Goal: Contribute content: Contribute content

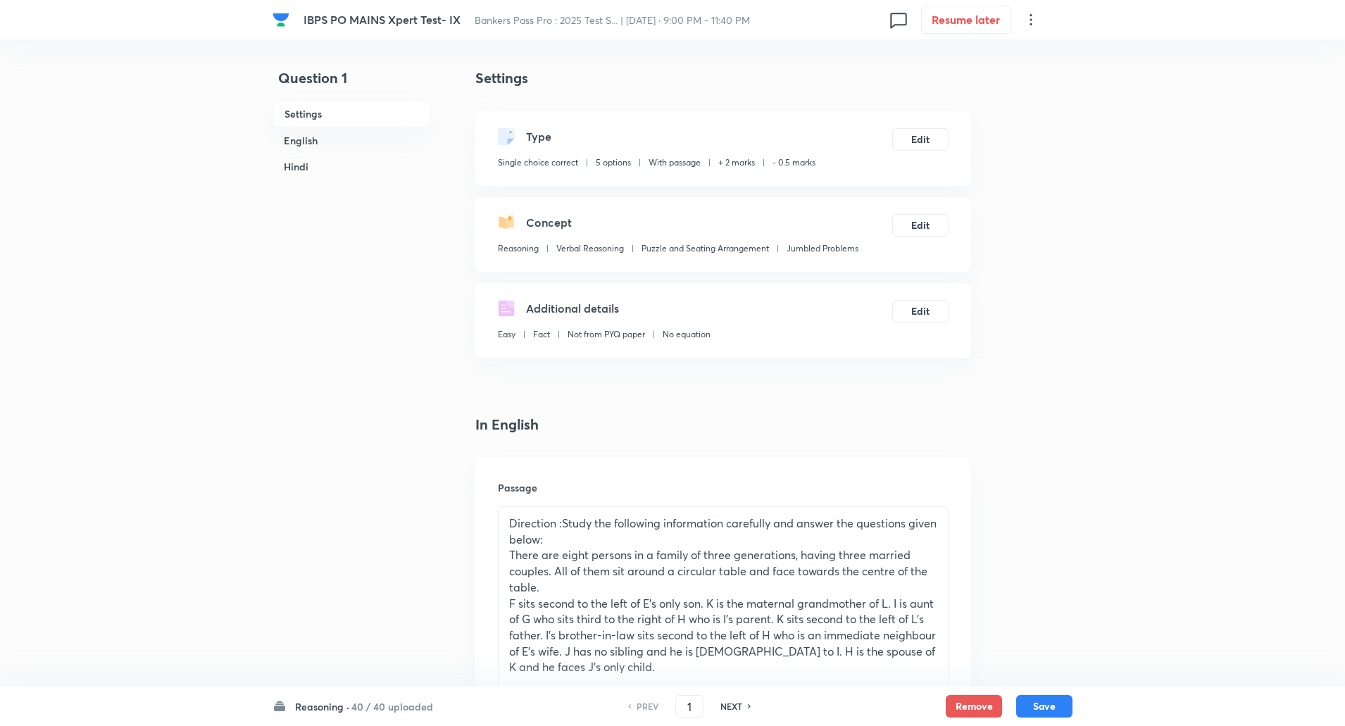
click at [394, 712] on h6 "40 / 40 uploaded" at bounding box center [392, 706] width 82 height 15
click at [369, 637] on h6 "General Economy&Banking Awareness" at bounding box center [360, 637] width 128 height 15
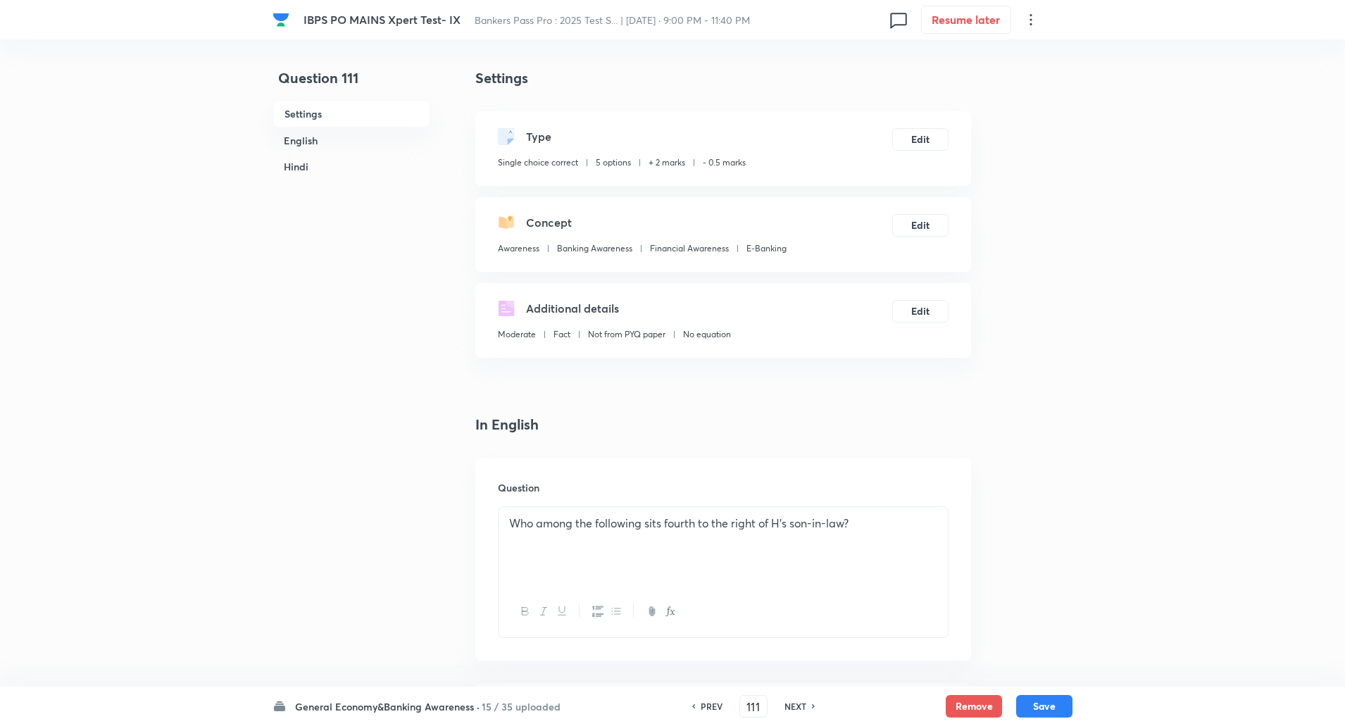
type input "111"
checkbox input "false"
checkbox input "true"
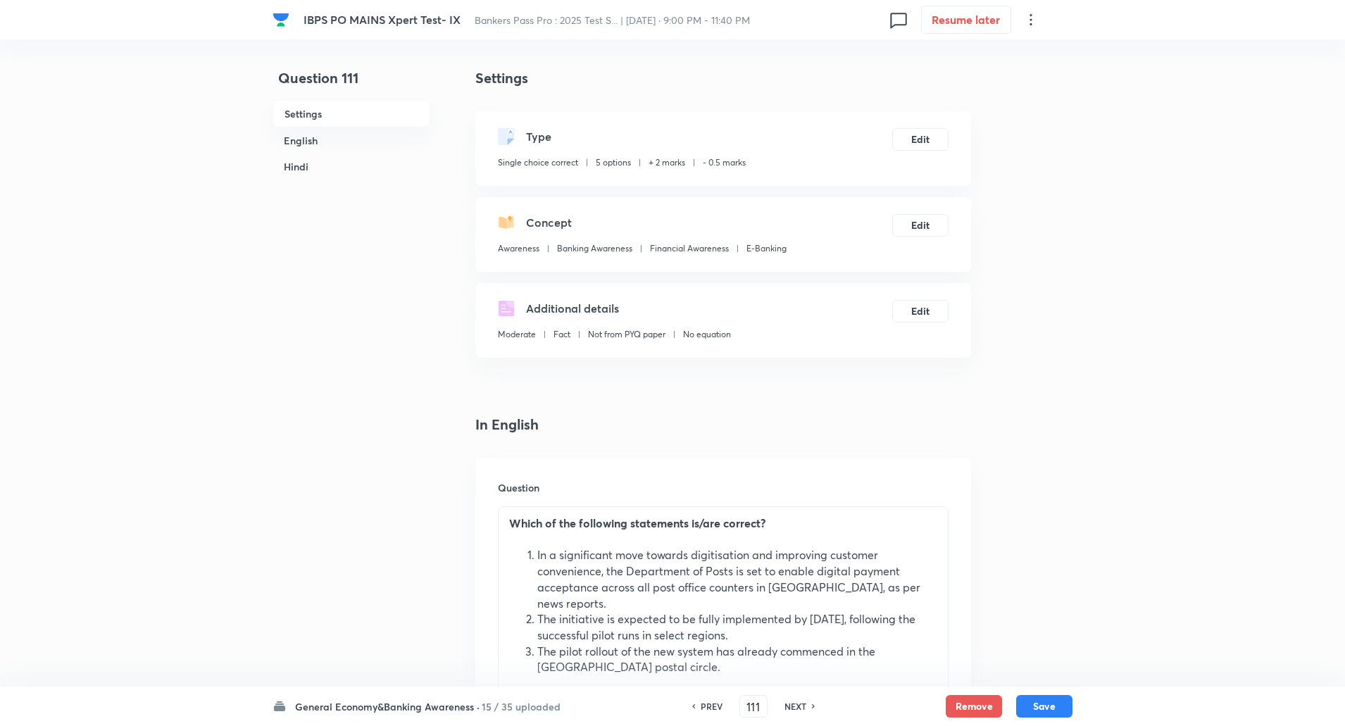
click at [801, 703] on h6 "NEXT" at bounding box center [796, 706] width 22 height 13
type input "112"
checkbox input "false"
checkbox input "true"
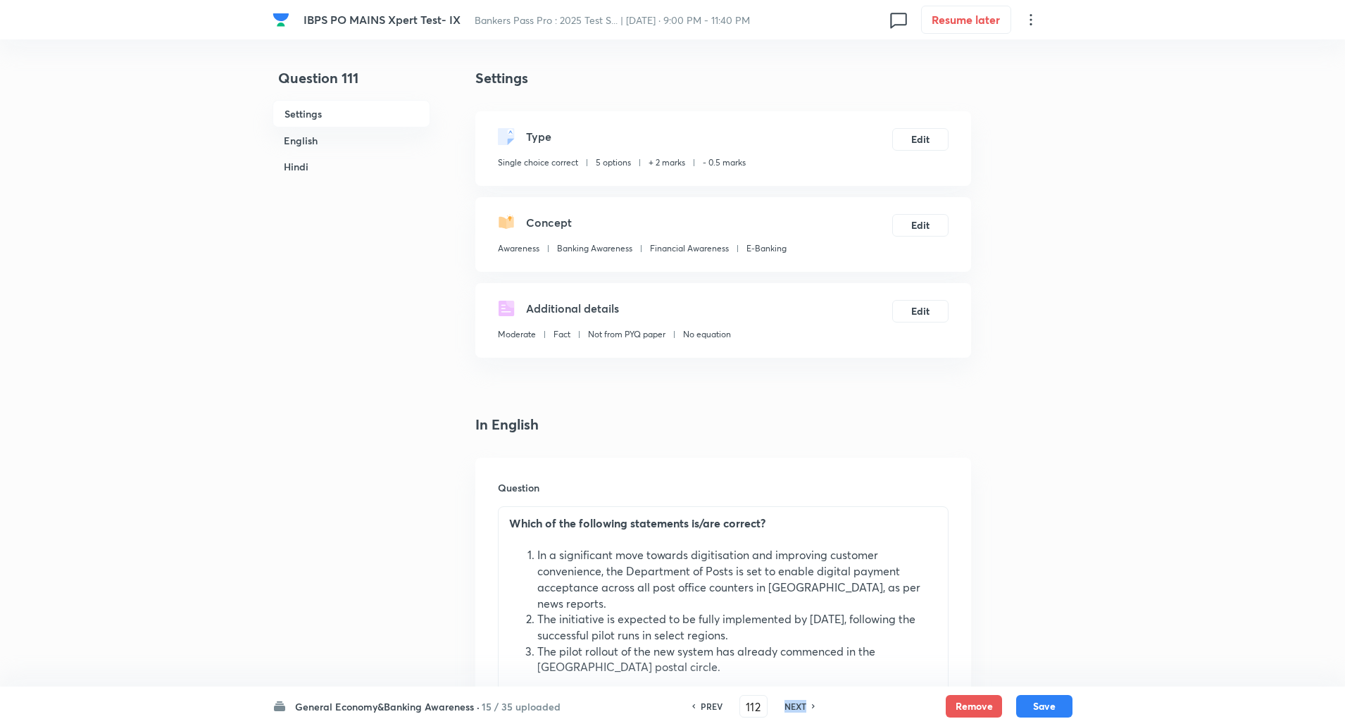
checkbox input "true"
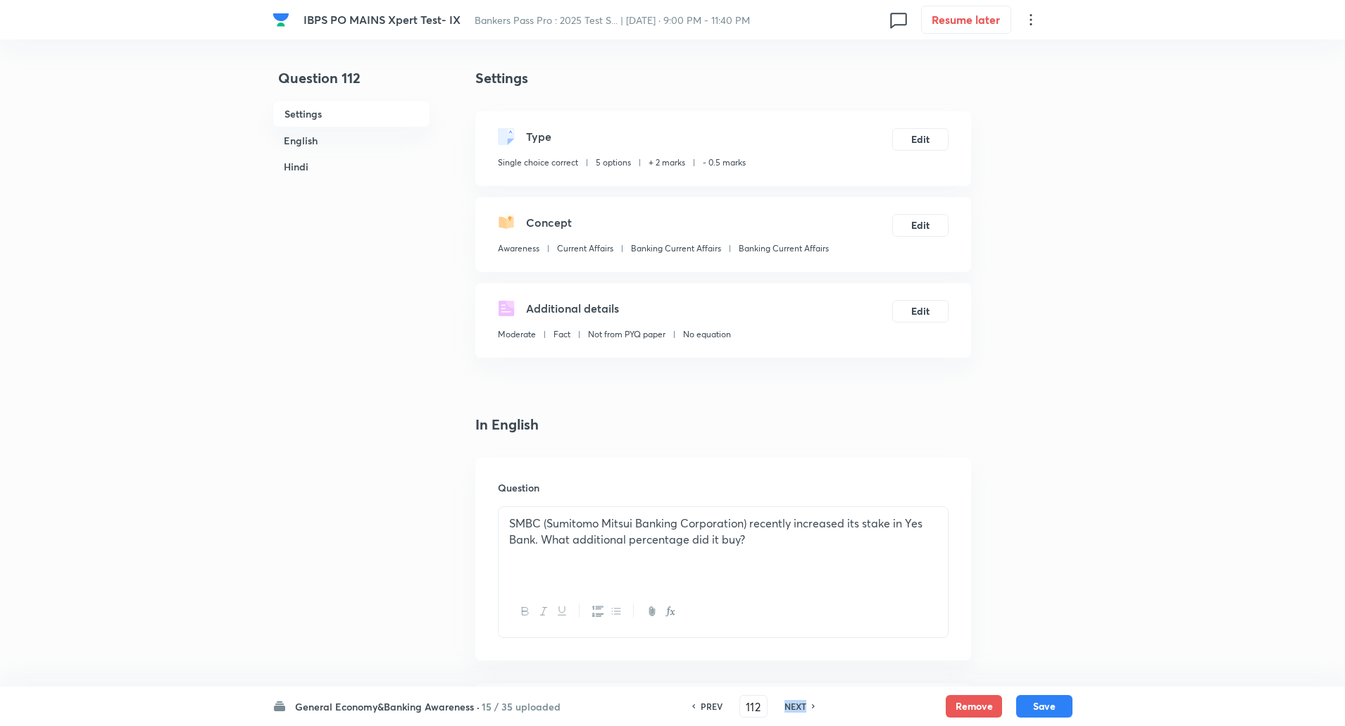
click at [801, 703] on h6 "NEXT" at bounding box center [796, 706] width 22 height 13
type input "113"
checkbox input "false"
checkbox input "true"
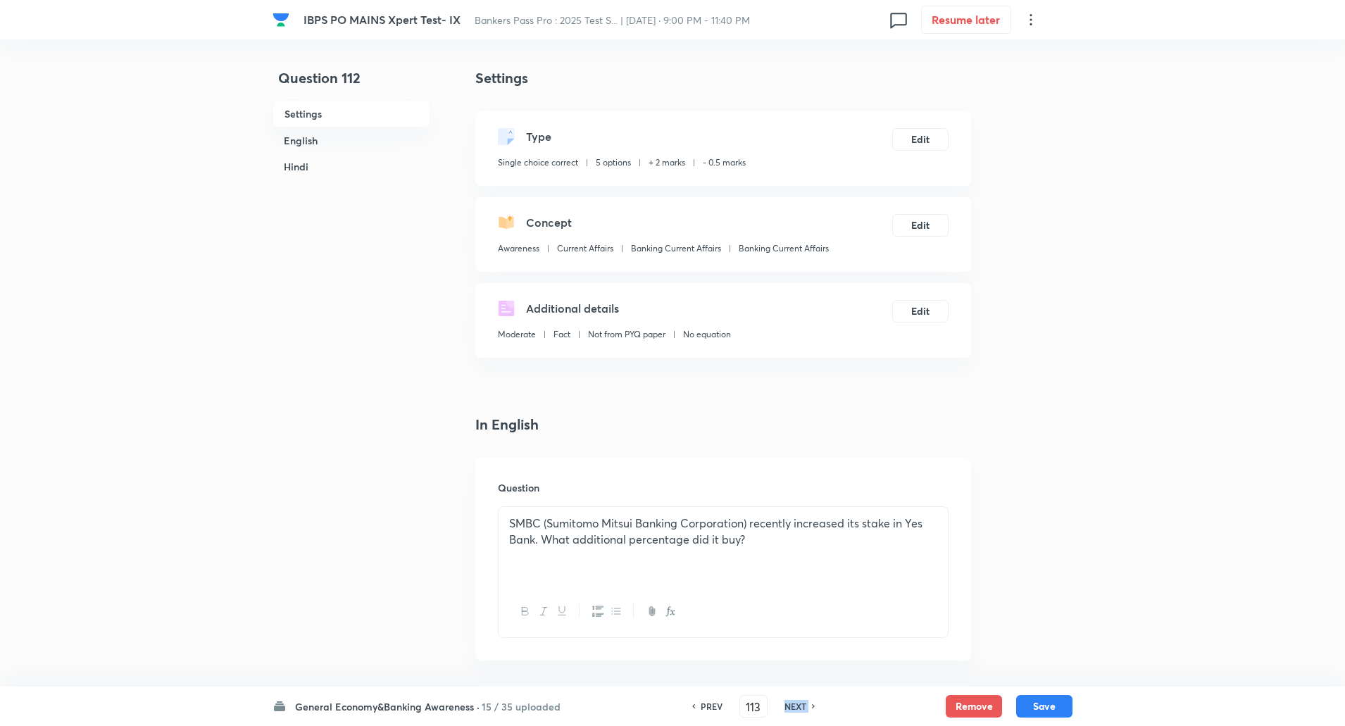
checkbox input "true"
click at [801, 703] on h6 "NEXT" at bounding box center [796, 706] width 22 height 13
type input "114"
checkbox input "false"
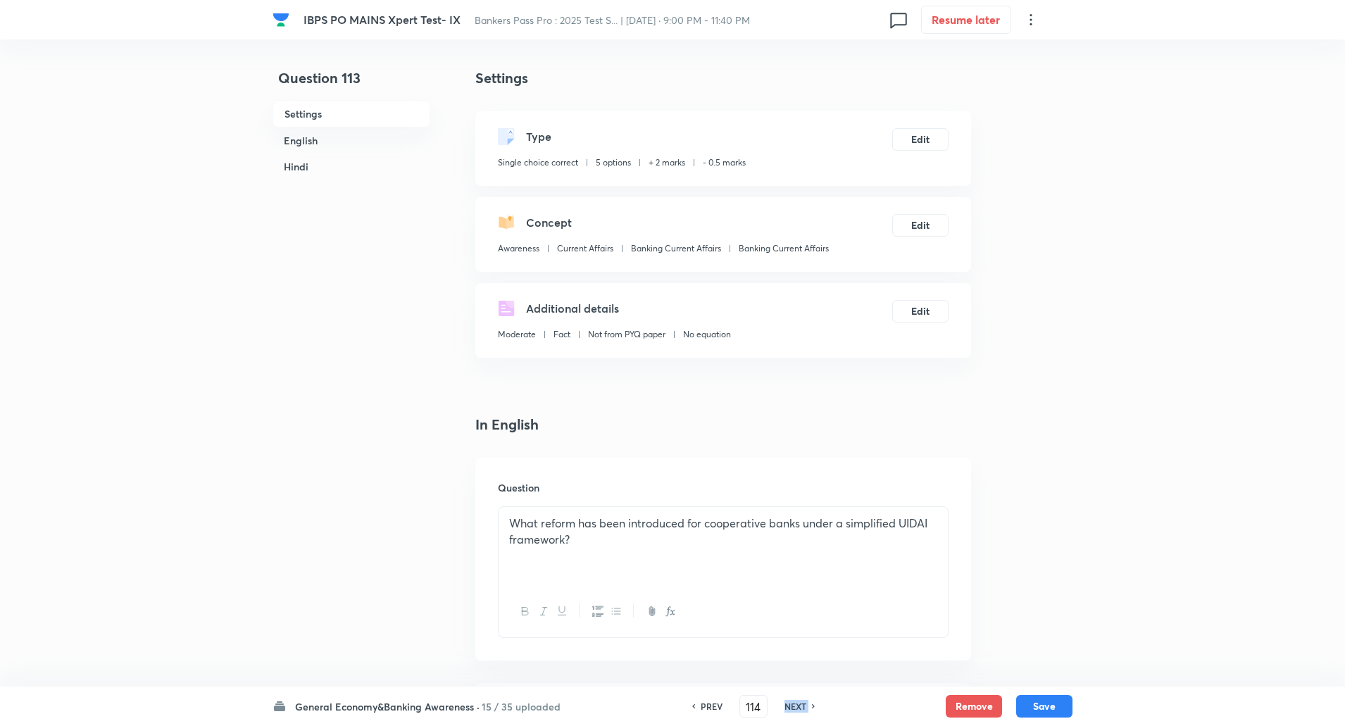
checkbox input "true"
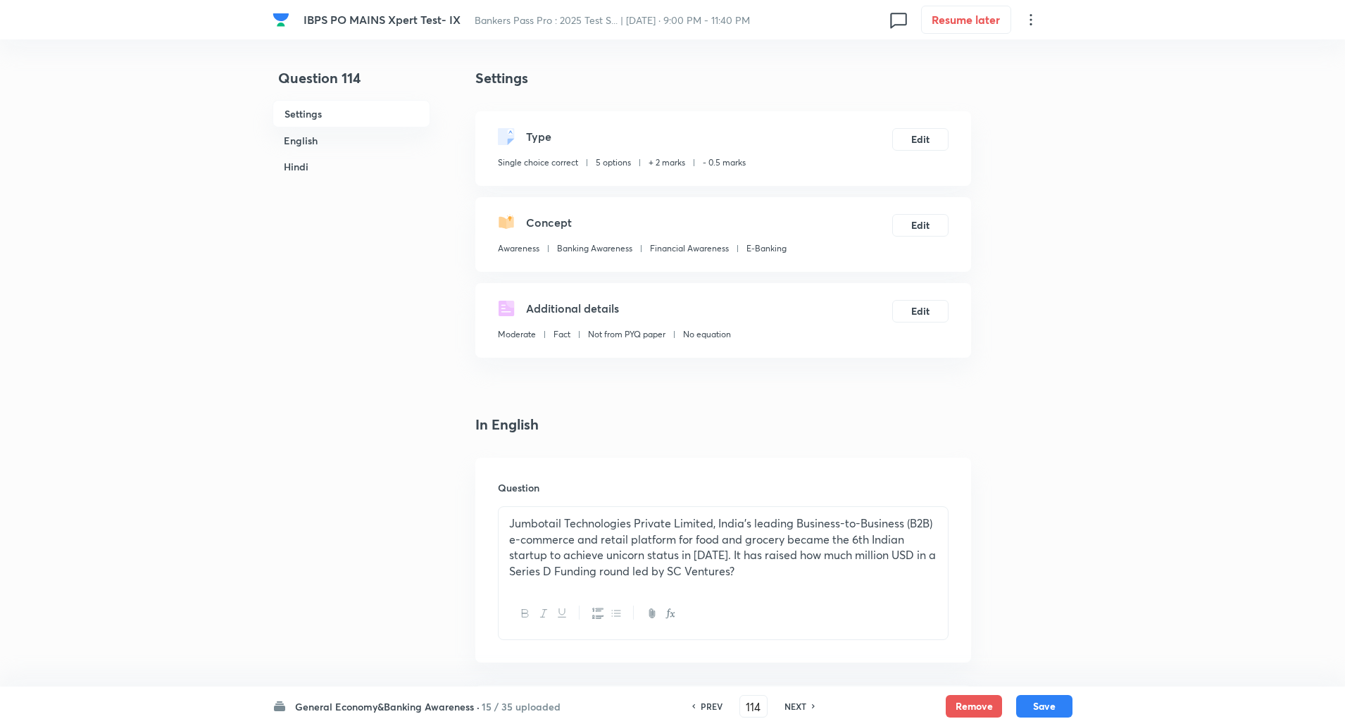
click at [801, 703] on h6 "NEXT" at bounding box center [796, 706] width 22 height 13
type input "115"
checkbox input "false"
checkbox input "true"
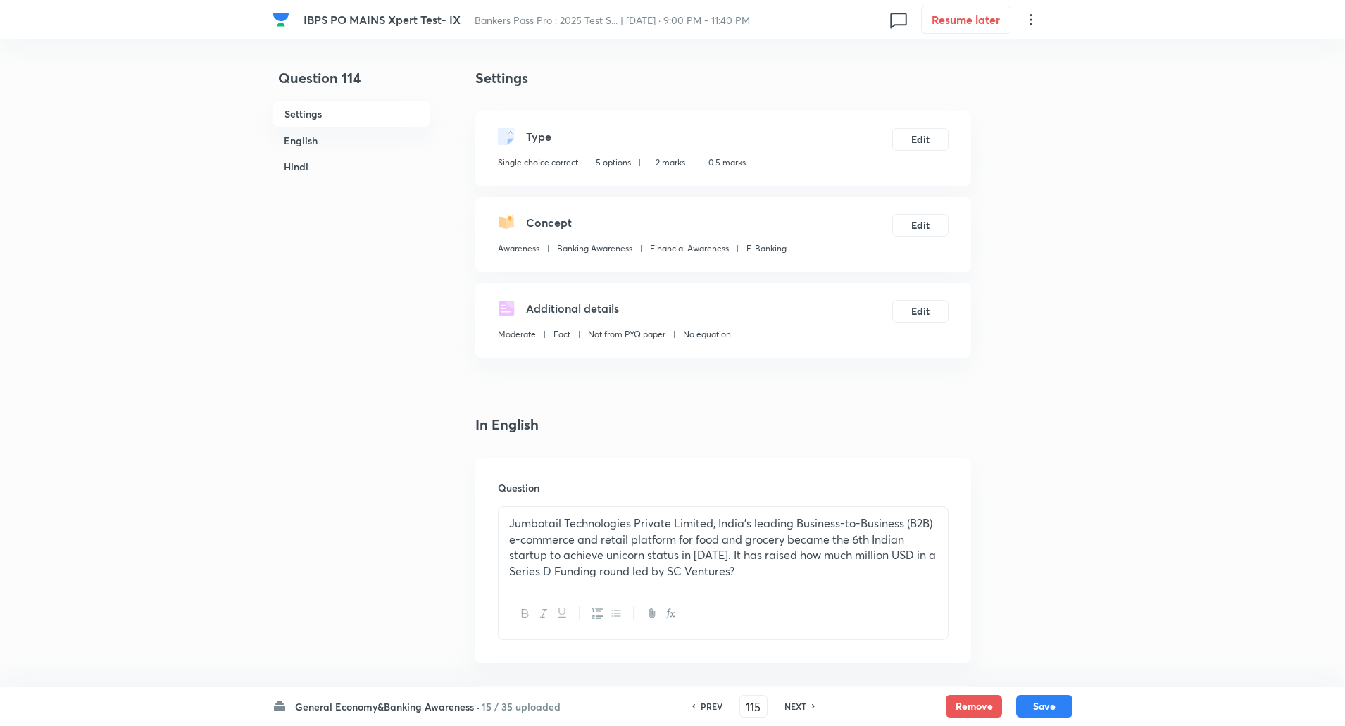
checkbox input "true"
click at [801, 703] on h6 "NEXT" at bounding box center [796, 706] width 22 height 13
type input "116"
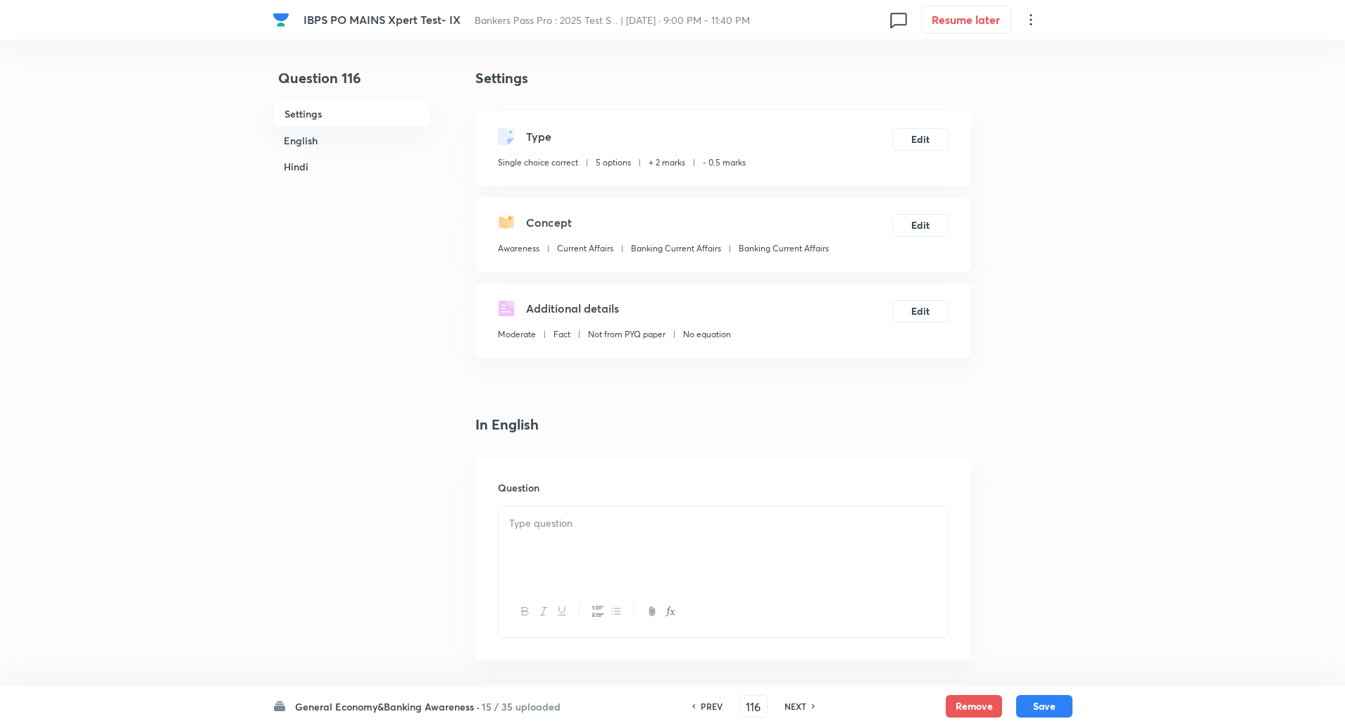
checkbox input "false"
checkbox input "true"
click at [801, 703] on h6 "NEXT" at bounding box center [796, 706] width 22 height 13
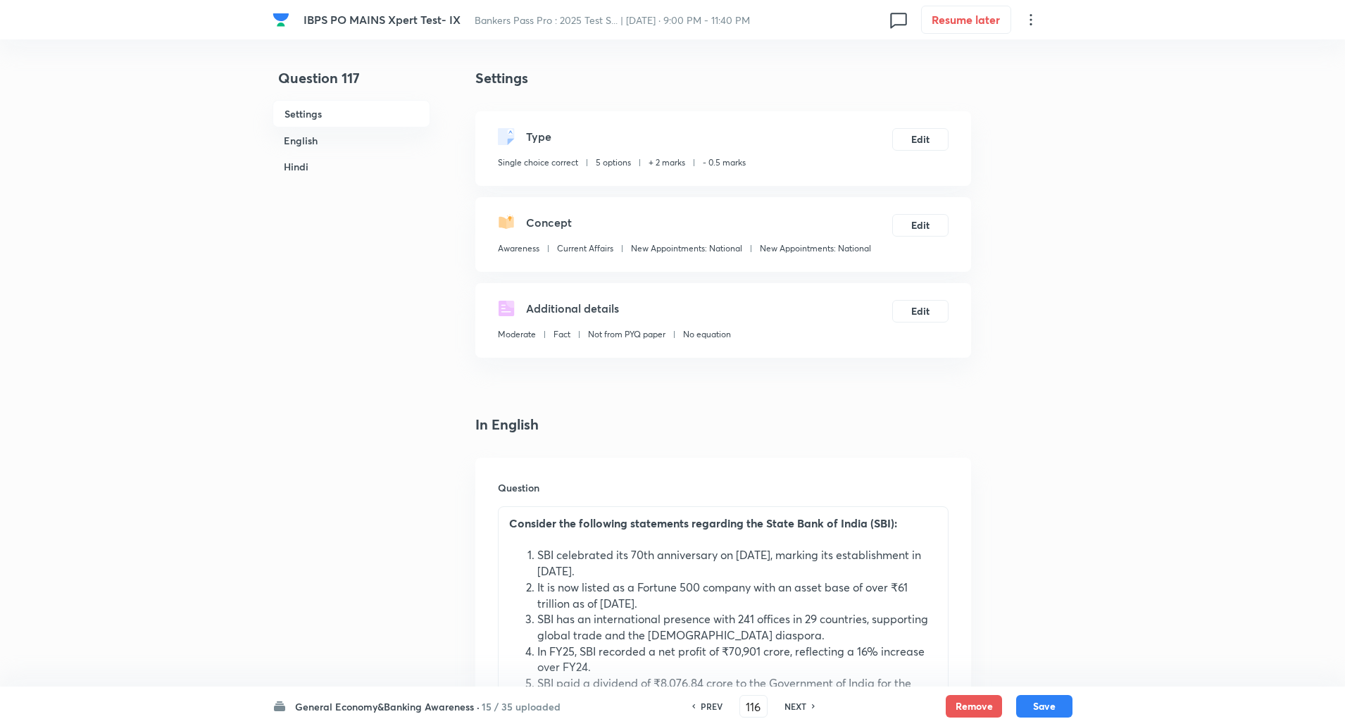
type input "117"
checkbox input "false"
checkbox input "true"
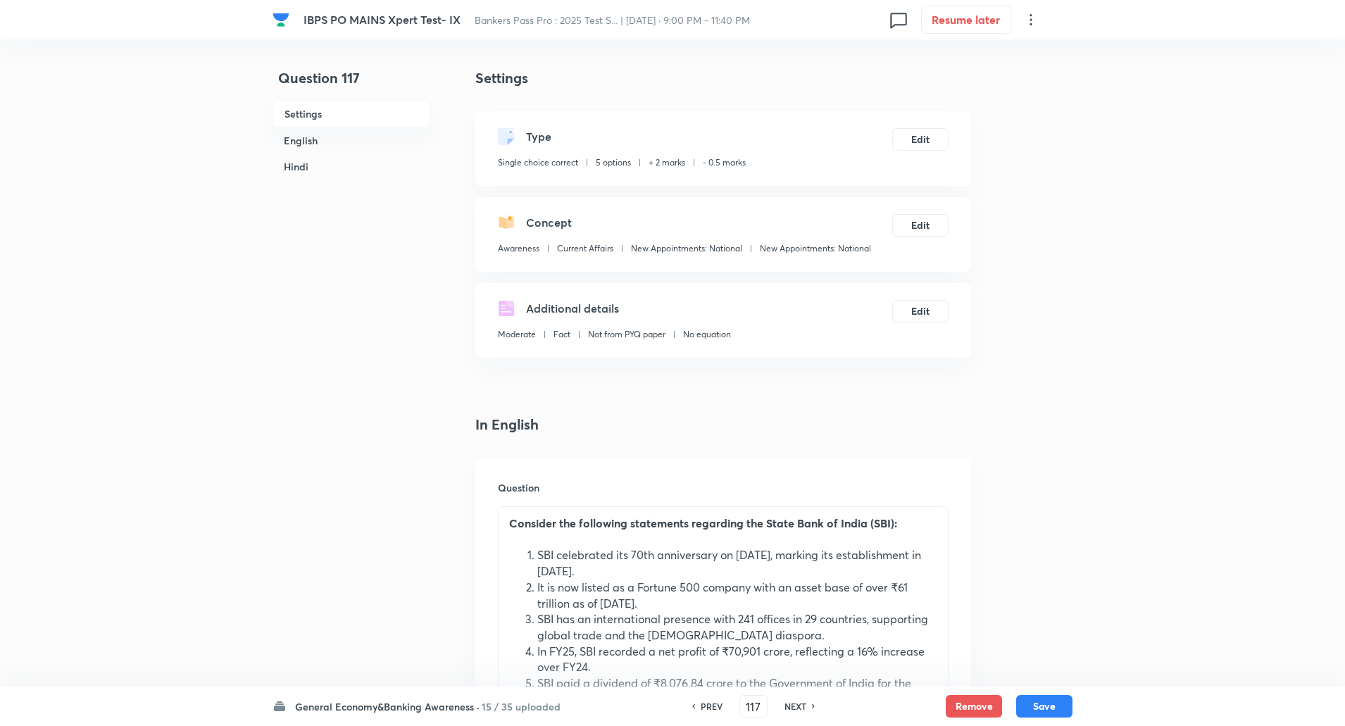
click at [801, 703] on h6 "NEXT" at bounding box center [796, 706] width 22 height 13
type input "118"
checkbox input "false"
checkbox input "true"
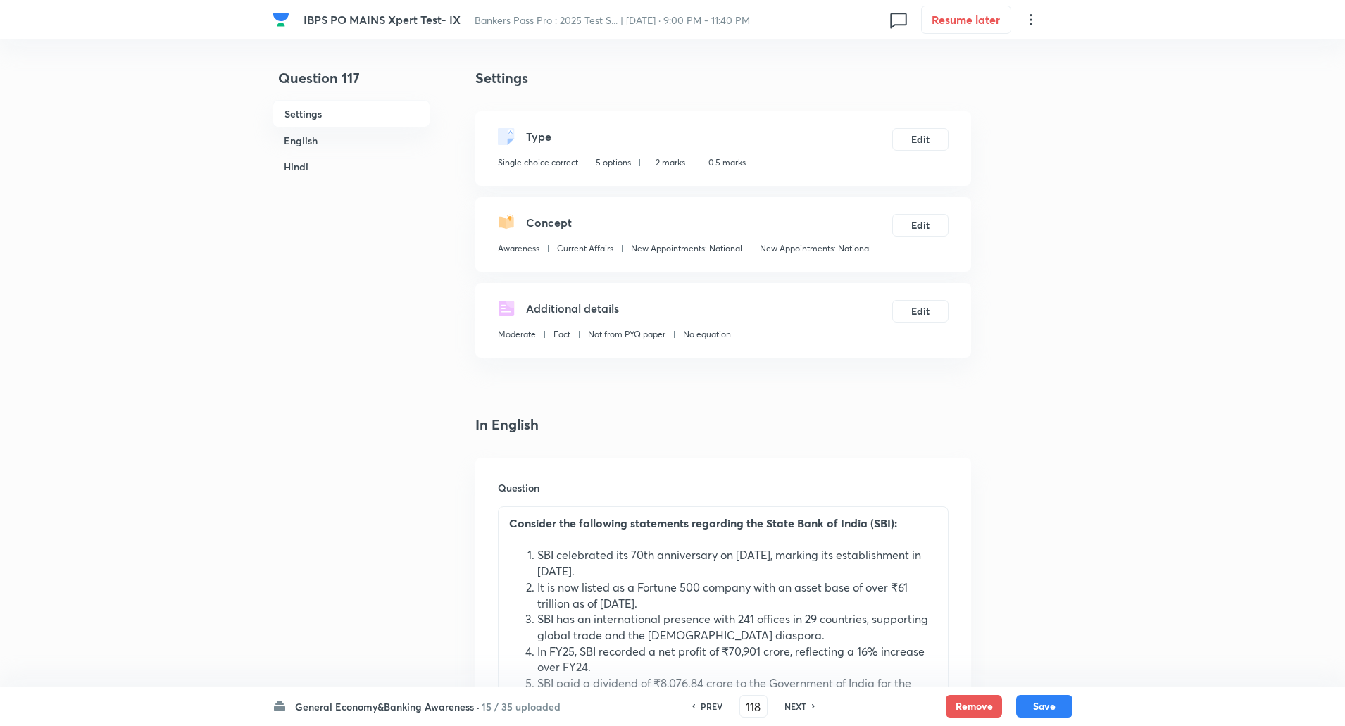
checkbox input "true"
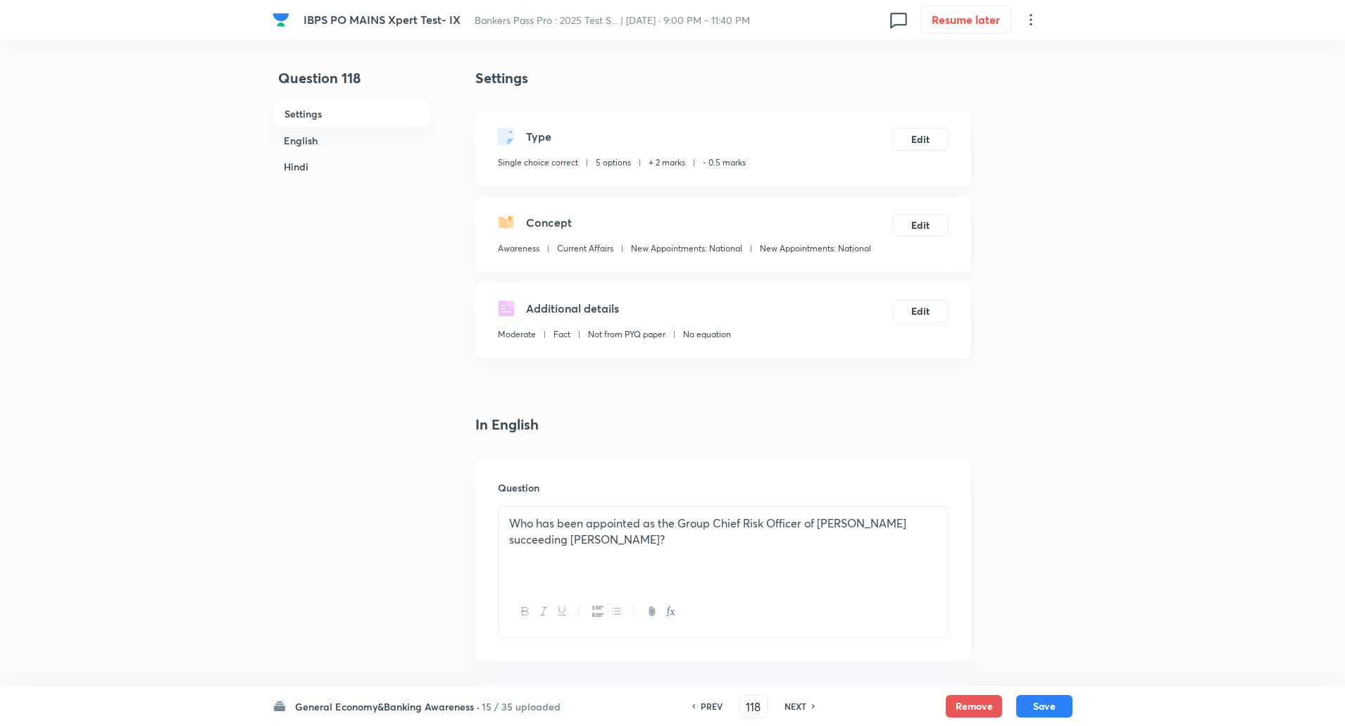
click at [801, 703] on h6 "NEXT" at bounding box center [796, 706] width 22 height 13
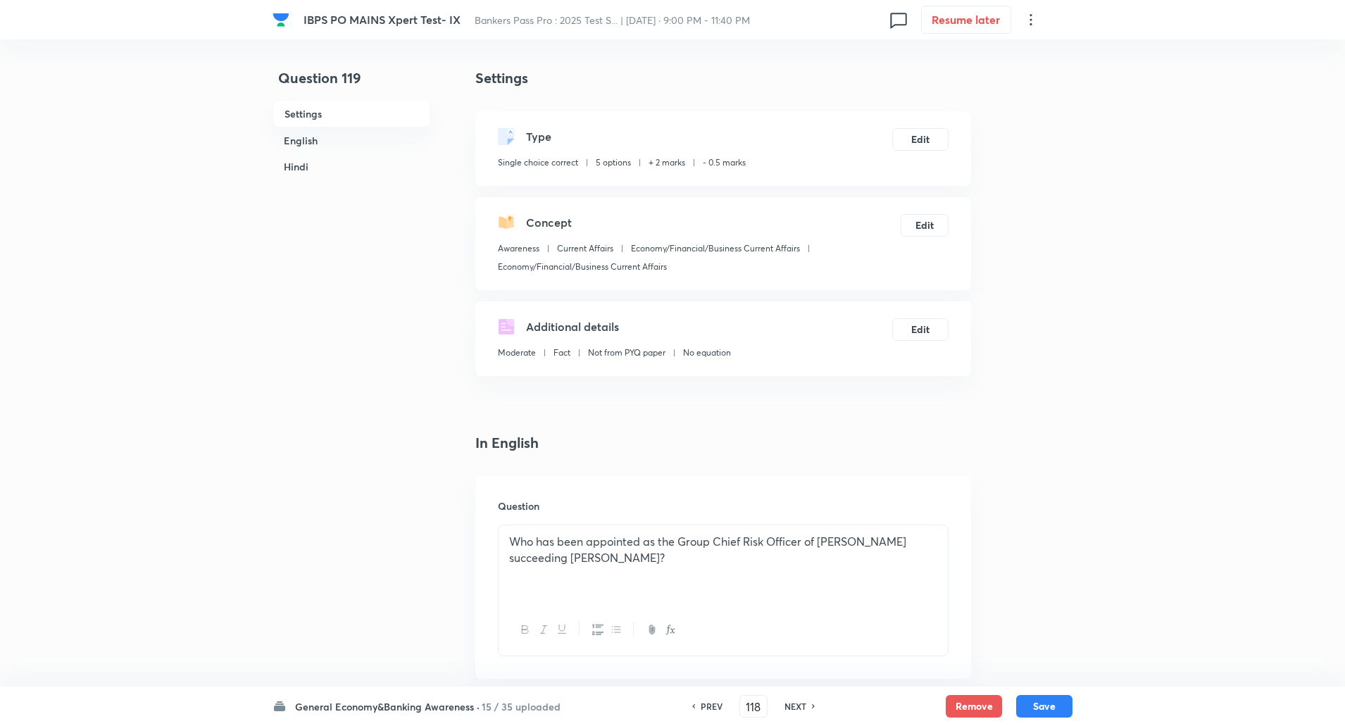
type input "119"
checkbox input "false"
checkbox input "true"
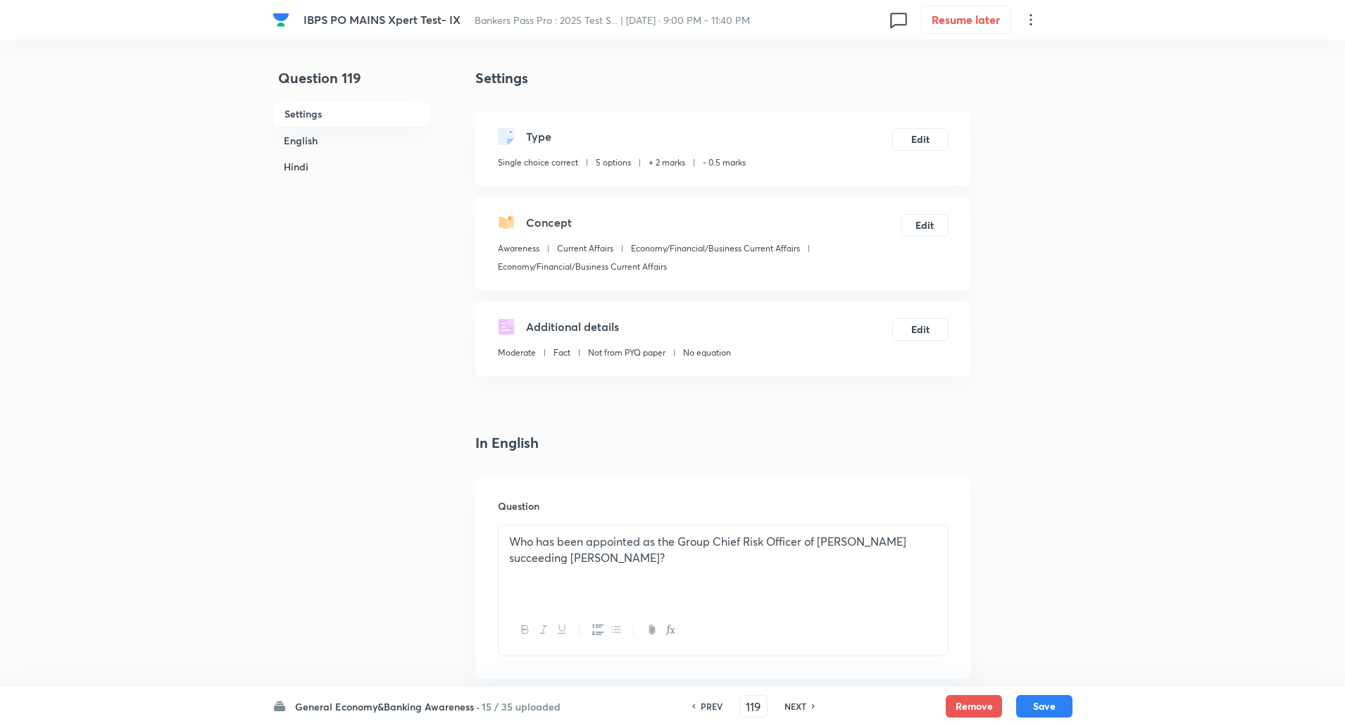
click at [801, 703] on h6 "NEXT" at bounding box center [796, 706] width 22 height 13
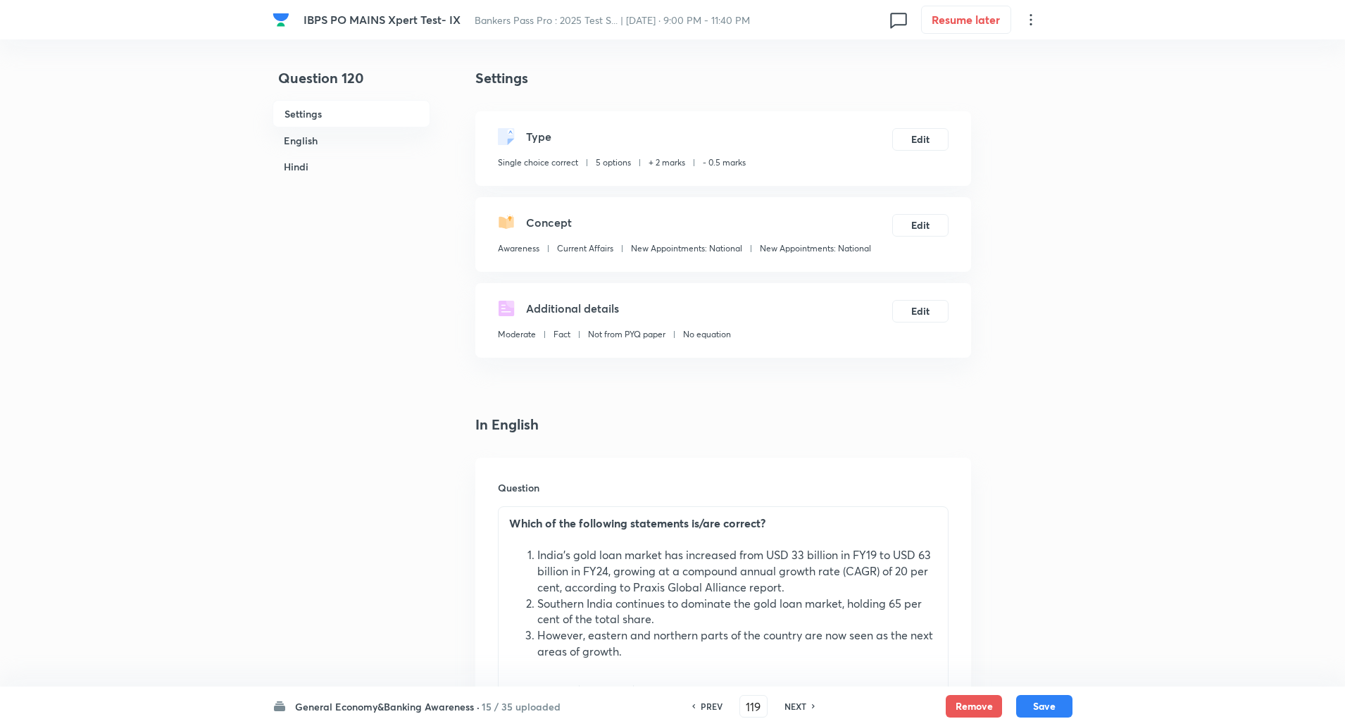
type input "120"
checkbox input "false"
checkbox input "true"
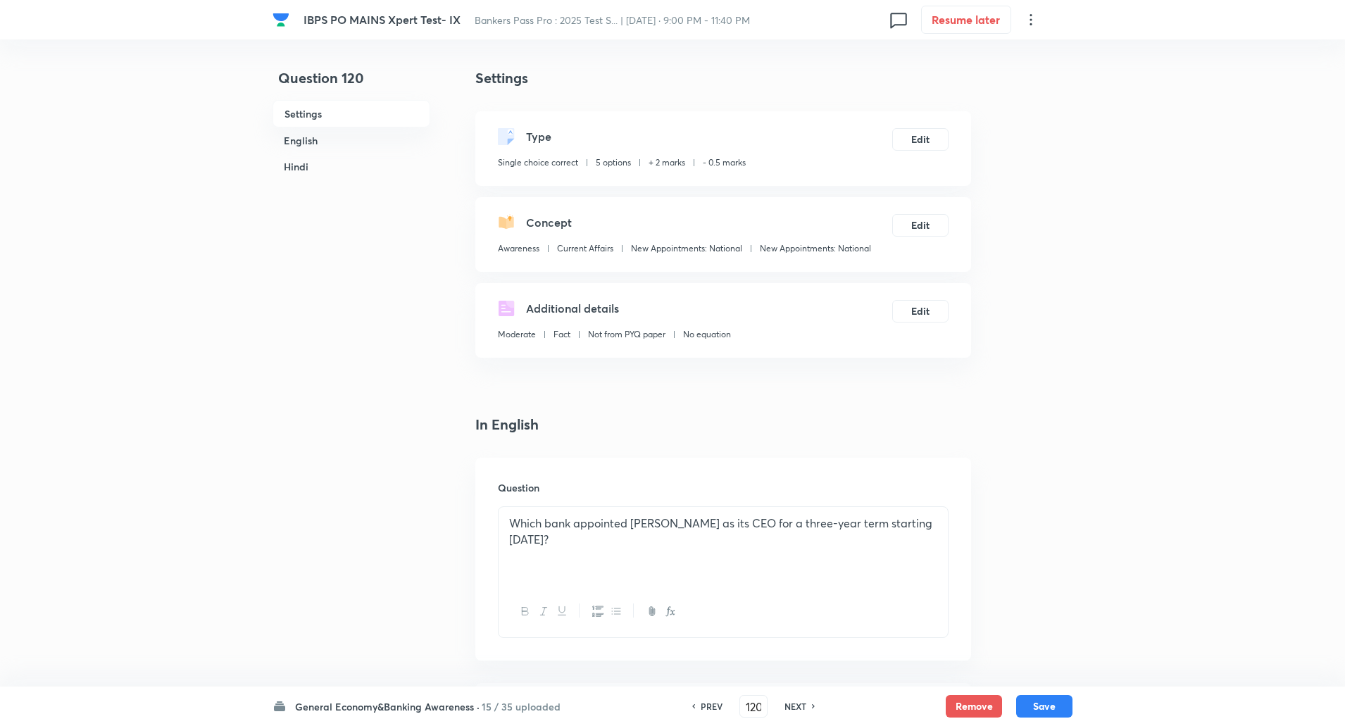
click at [801, 703] on h6 "NEXT" at bounding box center [796, 706] width 22 height 13
type input "121"
checkbox input "false"
checkbox input "true"
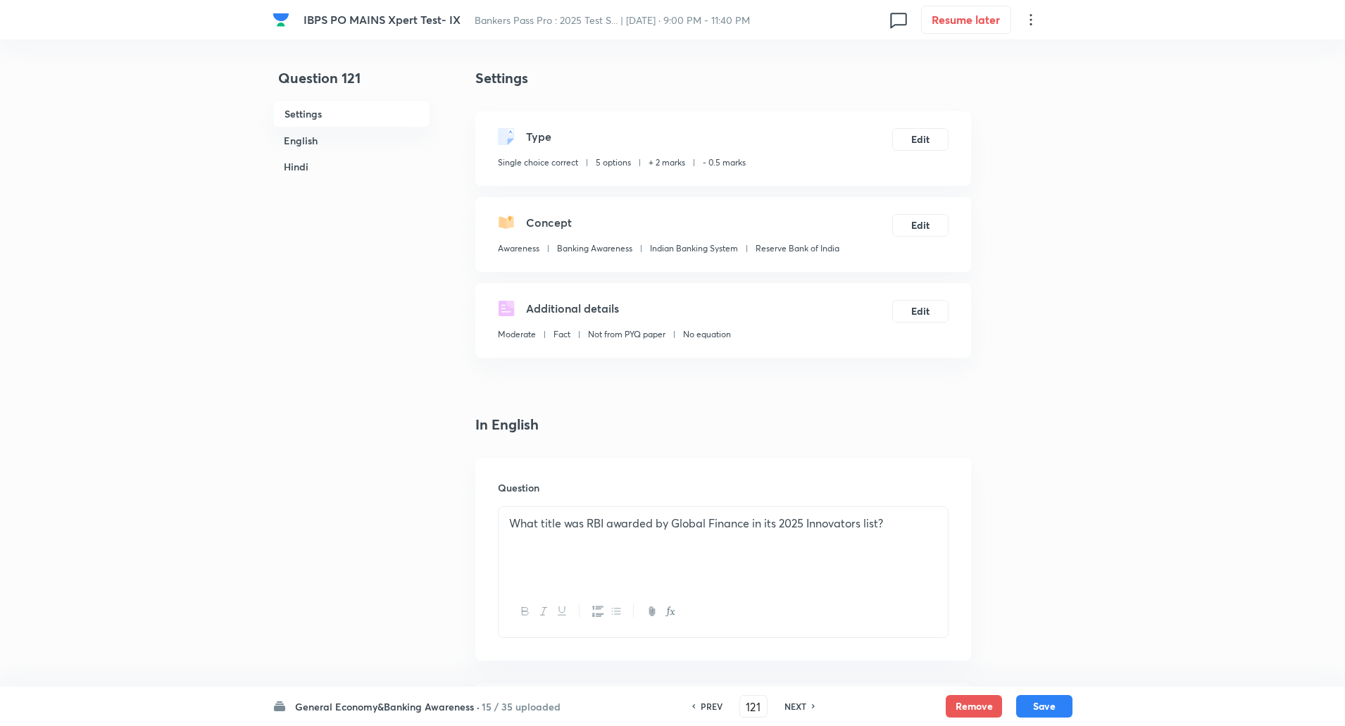
checkbox input "true"
click at [801, 703] on h6 "NEXT" at bounding box center [796, 706] width 22 height 13
type input "122"
checkbox input "false"
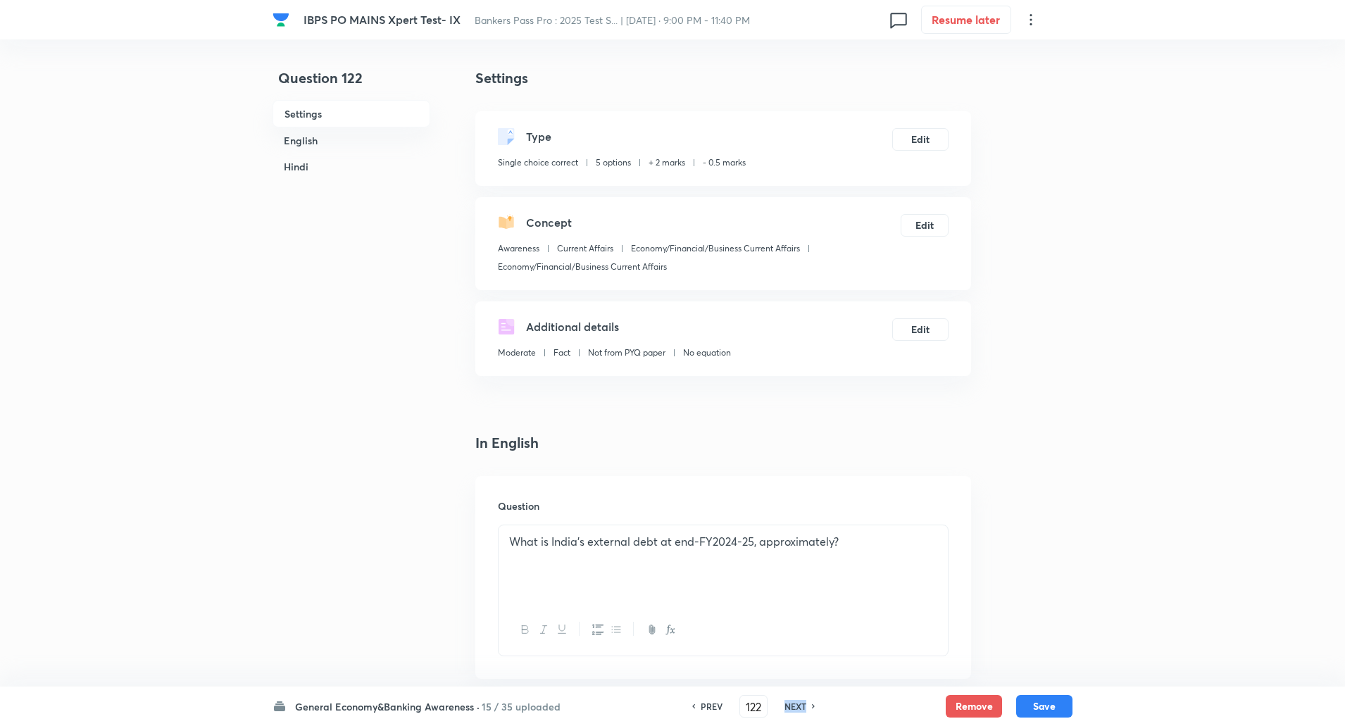
checkbox input "true"
click at [801, 703] on h6 "NEXT" at bounding box center [796, 706] width 22 height 13
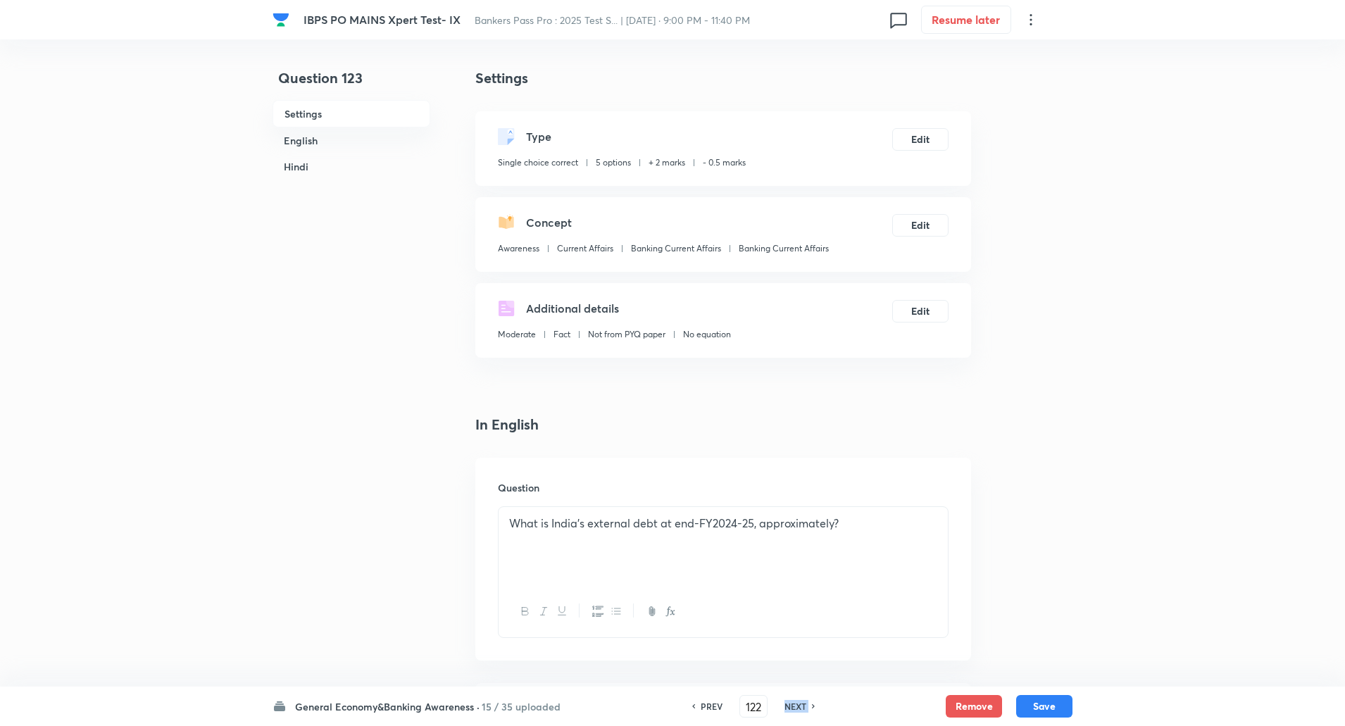
type input "123"
checkbox input "false"
checkbox input "true"
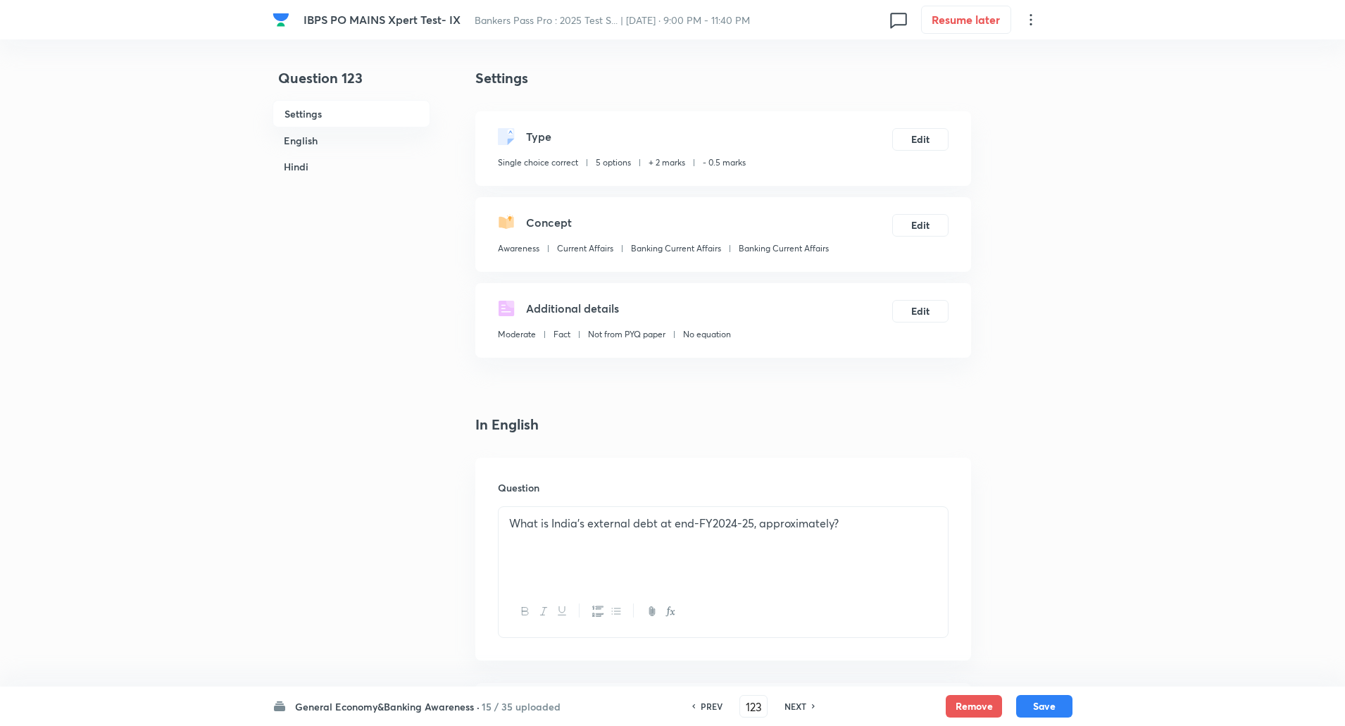
click at [801, 703] on h6 "NEXT" at bounding box center [796, 706] width 22 height 13
type input "124"
checkbox input "false"
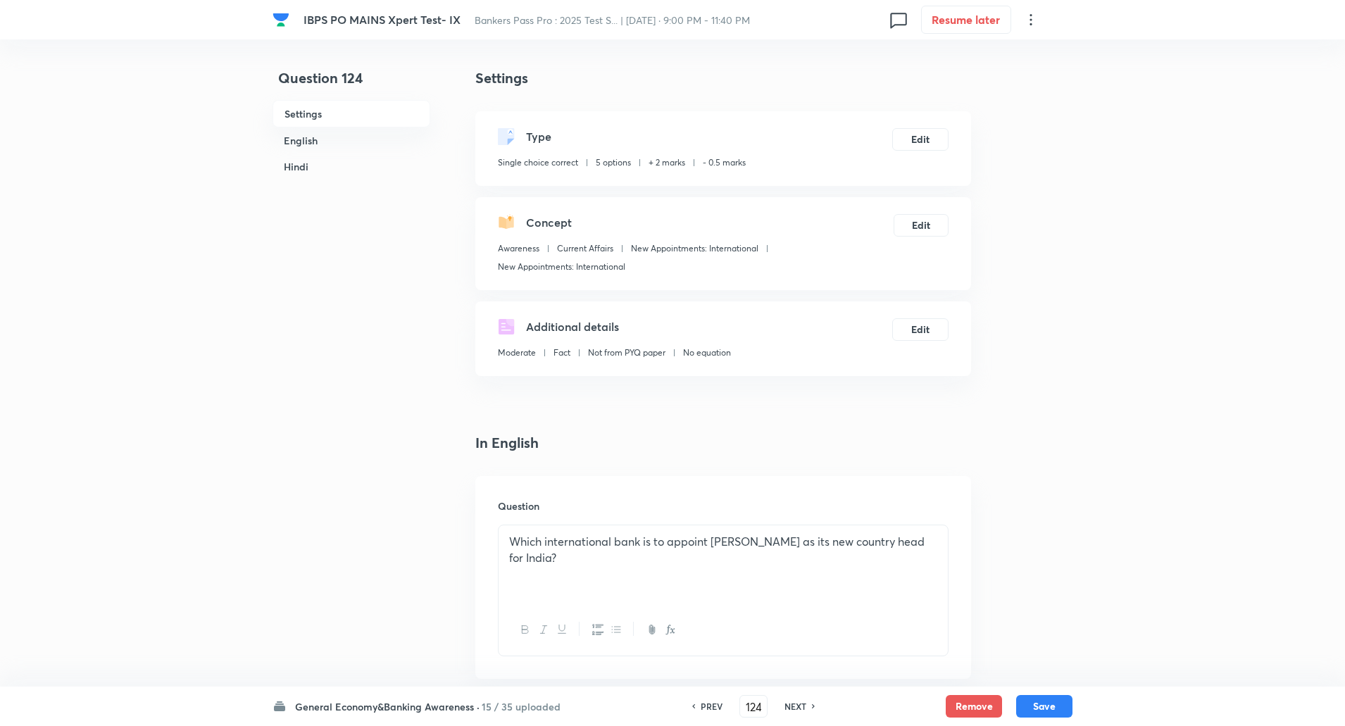
checkbox input "true"
click at [801, 703] on h6 "NEXT" at bounding box center [796, 706] width 22 height 13
type input "125"
checkbox input "false"
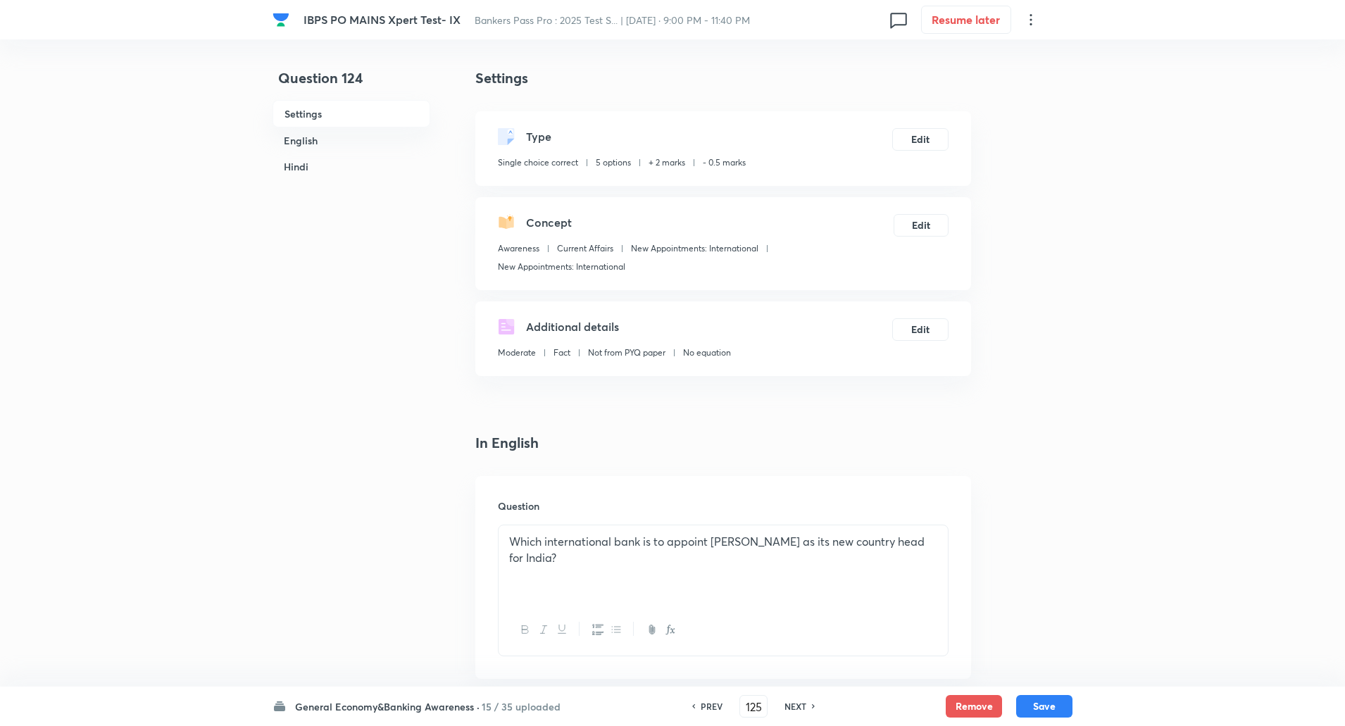
checkbox input "false"
checkbox input "true"
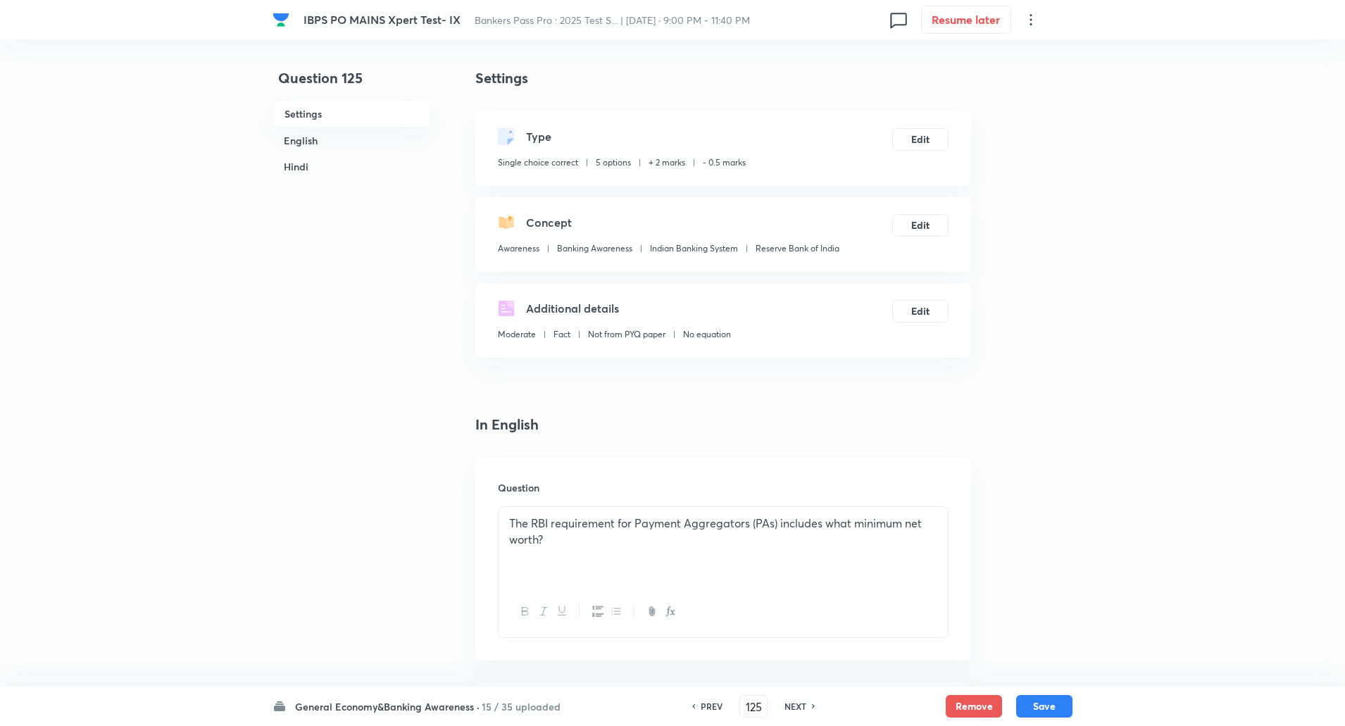
click at [801, 703] on h6 "NEXT" at bounding box center [796, 706] width 22 height 13
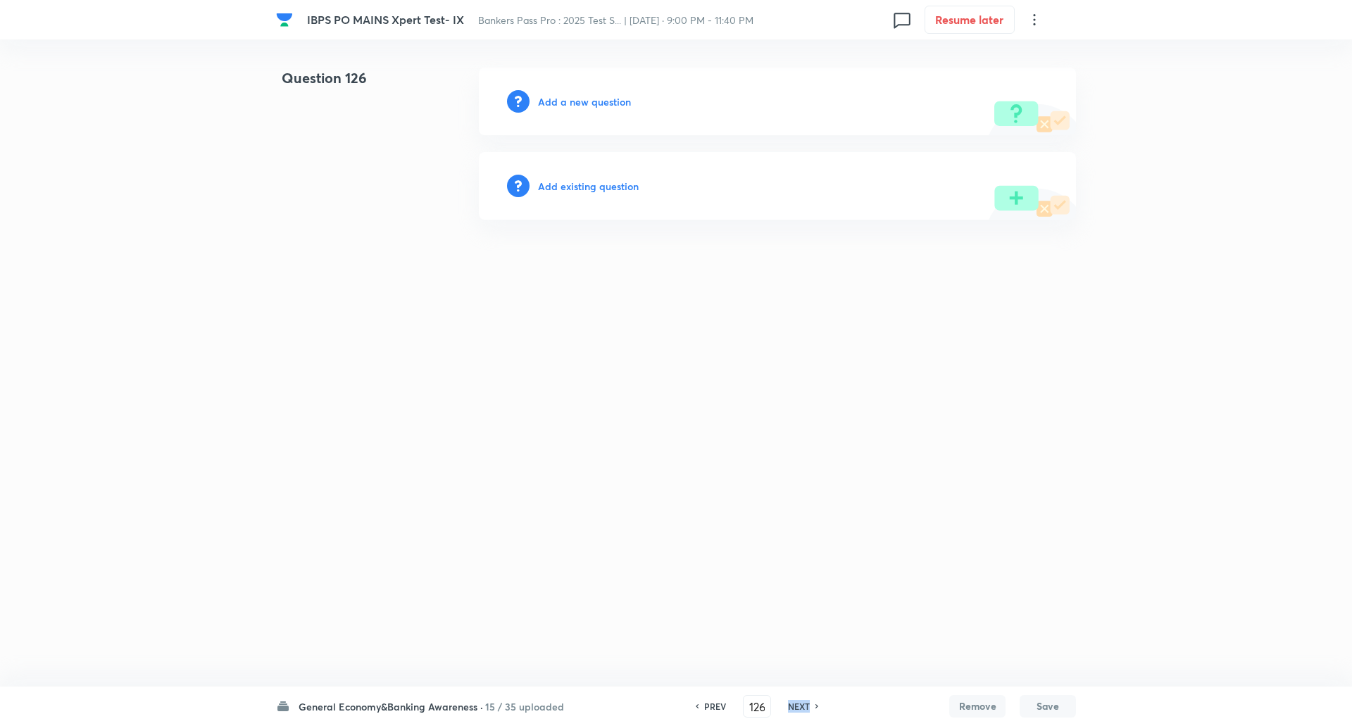
click at [801, 703] on h6 "NEXT" at bounding box center [799, 706] width 22 height 13
click at [695, 706] on icon at bounding box center [697, 706] width 4 height 7
type input "125"
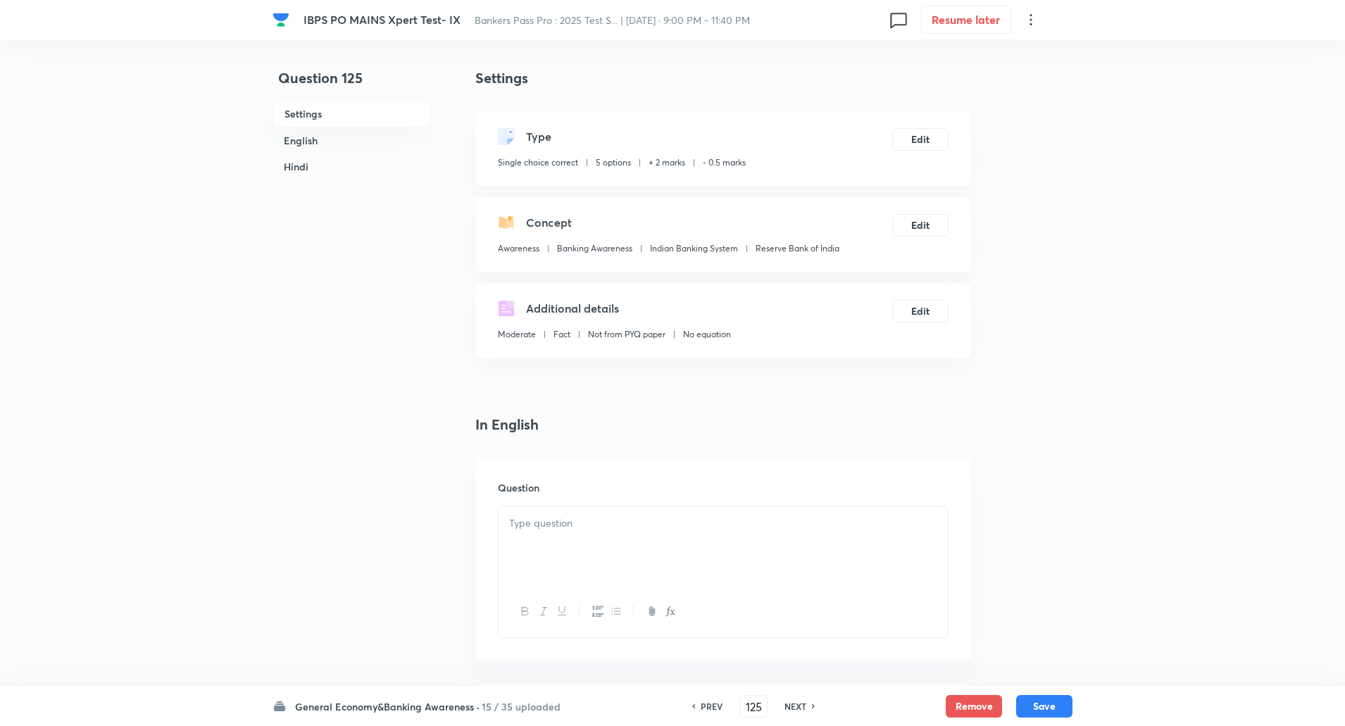
checkbox input "true"
click at [812, 708] on icon at bounding box center [814, 706] width 4 height 7
type input "126"
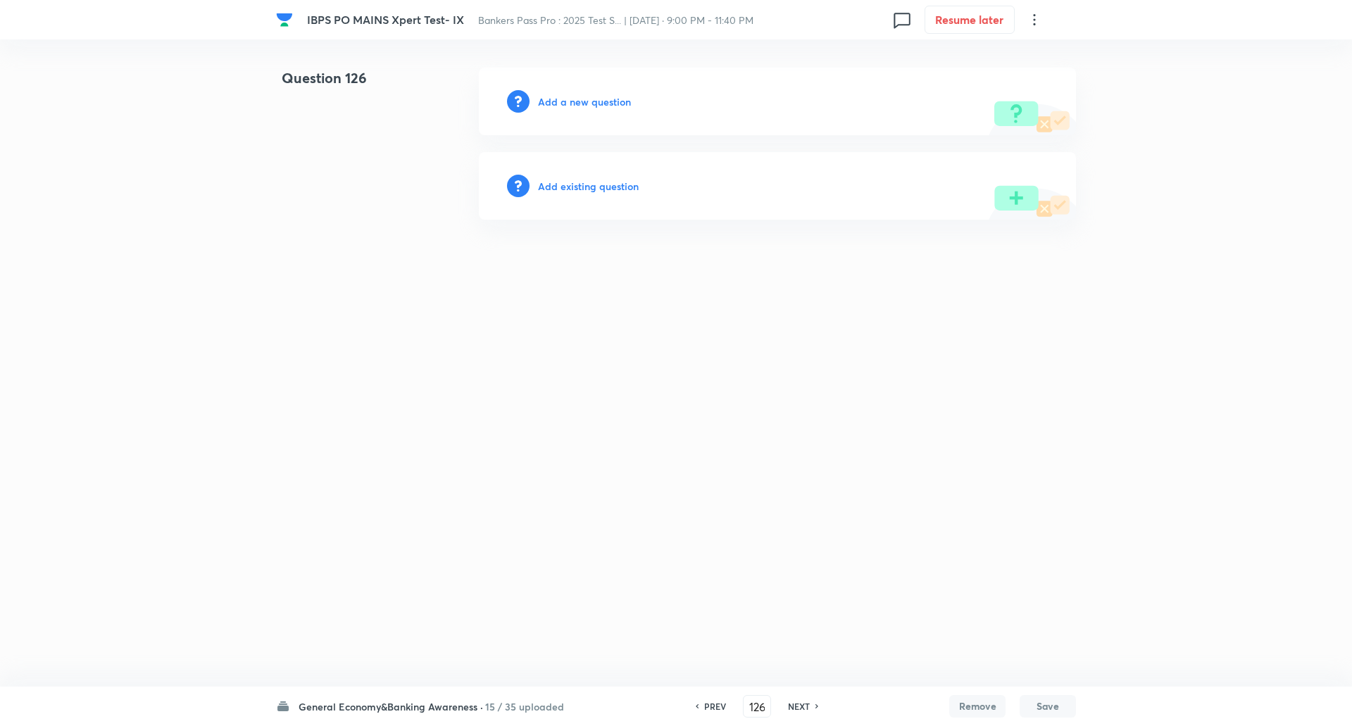
click at [565, 104] on h6 "Add a new question" at bounding box center [584, 101] width 93 height 15
click at [603, 104] on h6 "Choose a question type" at bounding box center [592, 101] width 108 height 15
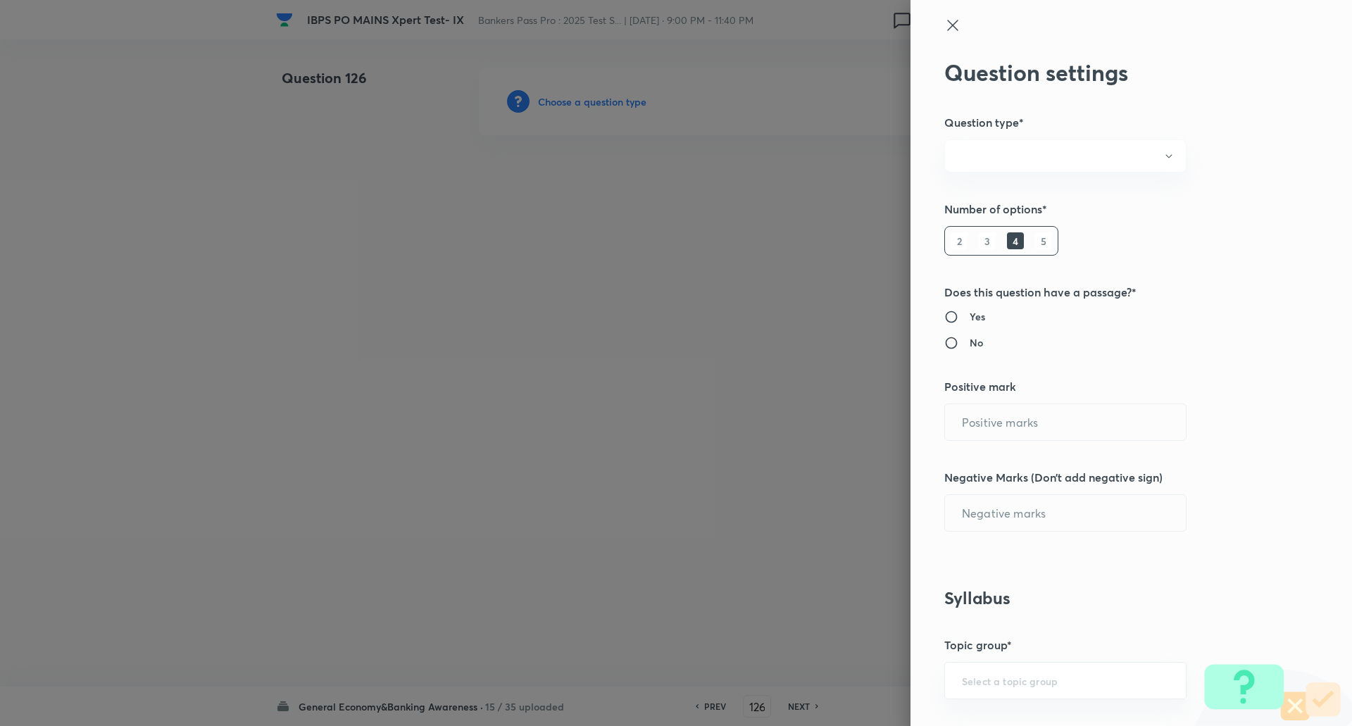
radio input "true"
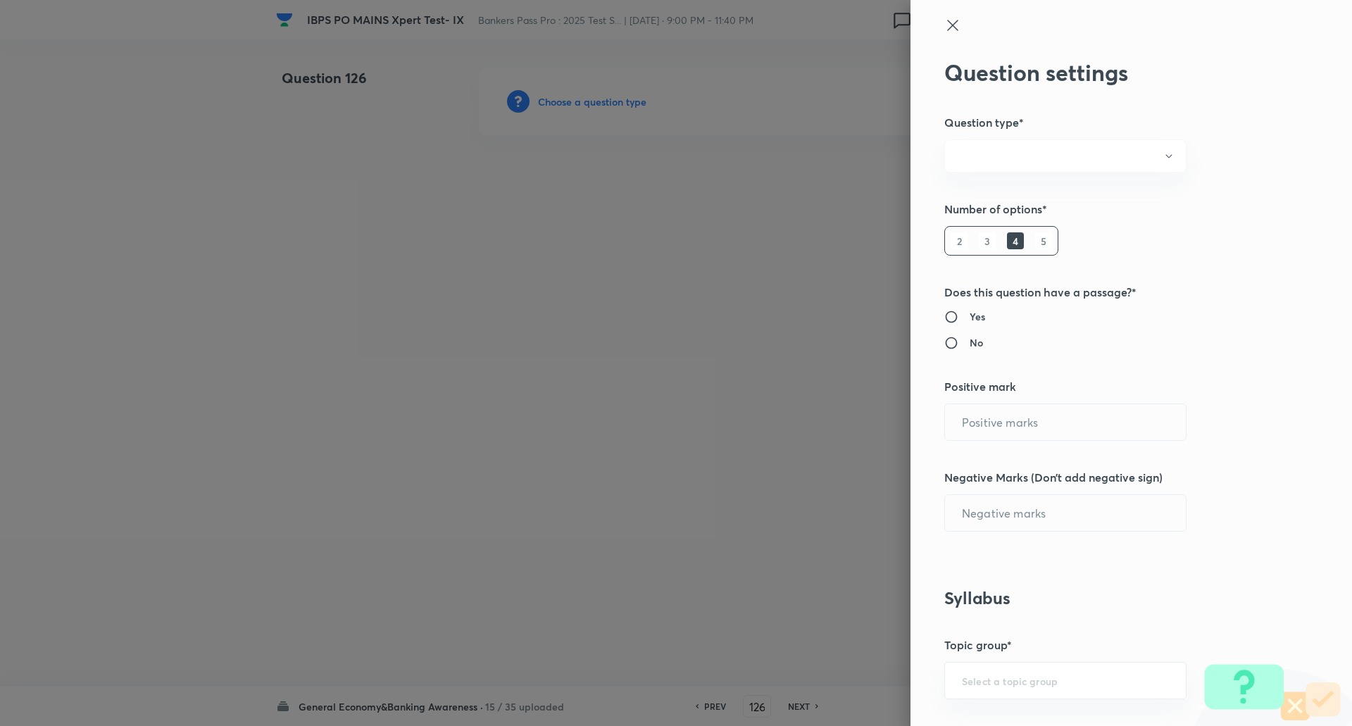
radio input "true"
type input "2"
type input "0.5"
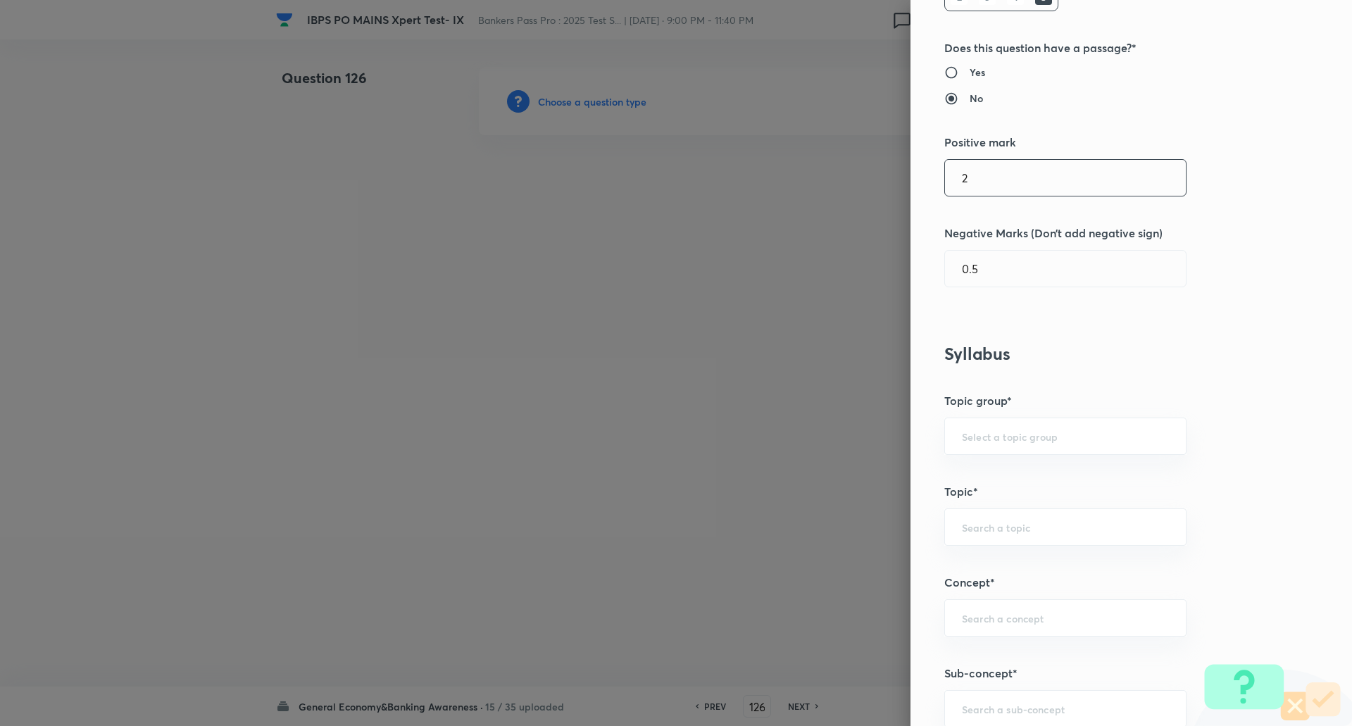
scroll to position [245, 0]
click at [965, 178] on input "2" at bounding box center [1065, 177] width 241 height 36
type input "1"
click at [965, 275] on input "0.5" at bounding box center [1065, 268] width 241 height 36
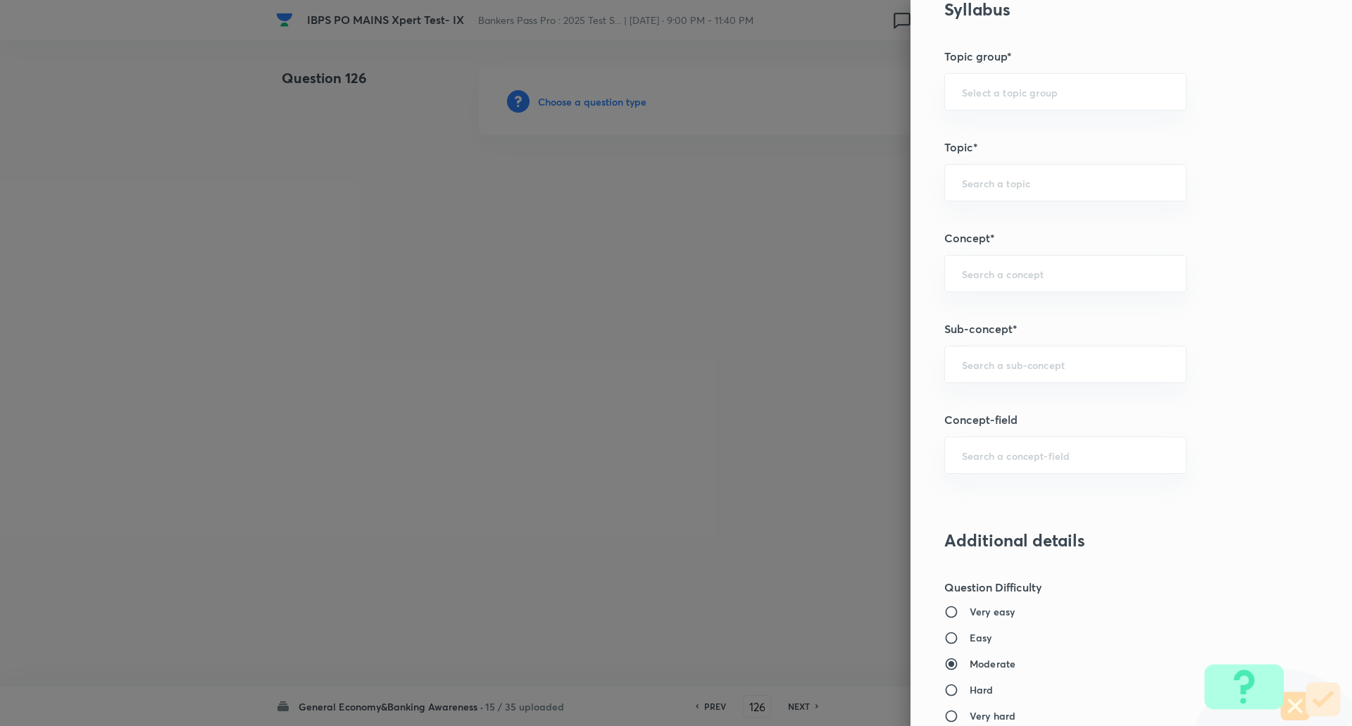
scroll to position [590, 0]
type input "0.25"
click at [968, 360] on input "text" at bounding box center [1065, 362] width 207 height 13
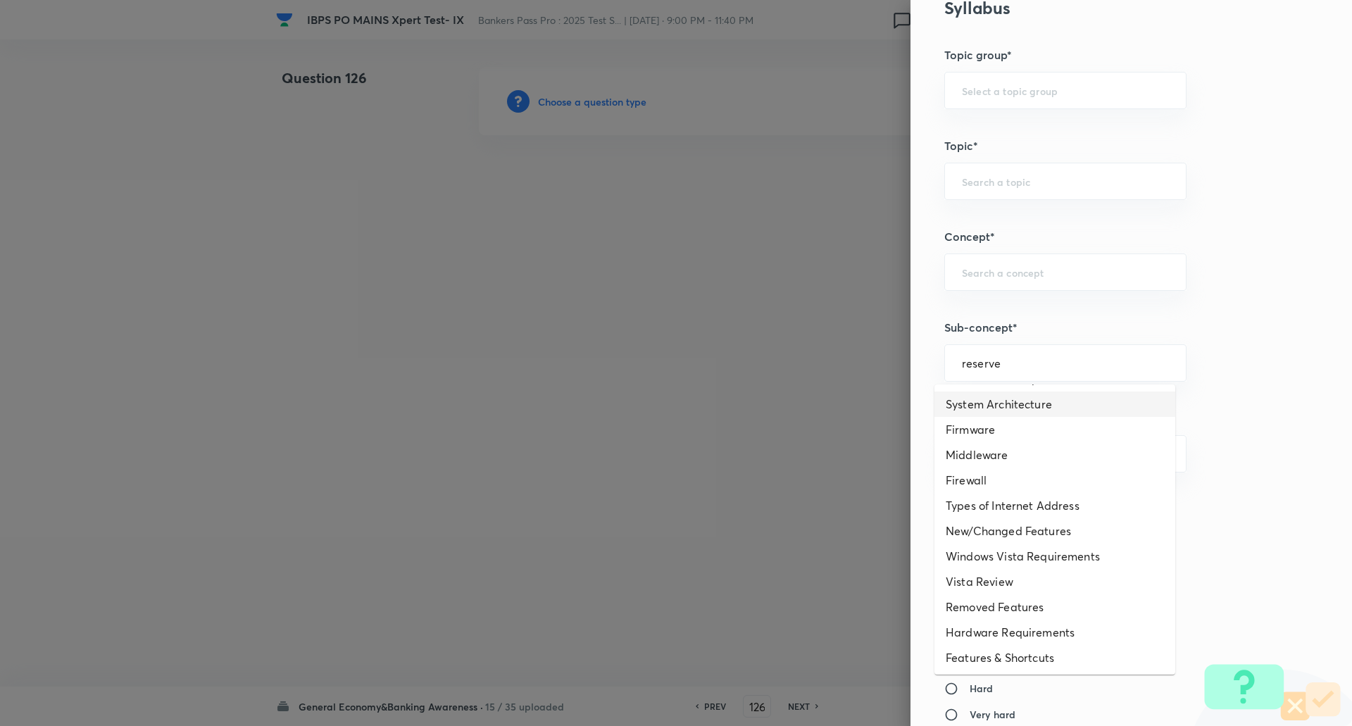
scroll to position [0, 0]
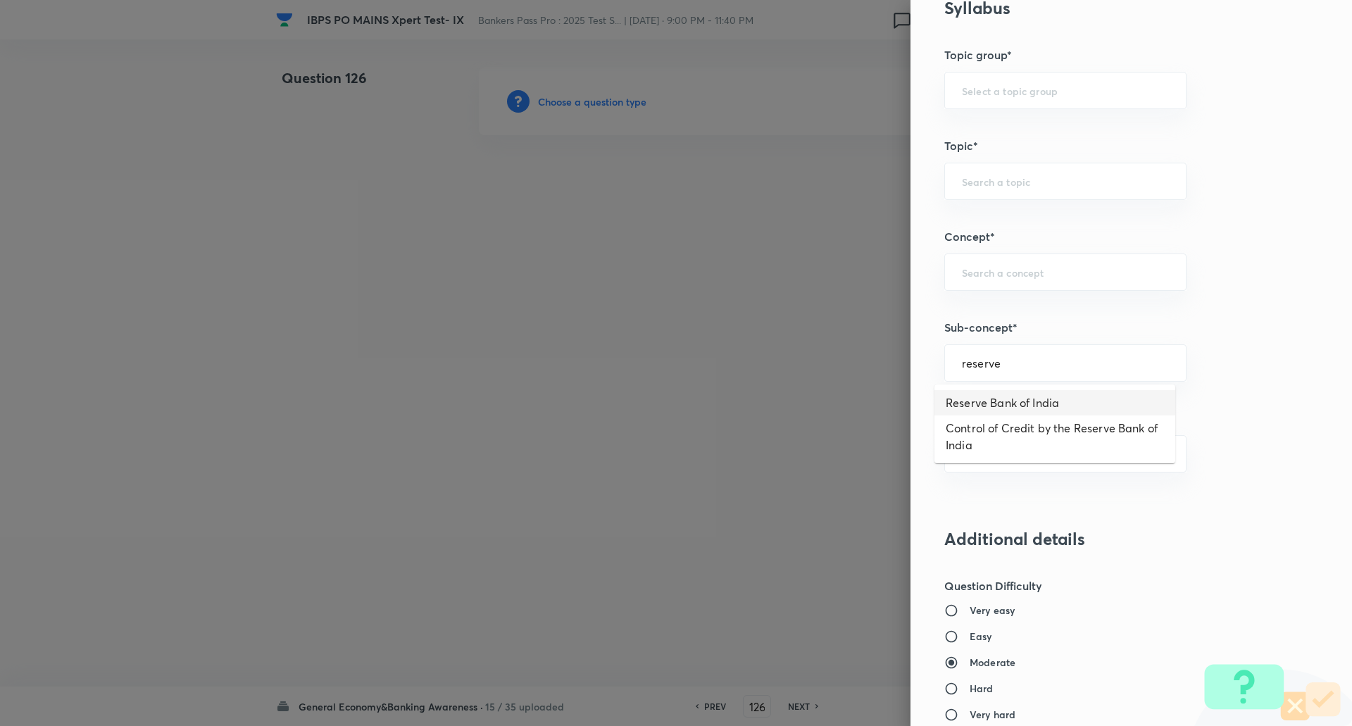
click at [976, 405] on li "Reserve Bank of India" at bounding box center [1055, 402] width 241 height 25
type input "Reserve Bank of India"
type input "Awareness"
type input "Banking Awareness"
type input "Indian Banking System"
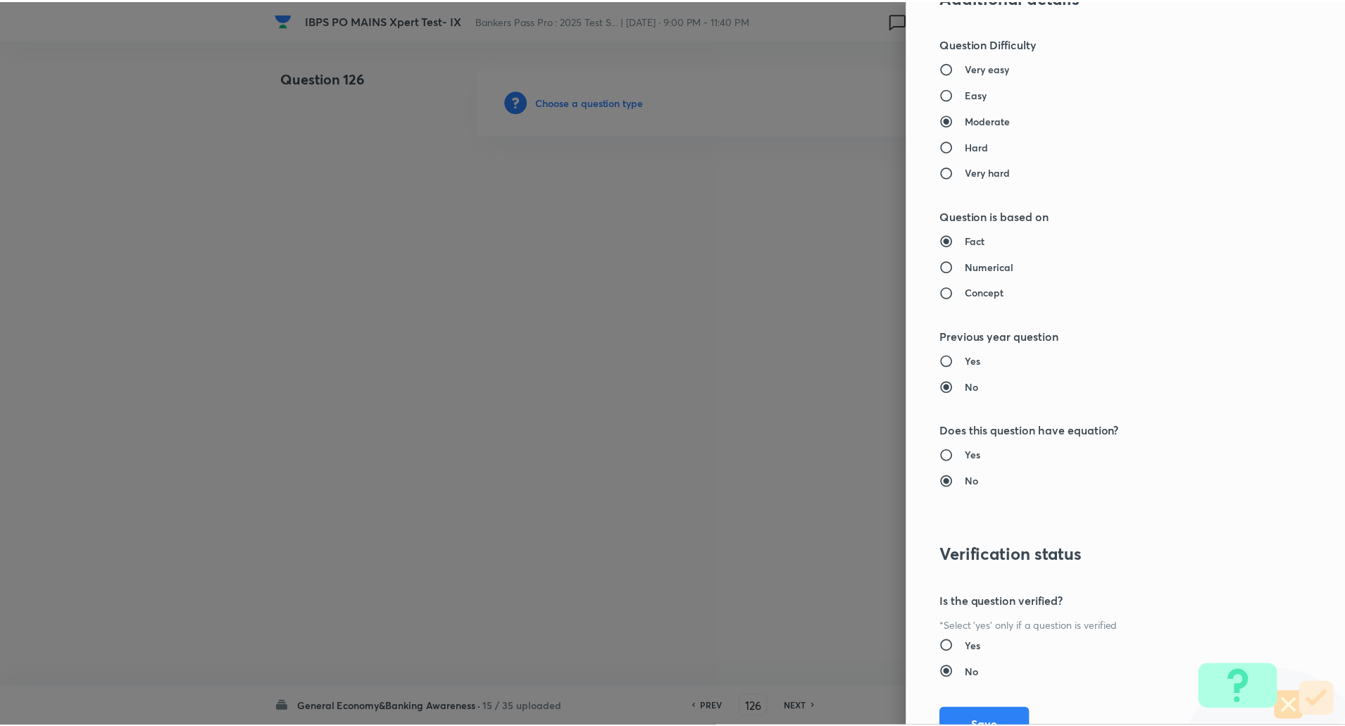
scroll to position [1194, 0]
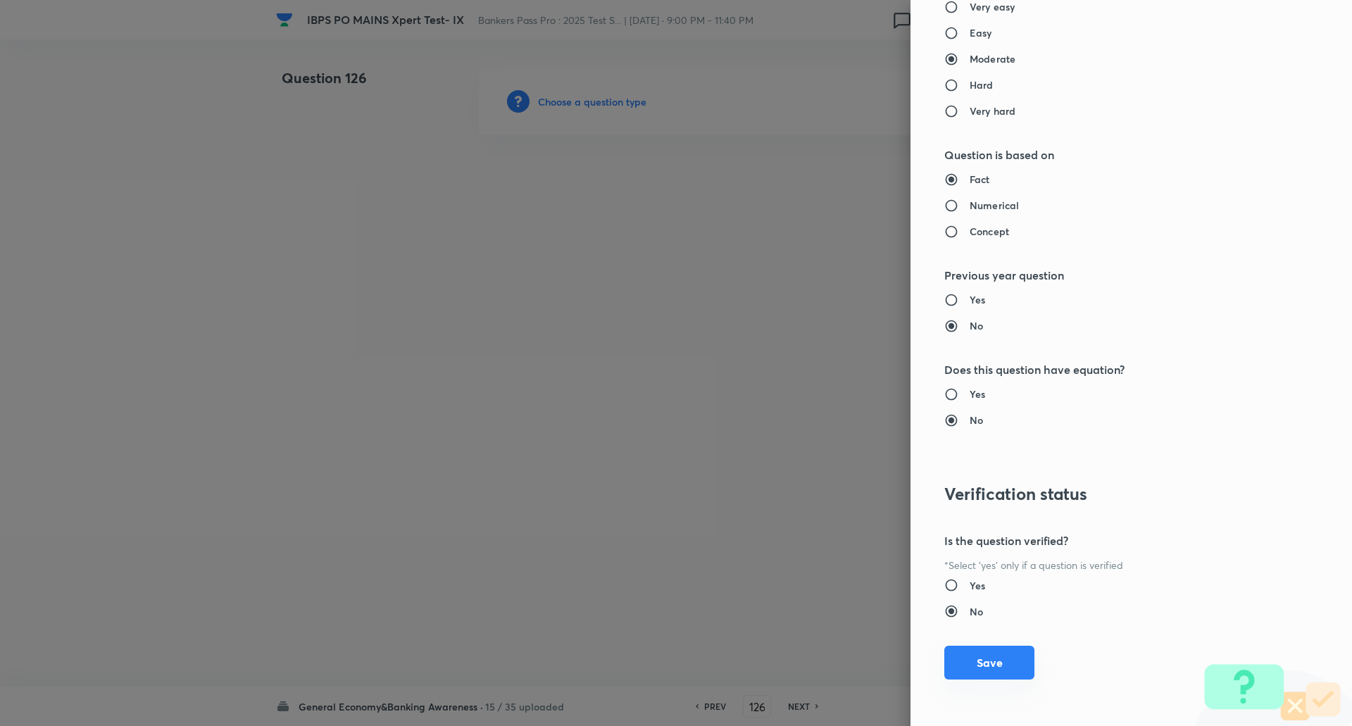
click at [951, 658] on button "Save" at bounding box center [990, 663] width 90 height 34
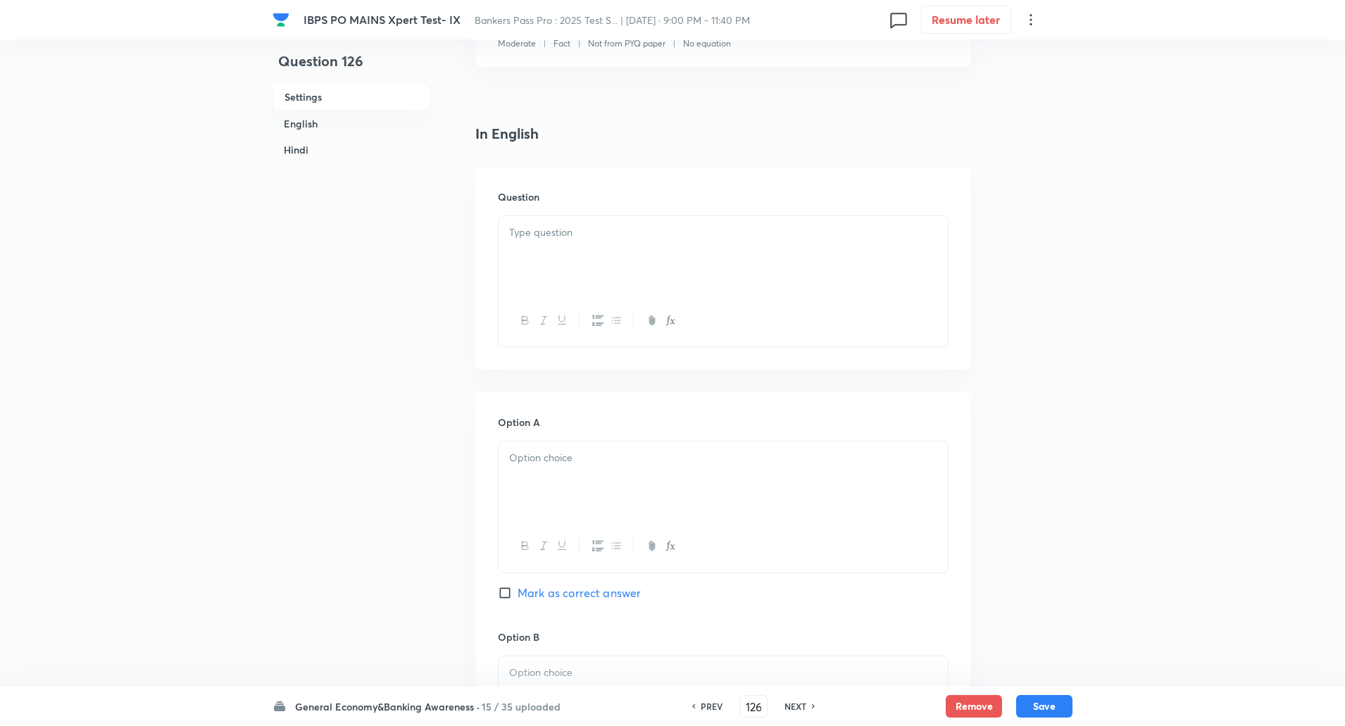
scroll to position [294, 0]
click at [788, 255] on div at bounding box center [723, 252] width 449 height 79
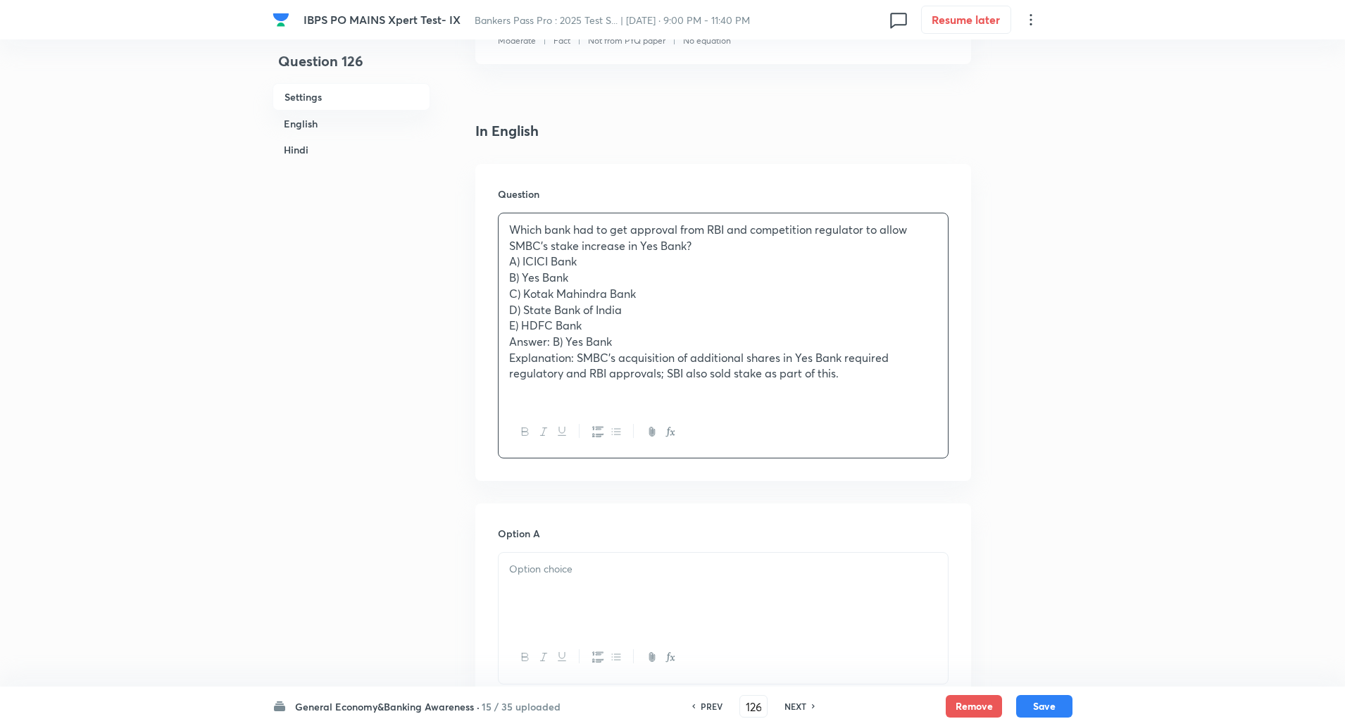
click at [728, 244] on p "Which bank had to get approval from RBI and competition regulator to allow SMBC…" at bounding box center [723, 238] width 428 height 32
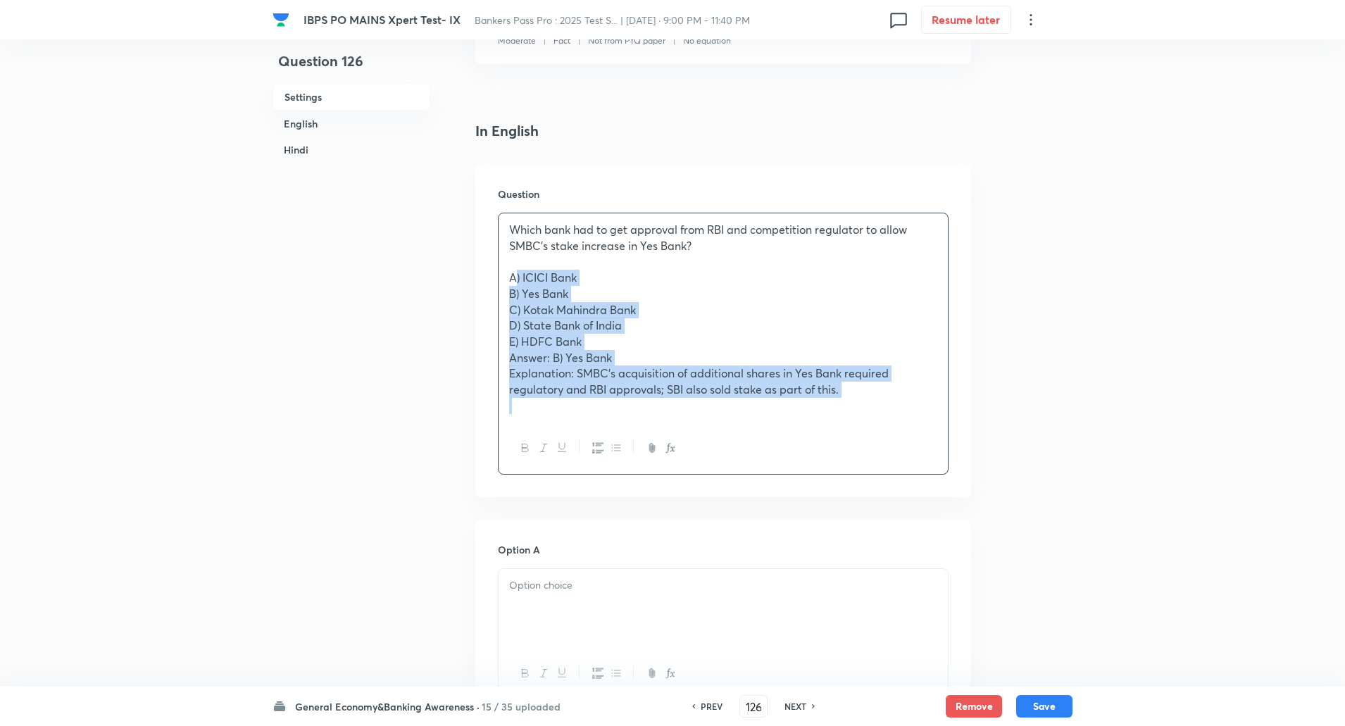
drag, startPoint x: 502, startPoint y: 277, endPoint x: 813, endPoint y: 408, distance: 337.8
click at [813, 408] on div "Which bank had to get approval from RBI and competition regulator to allow SMBC…" at bounding box center [723, 317] width 449 height 209
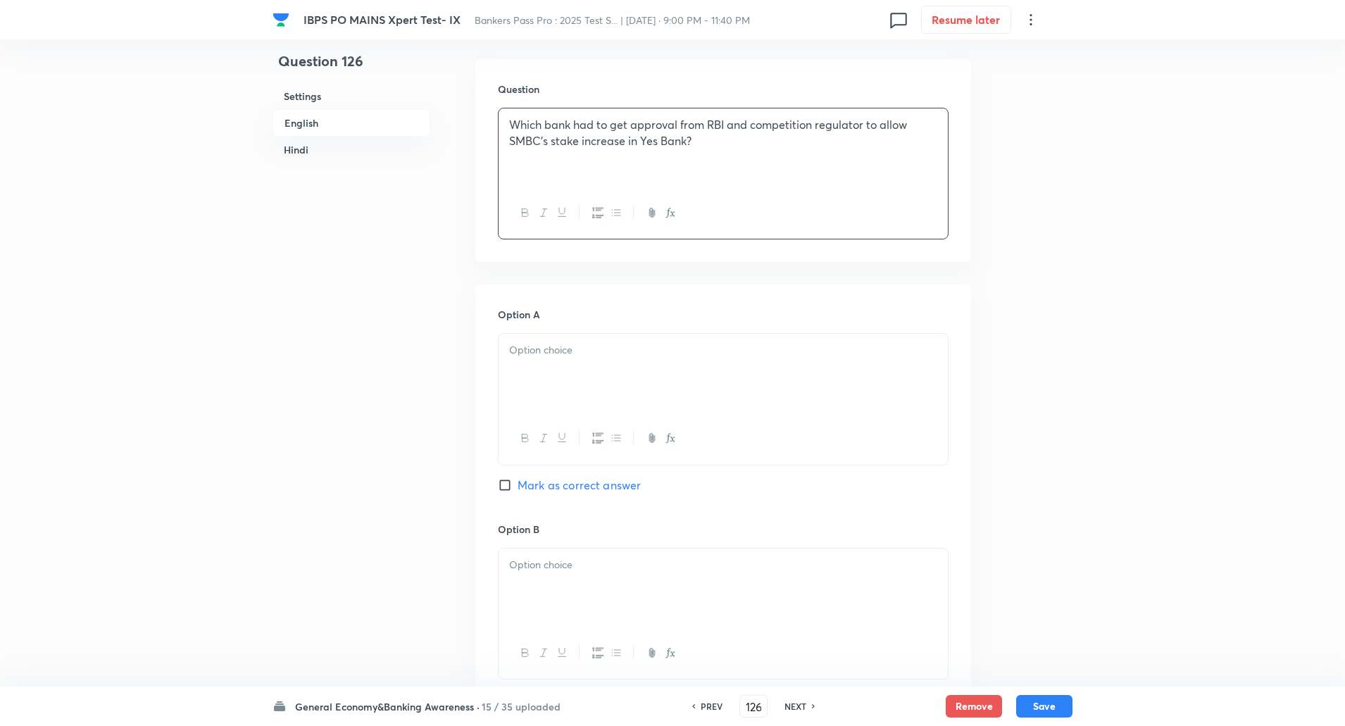
scroll to position [407, 0]
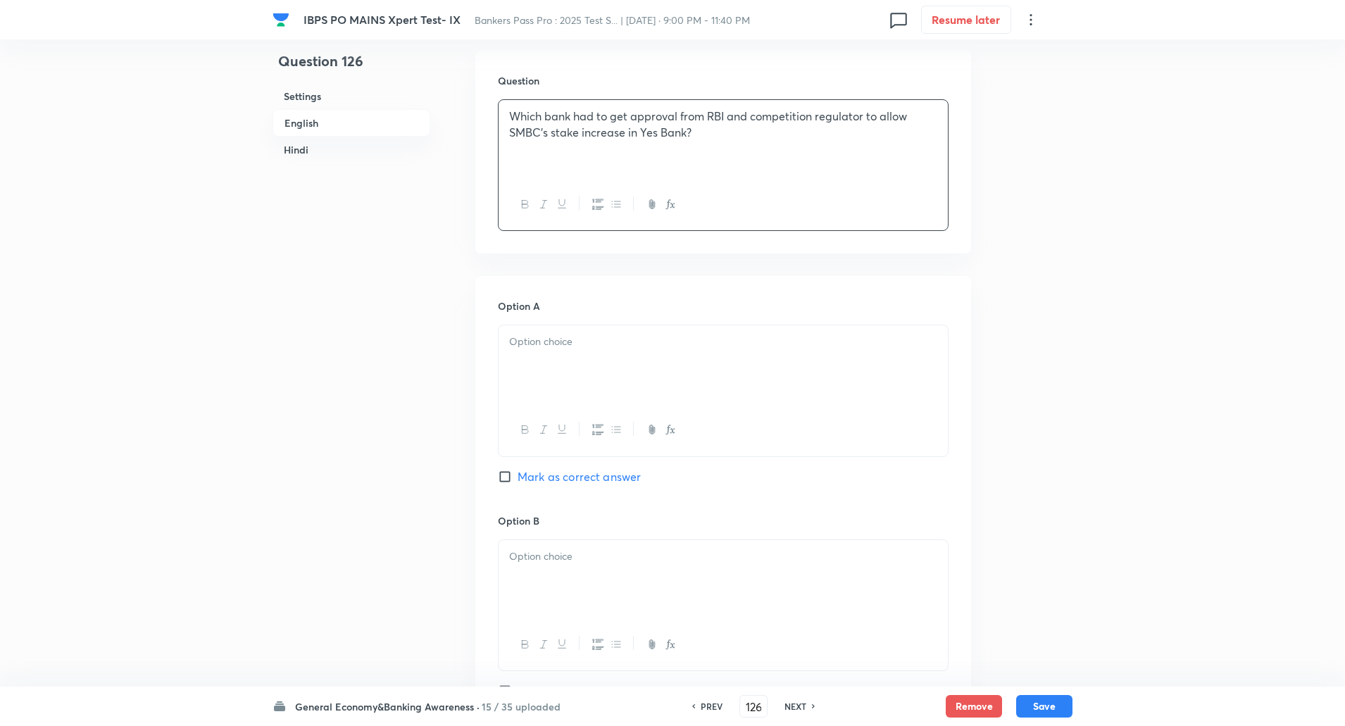
click at [814, 386] on div at bounding box center [723, 364] width 449 height 79
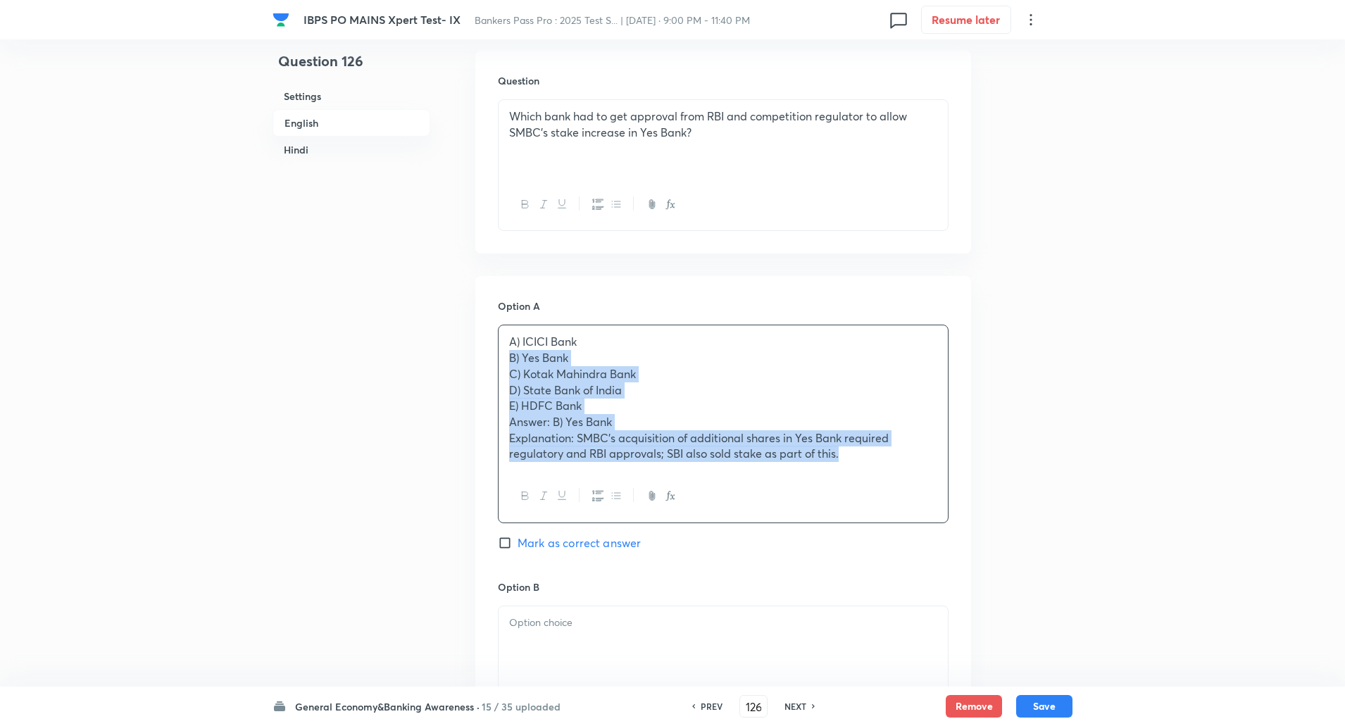
drag, startPoint x: 503, startPoint y: 358, endPoint x: 900, endPoint y: 487, distance: 417.0
click at [900, 487] on div "A) ICICI Bank B) Yes Bank C) Kotak Mahindra Bank D) State Bank of India E) HDFC…" at bounding box center [723, 424] width 451 height 198
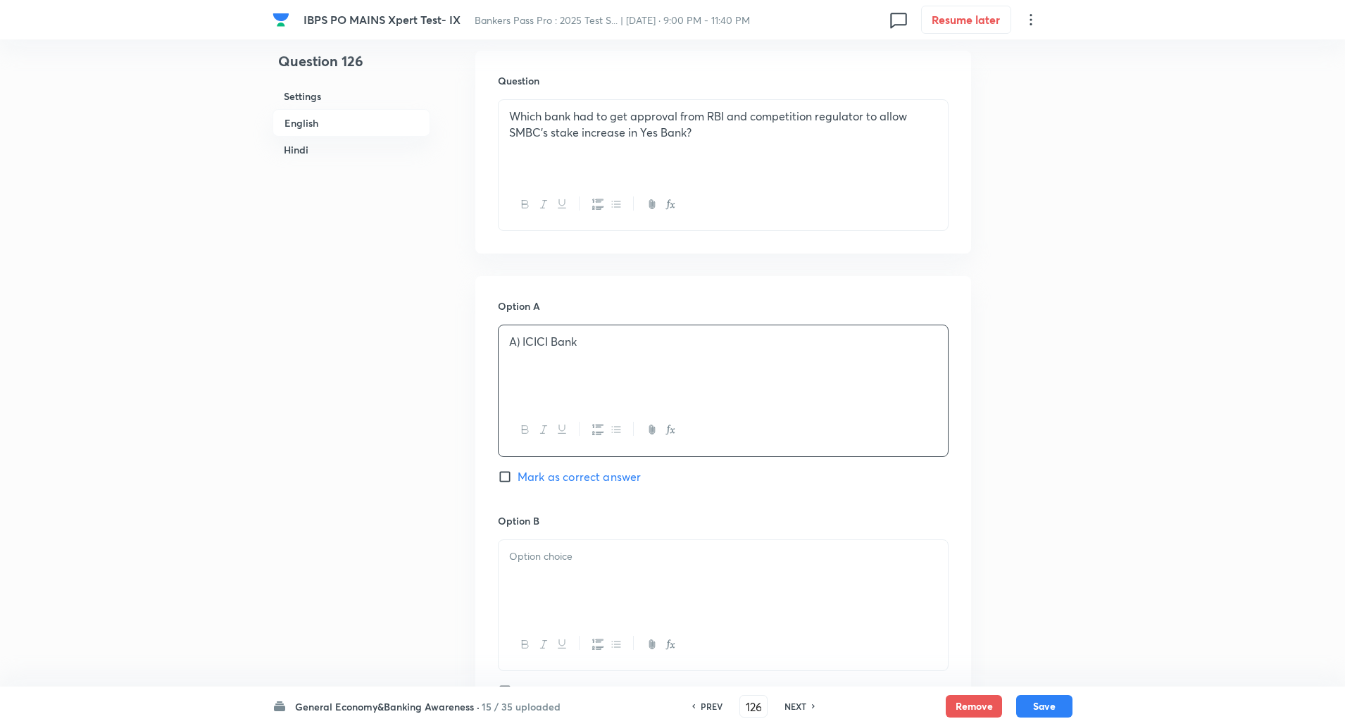
click at [523, 345] on p "A) ICICI Bank" at bounding box center [723, 342] width 428 height 16
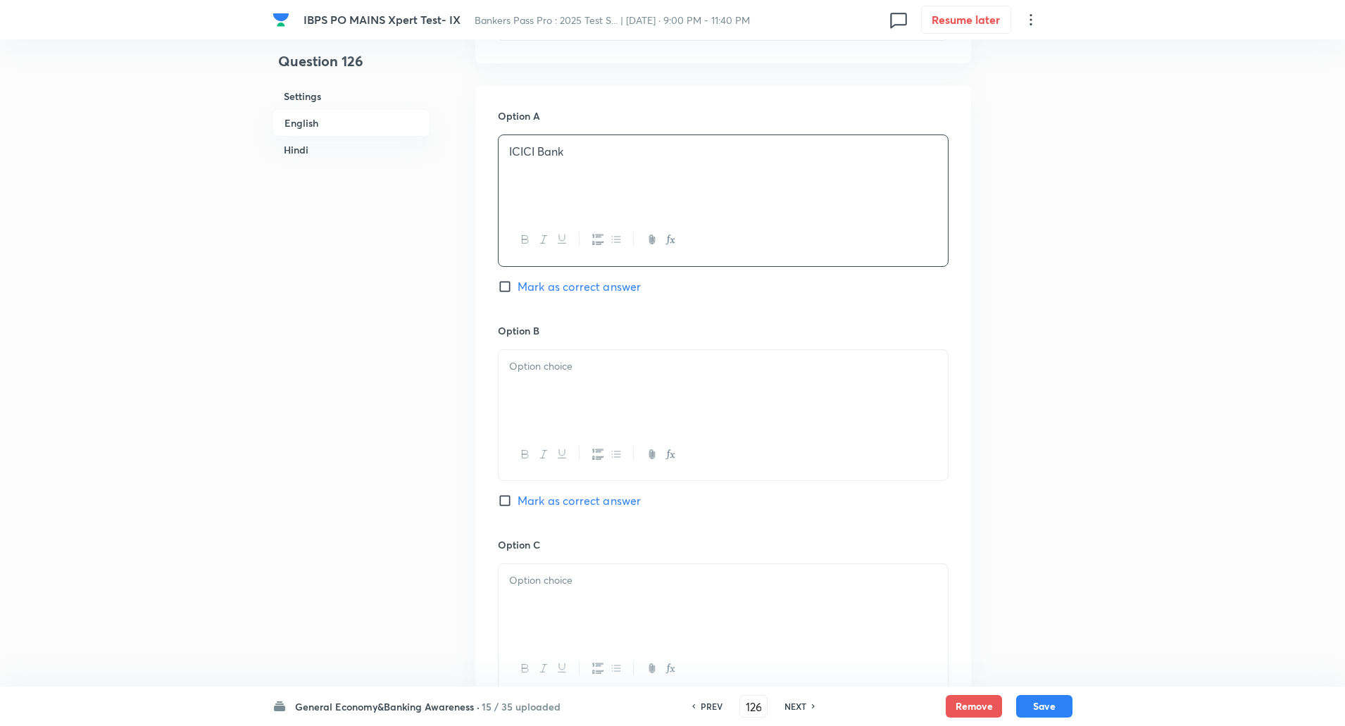
scroll to position [651, 0]
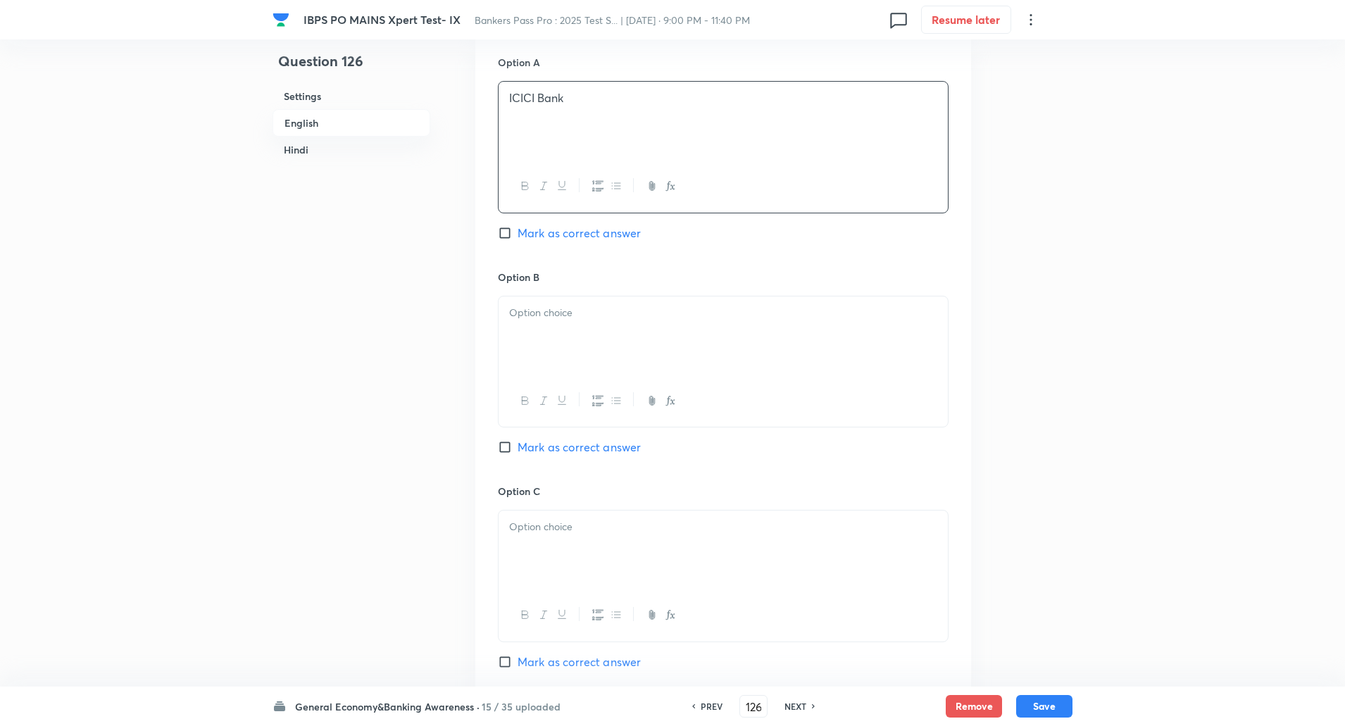
click at [550, 302] on div at bounding box center [723, 336] width 449 height 79
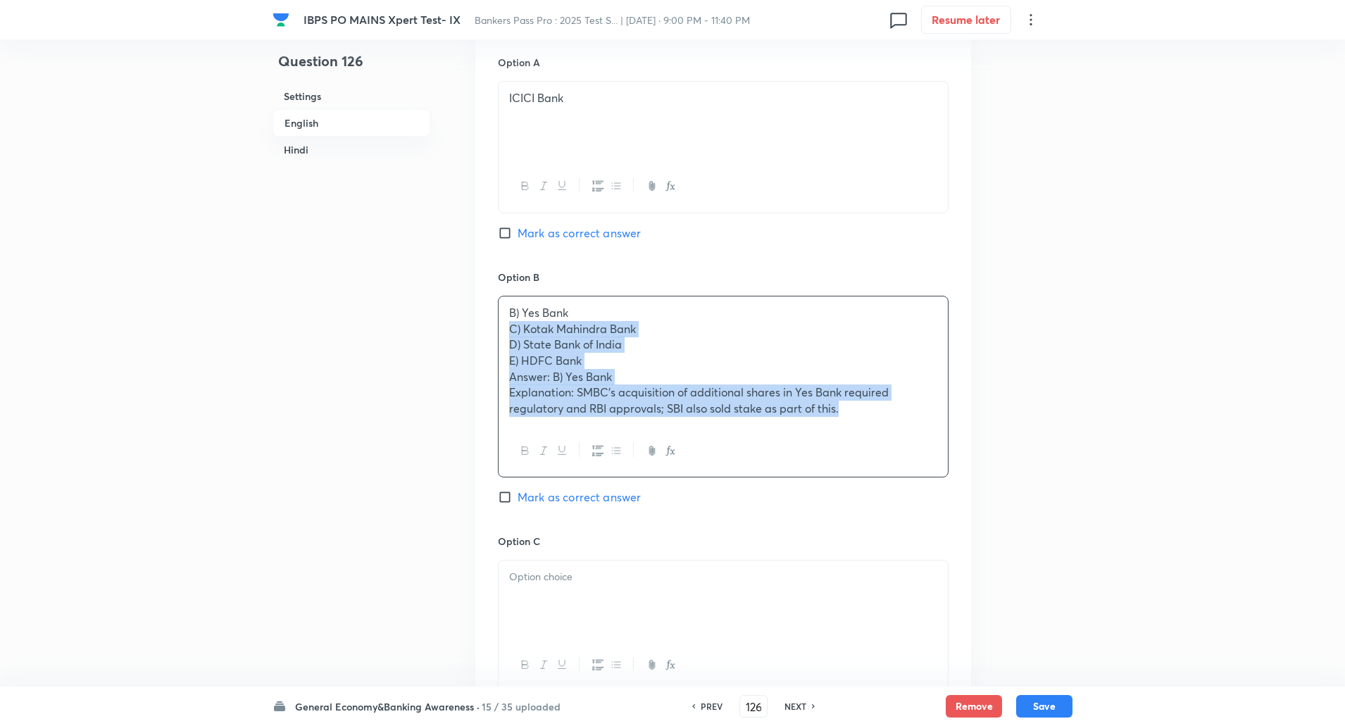
drag, startPoint x: 507, startPoint y: 335, endPoint x: 859, endPoint y: 449, distance: 369.5
click at [859, 449] on div "B) Yes Bank C) Kotak Mahindra Bank D) State Bank of India E) HDFC Bank Answer: …" at bounding box center [723, 387] width 451 height 182
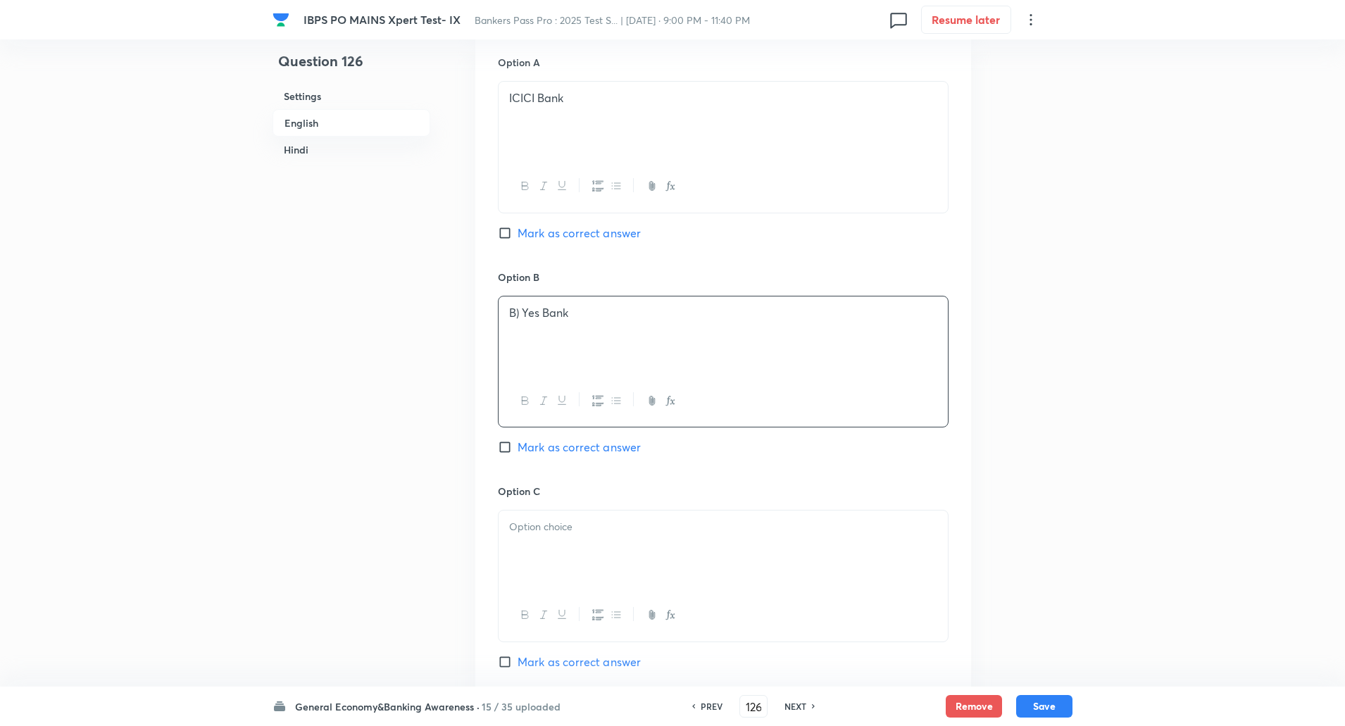
click at [501, 444] on input "Mark as correct answer" at bounding box center [508, 447] width 20 height 14
checkbox input "true"
click at [518, 318] on p "B) Yes Bank" at bounding box center [723, 313] width 428 height 16
click at [521, 316] on p "B) Yes Bank" at bounding box center [723, 313] width 428 height 16
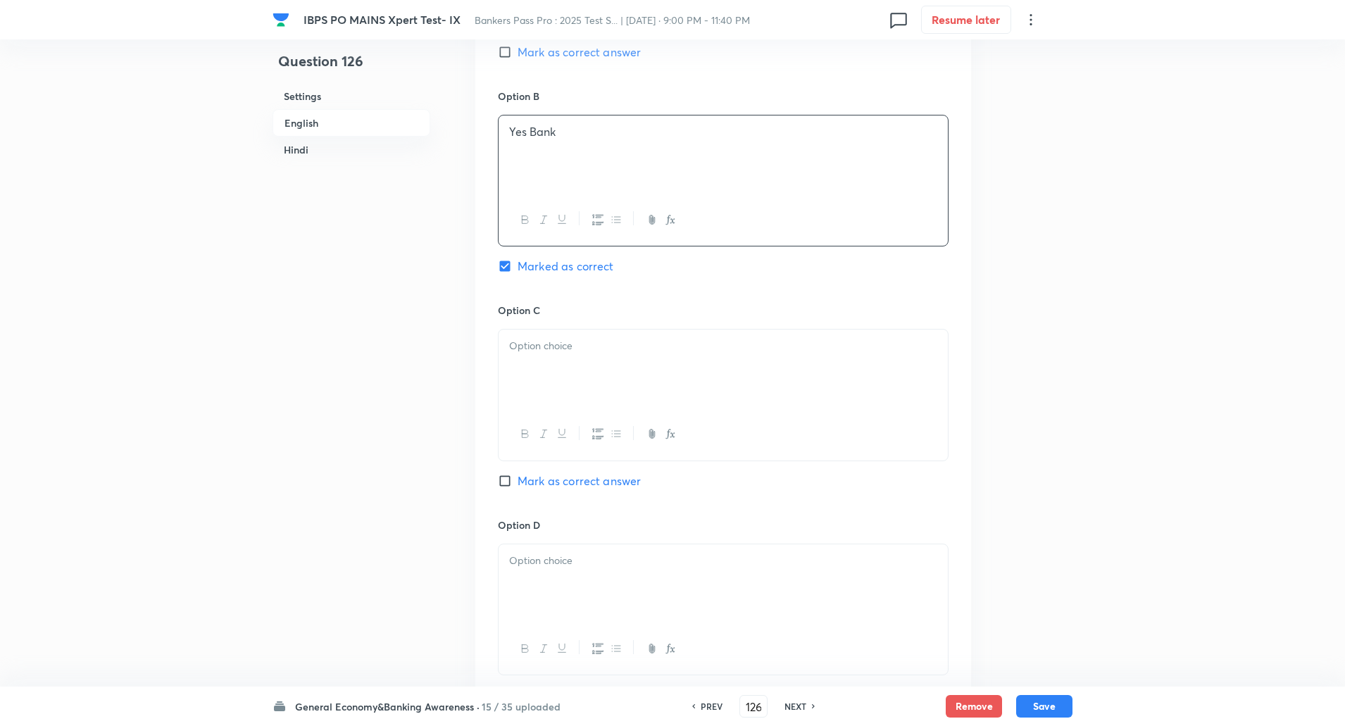
scroll to position [876, 0]
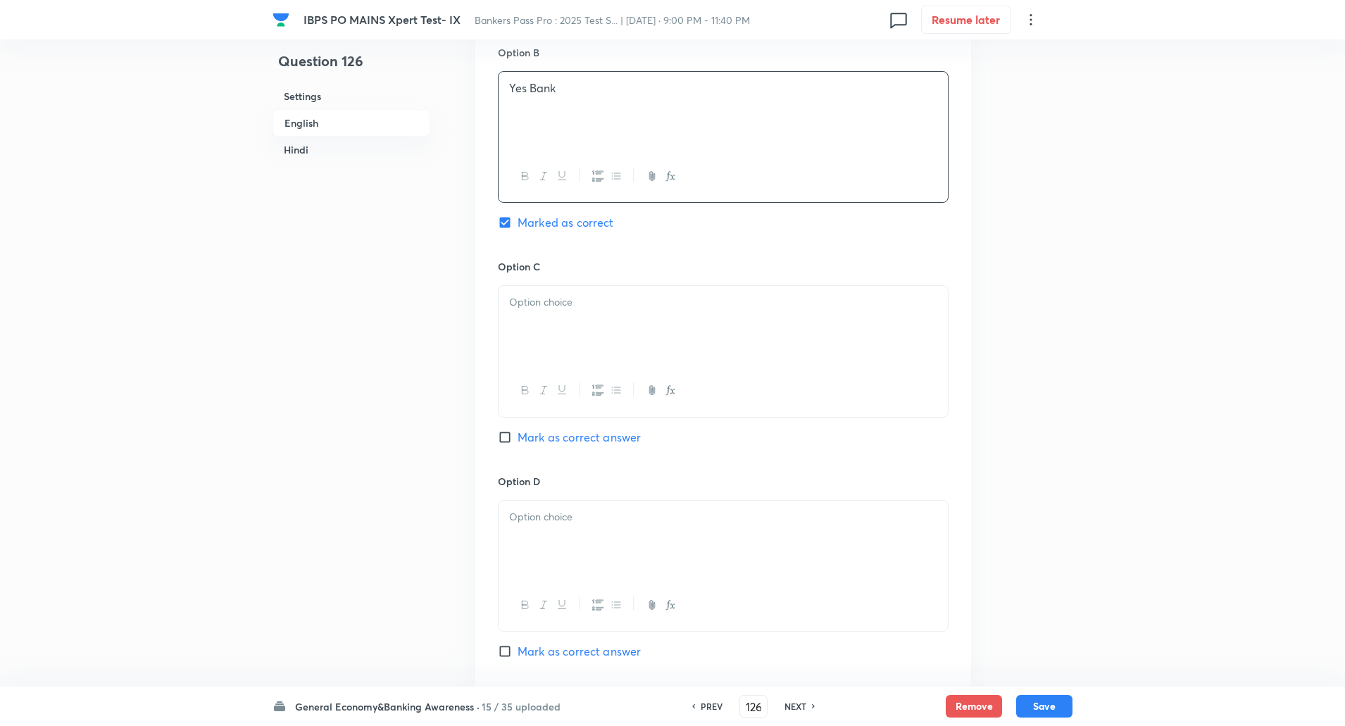
click at [521, 316] on div at bounding box center [723, 325] width 449 height 79
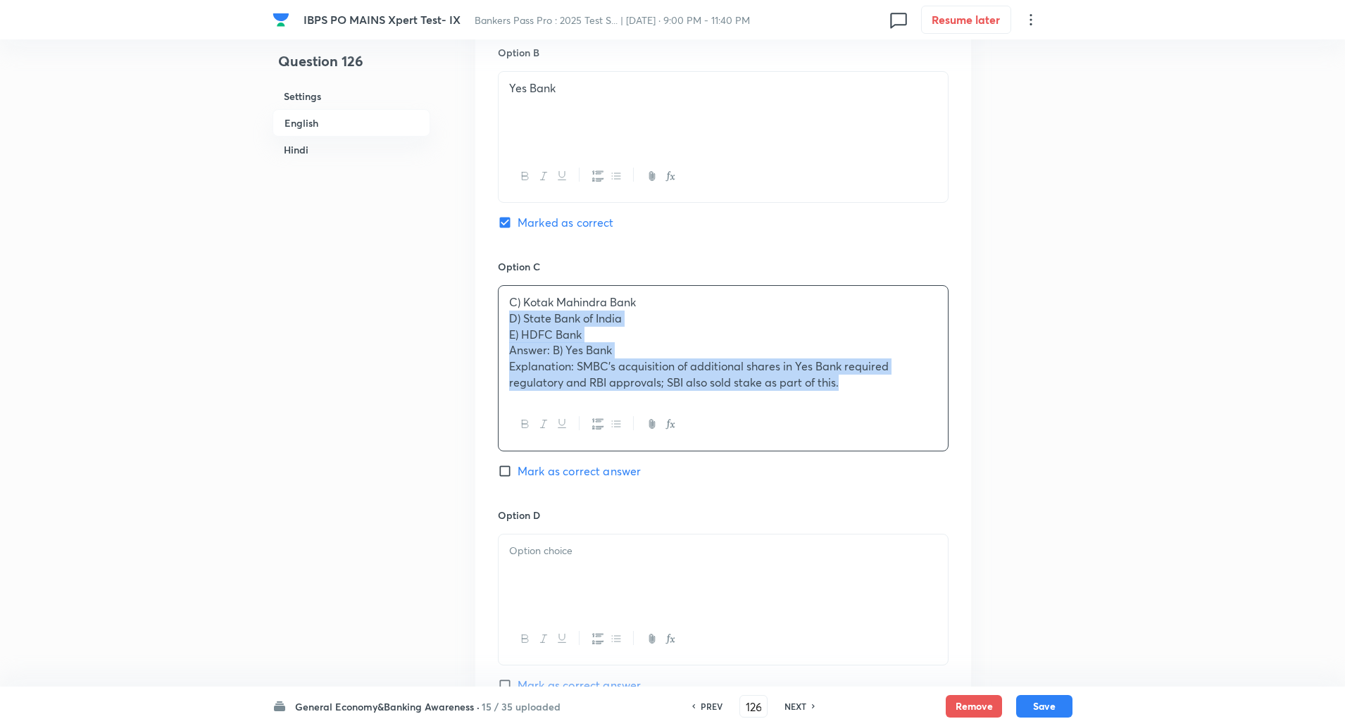
drag, startPoint x: 501, startPoint y: 321, endPoint x: 888, endPoint y: 422, distance: 400.3
click at [888, 422] on div "C) Kotak Mahindra Bank D) State Bank of India E) HDFC Bank Answer: B) Yes Bank …" at bounding box center [723, 368] width 451 height 166
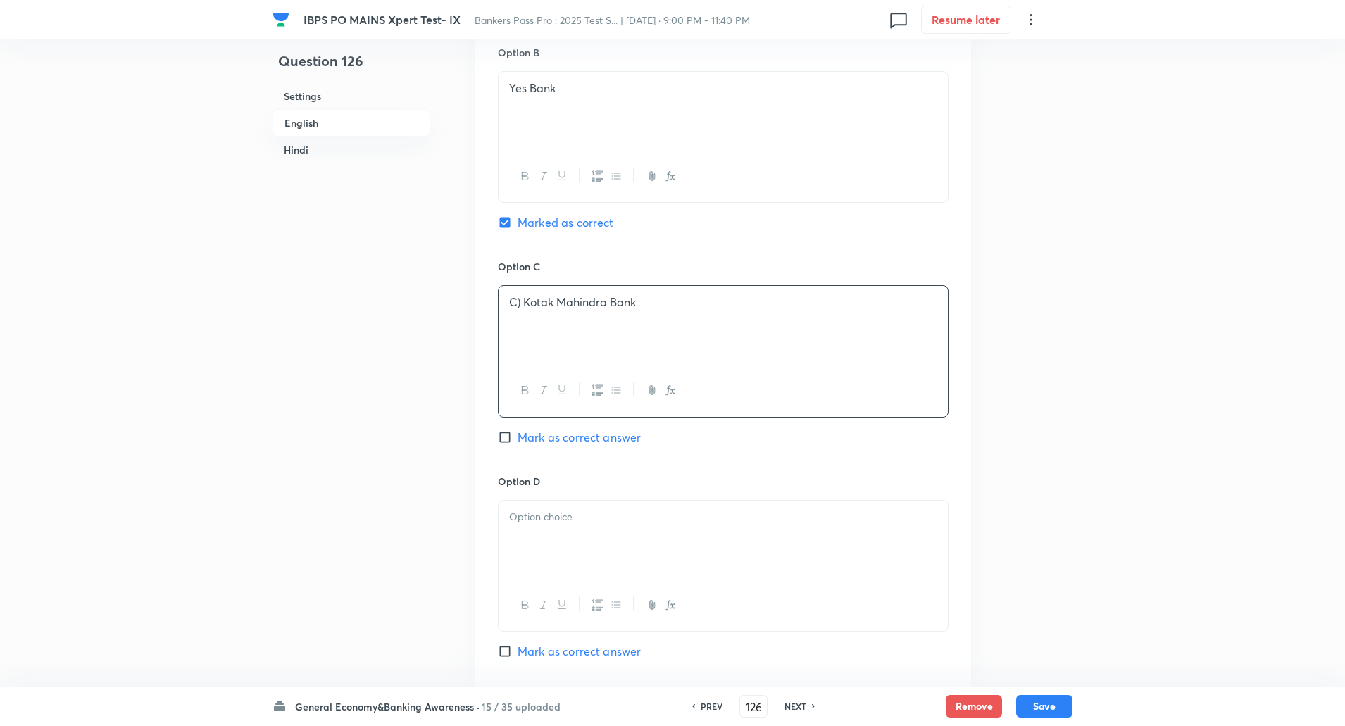
click at [527, 313] on p at bounding box center [723, 319] width 428 height 16
click at [522, 299] on p "C) Kotak Mahindra Bank" at bounding box center [723, 302] width 428 height 16
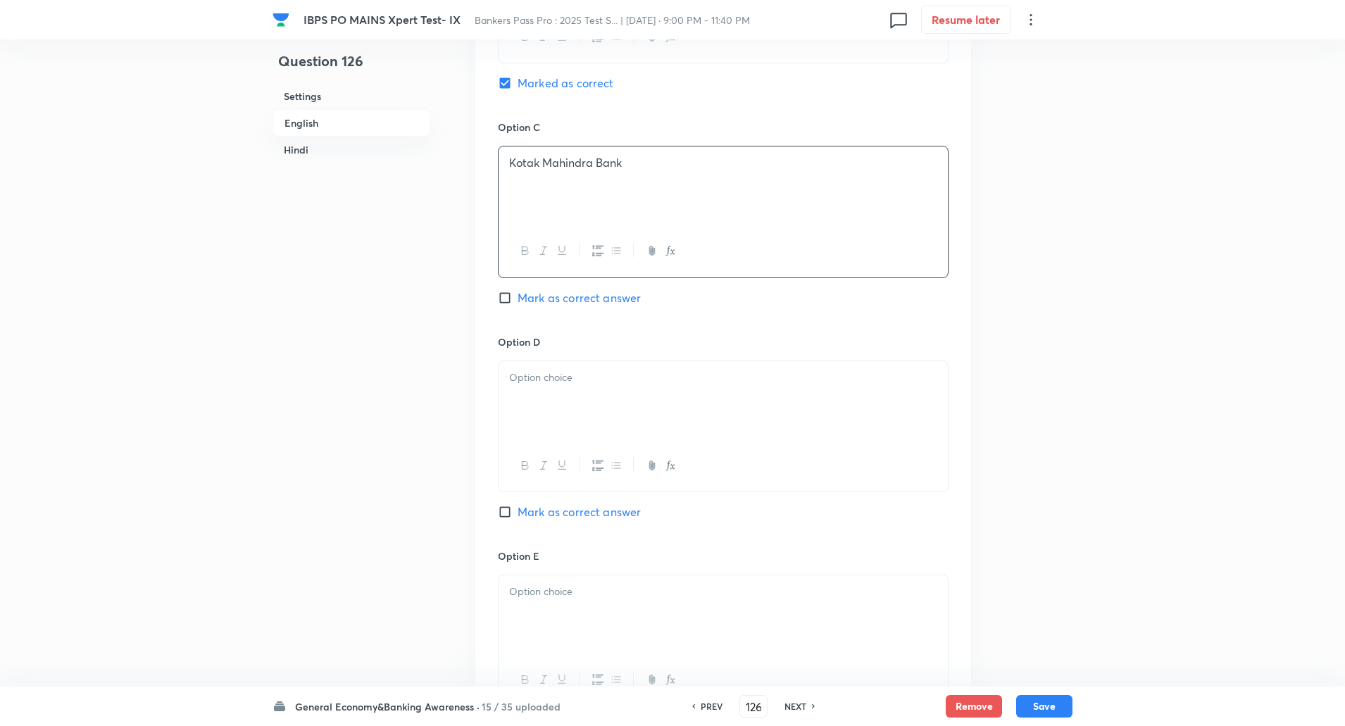
scroll to position [1016, 0]
click at [537, 375] on p at bounding box center [723, 377] width 428 height 16
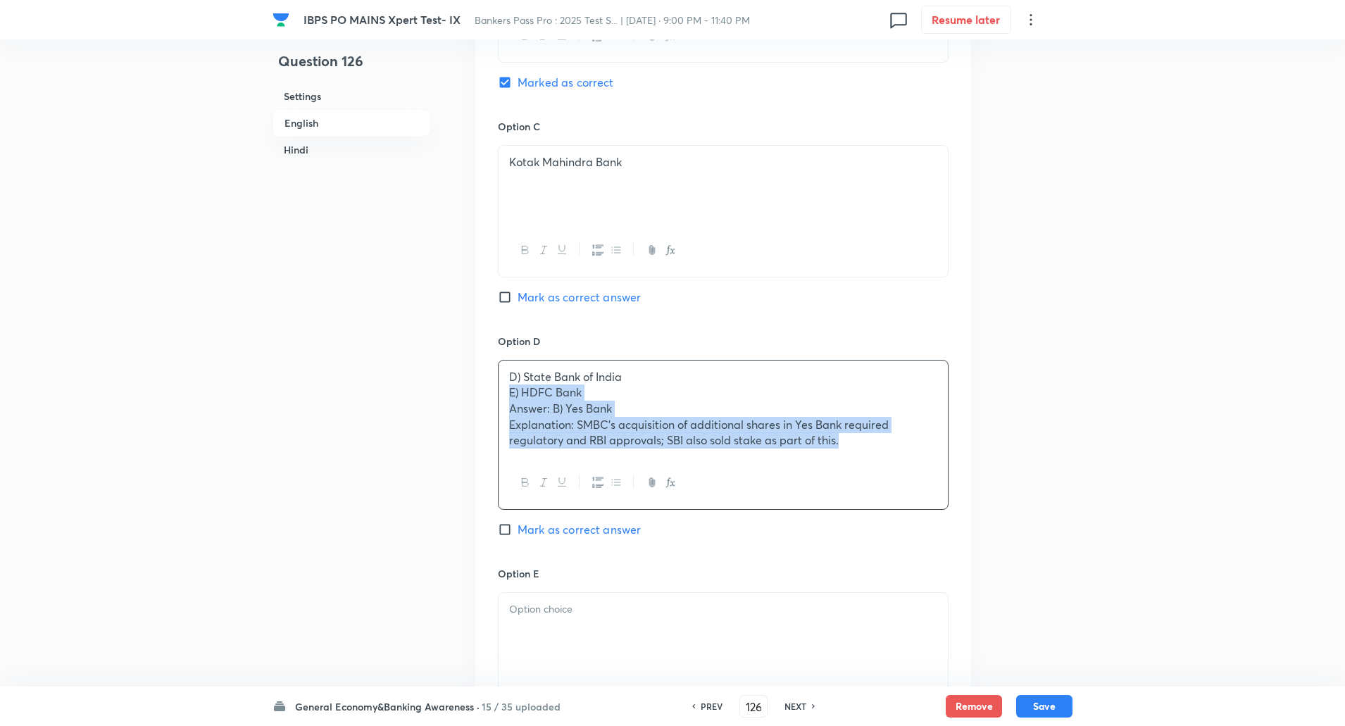
drag, startPoint x: 508, startPoint y: 395, endPoint x: 867, endPoint y: 478, distance: 368.6
click at [867, 478] on div "D) State Bank of India E) HDFC Bank Answer: B) Yes Bank Explanation: SMBC’s acq…" at bounding box center [723, 435] width 451 height 150
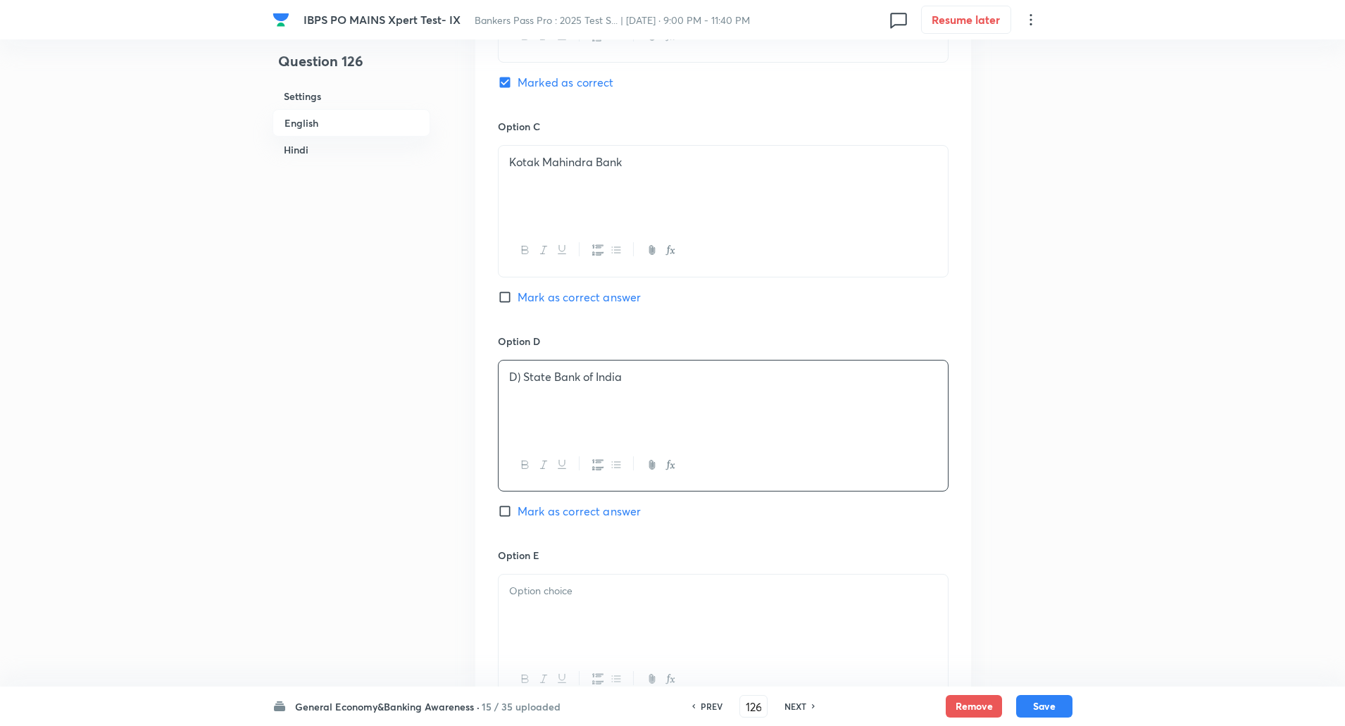
click at [522, 371] on p "D) State Bank of India" at bounding box center [723, 377] width 428 height 16
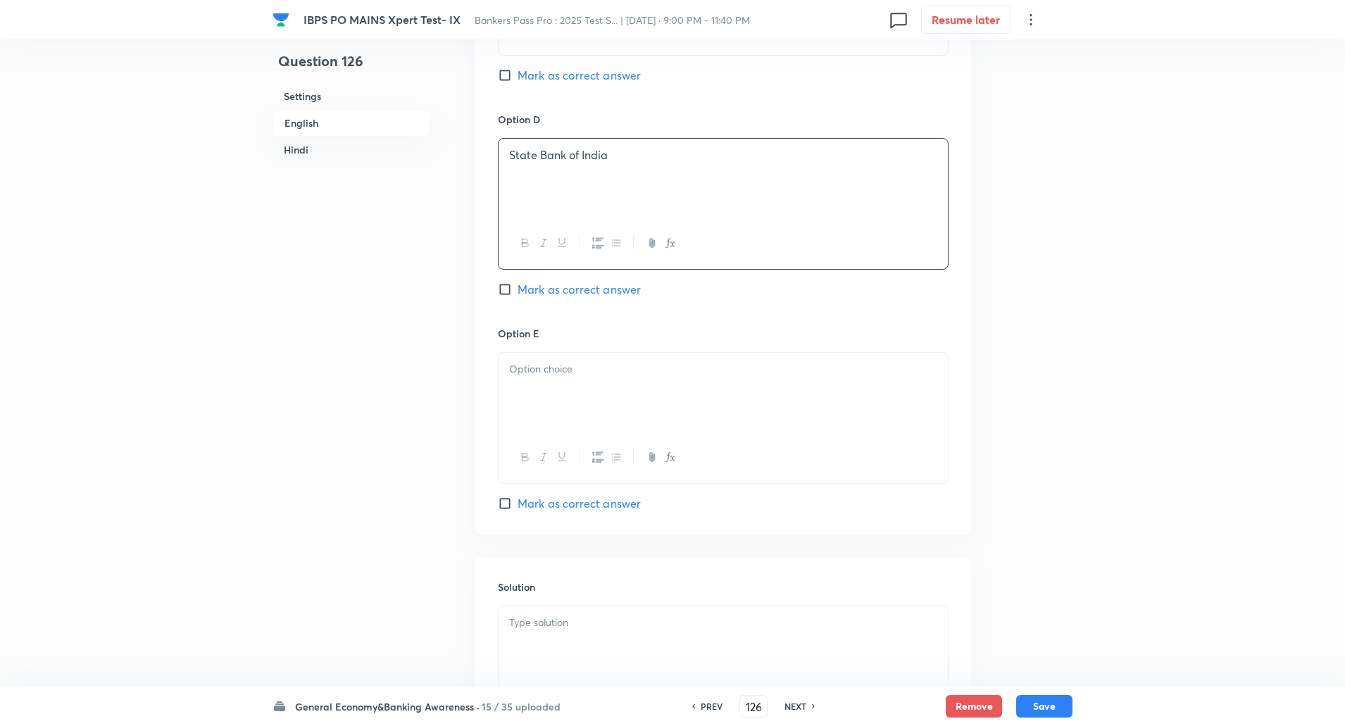
scroll to position [1245, 0]
click at [532, 361] on p at bounding box center [723, 362] width 428 height 16
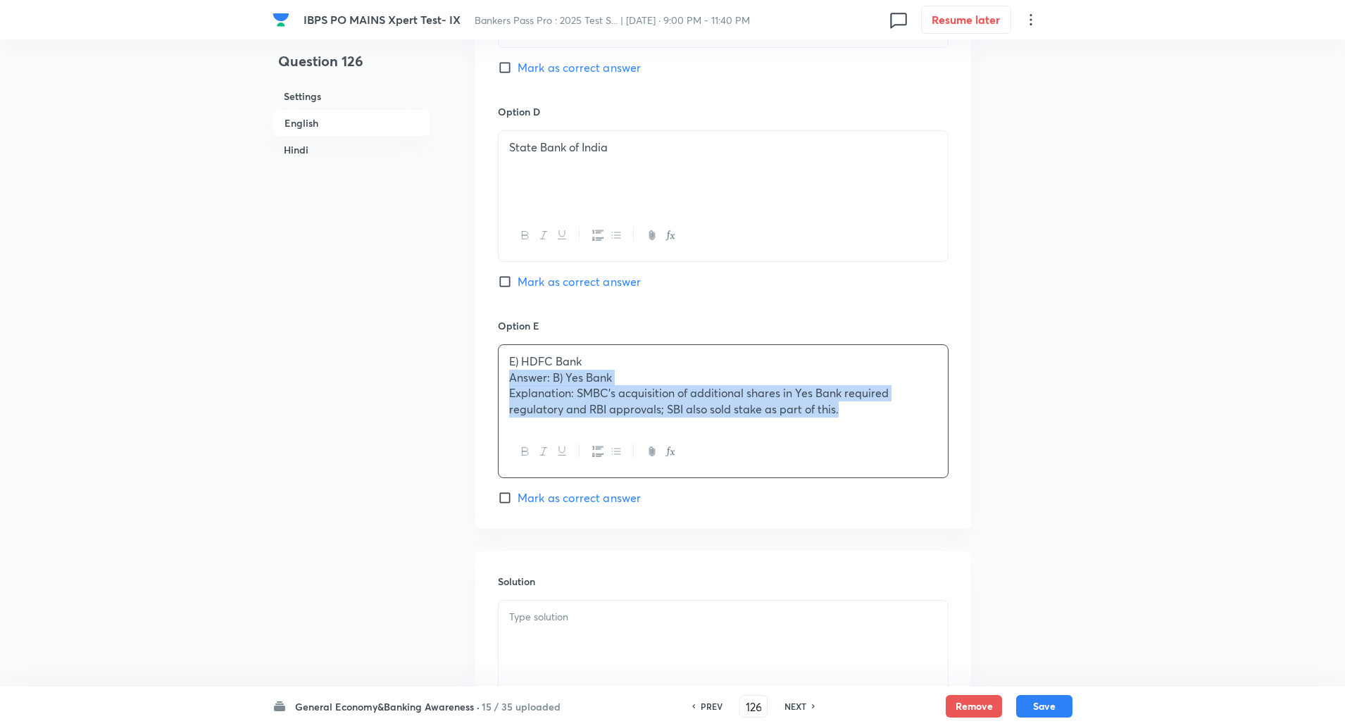
drag, startPoint x: 509, startPoint y: 374, endPoint x: 1019, endPoint y: 448, distance: 515.3
click at [1019, 448] on div "Question 126 Settings English Hindi Settings Type Single choice correct 5 optio…" at bounding box center [673, 636] width 800 height 3629
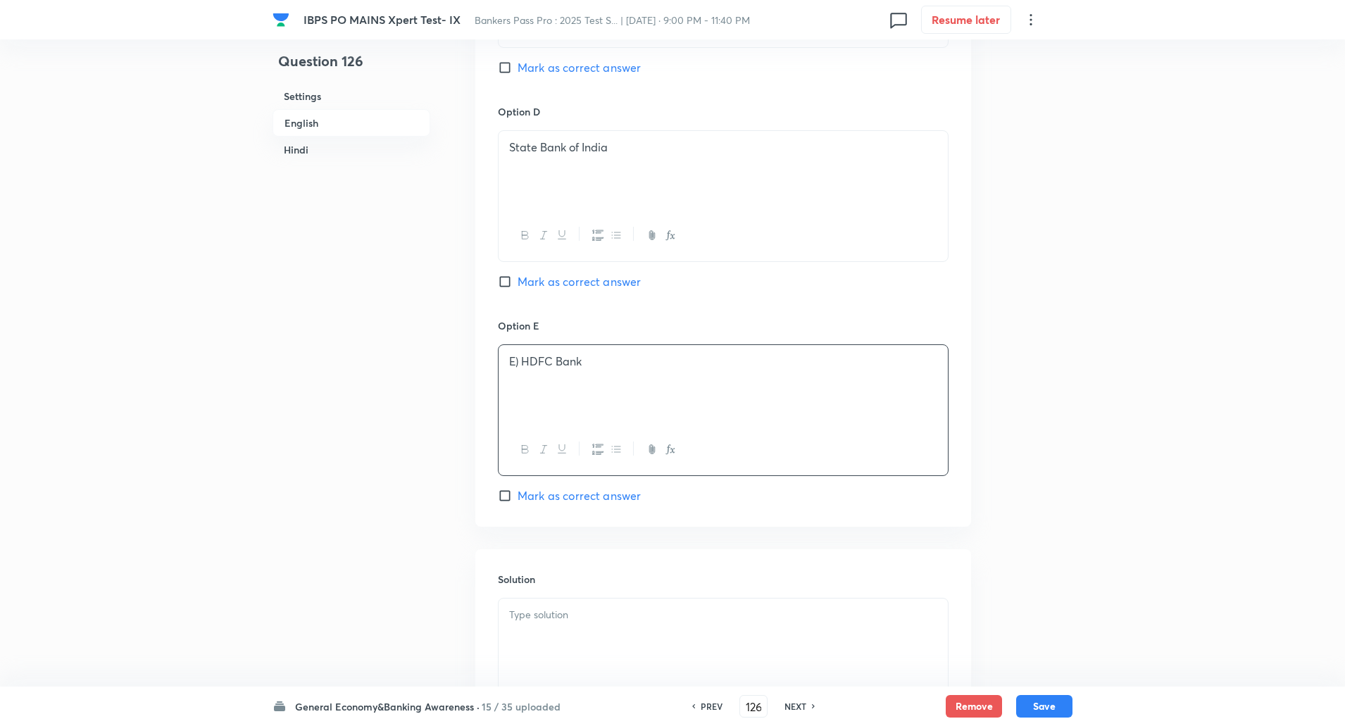
click at [522, 363] on p "E) HDFC Bank" at bounding box center [723, 362] width 428 height 16
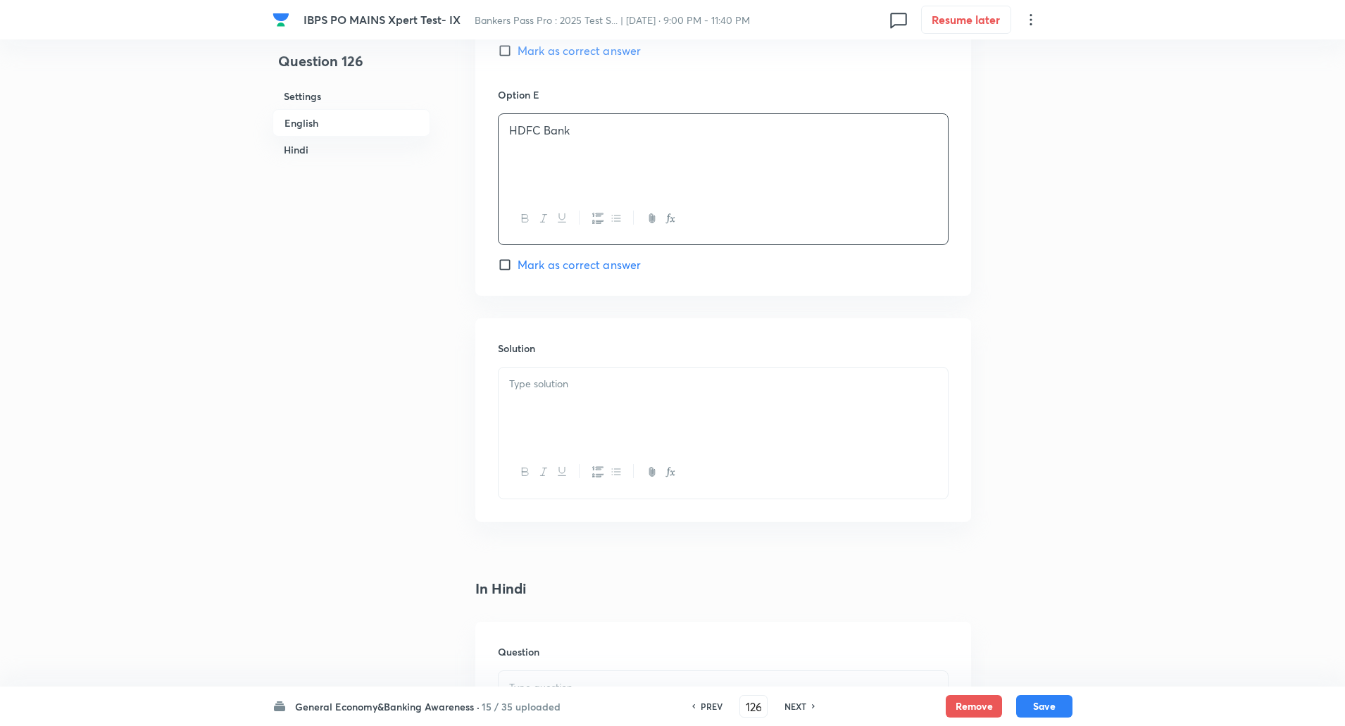
click at [520, 375] on div at bounding box center [723, 407] width 449 height 79
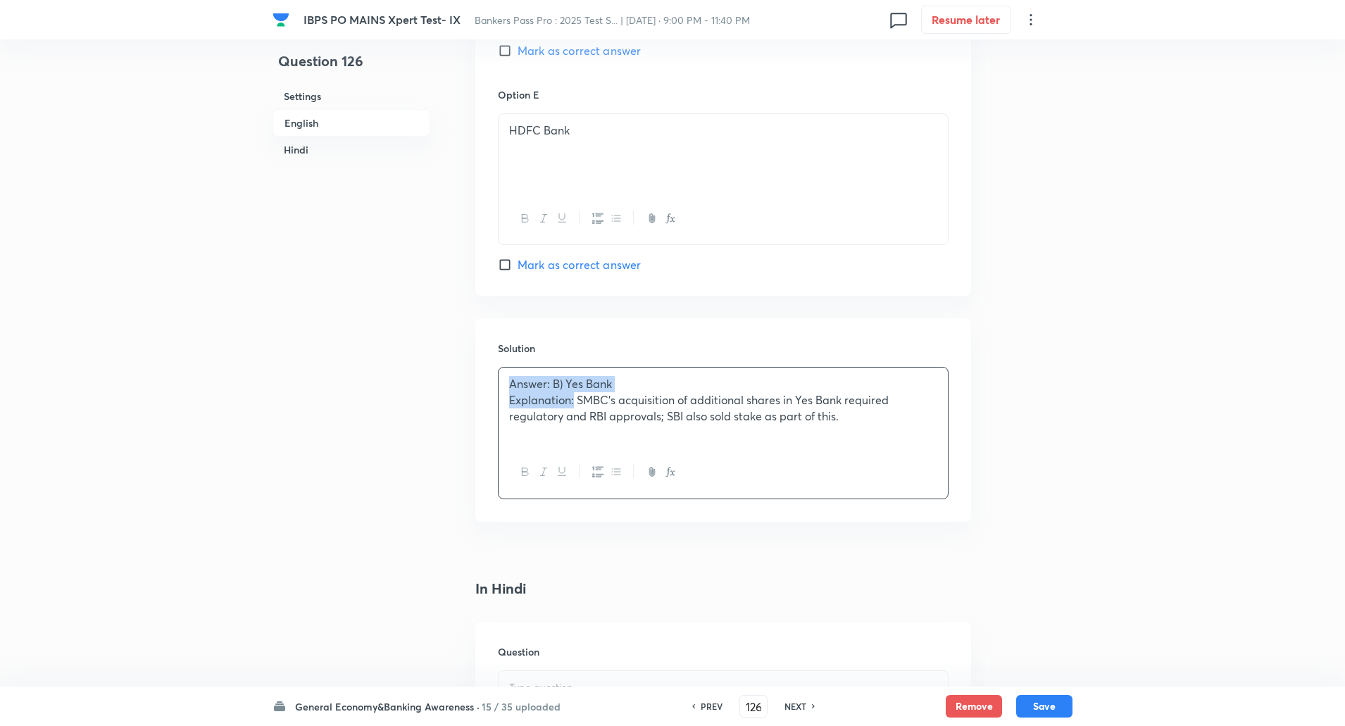
drag, startPoint x: 503, startPoint y: 381, endPoint x: 575, endPoint y: 406, distance: 76.6
click at [575, 406] on div "Answer: B) Yes Bank Explanation: SMBC’s acquisition of additional shares in Yes…" at bounding box center [723, 407] width 449 height 79
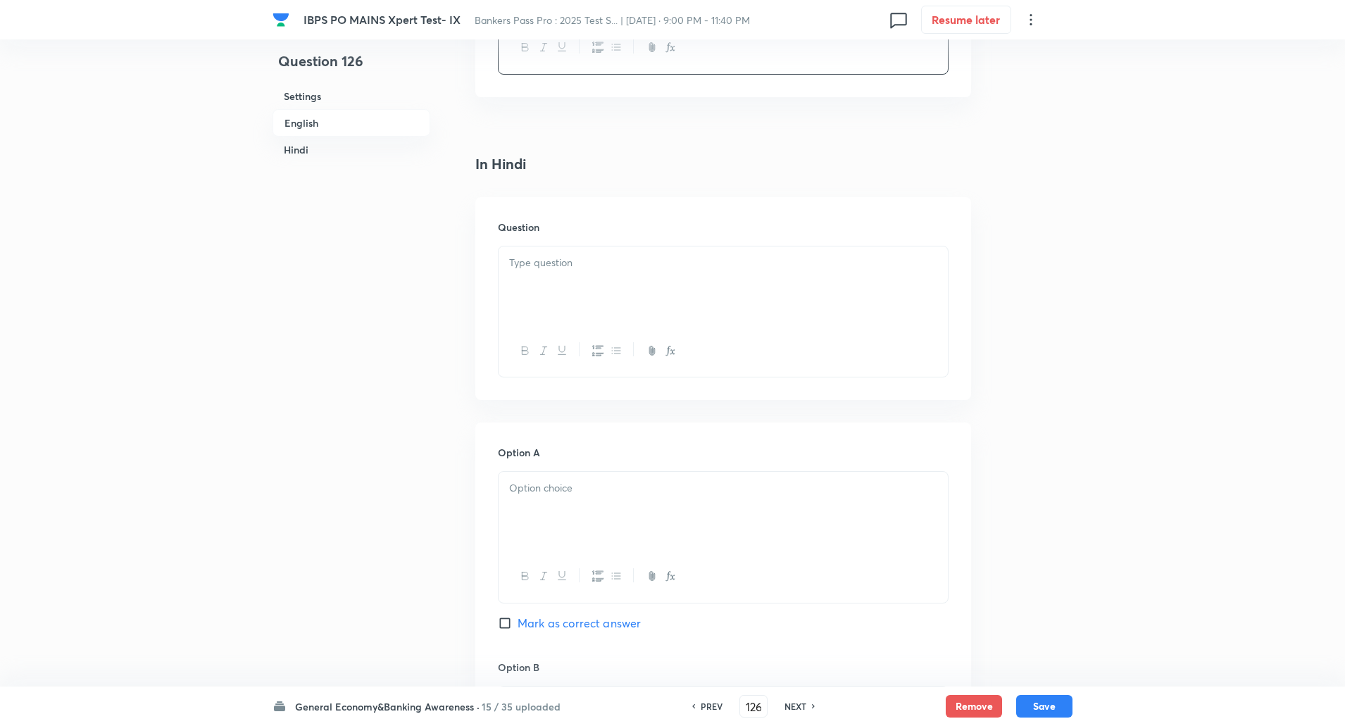
scroll to position [1903, 0]
click at [528, 291] on div at bounding box center [723, 284] width 449 height 79
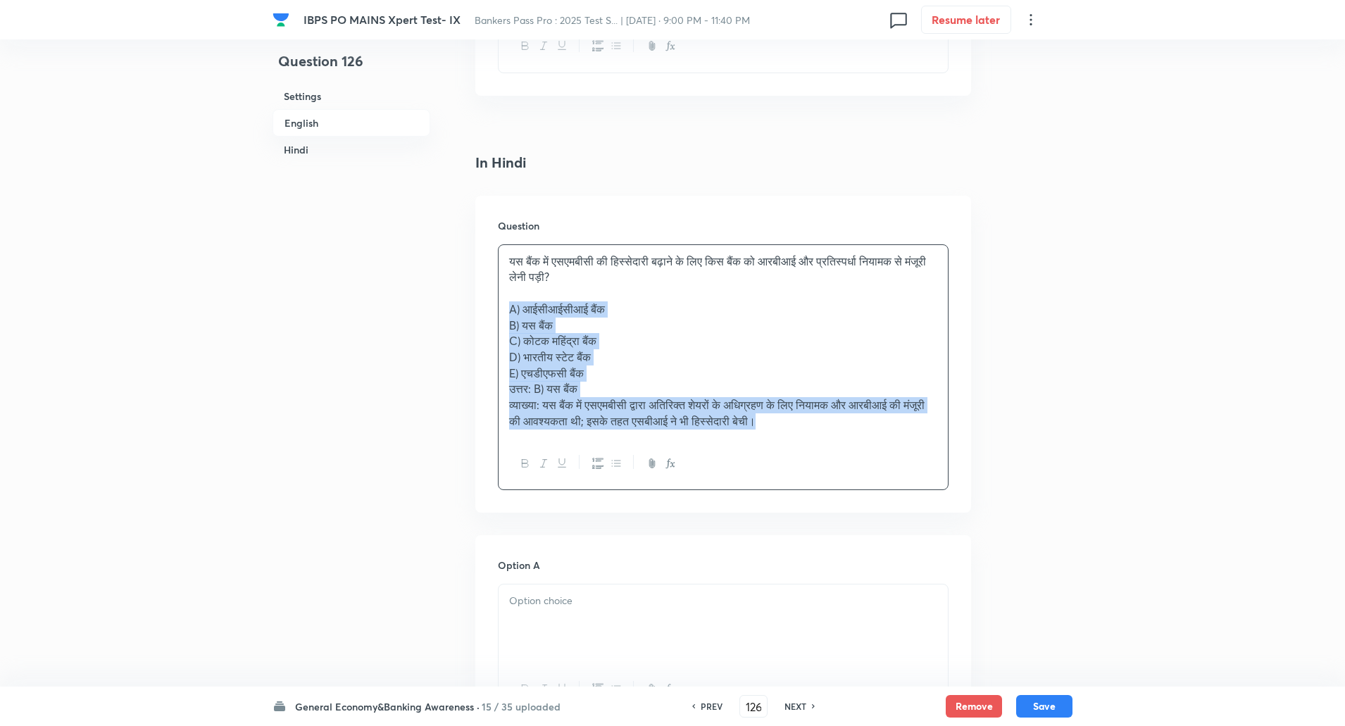
drag, startPoint x: 504, startPoint y: 303, endPoint x: 964, endPoint y: 478, distance: 492.0
click at [964, 478] on div "Question यस बैंक में एसएमबीसी की हिस्सेदारी बढ़ाने के लिए किस बैंक को आरबीआई और…" at bounding box center [723, 354] width 496 height 317
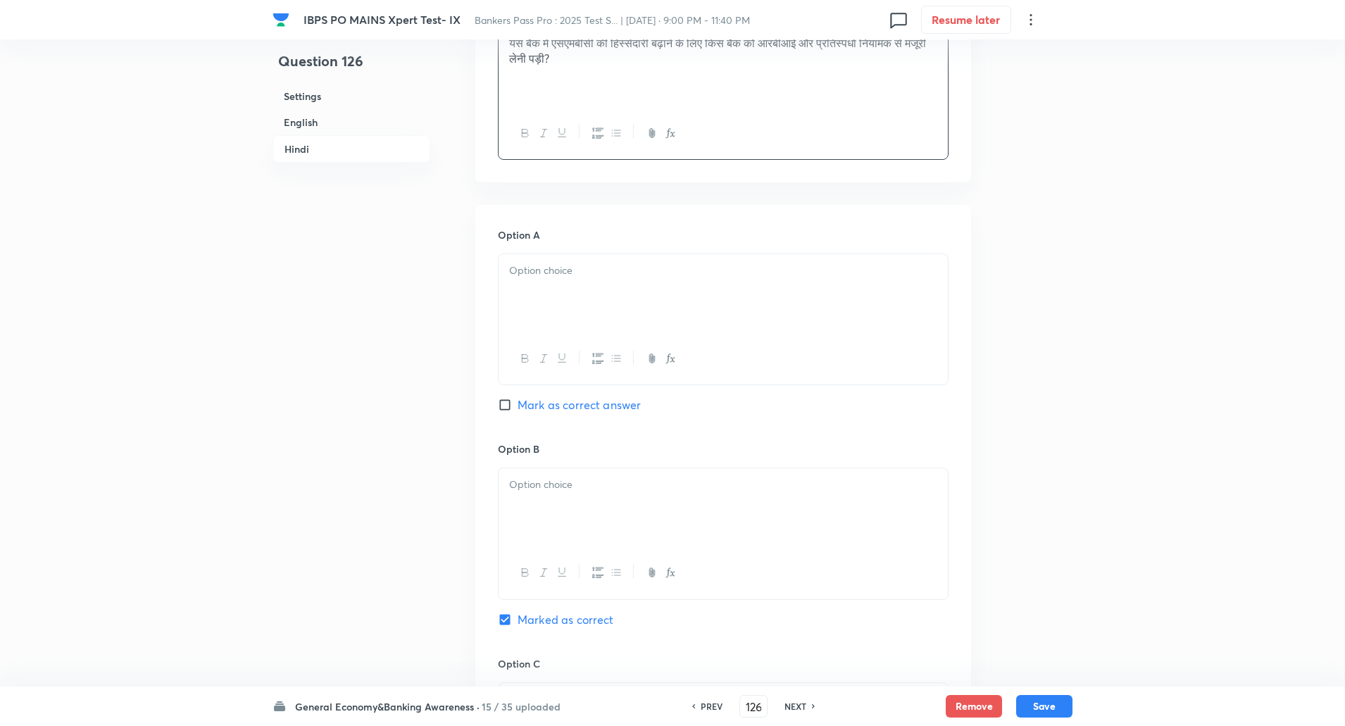
scroll to position [2122, 0]
click at [924, 304] on div at bounding box center [723, 293] width 449 height 79
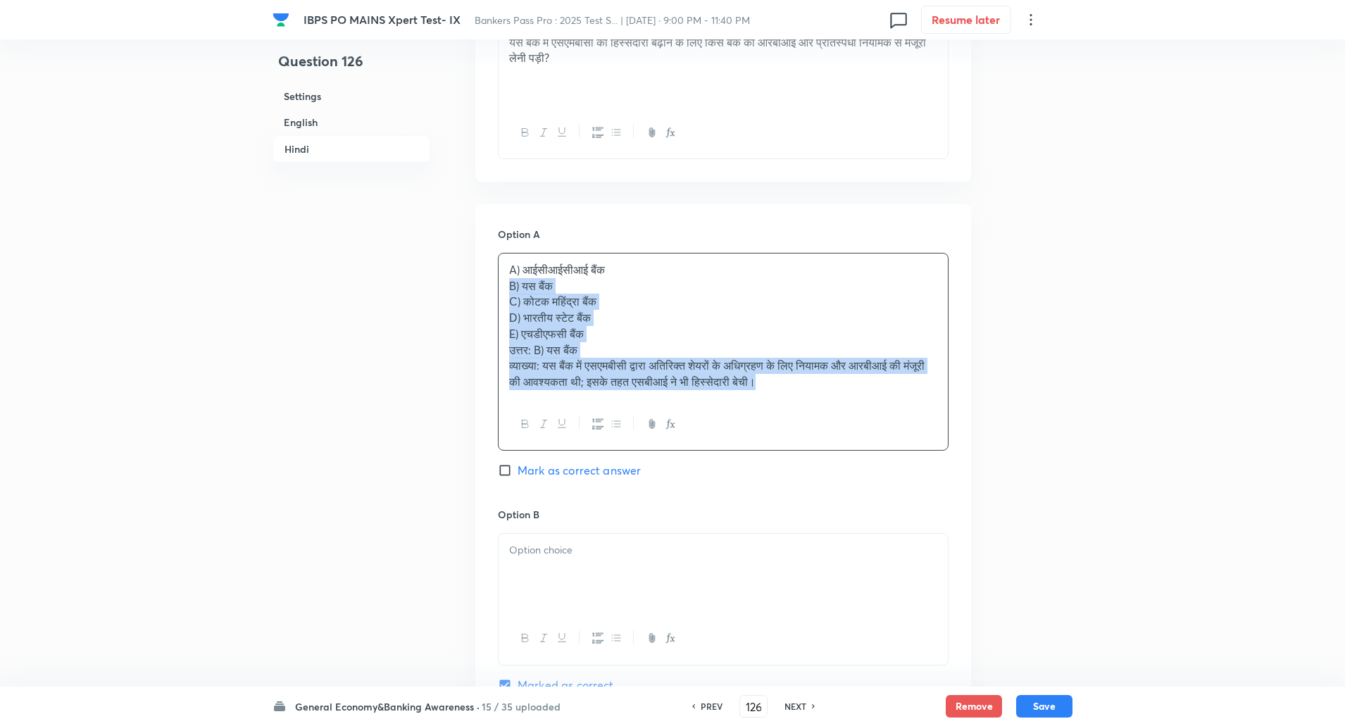
drag, startPoint x: 504, startPoint y: 291, endPoint x: 1052, endPoint y: 456, distance: 572.5
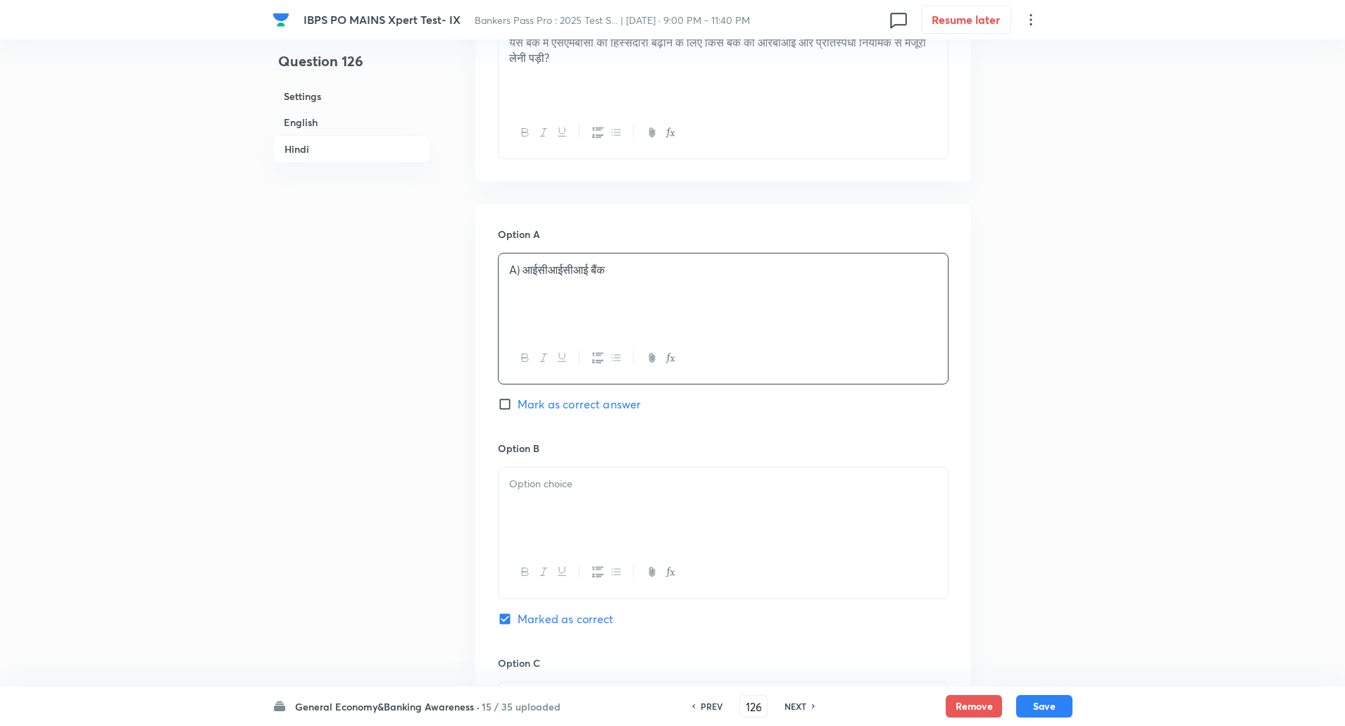
click at [523, 269] on p "A) आईसीआईसीआई बैंक" at bounding box center [723, 270] width 428 height 16
click at [522, 492] on p at bounding box center [723, 484] width 428 height 16
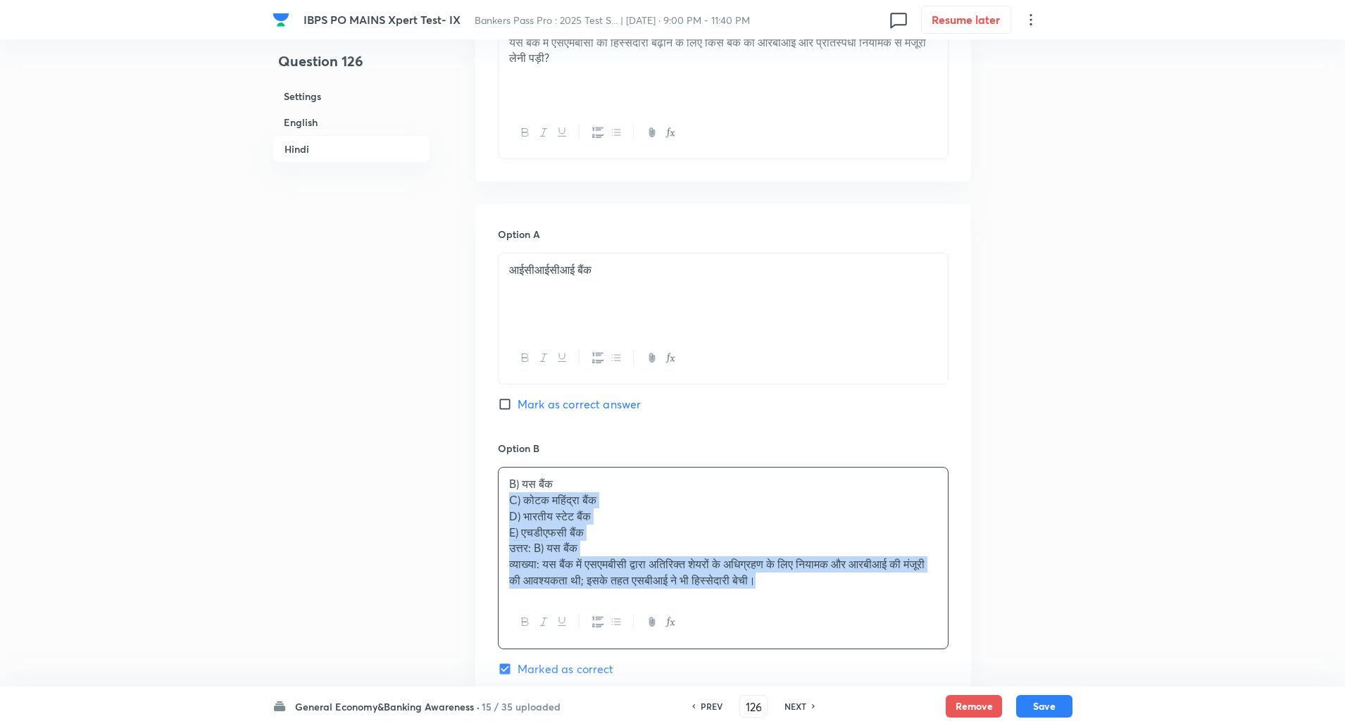
drag, startPoint x: 502, startPoint y: 503, endPoint x: 866, endPoint y: 649, distance: 392.5
click at [866, 649] on div "Option B B) यस बैंक C) कोटक महिंद्रा बैंक D) भारतीय स्टेट बैंक E) एचडीएफसी बैंक…" at bounding box center [723, 573] width 451 height 264
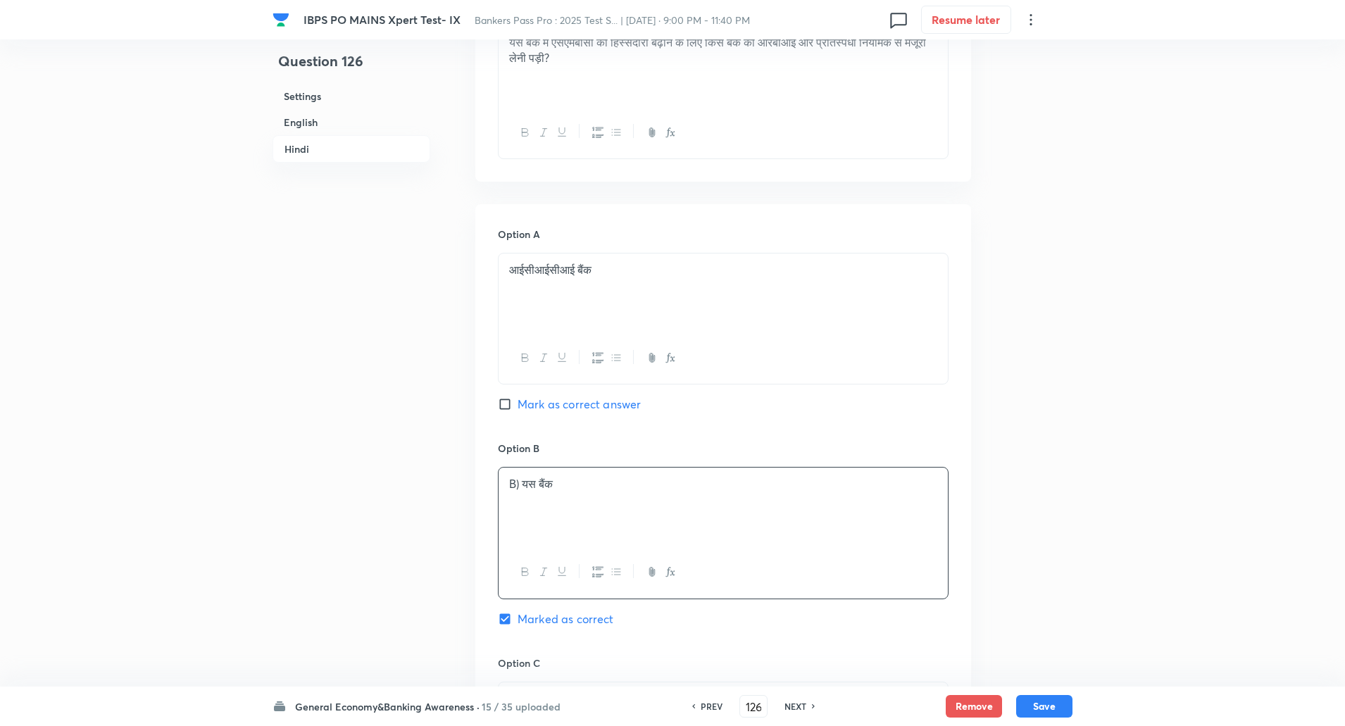
click at [524, 482] on p "B) यस बैंक" at bounding box center [723, 484] width 428 height 16
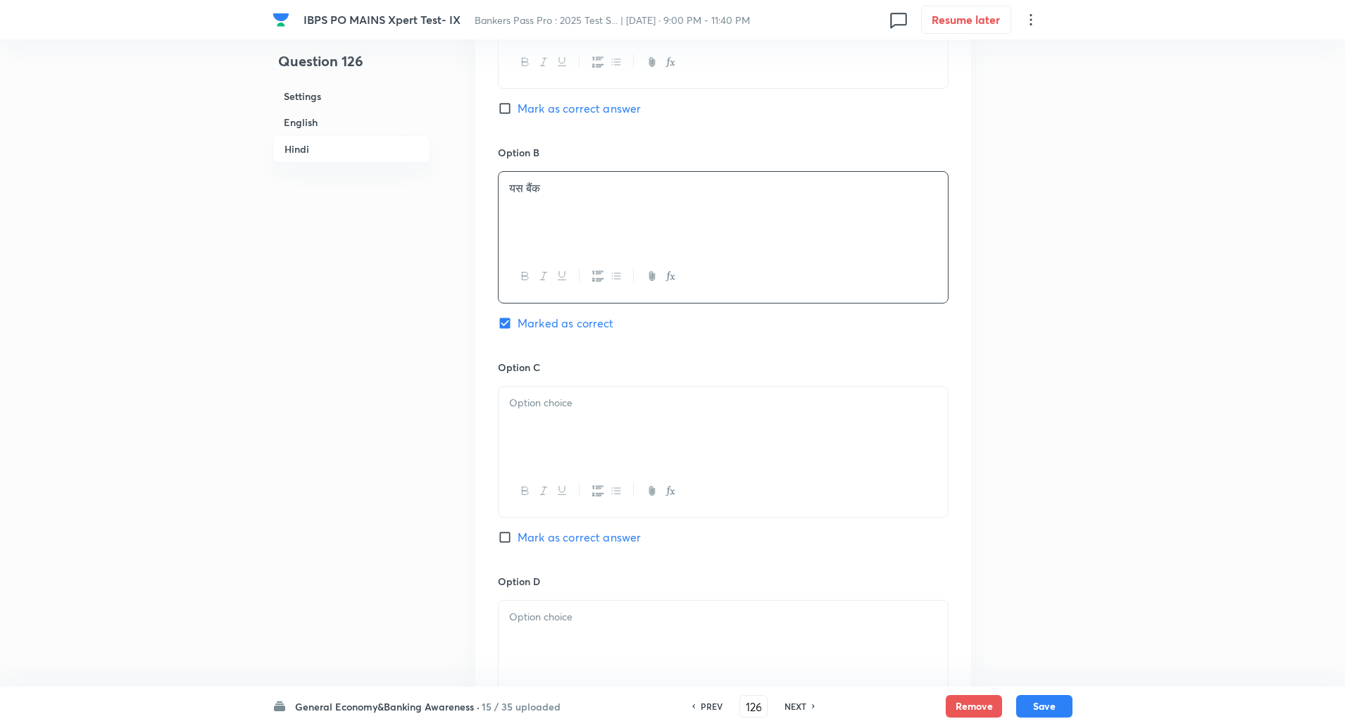
scroll to position [2418, 0]
click at [563, 405] on p at bounding box center [723, 402] width 428 height 16
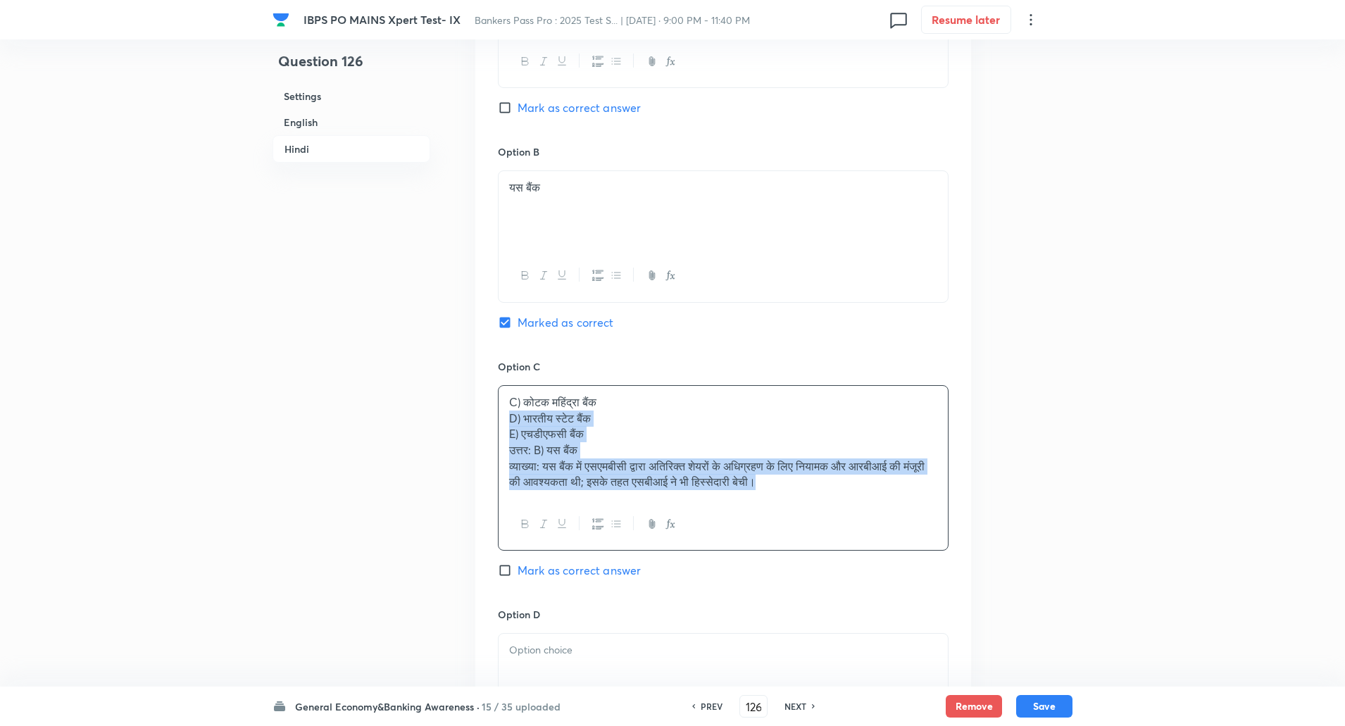
drag, startPoint x: 509, startPoint y: 418, endPoint x: 978, endPoint y: 538, distance: 485.0
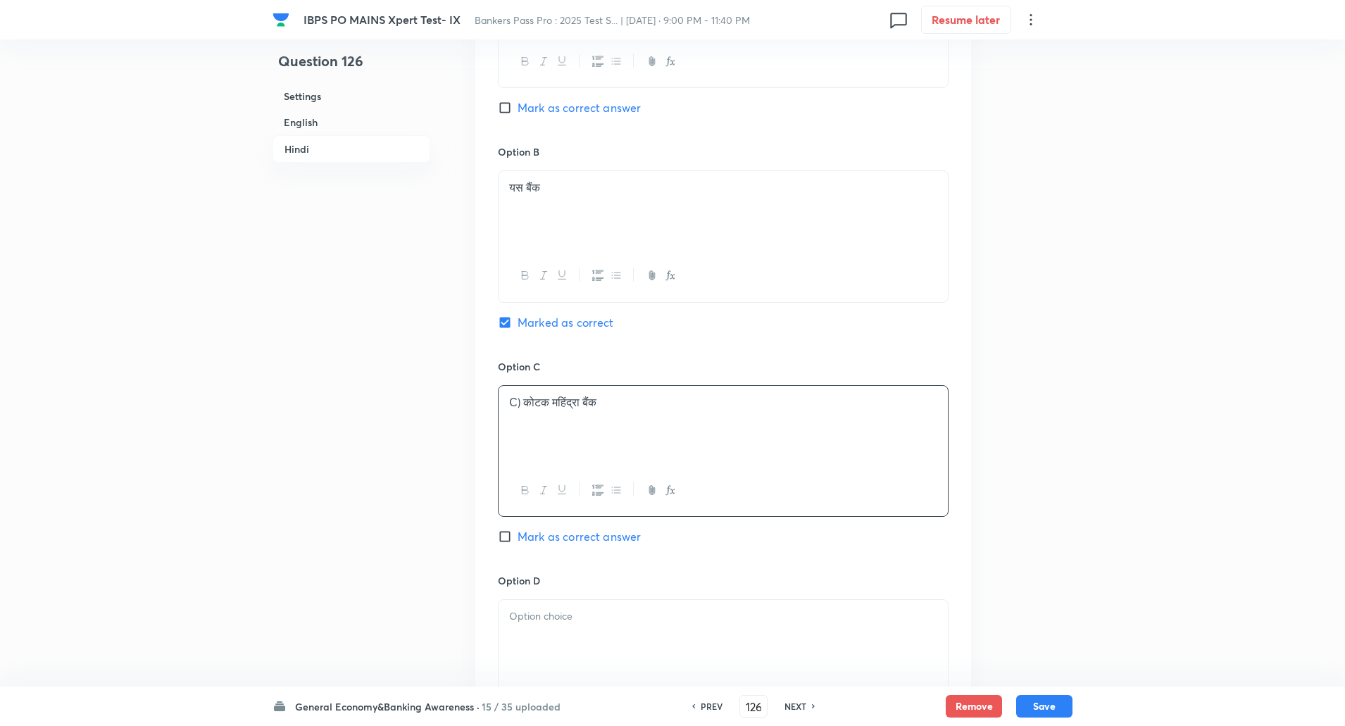
click at [523, 403] on p "C) कोटक महिंद्रा बैंक" at bounding box center [723, 402] width 428 height 16
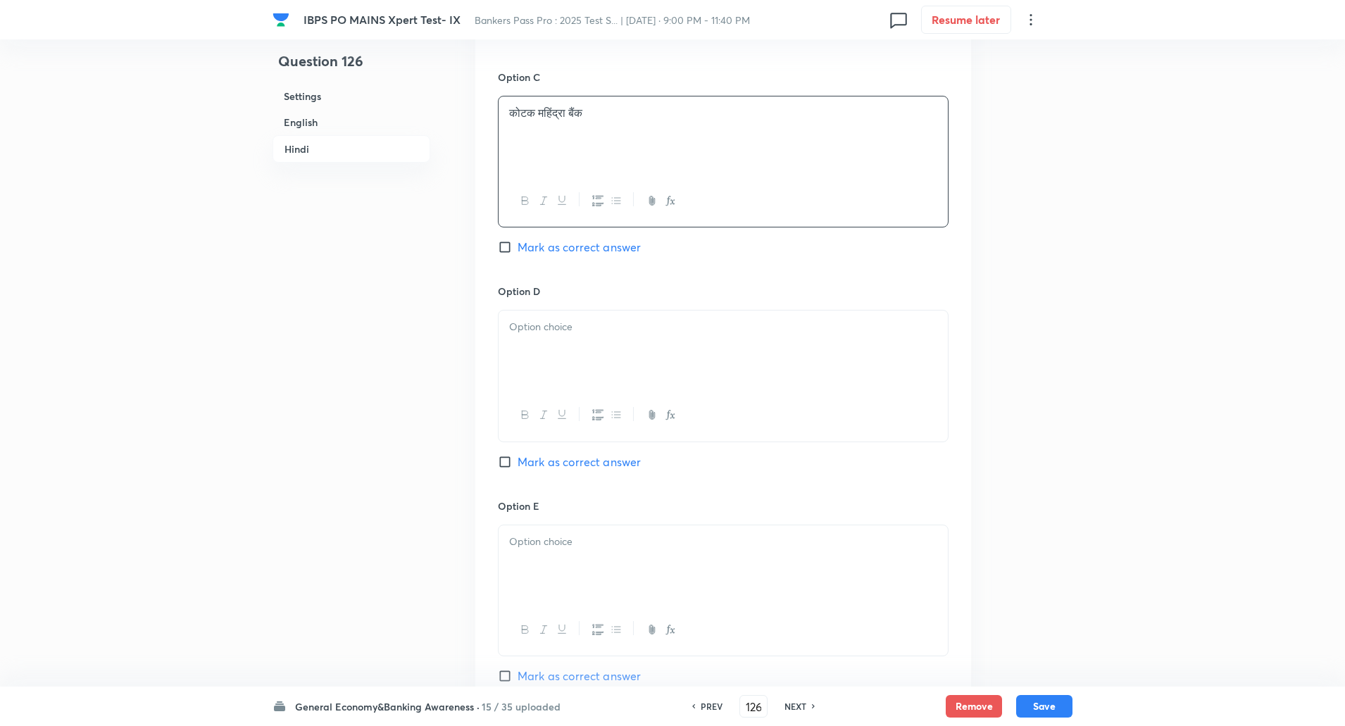
scroll to position [2734, 0]
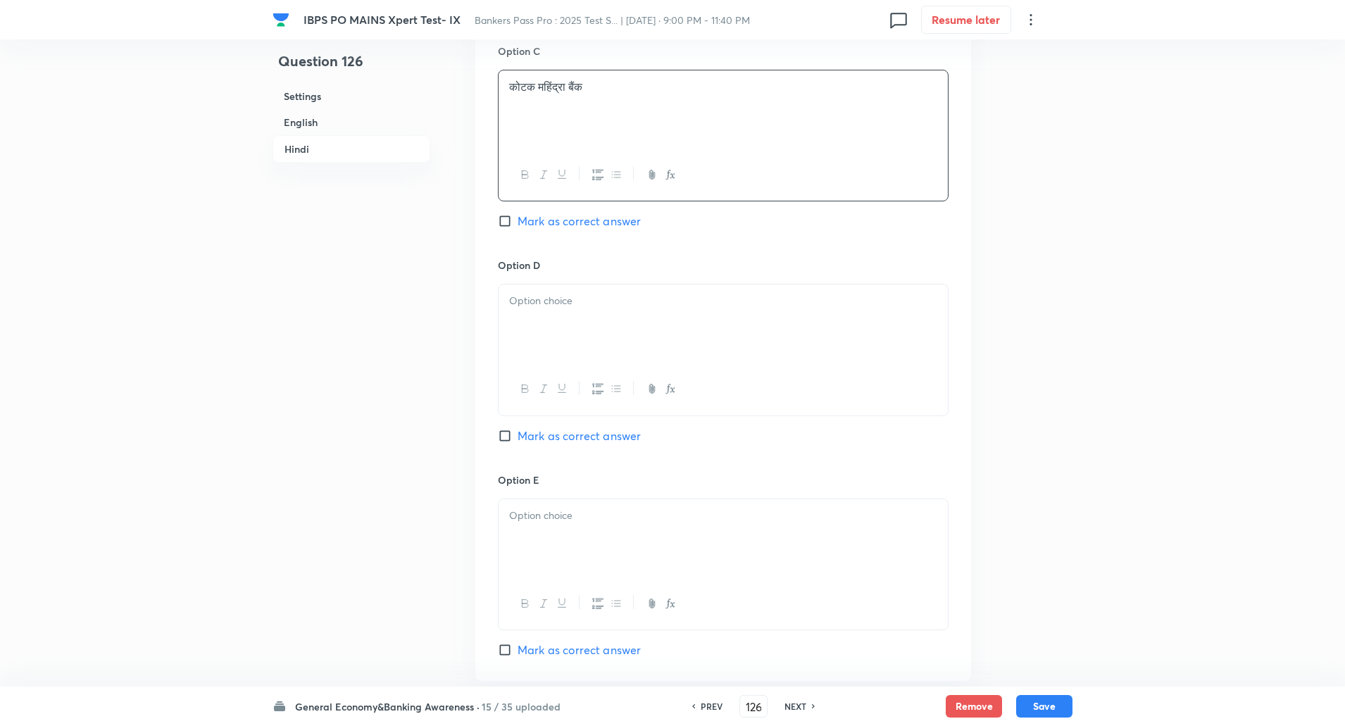
click at [601, 294] on p at bounding box center [723, 301] width 428 height 16
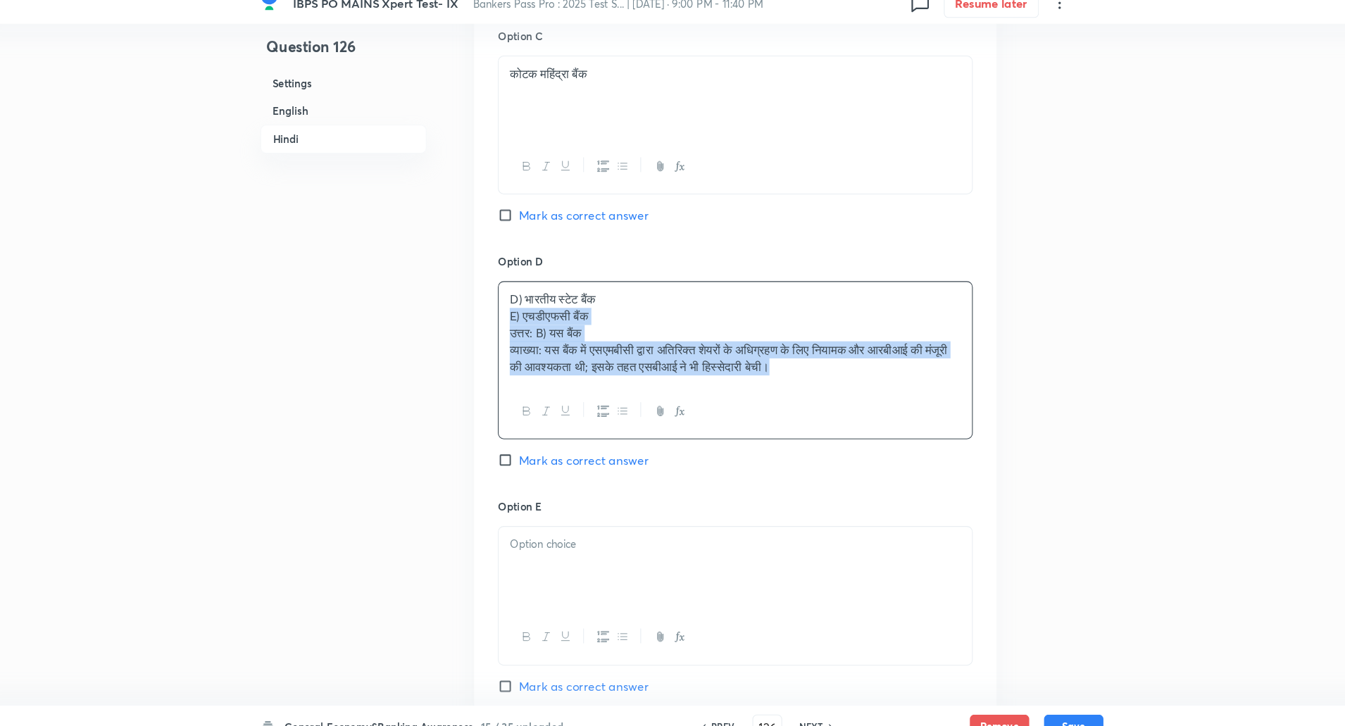
drag, startPoint x: 501, startPoint y: 319, endPoint x: 883, endPoint y: 407, distance: 391.8
click at [883, 407] on div "D) भारतीय स्टेट बैंक E) एचडीएफसी बैंक उत्तर: B) यस बैंक व्याख्या: यस बैंक में ए…" at bounding box center [723, 359] width 451 height 150
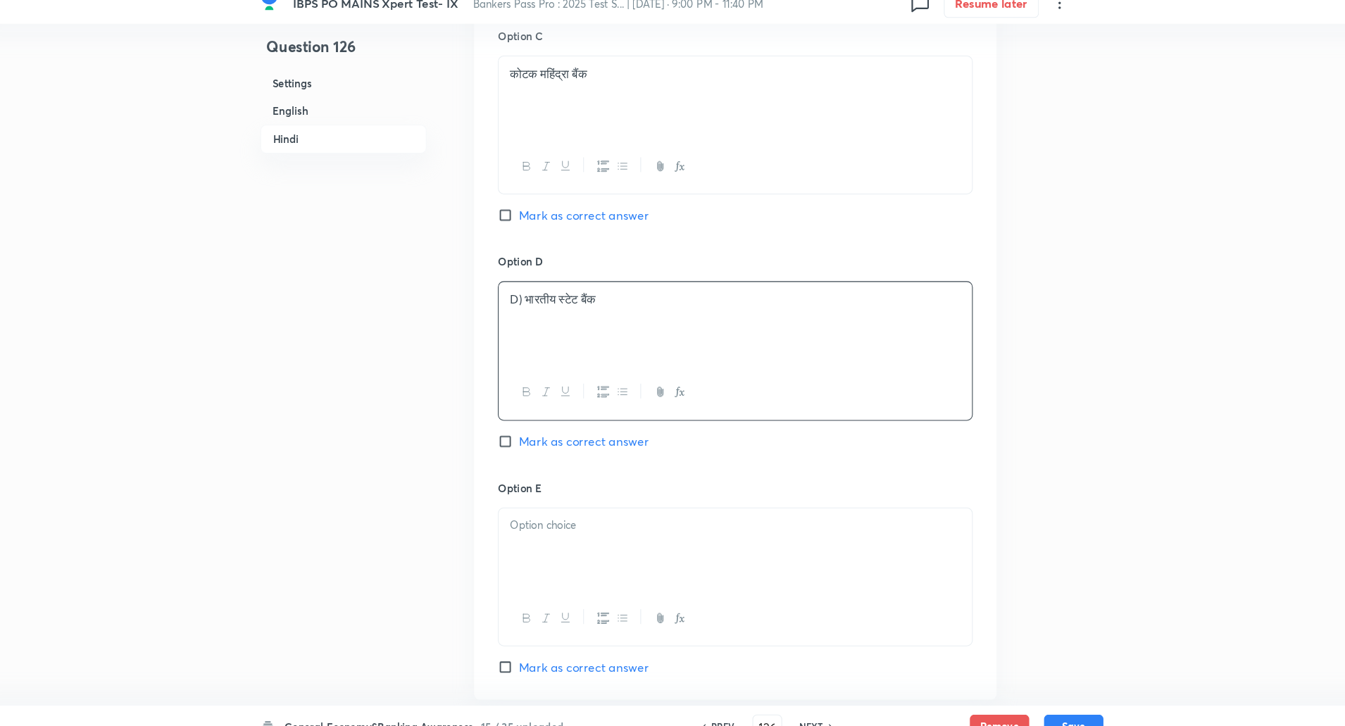
click at [521, 301] on p "D) भारतीय स्टेट बैंक" at bounding box center [723, 301] width 428 height 16
click at [538, 513] on p at bounding box center [723, 516] width 428 height 16
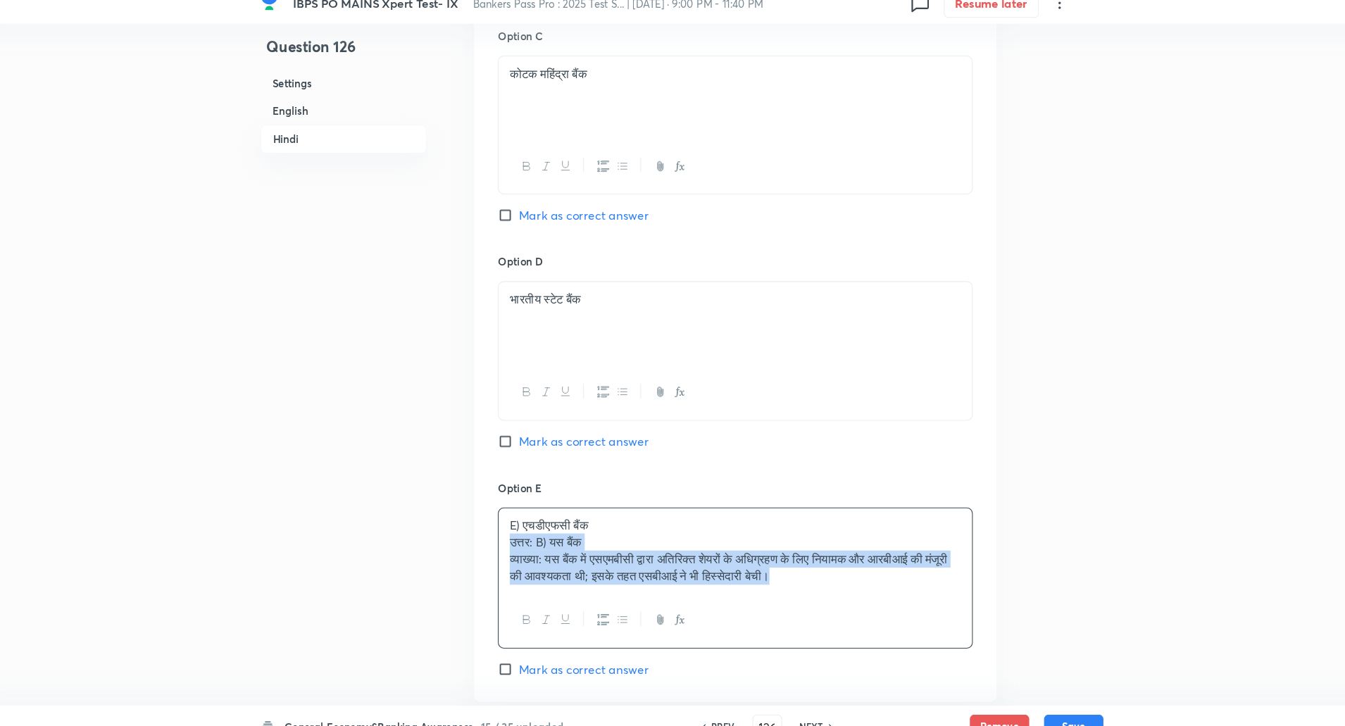
drag, startPoint x: 510, startPoint y: 525, endPoint x: 1050, endPoint y: 658, distance: 556.3
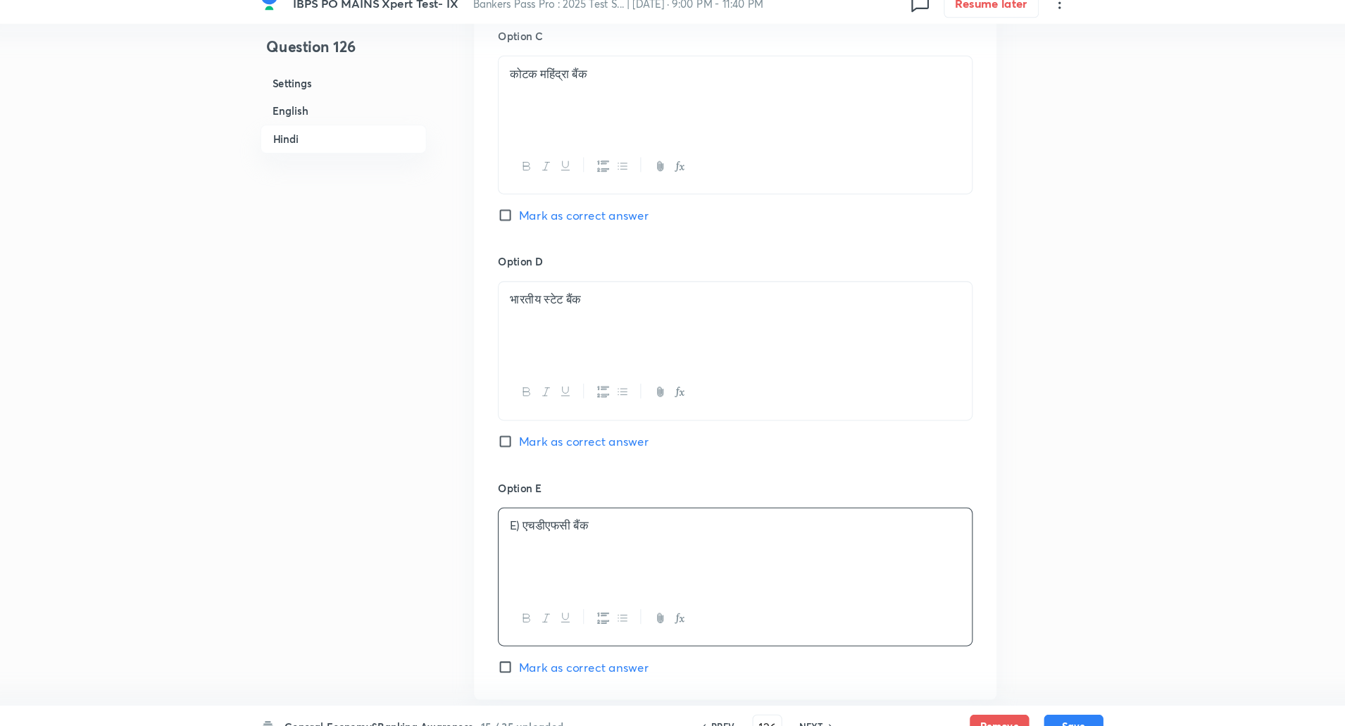
click at [521, 519] on p "E) एचडीएफसी बैंक" at bounding box center [723, 516] width 428 height 16
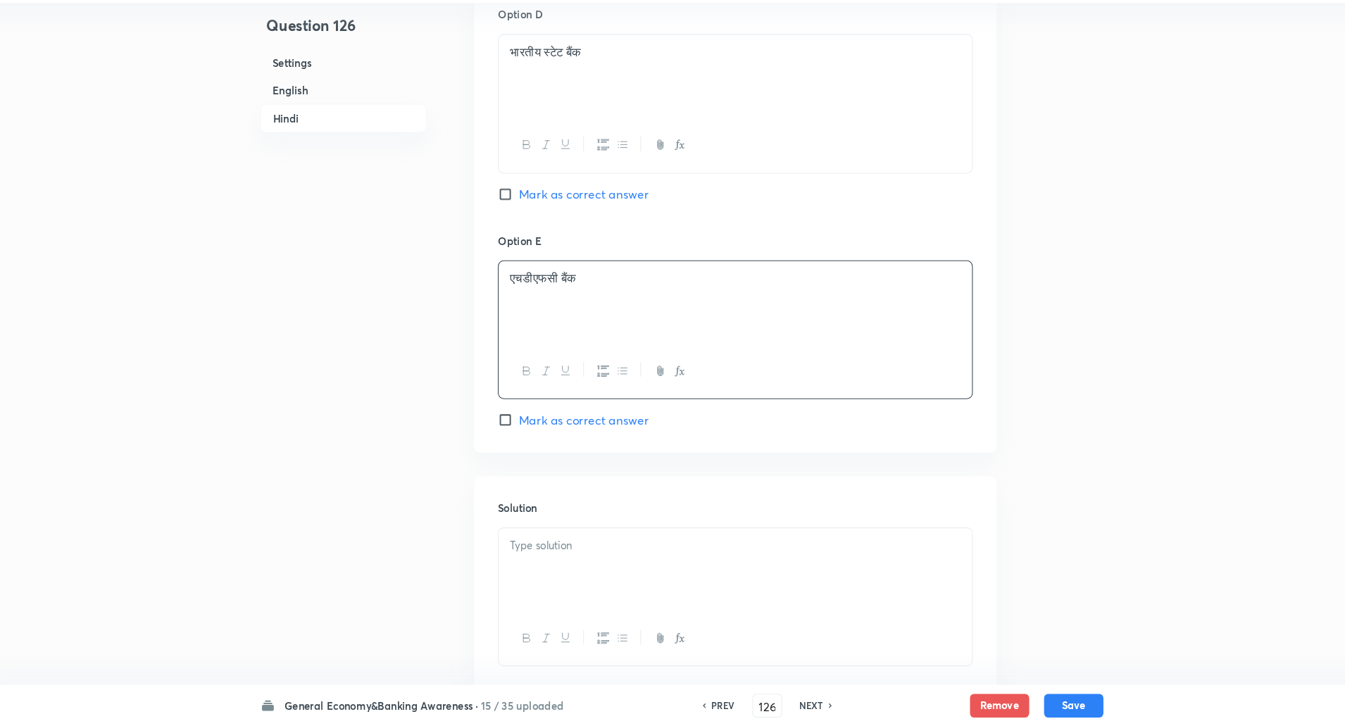
scroll to position [2970, 0]
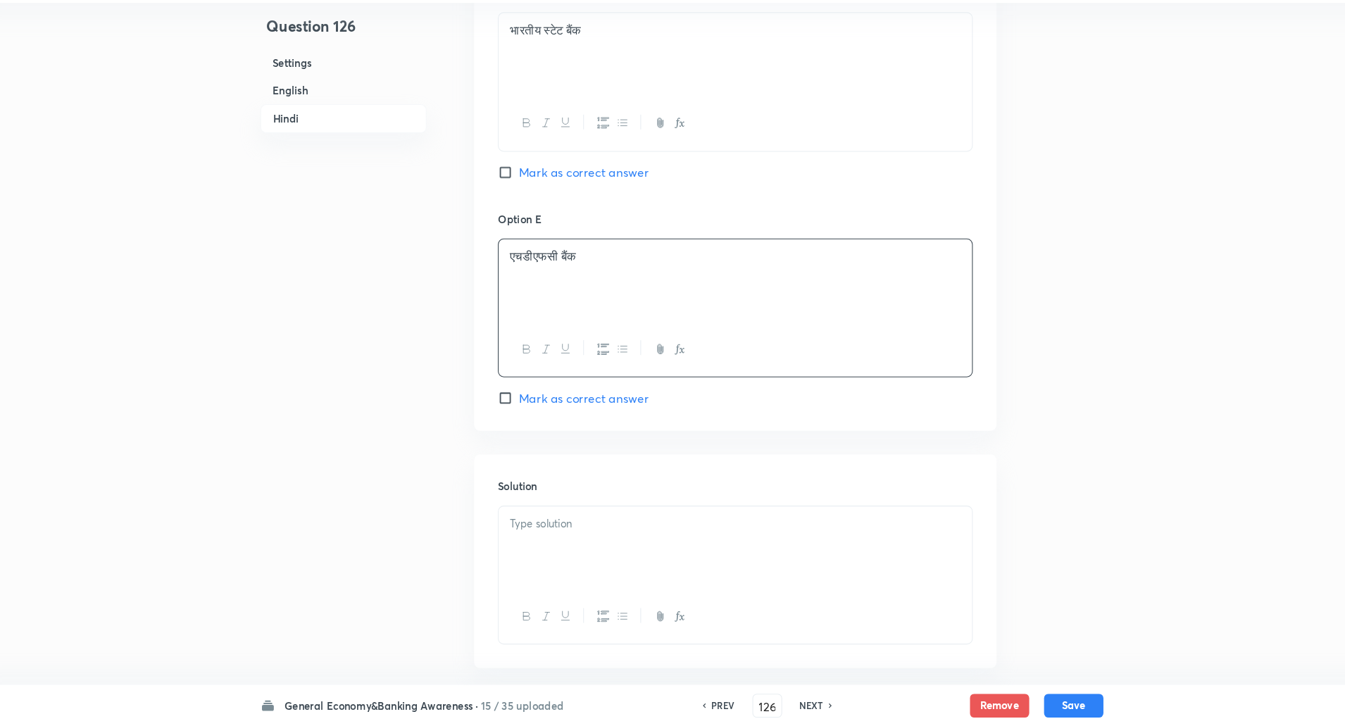
click at [521, 545] on div at bounding box center [723, 556] width 449 height 79
click at [506, 270] on div "एचडीएफसी बैंक" at bounding box center [723, 302] width 449 height 79
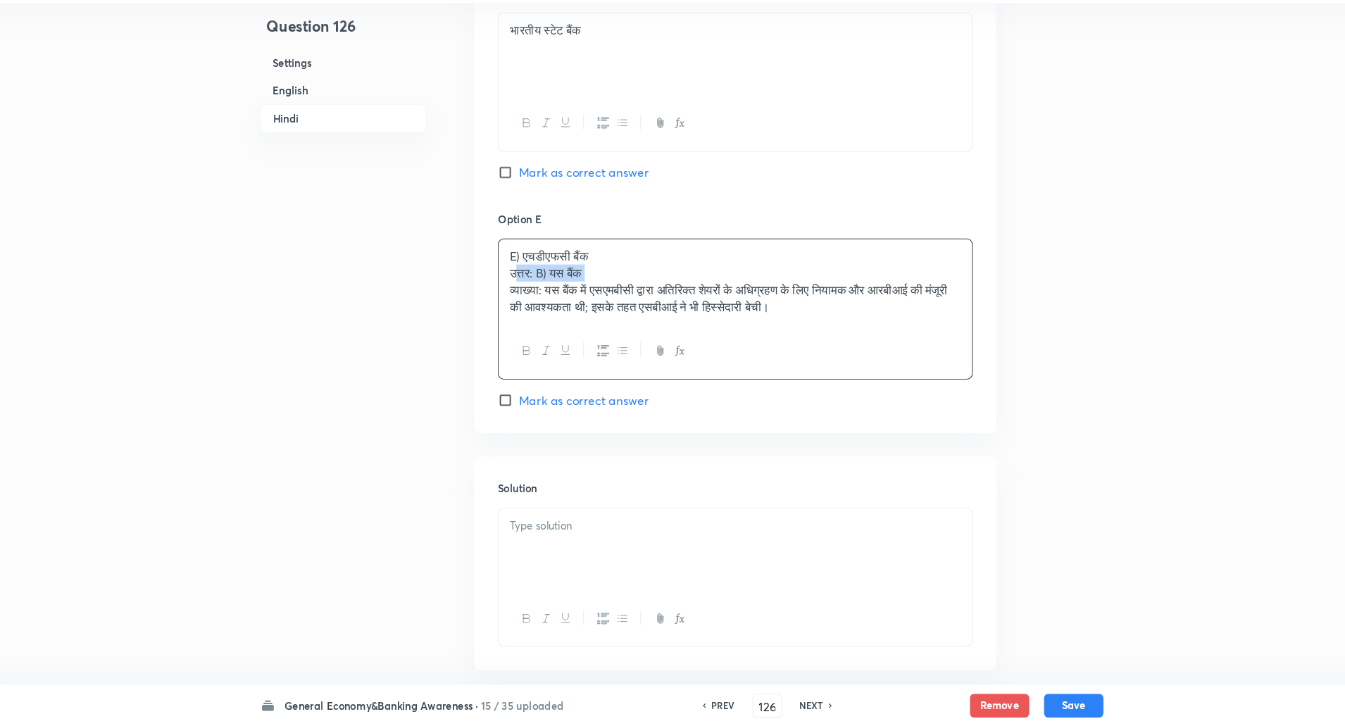
drag, startPoint x: 500, startPoint y: 307, endPoint x: 518, endPoint y: 301, distance: 18.7
click at [518, 301] on div "E) एचडीएफसी बैंक उत्तर: B) यस बैंक व्याख्या: यस बैंक में एसएमबीसी द्वारा अतिरिक…" at bounding box center [723, 303] width 449 height 81
click at [499, 301] on div "E) एचडीएफसी बैंक उत्तर: B) यस बैंक व्याख्या: यस बैंक में एसएमबीसी द्वारा अतिरिक…" at bounding box center [723, 303] width 449 height 81
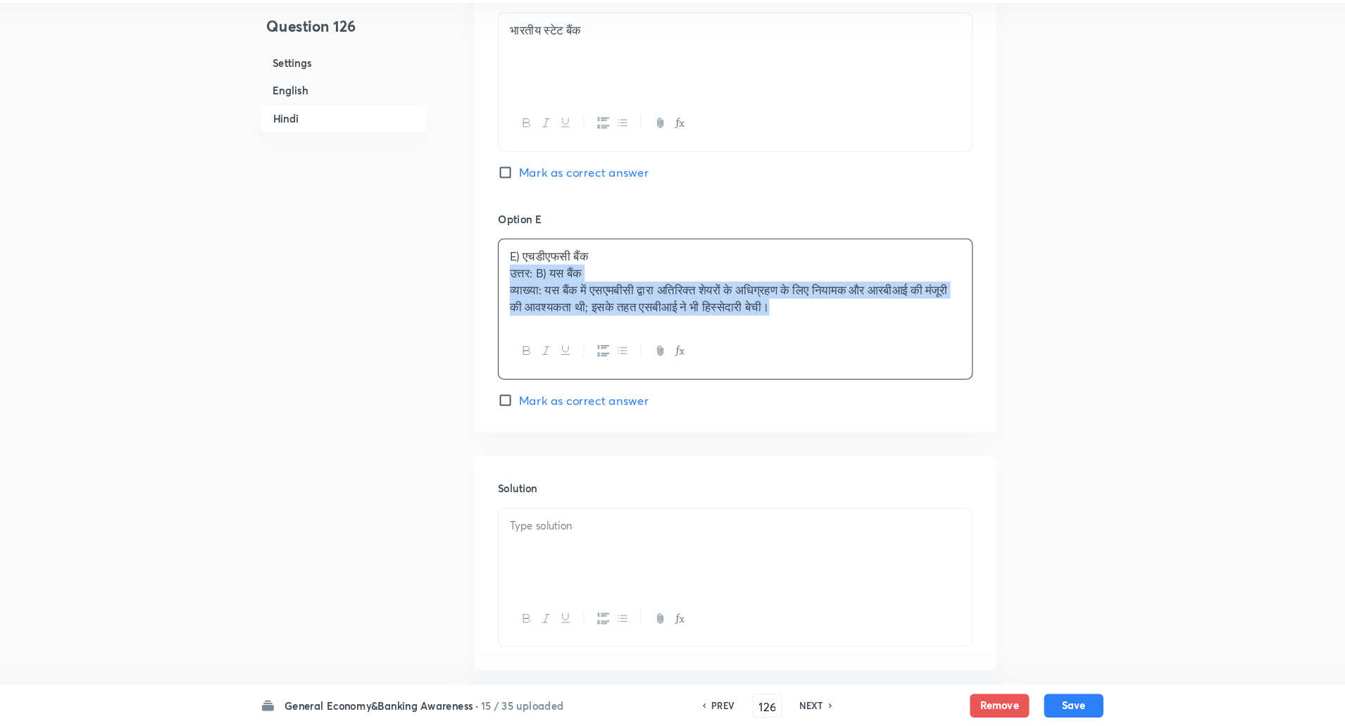
drag, startPoint x: 499, startPoint y: 301, endPoint x: 899, endPoint y: 413, distance: 415.5
click at [899, 413] on div "Option E E) एचडीएफसी बैंक उत्तर: B) यस बैंक व्याख्या: यस बैंक में एसएमबीसी द्वा…" at bounding box center [723, 331] width 451 height 188
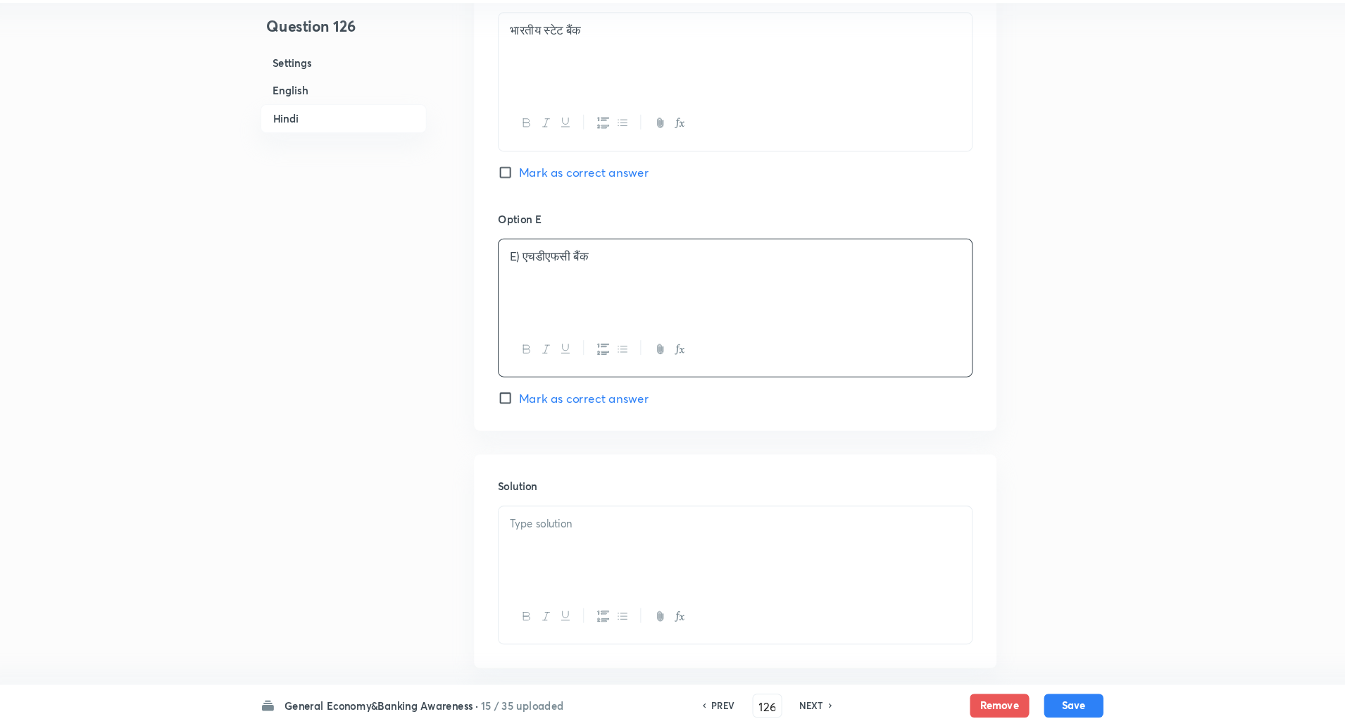
click at [521, 280] on p "E) एचडीएफसी बैंक" at bounding box center [723, 280] width 428 height 16
click at [594, 535] on p at bounding box center [723, 533] width 428 height 16
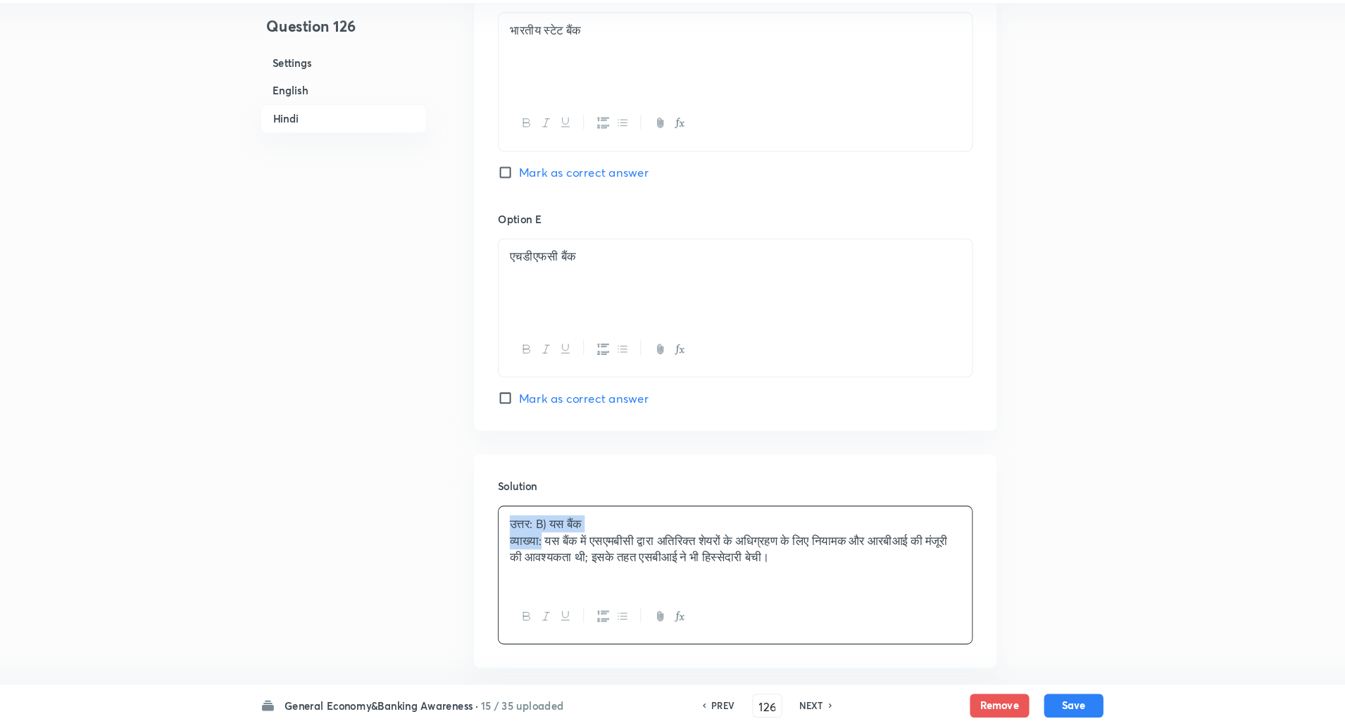
drag, startPoint x: 504, startPoint y: 532, endPoint x: 544, endPoint y: 549, distance: 44.2
click at [544, 549] on div "उत्तर: B) यस बैंक व्याख्या: यस बैंक में एसएमबीसी द्वारा अतिरिक्त शेयरों के अधिग…" at bounding box center [723, 556] width 449 height 79
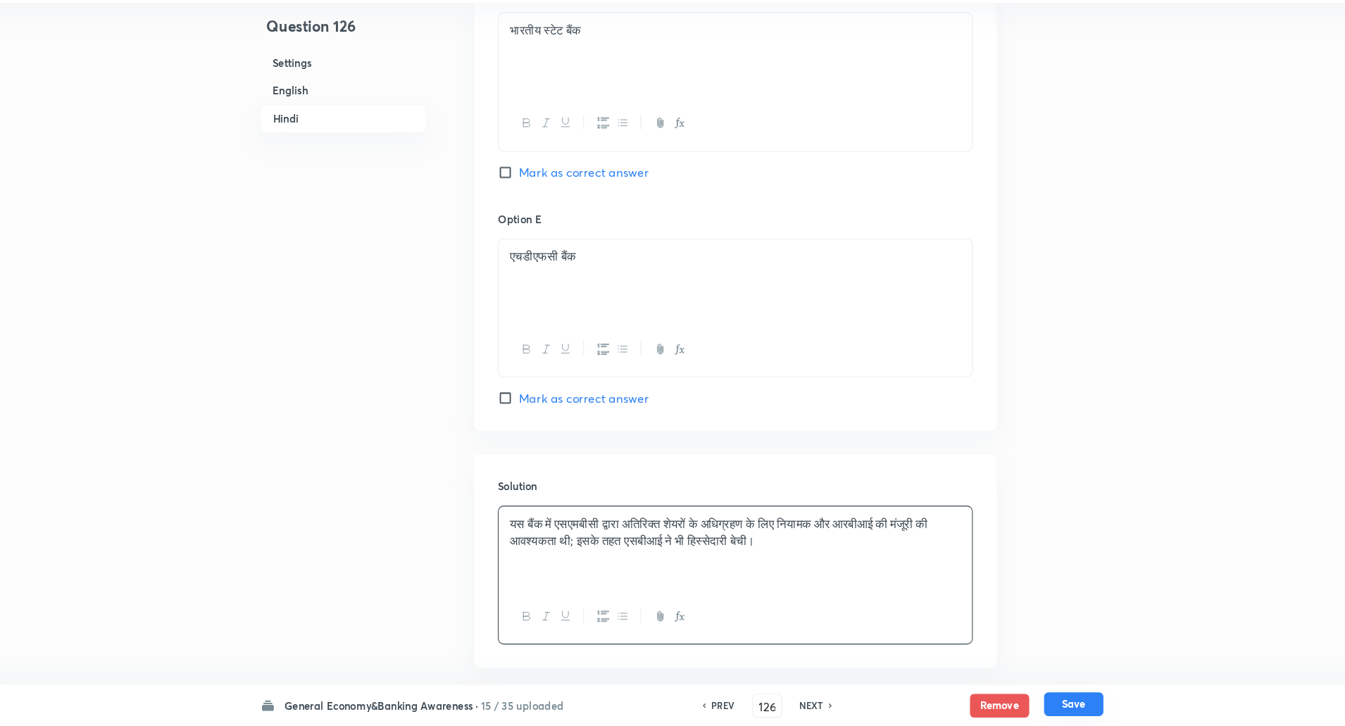
click at [1047, 697] on button "Save" at bounding box center [1044, 705] width 56 height 23
type input "127"
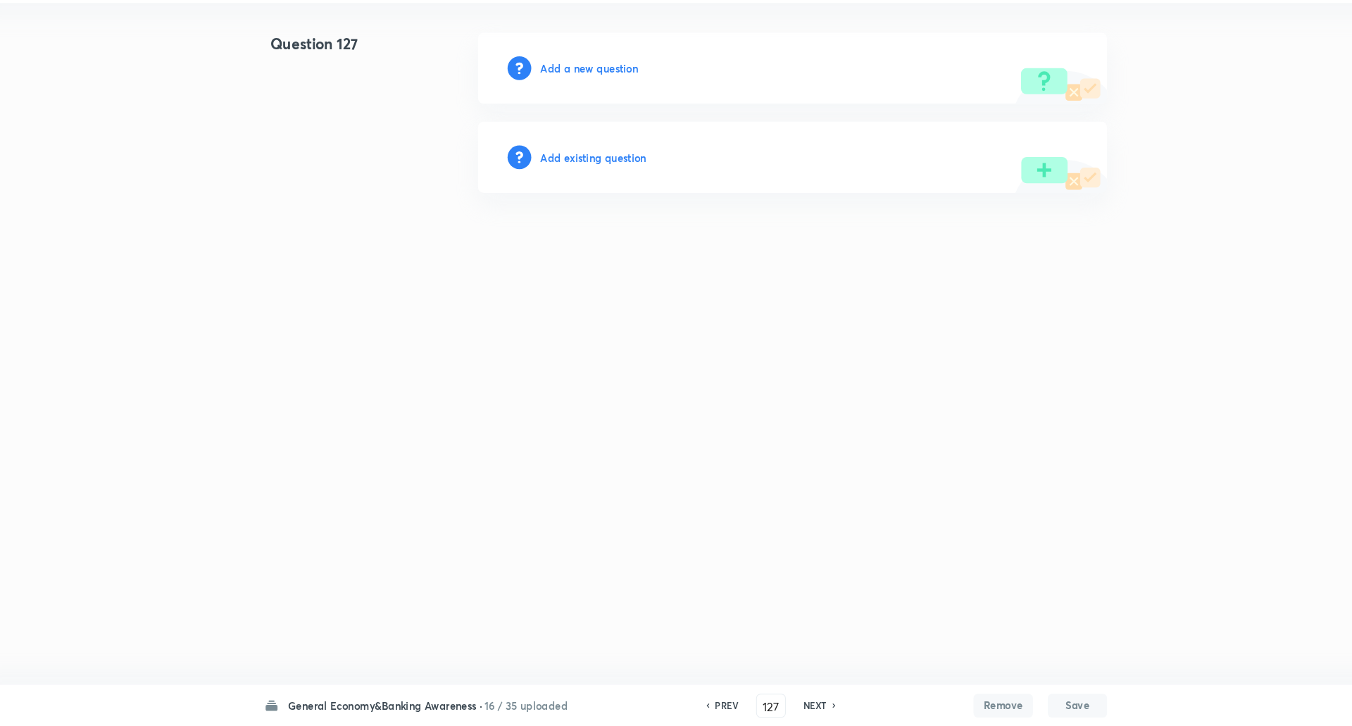
click at [606, 98] on h6 "Add a new question" at bounding box center [584, 101] width 93 height 15
click at [606, 98] on h6 "Choose a question type" at bounding box center [592, 101] width 108 height 15
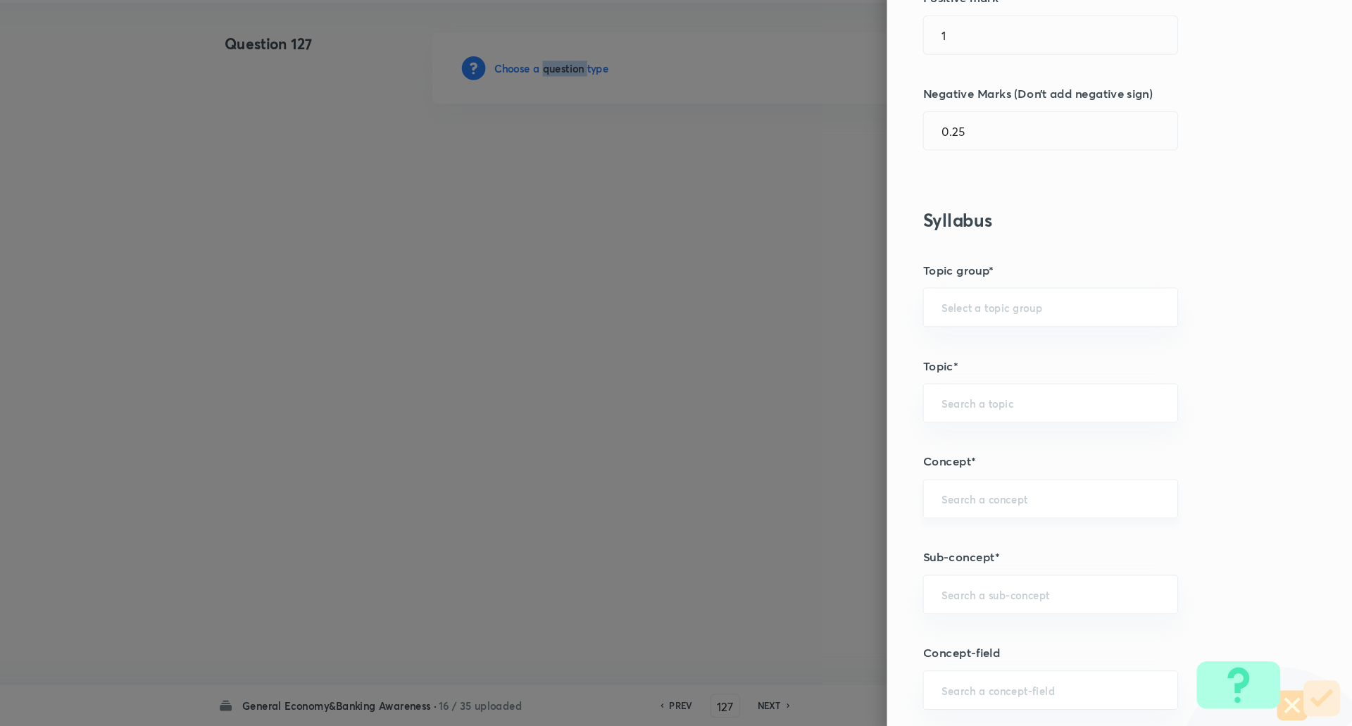
scroll to position [424, 0]
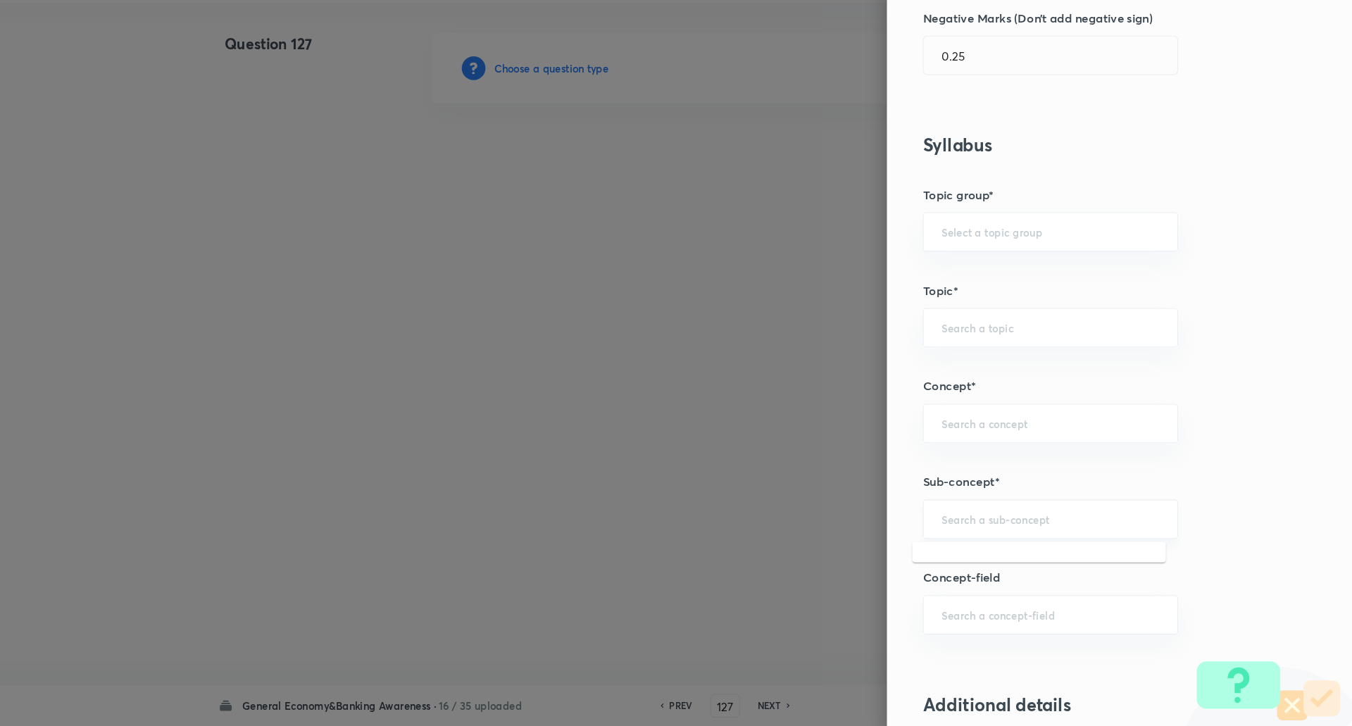
click at [1045, 530] on input "text" at bounding box center [1065, 529] width 207 height 13
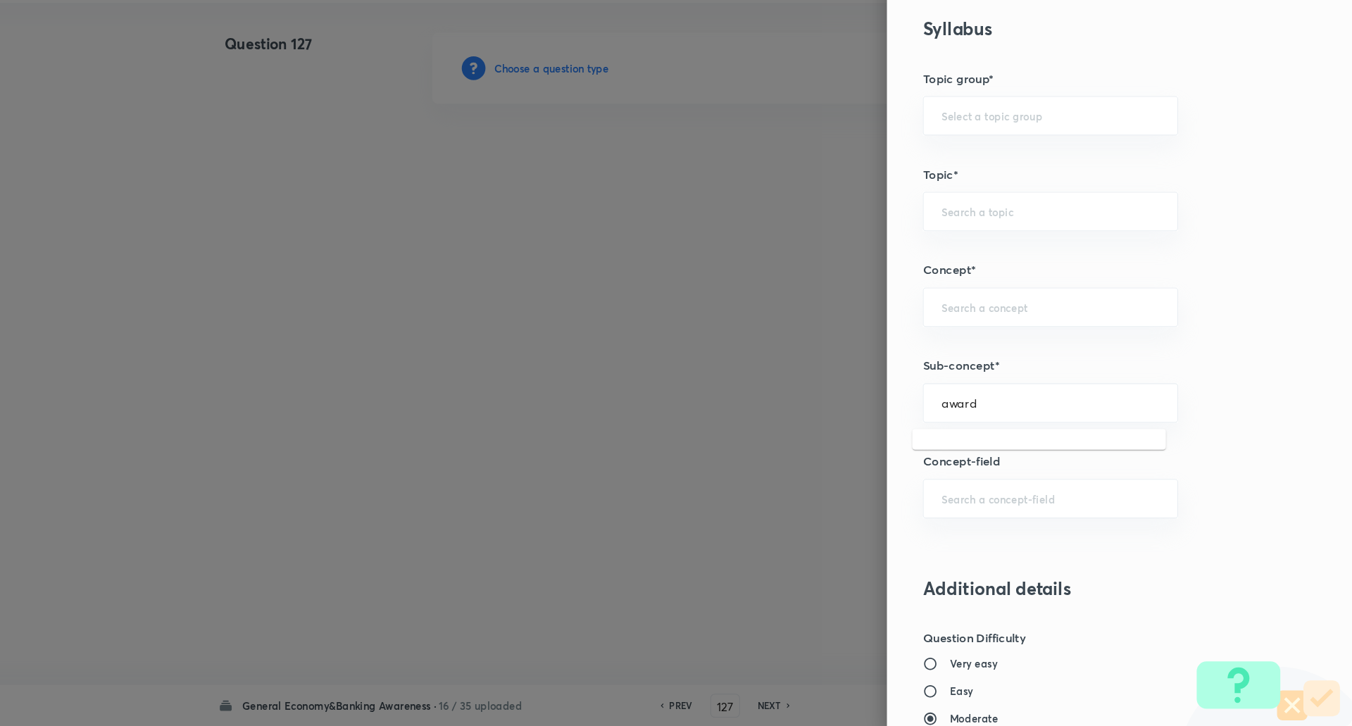
scroll to position [535, 0]
type input "a"
click at [1014, 482] on li "Awards & Recognition" at bounding box center [1055, 483] width 241 height 25
type input "Awards & Recognition"
type input "Awareness"
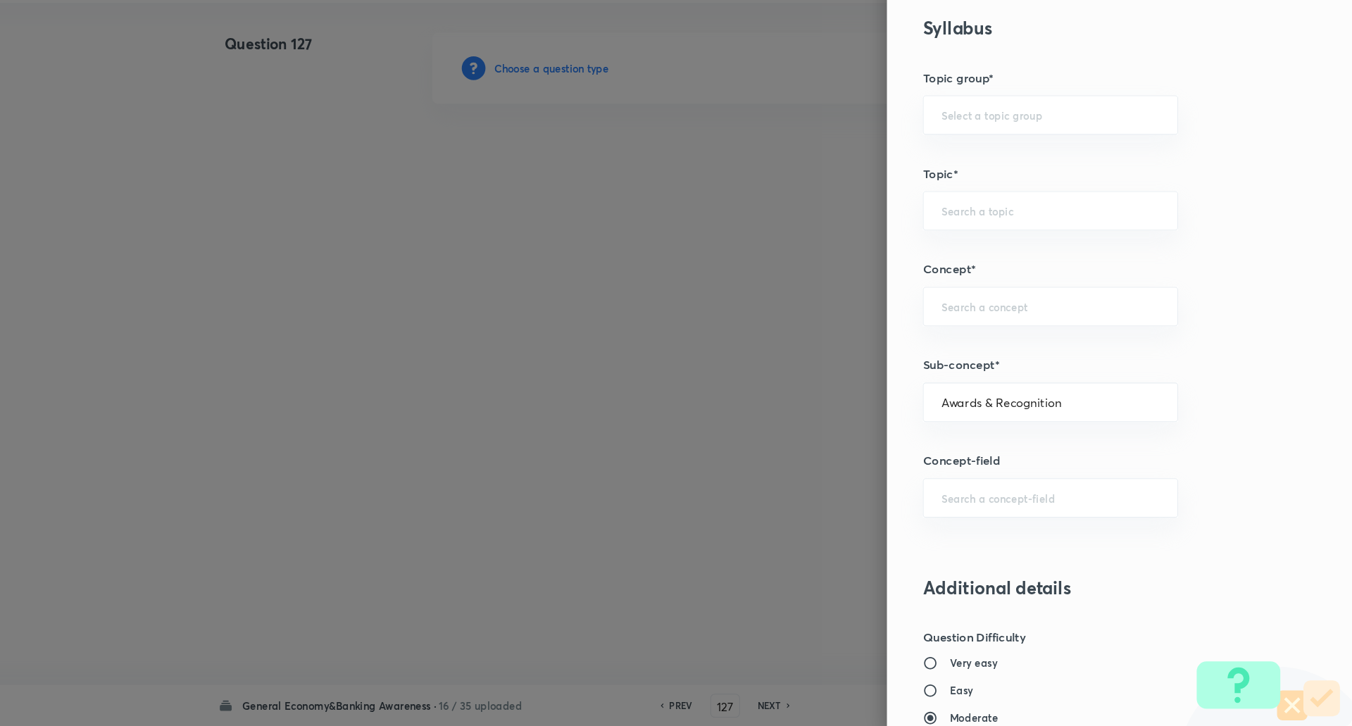
type input "Current Affairs"
type input "Awards & Recognition"
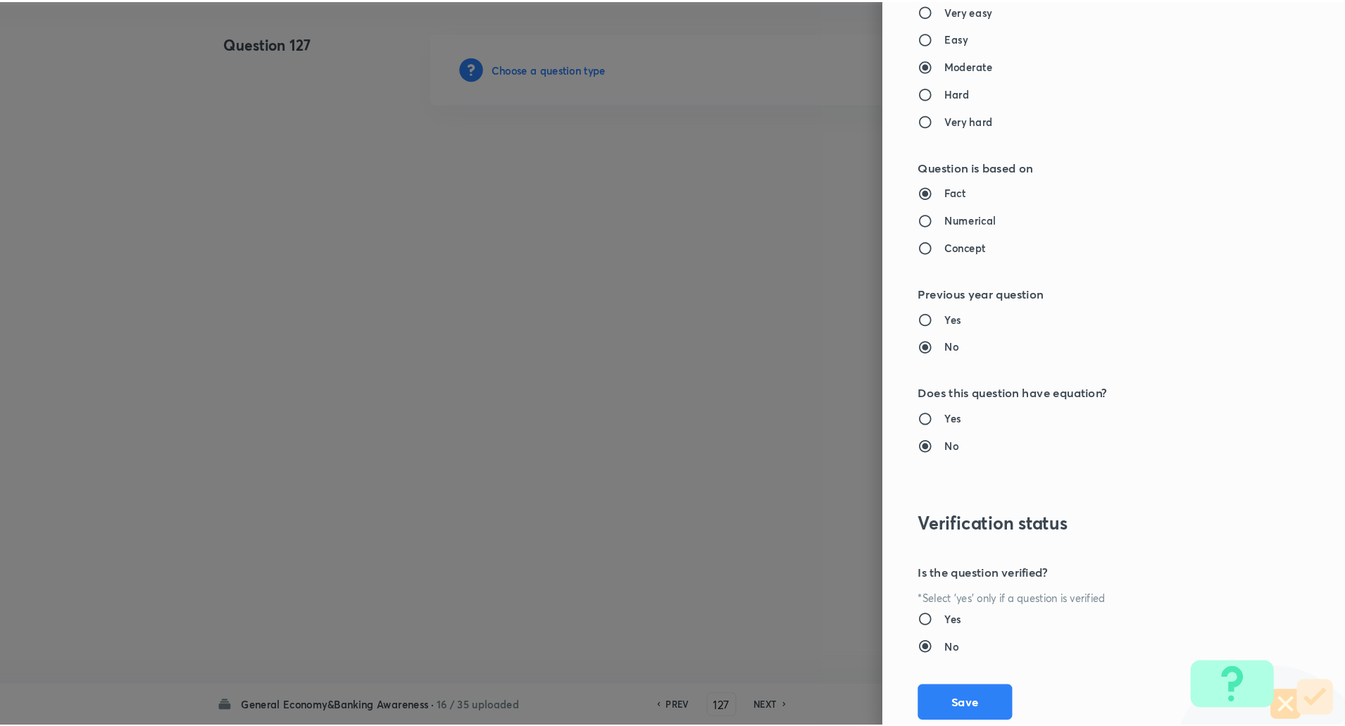
scroll to position [1194, 0]
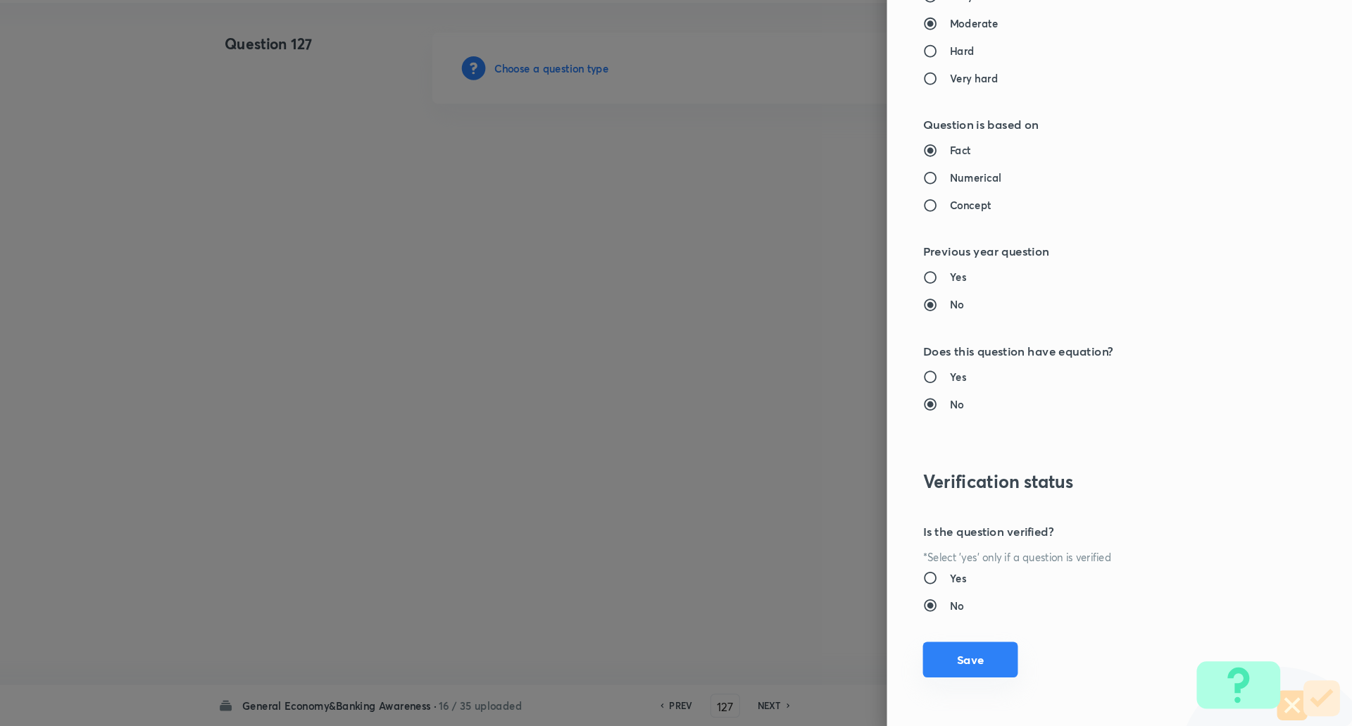
click at [979, 671] on button "Save" at bounding box center [990, 663] width 90 height 34
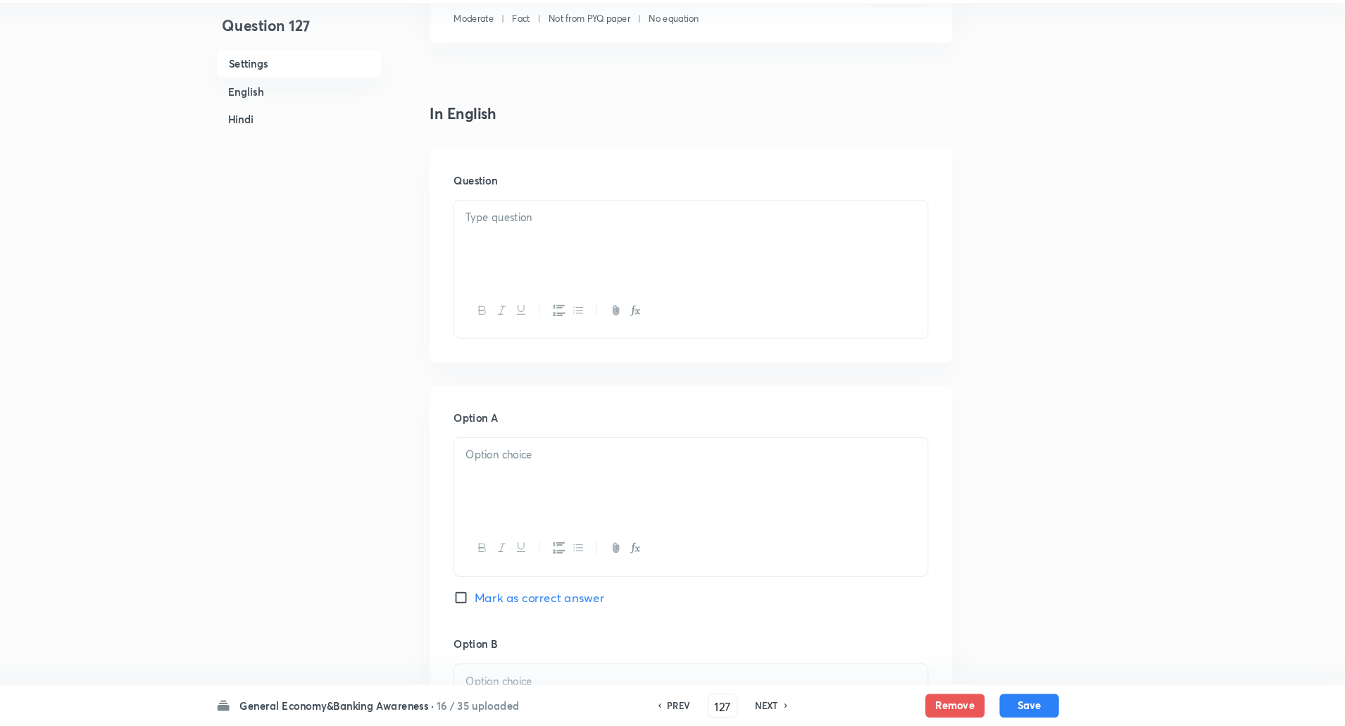
scroll to position [301, 0]
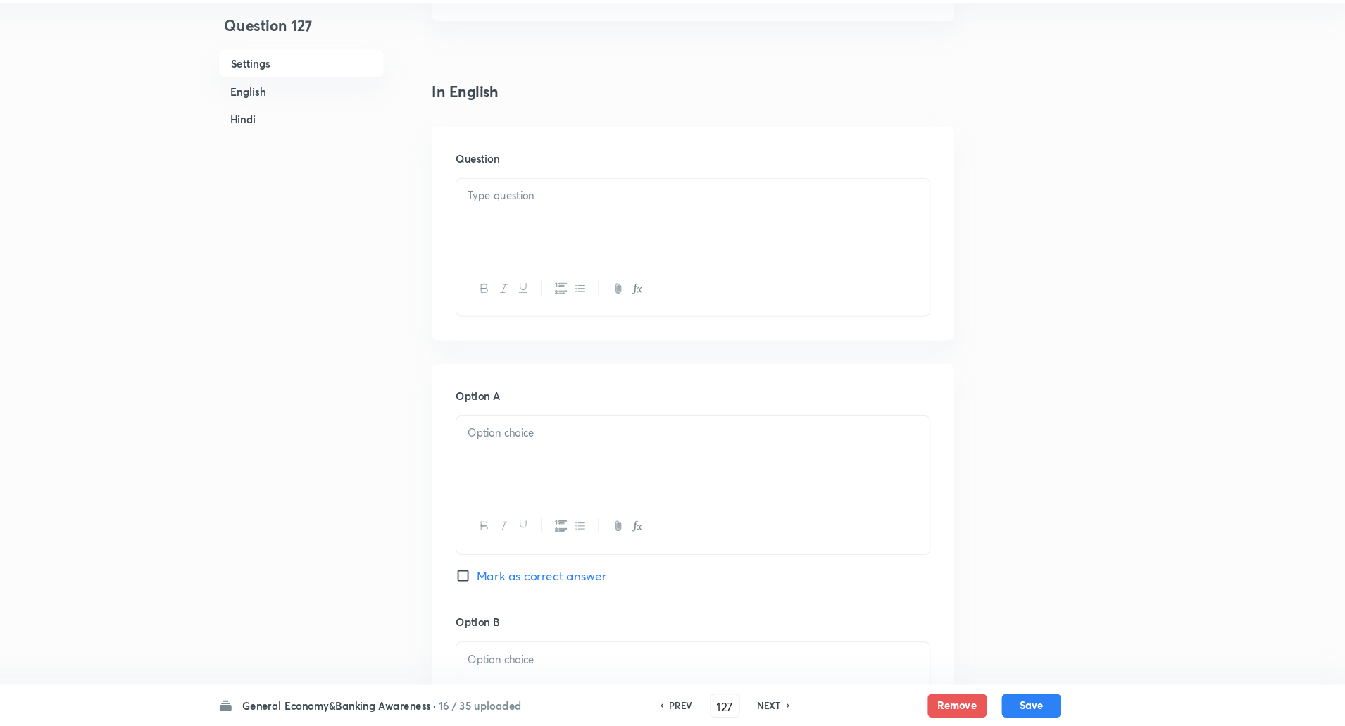
click at [800, 218] on p at bounding box center [723, 223] width 428 height 16
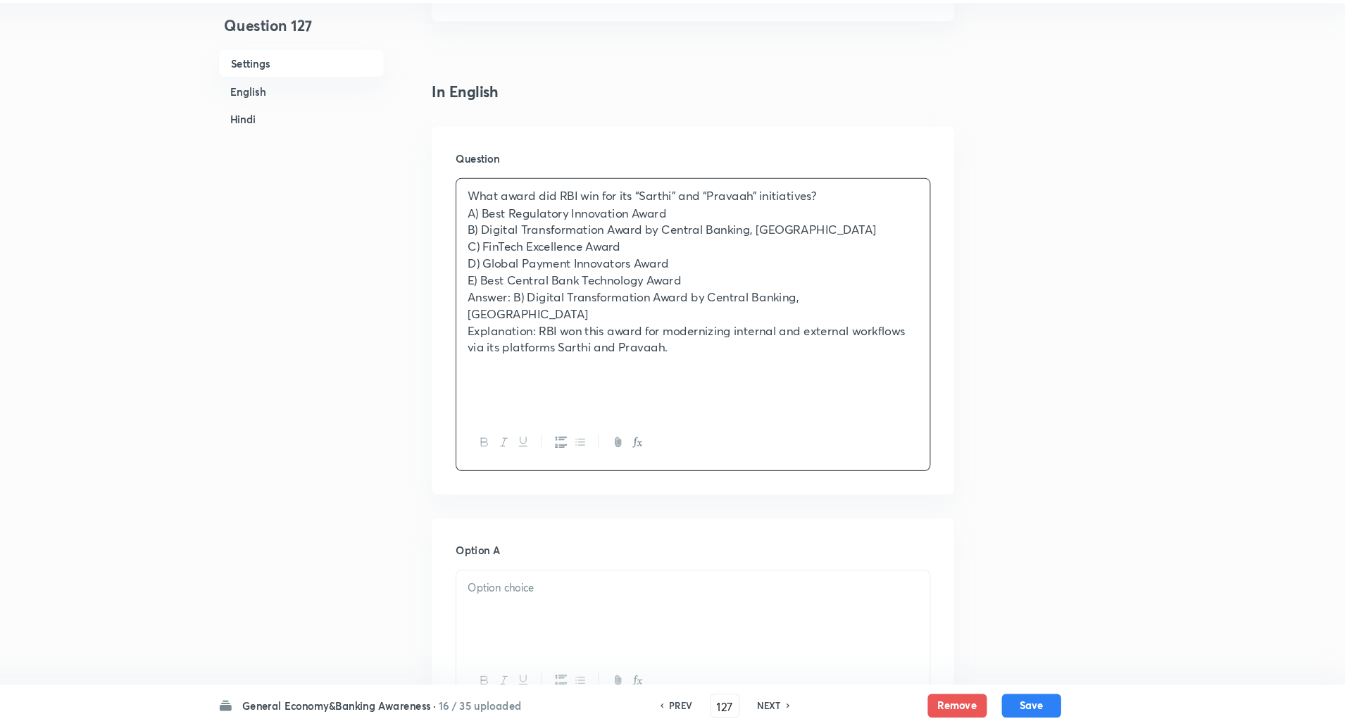
click at [883, 222] on p "What award did RBI win for its “Sarthi” and “Pravaah” initiatives?" at bounding box center [723, 223] width 428 height 16
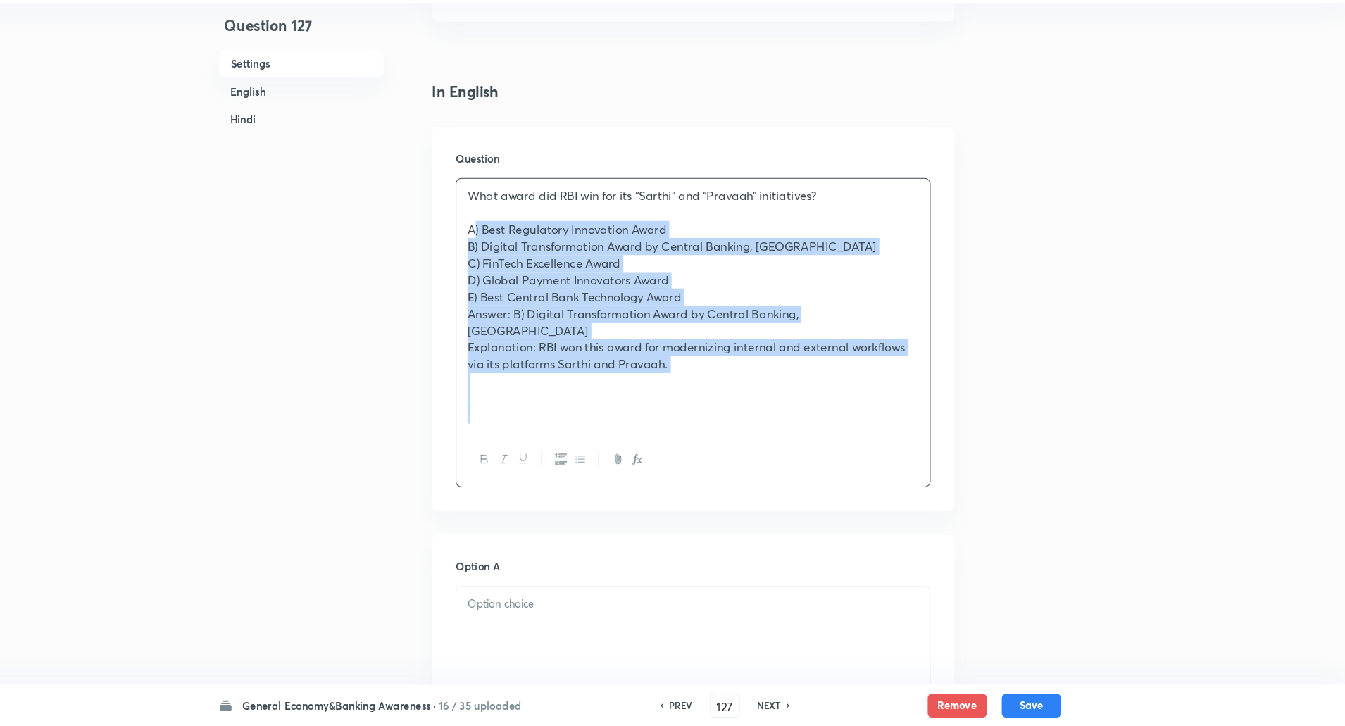
drag, startPoint x: 502, startPoint y: 259, endPoint x: 1020, endPoint y: 514, distance: 577.4
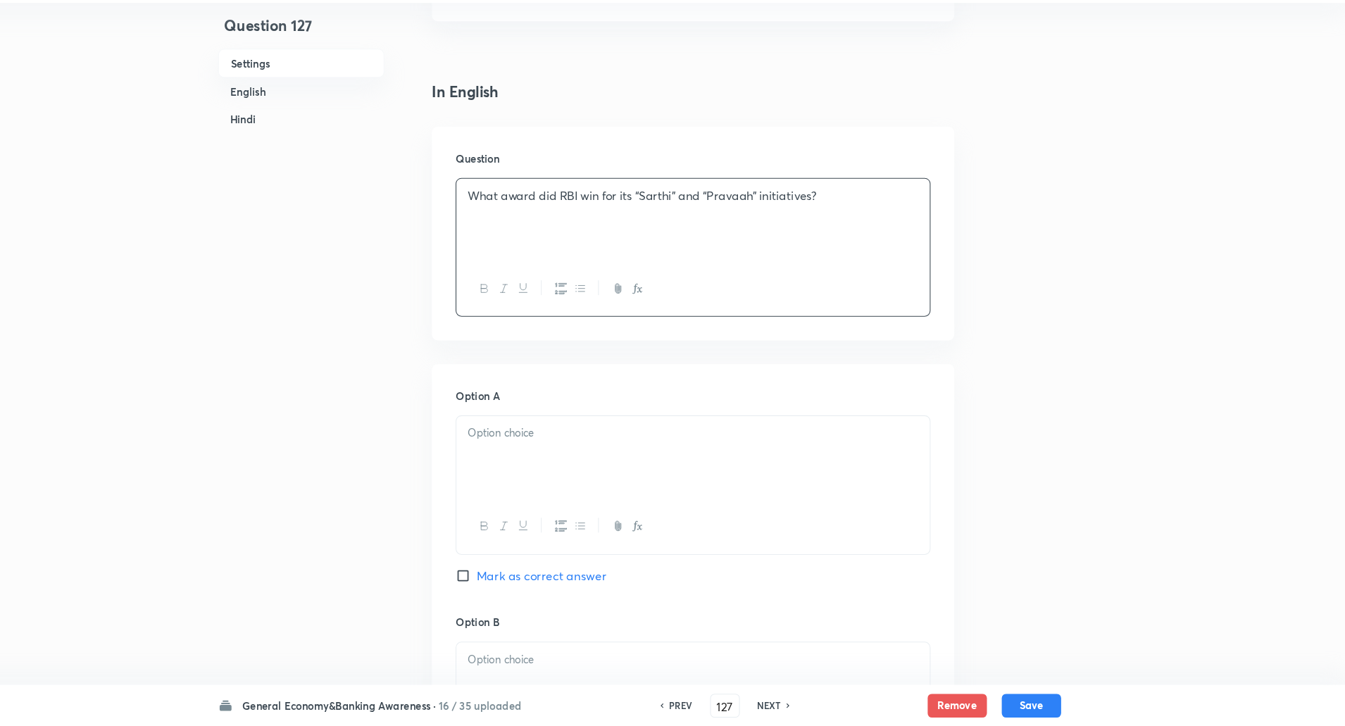
click at [807, 473] on div at bounding box center [723, 471] width 449 height 79
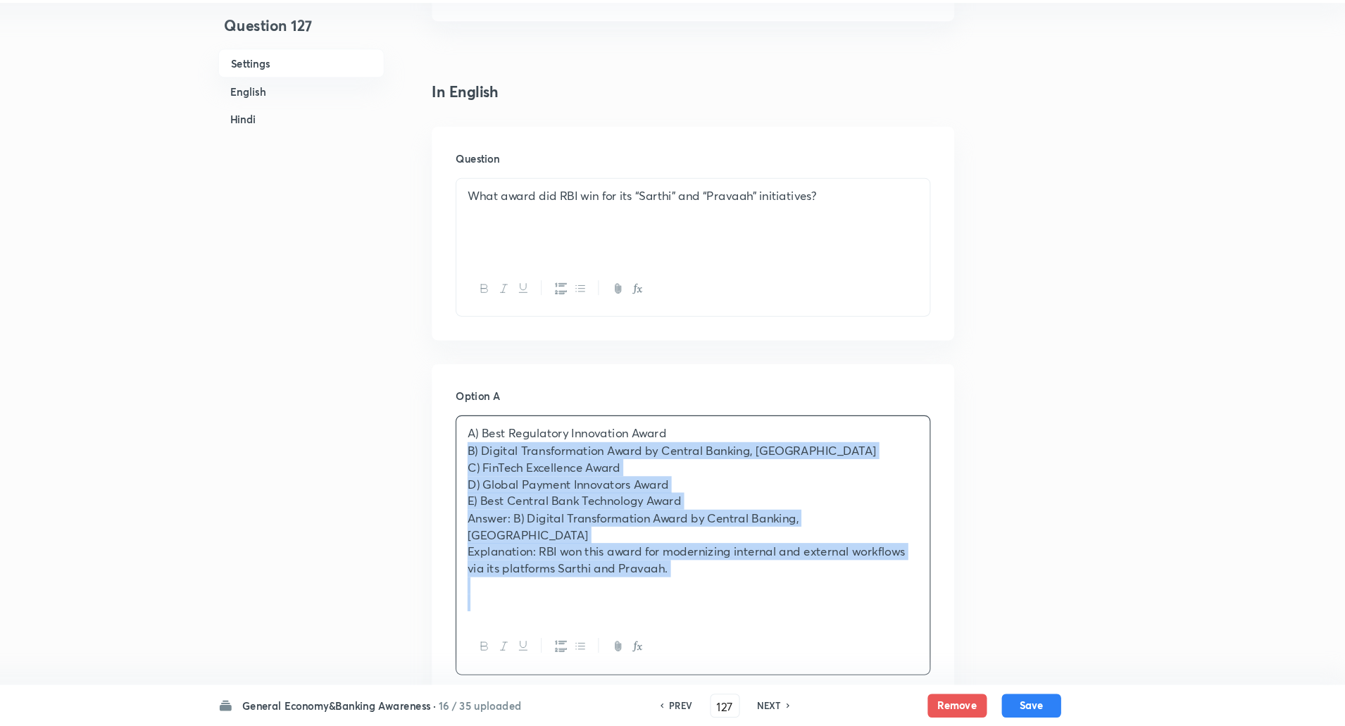
drag, startPoint x: 506, startPoint y: 466, endPoint x: 904, endPoint y: 659, distance: 442.6
click at [904, 659] on div "A) Best Regulatory Innovation Award B) Digital Transformation Award by Central …" at bounding box center [723, 554] width 451 height 246
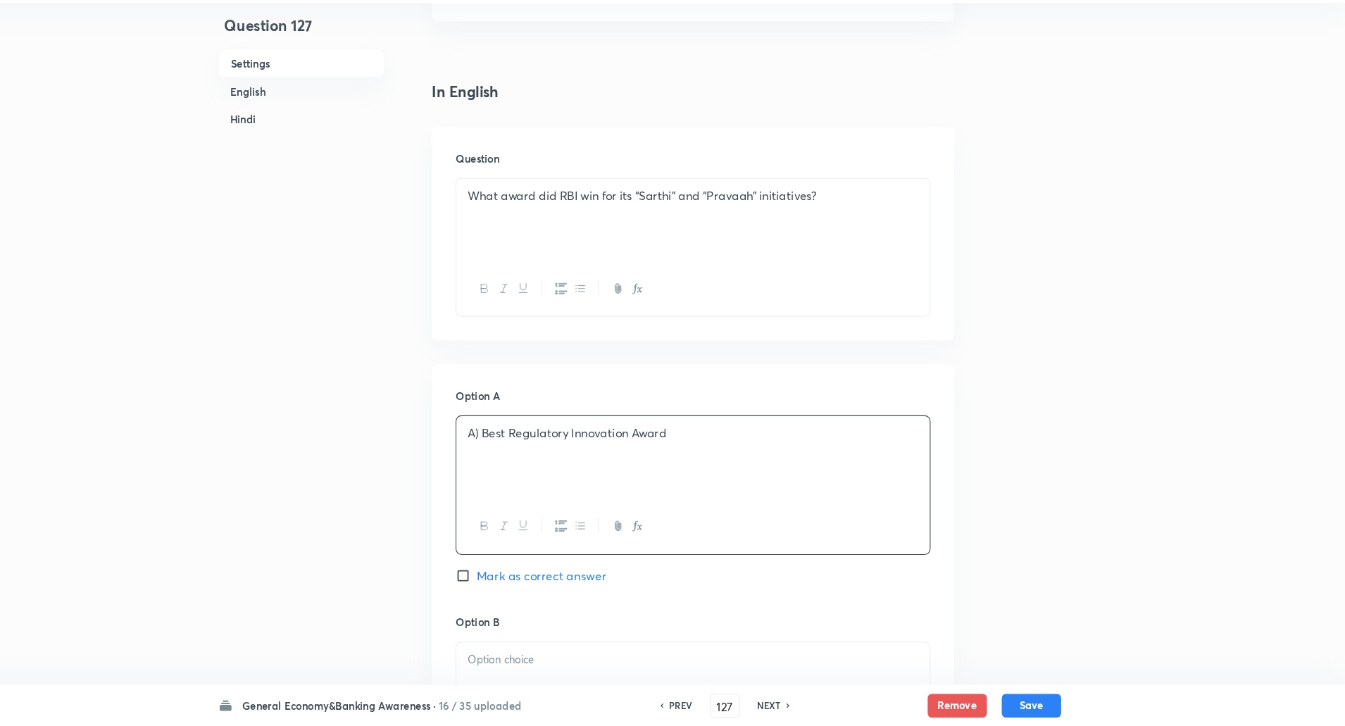
click at [519, 445] on p "A) Best Regulatory Innovation Award" at bounding box center [723, 448] width 428 height 16
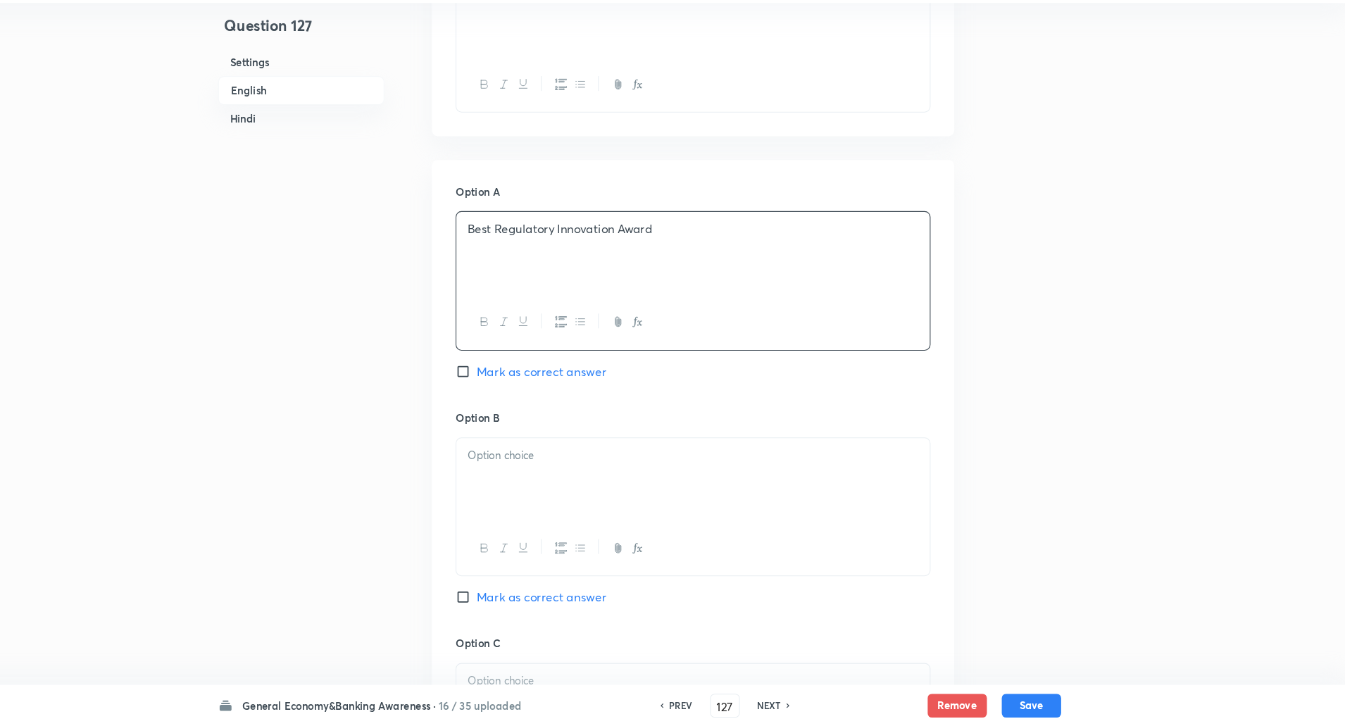
scroll to position [571, 0]
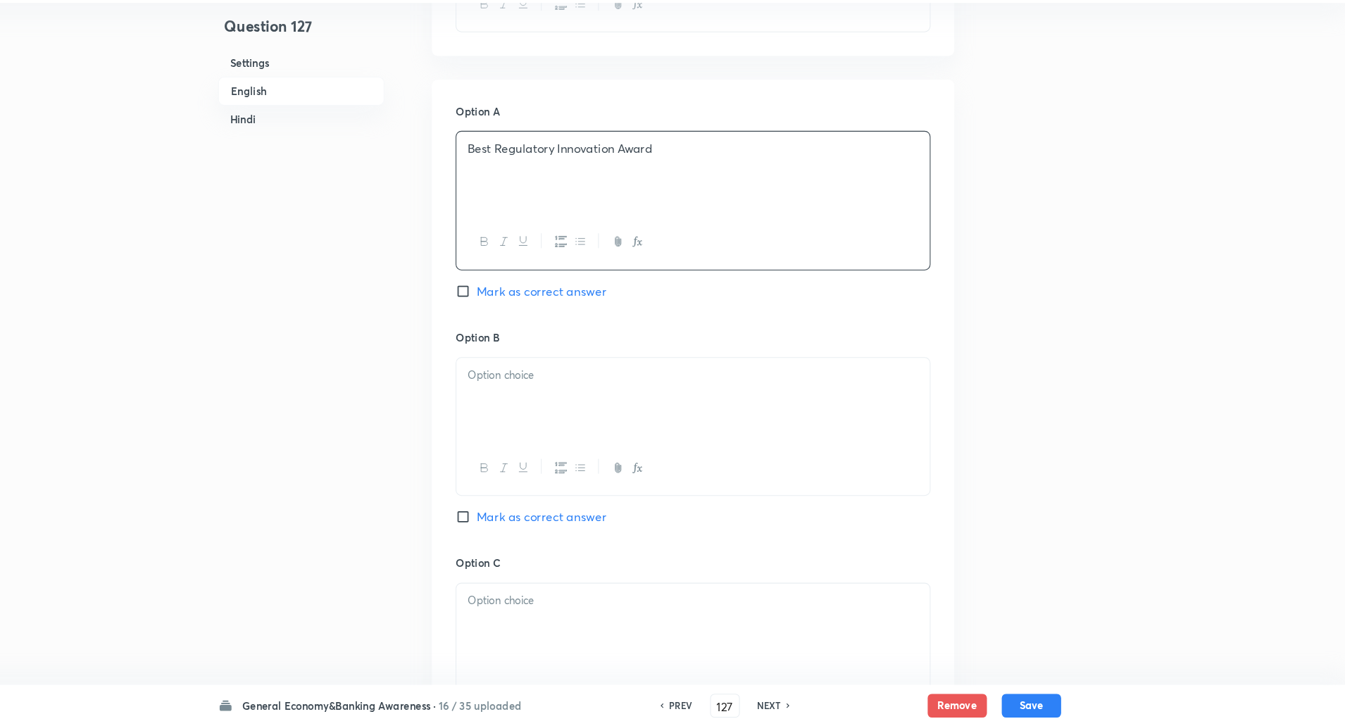
click at [545, 409] on div at bounding box center [723, 415] width 449 height 79
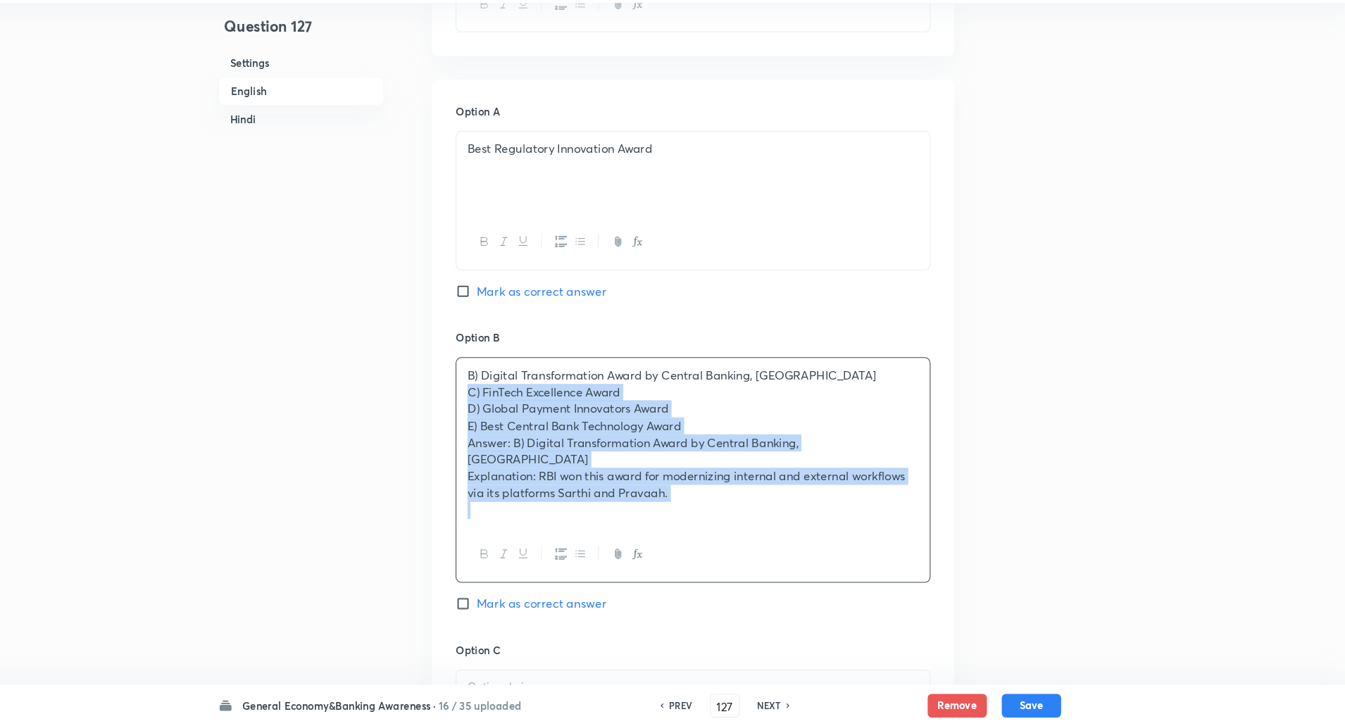
drag, startPoint x: 509, startPoint y: 409, endPoint x: 928, endPoint y: 566, distance: 448.0
click at [928, 566] on div "B) Digital Transformation Award by Central Banking, London C) FinTech Excellenc…" at bounding box center [723, 482] width 451 height 214
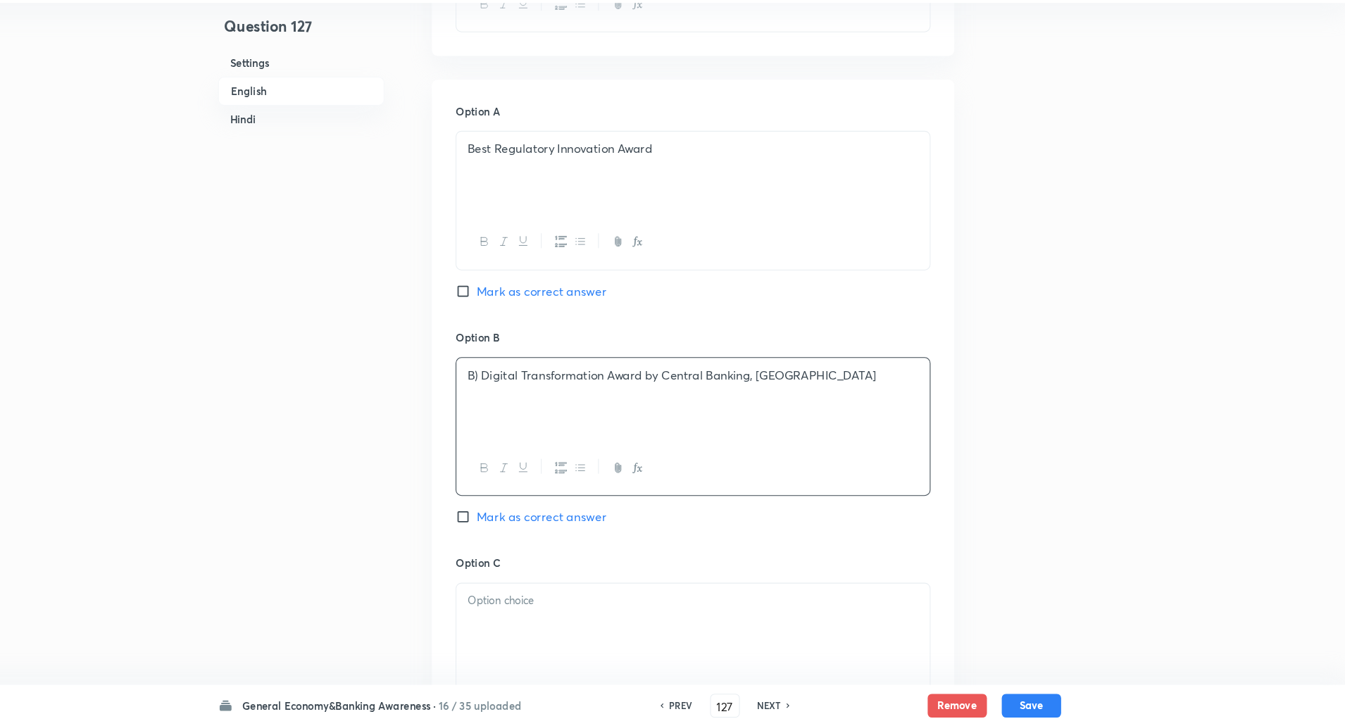
click at [520, 390] on p "B) Digital Transformation Award by Central Banking, London" at bounding box center [723, 393] width 428 height 16
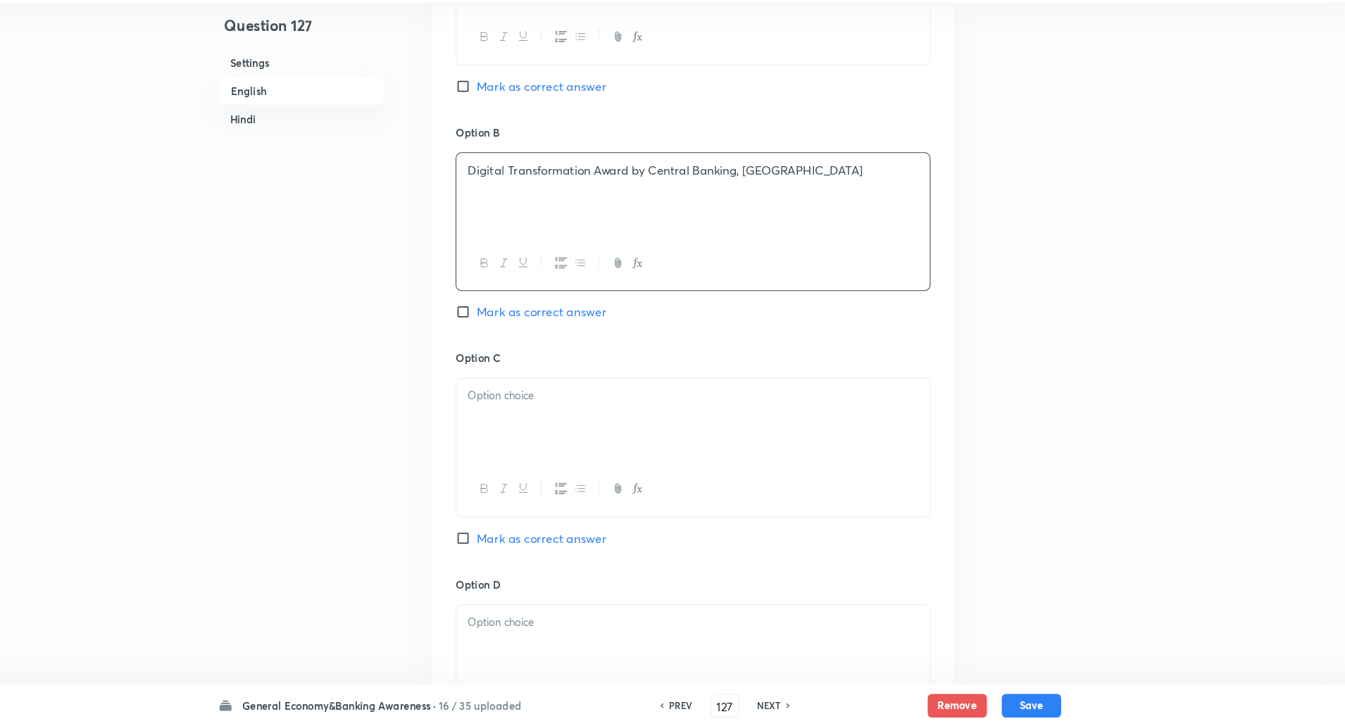
scroll to position [766, 0]
click at [521, 421] on div at bounding box center [723, 434] width 449 height 79
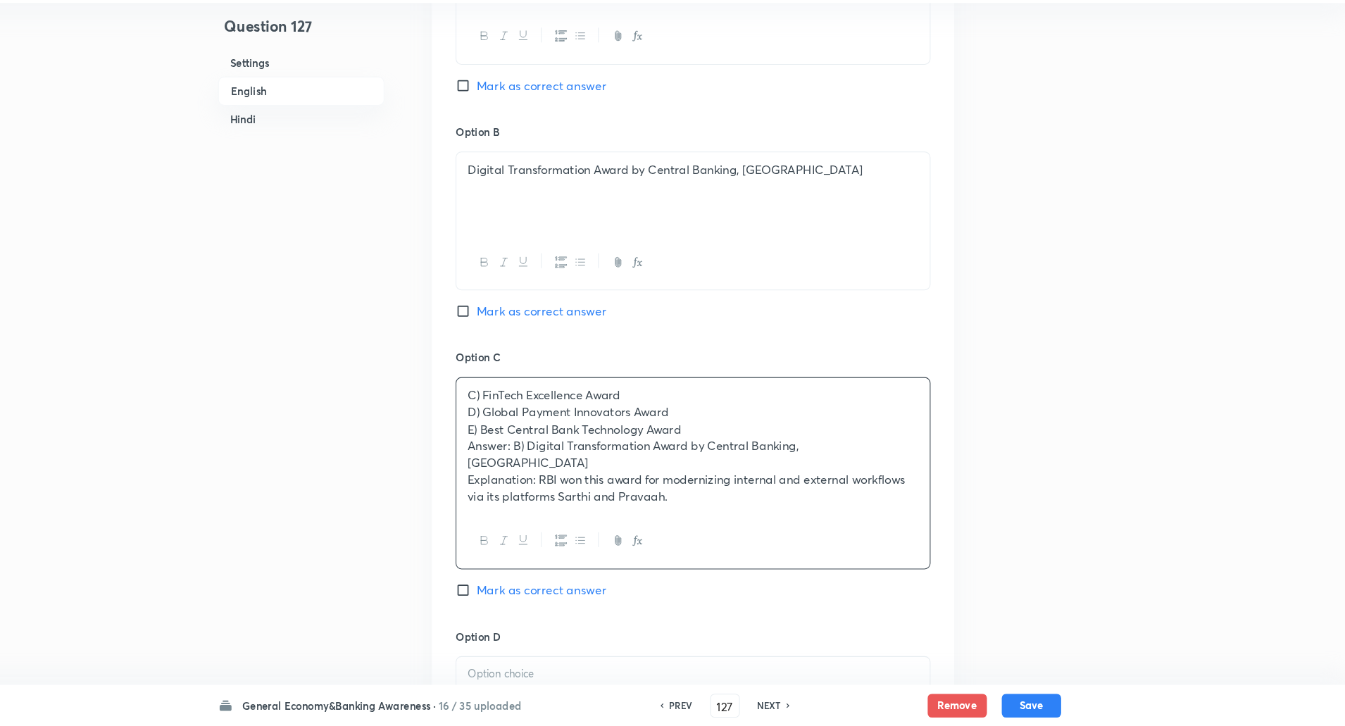
click at [505, 335] on input "Mark as correct answer" at bounding box center [508, 332] width 20 height 14
checkbox input "true"
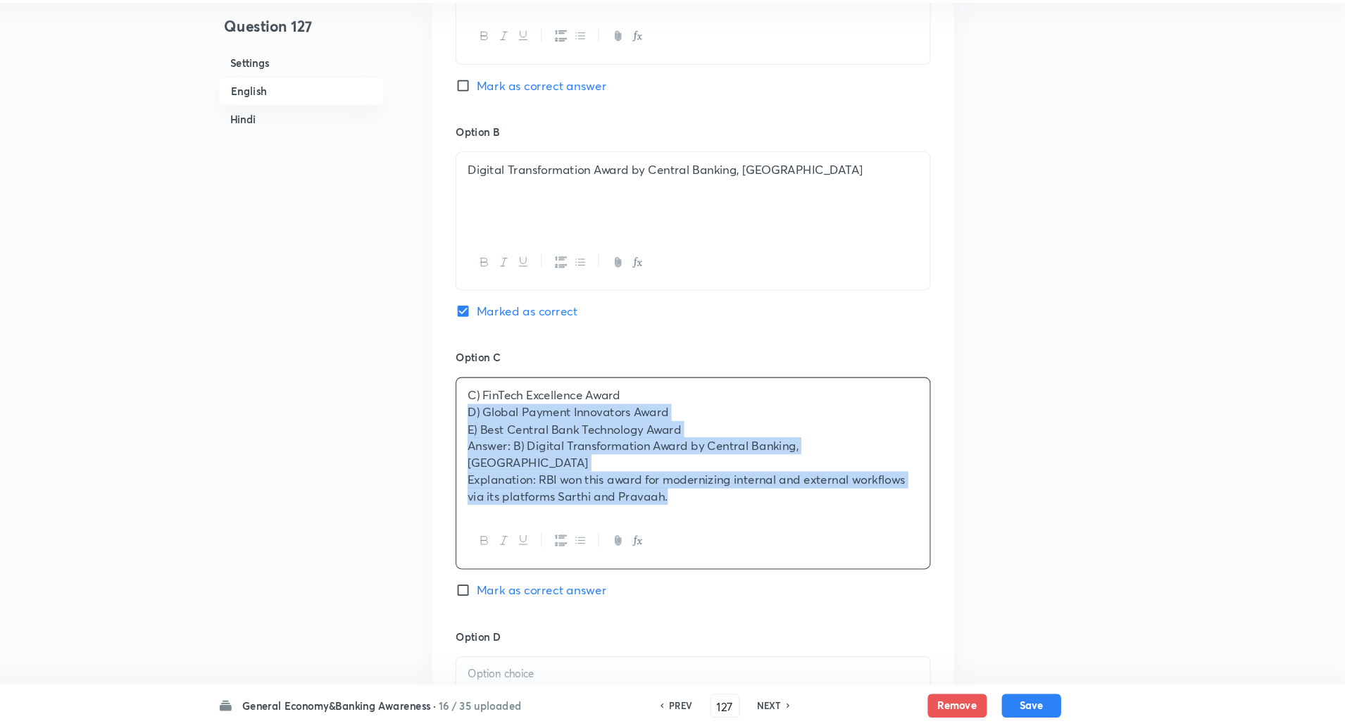
drag, startPoint x: 502, startPoint y: 421, endPoint x: 721, endPoint y: 493, distance: 231.2
click at [721, 493] on div "C) FinTech Excellence Award D) Global Payment Innovators Award E) Best Central …" at bounding box center [723, 459] width 449 height 129
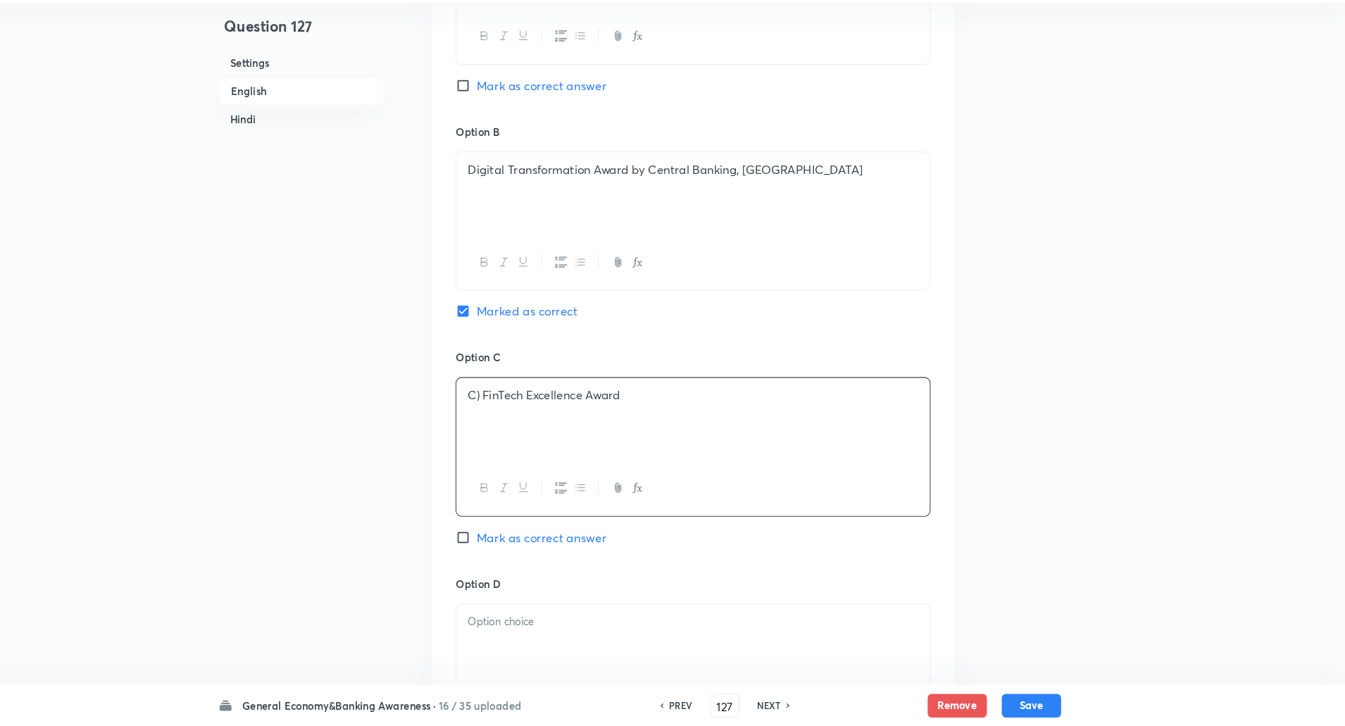
click at [522, 411] on p "C) FinTech Excellence Award" at bounding box center [723, 412] width 428 height 16
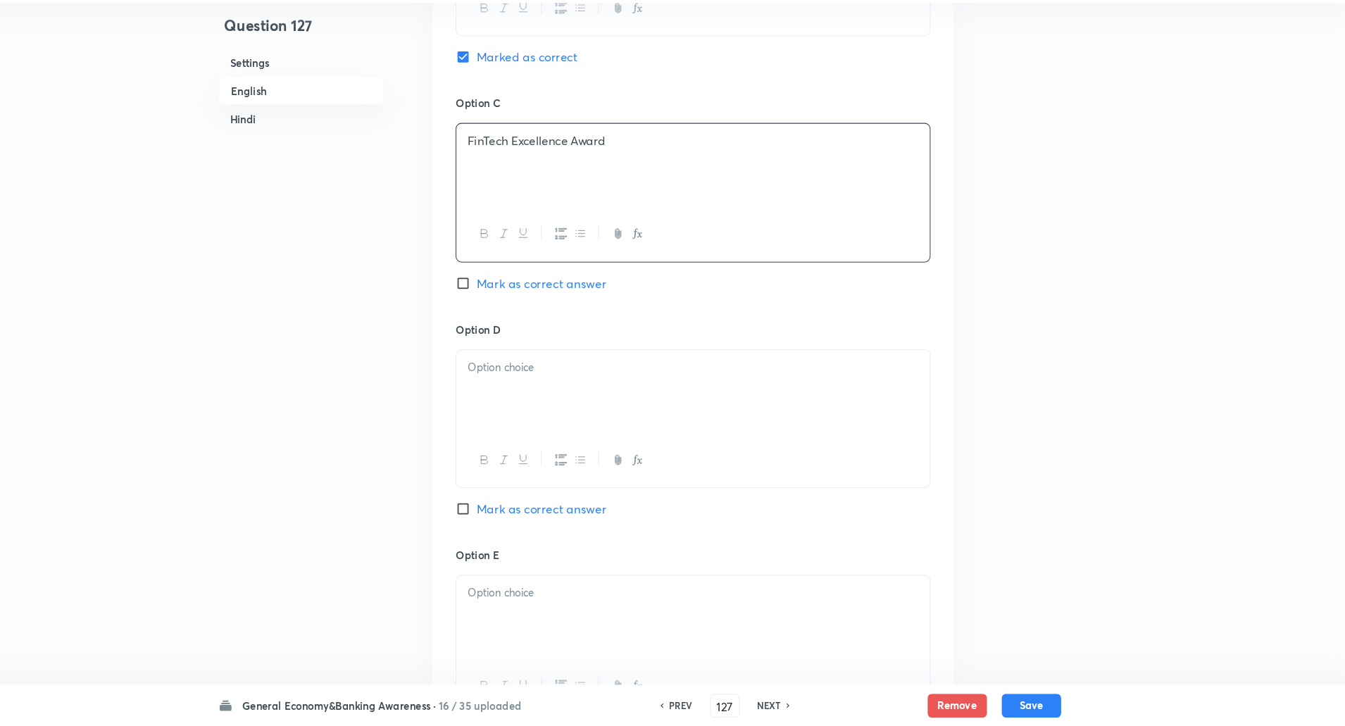
scroll to position [1008, 0]
click at [522, 411] on div at bounding box center [723, 407] width 449 height 79
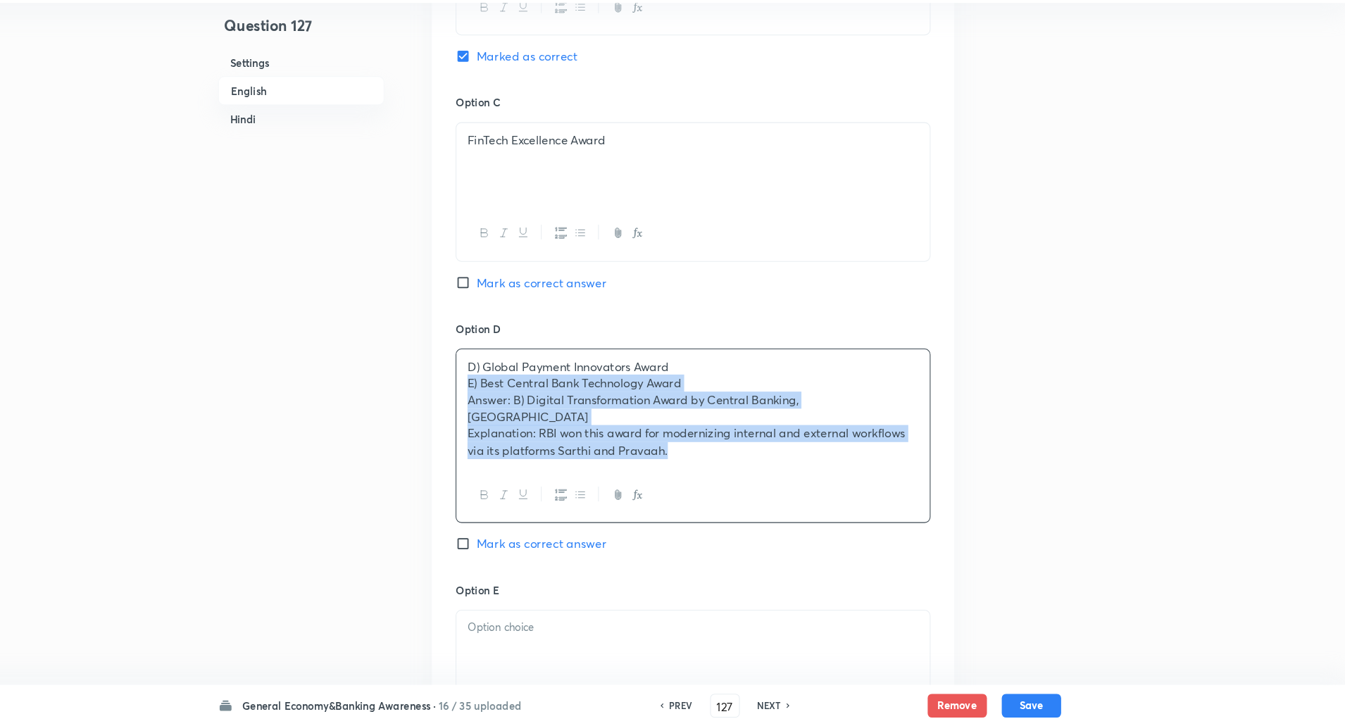
drag, startPoint x: 504, startPoint y: 396, endPoint x: 853, endPoint y: 490, distance: 361.9
click at [853, 490] on div "D) Global Payment Innovators Award E) Best Central Bank Technology Award Answer…" at bounding box center [723, 451] width 451 height 166
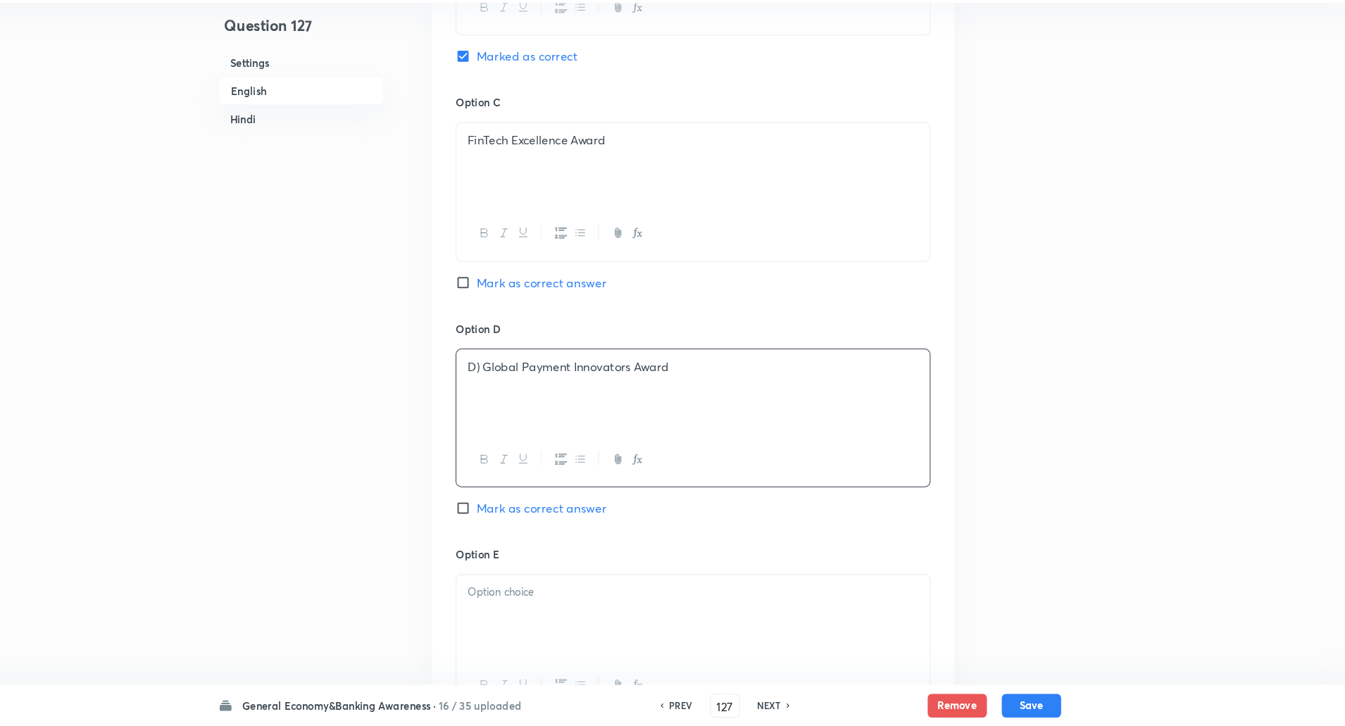
click at [520, 385] on p "D) Global Payment Innovators Award" at bounding box center [723, 385] width 428 height 16
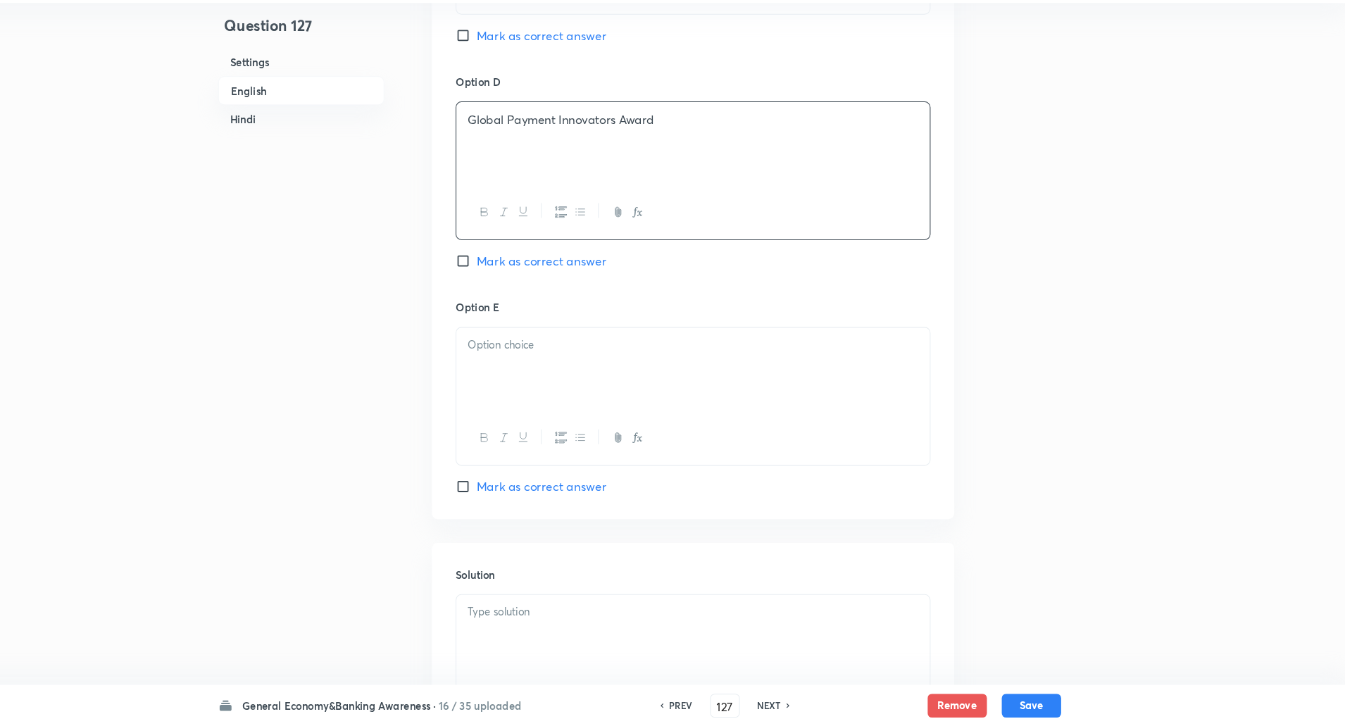
scroll to position [1250, 0]
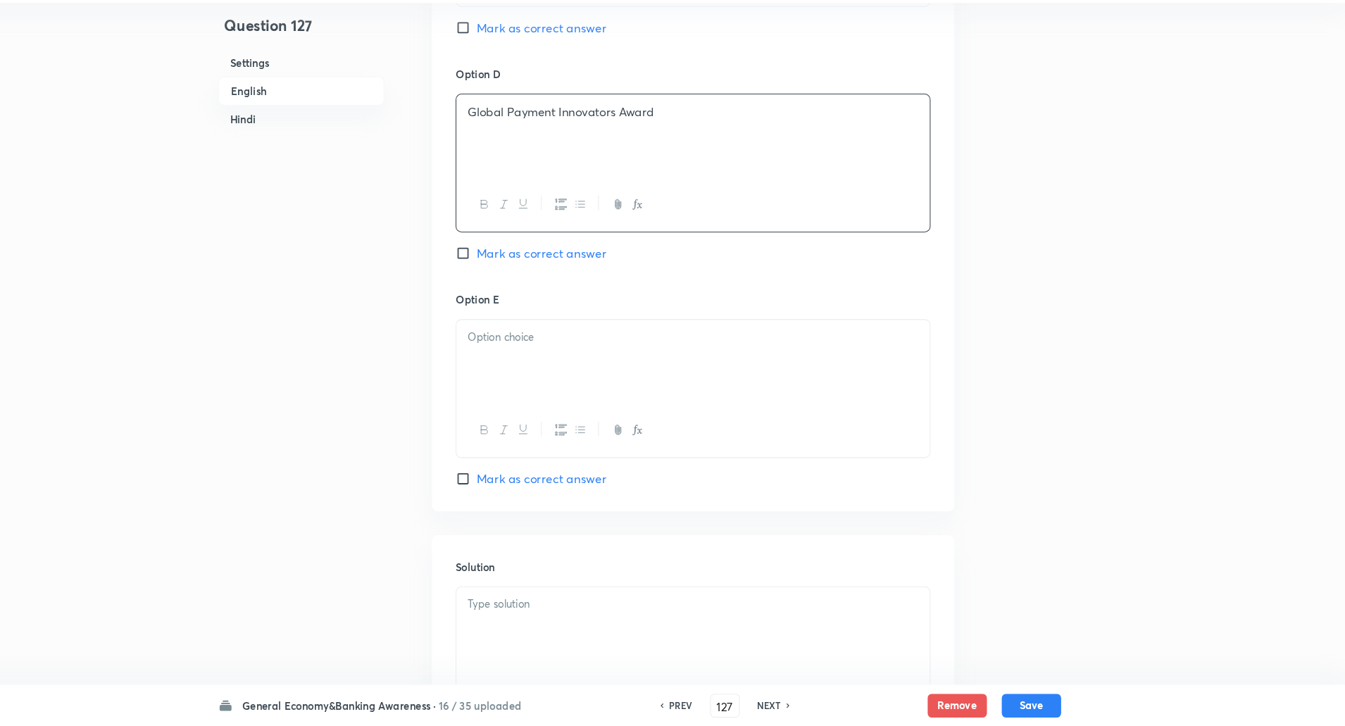
click at [537, 361] on p at bounding box center [723, 357] width 428 height 16
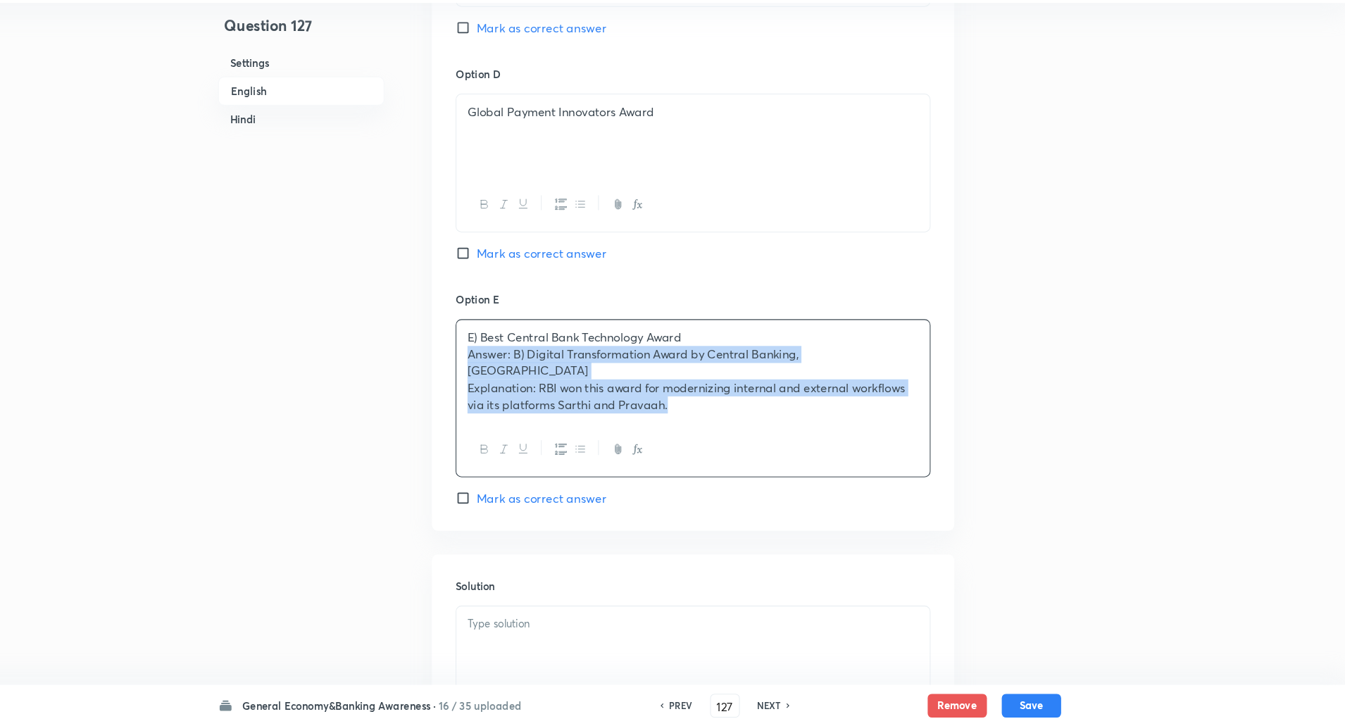
drag, startPoint x: 509, startPoint y: 373, endPoint x: 870, endPoint y: 489, distance: 379.4
click at [870, 489] on div "Option E E) Best Central Bank Technology Award Answer: B) Digital Transformatio…" at bounding box center [723, 415] width 451 height 204
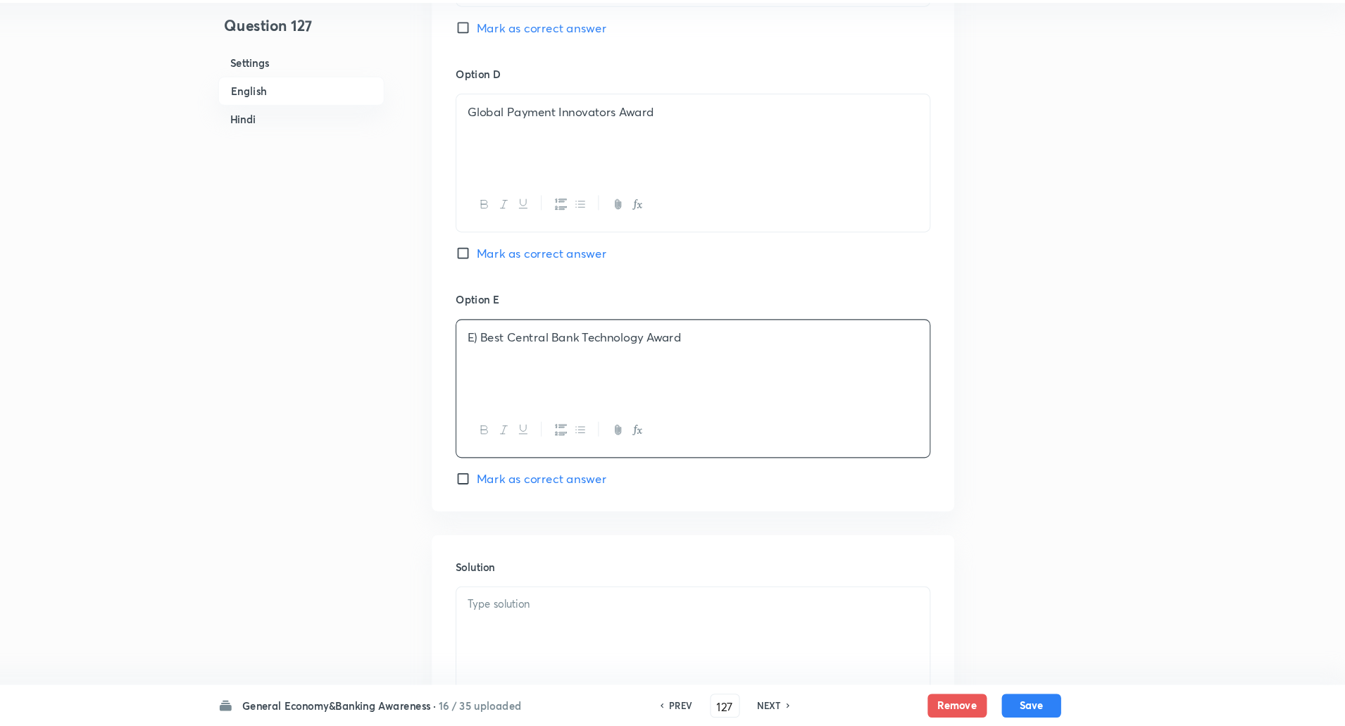
click at [521, 359] on p "E) Best Central Bank Technology Award" at bounding box center [723, 357] width 428 height 16
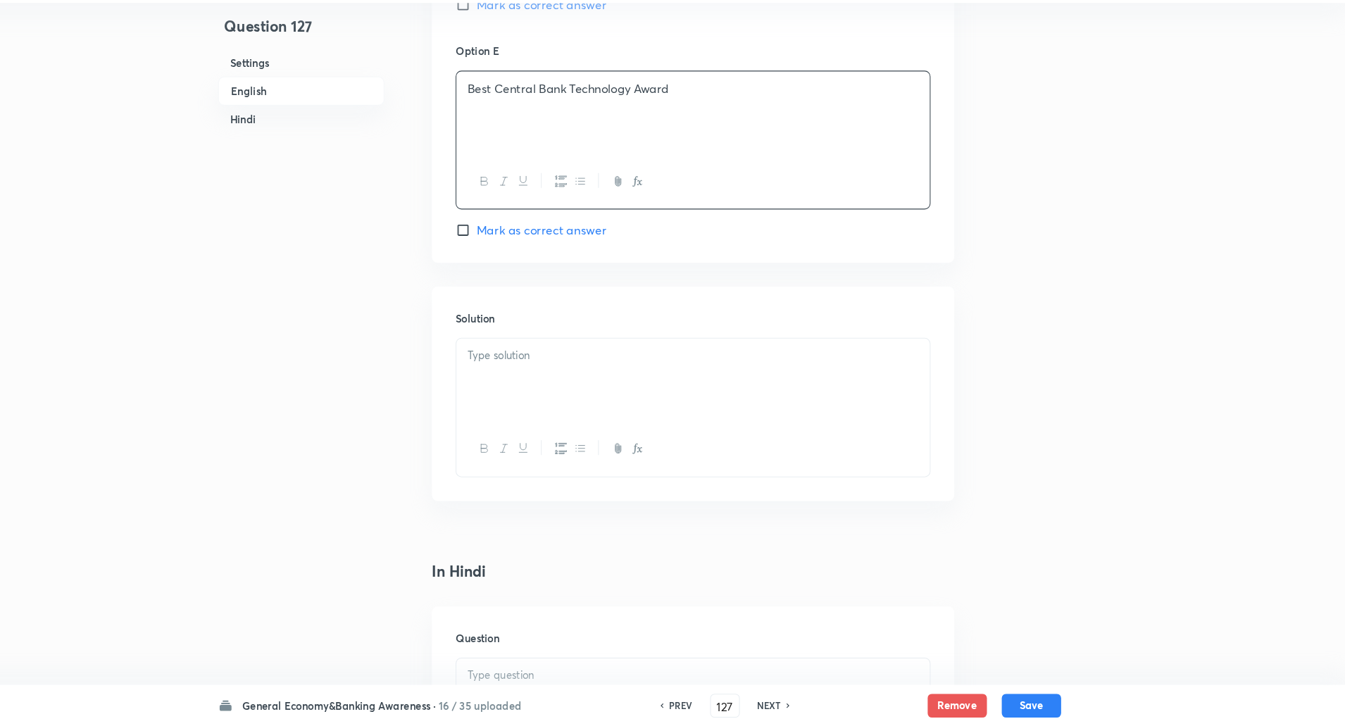
scroll to position [1493, 0]
click at [520, 364] on p at bounding box center [723, 367] width 428 height 16
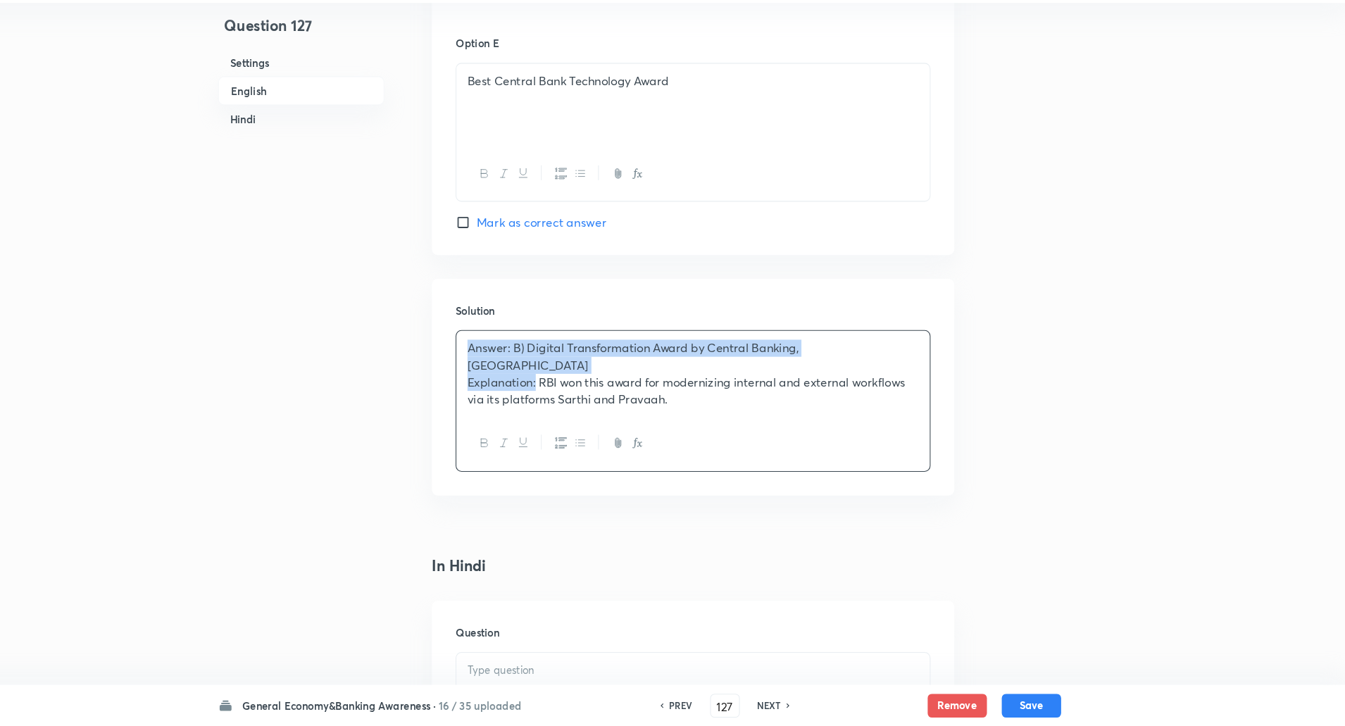
drag, startPoint x: 499, startPoint y: 359, endPoint x: 574, endPoint y: 388, distance: 80.3
click at [574, 388] on div "Answer: B) Digital Transformation Award by Central Banking, London Explanation:…" at bounding box center [723, 391] width 449 height 81
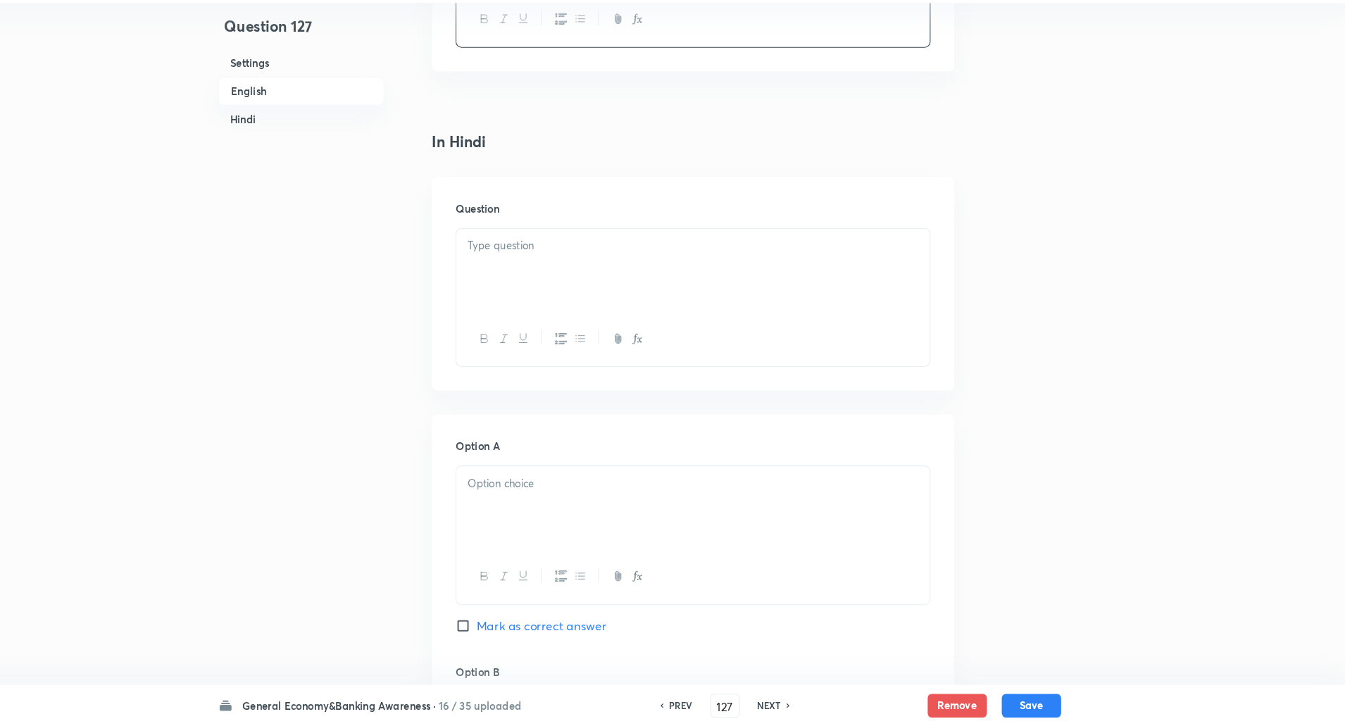
scroll to position [1896, 0]
click at [589, 266] on p at bounding box center [723, 268] width 428 height 16
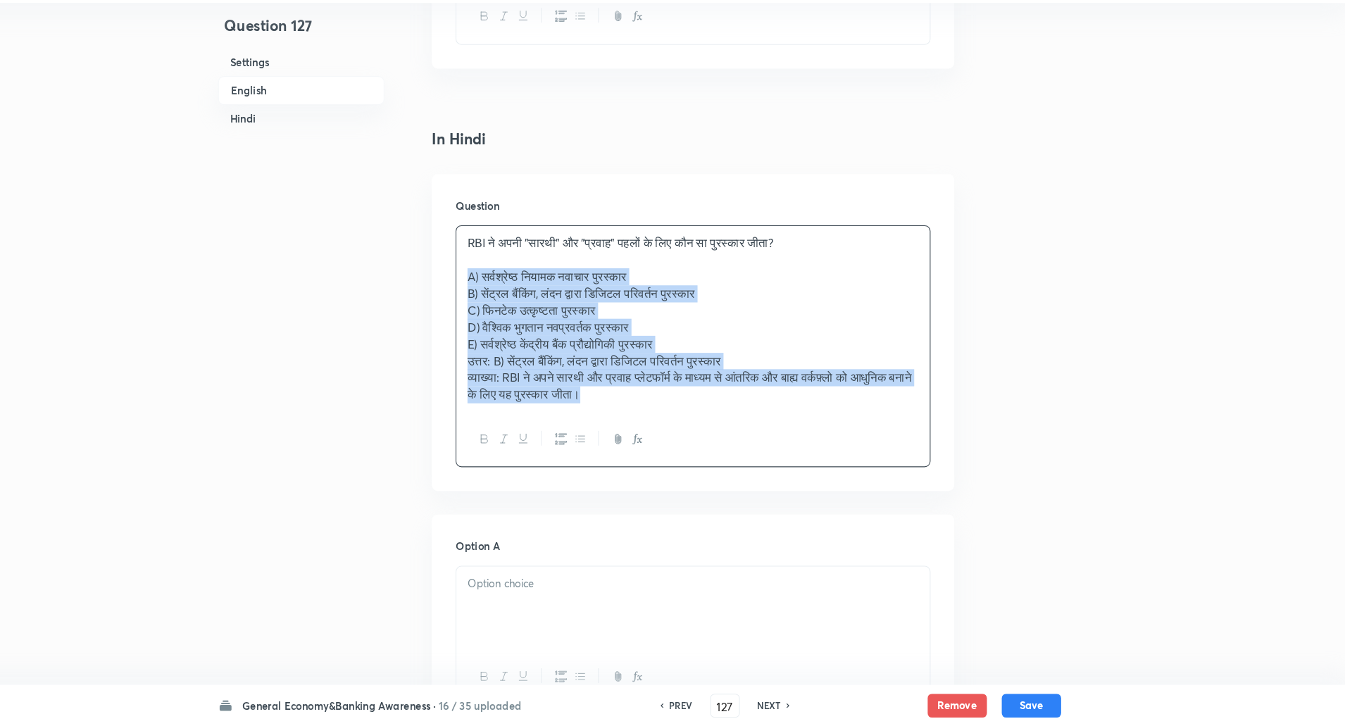
drag, startPoint x: 508, startPoint y: 296, endPoint x: 795, endPoint y: 473, distance: 336.8
click at [795, 473] on div "RBI ने अपनी "सारथी" और "प्रवाह" पहलों के लिए कौन सा पुरस्कार जीता? A) सर्वश्रेष…" at bounding box center [723, 366] width 451 height 230
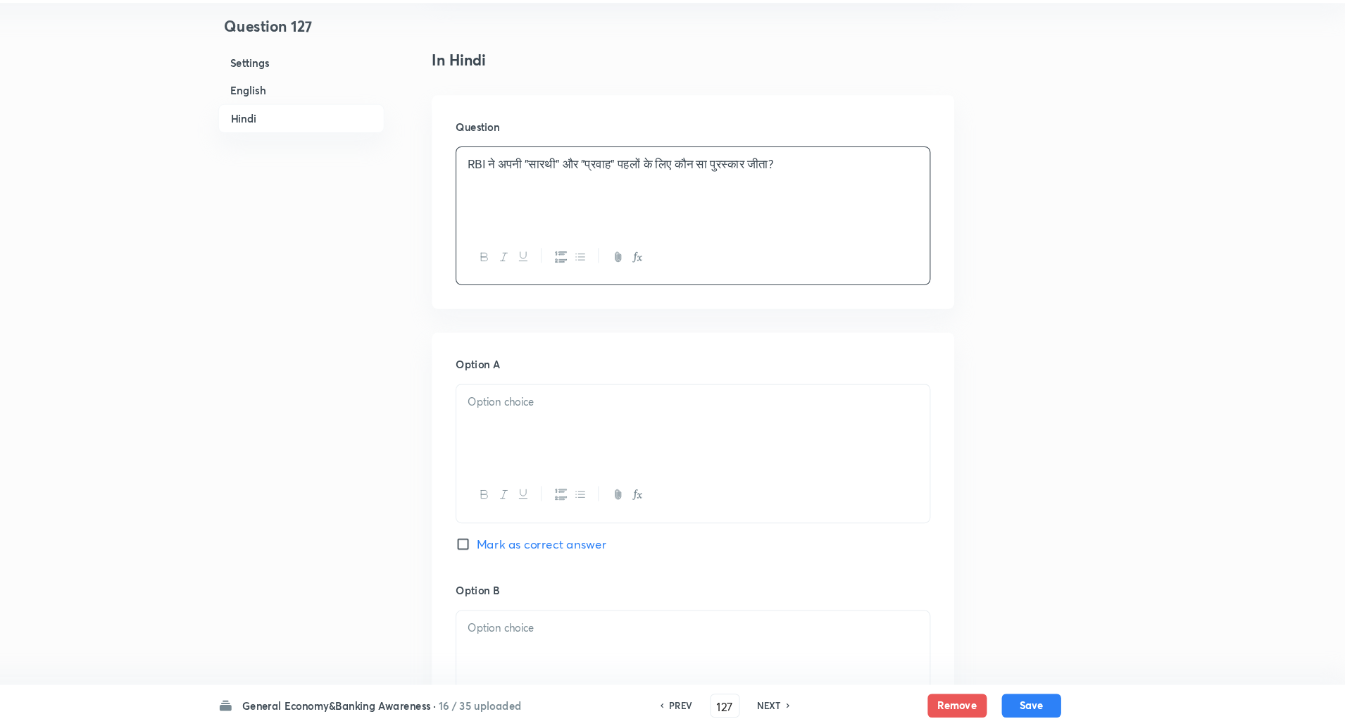
scroll to position [1989, 0]
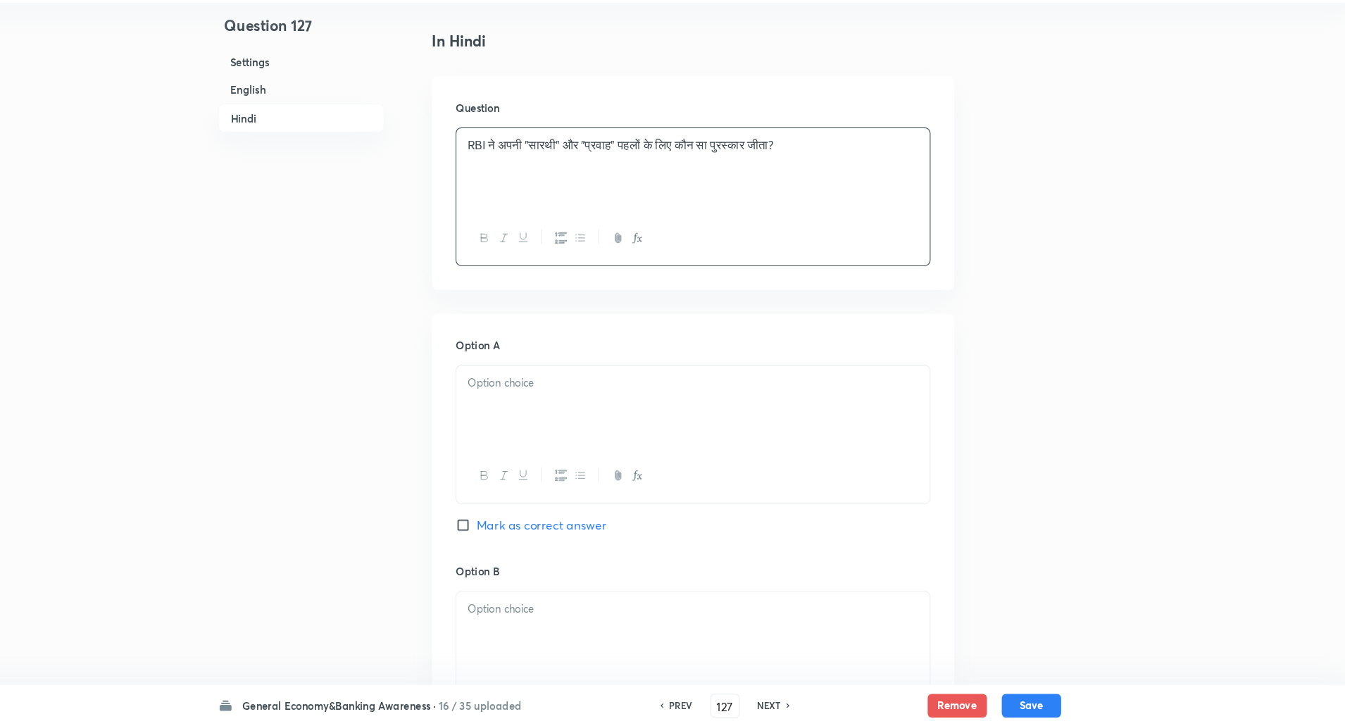
click at [772, 434] on div at bounding box center [723, 423] width 449 height 79
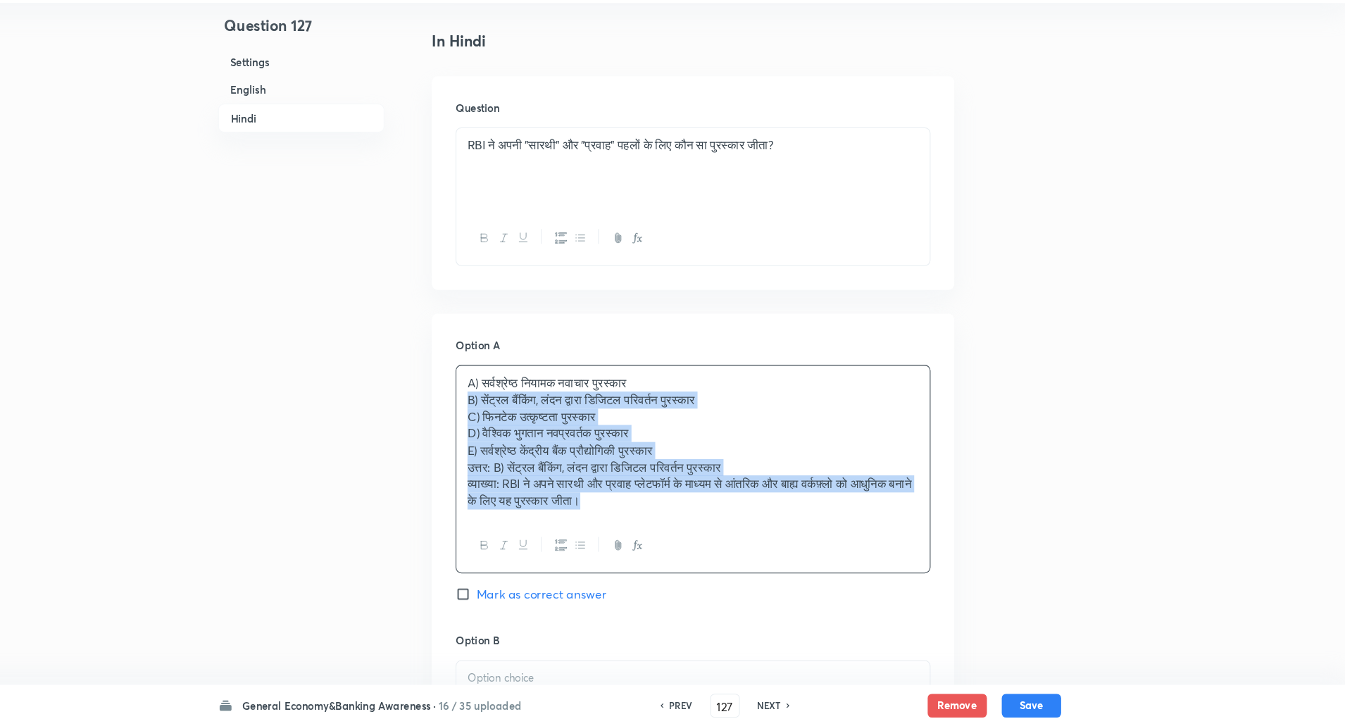
drag, startPoint x: 510, startPoint y: 419, endPoint x: 890, endPoint y: 613, distance: 426.9
click at [890, 613] on div "Option A A) सर्वश्रेष्ठ नियामक नवाचार पुरस्कार B) सेंट्रल बैंकिंग, लंदन द्वारा …" at bounding box center [723, 497] width 451 height 280
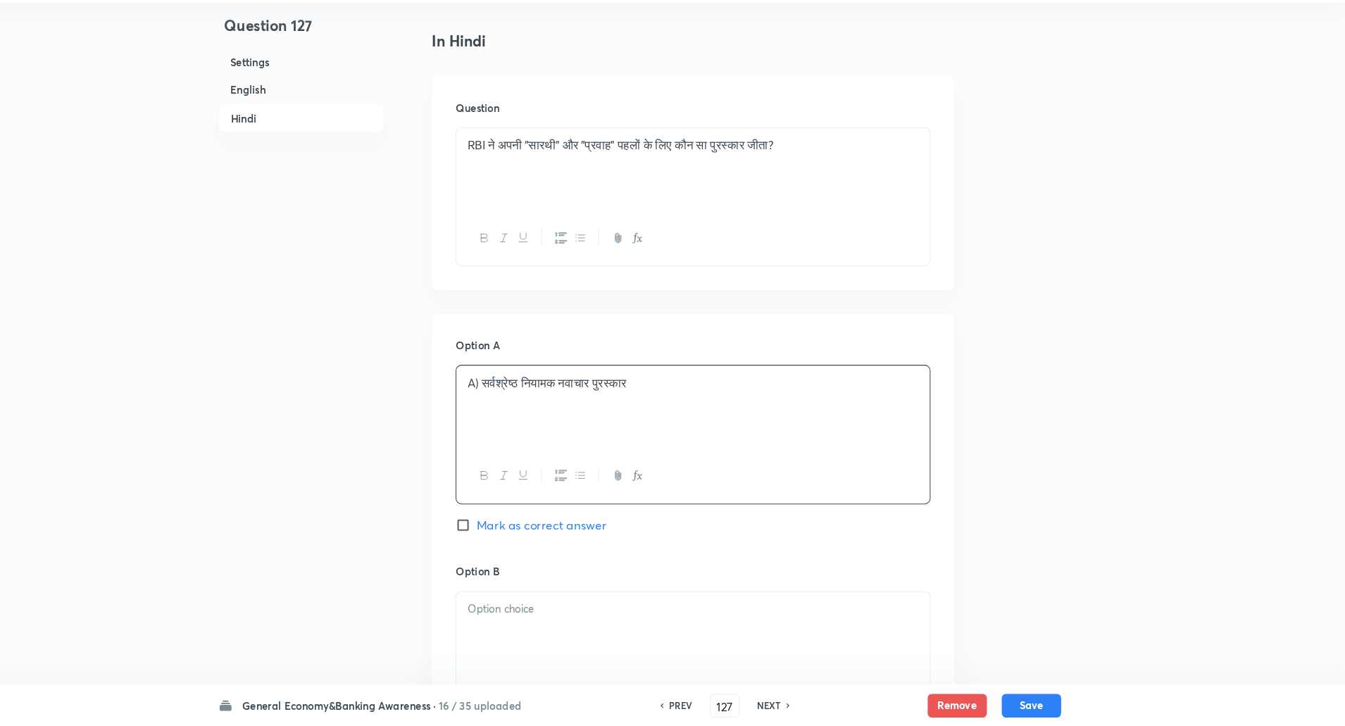
click at [520, 401] on p "A) सर्वश्रेष्ठ नियामक नवाचार पुरस्कार" at bounding box center [723, 400] width 428 height 16
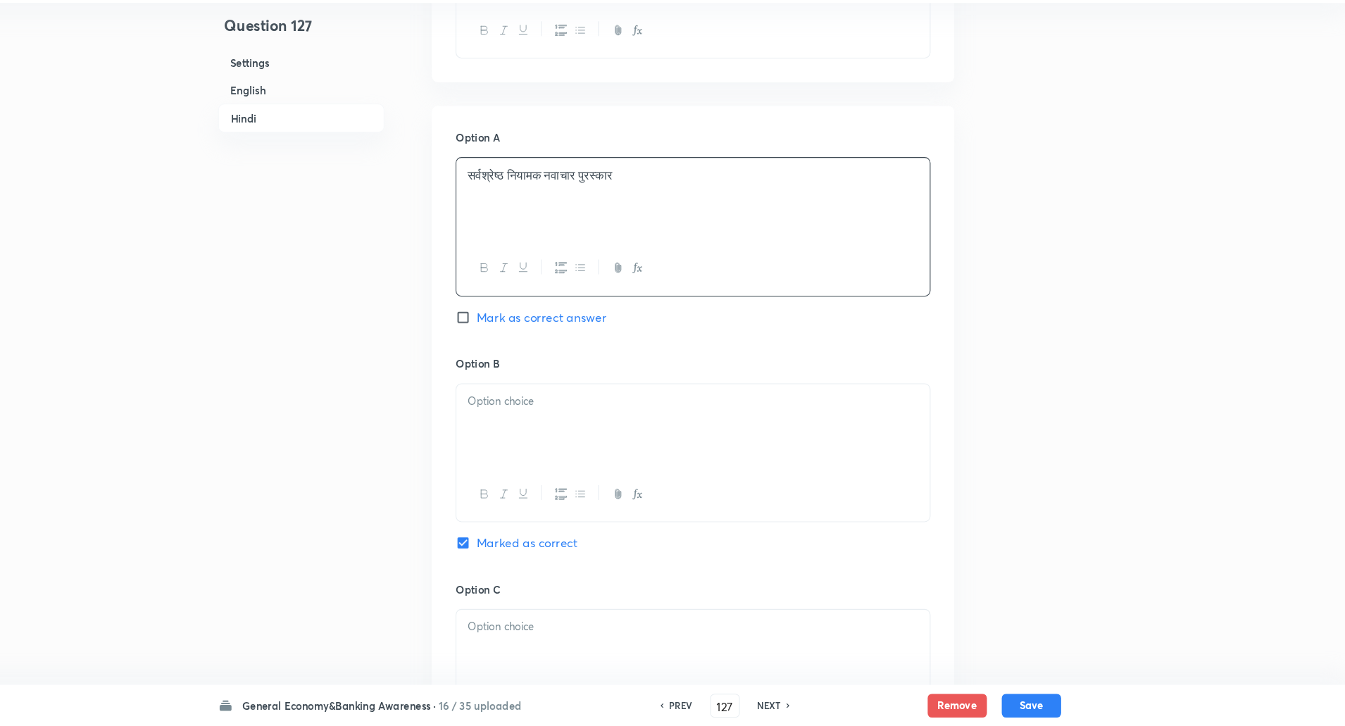
scroll to position [2187, 0]
click at [516, 424] on p at bounding box center [723, 417] width 428 height 16
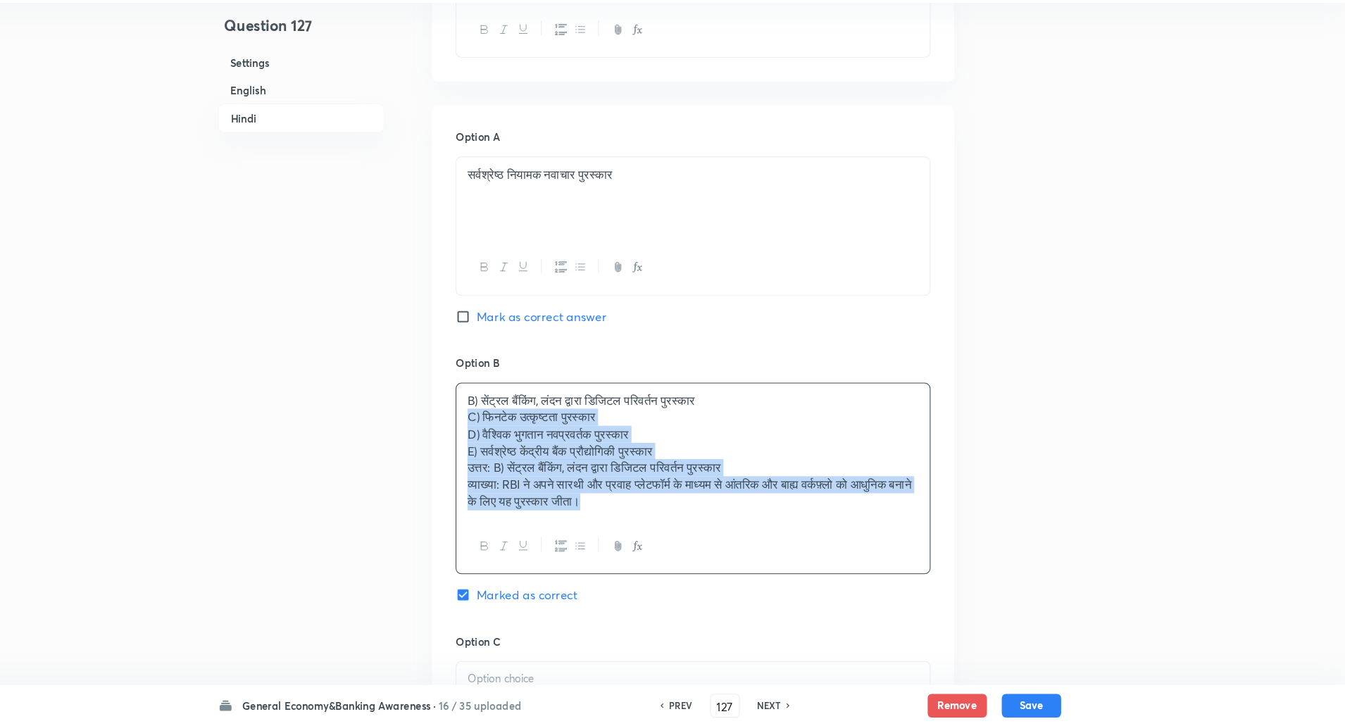
drag, startPoint x: 508, startPoint y: 430, endPoint x: 714, endPoint y: 594, distance: 262.7
click at [714, 594] on div "Option B B) सेंट्रल बैंकिंग, लंदन द्वारा डिजिटल परिवर्तन पुरस्कार C) फिनटेक उत्…" at bounding box center [723, 506] width 451 height 264
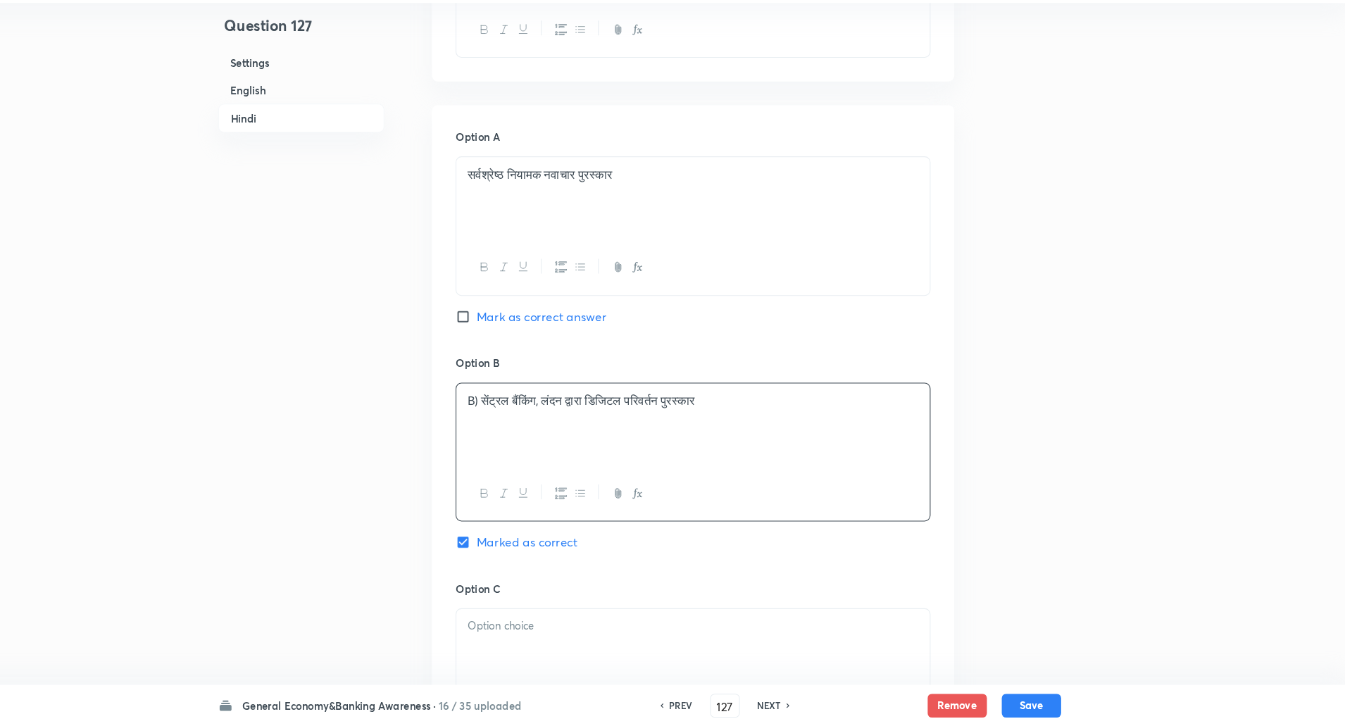
click at [521, 416] on p "B) सेंट्रल बैंकिंग, लंदन द्वारा डिजिटल परिवर्तन पुरस्कार" at bounding box center [723, 417] width 428 height 16
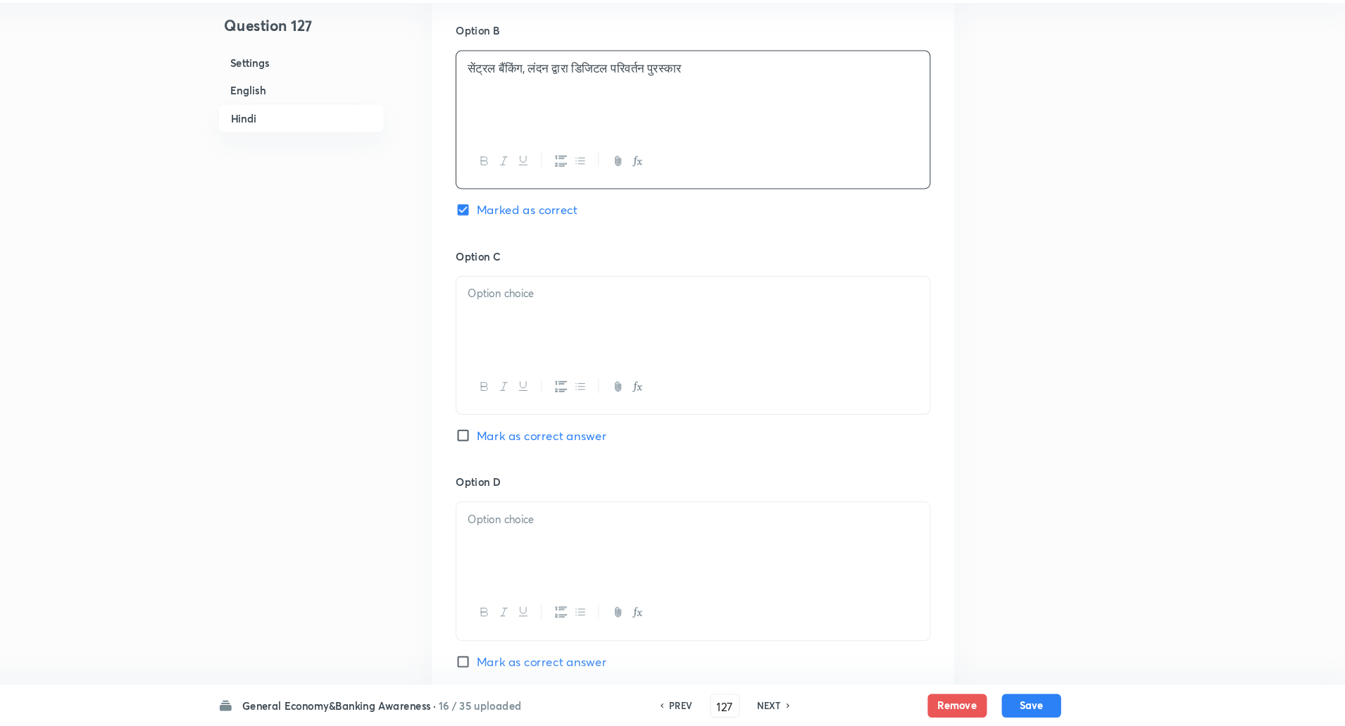
scroll to position [2504, 0]
click at [589, 310] on p at bounding box center [723, 314] width 428 height 16
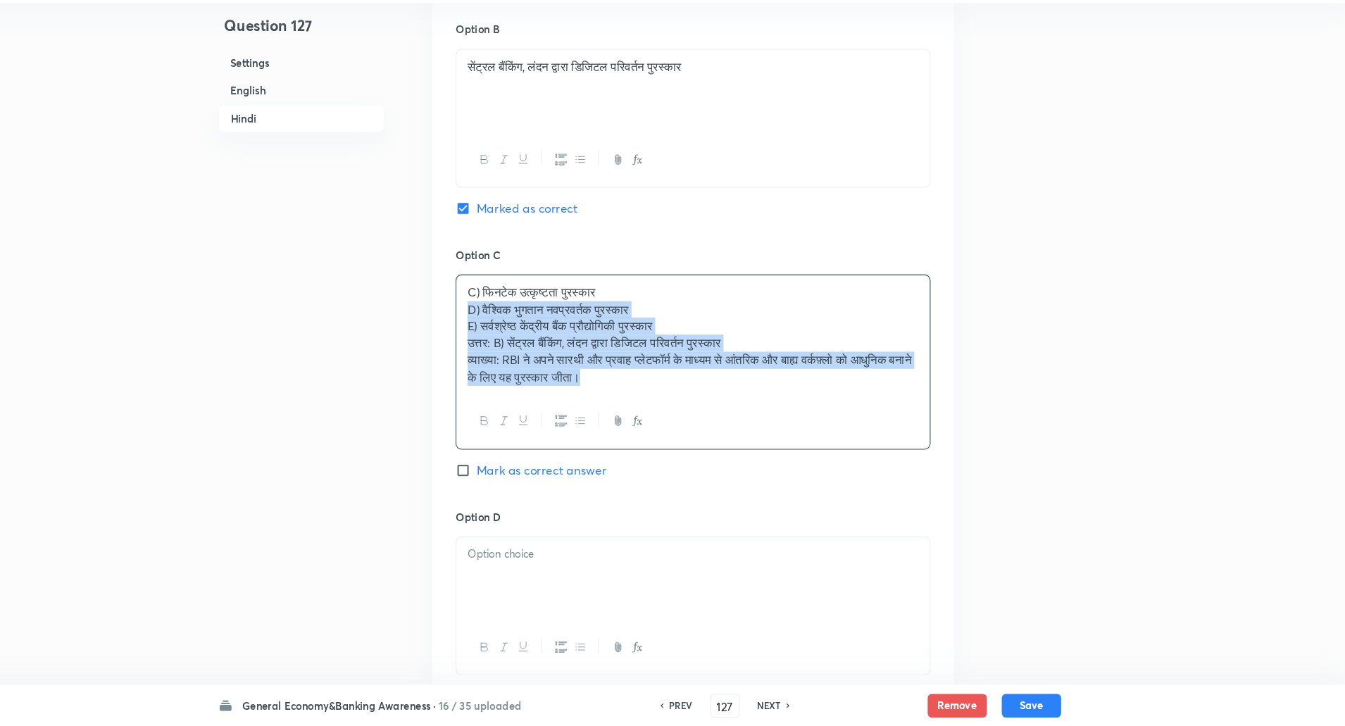
drag, startPoint x: 509, startPoint y: 323, endPoint x: 766, endPoint y: 467, distance: 294.9
click at [766, 467] on div "Option C C) फिनटेक उत्कृष्टता पुरस्कार D) वैश्विक भुगतान नवप्रवर्तक पुरस्कार E)…" at bounding box center [723, 395] width 451 height 249
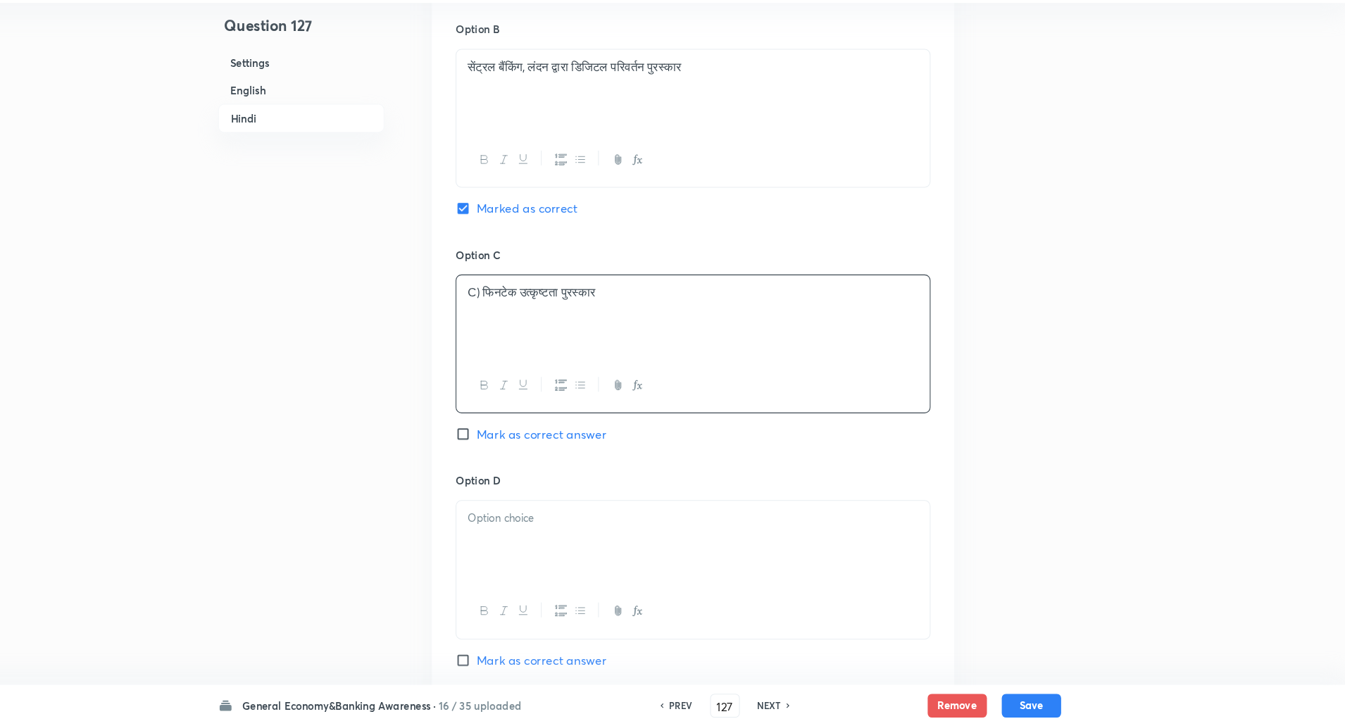
click at [524, 309] on p "C) फिनटेक उत्कृष्टता पुरस्कार" at bounding box center [723, 314] width 428 height 16
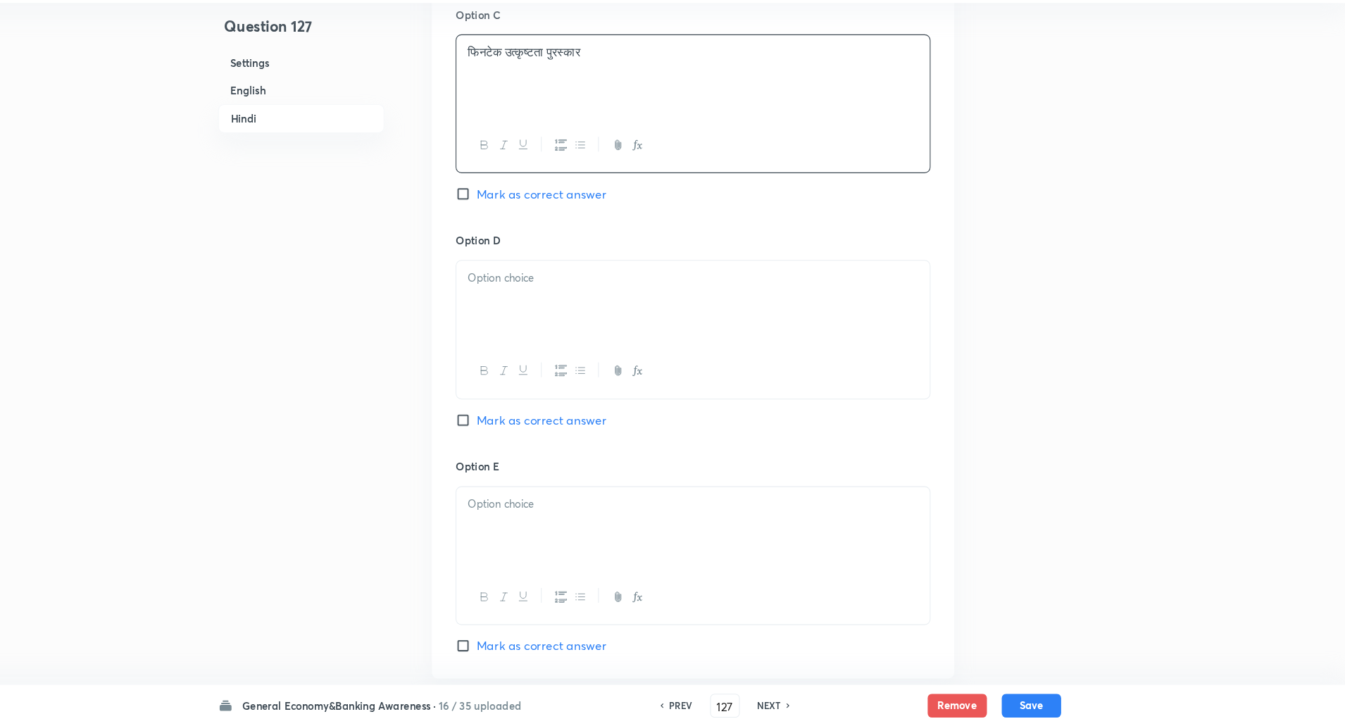
scroll to position [2734, 0]
click at [525, 337] on div at bounding box center [723, 321] width 449 height 79
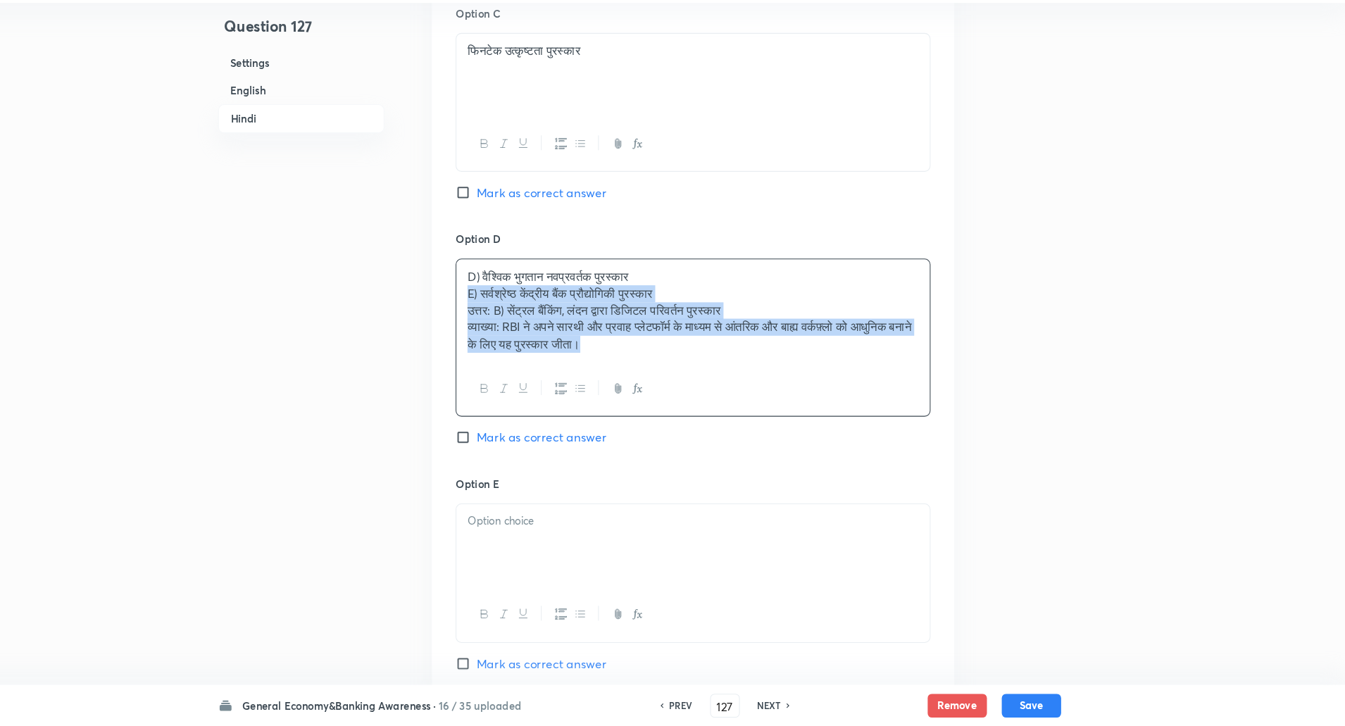
drag, startPoint x: 501, startPoint y: 316, endPoint x: 733, endPoint y: 403, distance: 247.7
click at [733, 403] on div "D) वैश्विक भुगतान नवप्रवर्तक पुरस्कार E) सर्वश्रेष्ठ केंद्रीय बैंक प्रौद्योगिकी…" at bounding box center [723, 357] width 451 height 150
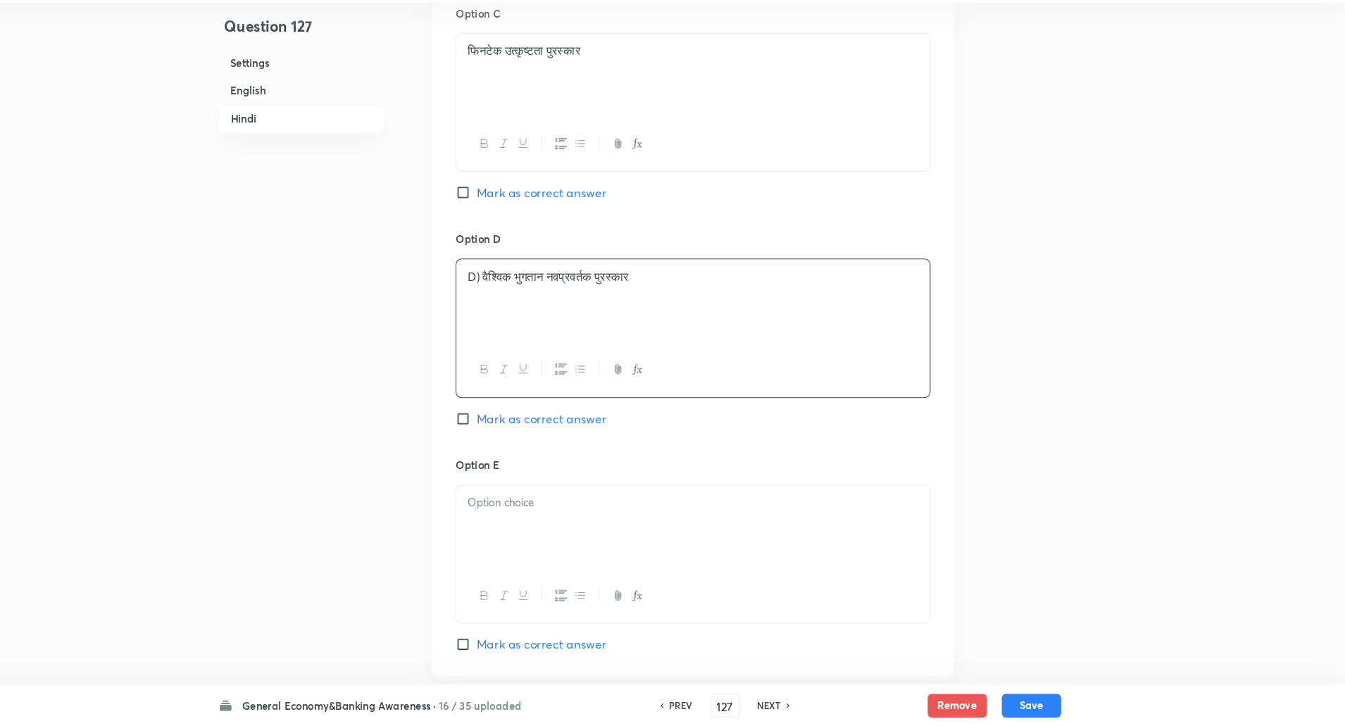
click at [522, 304] on p "D) वैश्विक भुगतान नवप्रवर्तक पुरस्कार" at bounding box center [723, 299] width 428 height 16
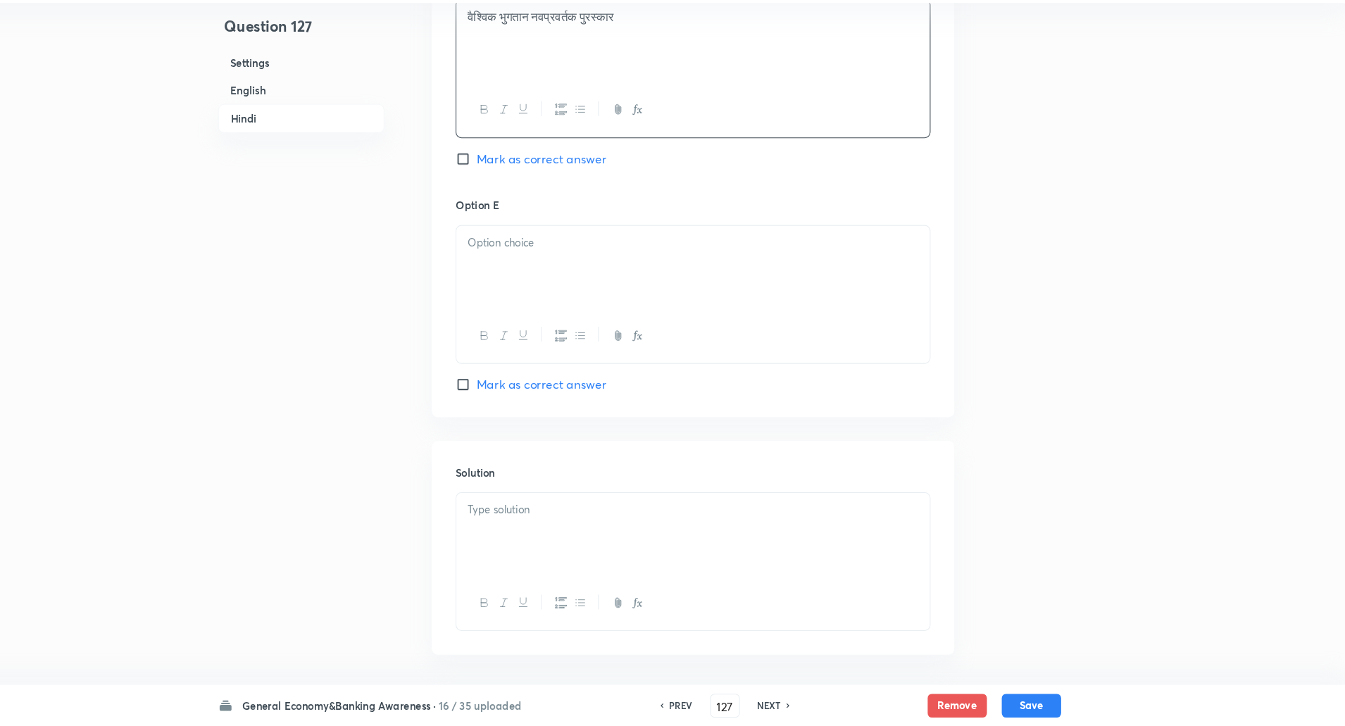
scroll to position [2981, 0]
click at [522, 304] on div at bounding box center [723, 289] width 449 height 79
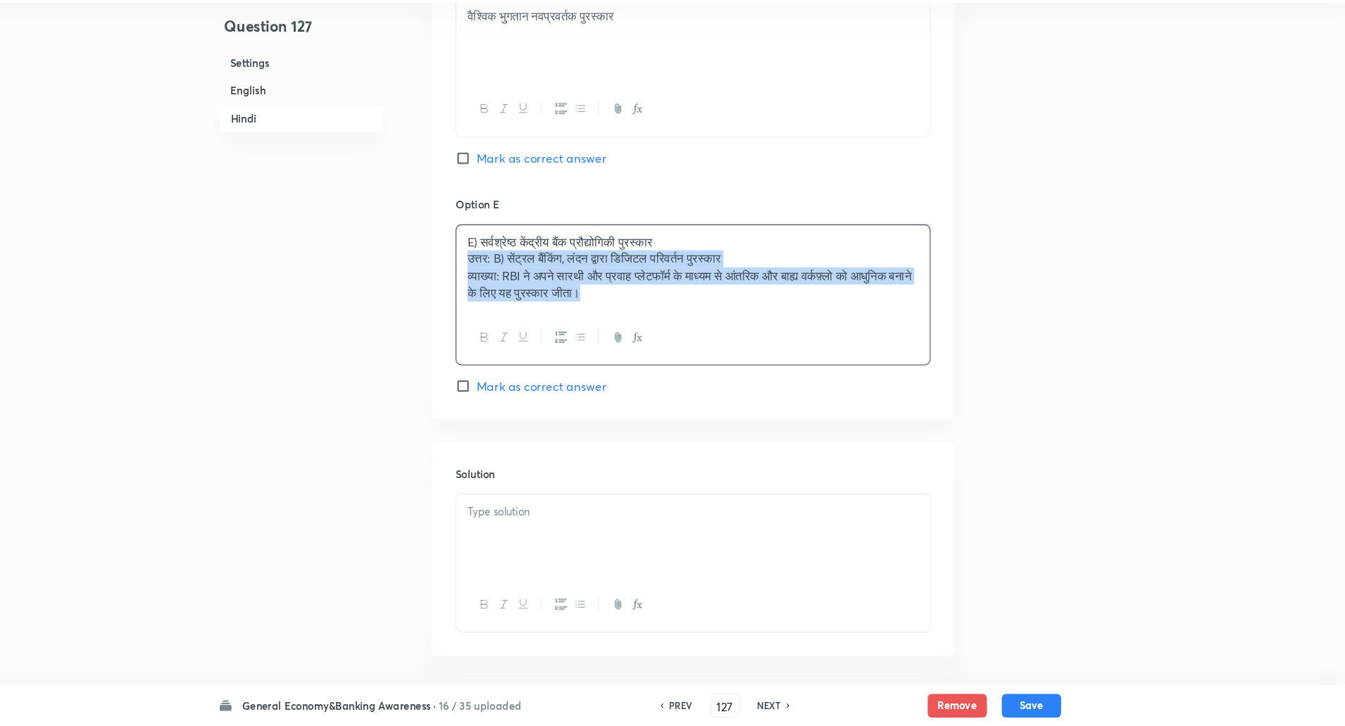
drag, startPoint x: 506, startPoint y: 283, endPoint x: 733, endPoint y: 389, distance: 249.6
click at [733, 389] on div "Option E E) सर्वश्रेष्ठ केंद्रीय बैंक प्रौद्योगिकी पुरस्कार उत्तर: B) सेंट्रल ब…" at bounding box center [723, 317] width 451 height 188
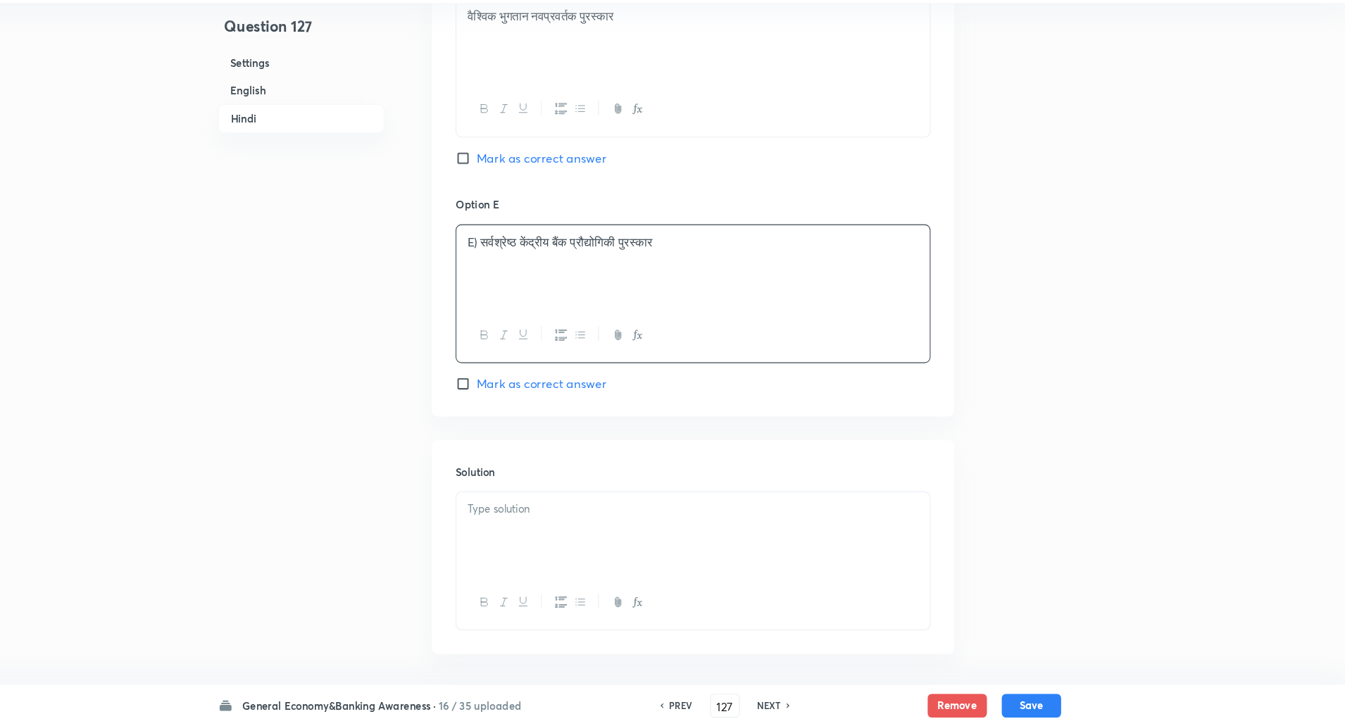
click at [523, 261] on p "E) सर्वश्रेष्ठ केंद्रीय बैंक प्रौद्योगिकी पुरस्कार" at bounding box center [723, 267] width 428 height 16
click at [520, 506] on div at bounding box center [723, 543] width 449 height 79
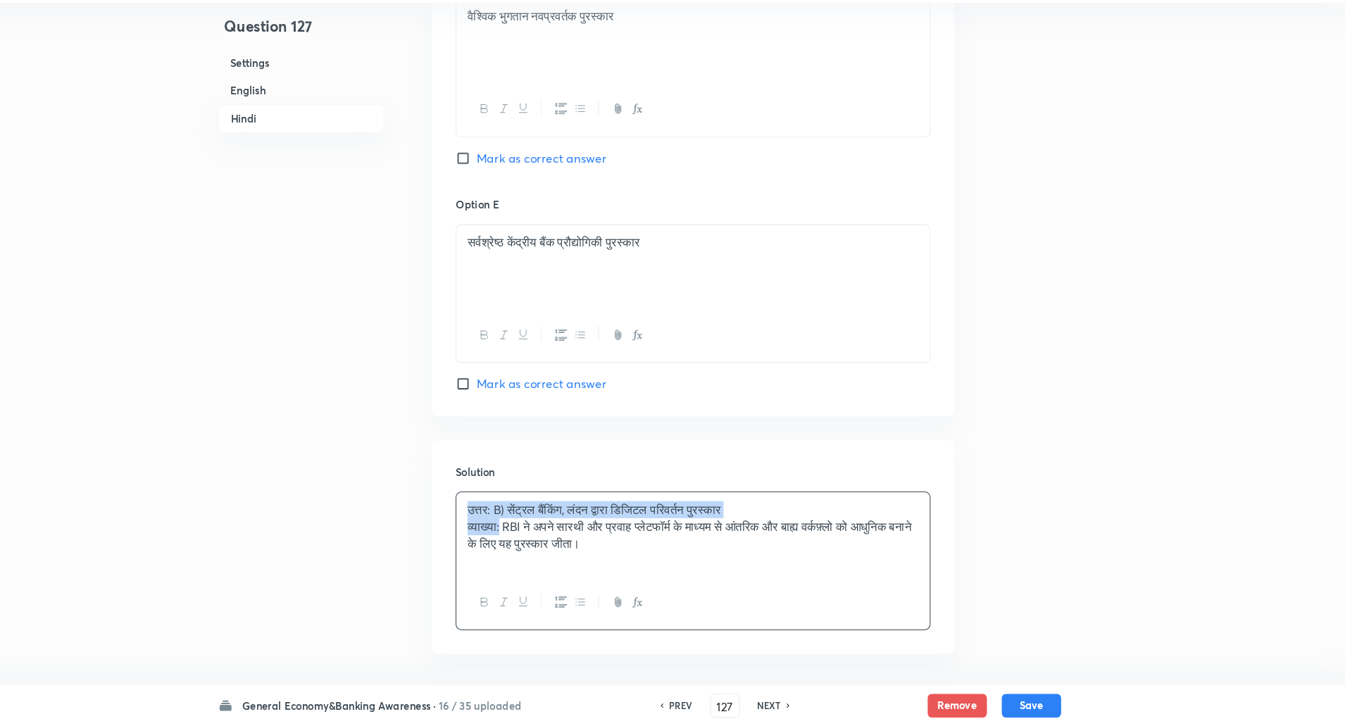
drag, startPoint x: 506, startPoint y: 519, endPoint x: 543, endPoint y: 540, distance: 42.3
click at [543, 540] on div "उत्तर: B) सेंट्रल बैंकिंग, लंदन द्वारा डिजिटल परिवर्तन पुरस्कार व्याख्या: RBI न…" at bounding box center [723, 543] width 449 height 79
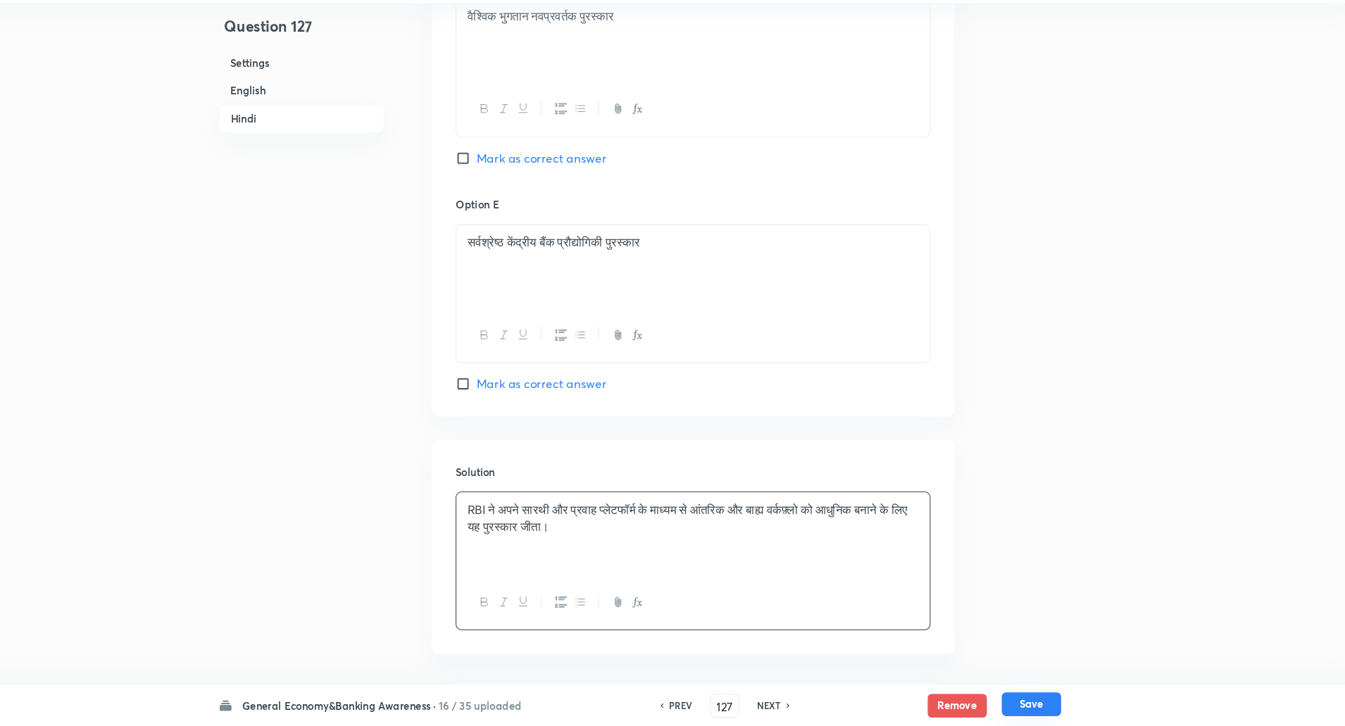
click at [1054, 704] on button "Save" at bounding box center [1044, 705] width 56 height 23
type input "128"
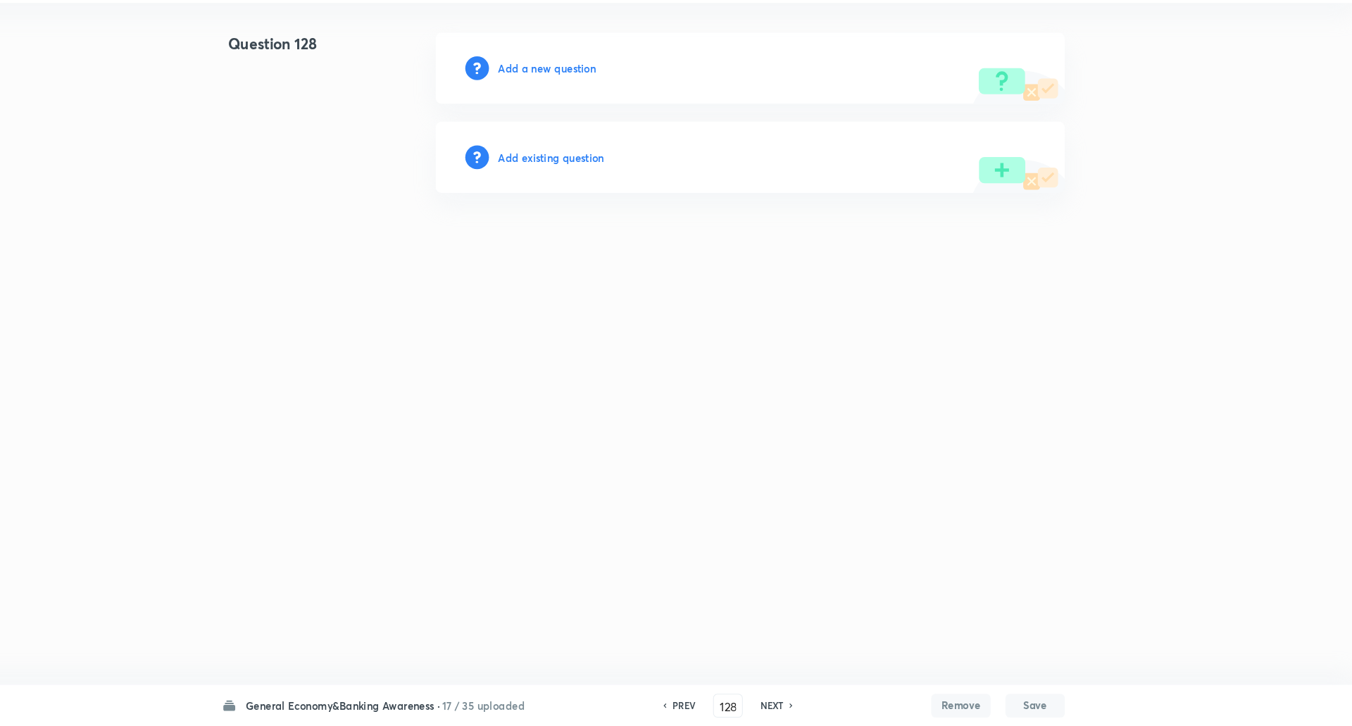
click at [574, 104] on h6 "Add a new question" at bounding box center [584, 101] width 93 height 15
click at [574, 104] on h6 "Choose a question type" at bounding box center [592, 101] width 108 height 15
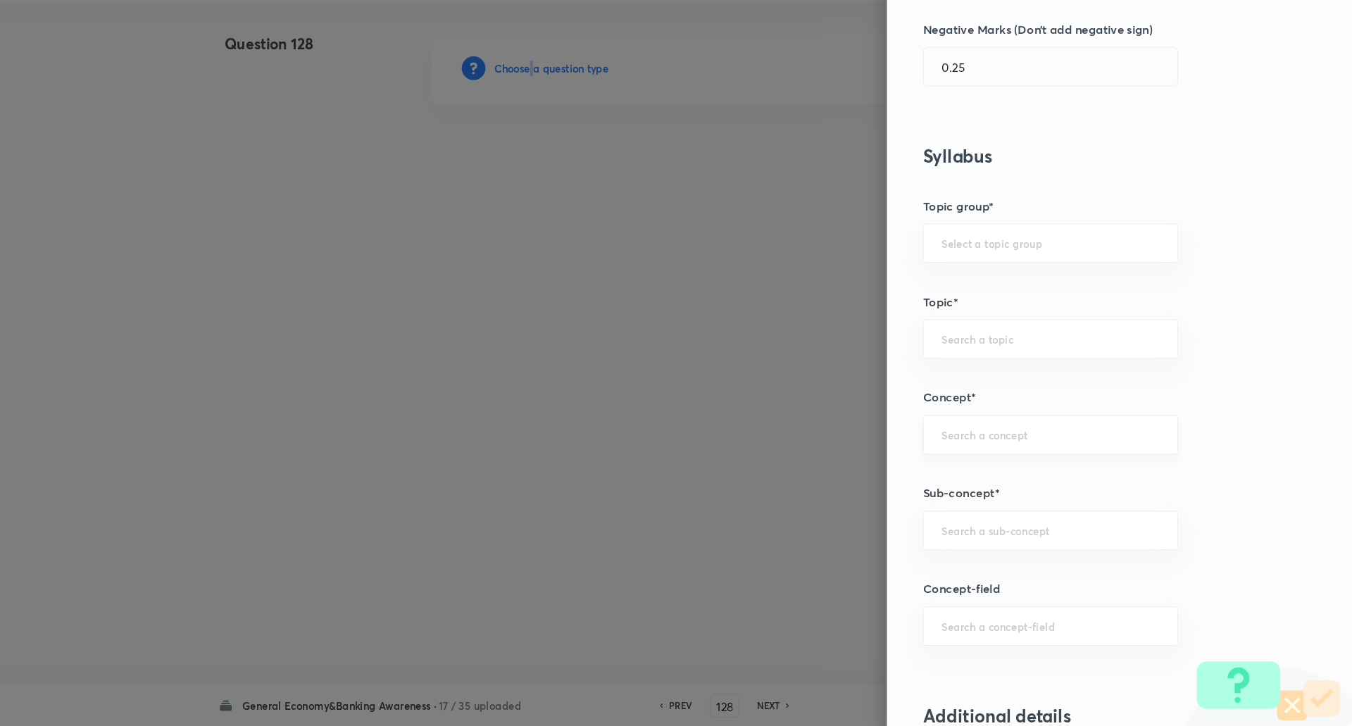
scroll to position [416, 0]
click at [983, 530] on div "​" at bounding box center [1066, 537] width 242 height 37
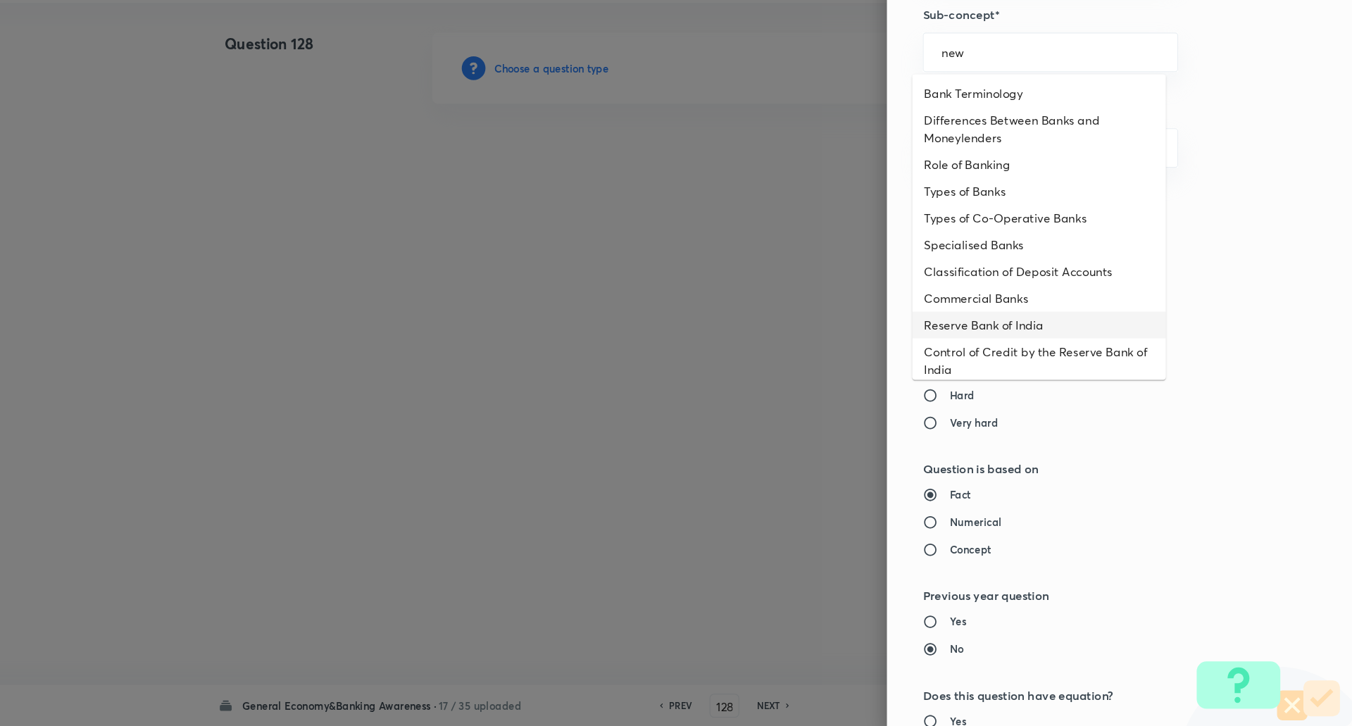
scroll to position [868, 0]
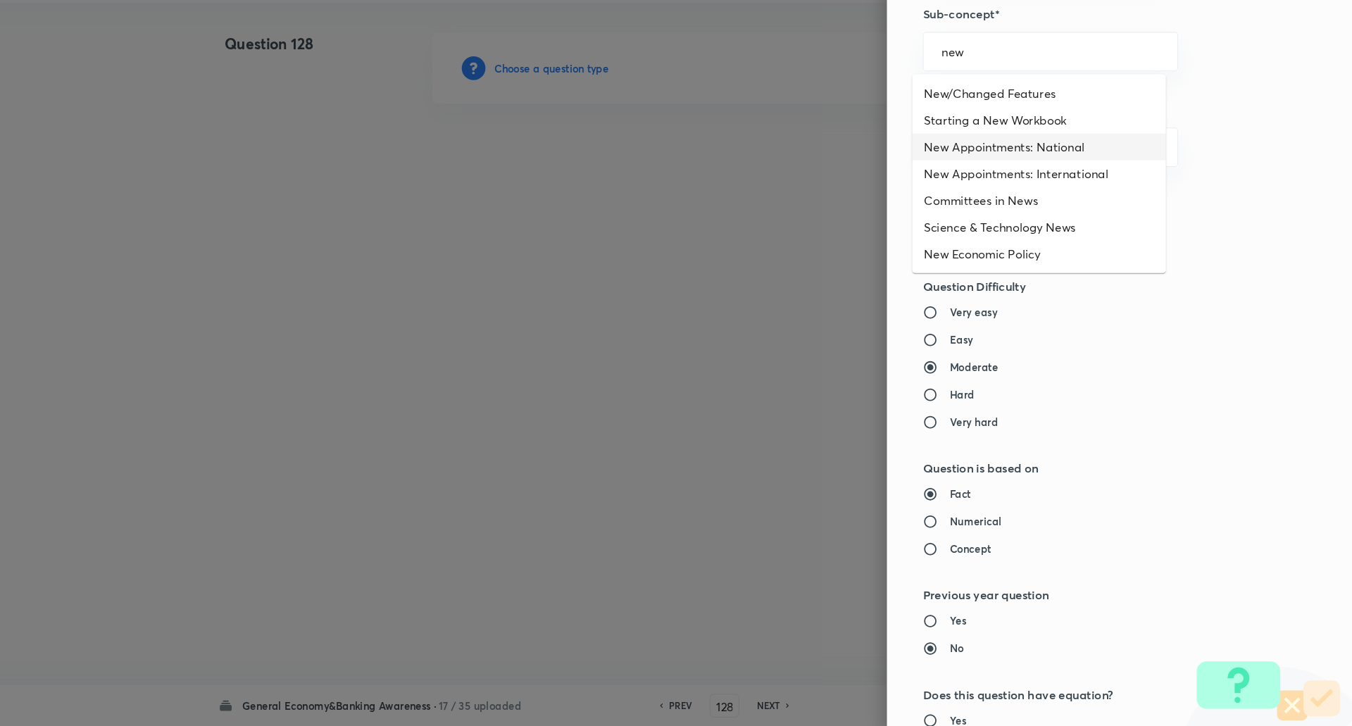
click at [1090, 174] on li "New Appointments: National" at bounding box center [1055, 175] width 241 height 25
type input "New Appointments: National"
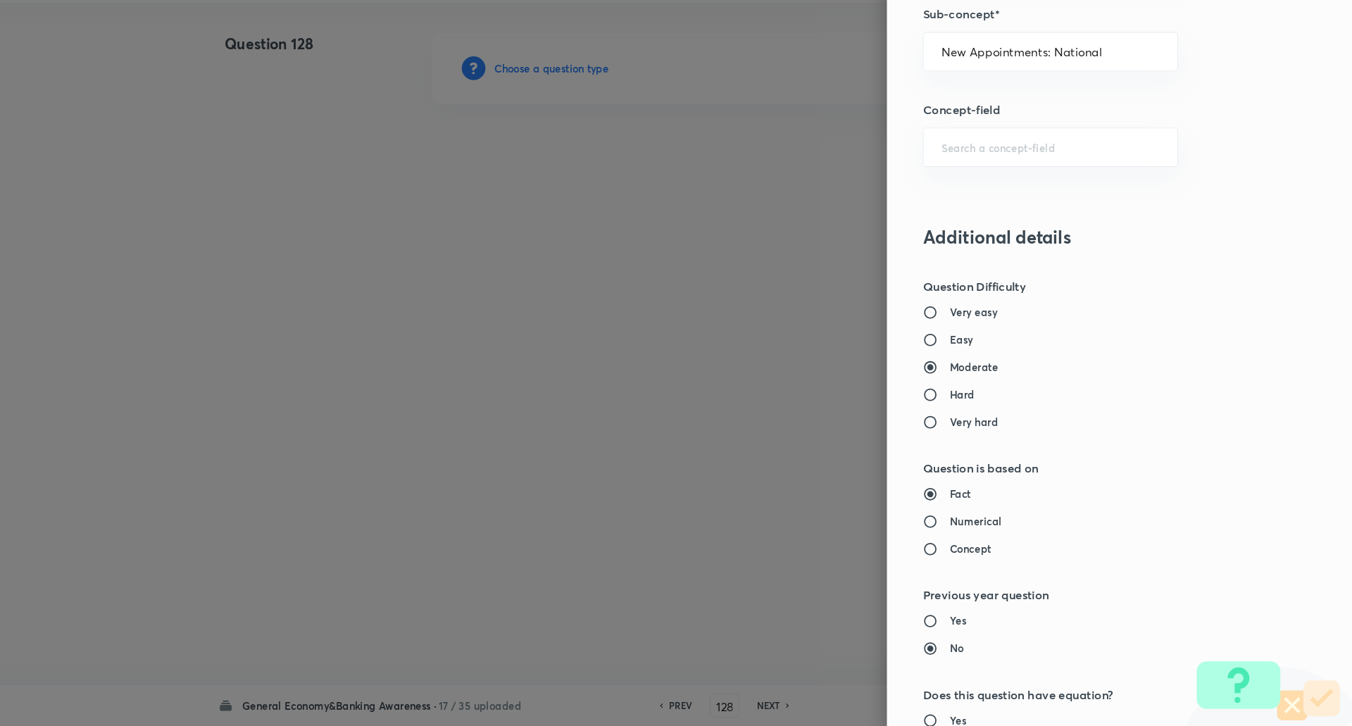
type input "Awareness"
type input "Current Affairs"
type input "New Appointments: National"
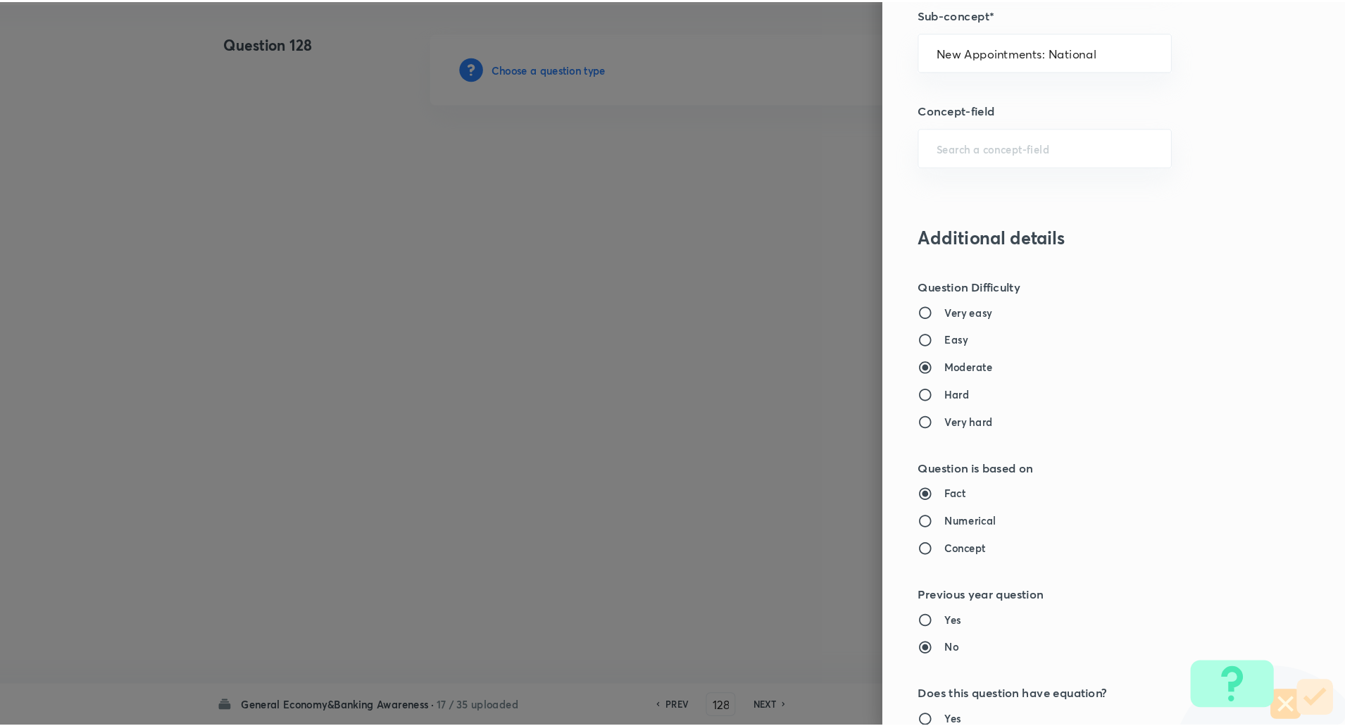
scroll to position [1194, 0]
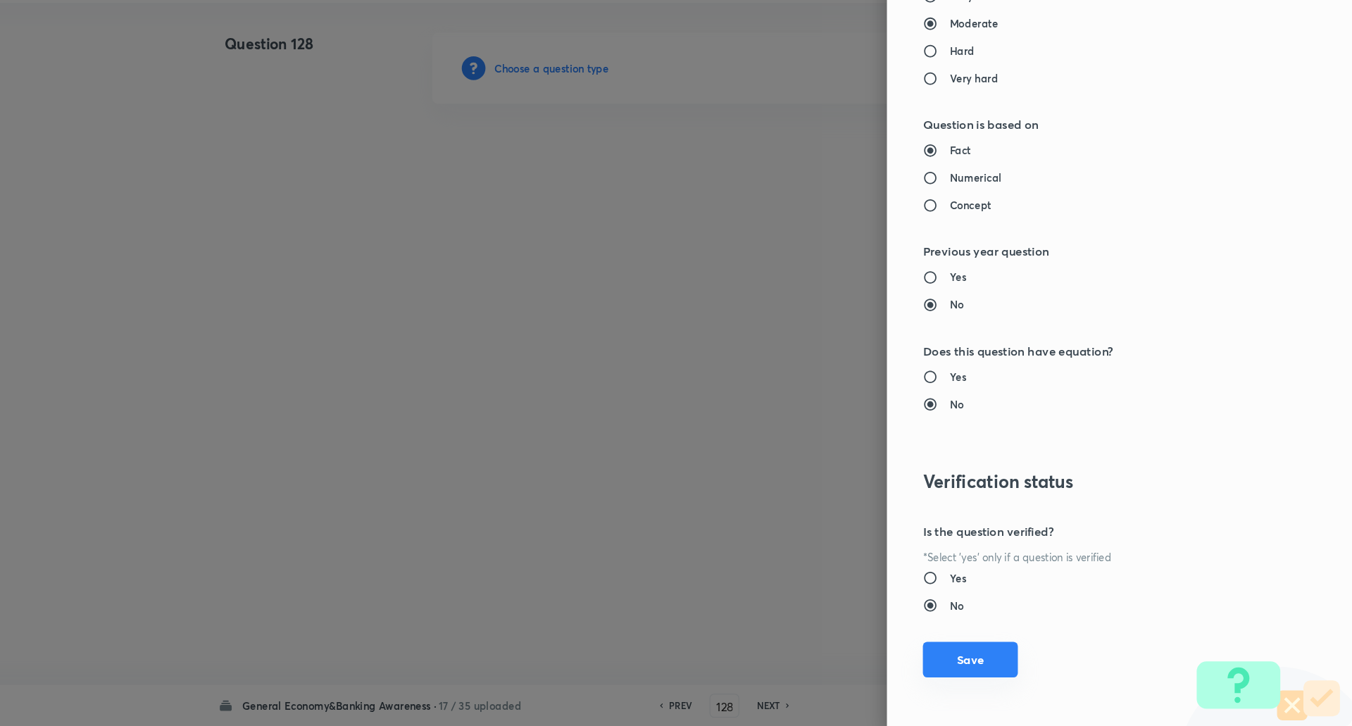
click at [964, 656] on button "Save" at bounding box center [990, 663] width 90 height 34
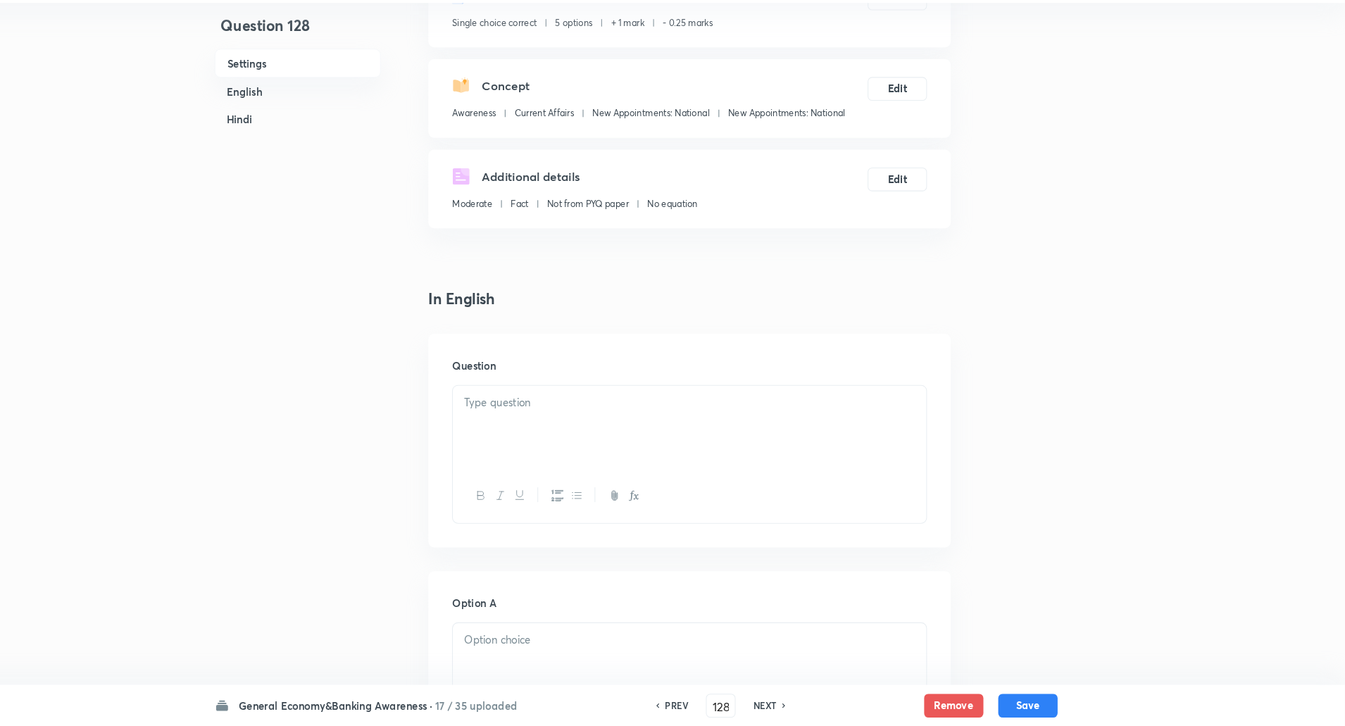
scroll to position [106, 0]
click at [863, 406] on div at bounding box center [723, 440] width 449 height 79
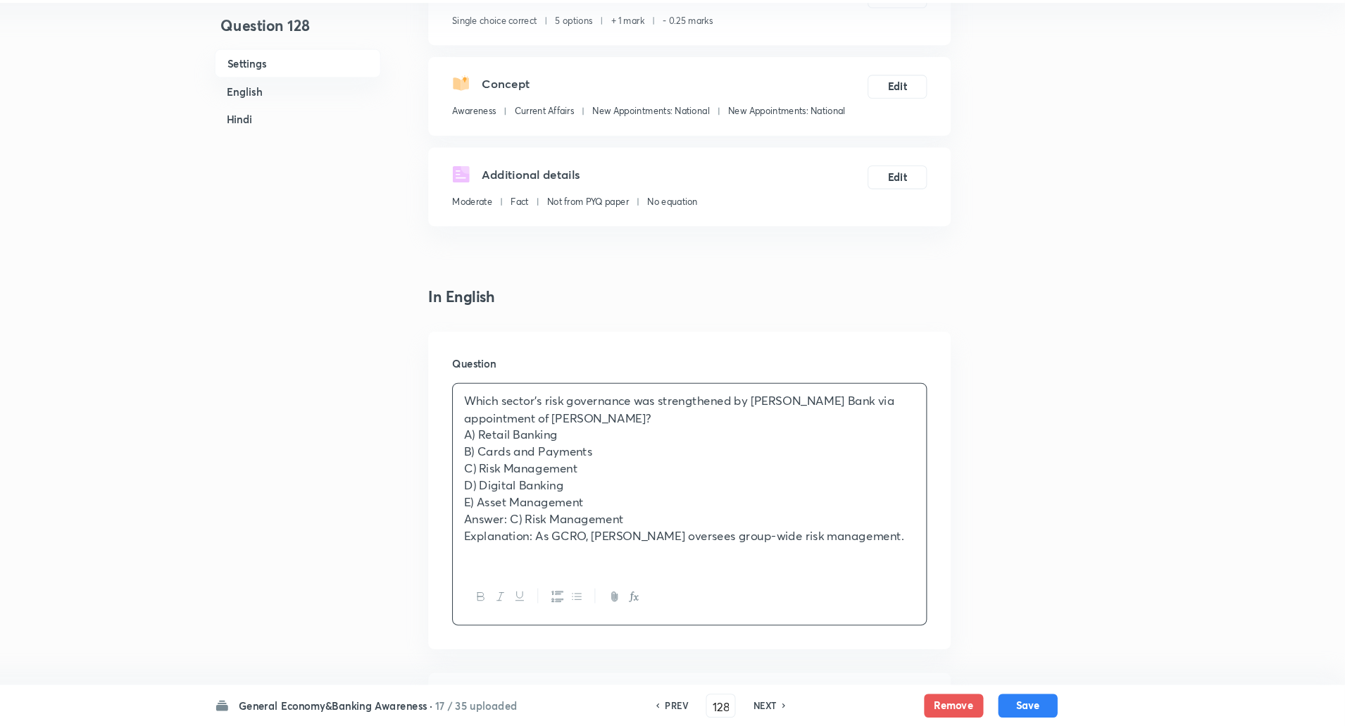
click at [717, 442] on p "A) Retail Banking" at bounding box center [723, 449] width 428 height 16
click at [681, 432] on p "Which sector's risk governance was strengthened by Kotak Mahindra Bank via appo…" at bounding box center [723, 425] width 428 height 32
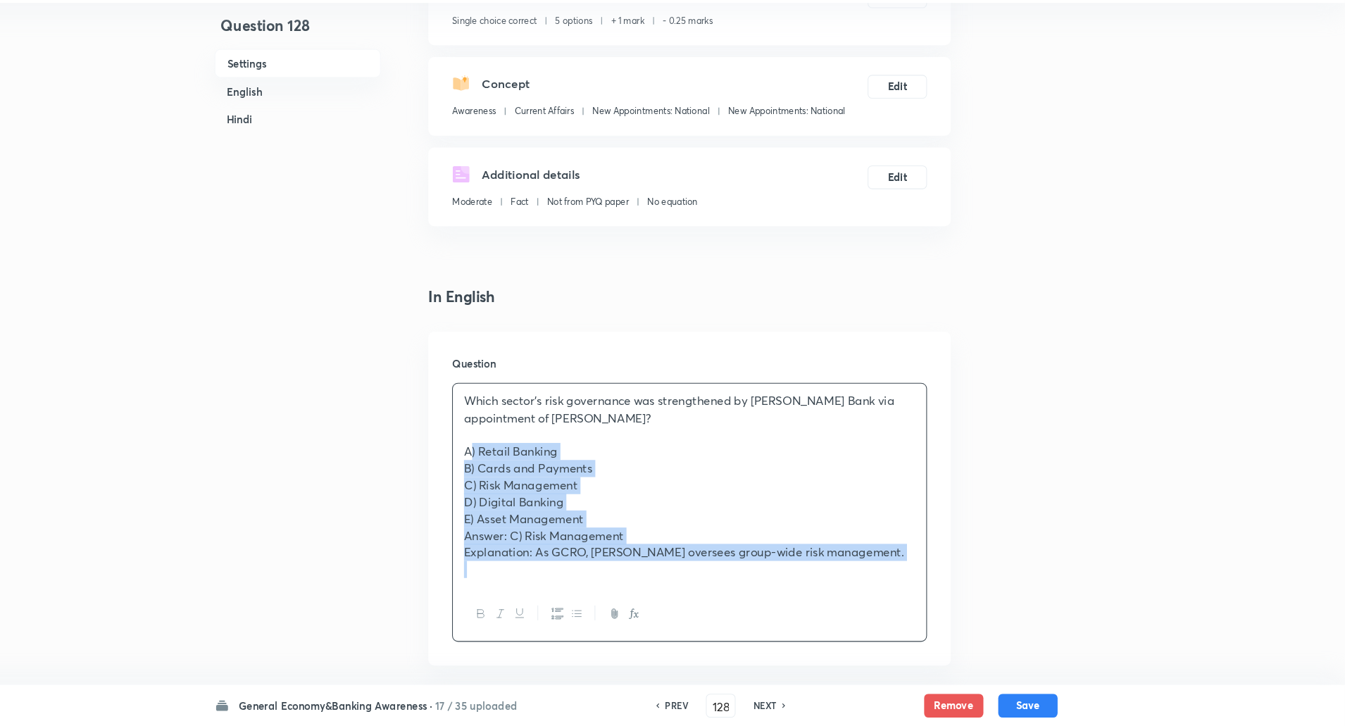
drag, startPoint x: 504, startPoint y: 468, endPoint x: 807, endPoint y: 647, distance: 352.4
click at [807, 647] on div "Question Which sector's risk governance was strengthened by Kotak Mahindra Bank…" at bounding box center [723, 509] width 496 height 317
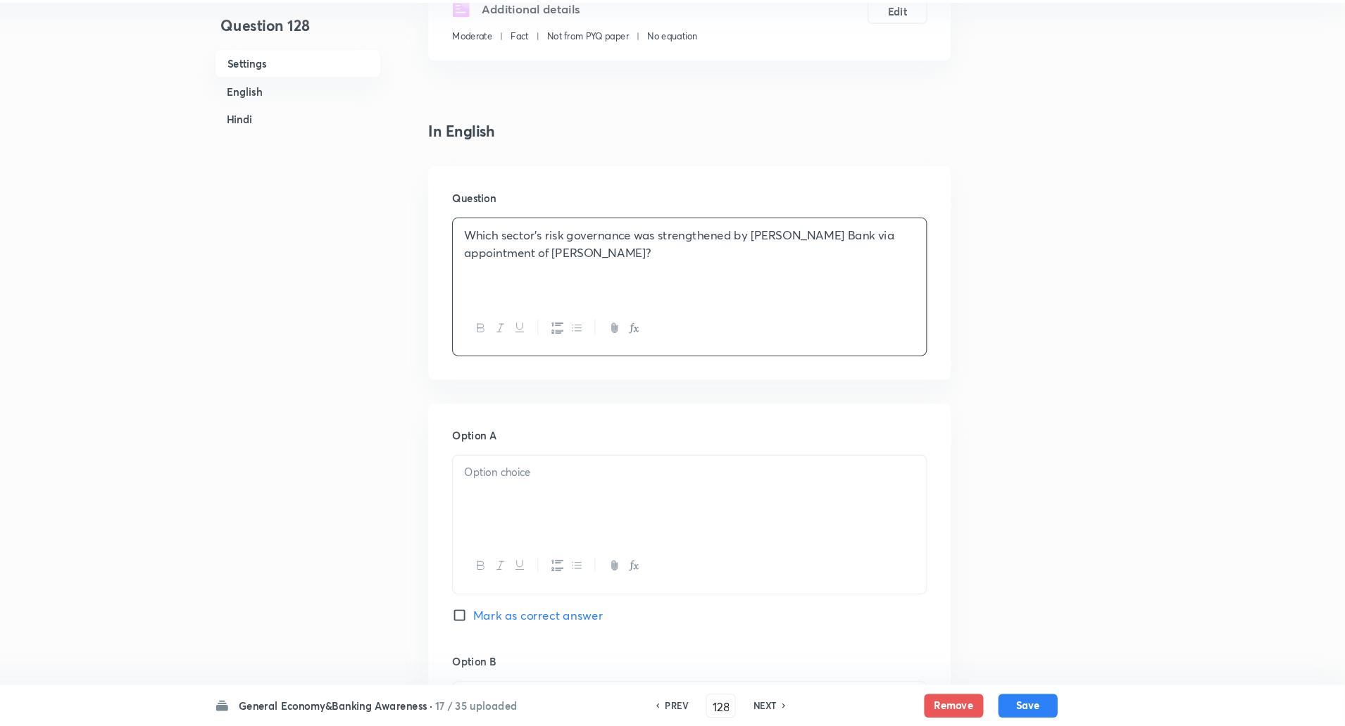
scroll to position [265, 0]
click at [769, 495] on div at bounding box center [723, 507] width 449 height 79
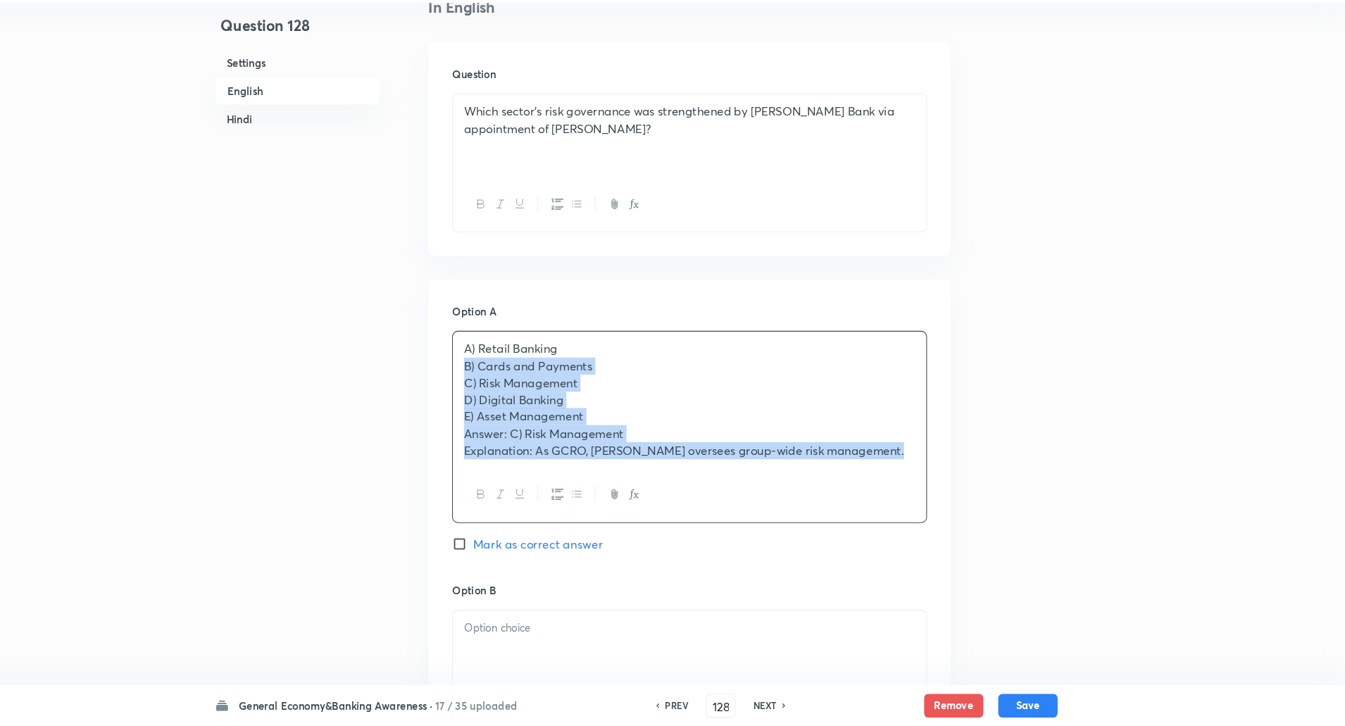
drag, startPoint x: 507, startPoint y: 504, endPoint x: 1004, endPoint y: 721, distance: 542.6
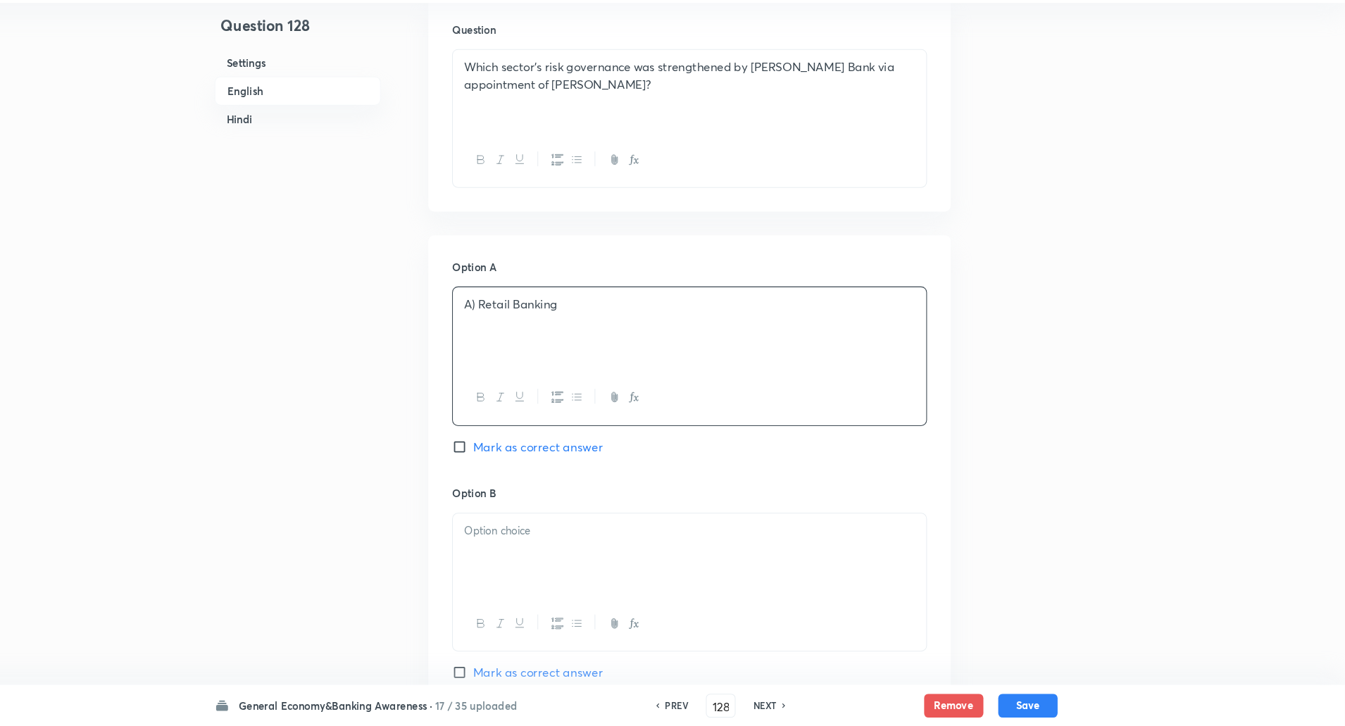
click at [527, 328] on p "A) Retail Banking" at bounding box center [723, 326] width 428 height 16
click at [521, 324] on p "A) Retail Banking" at bounding box center [723, 326] width 428 height 16
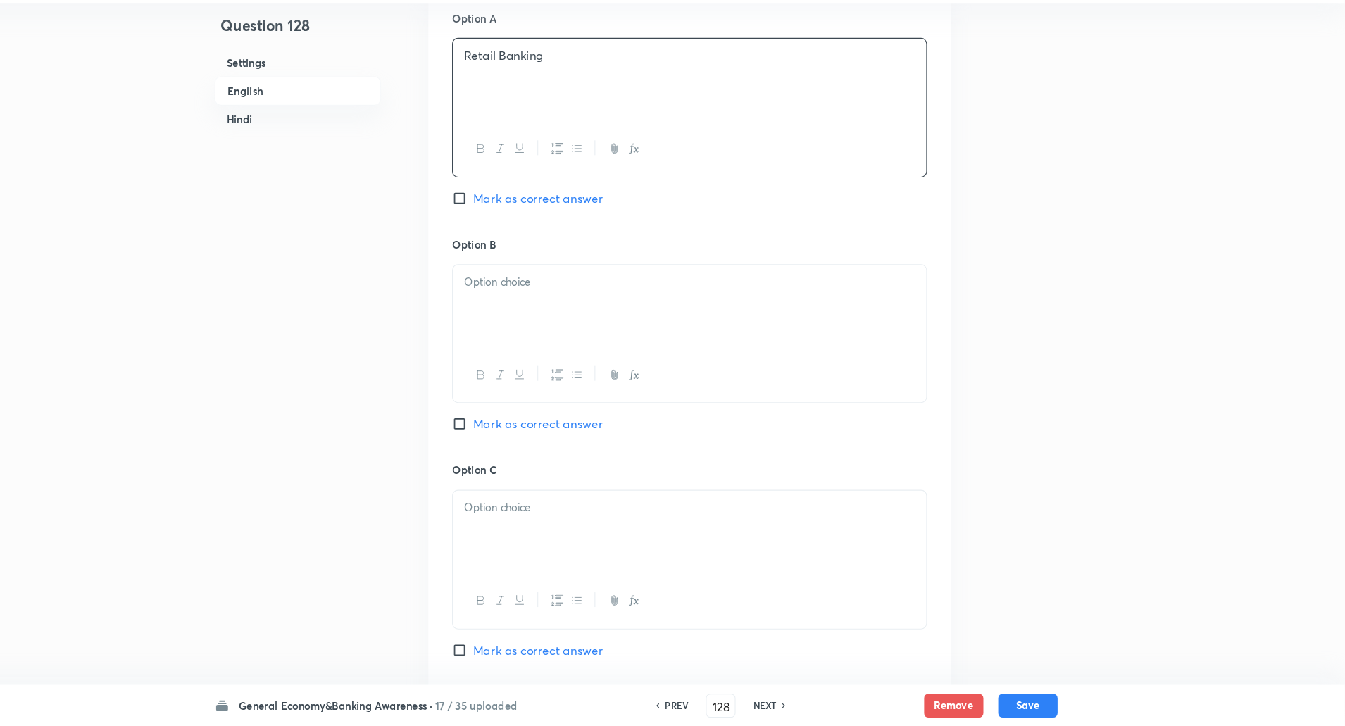
scroll to position [672, 0]
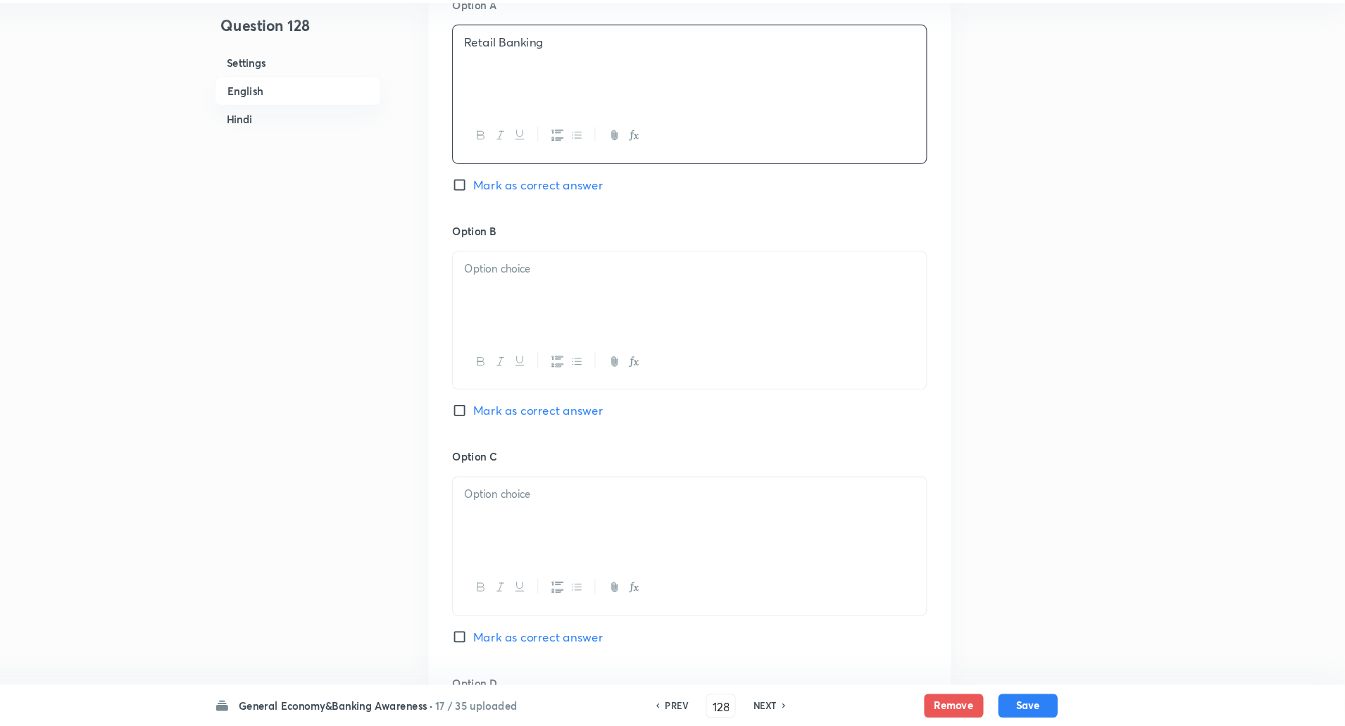
click at [521, 325] on div at bounding box center [723, 314] width 449 height 79
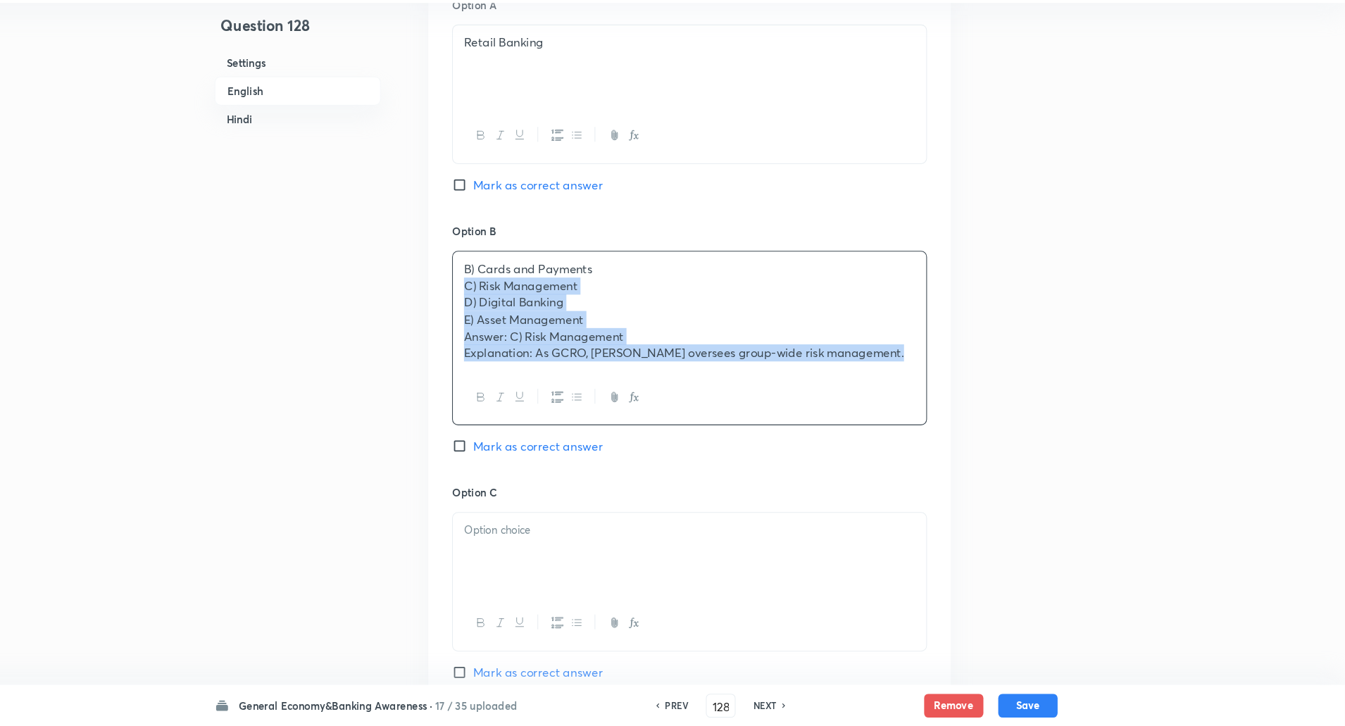
drag, startPoint x: 509, startPoint y: 306, endPoint x: 1116, endPoint y: 495, distance: 636.1
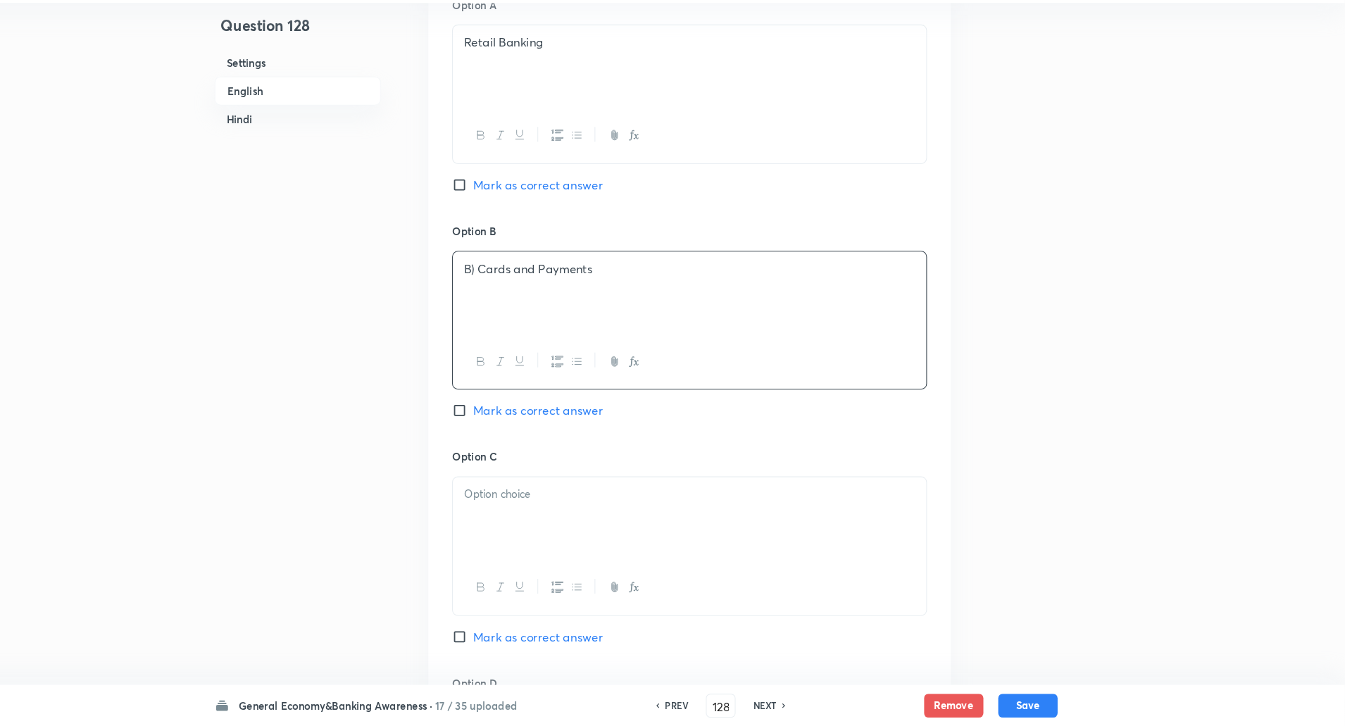
click at [521, 290] on p "B) Cards and Payments" at bounding box center [723, 292] width 428 height 16
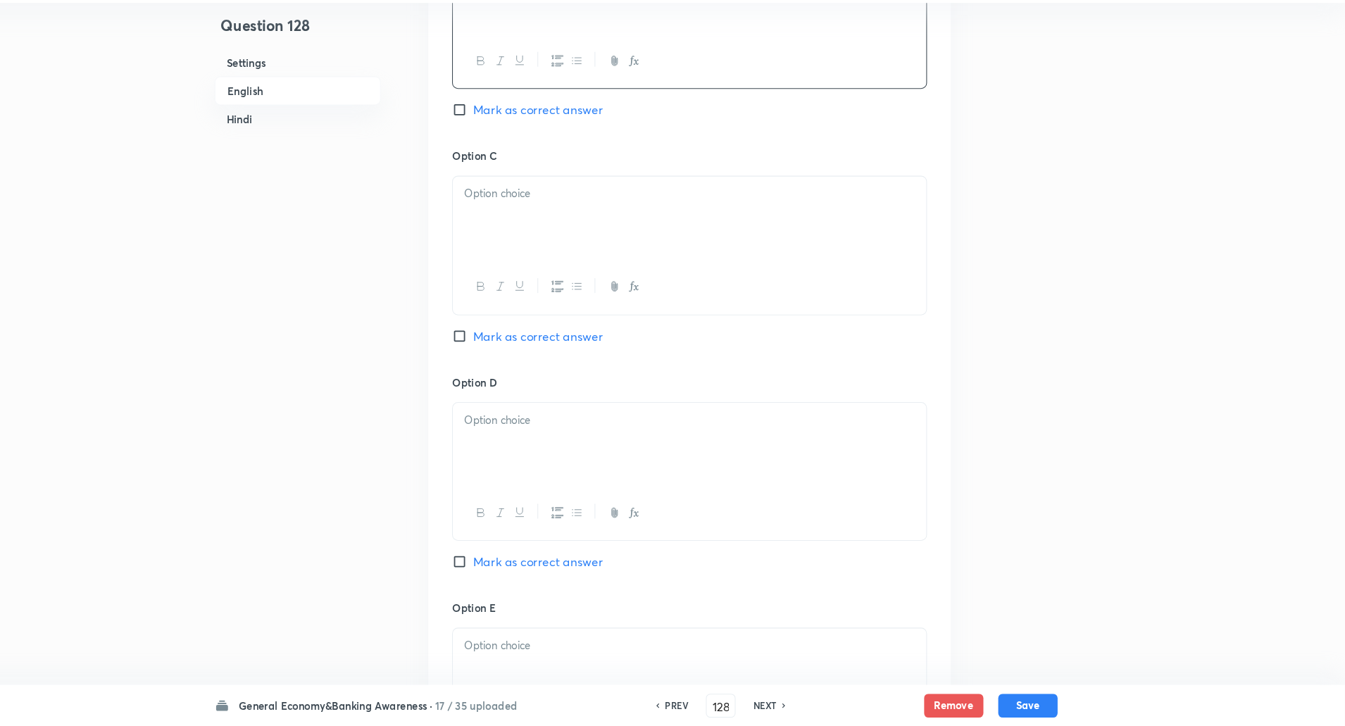
scroll to position [1021, 0]
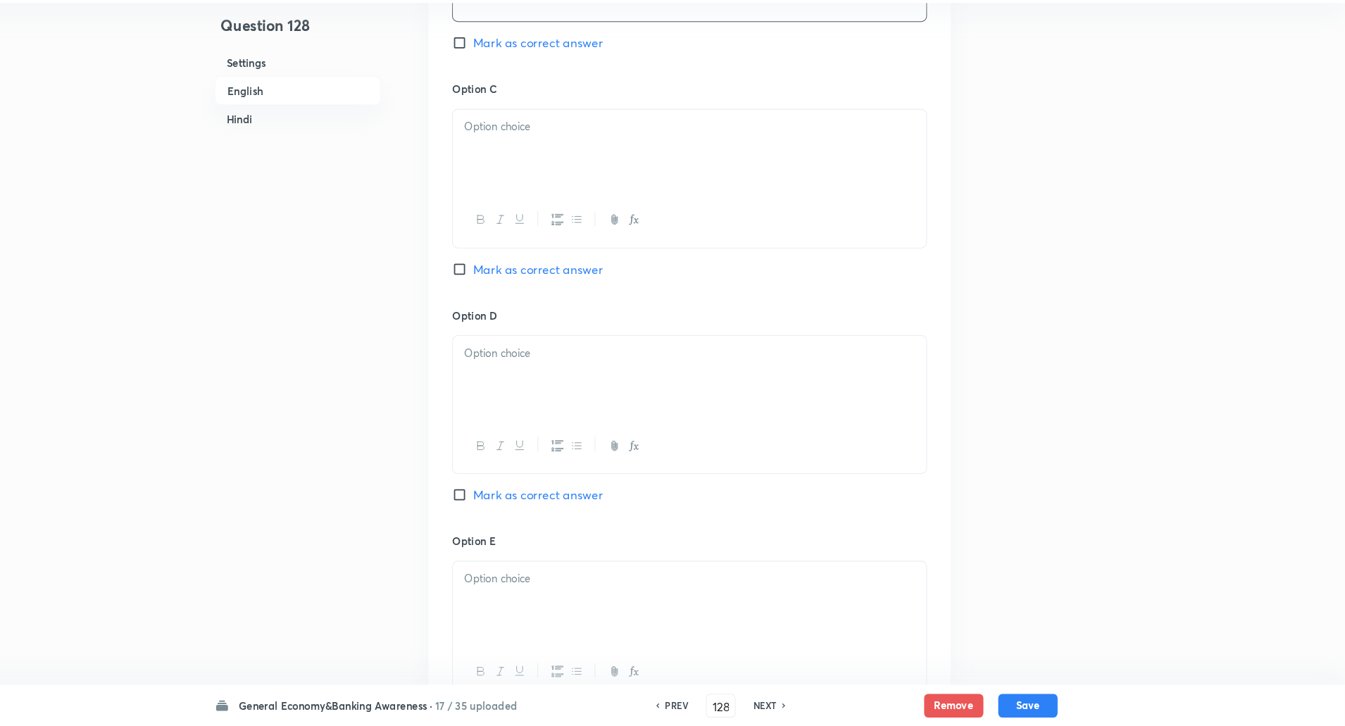
click at [592, 168] on div at bounding box center [723, 180] width 449 height 79
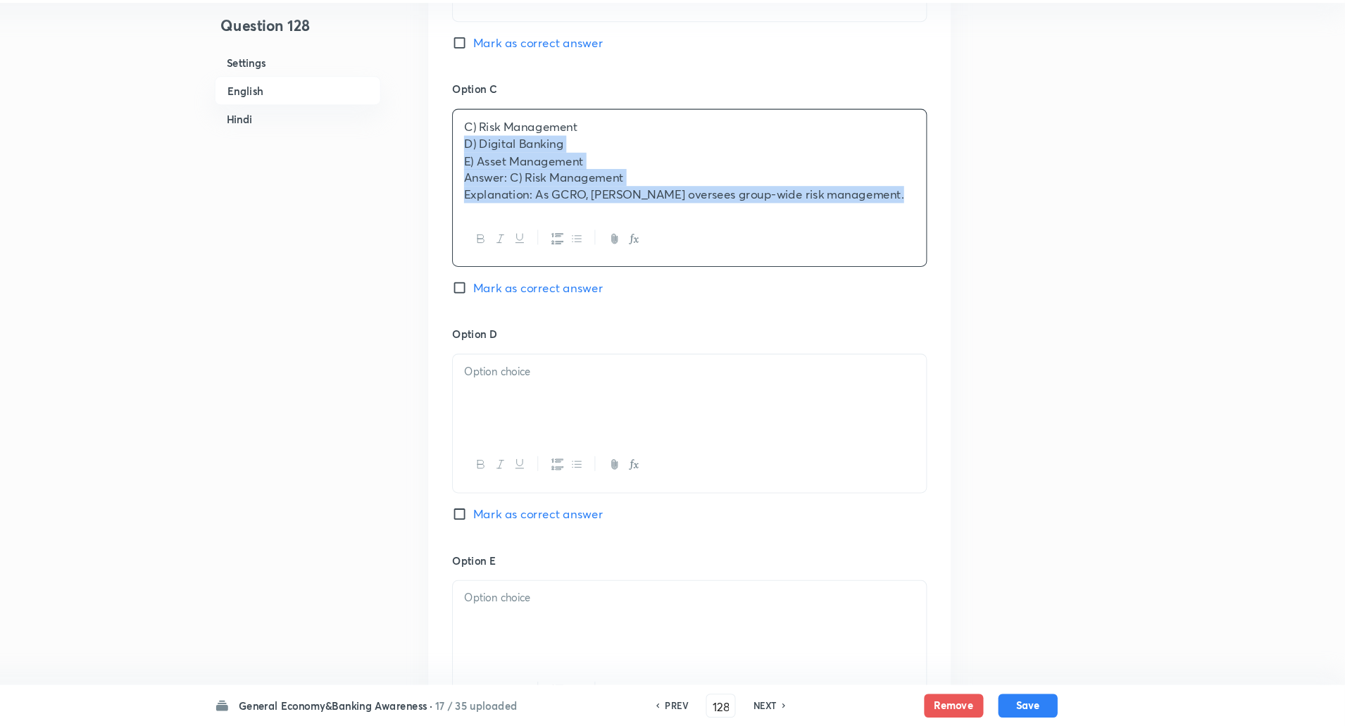
drag, startPoint x: 504, startPoint y: 173, endPoint x: 1055, endPoint y: 297, distance: 565.3
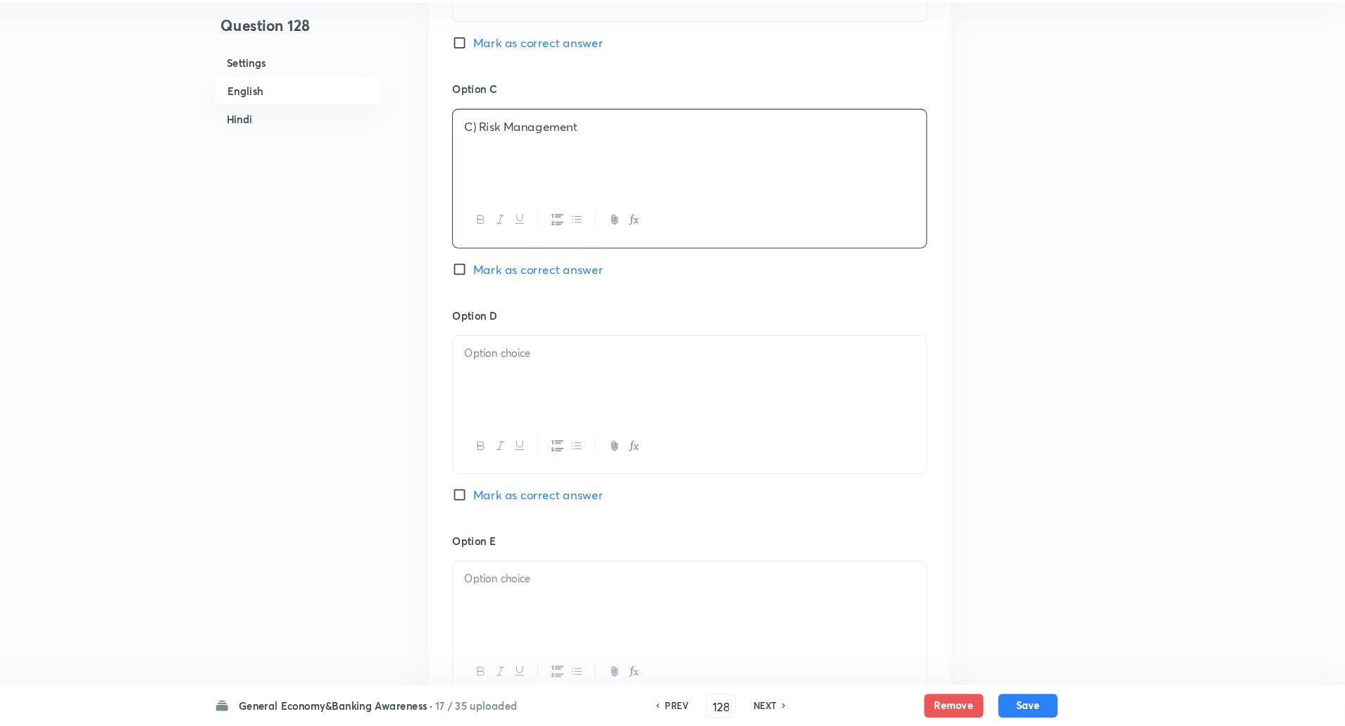
click at [521, 163] on p "C) Risk Management" at bounding box center [723, 157] width 428 height 16
click at [526, 400] on div at bounding box center [723, 395] width 449 height 79
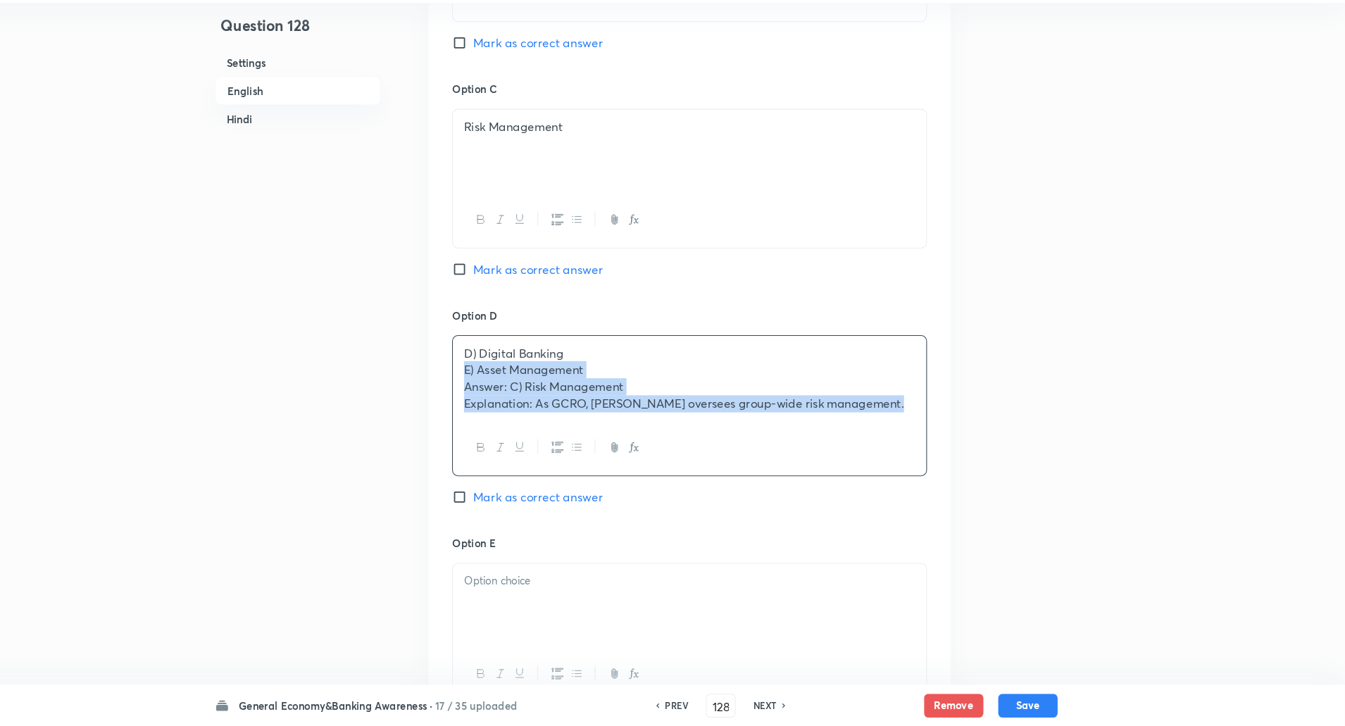
drag, startPoint x: 507, startPoint y: 390, endPoint x: 1062, endPoint y: 513, distance: 568.6
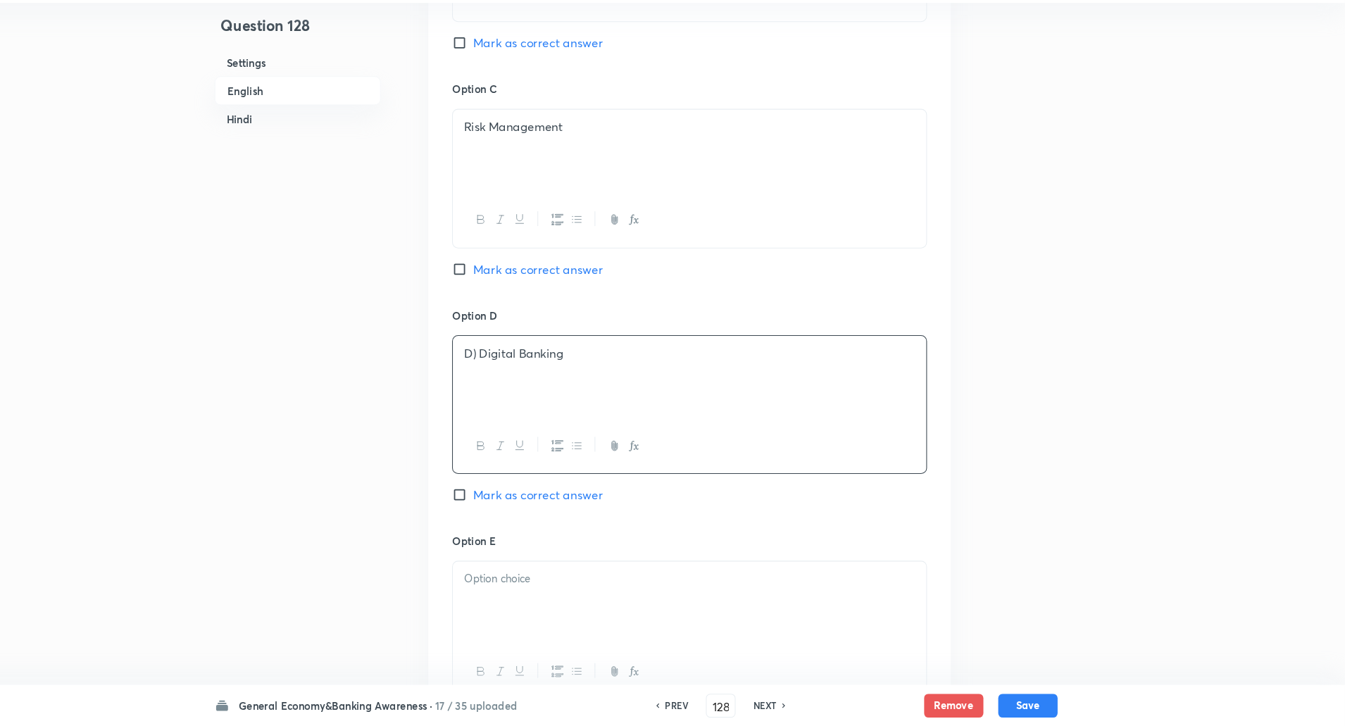
click at [523, 377] on p "D) Digital Banking" at bounding box center [723, 372] width 428 height 16
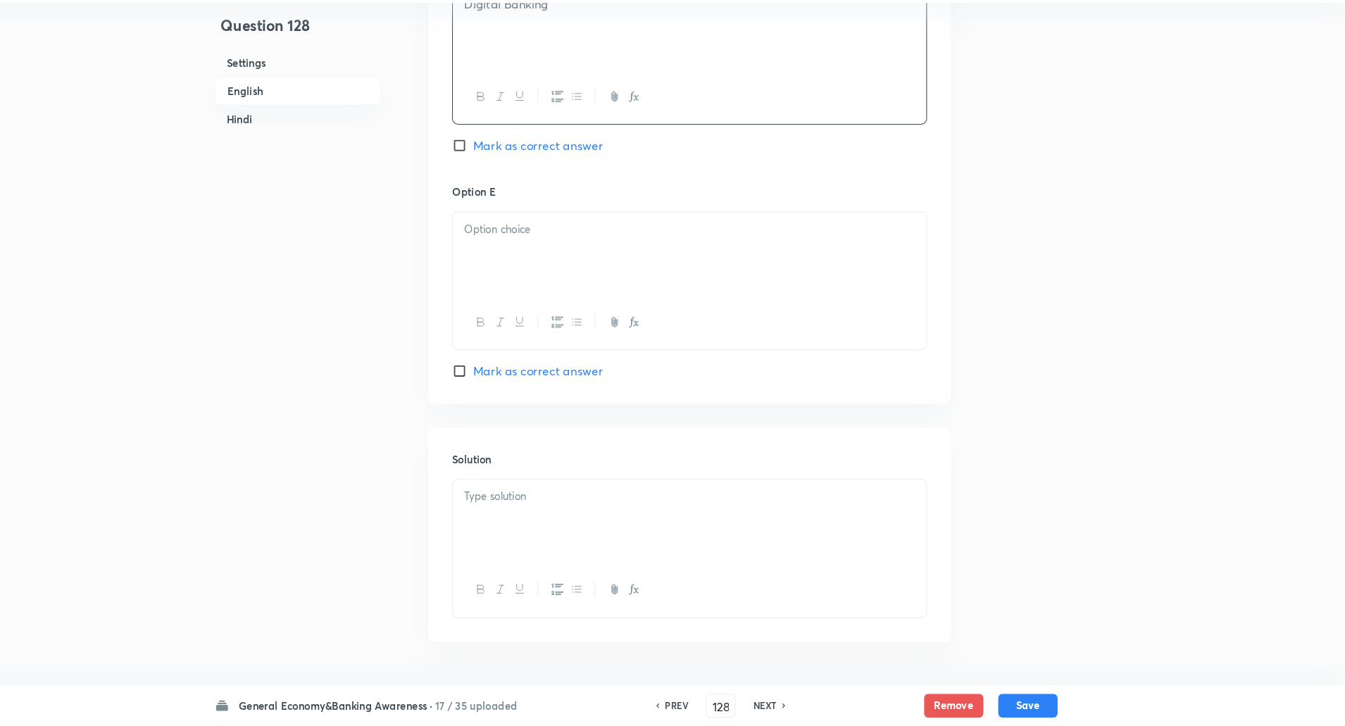
click at [592, 275] on div at bounding box center [723, 277] width 449 height 79
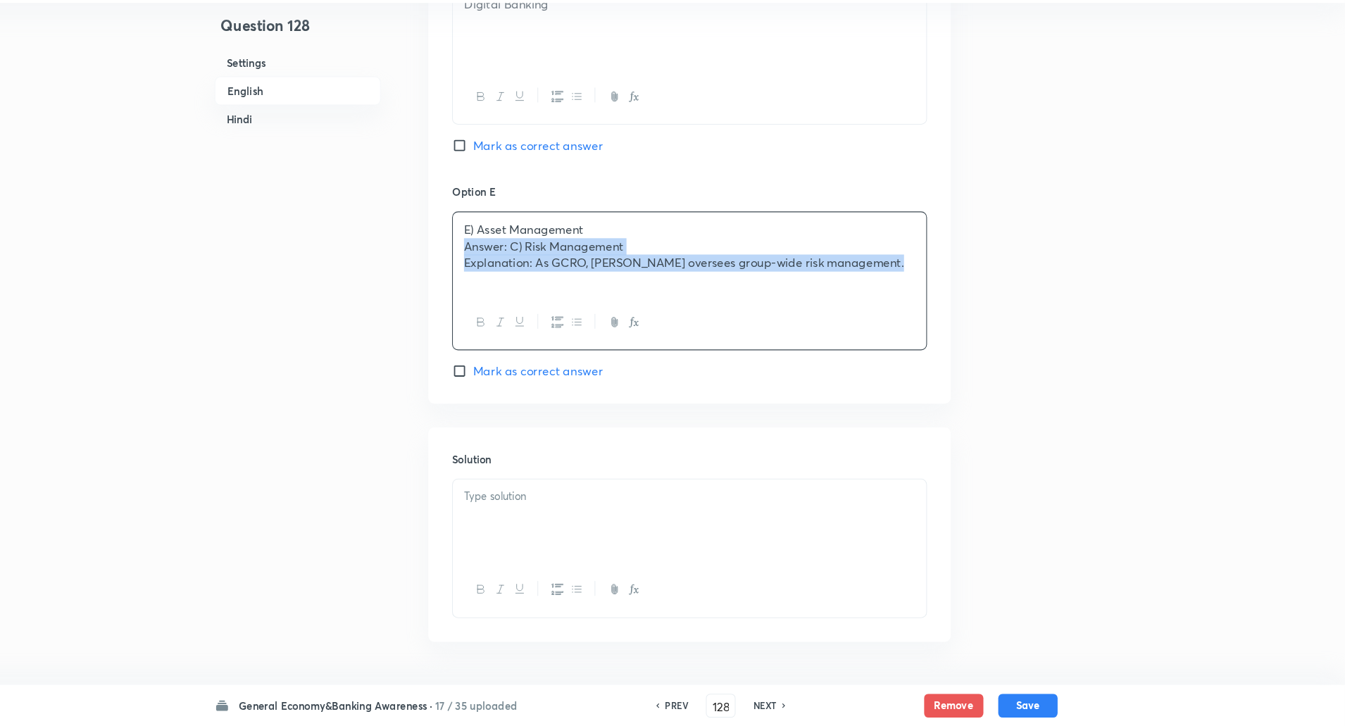
drag, startPoint x: 503, startPoint y: 269, endPoint x: 982, endPoint y: 383, distance: 492.4
click at [982, 383] on div "Question 128 Settings English Hindi Settings Type Single choice correct 5 optio…" at bounding box center [673, 528] width 800 height 3627
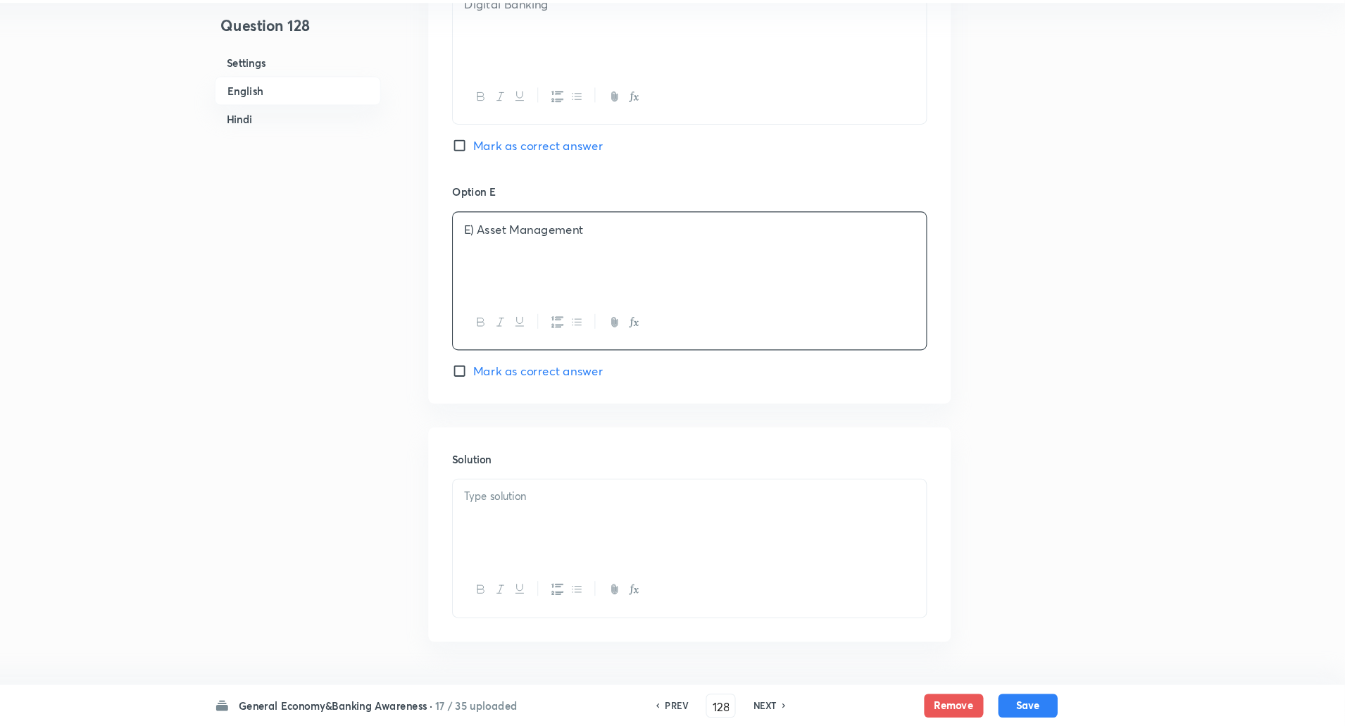
click at [523, 250] on p "E) Asset Management" at bounding box center [723, 255] width 428 height 16
click at [525, 504] on p at bounding box center [723, 508] width 428 height 16
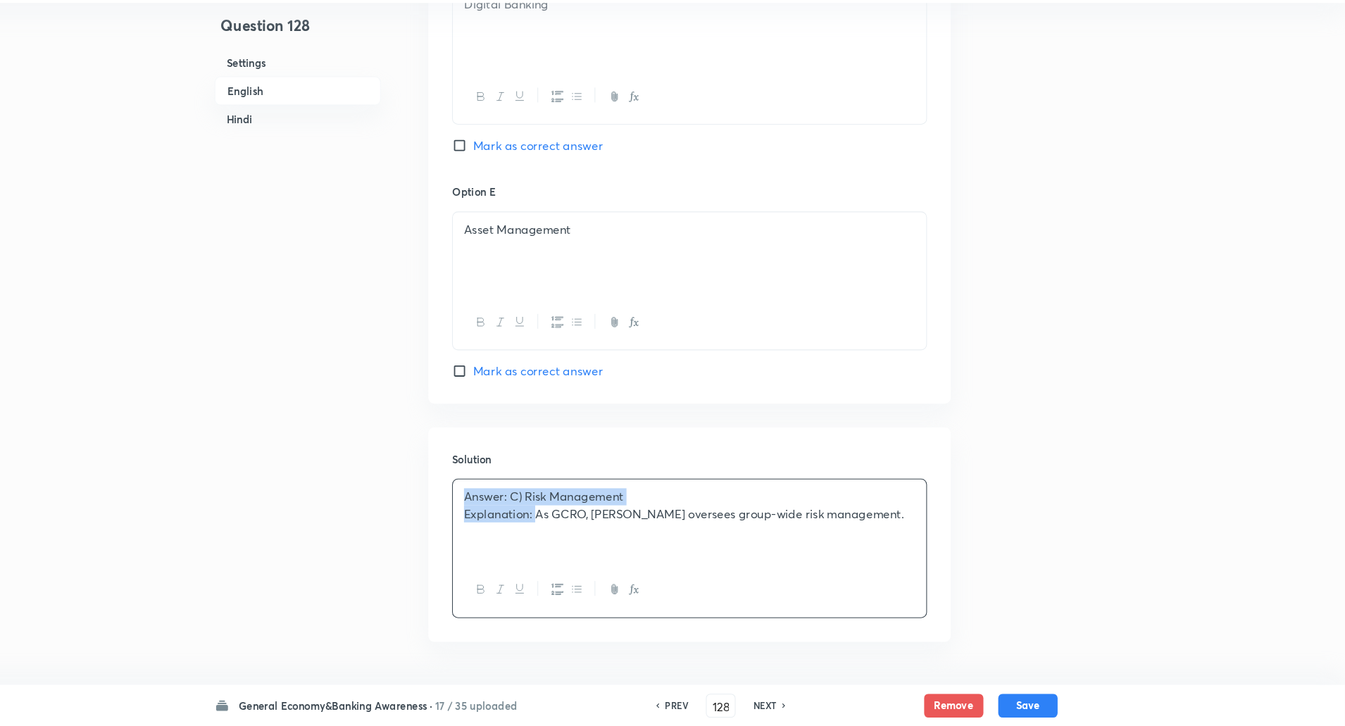
drag, startPoint x: 502, startPoint y: 516, endPoint x: 578, endPoint y: 567, distance: 91.8
click at [578, 567] on div "Answer: C) Risk Management Explanation: As GCRO, Srishti Sethi oversees group-w…" at bounding box center [723, 531] width 449 height 79
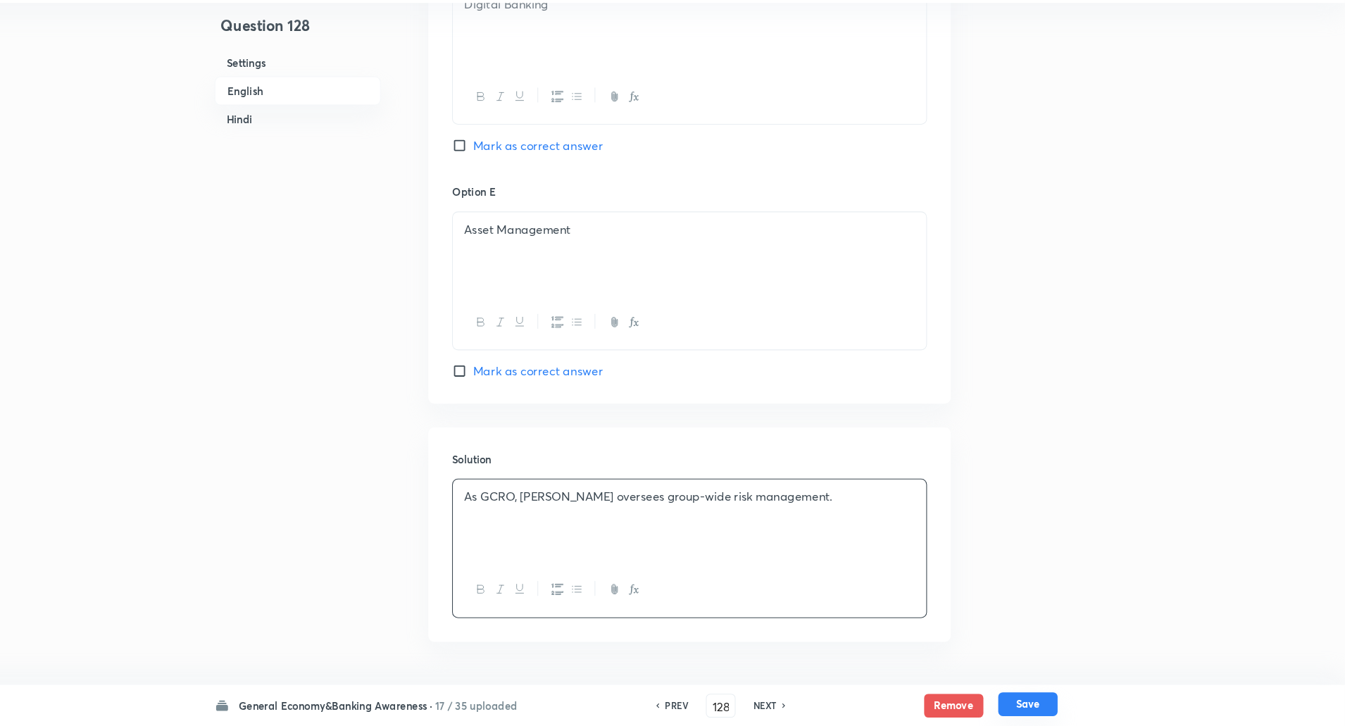
click at [1037, 702] on button "Save" at bounding box center [1044, 705] width 56 height 23
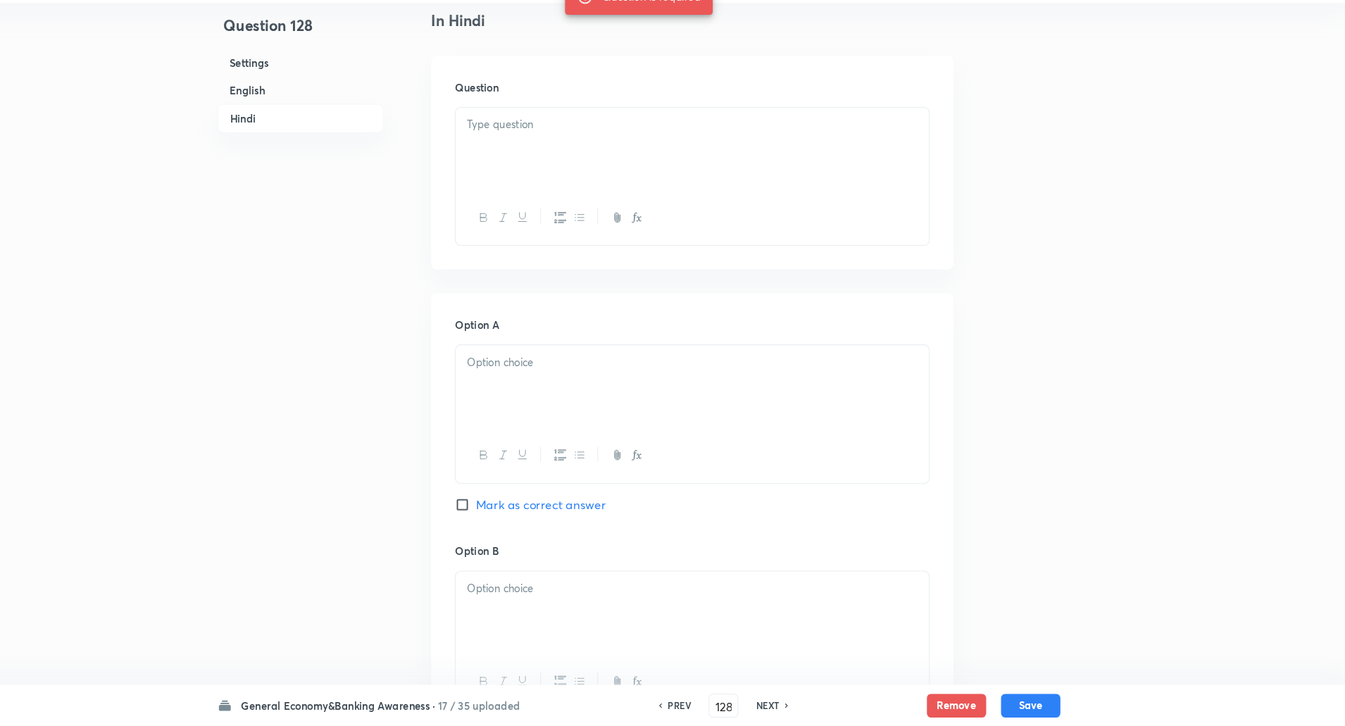
scroll to position [2010, 0]
click at [640, 163] on div at bounding box center [723, 177] width 449 height 79
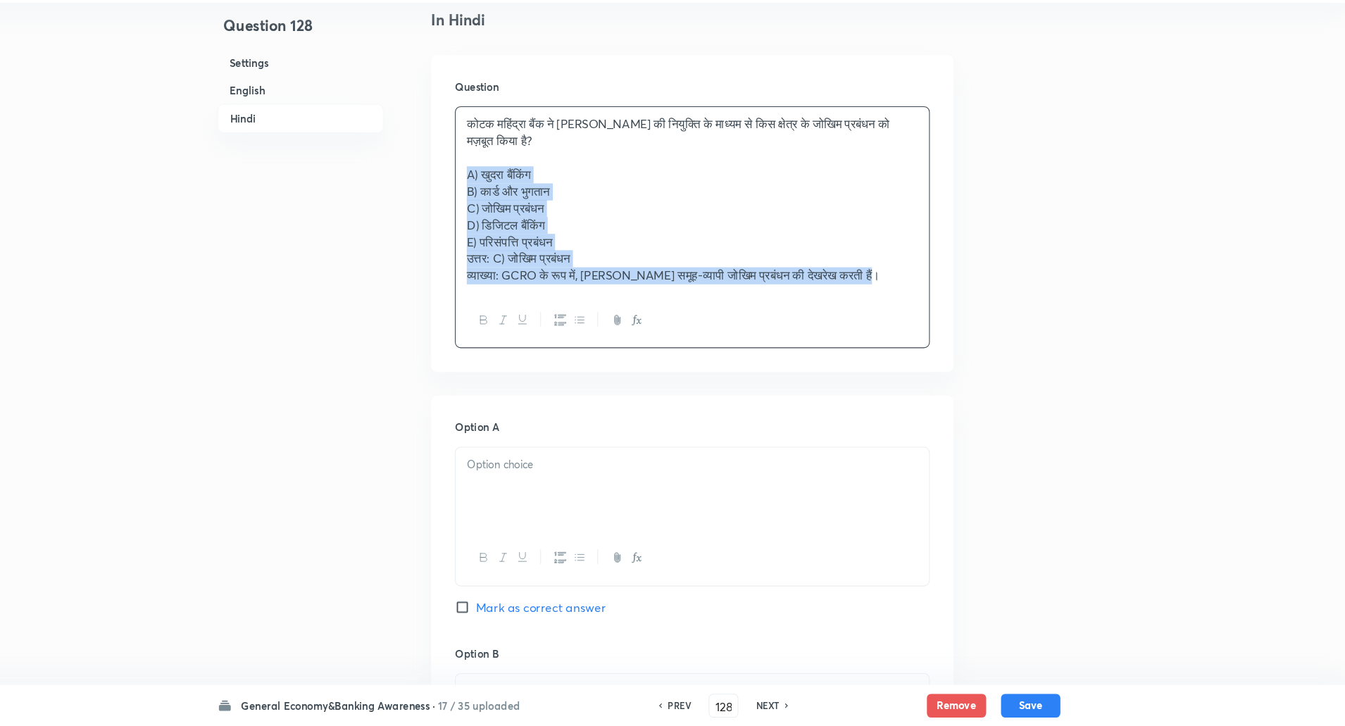
drag, startPoint x: 505, startPoint y: 203, endPoint x: 903, endPoint y: 367, distance: 430.5
click at [903, 367] on div "Question कोटक महिंद्रा बैंक ने सृष्टि सेठी की नियुक्ति के माध्यम से किस क्षेत्र…" at bounding box center [723, 239] width 496 height 301
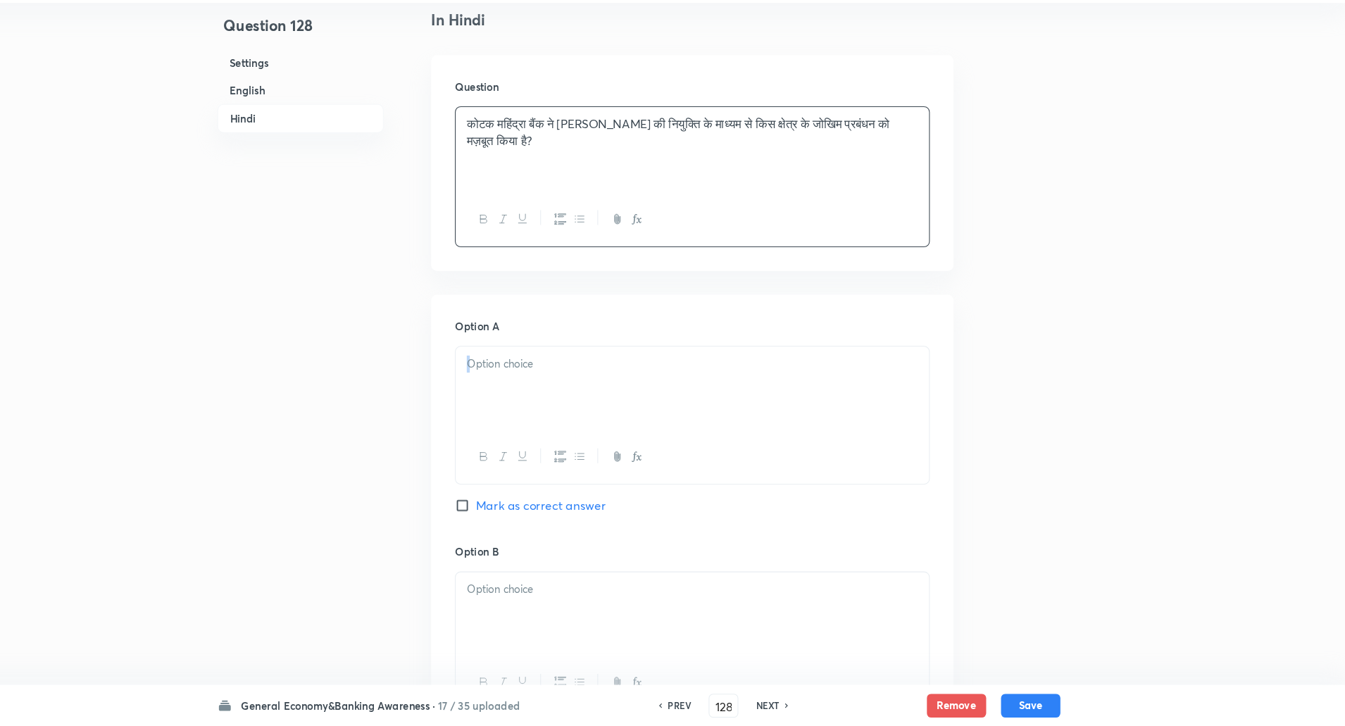
drag, startPoint x: 866, startPoint y: 363, endPoint x: 850, endPoint y: 381, distance: 24.0
click at [850, 381] on div "Option A Mark as correct answer" at bounding box center [723, 446] width 451 height 214
click at [850, 381] on p at bounding box center [723, 382] width 428 height 16
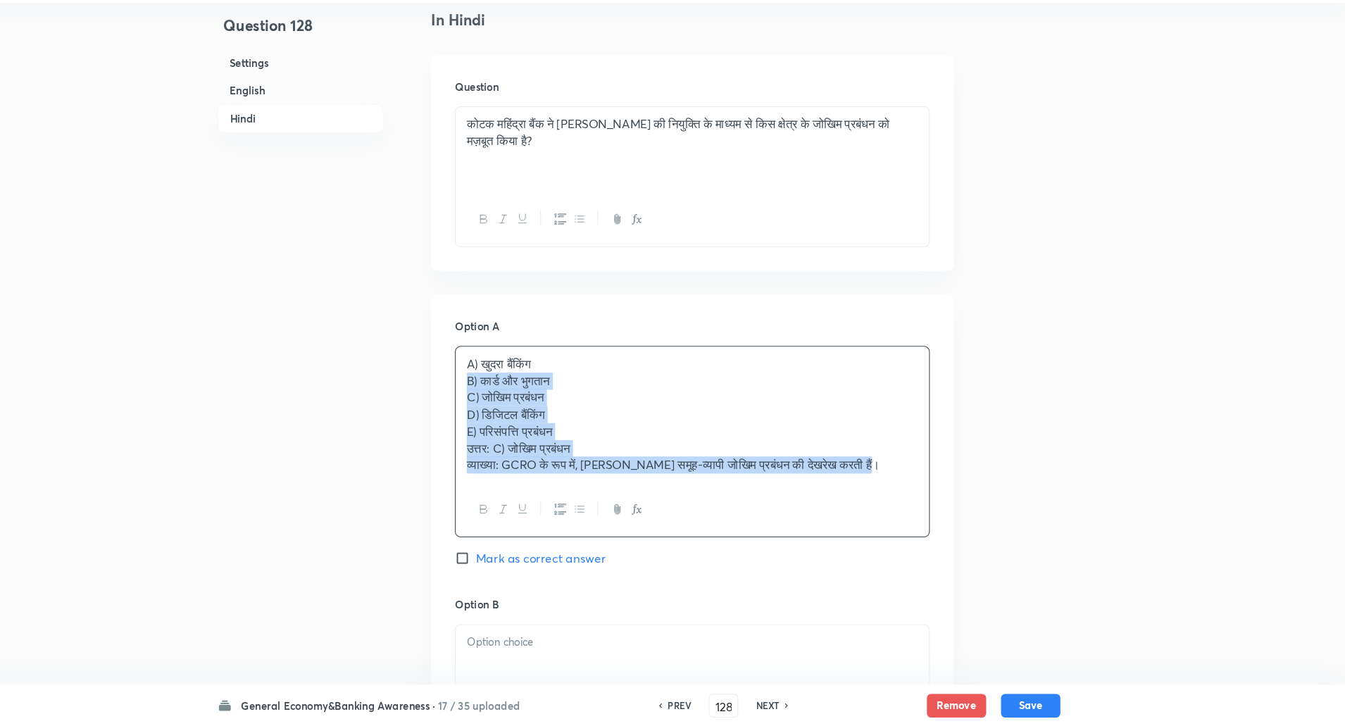
drag, startPoint x: 503, startPoint y: 398, endPoint x: 1011, endPoint y: 572, distance: 536.8
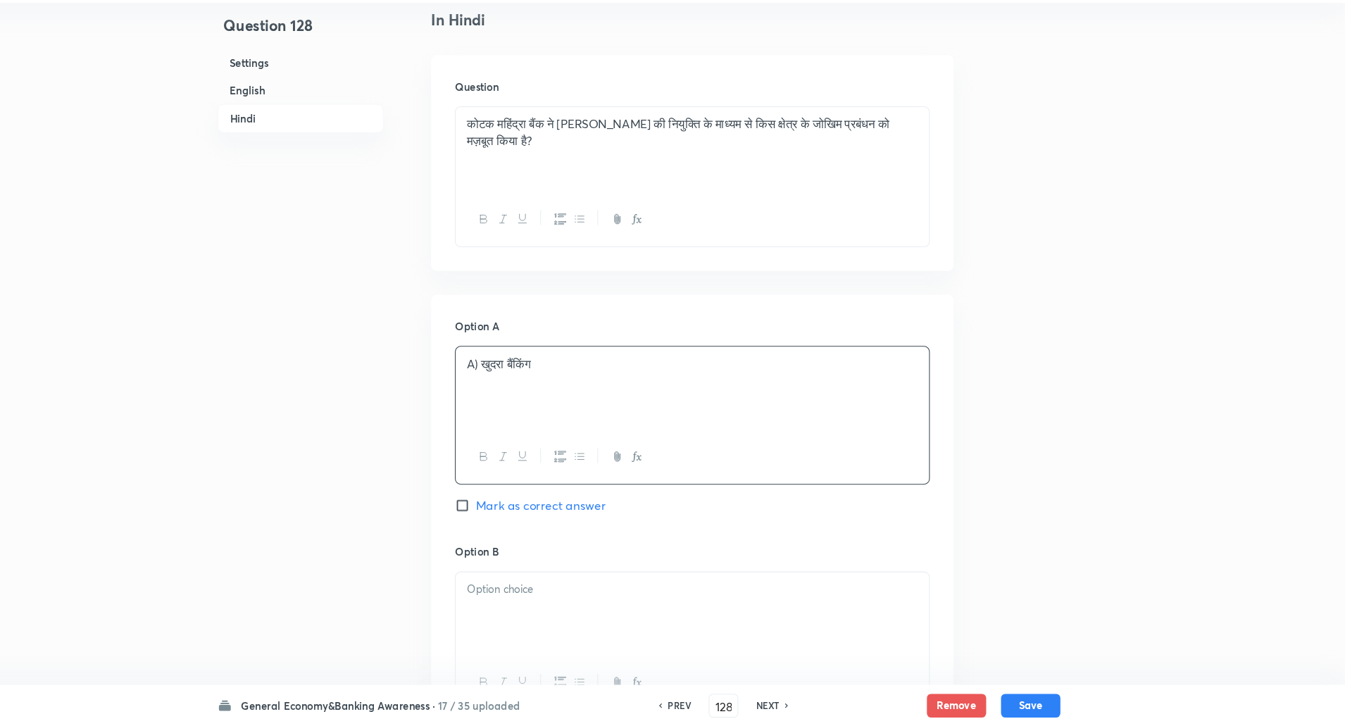
click at [520, 385] on p "A) खुदरा बैंकिंग" at bounding box center [723, 382] width 428 height 16
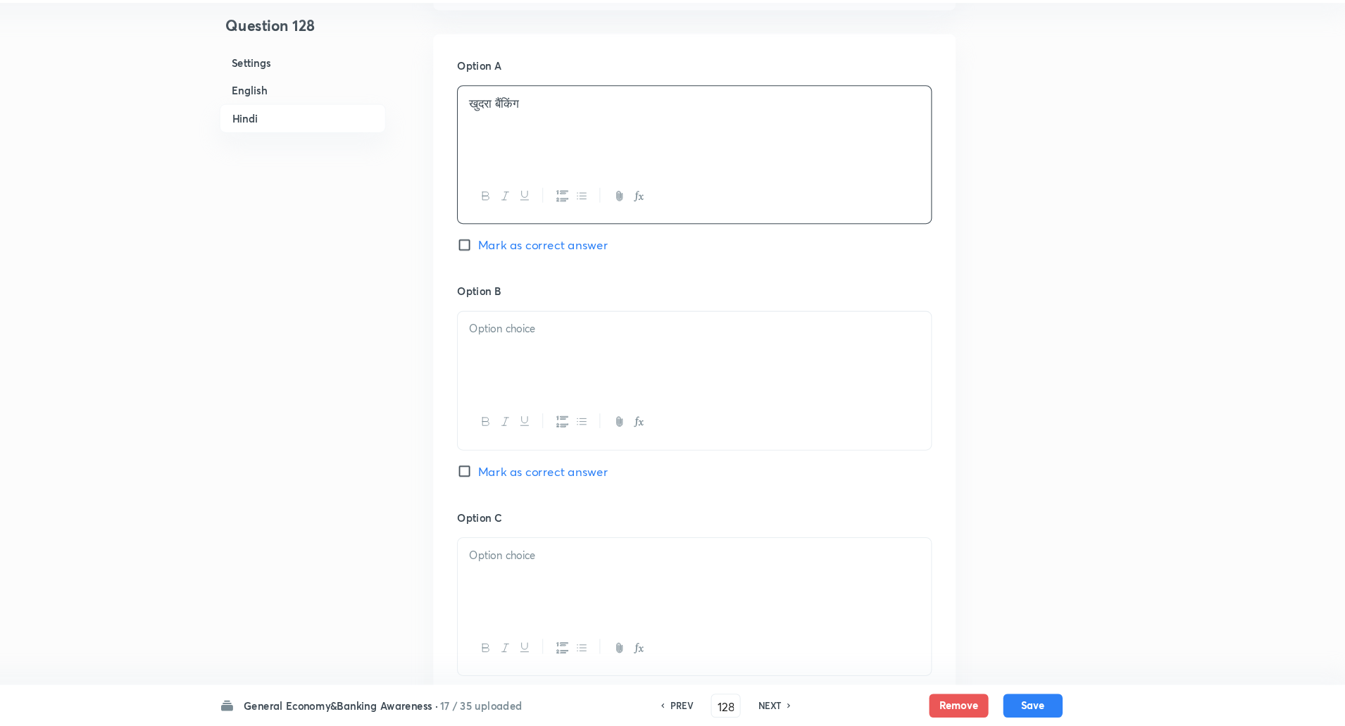
scroll to position [2296, 0]
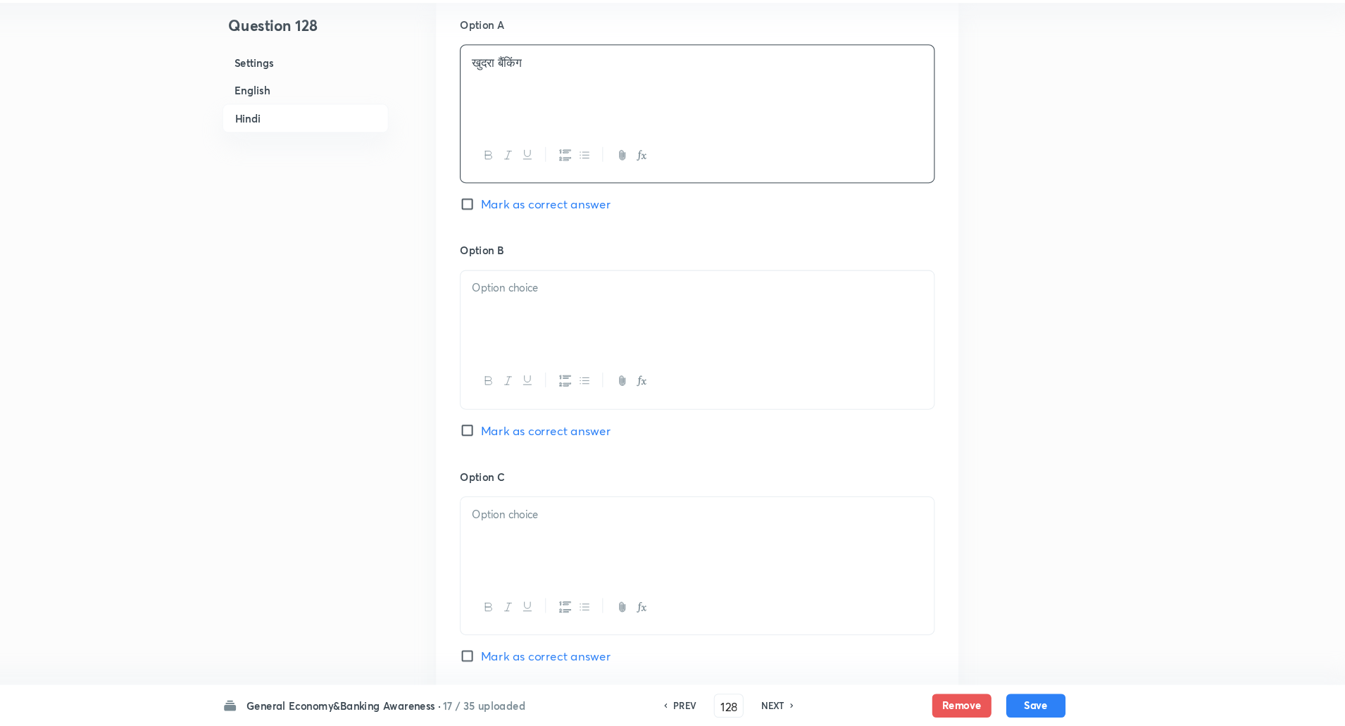
click at [550, 335] on div at bounding box center [723, 333] width 449 height 79
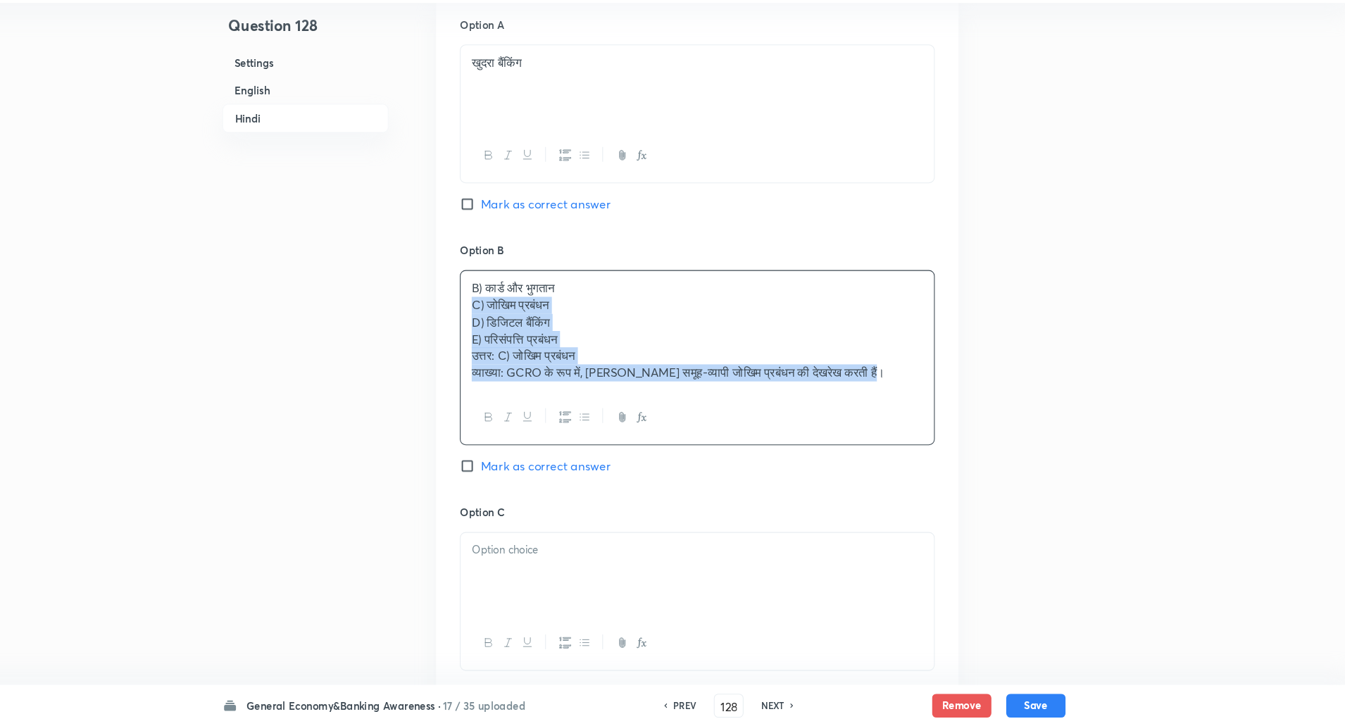
drag, startPoint x: 507, startPoint y: 327, endPoint x: 1019, endPoint y: 509, distance: 543.6
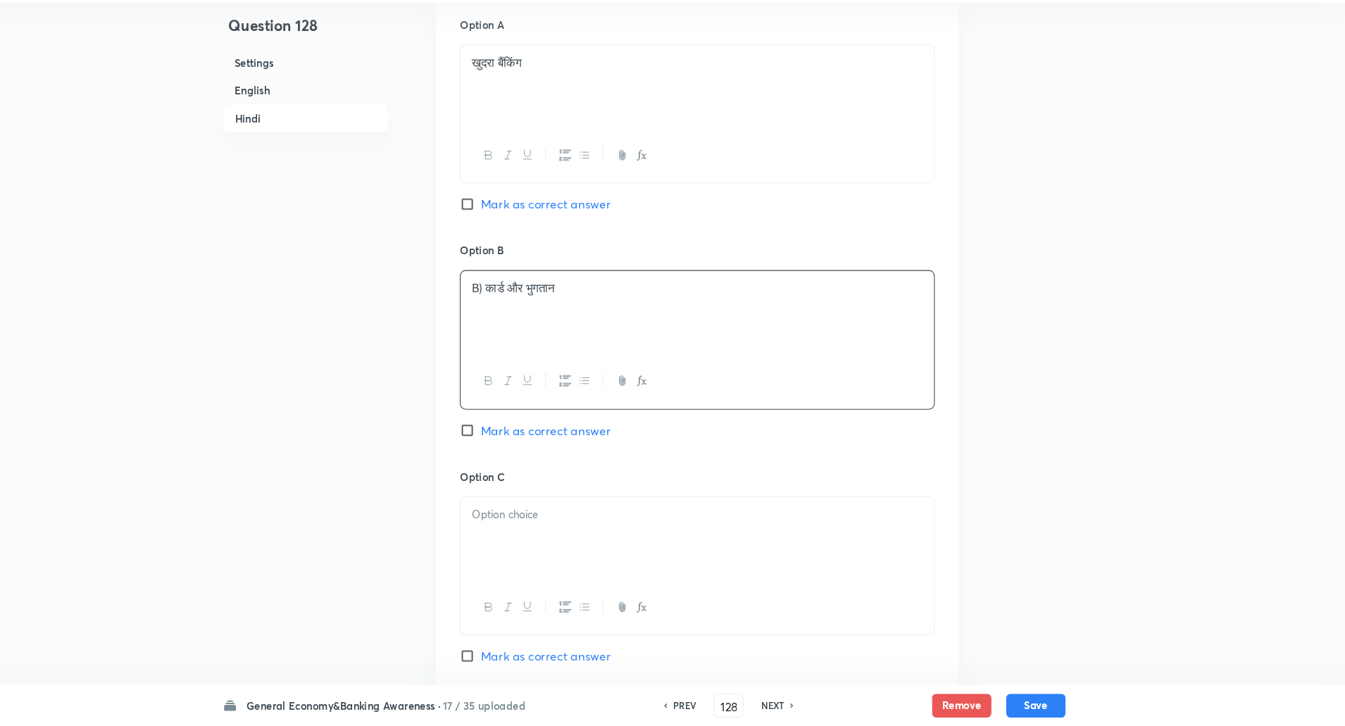
click at [527, 311] on p "B) कार्ड और भुगतान" at bounding box center [723, 310] width 428 height 16
click at [510, 521] on p at bounding box center [723, 525] width 428 height 16
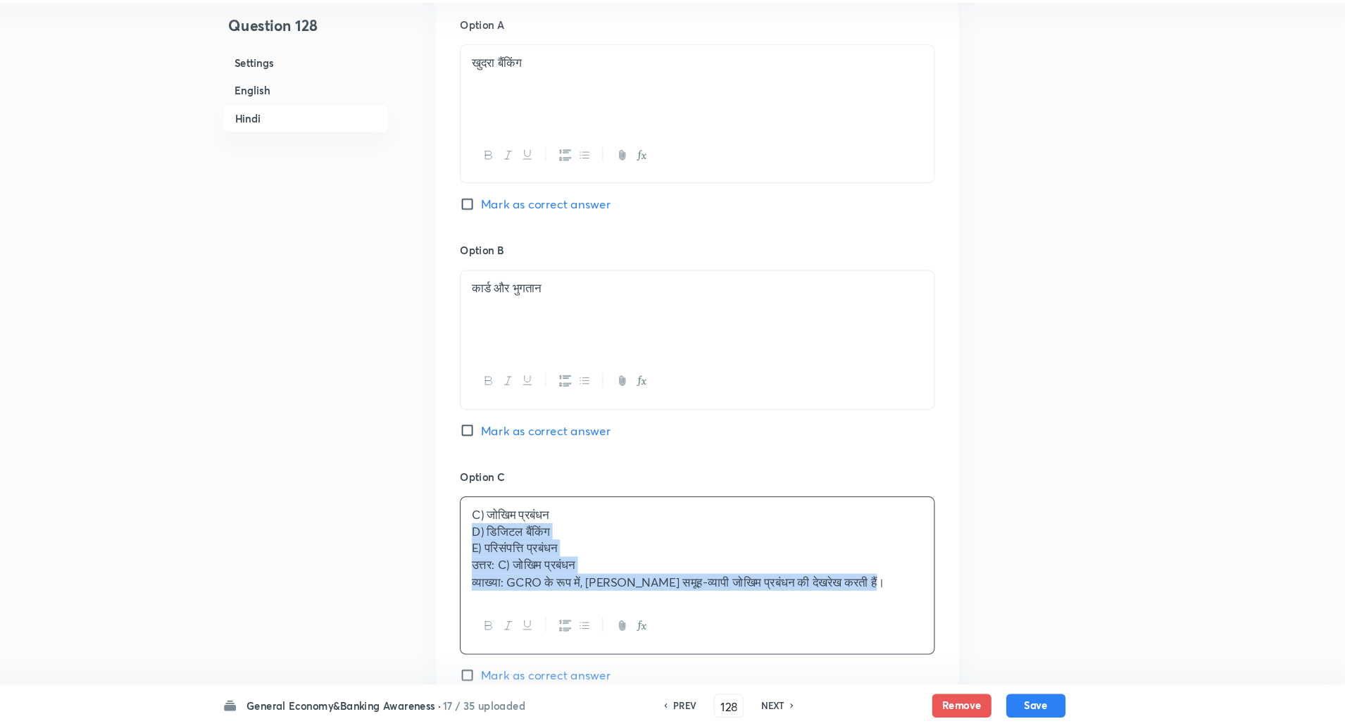
drag, startPoint x: 582, startPoint y: 538, endPoint x: 939, endPoint y: 647, distance: 373.4
click at [939, 647] on div "C) जोखिम प्रबंधन D) डिजिटल बैंकिंग E) परिसंपत्ति प्रबंधन उत्तर: C) जोखिम प्रबंध…" at bounding box center [723, 583] width 451 height 150
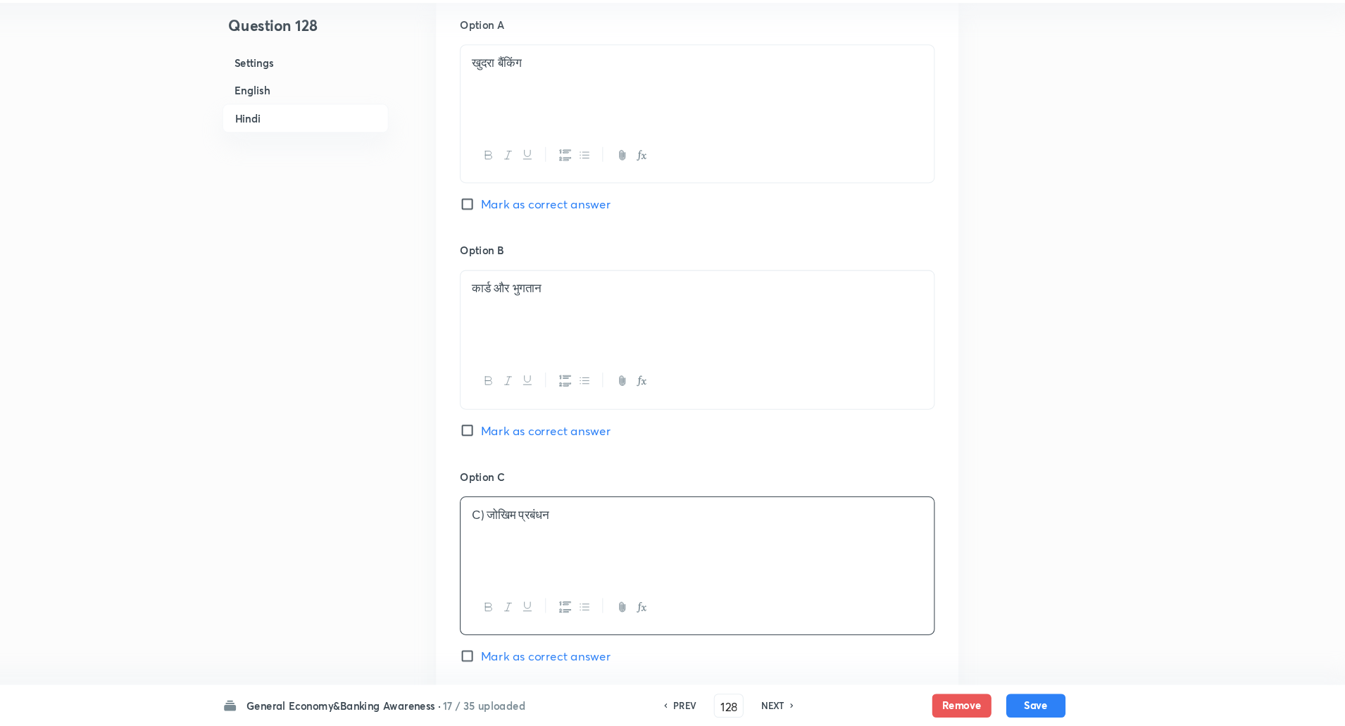
click at [521, 530] on p "C) जोखिम प्रबंधन" at bounding box center [723, 525] width 428 height 16
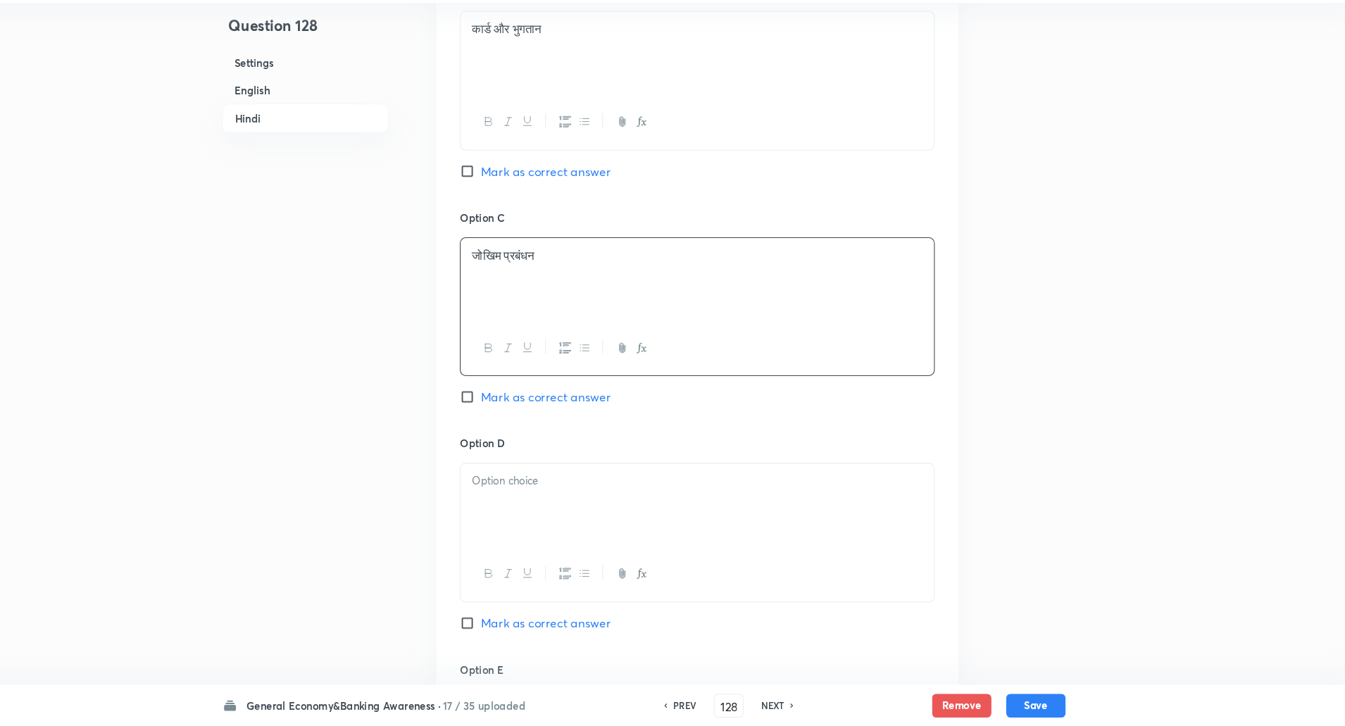
scroll to position [2543, 0]
click at [546, 499] on p at bounding box center [723, 492] width 428 height 16
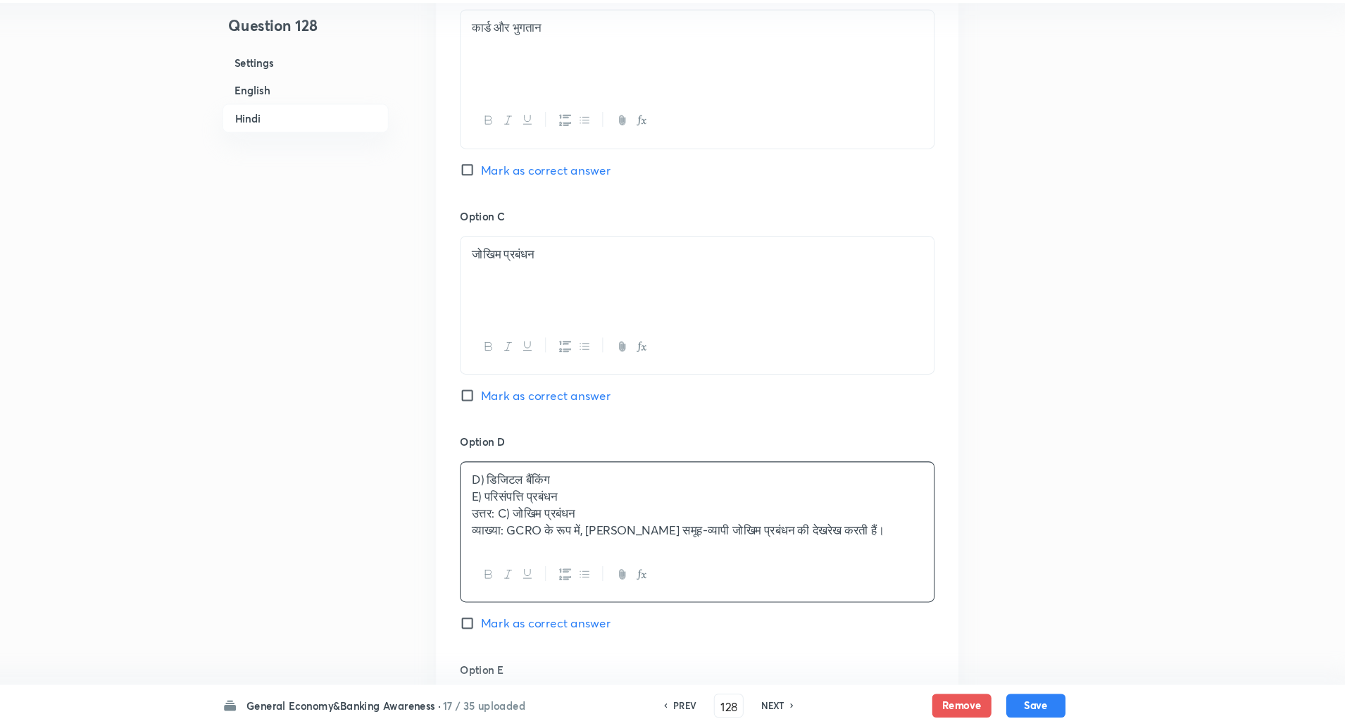
click at [500, 413] on input "Mark as correct answer" at bounding box center [508, 412] width 20 height 14
checkbox input "true"
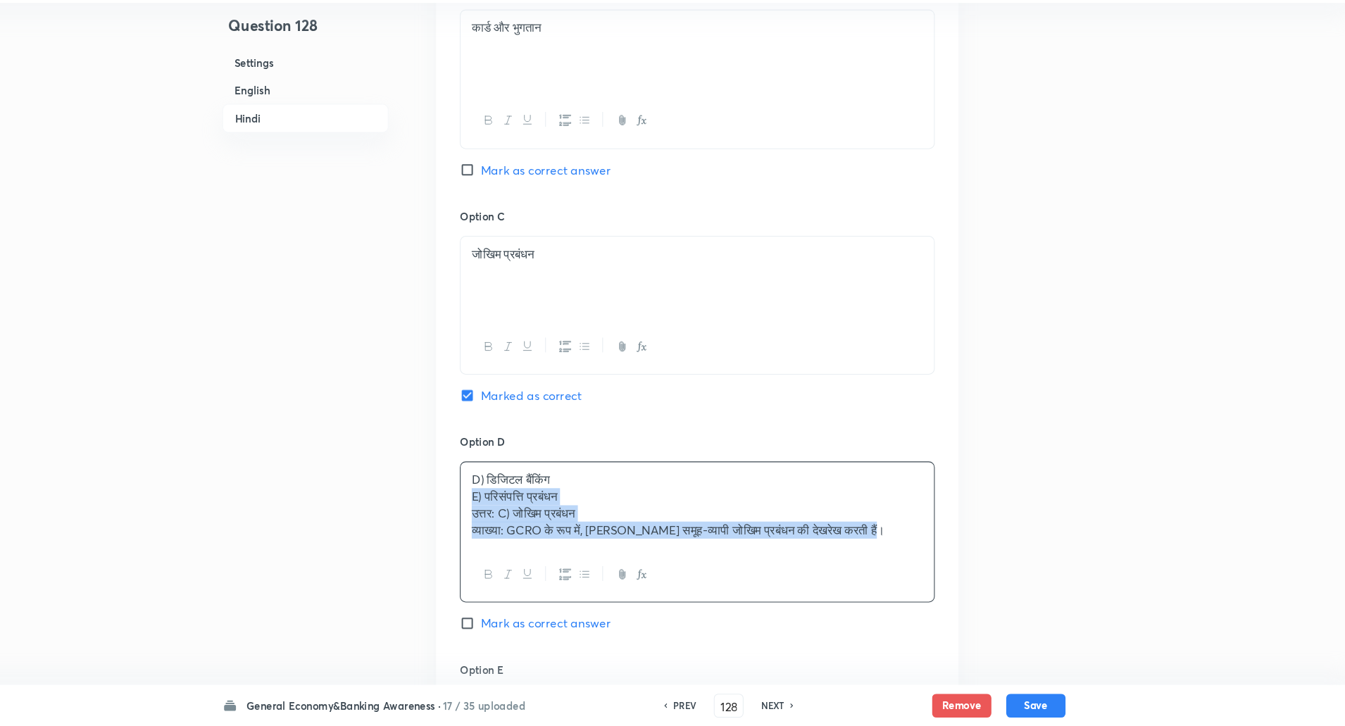
drag, startPoint x: 509, startPoint y: 511, endPoint x: 908, endPoint y: 619, distance: 413.7
click at [908, 619] on div "Option D D) डिजिटल बैंकिंग E) परिसंपत्ति प्रबंधन उत्तर: C) जोखिम प्रबंधन व्याख्…" at bounding box center [723, 557] width 451 height 216
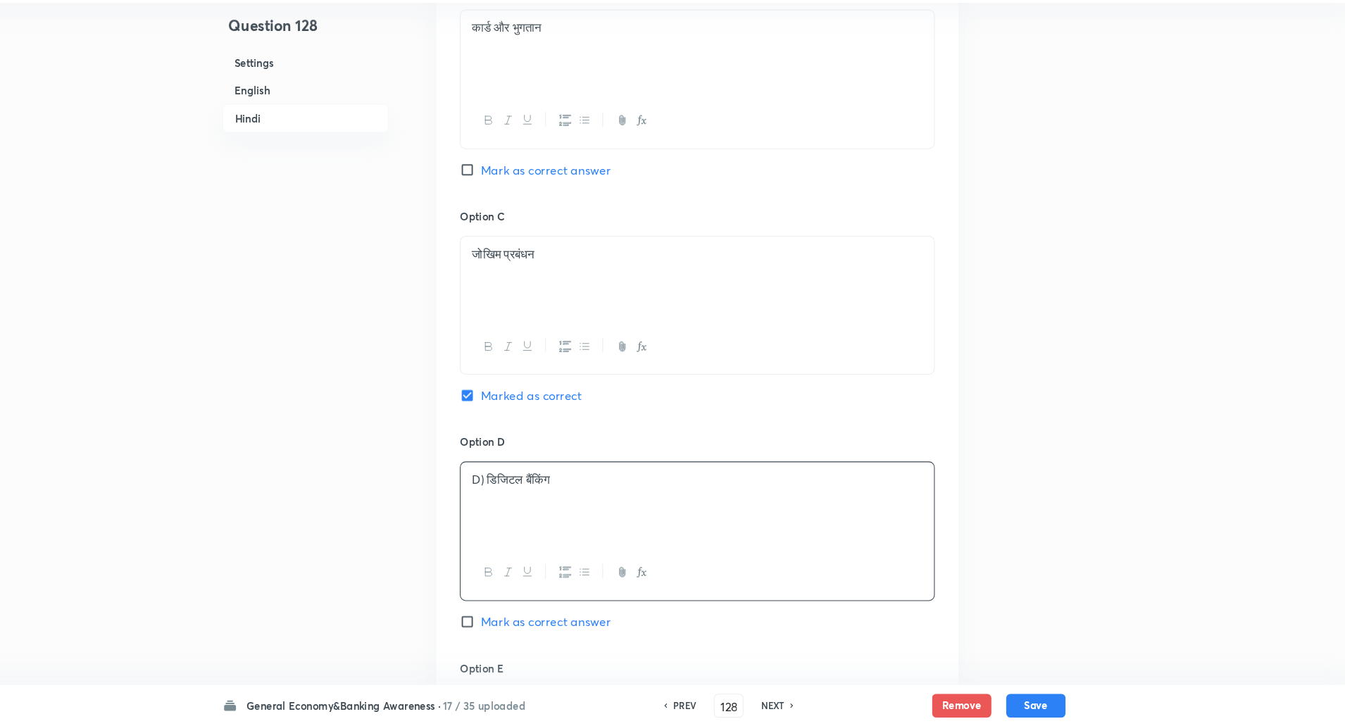
click at [524, 491] on p "D) डिजिटल बैंकिंग" at bounding box center [723, 492] width 428 height 16
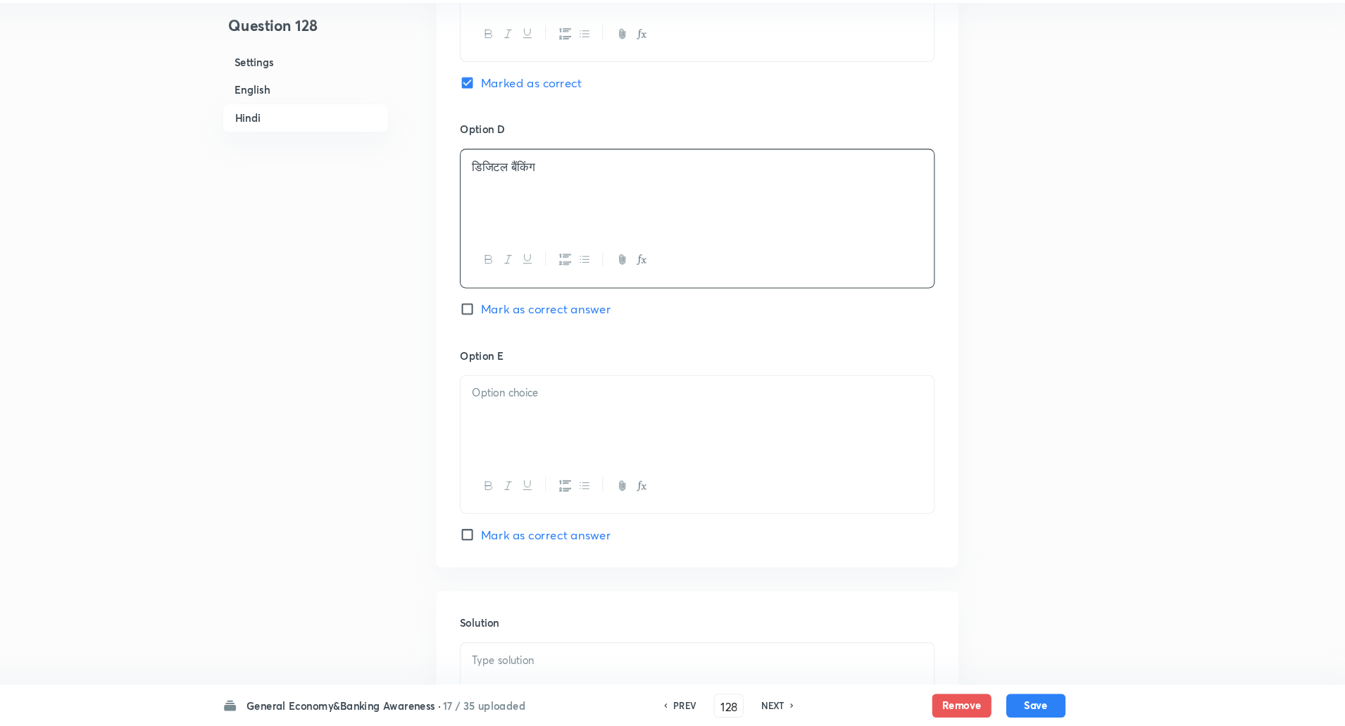
scroll to position [2861, 0]
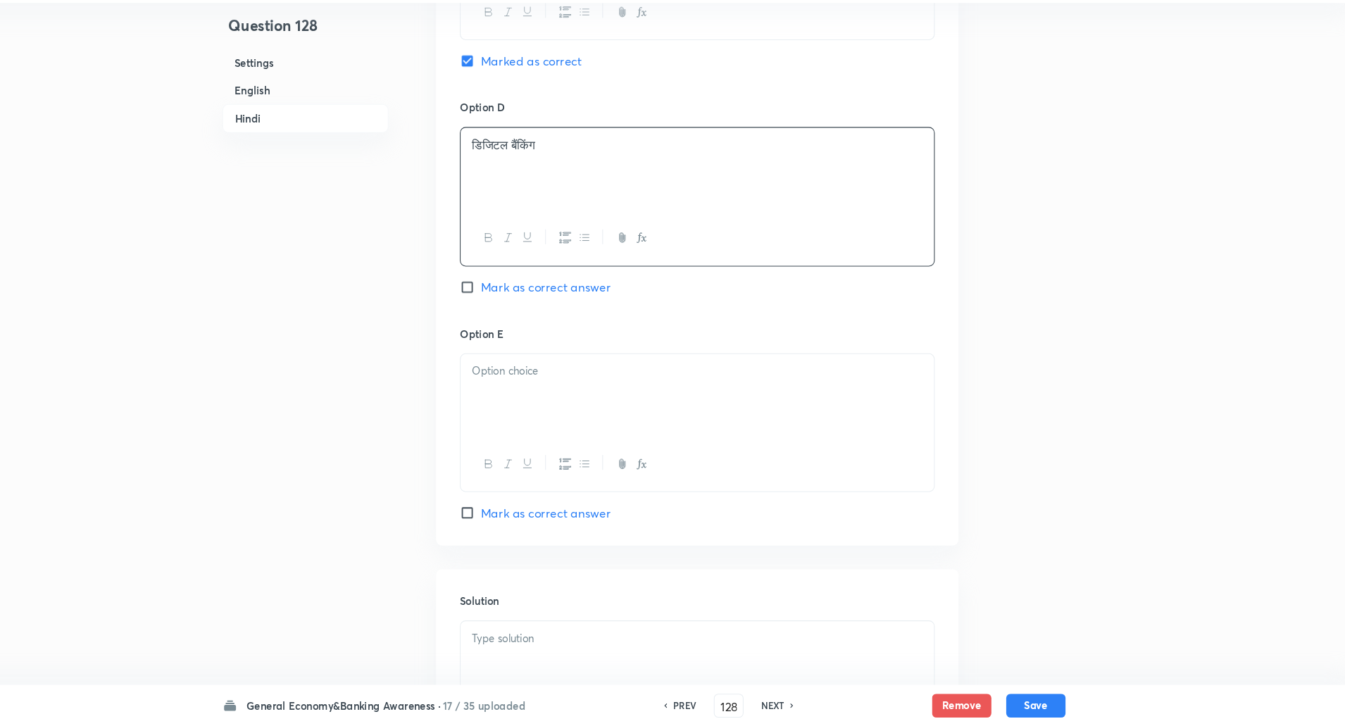
click at [570, 421] on div at bounding box center [723, 412] width 449 height 79
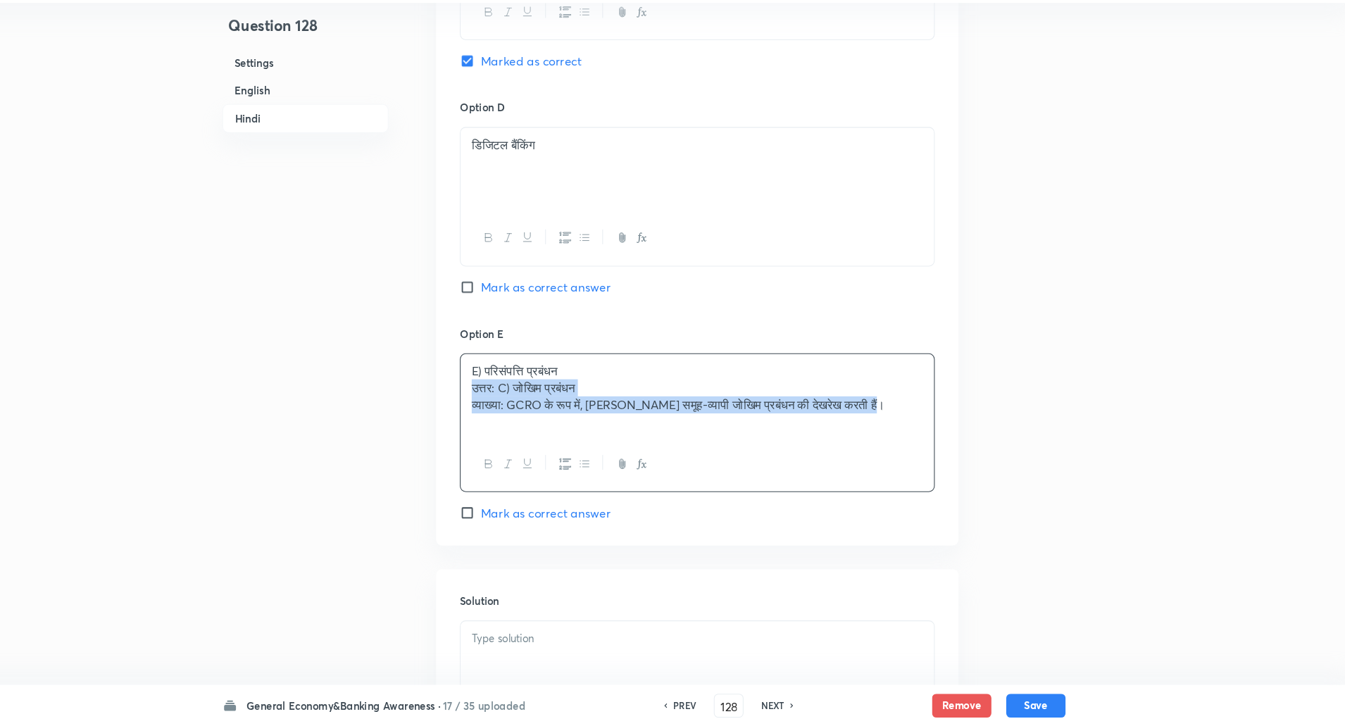
drag, startPoint x: 504, startPoint y: 406, endPoint x: 883, endPoint y: 537, distance: 401.9
click at [883, 537] on div "Option A खुदरा बैंकिंग Mark as correct answer Option B कार्ड और भुगतान Mark as …" at bounding box center [723, 9] width 496 height 1089
click at [519, 390] on p "E) परिसंपत्ति प्रबंधन" at bounding box center [723, 389] width 428 height 16
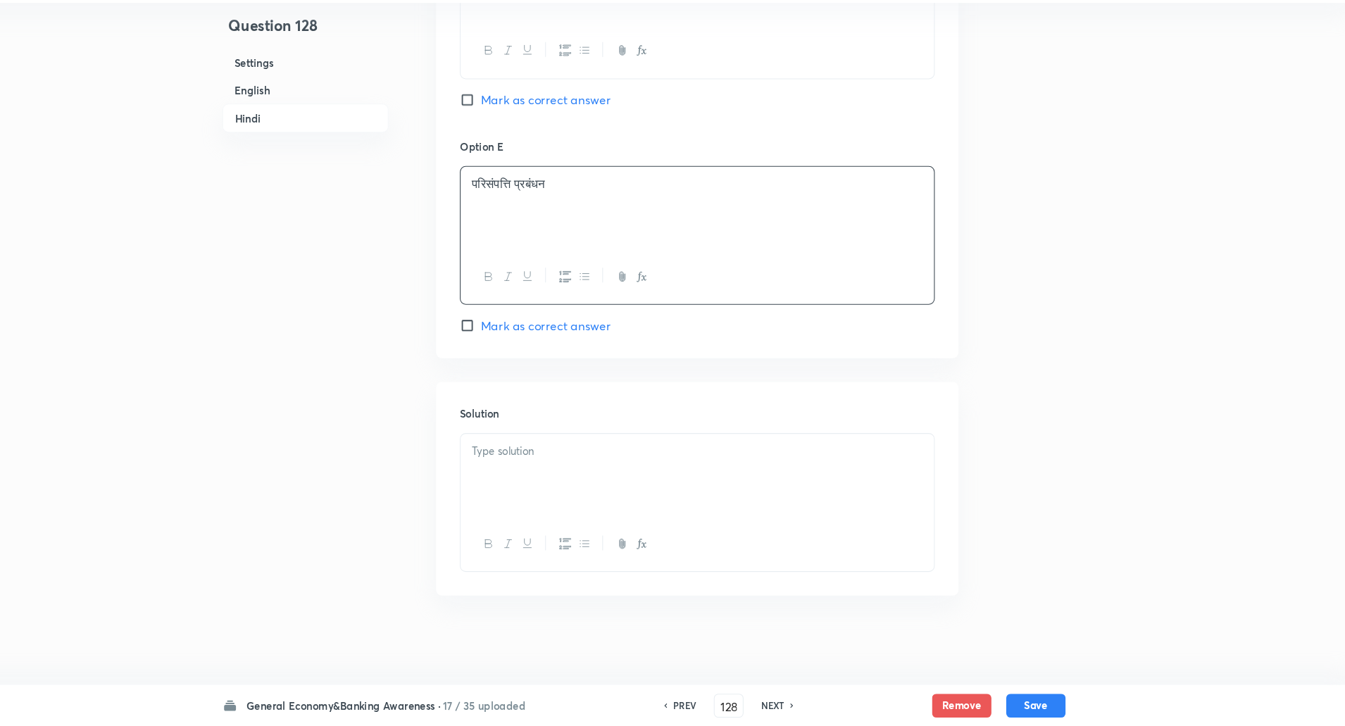
click at [512, 493] on div at bounding box center [723, 488] width 449 height 79
drag, startPoint x: 503, startPoint y: 454, endPoint x: 545, endPoint y: 499, distance: 62.3
click at [545, 499] on div "उत्तर: C) जोखिम प्रबंधन व्याख्या: GCRO के रूप में, सृष्टि सेठी समूह-व्यापी जोखि…" at bounding box center [723, 488] width 449 height 79
click at [1066, 711] on button "Save" at bounding box center [1044, 705] width 56 height 23
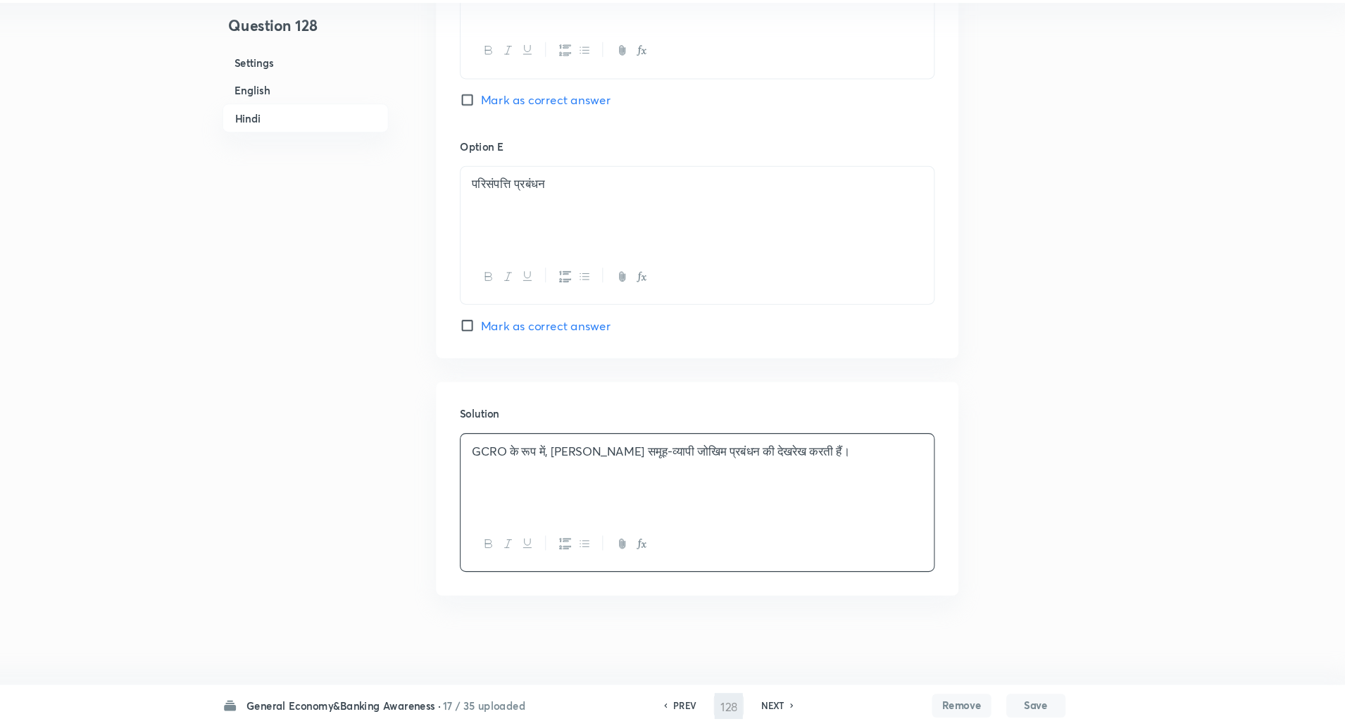
scroll to position [3036, 0]
type input "129"
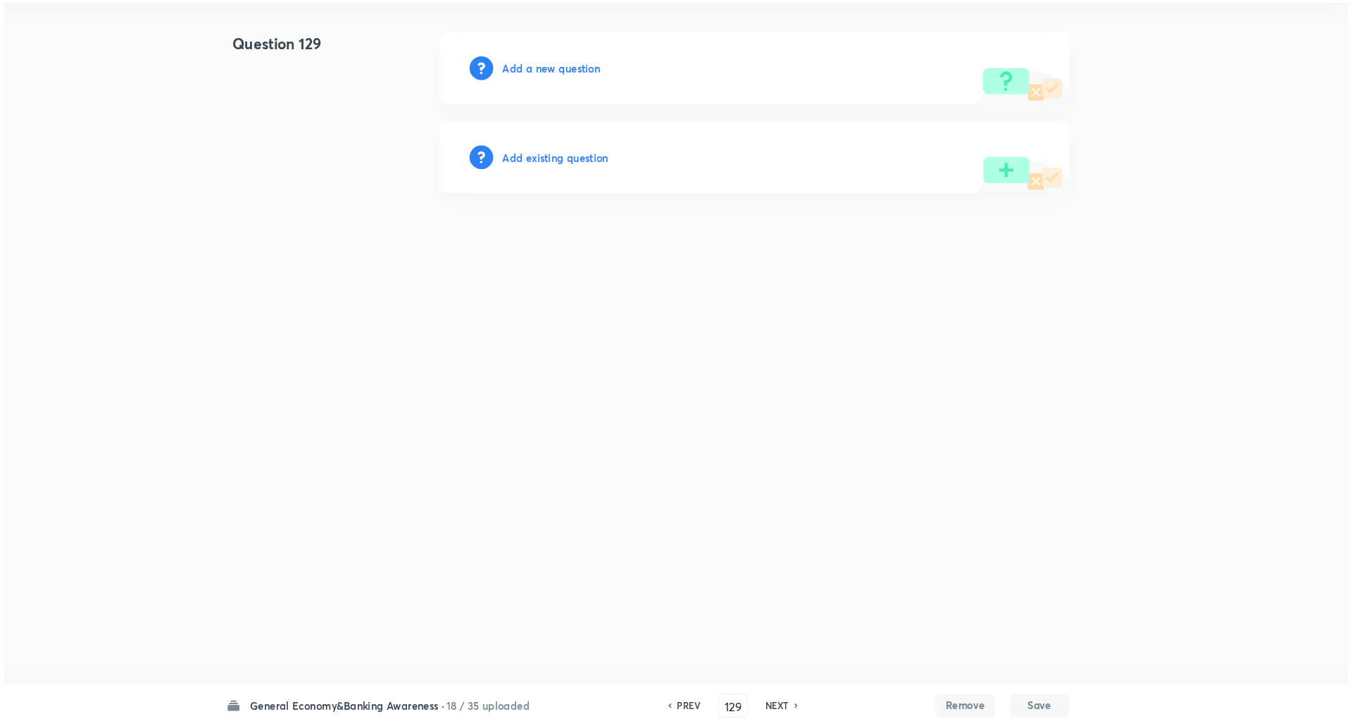
scroll to position [0, 0]
drag, startPoint x: 582, startPoint y: 111, endPoint x: 585, endPoint y: 104, distance: 7.6
click at [585, 104] on div "Add a new question" at bounding box center [777, 102] width 597 height 68
click at [585, 104] on h6 "Add a new question" at bounding box center [584, 101] width 93 height 15
click at [585, 104] on h6 "Choose a question type" at bounding box center [592, 101] width 108 height 15
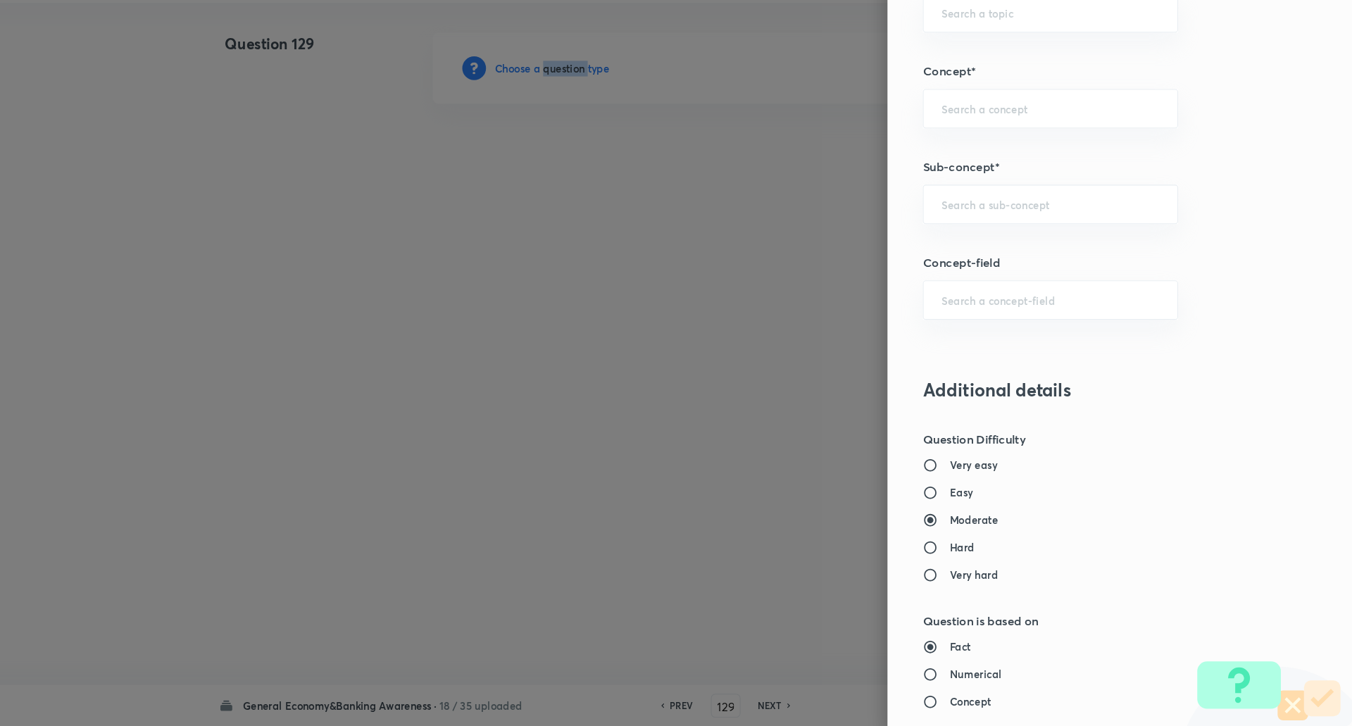
scroll to position [723, 0]
click at [1019, 251] on div "Question settings Question type* Single choice correct Number of options* 2 3 4…" at bounding box center [1132, 363] width 442 height 726
click at [1028, 228] on input "text" at bounding box center [1065, 229] width 207 height 13
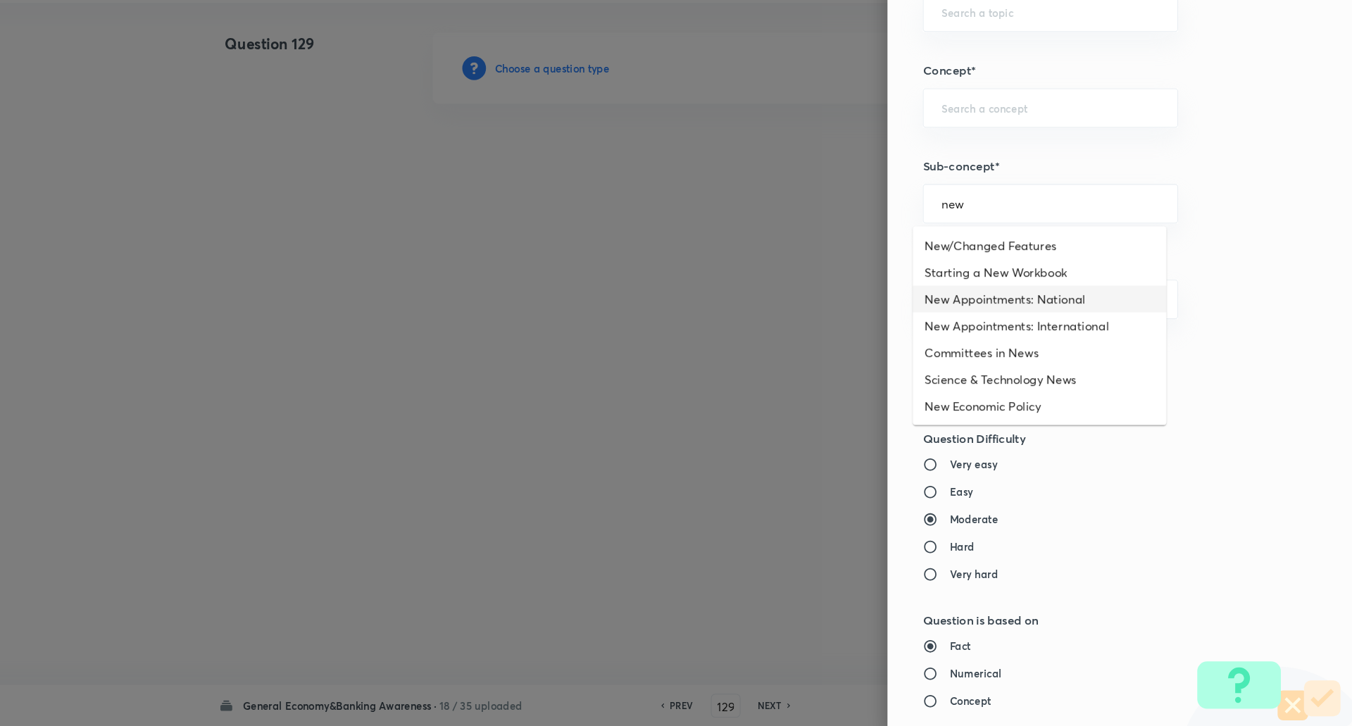
click at [1023, 328] on li "New Appointments: National" at bounding box center [1055, 320] width 241 height 25
type input "New Appointments: National"
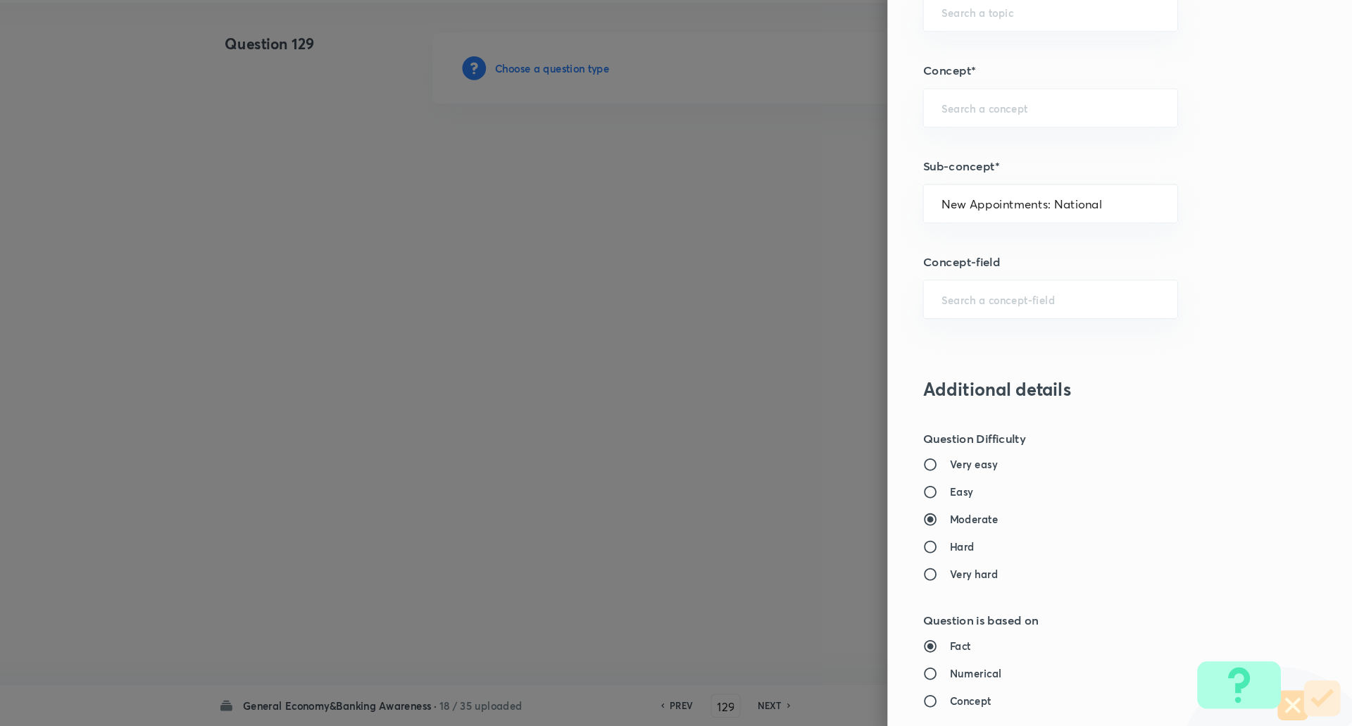
type input "Awareness"
type input "Current Affairs"
type input "New Appointments: National"
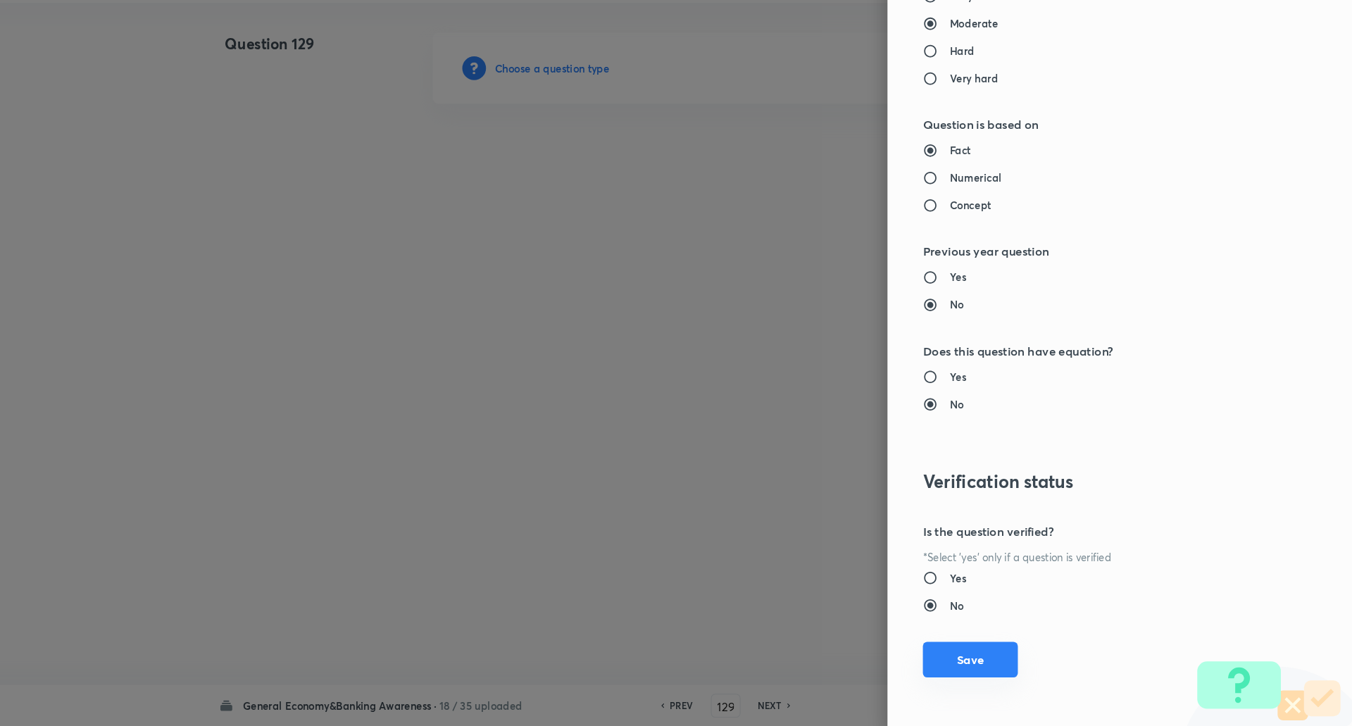
click at [990, 656] on button "Save" at bounding box center [990, 663] width 90 height 34
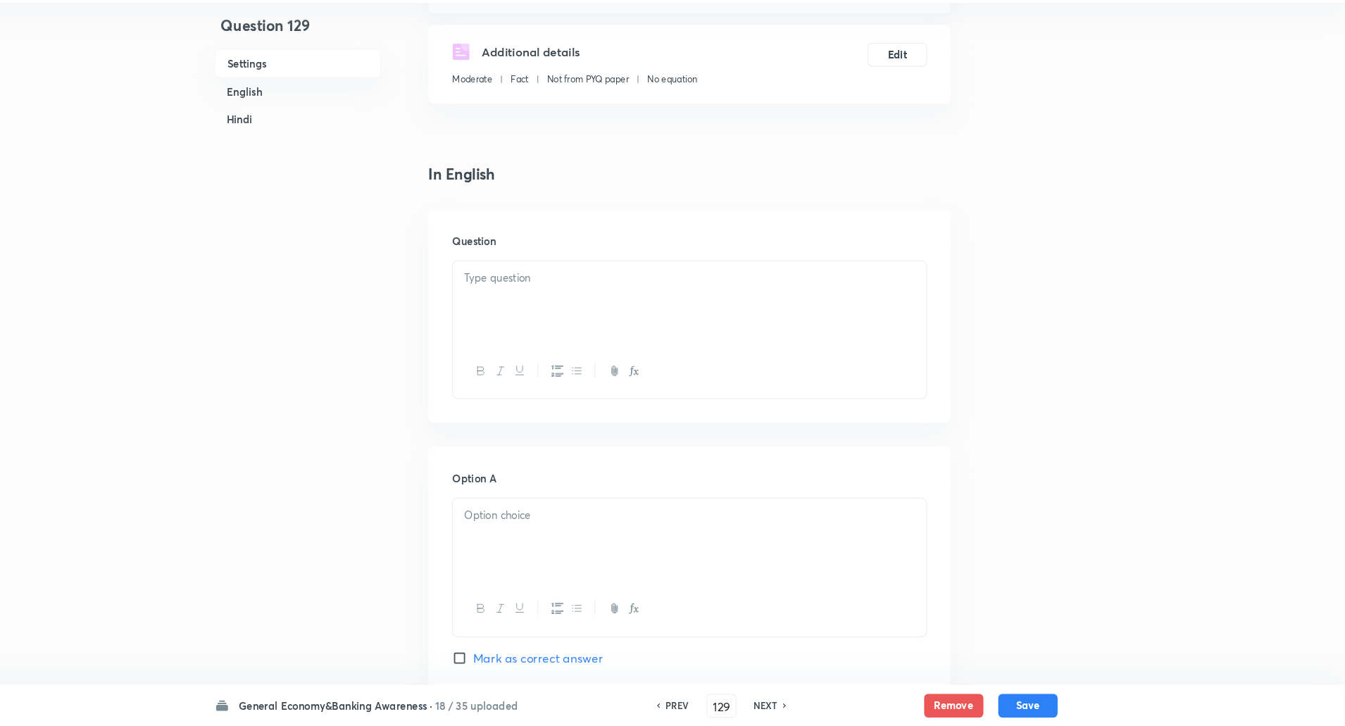
scroll to position [223, 0]
click at [868, 320] on div at bounding box center [723, 324] width 449 height 79
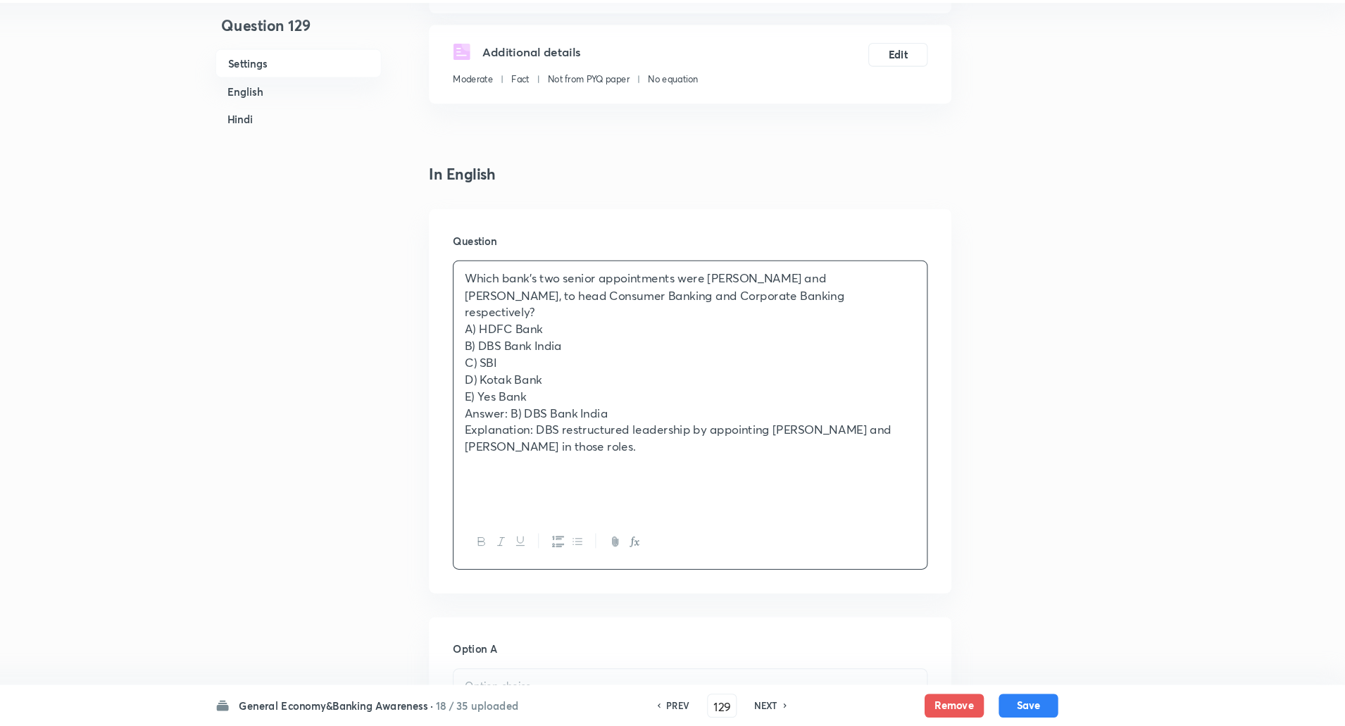
click at [859, 318] on p "Which bank’s two senior appointments were Ambuj Chandna and Santanu Mitra, to h…" at bounding box center [723, 317] width 428 height 48
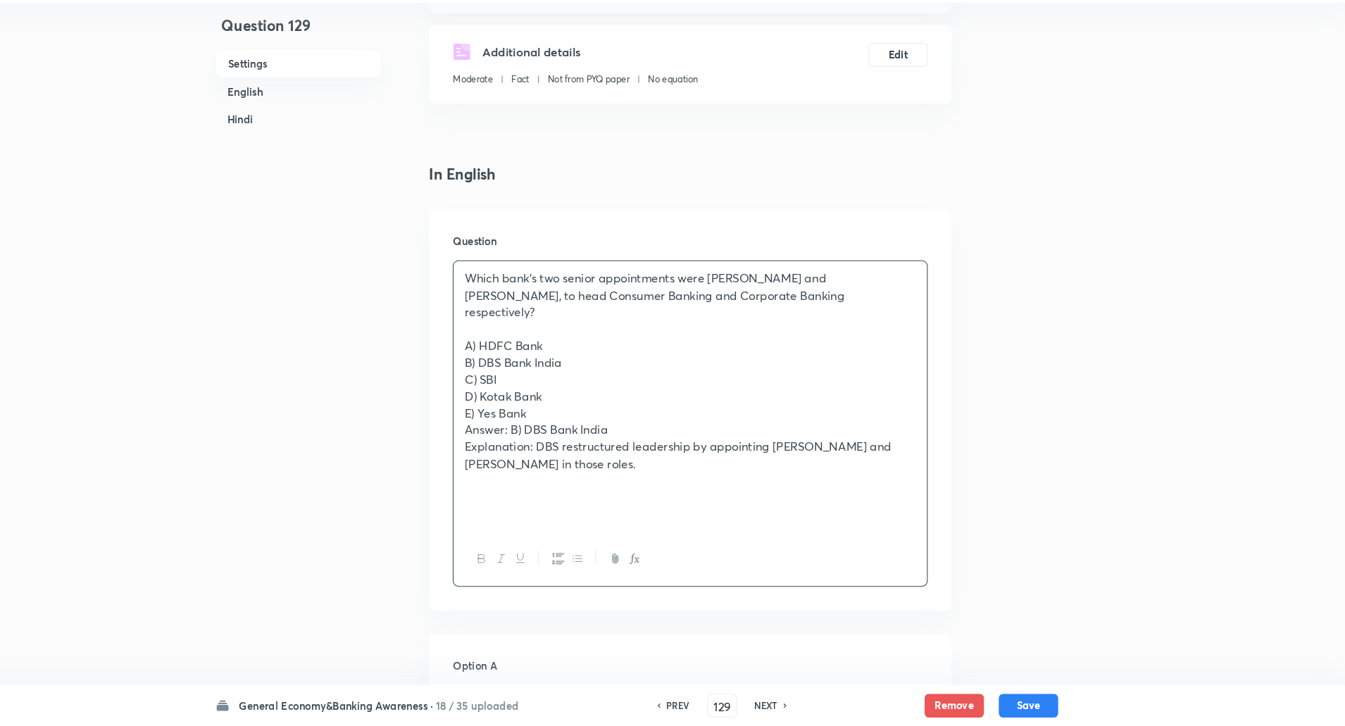
drag, startPoint x: 501, startPoint y: 341, endPoint x: 851, endPoint y: 594, distance: 431.9
click at [851, 594] on div "Question Which bank’s two senior appointments were Ambuj Chandna and Santanu Mi…" at bounding box center [723, 425] width 496 height 381
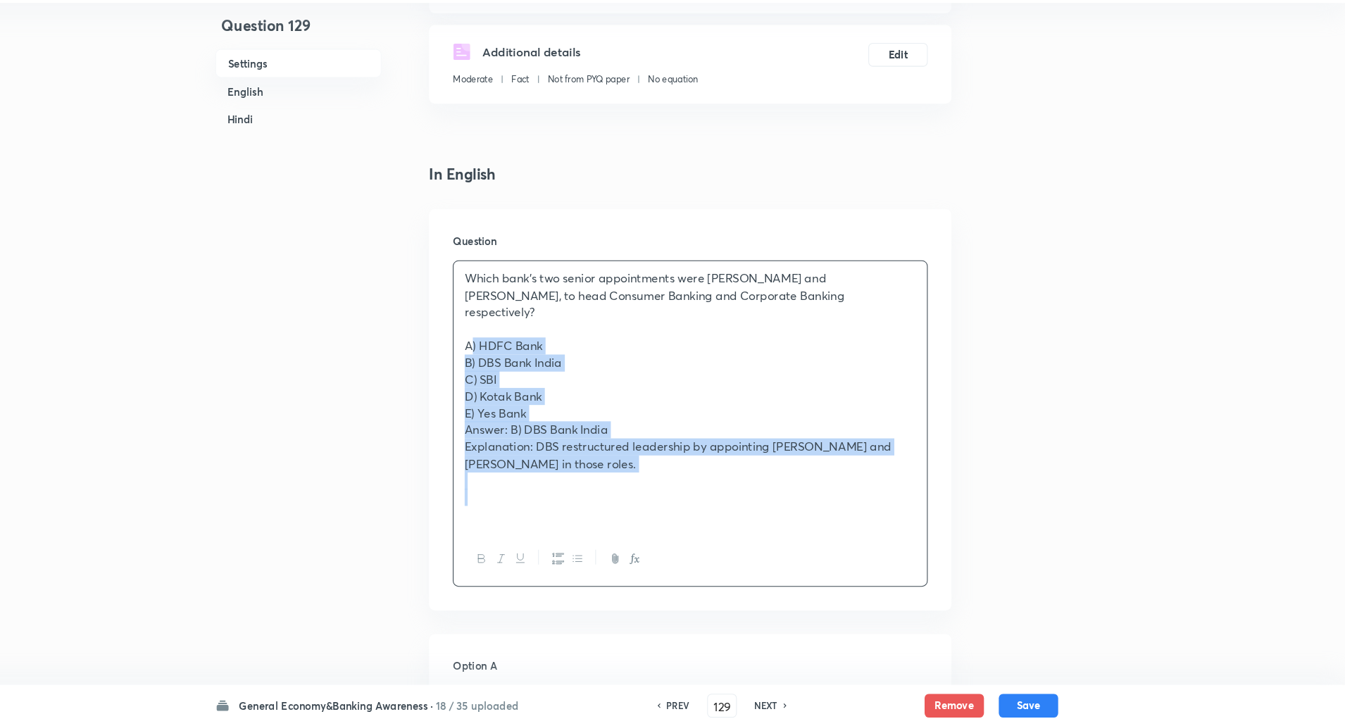
drag, startPoint x: 506, startPoint y: 347, endPoint x: 718, endPoint y: 499, distance: 260.4
click at [718, 499] on div "Which bank’s two senior appointments were Ambuj Chandna and Santanu Mitra, to h…" at bounding box center [723, 413] width 449 height 257
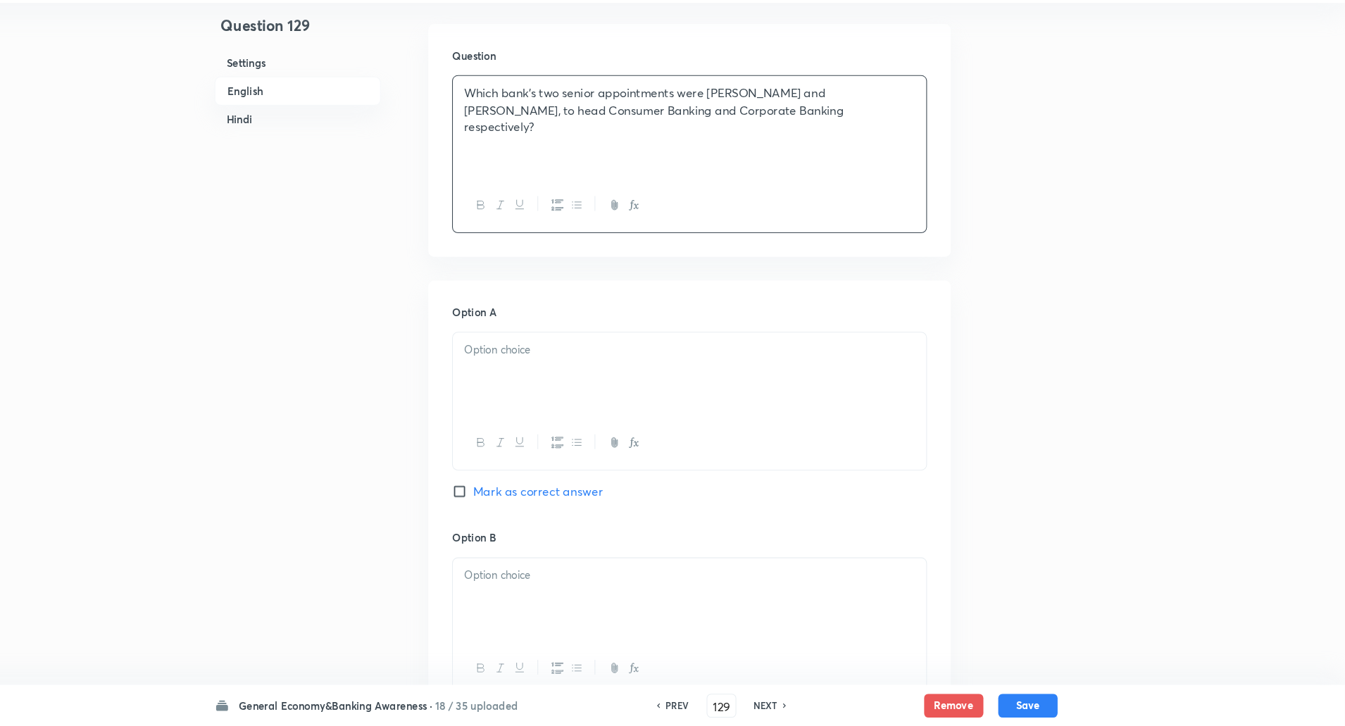
scroll to position [399, 0]
click at [737, 386] on div at bounding box center [723, 391] width 449 height 79
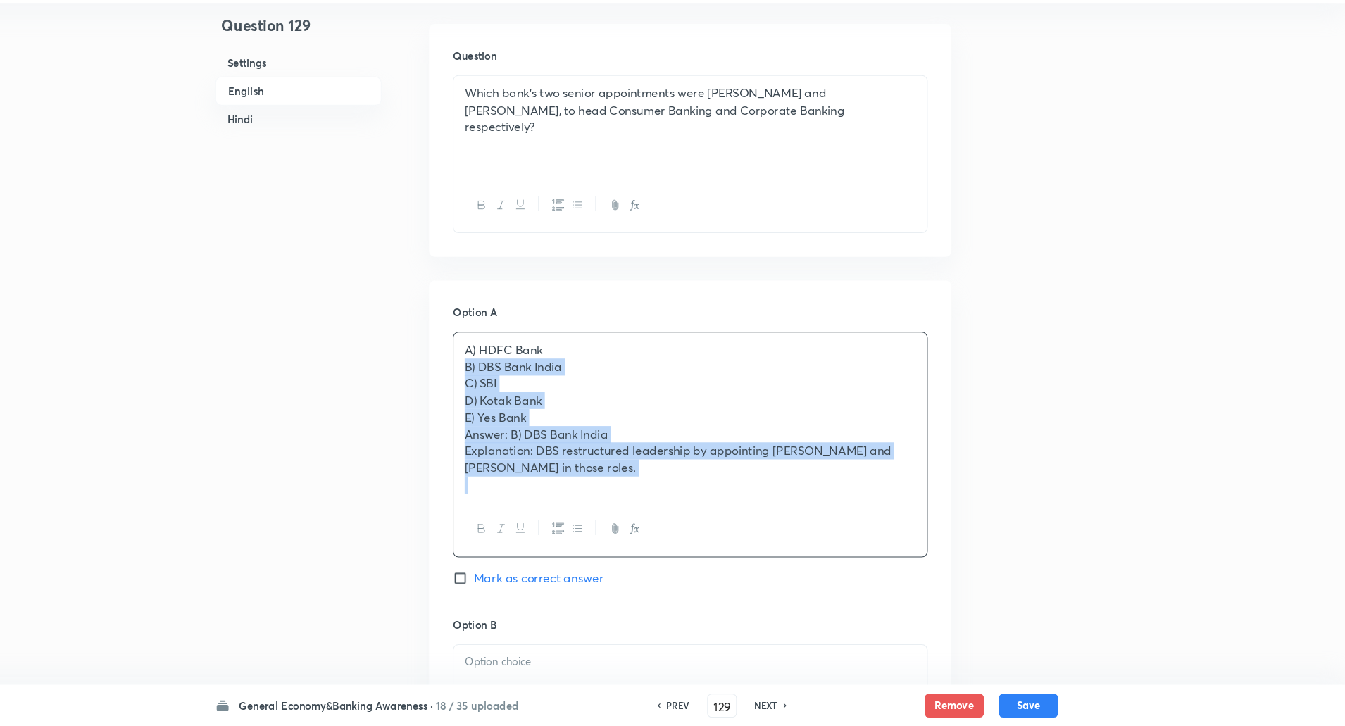
drag, startPoint x: 510, startPoint y: 366, endPoint x: 841, endPoint y: 627, distance: 421.8
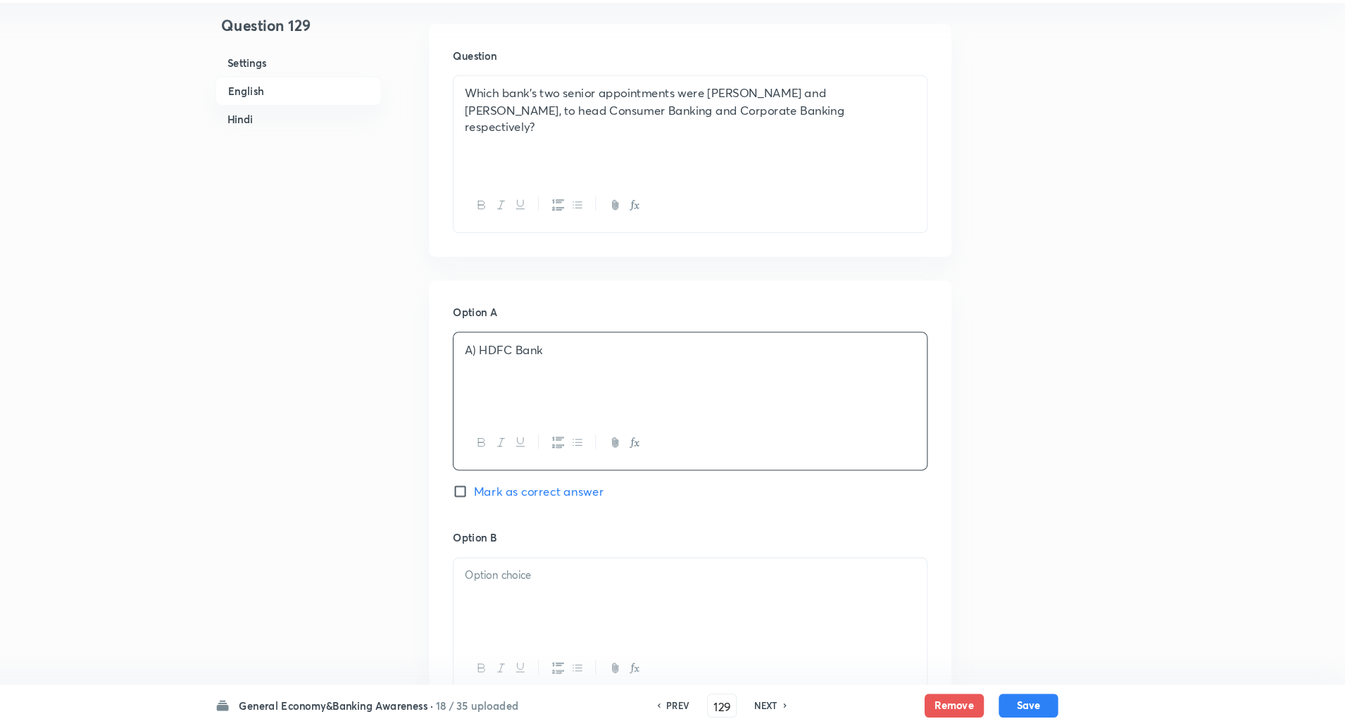
click at [731, 575] on p at bounding box center [723, 583] width 428 height 16
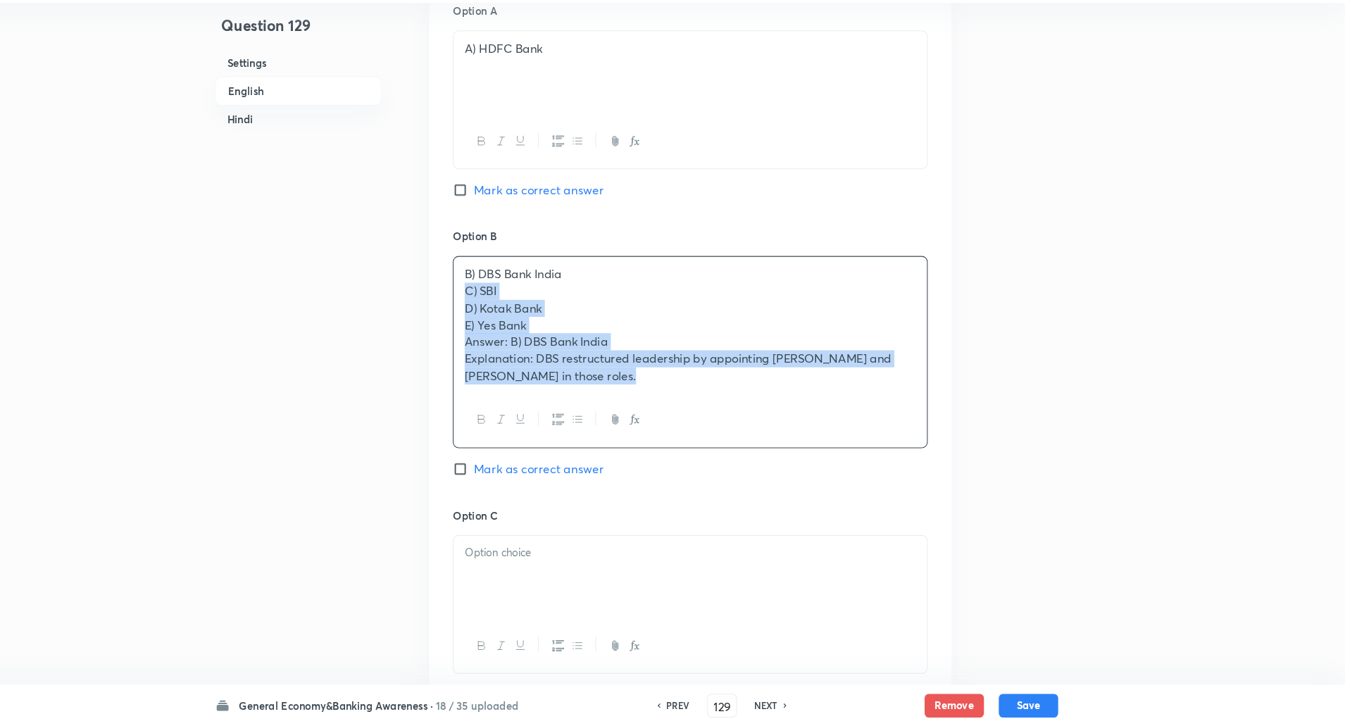
drag, startPoint x: 500, startPoint y: 583, endPoint x: 721, endPoint y: 745, distance: 274.2
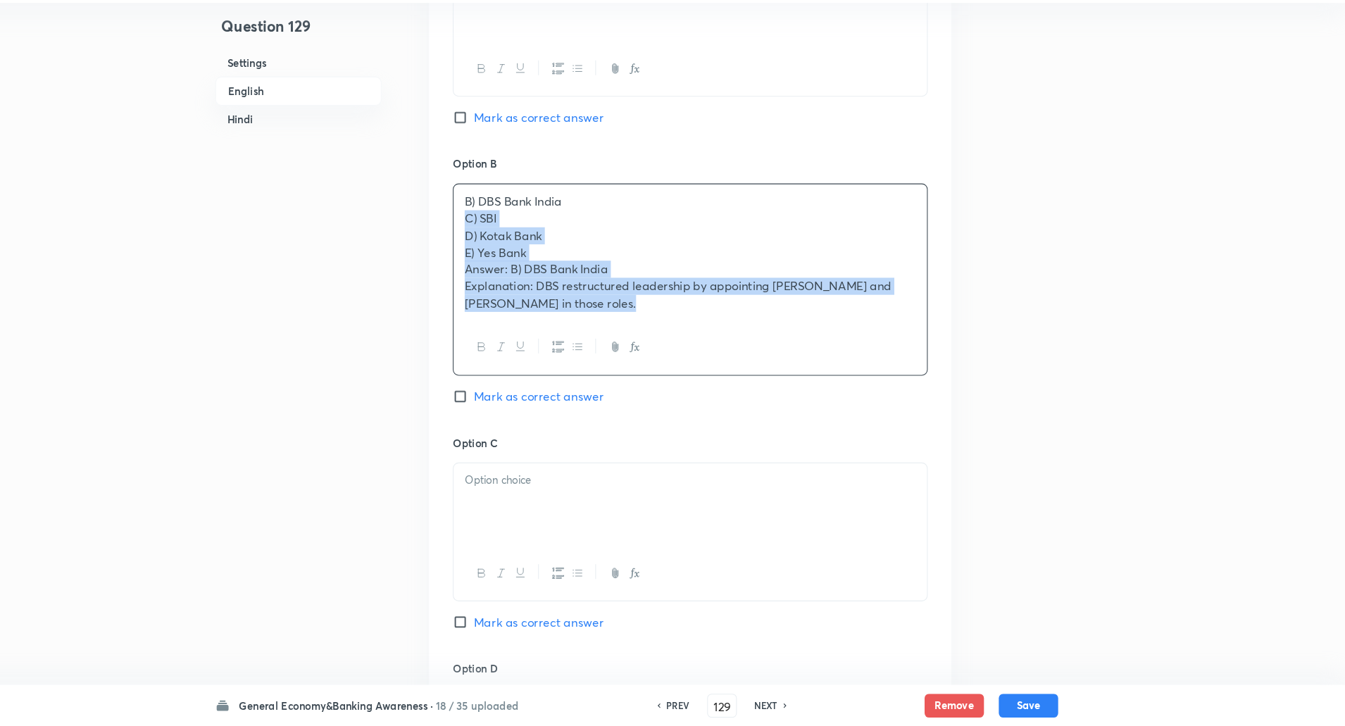
scroll to position [754, 0]
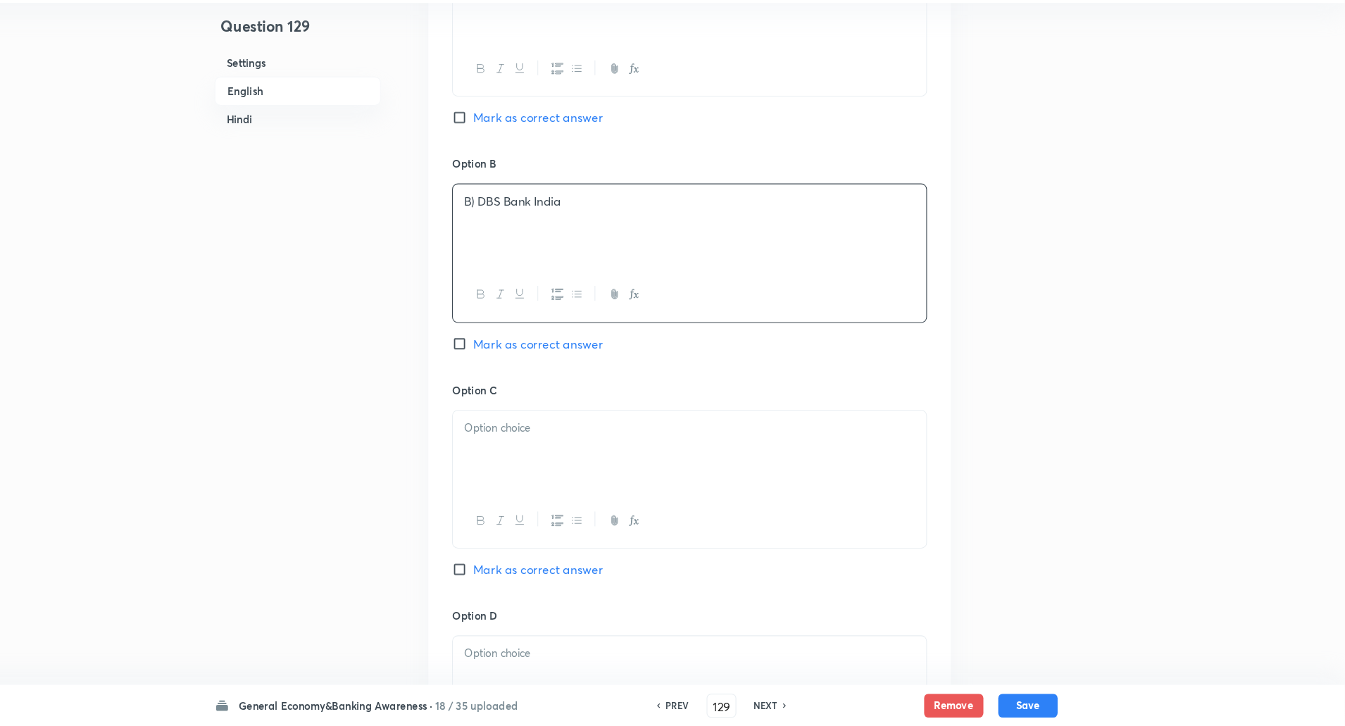
click at [751, 477] on div at bounding box center [723, 465] width 449 height 79
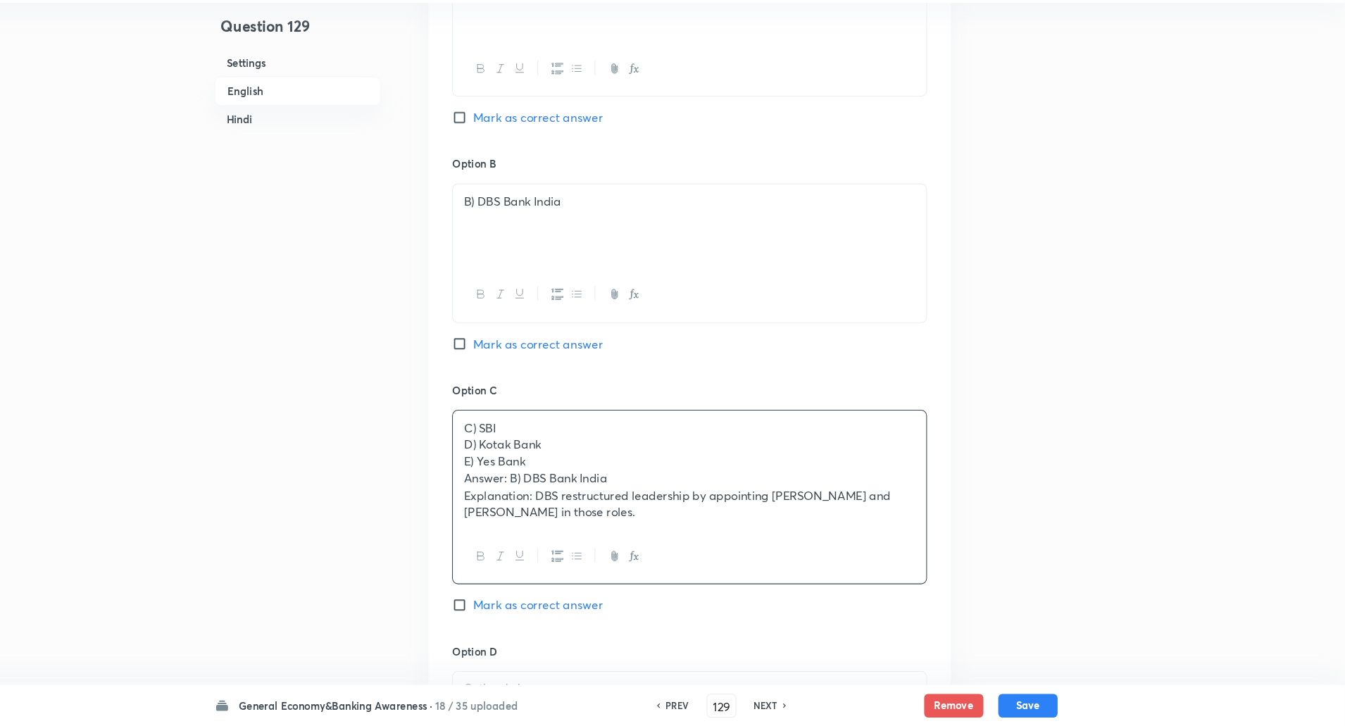
click at [508, 356] on input "Mark as correct answer" at bounding box center [508, 363] width 20 height 14
checkbox input "true"
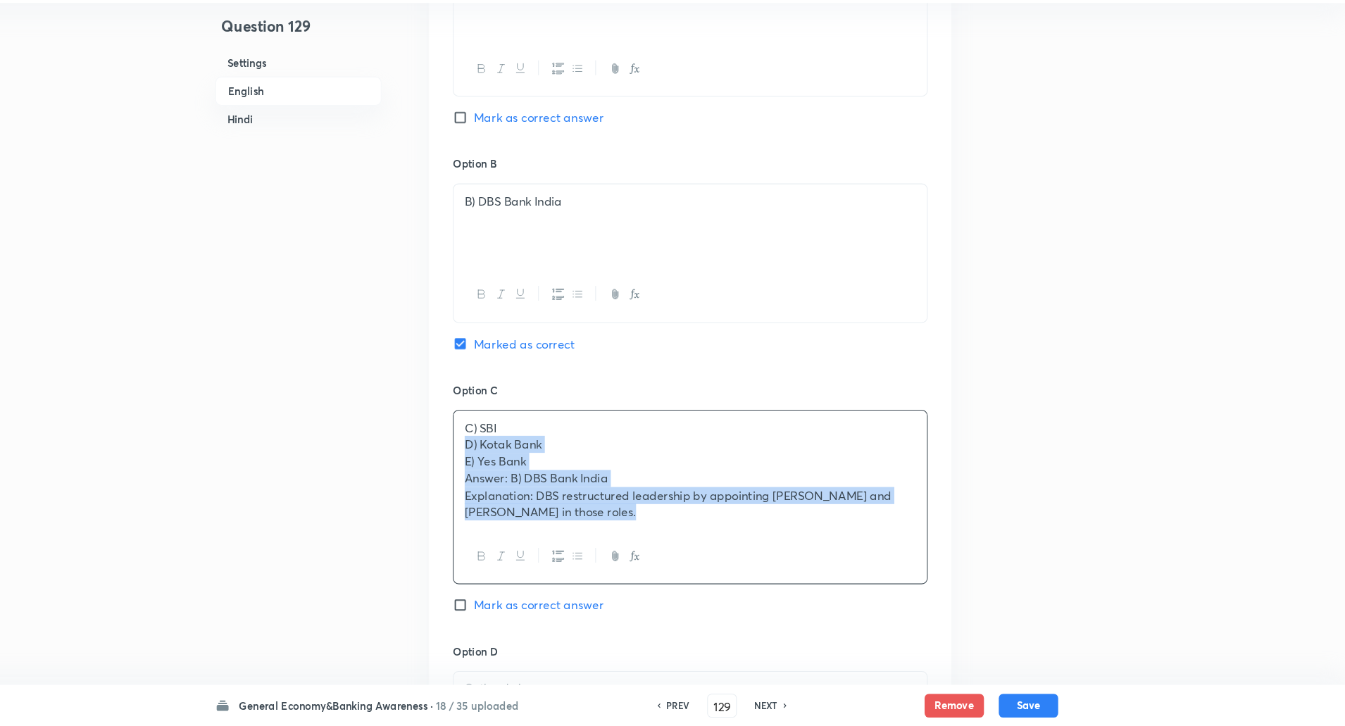
drag, startPoint x: 561, startPoint y: 483, endPoint x: 777, endPoint y: 644, distance: 269.8
click at [777, 644] on div "Option A A) HDFC Bank Mark as correct answer Option B B) DBS Bank India Marked …" at bounding box center [723, 509] width 496 height 1123
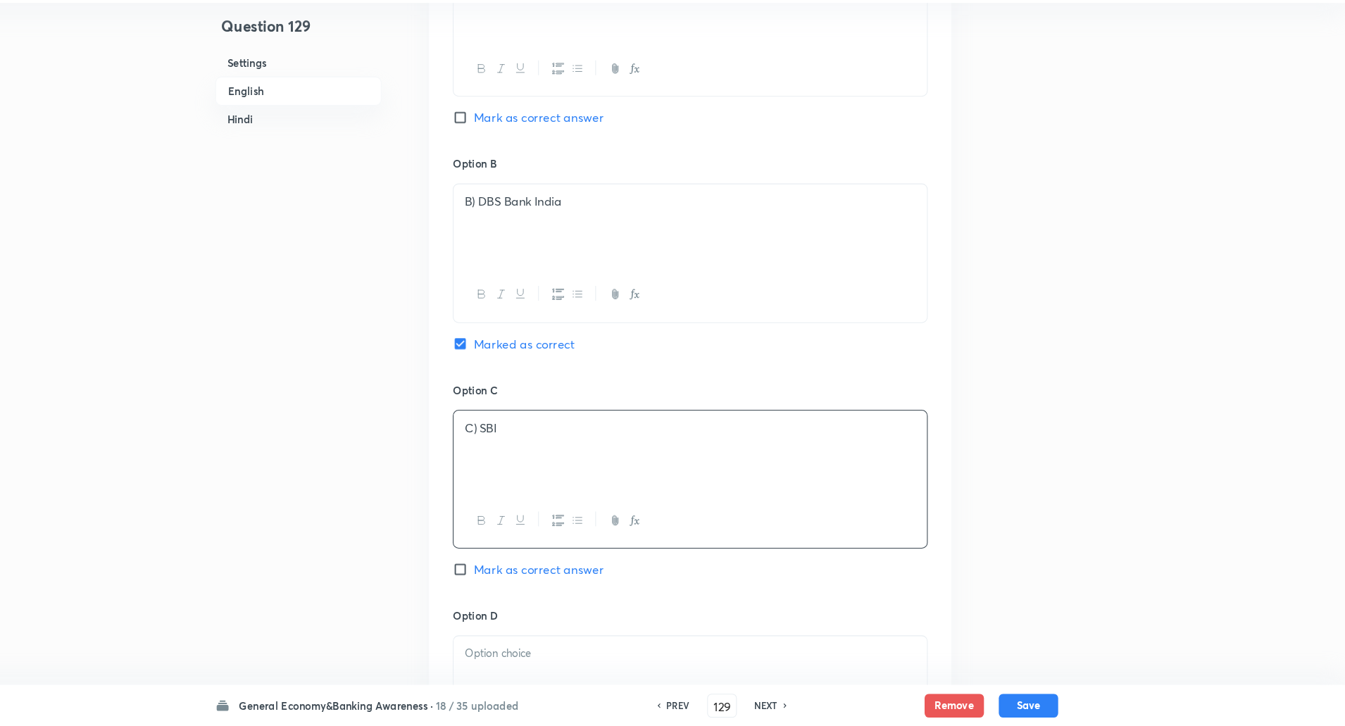
click at [522, 435] on p "C) SBI" at bounding box center [723, 443] width 428 height 16
click at [518, 220] on p "B) DBS Bank India" at bounding box center [723, 228] width 428 height 16
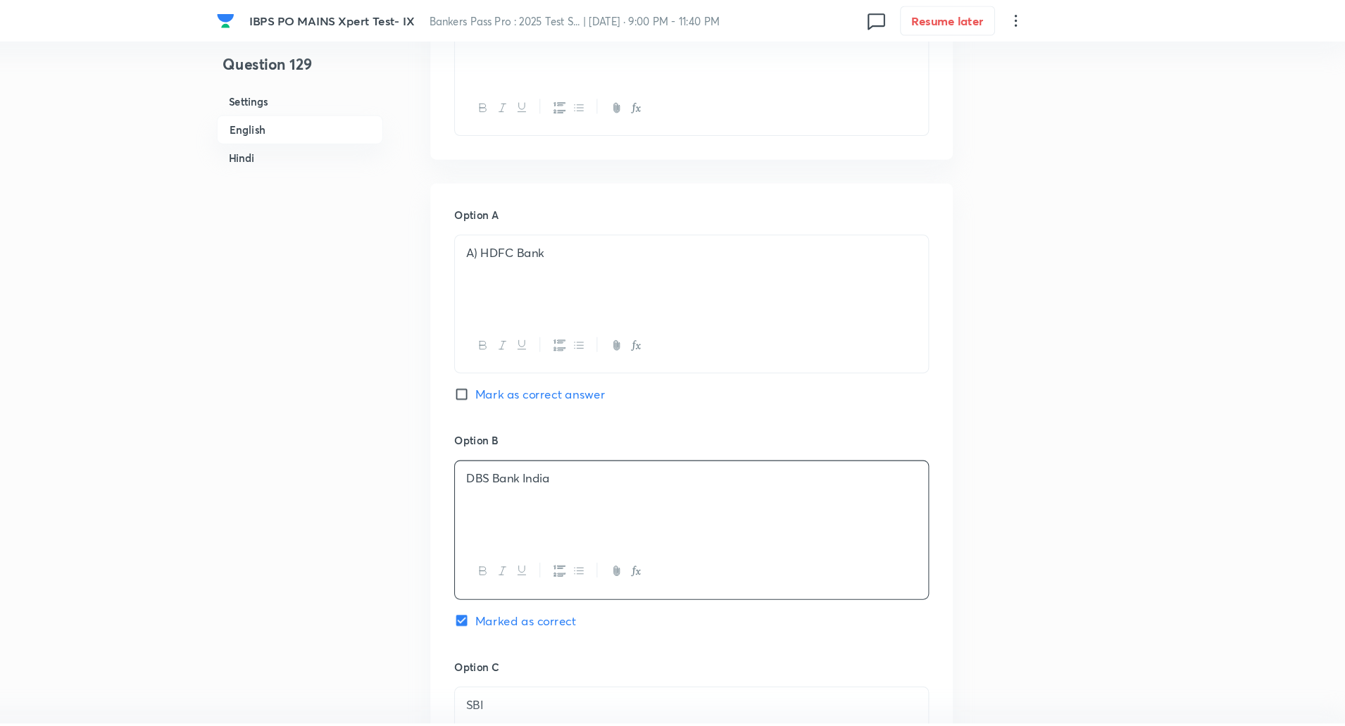
scroll to position [486, 0]
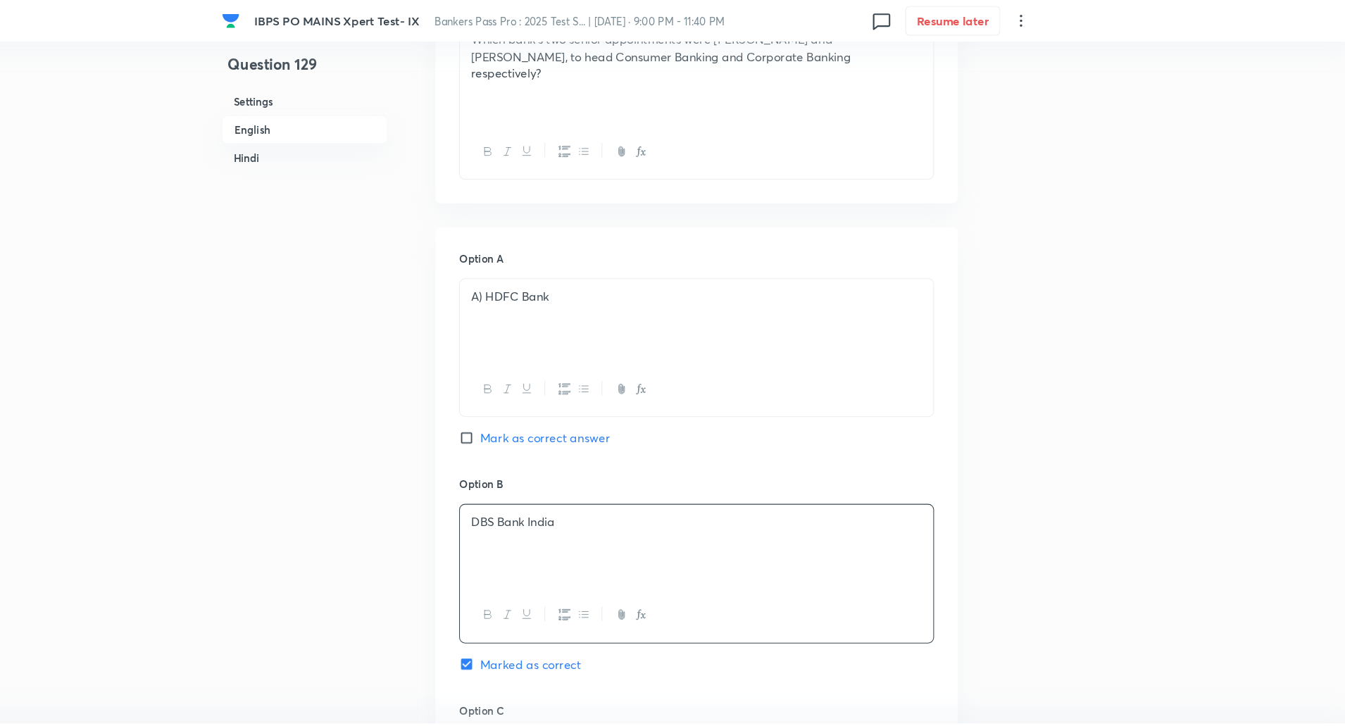
click at [523, 273] on p "A) HDFC Bank" at bounding box center [723, 281] width 428 height 16
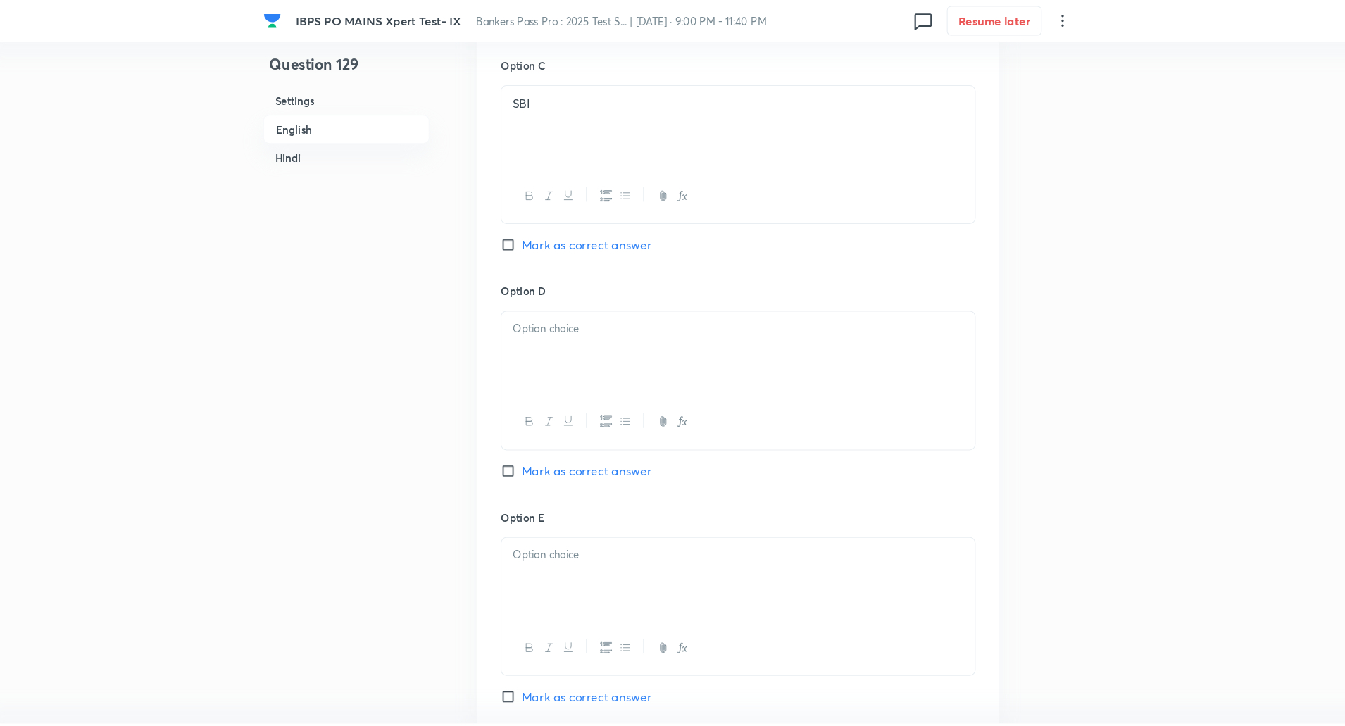
scroll to position [1091, 0]
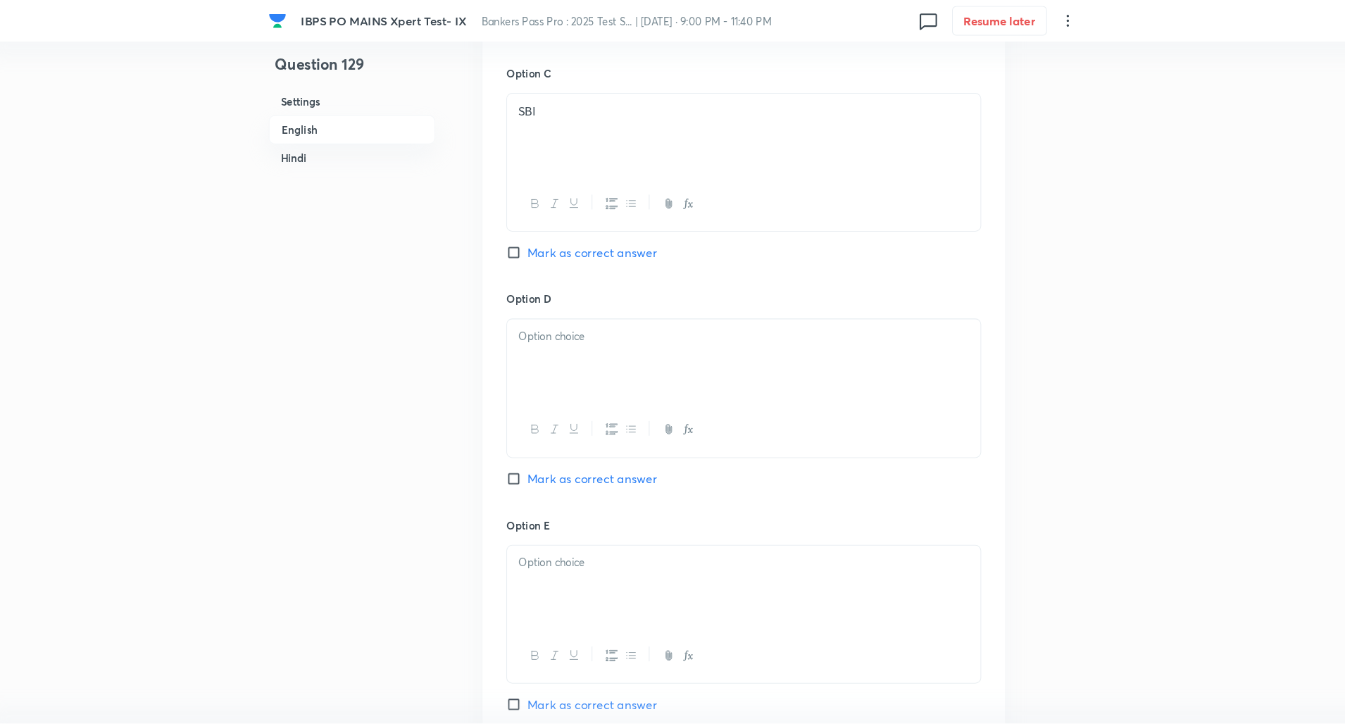
click at [550, 344] on div at bounding box center [723, 342] width 449 height 79
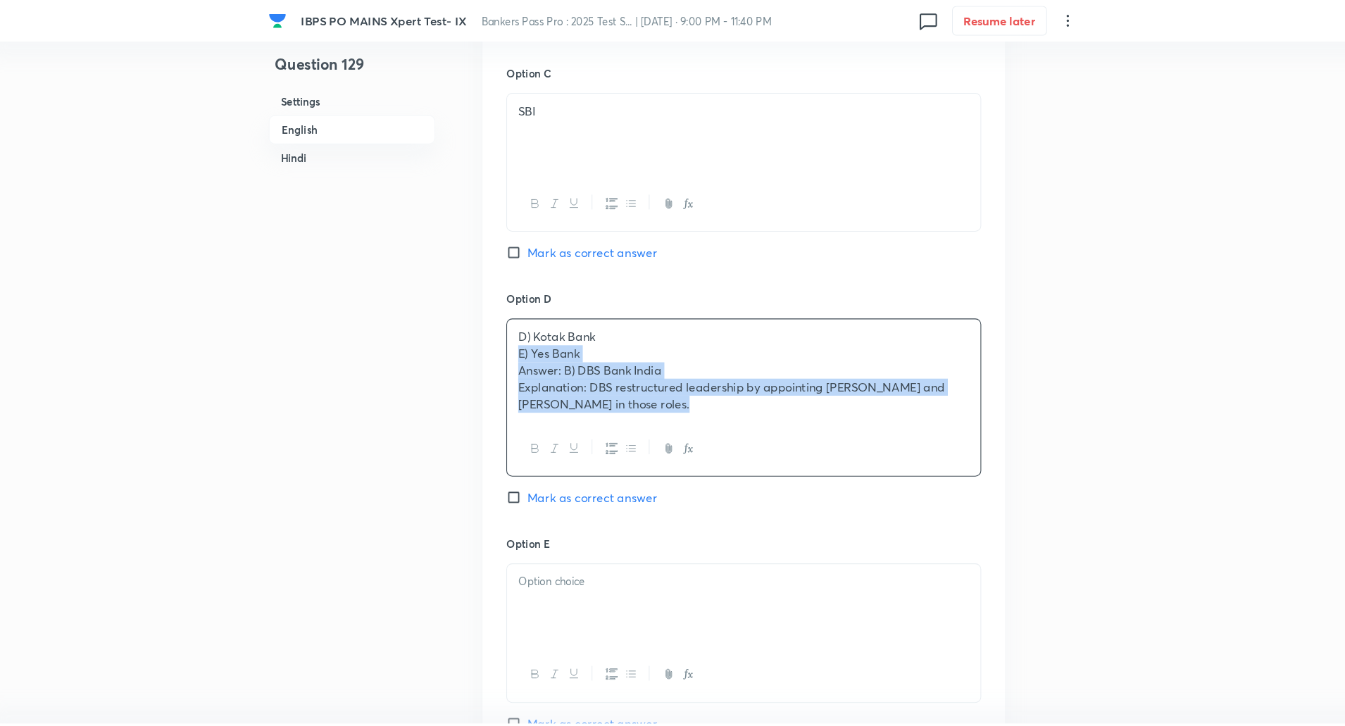
drag, startPoint x: 510, startPoint y: 317, endPoint x: 835, endPoint y: 495, distance: 370.4
click at [835, 495] on div "Option A HDFC Bank Mark as correct answer Option B DBS Bank India Marked as cor…" at bounding box center [723, 163] width 496 height 1107
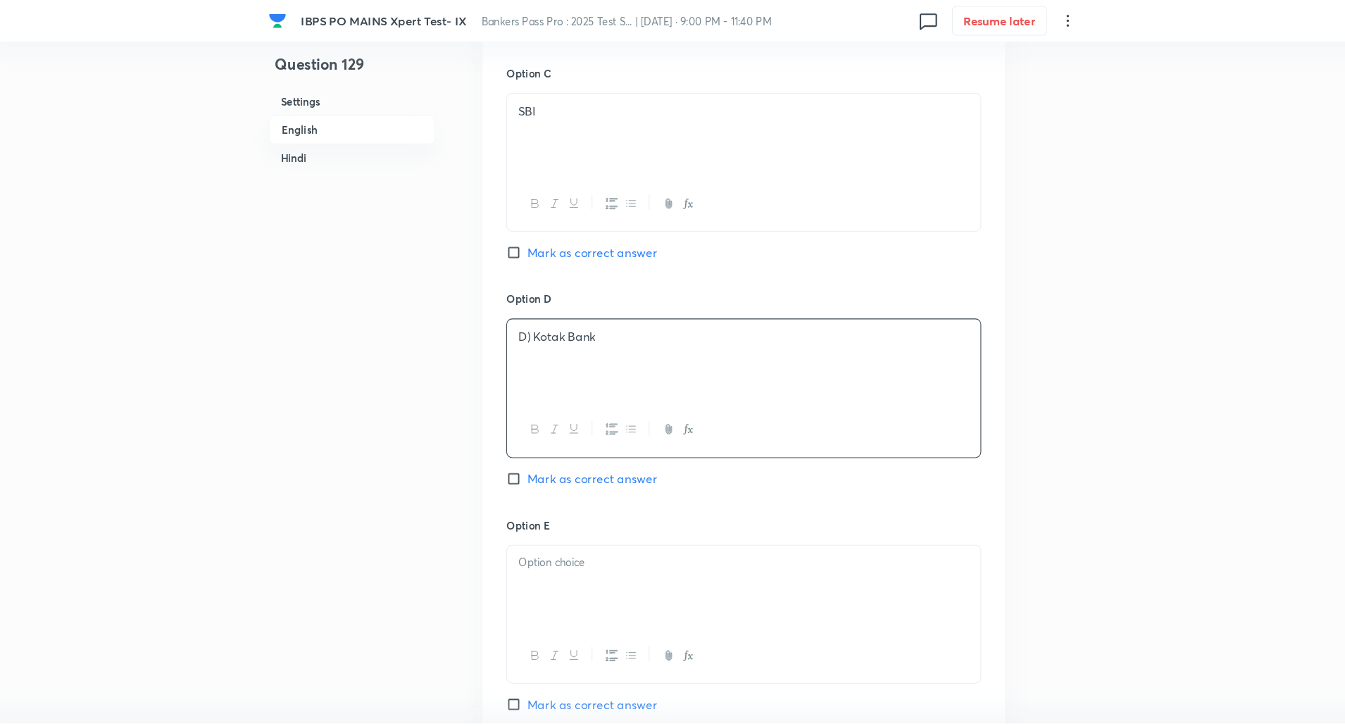
click at [525, 311] on p "D) Kotak Bank" at bounding box center [723, 319] width 428 height 16
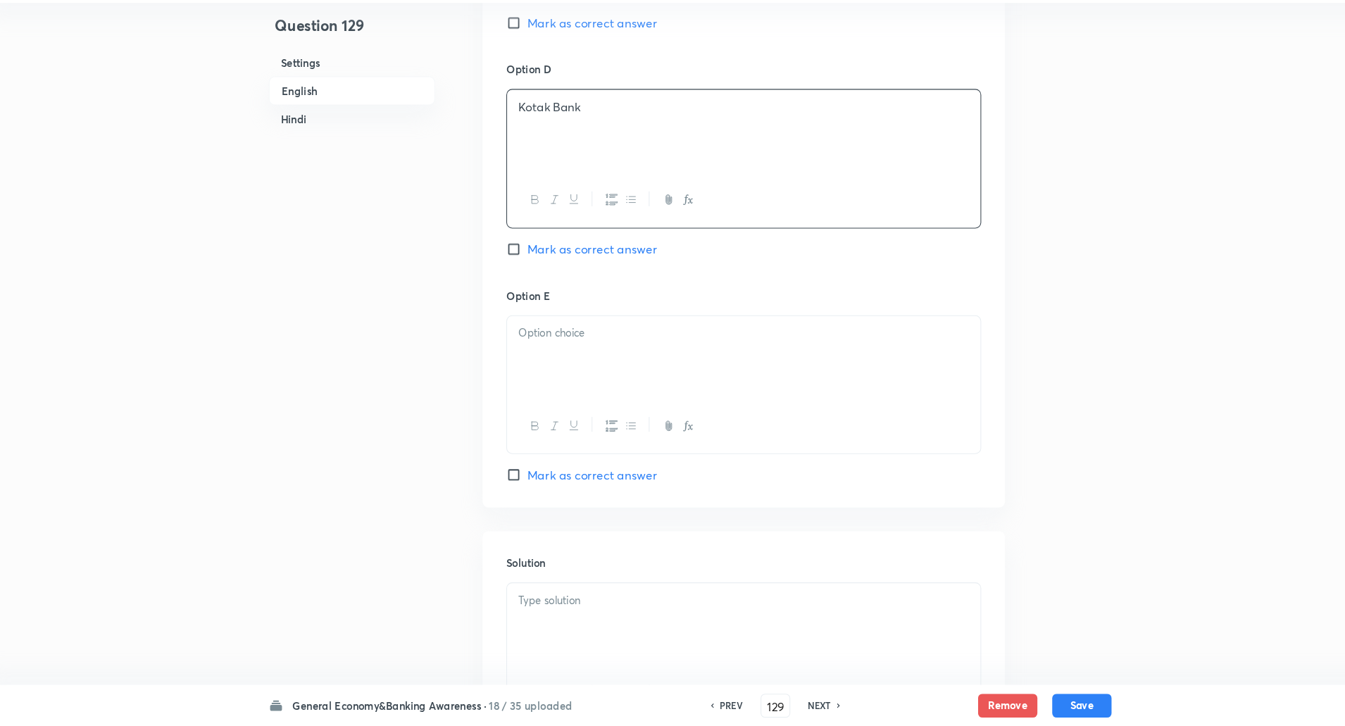
scroll to position [1306, 0]
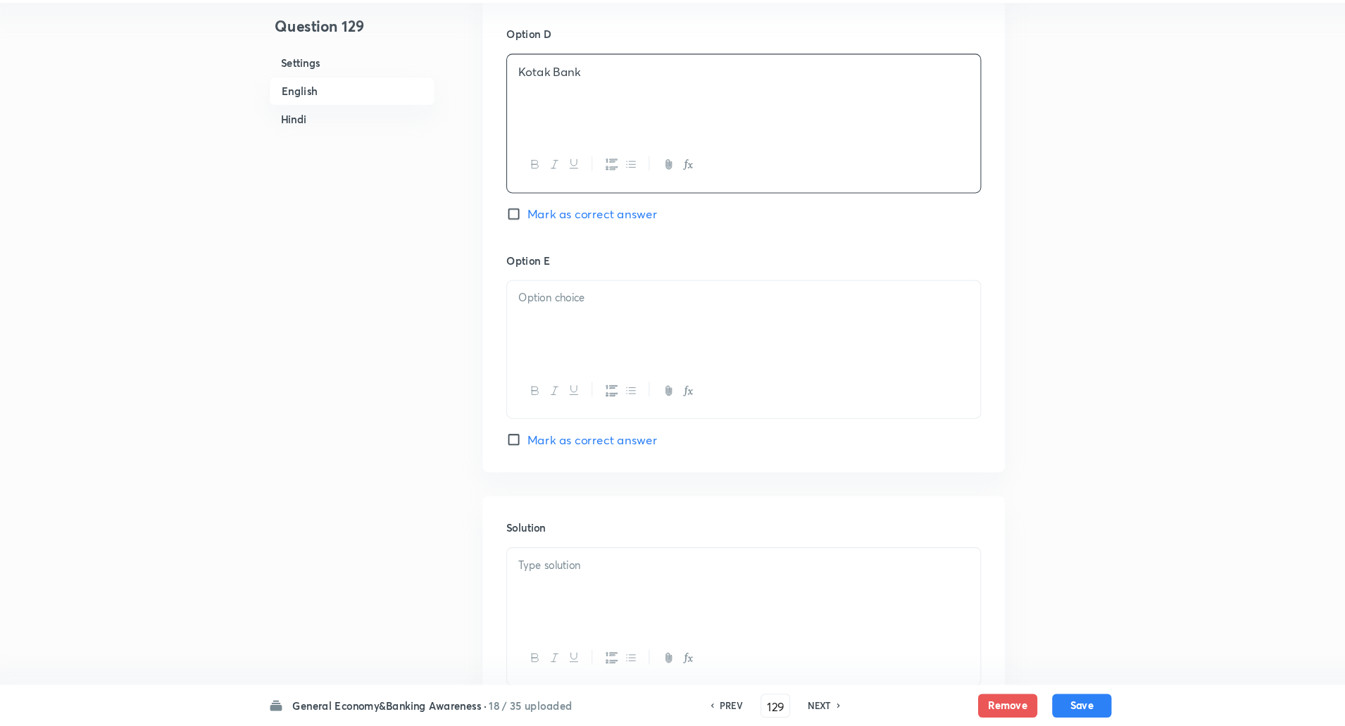
click at [557, 311] on p at bounding box center [723, 319] width 428 height 16
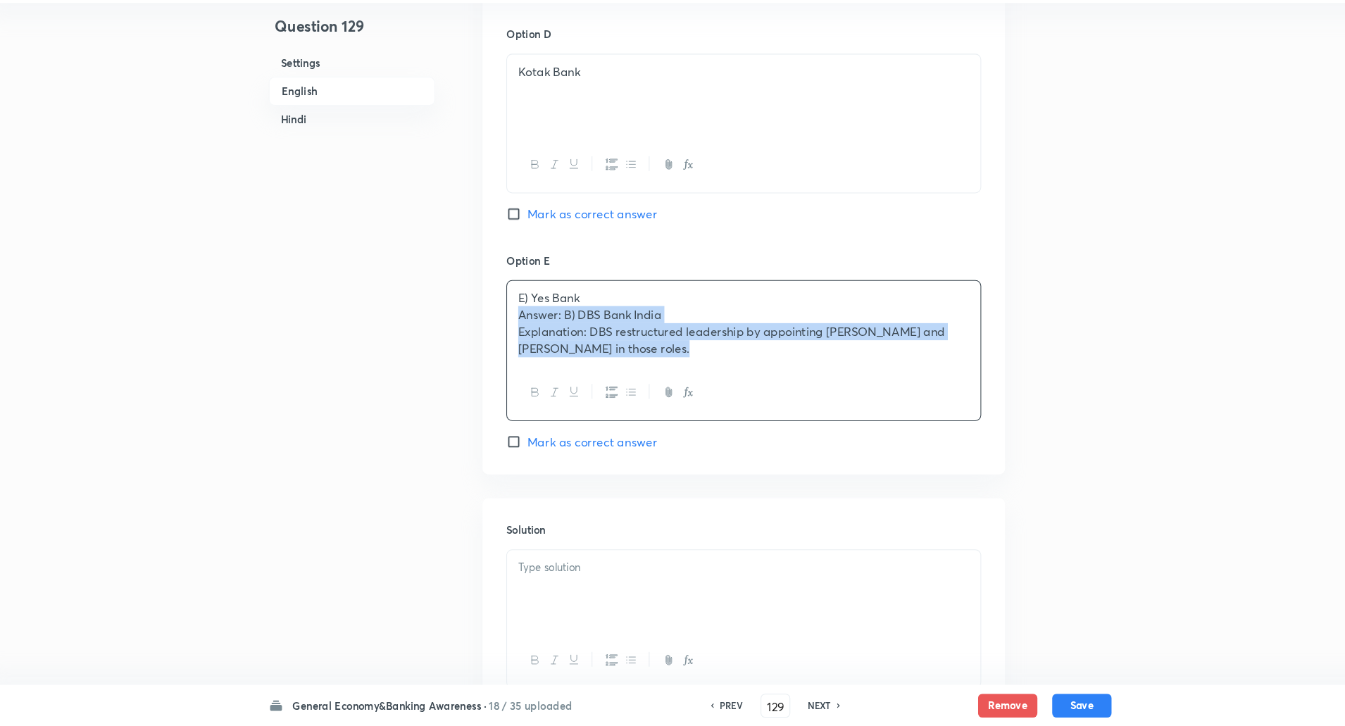
drag, startPoint x: 504, startPoint y: 321, endPoint x: 771, endPoint y: 432, distance: 289.6
click at [771, 432] on div "Option E E) Yes Bank Answer: B) DBS Bank India Explanation: DBS restructured le…" at bounding box center [723, 370] width 451 height 188
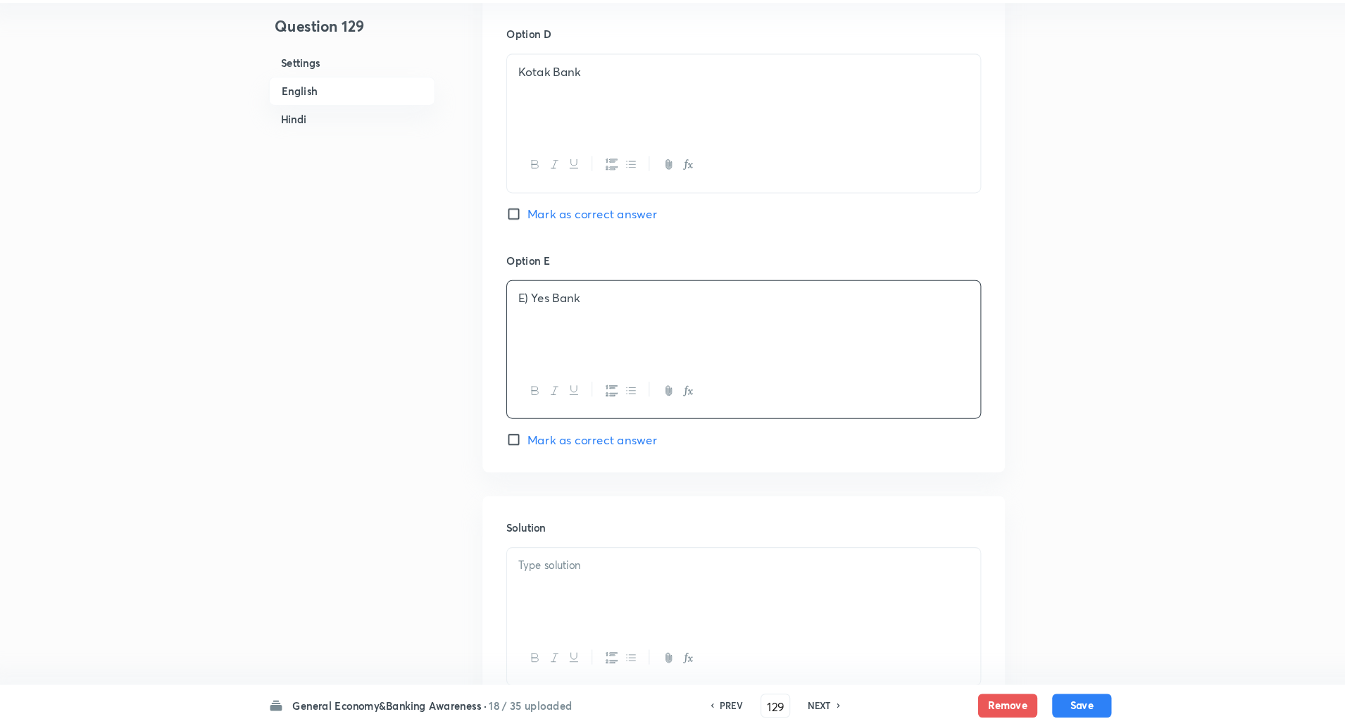
click at [527, 311] on p "E) Yes Bank" at bounding box center [723, 319] width 428 height 16
click at [522, 311] on p "E) Yes Bank" at bounding box center [723, 319] width 428 height 16
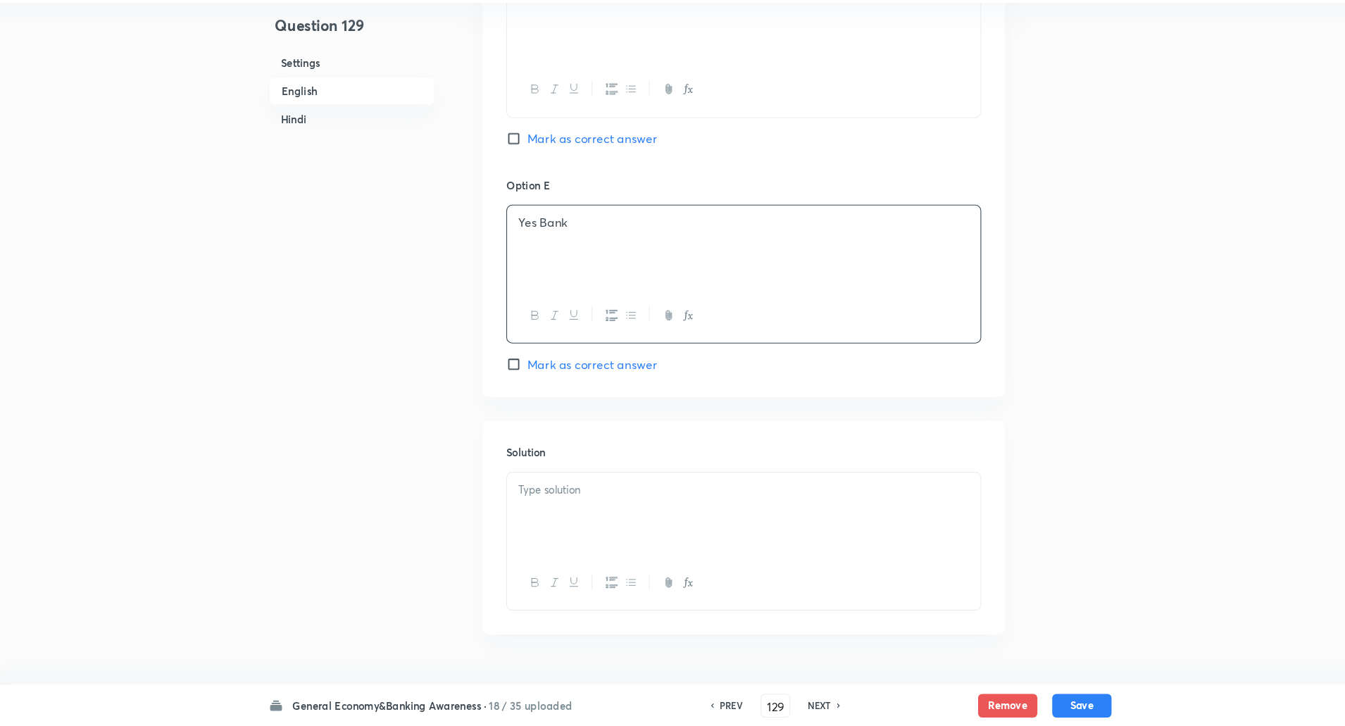
scroll to position [1497, 0]
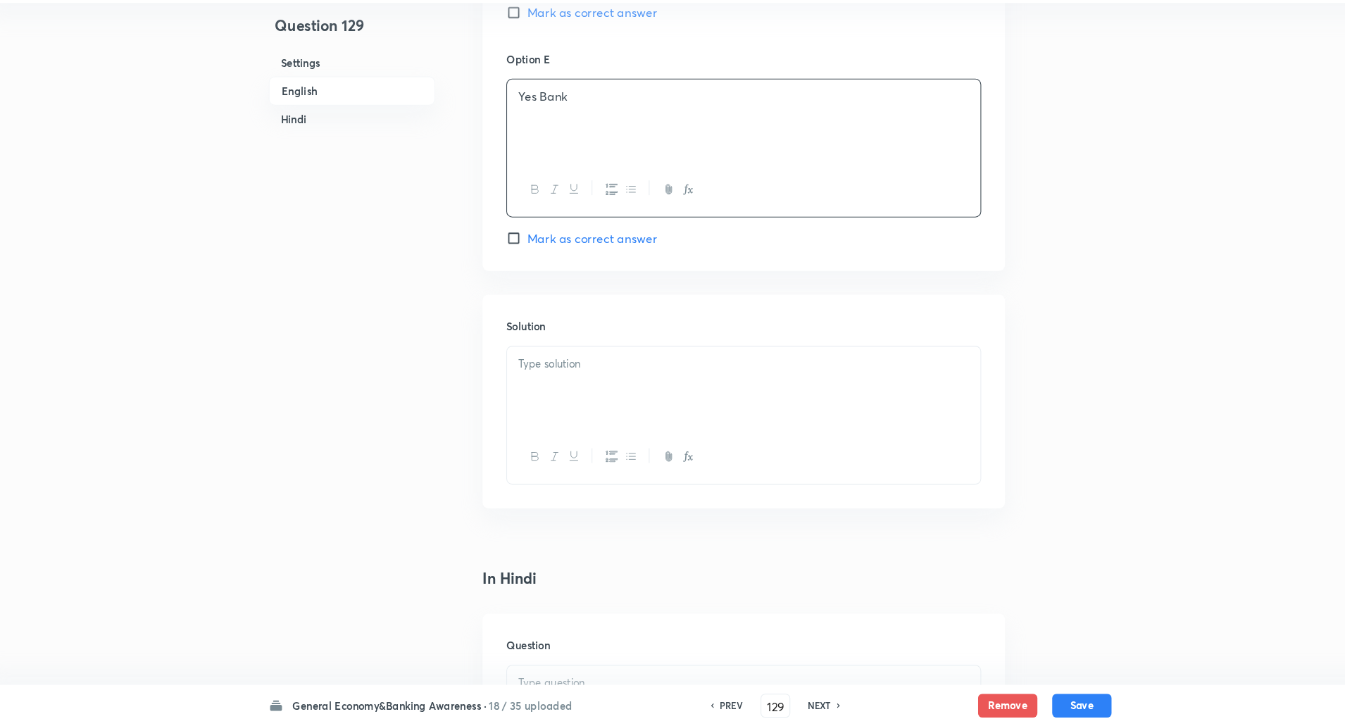
click at [518, 374] on p at bounding box center [723, 382] width 428 height 16
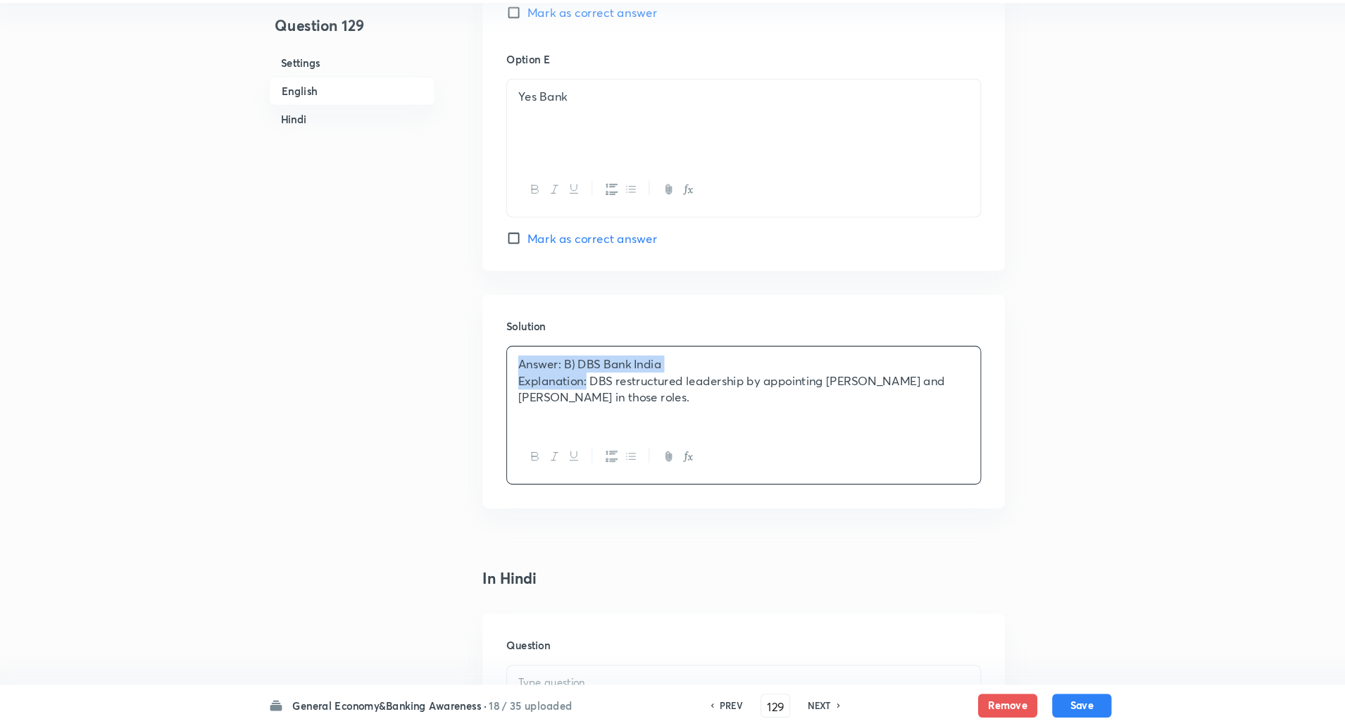
drag, startPoint x: 504, startPoint y: 368, endPoint x: 575, endPoint y: 385, distance: 73.8
click at [575, 385] on div "Answer: B) DBS Bank India Explanation: DBS restructured leadership by appointin…" at bounding box center [723, 405] width 449 height 79
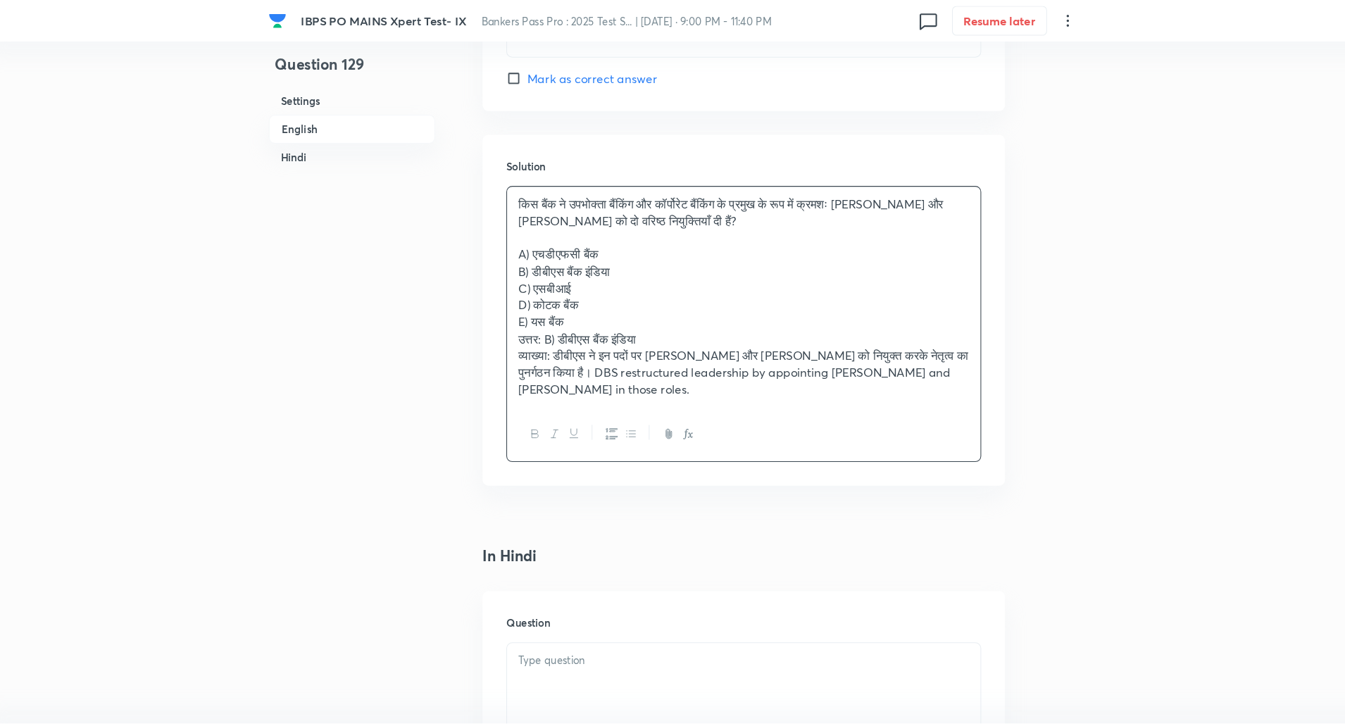
scroll to position [1682, 0]
click at [593, 622] on p at bounding box center [723, 630] width 428 height 16
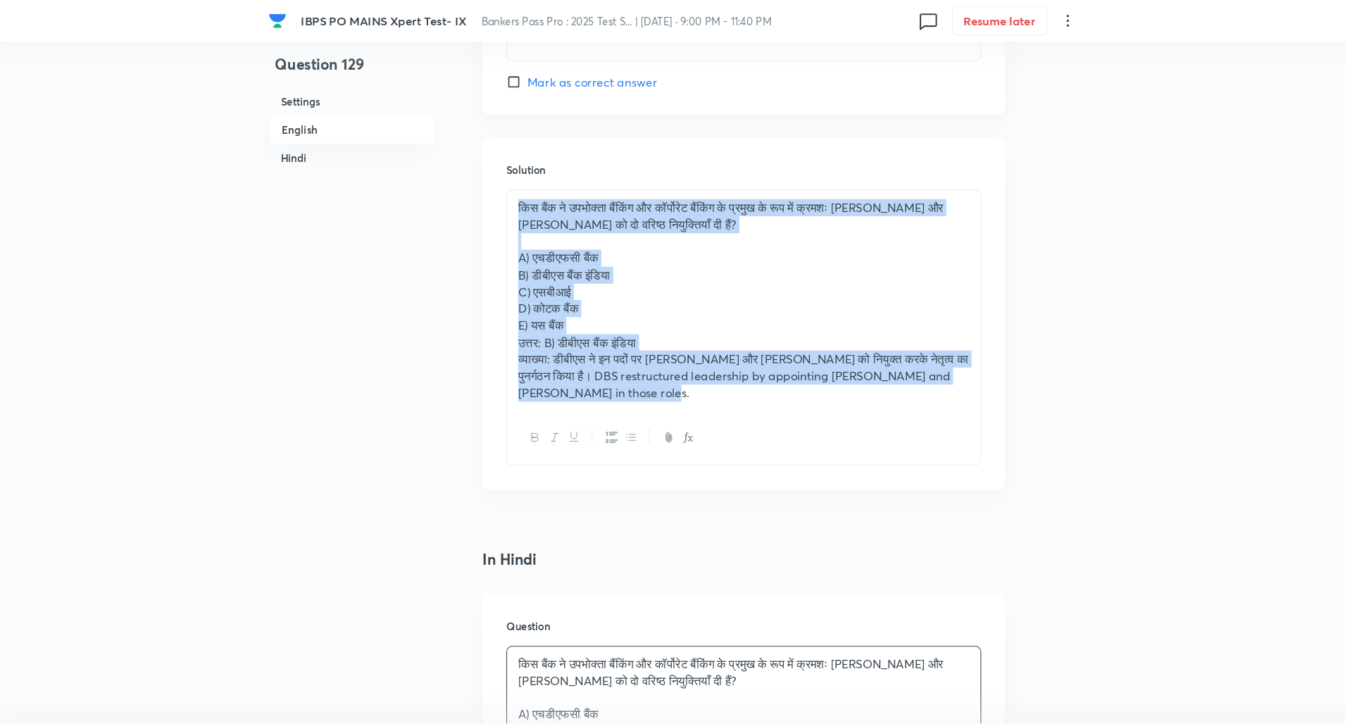
drag, startPoint x: 511, startPoint y: 175, endPoint x: 678, endPoint y: 349, distance: 241.1
click at [678, 349] on div "किस बैंक ने उपभोक्ता बैंकिंग और कॉर्पोरेट बैंकिंग के प्रमुख के रूप में क्रमशः अ…" at bounding box center [723, 284] width 449 height 209
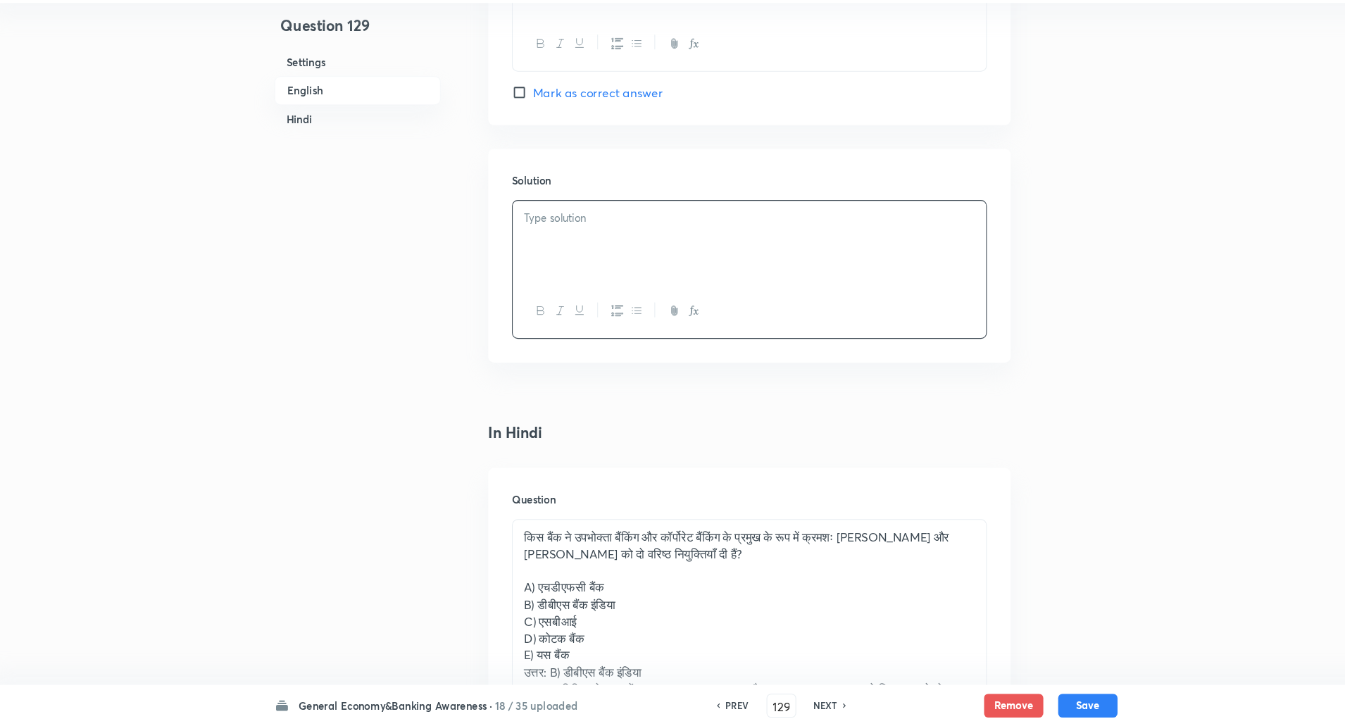
scroll to position [1636, 0]
click at [540, 202] on div "Solution" at bounding box center [723, 278] width 496 height 203
click at [540, 226] on div at bounding box center [723, 265] width 449 height 79
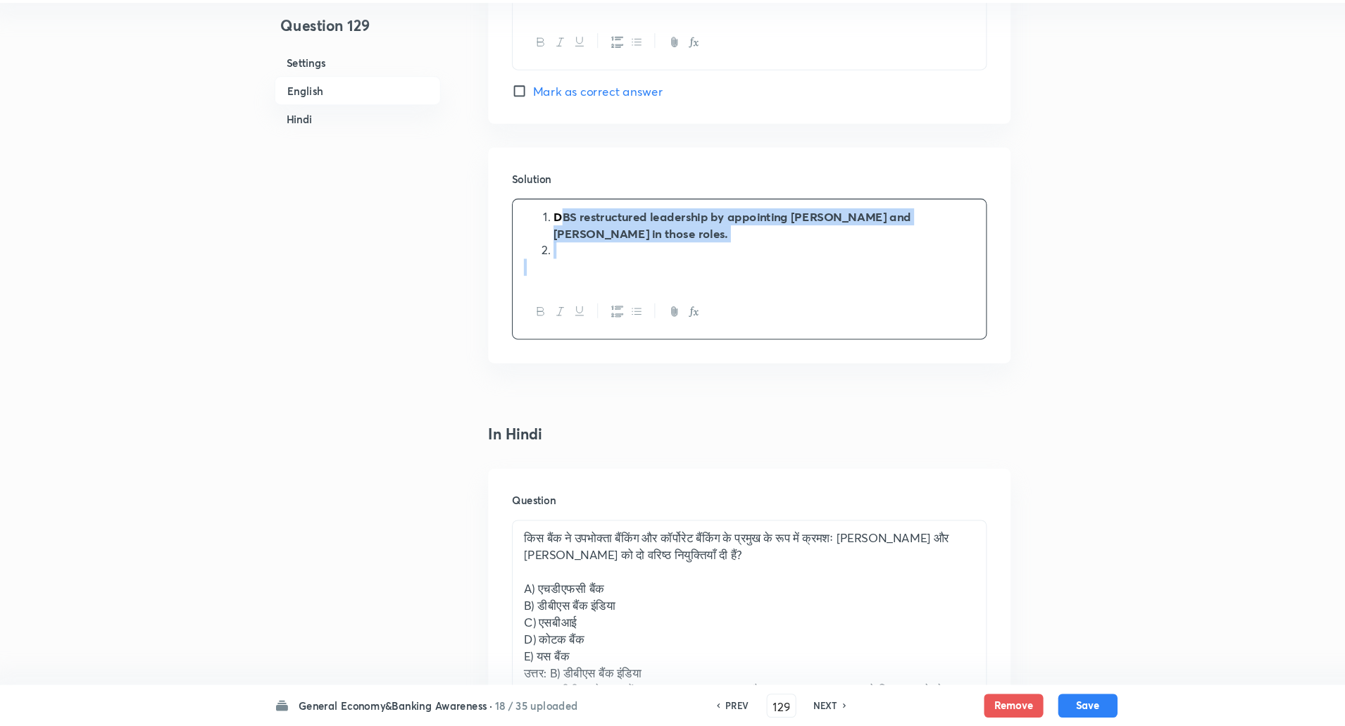
drag, startPoint x: 540, startPoint y: 217, endPoint x: 647, endPoint y: 309, distance: 140.9
click at [647, 309] on div "DBS restructured leadership by appointing Ambuj Chandna and Santanu Mitra in th…" at bounding box center [723, 292] width 451 height 134
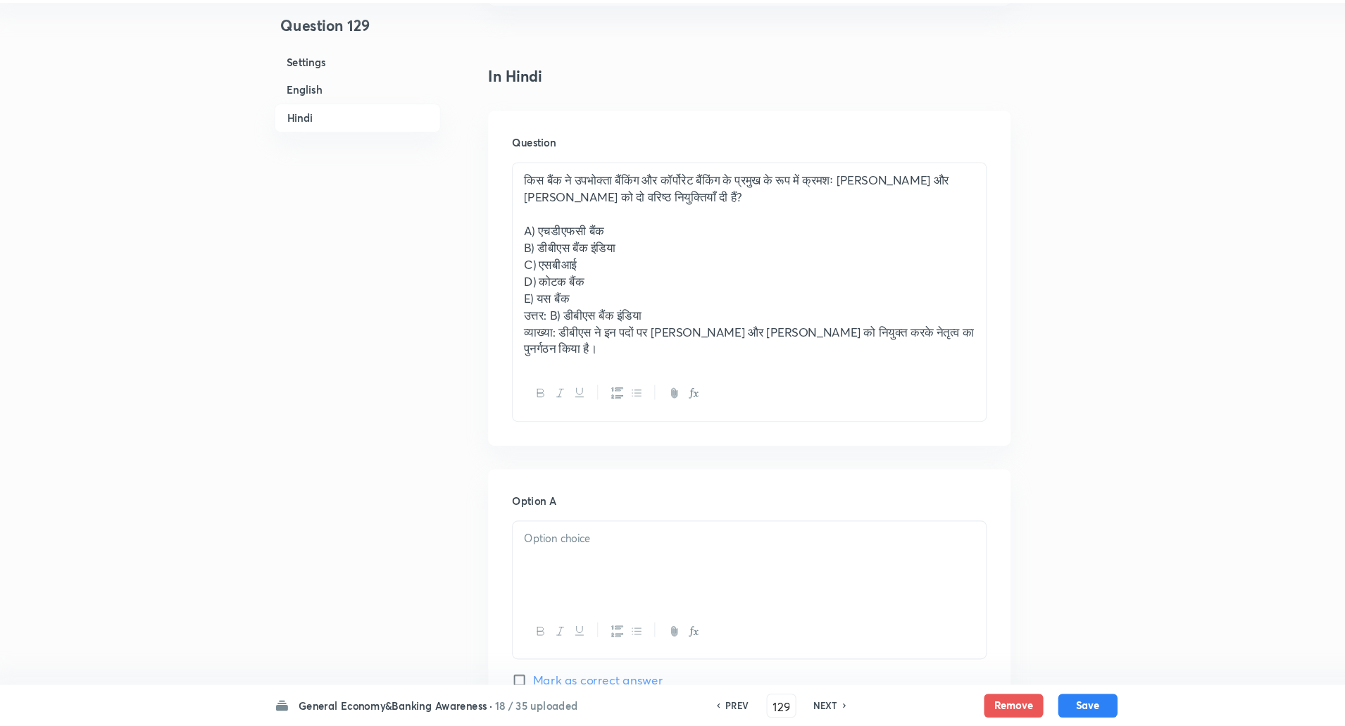
scroll to position [2147, 0]
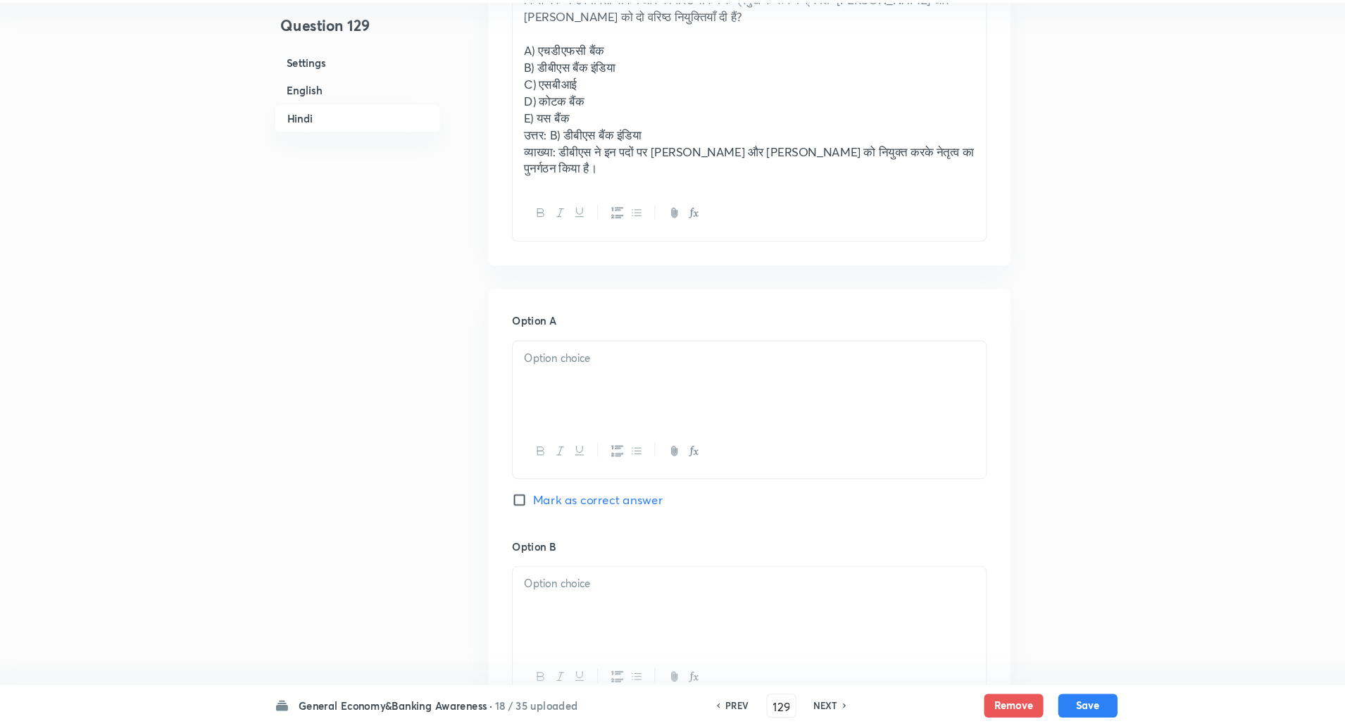
click at [558, 382] on div at bounding box center [723, 400] width 449 height 79
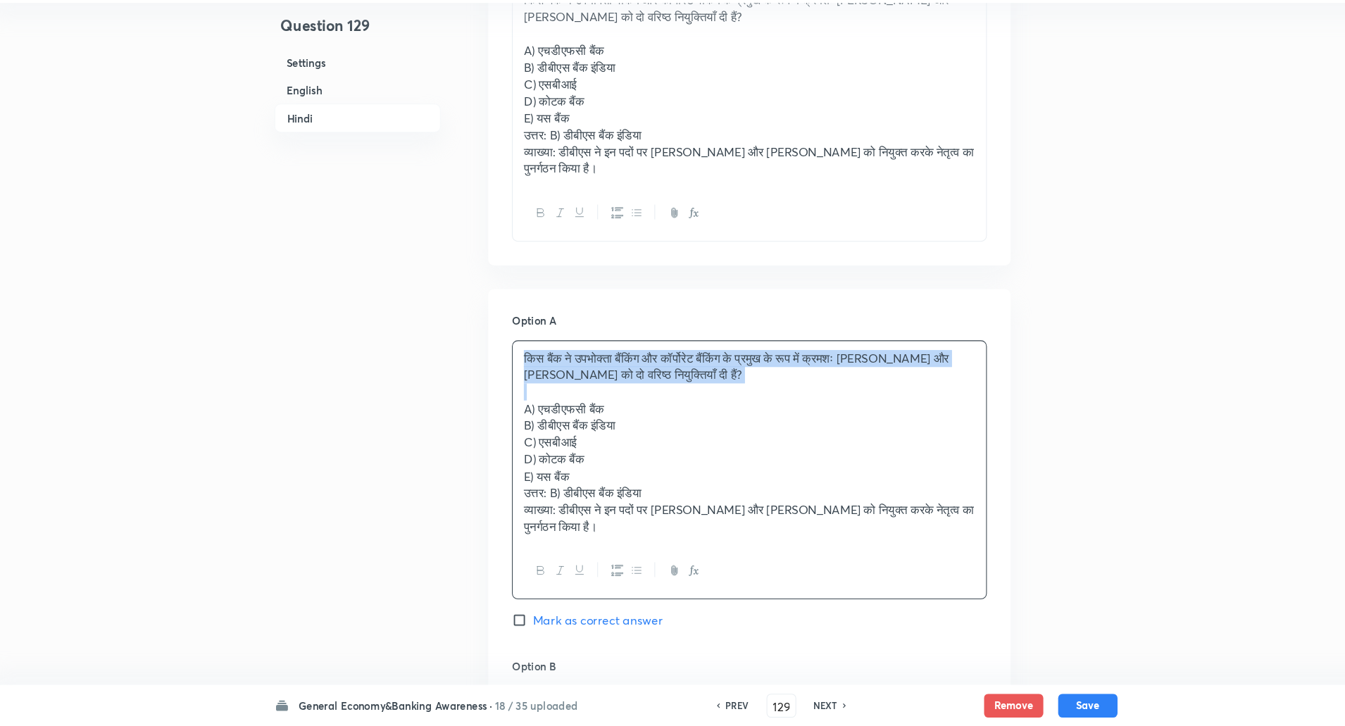
drag, startPoint x: 502, startPoint y: 355, endPoint x: 702, endPoint y: 391, distance: 202.6
click at [702, 391] on div "किस बैंक ने उपभोक्ता बैंकिंग और कॉर्पोरेट बैंकिंग के प्रमुख के रूप में क्रमशः अ…" at bounding box center [723, 457] width 449 height 193
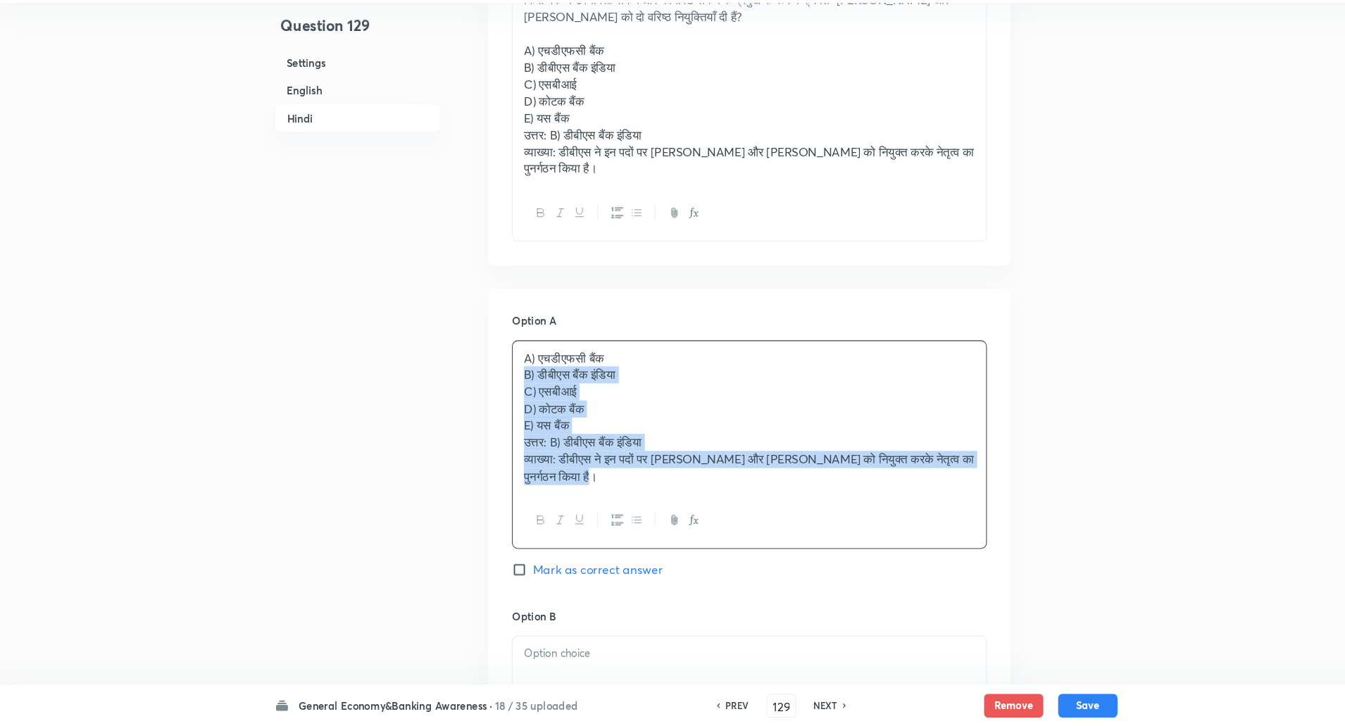
drag, startPoint x: 507, startPoint y: 374, endPoint x: 594, endPoint y: 483, distance: 138.8
click at [594, 483] on div "A) एचडीएफसी बैंक B) डीबीएस बैंक इंडिया C) एसबीआई D) कोटक बैंक E) यस बैंक उत्तर:…" at bounding box center [723, 433] width 449 height 145
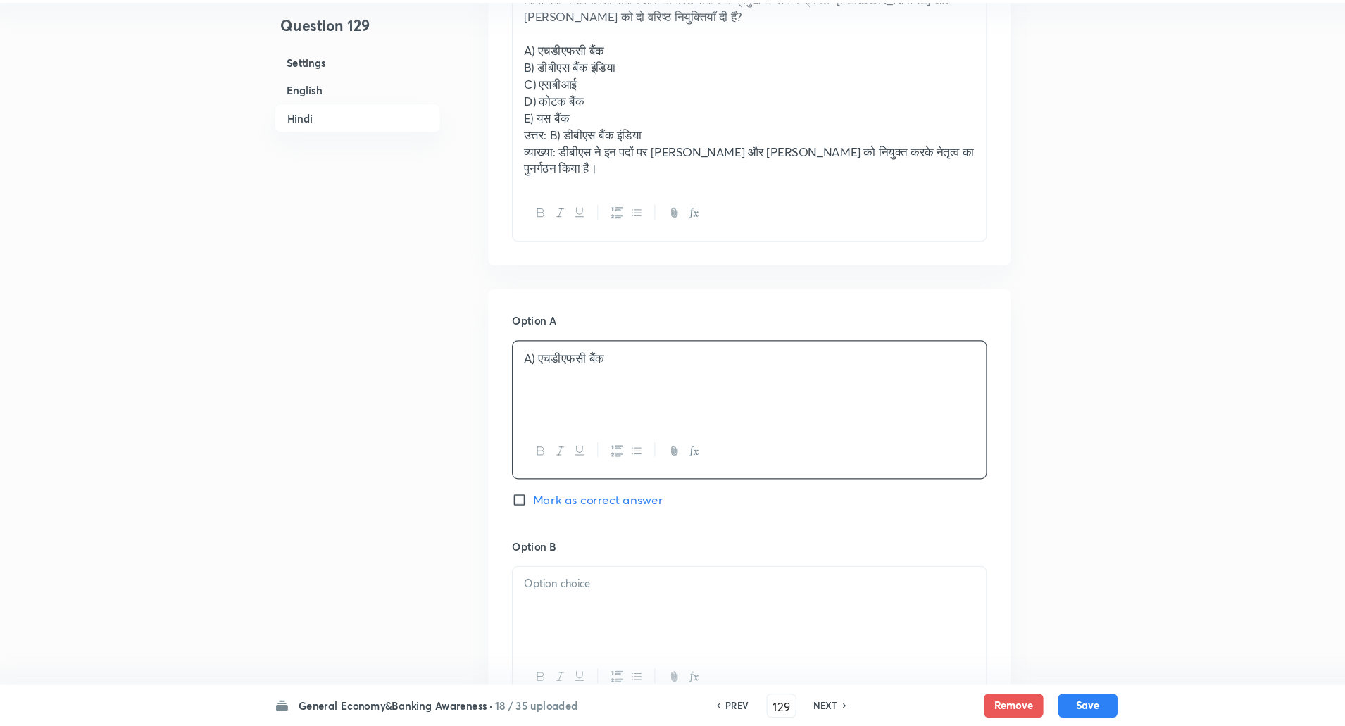
click at [525, 369] on p "A) एचडीएफसी बैंक" at bounding box center [723, 377] width 428 height 16
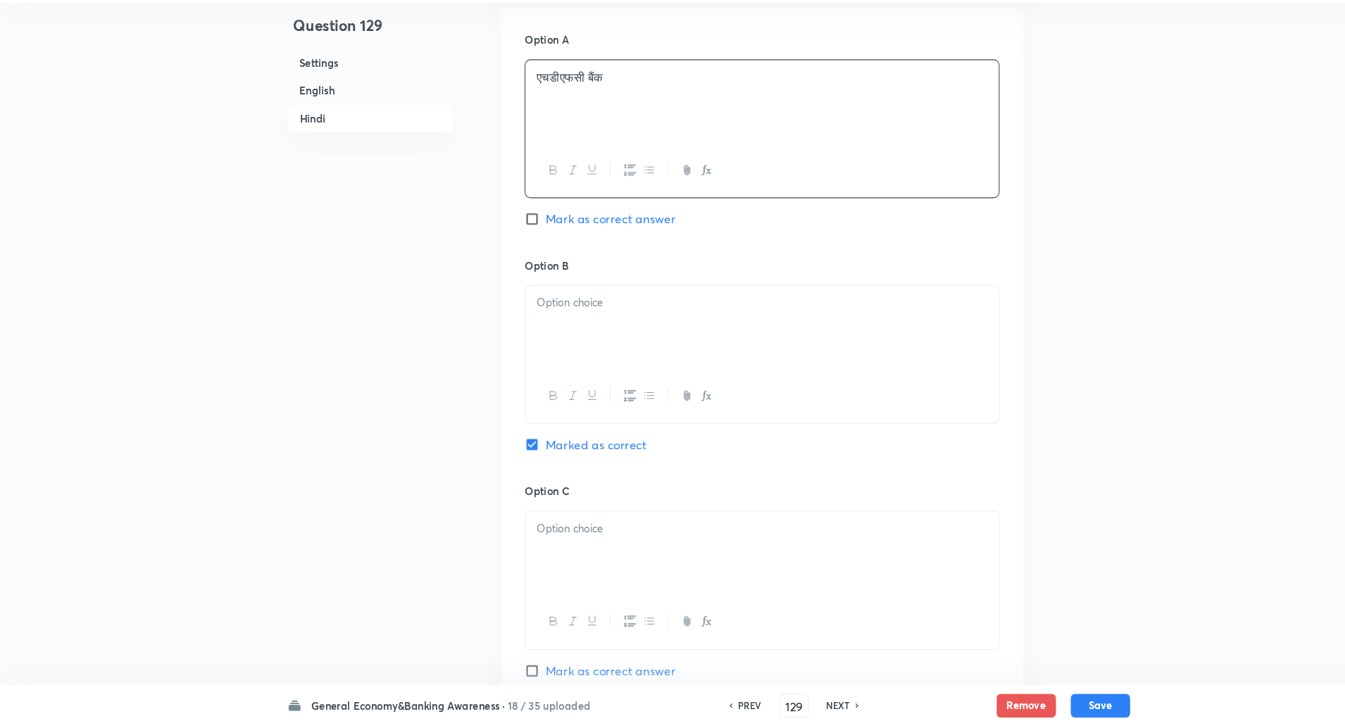
scroll to position [2415, 0]
click at [536, 319] on div at bounding box center [723, 346] width 449 height 79
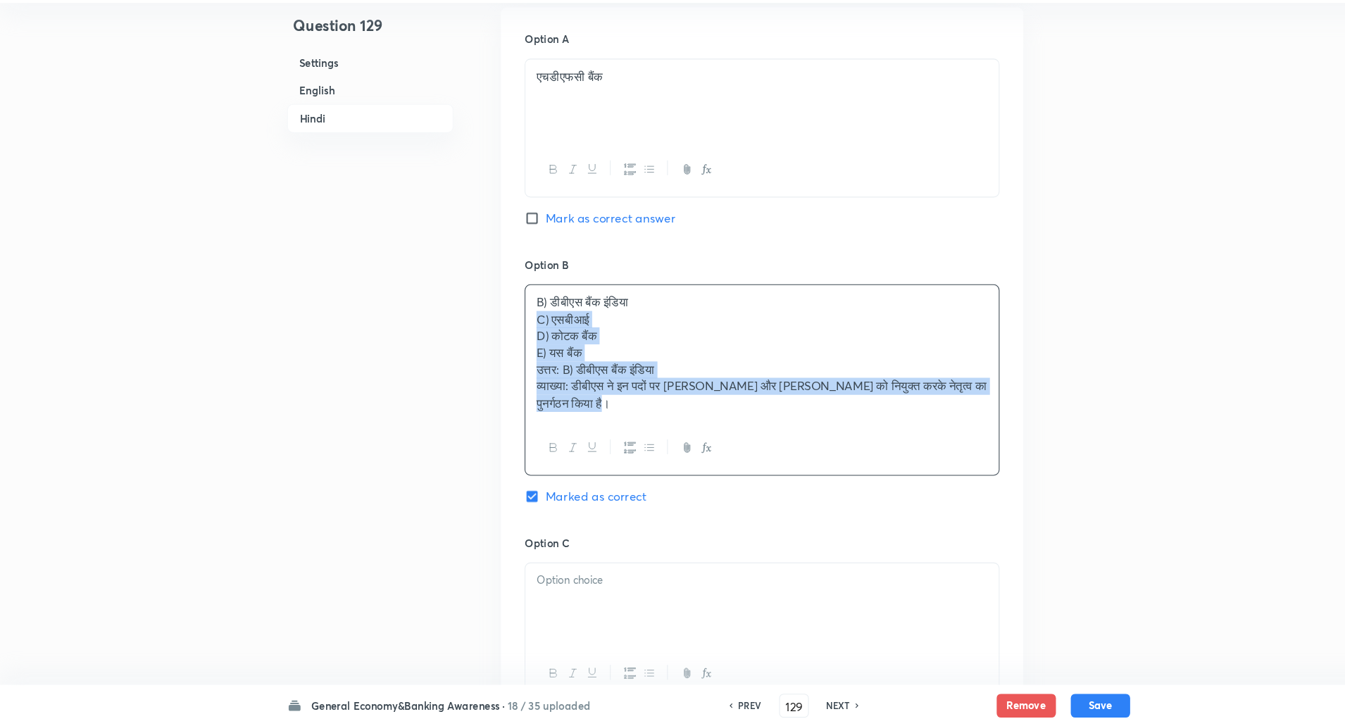
drag, startPoint x: 506, startPoint y: 328, endPoint x: 718, endPoint y: 627, distance: 366.8
click at [718, 627] on div "Option A एचडीएफसी बैंक Mark as correct answer Option B B) डीबीएस बैंक इंडिया C)…" at bounding box center [723, 613] width 496 height 1139
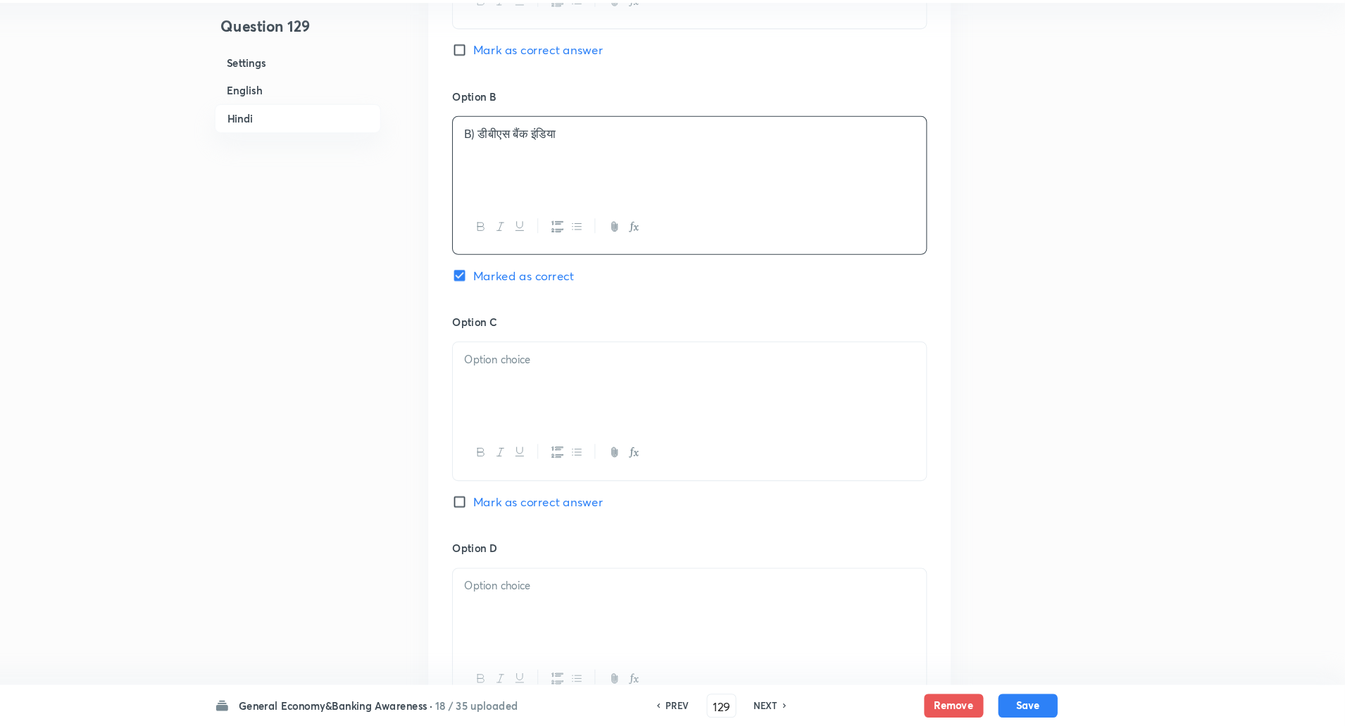
scroll to position [2575, 0]
click at [522, 155] on p "B) डीबीएस बैंक इंडिया" at bounding box center [723, 163] width 428 height 16
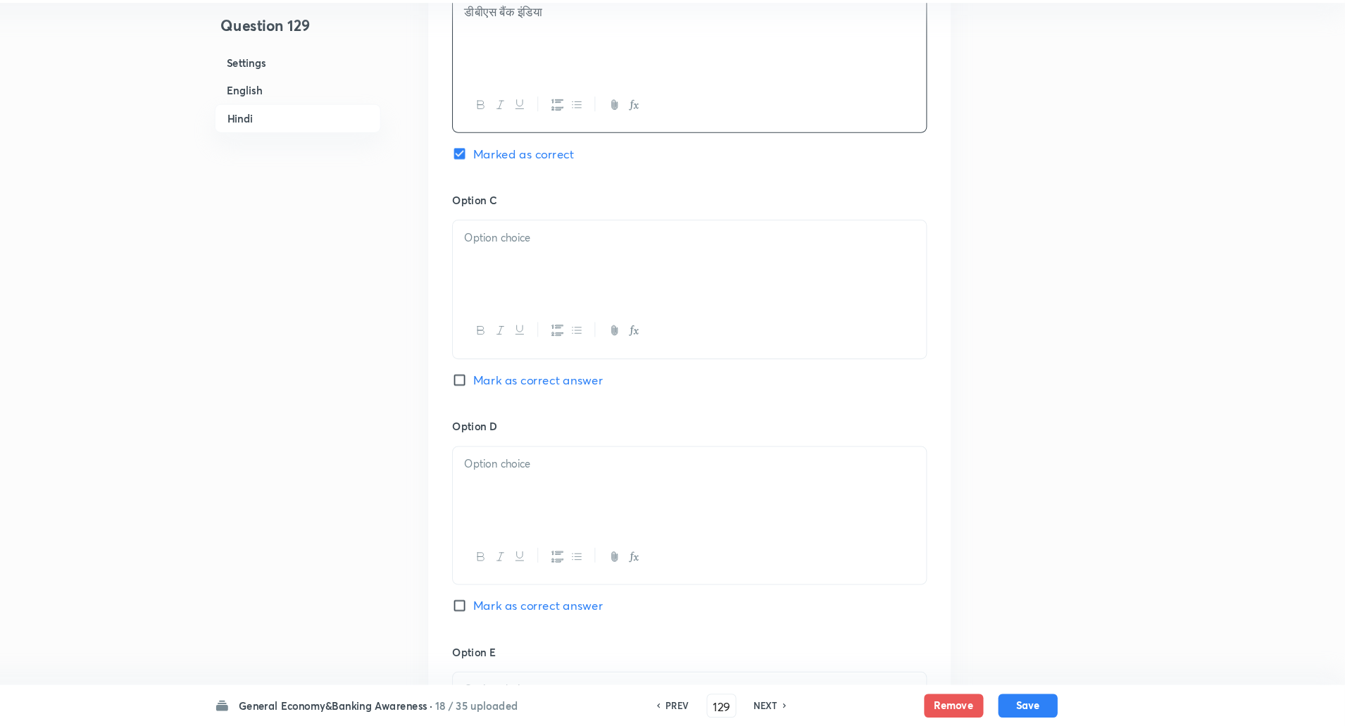
scroll to position [2733, 0]
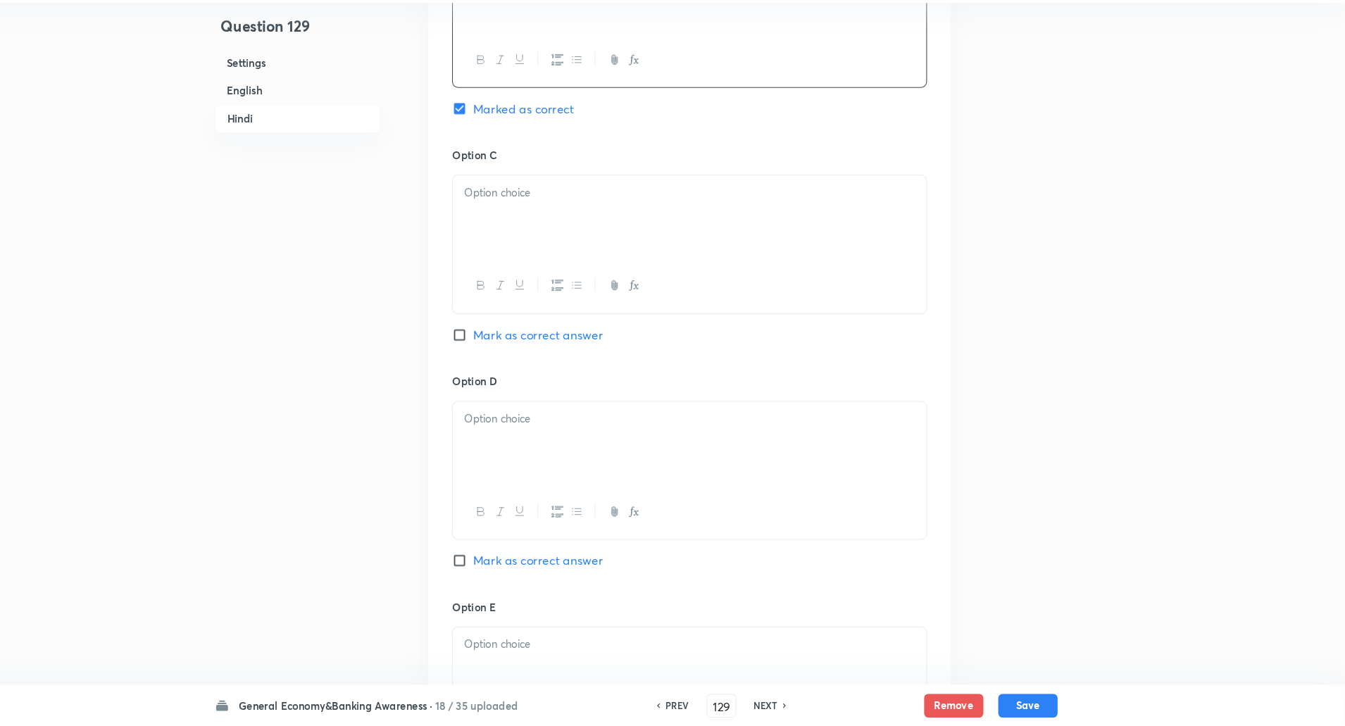
click at [513, 212] on div at bounding box center [723, 242] width 449 height 79
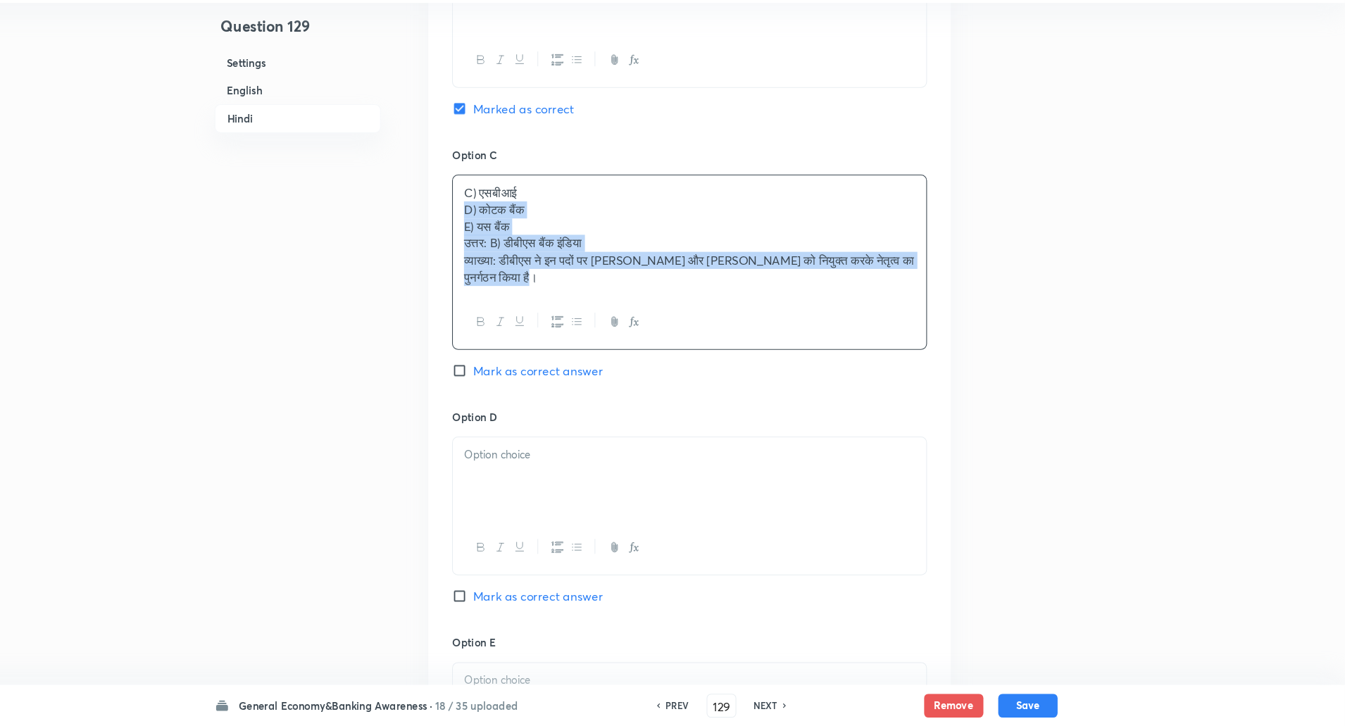
drag, startPoint x: 567, startPoint y: 285, endPoint x: 735, endPoint y: 468, distance: 248.2
click at [735, 468] on div "Option A एचडीएफसी बैंक Mark as correct answer Option B डीबीएस बैंक इंडिया Marke…" at bounding box center [723, 286] width 496 height 1123
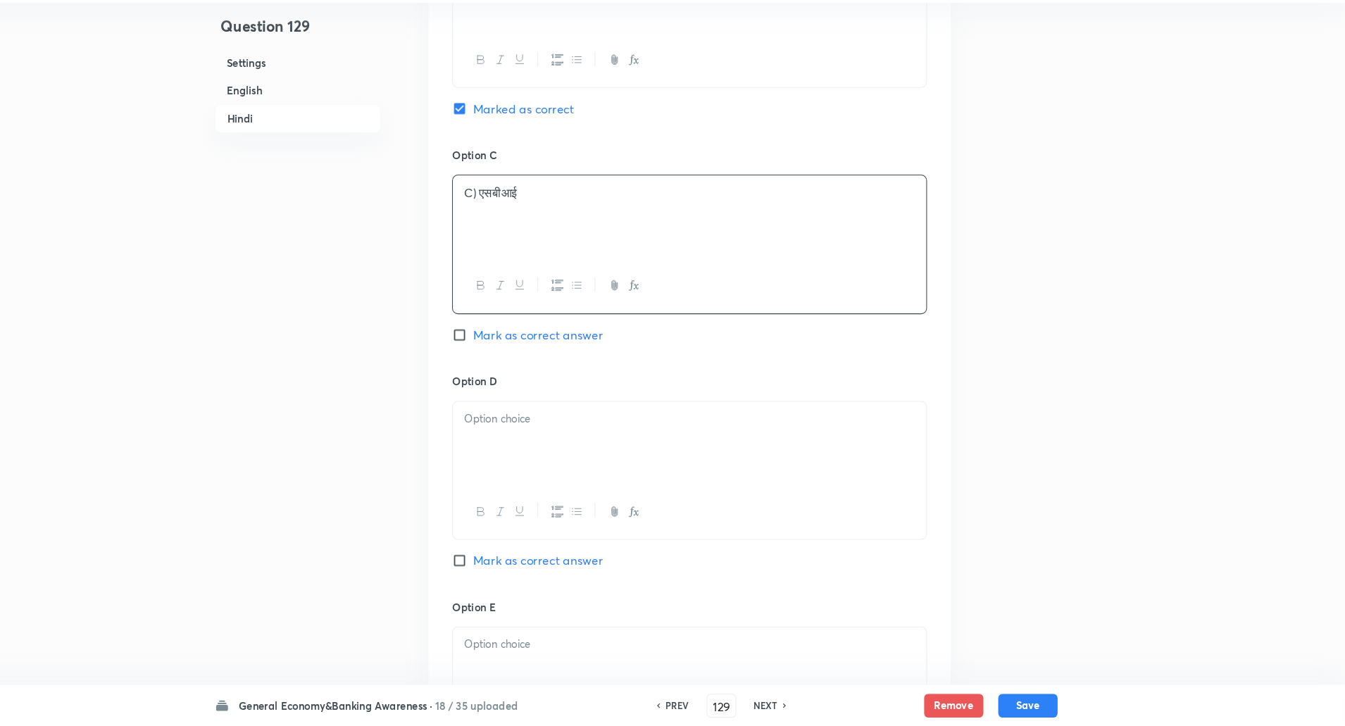
click at [522, 211] on p "C) एसबीआई" at bounding box center [723, 219] width 428 height 16
click at [549, 426] on p at bounding box center [723, 434] width 428 height 16
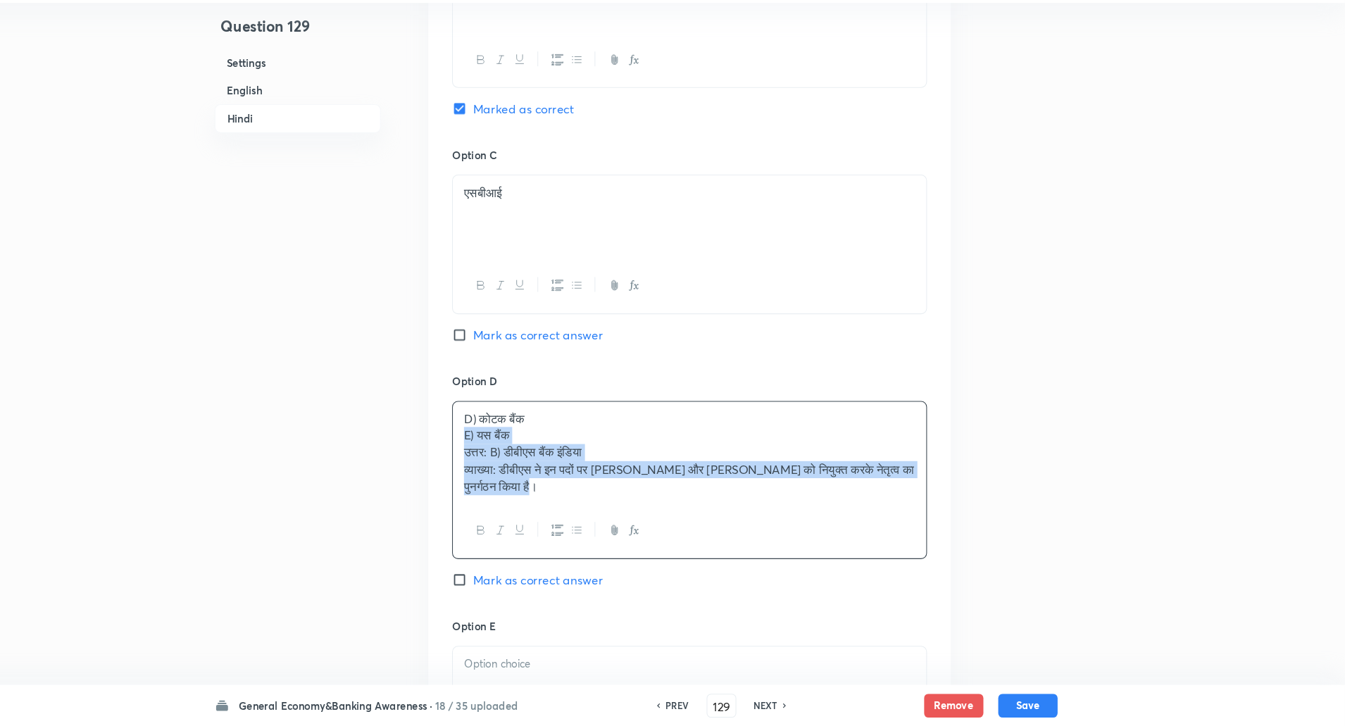
drag, startPoint x: 506, startPoint y: 432, endPoint x: 677, endPoint y: 619, distance: 253.3
click at [677, 619] on div "Option A एचडीएफसी बैंक Mark as correct answer Option B डीबीएस बैंक इंडिया Marke…" at bounding box center [723, 278] width 496 height 1107
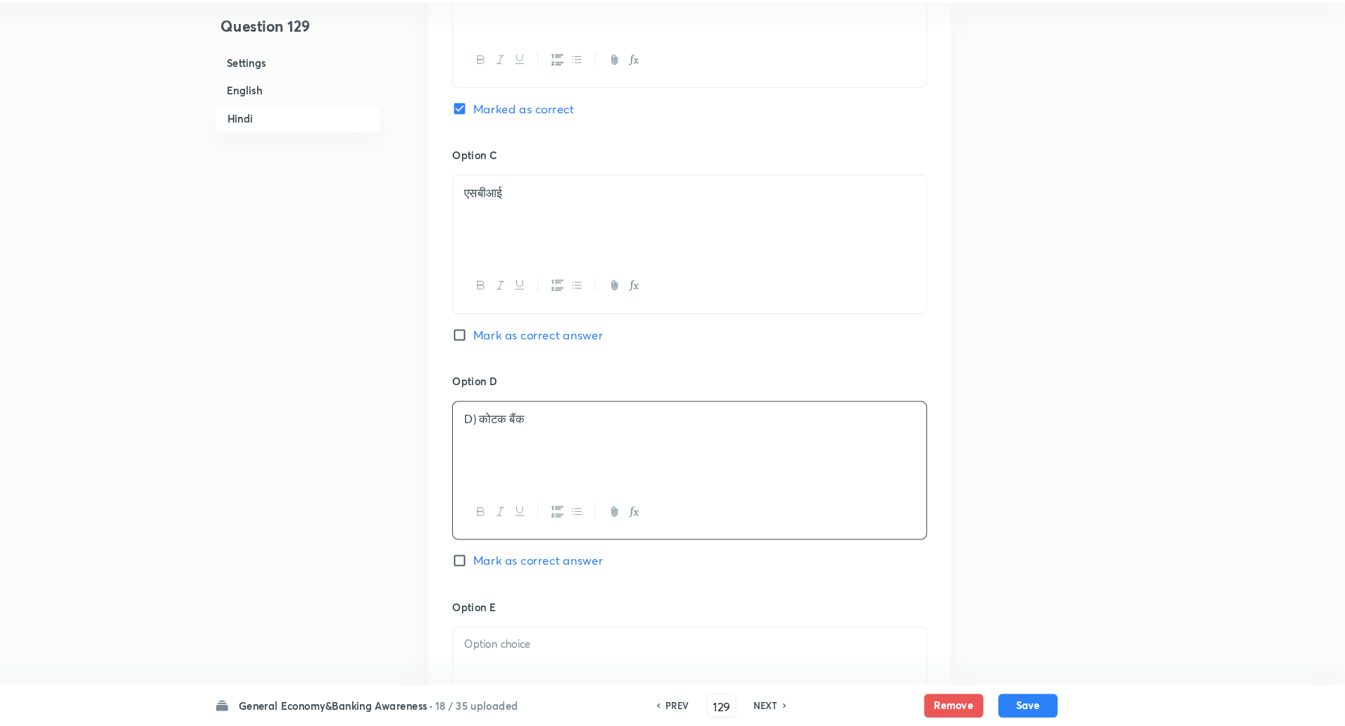
click at [520, 426] on p "D) कोटक बैंक" at bounding box center [723, 434] width 428 height 16
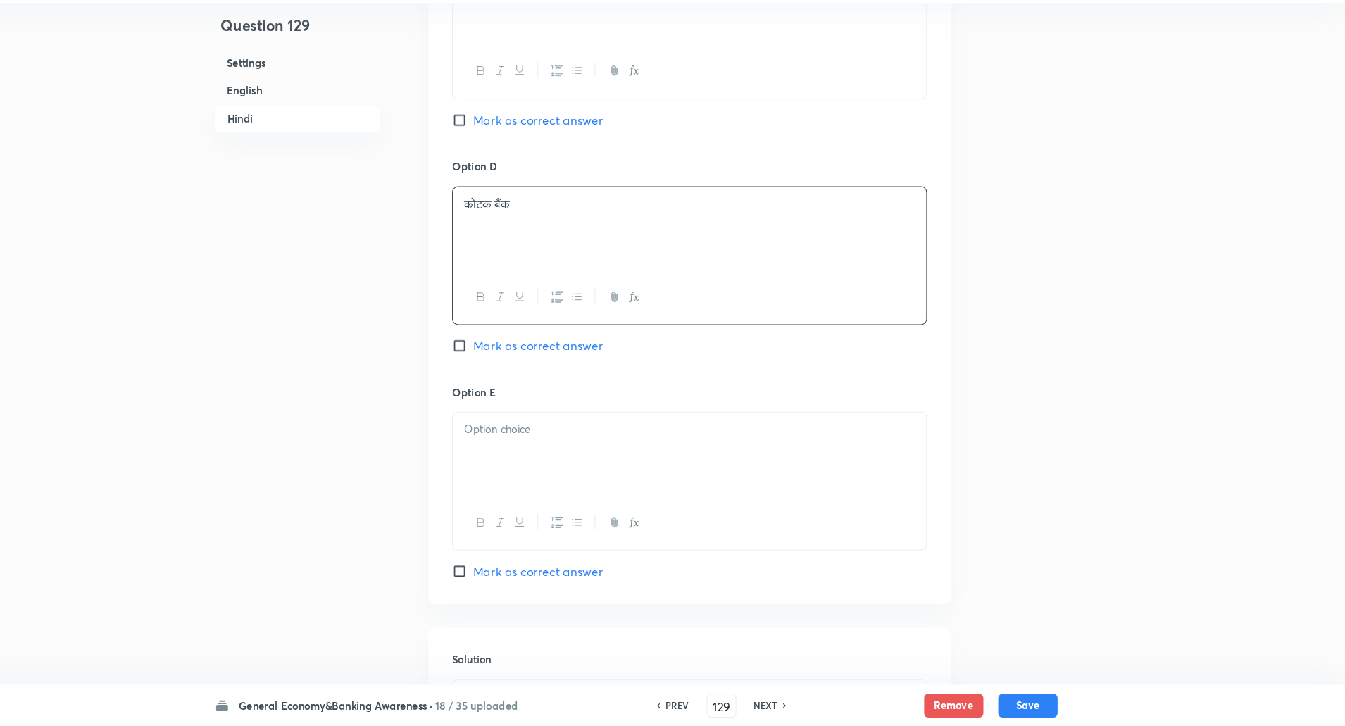
scroll to position [2949, 0]
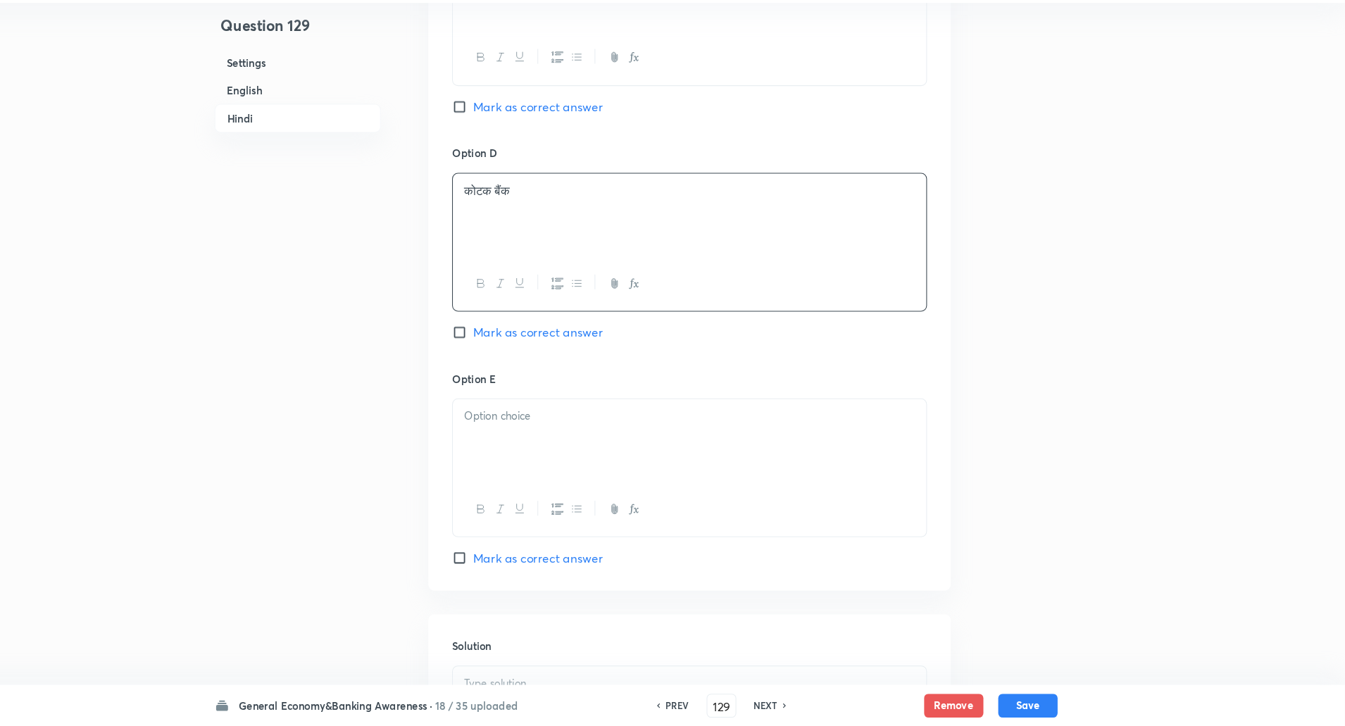
click at [520, 424] on p at bounding box center [723, 432] width 428 height 16
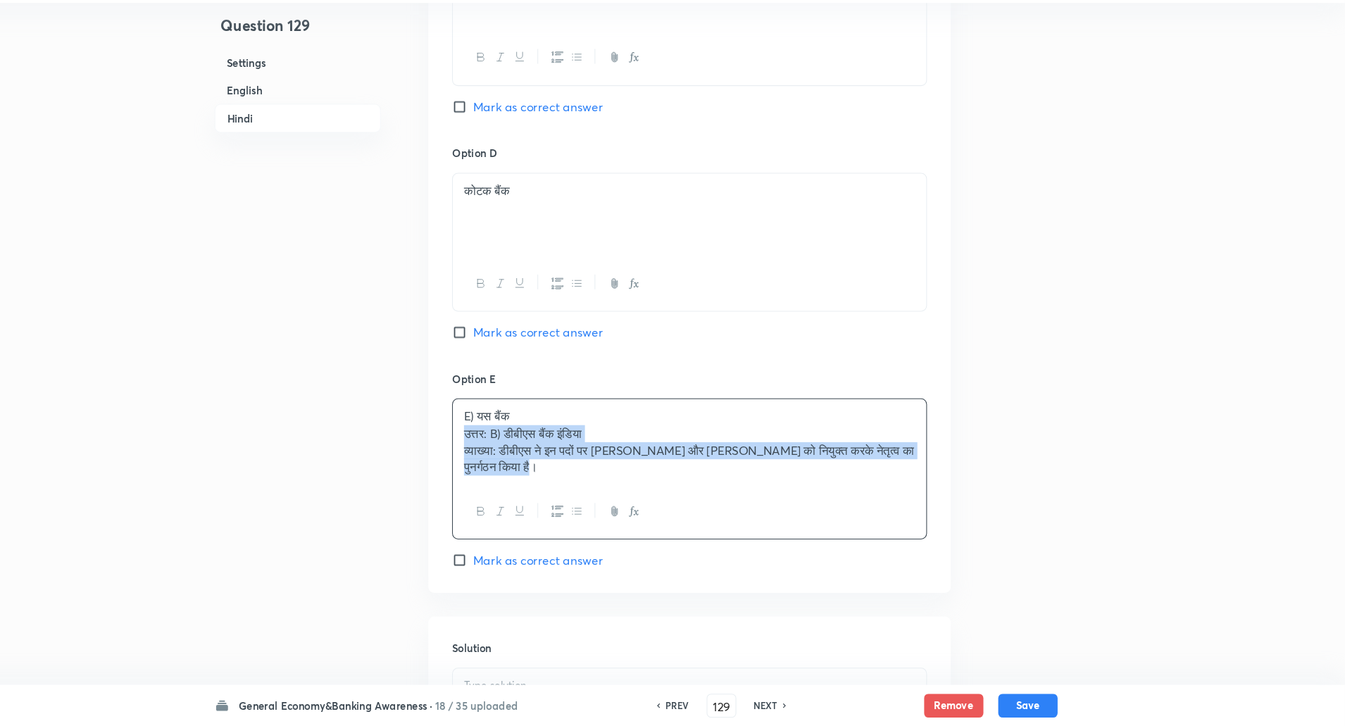
drag, startPoint x: 505, startPoint y: 429, endPoint x: 662, endPoint y: 576, distance: 215.3
click at [662, 576] on div "Option A एचडीएफसी बैंक Mark as correct answer Option B डीबीएस बैंक इंडिया Marke…" at bounding box center [723, 54] width 496 height 1091
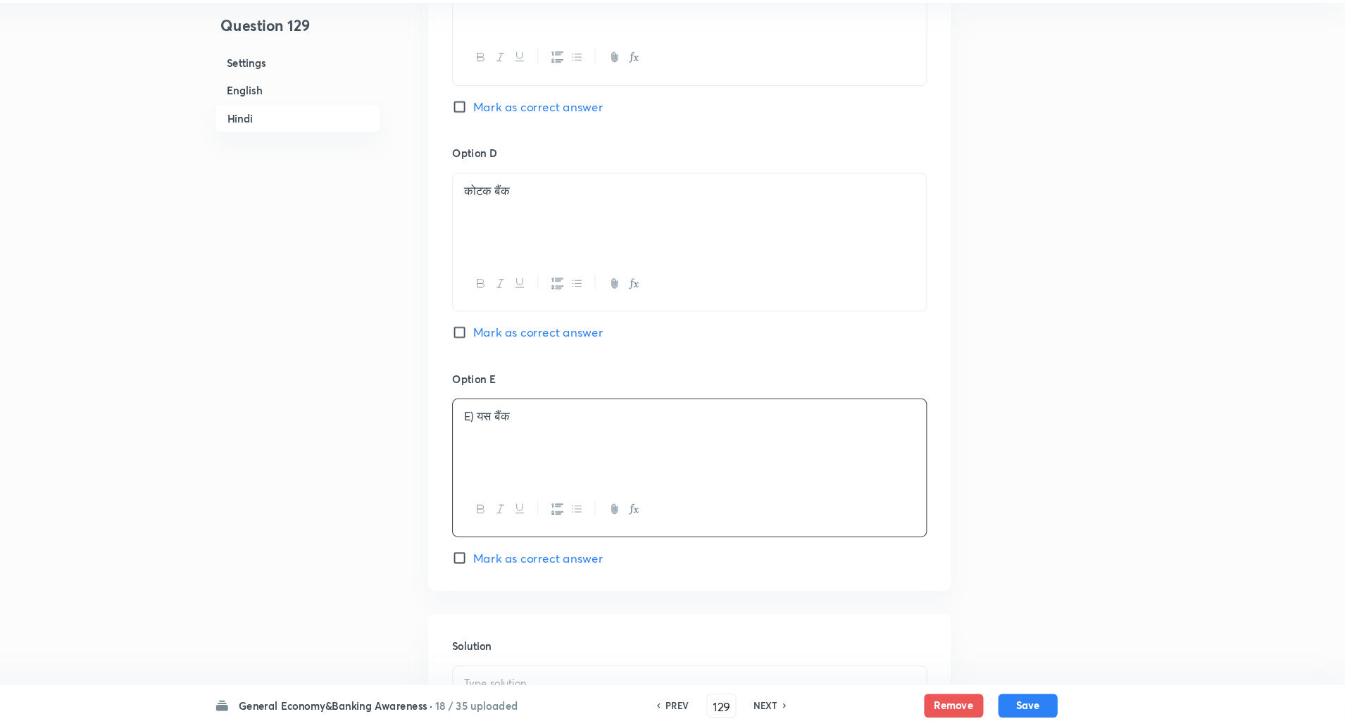
click at [518, 424] on p "E) यस बैंक" at bounding box center [723, 432] width 428 height 16
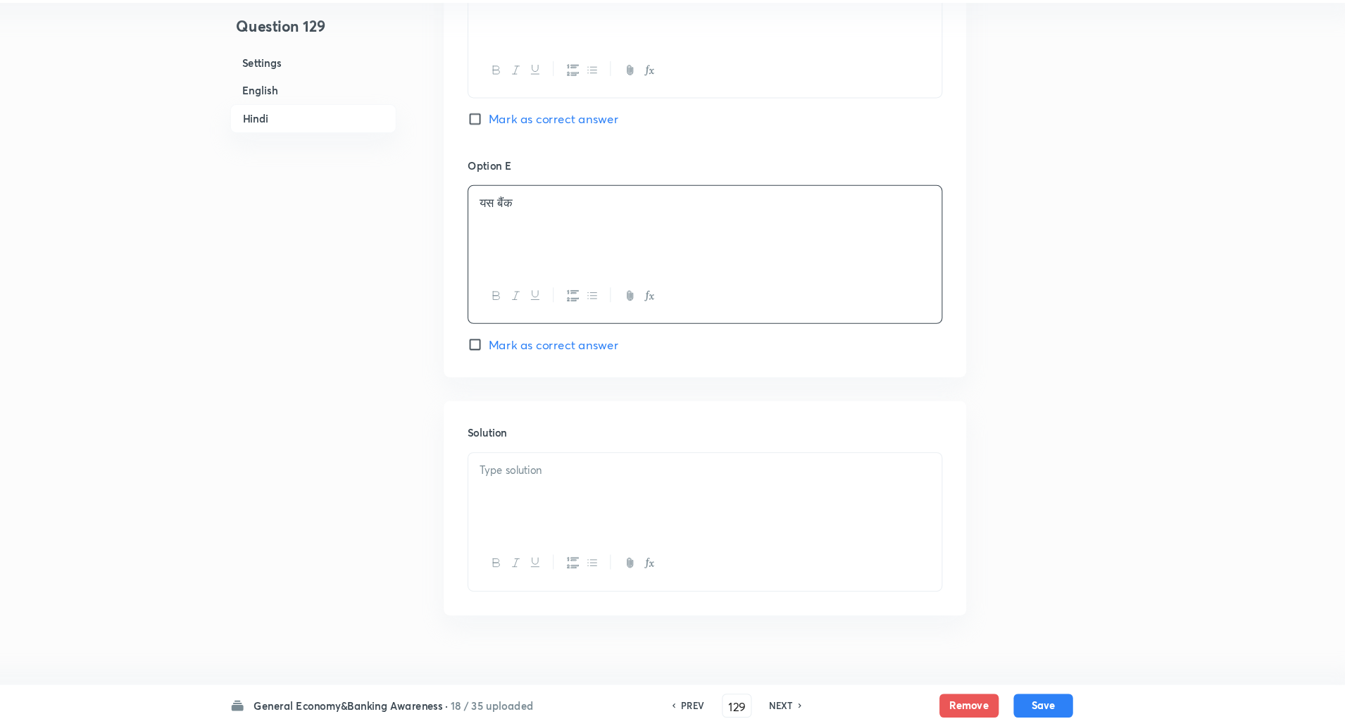
scroll to position [3154, 0]
click at [509, 473] on p at bounding box center [723, 481] width 428 height 16
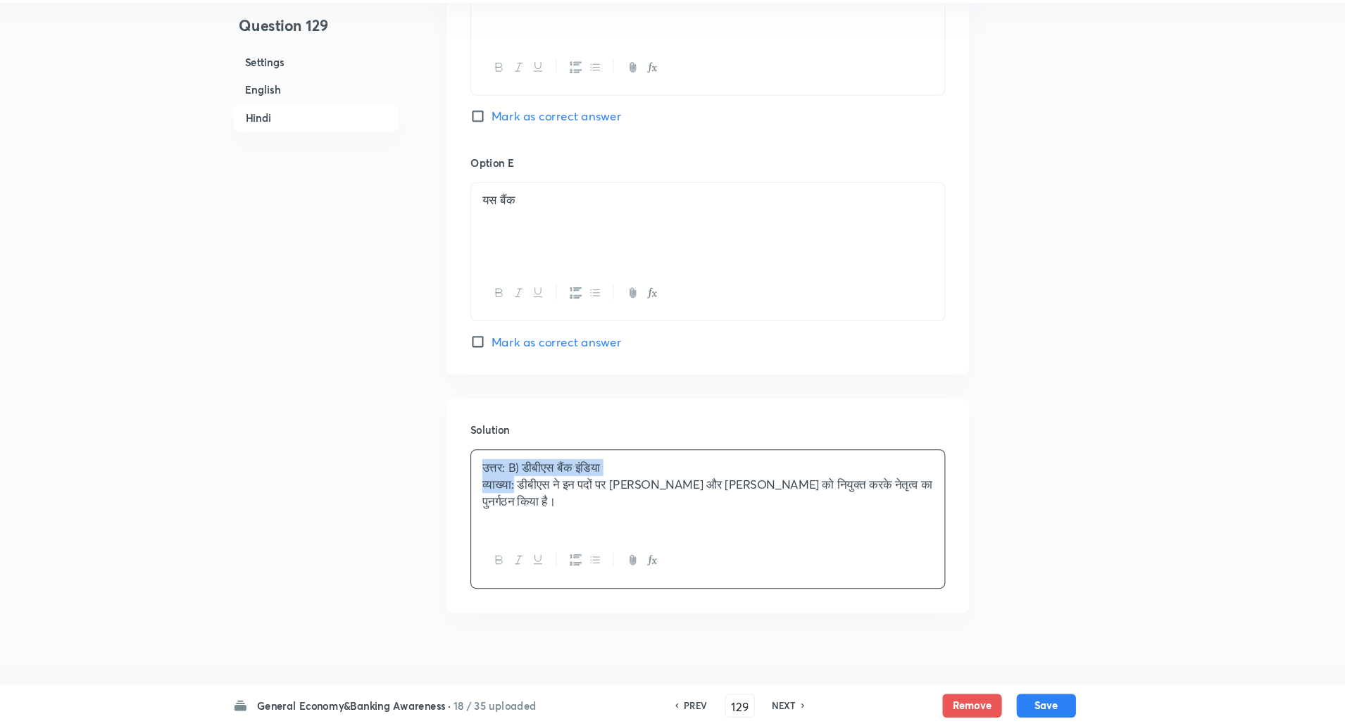
drag, startPoint x: 509, startPoint y: 459, endPoint x: 544, endPoint y: 478, distance: 39.8
click at [544, 478] on div "उत्तर: B) डीबीएस बैंक इंडिया व्याख्या: डीबीएस ने इन पदों पर अंबुज चंदना और शांत…" at bounding box center [723, 503] width 449 height 79
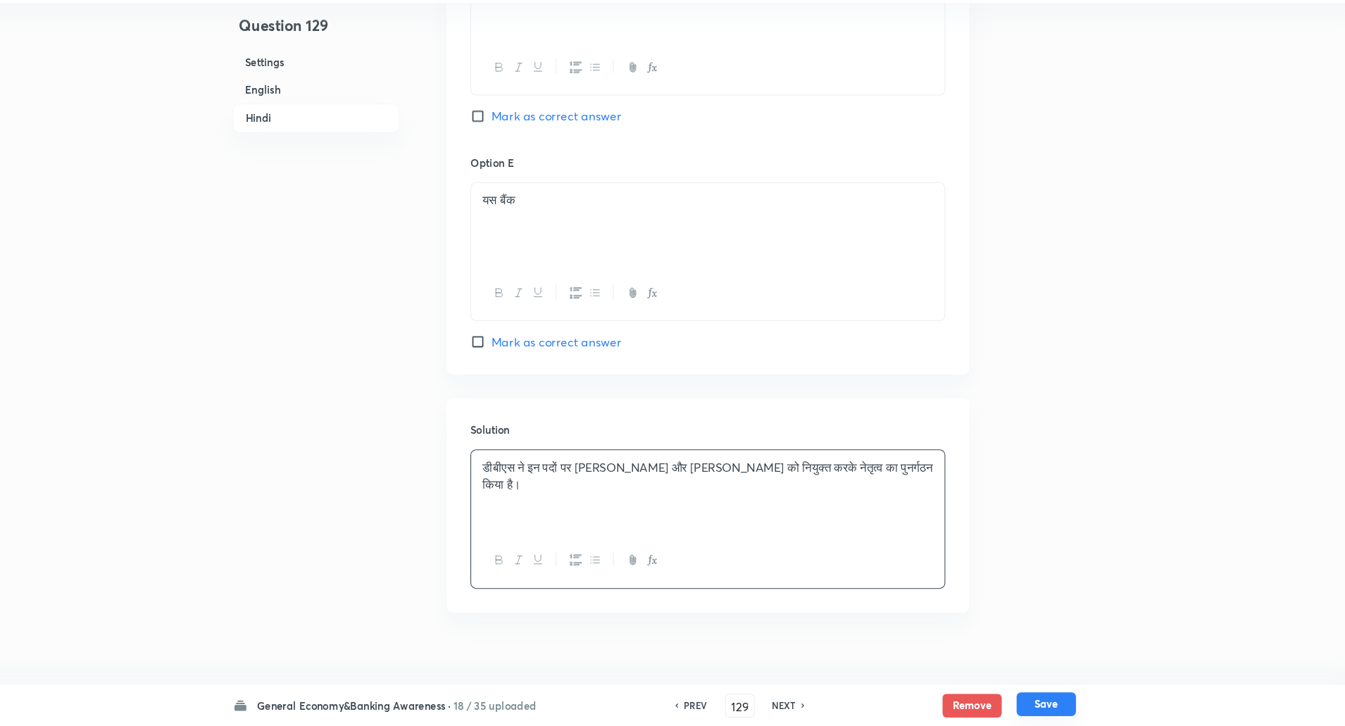
click at [1059, 704] on button "Save" at bounding box center [1044, 705] width 56 height 23
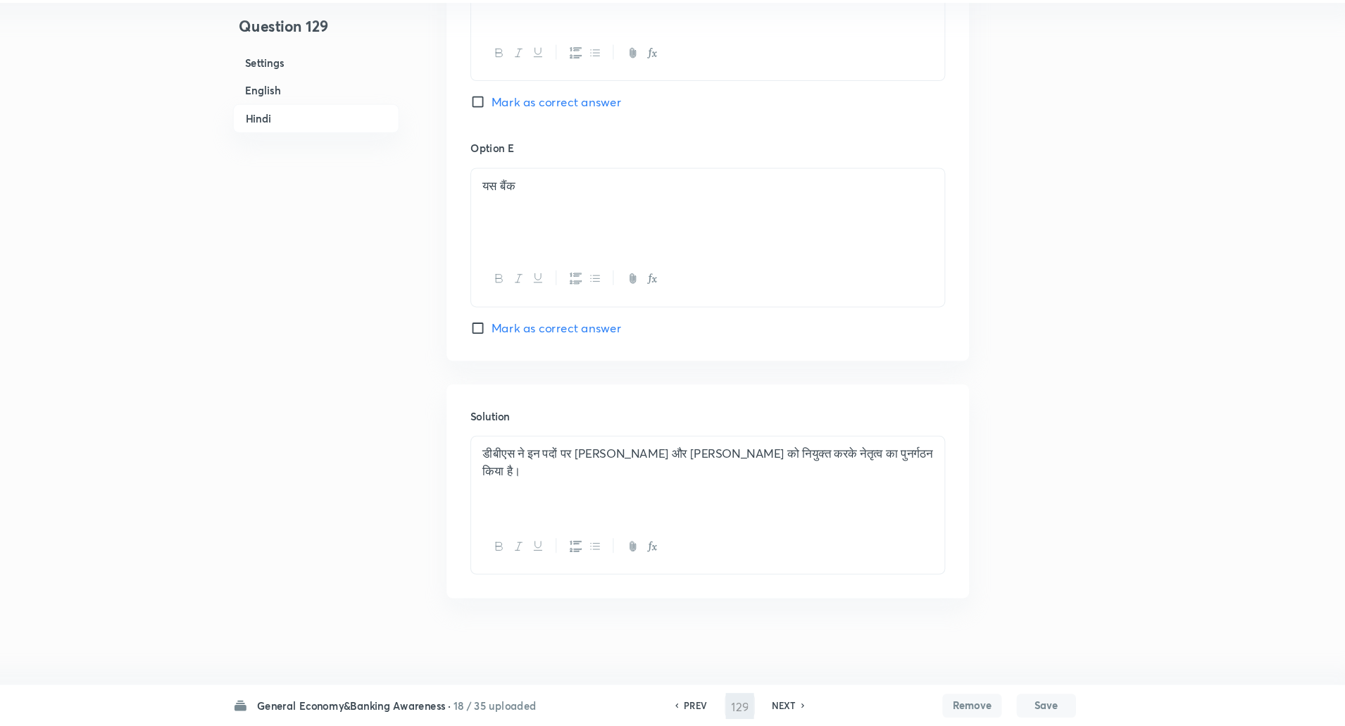
type input "130"
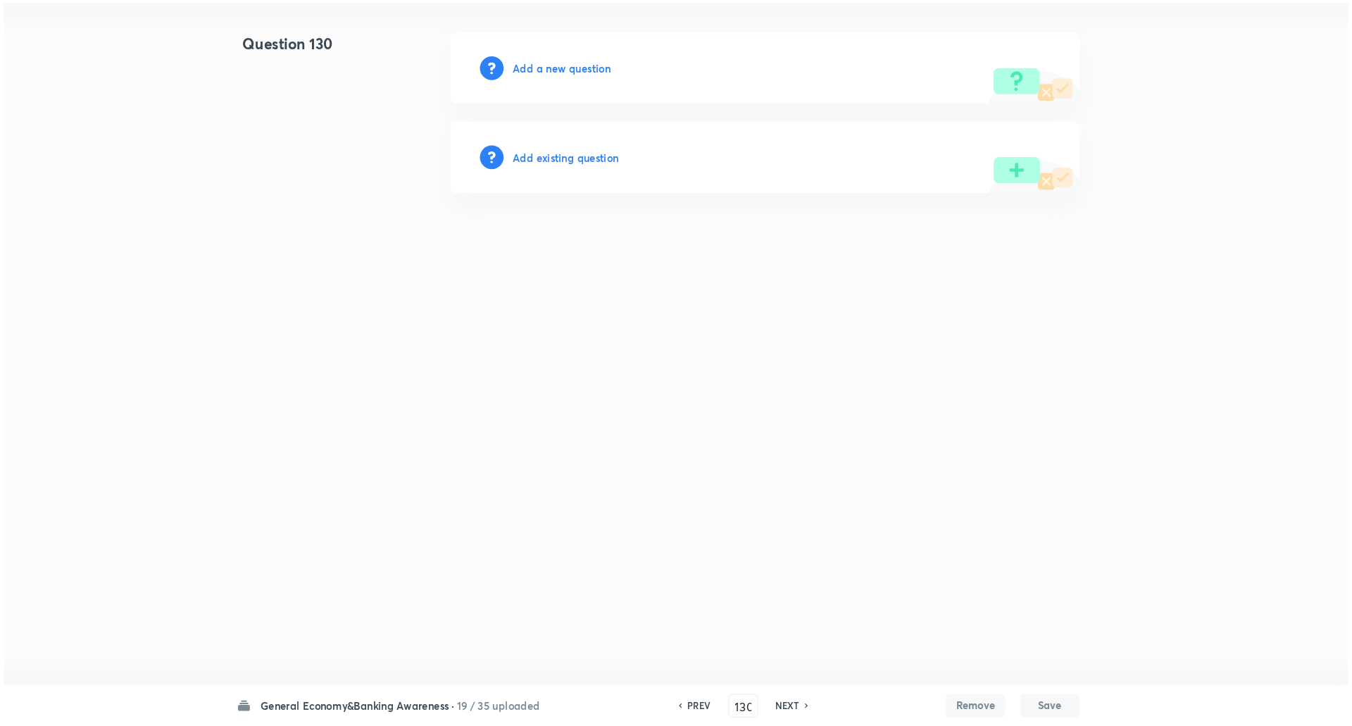
scroll to position [0, 0]
click at [584, 105] on div "Add a new question" at bounding box center [777, 102] width 597 height 68
click at [584, 105] on h6 "Add a new question" at bounding box center [584, 101] width 93 height 15
click at [584, 105] on h6 "Choose a question type" at bounding box center [592, 101] width 108 height 15
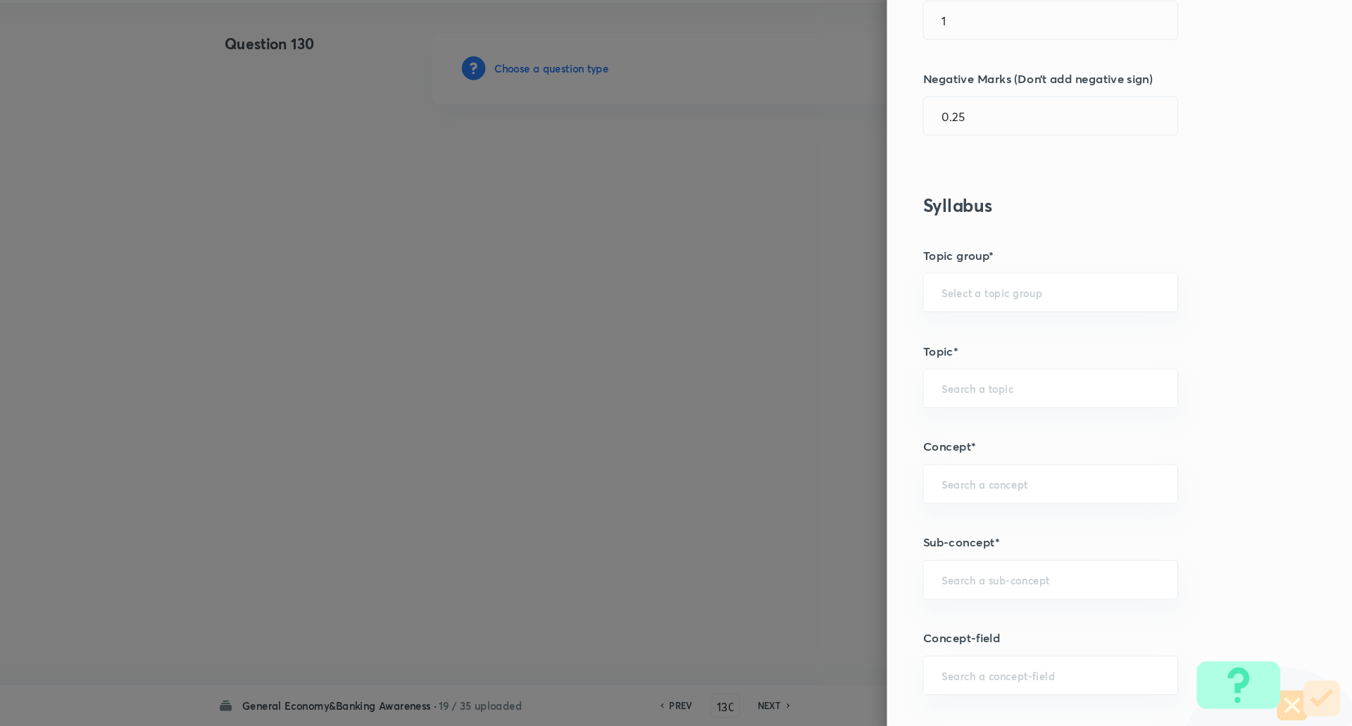
scroll to position [379, 0]
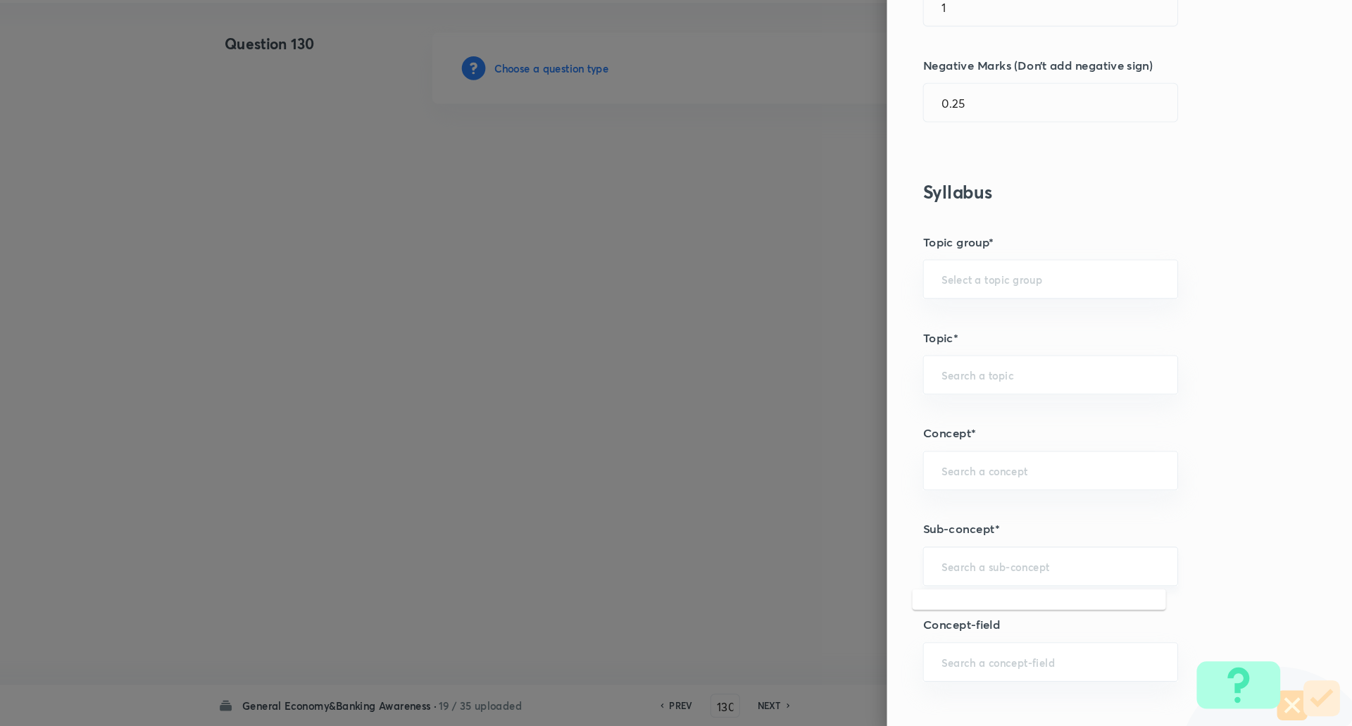
click at [1014, 568] on input "text" at bounding box center [1065, 574] width 207 height 13
click at [1003, 613] on li "Reserve Bank of India" at bounding box center [1055, 614] width 241 height 25
type input "Reserve Bank of India"
type input "Awareness"
type input "Banking Awareness"
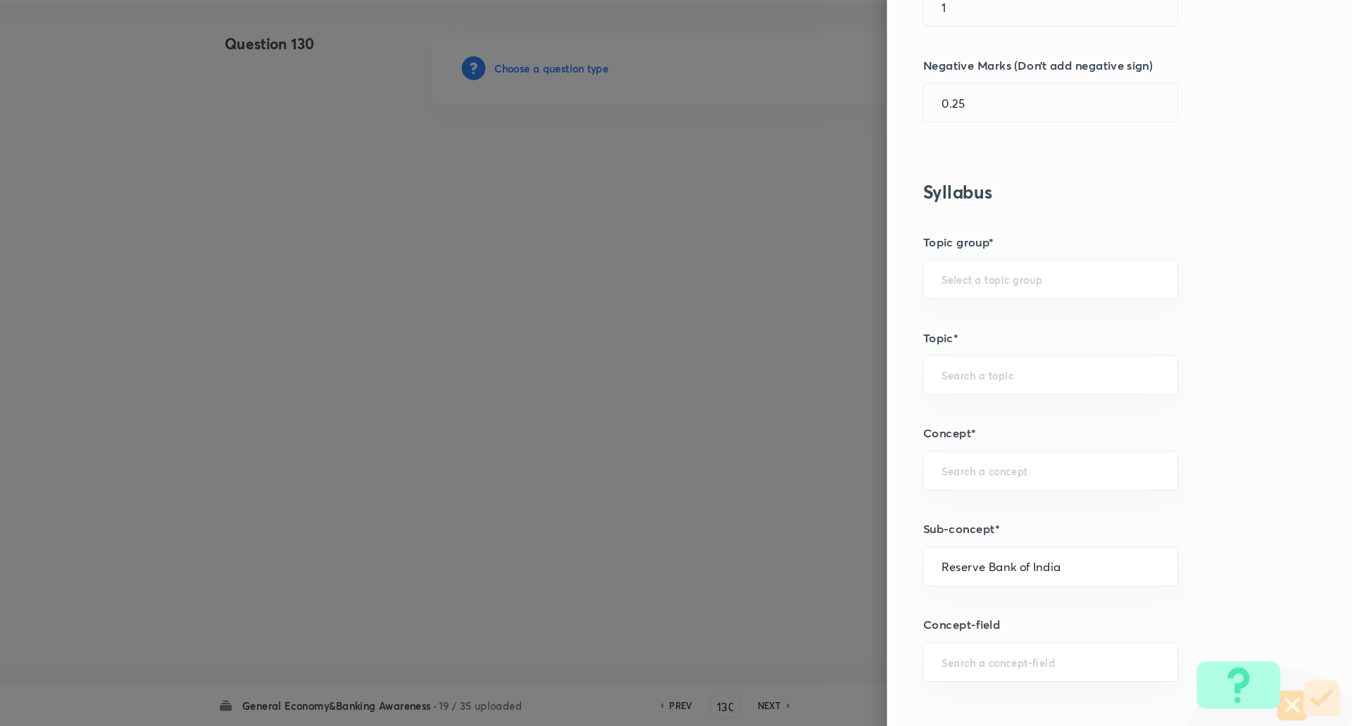
type input "Indian Banking System"
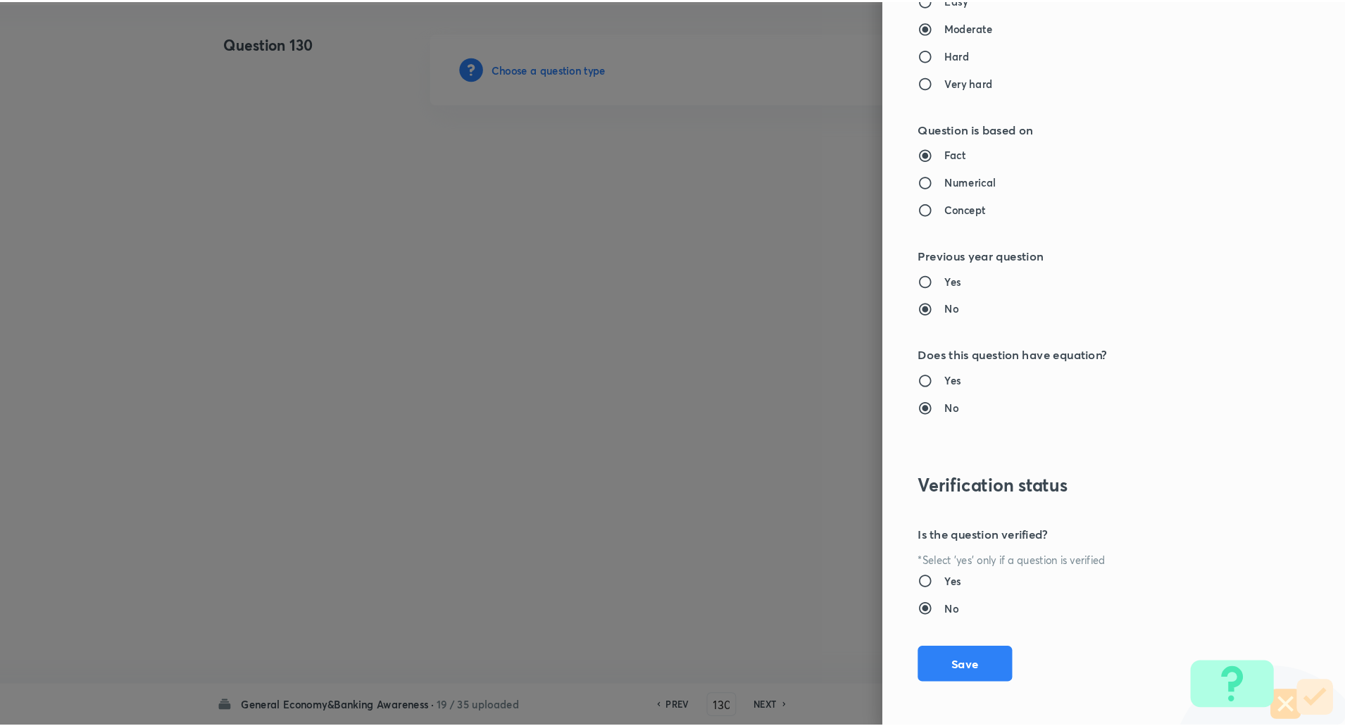
scroll to position [1194, 0]
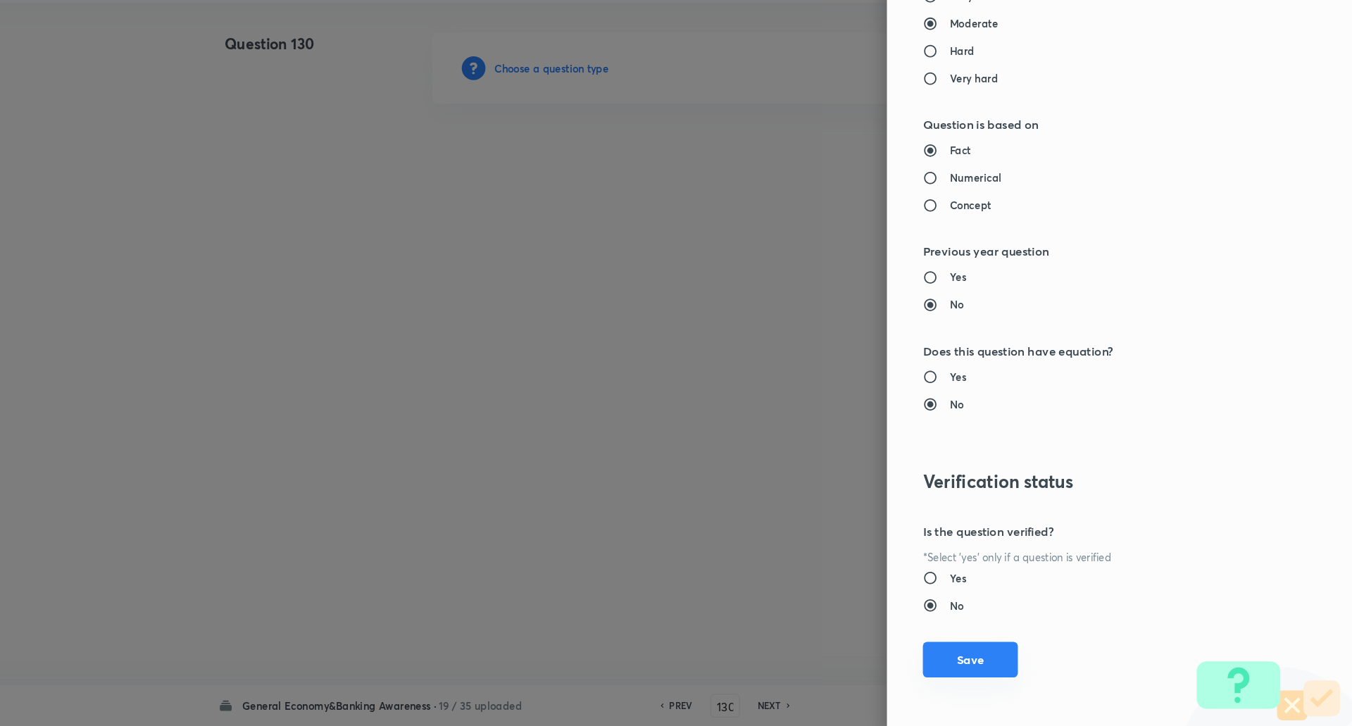
click at [1007, 664] on button "Save" at bounding box center [990, 663] width 90 height 34
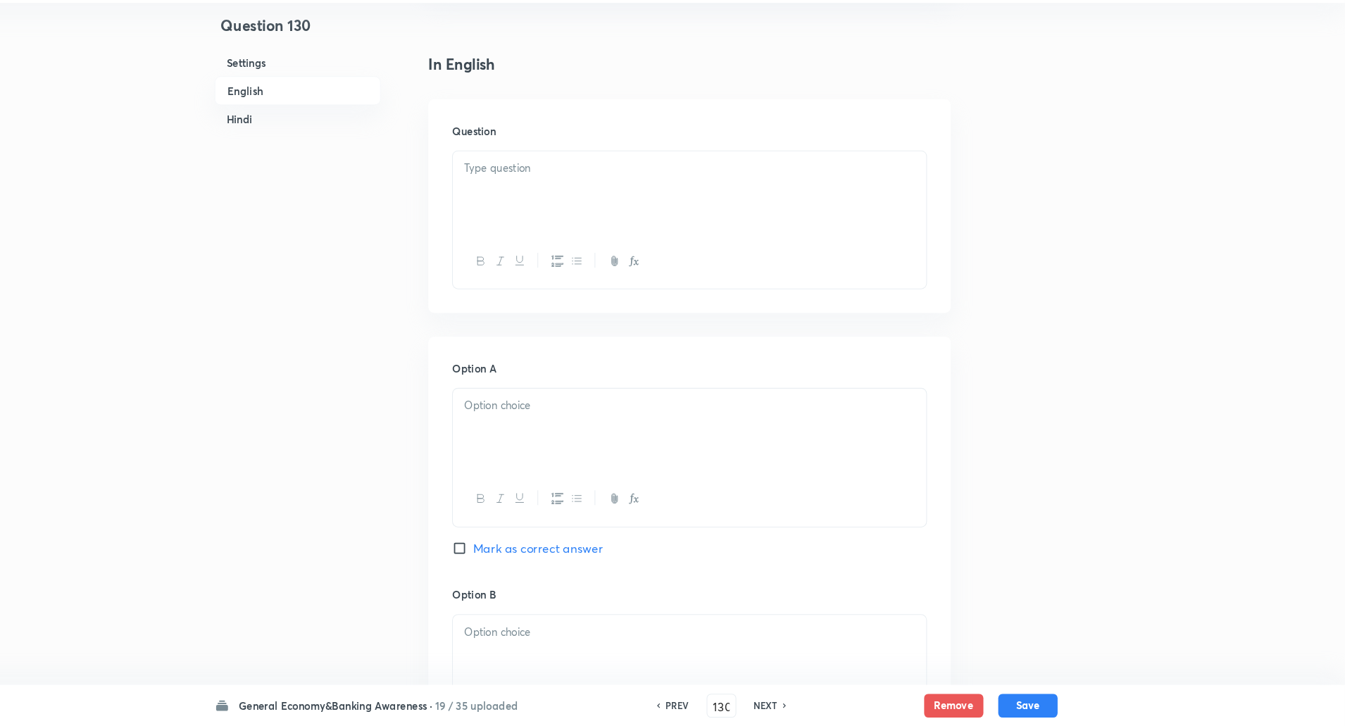
scroll to position [331, 0]
click at [826, 217] on div at bounding box center [723, 215] width 449 height 79
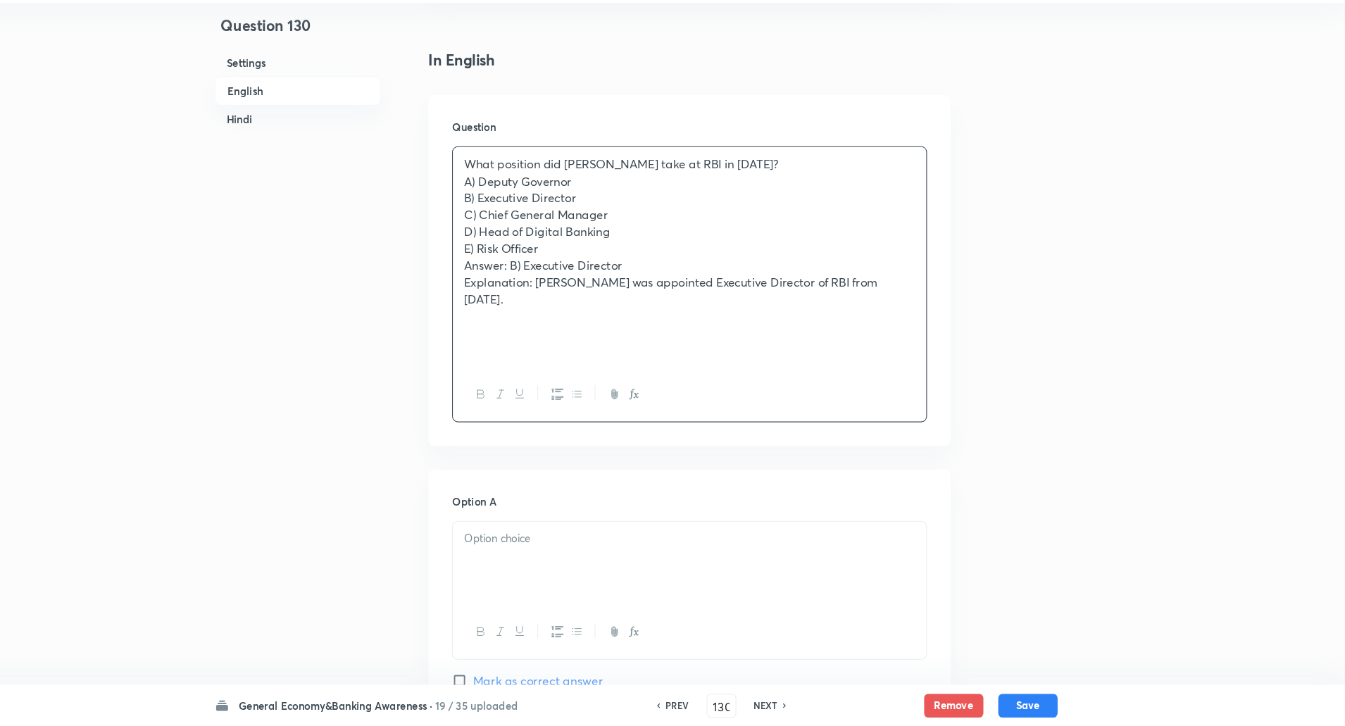
click at [885, 197] on p "What position did Indranil Bhattacharya take at RBI in March 2025?" at bounding box center [723, 193] width 428 height 16
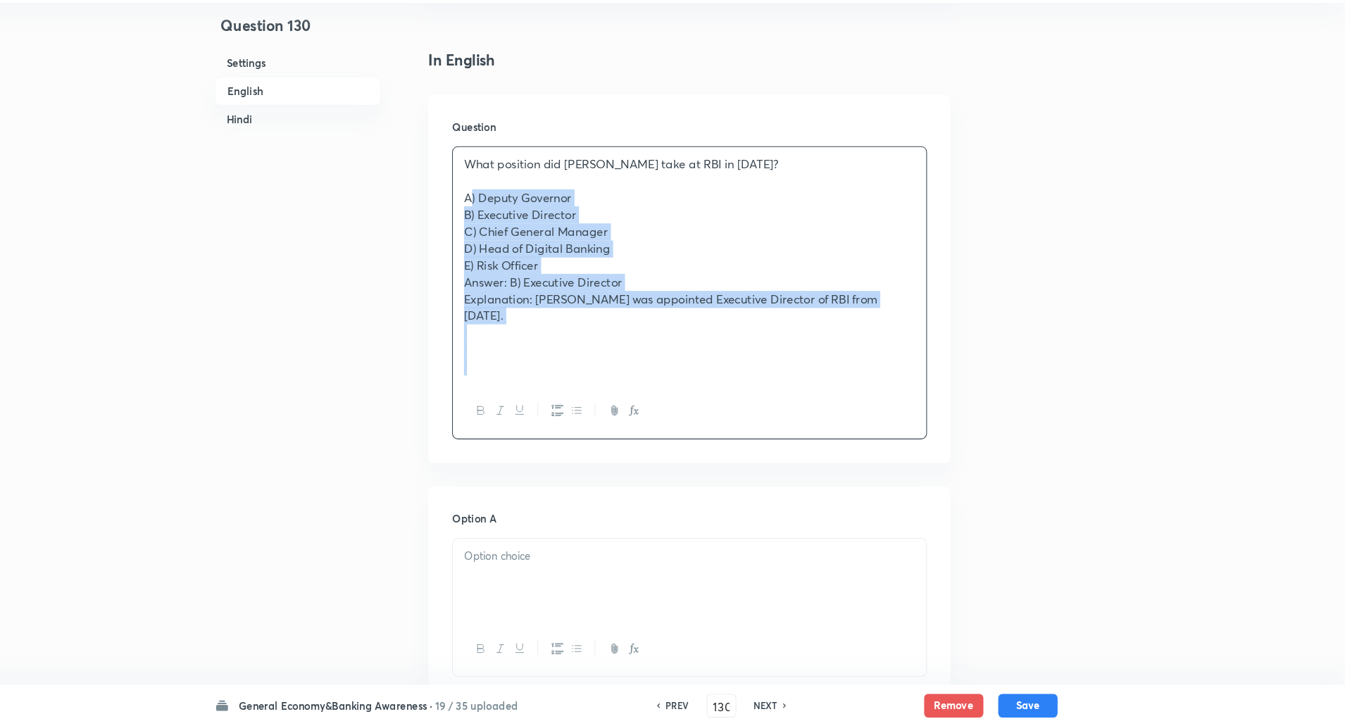
drag, startPoint x: 509, startPoint y: 225, endPoint x: 857, endPoint y: 511, distance: 450.9
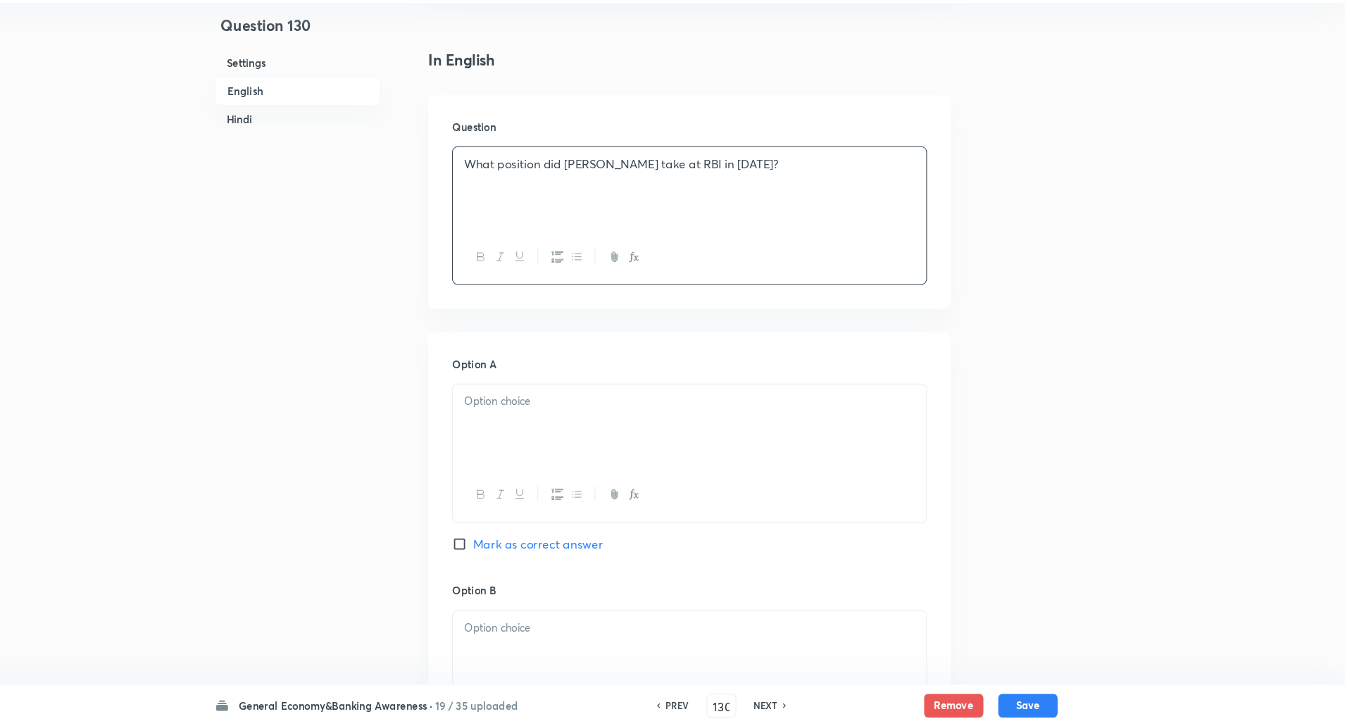
scroll to position [447, 0]
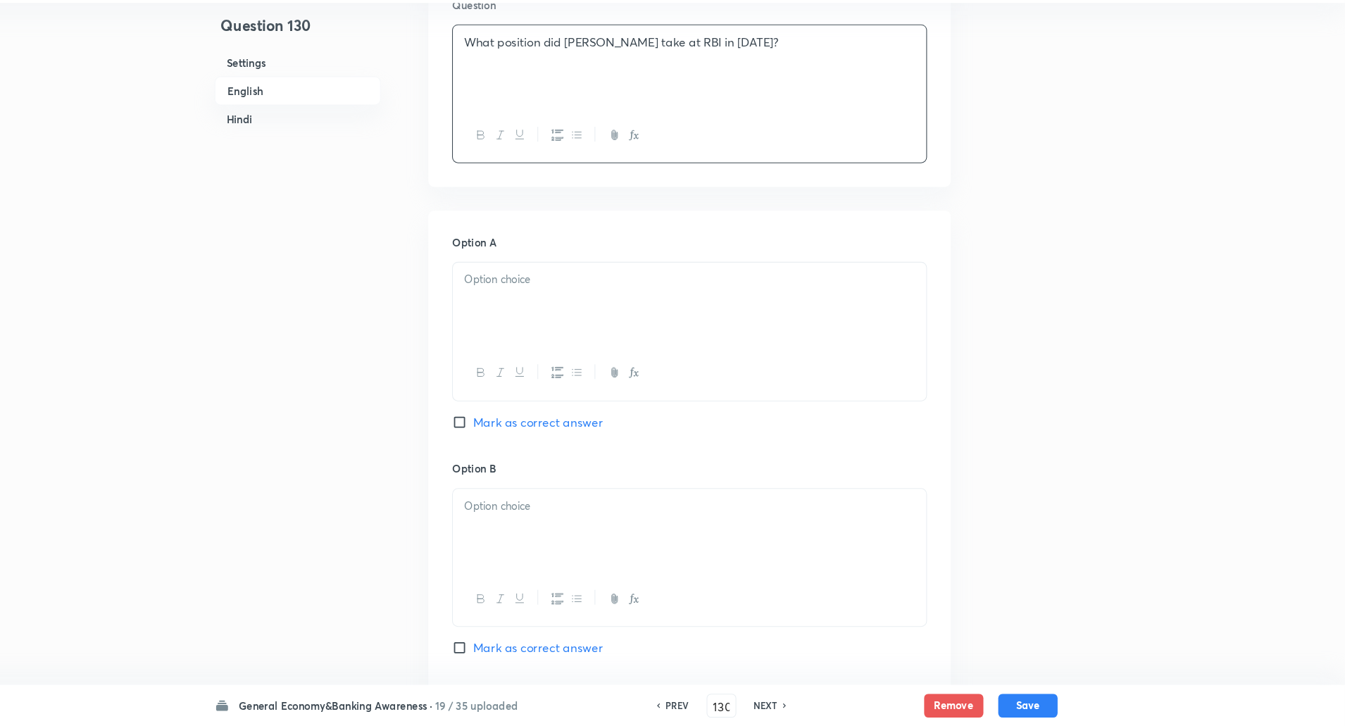
click at [930, 346] on div at bounding box center [723, 325] width 449 height 79
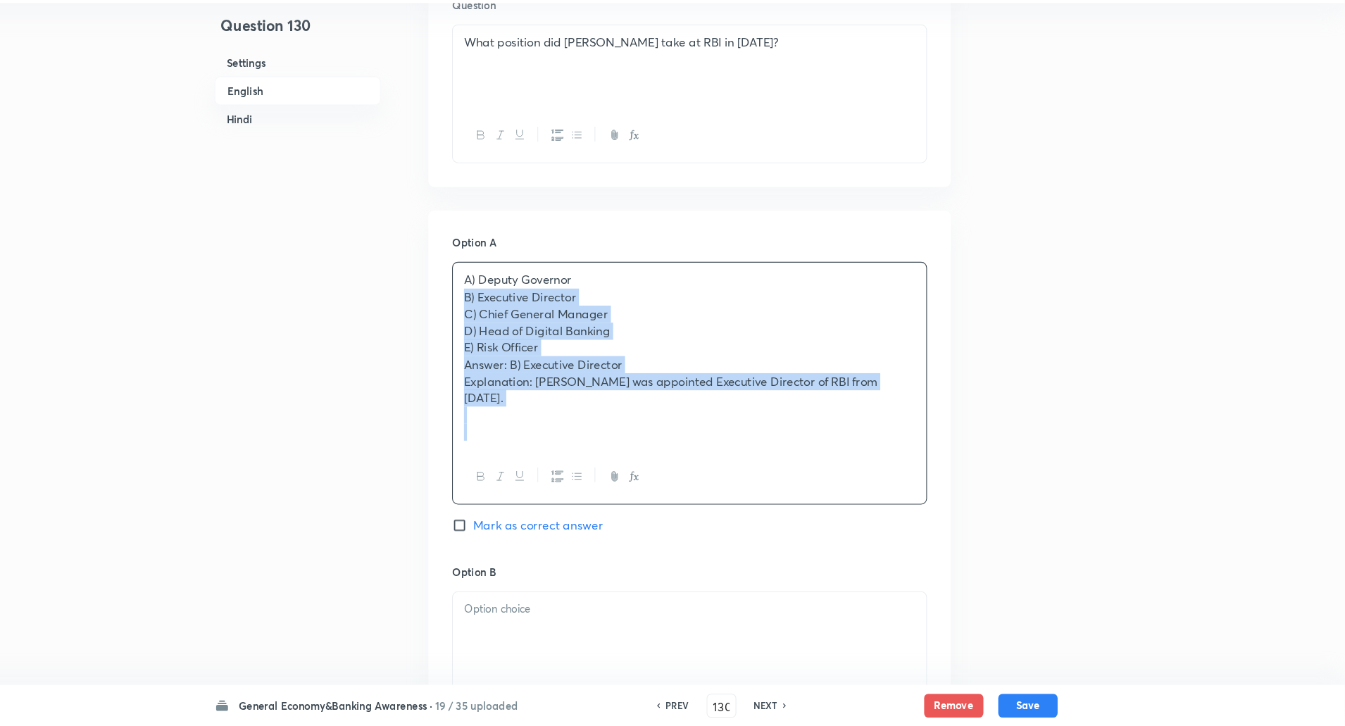
drag, startPoint x: 503, startPoint y: 325, endPoint x: 762, endPoint y: 513, distance: 319.8
click at [762, 513] on div "A) Deputy Governor B) Executive Director C) Chief General Manager D) Head of Di…" at bounding box center [723, 400] width 451 height 230
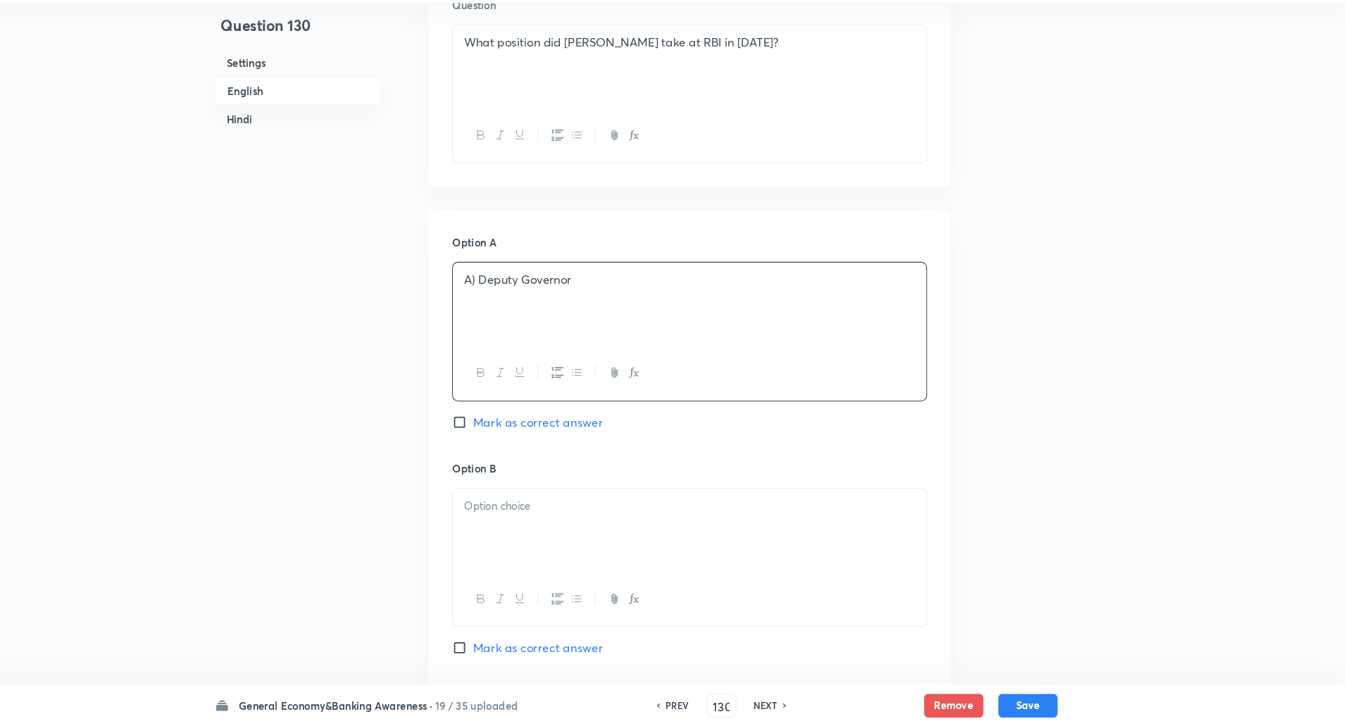
click at [519, 299] on p "A) Deputy Governor" at bounding box center [723, 302] width 428 height 16
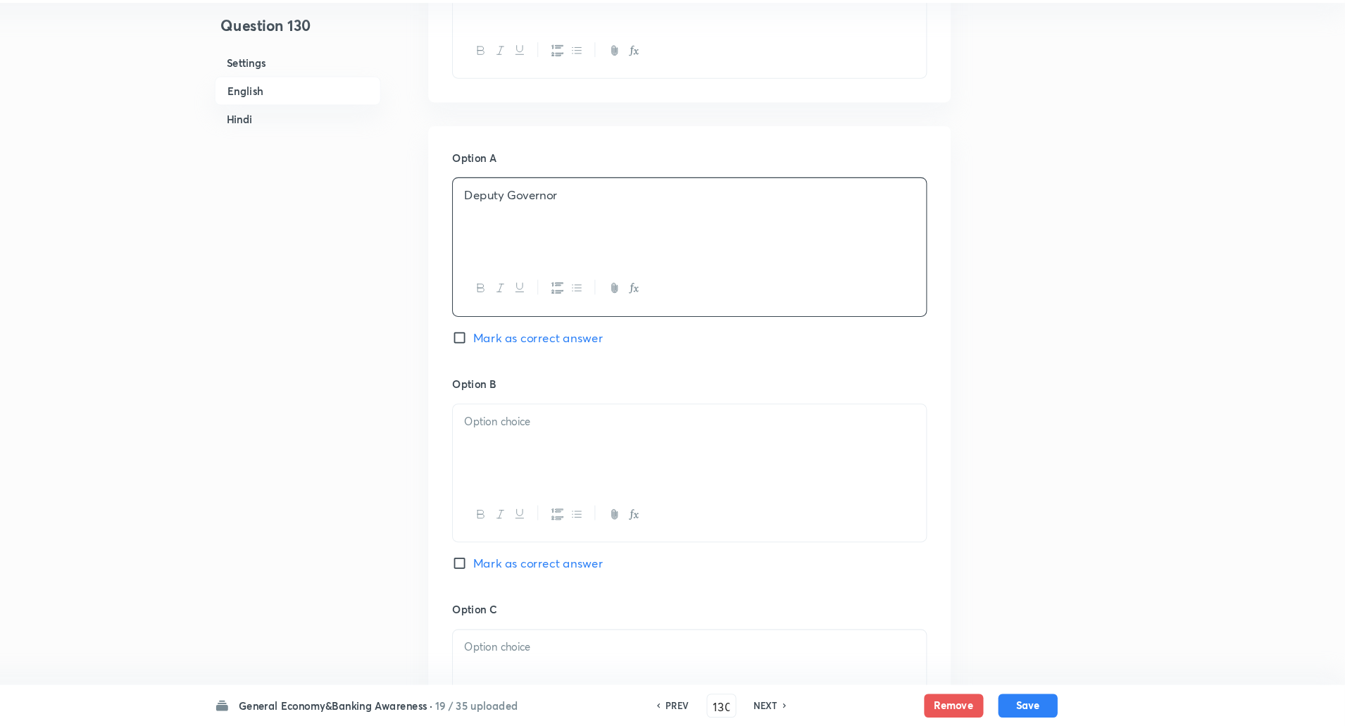
scroll to position [529, 0]
click at [537, 440] on p at bounding box center [723, 435] width 428 height 16
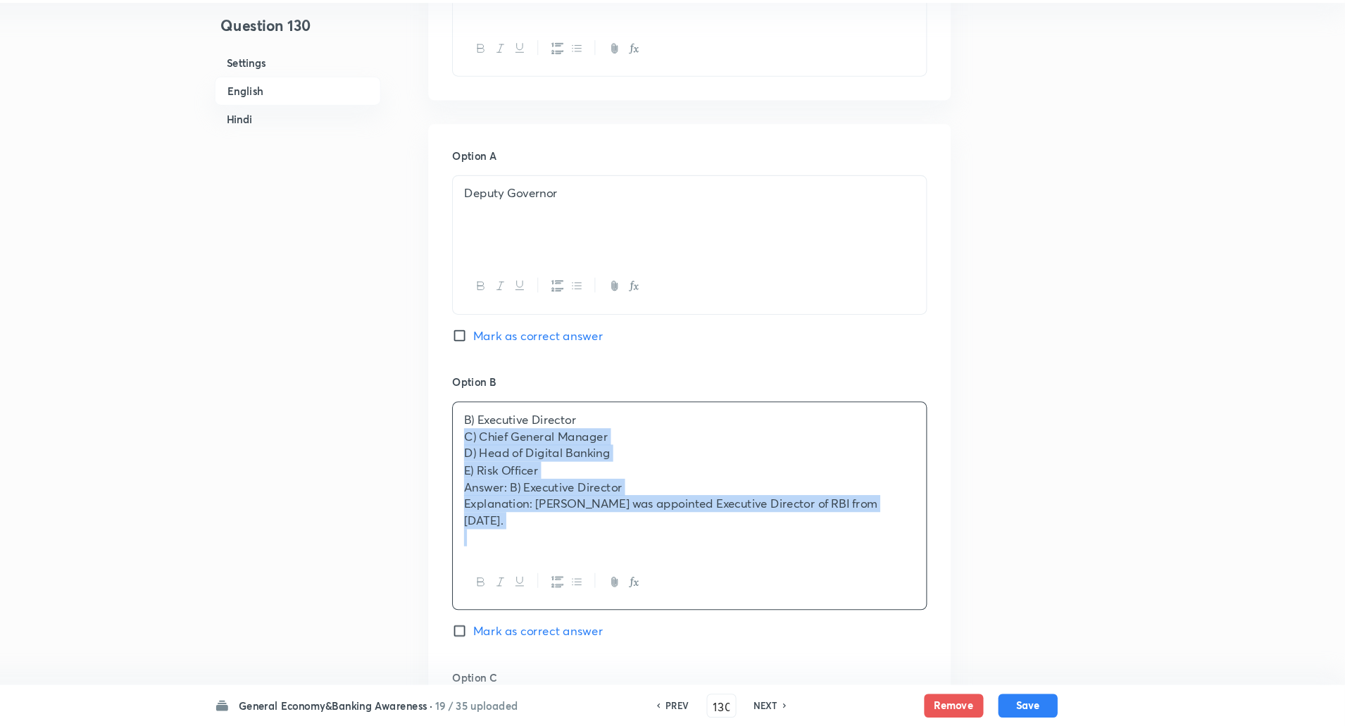
drag, startPoint x: 508, startPoint y: 451, endPoint x: 768, endPoint y: 667, distance: 338.7
click at [768, 667] on div "Option B B) Executive Director C) Chief General Manager D) Head of Digital Bank…" at bounding box center [723, 532] width 451 height 280
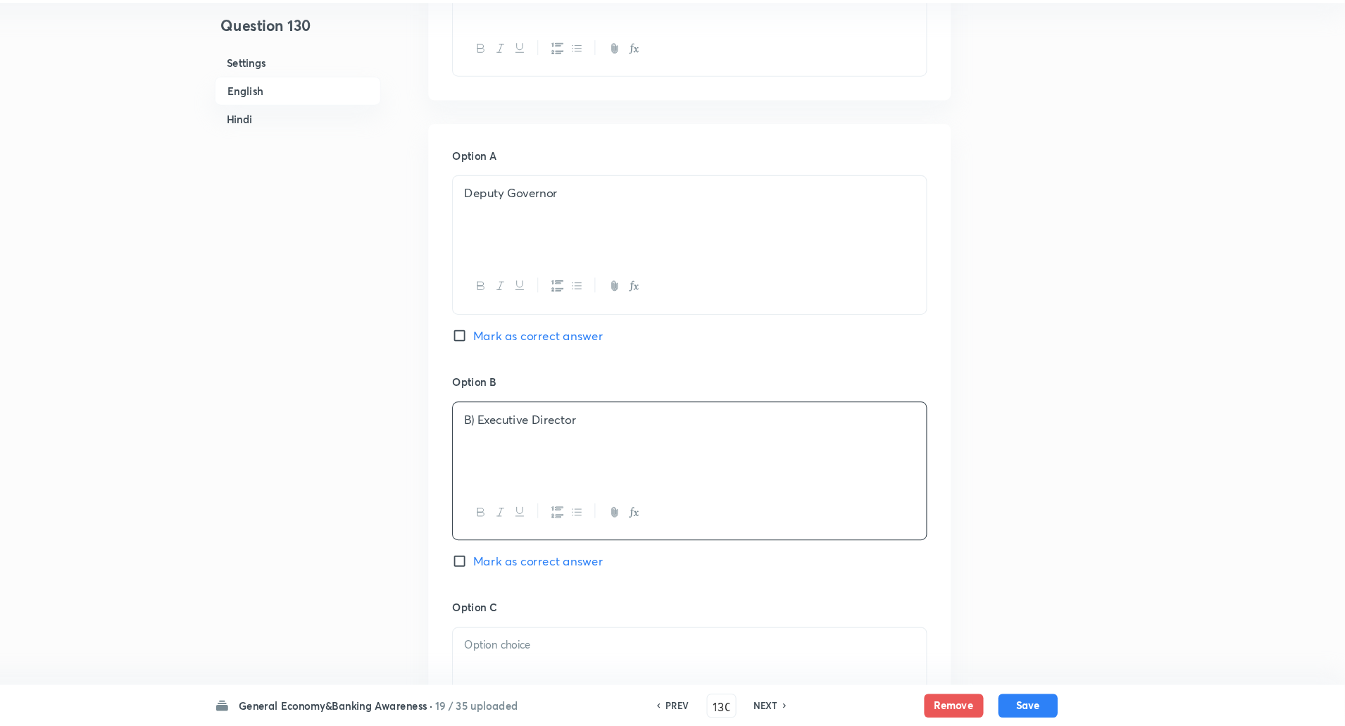
click at [518, 440] on p "B) Executive Director" at bounding box center [723, 435] width 428 height 16
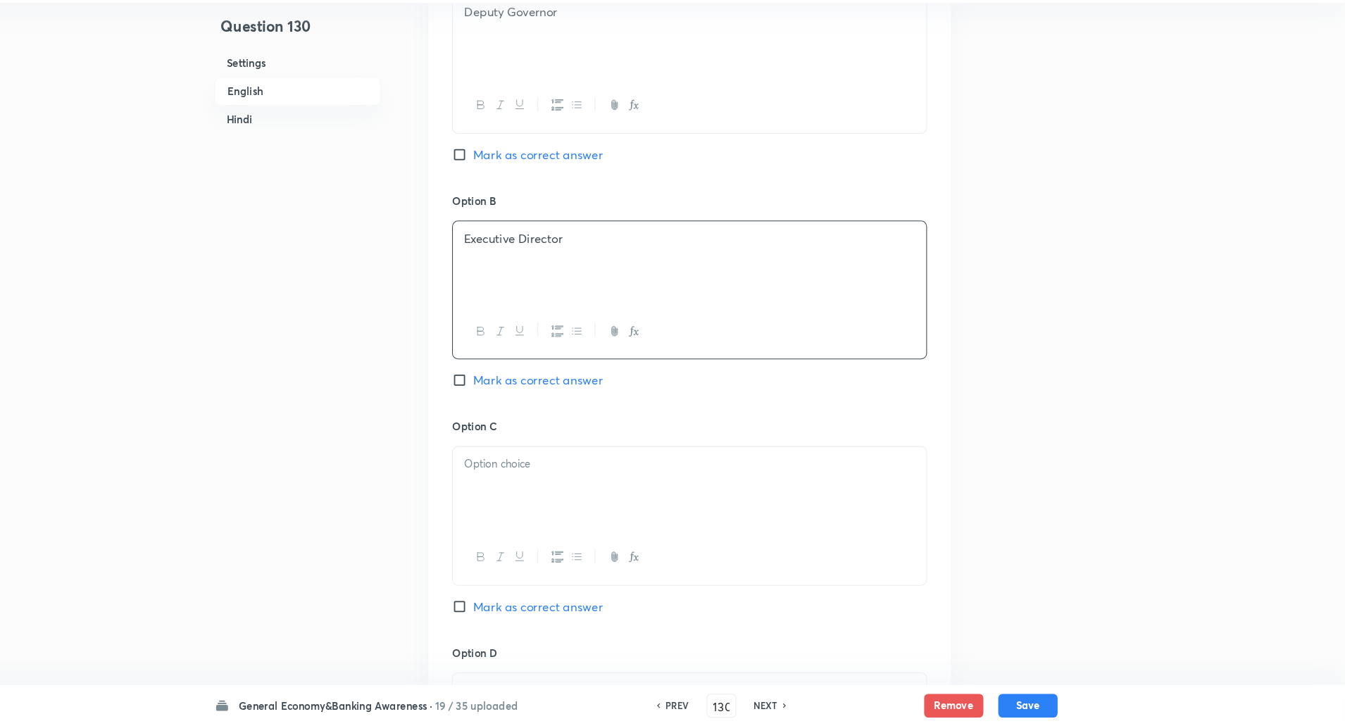
scroll to position [707, 0]
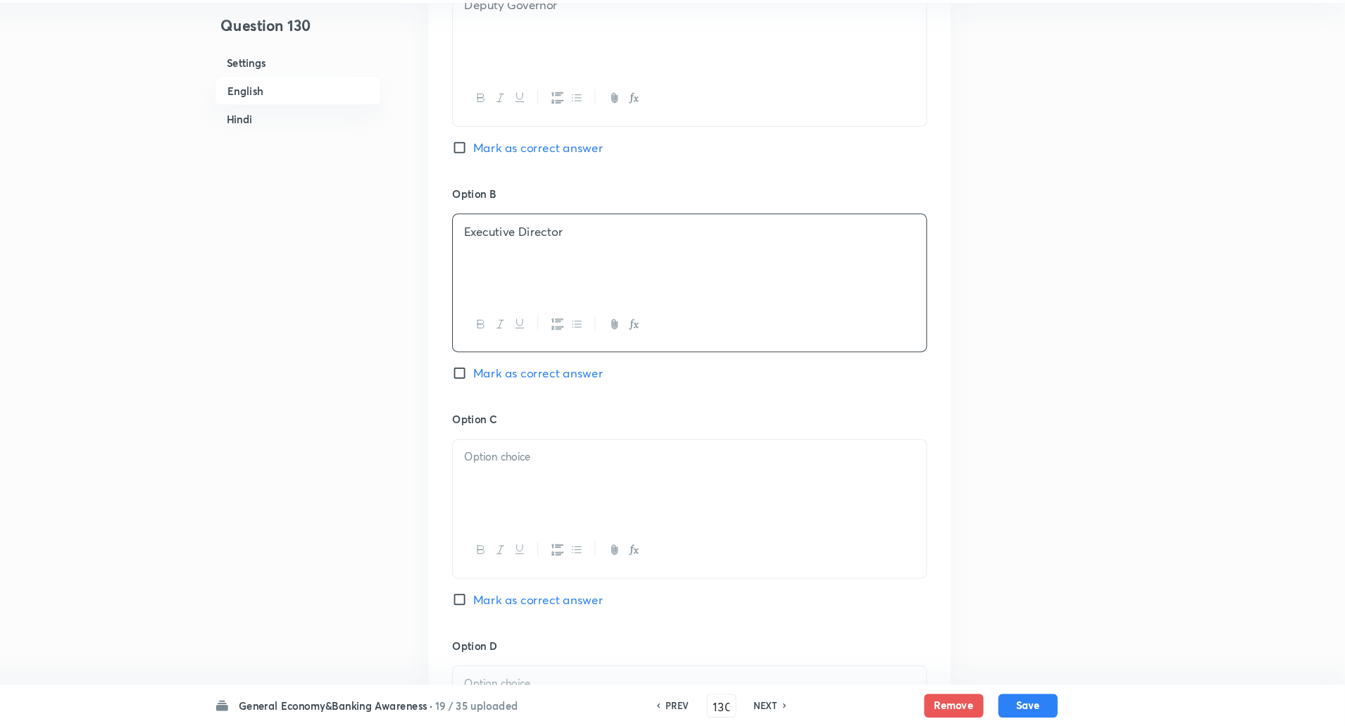
click at [523, 482] on div at bounding box center [723, 493] width 449 height 79
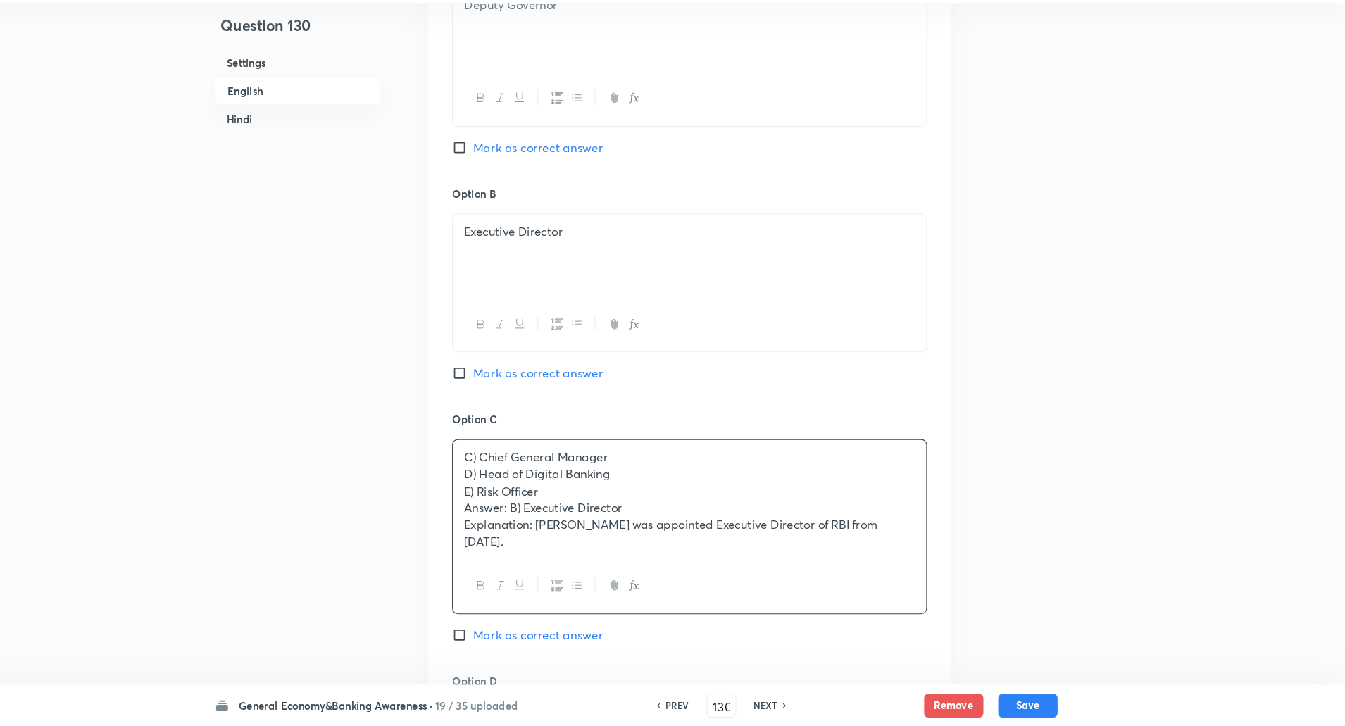
click at [505, 392] on input "Mark as correct answer" at bounding box center [508, 391] width 20 height 14
checkbox input "true"
drag, startPoint x: 499, startPoint y: 487, endPoint x: 735, endPoint y: 645, distance: 283.5
click at [735, 645] on div "Option C C) Chief General Manager D) Head of Digital Banking E) Risk Officer An…" at bounding box center [723, 552] width 451 height 249
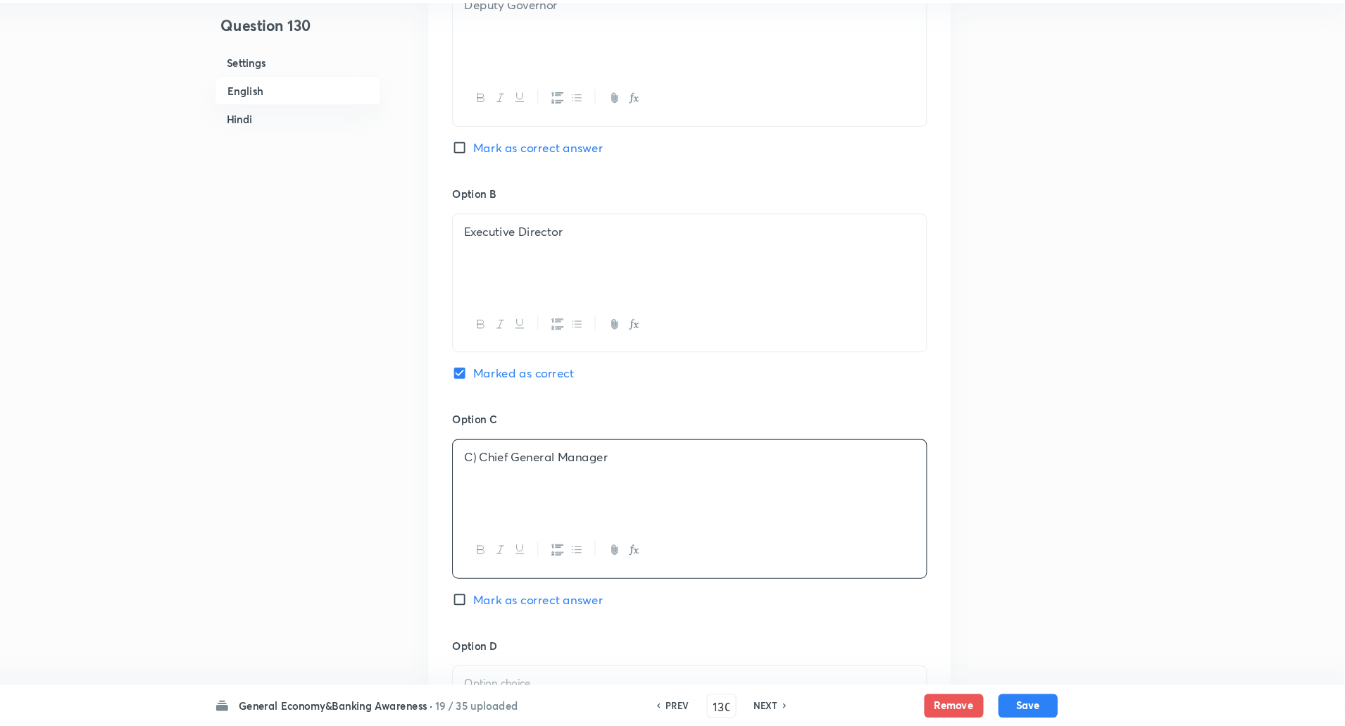
click at [521, 471] on p "C) Chief General Manager" at bounding box center [723, 471] width 428 height 16
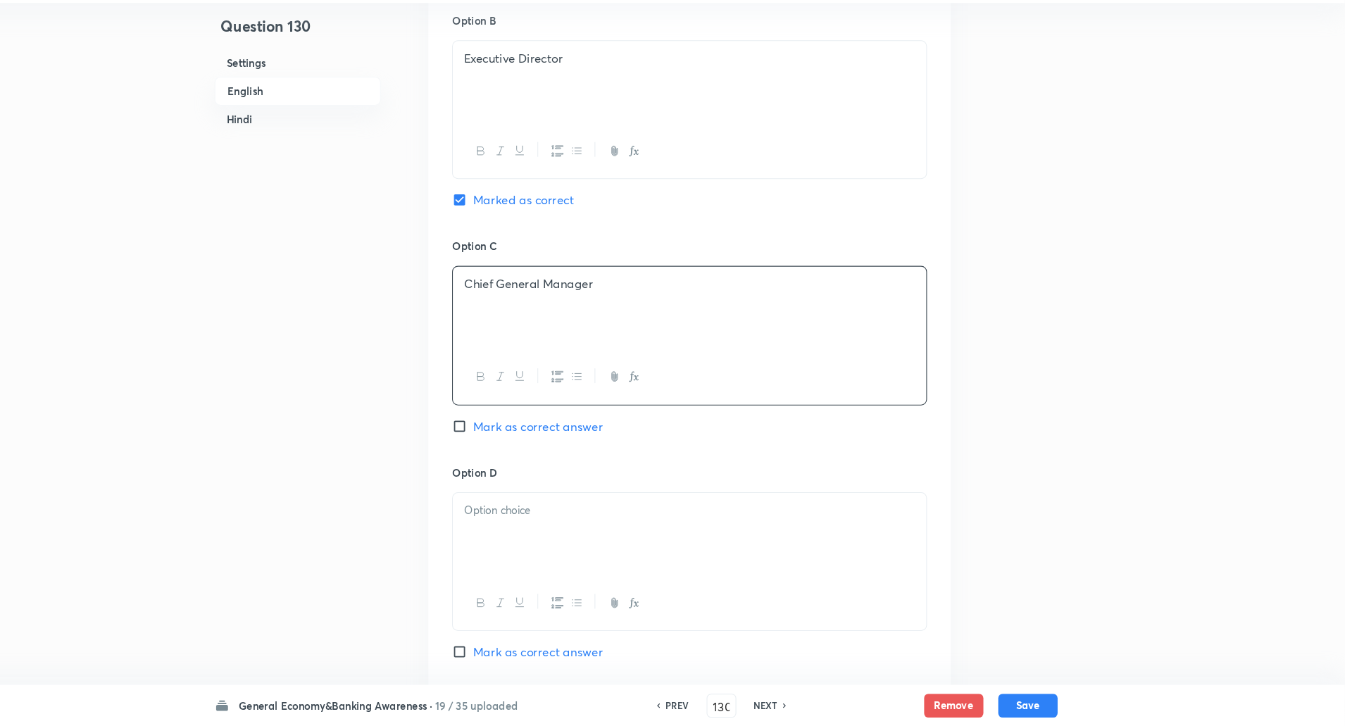
scroll to position [923, 0]
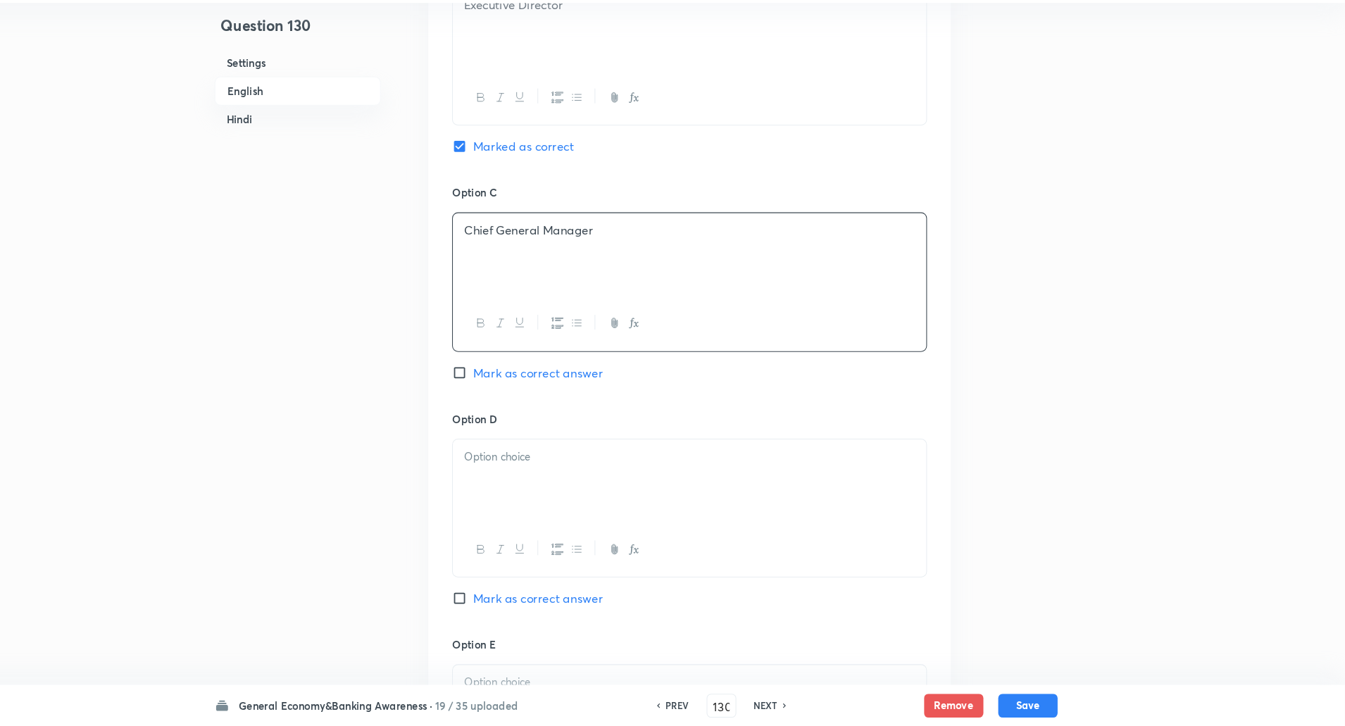
click at [520, 473] on p at bounding box center [723, 470] width 428 height 16
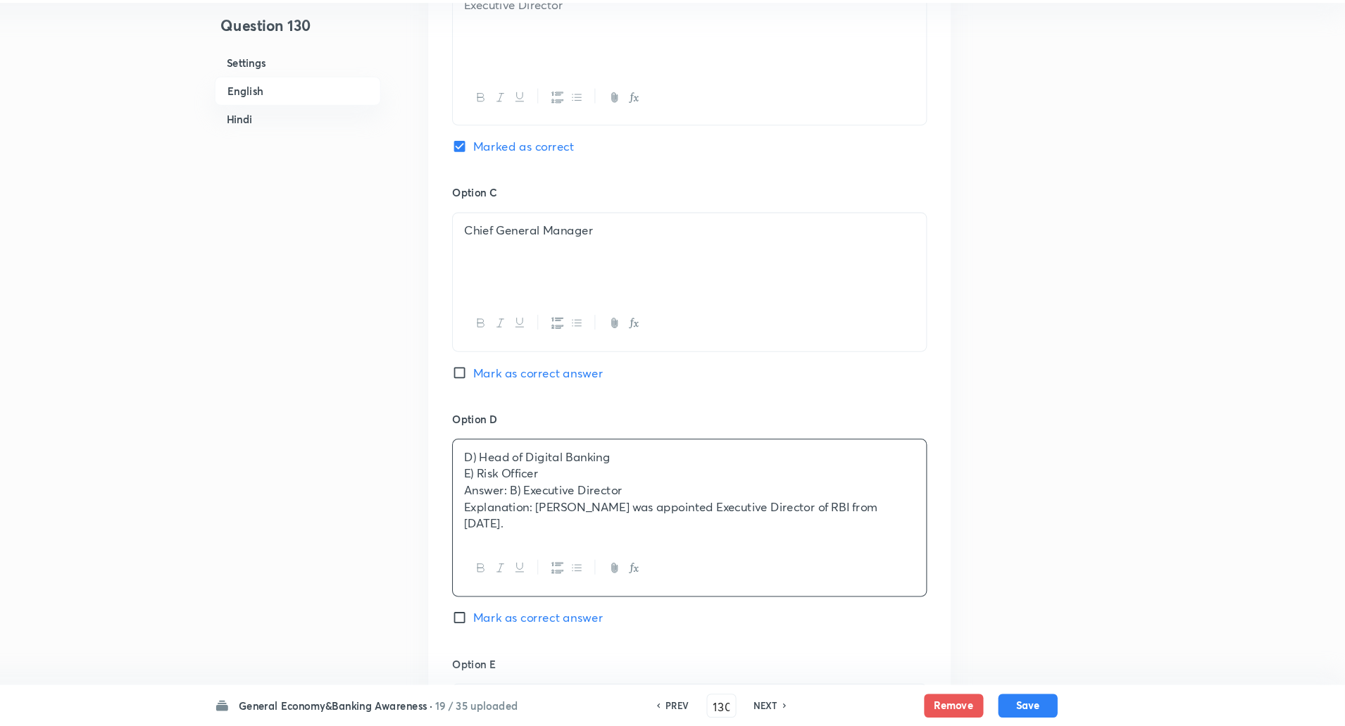
drag, startPoint x: 504, startPoint y: 485, endPoint x: 750, endPoint y: 676, distance: 311.8
click at [750, 676] on div "Option A Deputy Governor Mark as correct answer Option B Executive Director Mar…" at bounding box center [723, 314] width 496 height 1107
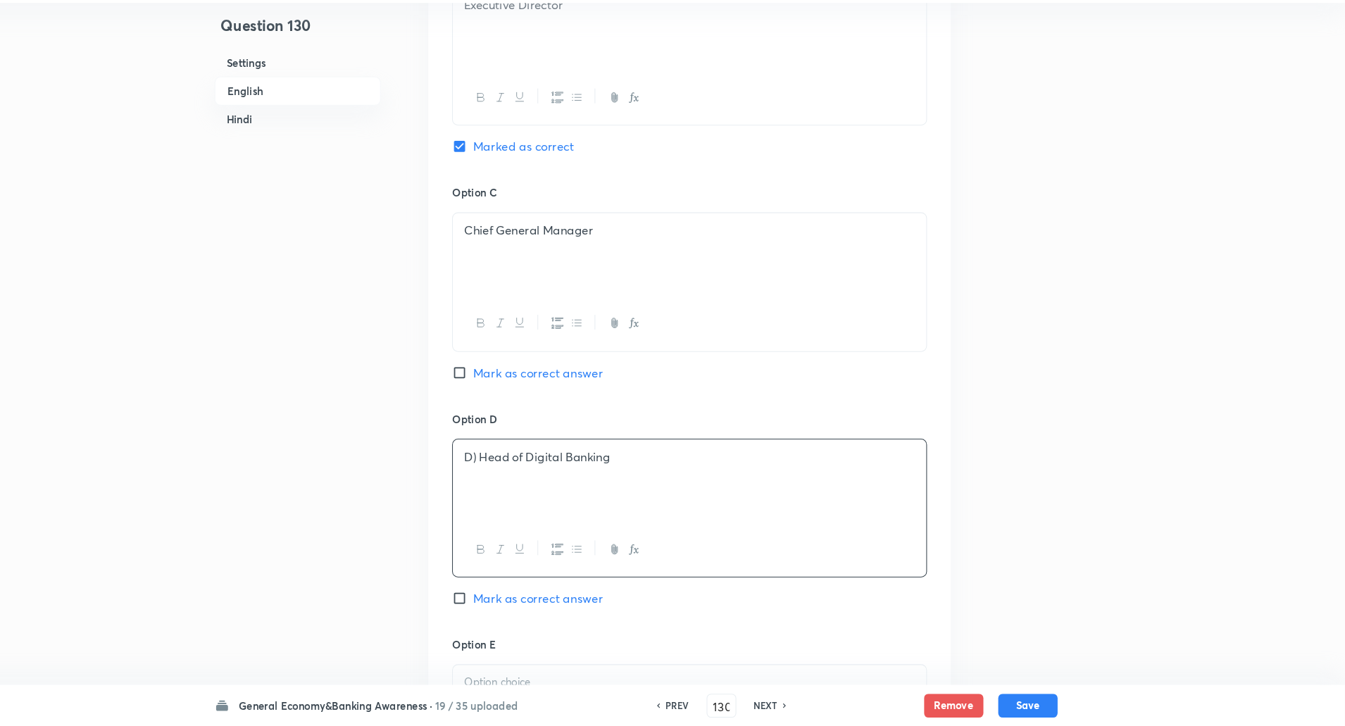
click at [521, 467] on p "D) Head of Digital Banking" at bounding box center [723, 470] width 428 height 16
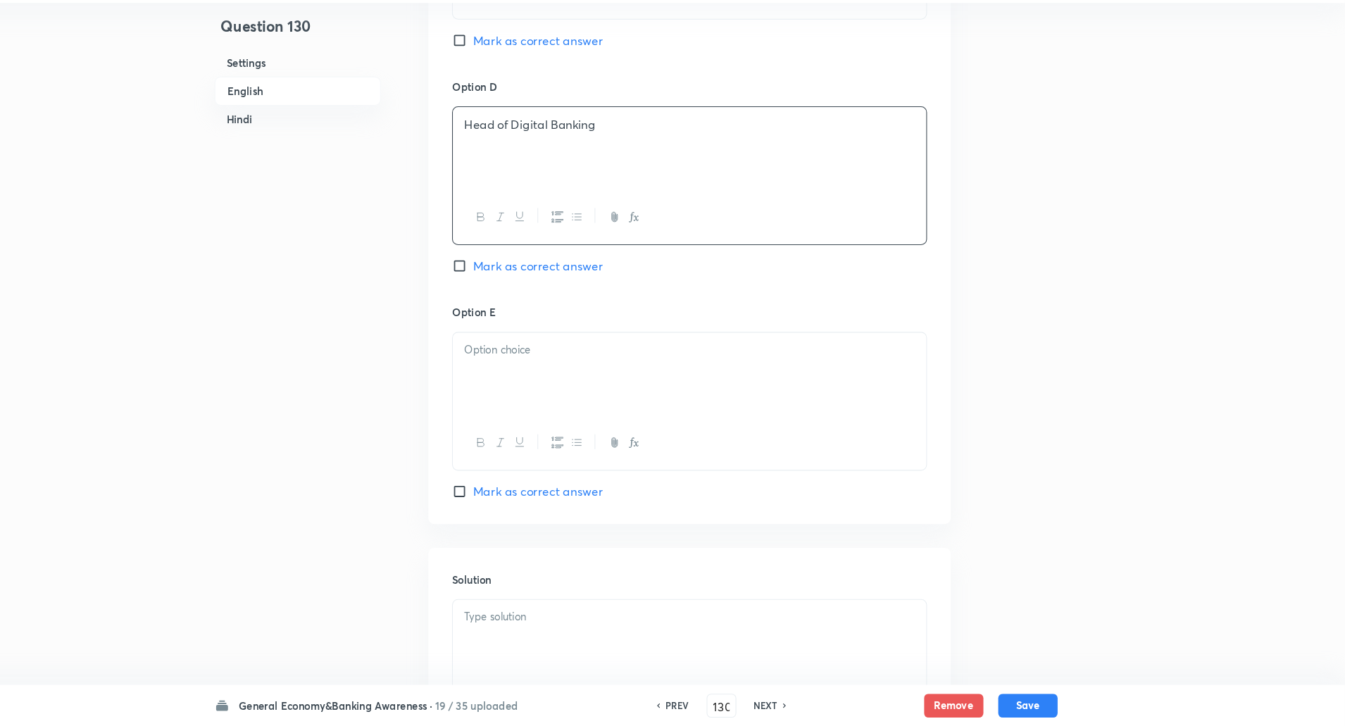
scroll to position [1242, 0]
click at [592, 359] on p at bounding box center [723, 365] width 428 height 16
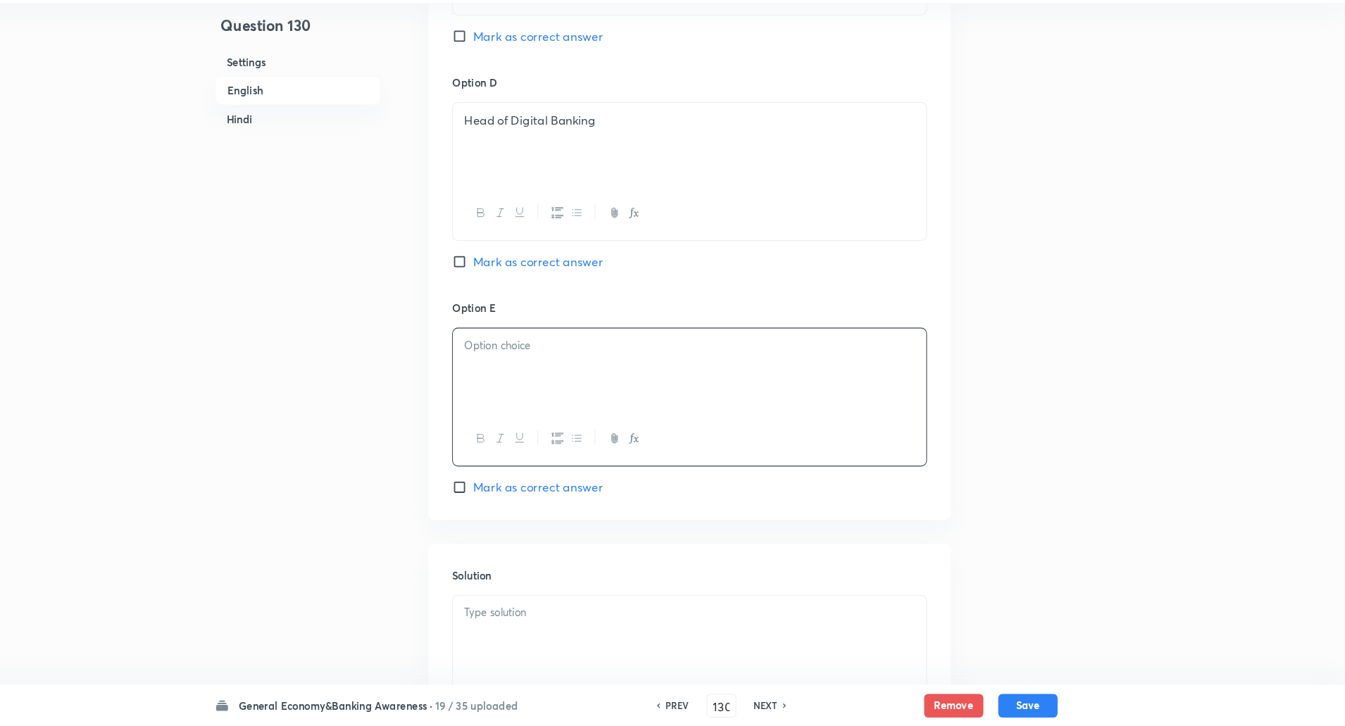
click at [592, 359] on p at bounding box center [723, 365] width 428 height 16
drag, startPoint x: 504, startPoint y: 373, endPoint x: 721, endPoint y: 486, distance: 245.1
click at [721, 486] on div "Option E E) Risk Officer Answer: B) Executive Director Explanation: Indranil Bh…" at bounding box center [723, 416] width 451 height 188
click at [519, 368] on p "E) Risk Officer" at bounding box center [723, 365] width 428 height 16
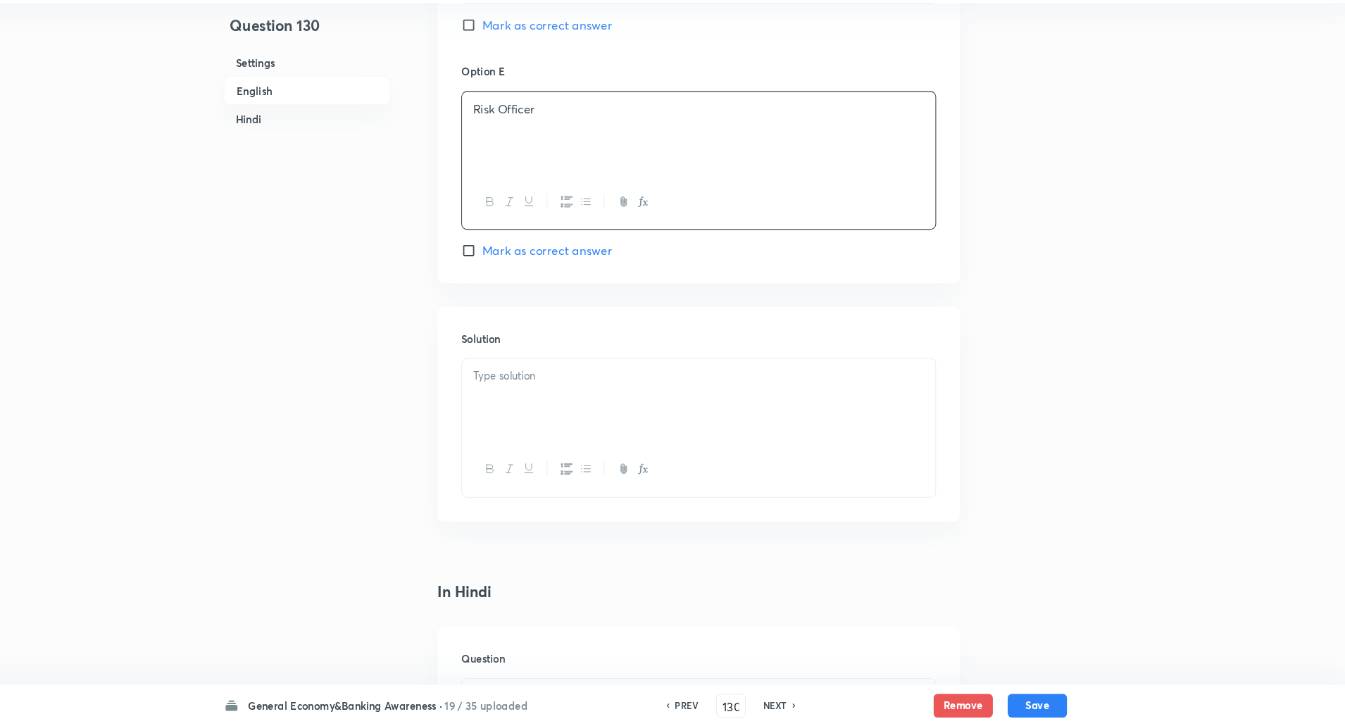
scroll to position [1522, 0]
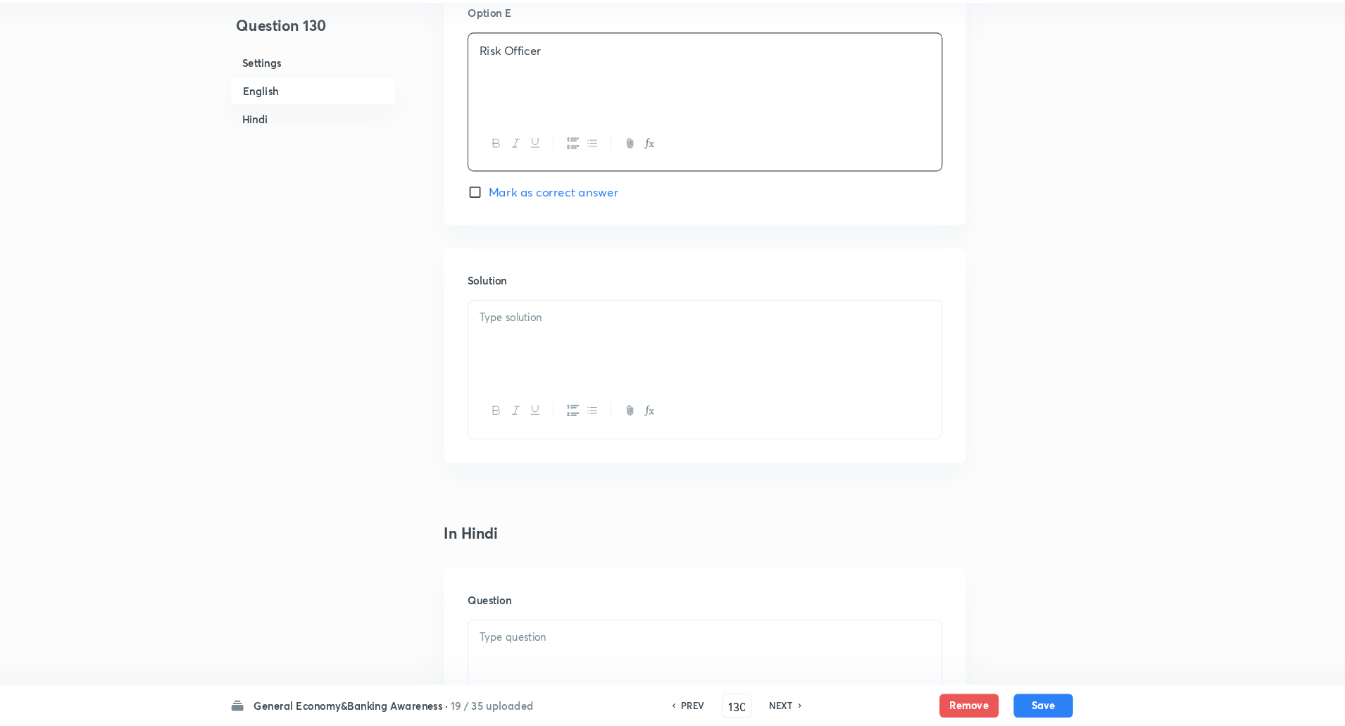
click at [505, 368] on div at bounding box center [723, 361] width 449 height 79
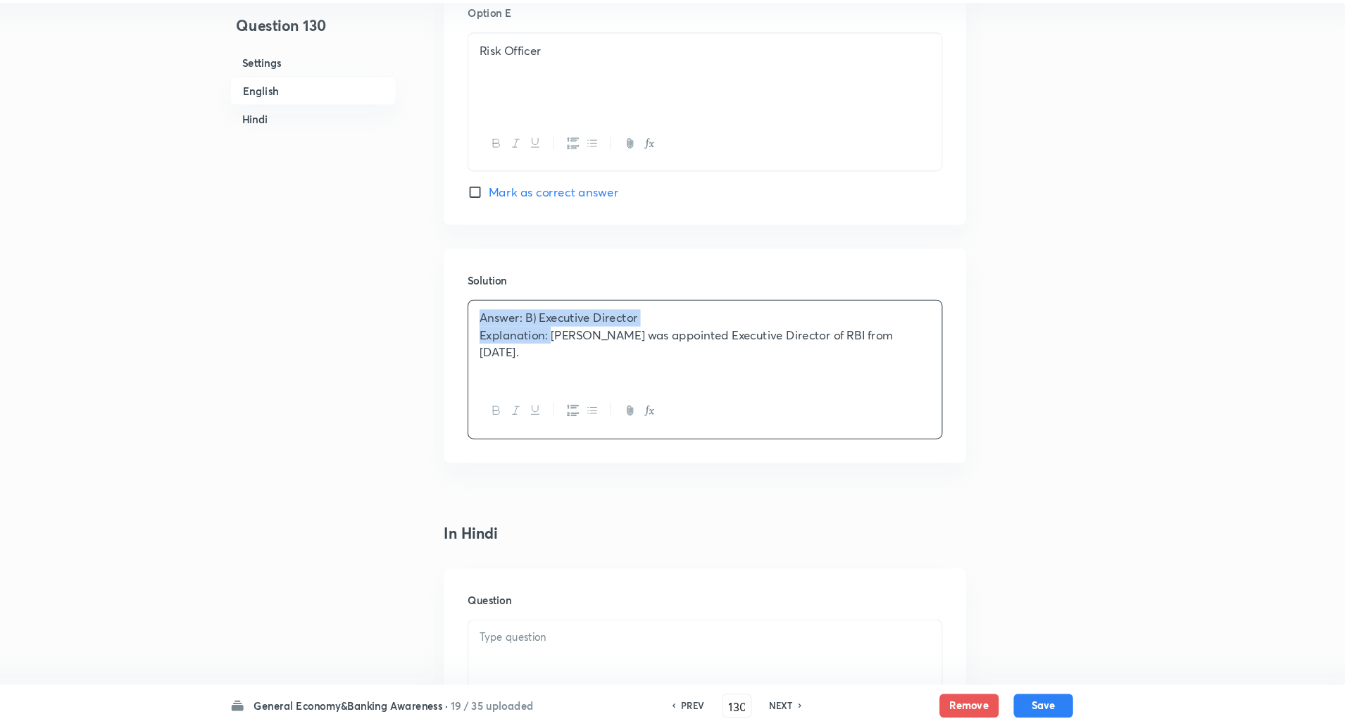
drag, startPoint x: 511, startPoint y: 332, endPoint x: 578, endPoint y: 361, distance: 72.9
click at [578, 361] on div "Answer: B) Executive Director Explanation: Indranil Bhattacharya was appointed …" at bounding box center [723, 361] width 449 height 79
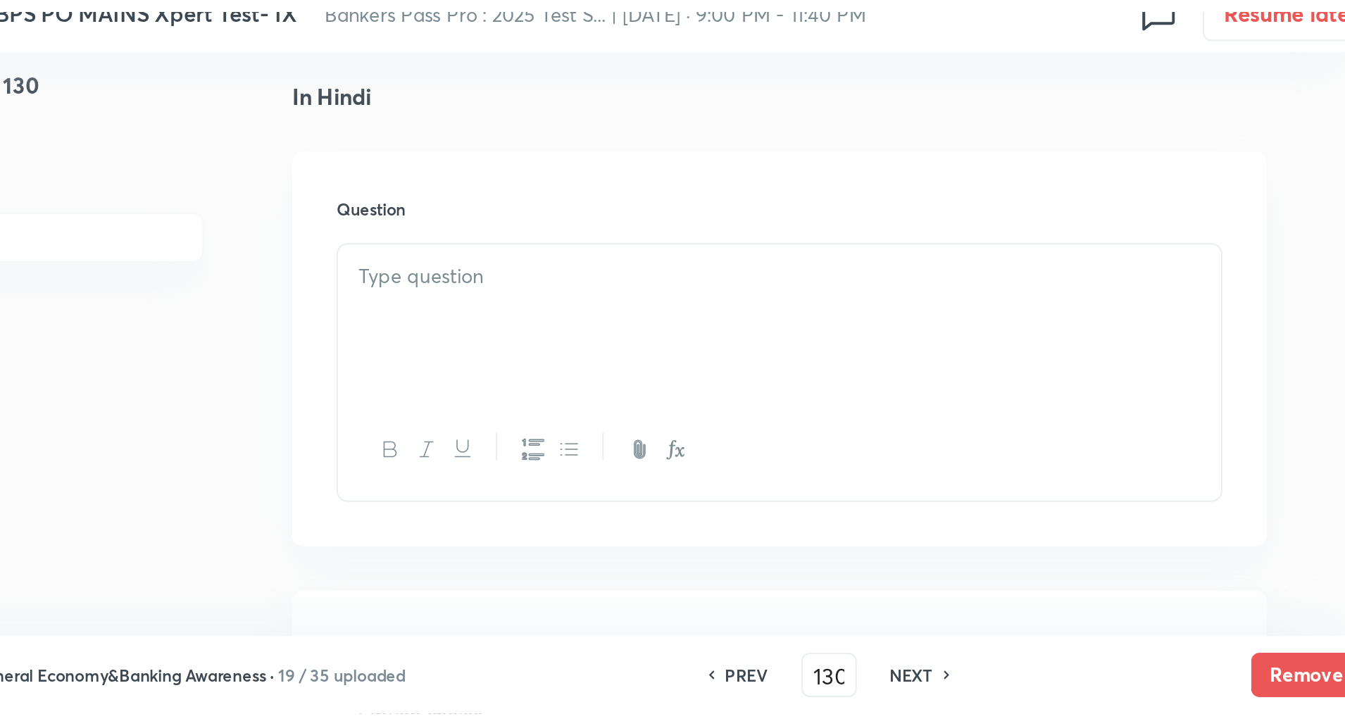
scroll to position [1964, 0]
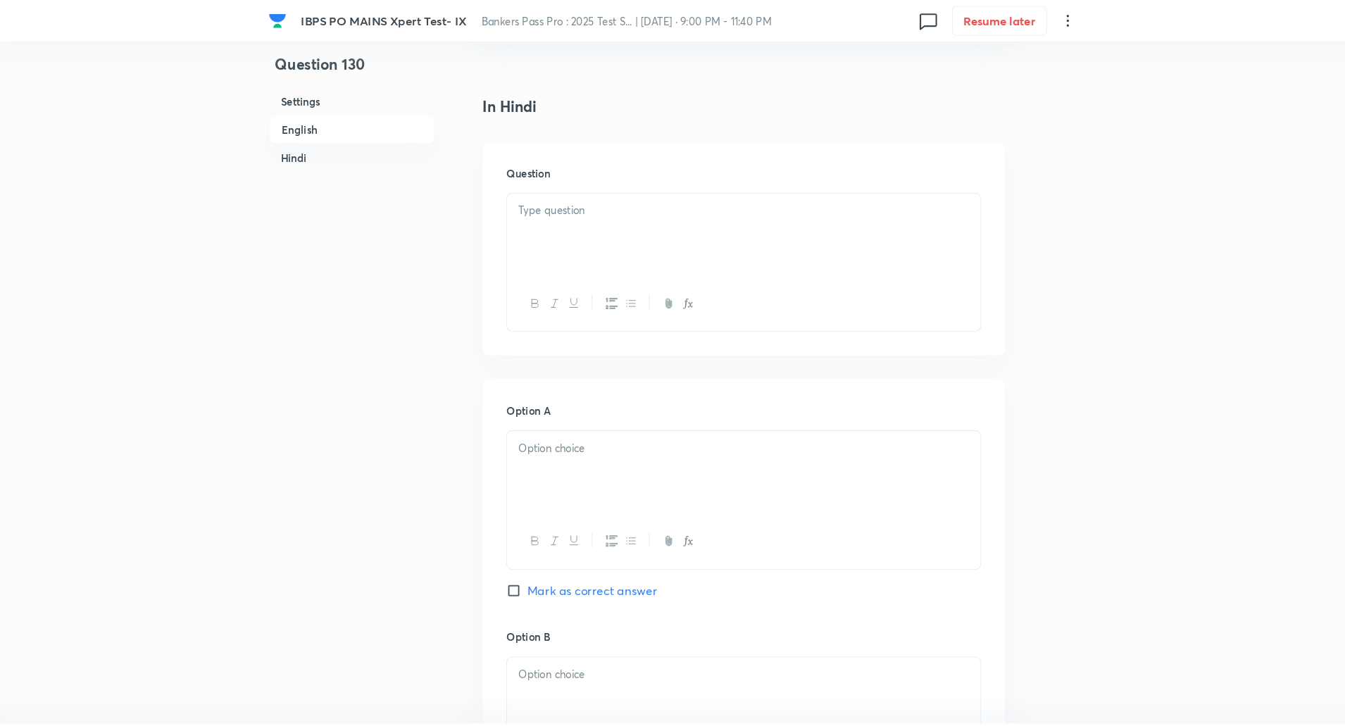
click at [594, 199] on p at bounding box center [723, 200] width 428 height 16
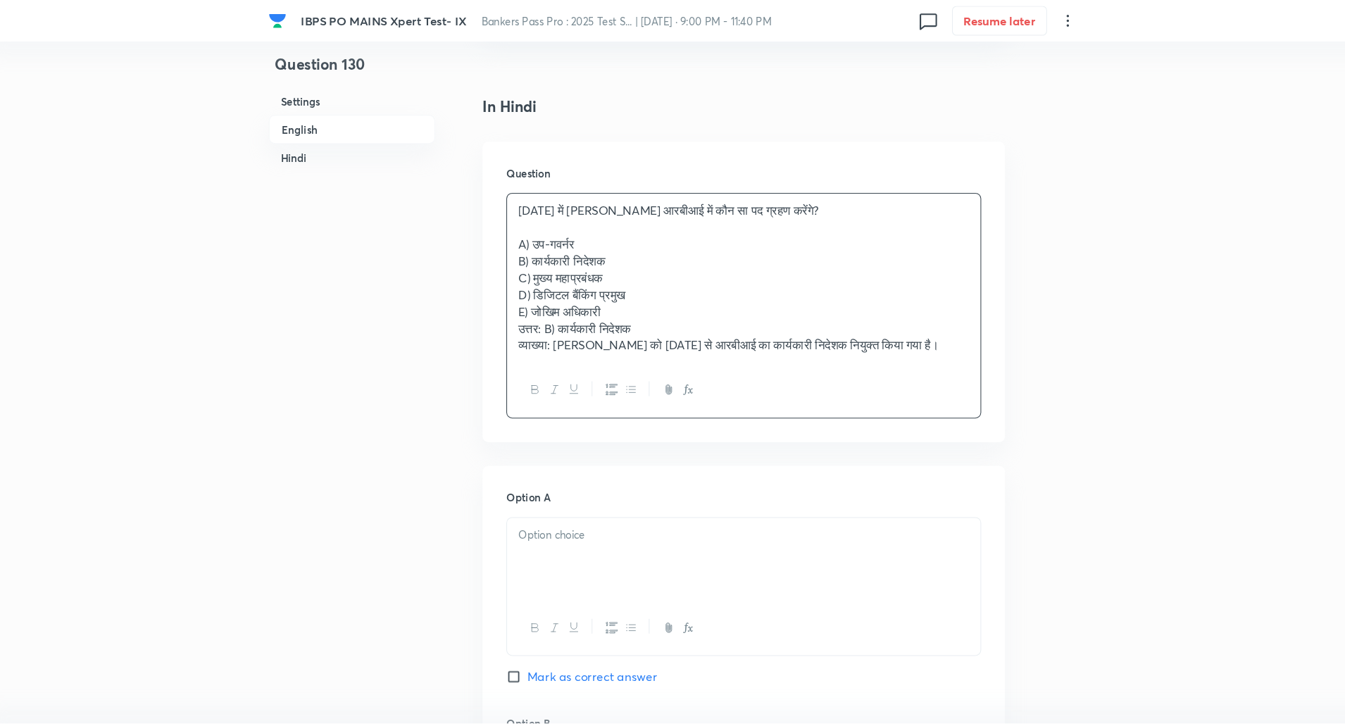
drag, startPoint x: 504, startPoint y: 233, endPoint x: 764, endPoint y: 565, distance: 421.0
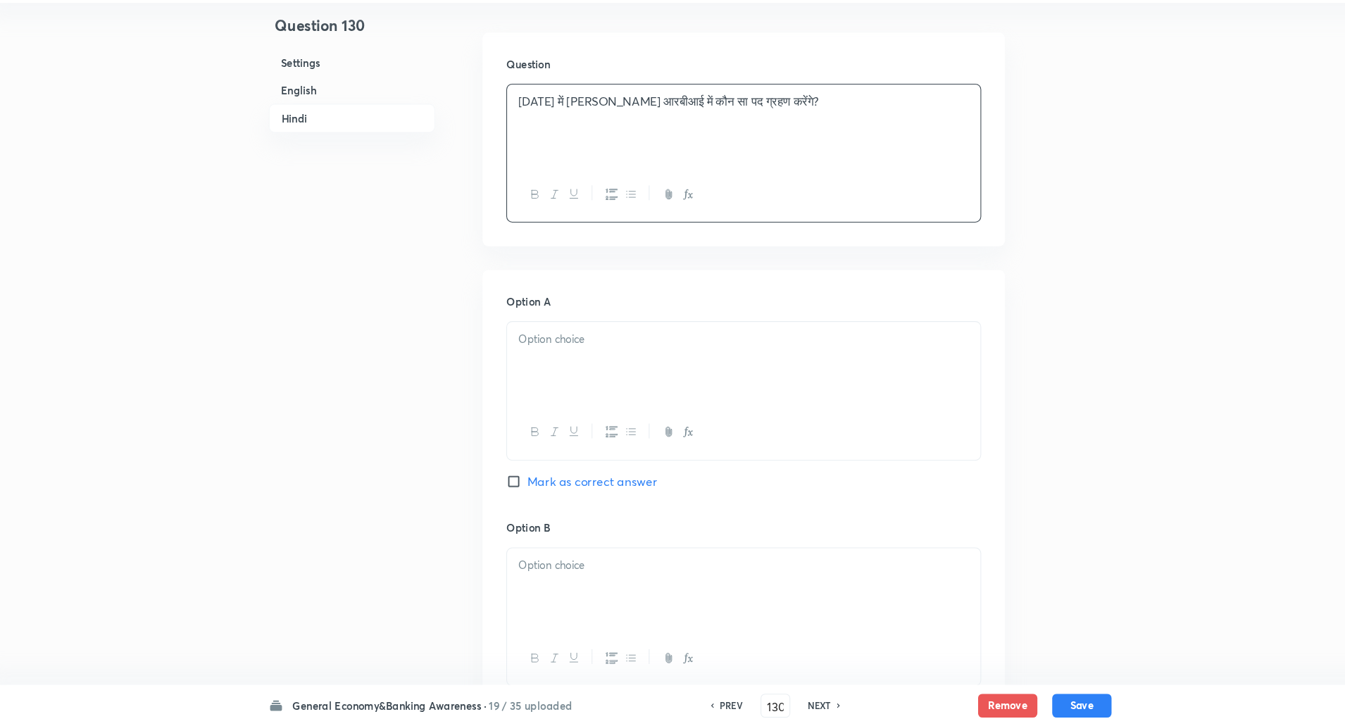
scroll to position [2033, 0]
click at [778, 390] on div at bounding box center [723, 379] width 449 height 79
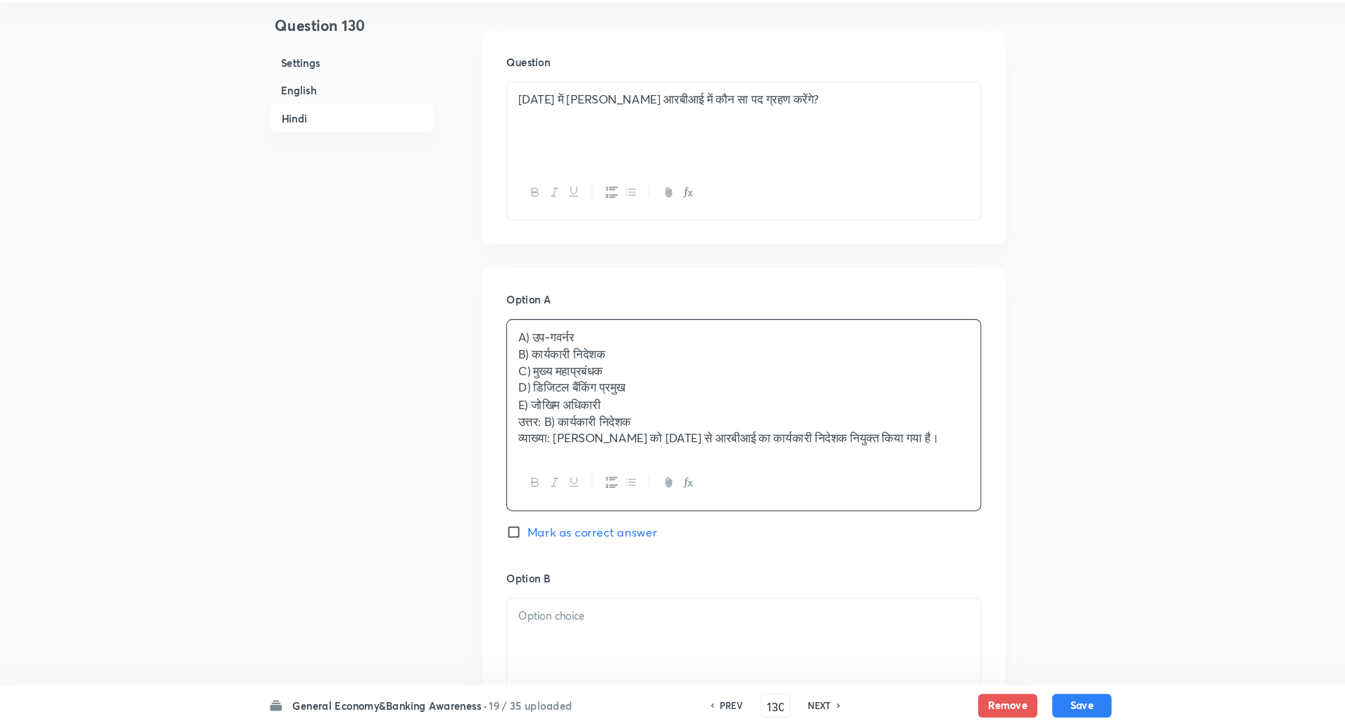
drag, startPoint x: 510, startPoint y: 374, endPoint x: 626, endPoint y: 492, distance: 165.9
click at [626, 492] on div "A) उप-गवर्नर B) कार्यकारी निदेशक C) मुख्य महाप्रबंधक D) डिजिटल बैंकिंग प्रमुख E…" at bounding box center [723, 431] width 451 height 182
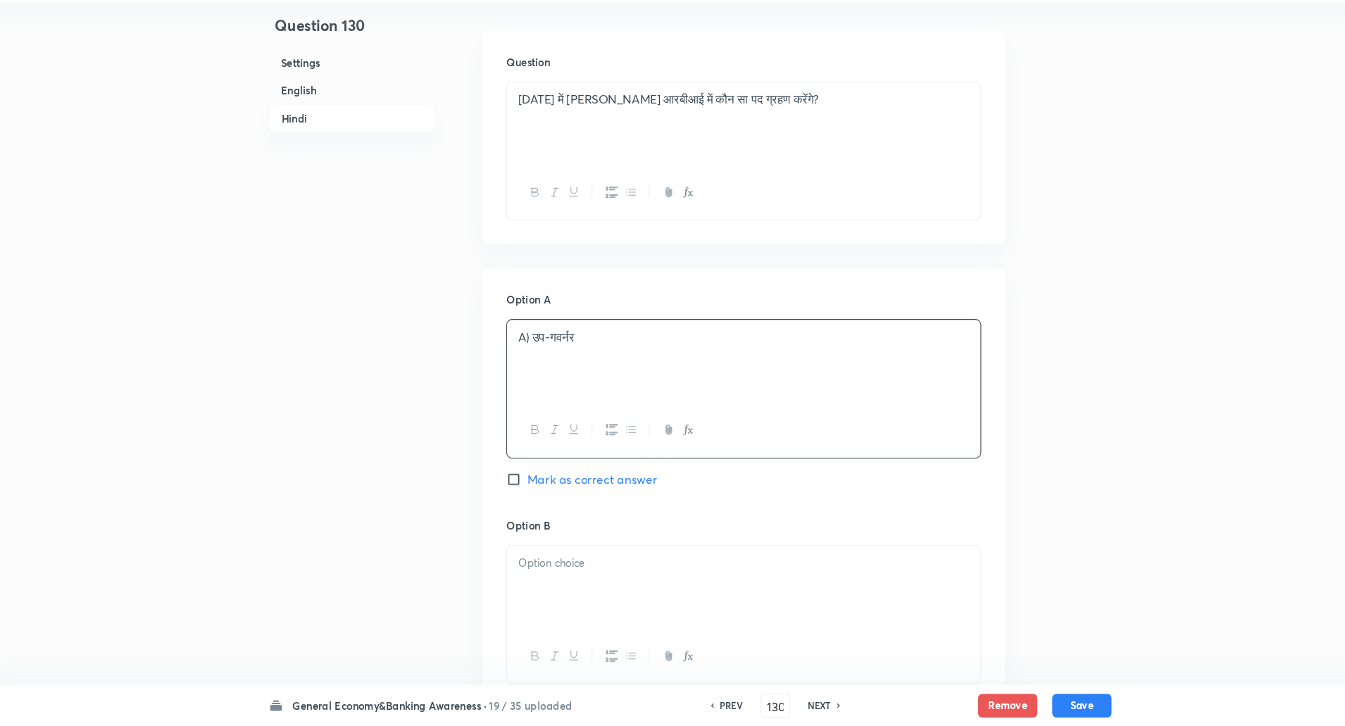
scroll to position [2137, 0]
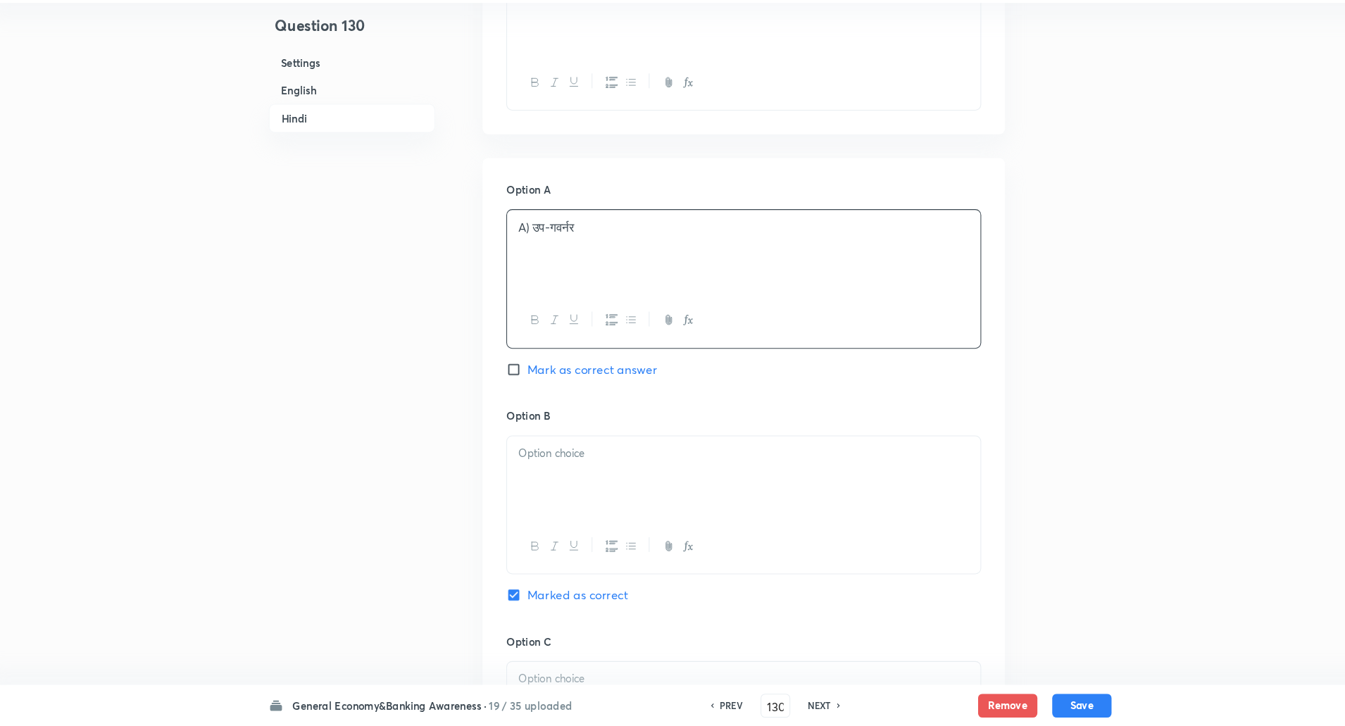
click at [626, 492] on div at bounding box center [723, 490] width 449 height 79
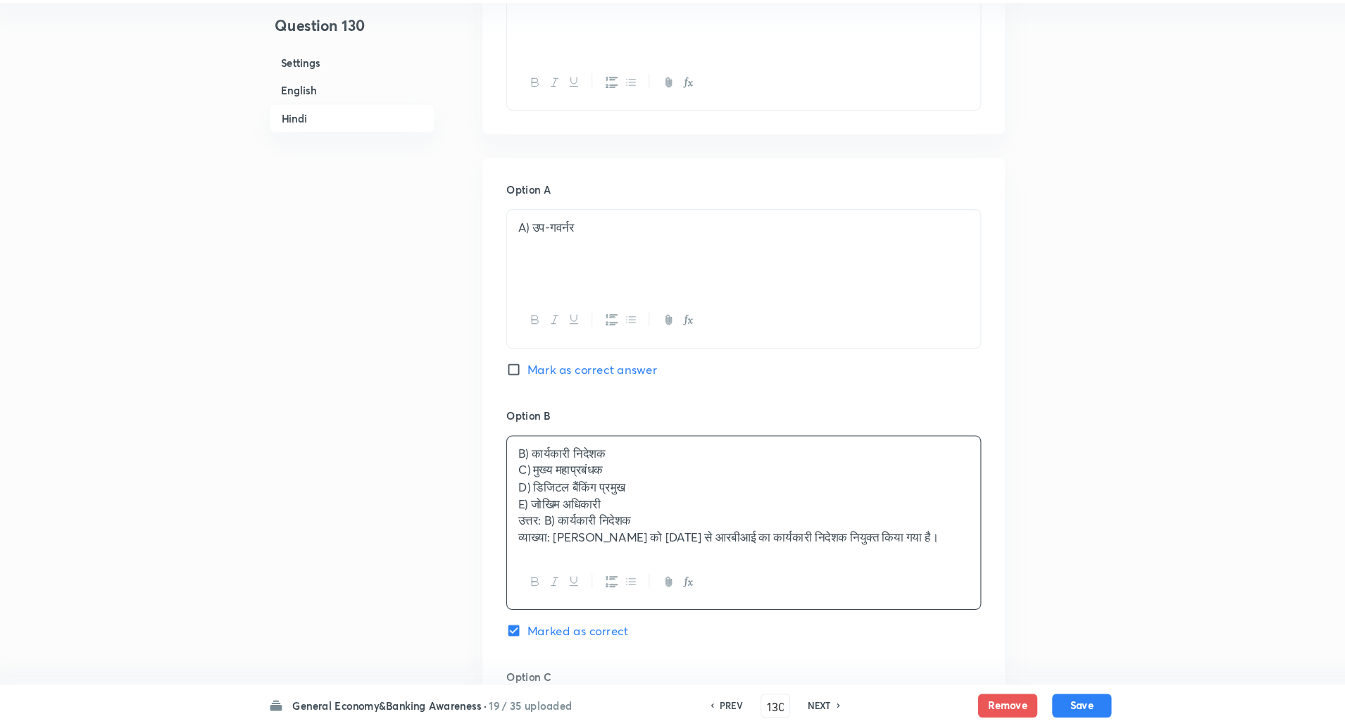
drag, startPoint x: 509, startPoint y: 483, endPoint x: 681, endPoint y: 683, distance: 264.7
click at [681, 673] on div "Option B B) कार्यकारी निदेशक C) मुख्य महाप्रबंधक D) डिजिटल बैंकिंग प्रमुख E) जो…" at bounding box center [723, 548] width 451 height 249
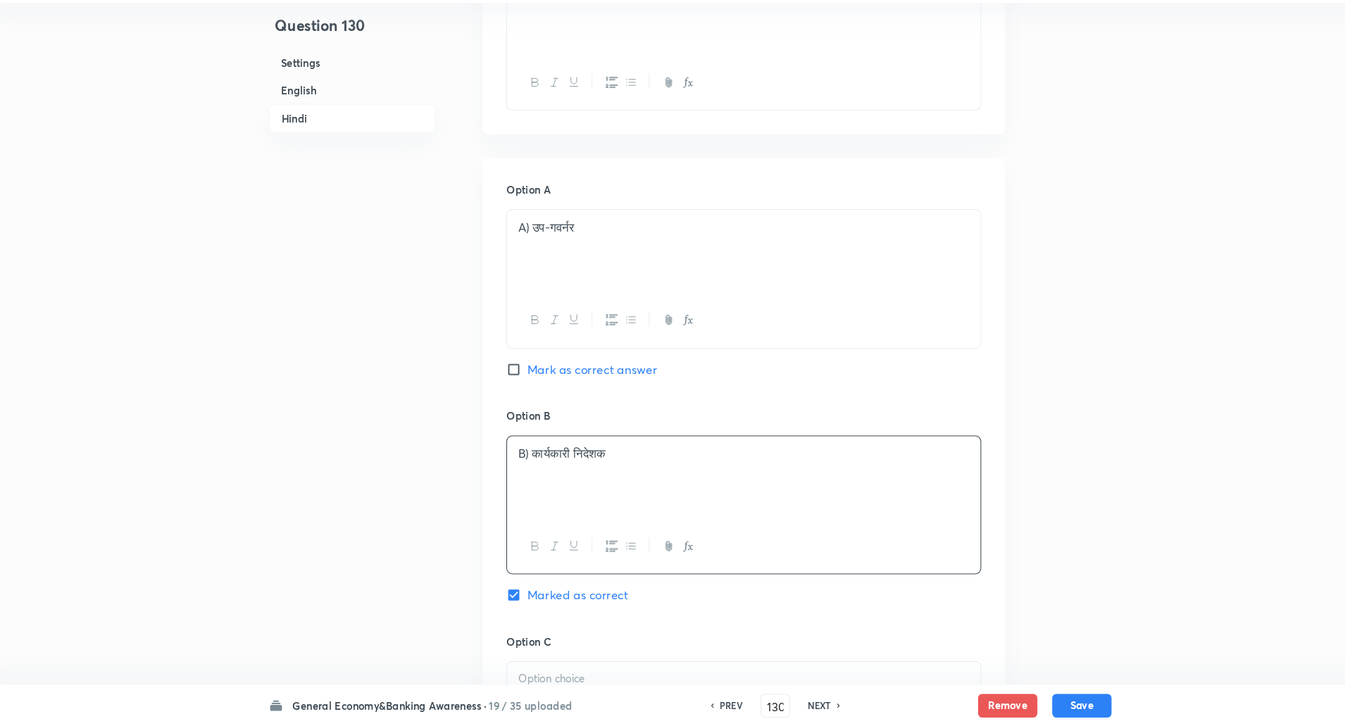
click at [521, 463] on p "B) कार्यकारी निदेशक" at bounding box center [723, 467] width 428 height 16
click at [522, 258] on p "A) उप-गवर्नर" at bounding box center [723, 252] width 428 height 16
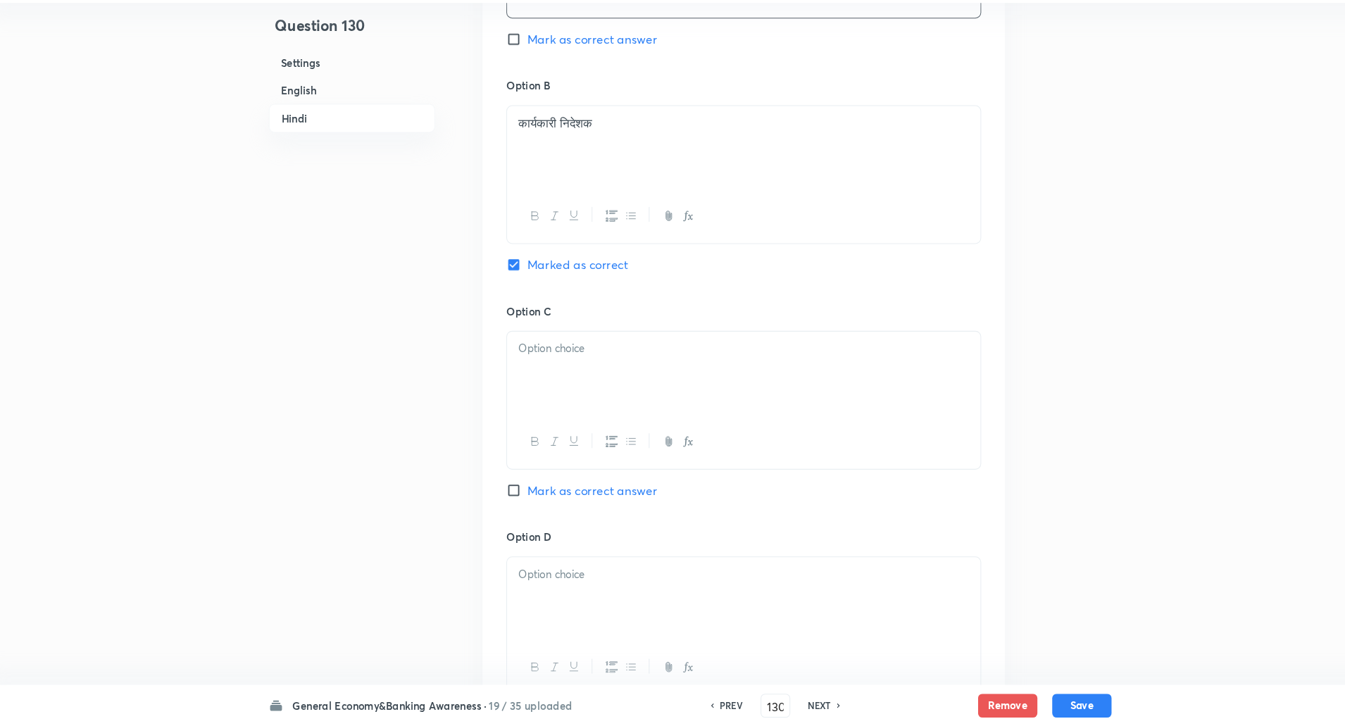
scroll to position [2451, 0]
click at [509, 157] on p "कार्यकारी निदेशक" at bounding box center [723, 153] width 428 height 16
click at [518, 355] on div at bounding box center [723, 390] width 449 height 79
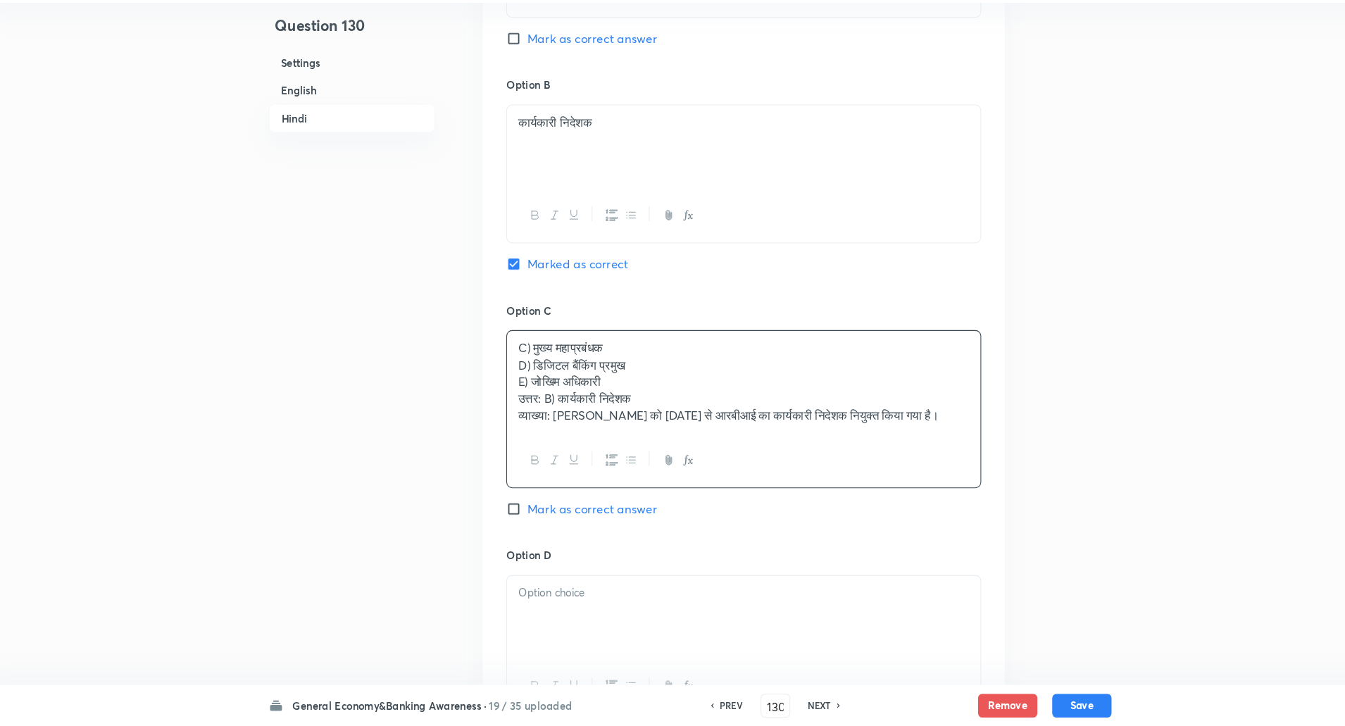
drag, startPoint x: 506, startPoint y: 385, endPoint x: 679, endPoint y: 634, distance: 303.2
click at [679, 634] on div "Option A उप-गवर्नर Mark as correct answer Option B कार्यकारी निदेशक Marked as c…" at bounding box center [723, 426] width 496 height 1107
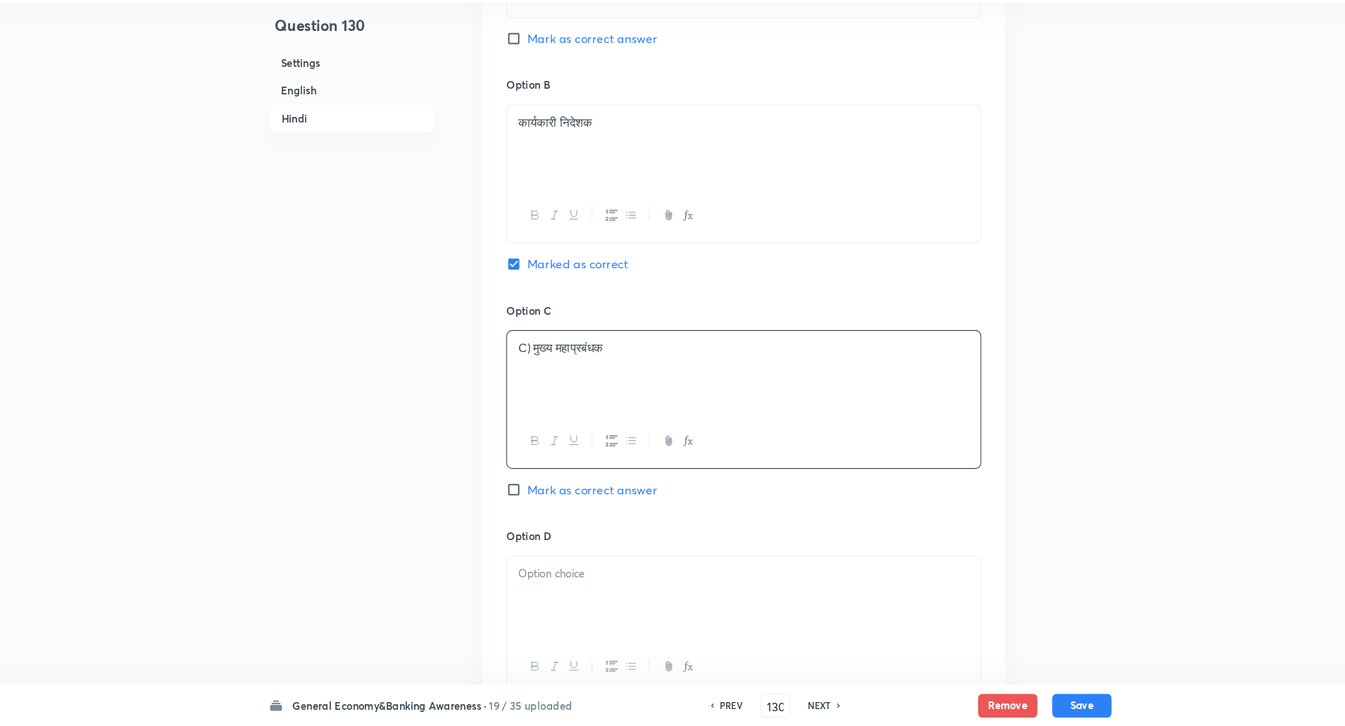
click at [521, 368] on p "C) मुख्य महाप्रबंधक" at bounding box center [723, 367] width 428 height 16
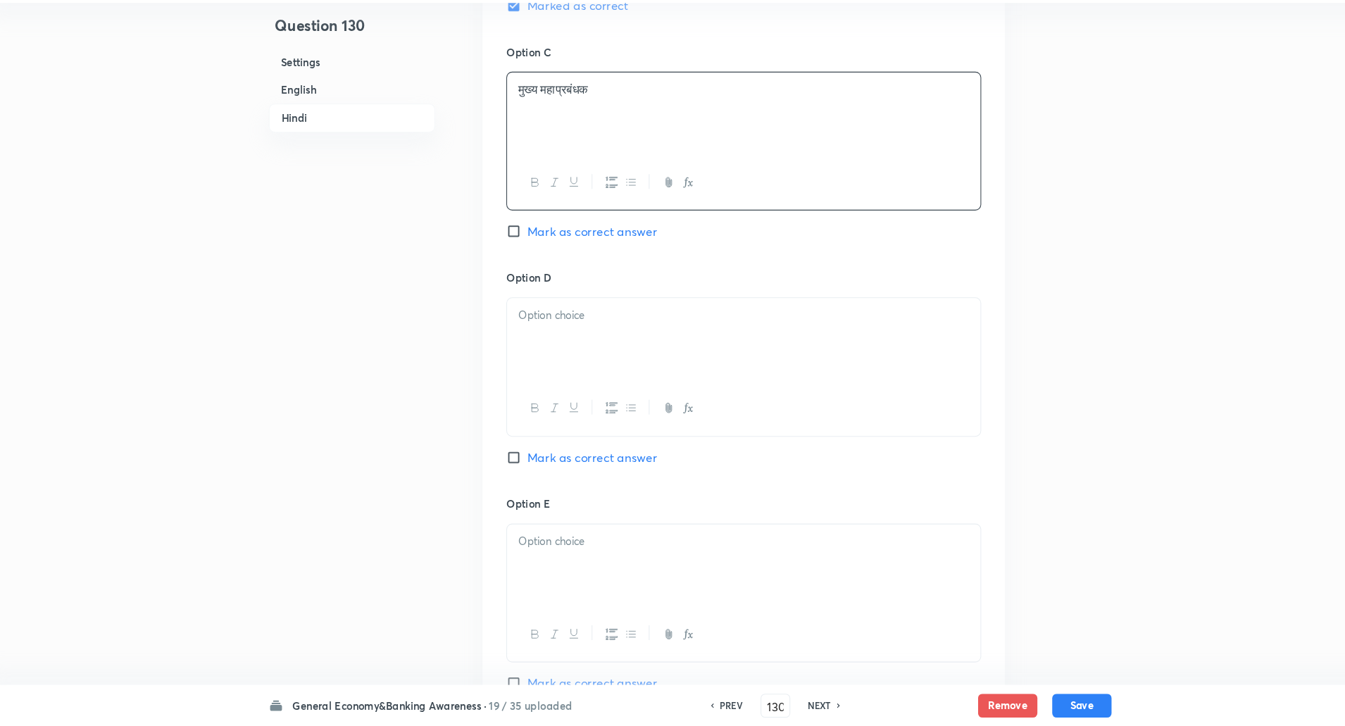
click at [536, 342] on p at bounding box center [723, 336] width 428 height 16
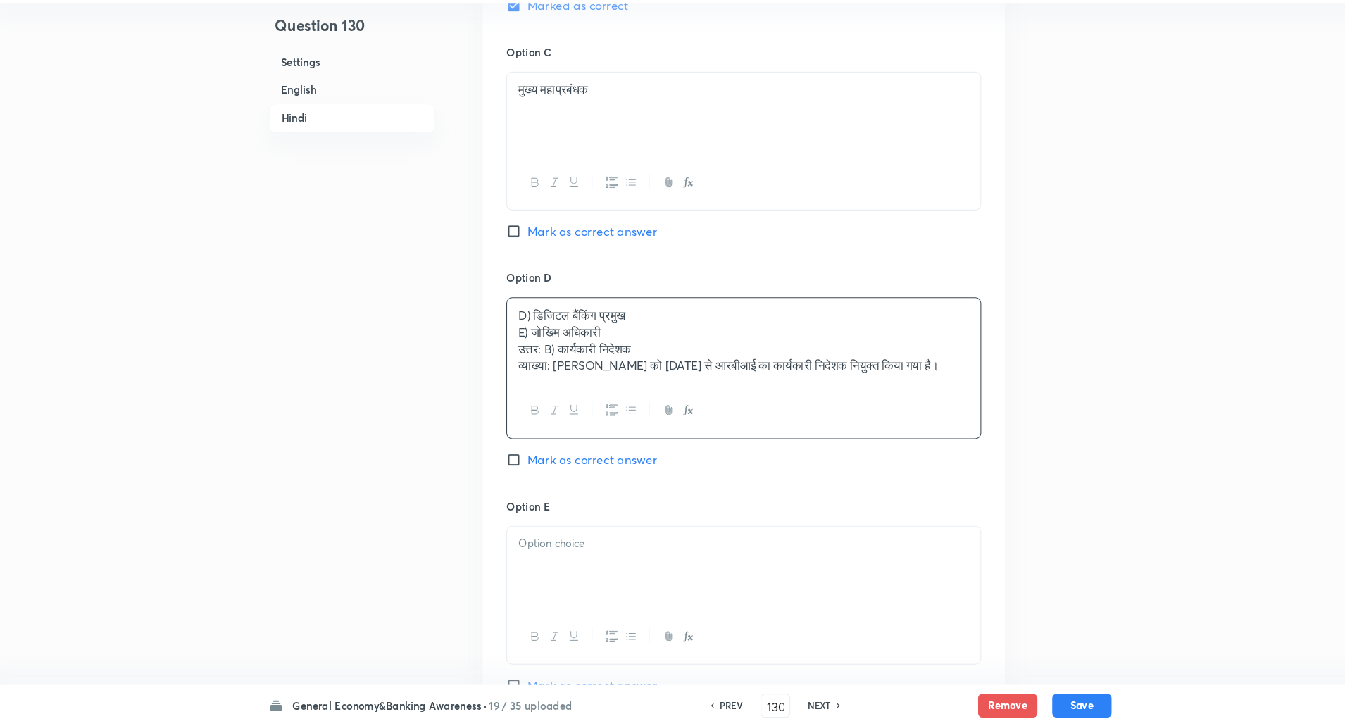
drag, startPoint x: 504, startPoint y: 351, endPoint x: 661, endPoint y: 580, distance: 277.2
click at [661, 580] on div "Option A उप-गवर्नर Mark as correct answer Option B कार्यकारी निदेशक Marked as c…" at bounding box center [723, 172] width 496 height 1091
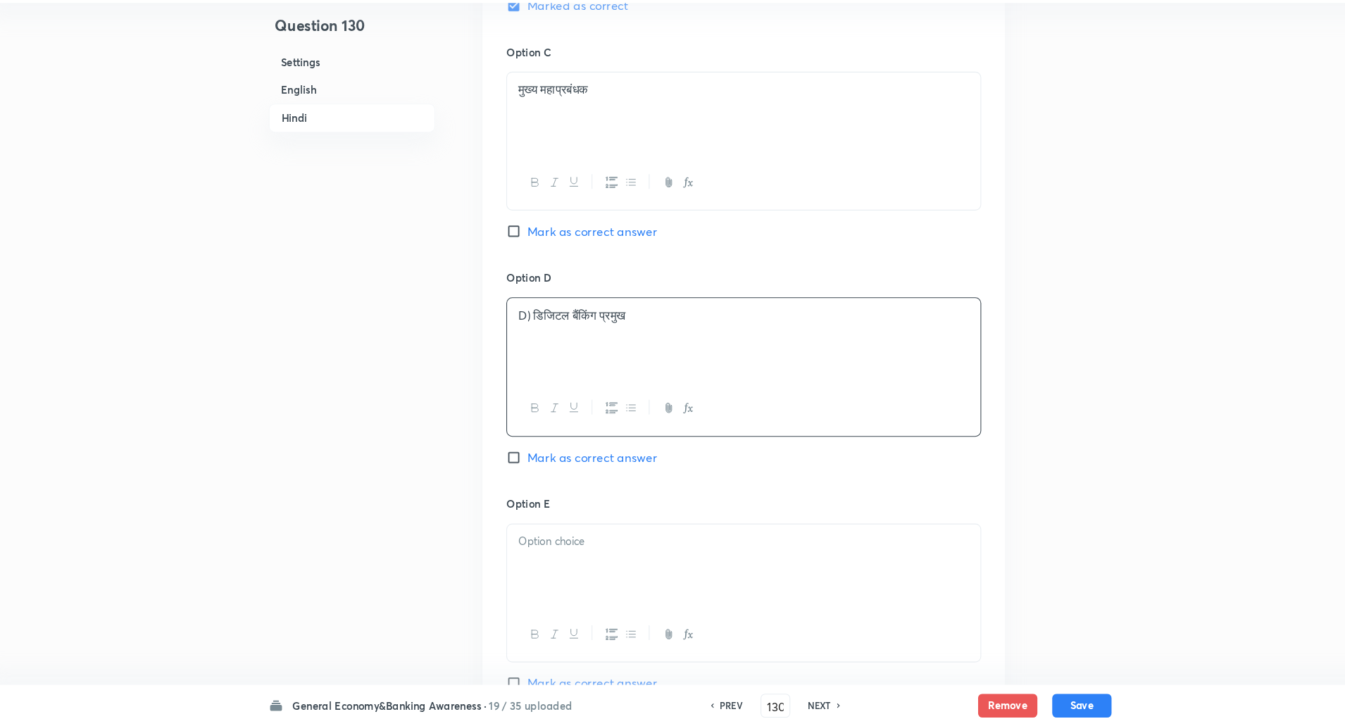
click at [524, 337] on p "D) डिजिटल बैंकिंग प्रमुख" at bounding box center [723, 336] width 428 height 16
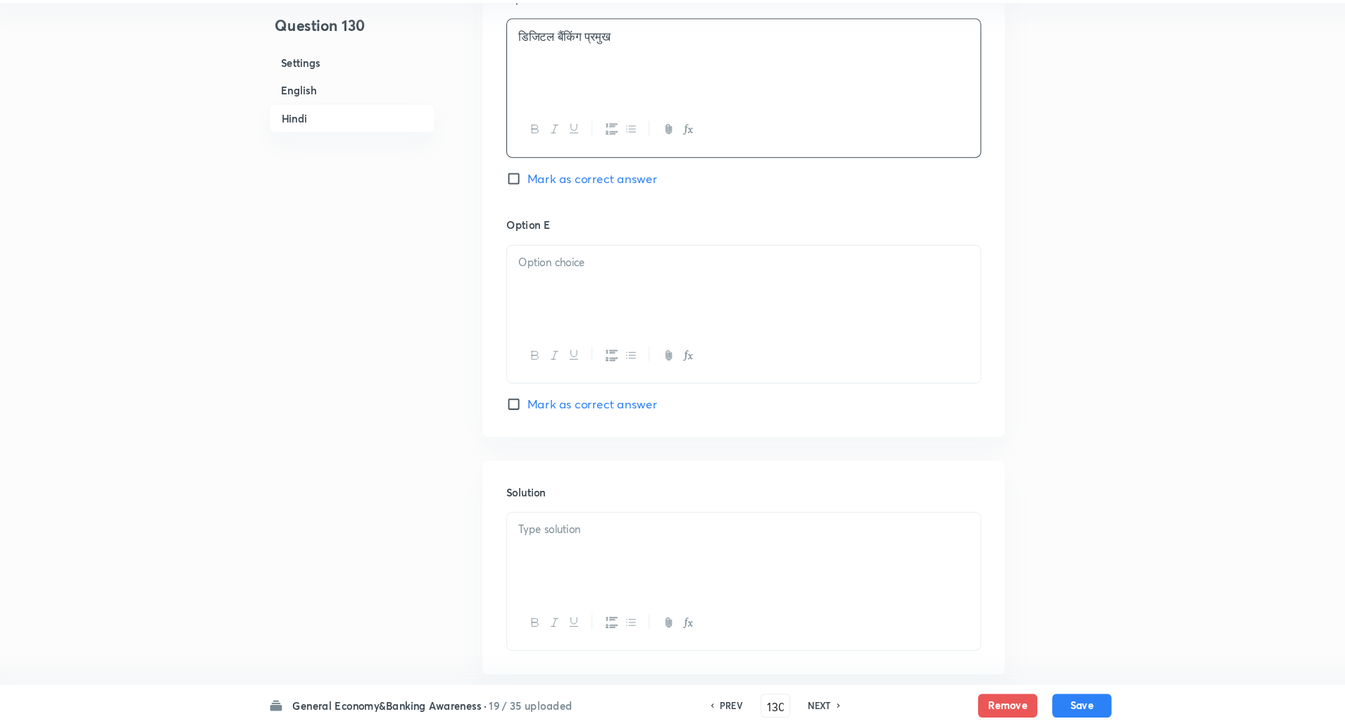
scroll to position [2962, 0]
click at [568, 271] on div at bounding box center [723, 308] width 449 height 79
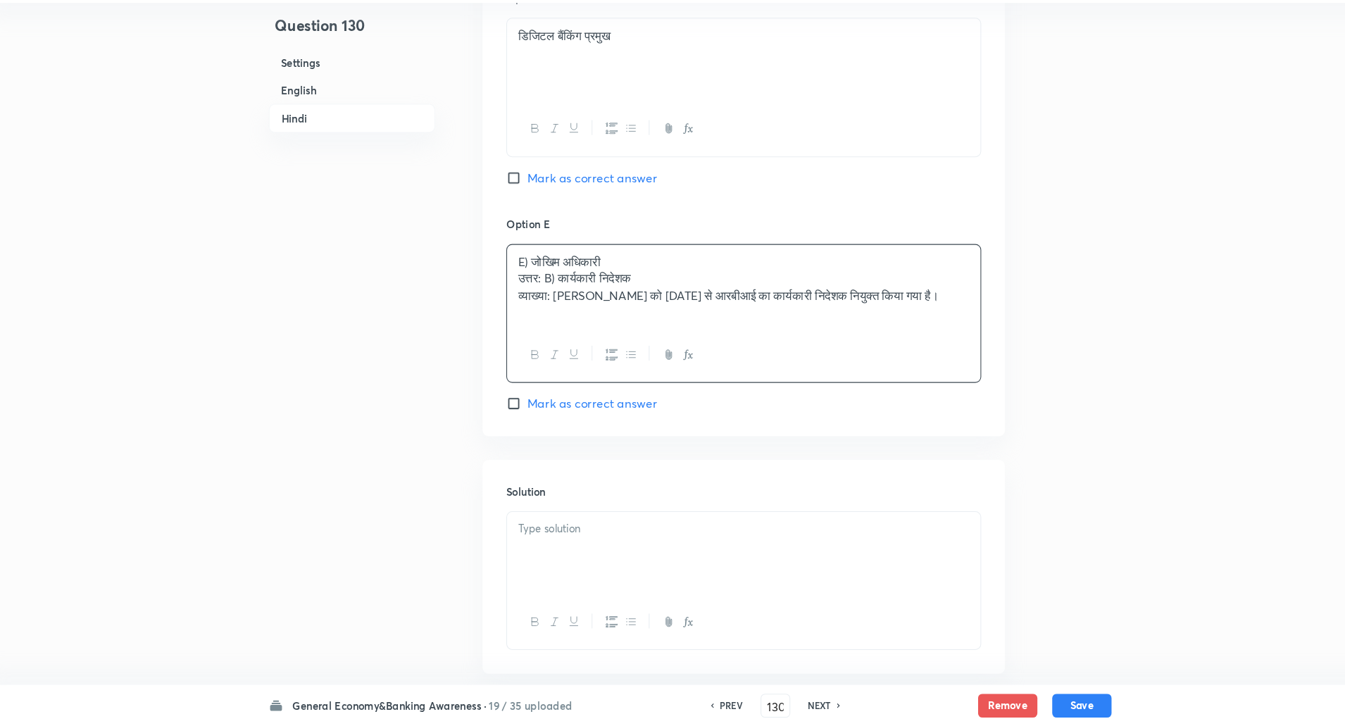
drag, startPoint x: 504, startPoint y: 296, endPoint x: 685, endPoint y: 501, distance: 273.0
click at [523, 285] on p "E) जोखिम अधिकारी" at bounding box center [723, 286] width 428 height 16
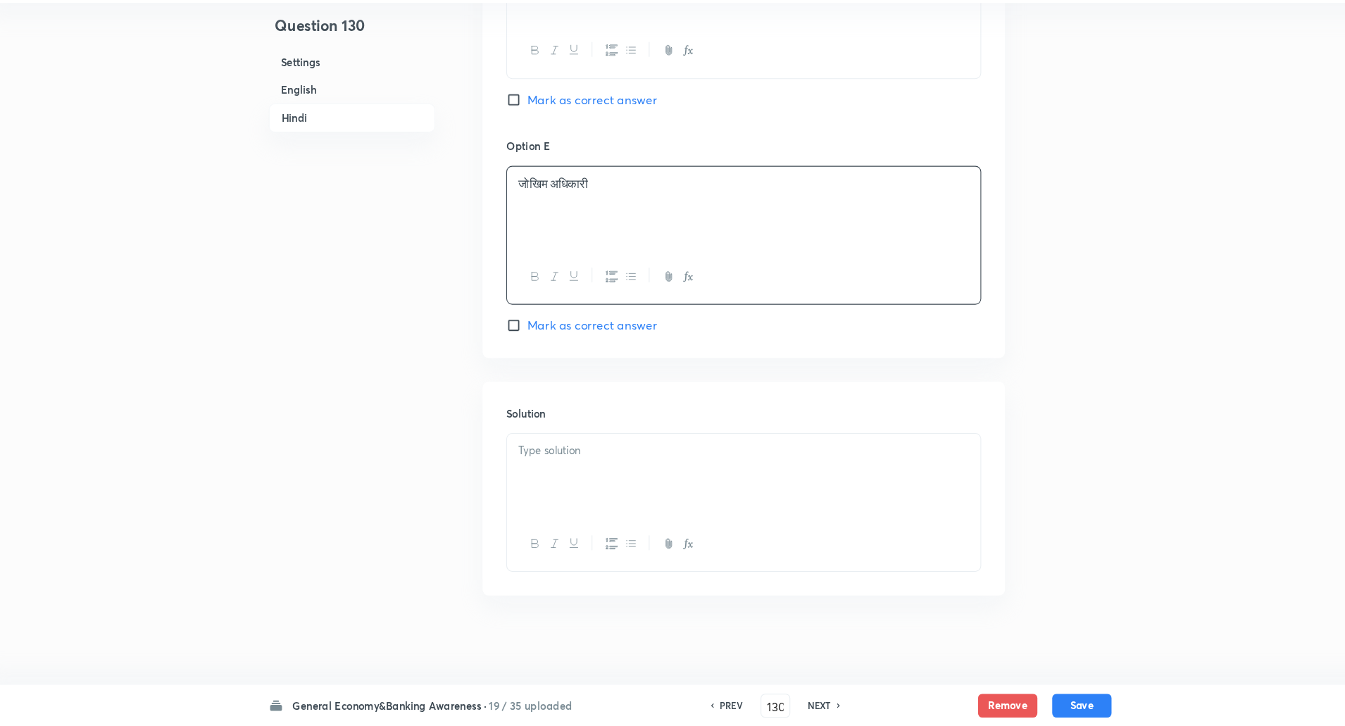
click at [533, 474] on div at bounding box center [723, 488] width 449 height 79
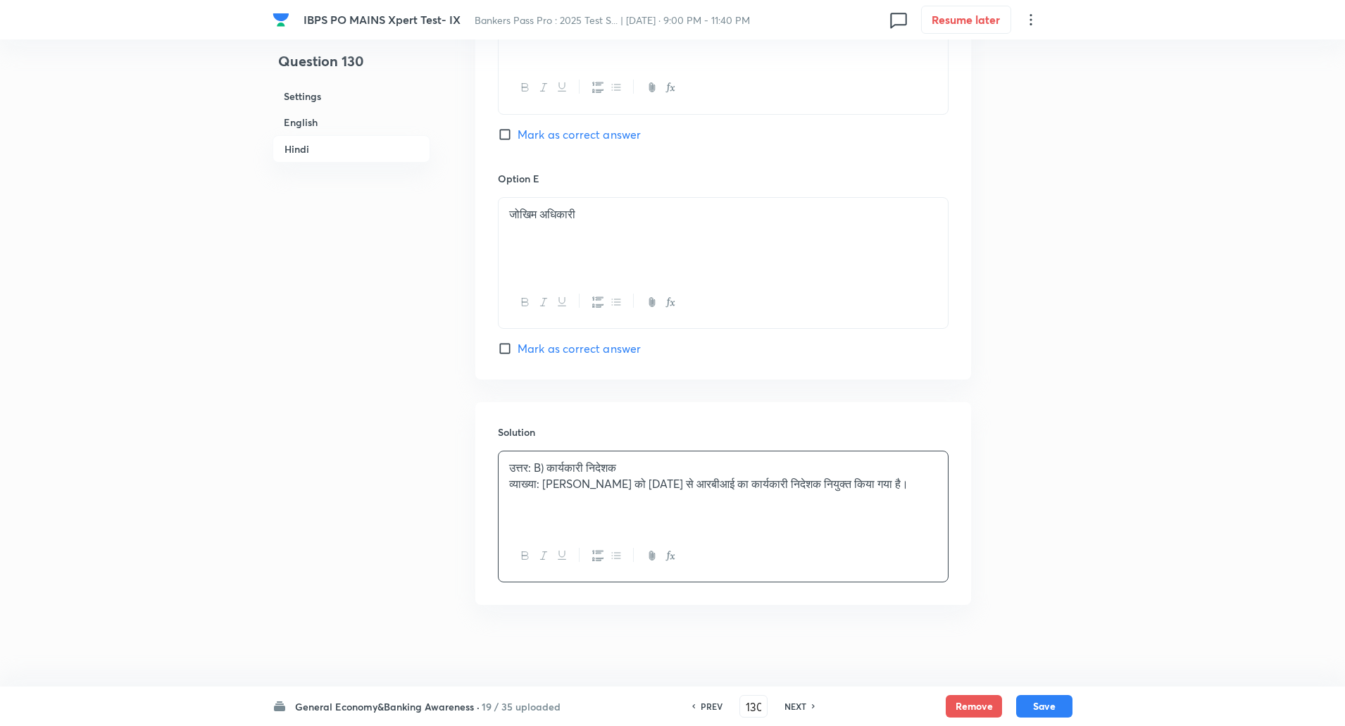
scroll to position [3032, 0]
drag, startPoint x: 502, startPoint y: 470, endPoint x: 544, endPoint y: 494, distance: 48.6
click at [544, 494] on div "उत्तर: B) कार्यकारी निदेशक व्याख्या: इंद्रनील भट्टाचार्य को 19 मार्च, 2025 से आ…" at bounding box center [723, 491] width 449 height 79
click at [500, 459] on div "उत्तर: B) कार्यकारी निदेशक व्याख्या: इंद्रनील भट्टाचार्य को 19 मार्च, 2025 से आ…" at bounding box center [723, 491] width 449 height 79
drag, startPoint x: 500, startPoint y: 459, endPoint x: 542, endPoint y: 491, distance: 52.7
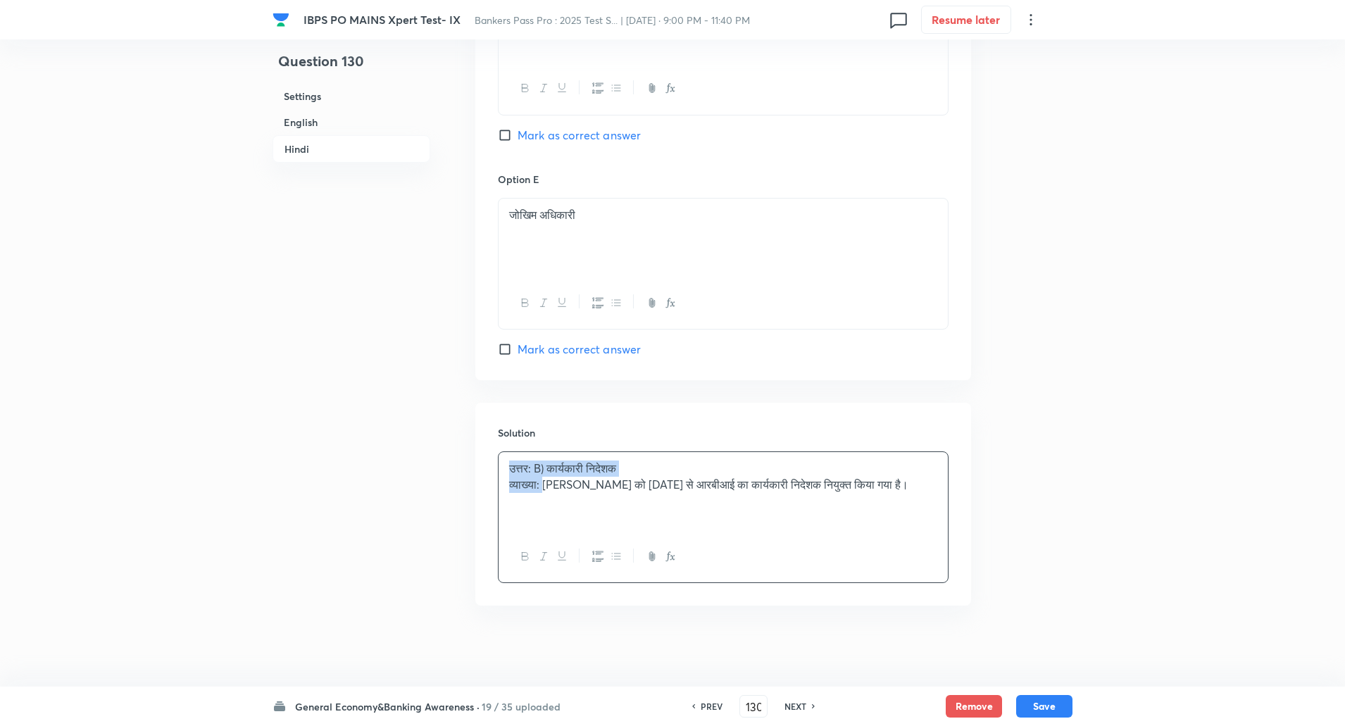
click at [542, 491] on div "उत्तर: B) कार्यकारी निदेशक व्याख्या: इंद्रनील भट्टाचार्य को 19 मार्च, 2025 से आ…" at bounding box center [723, 491] width 449 height 79
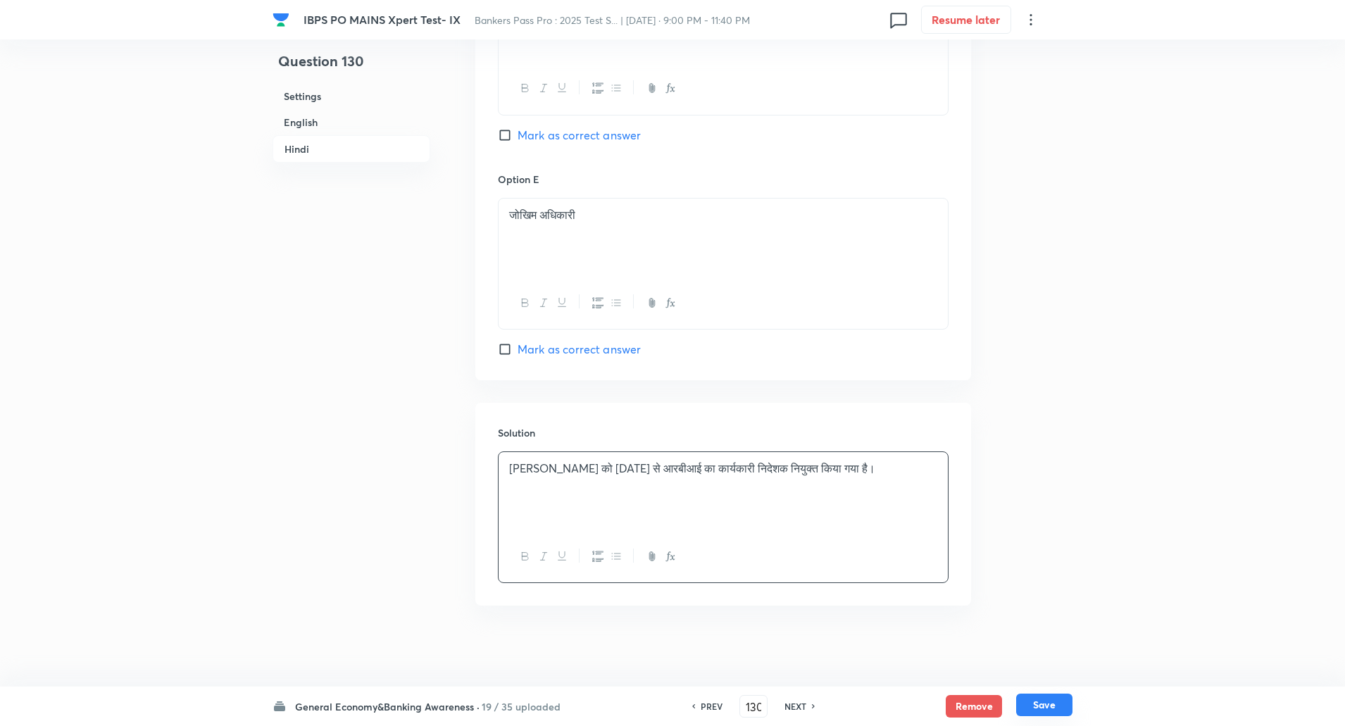
click at [1038, 711] on button "Save" at bounding box center [1044, 705] width 56 height 23
type input "131"
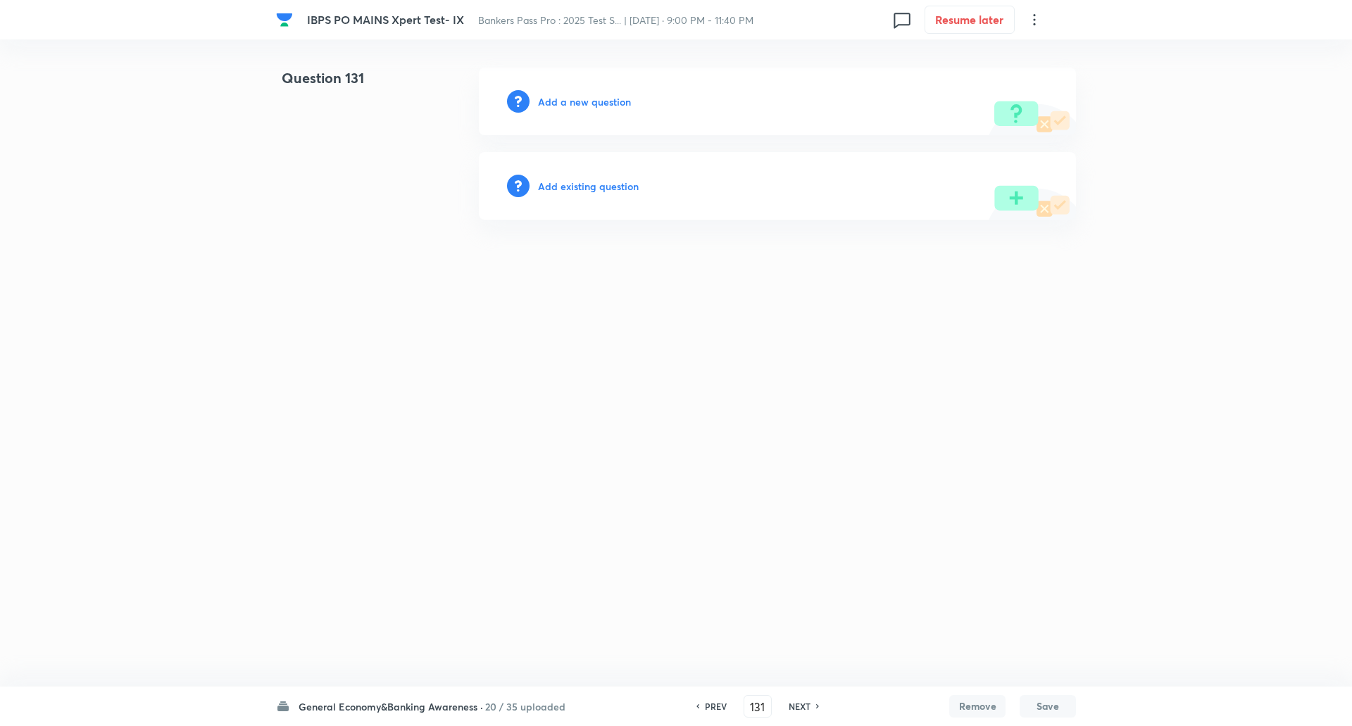
click at [609, 105] on h6 "Add a new question" at bounding box center [584, 101] width 93 height 15
click at [609, 105] on h6 "Choose a question type" at bounding box center [592, 101] width 108 height 15
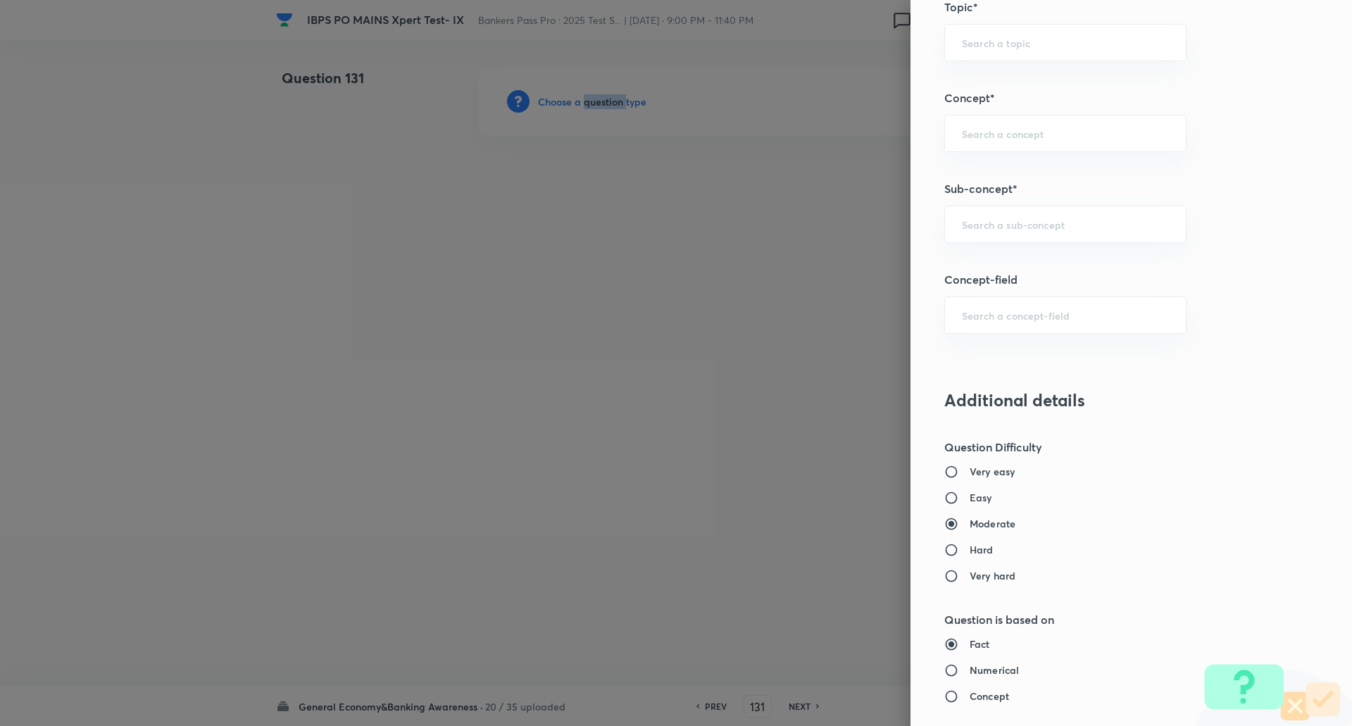
scroll to position [724, 0]
click at [1040, 217] on div "​" at bounding box center [1066, 229] width 242 height 37
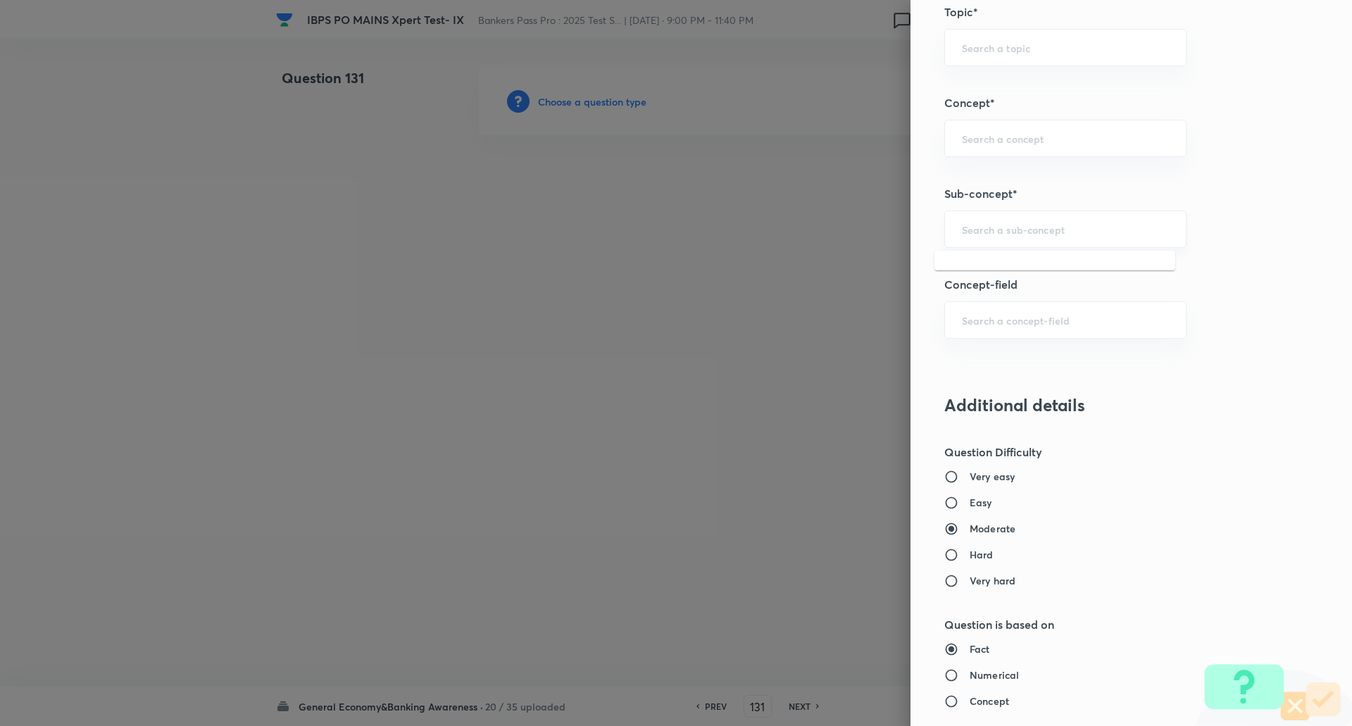
click at [1021, 235] on input "text" at bounding box center [1065, 229] width 207 height 13
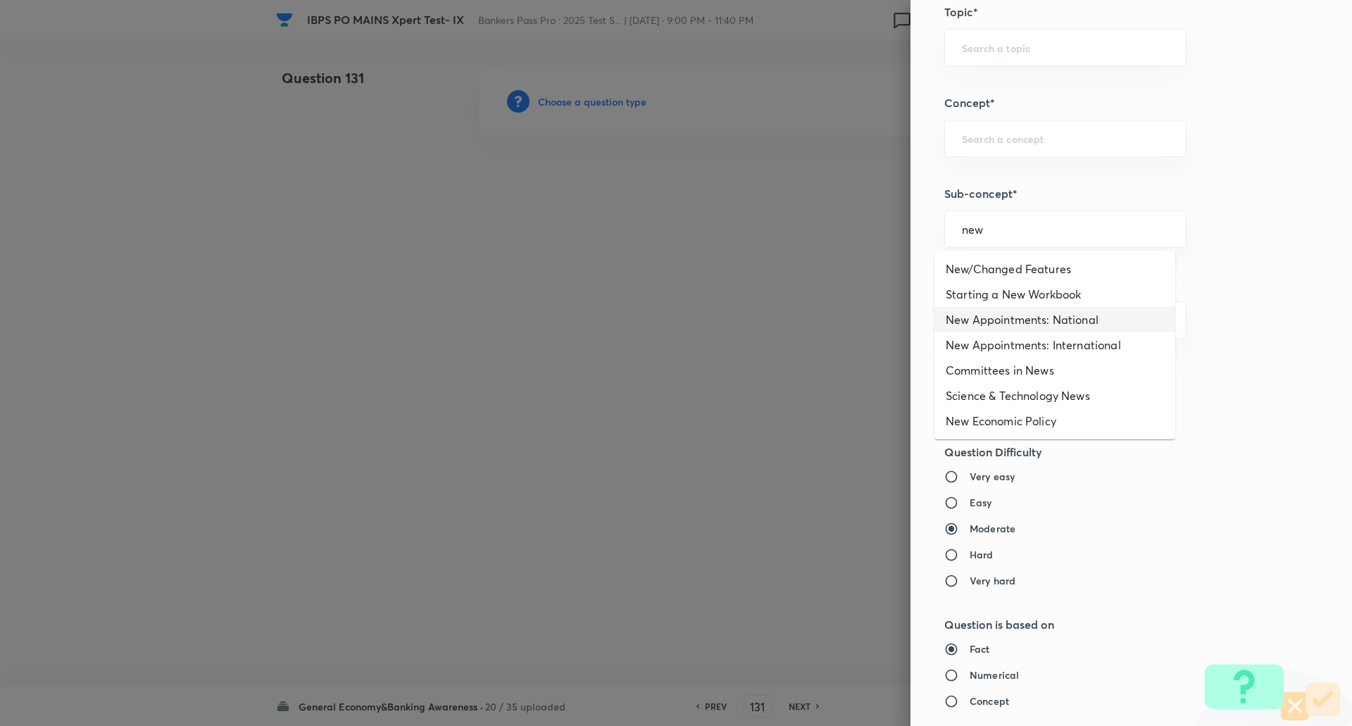
click at [1021, 317] on li "New Appointments: National" at bounding box center [1055, 319] width 241 height 25
type input "New Appointments: National"
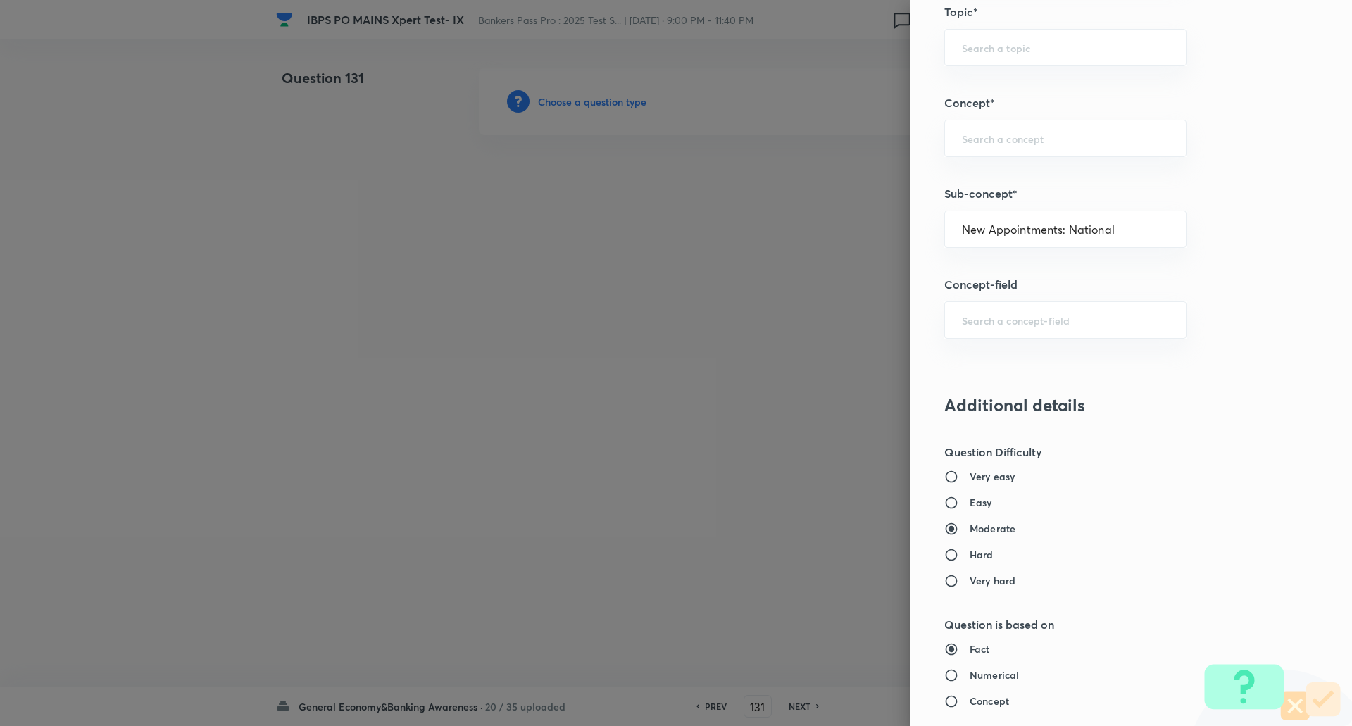
type input "Awareness"
type input "Current Affairs"
type input "New Appointments: National"
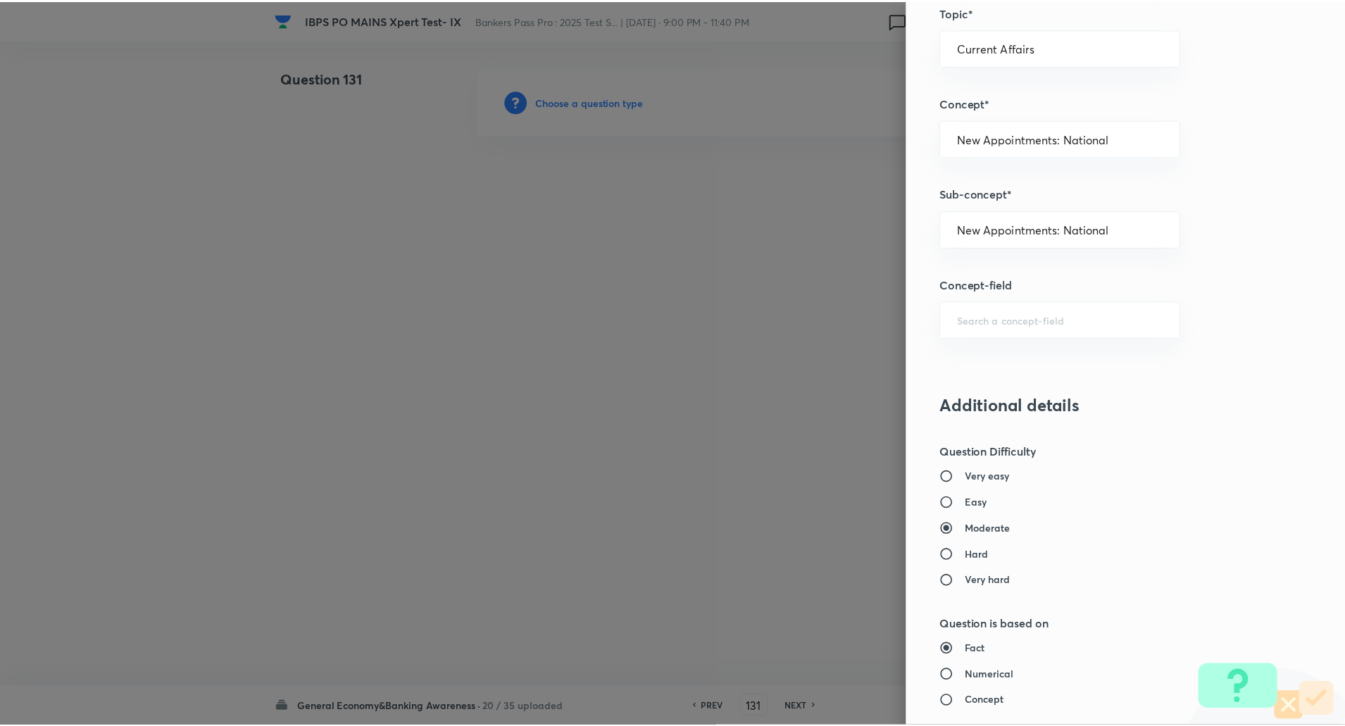
scroll to position [1194, 0]
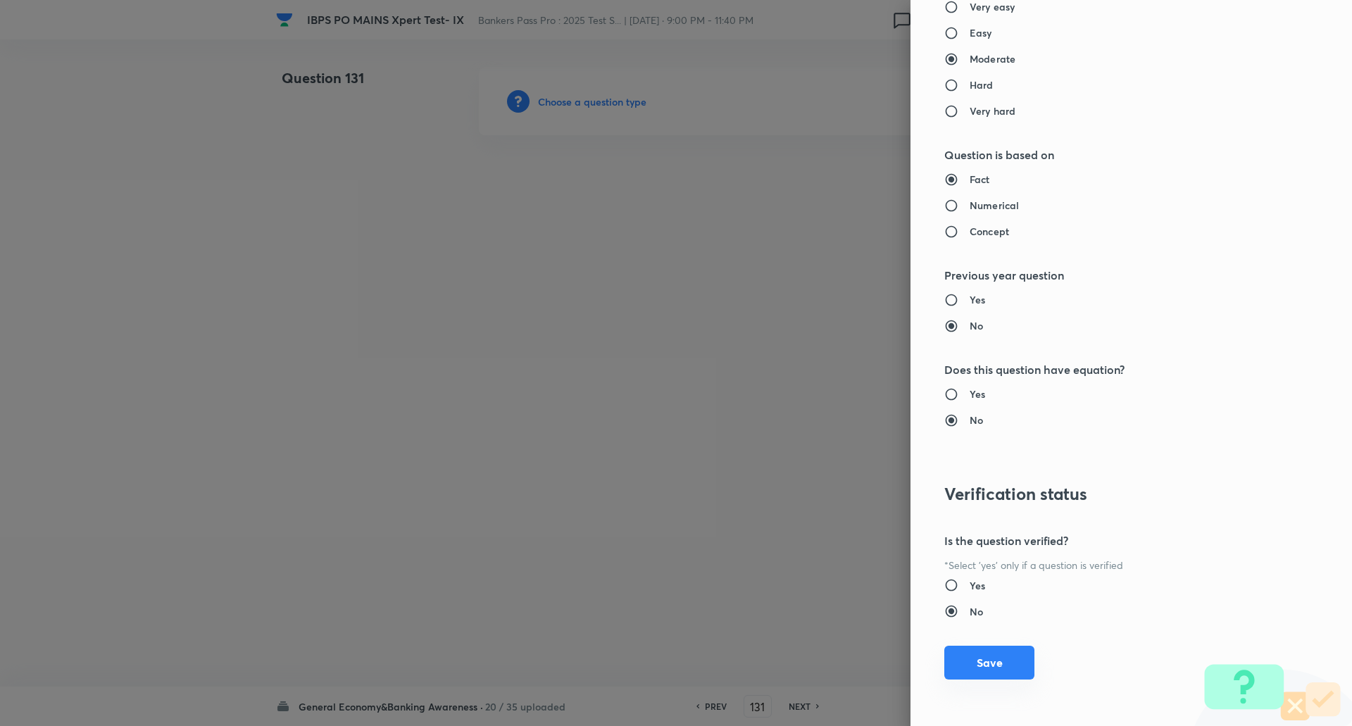
click at [1000, 661] on button "Save" at bounding box center [990, 663] width 90 height 34
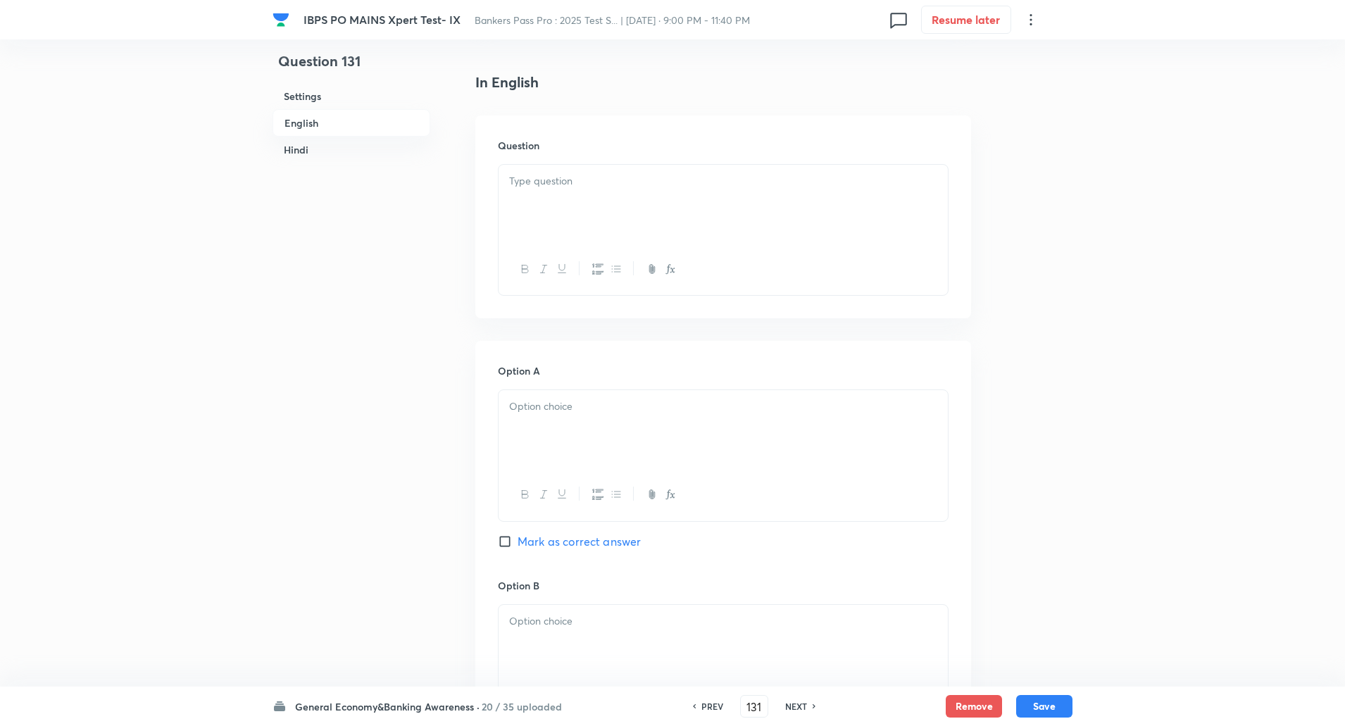
scroll to position [350, 0]
click at [883, 220] on div at bounding box center [723, 196] width 449 height 79
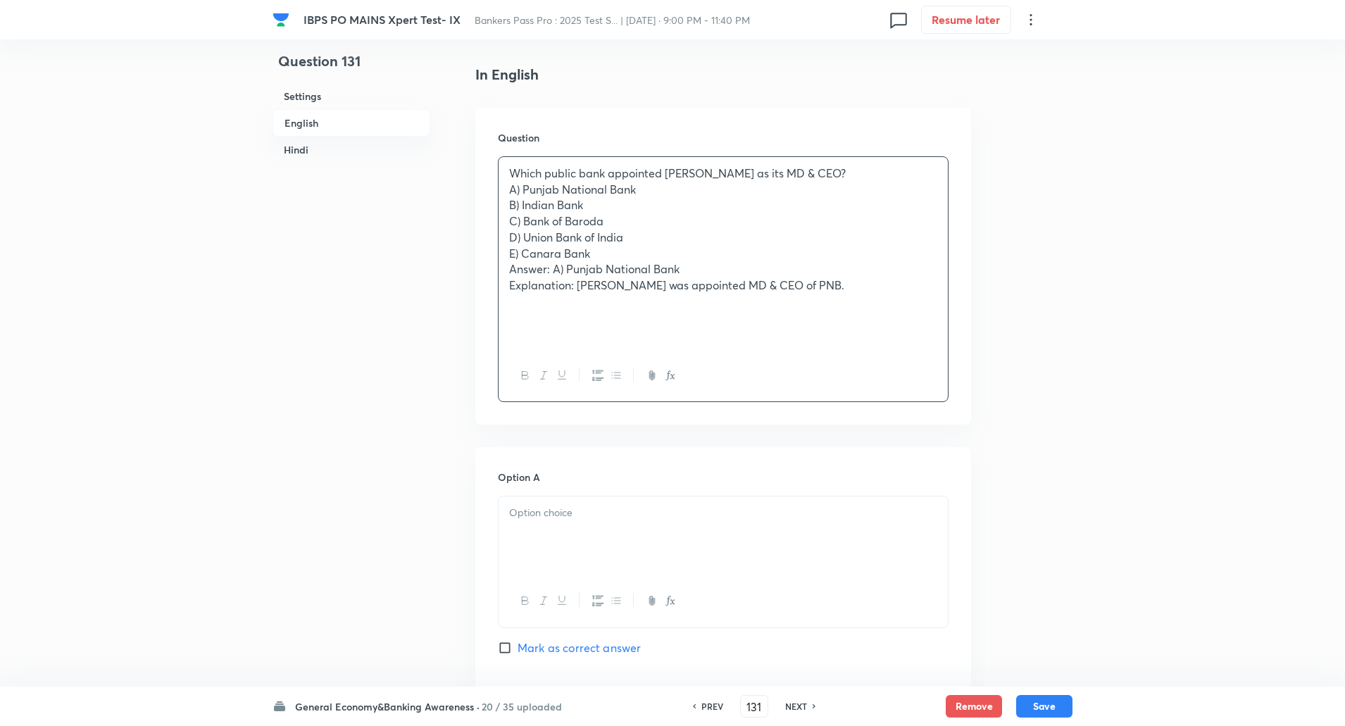
click at [866, 173] on p "Which public bank appointed Ashok Chandra as its MD & CEO?" at bounding box center [723, 174] width 428 height 16
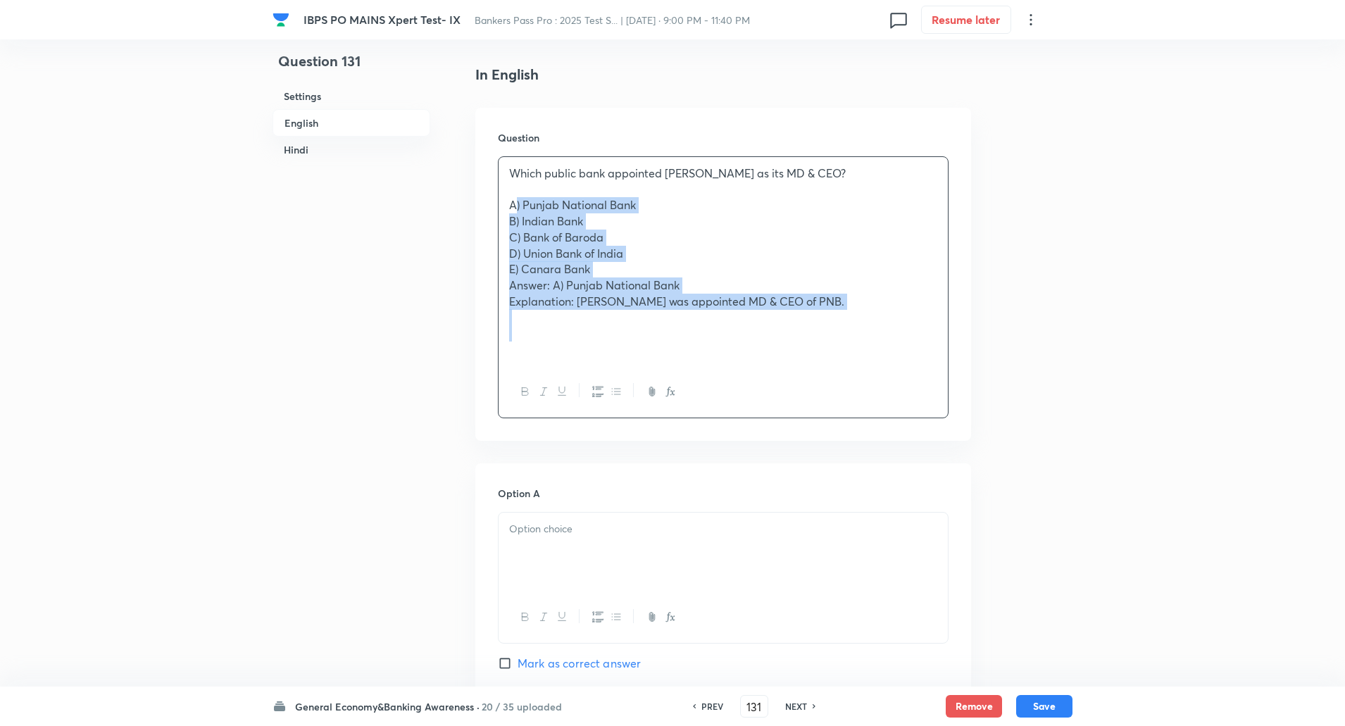
drag, startPoint x: 593, startPoint y: 231, endPoint x: 867, endPoint y: 325, distance: 289.8
click at [867, 325] on div "Which public bank appointed Ashok Chandra as its MD & CEO? A) Punjab National B…" at bounding box center [723, 261] width 449 height 209
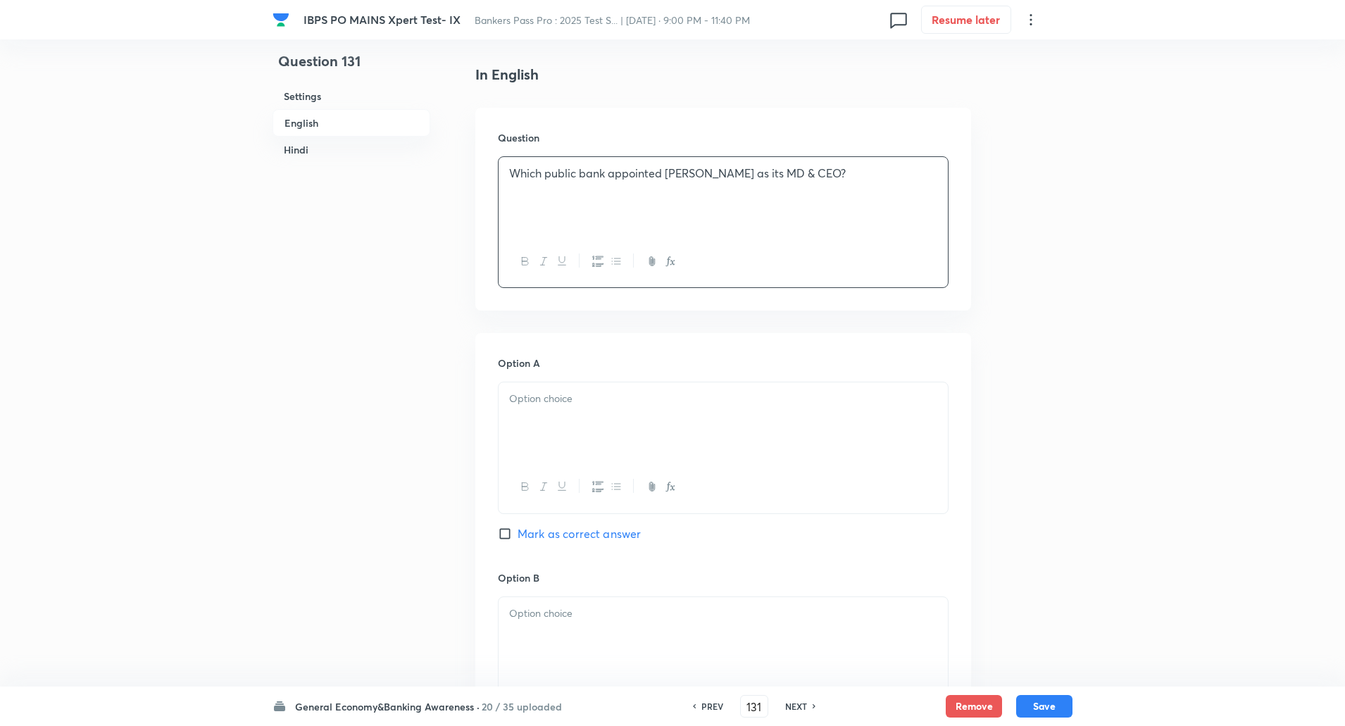
click at [757, 418] on div at bounding box center [723, 421] width 449 height 79
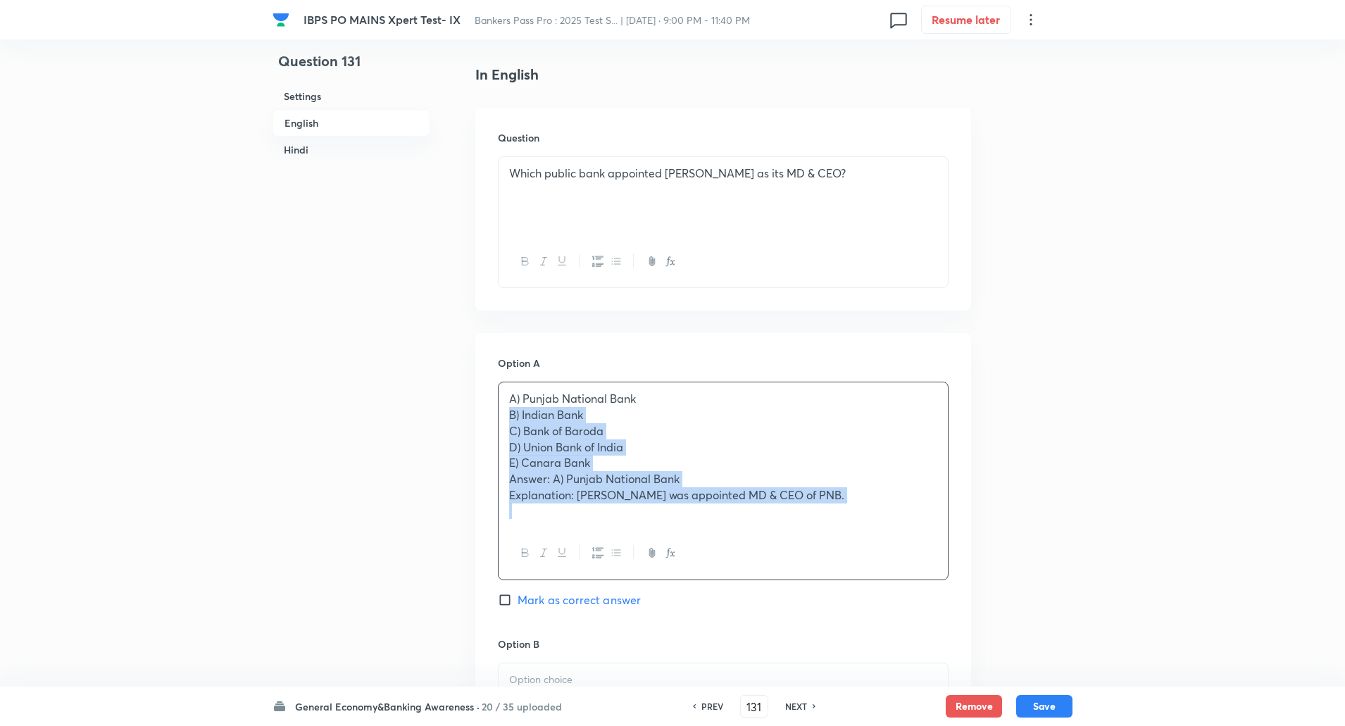
drag, startPoint x: 506, startPoint y: 418, endPoint x: 1090, endPoint y: 621, distance: 618.2
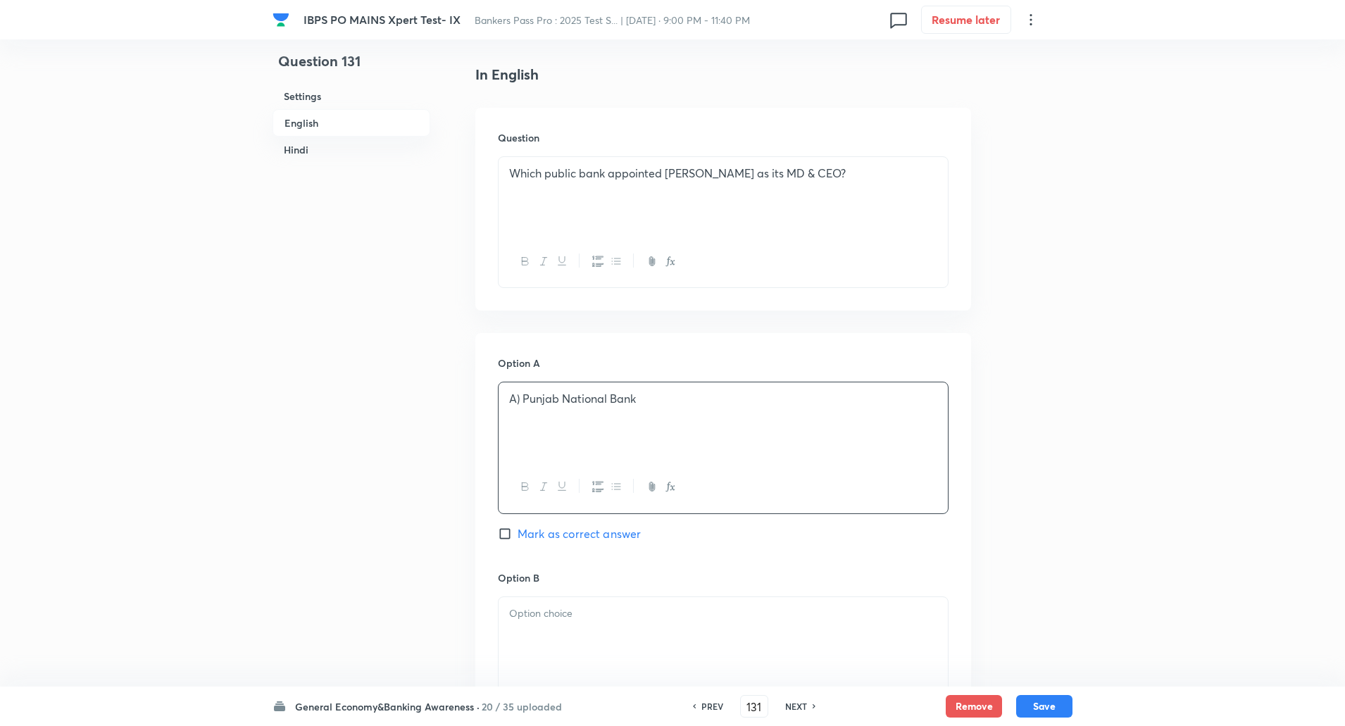
click at [523, 390] on div "A) Punjab National Bank" at bounding box center [723, 421] width 449 height 79
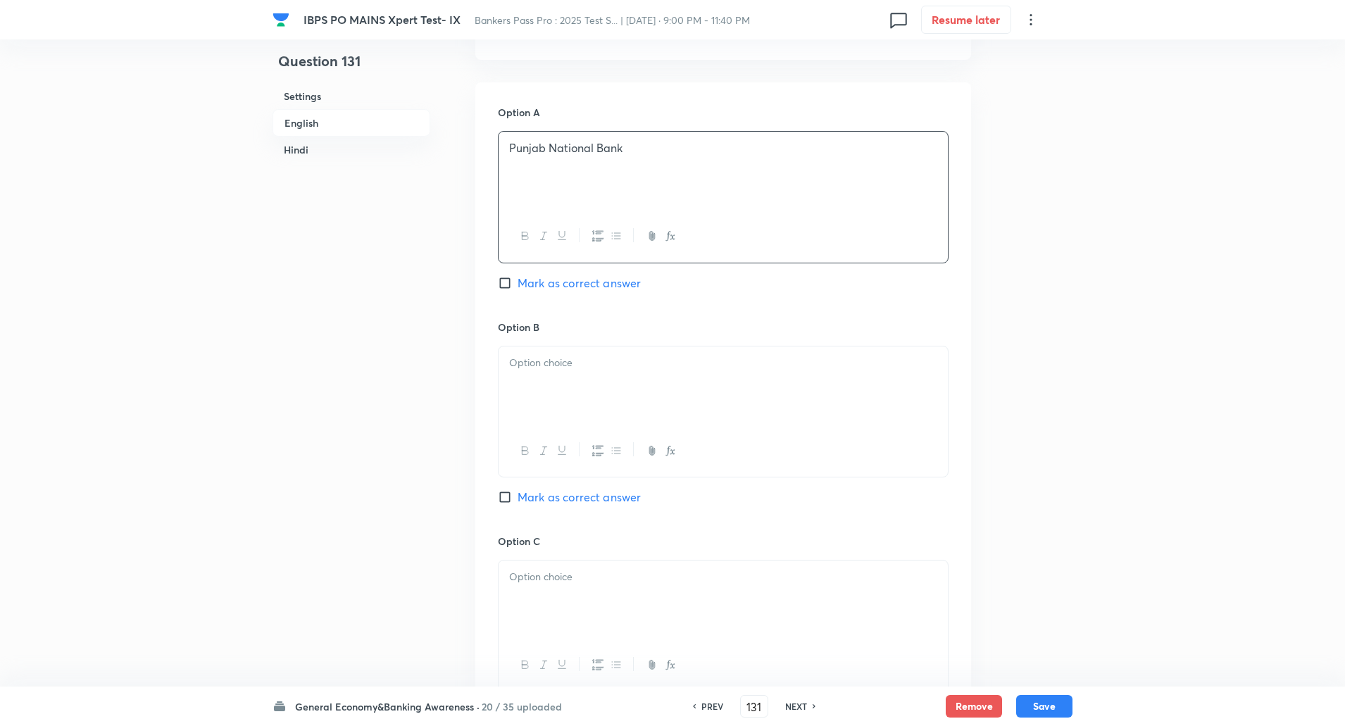
scroll to position [617, 0]
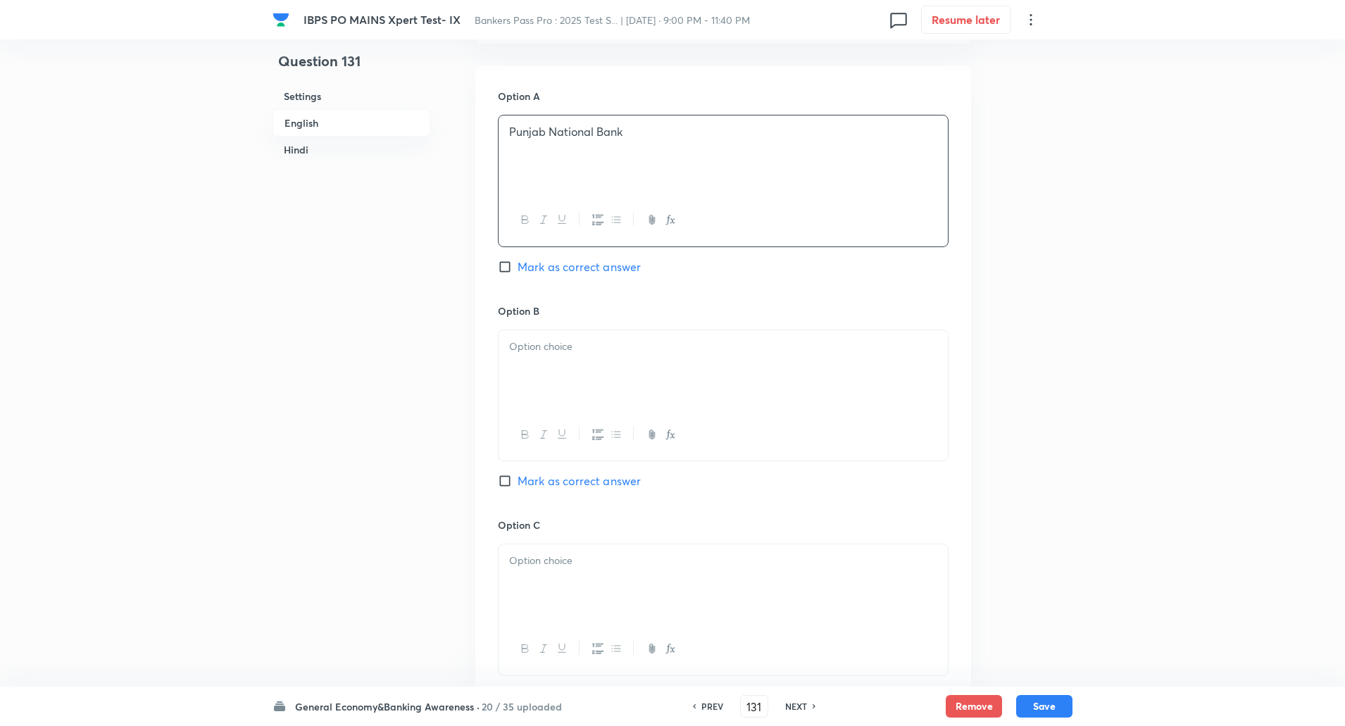
click at [523, 390] on div at bounding box center [723, 369] width 449 height 79
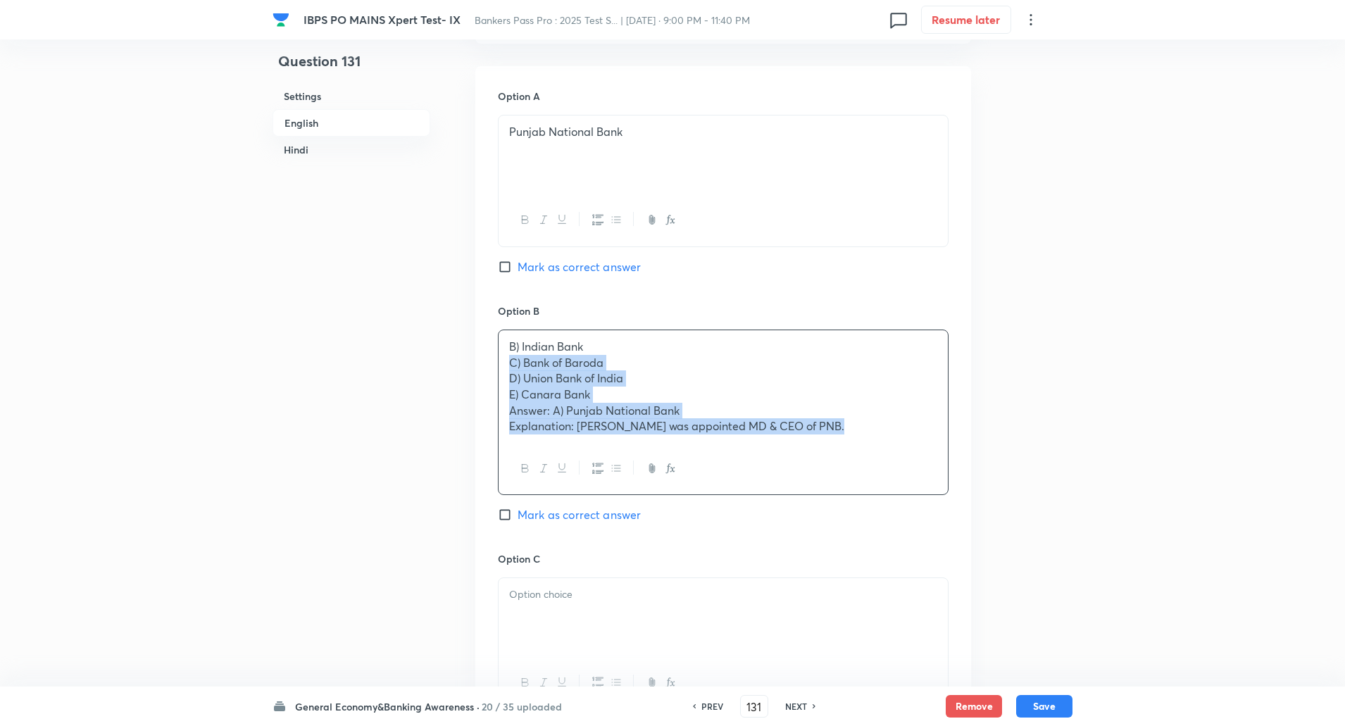
drag, startPoint x: 499, startPoint y: 363, endPoint x: 955, endPoint y: 511, distance: 479.1
click at [955, 511] on div "Option A Punjab National Bank Mark as correct answer Option B B) Indian Bank C)…" at bounding box center [723, 627] width 496 height 1123
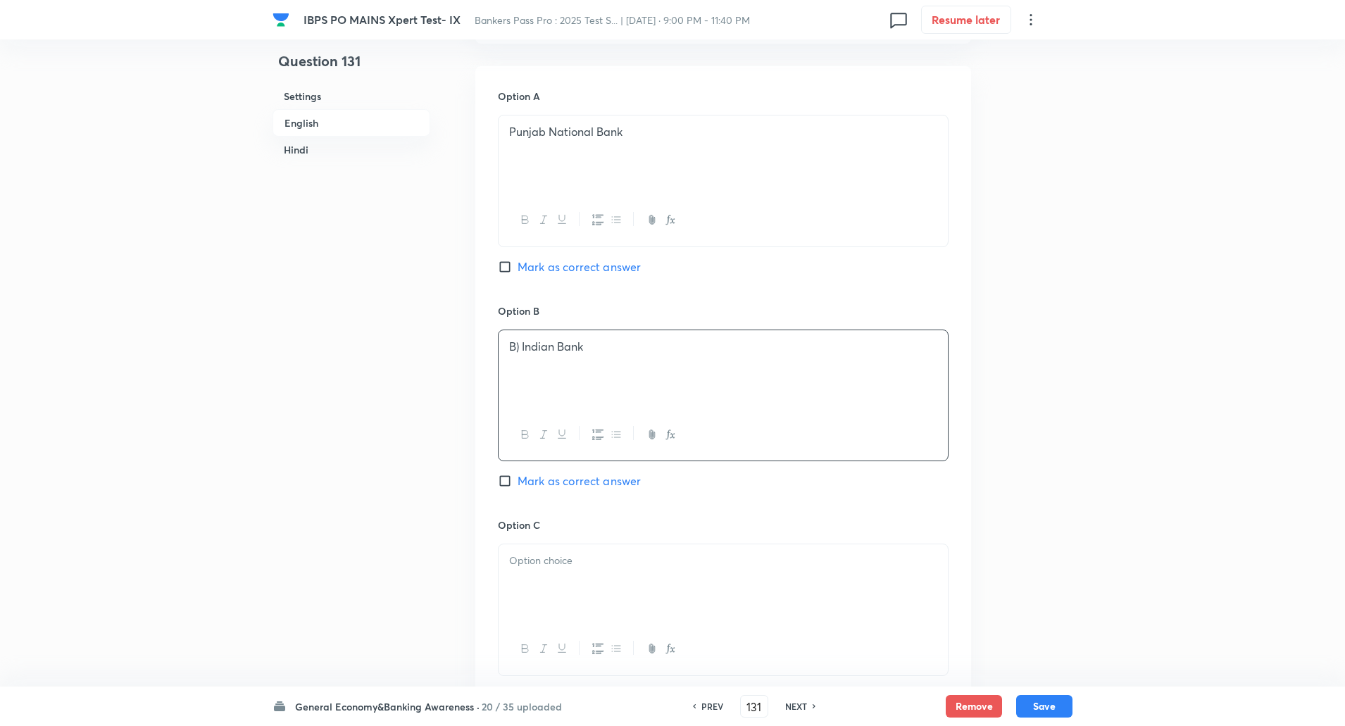
click at [524, 346] on p "B) Indian Bank" at bounding box center [723, 347] width 428 height 16
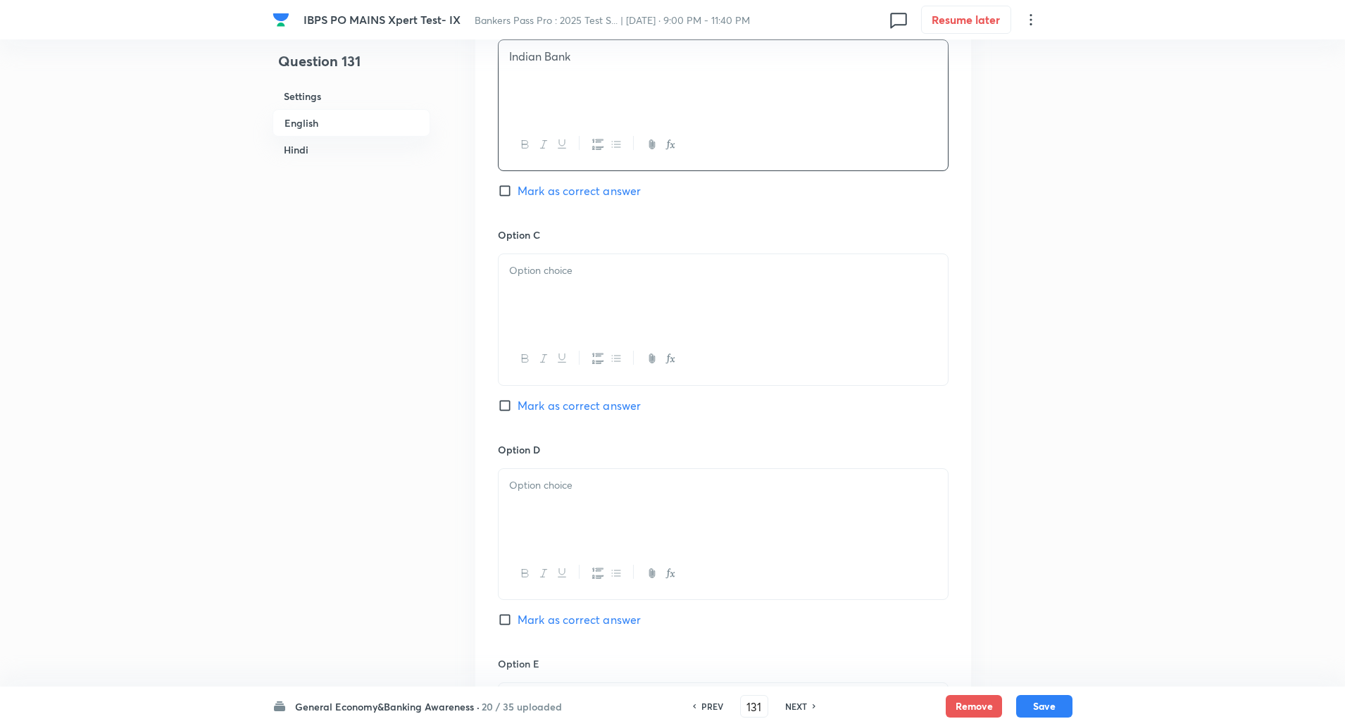
scroll to position [908, 0]
click at [542, 289] on div at bounding box center [723, 293] width 449 height 79
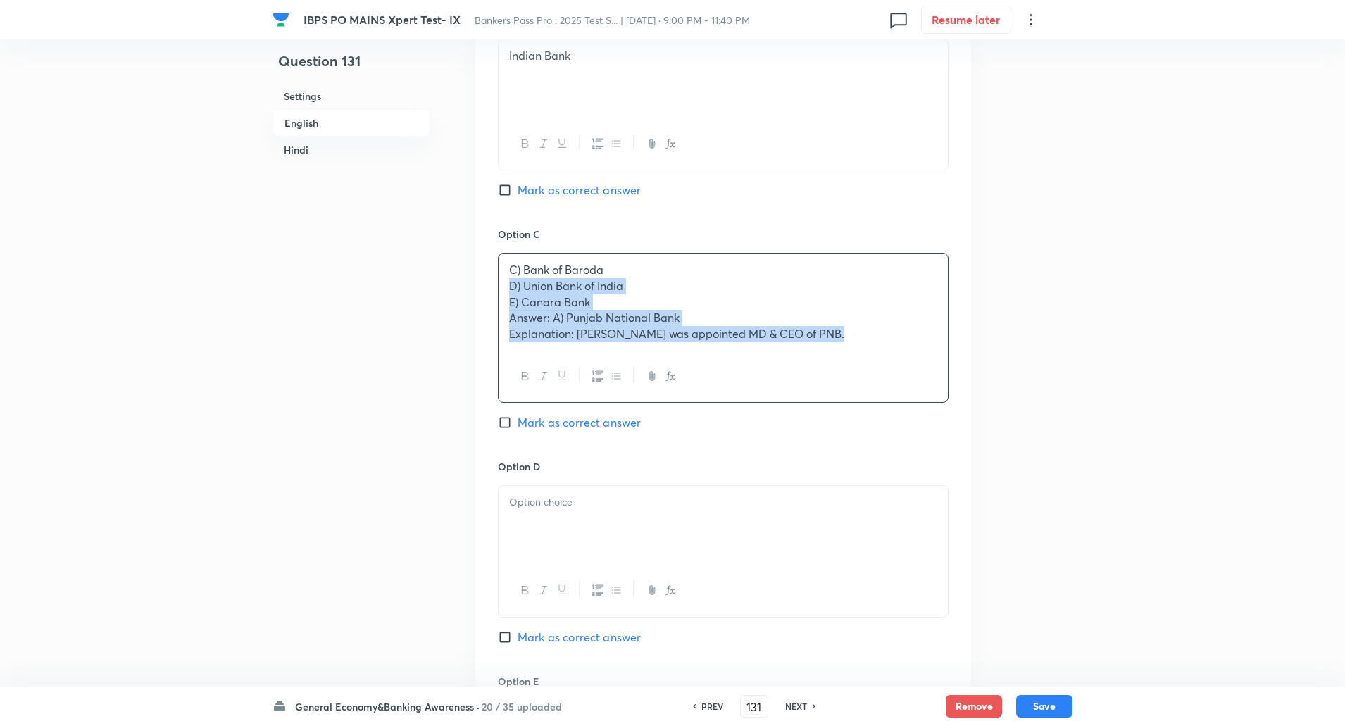
drag, startPoint x: 502, startPoint y: 281, endPoint x: 938, endPoint y: 473, distance: 475.9
click at [938, 473] on div "Option A Punjab National Bank Mark as correct answer Option B Indian Bank Mark …" at bounding box center [723, 328] width 496 height 1107
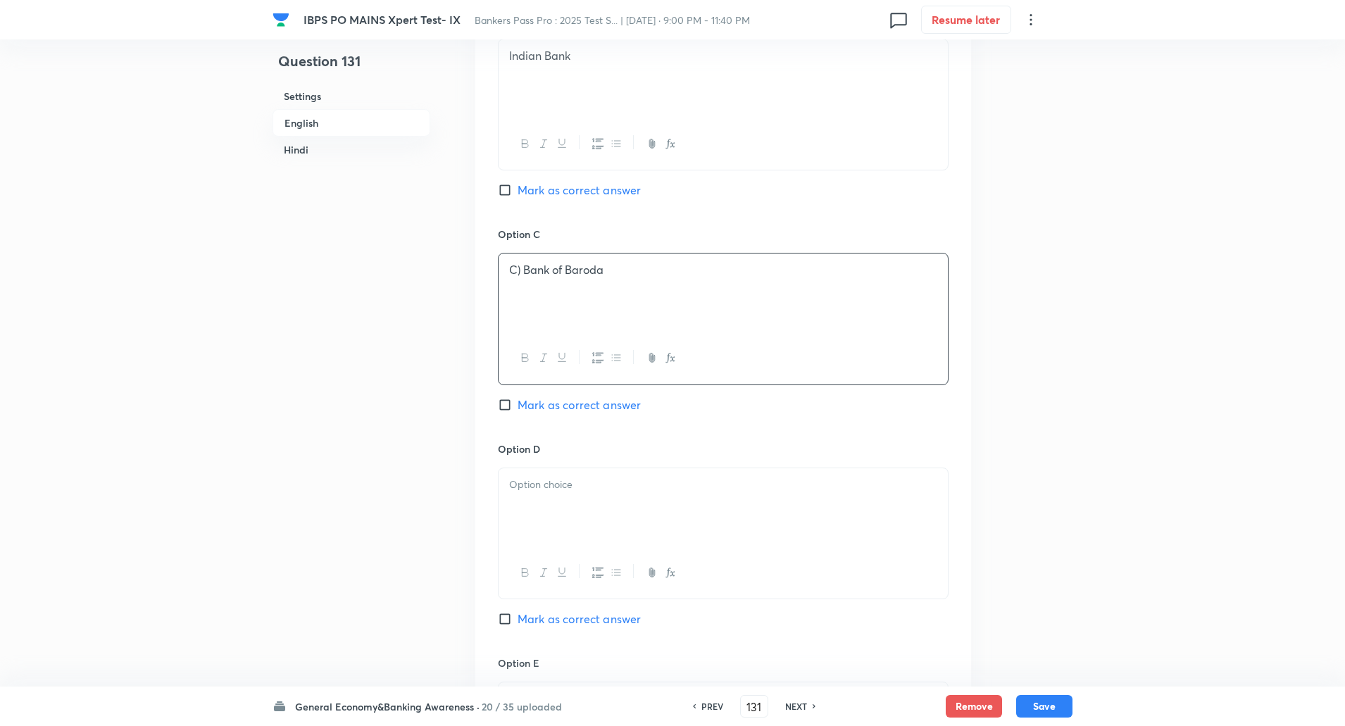
click at [524, 273] on p "C) Bank of Baroda" at bounding box center [723, 270] width 428 height 16
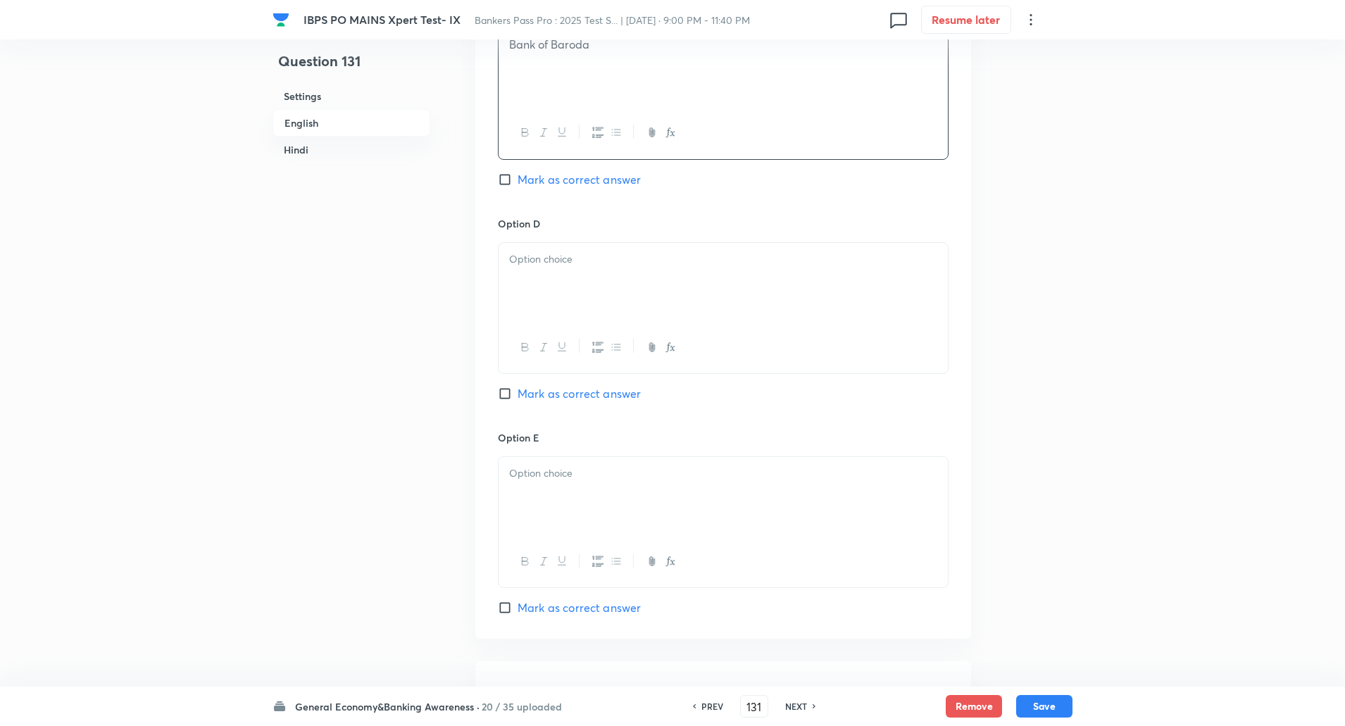
scroll to position [1140, 0]
click at [524, 273] on div at bounding box center [723, 276] width 449 height 79
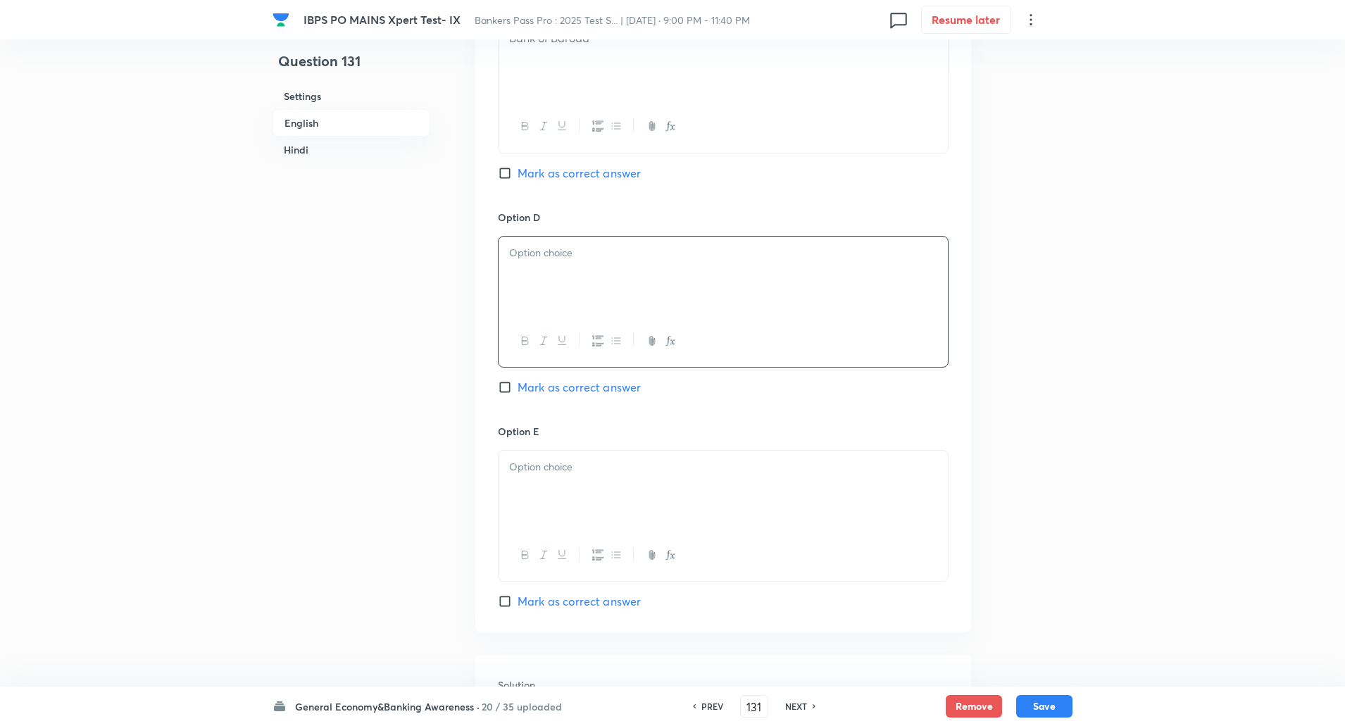
click at [524, 273] on div at bounding box center [723, 276] width 449 height 79
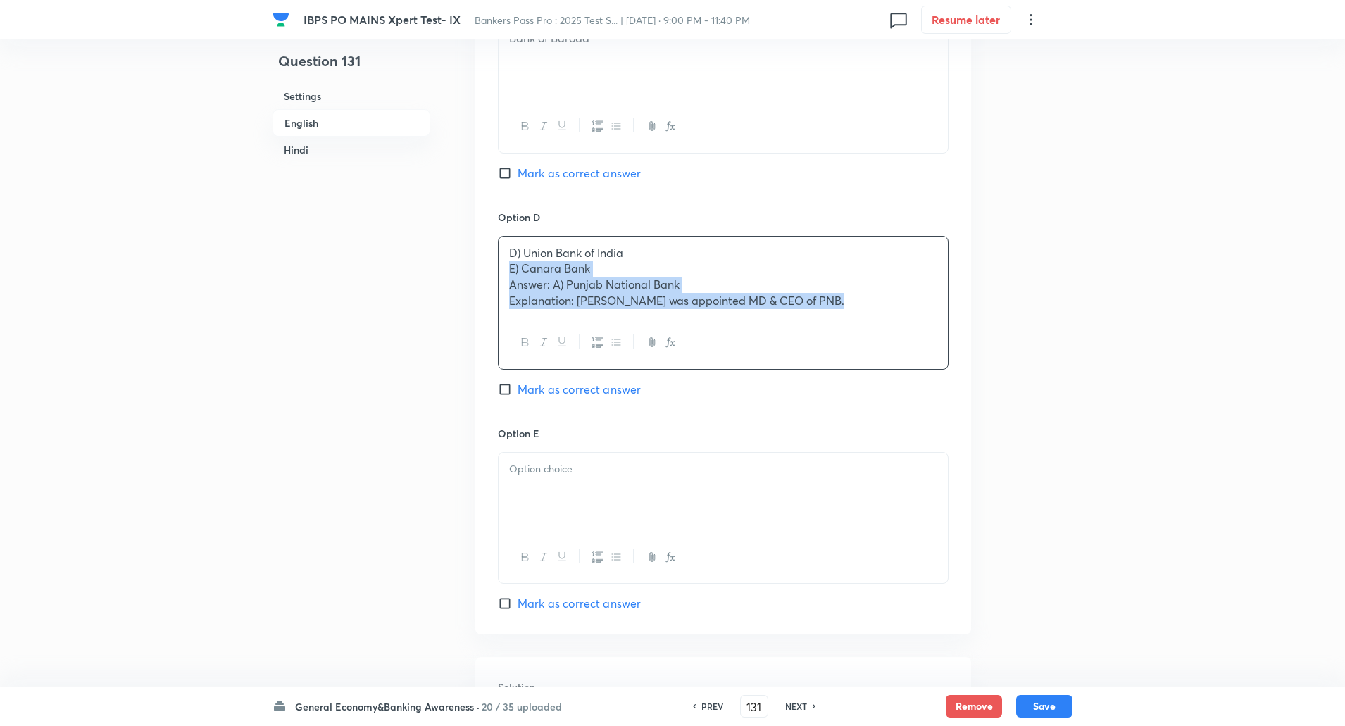
drag, startPoint x: 502, startPoint y: 270, endPoint x: 1002, endPoint y: 486, distance: 545.5
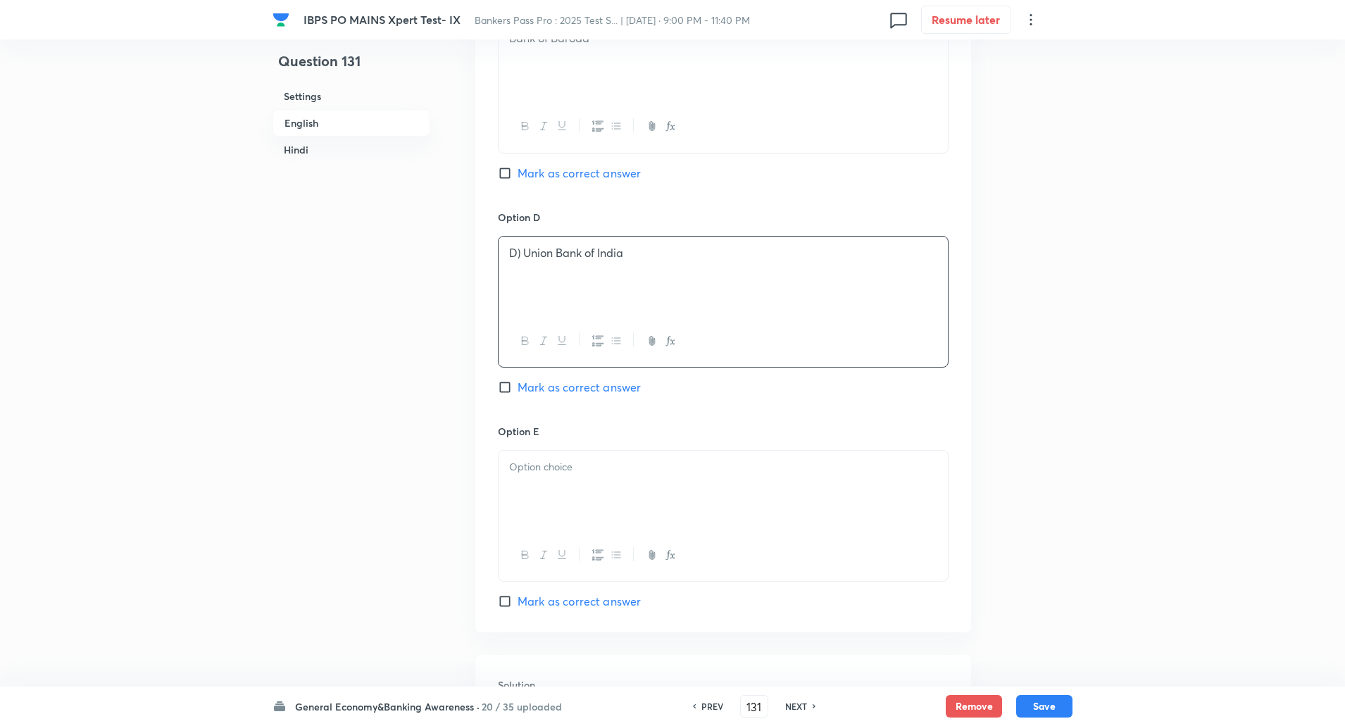
click at [525, 247] on p "D) Union Bank of India" at bounding box center [723, 253] width 428 height 16
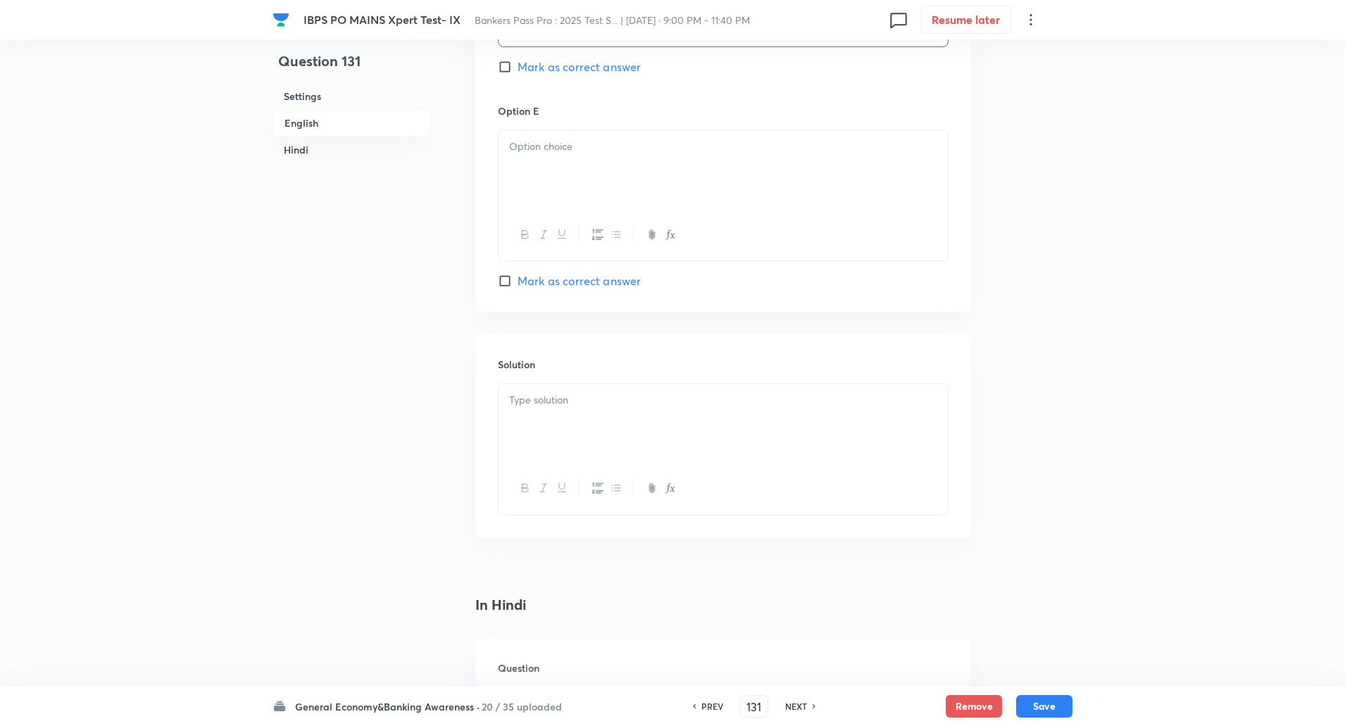
scroll to position [1462, 0]
click at [594, 138] on p at bounding box center [723, 145] width 428 height 16
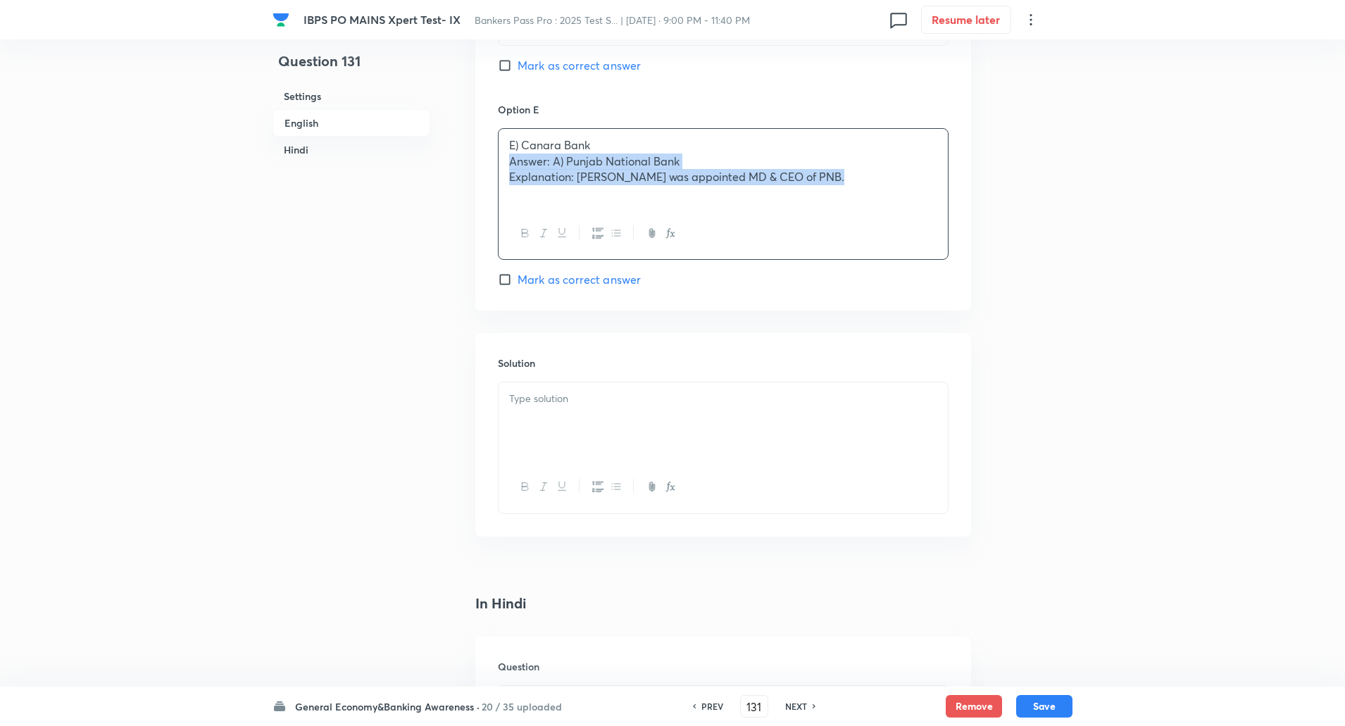
drag, startPoint x: 506, startPoint y: 166, endPoint x: 902, endPoint y: 278, distance: 410.7
click at [902, 278] on div "Option E E) Canara Bank Answer: A) Punjab National Bank Explanation: Ashok Chan…" at bounding box center [723, 195] width 451 height 186
click at [521, 144] on p "E) Canara Bank" at bounding box center [723, 145] width 428 height 16
click at [537, 432] on div at bounding box center [723, 421] width 449 height 79
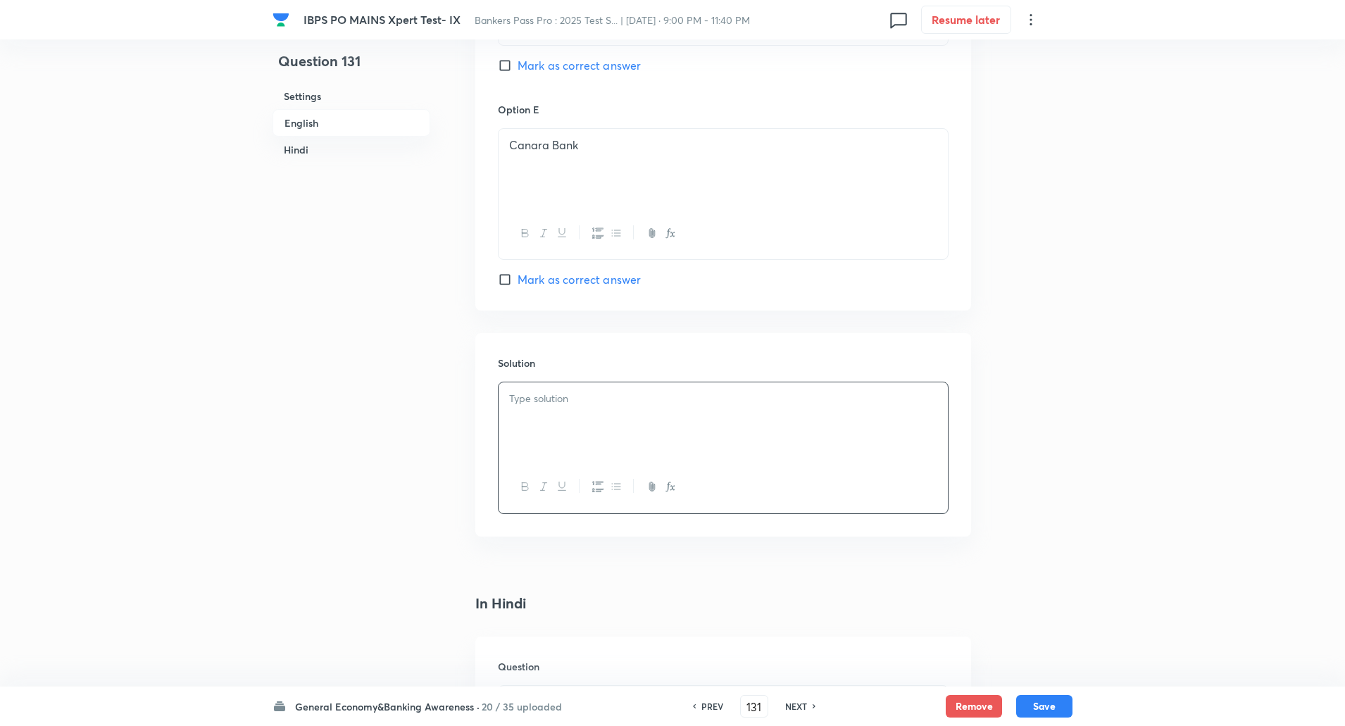
click at [537, 432] on div at bounding box center [723, 421] width 449 height 79
drag, startPoint x: 502, startPoint y: 397, endPoint x: 575, endPoint y: 423, distance: 77.1
click at [575, 423] on div "Answer: A) Punjab National Bank Explanation: Ashok Chandra was appointed MD & C…" at bounding box center [723, 421] width 449 height 79
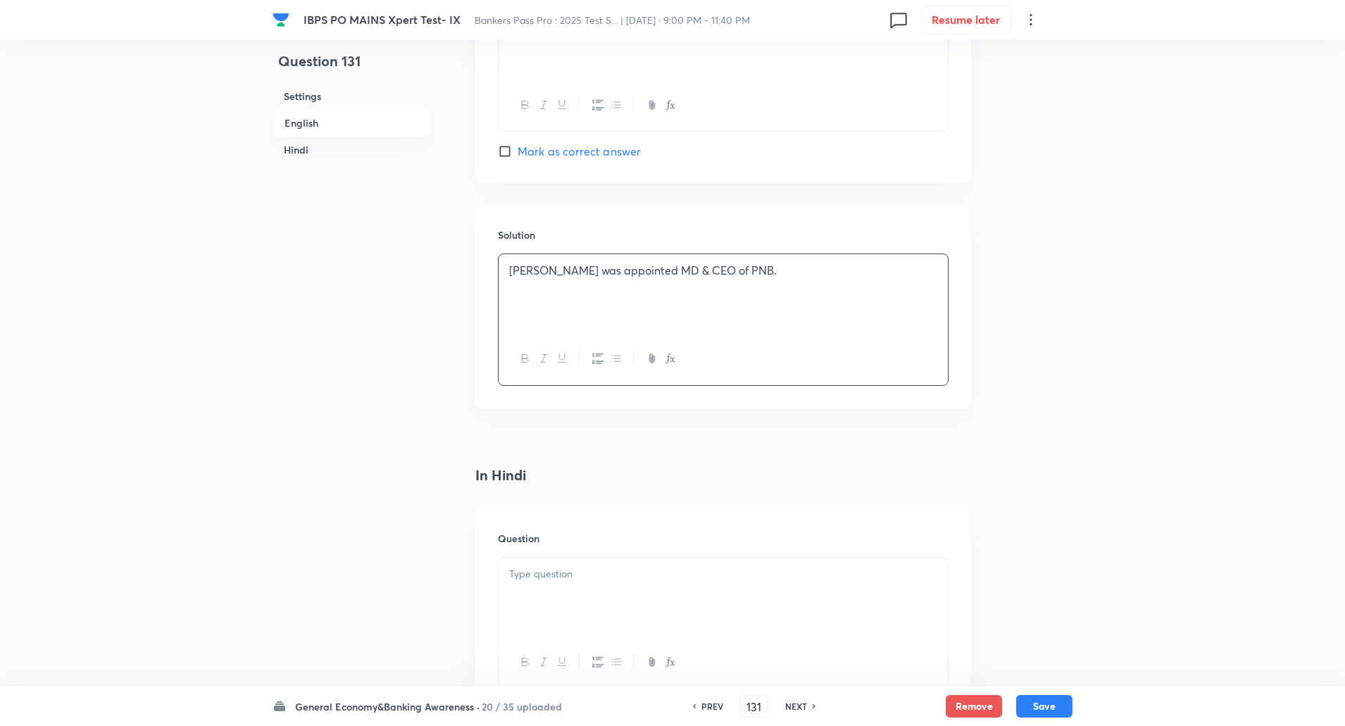
scroll to position [1691, 0]
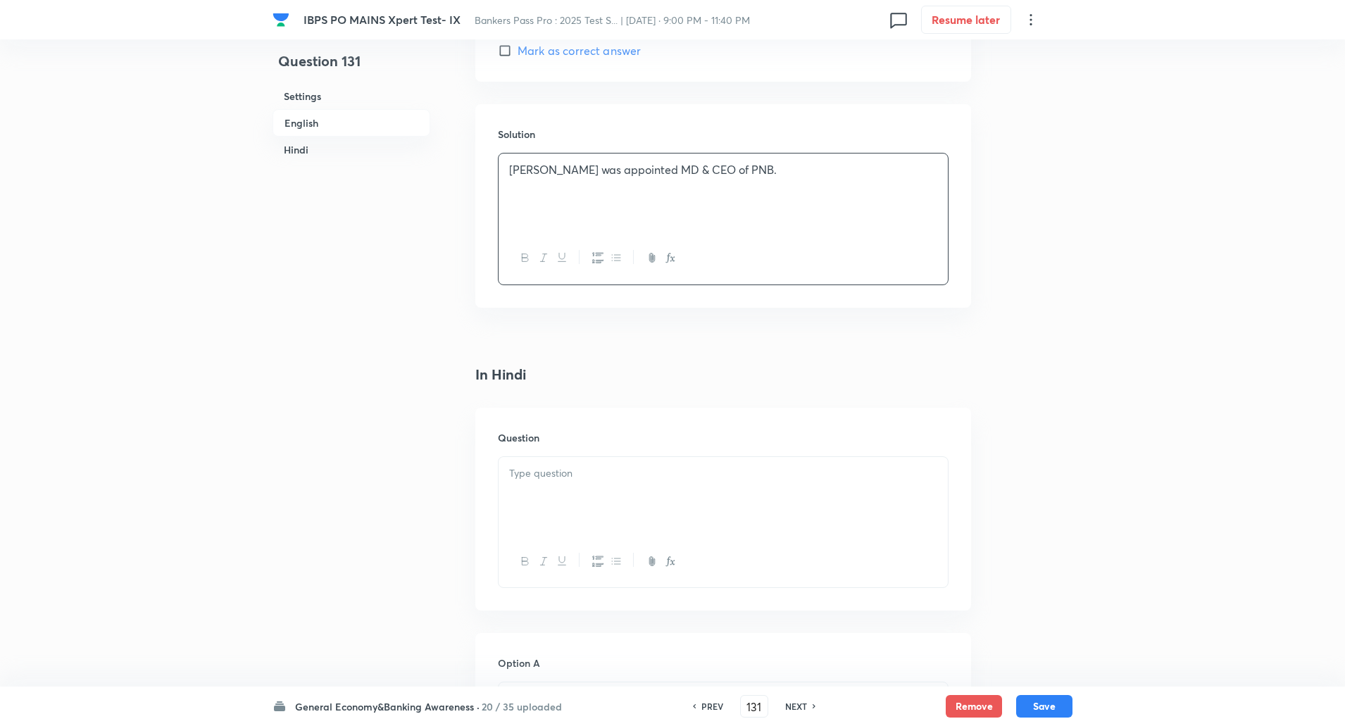
click at [573, 474] on p at bounding box center [723, 474] width 428 height 16
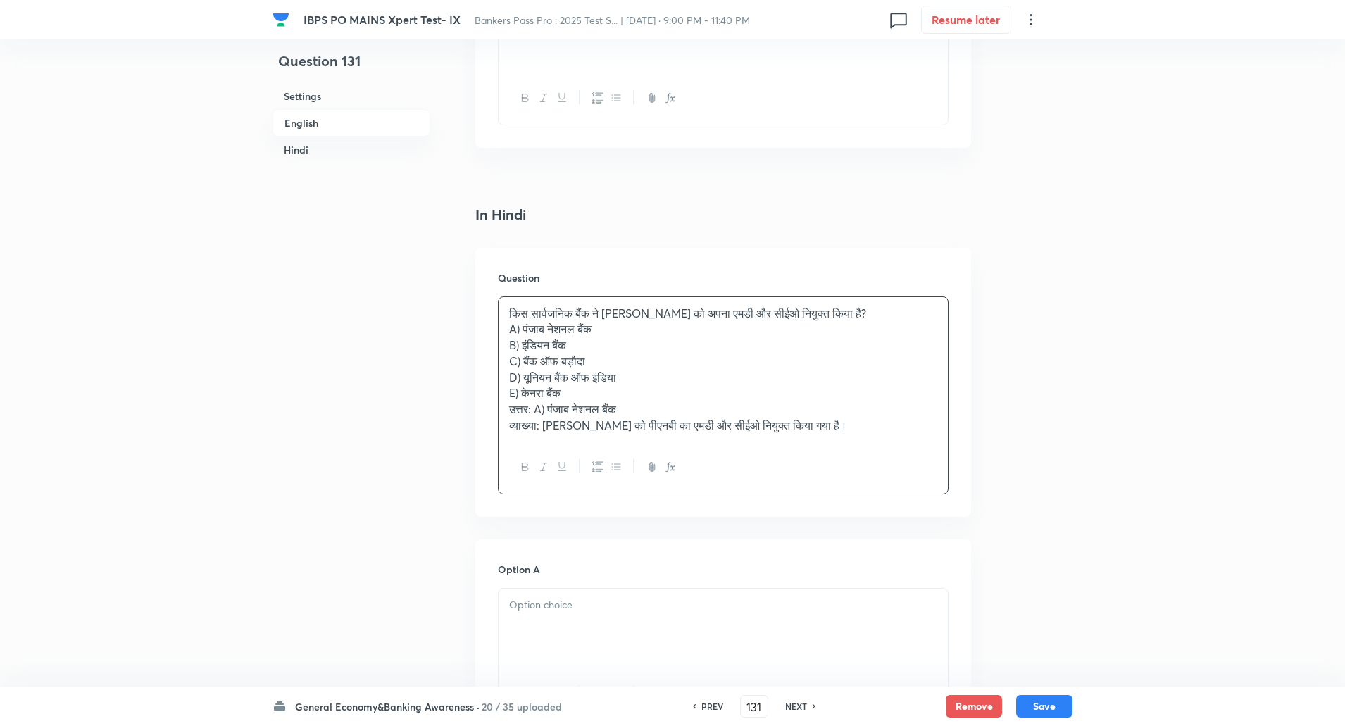
scroll to position [1851, 0]
click at [863, 308] on p "किस सार्वजनिक बैंक ने अशोक चंद्रा को अपना एमडी और सीईओ नियुक्त किया है?" at bounding box center [723, 313] width 428 height 16
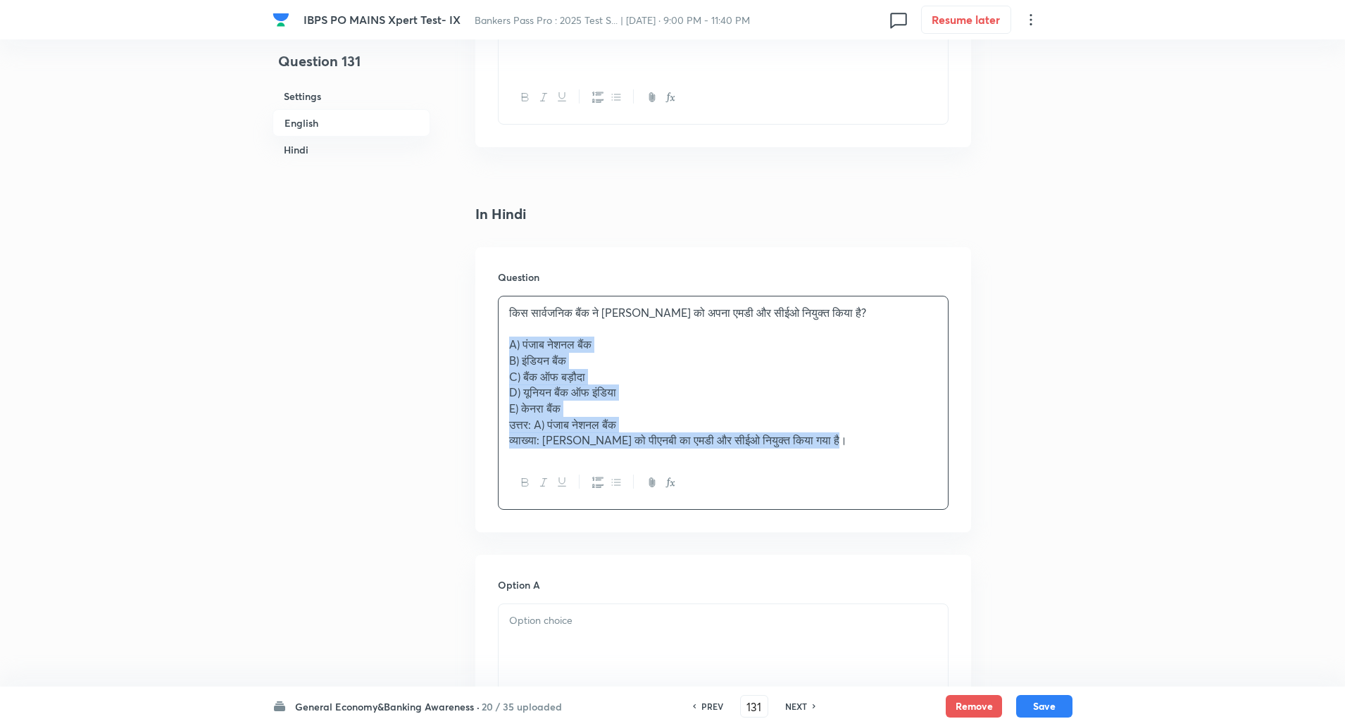
drag, startPoint x: 509, startPoint y: 342, endPoint x: 1066, endPoint y: 516, distance: 583.7
click at [1066, 516] on div "Question 131 Settings English Hindi Settings Type Single choice correct 5 optio…" at bounding box center [673, 70] width 800 height 3709
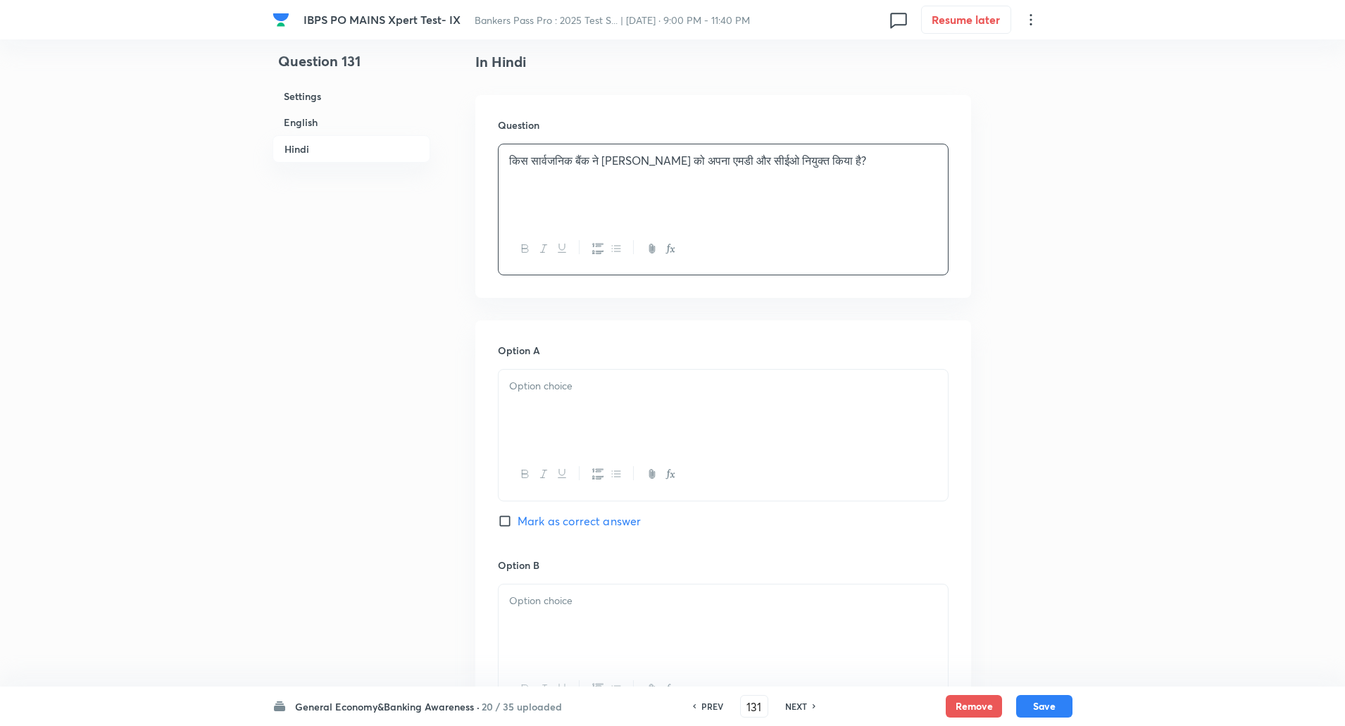
scroll to position [2005, 0]
click at [818, 371] on div at bounding box center [723, 407] width 449 height 79
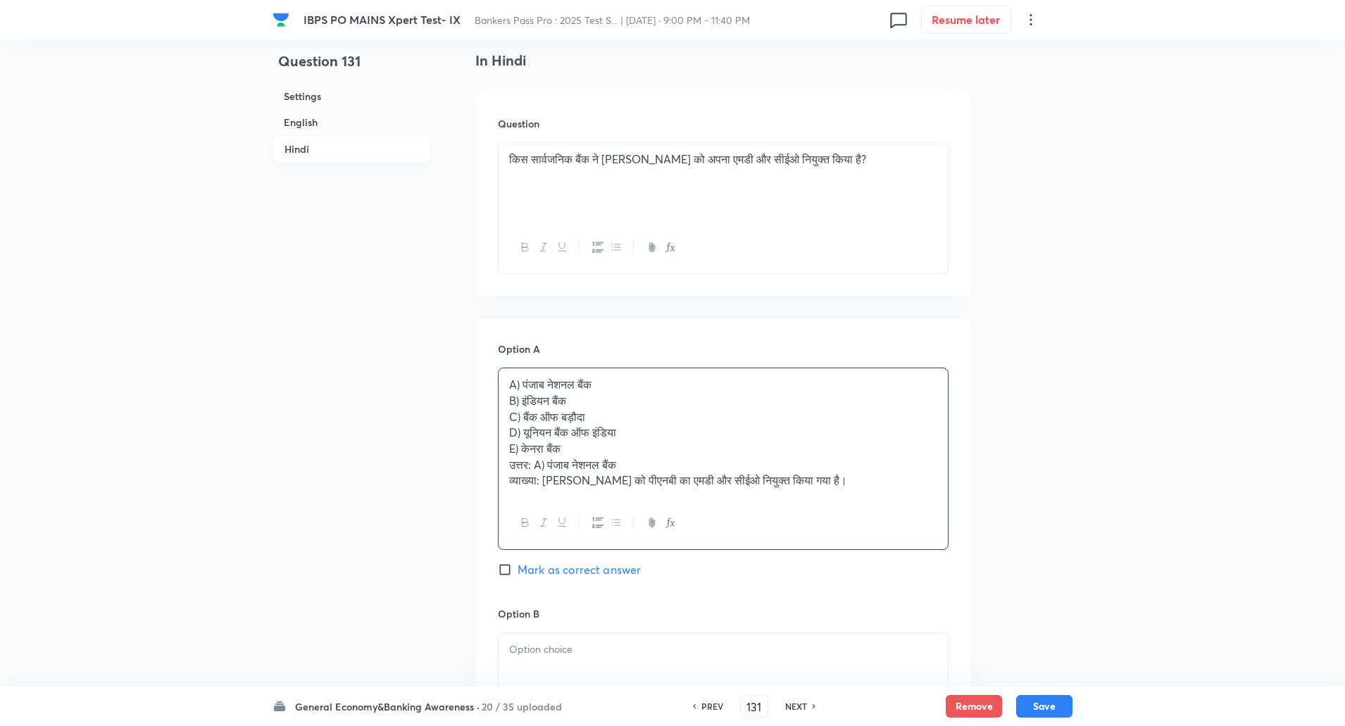
click at [502, 578] on div "Option A A) पंजाब नेशनल बैंक B) इंडियन बैंक C) बैंक ऑफ बड़ौदा D) यूनियन बैंक ऑफ…" at bounding box center [723, 474] width 451 height 264
click at [505, 568] on input "Mark as correct answer" at bounding box center [508, 570] width 20 height 14
checkbox input "true"
drag, startPoint x: 497, startPoint y: 404, endPoint x: 506, endPoint y: 404, distance: 9.2
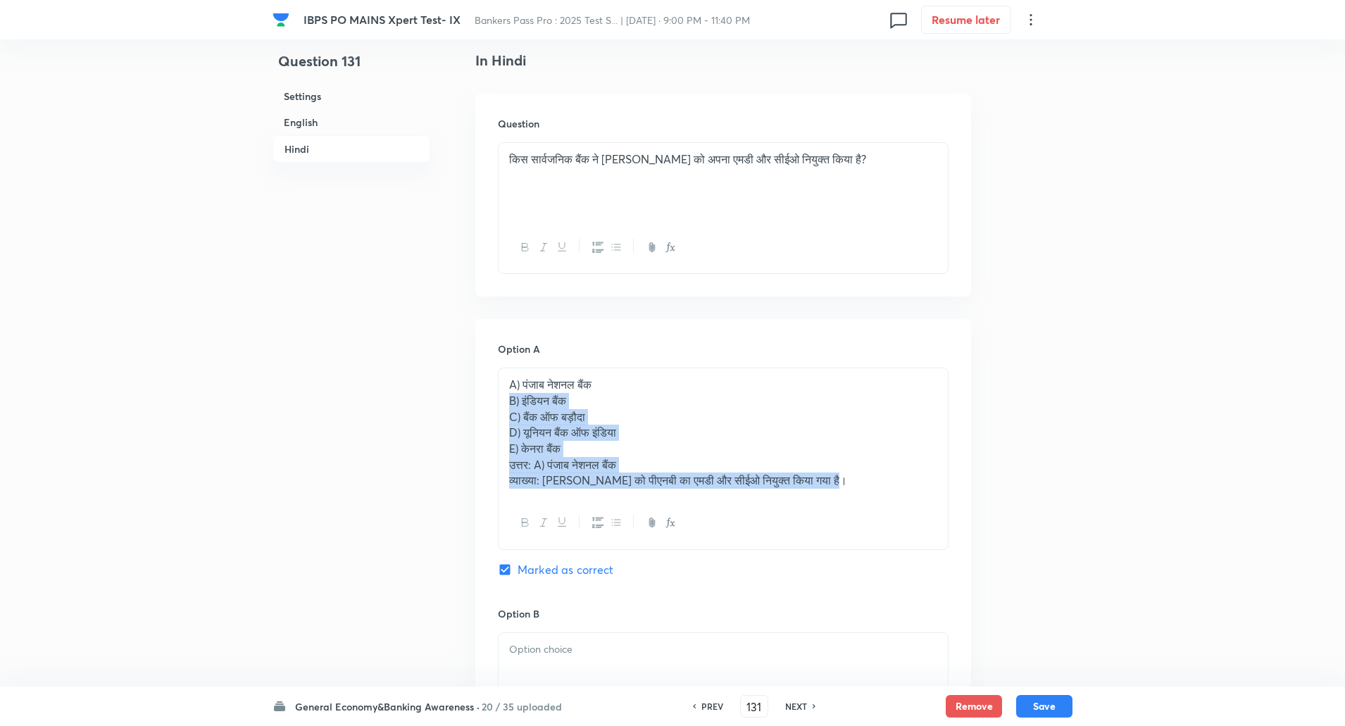
drag, startPoint x: 506, startPoint y: 404, endPoint x: 845, endPoint y: 575, distance: 379.3
click at [845, 575] on div "Option A A) पंजाब नेशनल बैंक B) इंडियन बैंक C) बैंक ऑफ बड़ौदा D) यूनियन बैंक ऑफ…" at bounding box center [723, 474] width 451 height 264
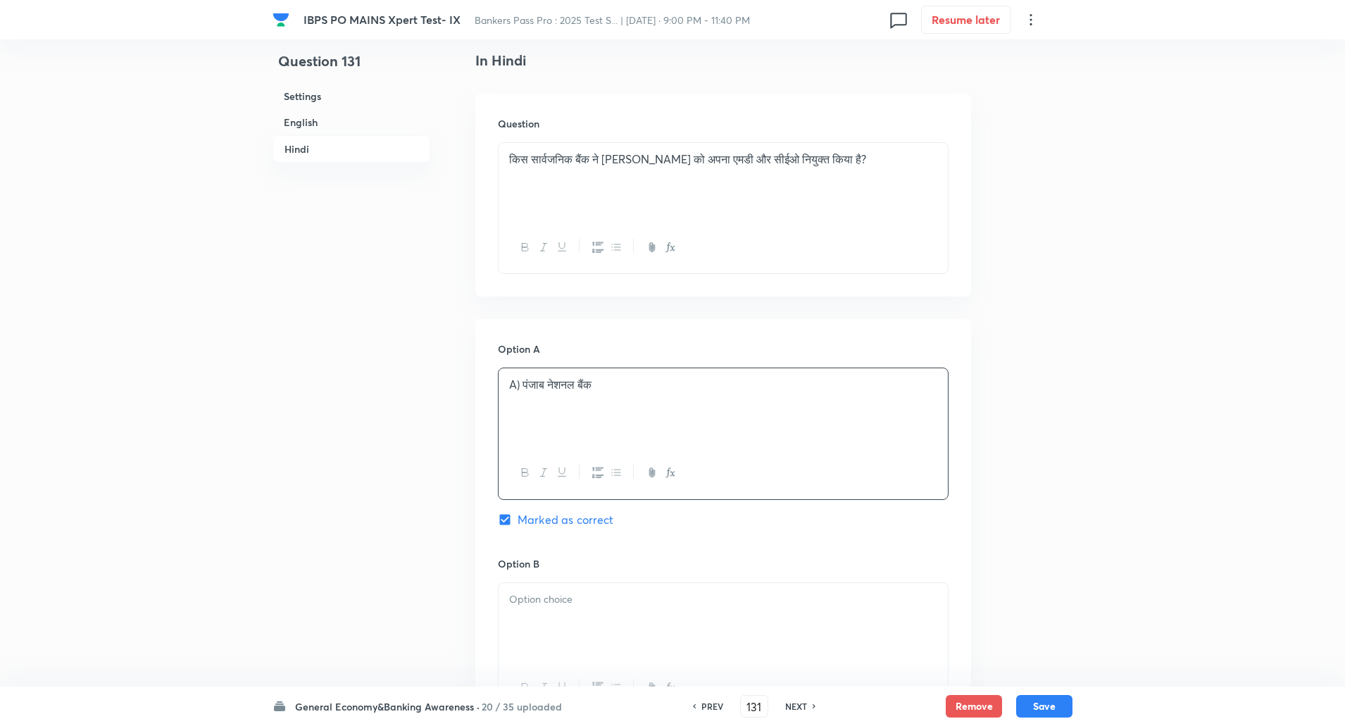
scroll to position [2139, 0]
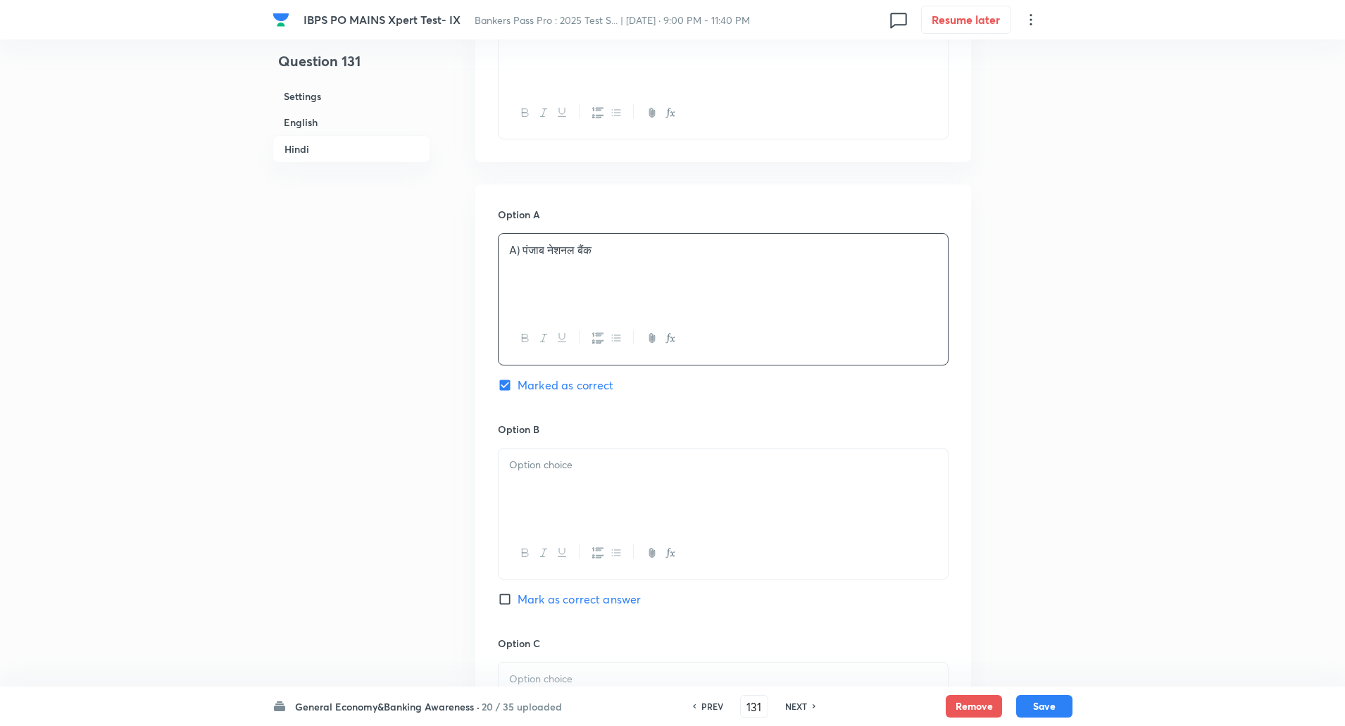
click at [523, 250] on p "A) पंजाब नेशनल बैंक" at bounding box center [723, 250] width 428 height 16
click at [537, 484] on div at bounding box center [723, 488] width 449 height 79
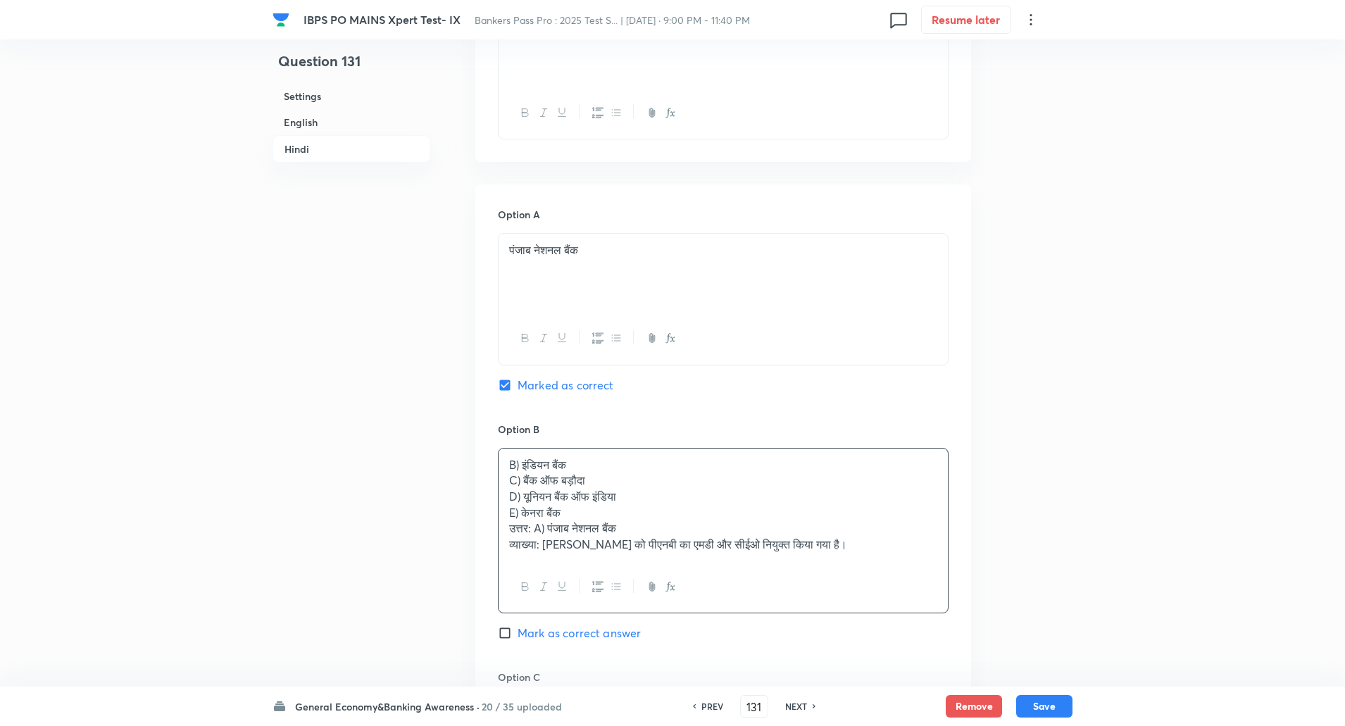
click at [515, 484] on p "C) बैंक ऑफ बड़ौदा" at bounding box center [723, 481] width 428 height 16
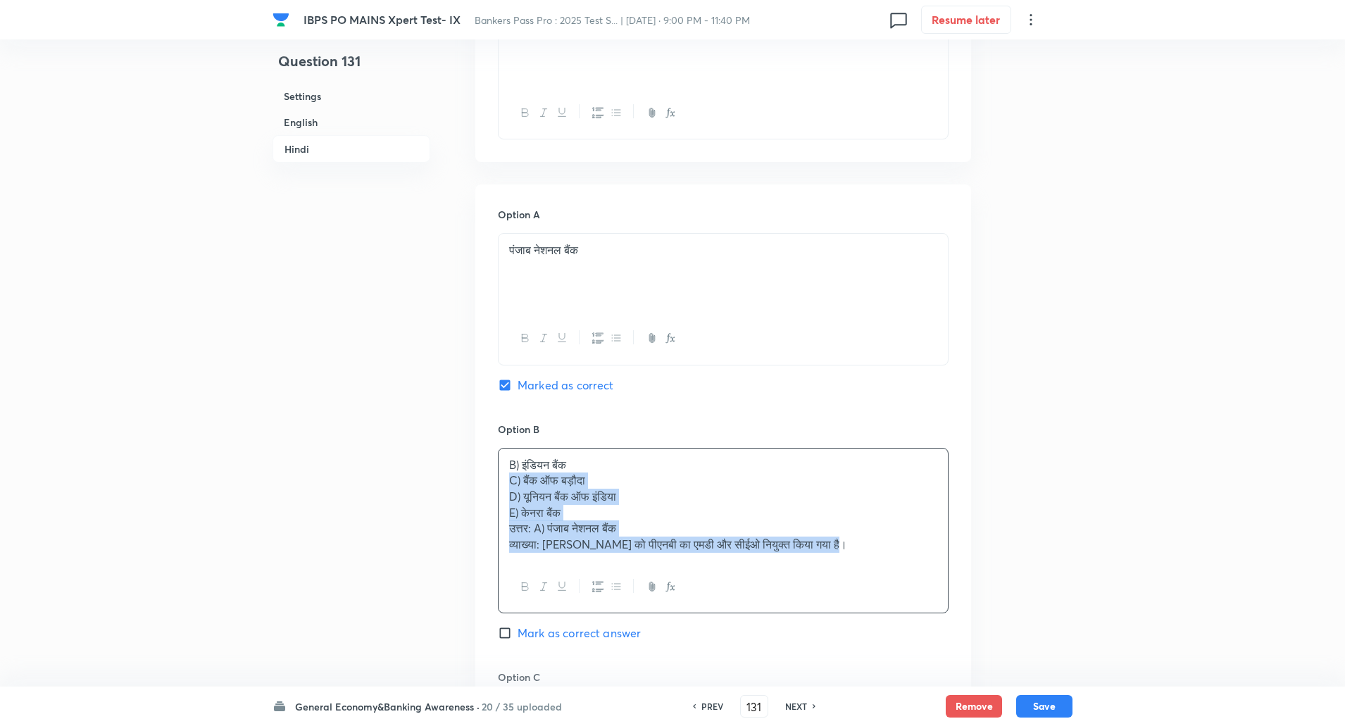
drag, startPoint x: 504, startPoint y: 483, endPoint x: 938, endPoint y: 599, distance: 448.3
click at [938, 599] on div "B) इंडियन बैंक C) बैंक ऑफ बड़ौदा D) यूनियन बैंक ऑफ इंडिया E) केनरा बैंक उत्तर: …" at bounding box center [723, 531] width 451 height 166
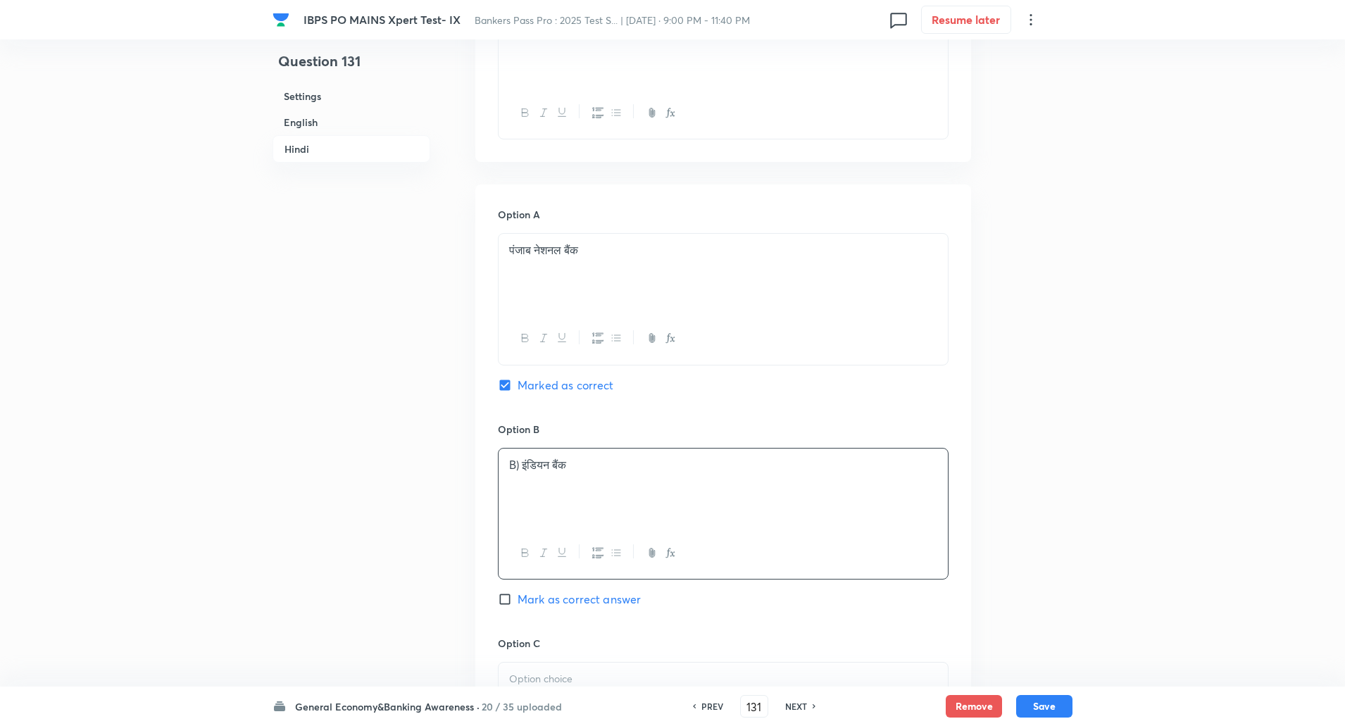
click at [525, 461] on p "B) इंडियन बैंक" at bounding box center [723, 465] width 428 height 16
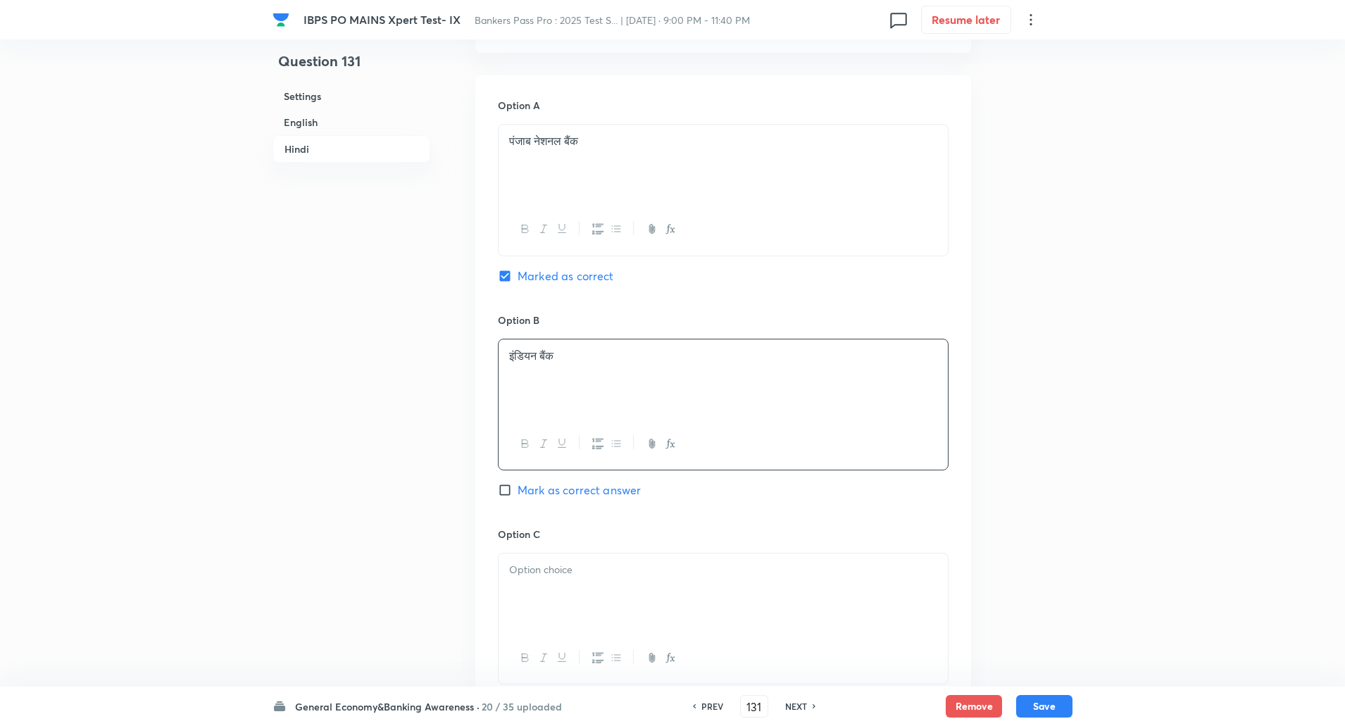
scroll to position [2267, 0]
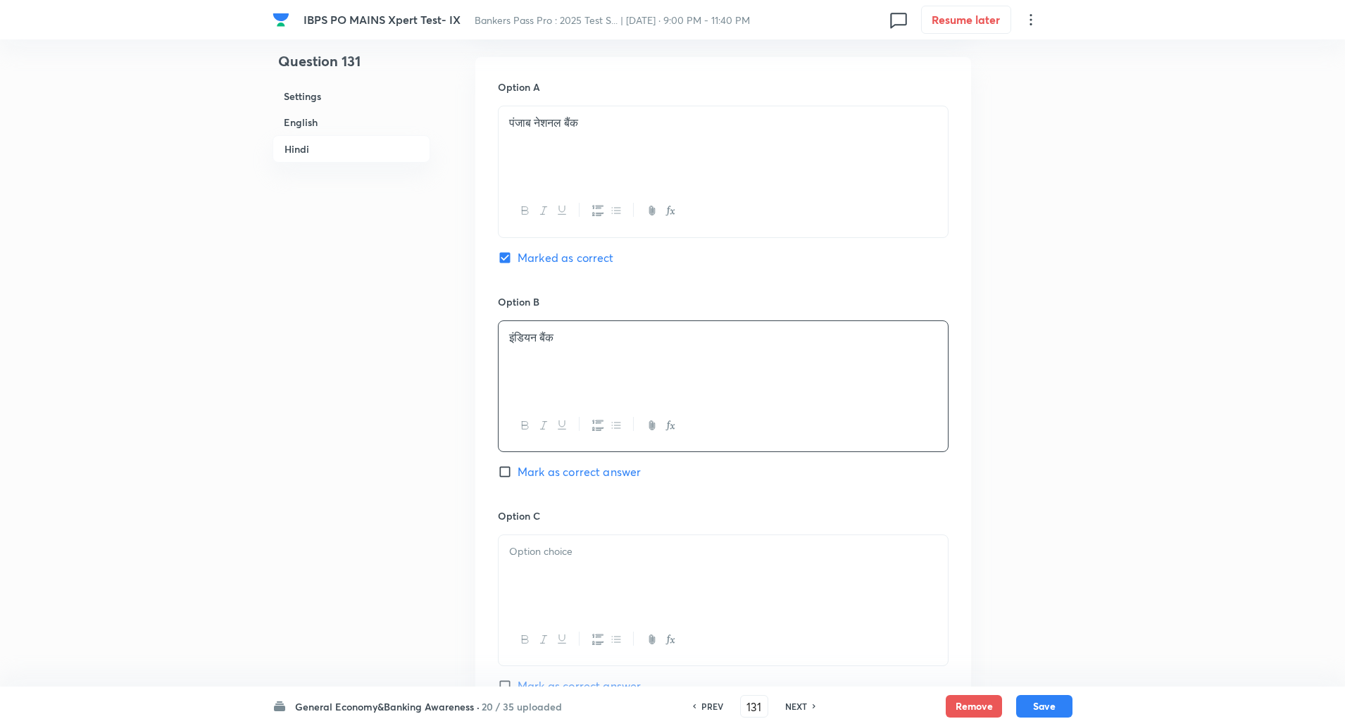
click at [546, 561] on div at bounding box center [723, 574] width 449 height 79
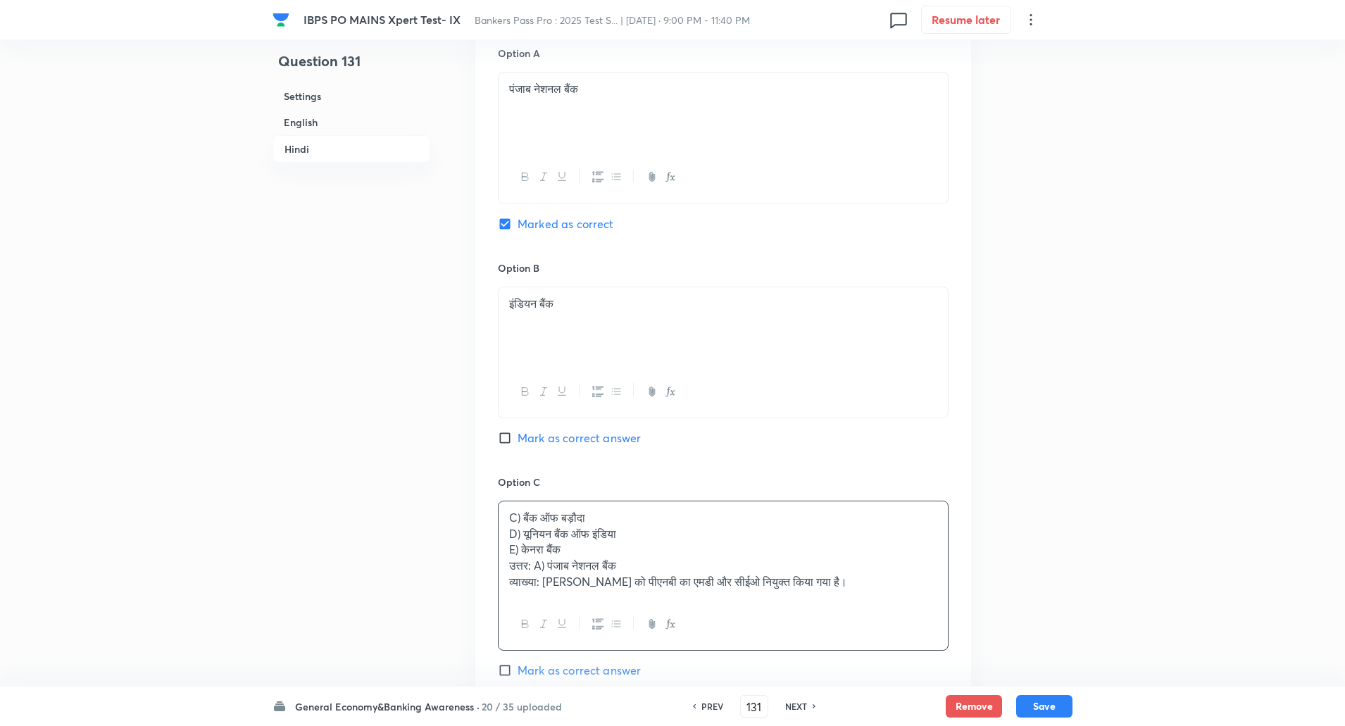
scroll to position [2304, 0]
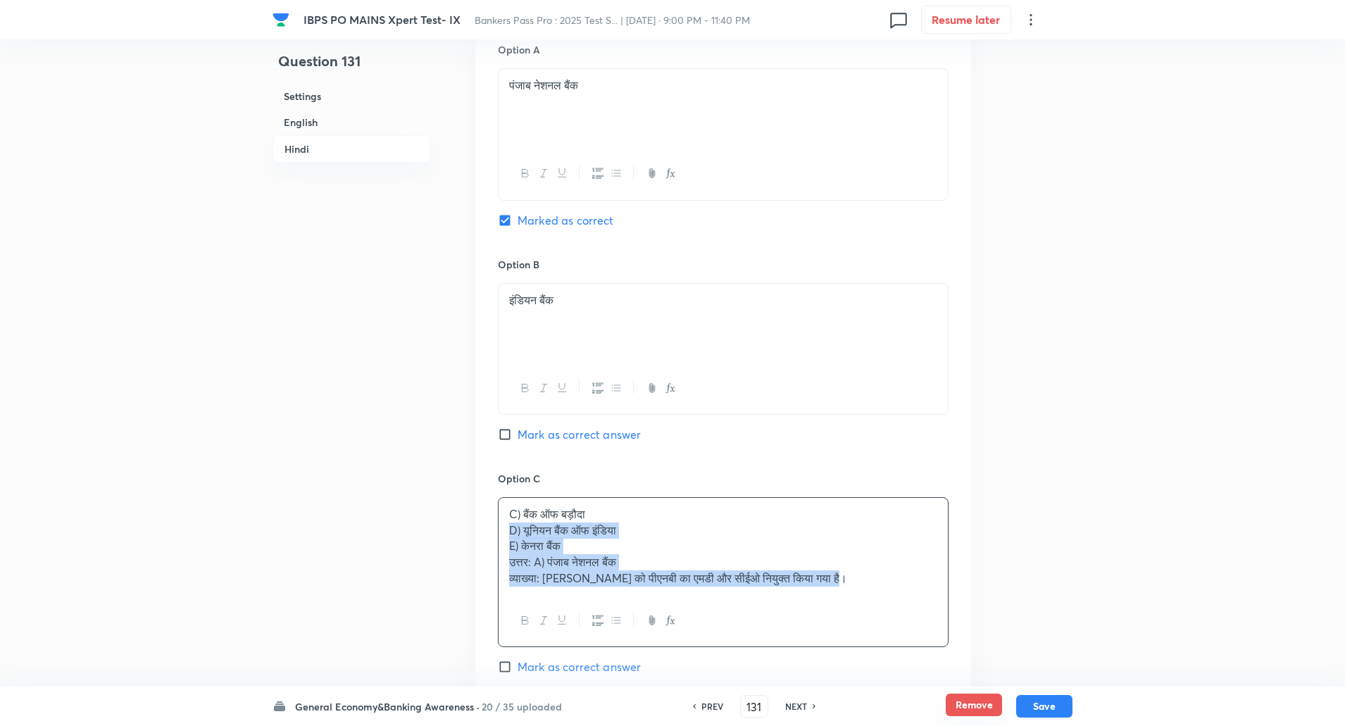
drag, startPoint x: 500, startPoint y: 525, endPoint x: 961, endPoint y: 699, distance: 492.2
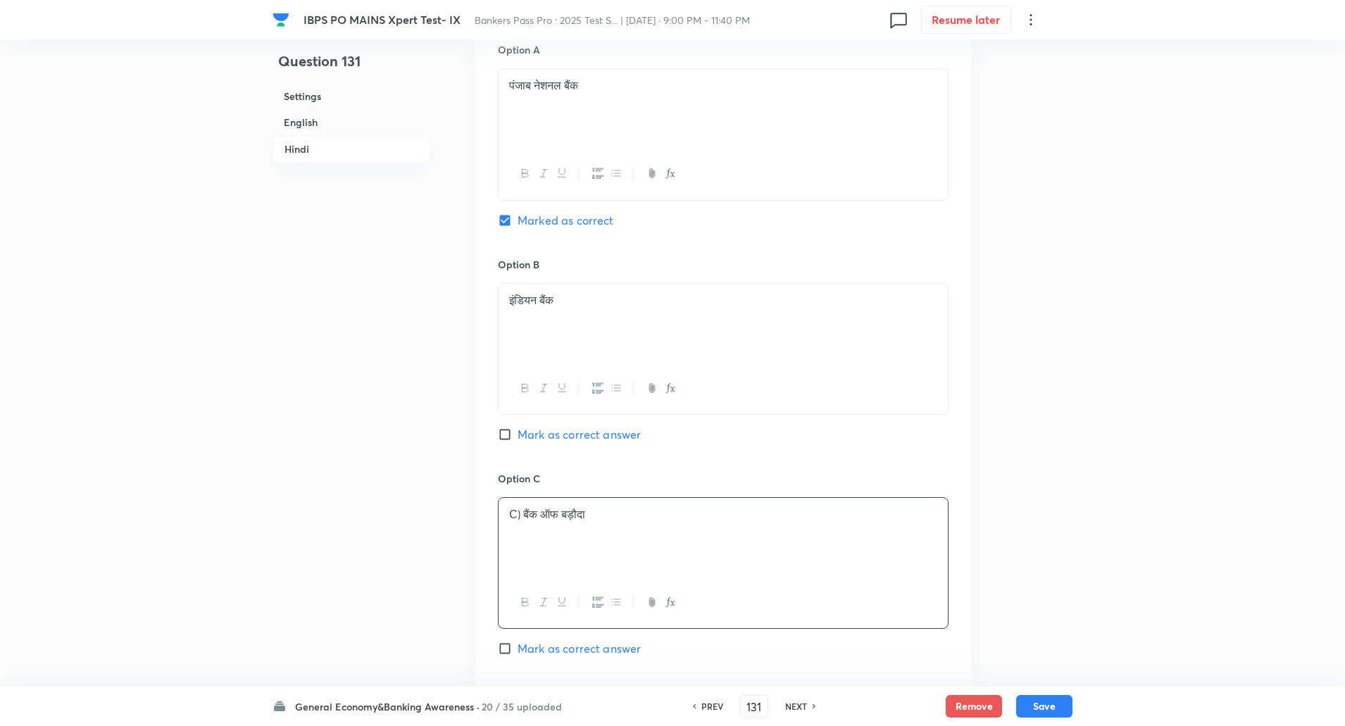
click at [523, 516] on p "C) बैंक ऑफ बड़ौदा" at bounding box center [723, 514] width 428 height 16
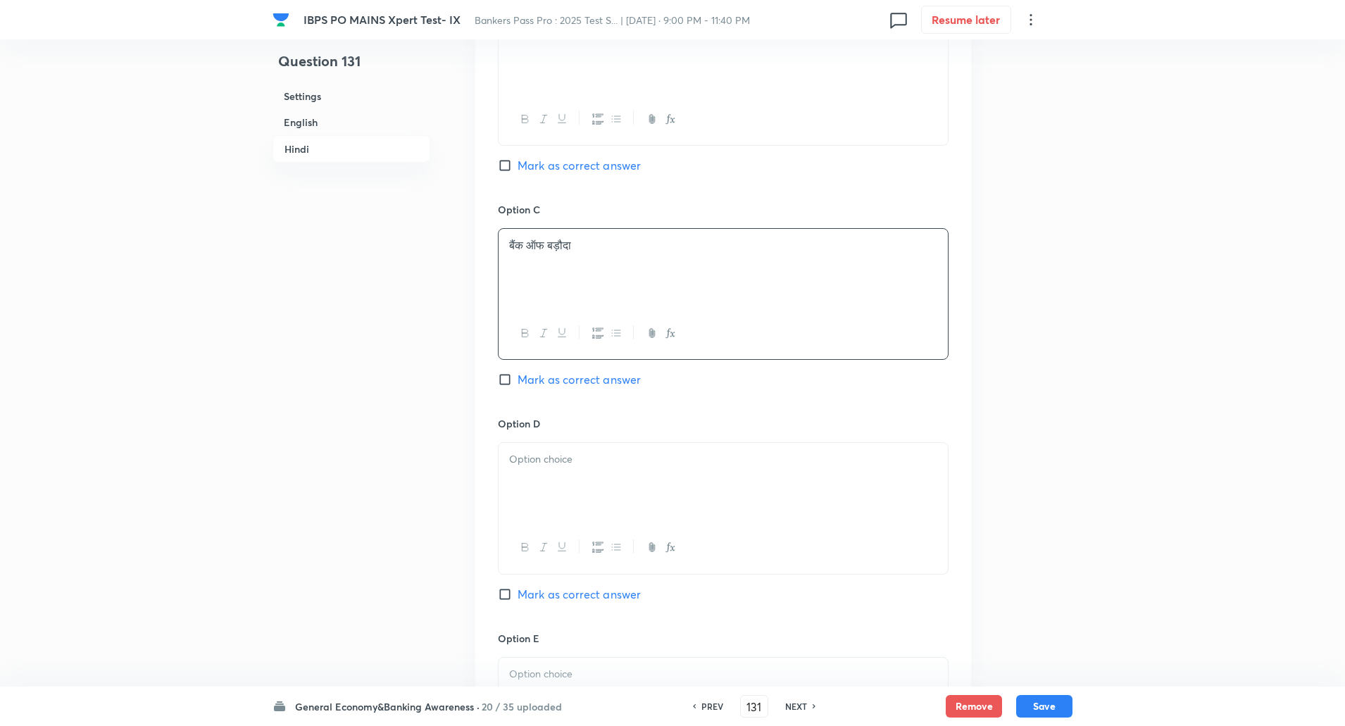
scroll to position [2575, 0]
drag, startPoint x: 523, startPoint y: 516, endPoint x: 544, endPoint y: 475, distance: 45.7
click at [544, 475] on div at bounding box center [723, 481] width 449 height 79
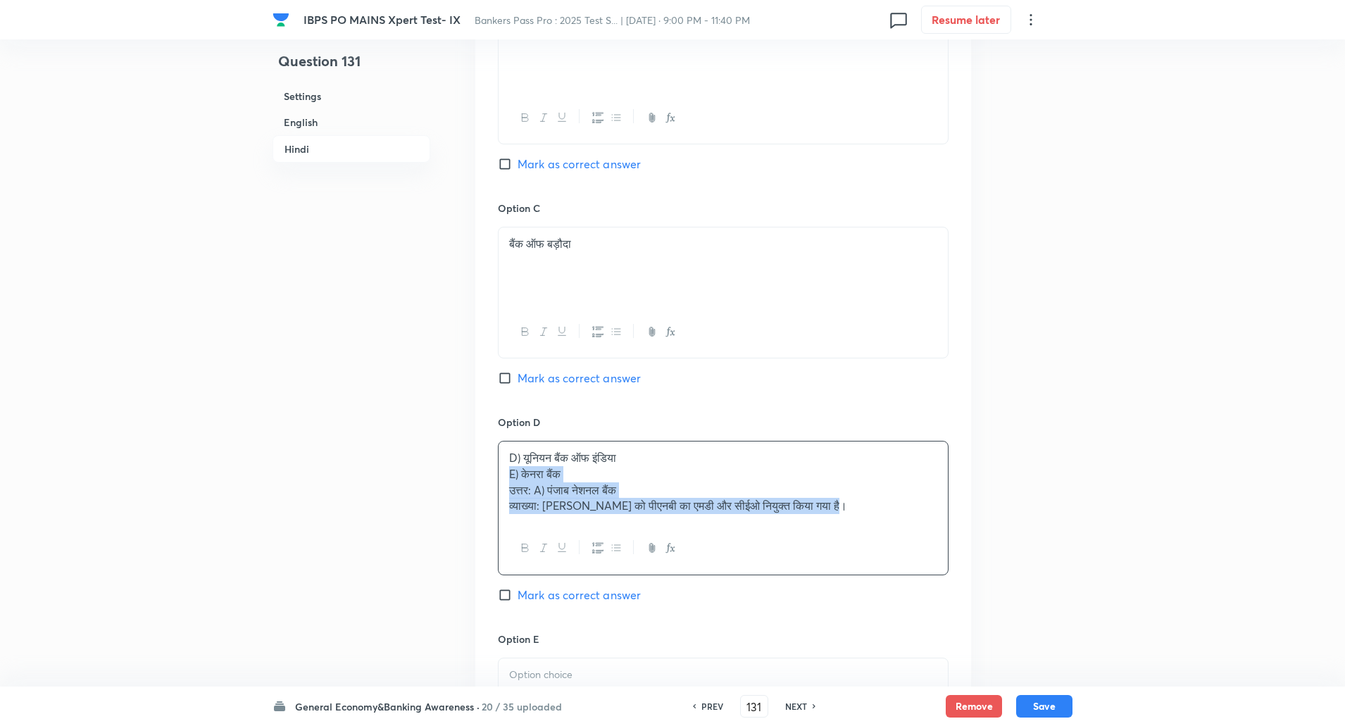
drag, startPoint x: 504, startPoint y: 468, endPoint x: 940, endPoint y: 554, distance: 443.6
click at [940, 554] on div "D) यूनियन बैंक ऑफ इंडिया E) केनरा बैंक उत्तर: A) पंजाब नेशनल बैंक व्याख्या: अशो…" at bounding box center [723, 508] width 451 height 134
click at [525, 460] on p "D) यूनियन बैंक ऑफ इंडिया" at bounding box center [723, 458] width 428 height 16
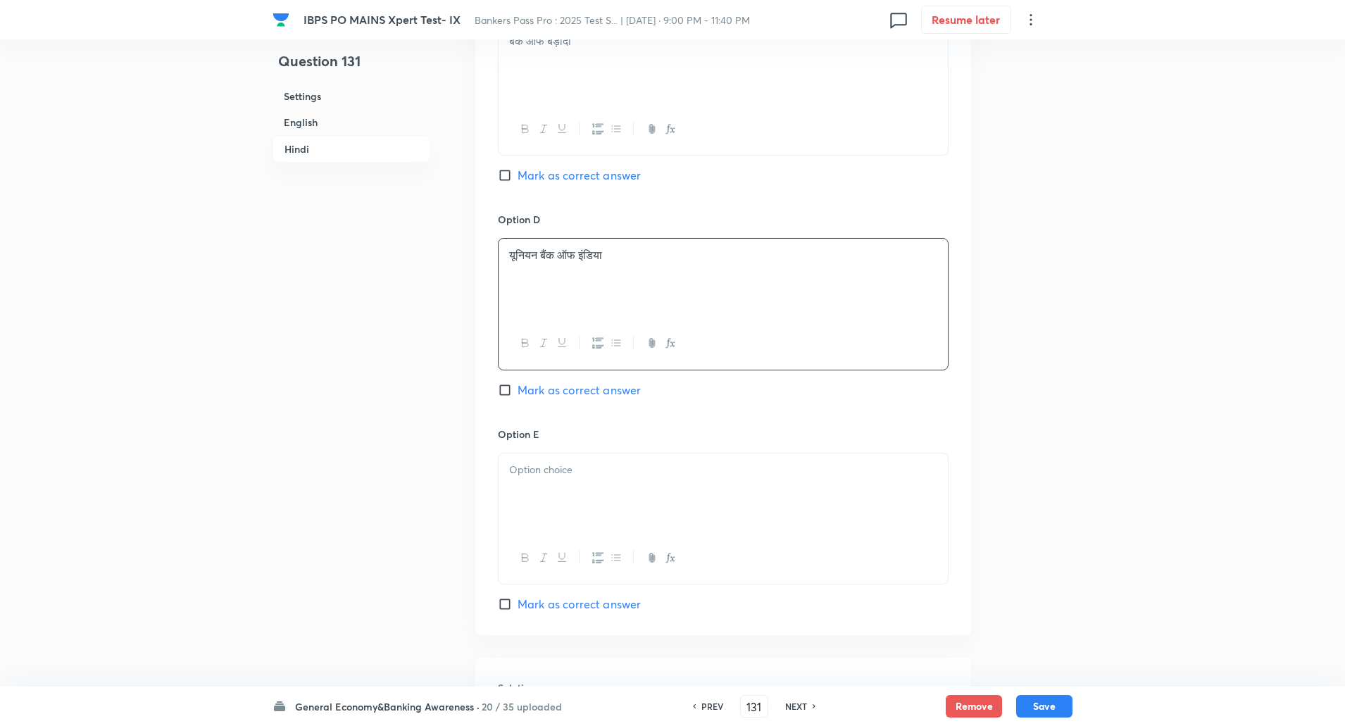
scroll to position [2778, 0]
click at [525, 460] on div at bounding box center [723, 492] width 449 height 79
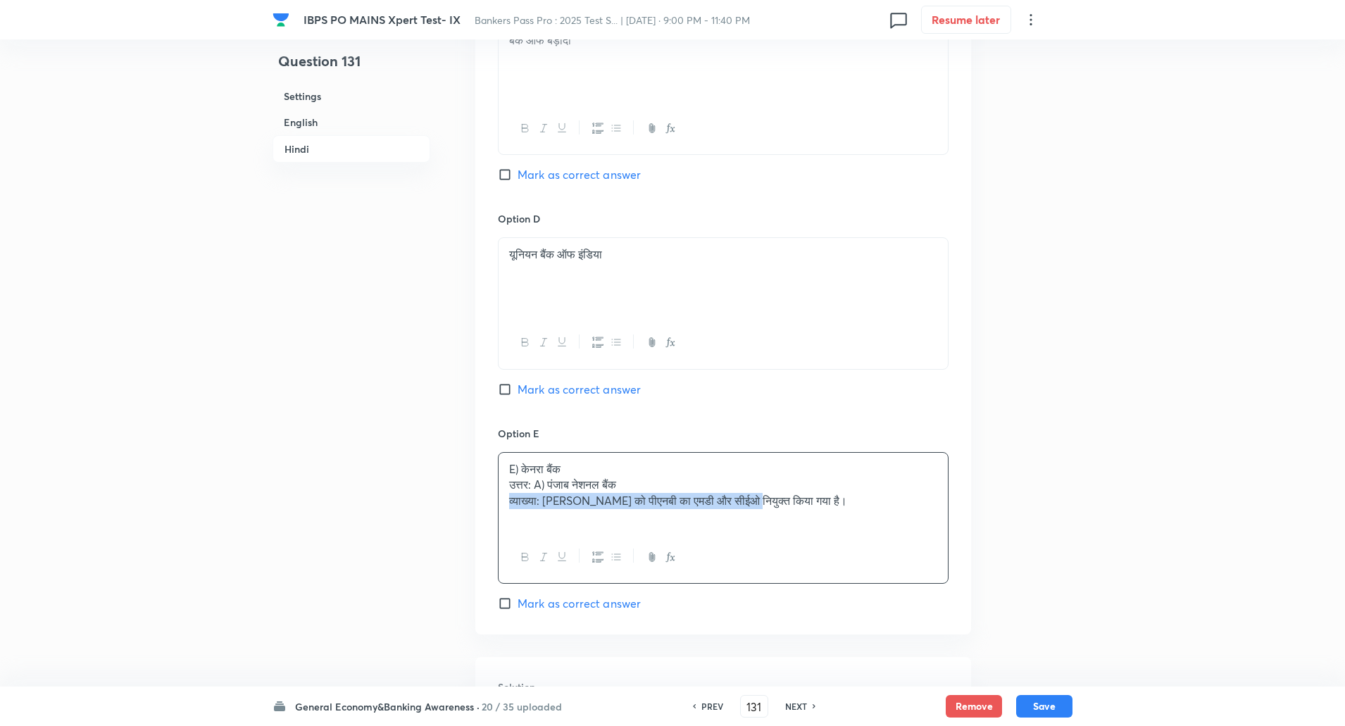
drag, startPoint x: 512, startPoint y: 495, endPoint x: 760, endPoint y: 528, distance: 250.1
click at [760, 528] on div "E) केनरा बैंक उत्तर: A) पंजाब नेशनल बैंक व्याख्या: अशोक चंद्रा को पीएनबी का एमड…" at bounding box center [723, 492] width 449 height 79
drag, startPoint x: 507, startPoint y: 487, endPoint x: 1121, endPoint y: 620, distance: 627.8
click at [521, 474] on p "E) केनरा बैंक" at bounding box center [723, 469] width 428 height 16
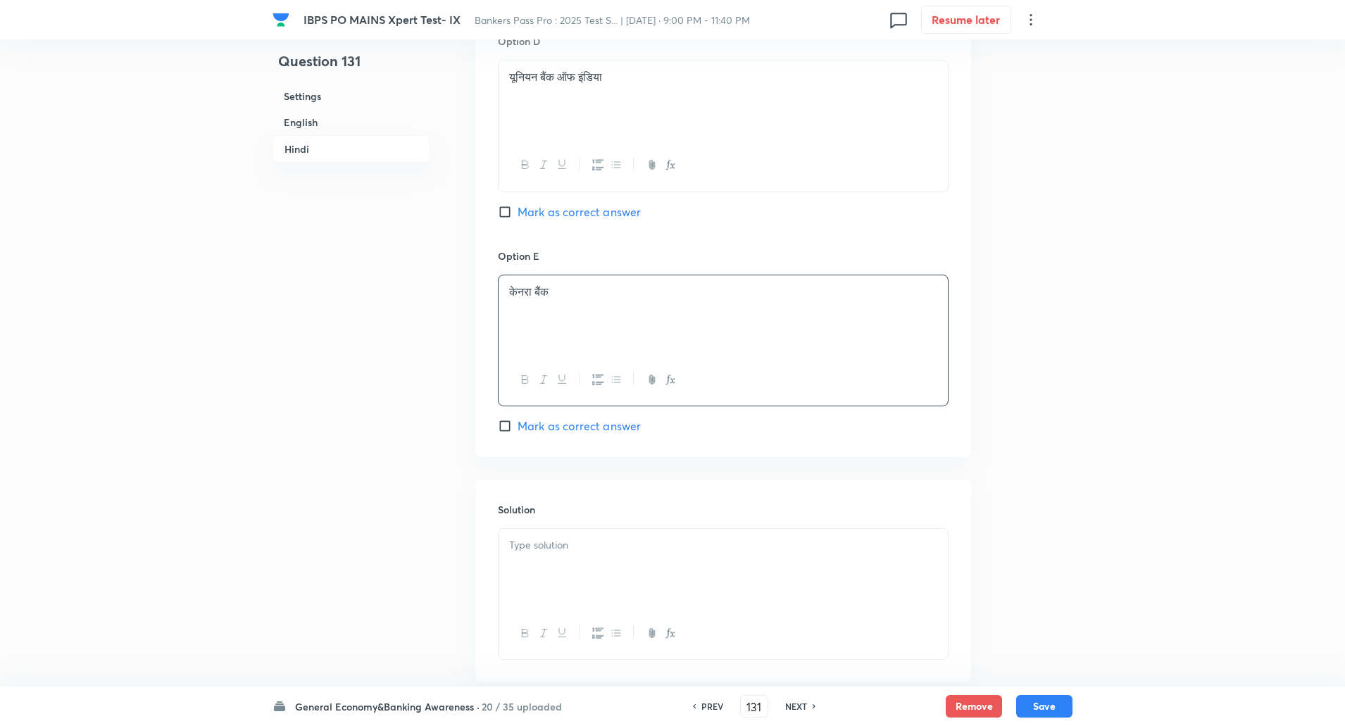
scroll to position [2956, 0]
click at [527, 544] on p at bounding box center [723, 545] width 428 height 16
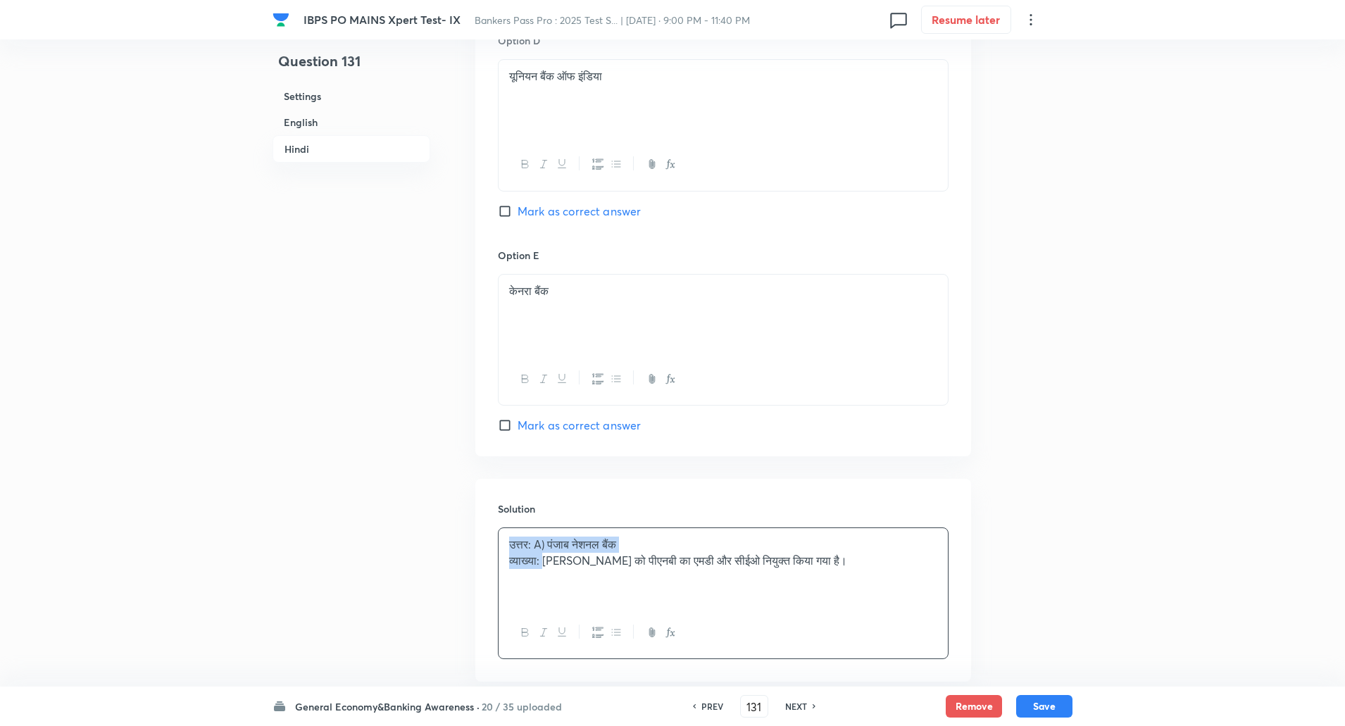
drag, startPoint x: 504, startPoint y: 548, endPoint x: 547, endPoint y: 573, distance: 49.9
click at [547, 573] on div "उत्तर: A) पंजाब नेशनल बैंक व्याख्या: अशोक चंद्रा को पीएनबी का एमडी और सीईओ नियु…" at bounding box center [723, 567] width 449 height 79
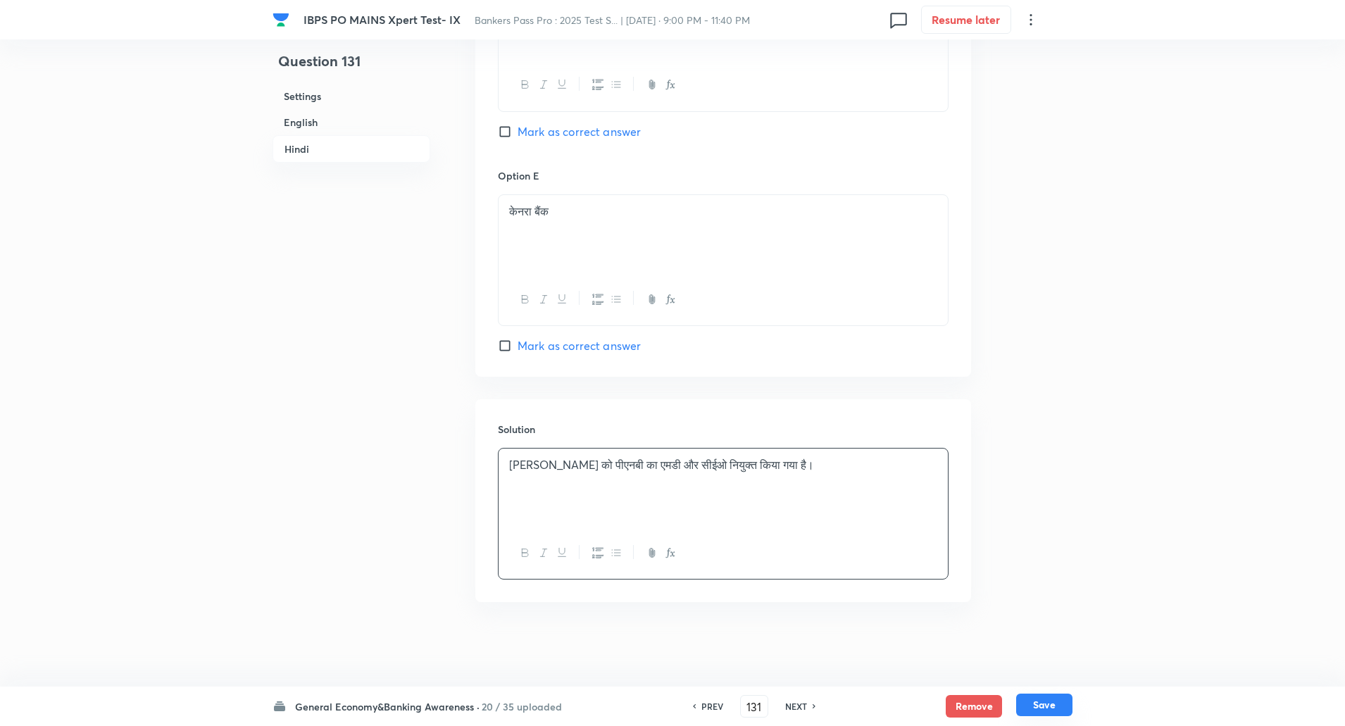
click at [1031, 704] on button "Save" at bounding box center [1044, 705] width 56 height 23
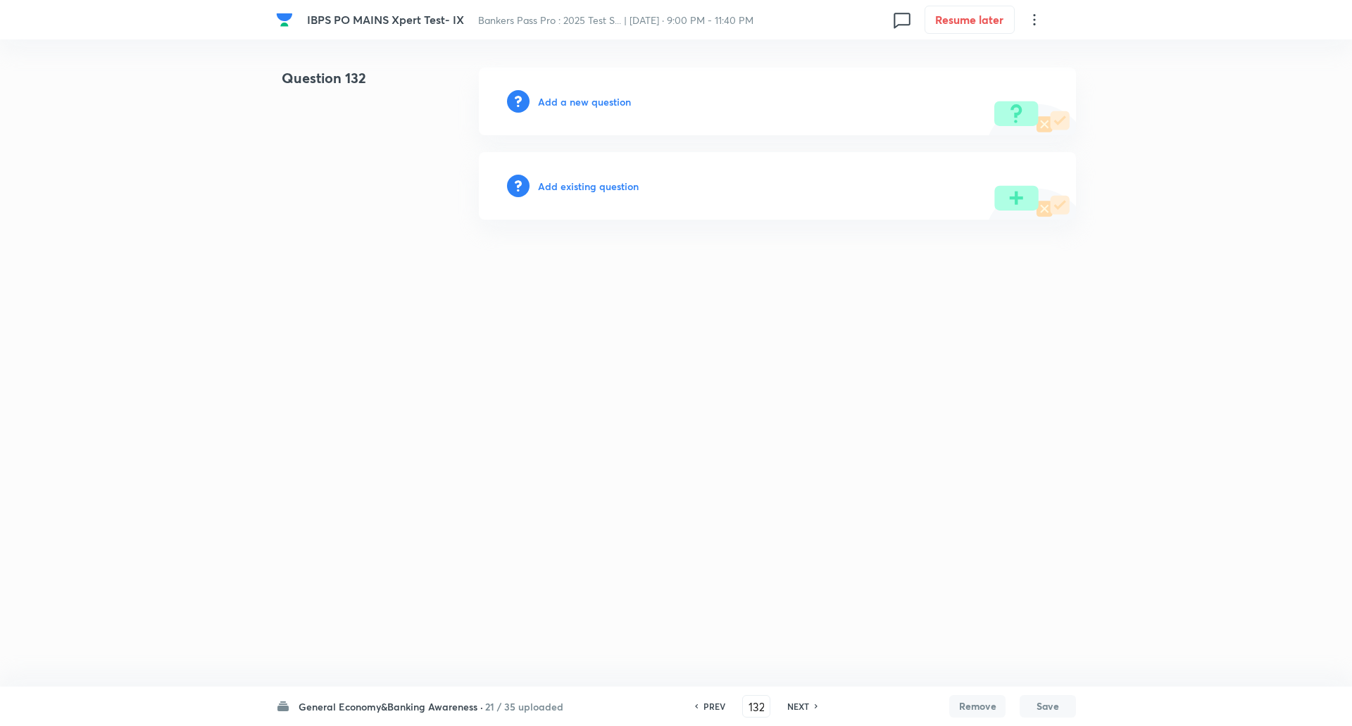
click at [585, 100] on h6 "Add a new question" at bounding box center [584, 101] width 93 height 15
click at [585, 100] on h6 "Choose a question type" at bounding box center [592, 101] width 108 height 15
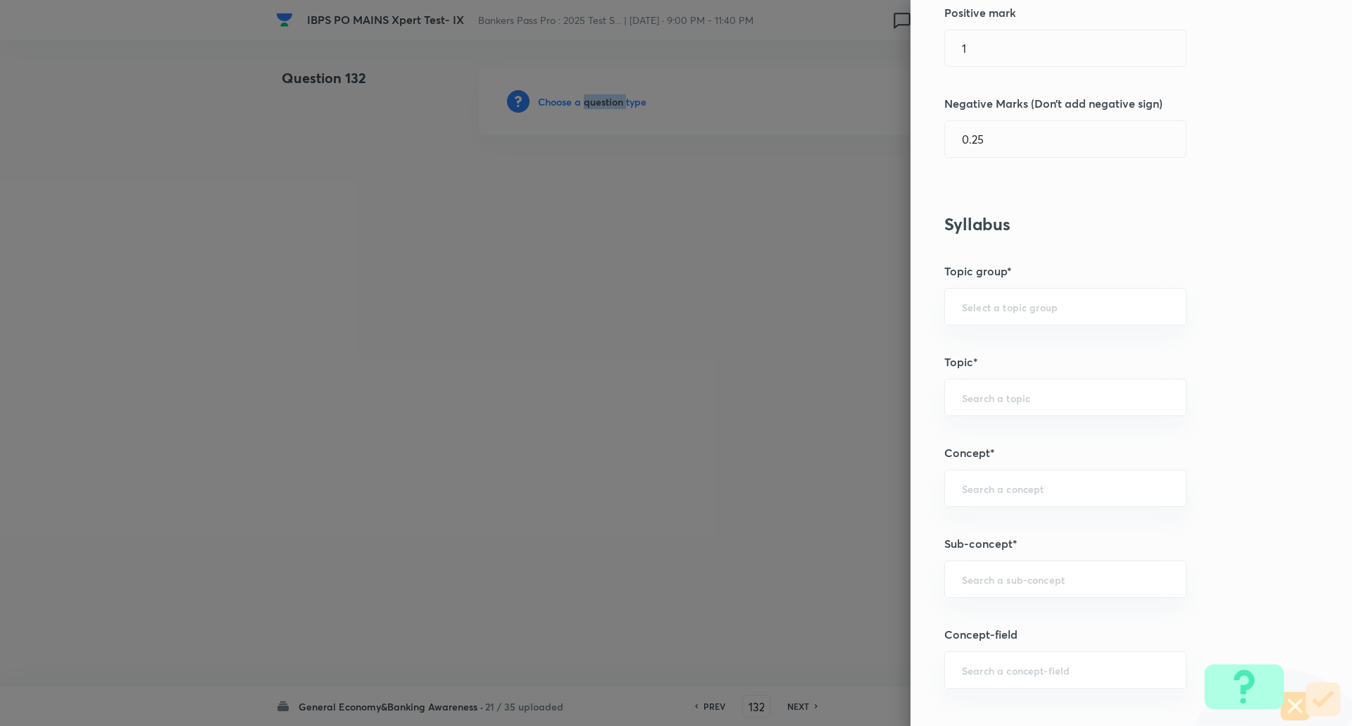
scroll to position [375, 0]
click at [1091, 569] on div "​" at bounding box center [1066, 578] width 242 height 37
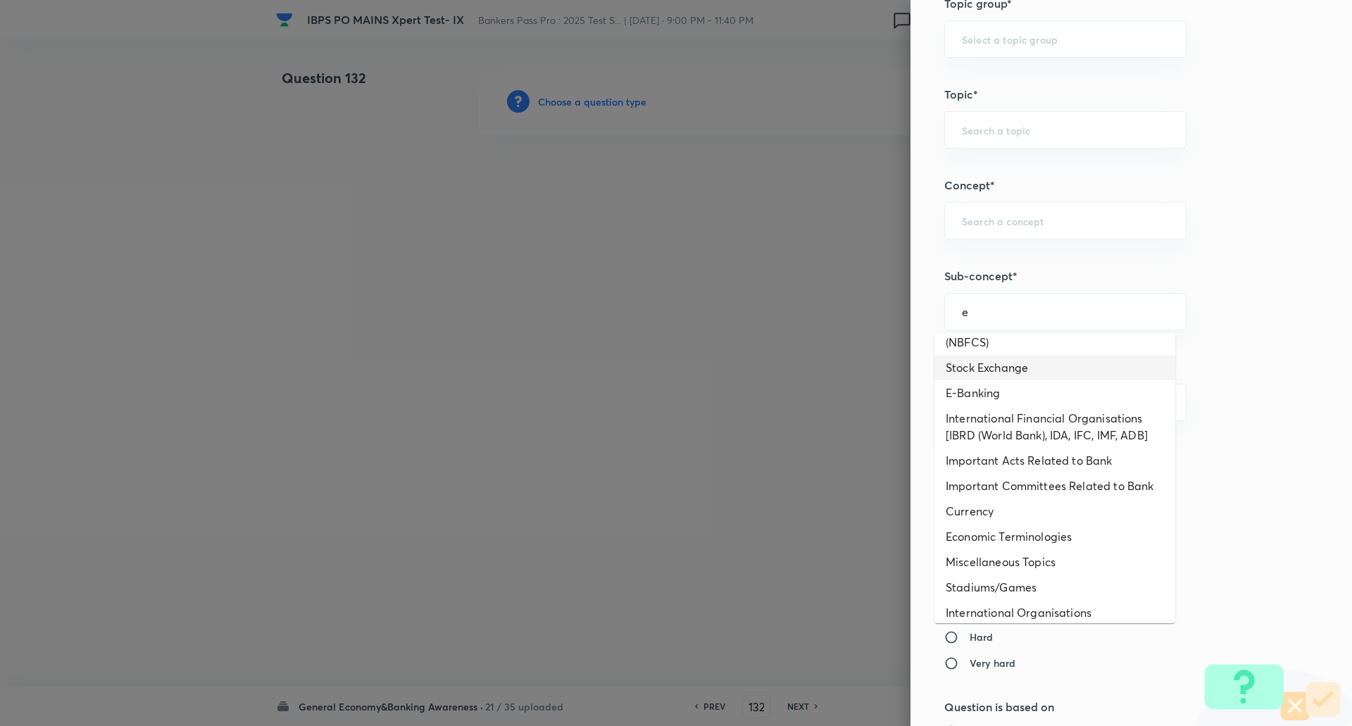
scroll to position [515, 0]
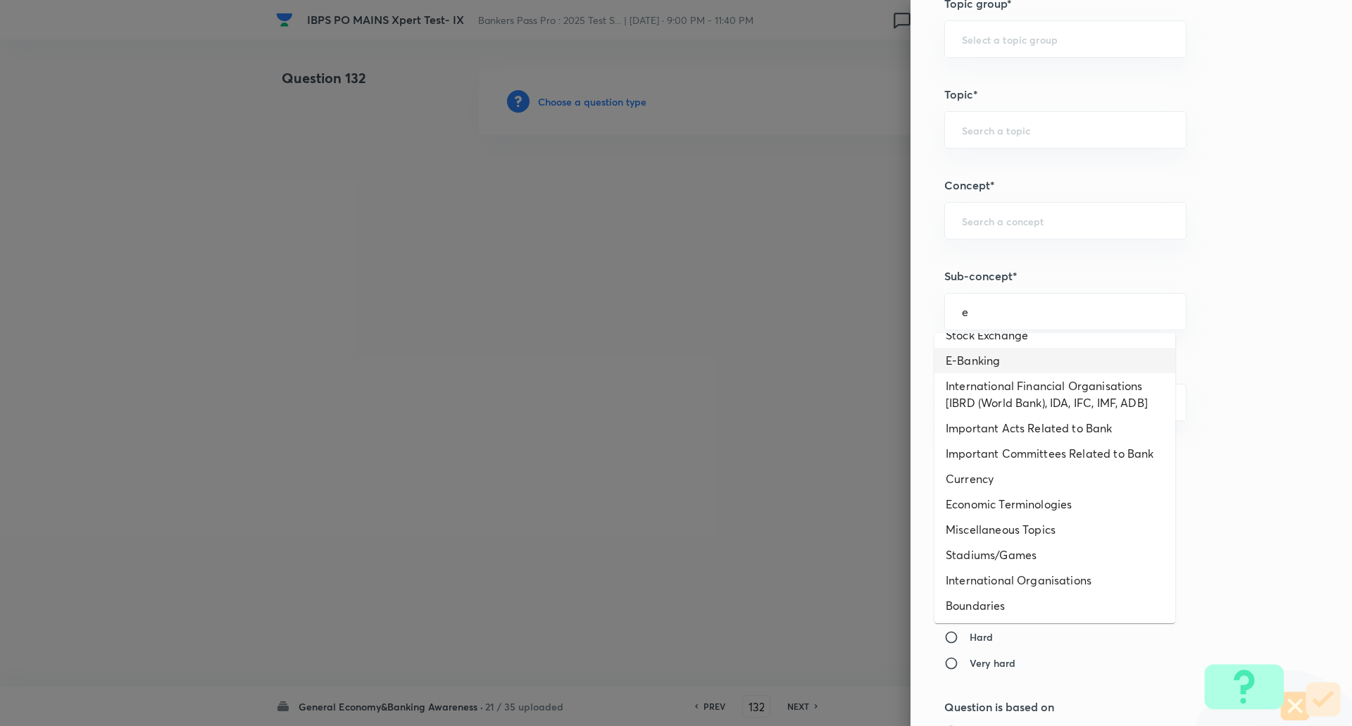
click at [1014, 355] on li "E-Banking" at bounding box center [1055, 360] width 241 height 25
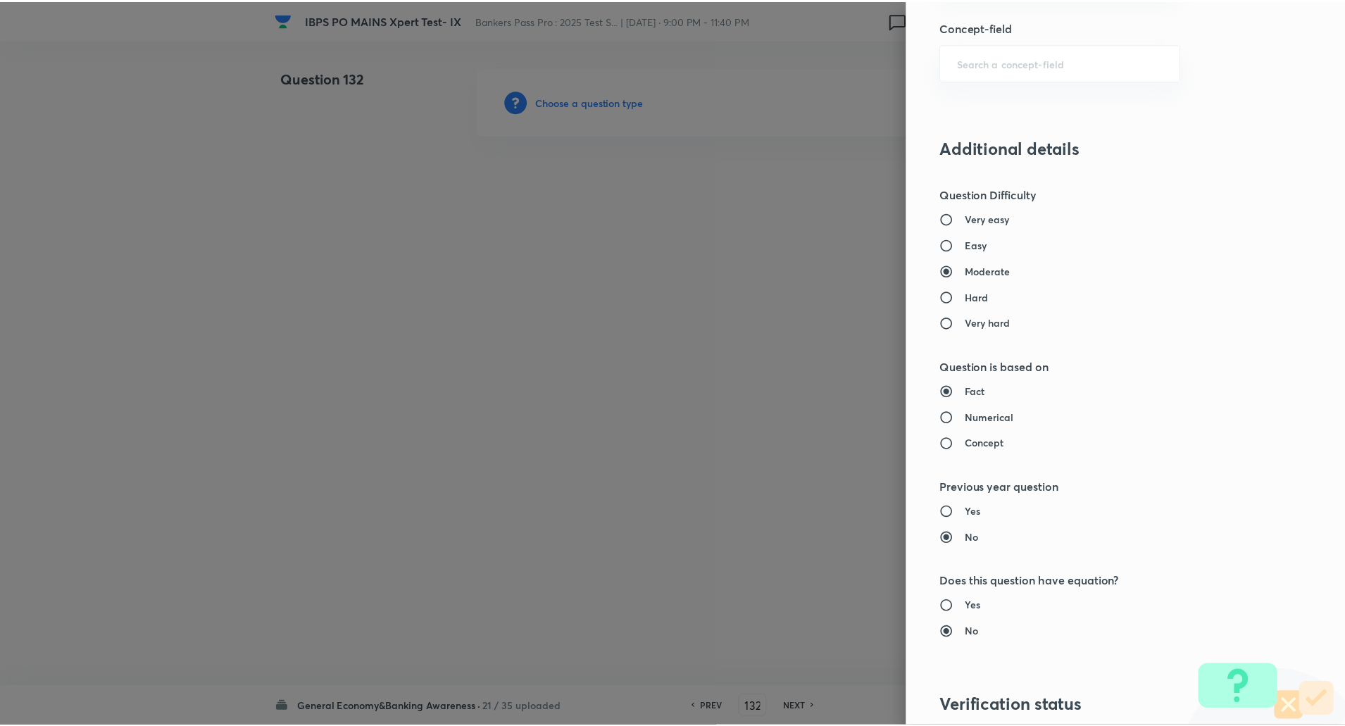
scroll to position [1194, 0]
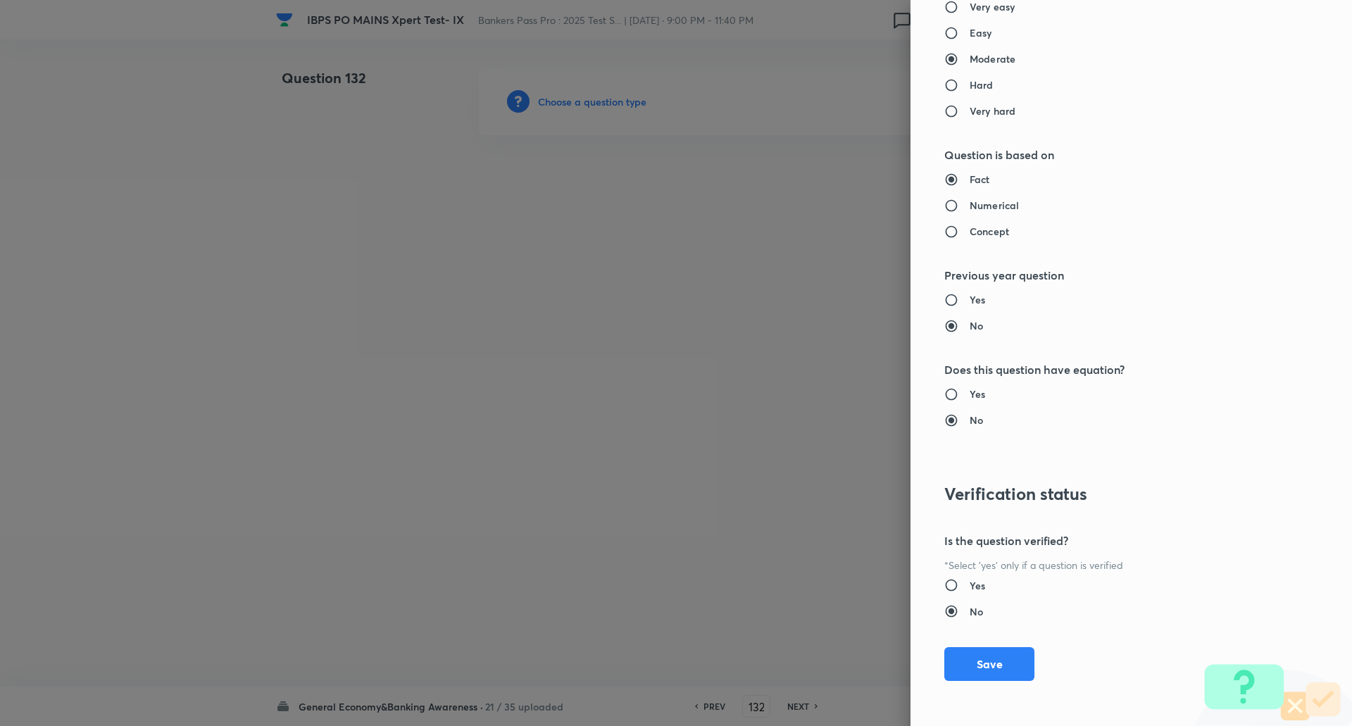
click at [1017, 667] on button "Save" at bounding box center [990, 664] width 90 height 34
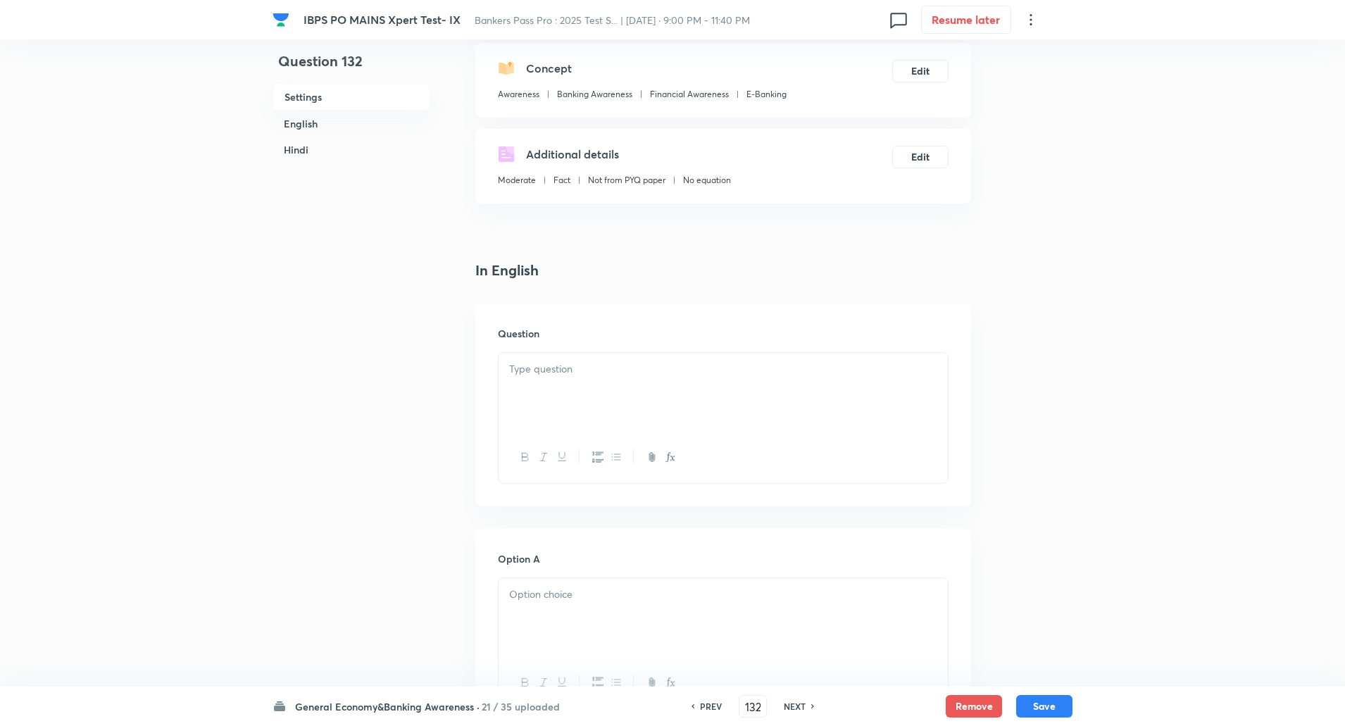
scroll to position [177, 0]
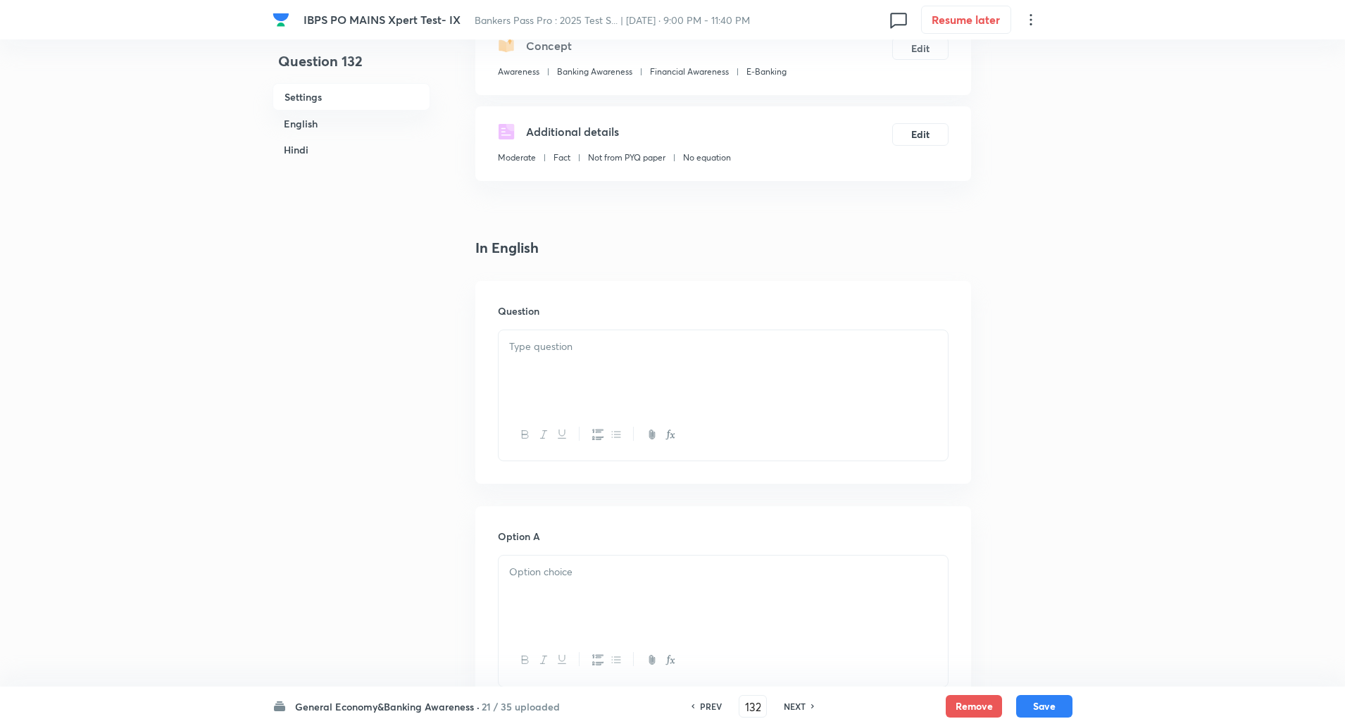
click at [830, 367] on div at bounding box center [723, 369] width 449 height 79
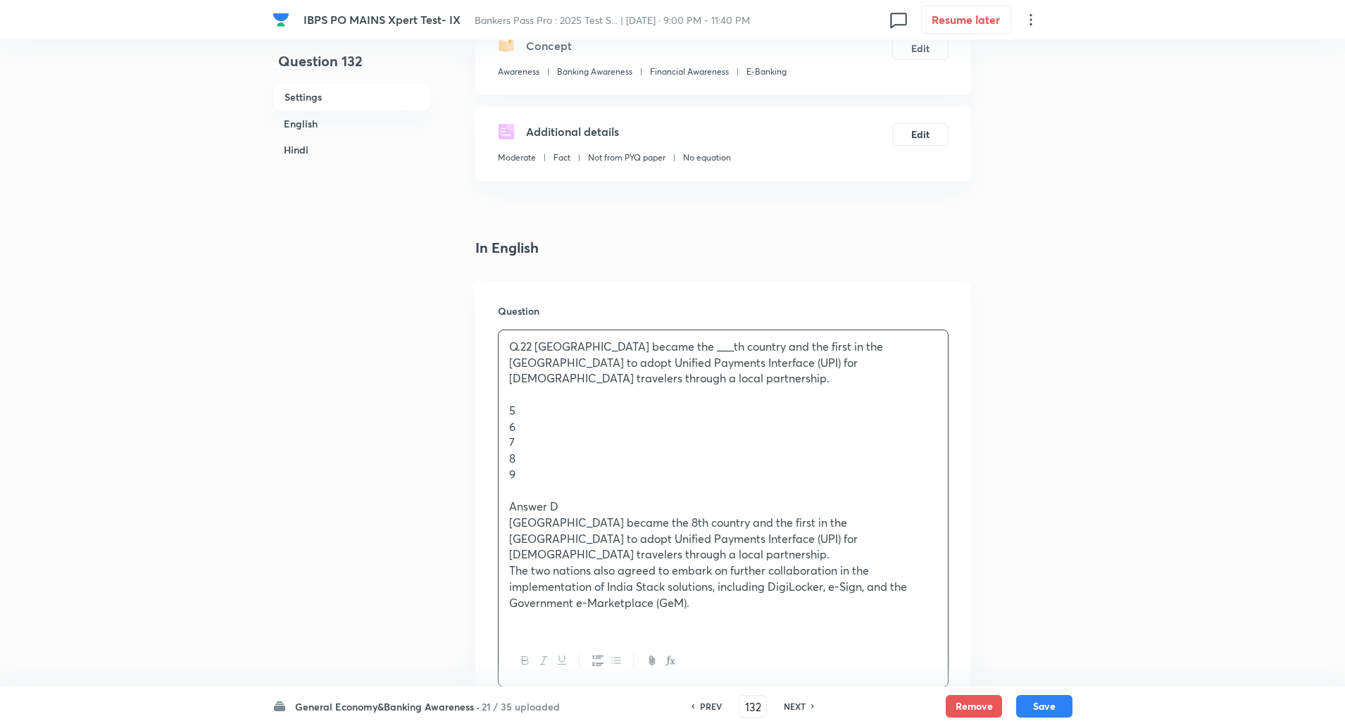
click at [518, 399] on p at bounding box center [723, 395] width 428 height 16
click at [538, 347] on p "Q.22 Trinidad and Tobago became the ___th country and the first in the Caribbea…" at bounding box center [723, 363] width 428 height 48
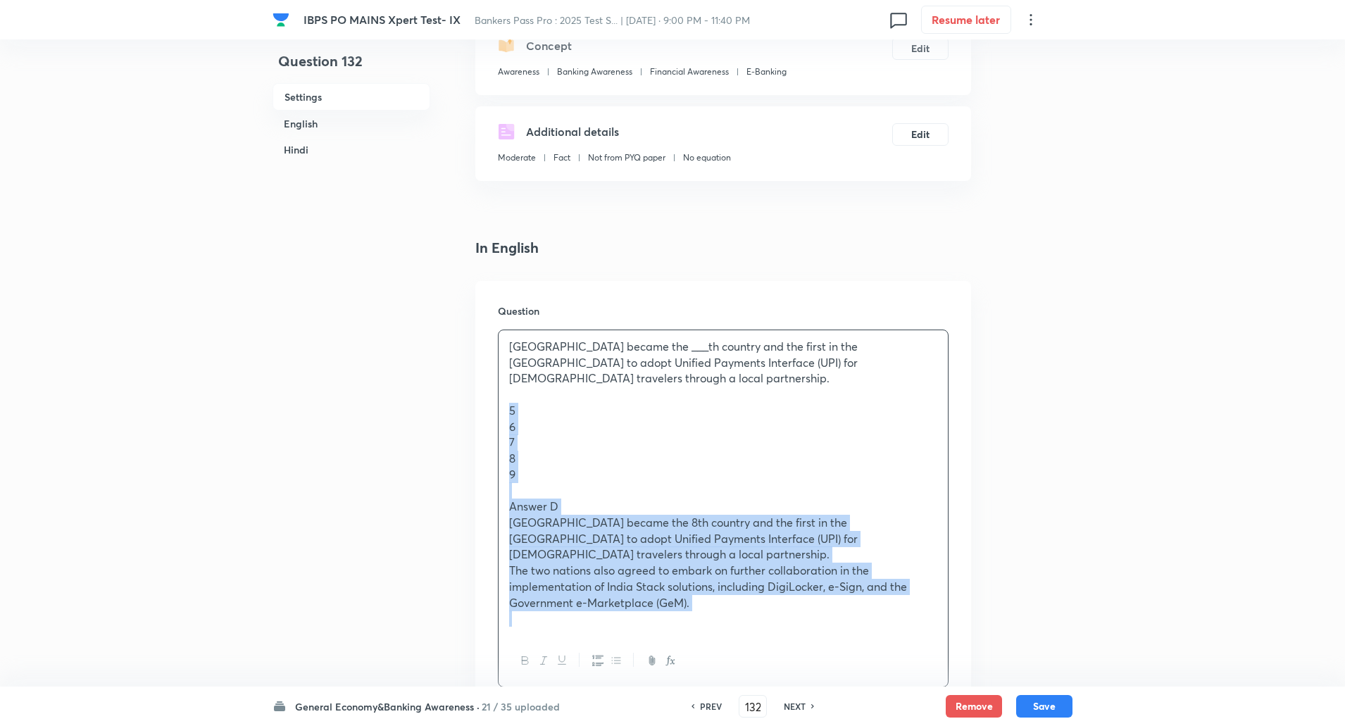
drag, startPoint x: 503, startPoint y: 413, endPoint x: 710, endPoint y: 618, distance: 290.9
click at [710, 618] on div "Trinidad and Tobago became the ___th country and the first in the Caribbean to …" at bounding box center [723, 482] width 449 height 305
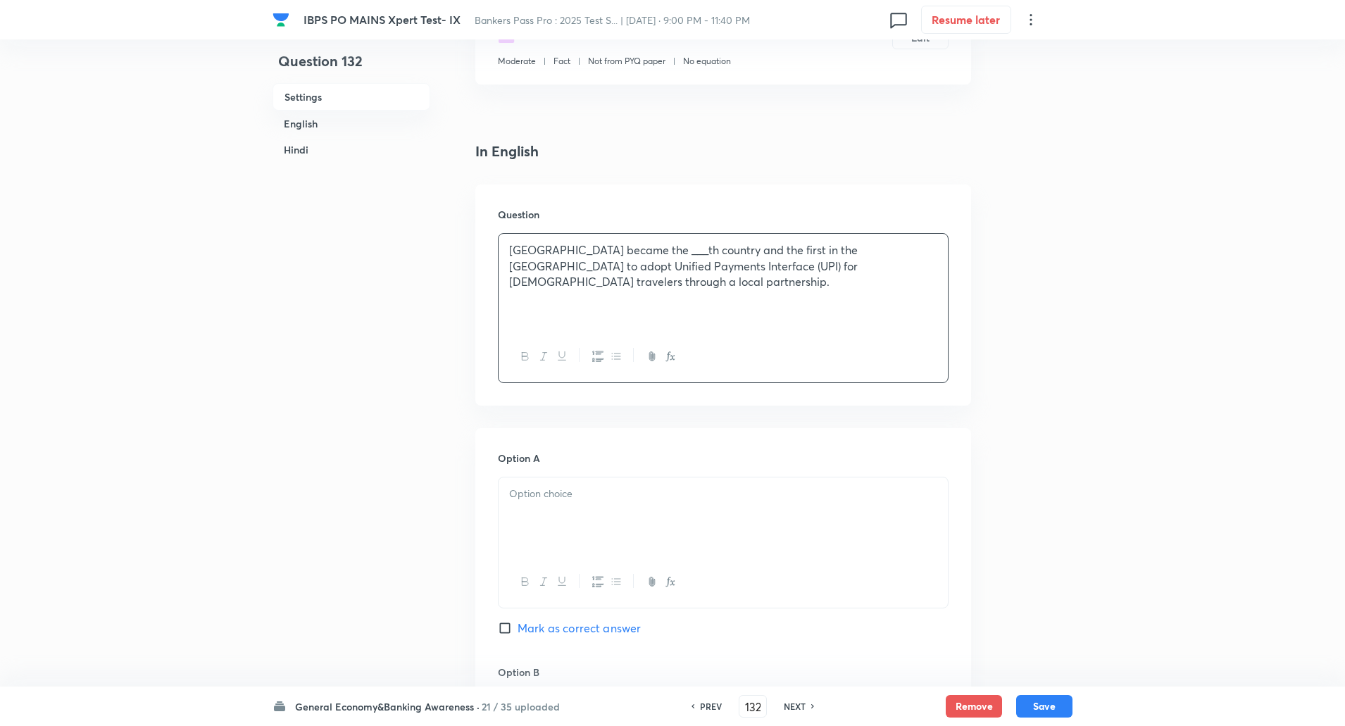
scroll to position [292, 0]
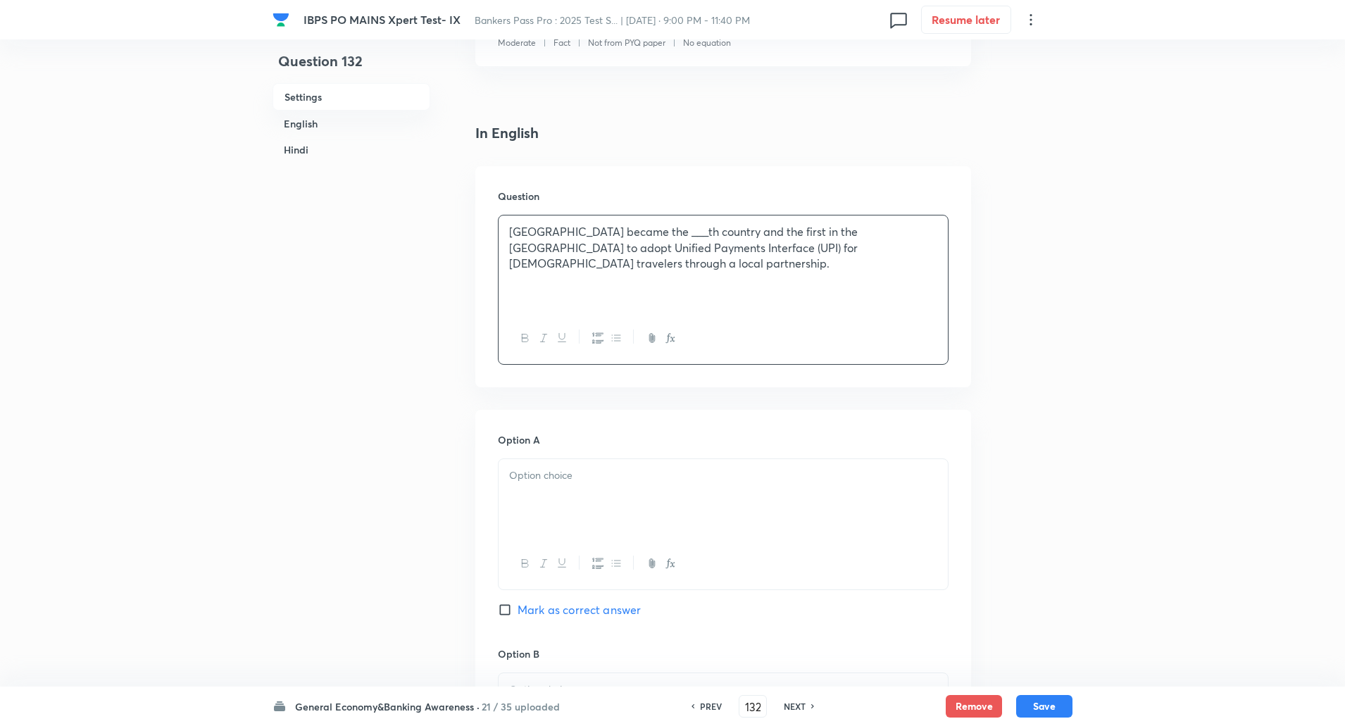
click at [737, 489] on div at bounding box center [723, 498] width 449 height 79
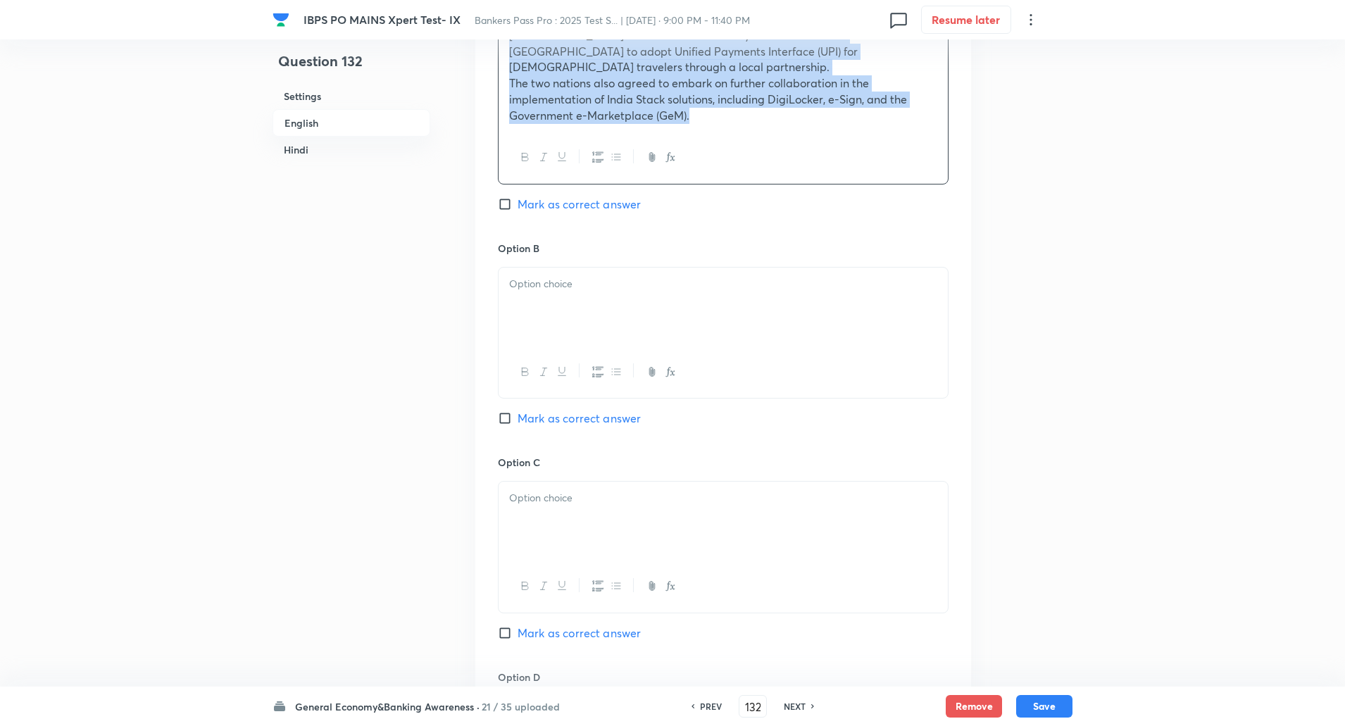
drag, startPoint x: 506, startPoint y: 494, endPoint x: 1026, endPoint y: 759, distance: 583.1
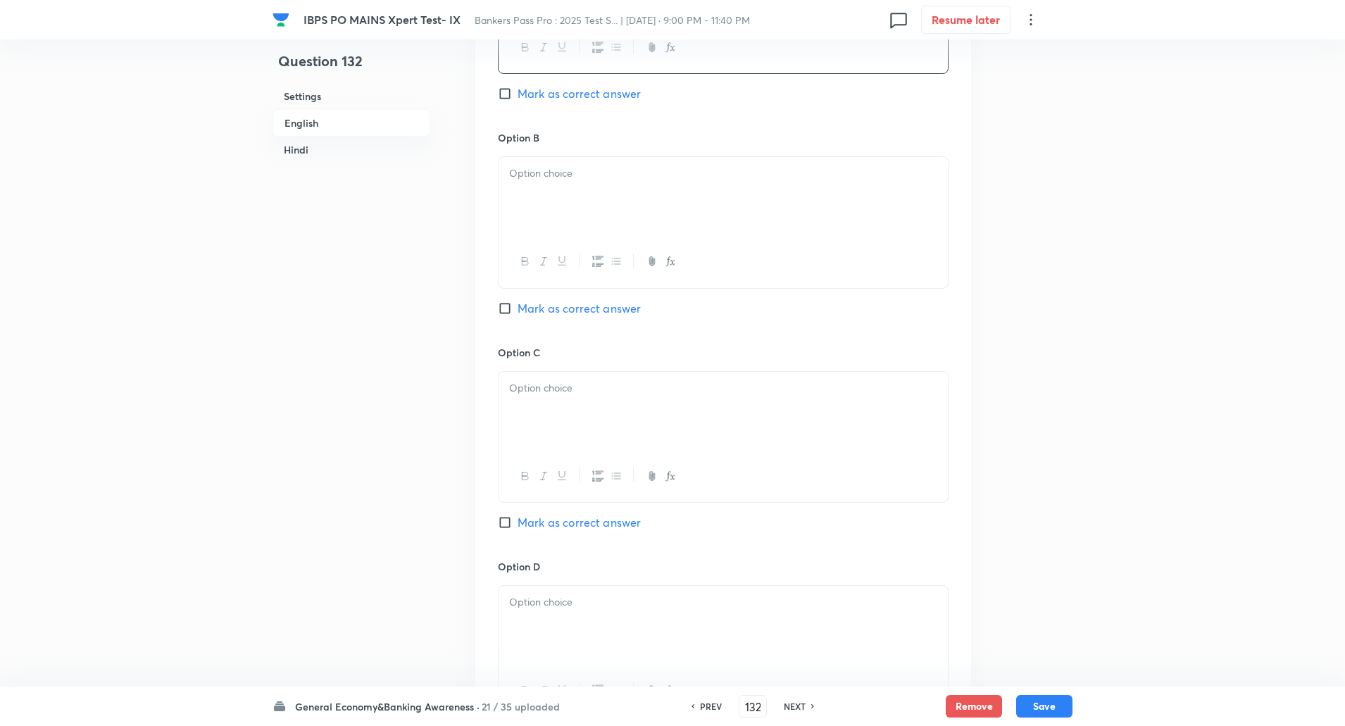
scroll to position [807, 0]
click at [921, 206] on div at bounding box center [723, 197] width 449 height 79
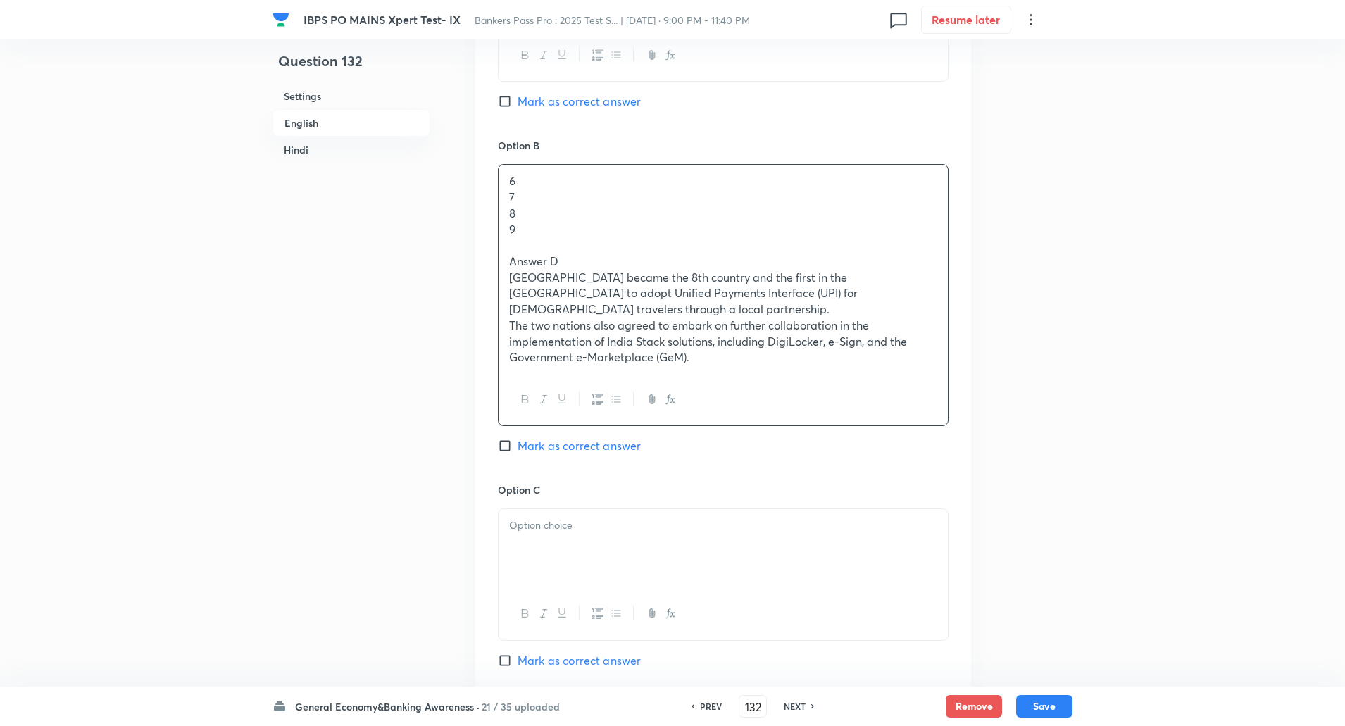
scroll to position [795, 0]
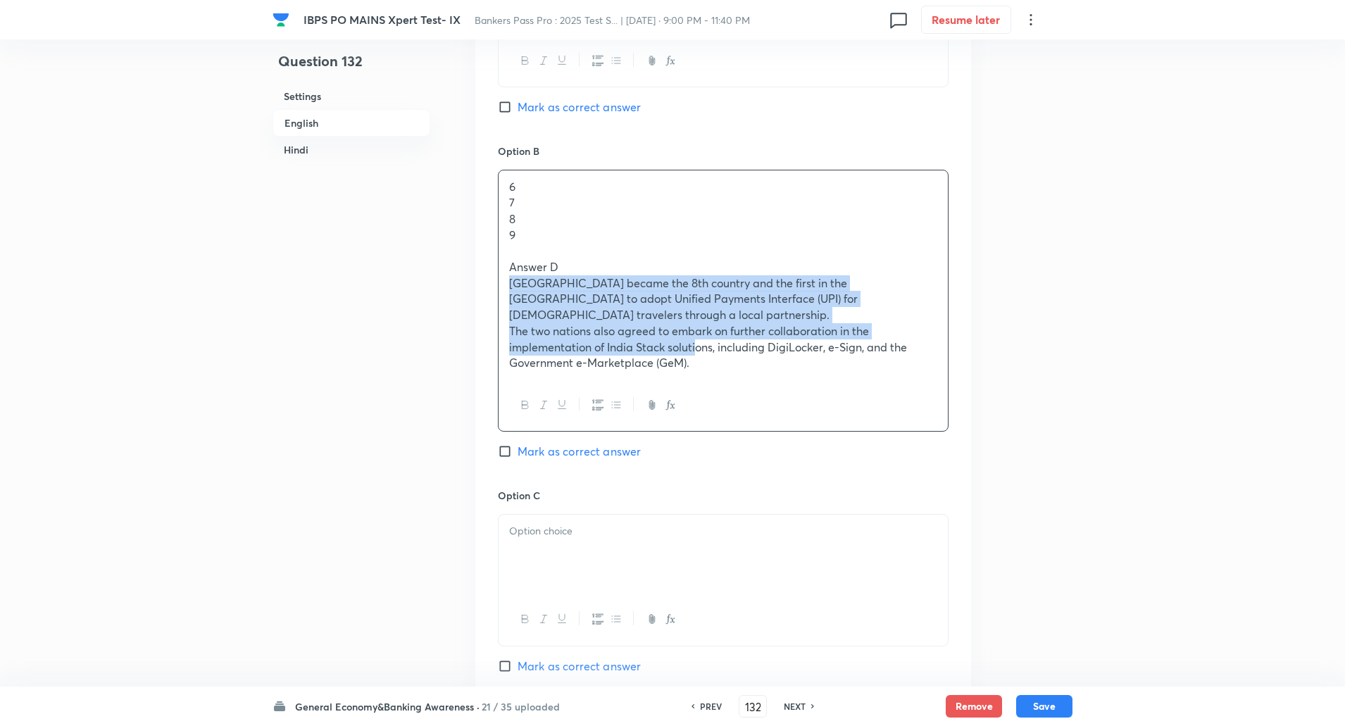
click at [696, 351] on div "6 7 8 9 Answer D Trinidad and Tobago became the 8th country and the first in th…" at bounding box center [723, 274] width 449 height 209
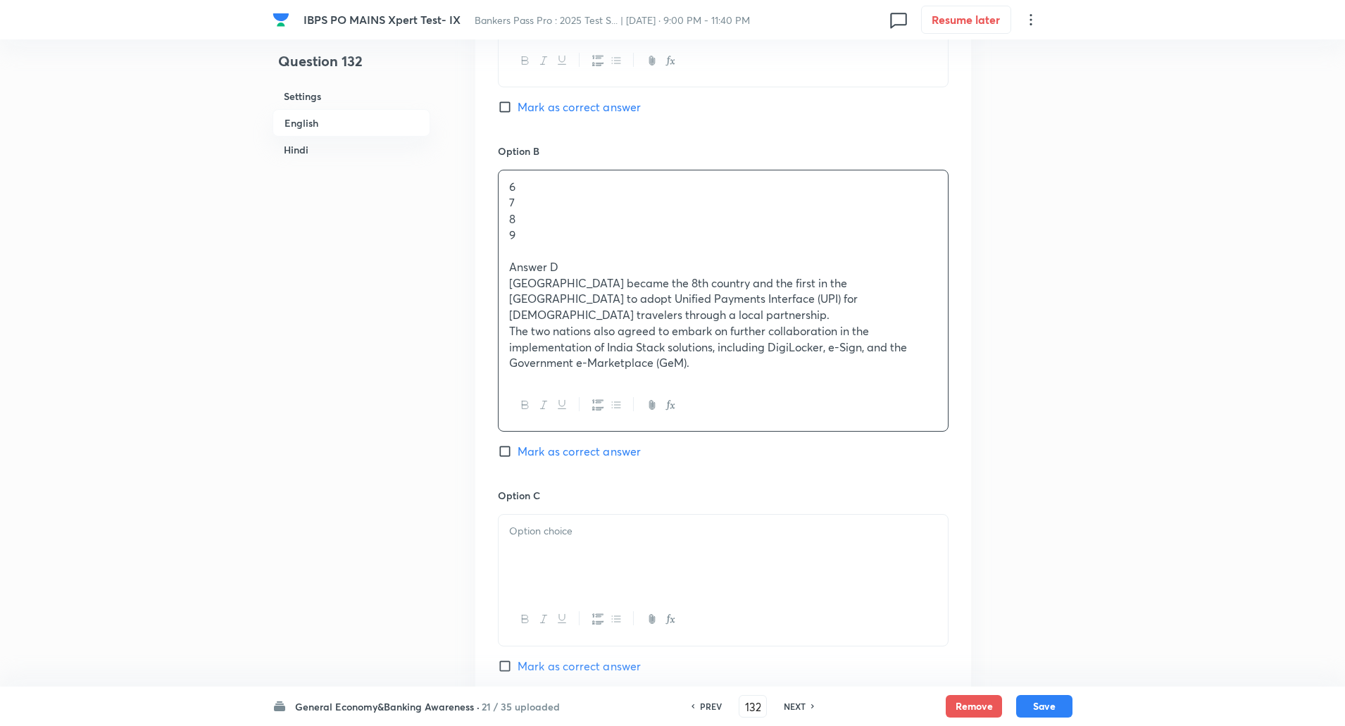
click at [618, 239] on p "9" at bounding box center [723, 236] width 428 height 16
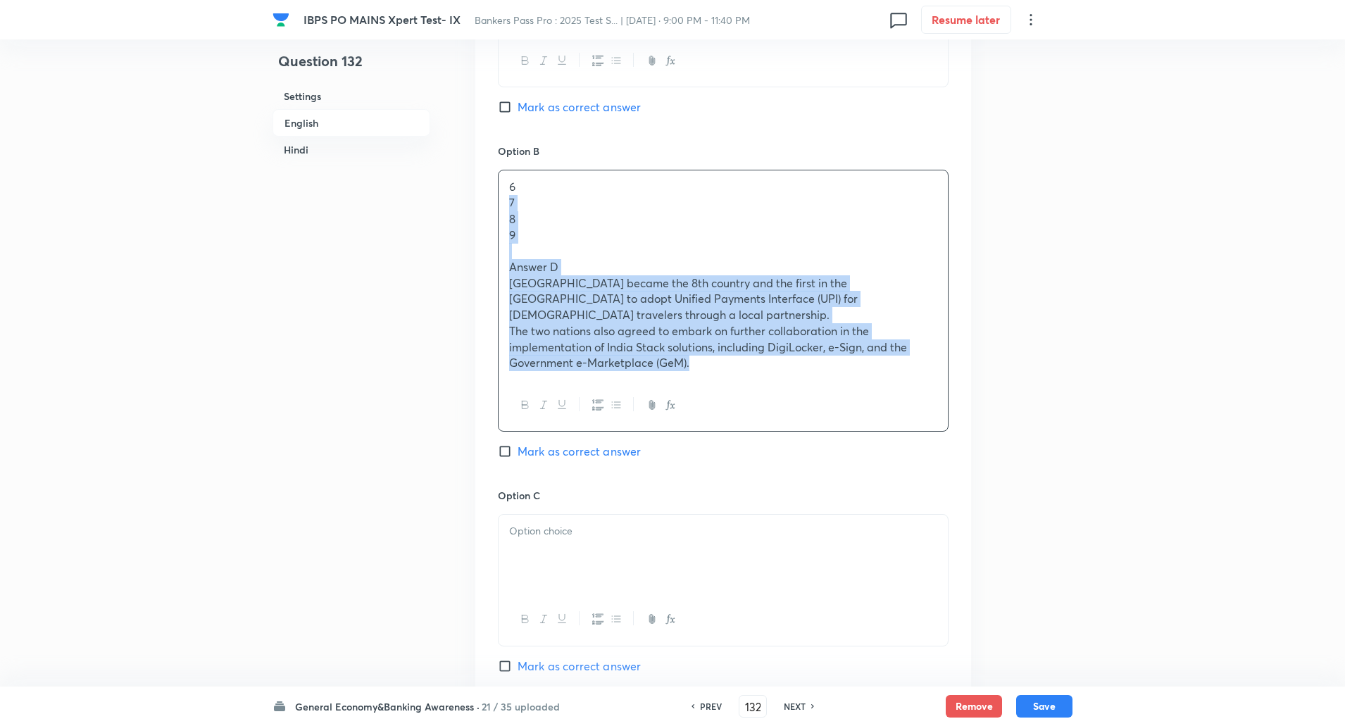
drag, startPoint x: 509, startPoint y: 207, endPoint x: 884, endPoint y: 408, distance: 425.7
click at [884, 408] on div "6 7 8 9 Answer D Trinidad and Tobago became the 8th country and the first in th…" at bounding box center [723, 301] width 451 height 262
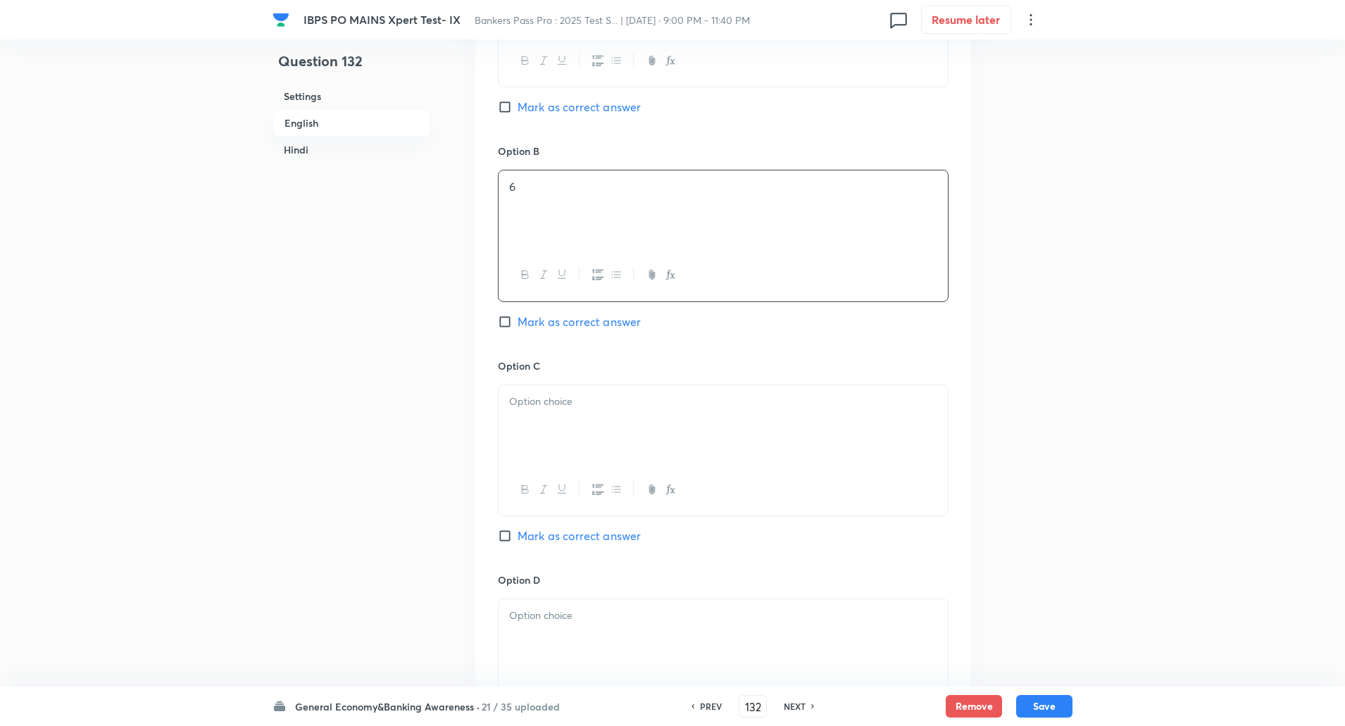
click at [535, 391] on div at bounding box center [723, 424] width 449 height 79
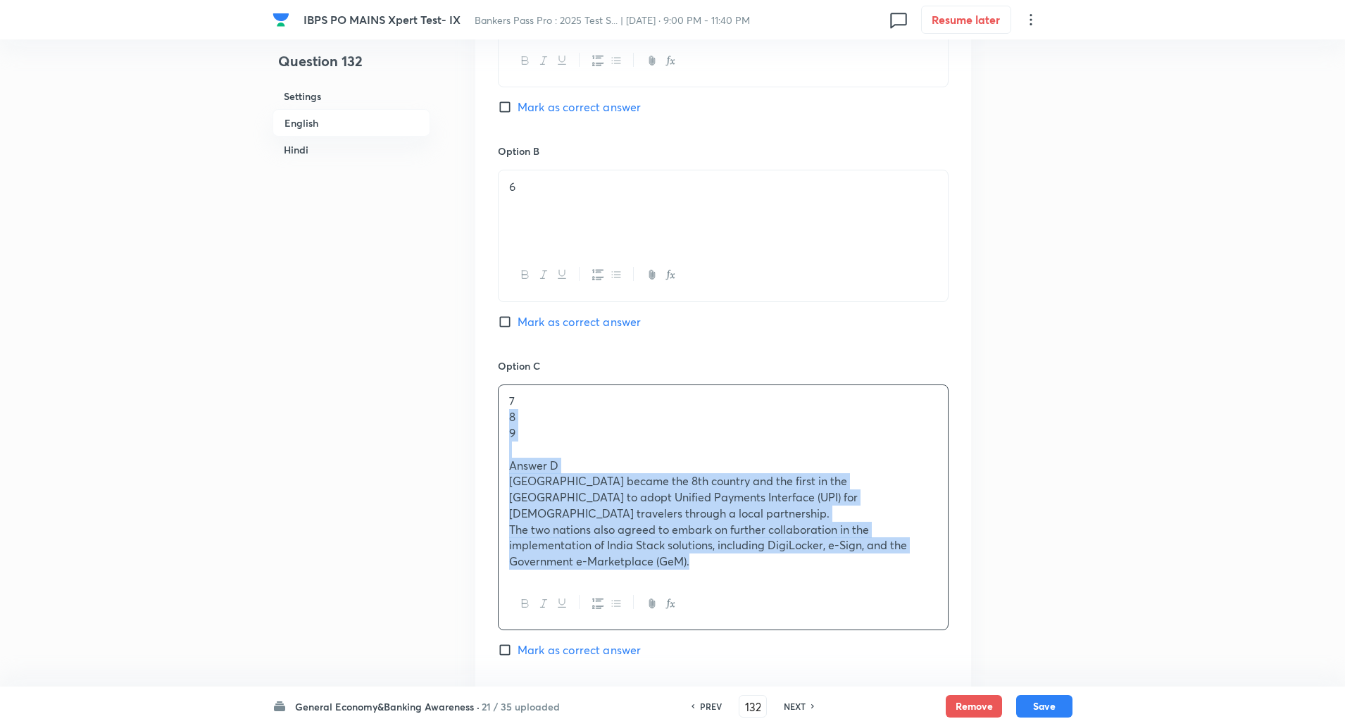
drag, startPoint x: 506, startPoint y: 419, endPoint x: 740, endPoint y: 592, distance: 291.2
click at [740, 592] on div "7 8 9 Answer D Trinidad and Tobago became the 8th country and the first in the …" at bounding box center [723, 508] width 451 height 246
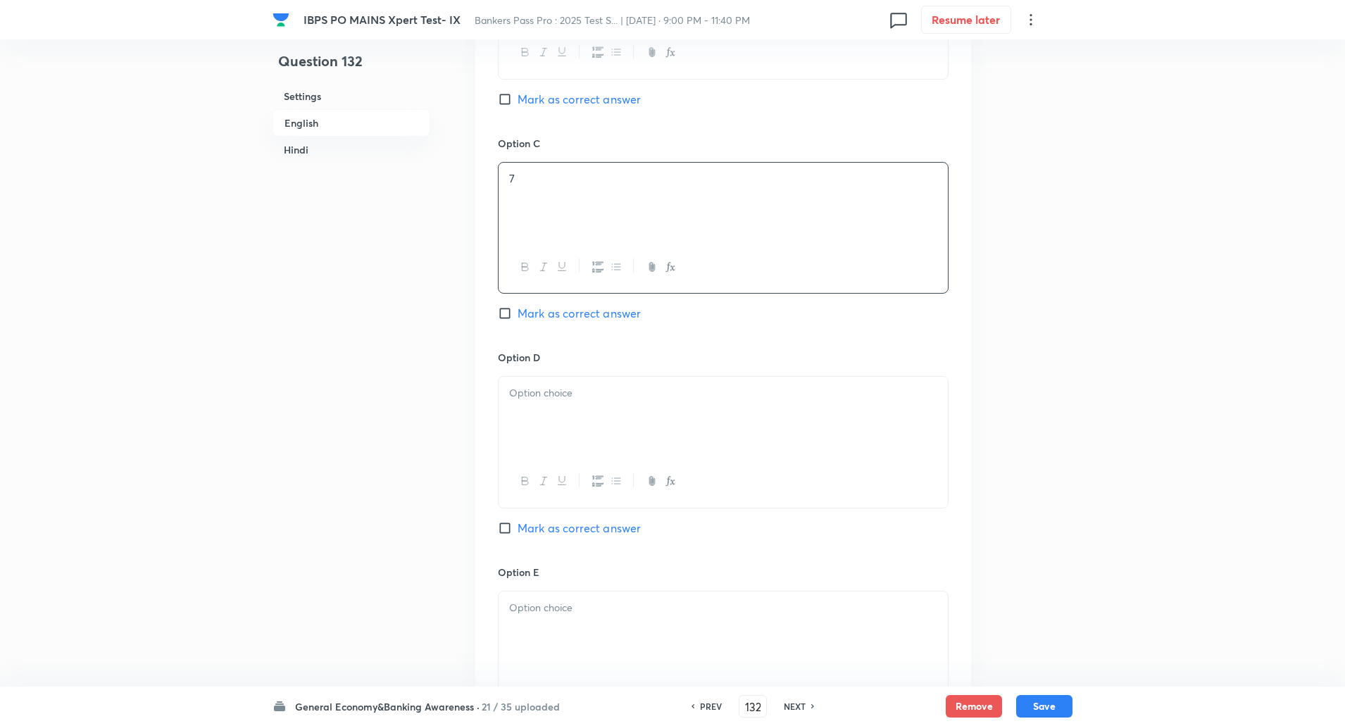
scroll to position [1025, 0]
click at [791, 404] on div at bounding box center [723, 408] width 449 height 79
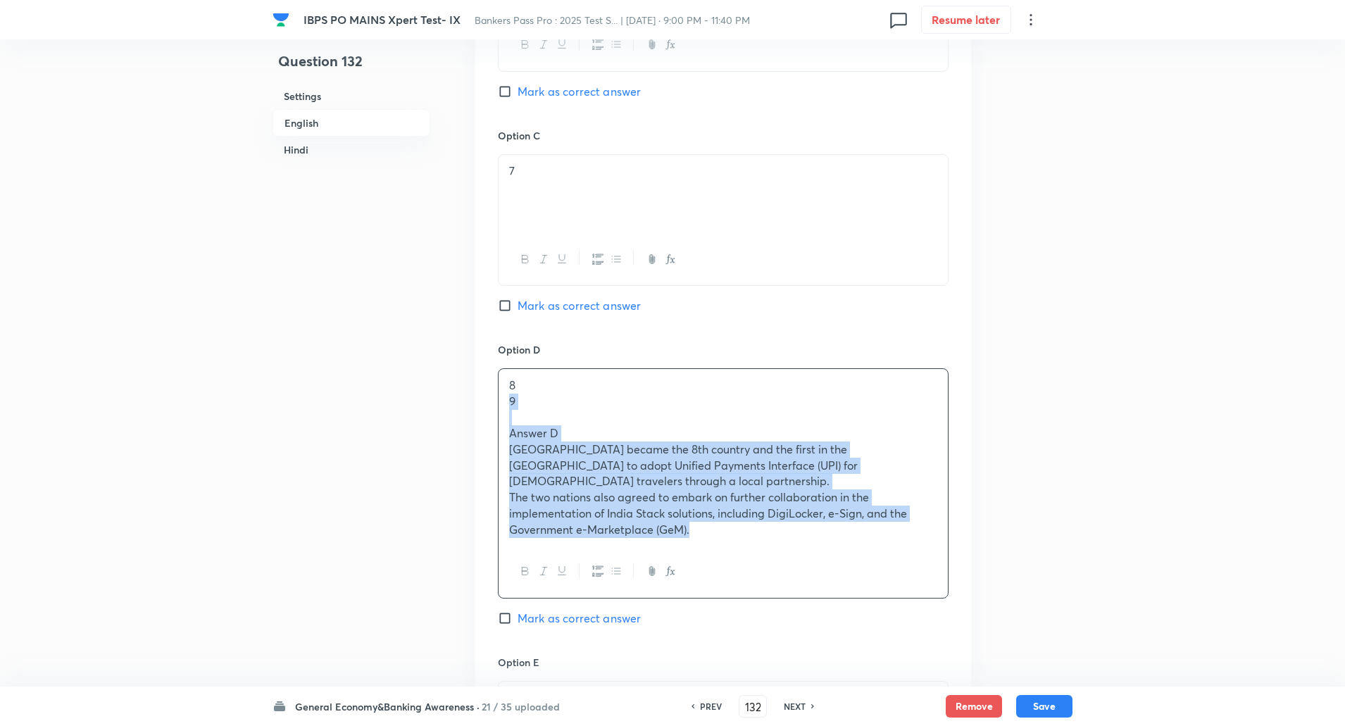
drag, startPoint x: 509, startPoint y: 401, endPoint x: 831, endPoint y: 566, distance: 362.3
click at [831, 566] on div "8 9 Answer D Trinidad and Tobago became the 8th country and the first in the Ca…" at bounding box center [723, 483] width 451 height 230
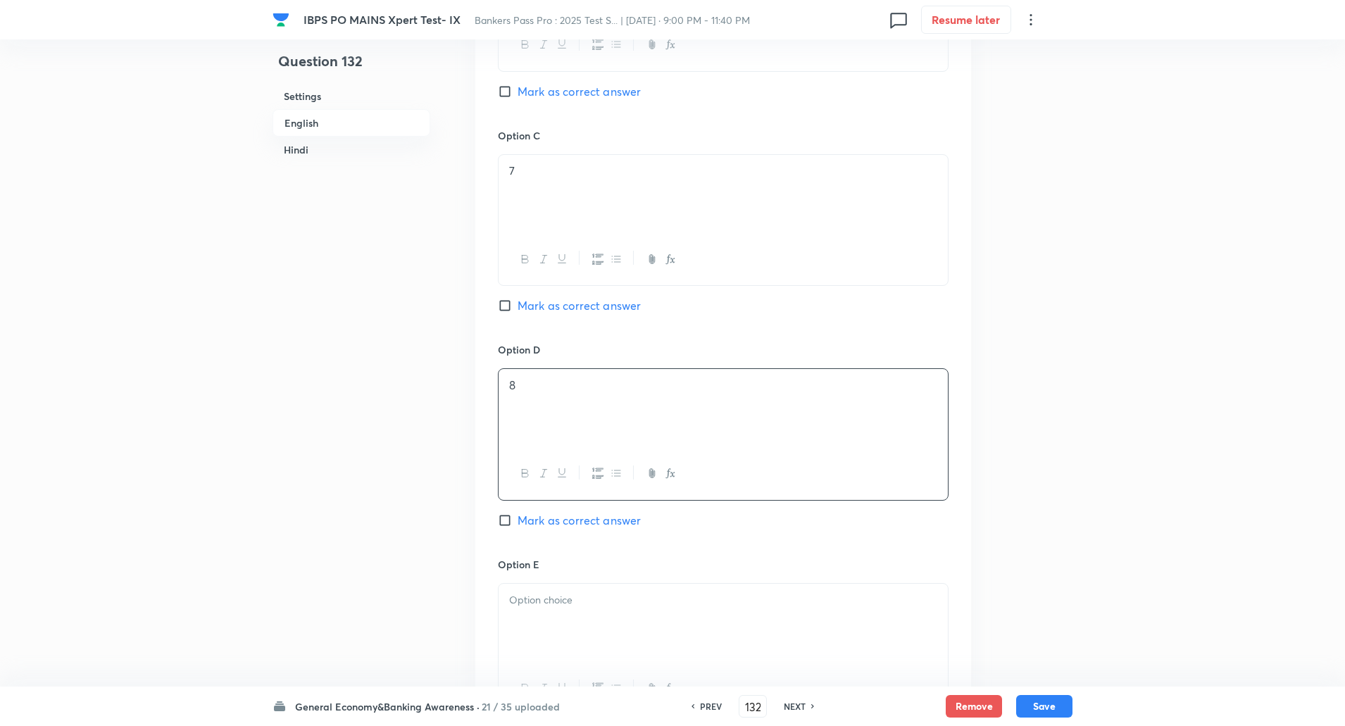
click at [502, 526] on input "Mark as correct answer" at bounding box center [508, 520] width 20 height 14
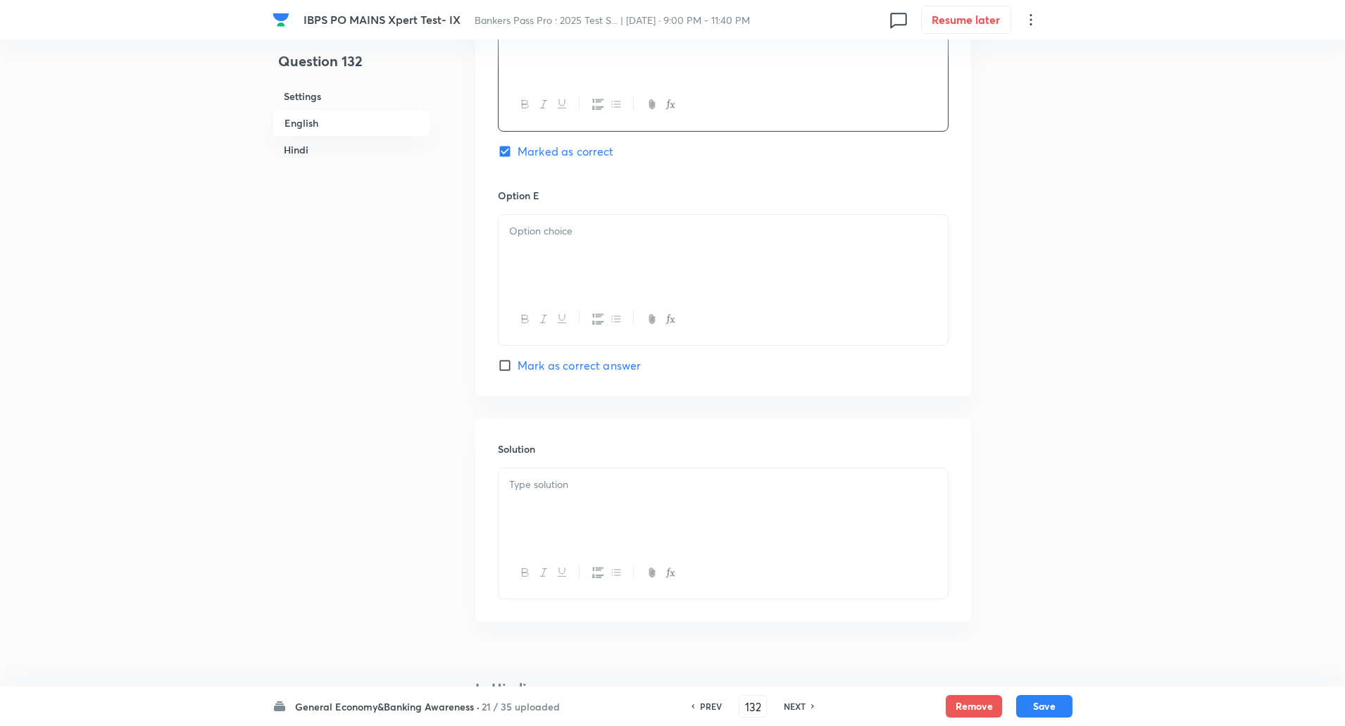
scroll to position [1396, 0]
click at [656, 219] on div at bounding box center [723, 252] width 449 height 79
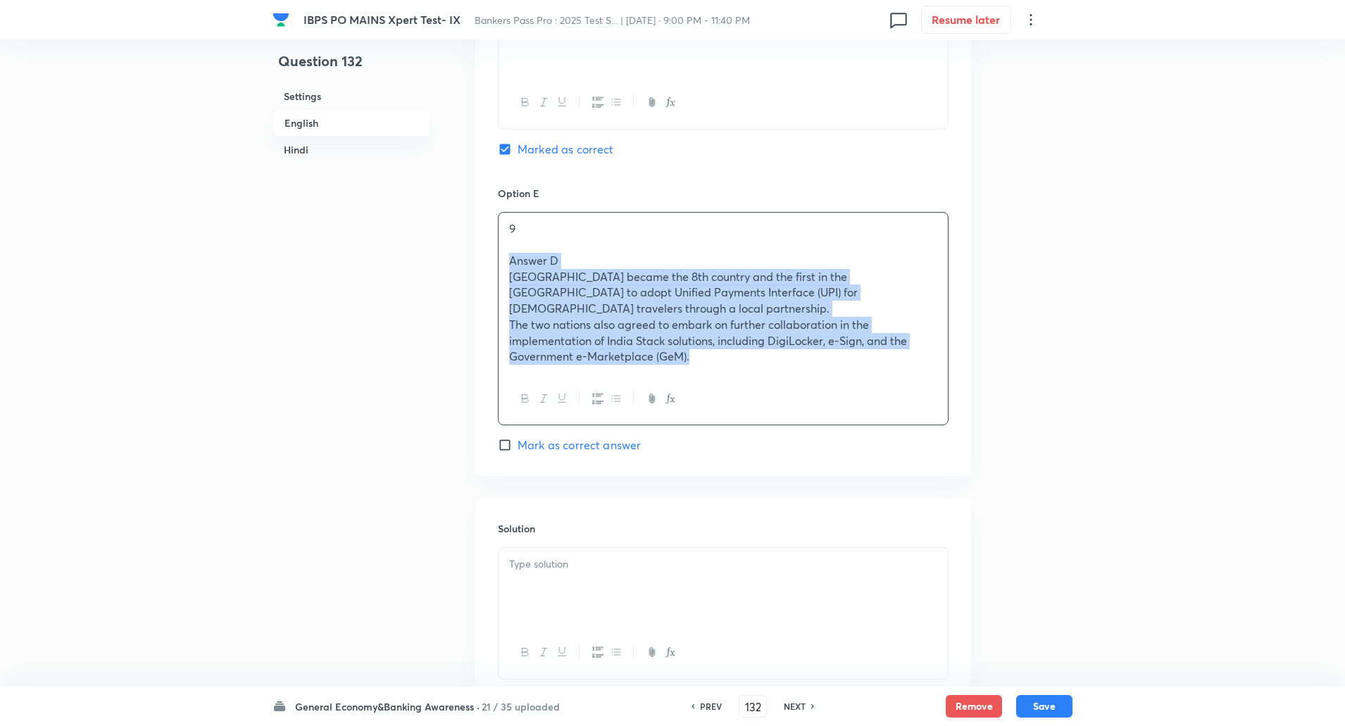
drag, startPoint x: 504, startPoint y: 260, endPoint x: 927, endPoint y: 456, distance: 465.8
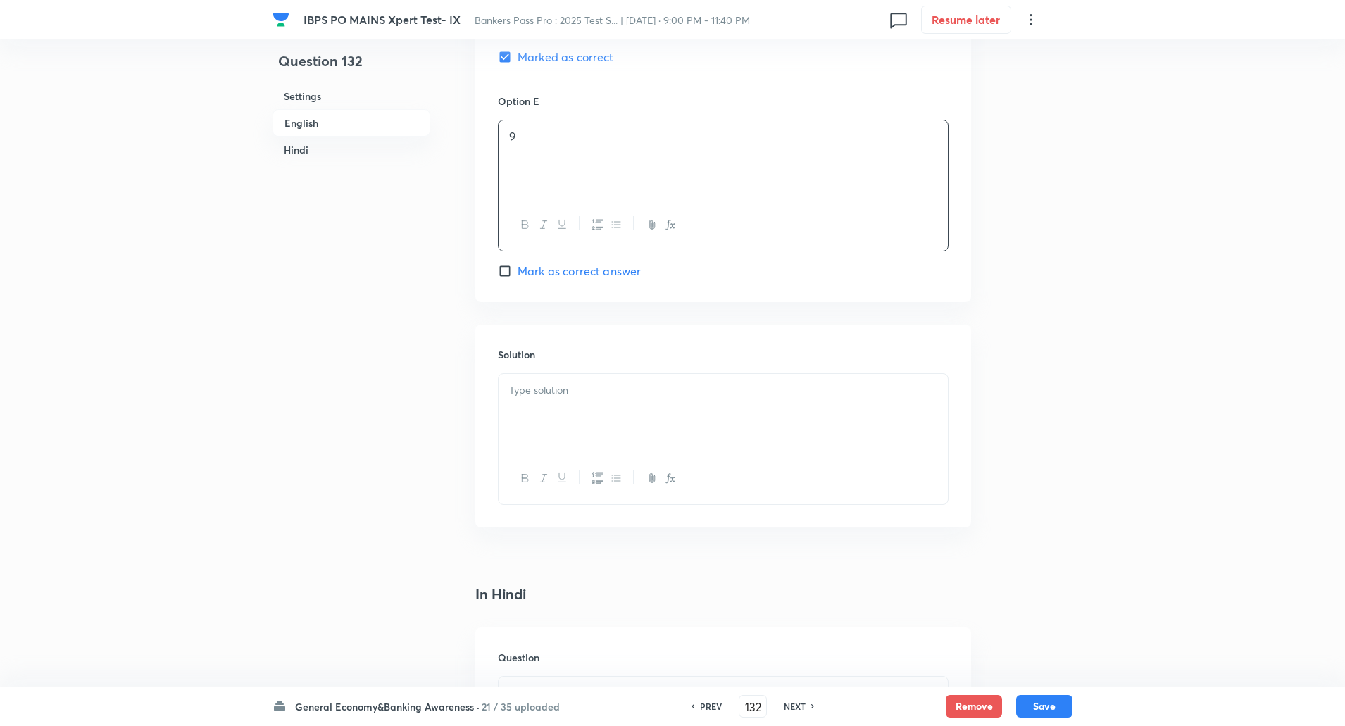
scroll to position [1489, 0]
click at [909, 431] on div at bounding box center [723, 412] width 449 height 79
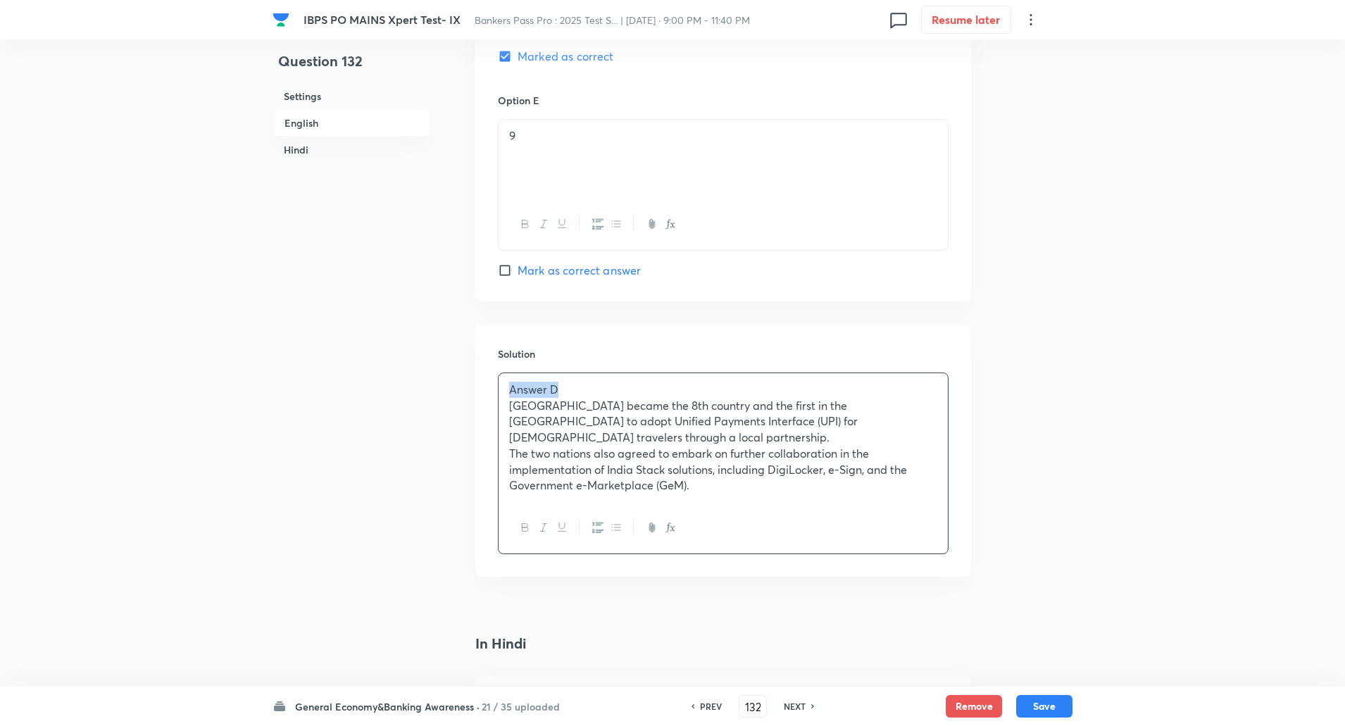
drag, startPoint x: 506, startPoint y: 392, endPoint x: 573, endPoint y: 392, distance: 66.9
click at [573, 392] on div "Answer D Trinidad and Tobago became the 8th country and the first in the Caribb…" at bounding box center [723, 437] width 449 height 129
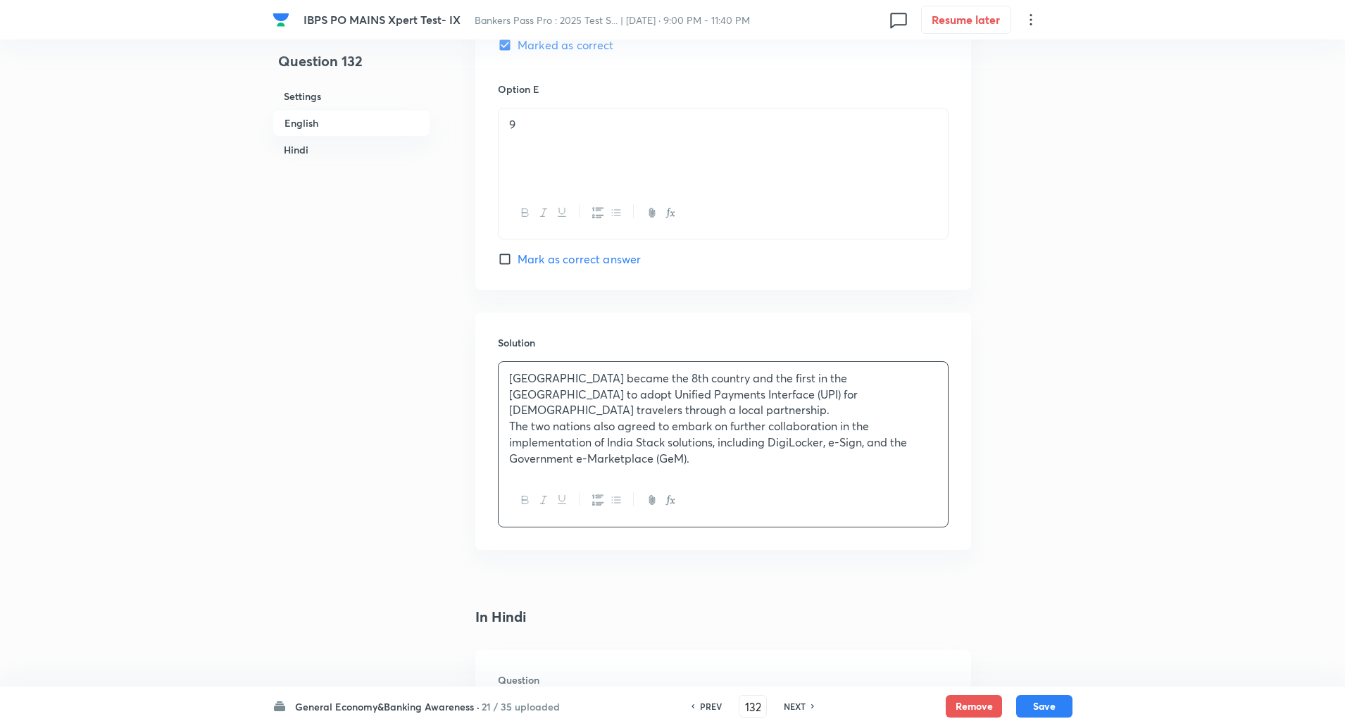
scroll to position [1502, 0]
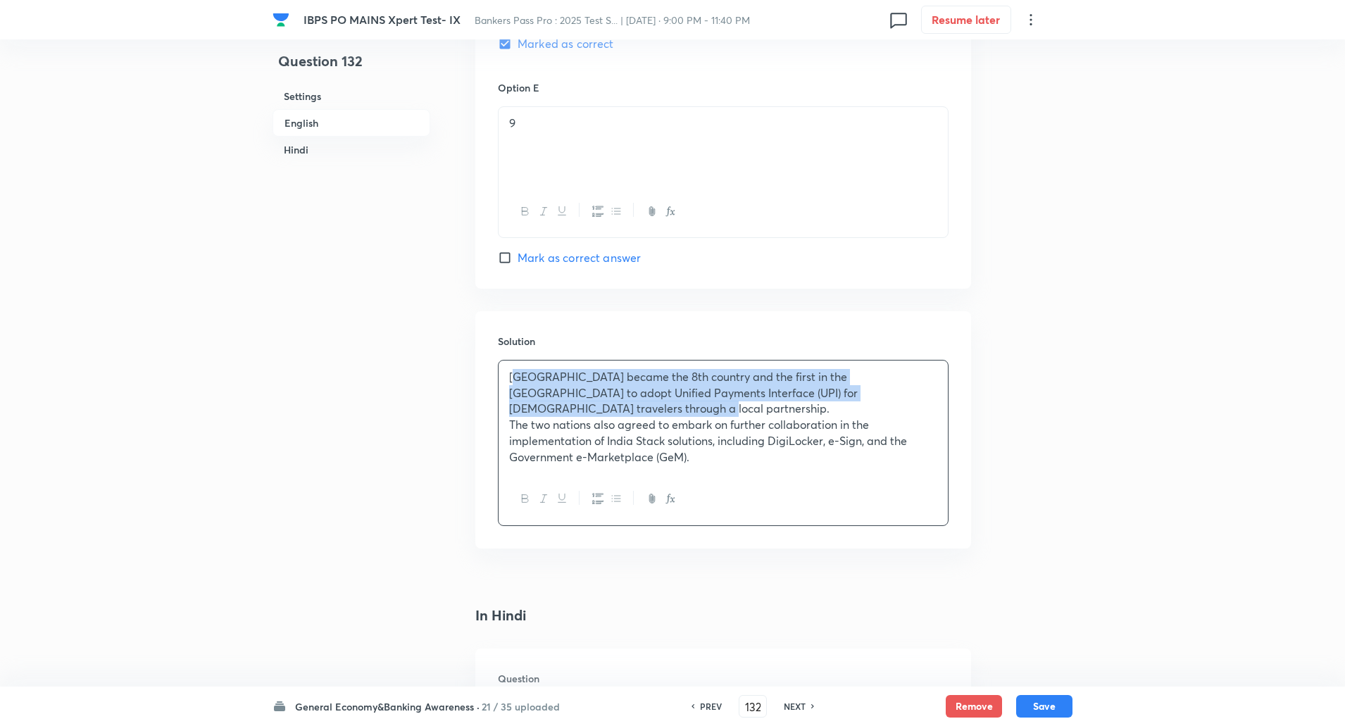
drag, startPoint x: 513, startPoint y: 371, endPoint x: 606, endPoint y: 416, distance: 103.3
click at [606, 416] on p "Trinidad and Tobago became the 8th country and the first in the Caribbean to ad…" at bounding box center [723, 393] width 428 height 48
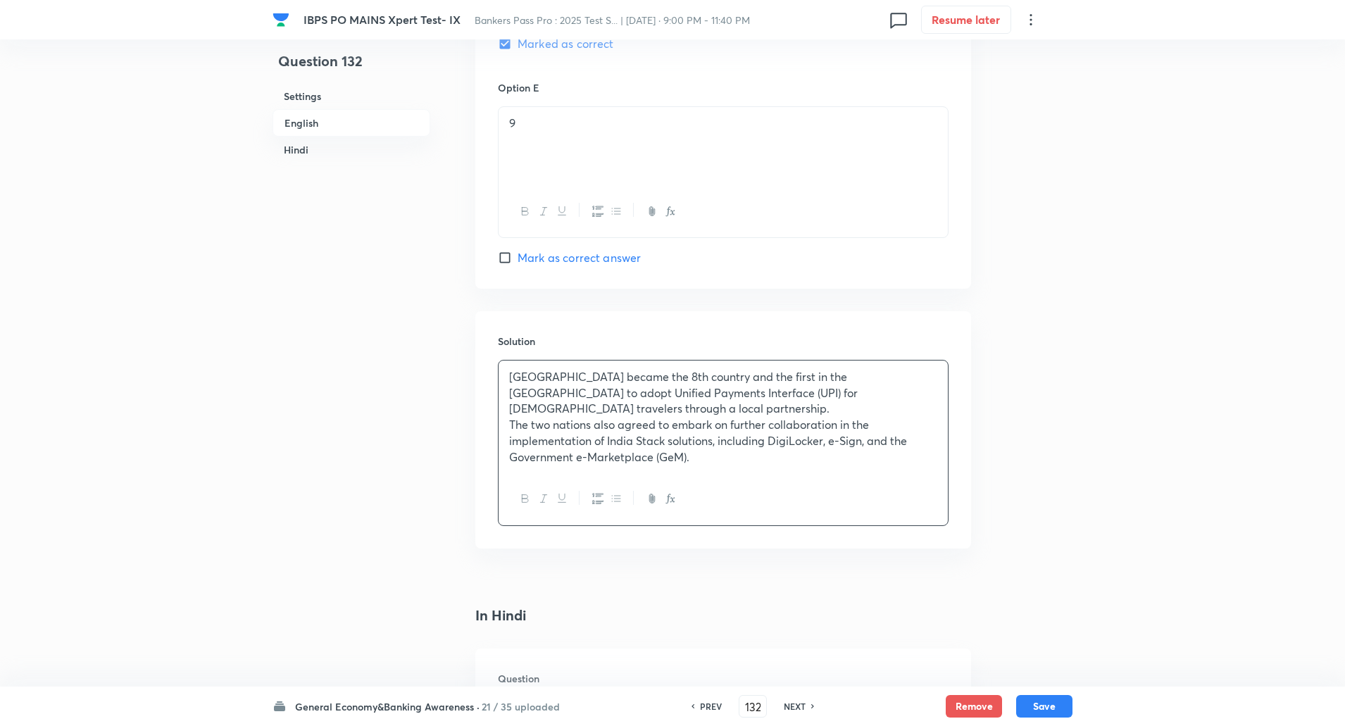
click at [498, 378] on div "Trinidad and Tobago became the 8th country and the first in the Caribbean to ad…" at bounding box center [723, 443] width 451 height 166
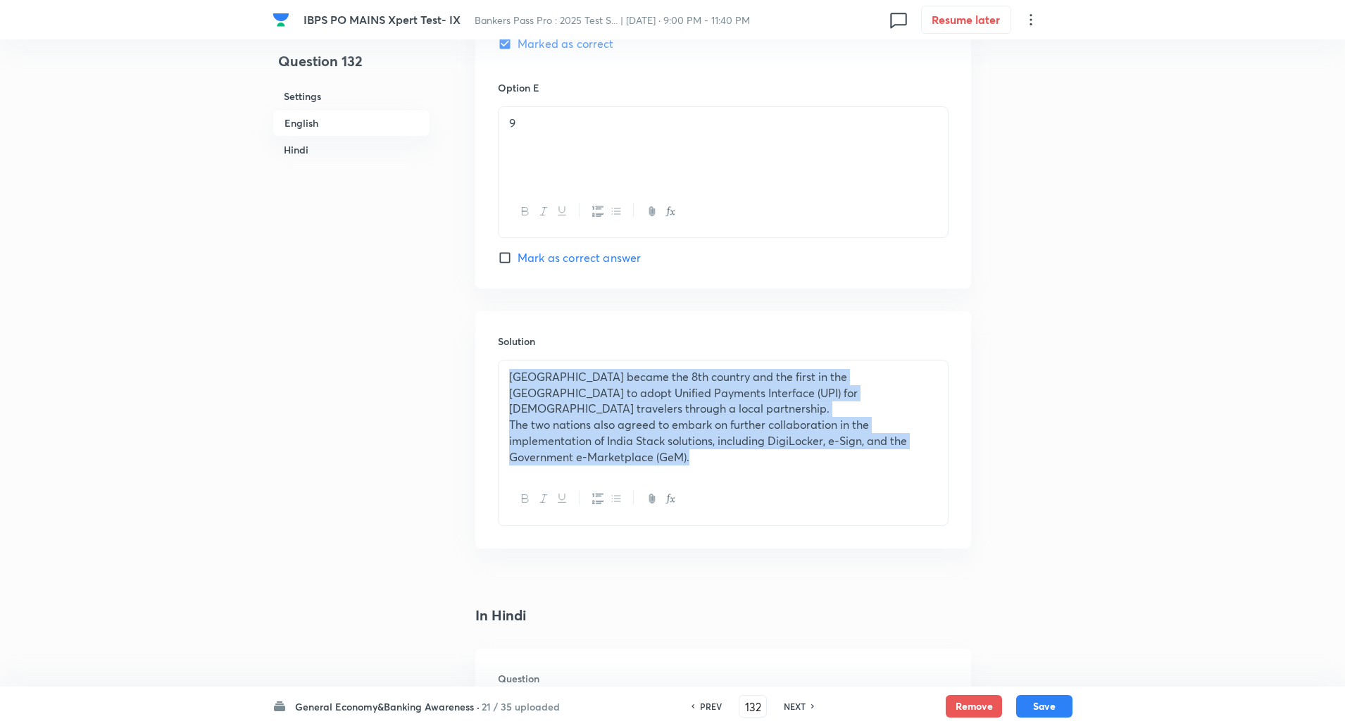
drag, startPoint x: 507, startPoint y: 370, endPoint x: 743, endPoint y: 485, distance: 262.7
click at [743, 485] on div "Trinidad and Tobago became the 8th country and the first in the Caribbean to ad…" at bounding box center [723, 443] width 451 height 166
click at [623, 502] on button "button" at bounding box center [615, 499] width 18 height 18
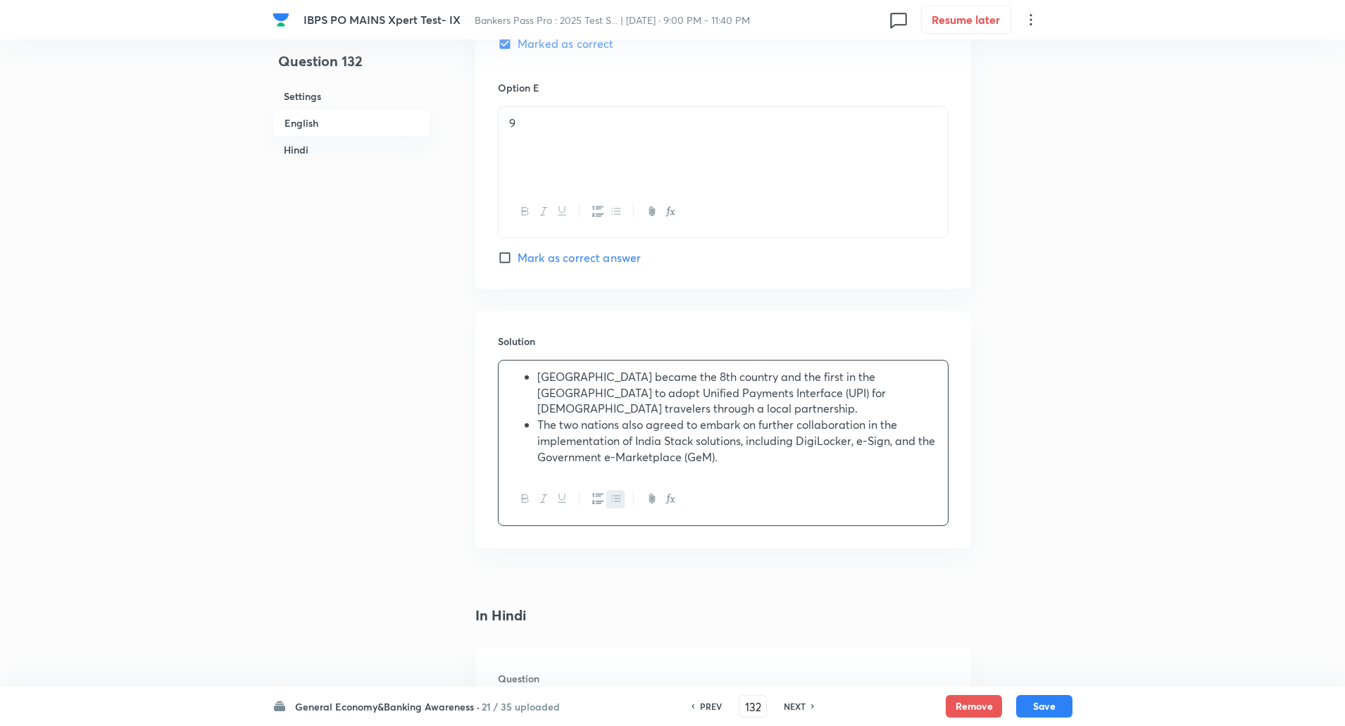
click at [793, 503] on div at bounding box center [723, 498] width 449 height 51
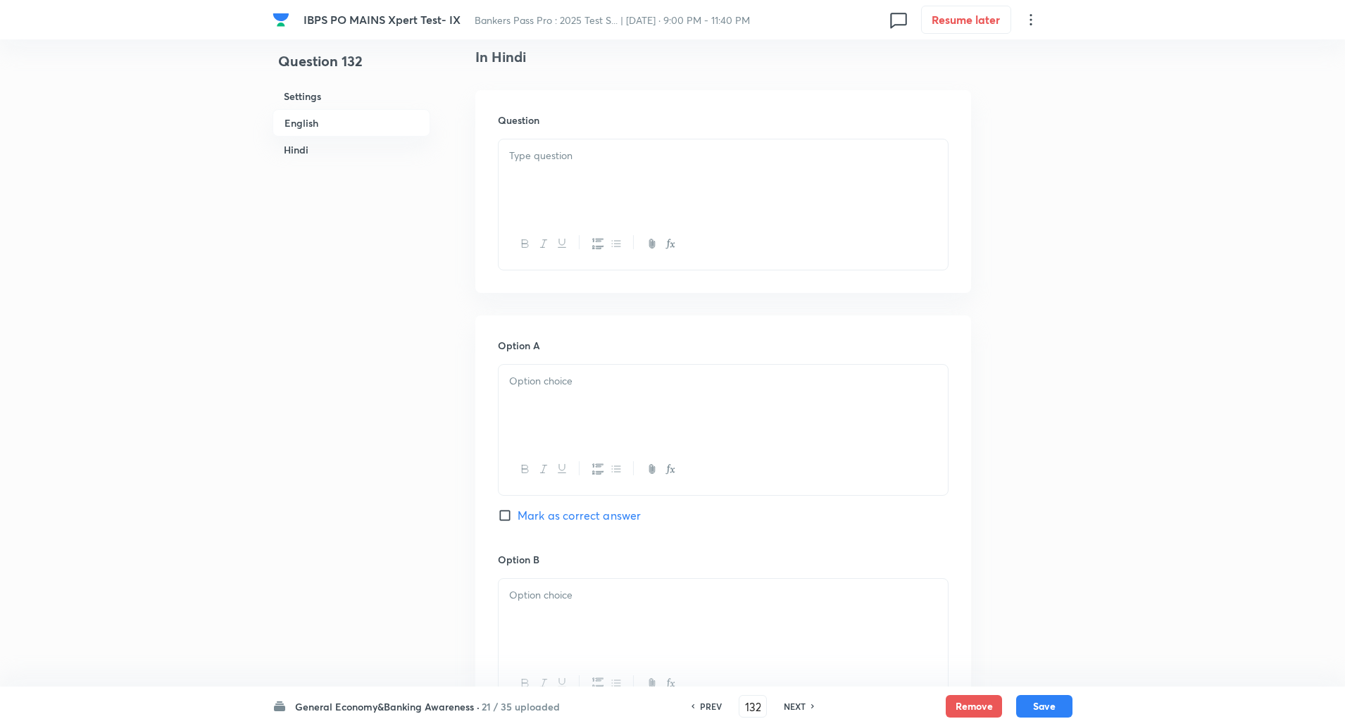
scroll to position [2074, 0]
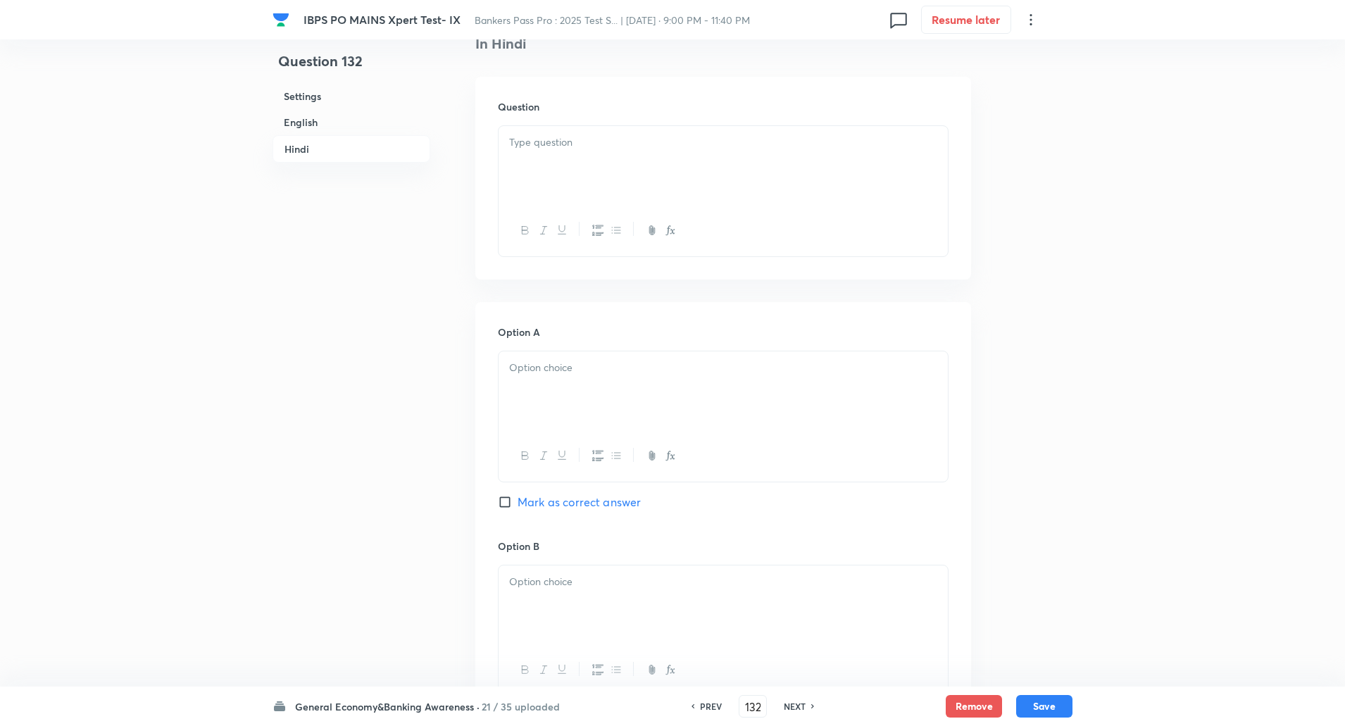
click at [620, 169] on div at bounding box center [723, 165] width 449 height 79
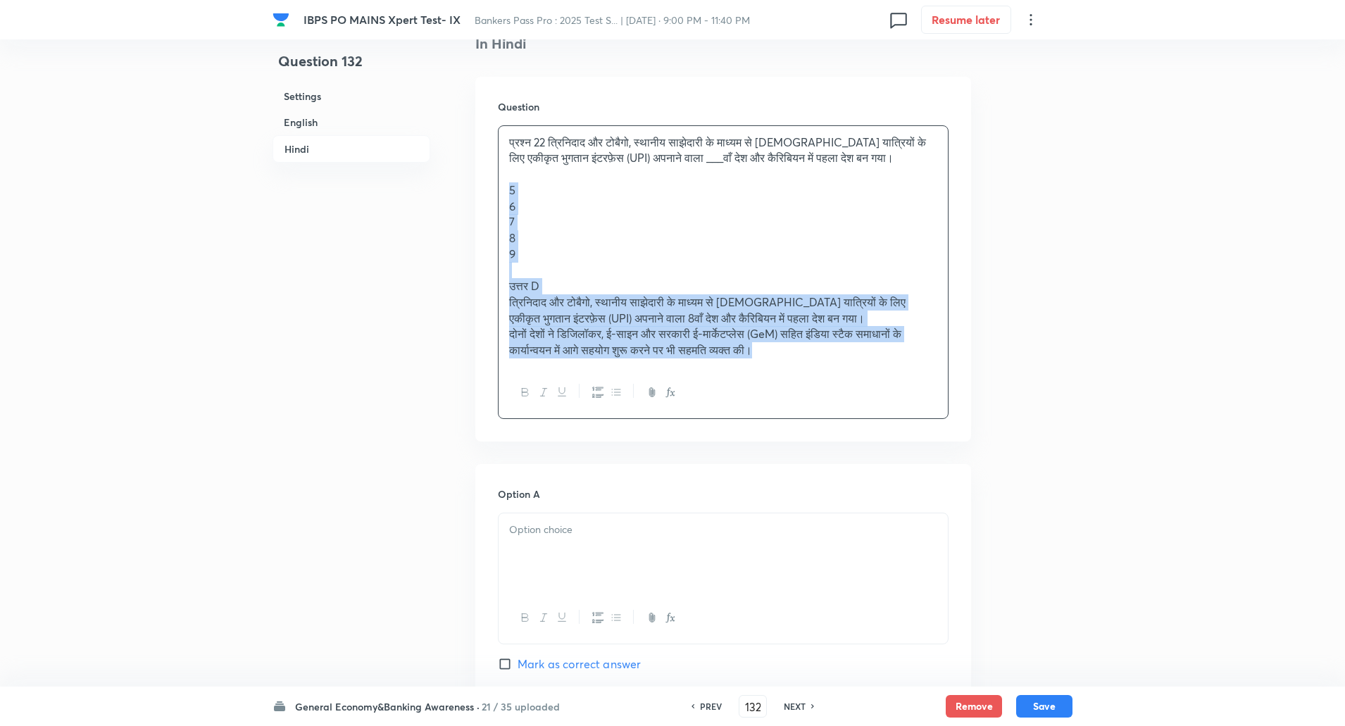
drag, startPoint x: 506, startPoint y: 194, endPoint x: 893, endPoint y: 424, distance: 450.4
click at [893, 424] on div "Question प्रश्न 22 त्रिनिदाद और टोबैगो, स्थानीय साझेदारी के माध्यम से भारतीय या…" at bounding box center [723, 259] width 496 height 365
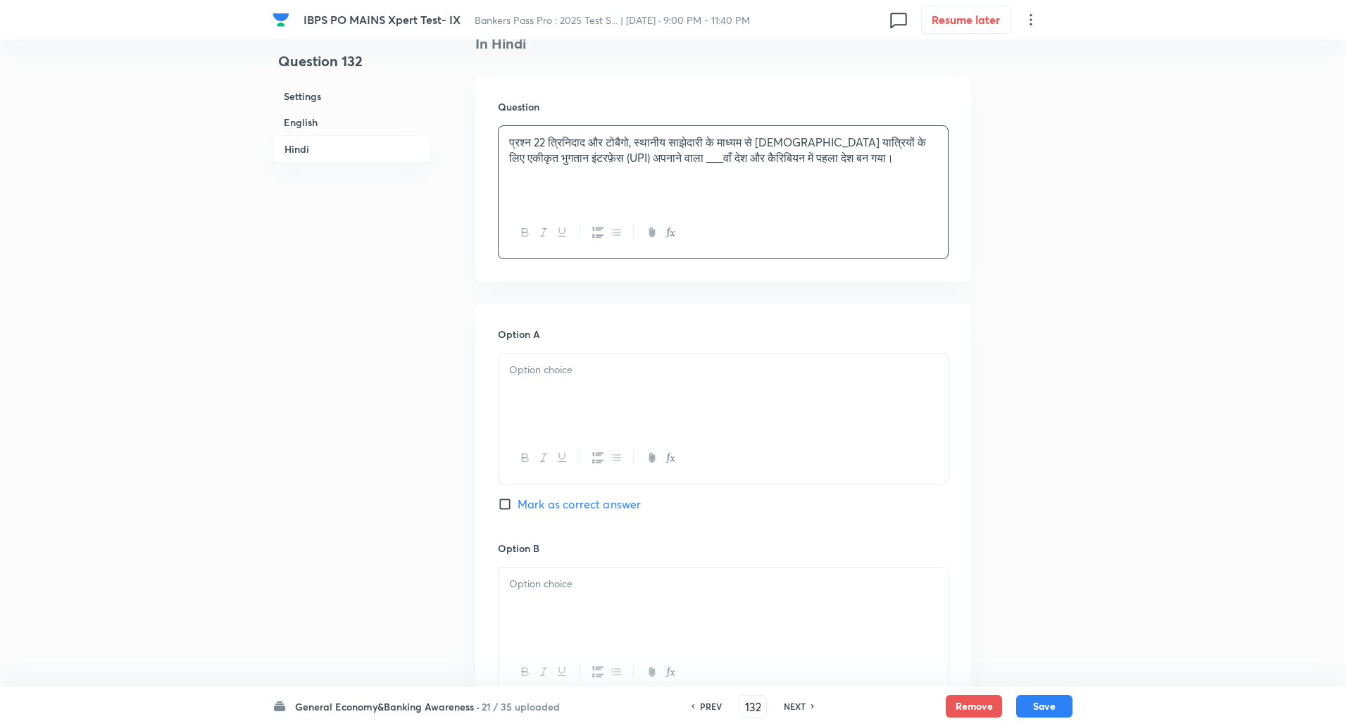
click at [542, 144] on p "प्रश्न 22 त्रिनिदाद और टोबैगो, स्थानीय साझेदारी के माध्यम से भारतीय यात्रियों क…" at bounding box center [723, 151] width 428 height 32
click at [537, 144] on p "प्रश्न 22 त्रिनिदाद और टोबैगो, स्थानीय साझेदारी के माध्यम से भारतीय यात्रियों क…" at bounding box center [723, 151] width 428 height 32
click at [551, 381] on div at bounding box center [723, 393] width 449 height 79
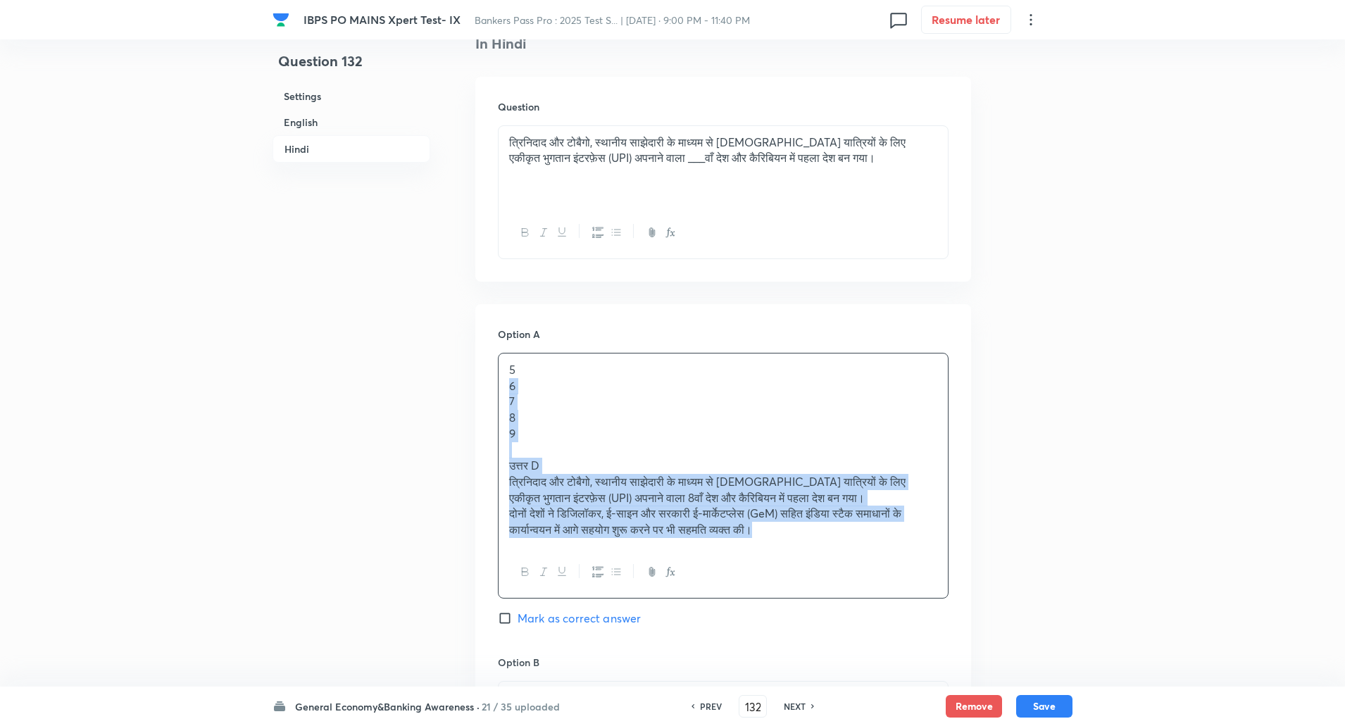
drag, startPoint x: 508, startPoint y: 385, endPoint x: 962, endPoint y: 686, distance: 545.3
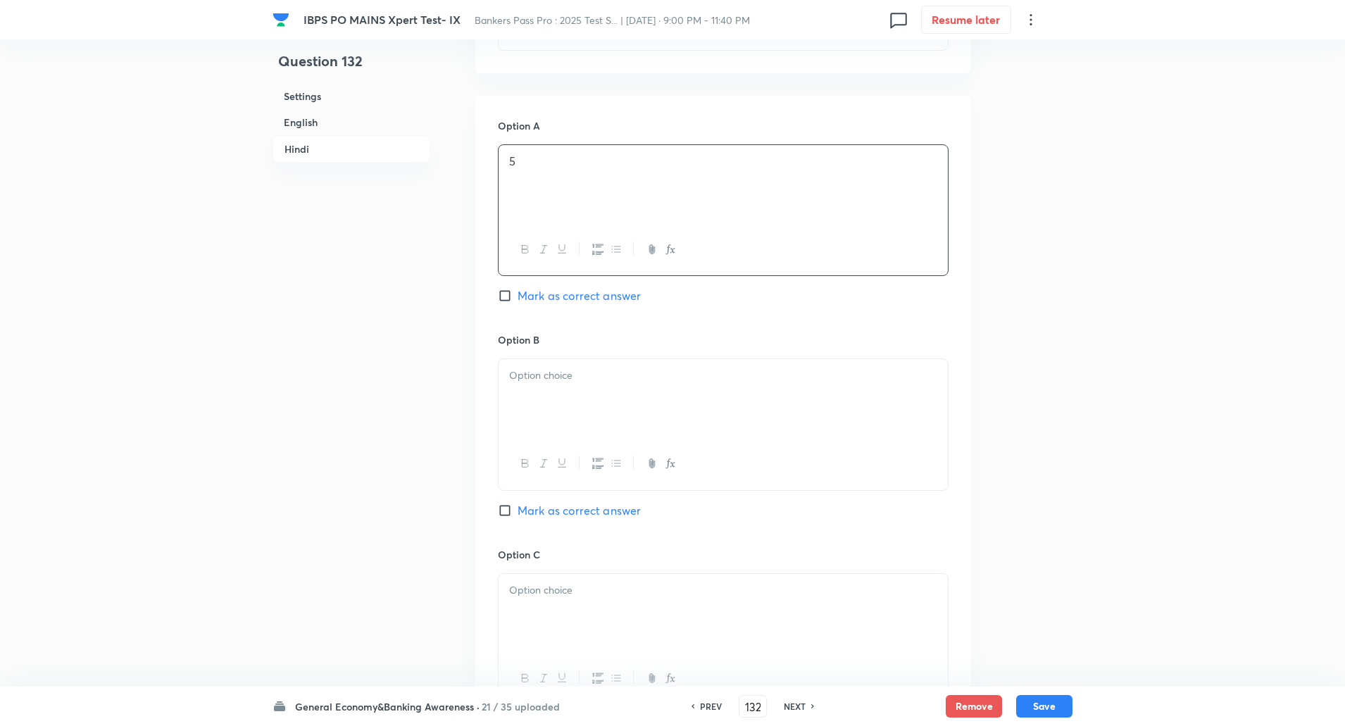
scroll to position [2284, 0]
click at [882, 379] on p at bounding box center [723, 374] width 428 height 16
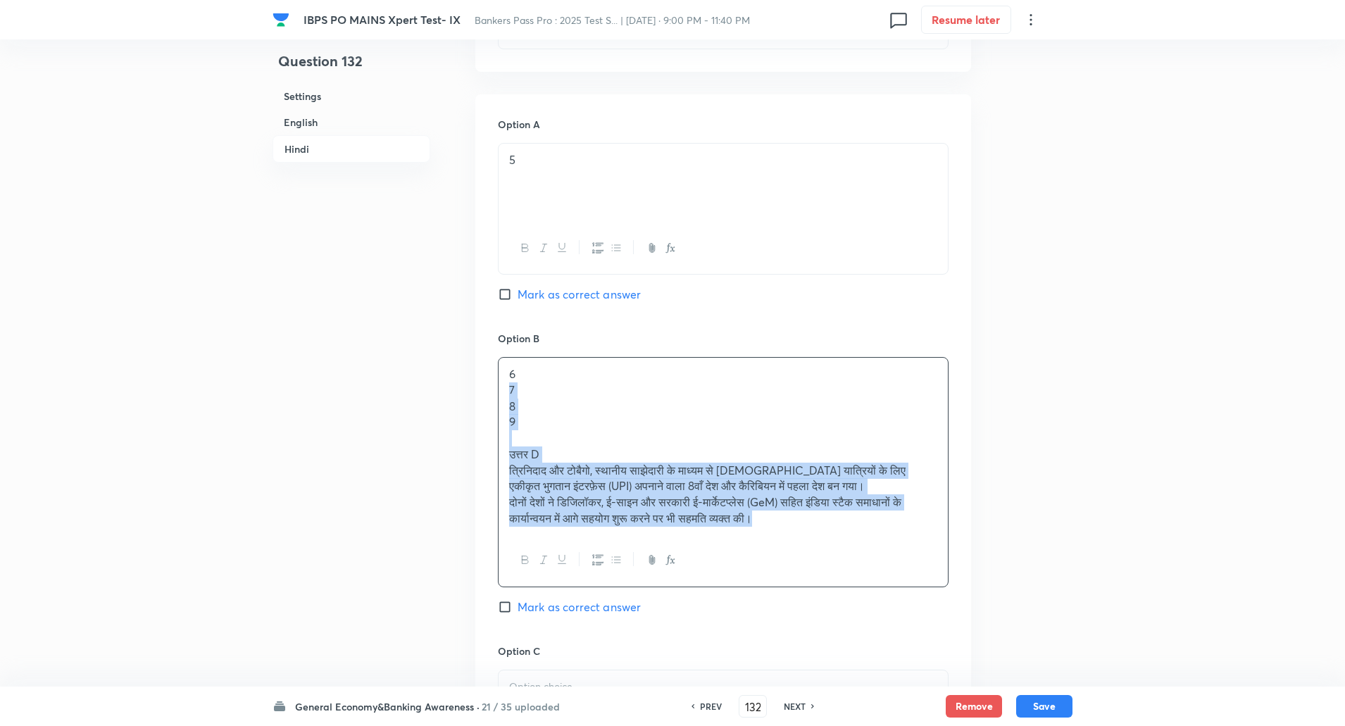
drag, startPoint x: 509, startPoint y: 393, endPoint x: 873, endPoint y: 560, distance: 400.0
click at [873, 560] on div "6 7 8 9 उत्तर D त्रिनिदाद और टोबैगो, स्थानीय साझेदारी के माध्यम से भारतीय यात्र…" at bounding box center [723, 472] width 451 height 230
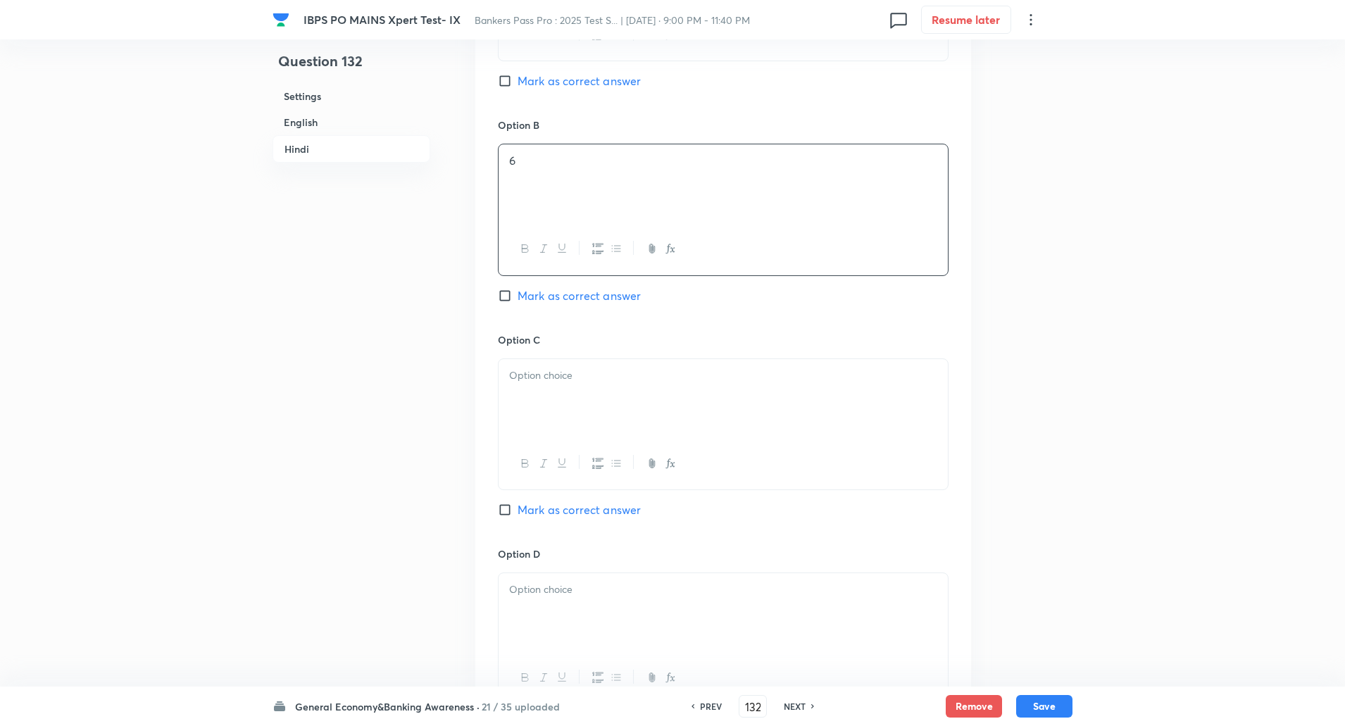
scroll to position [2510, 0]
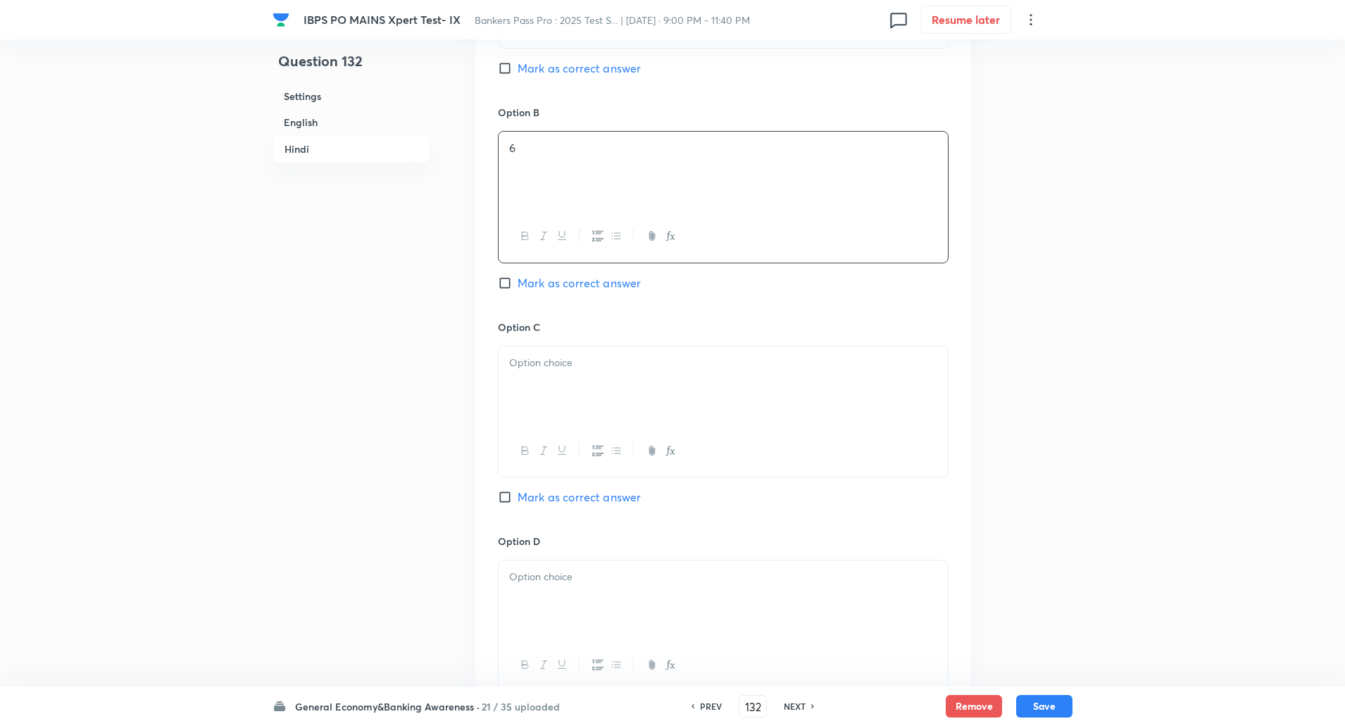
click at [912, 388] on div at bounding box center [723, 386] width 449 height 79
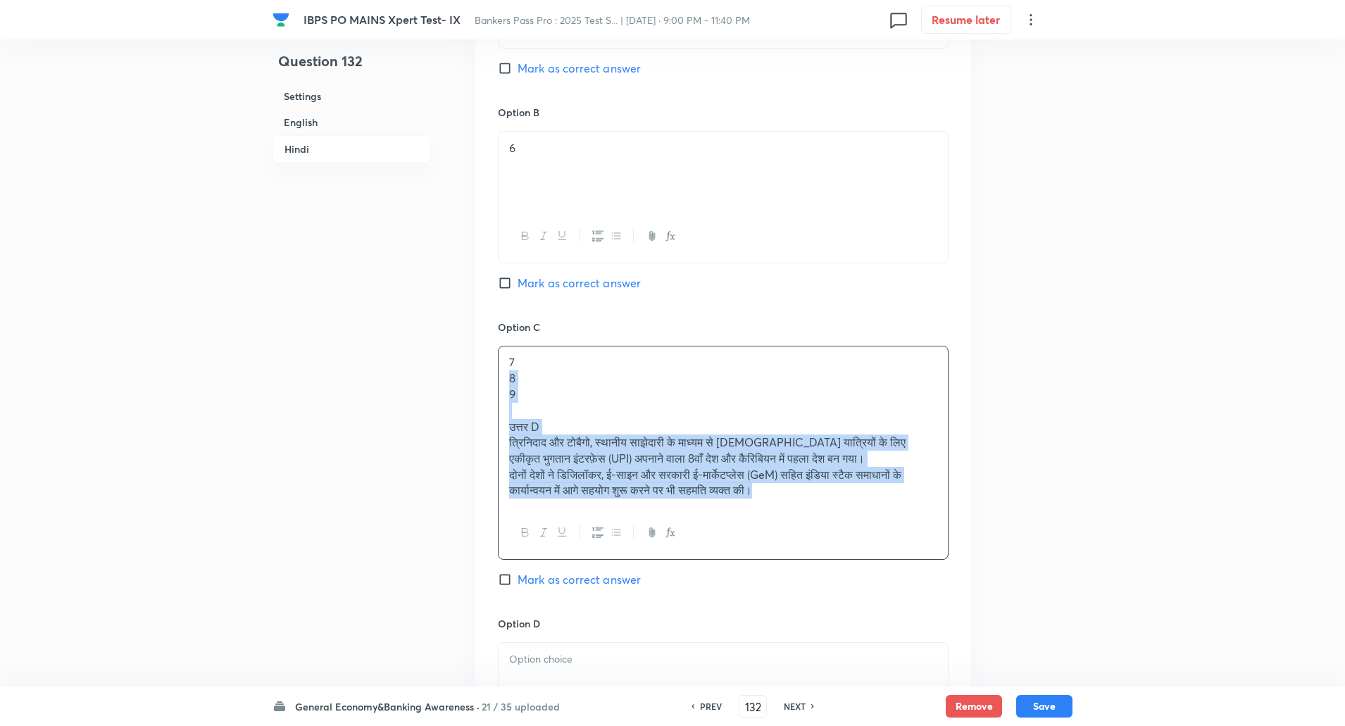
drag, startPoint x: 503, startPoint y: 382, endPoint x: 818, endPoint y: 567, distance: 365.3
click at [818, 567] on div "Option C 7 8 9 उत्तर D त्रिनिदाद और टोबैगो, स्थानीय साझेदारी के माध्यम से भारती…" at bounding box center [723, 468] width 451 height 297
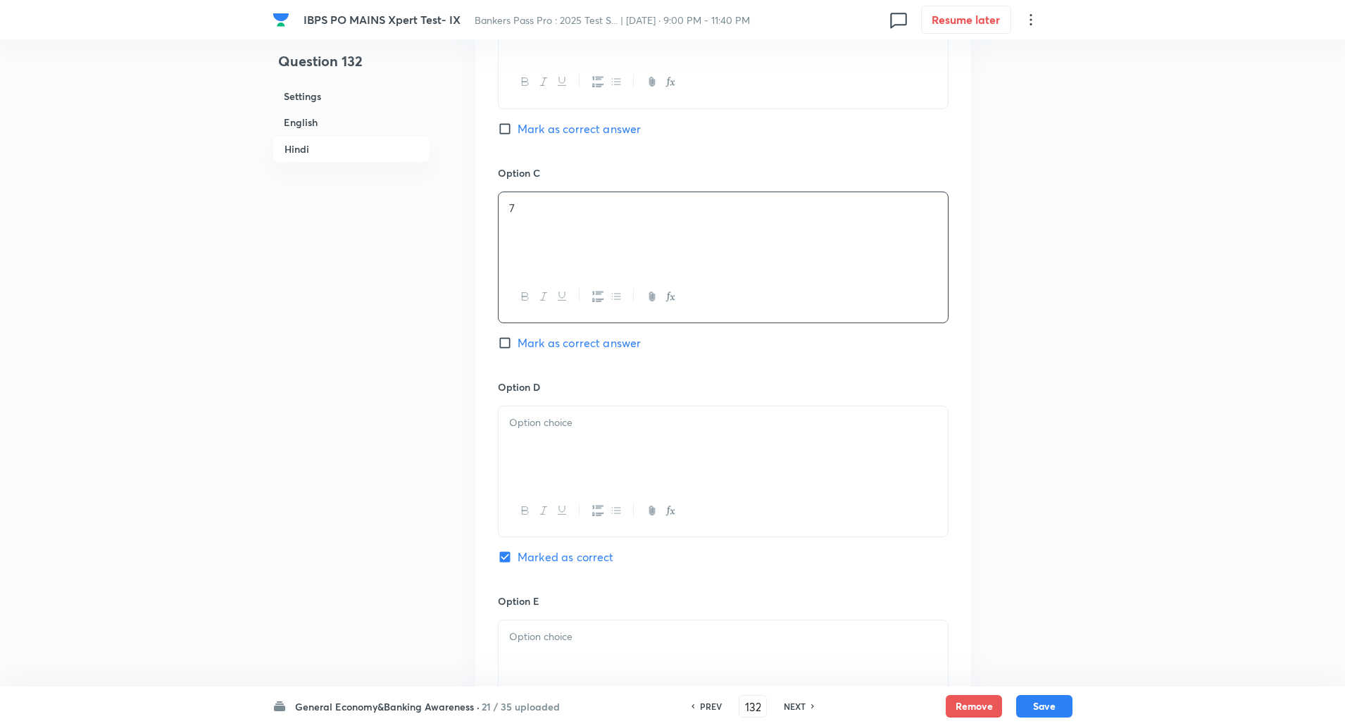
scroll to position [2666, 0]
click at [822, 430] on div at bounding box center [723, 443] width 449 height 79
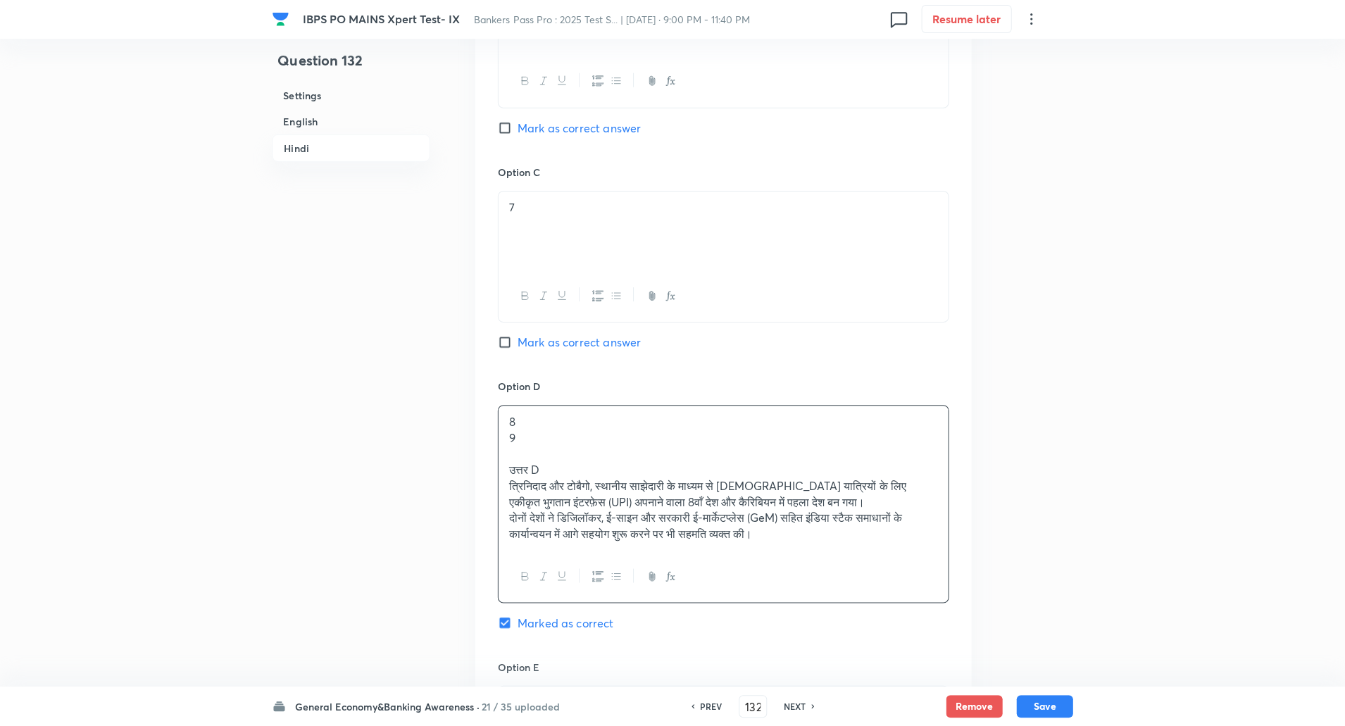
scroll to position [2664, 0]
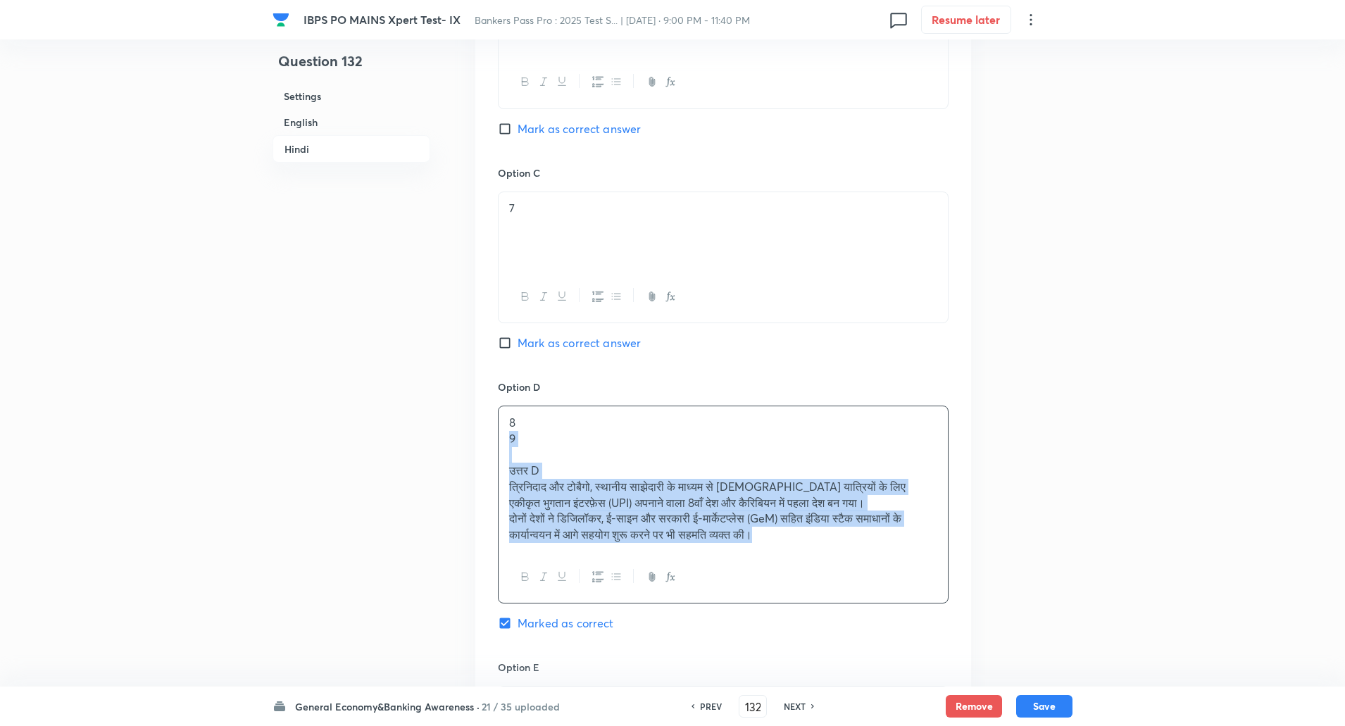
drag, startPoint x: 505, startPoint y: 432, endPoint x: 833, endPoint y: 570, distance: 355.8
click at [833, 570] on div "8 9 उत्तर D त्रिनिदाद और टोबैगो, स्थानीय साझेदारी के माध्यम से भारतीय यात्रियों…" at bounding box center [723, 505] width 451 height 198
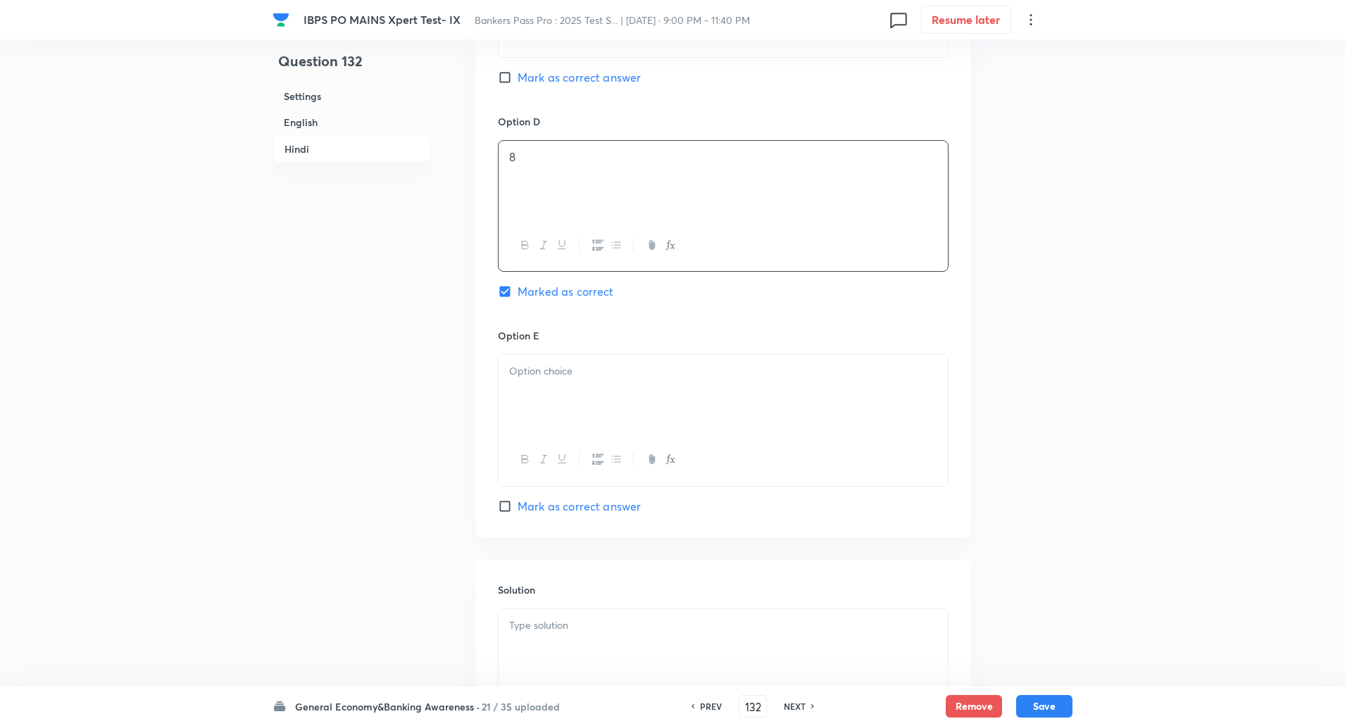
scroll to position [2930, 0]
click at [812, 385] on div at bounding box center [723, 393] width 449 height 79
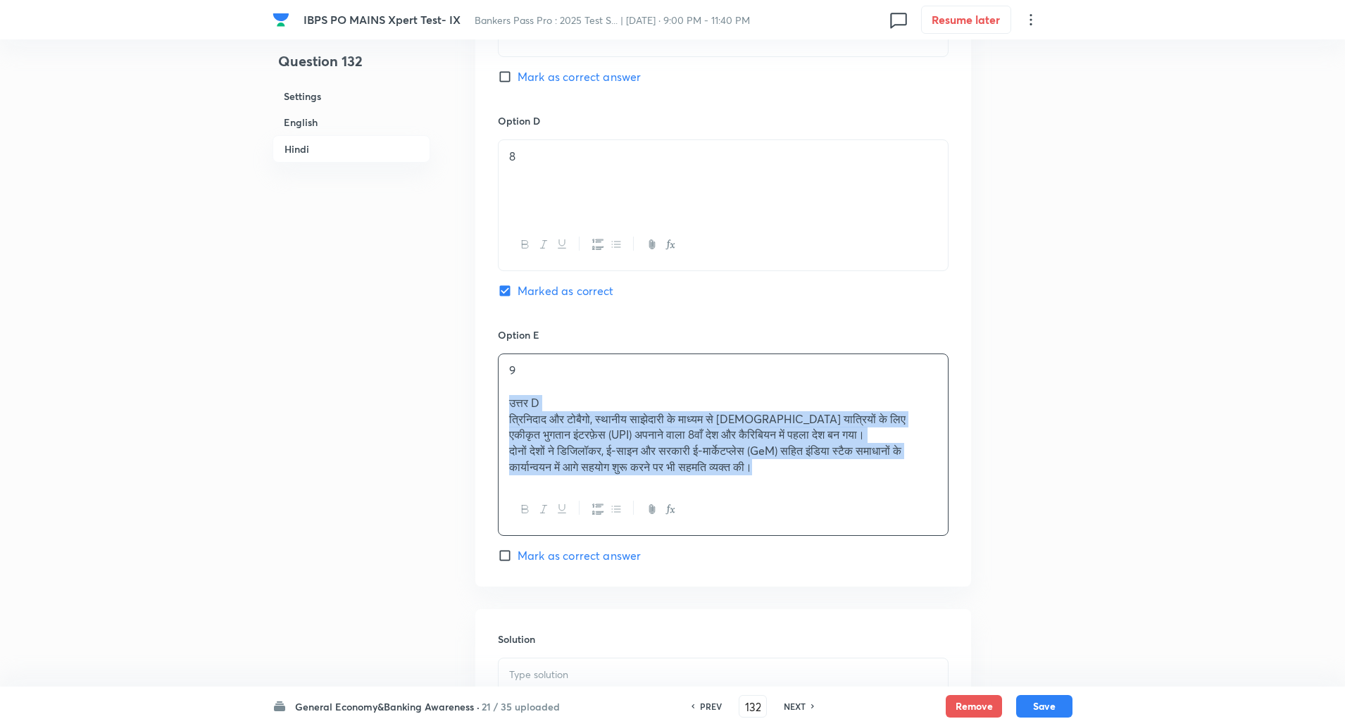
drag, startPoint x: 507, startPoint y: 403, endPoint x: 947, endPoint y: 583, distance: 474.8
click at [947, 583] on div "Option A 5 Mark as correct answer Option B 6 Mark as correct answer Option C 7 …" at bounding box center [723, 17] width 496 height 1139
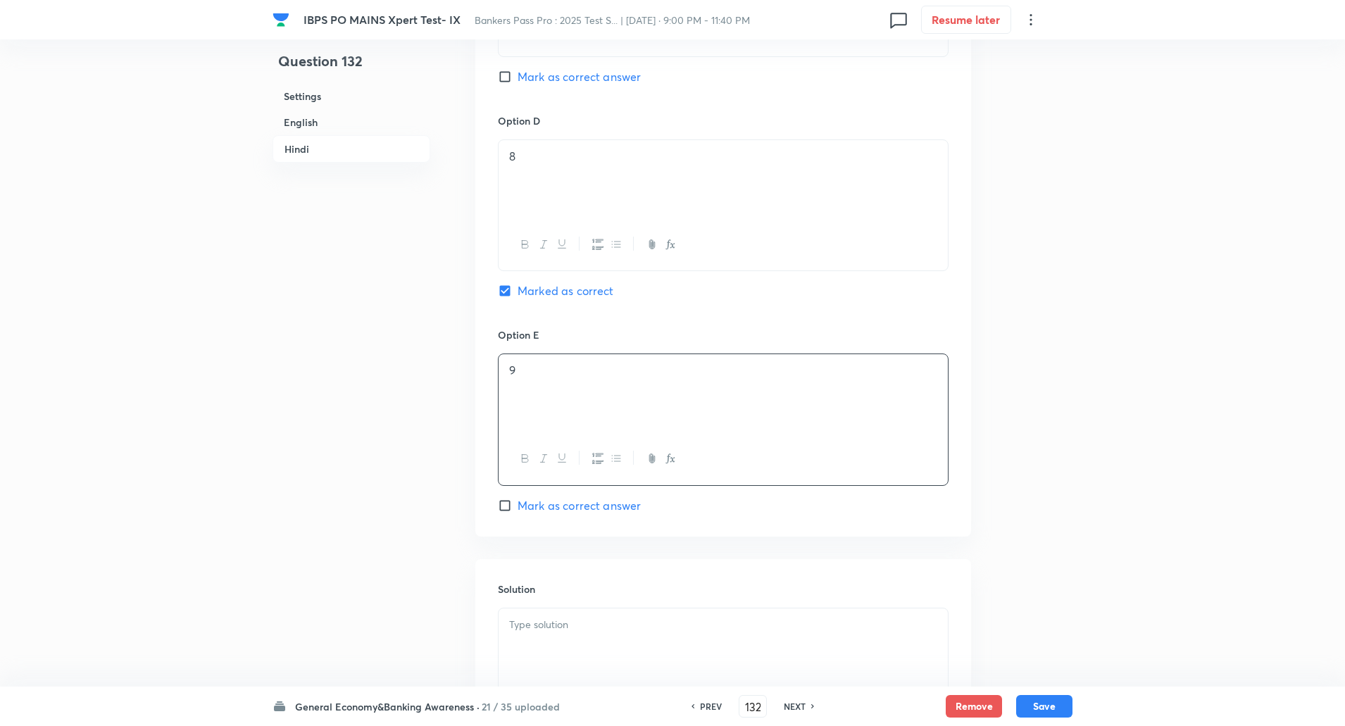
scroll to position [3090, 0]
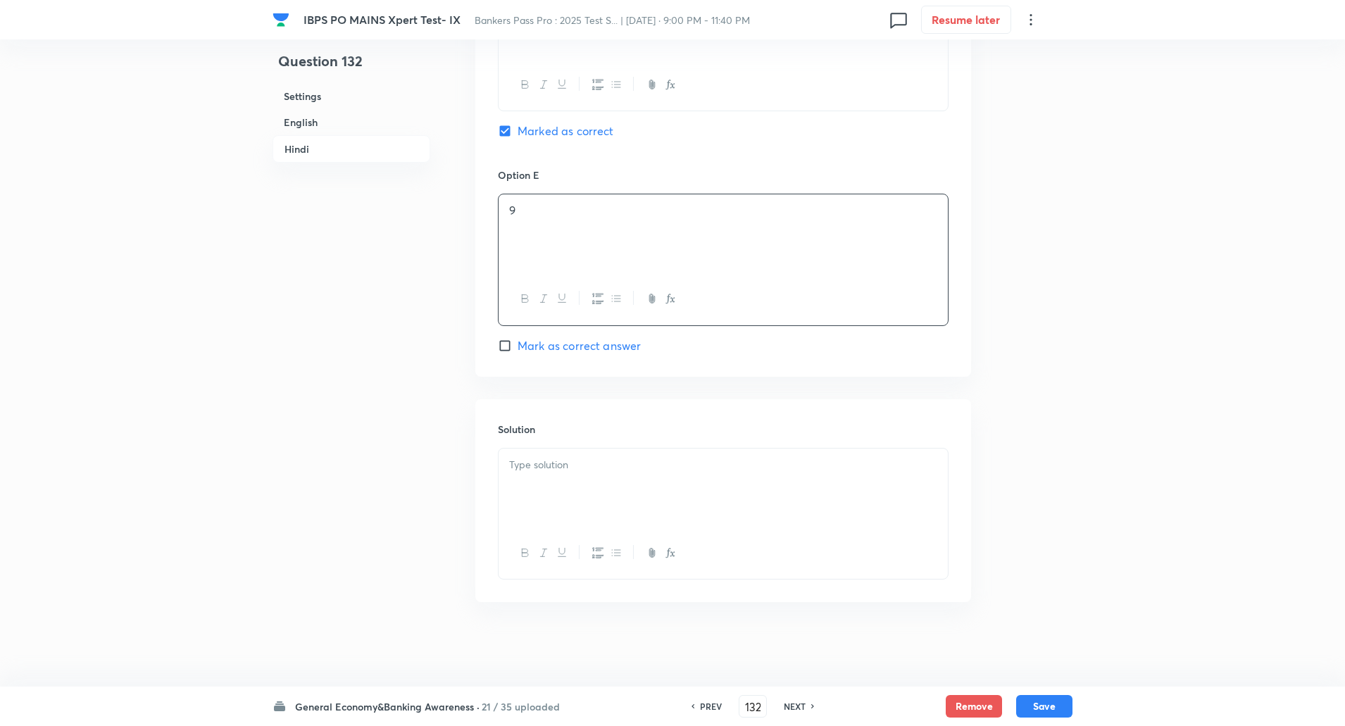
click at [915, 505] on div at bounding box center [723, 488] width 449 height 79
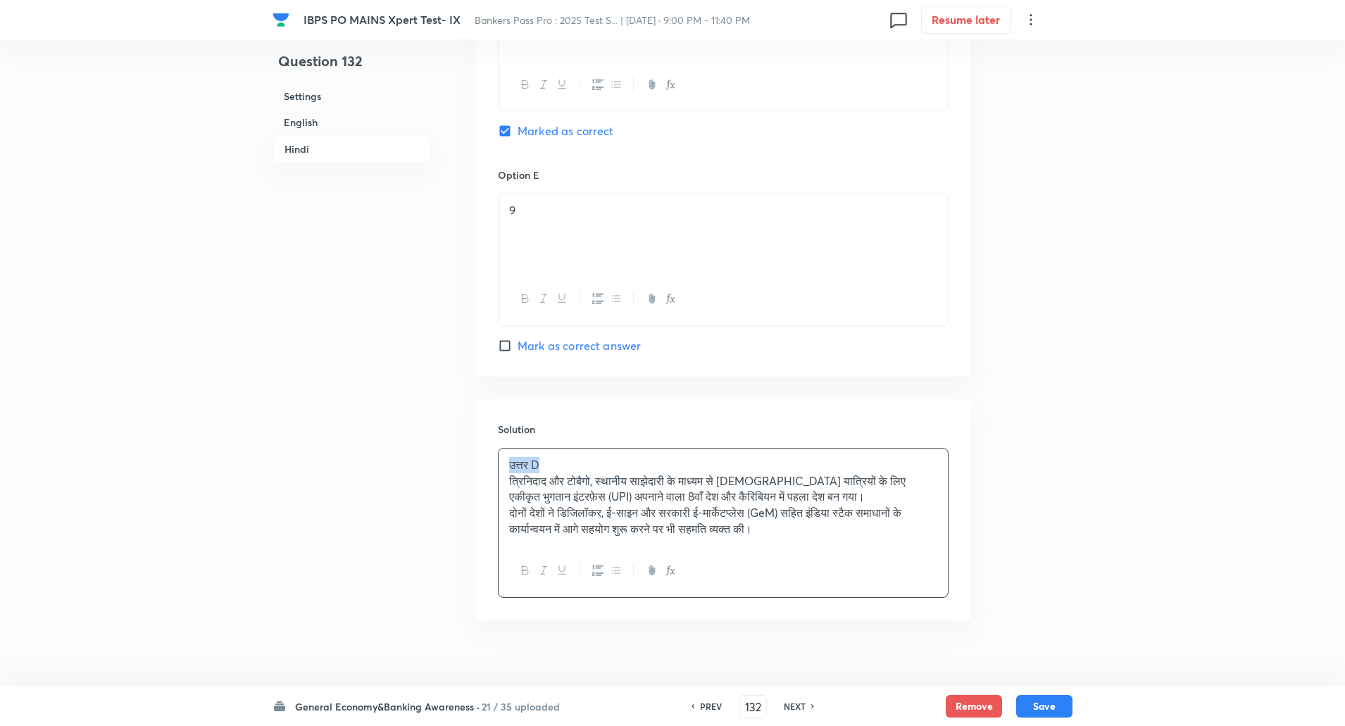
drag, startPoint x: 501, startPoint y: 460, endPoint x: 553, endPoint y: 464, distance: 52.3
click at [553, 464] on div "उत्तर D त्रिनिदाद और टोबैगो, स्थानीय साझेदारी के माध्यम से भारतीय यात्रियों के …" at bounding box center [723, 497] width 449 height 97
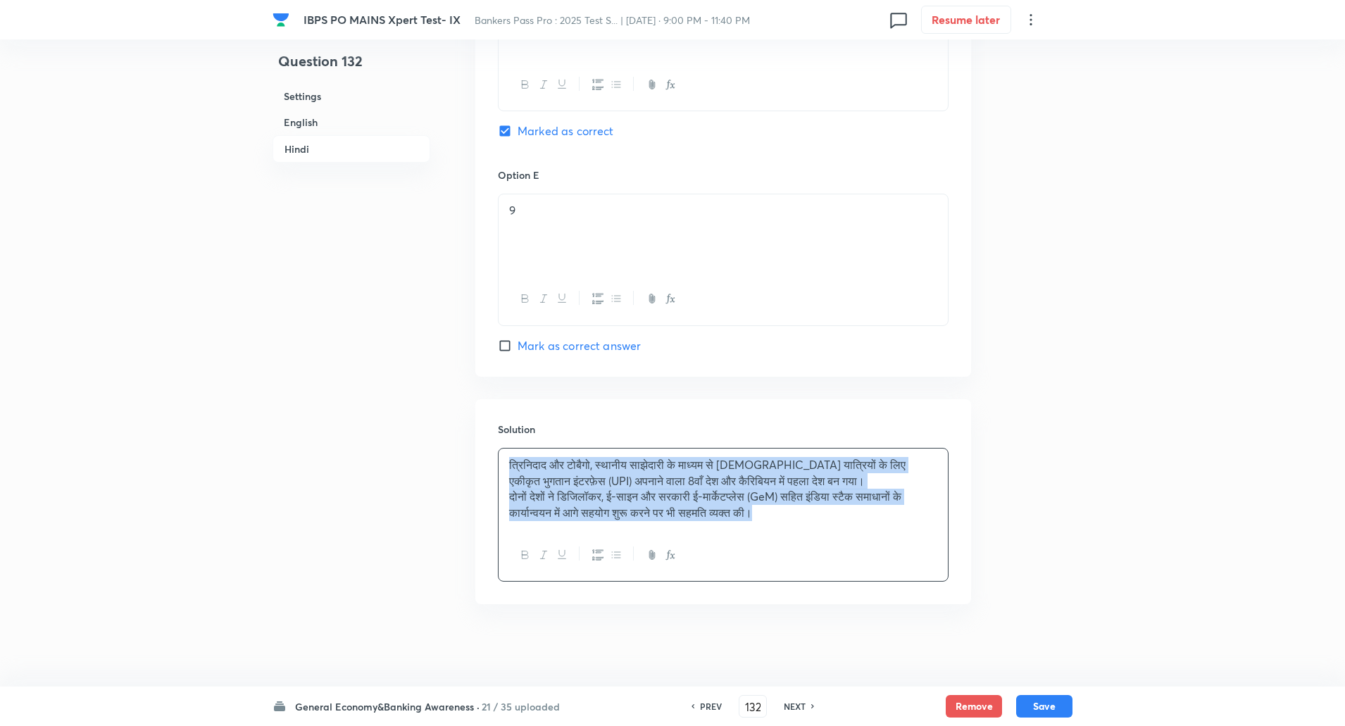
scroll to position [3092, 0]
drag, startPoint x: 506, startPoint y: 463, endPoint x: 1005, endPoint y: 729, distance: 565.3
click at [616, 549] on icon "button" at bounding box center [616, 552] width 11 height 11
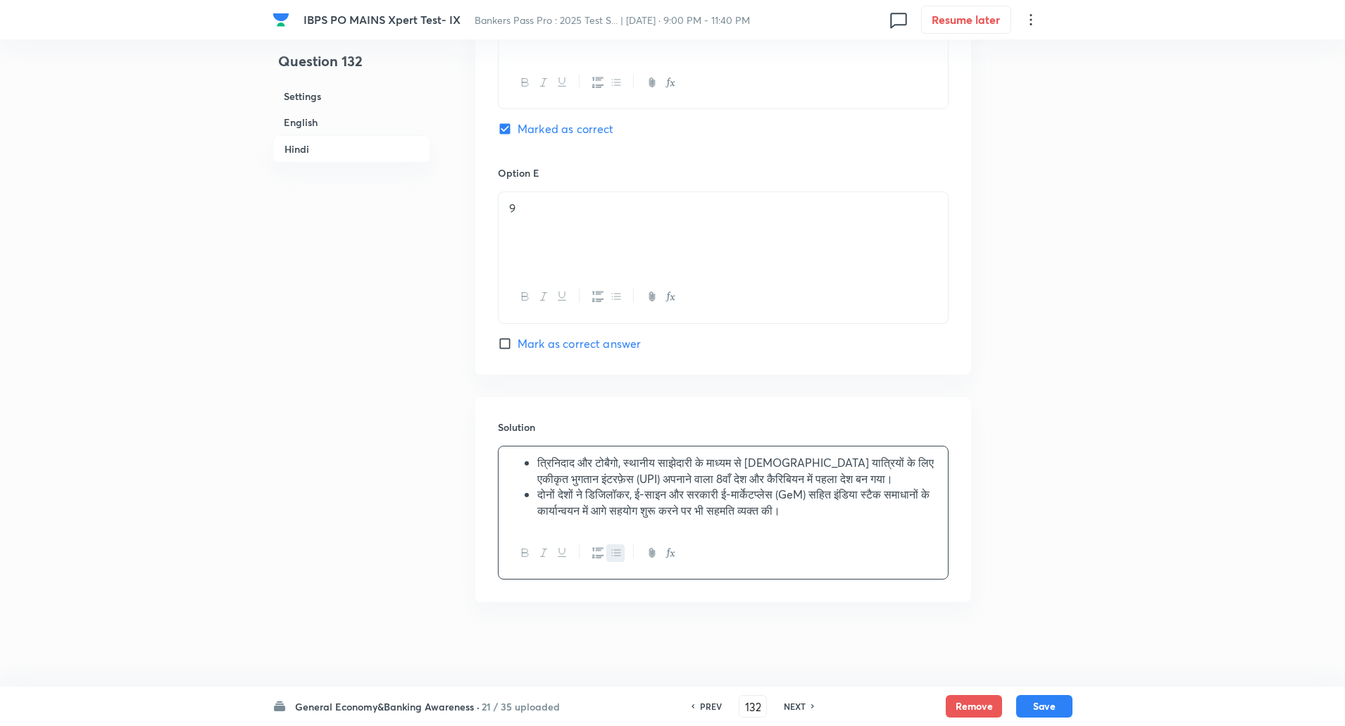
click at [715, 552] on div at bounding box center [723, 553] width 449 height 51
click at [1049, 707] on button "Save" at bounding box center [1044, 705] width 56 height 23
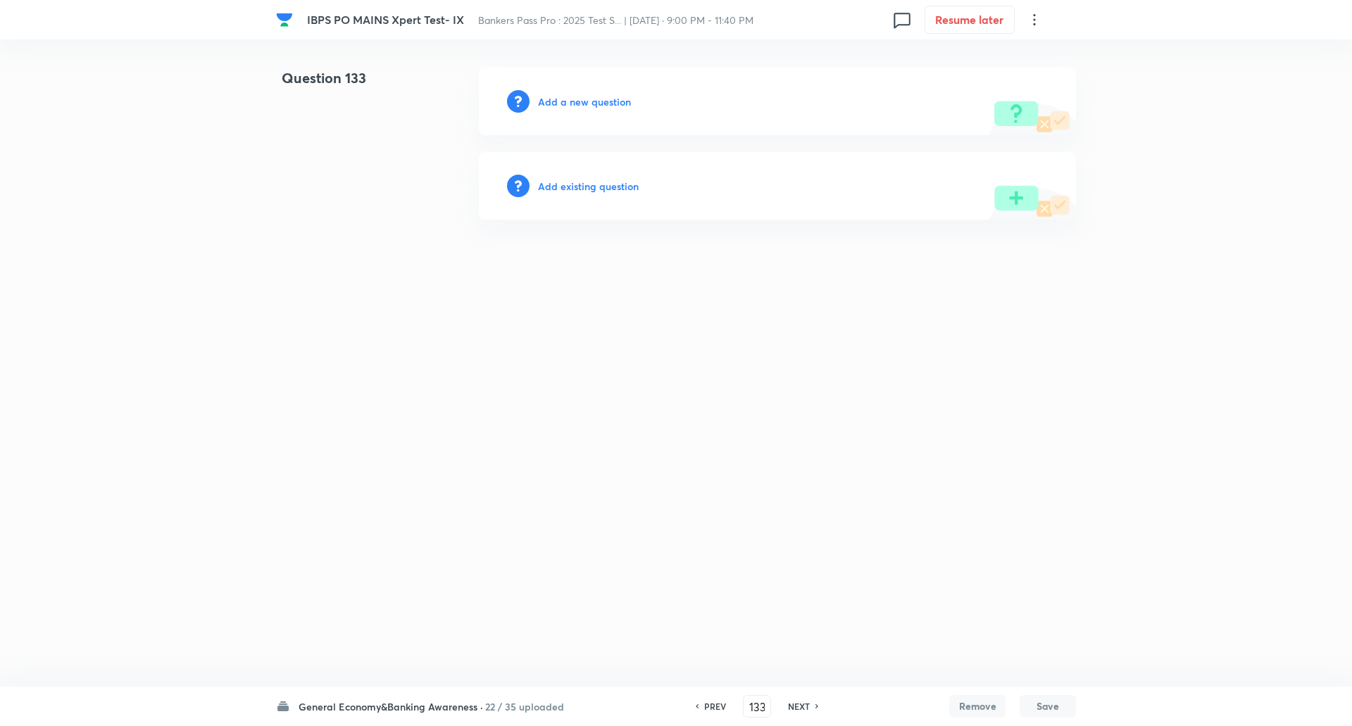
click at [602, 99] on h6 "Add a new question" at bounding box center [584, 101] width 93 height 15
click at [602, 99] on h6 "Choose a question type" at bounding box center [592, 101] width 108 height 15
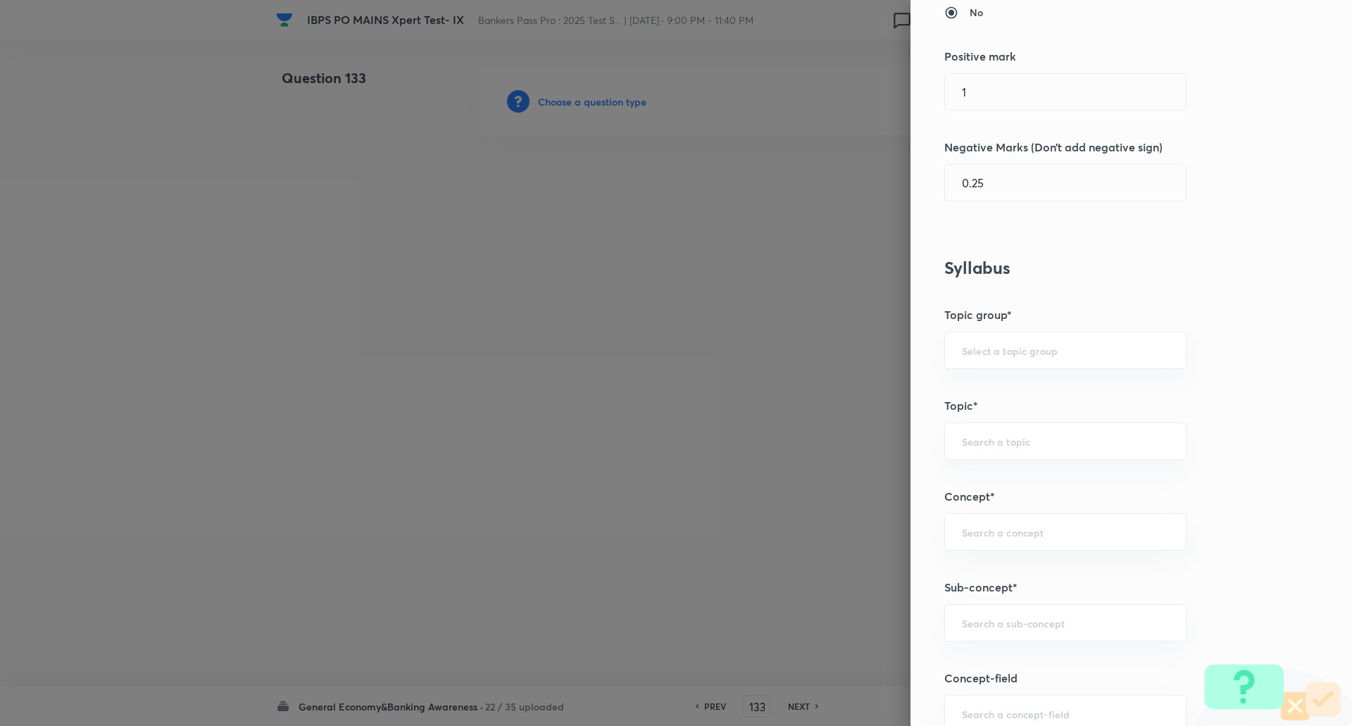
scroll to position [421, 0]
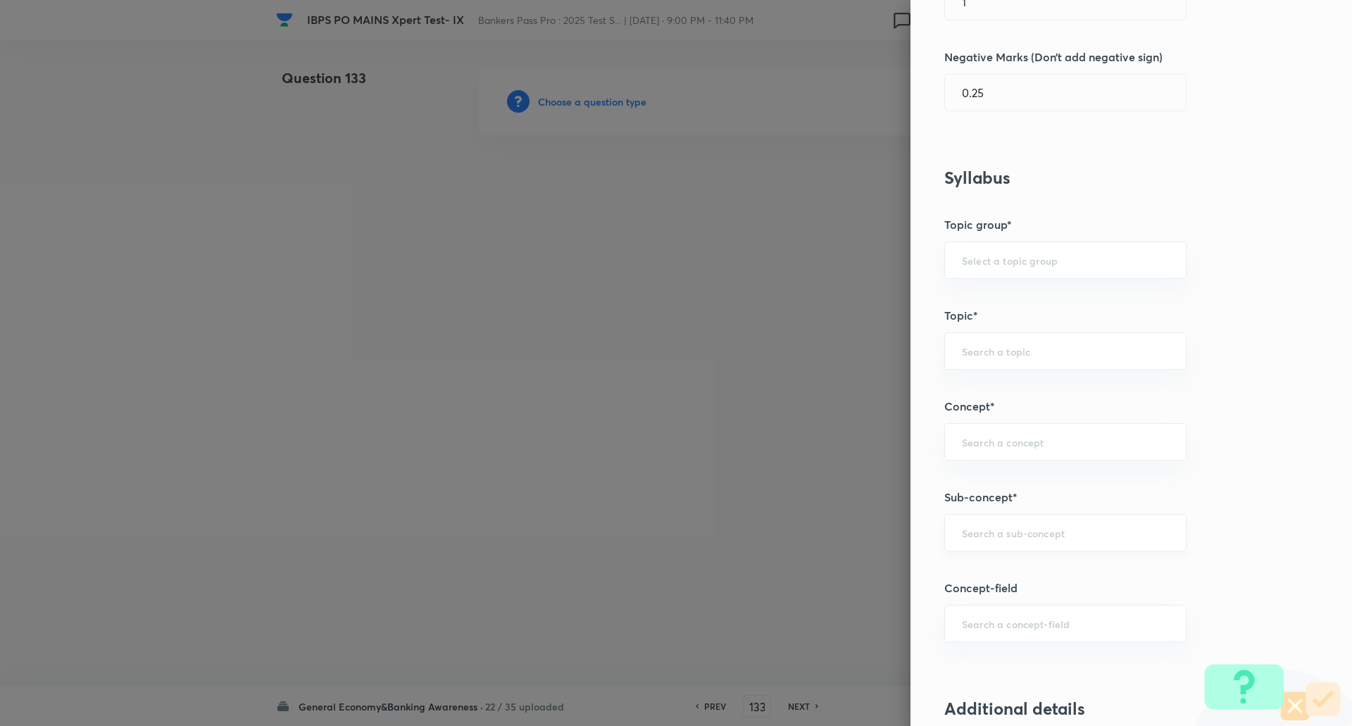
click at [989, 547] on div "​" at bounding box center [1066, 532] width 242 height 37
click at [995, 571] on li "Reserve Bank of India" at bounding box center [1055, 572] width 241 height 25
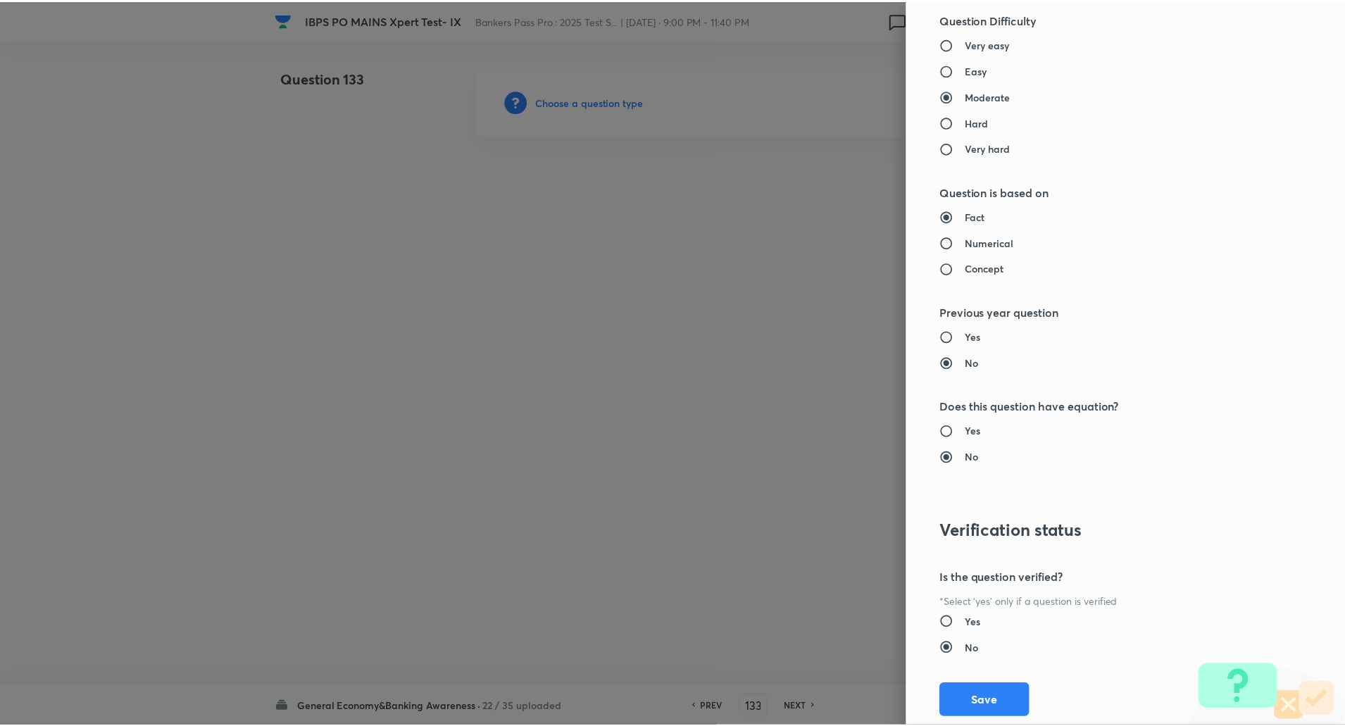
scroll to position [1194, 0]
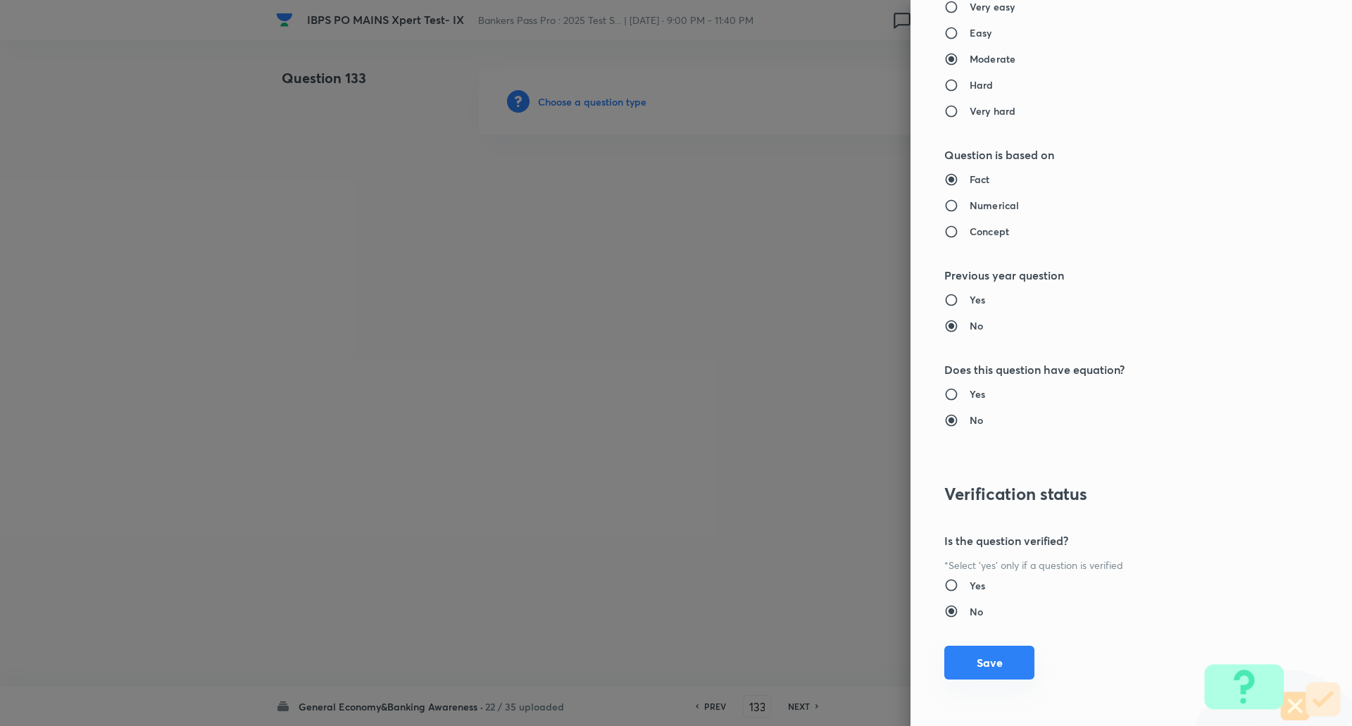
click at [975, 671] on button "Save" at bounding box center [990, 663] width 90 height 34
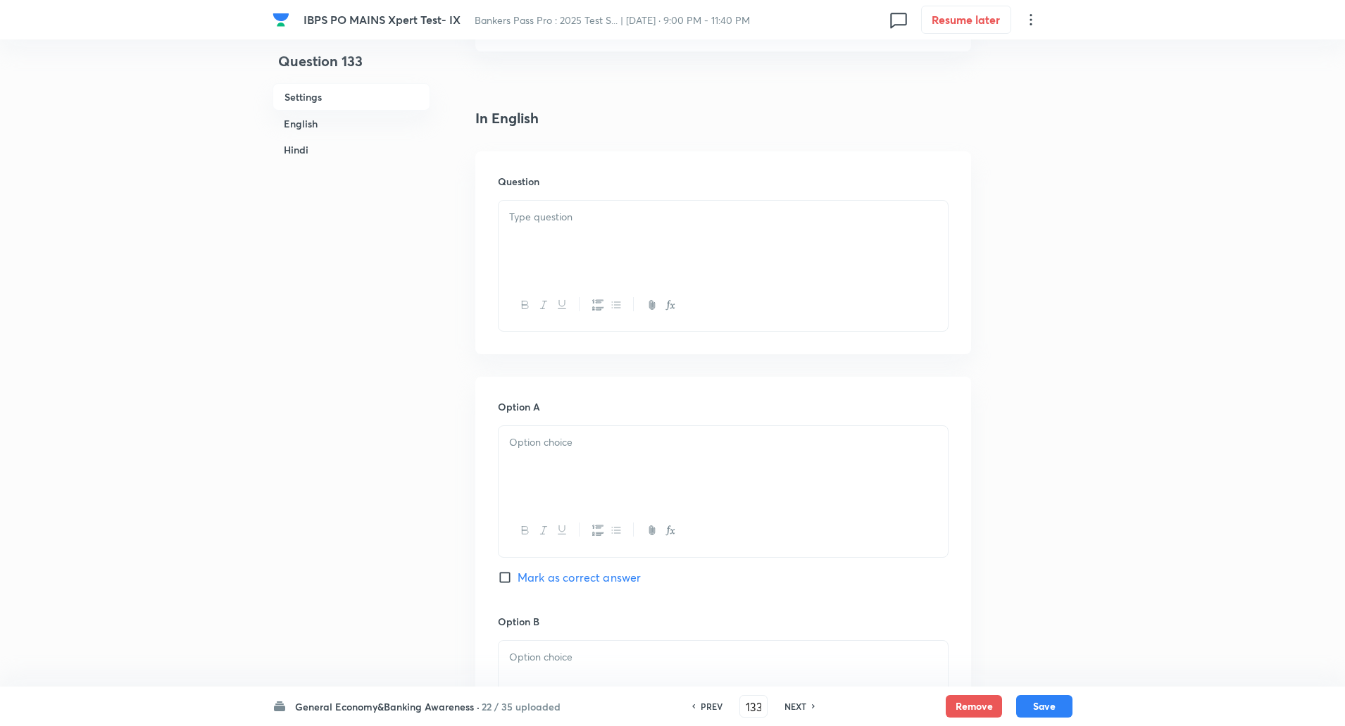
scroll to position [311, 0]
click at [876, 276] on div at bounding box center [723, 300] width 449 height 51
click at [897, 228] on div at bounding box center [723, 235] width 449 height 79
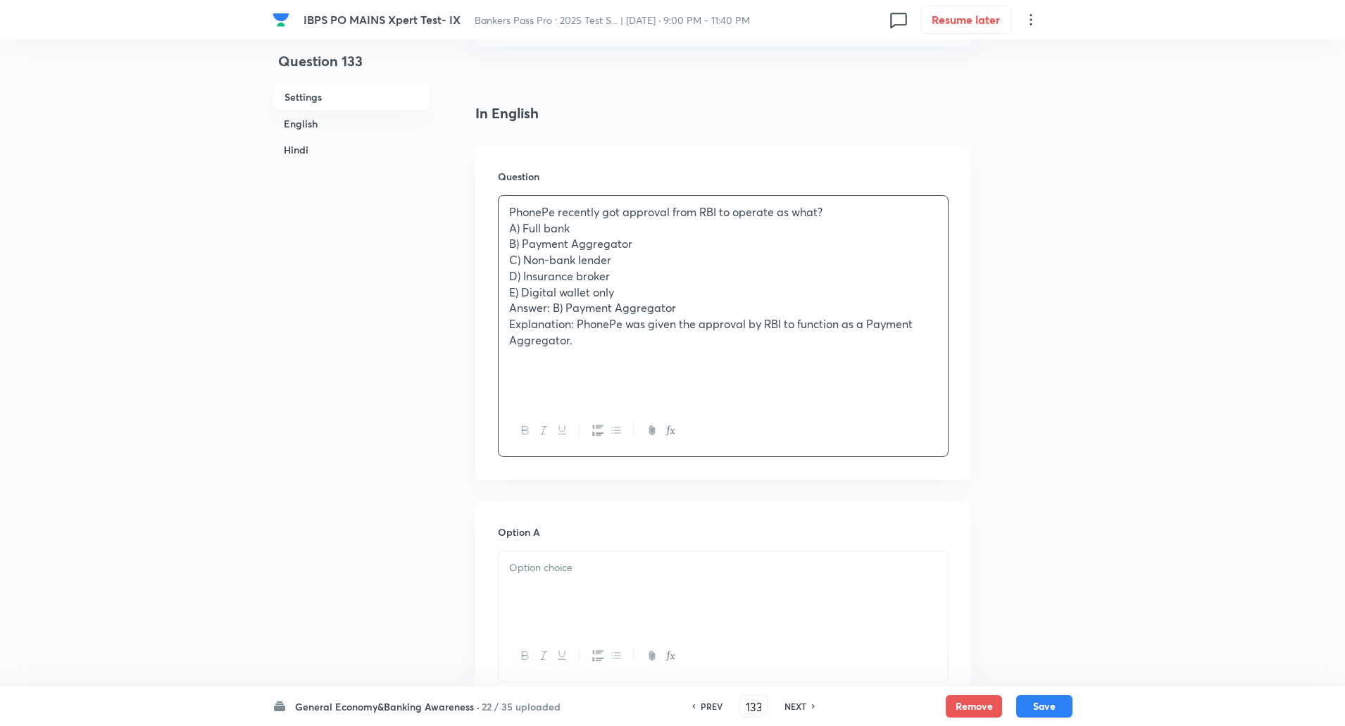
click at [843, 210] on p "PhonePe recently got approval from RBI to operate as what?" at bounding box center [723, 212] width 428 height 16
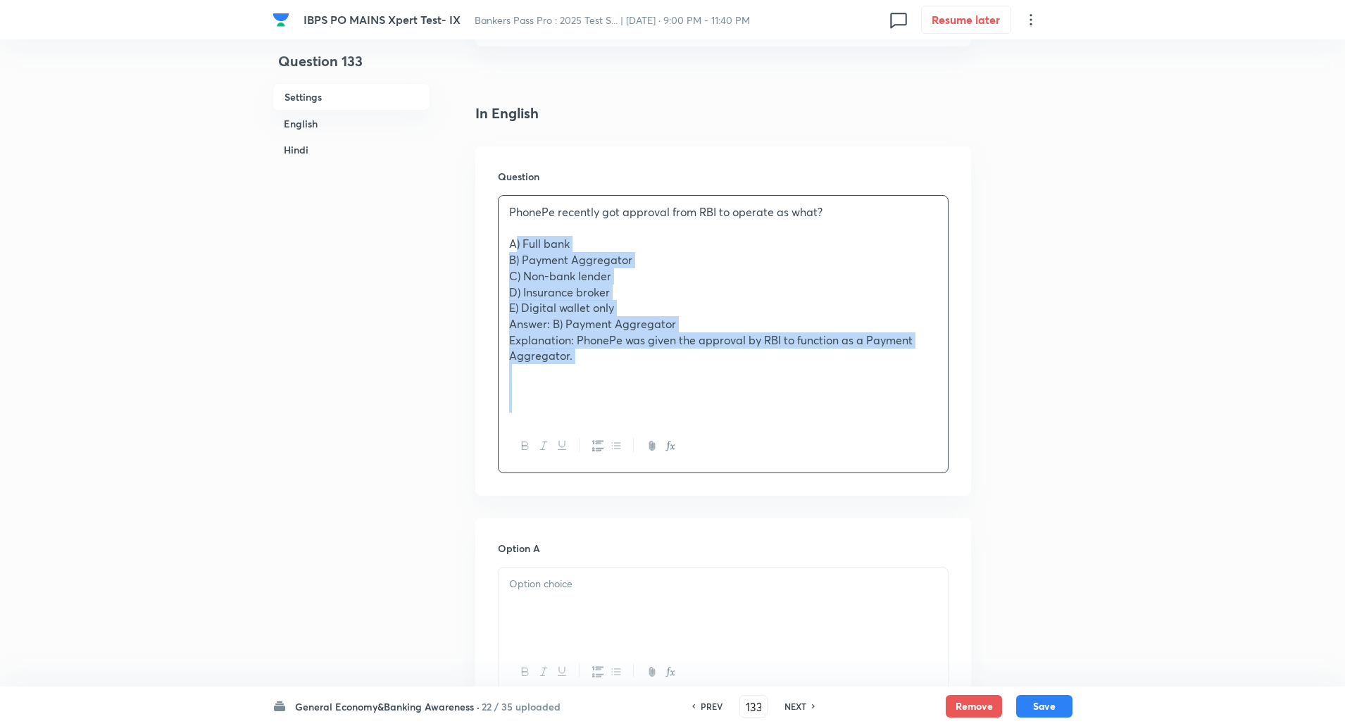
drag, startPoint x: 513, startPoint y: 243, endPoint x: 701, endPoint y: 602, distance: 404.9
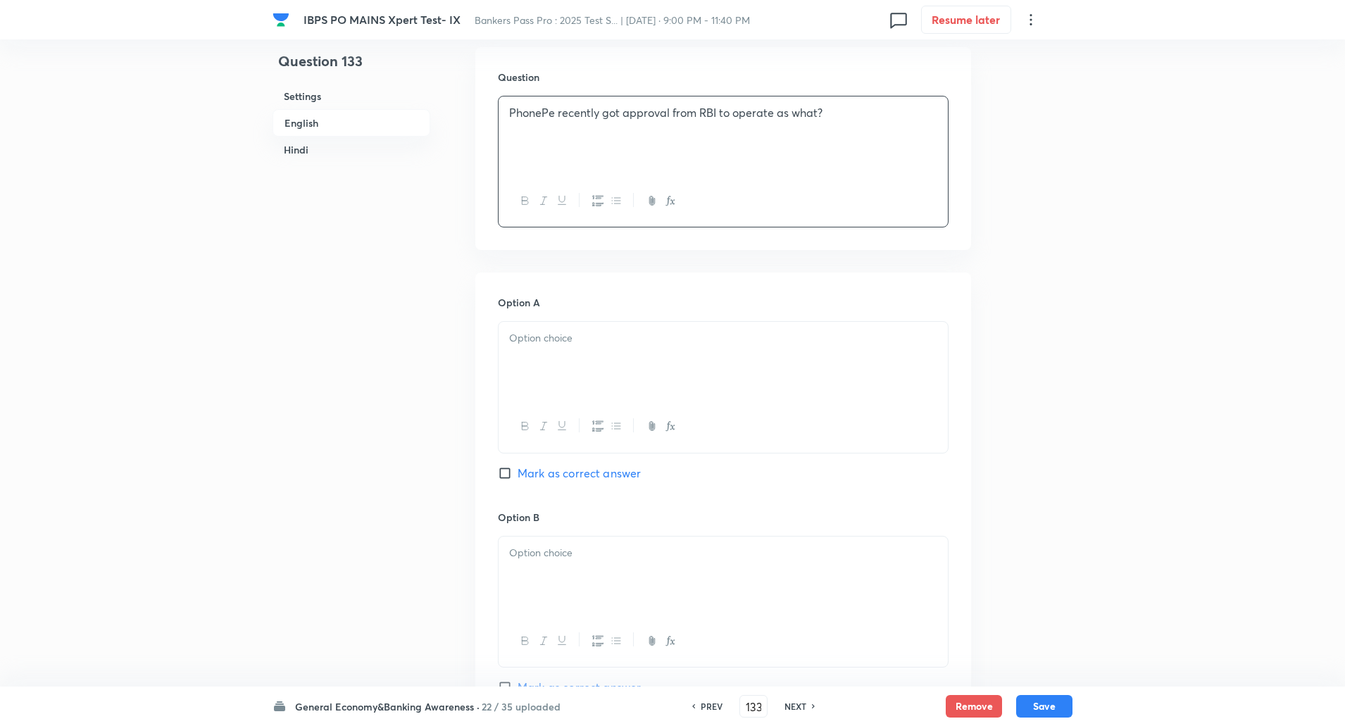
scroll to position [421, 0]
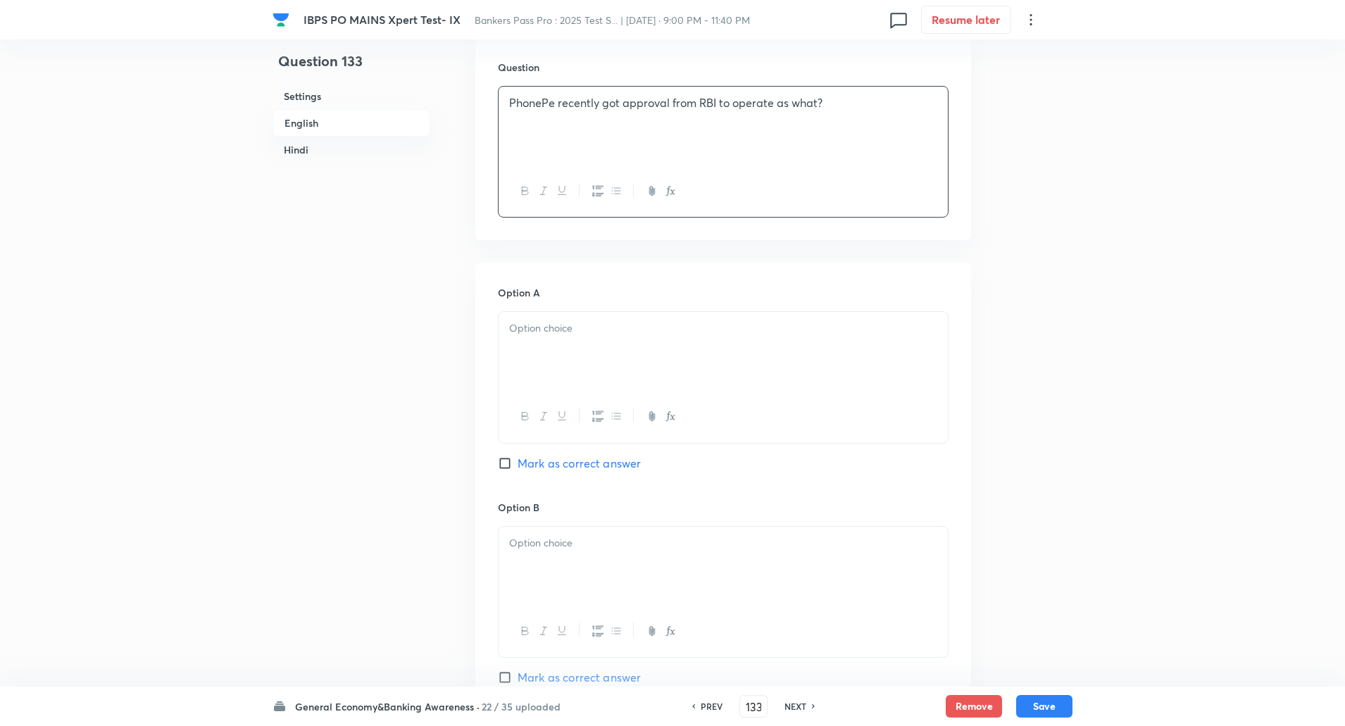
click at [762, 325] on p at bounding box center [723, 328] width 428 height 16
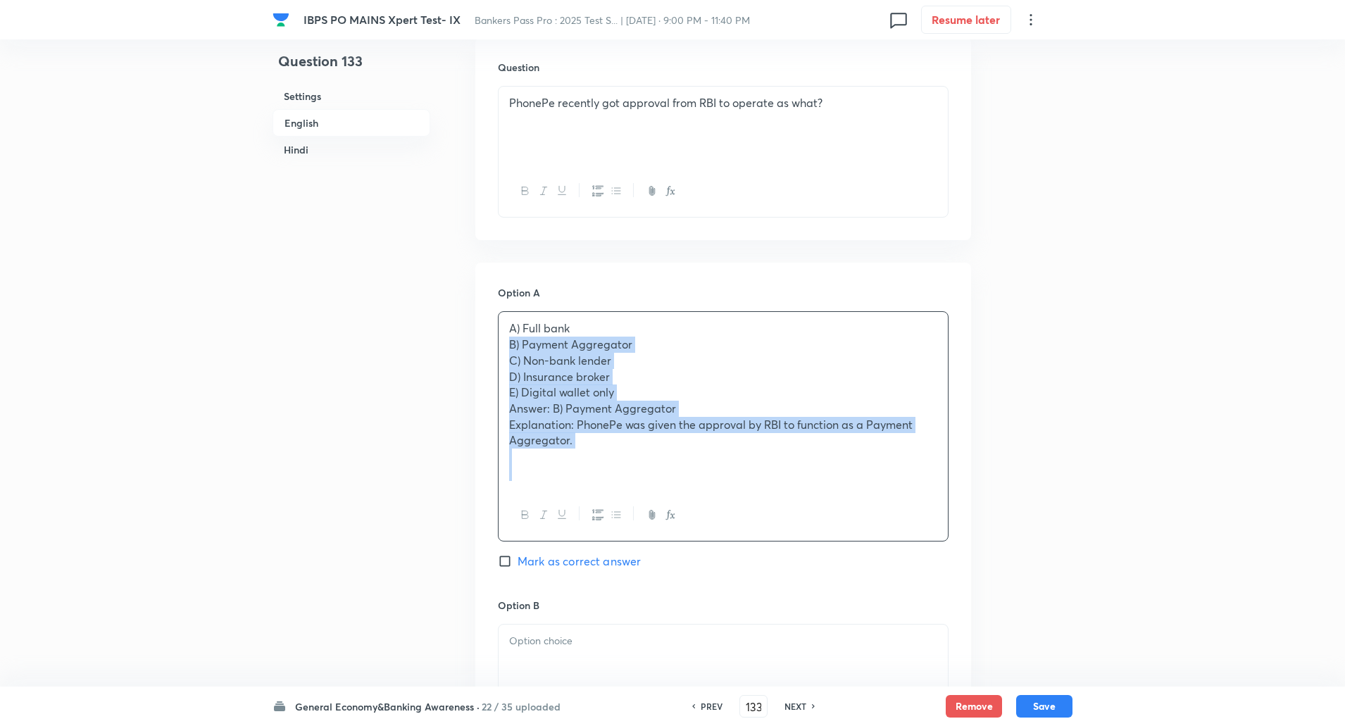
drag, startPoint x: 505, startPoint y: 339, endPoint x: 681, endPoint y: 488, distance: 230.9
click at [681, 488] on div "A) Full bank B) Payment Aggregator C) Non-bank lender D) Insurance broker E) Di…" at bounding box center [723, 400] width 449 height 177
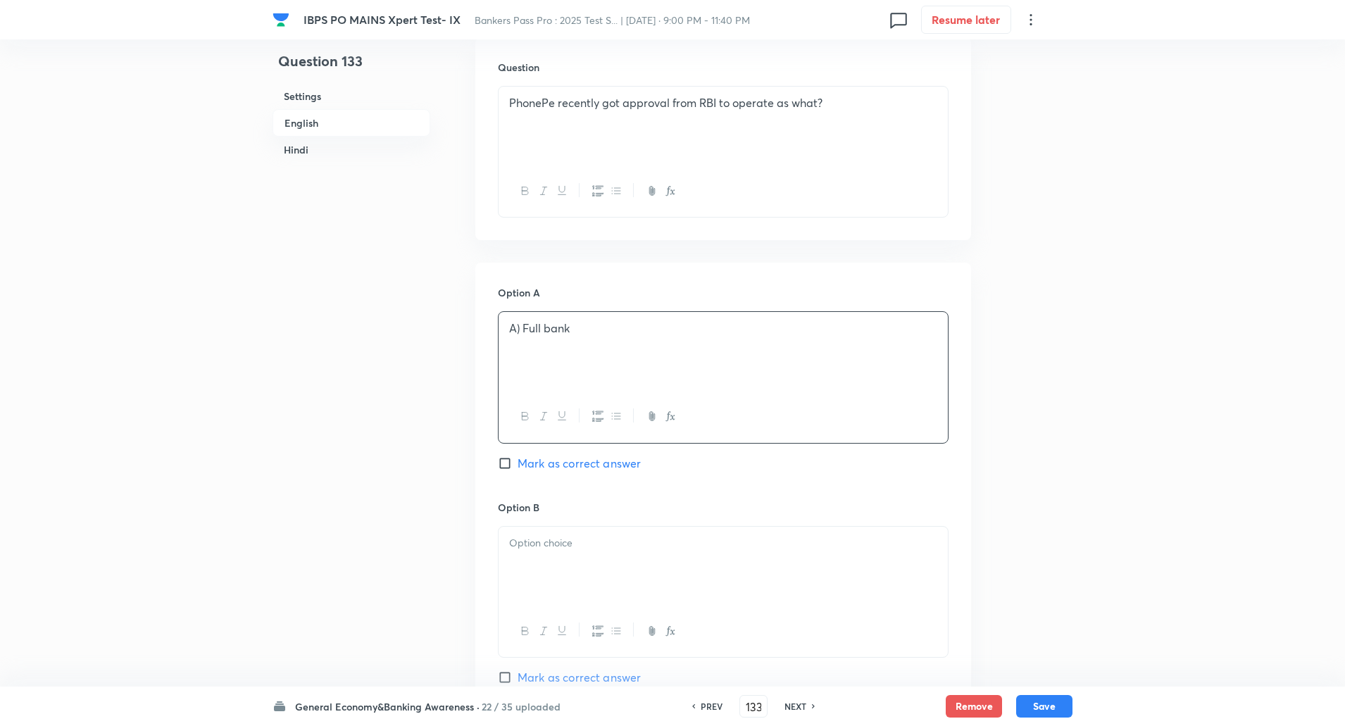
click at [518, 324] on p "A) Full bank" at bounding box center [723, 328] width 428 height 16
click at [525, 325] on p "A) Full bank" at bounding box center [723, 328] width 428 height 16
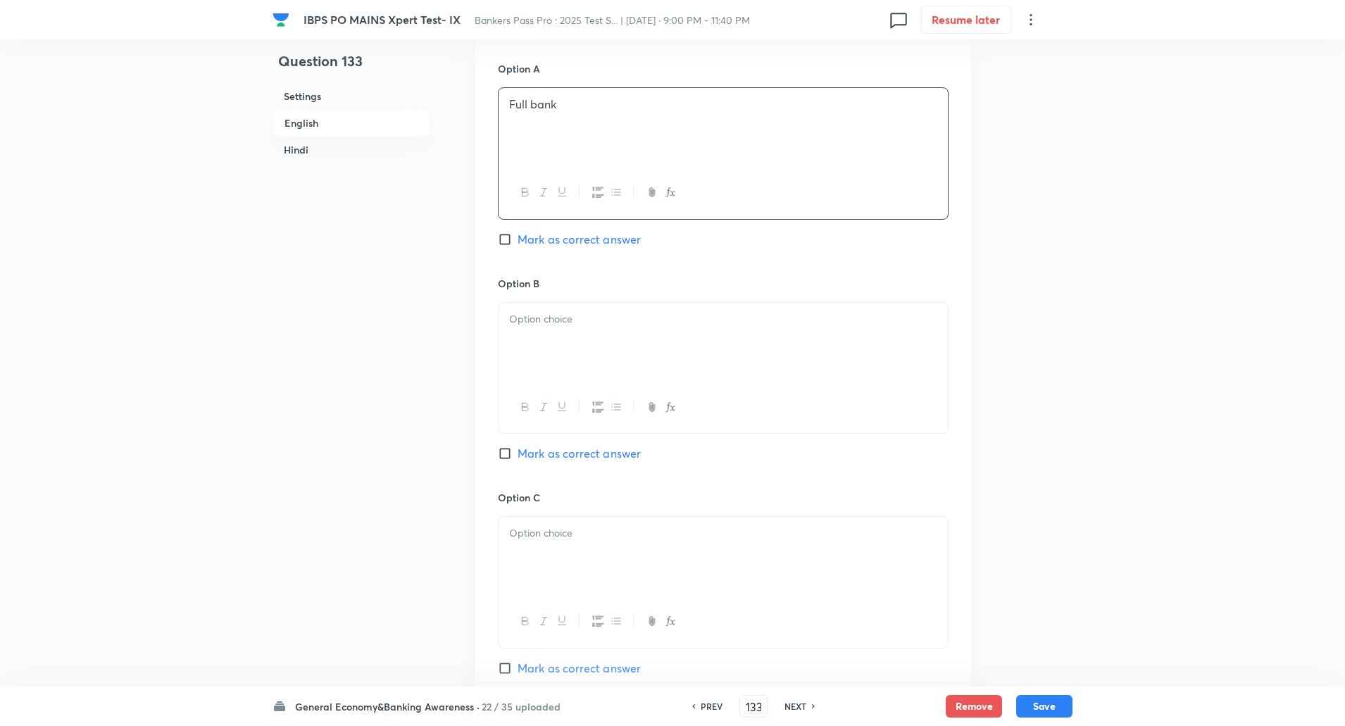
scroll to position [664, 0]
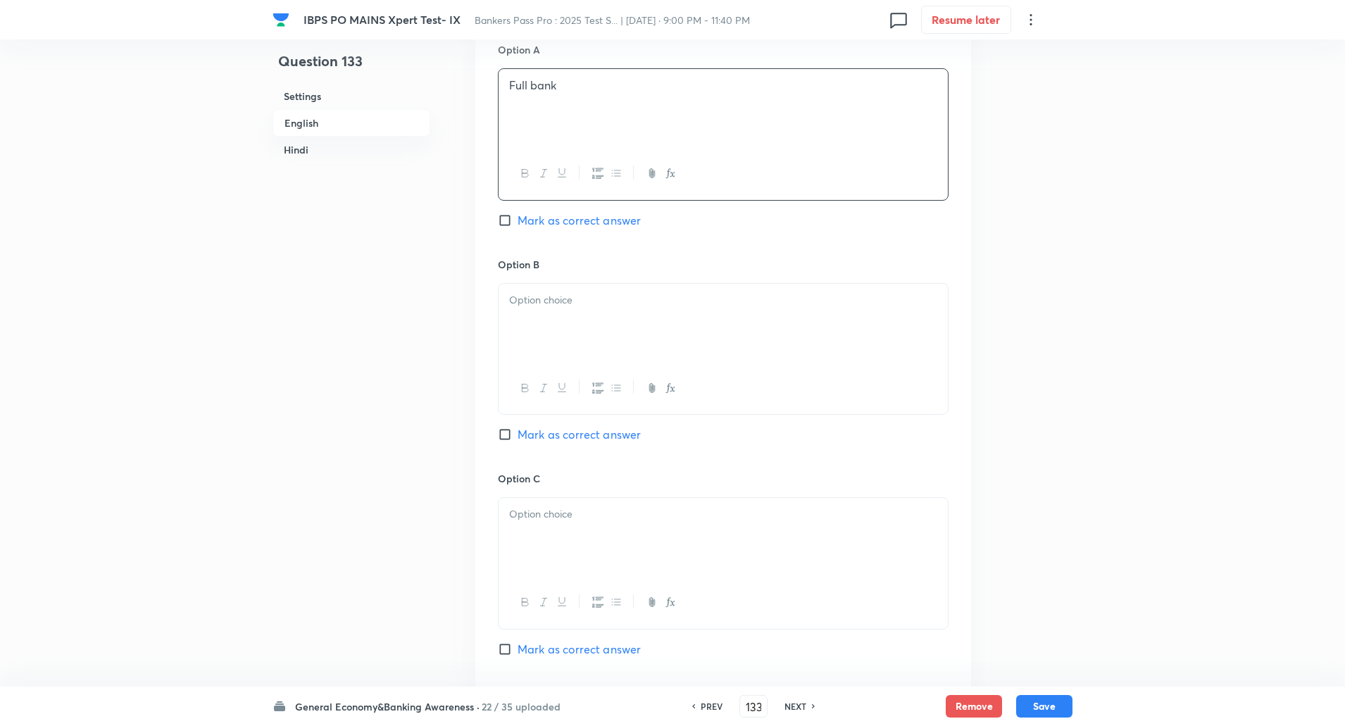
click at [525, 325] on div at bounding box center [723, 323] width 449 height 79
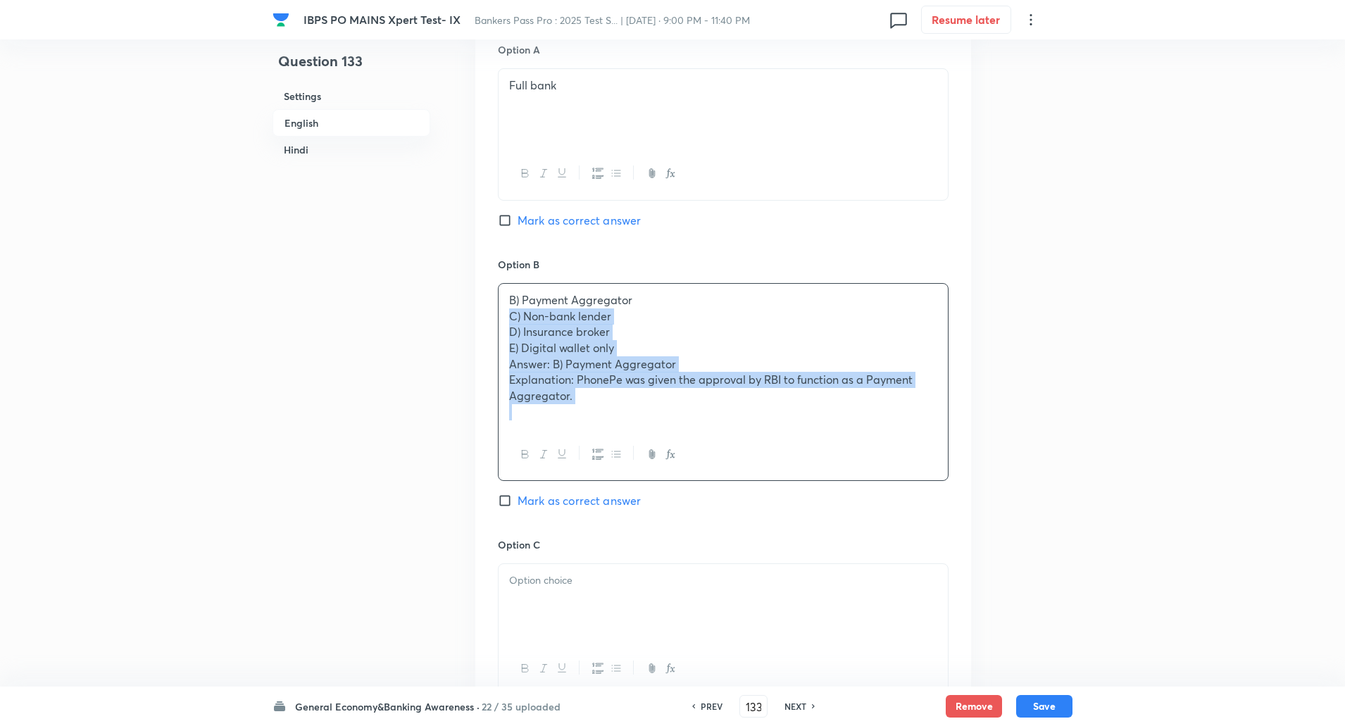
drag, startPoint x: 508, startPoint y: 318, endPoint x: 615, endPoint y: 459, distance: 176.9
click at [615, 459] on div "B) Payment Aggregator C) Non-bank lender D) Insurance broker E) Digital wallet …" at bounding box center [723, 382] width 451 height 198
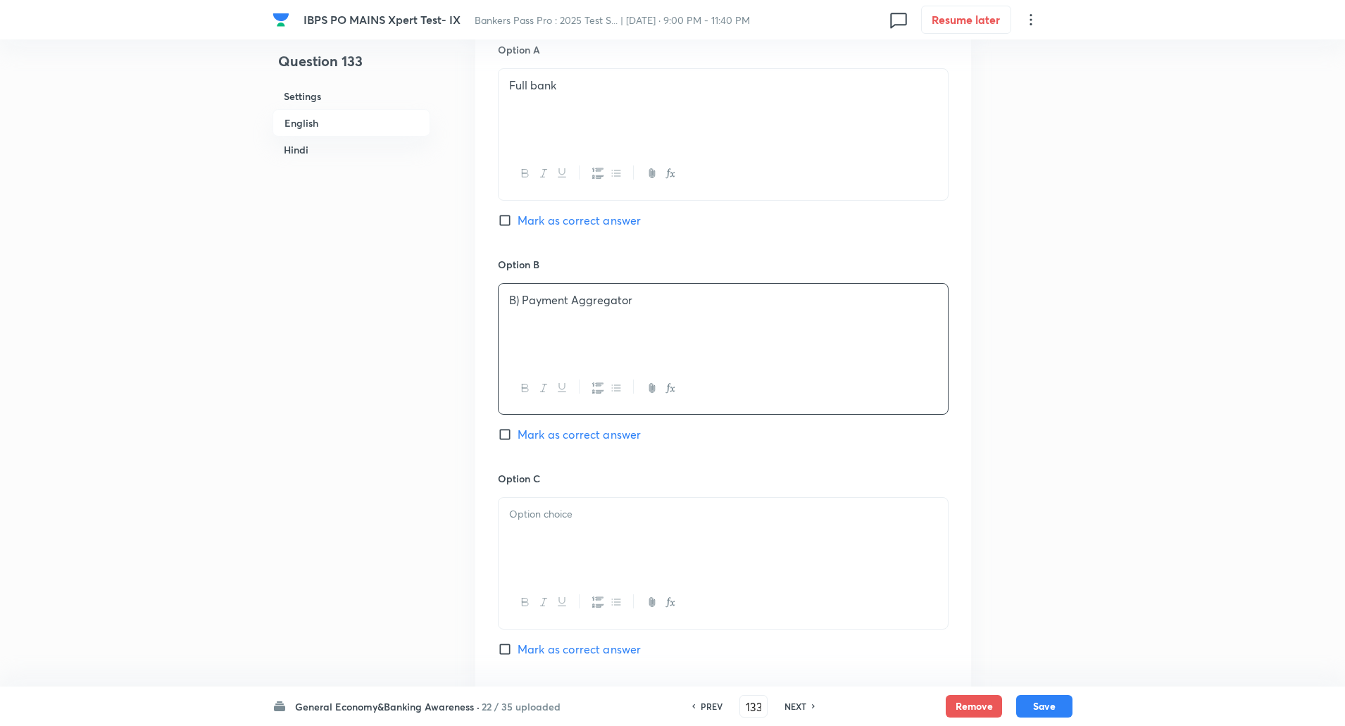
drag, startPoint x: 508, startPoint y: 432, endPoint x: 529, endPoint y: 332, distance: 101.5
click at [529, 332] on div "Option B B) Payment Aggregator Mark as correct answer" at bounding box center [723, 364] width 451 height 214
click at [507, 439] on input "Mark as correct answer" at bounding box center [508, 435] width 20 height 14
click at [523, 302] on p "B) Payment Aggregator" at bounding box center [723, 300] width 428 height 16
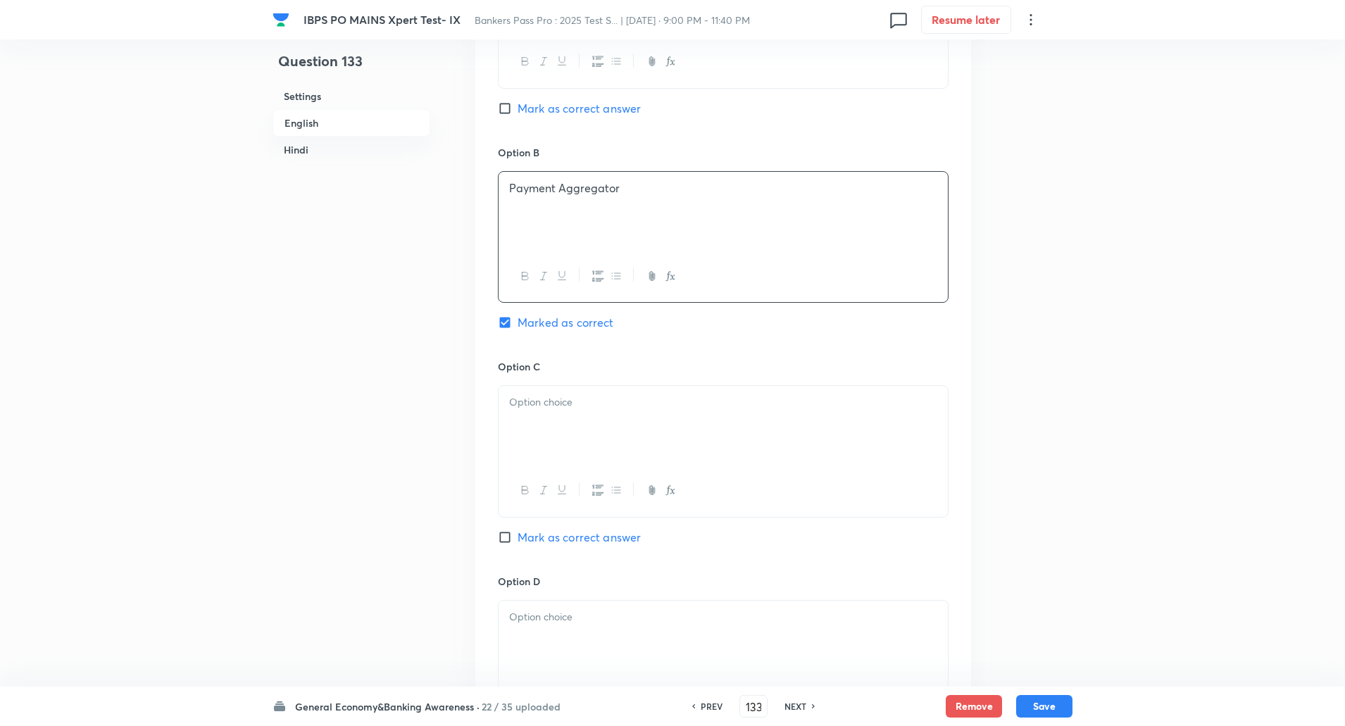
scroll to position [783, 0]
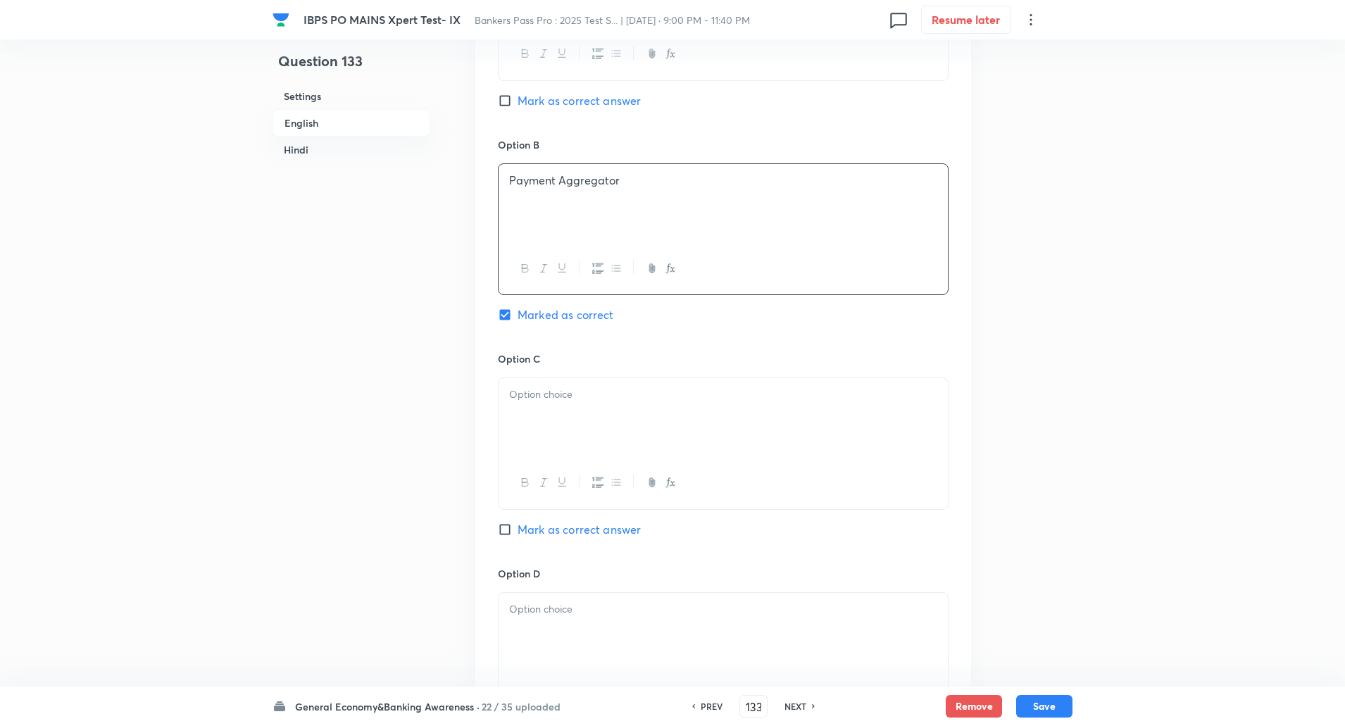
click at [531, 386] on div at bounding box center [723, 417] width 449 height 79
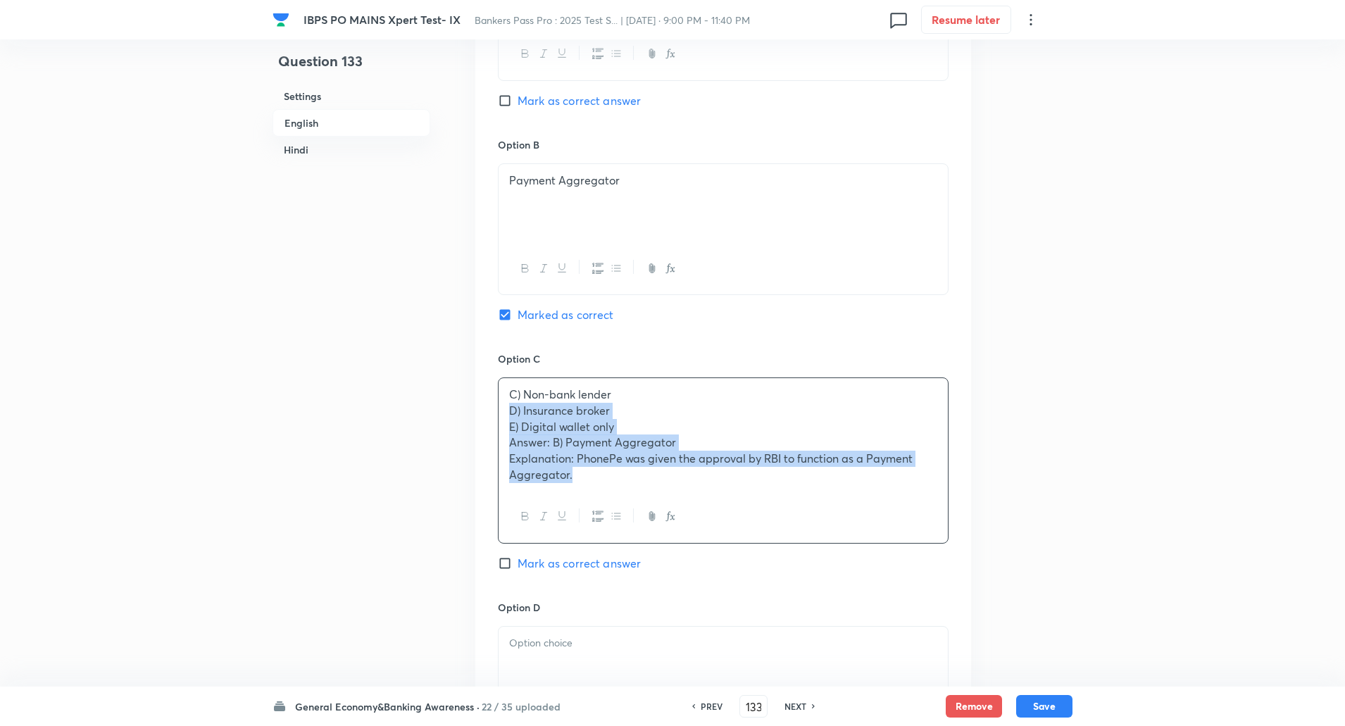
drag, startPoint x: 506, startPoint y: 410, endPoint x: 652, endPoint y: 547, distance: 199.8
click at [652, 547] on div "Option C C) Non-bank lender D) Insurance broker E) Digital wallet only Answer: …" at bounding box center [723, 475] width 451 height 249
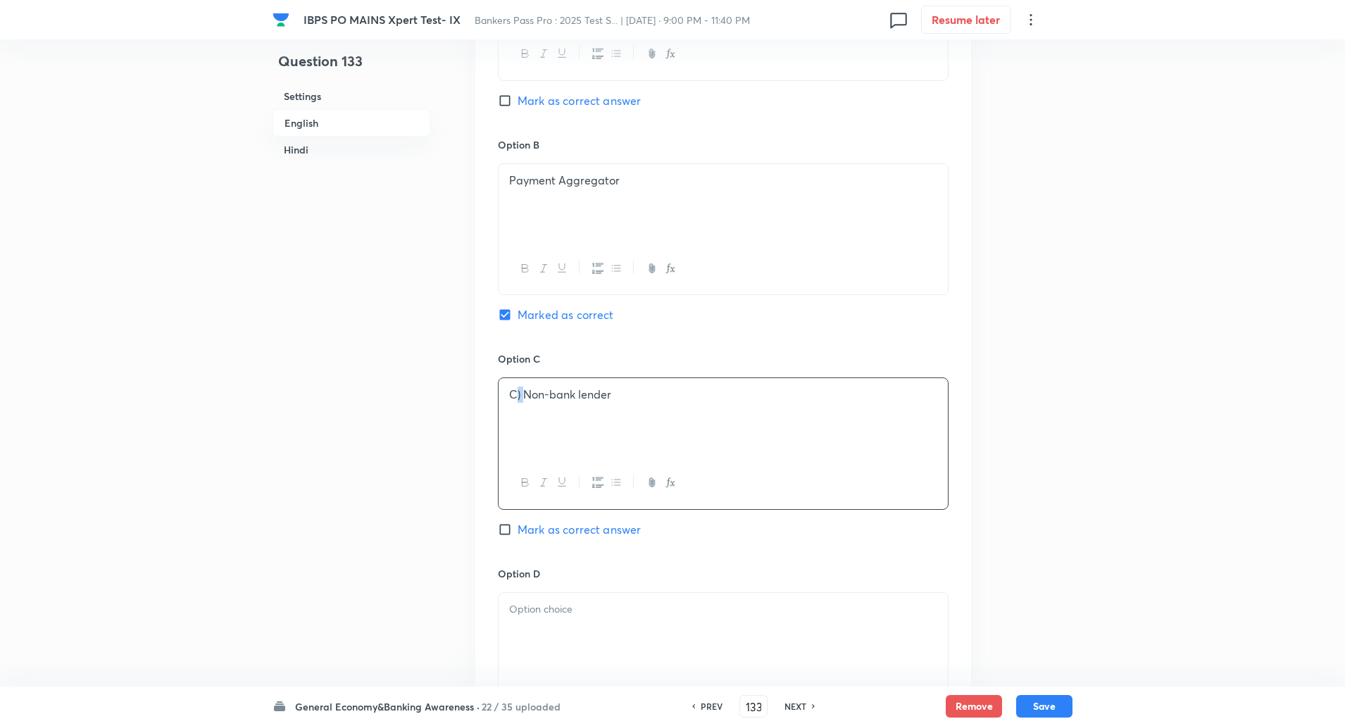
drag, startPoint x: 518, startPoint y: 400, endPoint x: 525, endPoint y: 397, distance: 8.5
click at [525, 397] on p "C) Non-bank lender" at bounding box center [723, 395] width 428 height 16
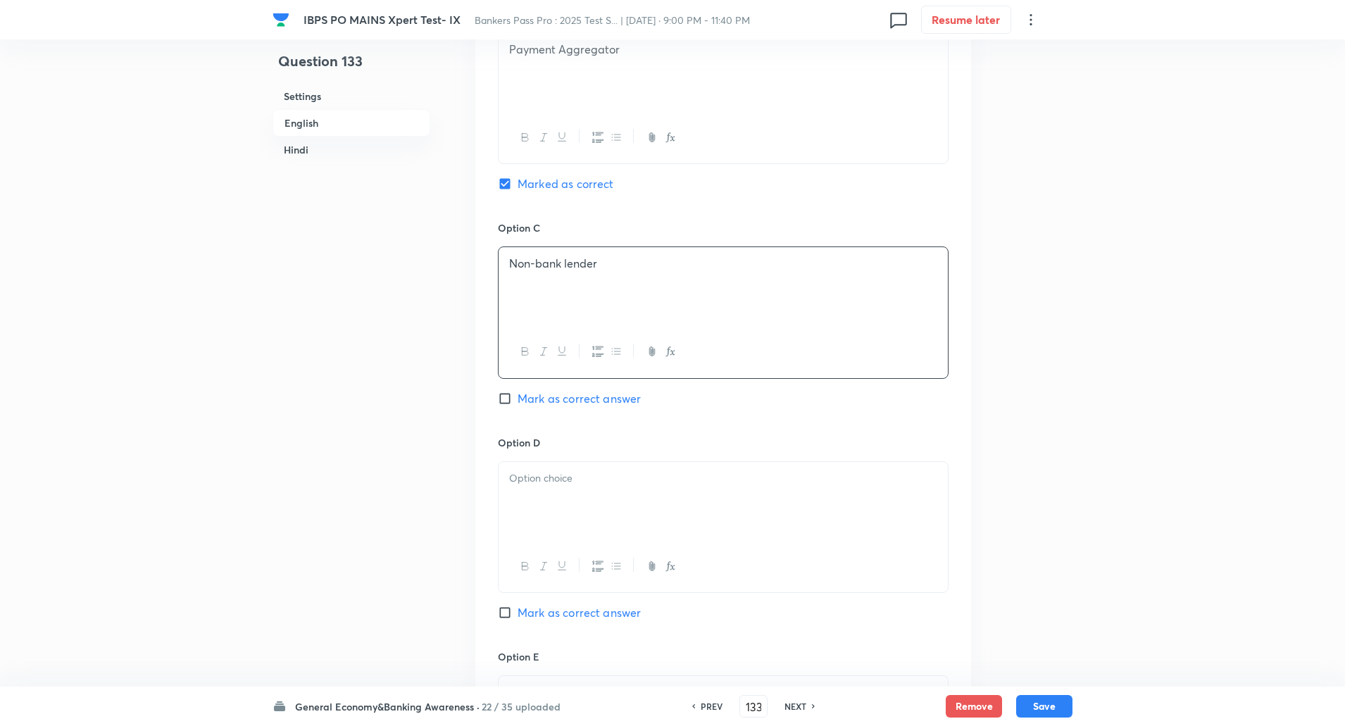
scroll to position [921, 0]
click at [519, 494] on div at bounding box center [723, 495] width 449 height 79
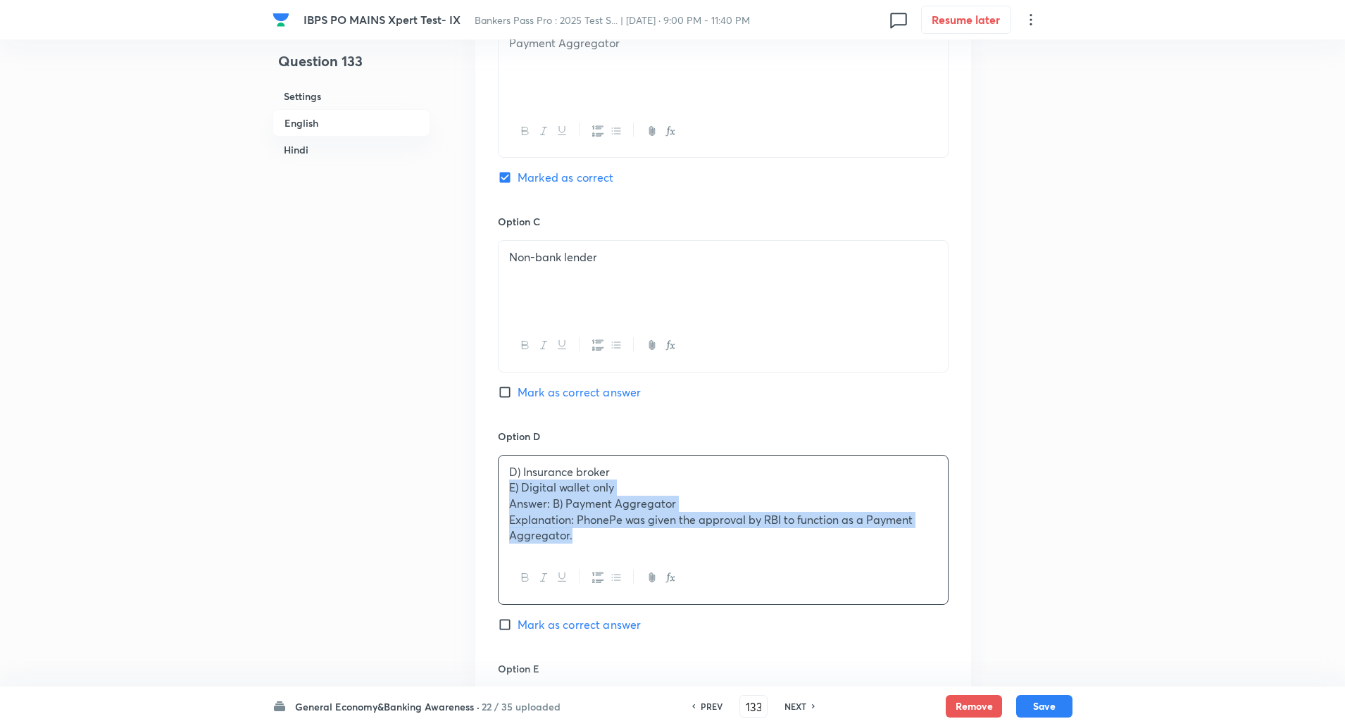
drag, startPoint x: 511, startPoint y: 485, endPoint x: 676, endPoint y: 619, distance: 212.3
click at [676, 619] on div "Option D D) Insurance broker E) Digital wallet only Answer: B) Payment Aggregat…" at bounding box center [723, 545] width 451 height 232
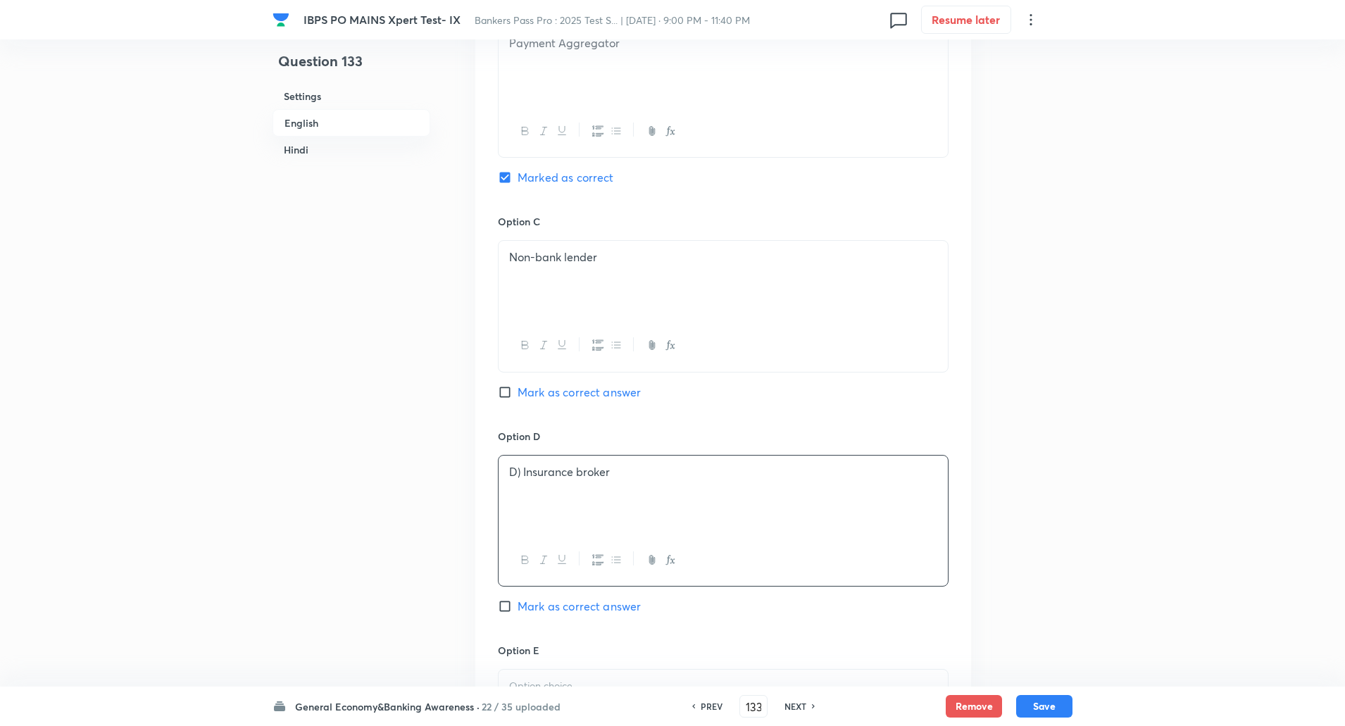
click at [521, 476] on p "D) Insurance broker" at bounding box center [723, 472] width 428 height 16
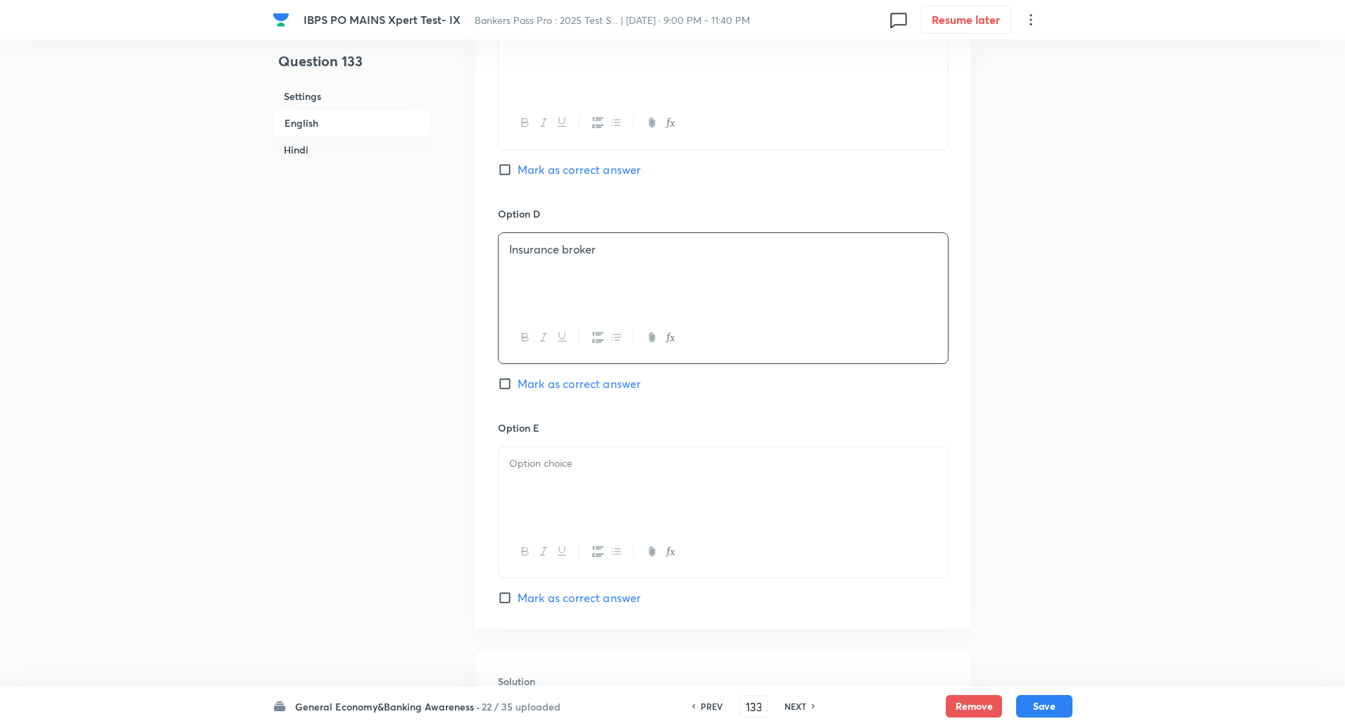
scroll to position [1162, 0]
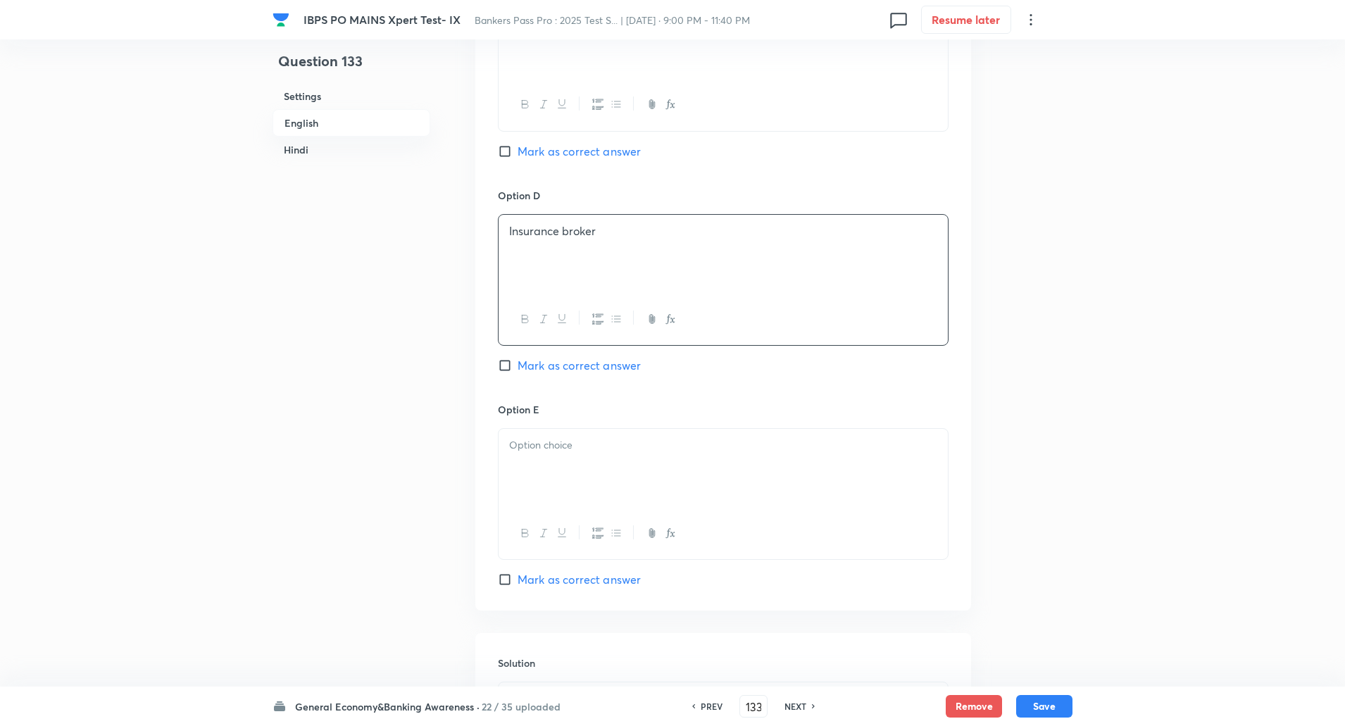
click at [521, 476] on div at bounding box center [723, 468] width 449 height 79
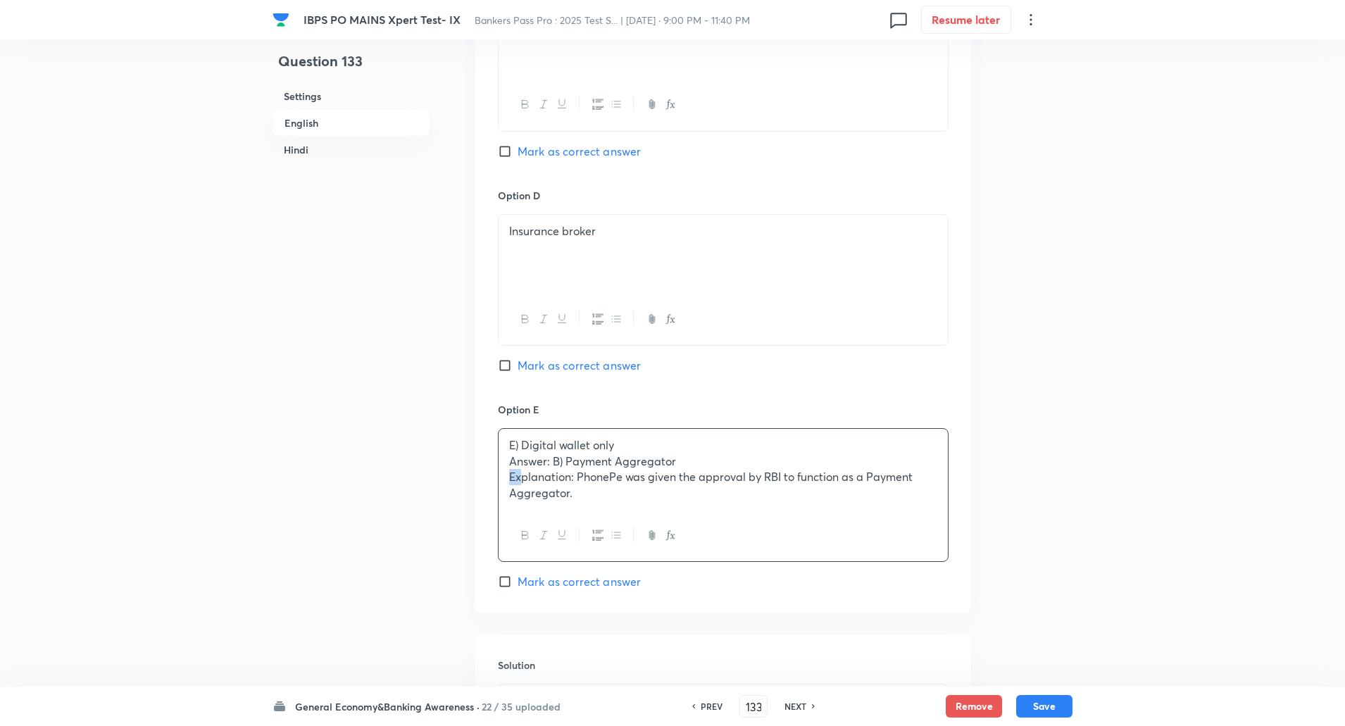
drag, startPoint x: 509, startPoint y: 470, endPoint x: 524, endPoint y: 481, distance: 18.6
click at [524, 481] on p "Explanation: PhonePe was given the approval by RBI to function as a Payment Agg…" at bounding box center [723, 485] width 428 height 32
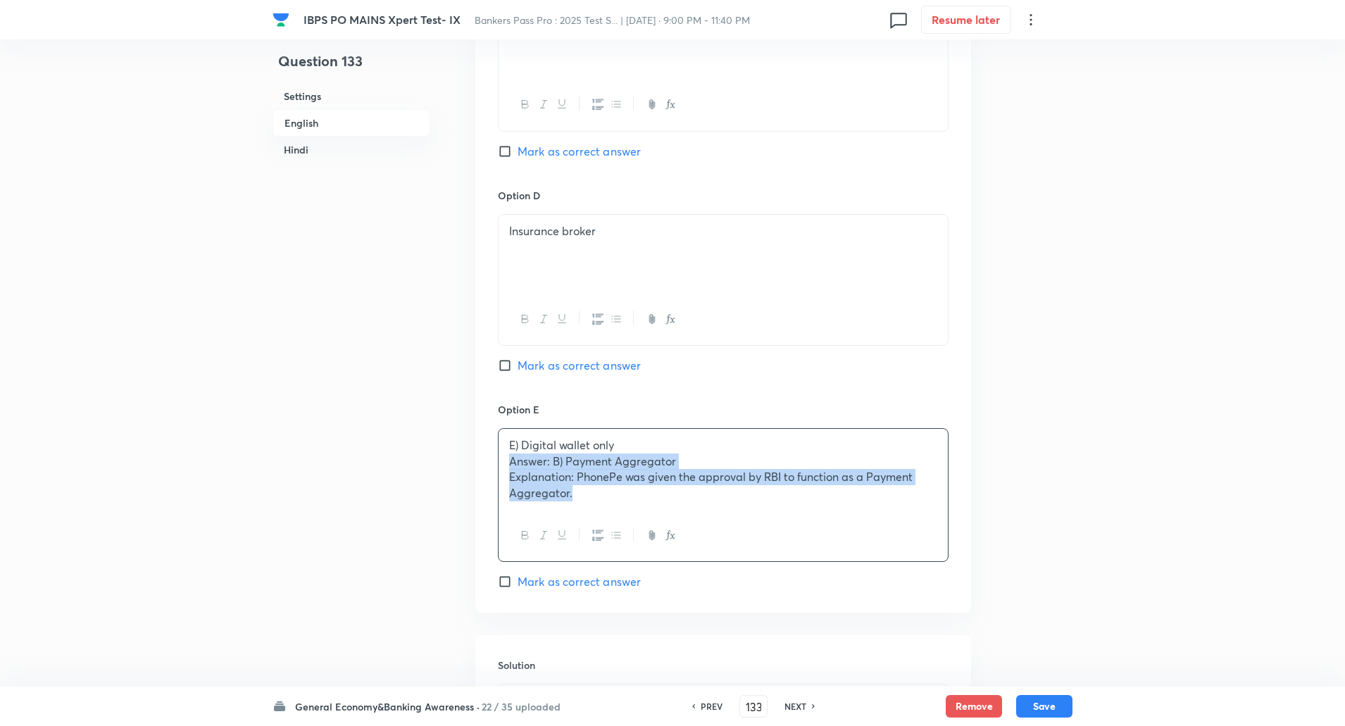
drag, startPoint x: 507, startPoint y: 460, endPoint x: 588, endPoint y: 516, distance: 98.3
click at [588, 516] on div "E) Digital wallet only Answer: B) Payment Aggregator Explanation: PhonePe was g…" at bounding box center [723, 495] width 451 height 134
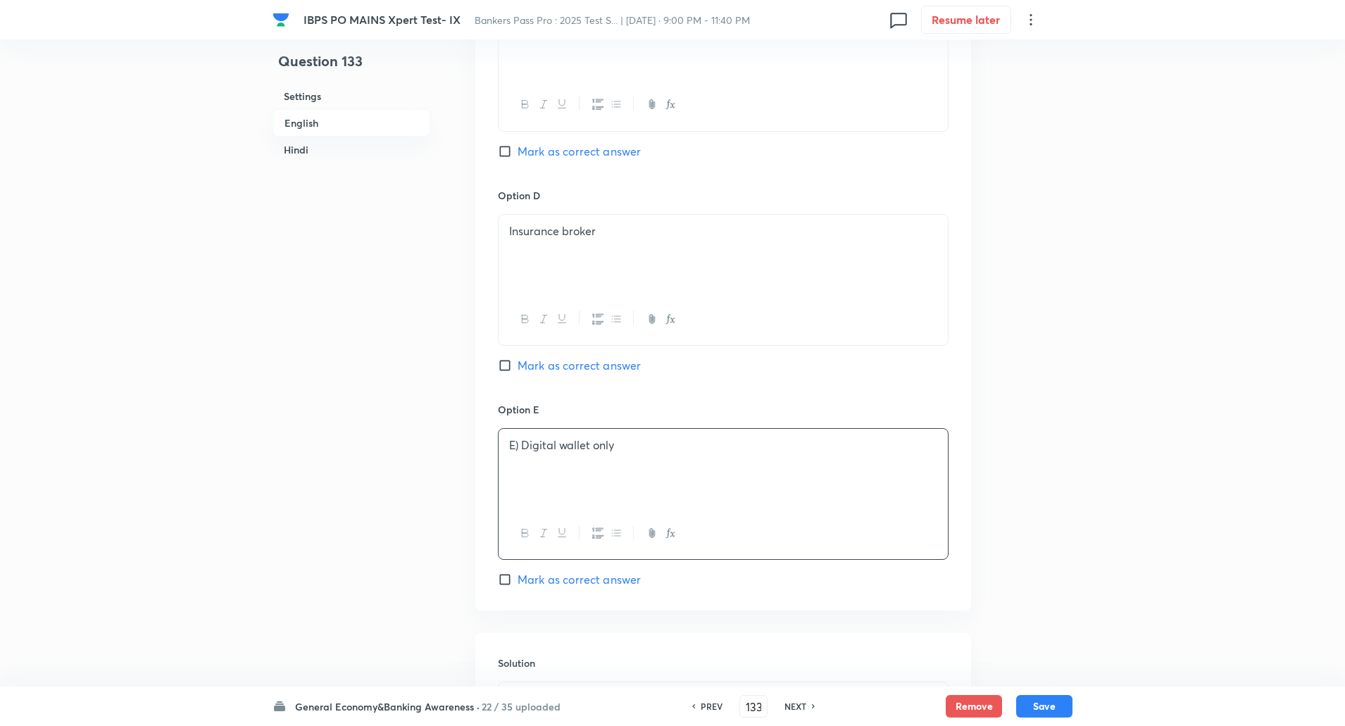
click at [523, 451] on p "E) Digital wallet only" at bounding box center [723, 445] width 428 height 16
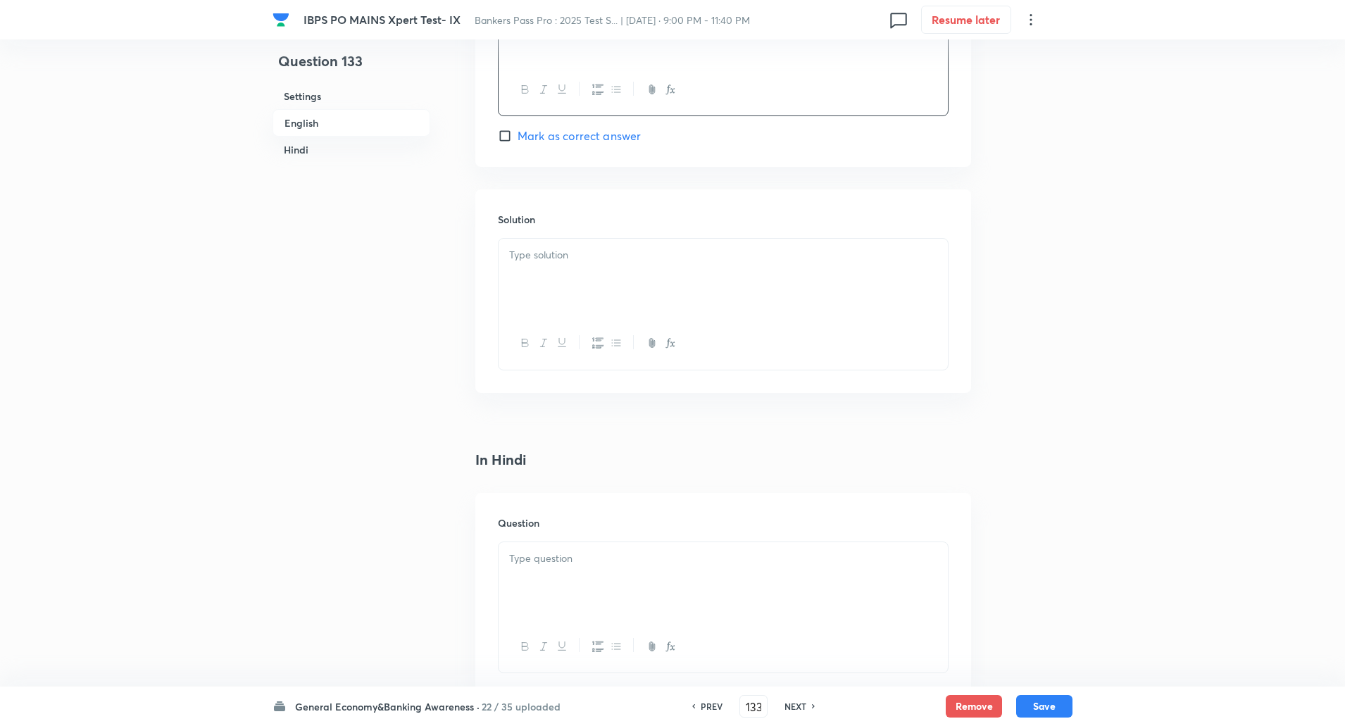
scroll to position [1613, 0]
click at [671, 248] on p at bounding box center [723, 247] width 428 height 16
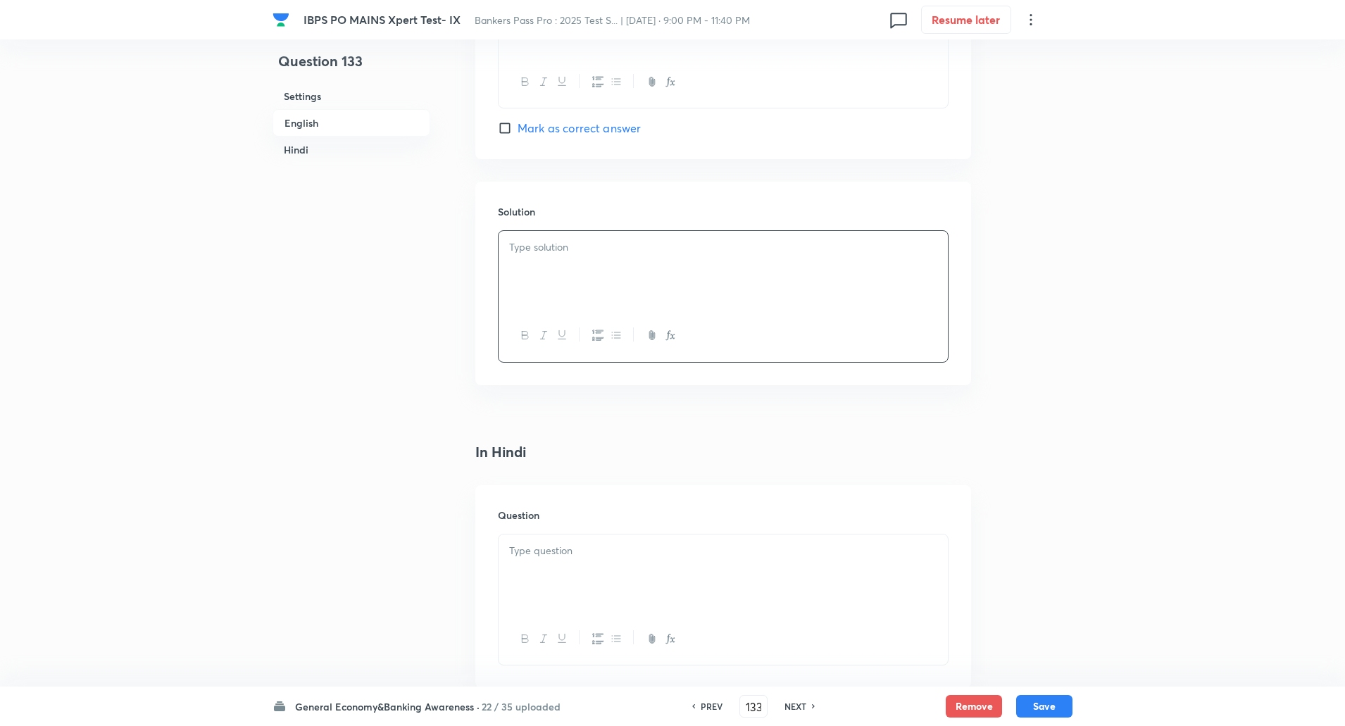
click at [671, 248] on p at bounding box center [723, 247] width 428 height 16
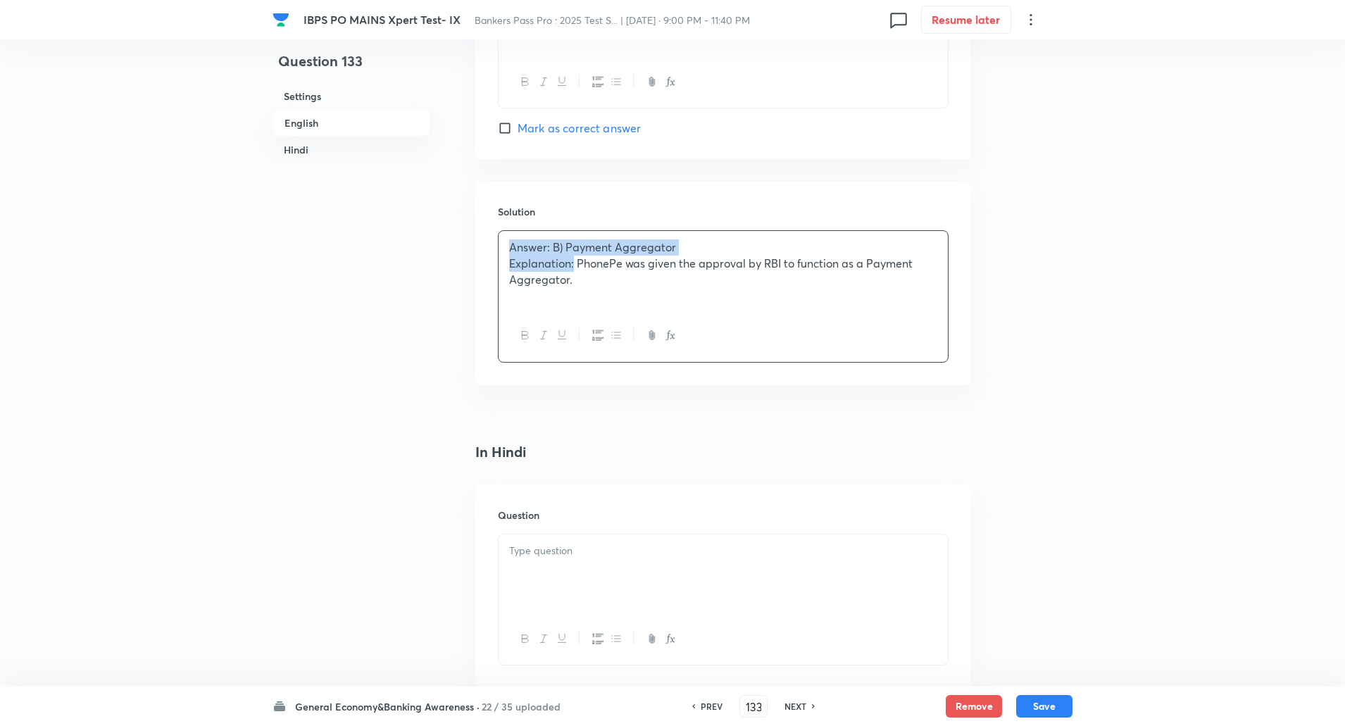
drag, startPoint x: 506, startPoint y: 249, endPoint x: 575, endPoint y: 263, distance: 71.3
click at [575, 263] on div "Answer: B) Payment Aggregator Explanation: PhonePe was given the approval by RB…" at bounding box center [723, 270] width 449 height 79
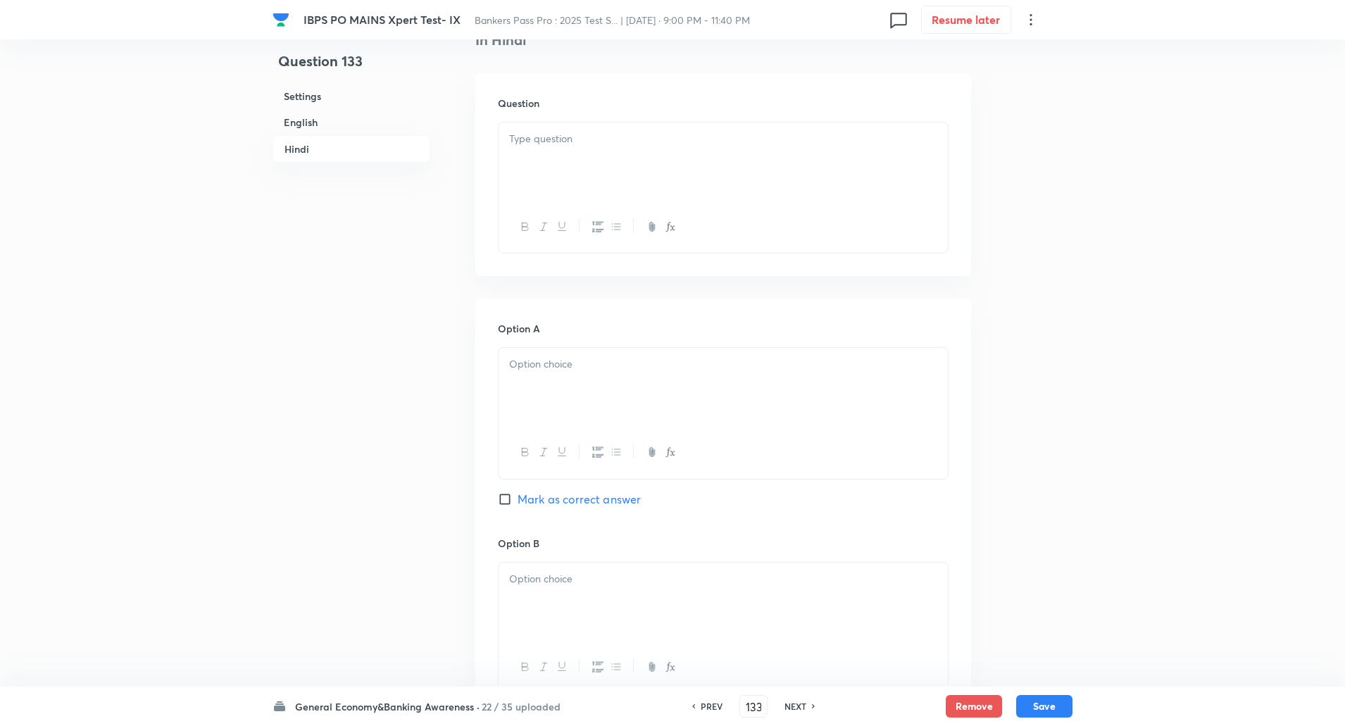
scroll to position [2027, 0]
click at [537, 178] on div at bounding box center [723, 159] width 449 height 79
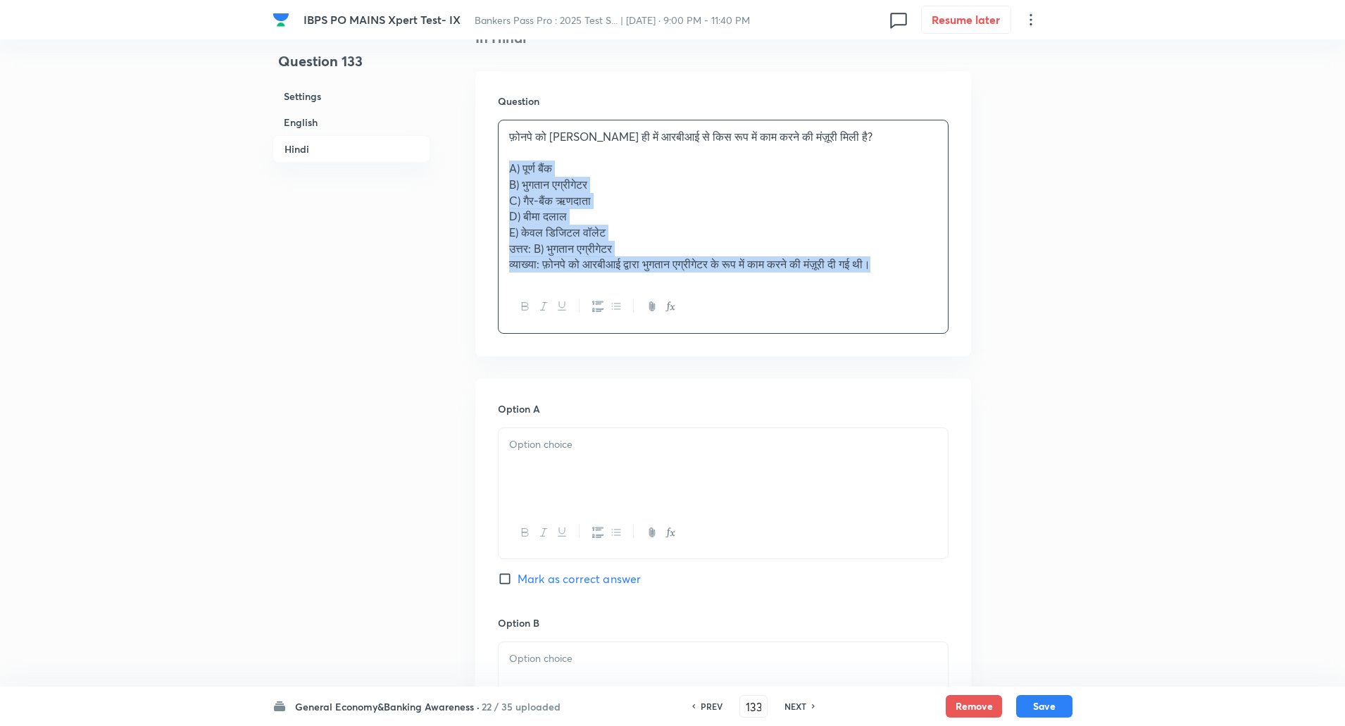
drag, startPoint x: 502, startPoint y: 170, endPoint x: 973, endPoint y: 323, distance: 496.1
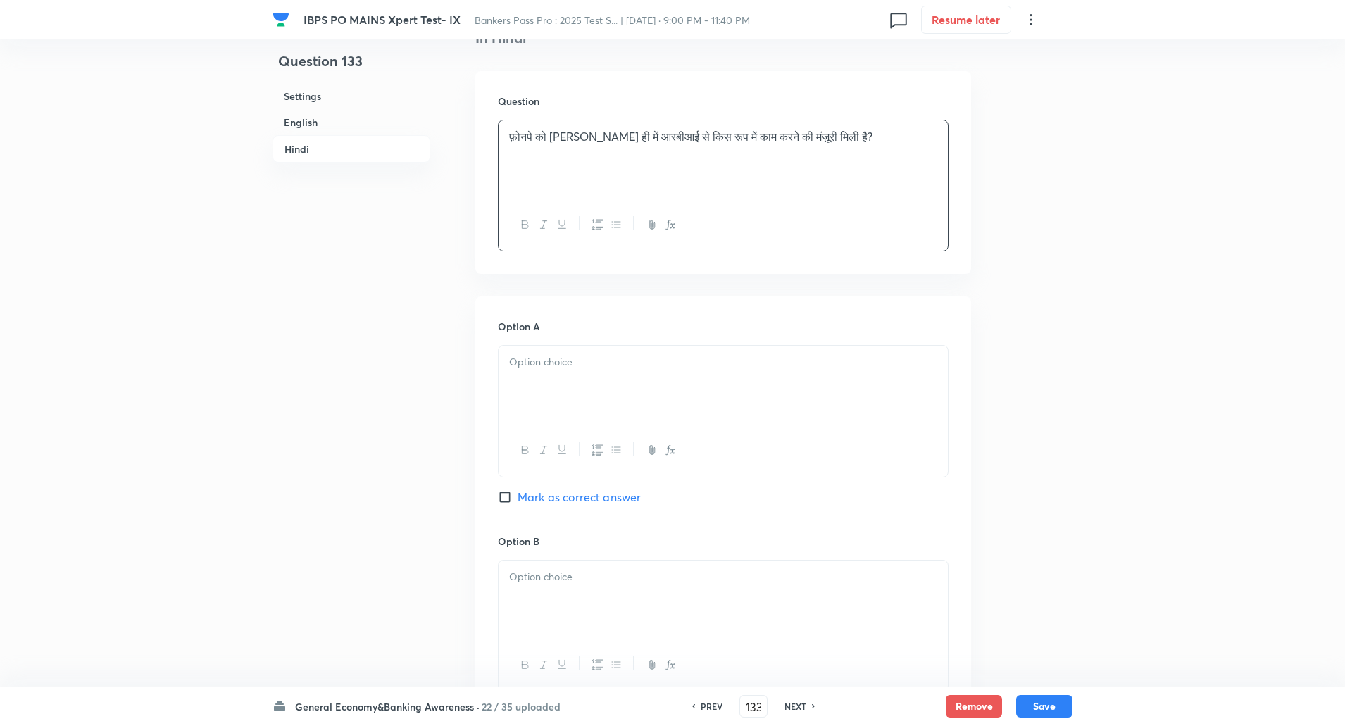
click at [798, 364] on p at bounding box center [723, 362] width 428 height 16
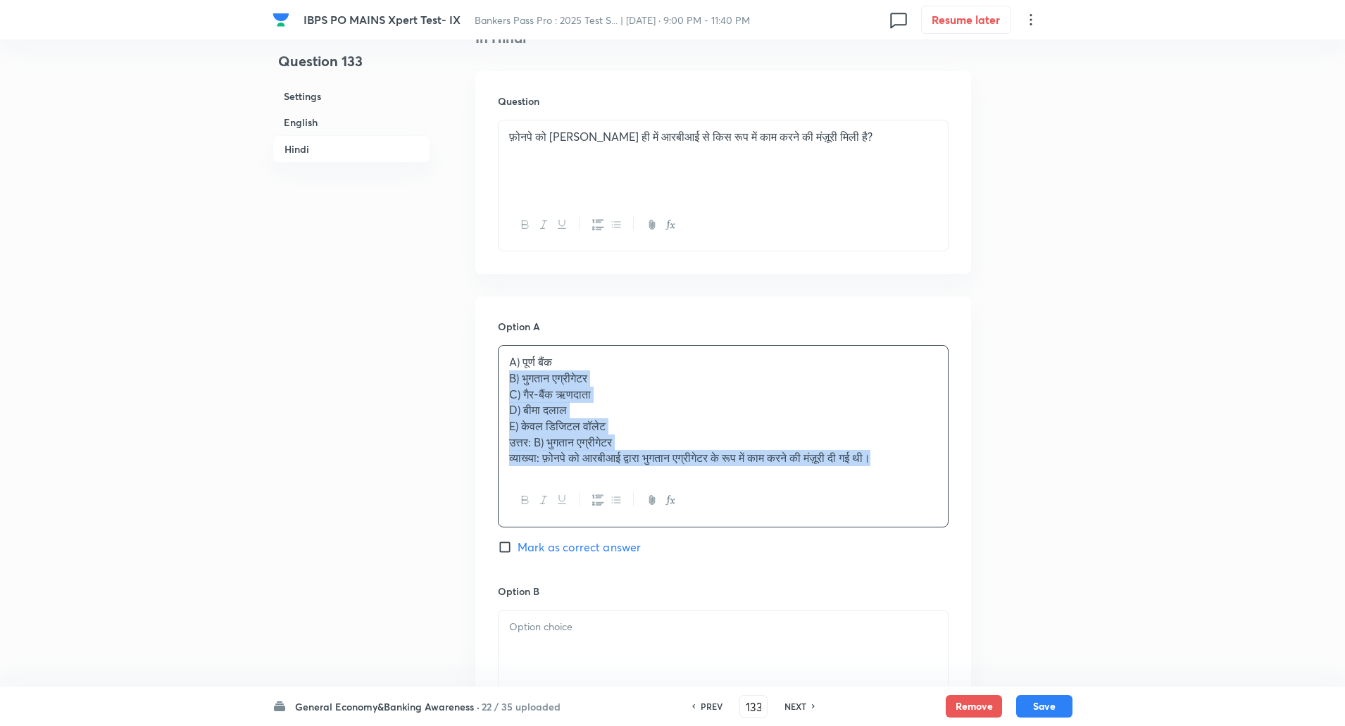
drag, startPoint x: 505, startPoint y: 375, endPoint x: 931, endPoint y: 494, distance: 442.5
click at [931, 494] on div "A) पूर्ण बैंक B) भुगतान एग्रीगेटर C) गैर-बैंक ऋणदाता D) बीमा दलाल E) केवल डिजिट…" at bounding box center [723, 436] width 451 height 182
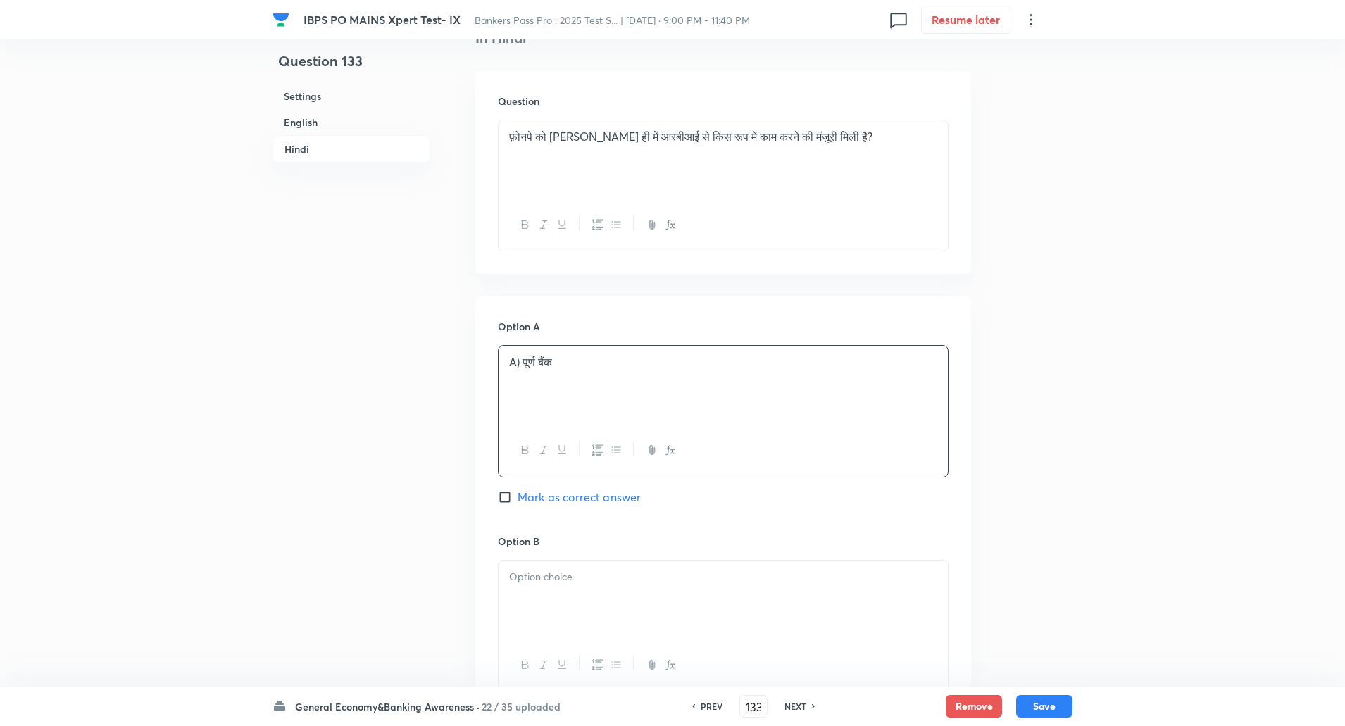
click at [522, 361] on p "A) पूर्ण बैंक" at bounding box center [723, 362] width 428 height 16
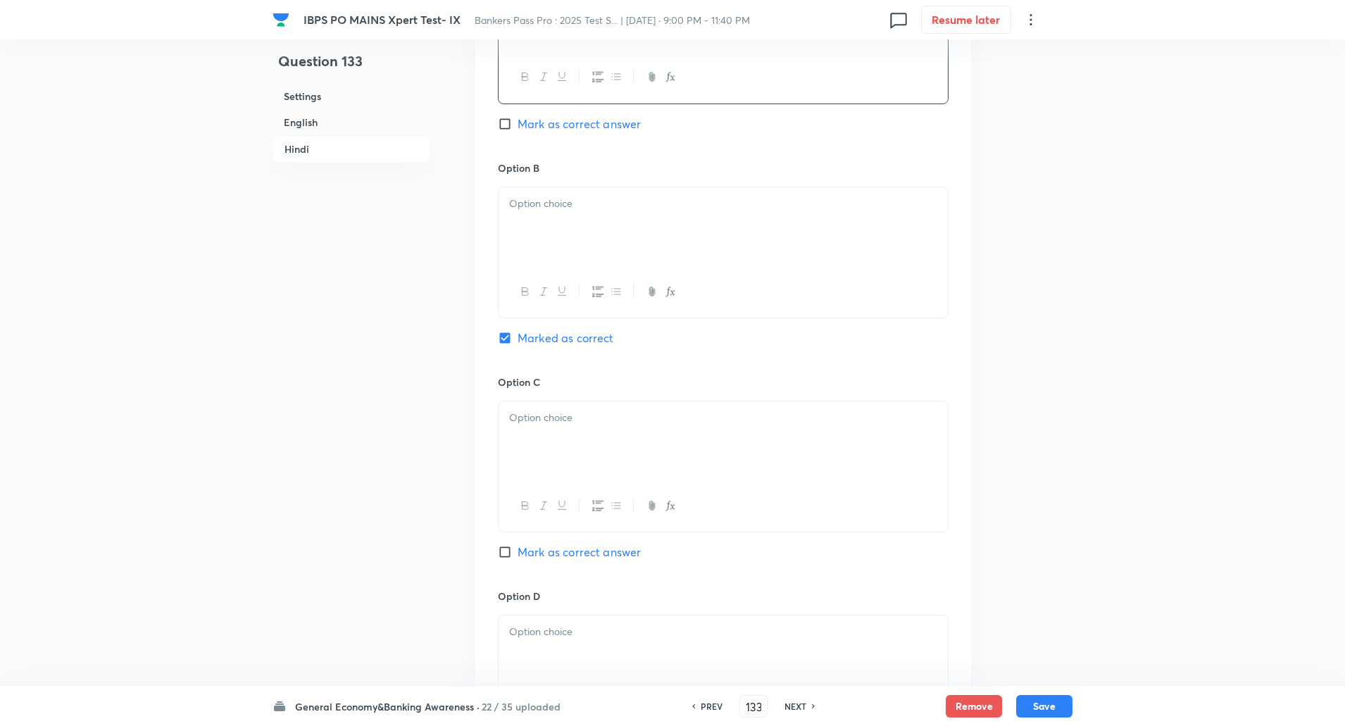
scroll to position [2403, 0]
click at [585, 244] on div at bounding box center [723, 224] width 449 height 79
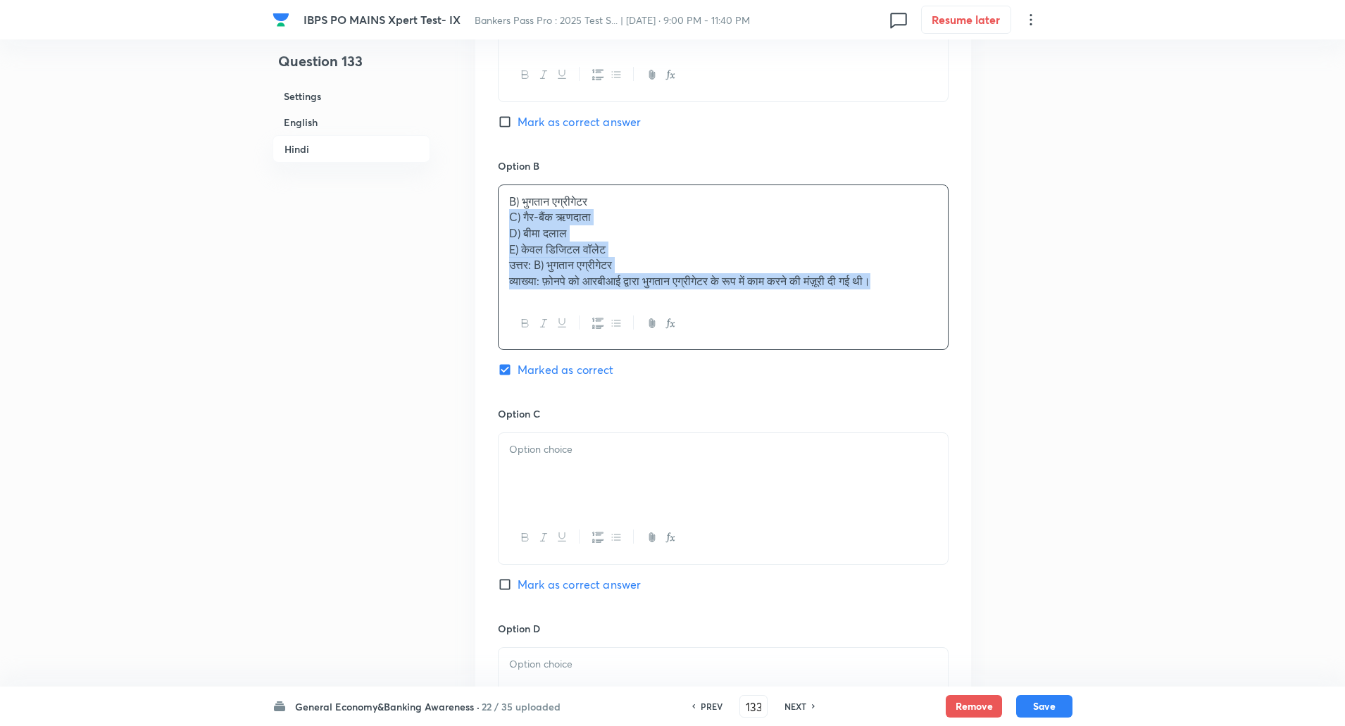
drag, startPoint x: 501, startPoint y: 216, endPoint x: 943, endPoint y: 407, distance: 482.1
click at [943, 407] on div "Option A पूर्ण बैंक Mark as correct answer Option B B) भुगतान एग्रीगेटर C) गैर-…" at bounding box center [723, 482] width 496 height 1123
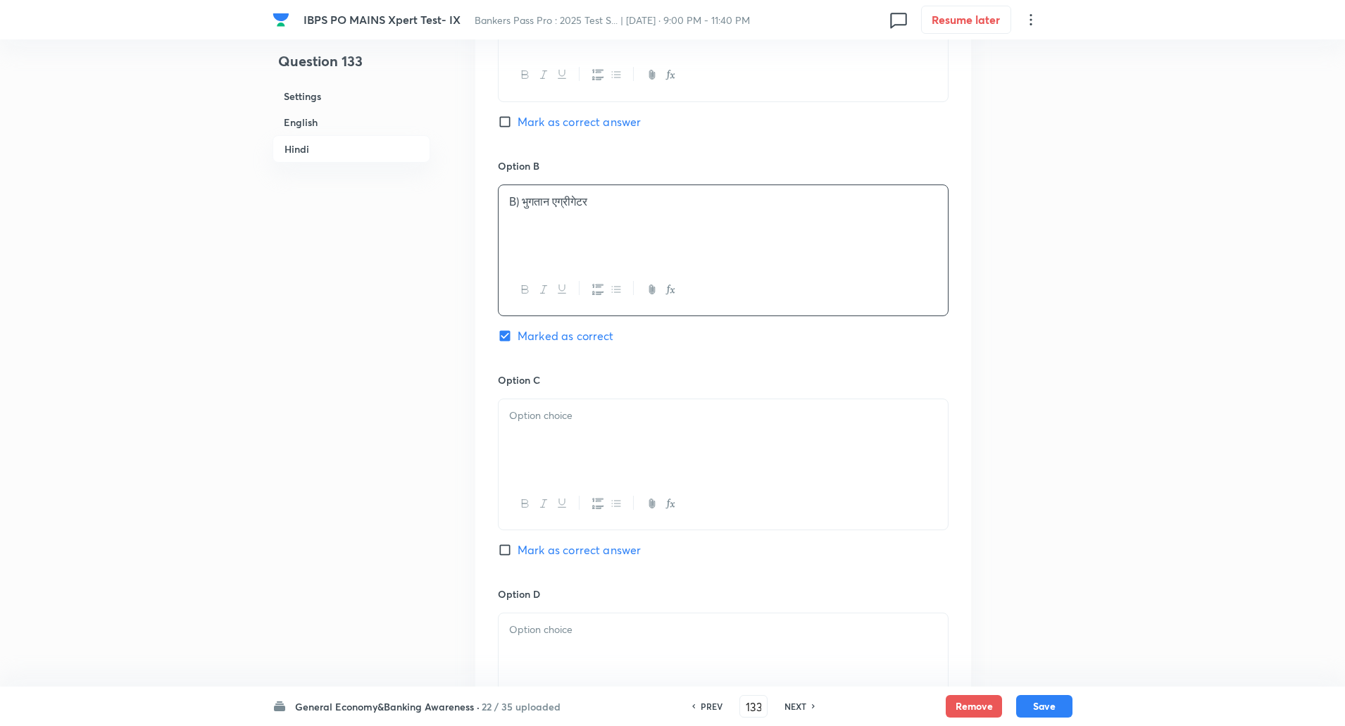
click at [521, 201] on p "B) भुगतान एग्रीगेटर" at bounding box center [723, 202] width 428 height 16
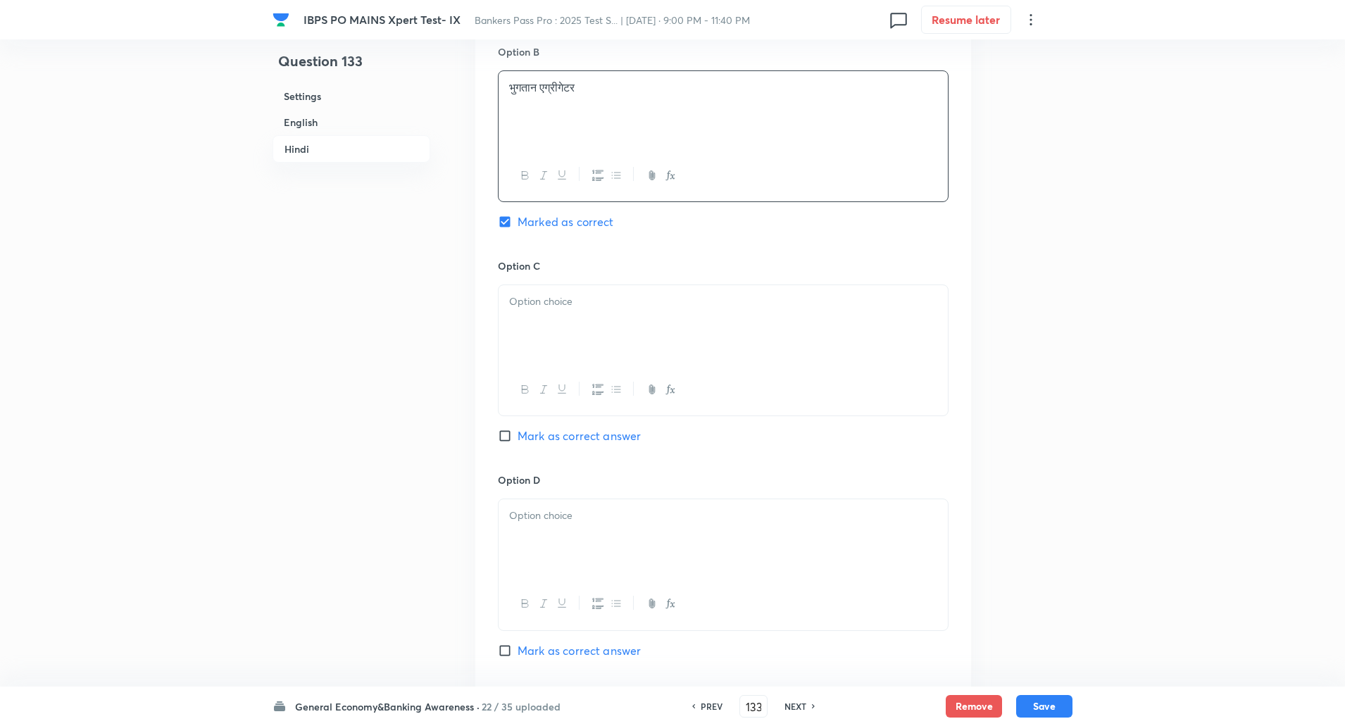
scroll to position [2536, 0]
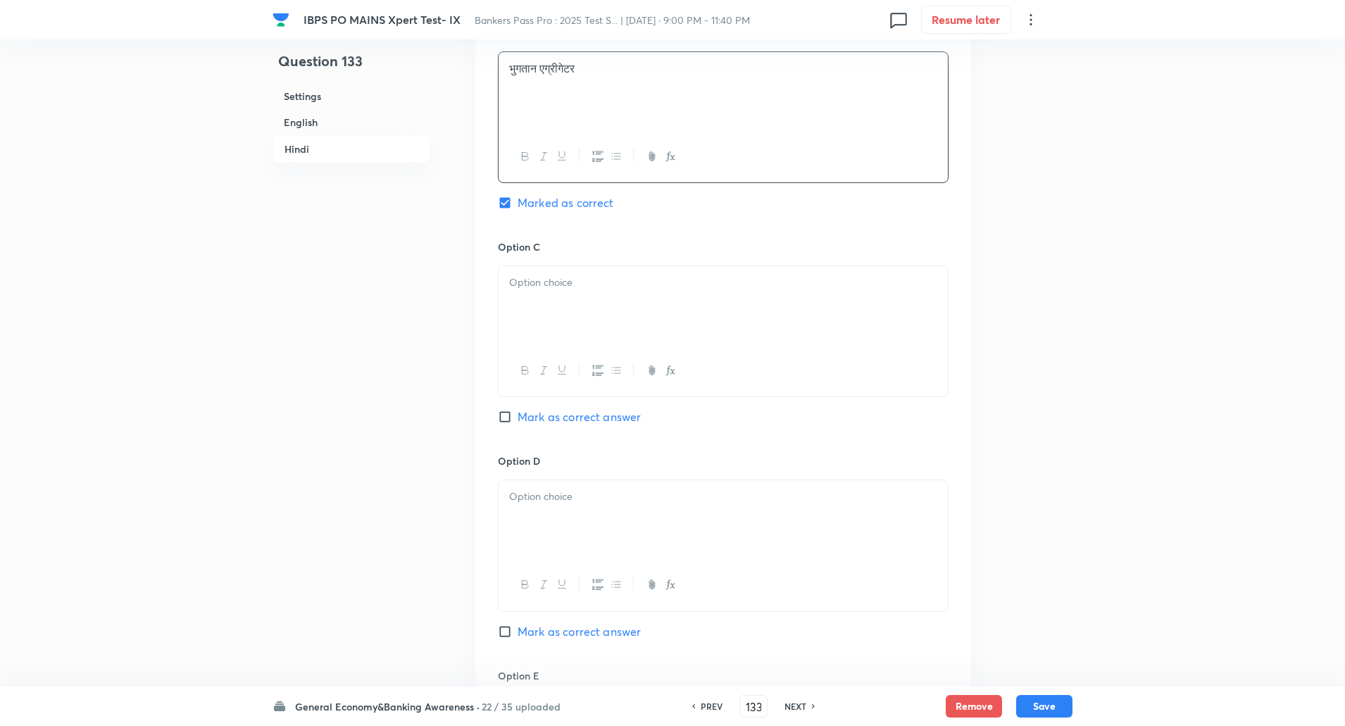
click at [510, 294] on div at bounding box center [723, 305] width 449 height 79
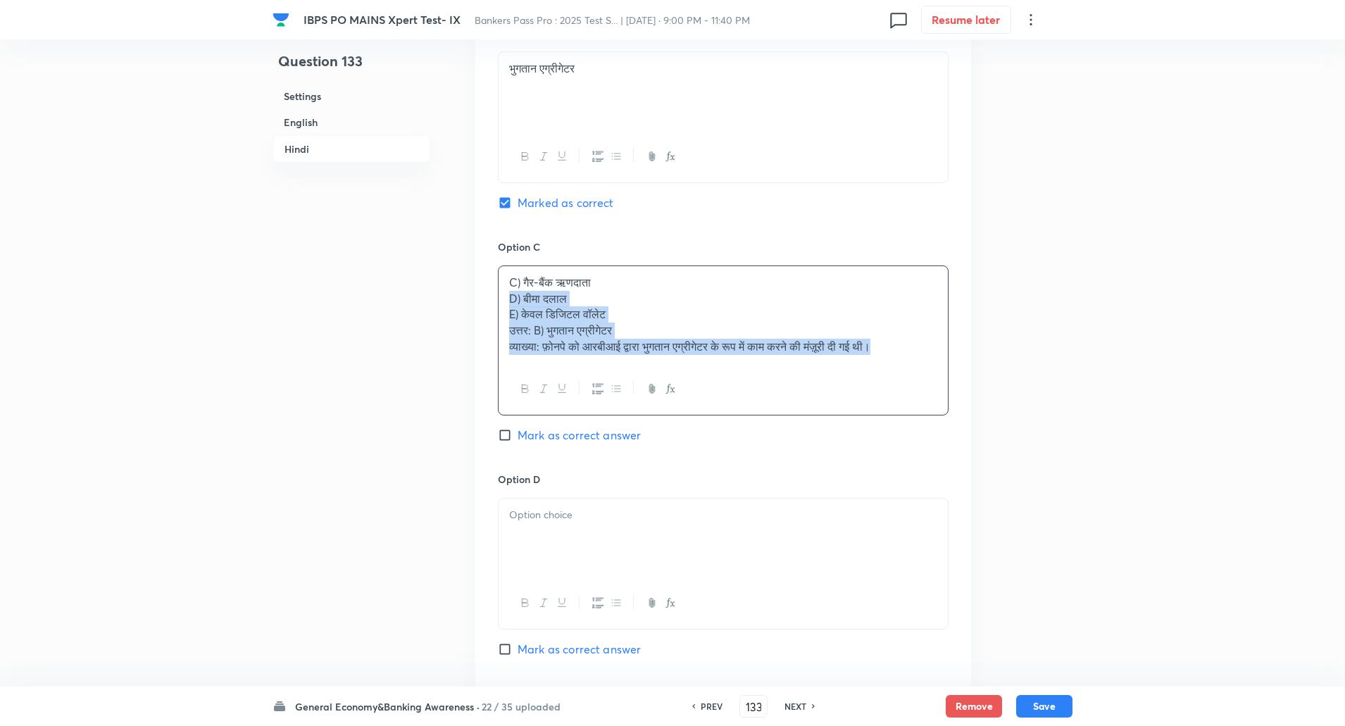
drag, startPoint x: 510, startPoint y: 294, endPoint x: 1051, endPoint y: 428, distance: 557.1
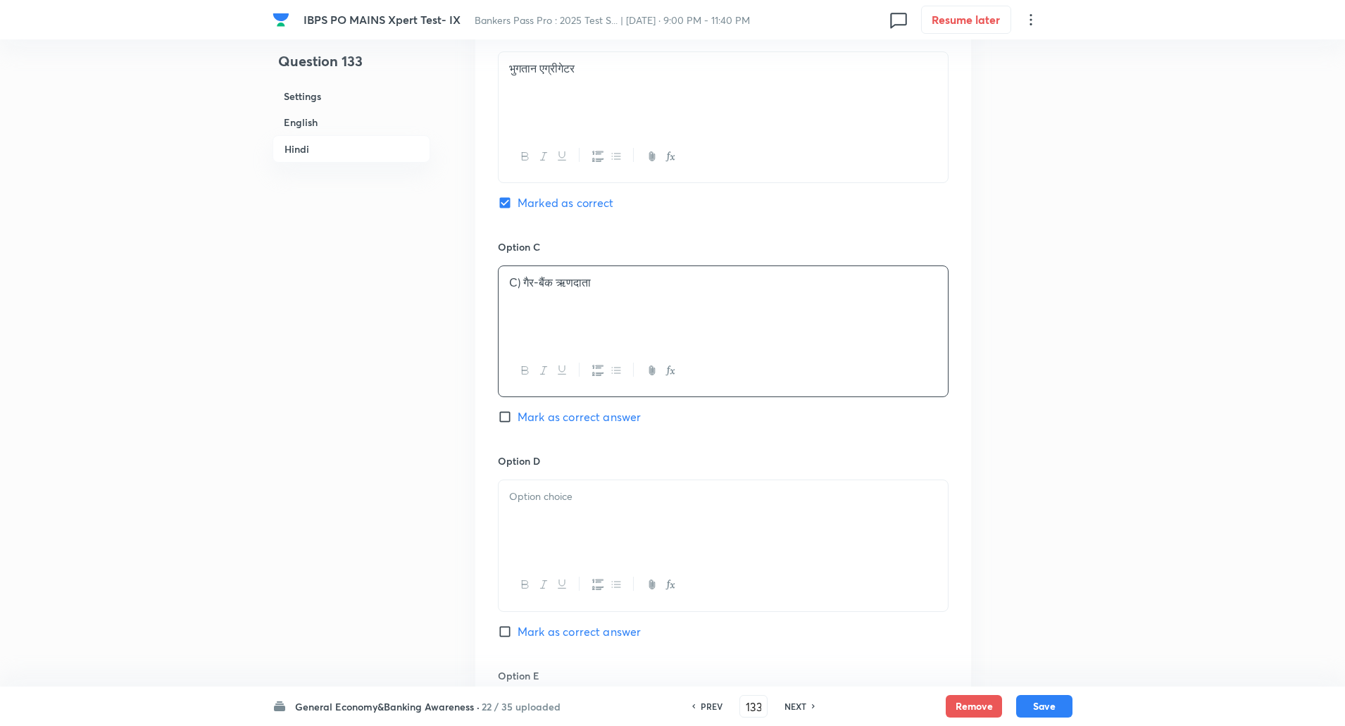
click at [523, 281] on p "C) गैर-बैंक ऋणदाता" at bounding box center [723, 283] width 428 height 16
click at [548, 506] on div at bounding box center [723, 519] width 449 height 79
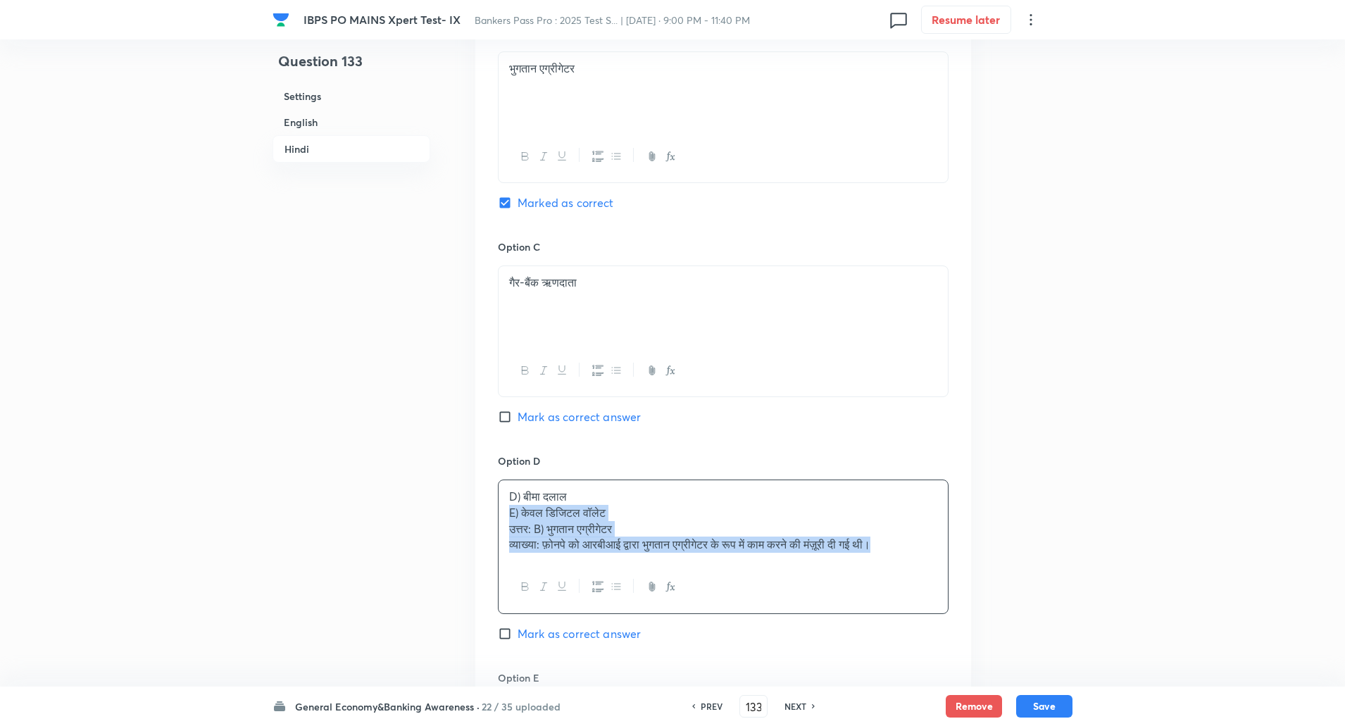
drag, startPoint x: 506, startPoint y: 516, endPoint x: 944, endPoint y: 592, distance: 444.6
click at [944, 592] on div "D) बीमा दलाल E) केवल डिजिटल वॉलेट उत्तर: B) भुगतान एग्रीगेटर व्याख्या: फ़ोनपे क…" at bounding box center [723, 547] width 451 height 134
click at [518, 499] on p "D) बीमा दलाल" at bounding box center [723, 497] width 428 height 16
click at [523, 498] on p "D) बीमा दलाल" at bounding box center [723, 497] width 428 height 16
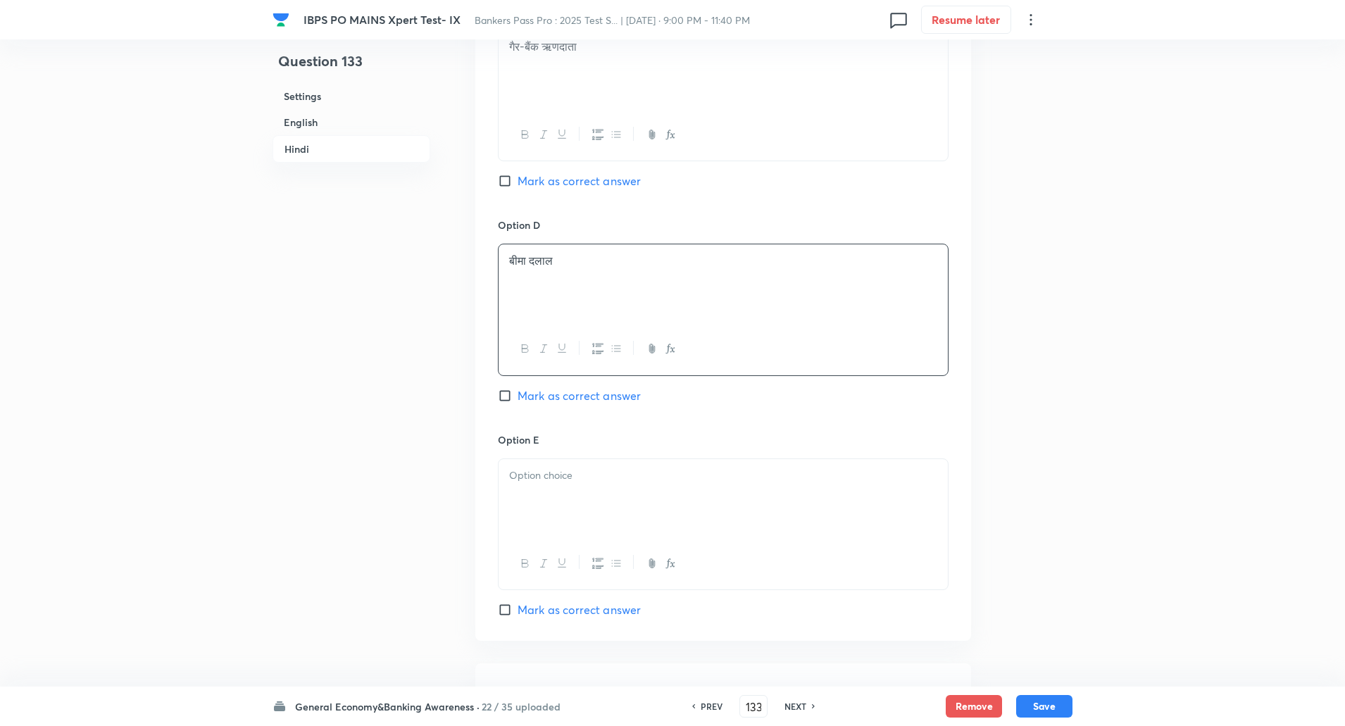
scroll to position [2815, 0]
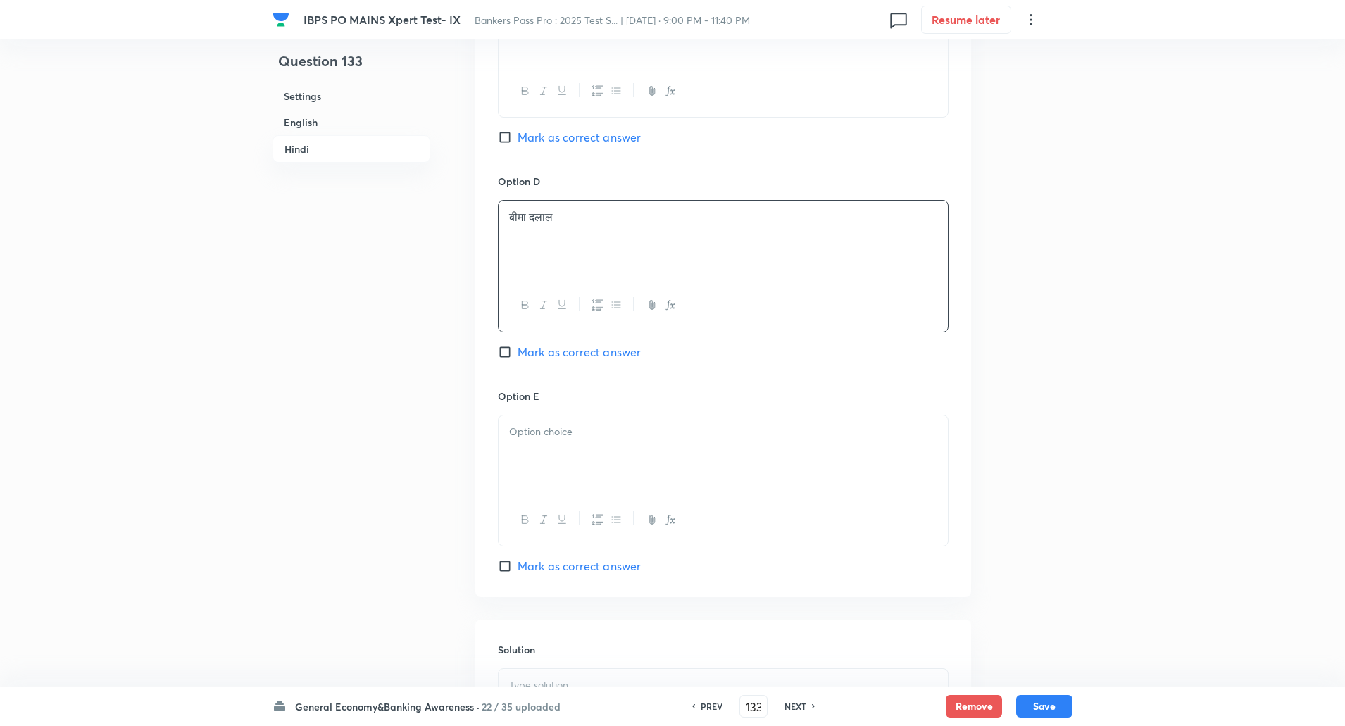
click at [525, 458] on div at bounding box center [723, 455] width 449 height 79
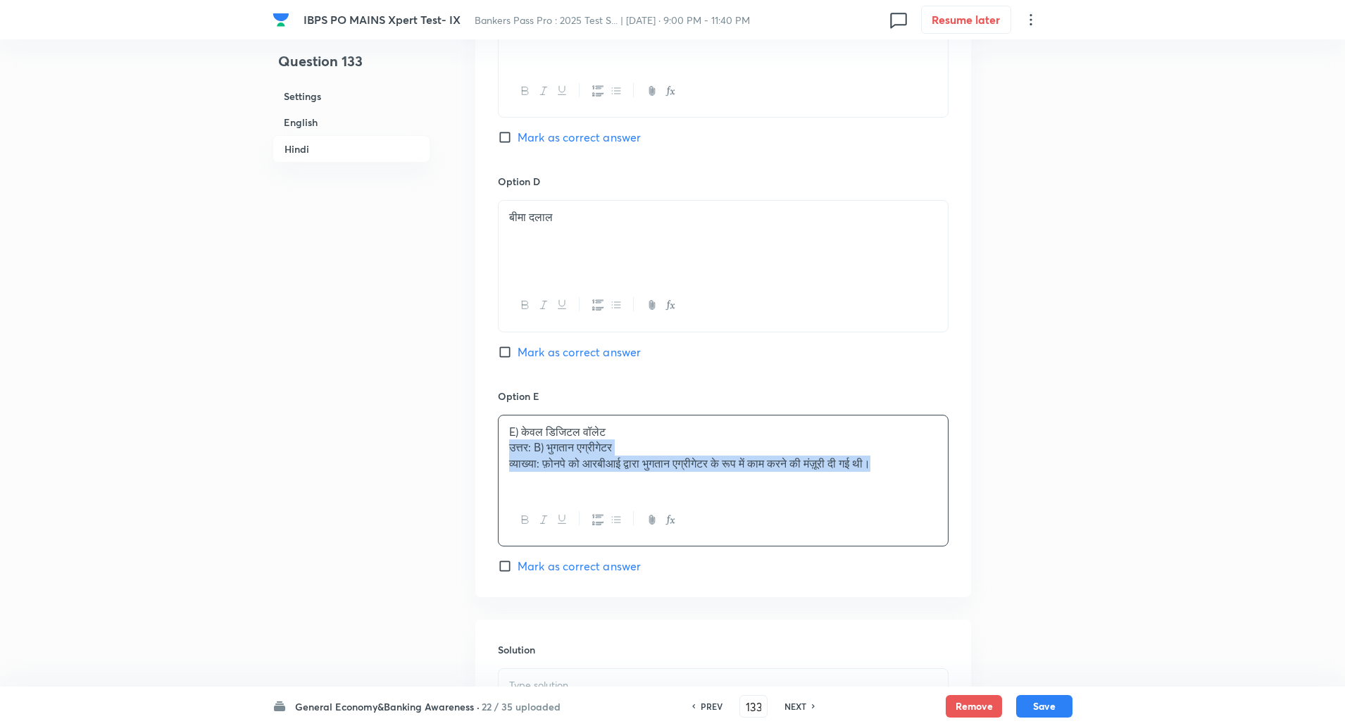
drag, startPoint x: 503, startPoint y: 443, endPoint x: 953, endPoint y: 556, distance: 464.2
click at [953, 556] on div "Option A पूर्ण बैंक Mark as correct answer Option B भुगतान एग्रीगेटर Marked as …" at bounding box center [723, 52] width 496 height 1089
click at [520, 443] on p at bounding box center [723, 448] width 428 height 16
click at [521, 432] on p "E) केवल डिजिटल वॉलेट" at bounding box center [723, 432] width 428 height 16
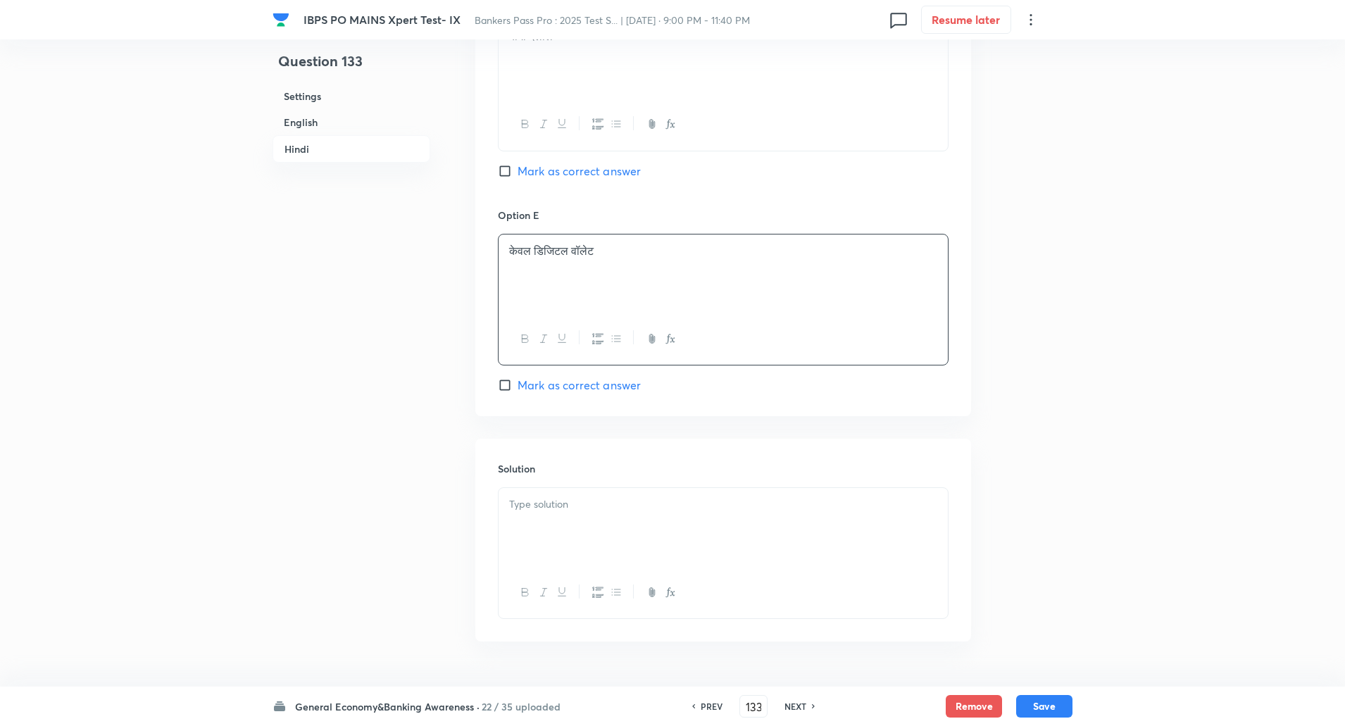
scroll to position [2998, 0]
click at [533, 501] on p at bounding box center [723, 503] width 428 height 16
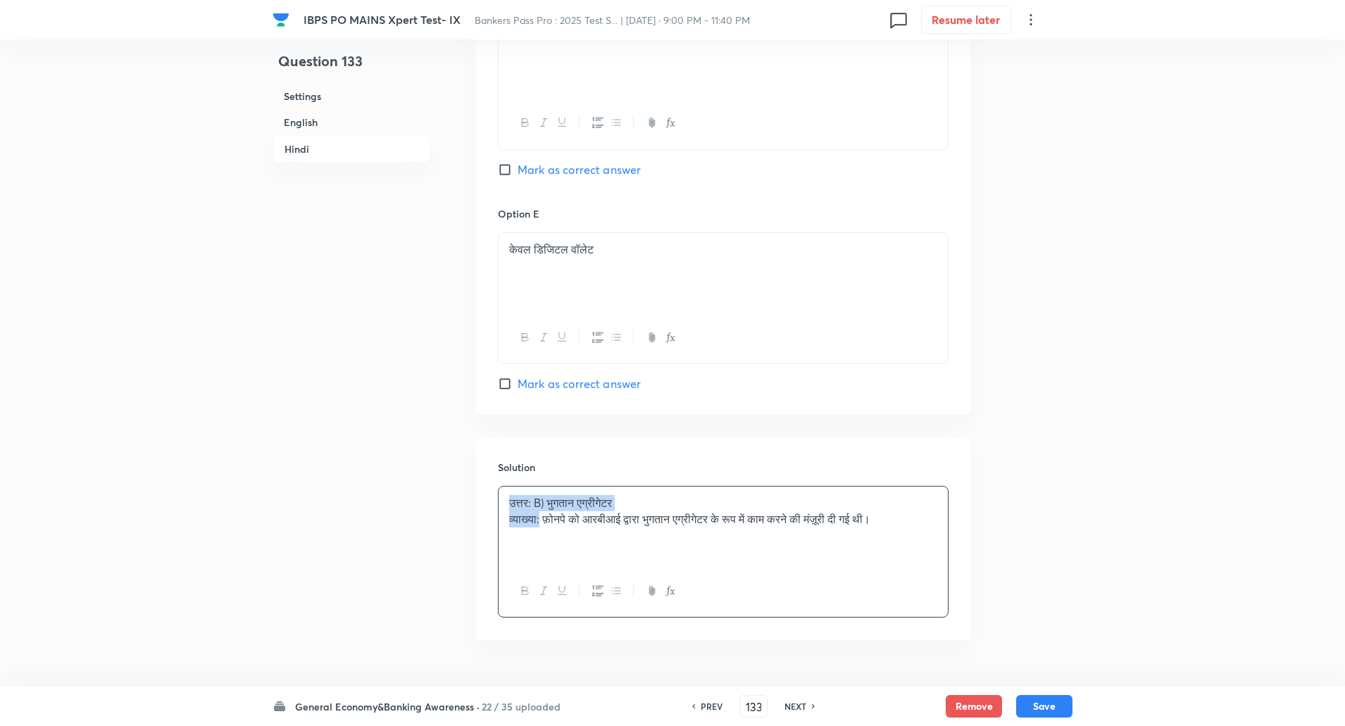
drag, startPoint x: 511, startPoint y: 508, endPoint x: 542, endPoint y: 522, distance: 34.0
click at [542, 522] on div "उत्तर: B) भुगतान एग्रीगेटर व्याख्या: फ़ोनपे को आरबीआई द्वारा भुगतान एग्रीगेटर क…" at bounding box center [723, 526] width 449 height 79
click at [1038, 709] on button "Save" at bounding box center [1044, 705] width 56 height 23
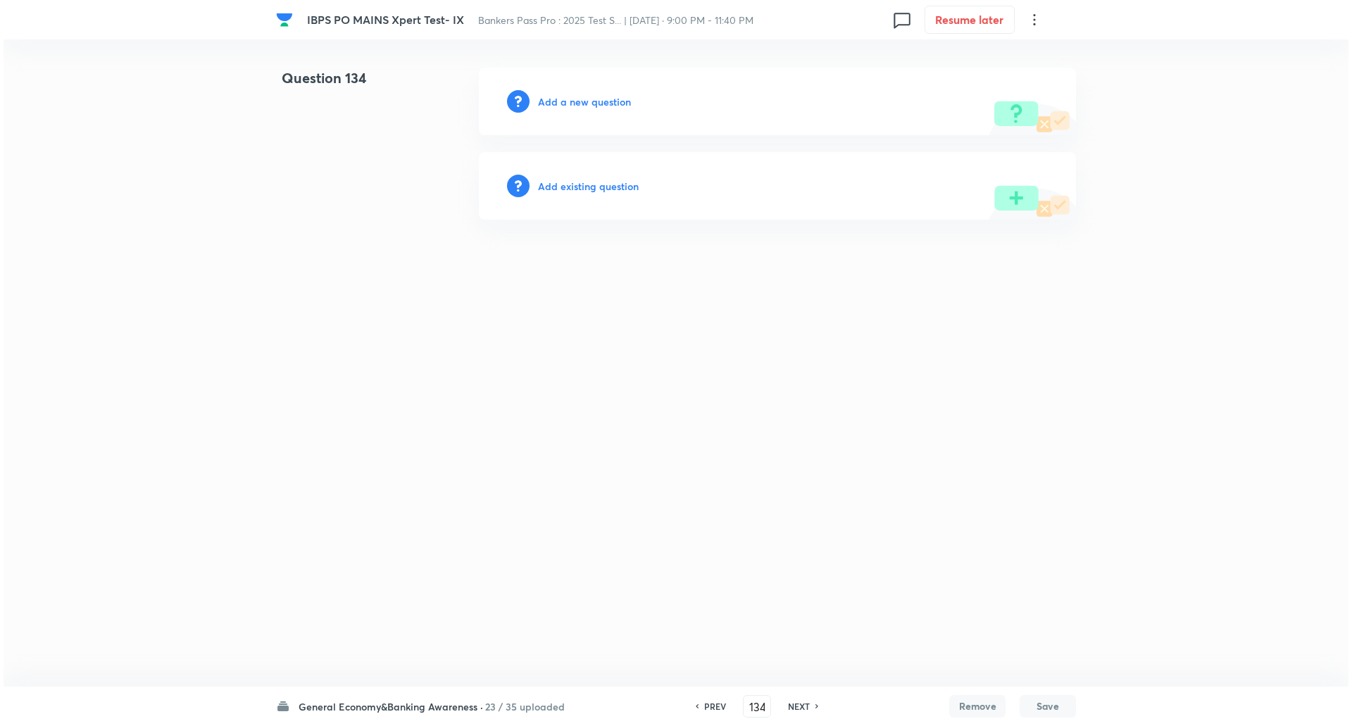
scroll to position [0, 0]
click at [588, 99] on h6 "Add a new question" at bounding box center [584, 101] width 93 height 15
click at [628, 106] on h6 "Choose a question type" at bounding box center [592, 101] width 108 height 15
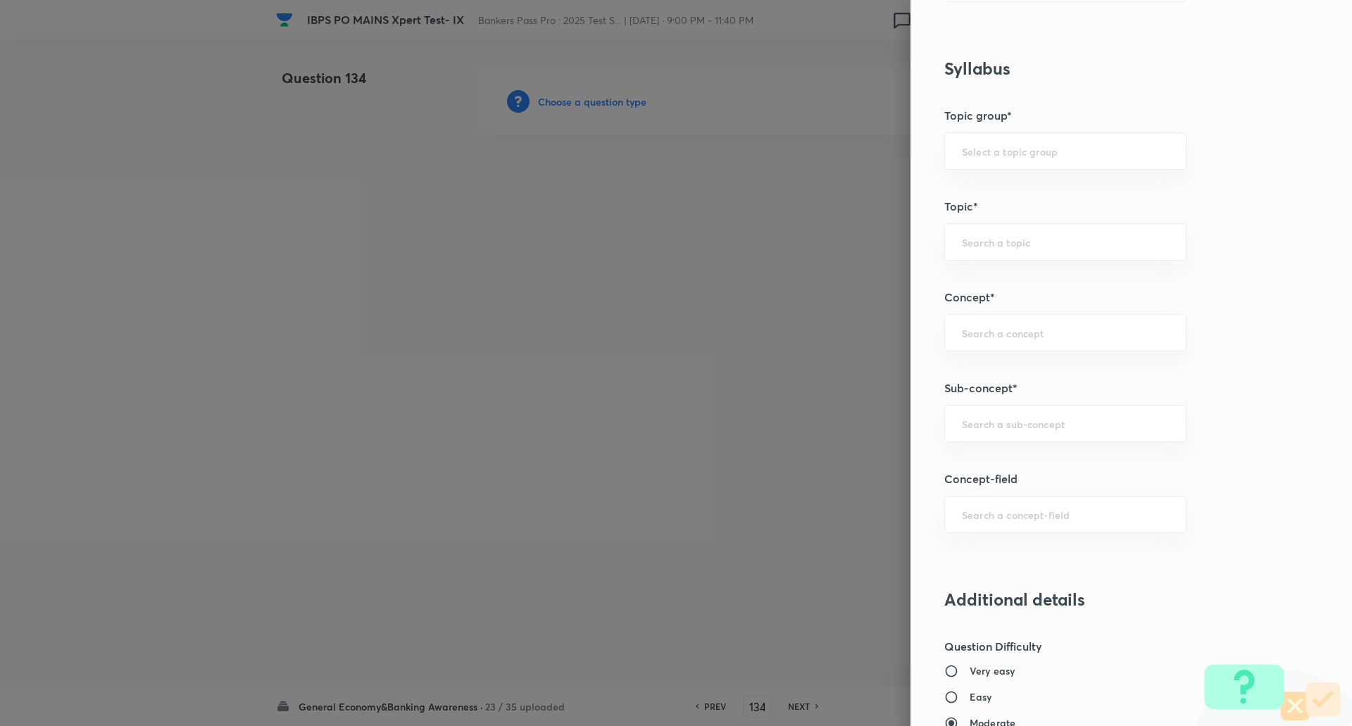
scroll to position [545, 0]
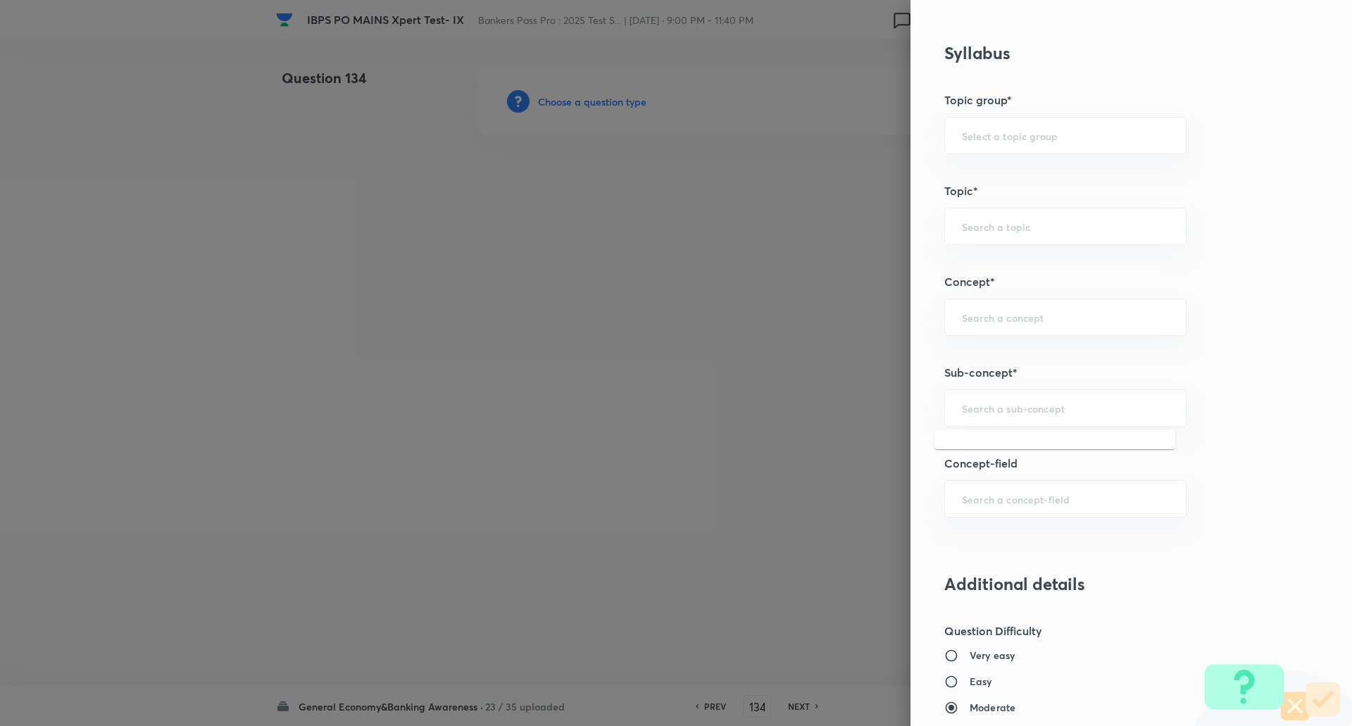
click at [987, 401] on input "text" at bounding box center [1065, 407] width 207 height 13
click at [991, 472] on li "Awards & Recognition" at bounding box center [1055, 473] width 241 height 25
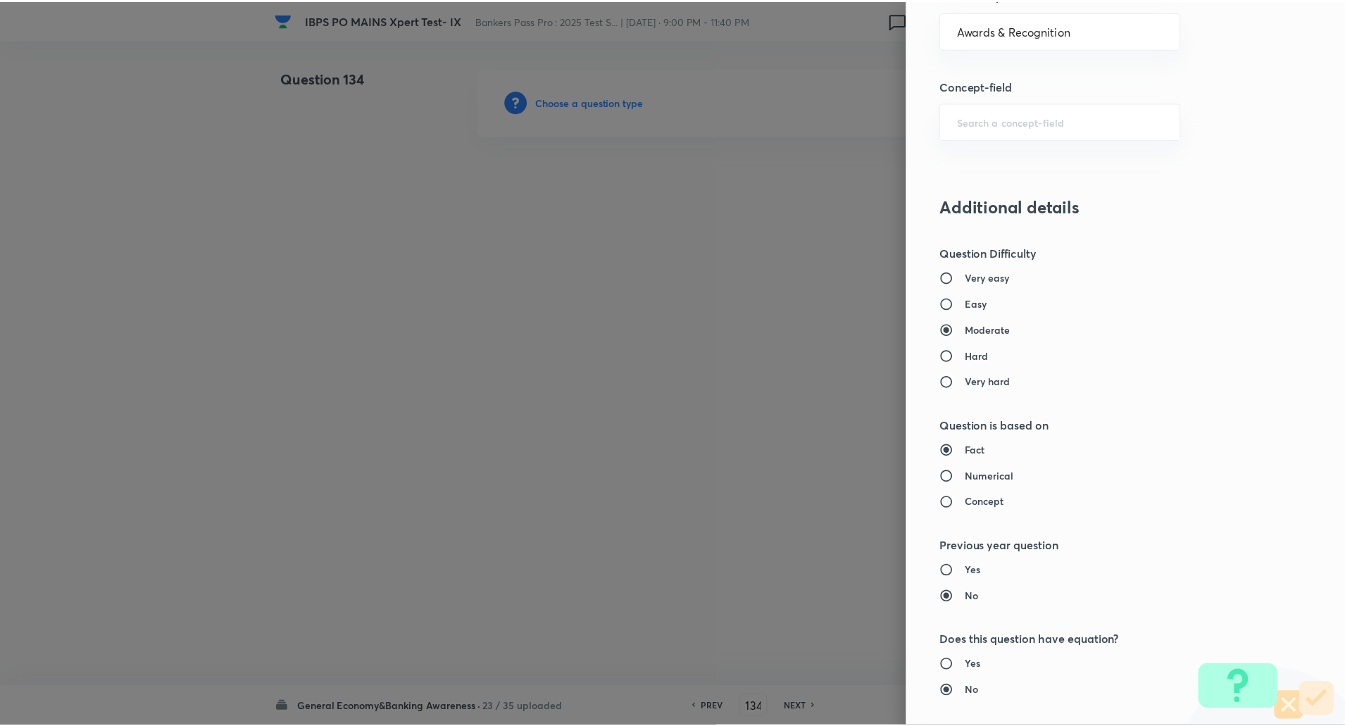
scroll to position [1194, 0]
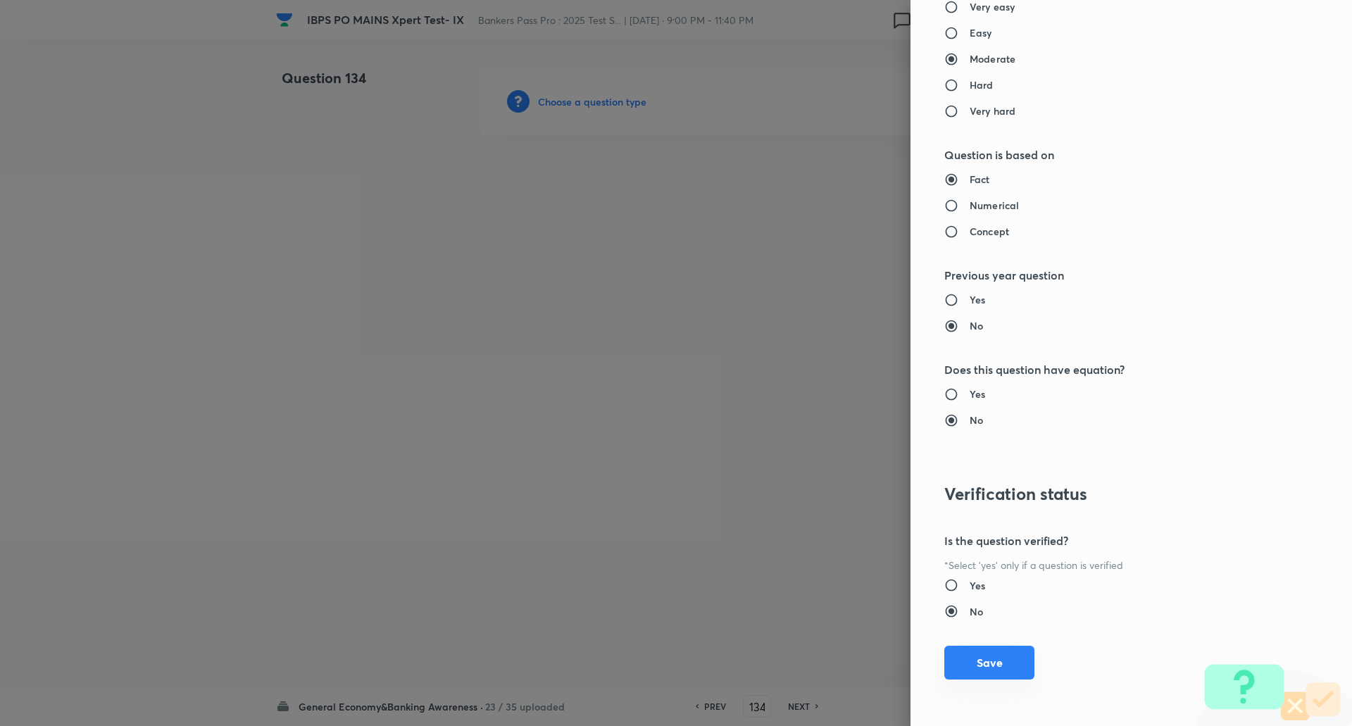
click at [990, 678] on button "Save" at bounding box center [990, 663] width 90 height 34
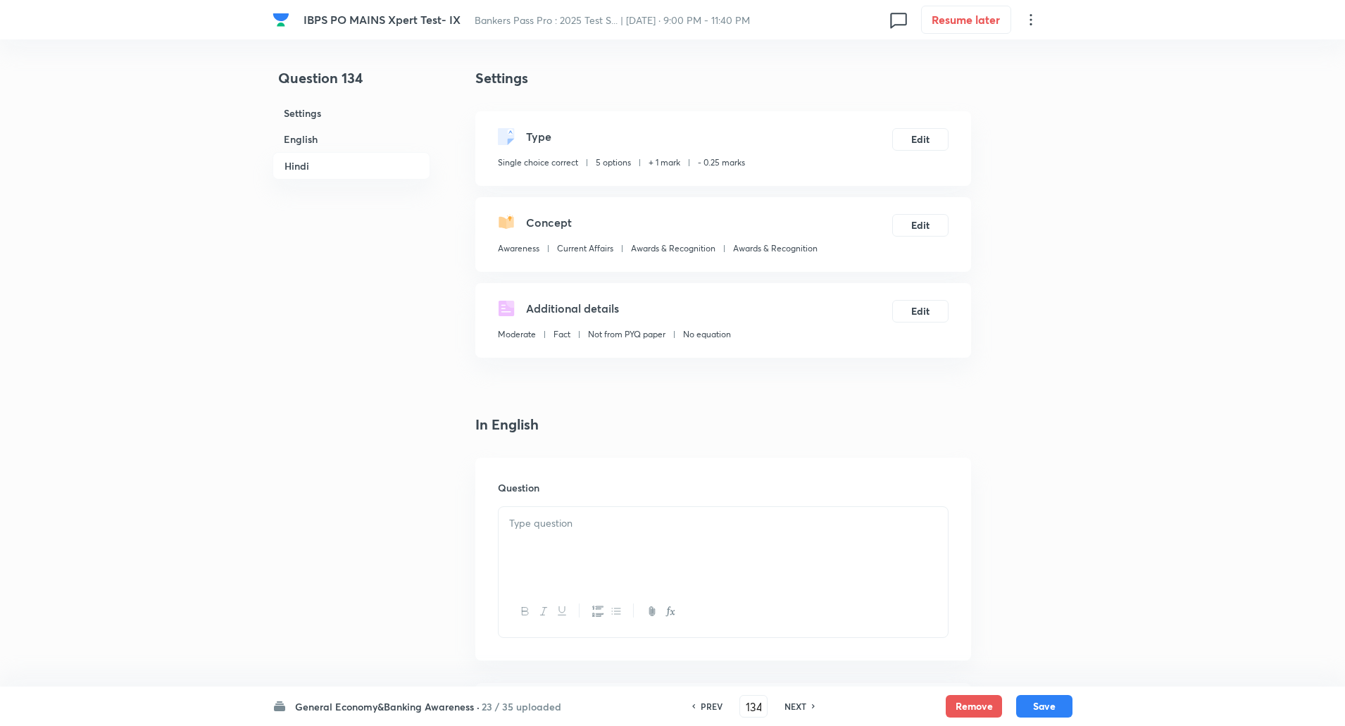
scroll to position [246, 0]
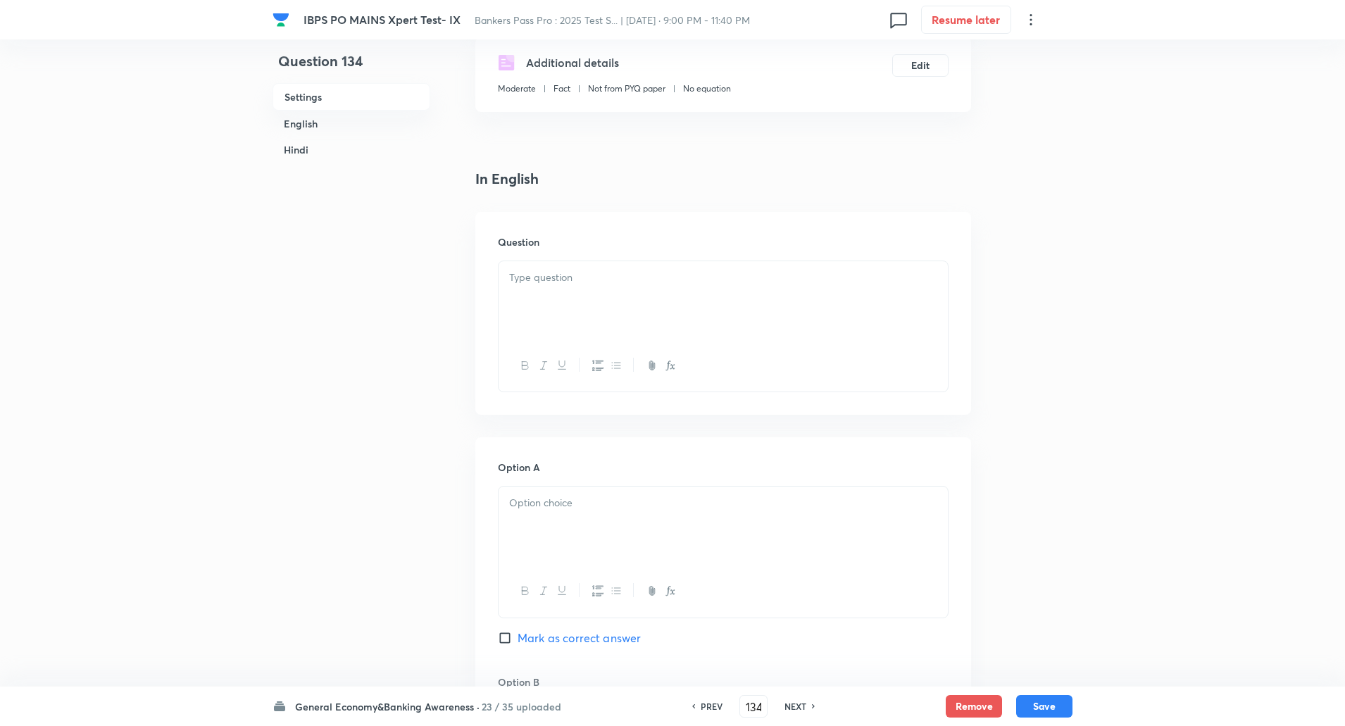
click at [835, 285] on p at bounding box center [723, 278] width 428 height 16
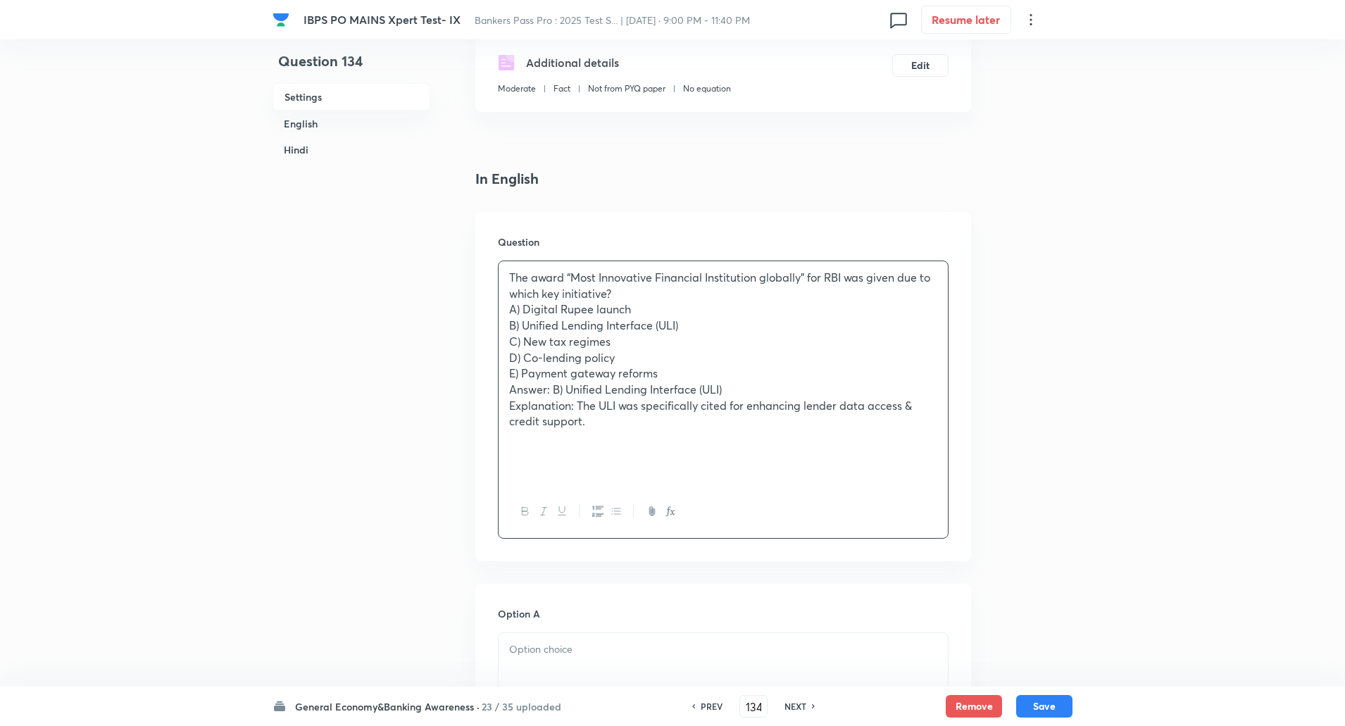
click at [662, 282] on p "The award “Most Innovative Financial Institution globally” for RBI was given du…" at bounding box center [723, 286] width 428 height 32
click at [616, 296] on p "The award “Most Innovative Financial Institution globally” for RBI was given du…" at bounding box center [723, 286] width 428 height 32
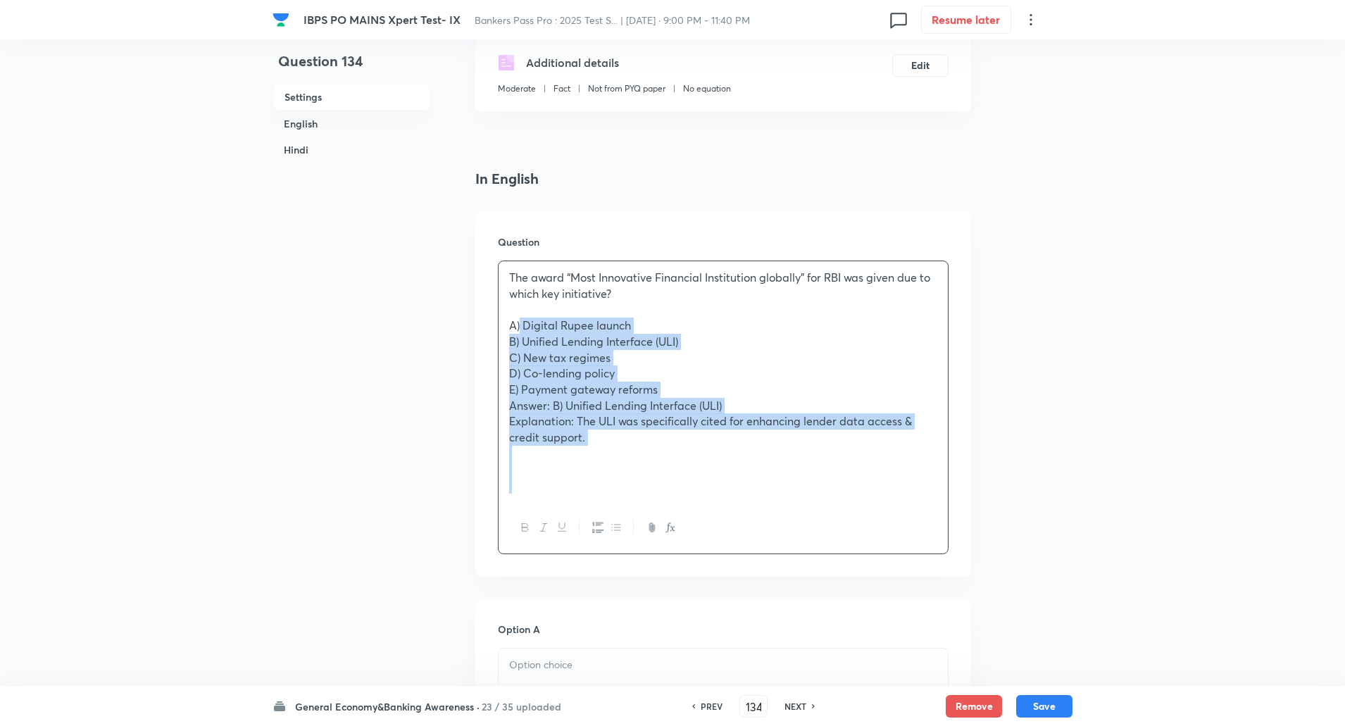
drag, startPoint x: 513, startPoint y: 324, endPoint x: 842, endPoint y: 628, distance: 448.1
drag, startPoint x: 504, startPoint y: 325, endPoint x: 703, endPoint y: 580, distance: 322.7
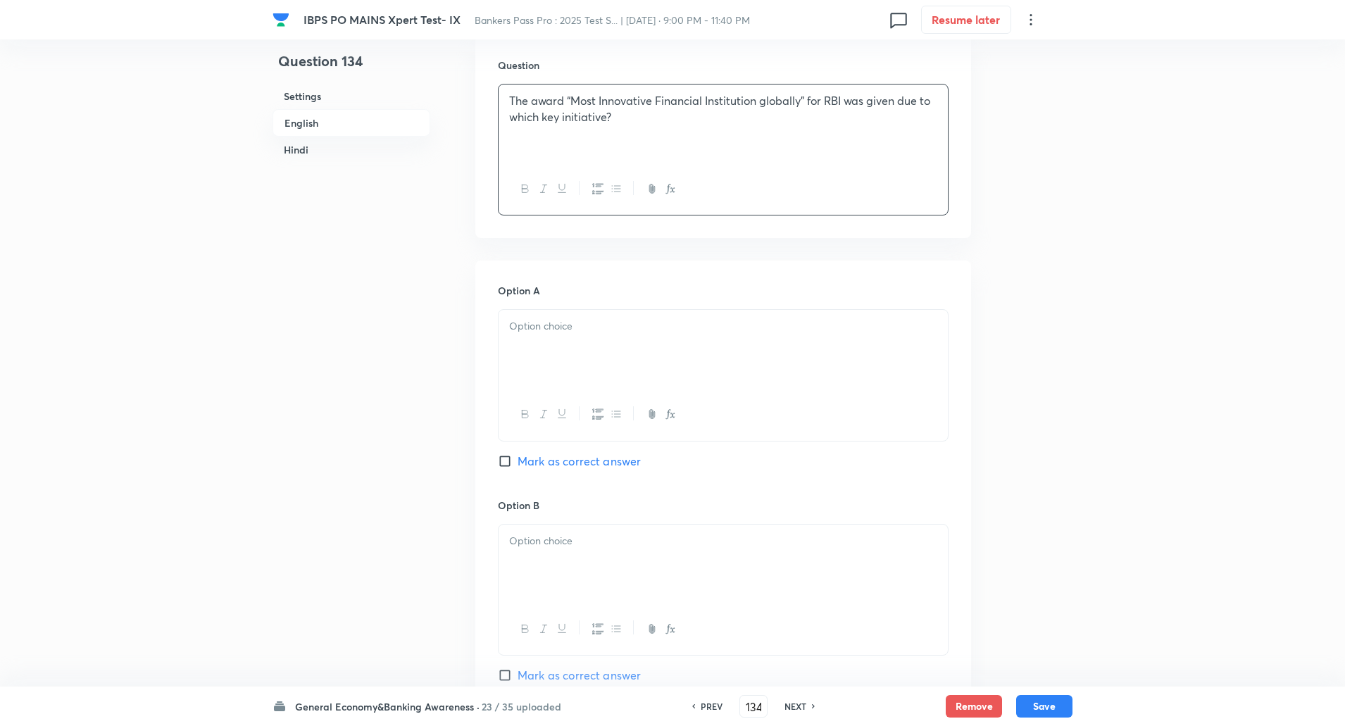
scroll to position [423, 0]
click at [758, 328] on p at bounding box center [723, 326] width 428 height 16
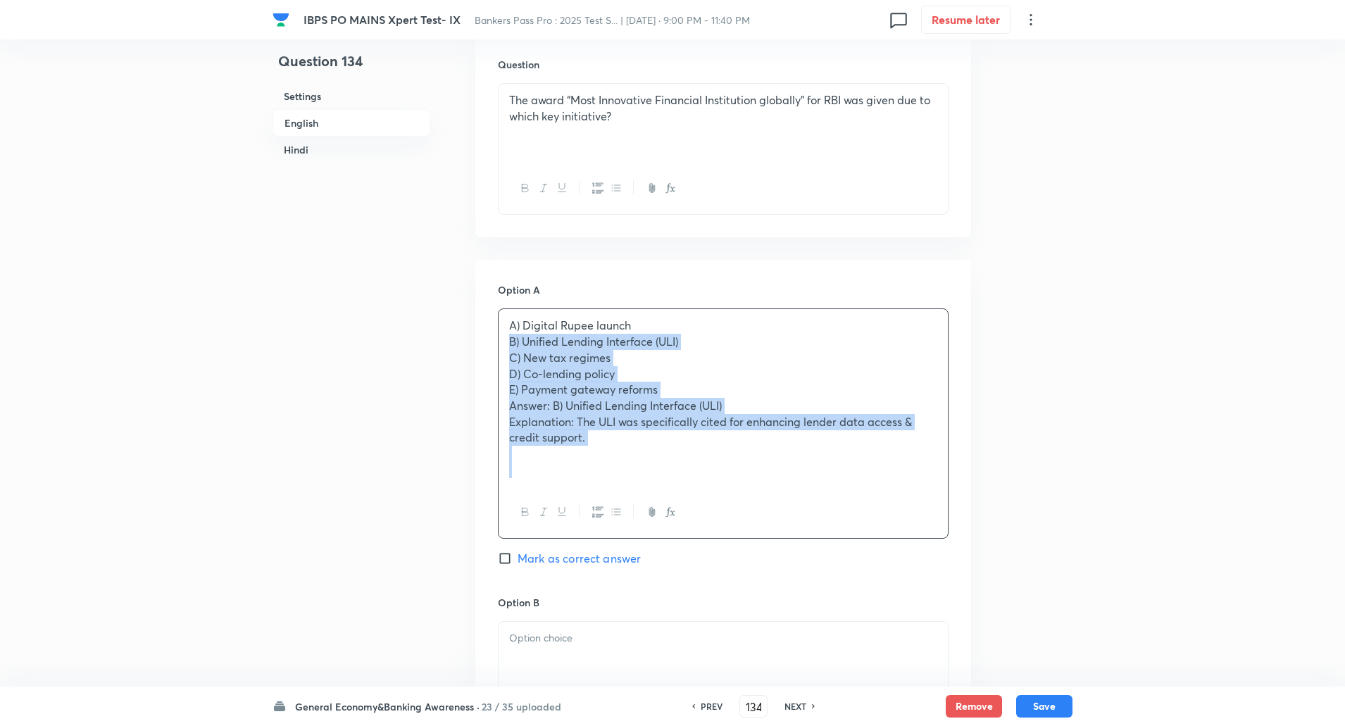
drag, startPoint x: 506, startPoint y: 340, endPoint x: 786, endPoint y: 559, distance: 354.8
click at [786, 559] on div "Option A A) Digital Rupee launch B) Unified Lending Interface (ULI) C) New tax …" at bounding box center [723, 438] width 451 height 313
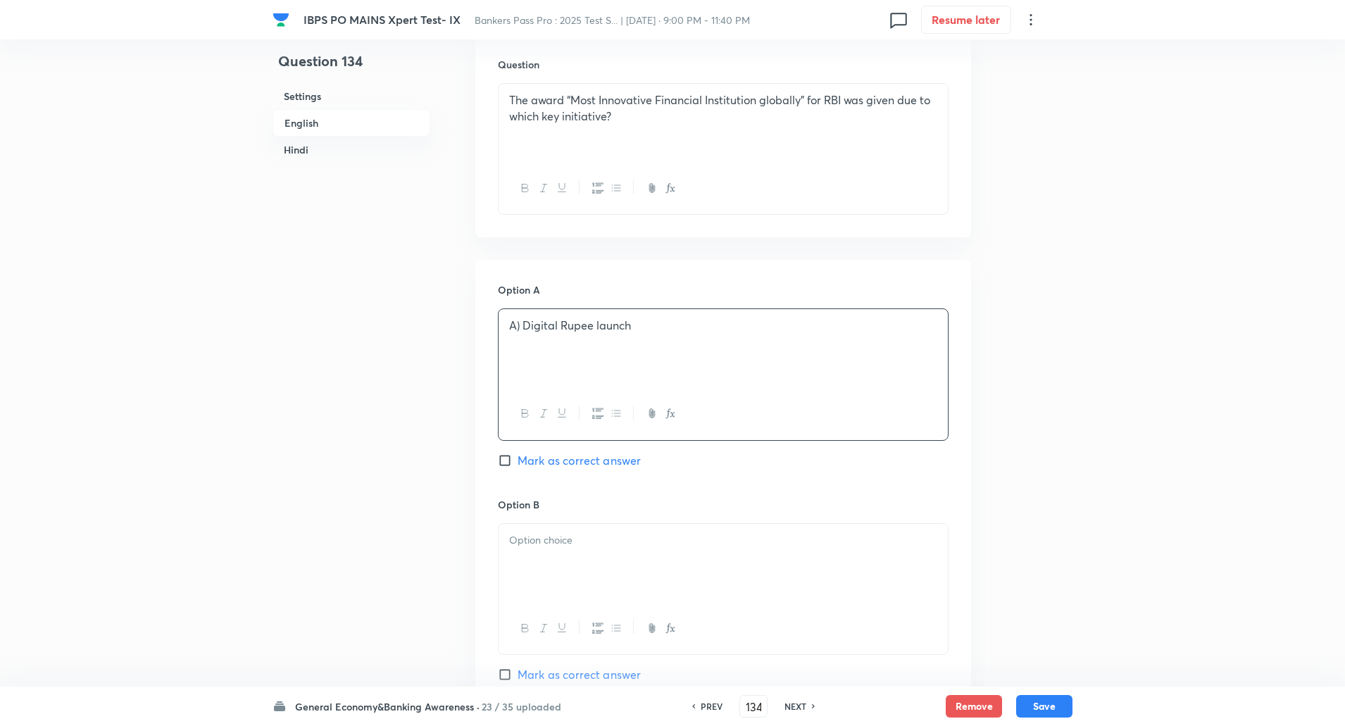
click at [518, 323] on p "A) Digital Rupee launch" at bounding box center [723, 326] width 428 height 16
click at [524, 334] on p "A) Digital Rupee launch" at bounding box center [723, 326] width 428 height 16
click at [521, 543] on p at bounding box center [723, 541] width 428 height 16
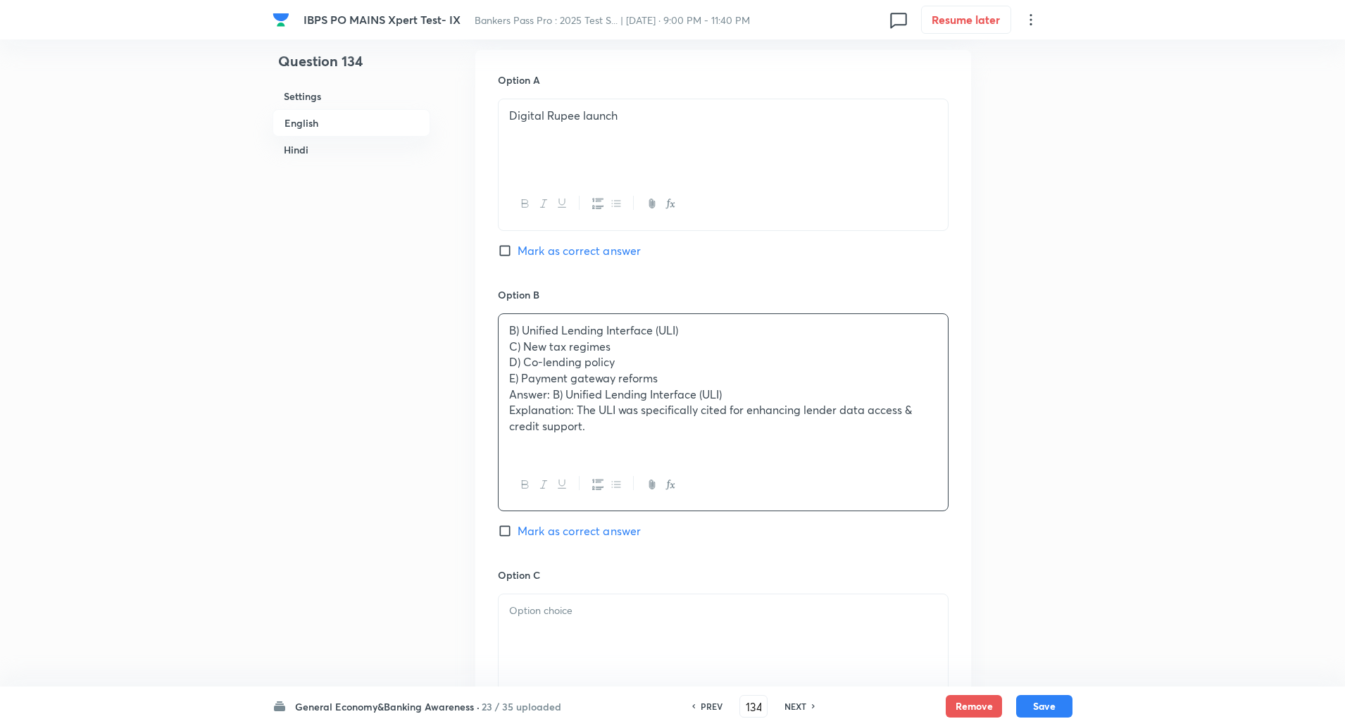
scroll to position [635, 0]
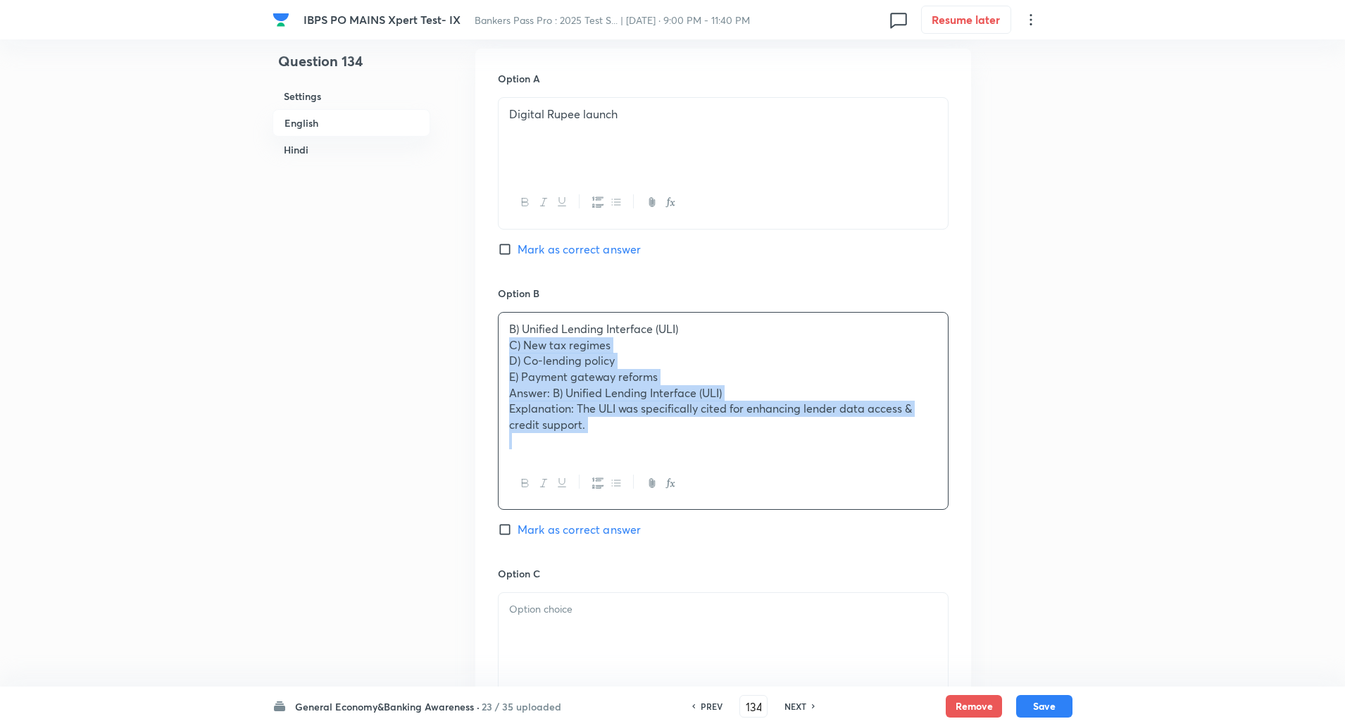
drag, startPoint x: 504, startPoint y: 347, endPoint x: 726, endPoint y: 545, distance: 296.8
click at [726, 545] on div "Option B B) Unified Lending Interface (ULI) C) New tax regimes D) Co-lending po…" at bounding box center [723, 426] width 451 height 280
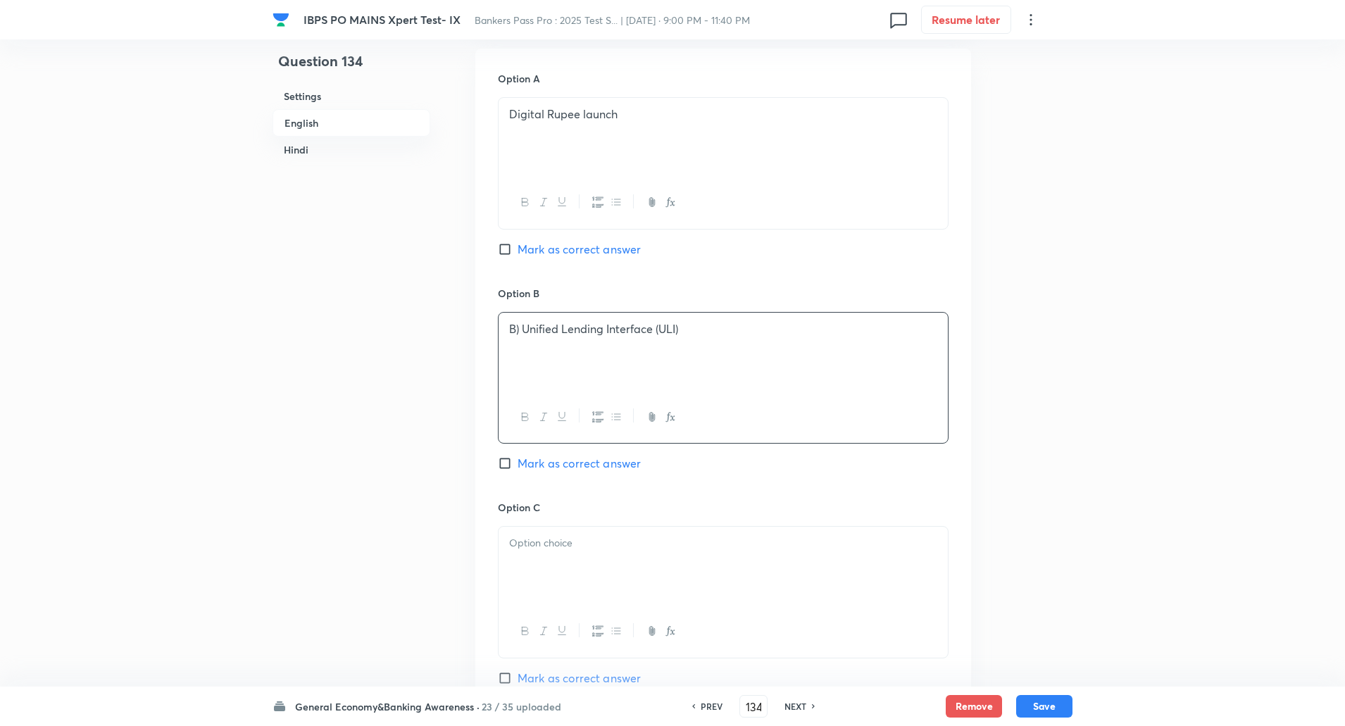
click at [499, 466] on input "Mark as correct answer" at bounding box center [508, 463] width 20 height 14
click at [521, 335] on p "B) Unified Lending Interface (ULI)" at bounding box center [723, 329] width 428 height 16
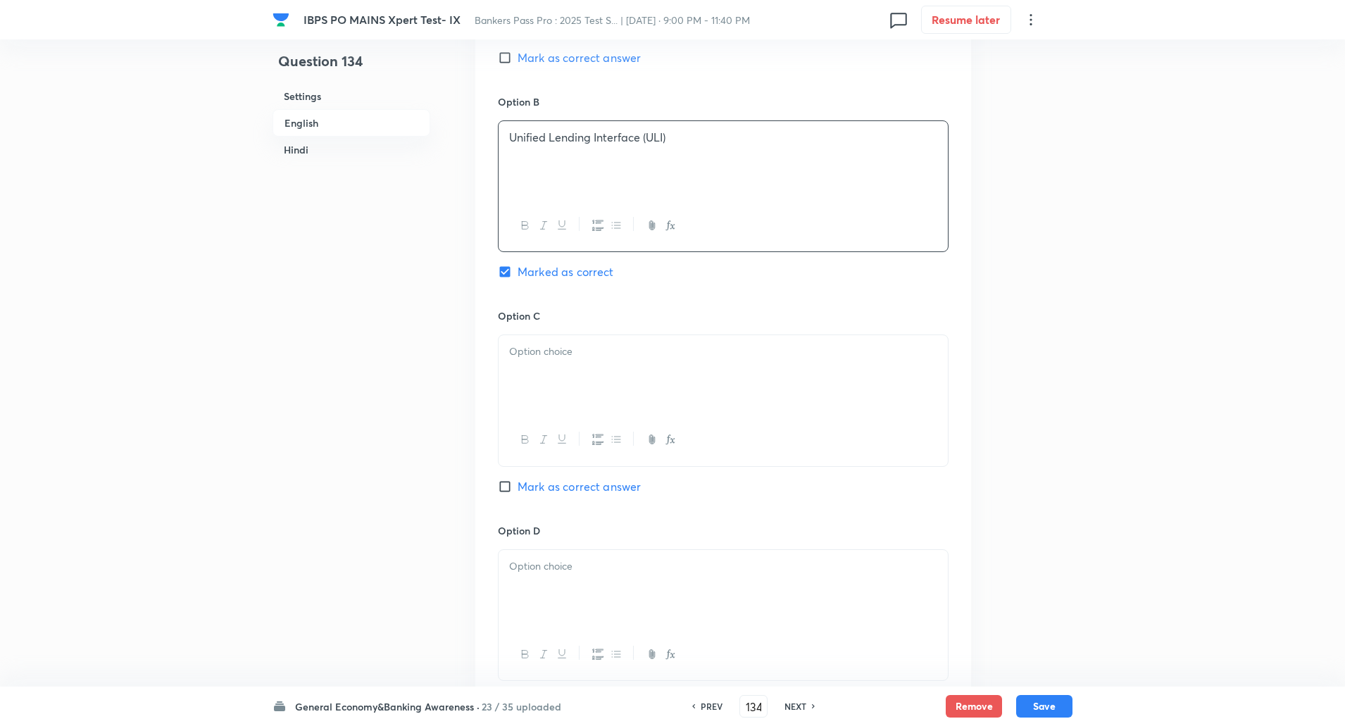
scroll to position [828, 0]
click at [522, 359] on div at bounding box center [723, 373] width 449 height 79
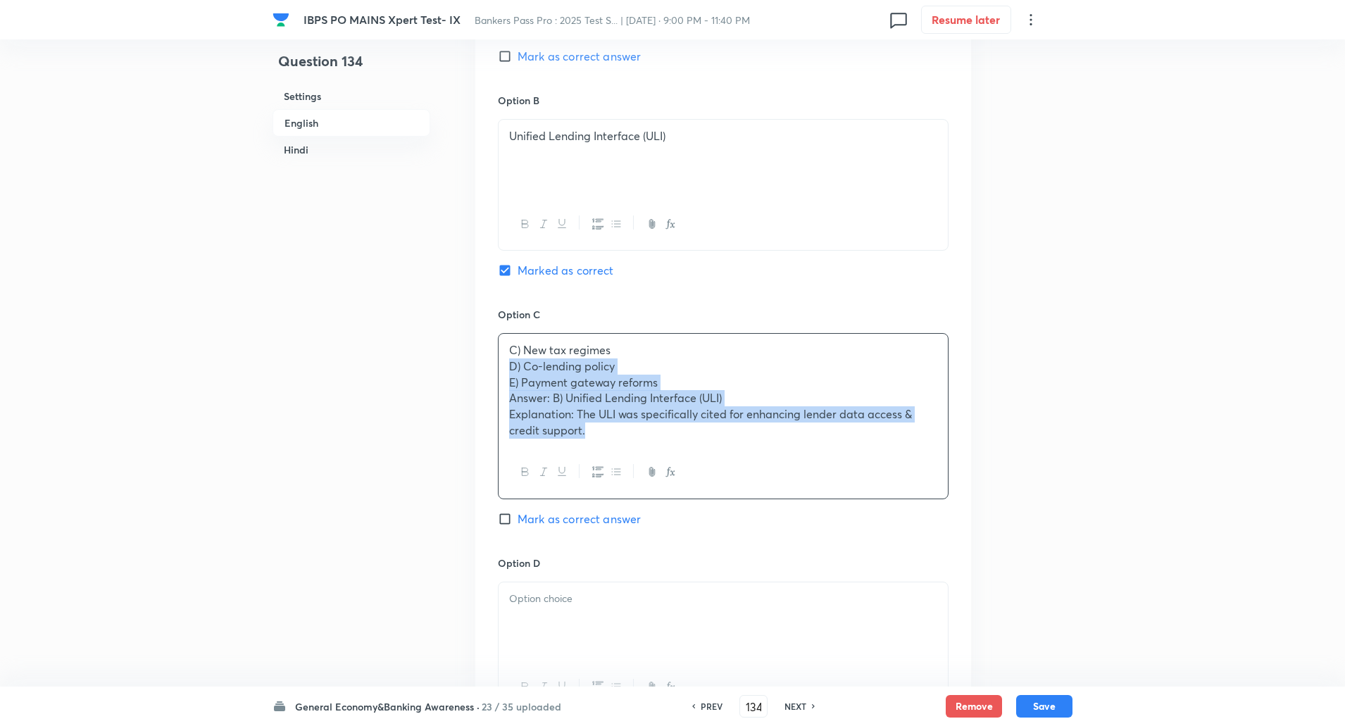
drag, startPoint x: 502, startPoint y: 368, endPoint x: 722, endPoint y: 504, distance: 258.4
click at [722, 504] on div "Option C C) New tax regimes D) Co-lending policy E) Payment gateway reforms Ans…" at bounding box center [723, 431] width 451 height 249
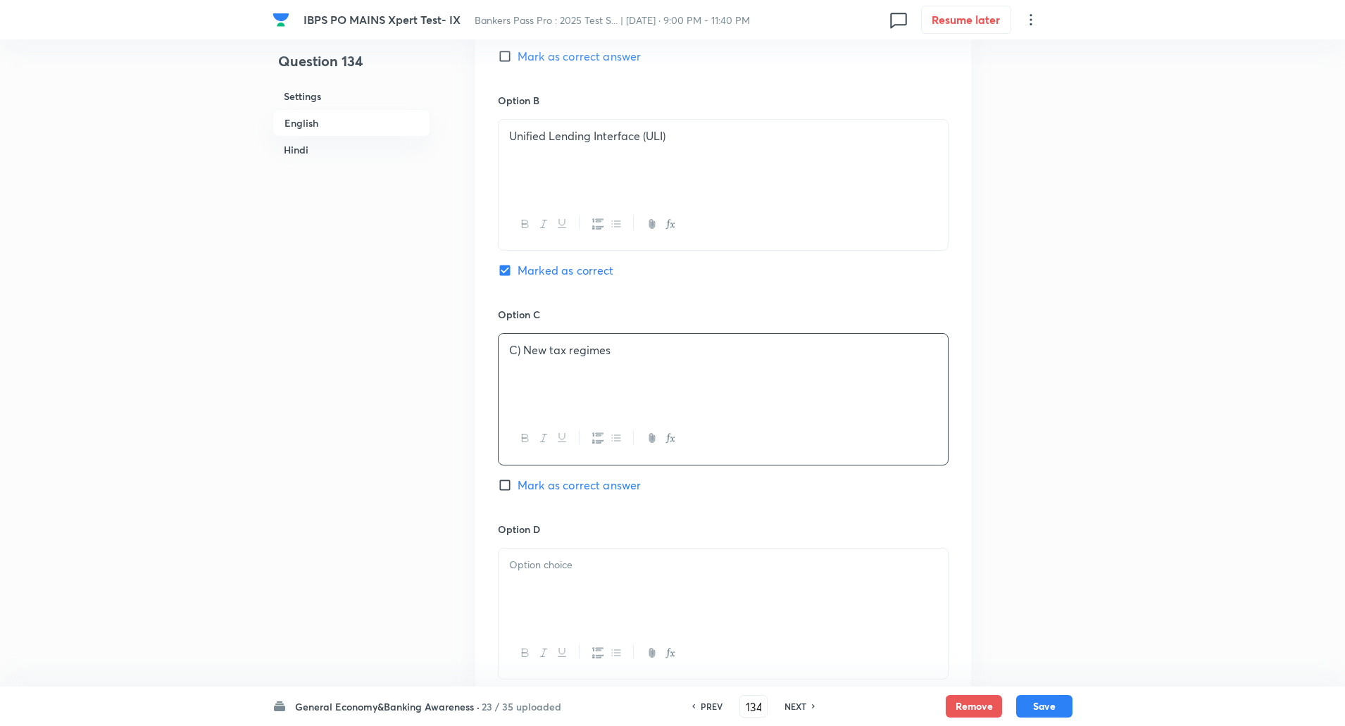
click at [522, 351] on p "C) New tax regimes" at bounding box center [723, 350] width 428 height 16
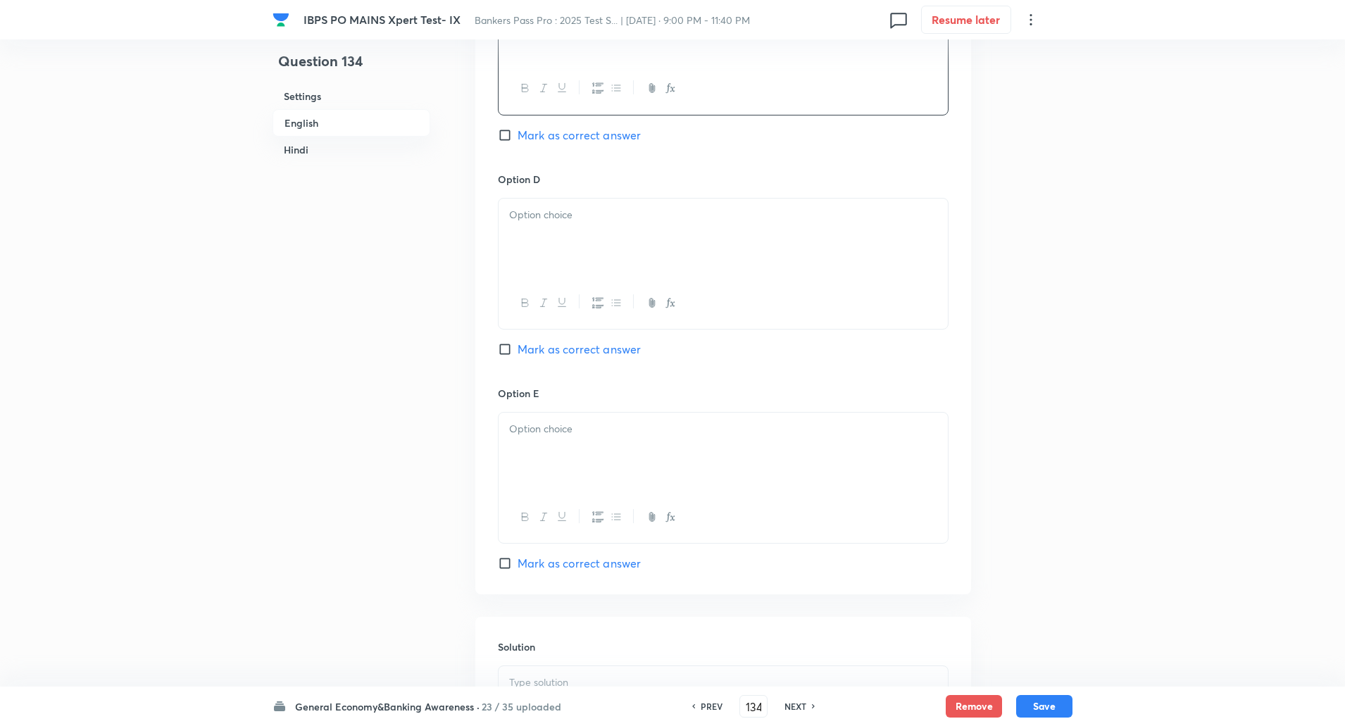
click at [582, 225] on div at bounding box center [723, 238] width 449 height 79
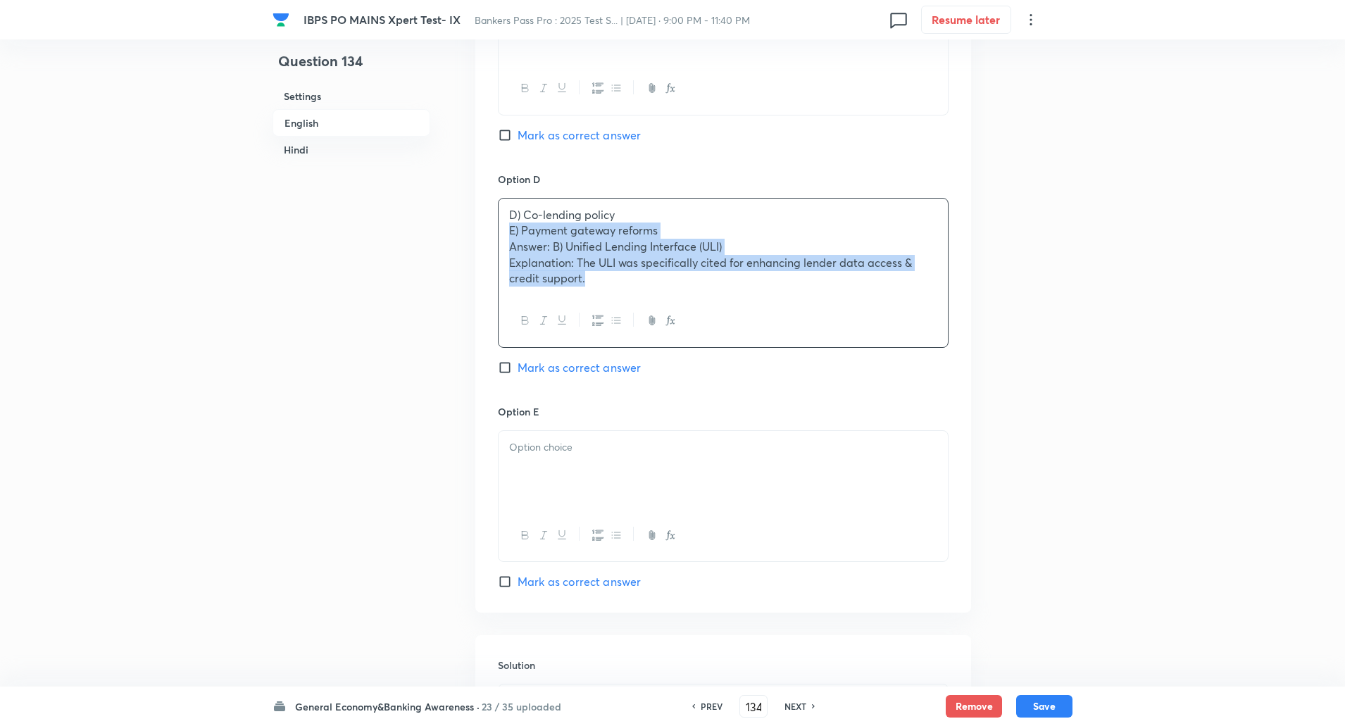
drag, startPoint x: 507, startPoint y: 232, endPoint x: 768, endPoint y: 426, distance: 325.3
click at [768, 426] on div "Option A Digital Rupee launch Mark as correct answer Option B Unified Lending I…" at bounding box center [723, 59] width 496 height 1107
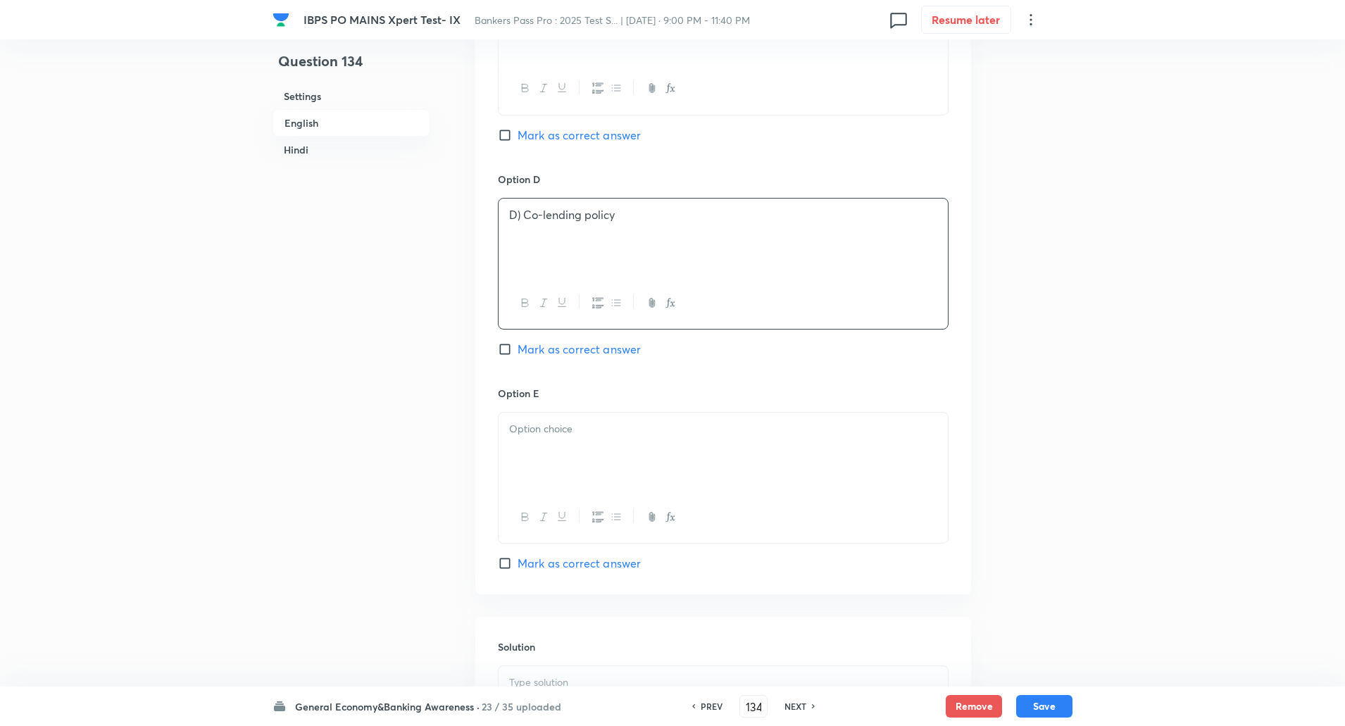
click at [523, 215] on p "D) Co-lending policy" at bounding box center [723, 215] width 428 height 16
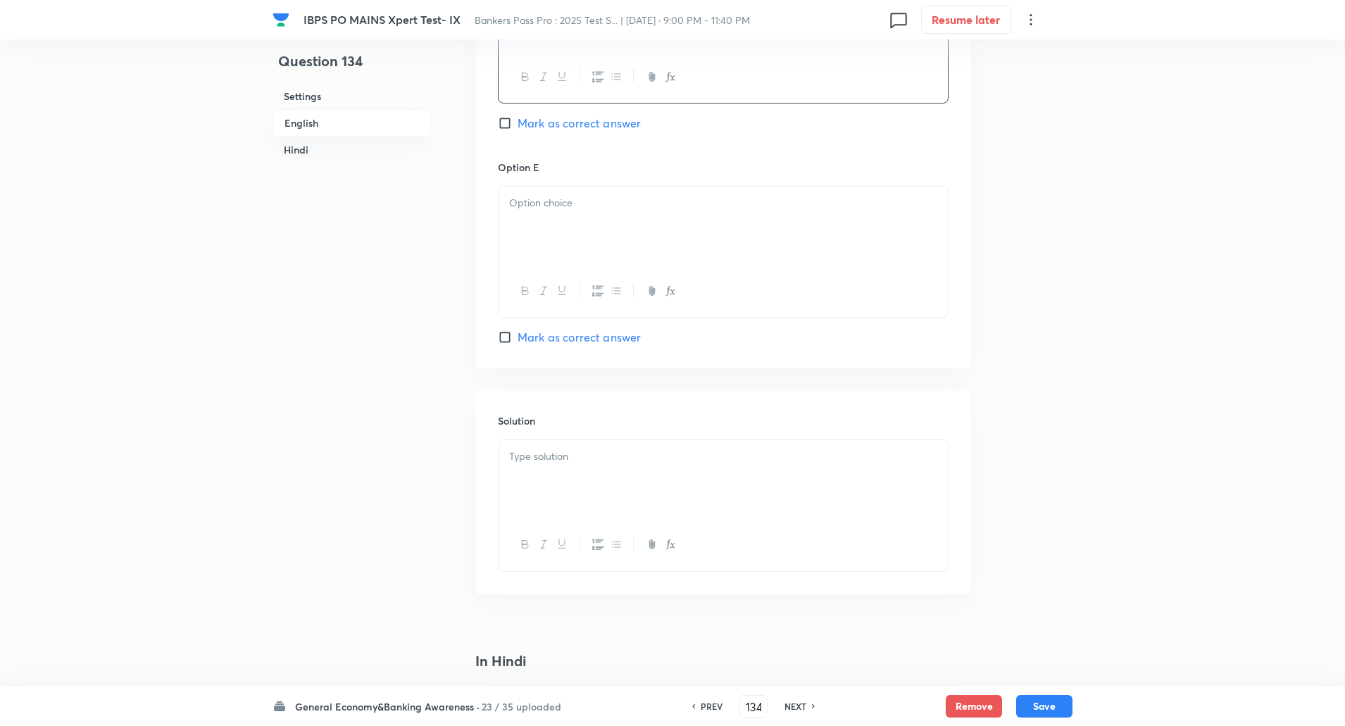
scroll to position [1405, 0]
click at [523, 215] on div at bounding box center [723, 225] width 449 height 79
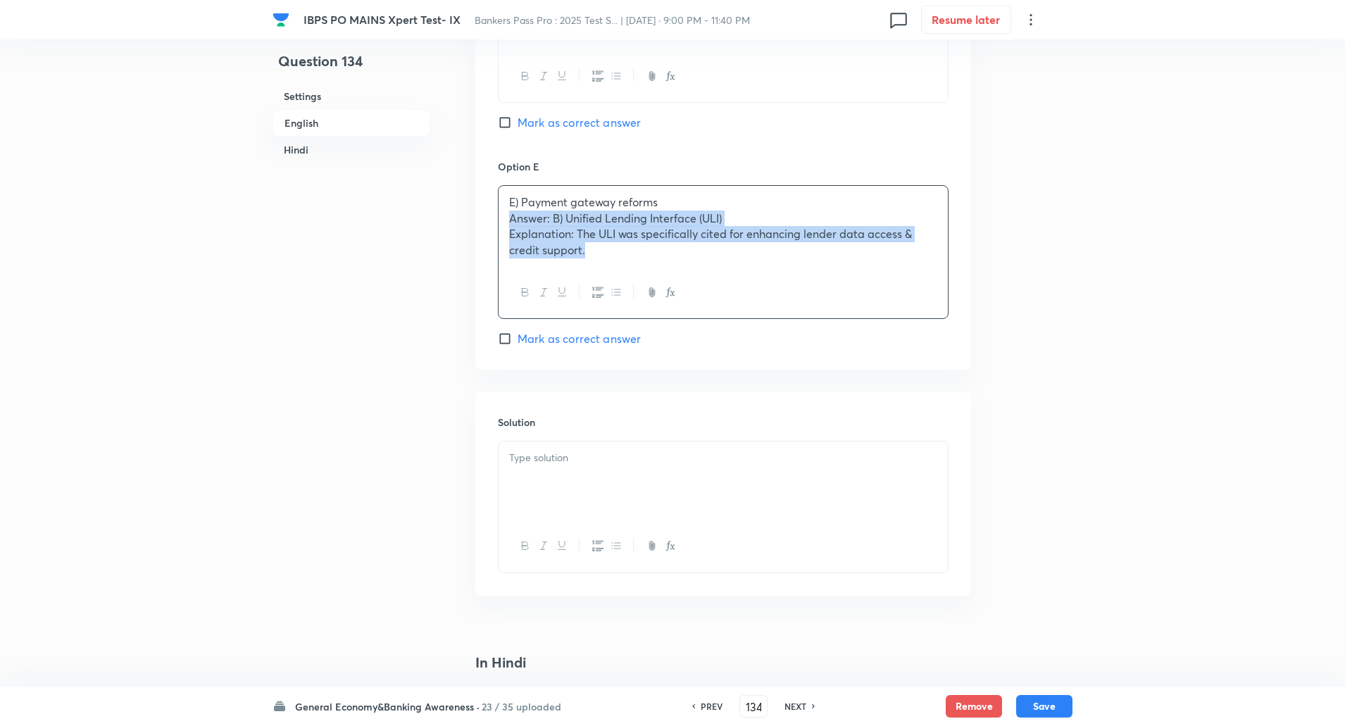
drag, startPoint x: 506, startPoint y: 222, endPoint x: 649, endPoint y: 314, distance: 170.2
click at [649, 314] on div "E) Payment gateway reforms Answer: B) Unified Lending Interface (ULI) Explanati…" at bounding box center [723, 252] width 451 height 134
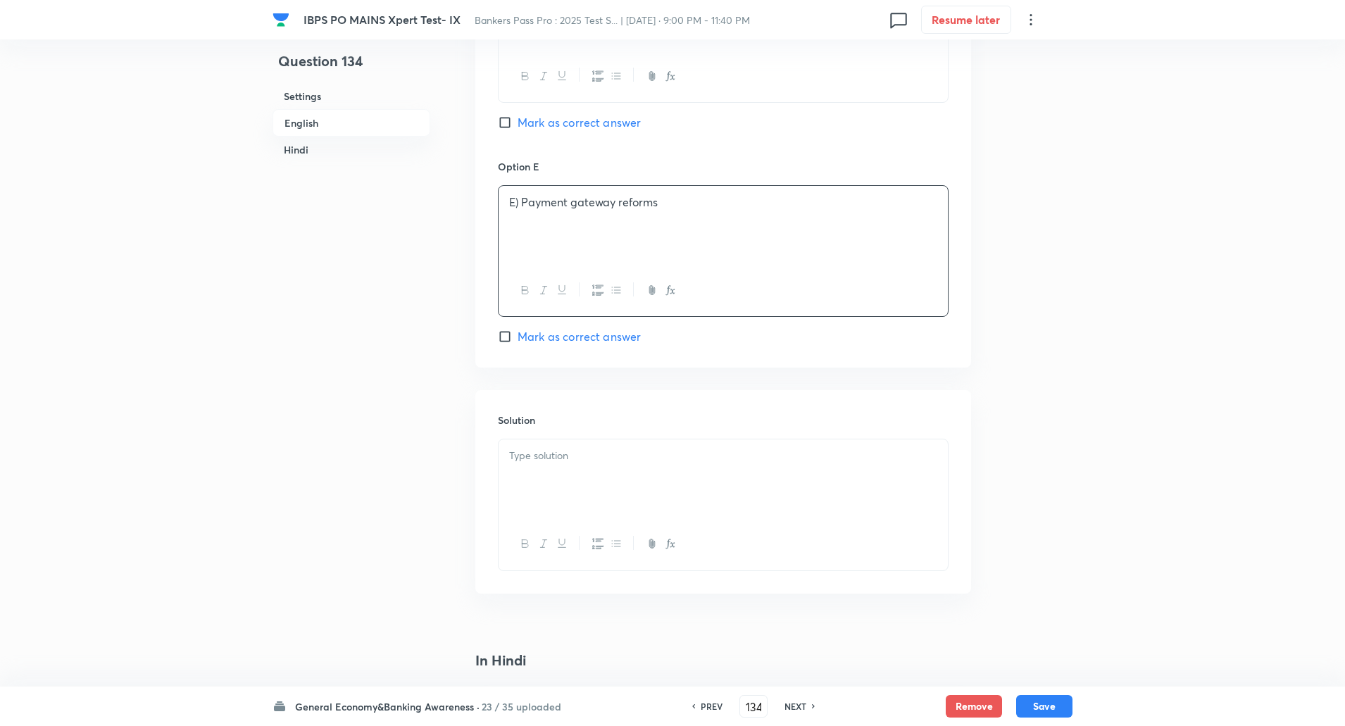
click at [522, 196] on p "E) Payment gateway reforms" at bounding box center [723, 202] width 428 height 16
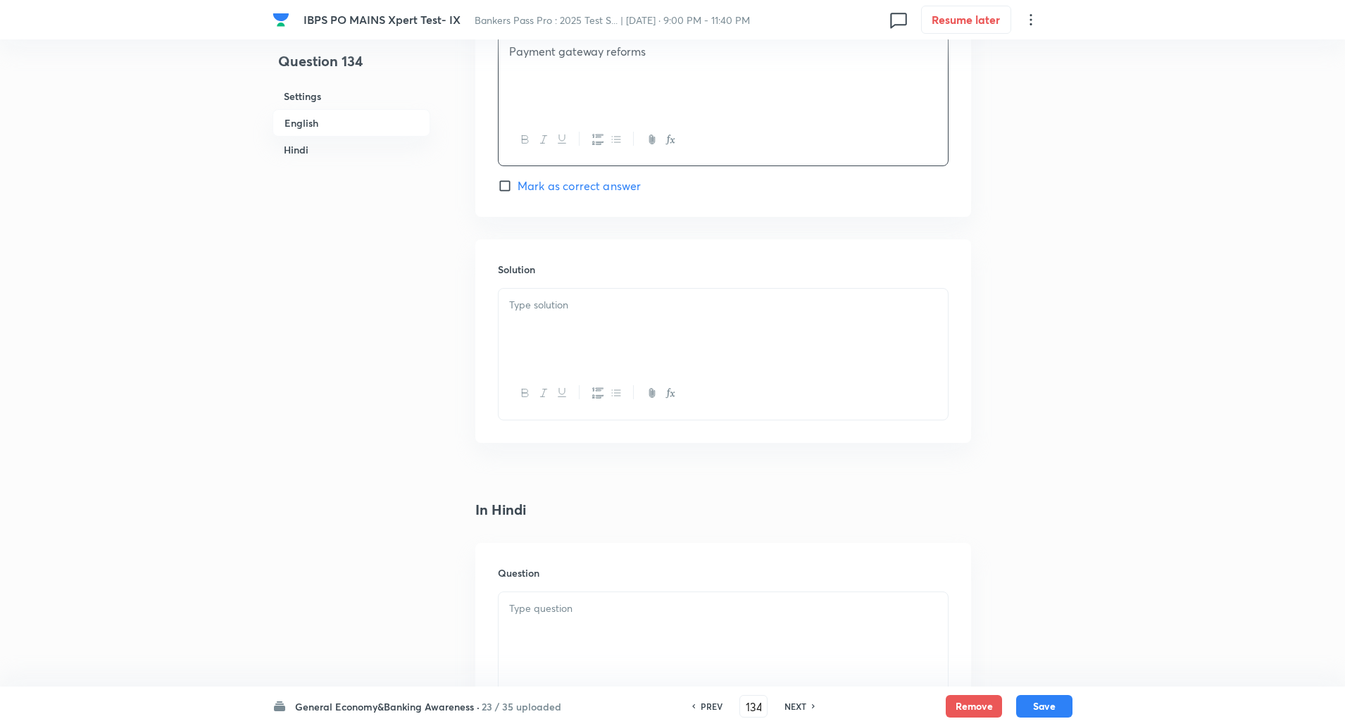
scroll to position [1577, 0]
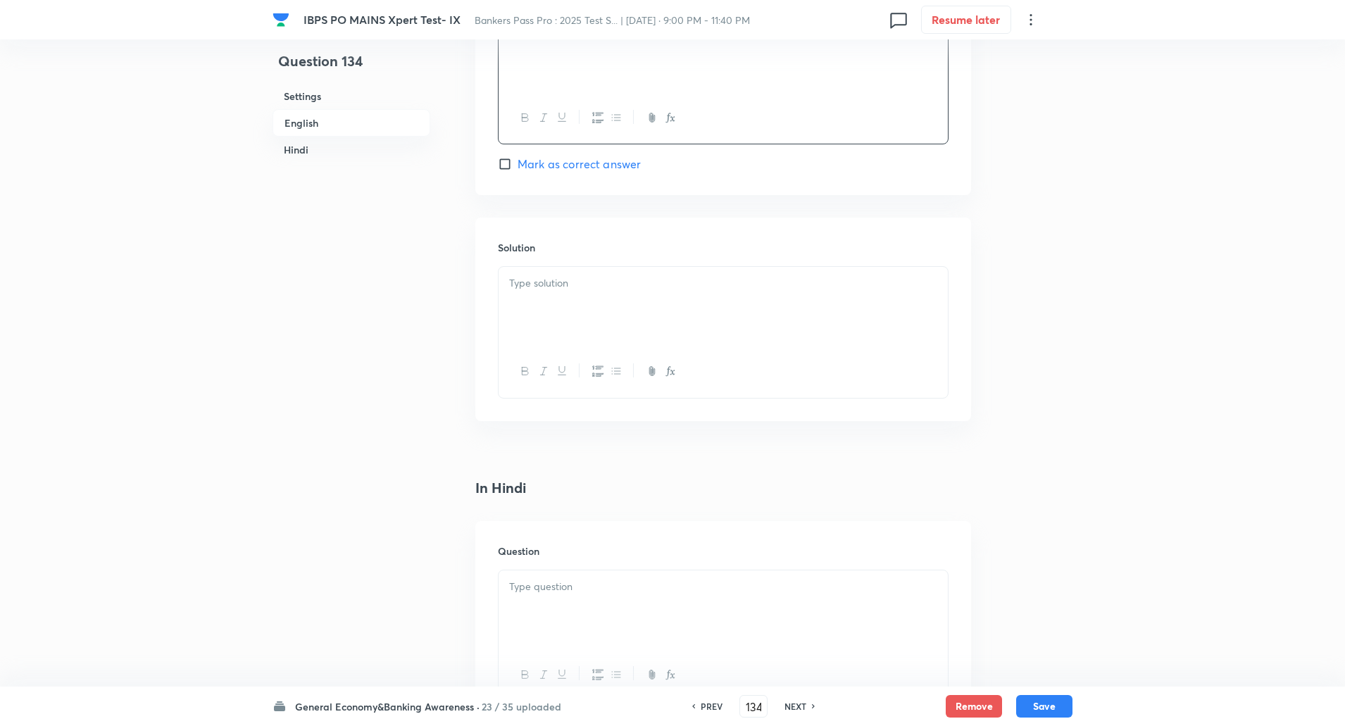
click at [537, 282] on p at bounding box center [723, 283] width 428 height 16
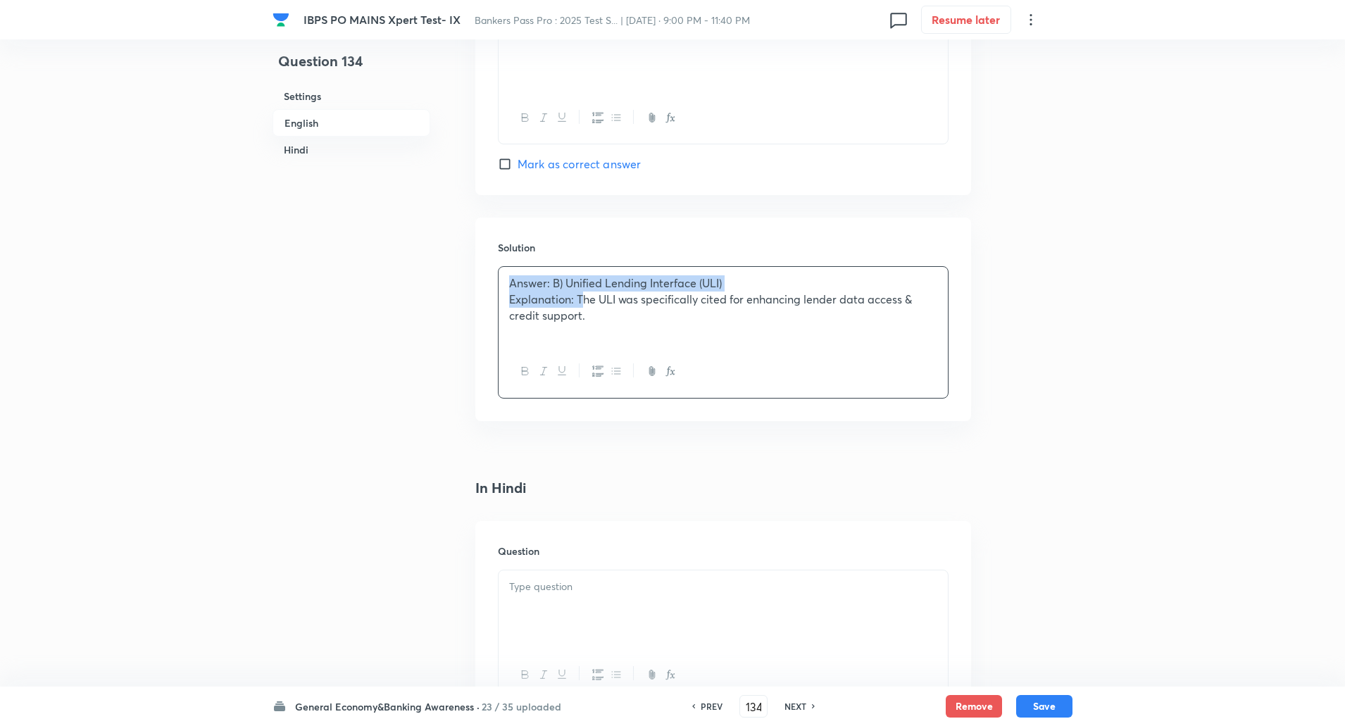
drag, startPoint x: 509, startPoint y: 282, endPoint x: 580, endPoint y: 307, distance: 76.0
click at [580, 307] on div "Answer: B) Unified Lending Interface (ULI) Explanation: The ULI was specificall…" at bounding box center [723, 306] width 449 height 79
drag, startPoint x: 506, startPoint y: 275, endPoint x: 576, endPoint y: 302, distance: 75.0
click at [576, 302] on div "Answer: B) Unified Lending Interface (ULI) Explanation: The ULI was specificall…" at bounding box center [723, 306] width 449 height 79
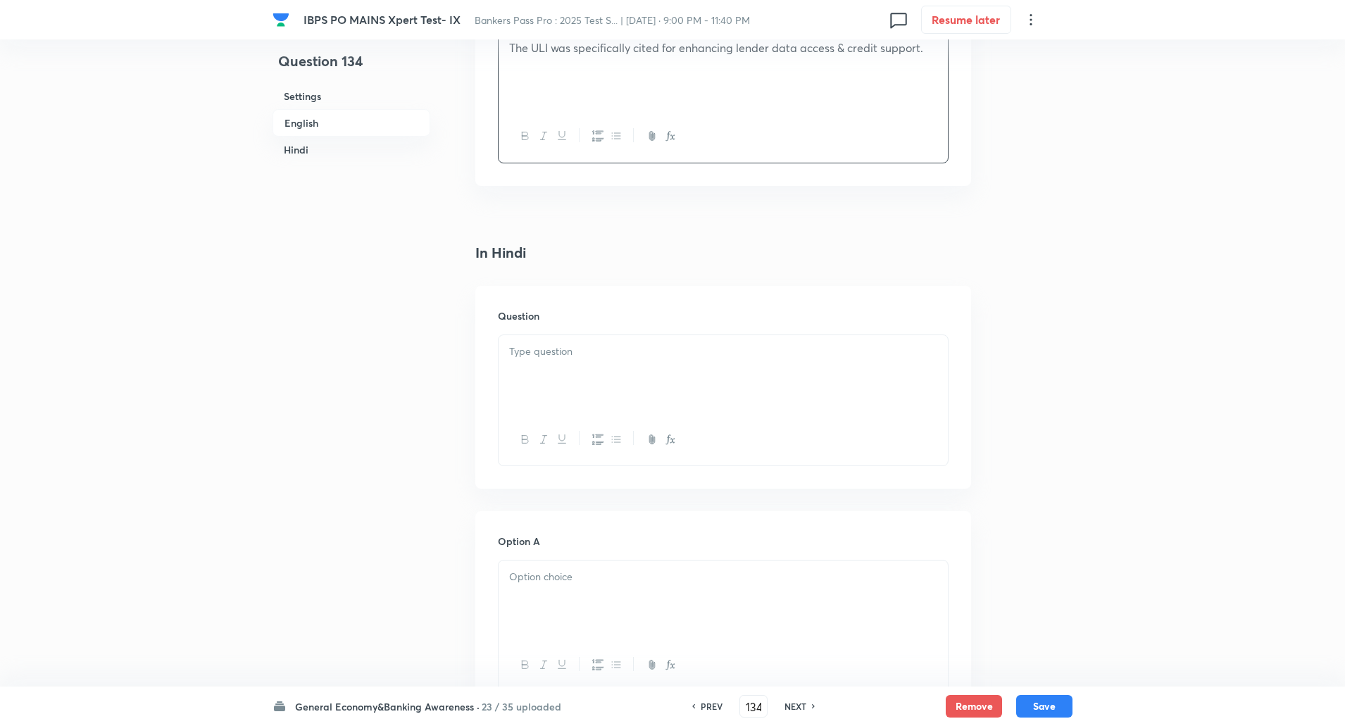
scroll to position [1841, 0]
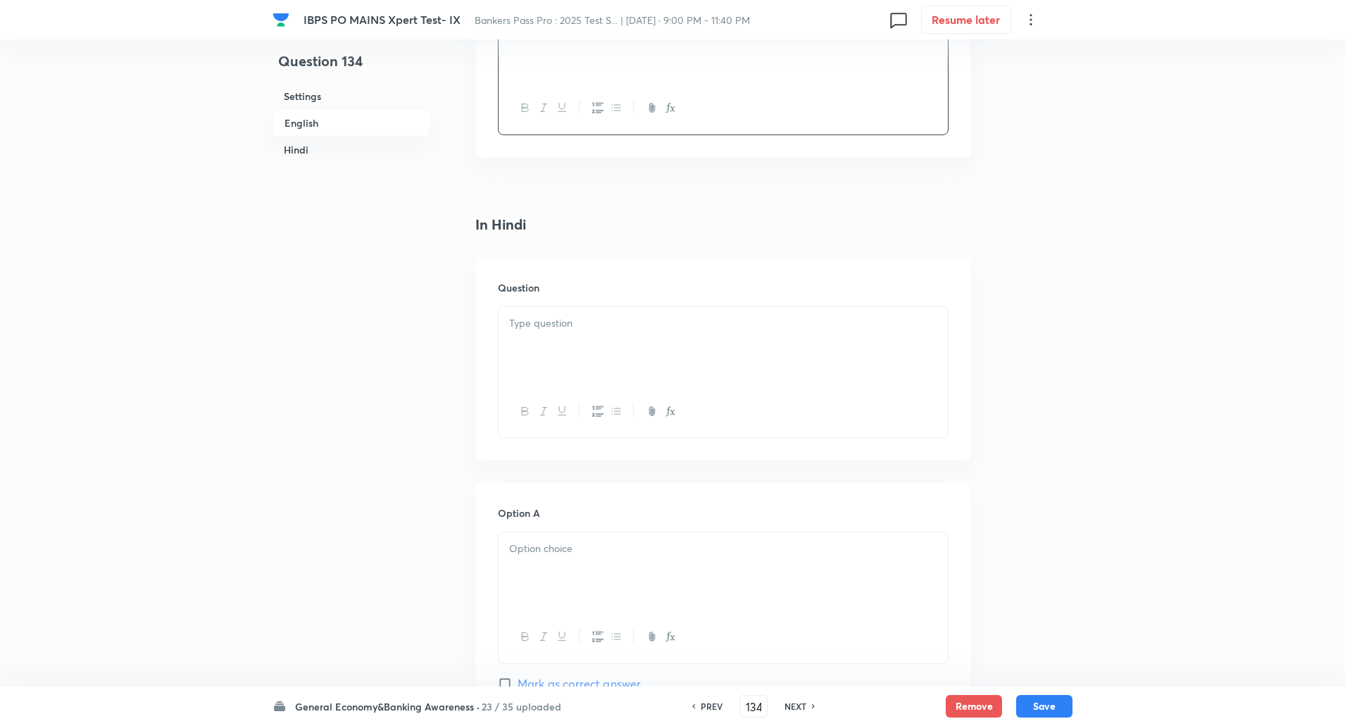
click at [574, 335] on div at bounding box center [723, 346] width 449 height 79
drag, startPoint x: 504, startPoint y: 329, endPoint x: 697, endPoint y: 417, distance: 211.5
click at [697, 417] on div "Answer: B) Unified Lending Interface (ULI) Explanation:" at bounding box center [723, 372] width 451 height 132
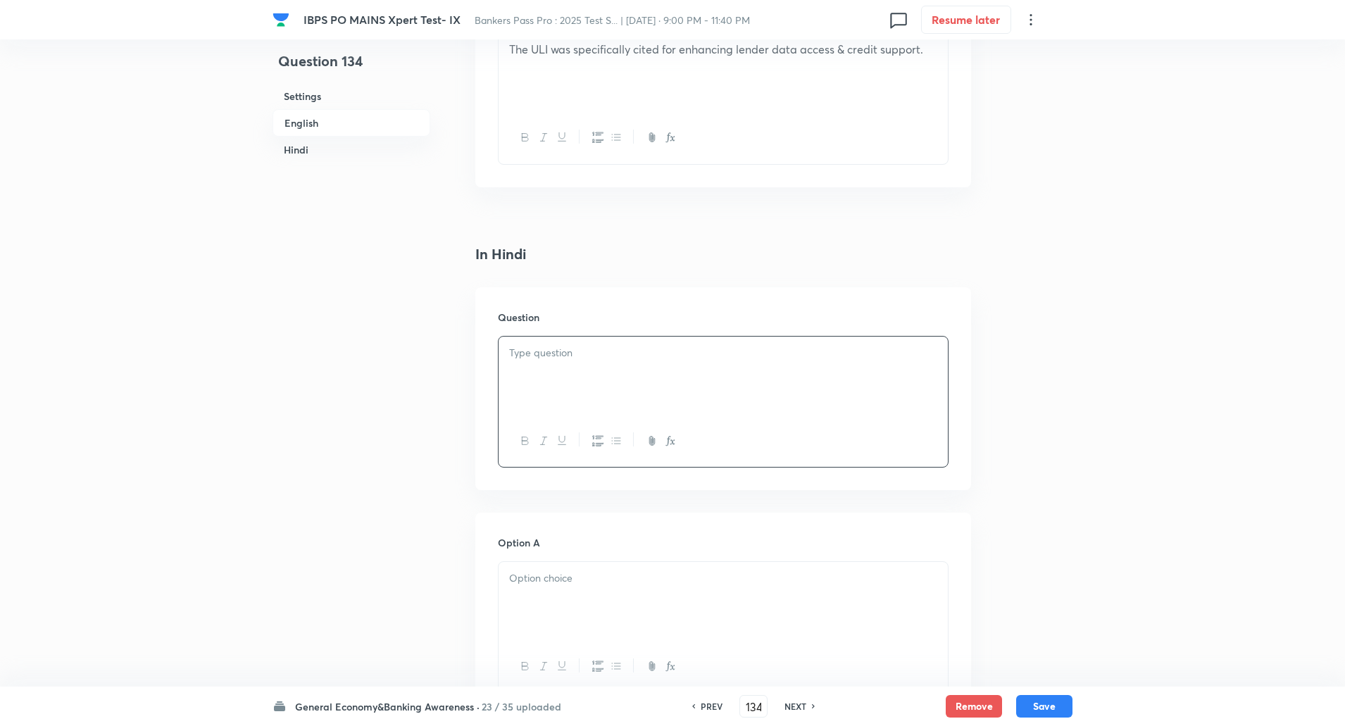
scroll to position [1823, 0]
click at [603, 367] on div at bounding box center [723, 364] width 449 height 79
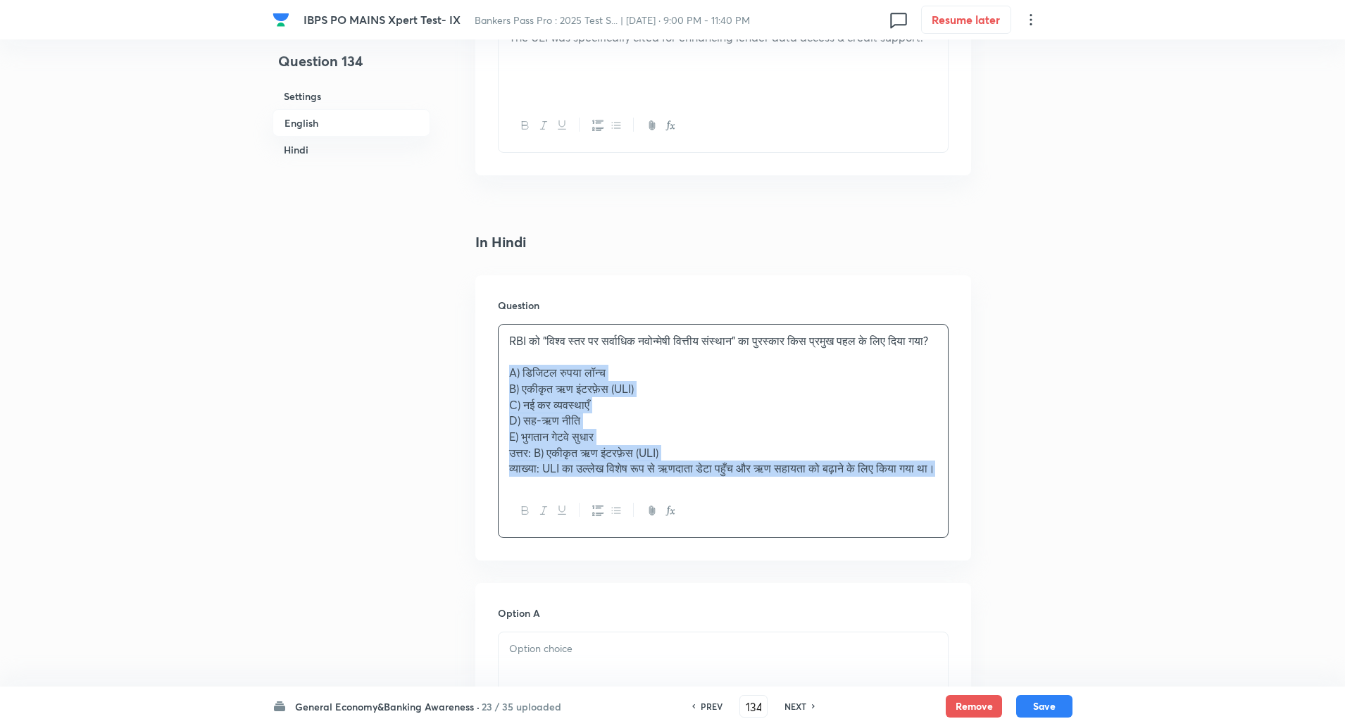
drag, startPoint x: 502, startPoint y: 386, endPoint x: 842, endPoint y: 635, distance: 421.8
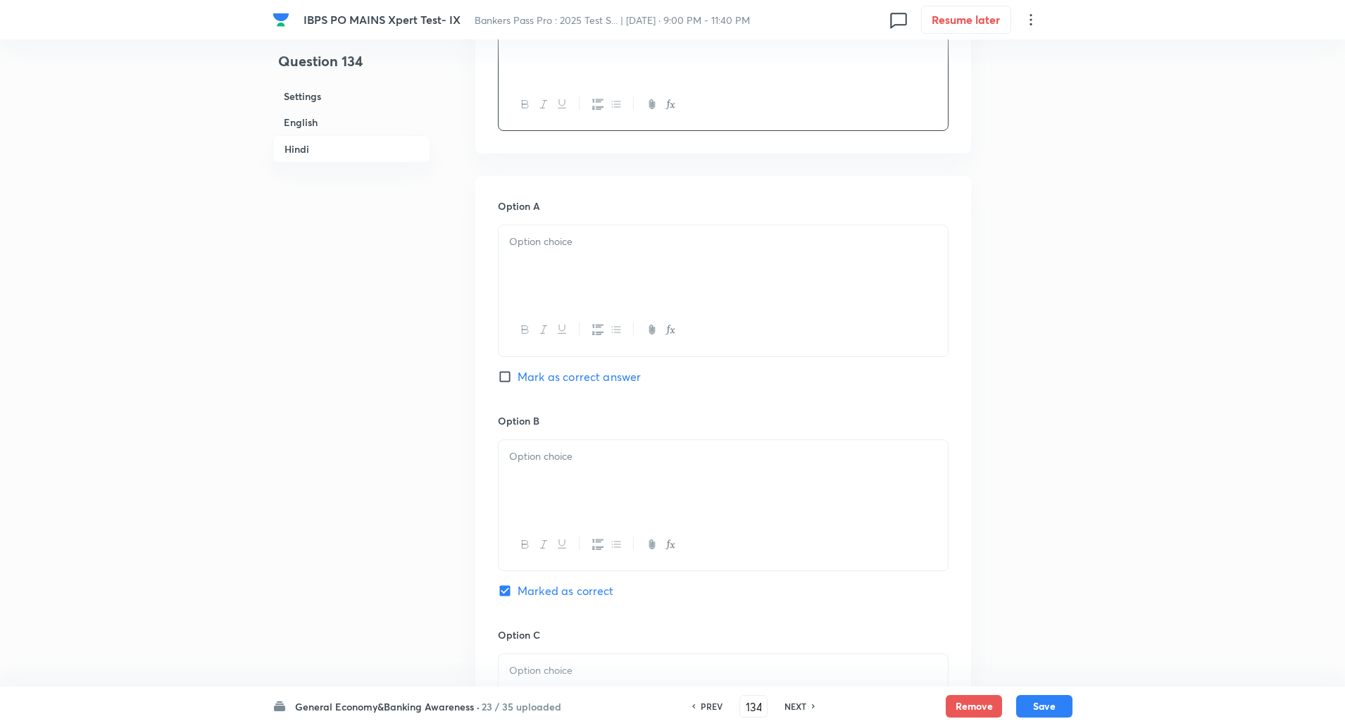
scroll to position [2224, 0]
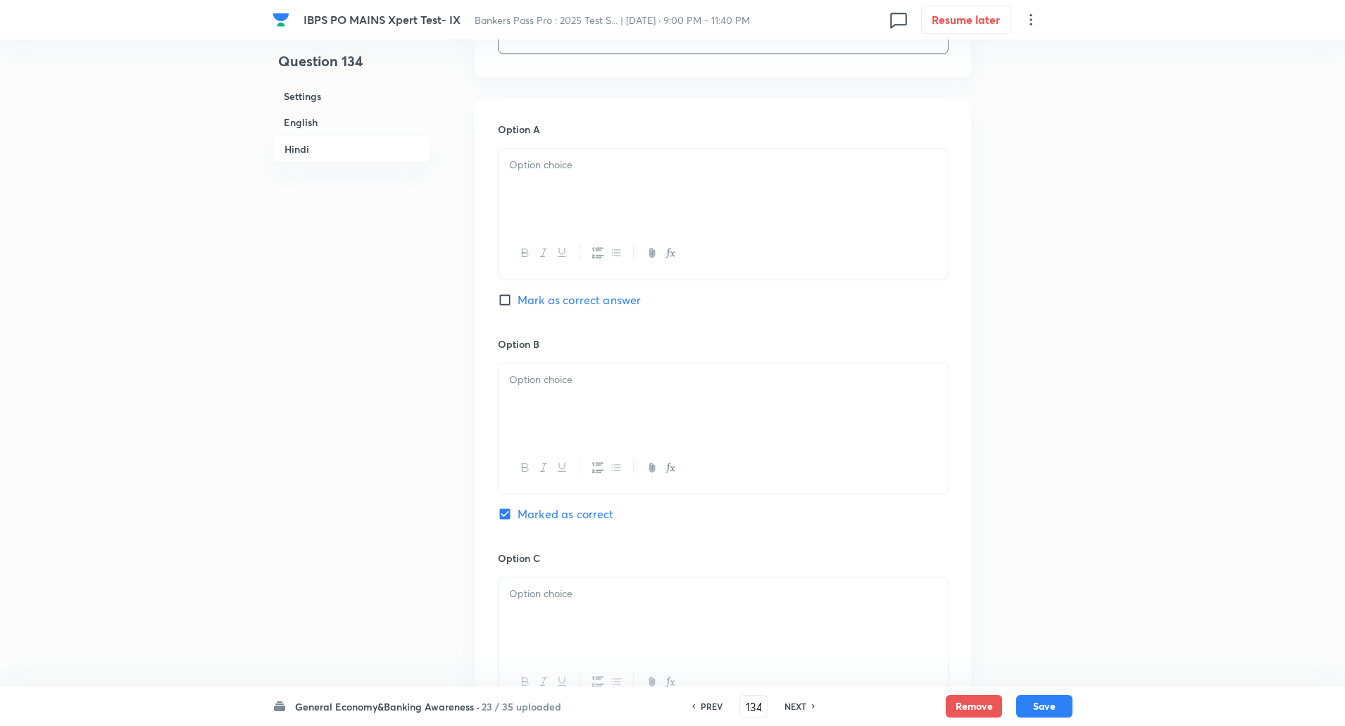
click at [862, 191] on div at bounding box center [723, 188] width 449 height 79
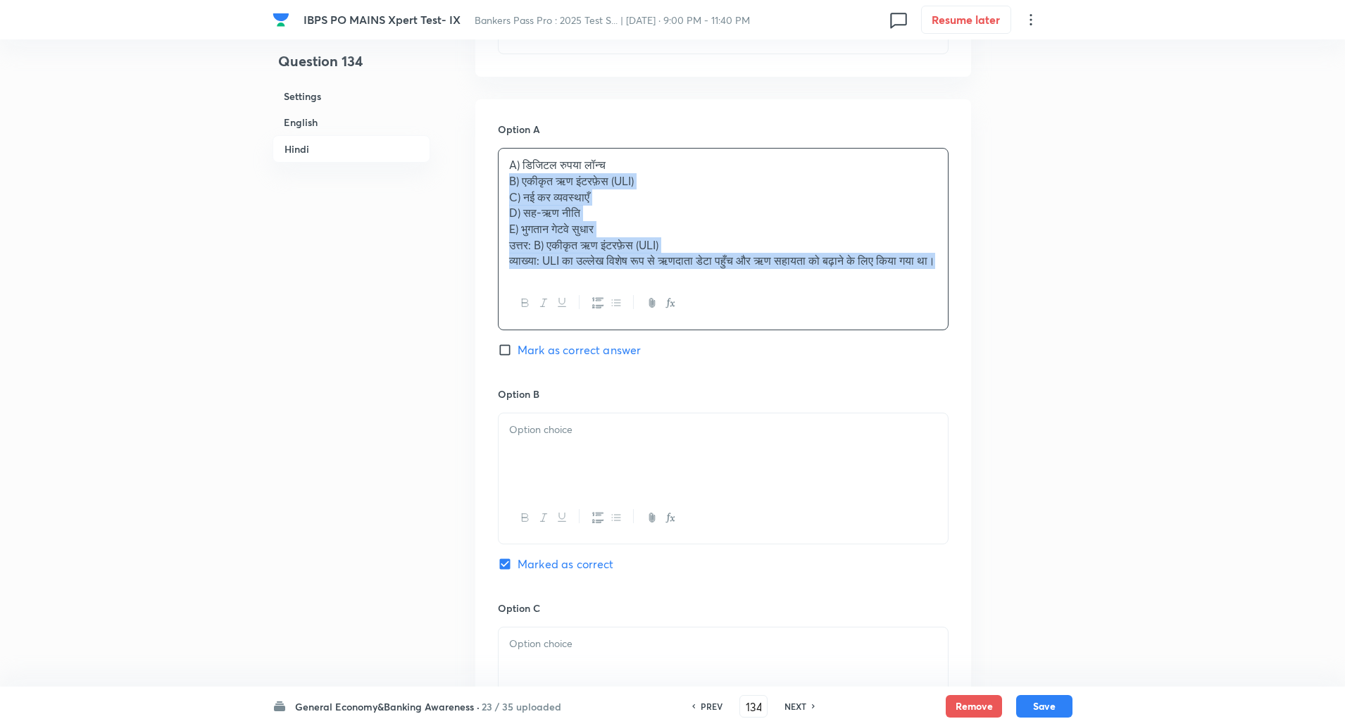
drag, startPoint x: 507, startPoint y: 184, endPoint x: 746, endPoint y: 390, distance: 315.2
click at [746, 386] on div "Option A A) डिजिटल रुपया लॉन्च B) एकीकृत ऋण इंटरफ़ेस (ULI) C) नई कर व्यवस्थाएँ …" at bounding box center [723, 254] width 451 height 264
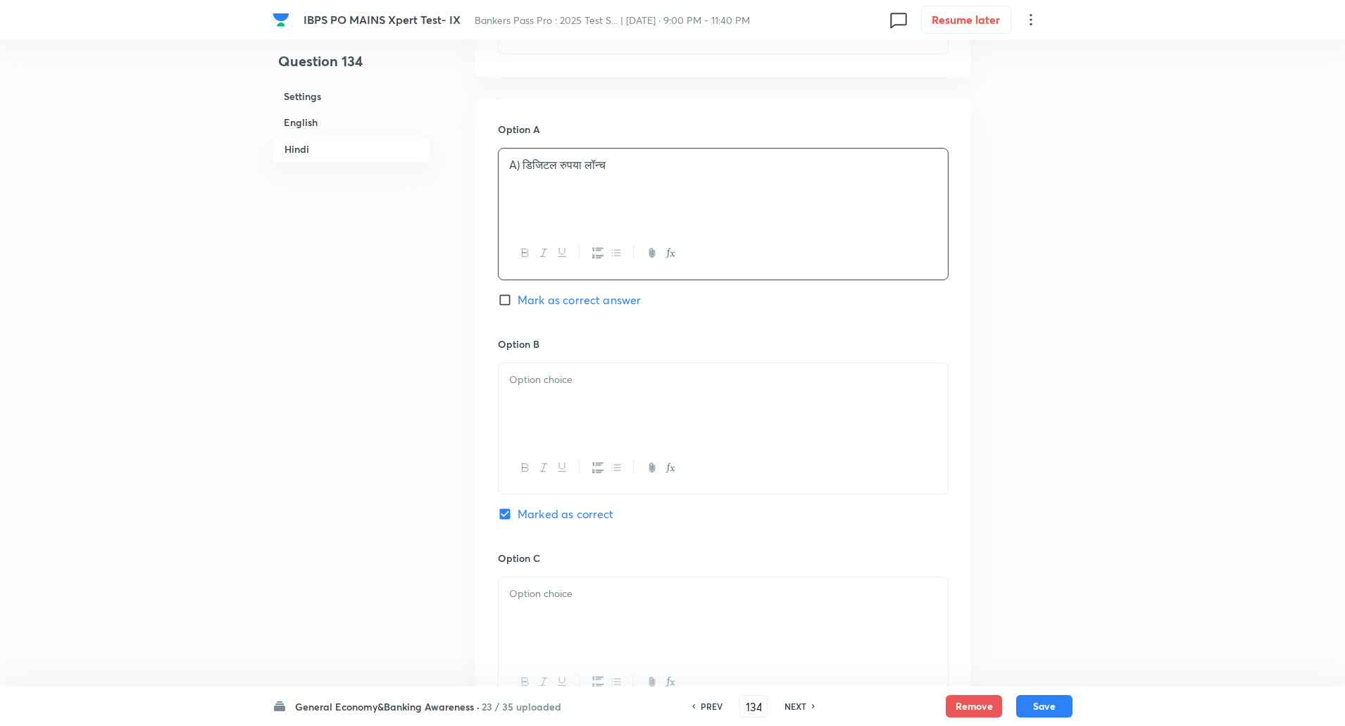
click at [523, 171] on p "A) डिजिटल रुपया लॉन्च" at bounding box center [723, 165] width 428 height 16
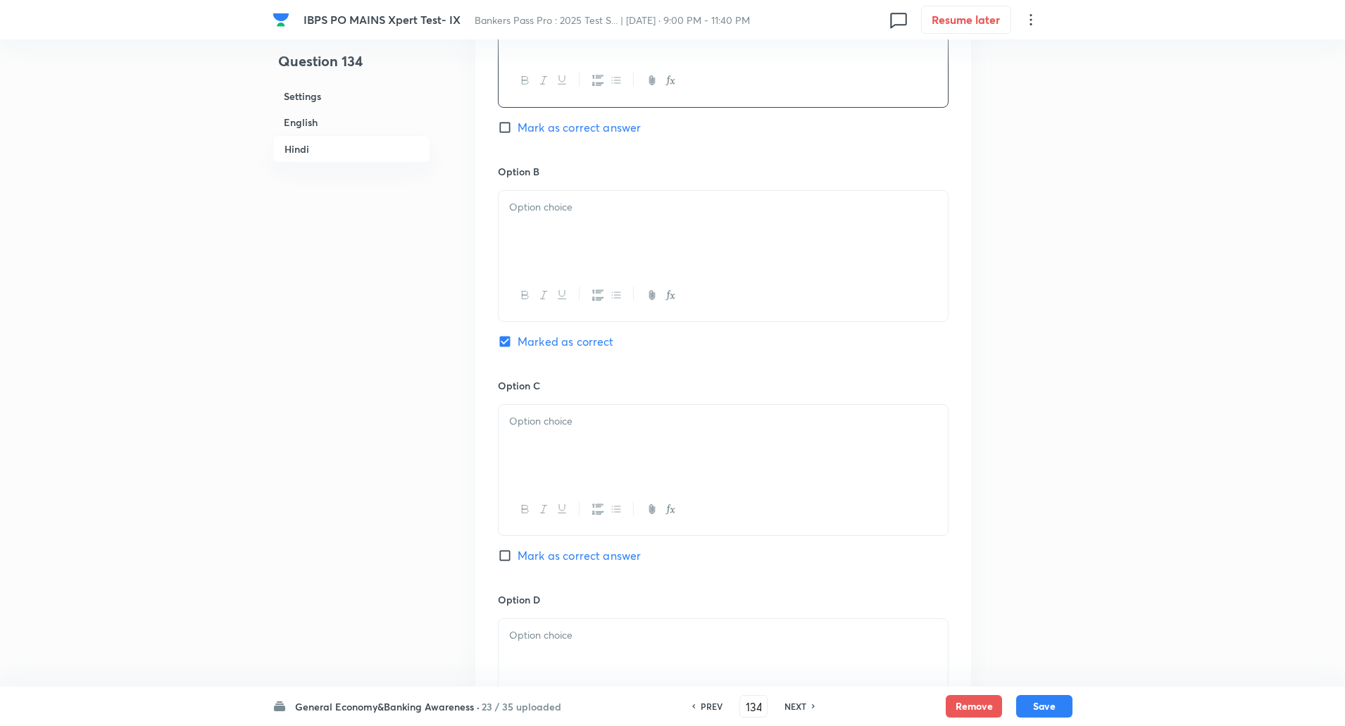
scroll to position [2399, 0]
click at [525, 231] on div at bounding box center [723, 228] width 449 height 79
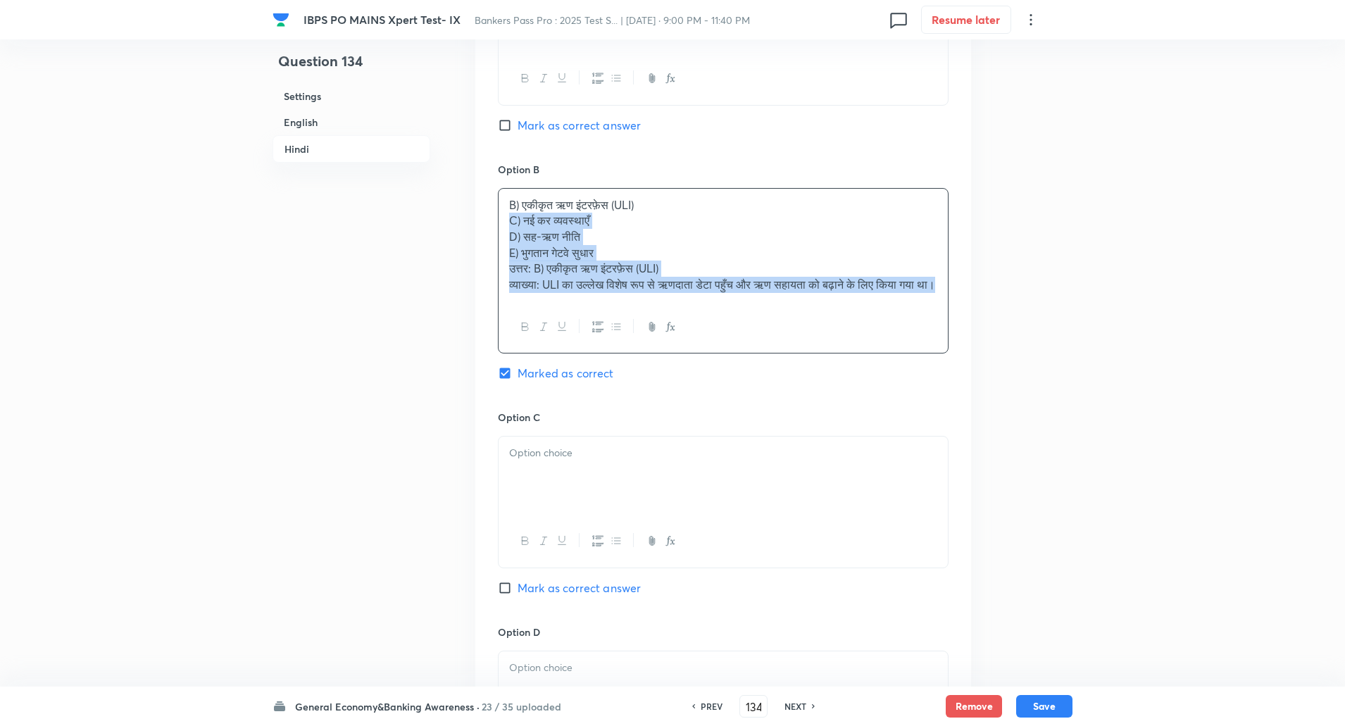
drag, startPoint x: 500, startPoint y: 220, endPoint x: 726, endPoint y: 432, distance: 310.0
click at [726, 432] on div "Option A डिजिटल रुपया लॉन्च Mark as correct answer Option B B) एकीकृत ऋण इंटरफ़…" at bounding box center [723, 486] width 496 height 1123
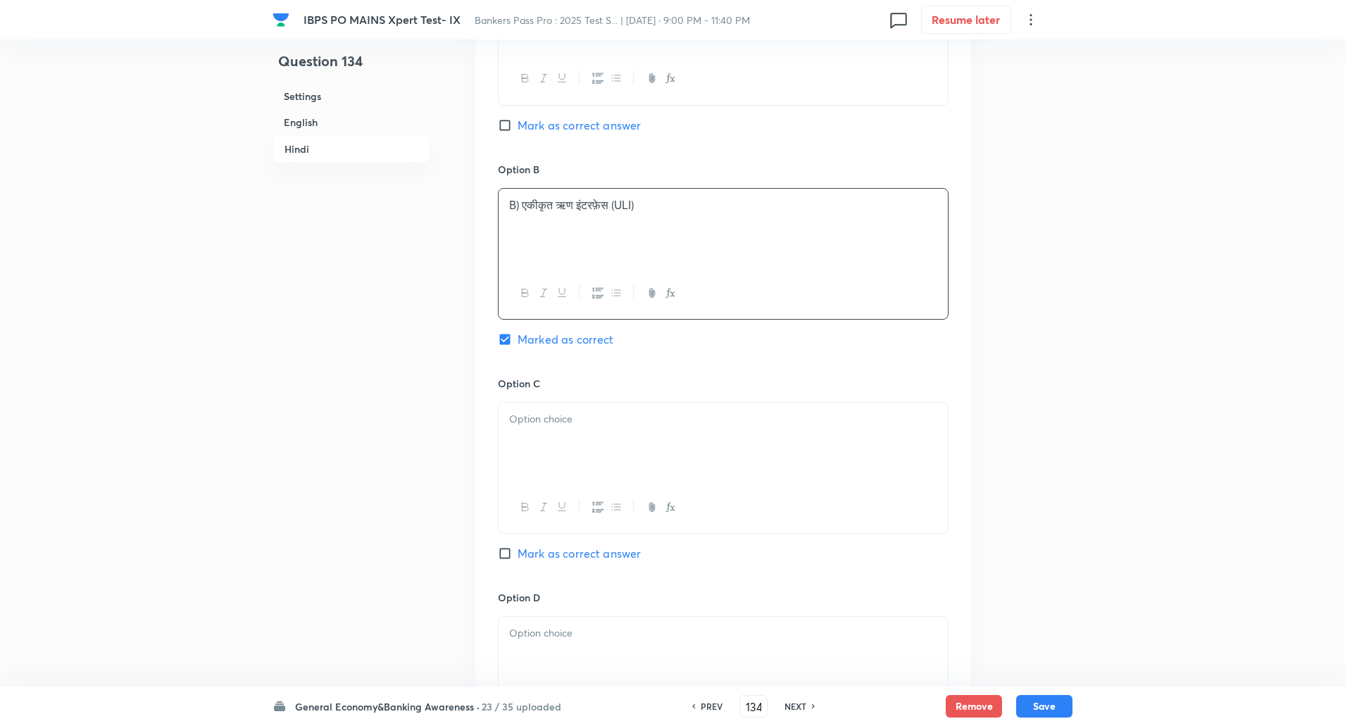
click at [523, 204] on p "B) एकीकृत ऋण इंटरफ़ेस (ULI)" at bounding box center [723, 205] width 428 height 16
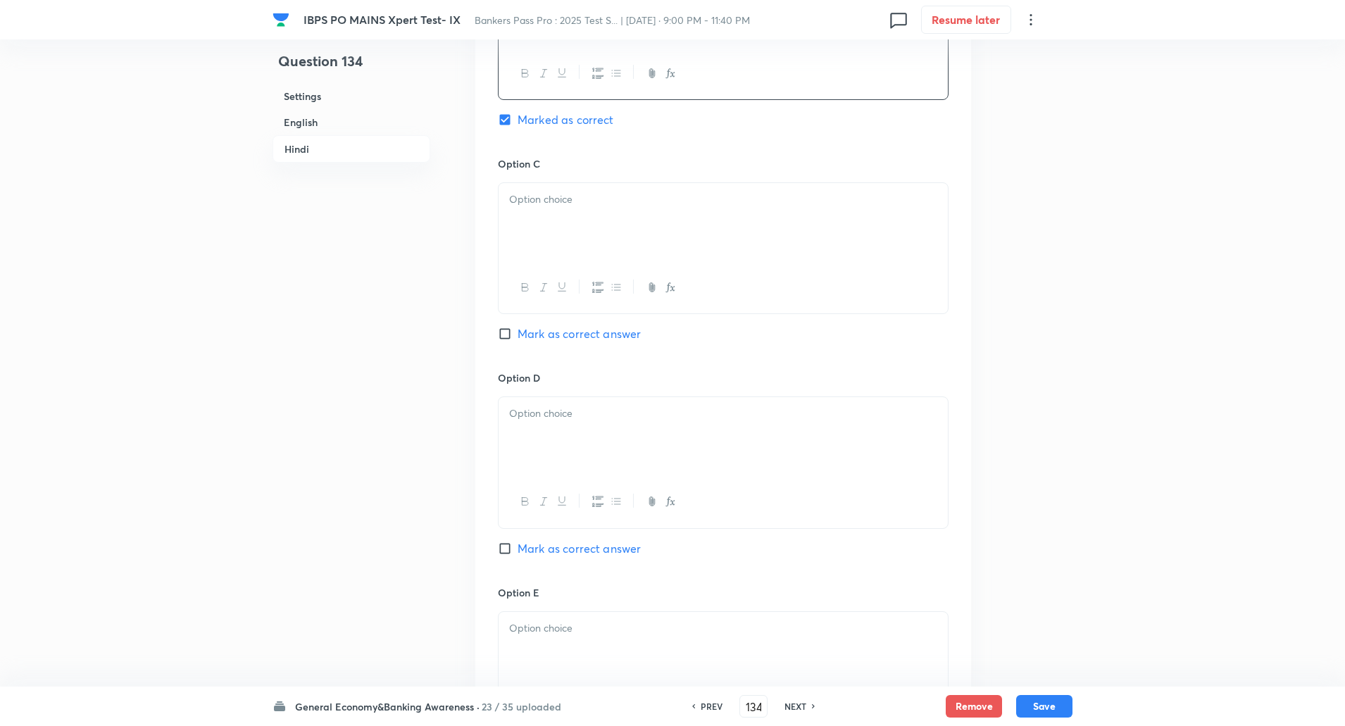
click at [523, 204] on p at bounding box center [723, 200] width 428 height 16
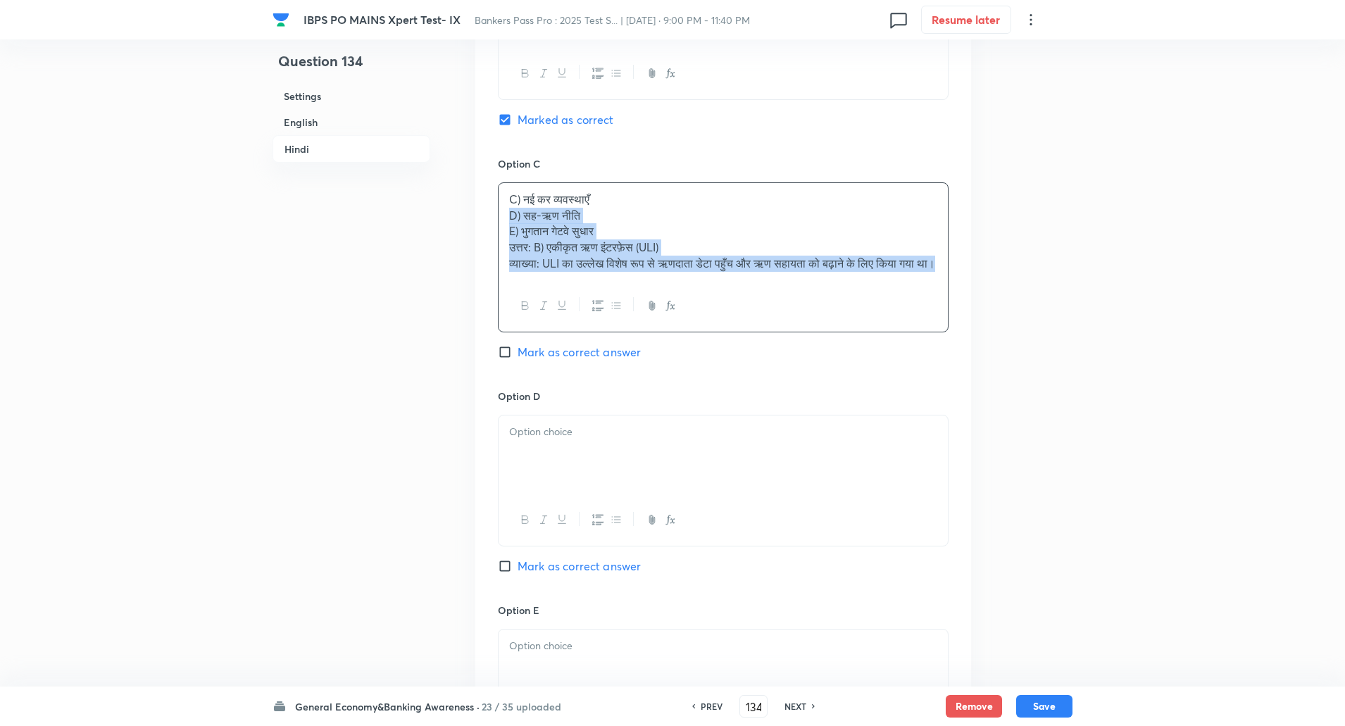
drag, startPoint x: 506, startPoint y: 218, endPoint x: 673, endPoint y: 418, distance: 261.0
click at [673, 418] on div "Option A डिजिटल रुपया लॉन्च Mark as correct answer Option B एकीकृत ऋण इंटरफ़ेस …" at bounding box center [723, 258] width 496 height 1107
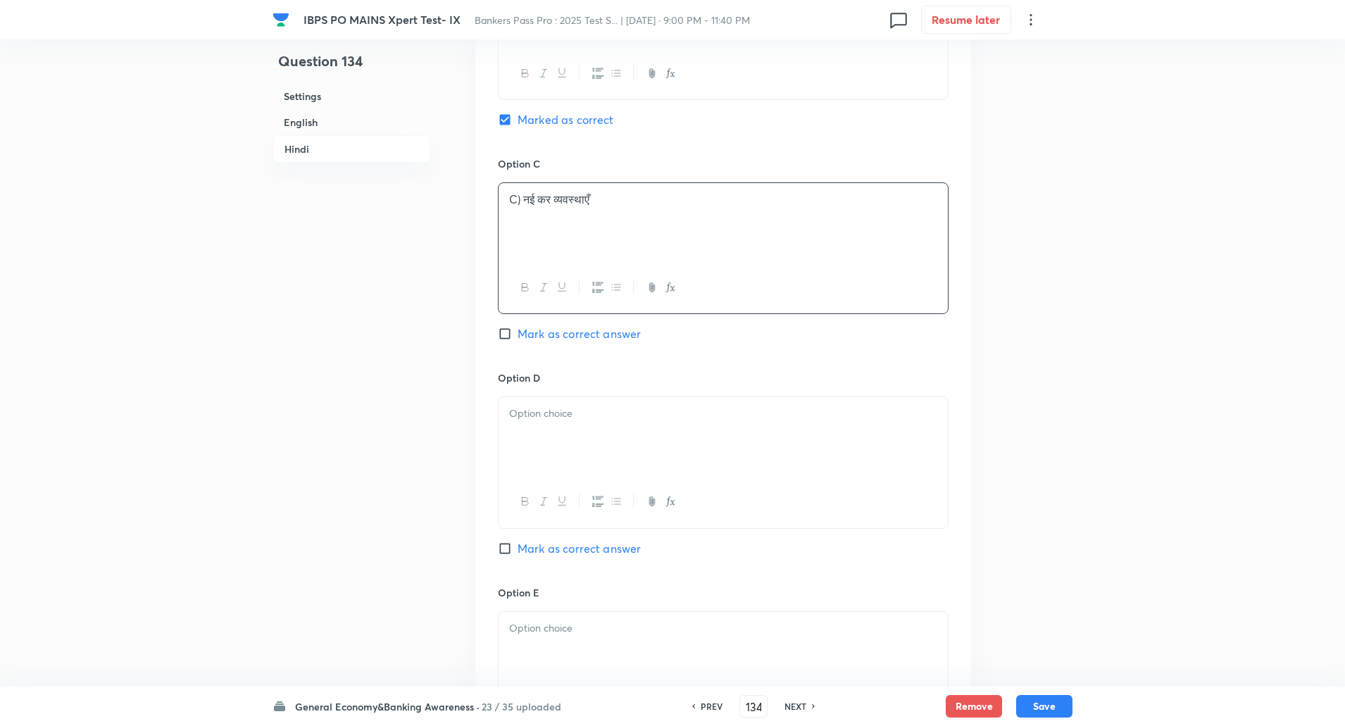
click at [523, 201] on p "C) नई कर व्यवस्थाएँ" at bounding box center [723, 200] width 428 height 16
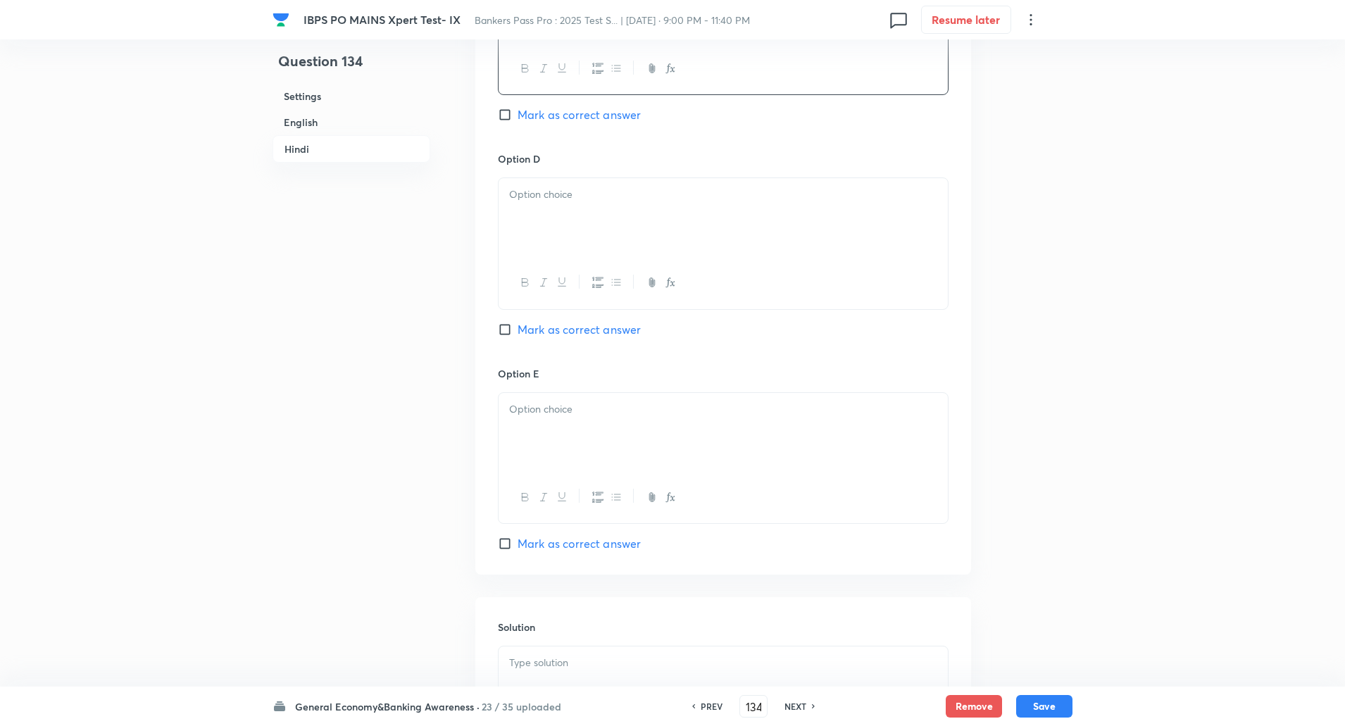
click at [523, 201] on p at bounding box center [723, 195] width 428 height 16
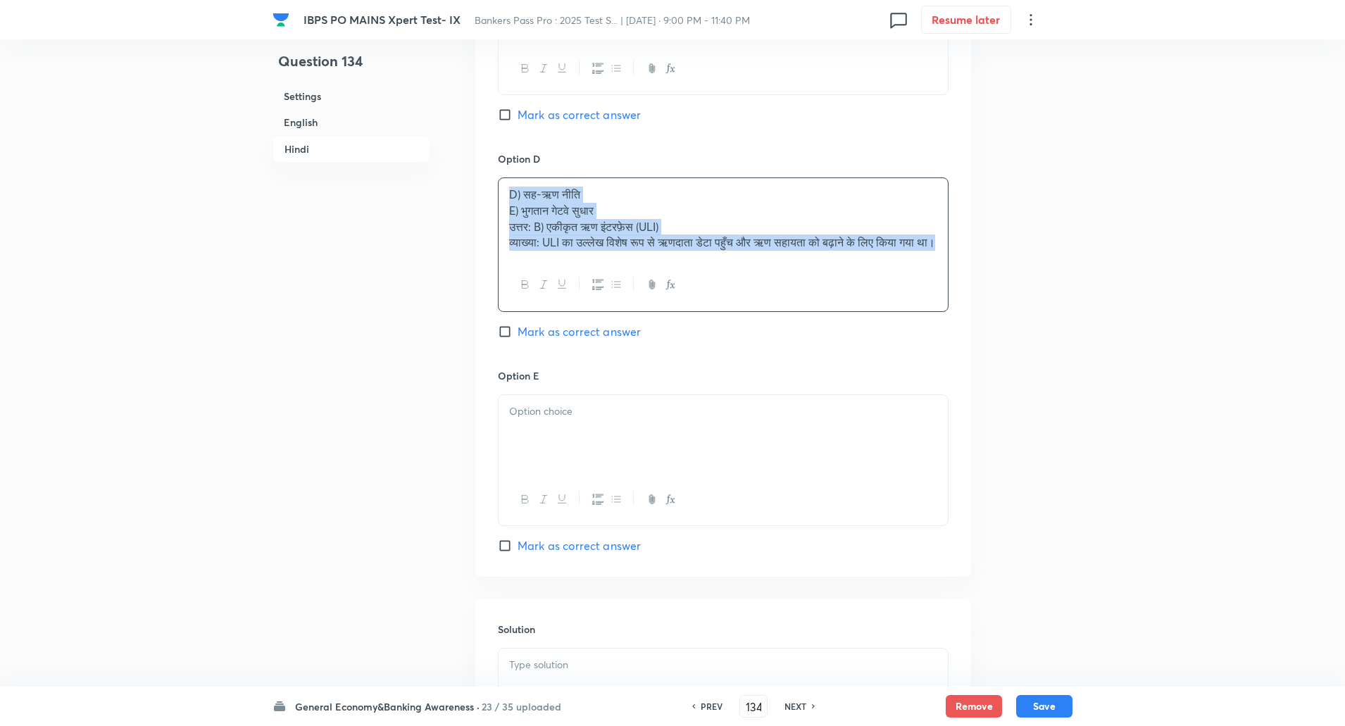
drag, startPoint x: 506, startPoint y: 204, endPoint x: 743, endPoint y: 428, distance: 326.4
click at [743, 428] on div "Option A डिजिटल रुपया लॉन्च Mark as correct answer Option B एकीकृत ऋण इंटरफ़ेस …" at bounding box center [723, 31] width 496 height 1091
drag, startPoint x: 501, startPoint y: 212, endPoint x: 702, endPoint y: 364, distance: 252.5
click at [702, 364] on div "Option D D) सह-ऋण नीति E) भुगतान गेटवे सुधार उत्तर: B) एकीकृत ऋण इंटरफ़ेस (ULI)…" at bounding box center [723, 259] width 451 height 216
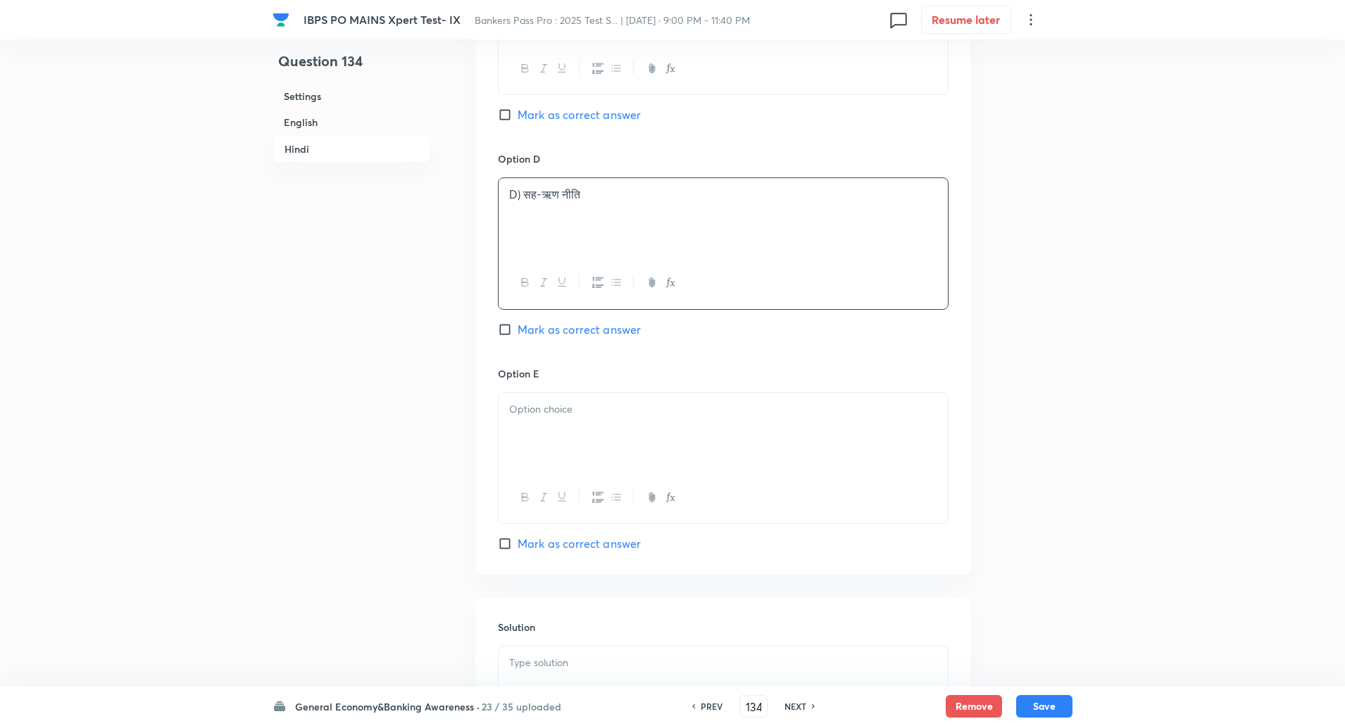
click at [525, 197] on p "D) सह-ऋण नीति" at bounding box center [723, 195] width 428 height 16
click at [550, 414] on p at bounding box center [723, 409] width 428 height 16
click at [498, 419] on div "E) भुगतान गेटवे सुधार उत्तर: B) एकीकृत ऋण इंटरफ़ेस (ULI) व्याख्या: ULI का उल्ले…" at bounding box center [723, 458] width 451 height 132
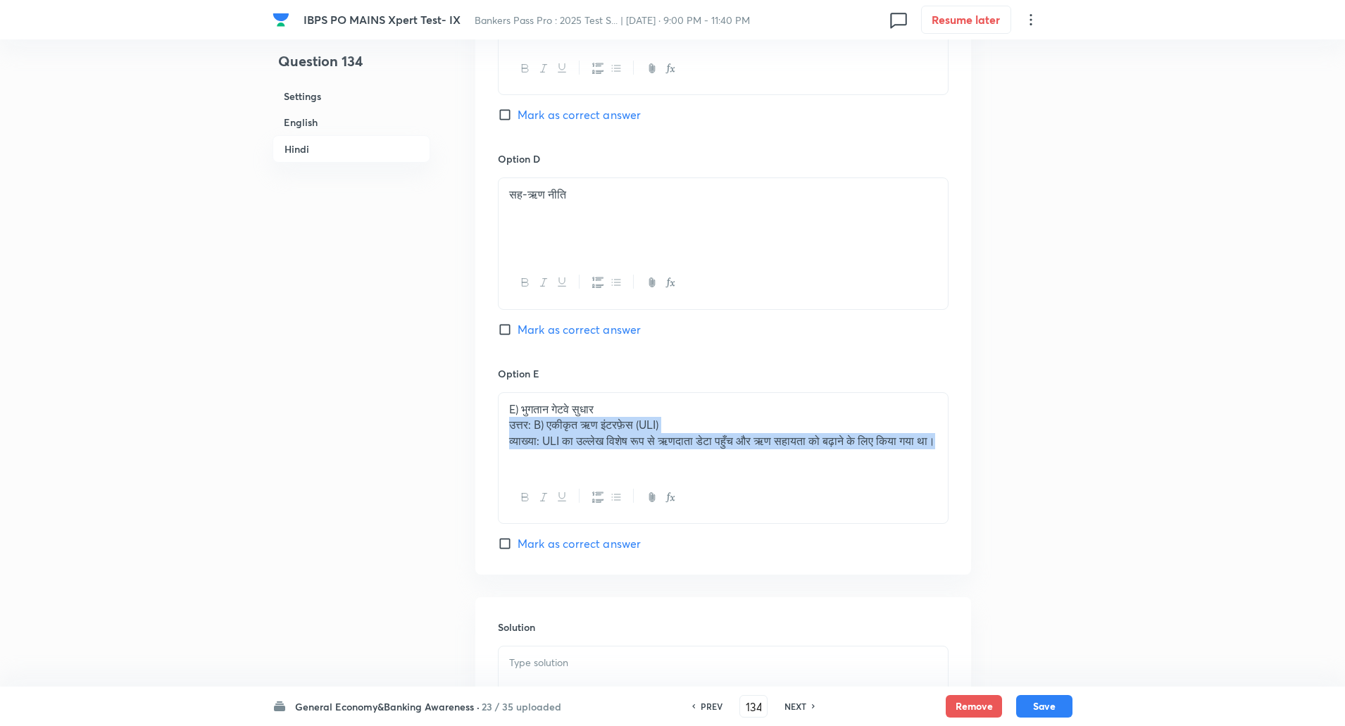
drag, startPoint x: 508, startPoint y: 426, endPoint x: 747, endPoint y: 591, distance: 290.7
click at [747, 591] on div "In Hindi Question RBI को "विश्व स्तर पर सर्वाधिक नवोन्मेषी वित्तीय संस्थान" का …" at bounding box center [723, 9] width 496 height 1584
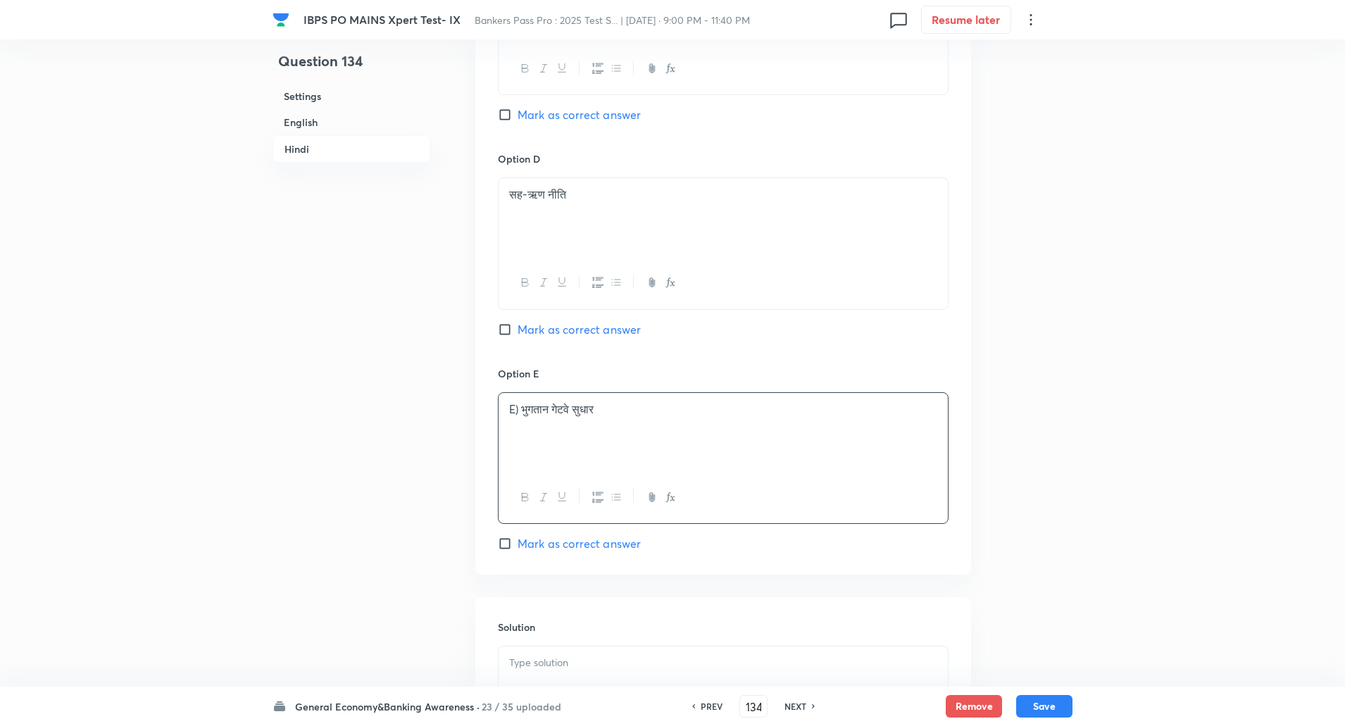
click at [525, 411] on p "E) भुगतान गेटवे सुधार" at bounding box center [723, 409] width 428 height 16
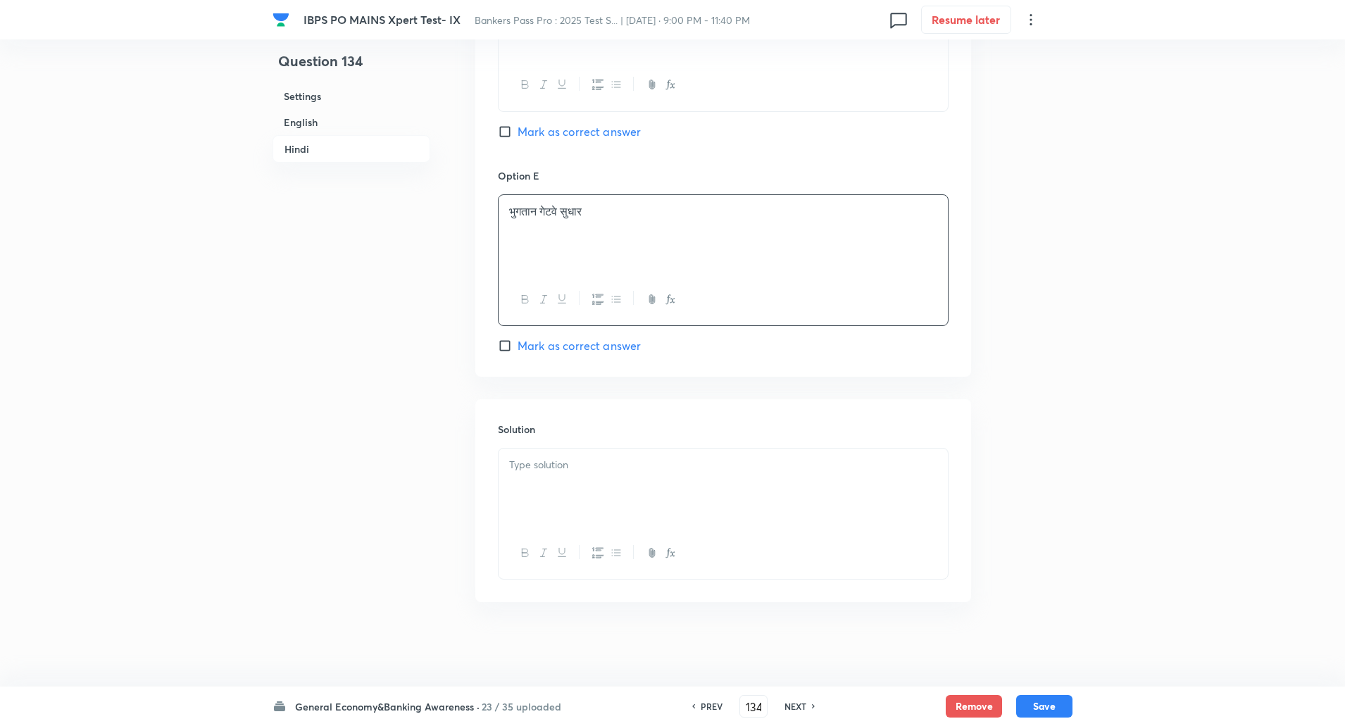
click at [521, 470] on p at bounding box center [723, 465] width 428 height 16
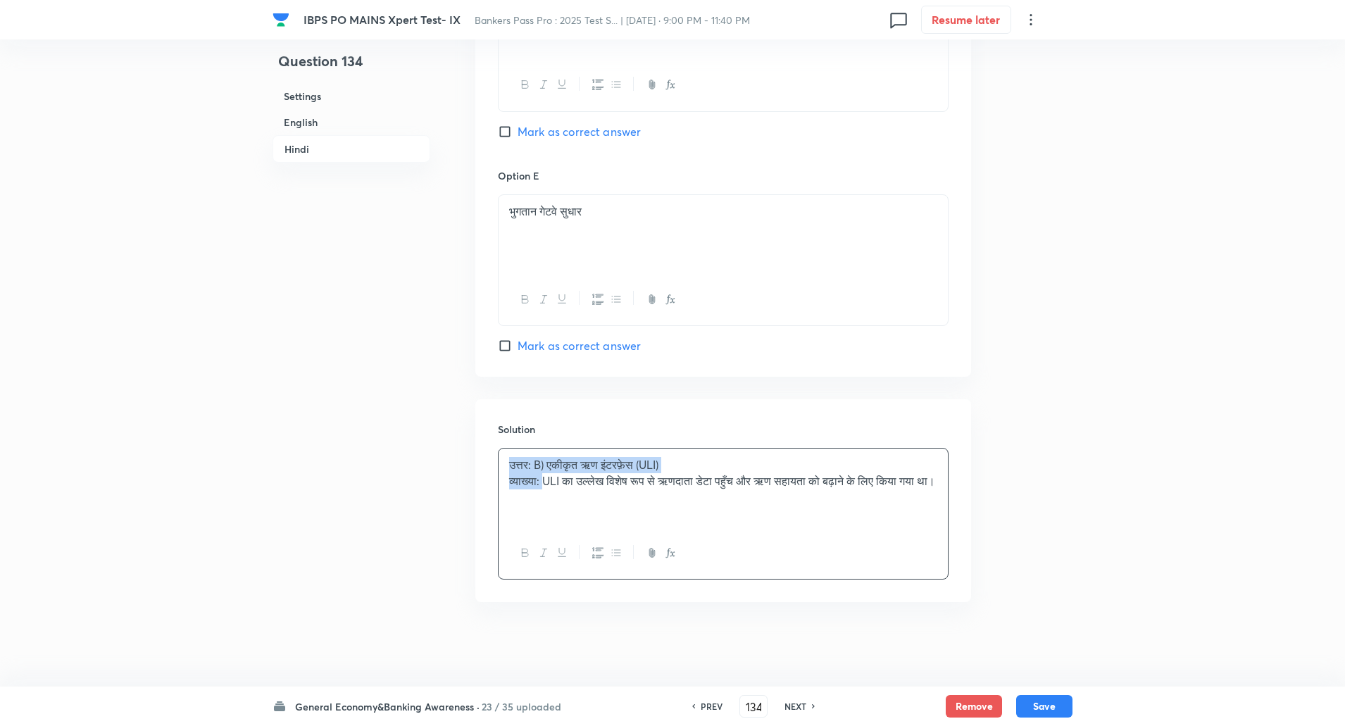
drag, startPoint x: 505, startPoint y: 458, endPoint x: 545, endPoint y: 487, distance: 49.5
click at [545, 487] on div "उत्तर: B) एकीकृत ऋण इंटरफ़ेस (ULI) व्याख्या: ULI का उल्लेख विशेष रूप से ऋणदाता …" at bounding box center [723, 488] width 449 height 79
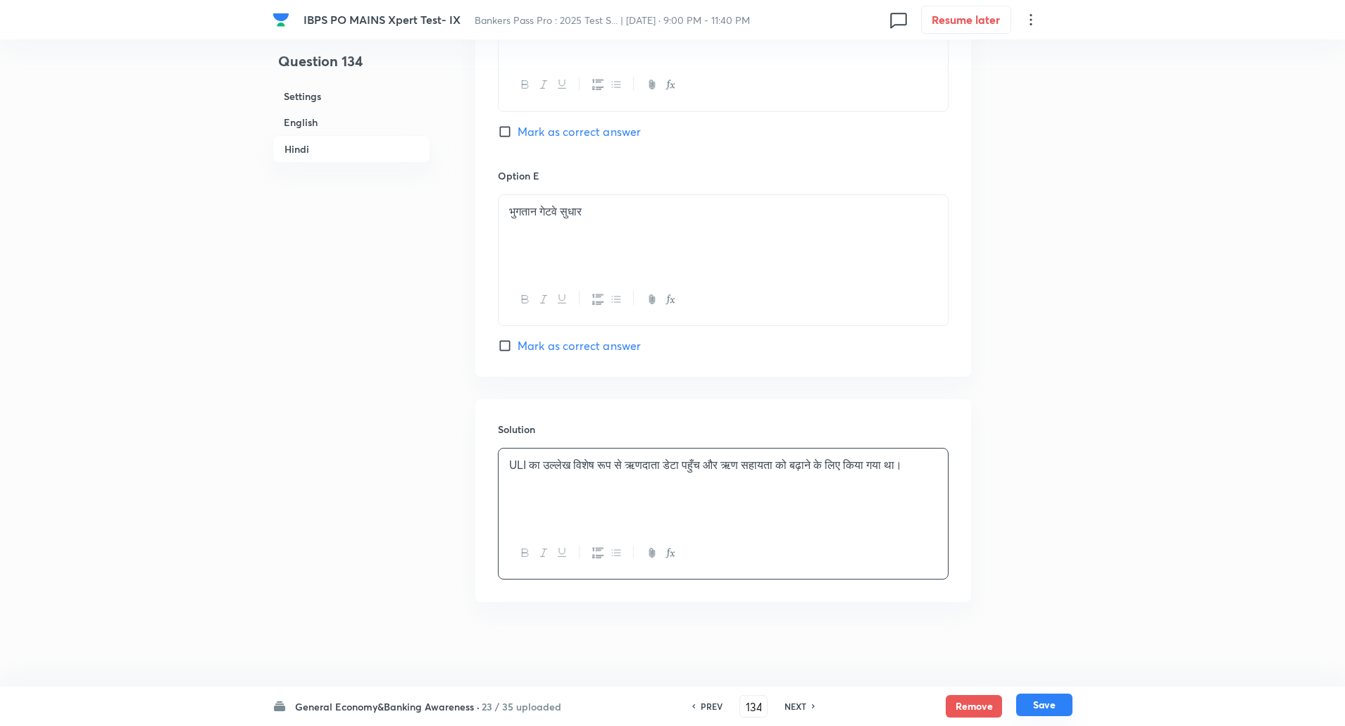
click at [1046, 709] on button "Save" at bounding box center [1044, 705] width 56 height 23
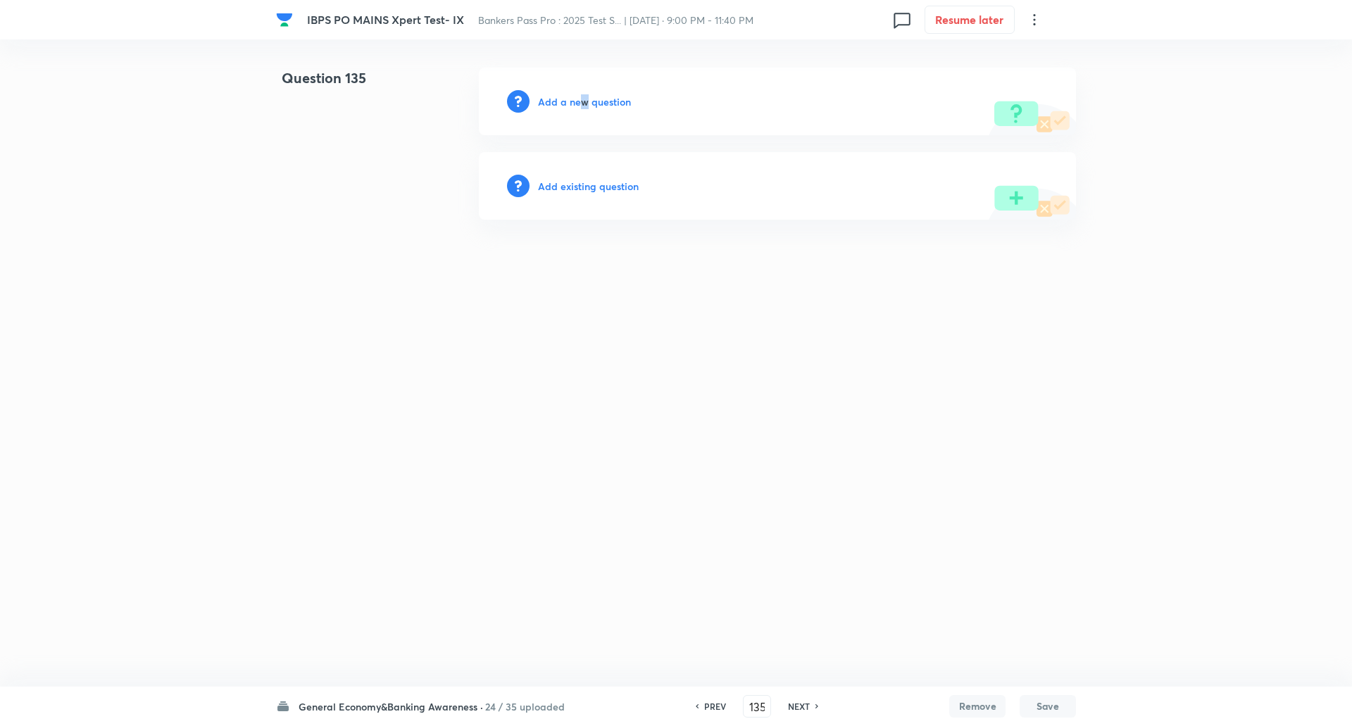
drag, startPoint x: 582, startPoint y: 111, endPoint x: 585, endPoint y: 102, distance: 9.2
click at [585, 102] on div "Add a new question" at bounding box center [777, 102] width 597 height 68
click at [585, 102] on h6 "Add a new question" at bounding box center [584, 101] width 93 height 15
click at [585, 102] on h6 "Choose a question type" at bounding box center [592, 101] width 108 height 15
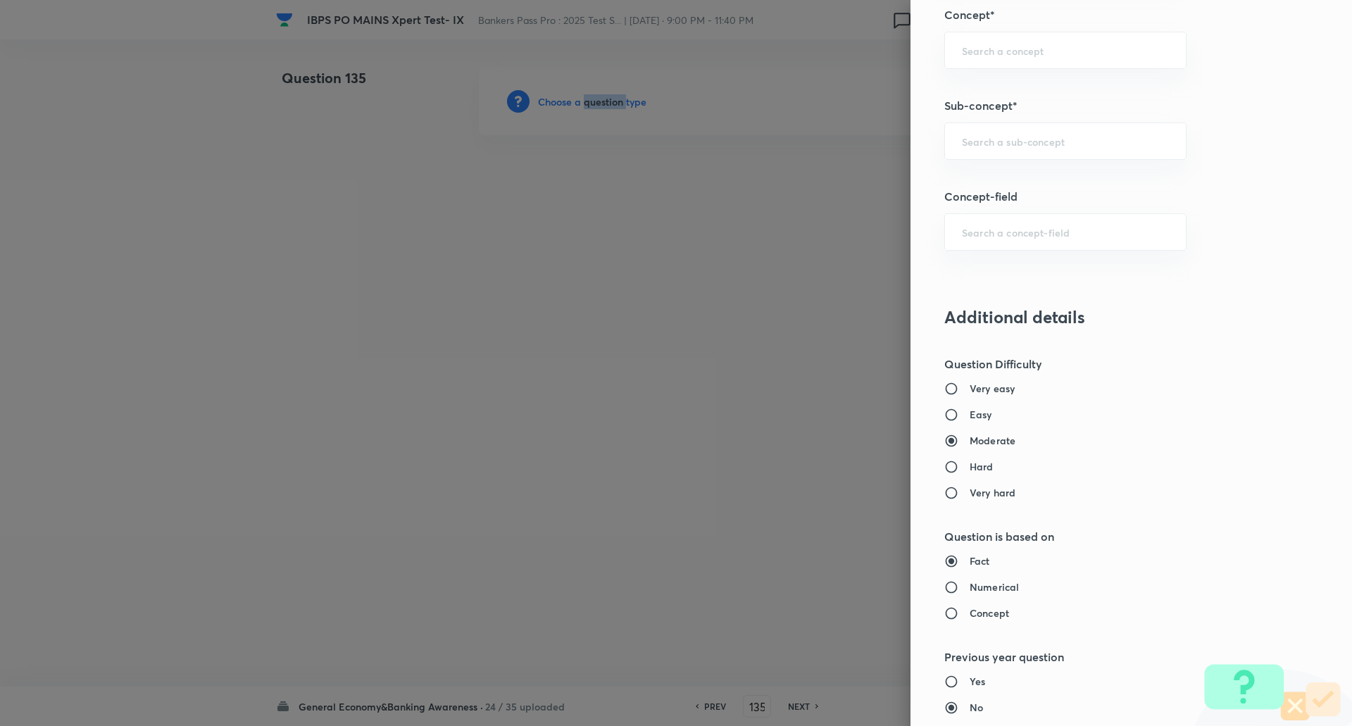
scroll to position [813, 0]
click at [1013, 141] on input "text" at bounding box center [1065, 140] width 207 height 13
click at [1015, 182] on li "Reserve Bank of India" at bounding box center [1055, 180] width 241 height 25
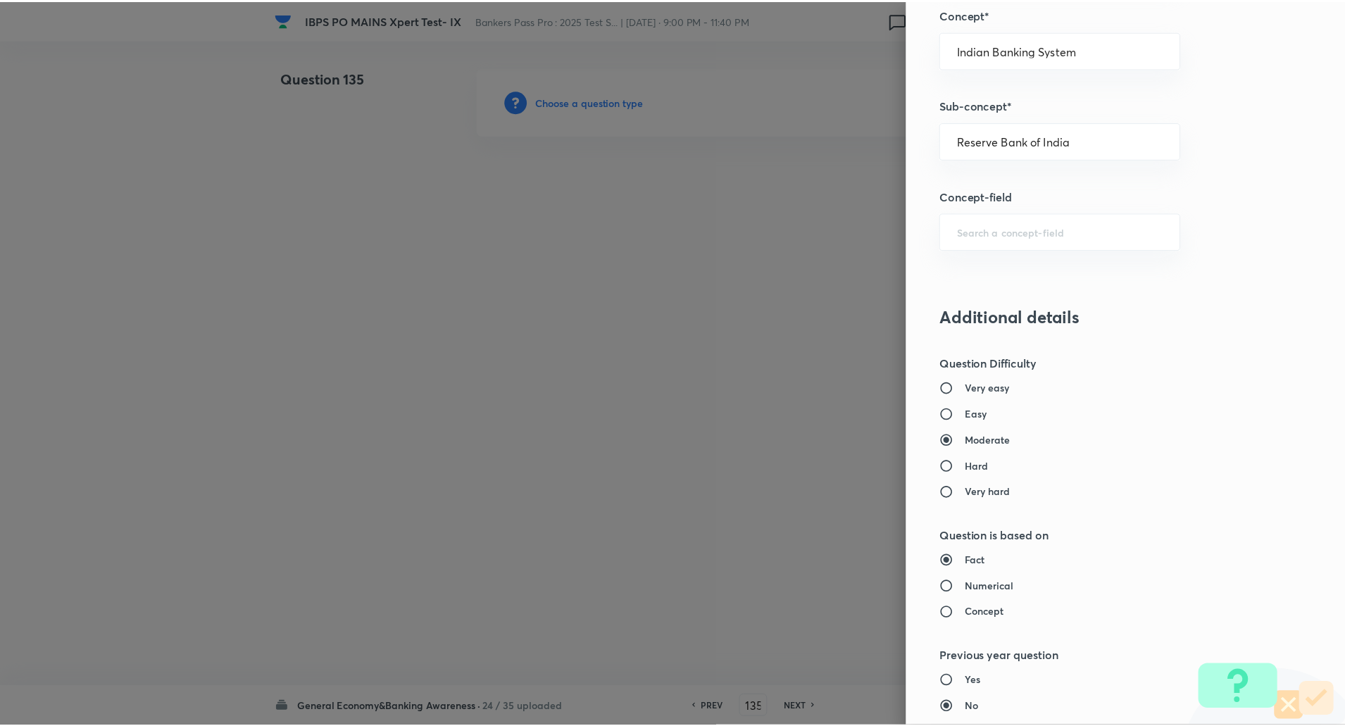
scroll to position [1194, 0]
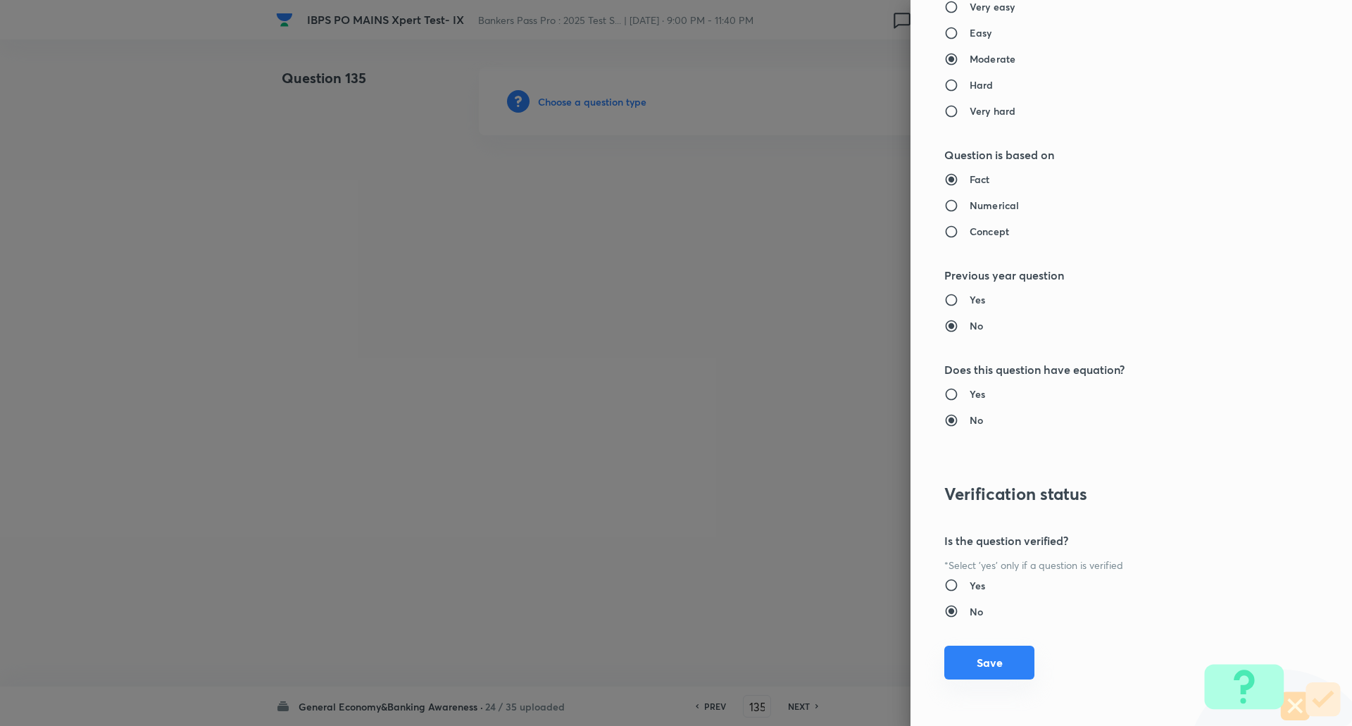
click at [981, 655] on button "Save" at bounding box center [990, 663] width 90 height 34
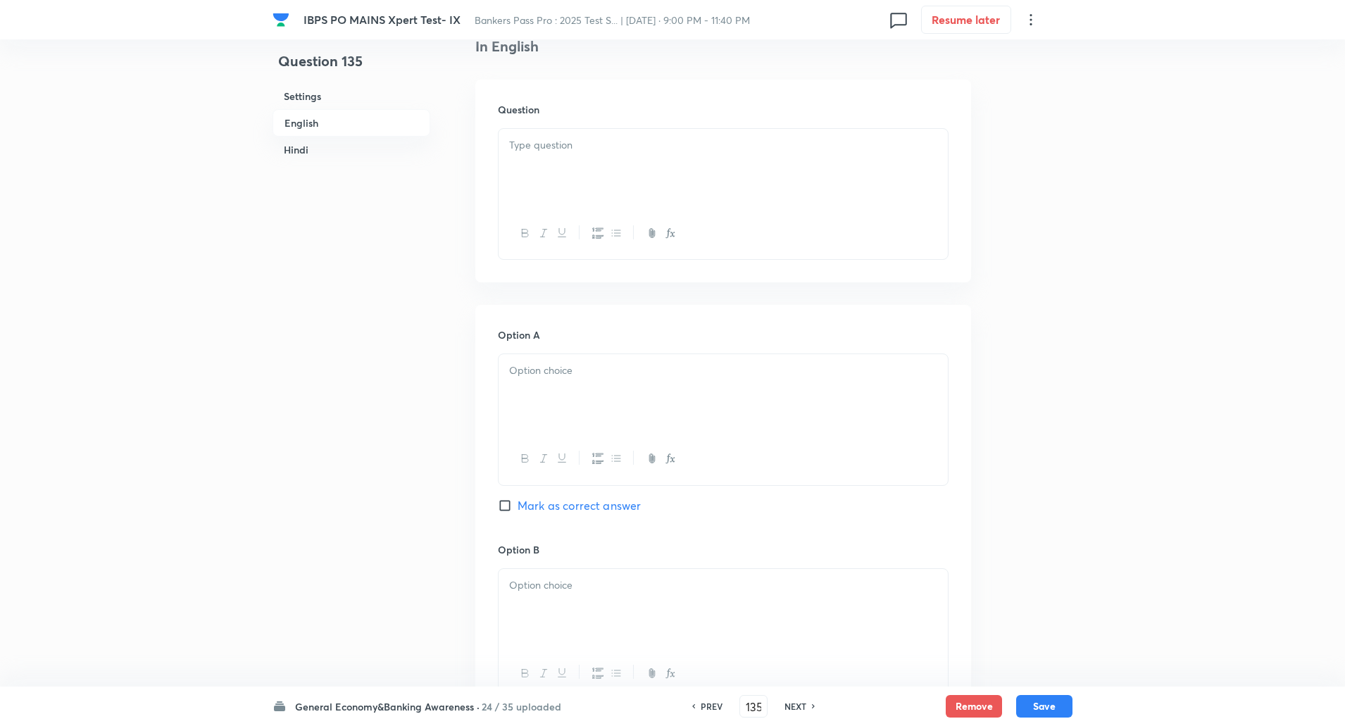
scroll to position [379, 0]
click at [819, 185] on div at bounding box center [723, 167] width 449 height 79
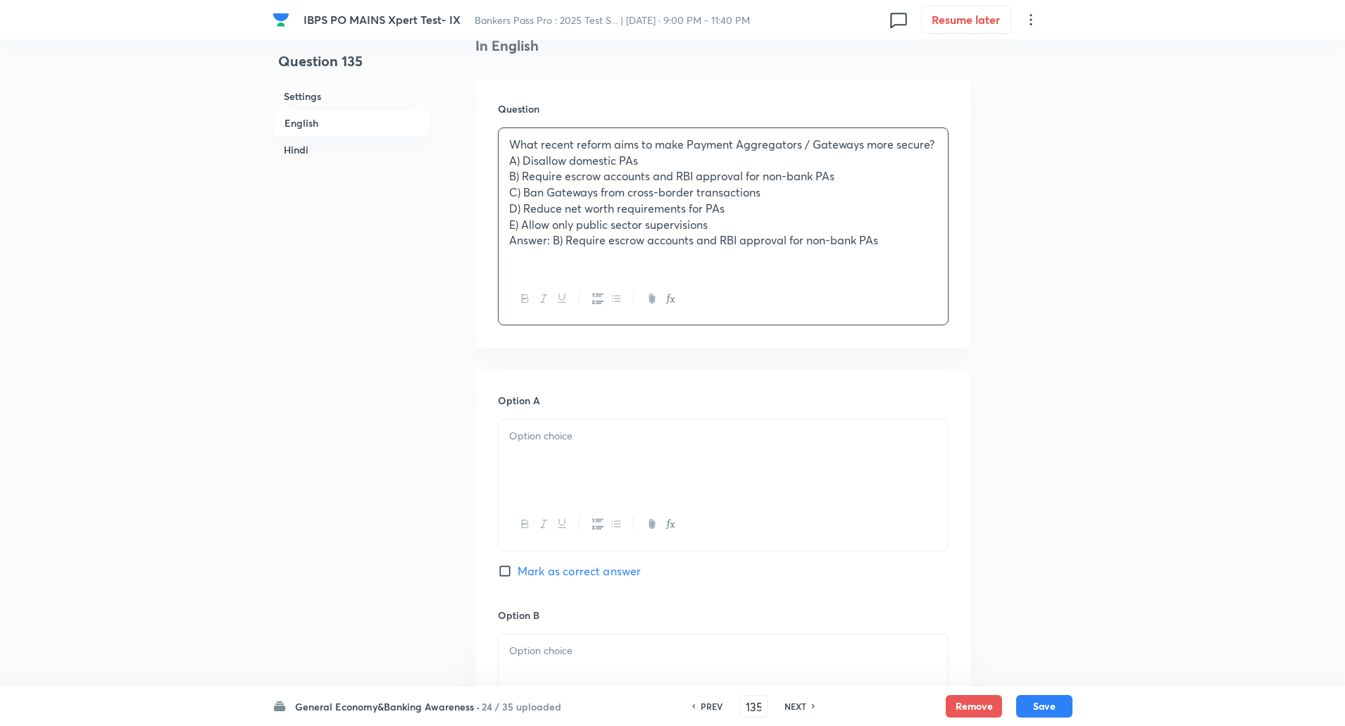
click at [933, 147] on p "What recent reform aims to make Payment Aggregators / Gateways more secure?" at bounding box center [723, 145] width 428 height 16
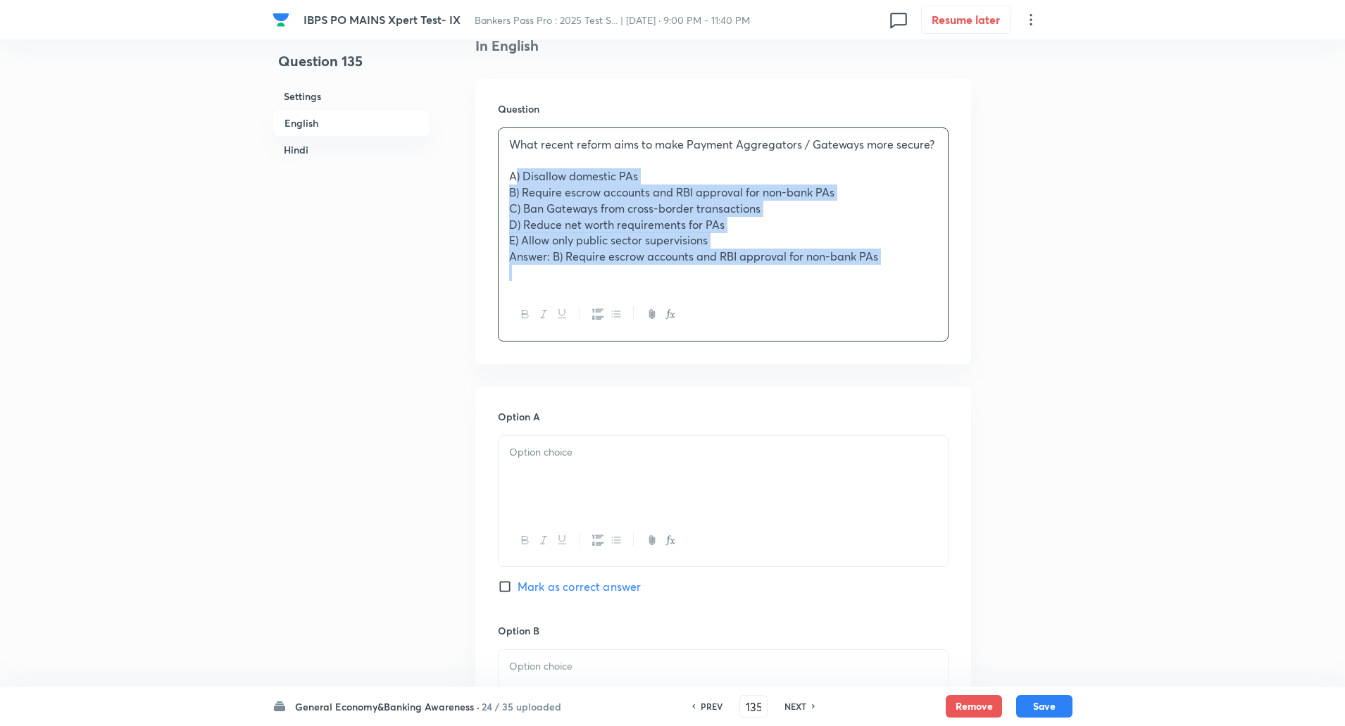
drag, startPoint x: 503, startPoint y: 175, endPoint x: 847, endPoint y: 399, distance: 410.9
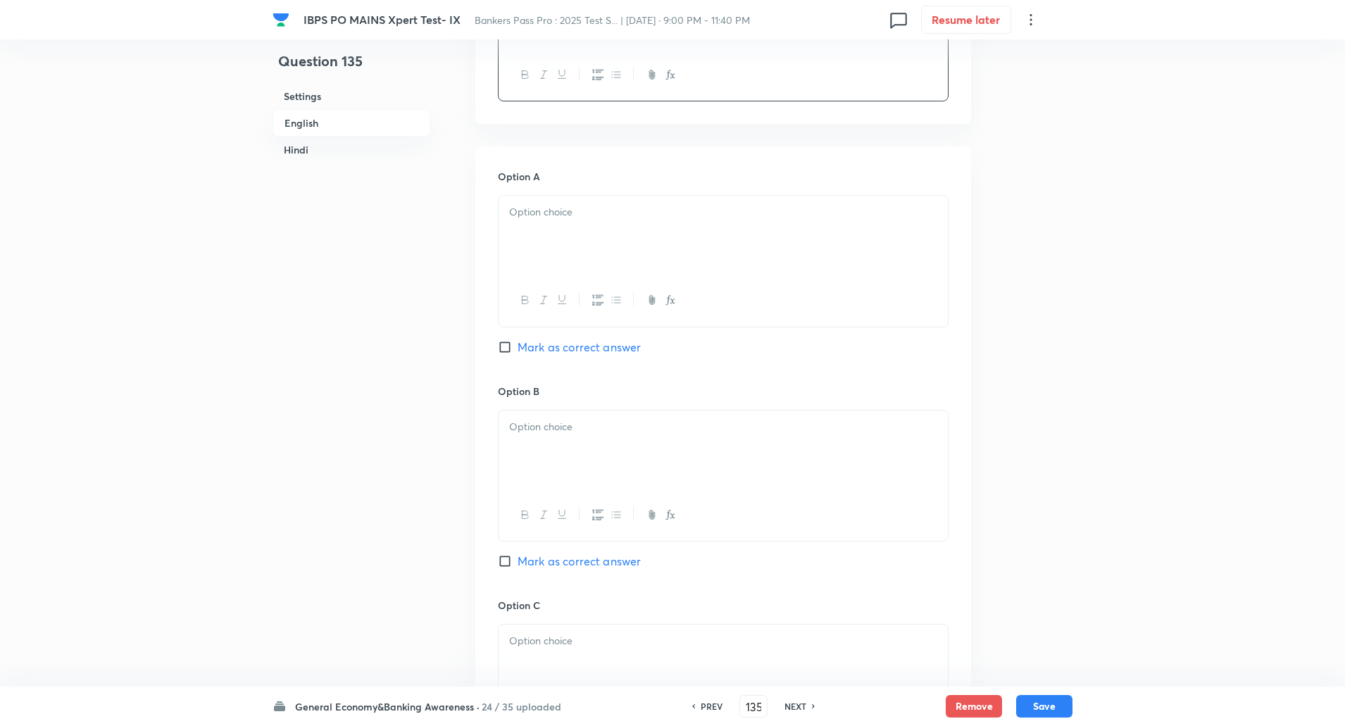
scroll to position [541, 0]
click at [859, 263] on div at bounding box center [723, 231] width 449 height 79
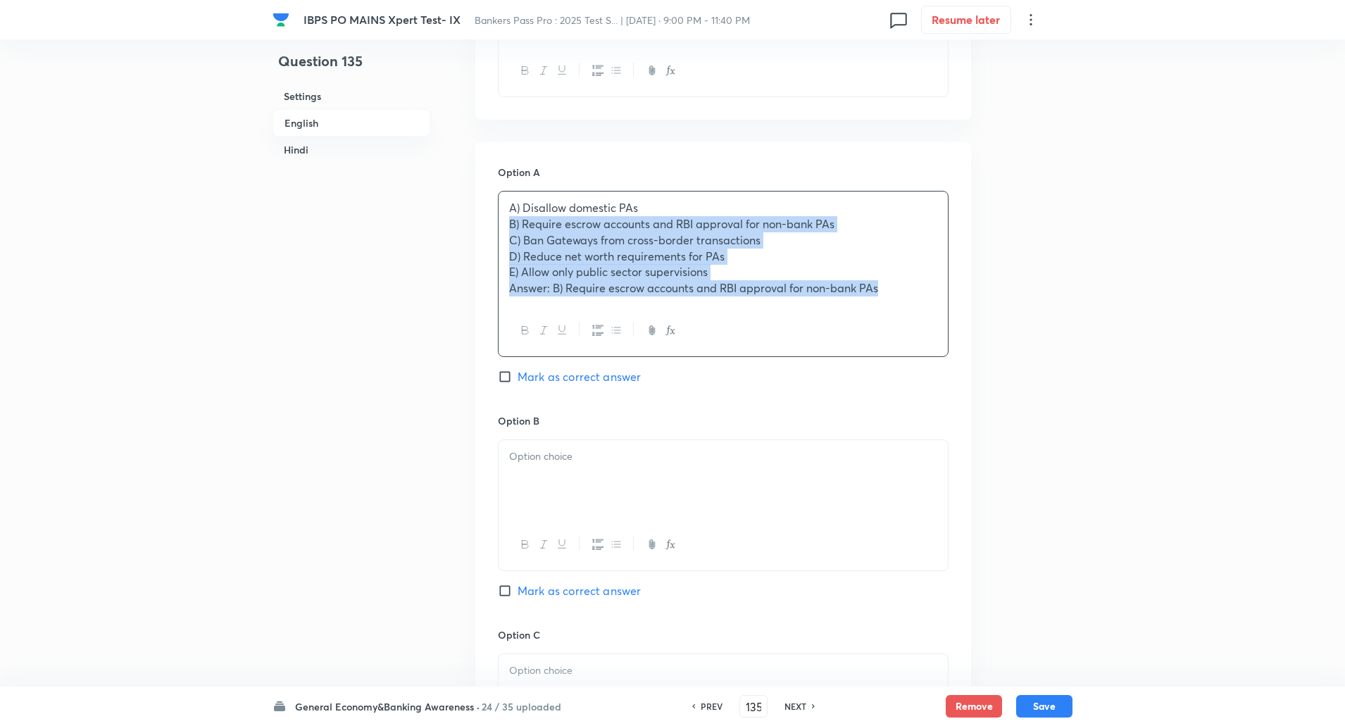
drag, startPoint x: 499, startPoint y: 221, endPoint x: 1246, endPoint y: 521, distance: 805.1
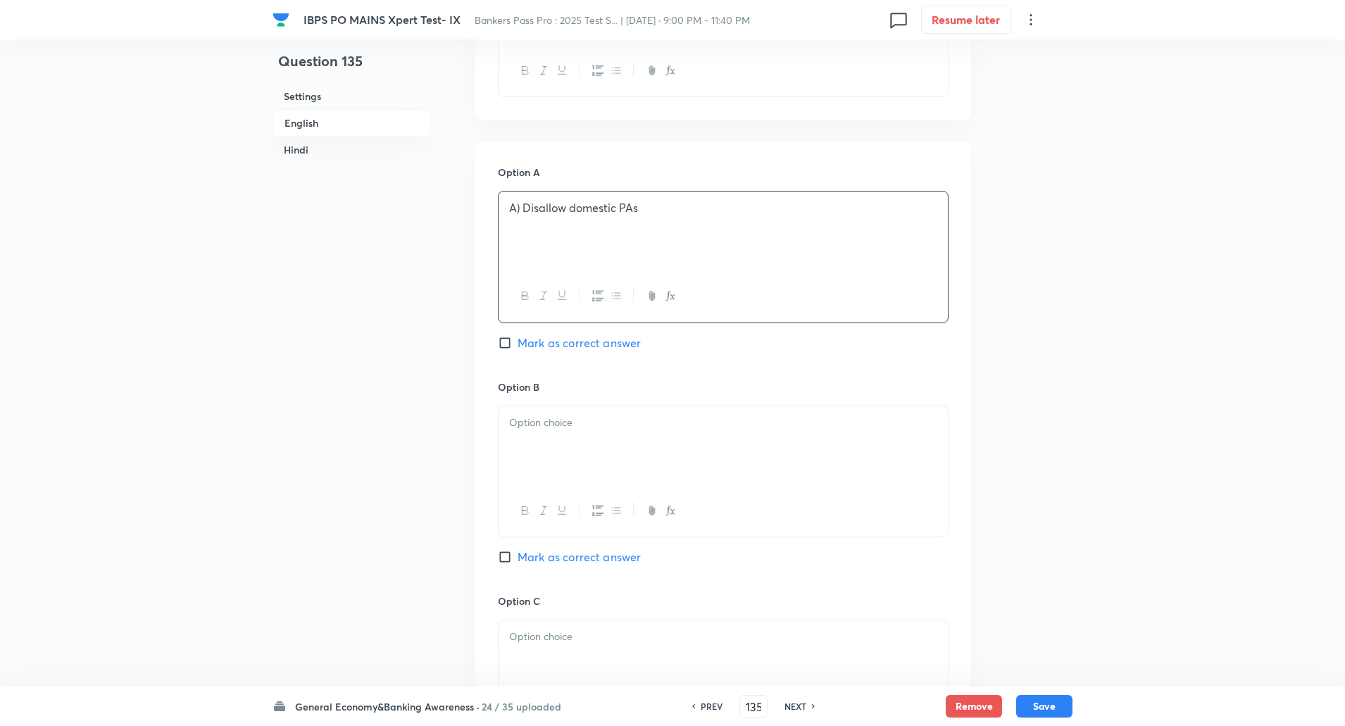
click at [523, 213] on p "A) Disallow domestic PAs" at bounding box center [723, 208] width 428 height 16
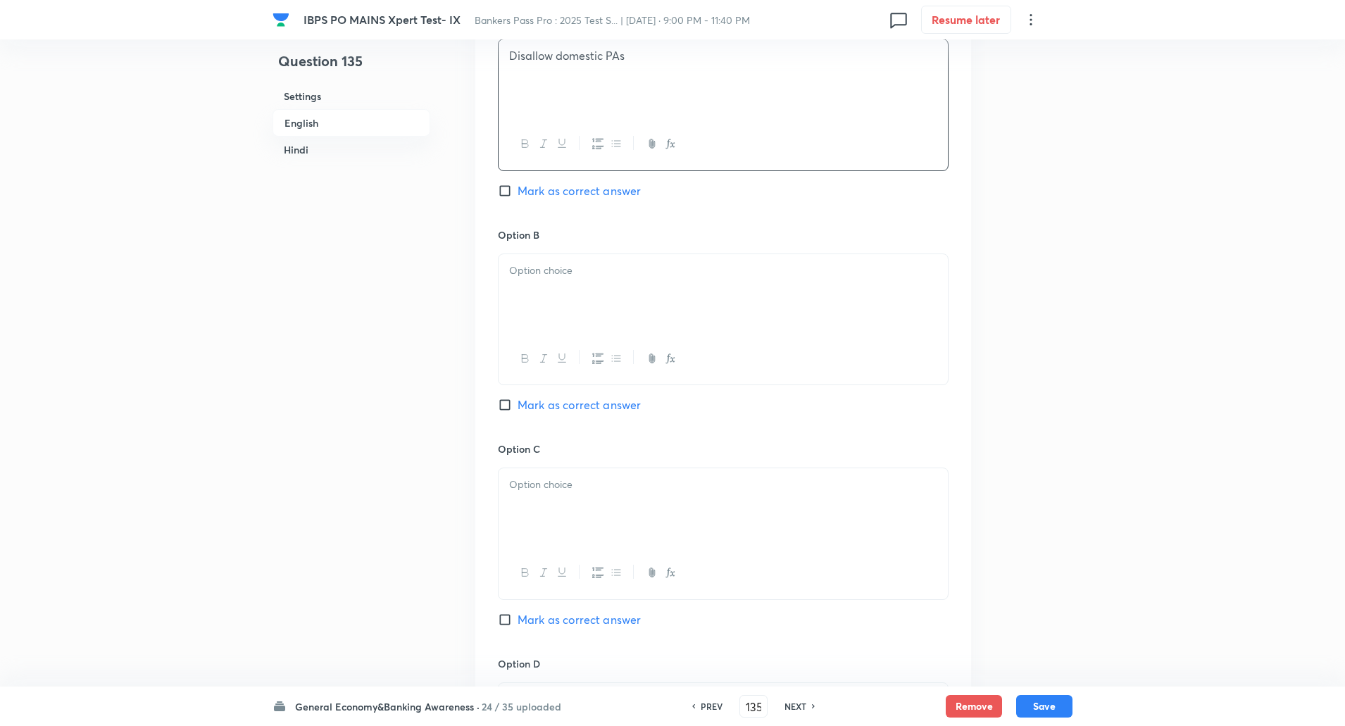
scroll to position [714, 0]
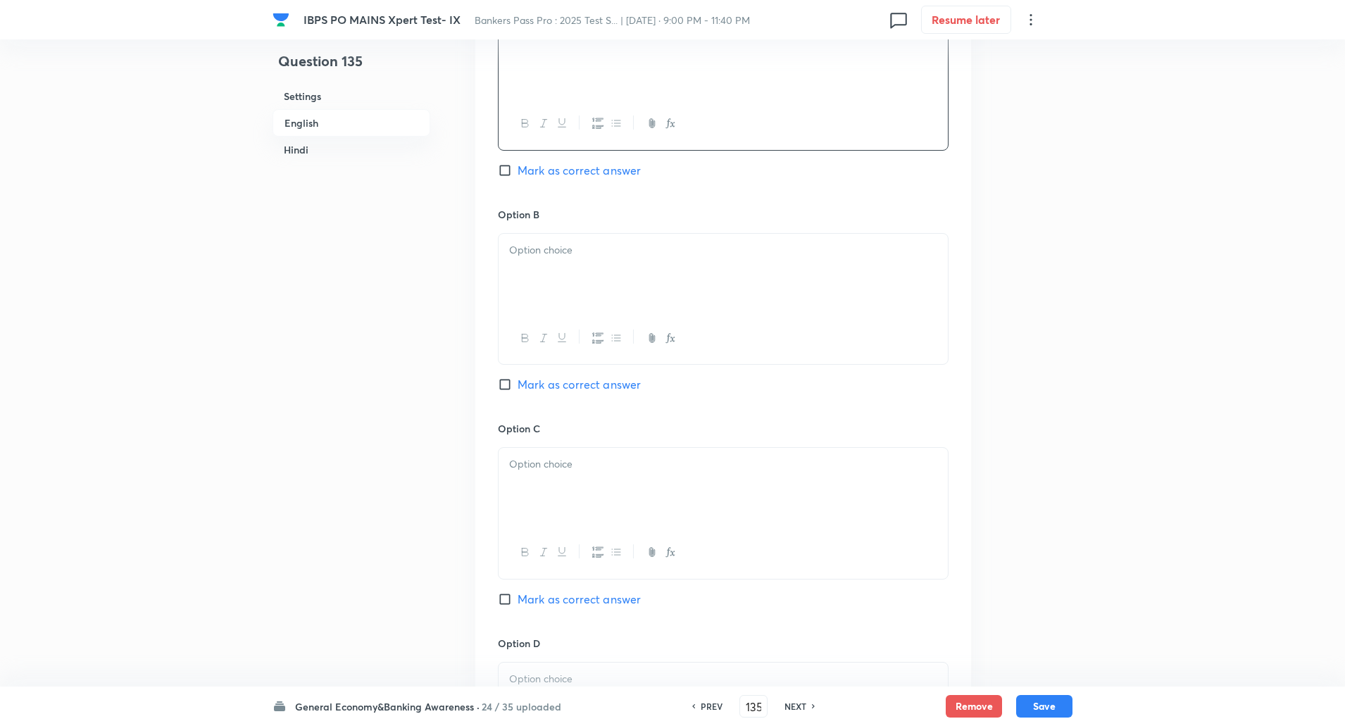
click at [524, 253] on p at bounding box center [723, 250] width 428 height 16
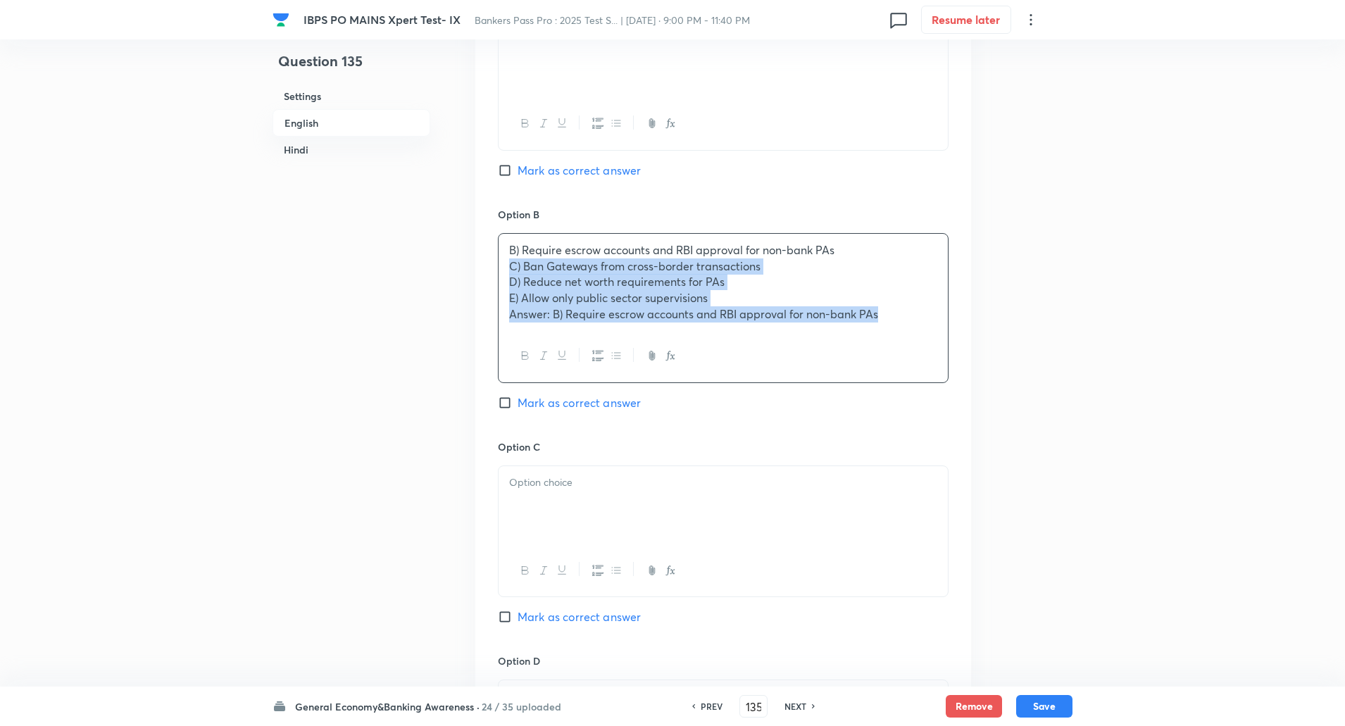
drag, startPoint x: 506, startPoint y: 268, endPoint x: 953, endPoint y: 399, distance: 465.9
click at [953, 399] on div "Option A Disallow domestic PAs Mark as correct answer Option B B) Require escro…" at bounding box center [723, 523] width 496 height 1107
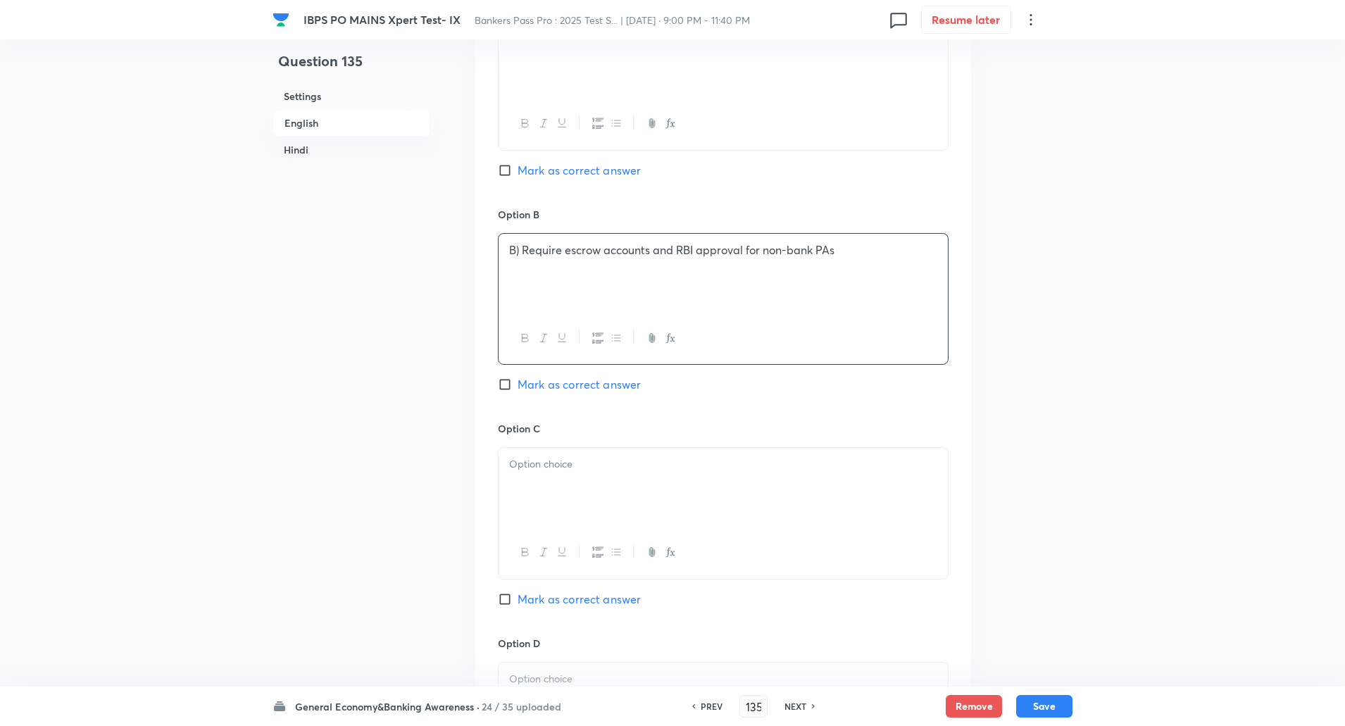
click at [520, 247] on p "B) Require escrow accounts and RBI approval for non-bank PAs" at bounding box center [723, 250] width 428 height 16
click at [547, 473] on div at bounding box center [723, 487] width 449 height 79
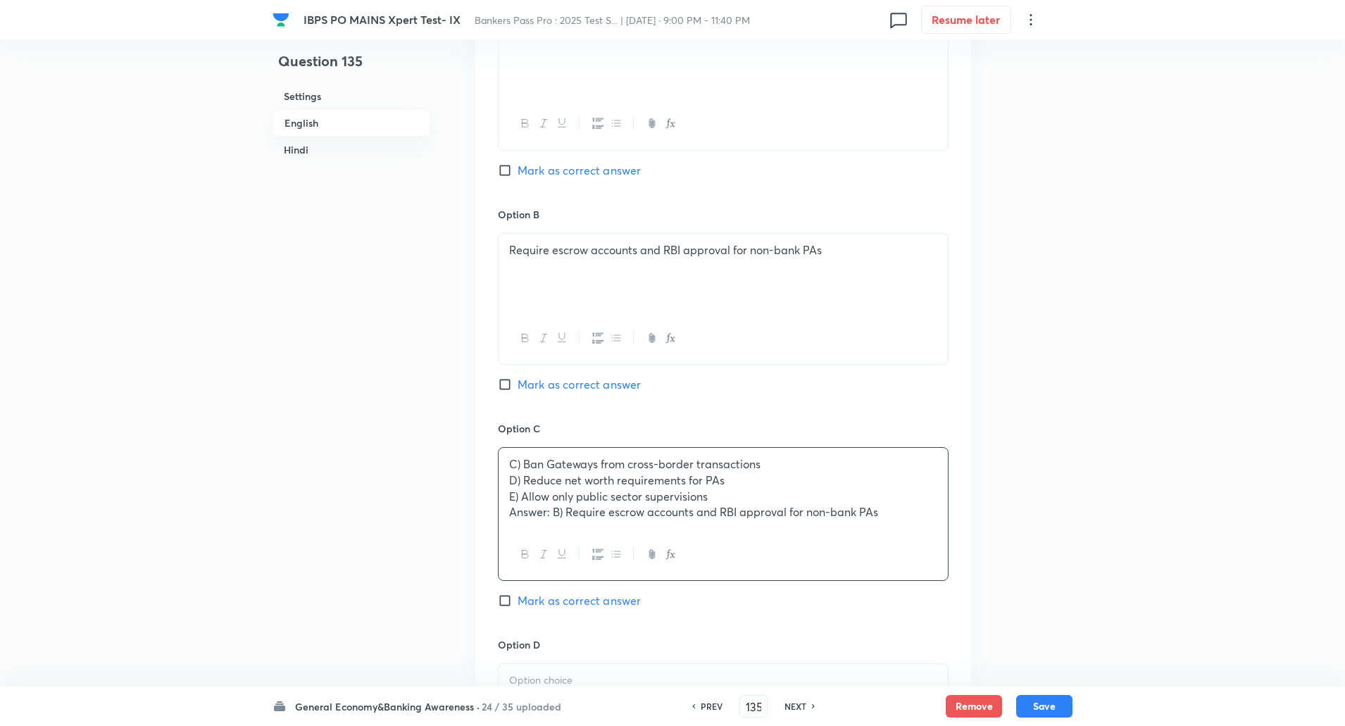
click at [510, 376] on label "Mark as correct answer" at bounding box center [569, 384] width 143 height 17
click at [510, 378] on input "Mark as correct answer" at bounding box center [508, 385] width 20 height 14
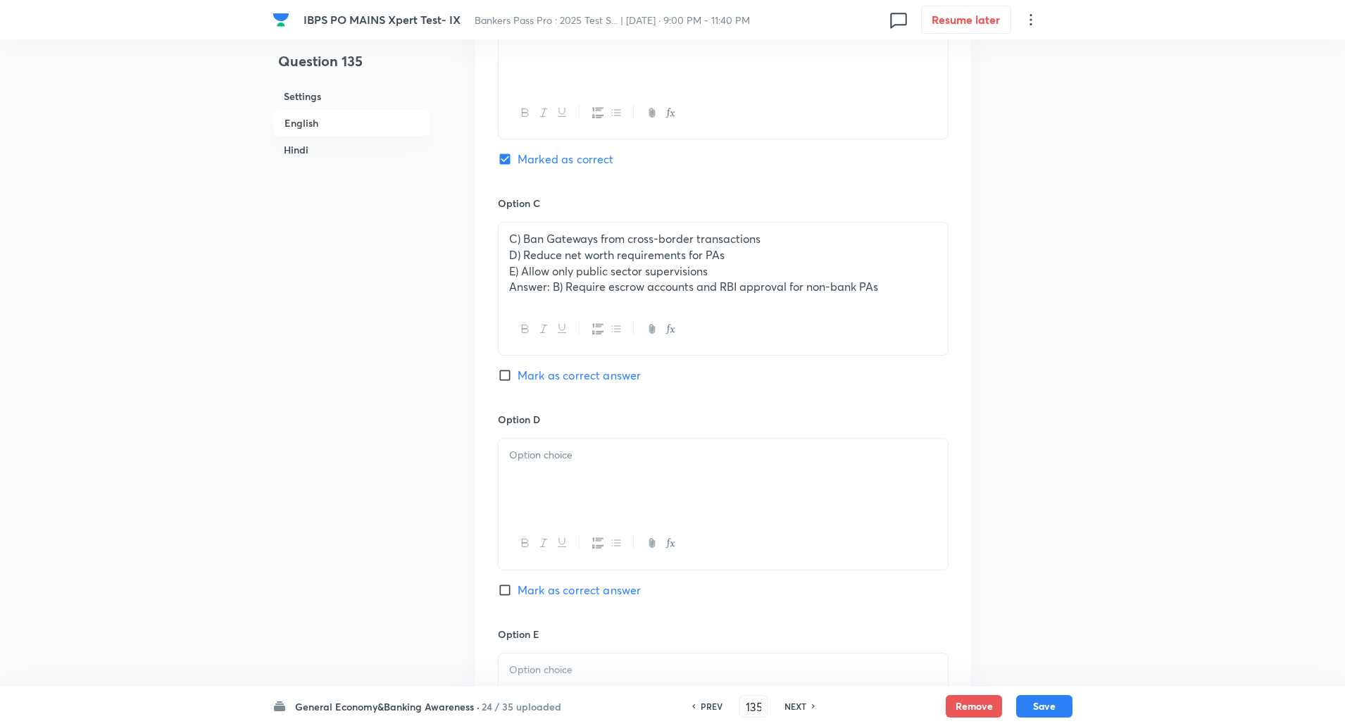
scroll to position [949, 0]
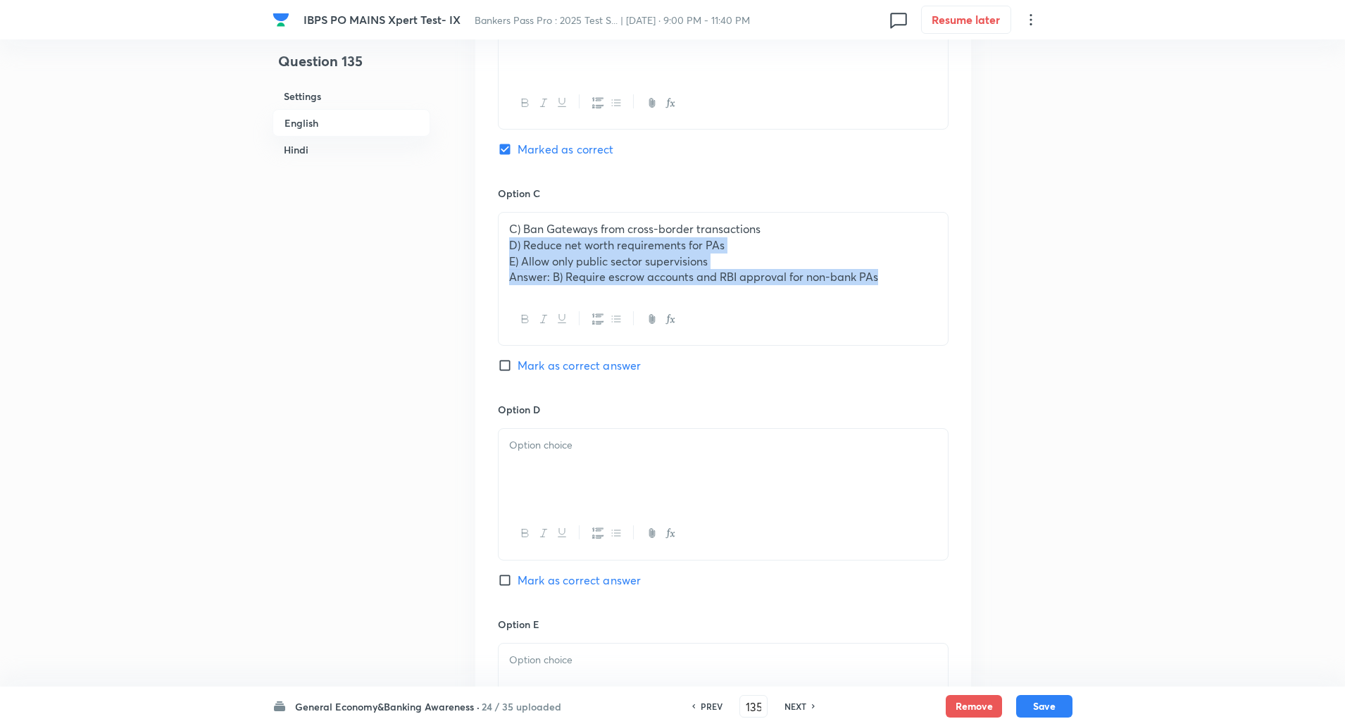
drag, startPoint x: 499, startPoint y: 244, endPoint x: 999, endPoint y: 456, distance: 542.6
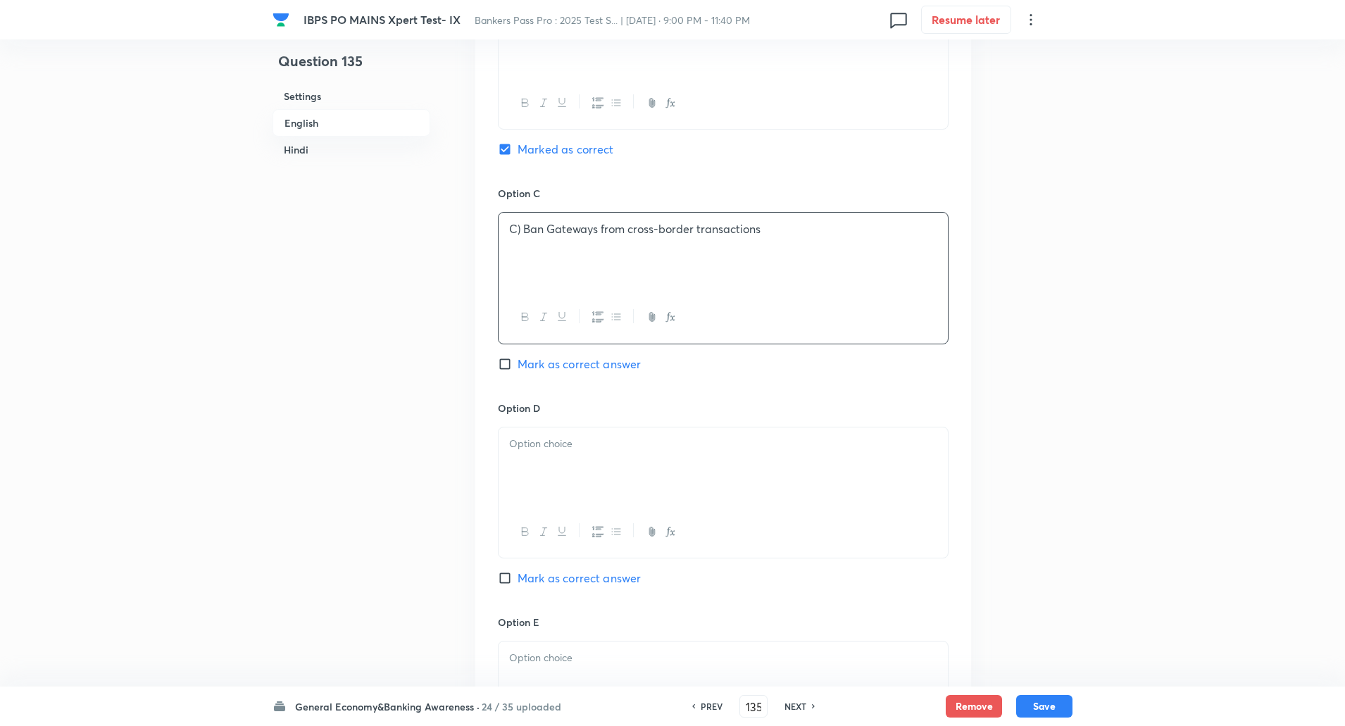
click at [523, 232] on p "C) Ban Gateways from cross-border transactions" at bounding box center [723, 229] width 428 height 16
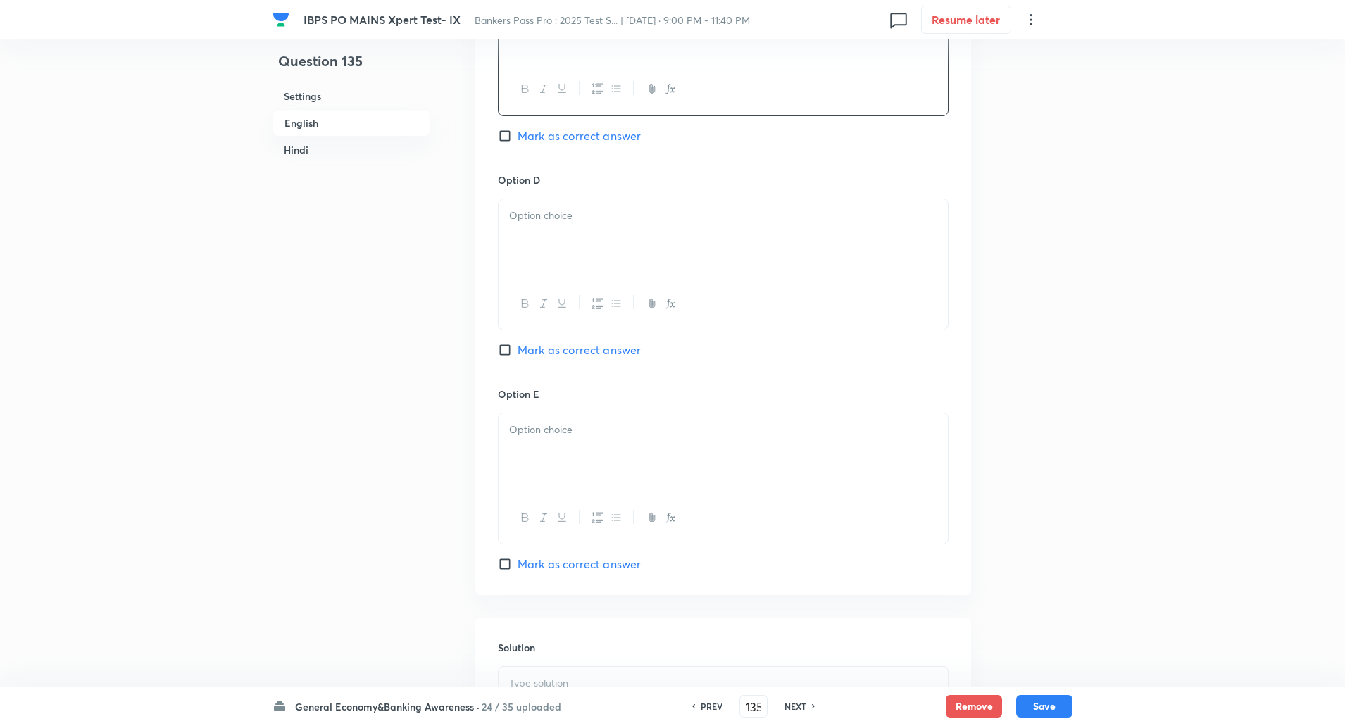
scroll to position [1197, 0]
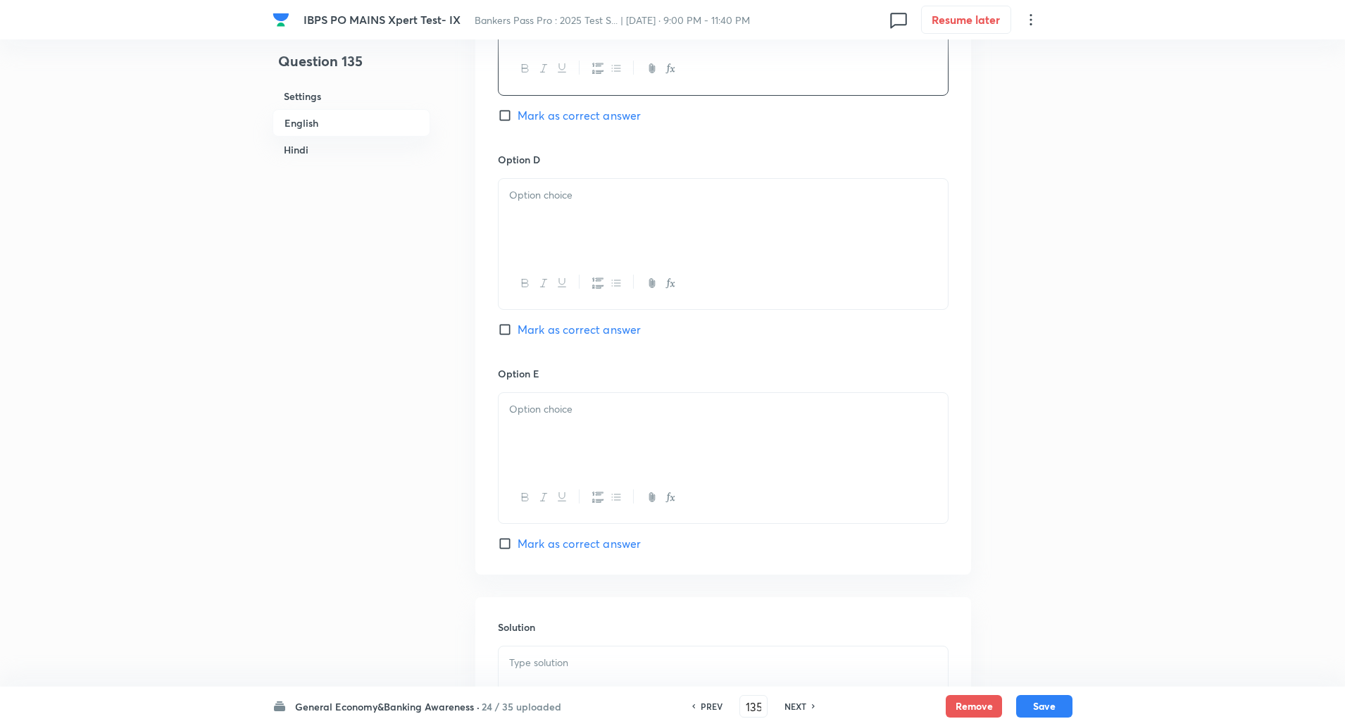
click at [523, 232] on div at bounding box center [723, 218] width 449 height 79
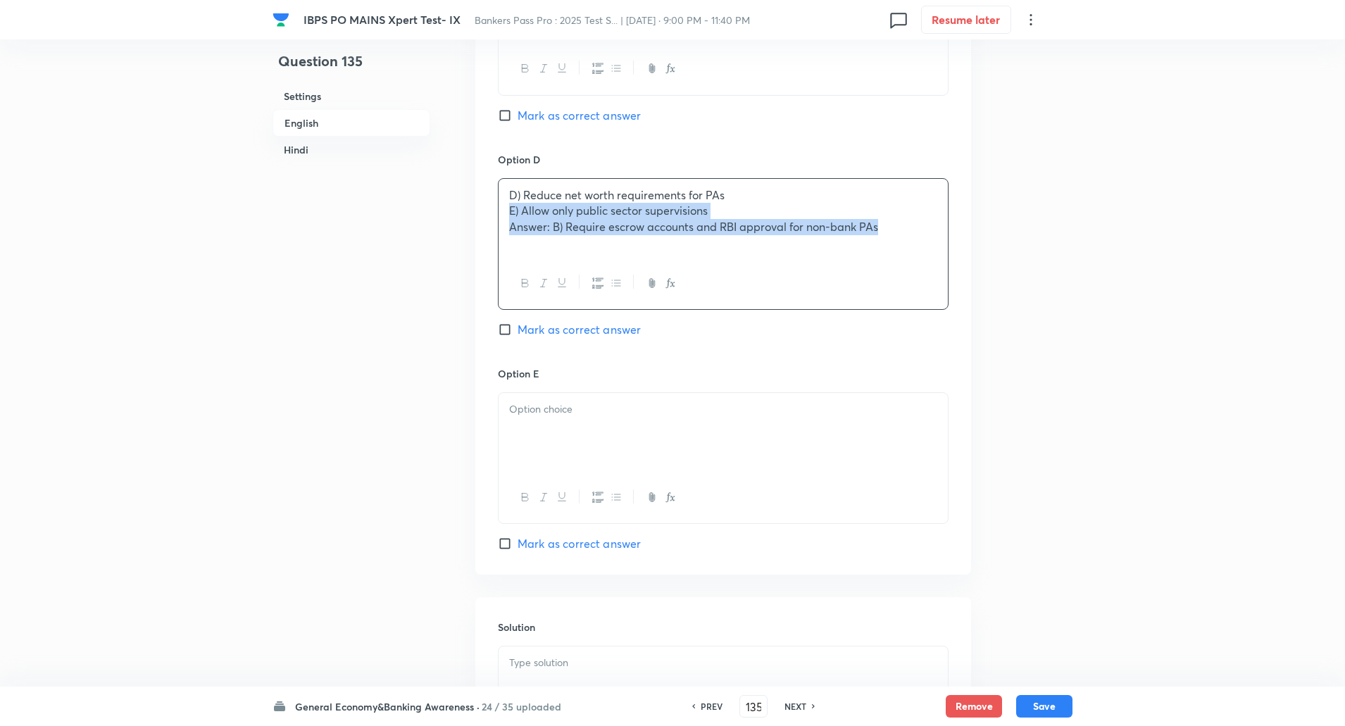
drag, startPoint x: 506, startPoint y: 214, endPoint x: 1086, endPoint y: 443, distance: 623.9
click at [1086, 443] on div "IBPS PO MAINS Xpert Test- IX Bankers Pass Pro : 2025 Test S... | Oct 7, 2025 · …" at bounding box center [672, 683] width 1345 height 3627
click at [525, 199] on p "D) Reduce net worth requirements for PAs" at bounding box center [723, 195] width 428 height 16
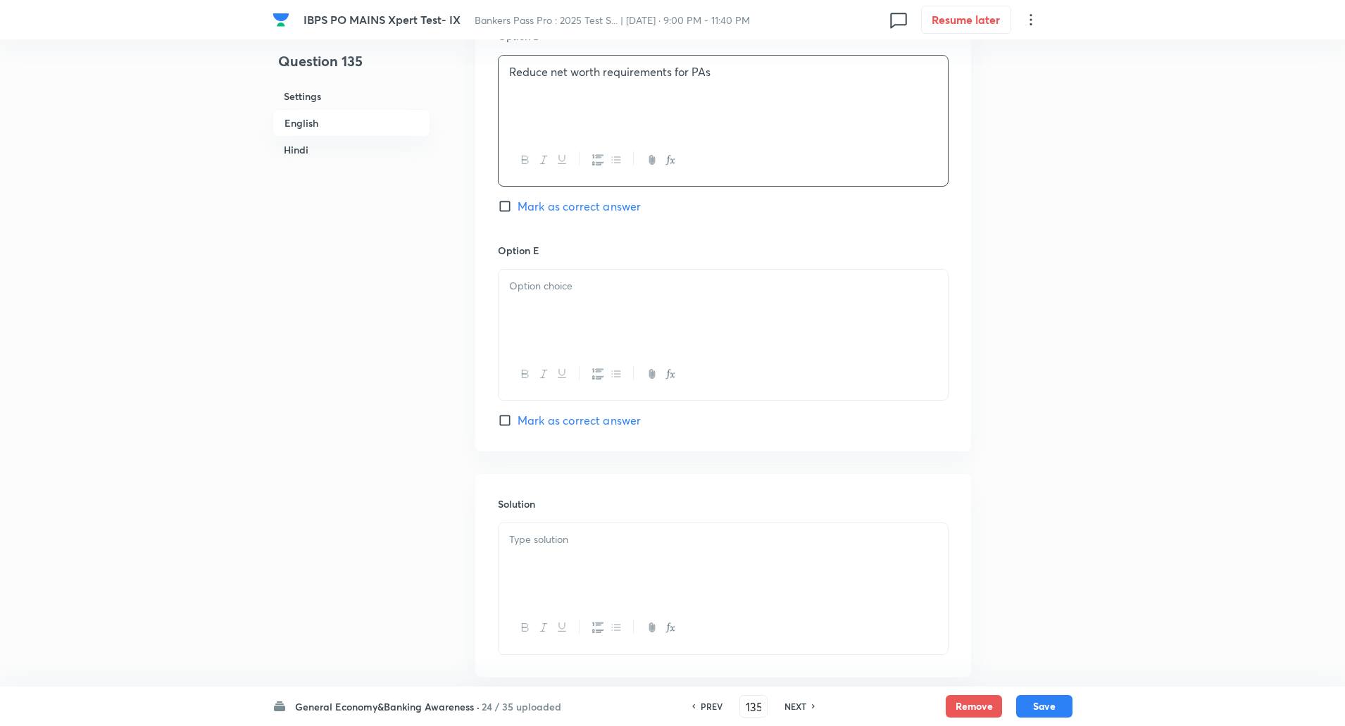
click at [552, 327] on div at bounding box center [723, 309] width 449 height 79
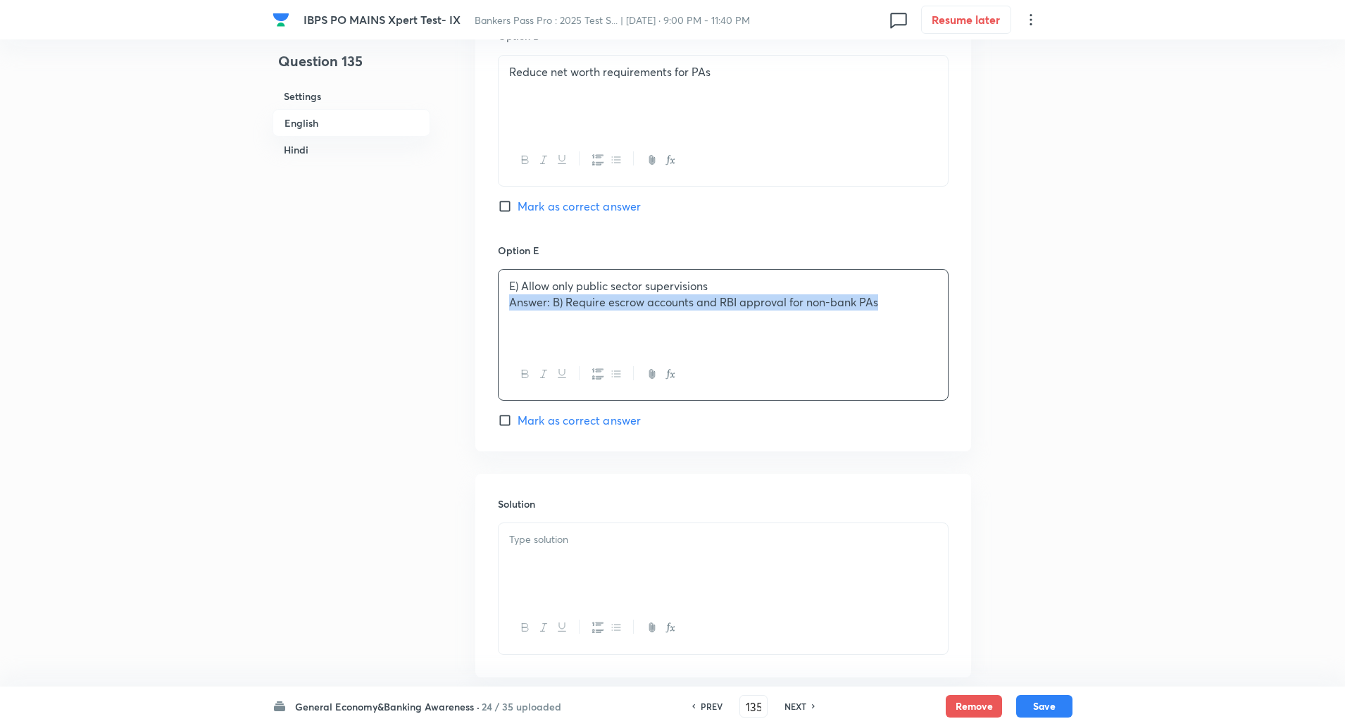
drag, startPoint x: 508, startPoint y: 309, endPoint x: 1000, endPoint y: 351, distance: 493.4
click at [1000, 351] on div "Question 135 Settings English Hindi Settings Type Single choice correct 5 optio…" at bounding box center [673, 560] width 800 height 3627
click at [523, 284] on p "E) Allow only public sector supervisions" at bounding box center [723, 286] width 428 height 16
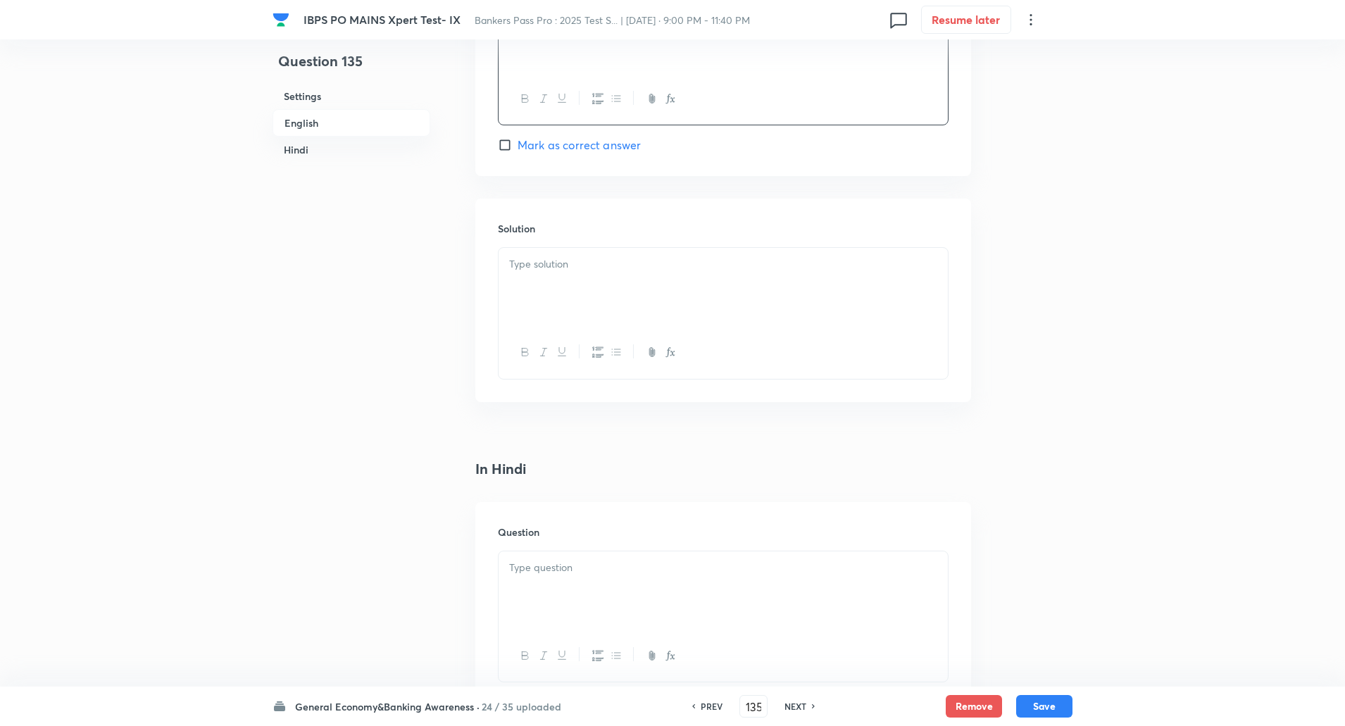
scroll to position [1597, 0]
click at [523, 284] on div at bounding box center [723, 286] width 449 height 79
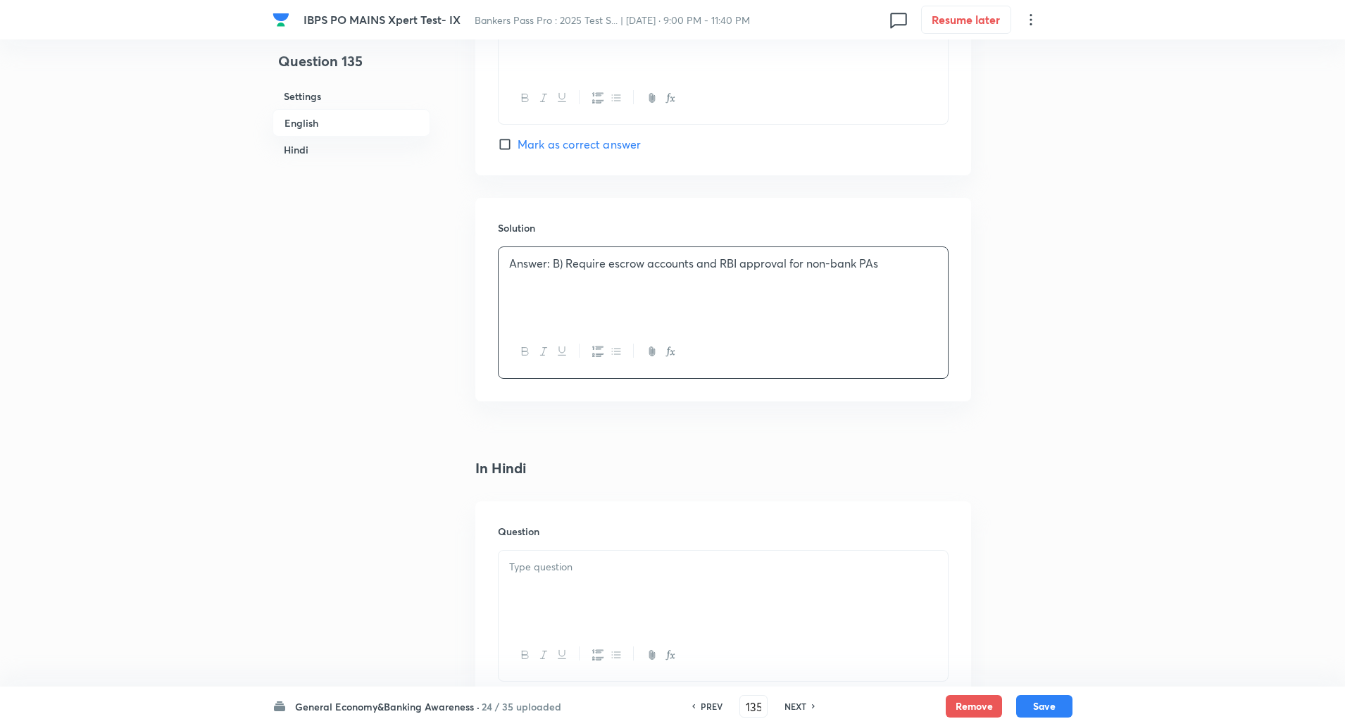
drag, startPoint x: 497, startPoint y: 262, endPoint x: 673, endPoint y: 285, distance: 177.5
click at [673, 285] on div "Solution Answer: B) Require escrow accounts and RBI approval for non-bank PAs" at bounding box center [723, 299] width 496 height 203
drag, startPoint x: 510, startPoint y: 263, endPoint x: 990, endPoint y: 306, distance: 481.6
click at [990, 306] on div "Question 135 Settings English Hindi Settings Type Single choice correct 5 optio…" at bounding box center [673, 284] width 800 height 3627
drag, startPoint x: 499, startPoint y: 266, endPoint x: 1012, endPoint y: 277, distance: 513.6
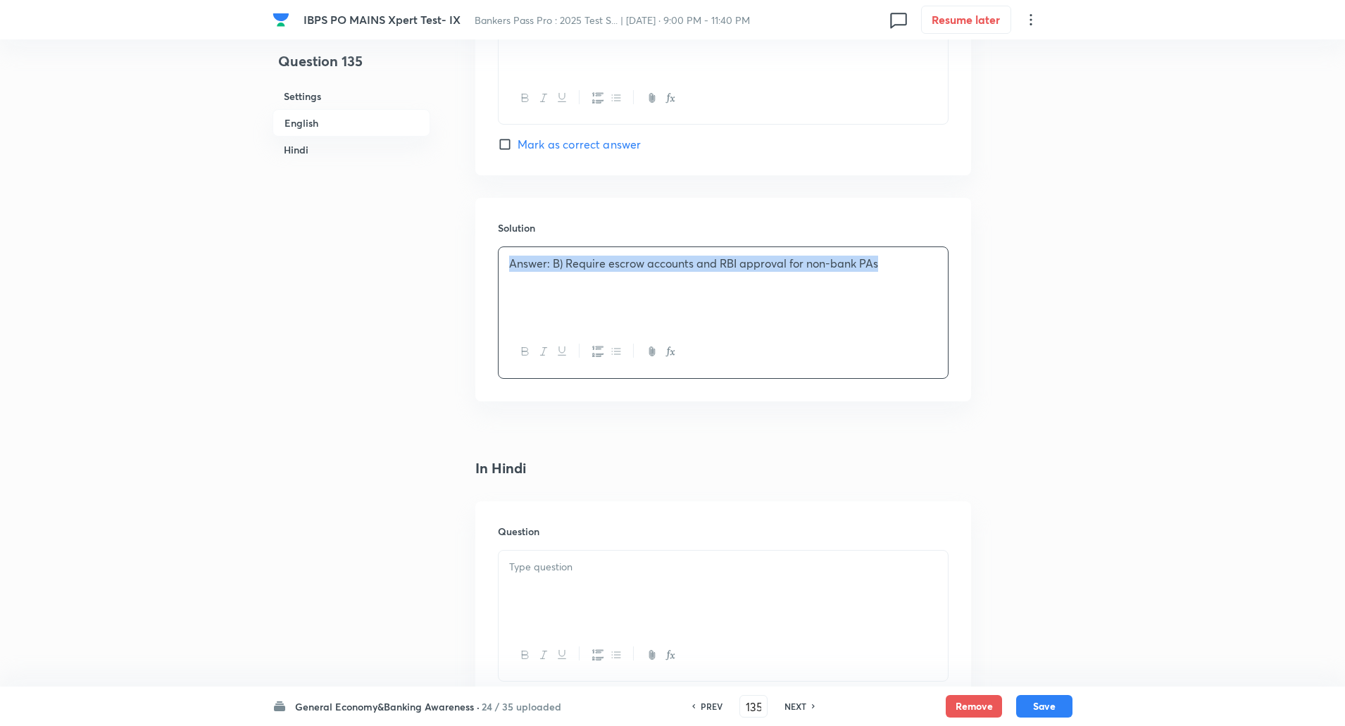
click at [1012, 277] on div "Question 135 Settings English Hindi Settings Type Single choice correct 5 optio…" at bounding box center [673, 284] width 800 height 3627
drag, startPoint x: 530, startPoint y: 265, endPoint x: 654, endPoint y: 362, distance: 158.1
click at [654, 362] on div "ion: New detailed guidelines require non-bank PAs to have escrow for funds, str…" at bounding box center [723, 313] width 451 height 132
drag, startPoint x: 521, startPoint y: 270, endPoint x: 555, endPoint y: 312, distance: 54.6
click at [555, 312] on div "ion: New detailed guidelines require non-bank PAs to have escrow for funds, str…" at bounding box center [723, 286] width 449 height 79
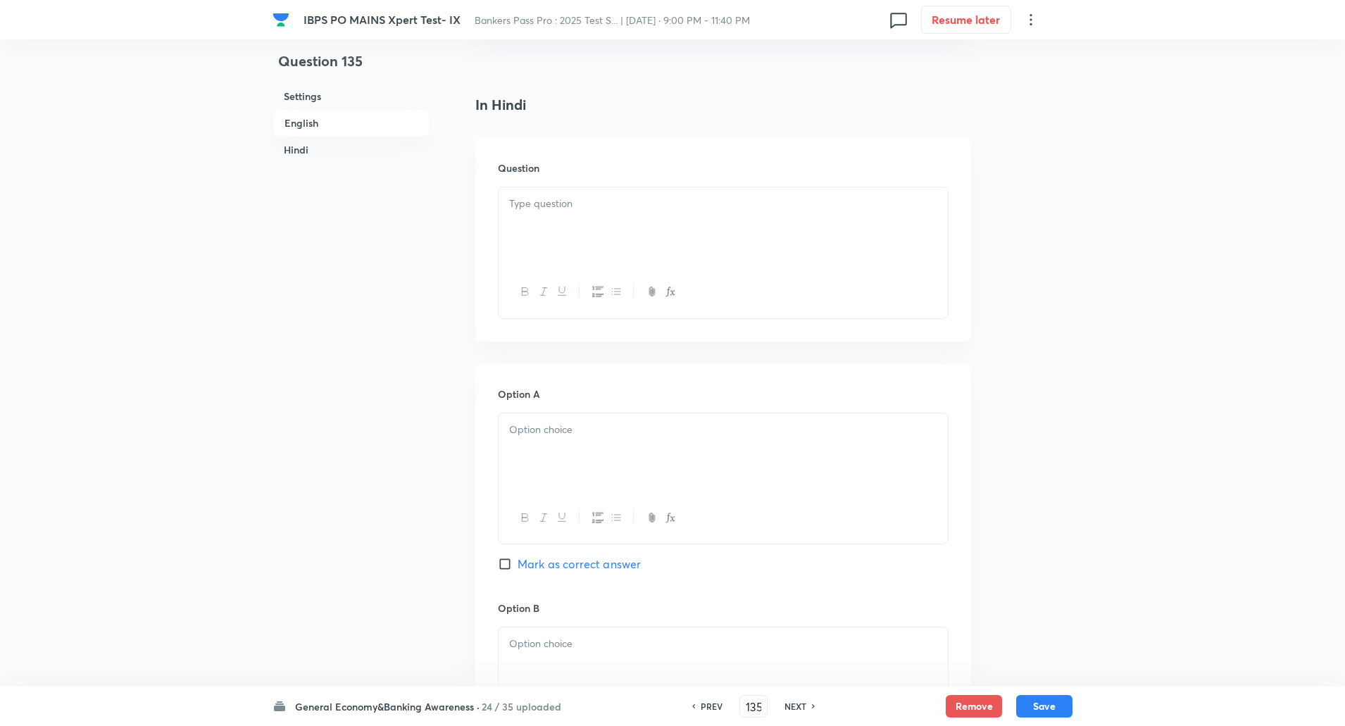
scroll to position [2000, 0]
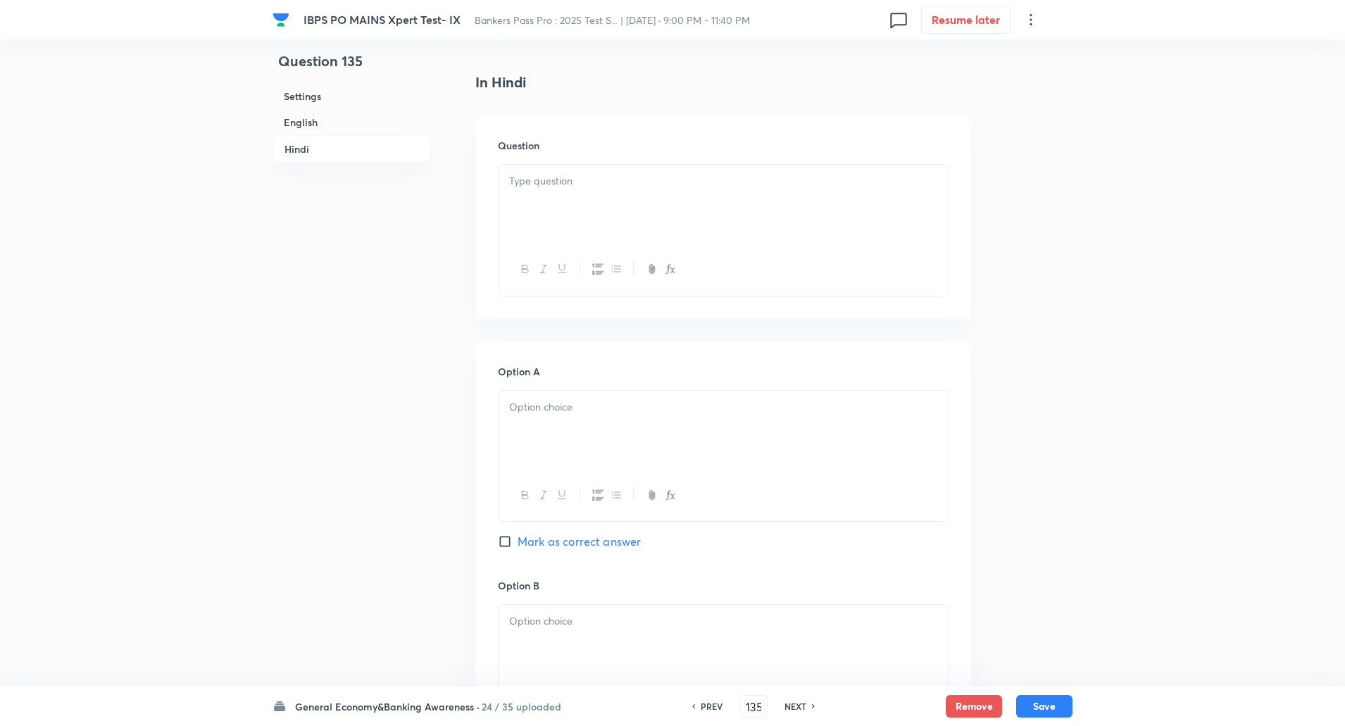
click at [552, 204] on div at bounding box center [723, 204] width 449 height 79
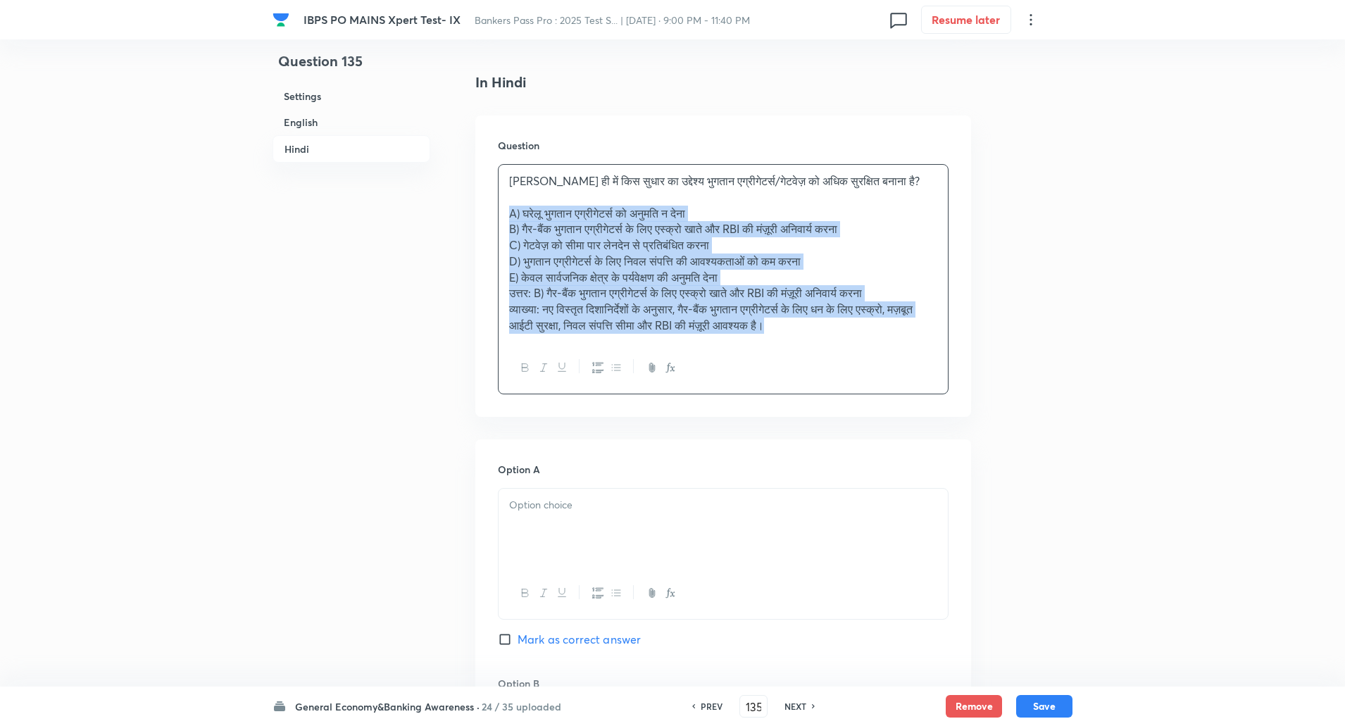
drag, startPoint x: 506, startPoint y: 213, endPoint x: 909, endPoint y: 435, distance: 459.6
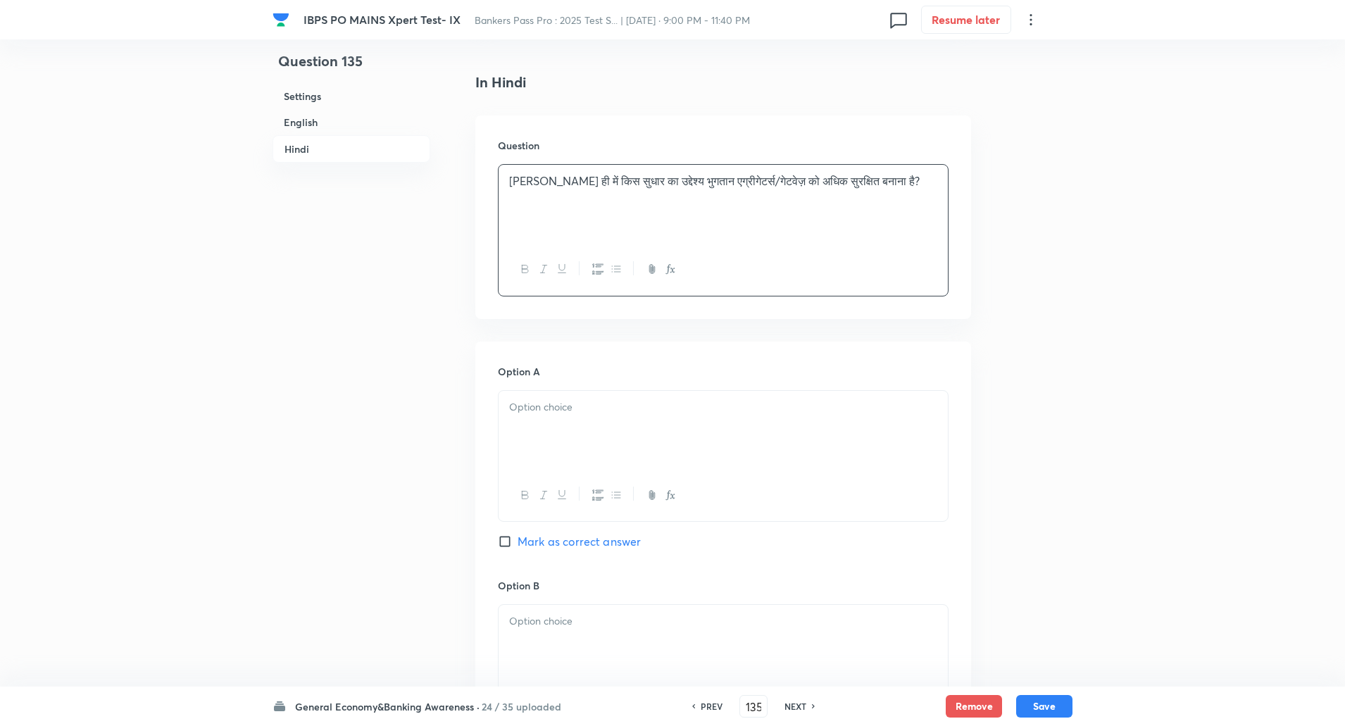
scroll to position [2166, 0]
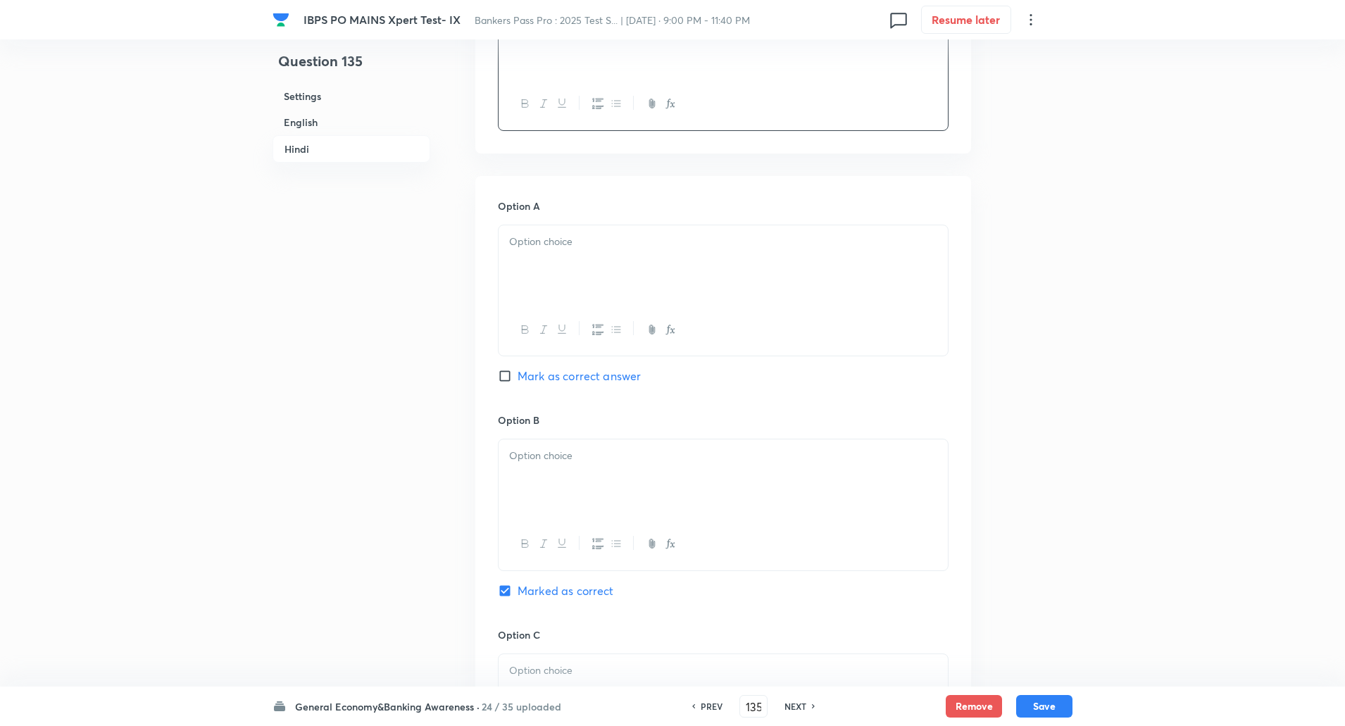
click at [870, 258] on div at bounding box center [723, 264] width 449 height 79
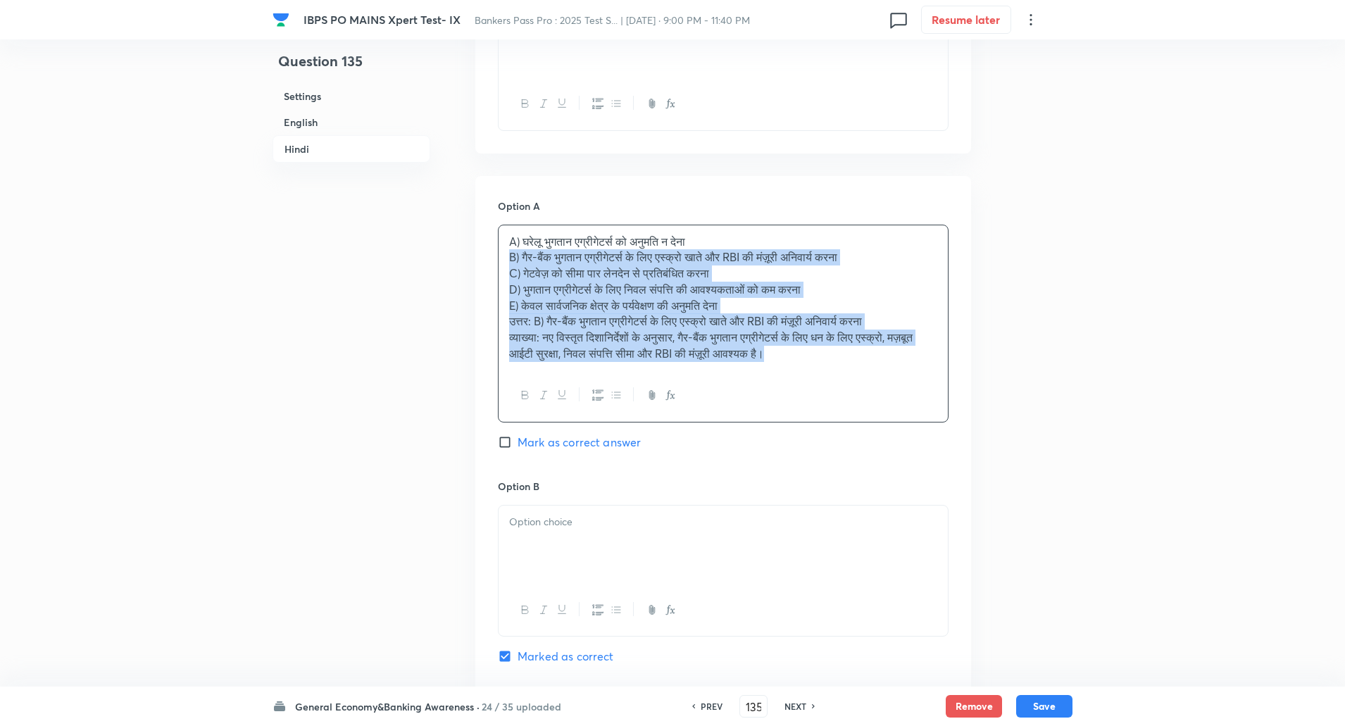
drag, startPoint x: 509, startPoint y: 256, endPoint x: 1107, endPoint y: 537, distance: 661.1
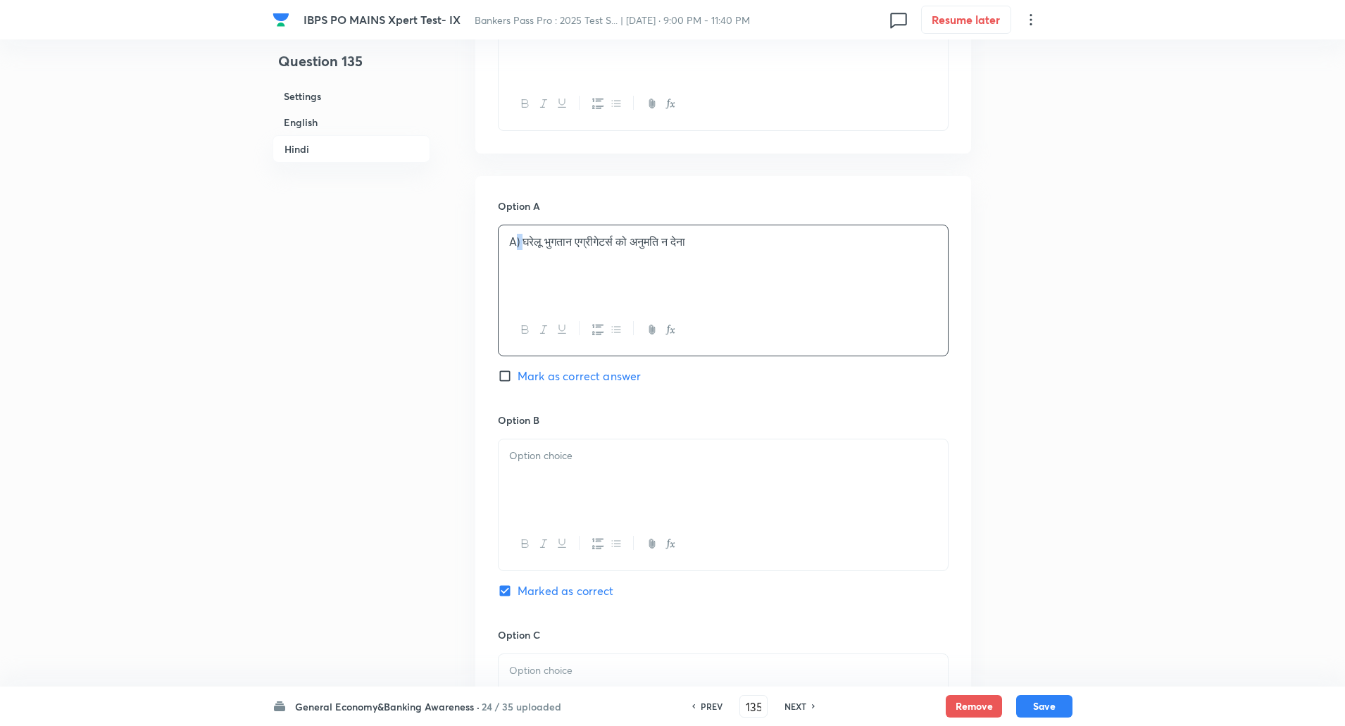
drag, startPoint x: 518, startPoint y: 246, endPoint x: 527, endPoint y: 249, distance: 9.8
click at [527, 249] on p "A) घरेलू भुगतान एग्रीगेटर्स को अनुमति न देना" at bounding box center [723, 242] width 428 height 16
click at [521, 247] on p "A) घरेलू भुगतान एग्रीगेटर्स को अनुमति न देना" at bounding box center [723, 242] width 428 height 16
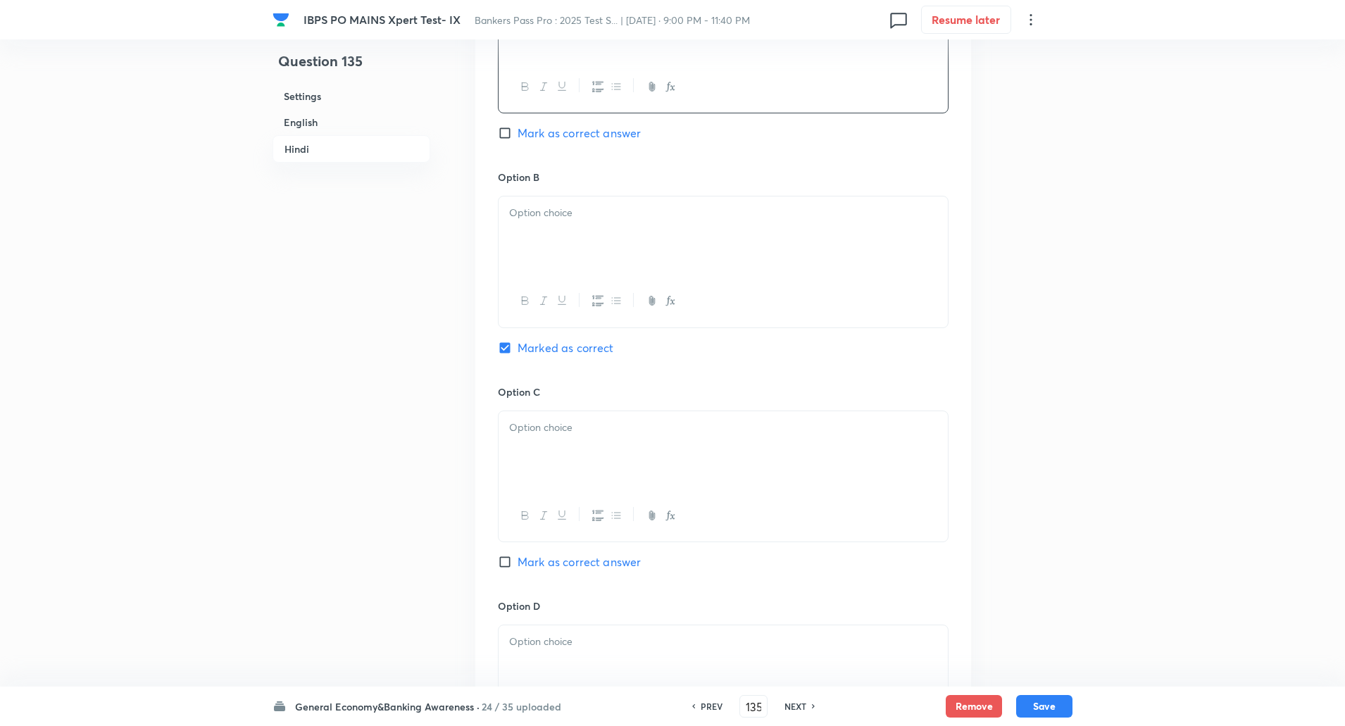
scroll to position [2411, 0]
click at [521, 247] on div at bounding box center [723, 233] width 449 height 79
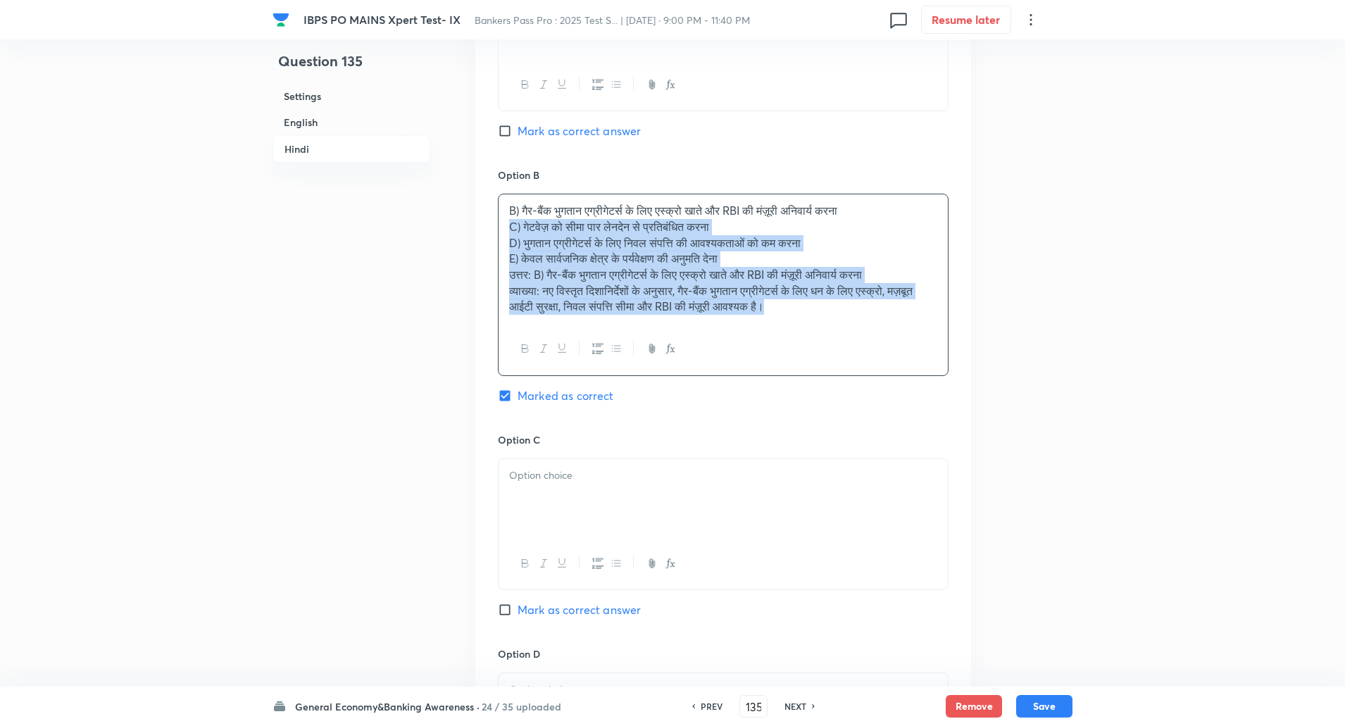
drag, startPoint x: 504, startPoint y: 230, endPoint x: 947, endPoint y: 481, distance: 509.4
click at [947, 481] on div "Option A घरेलू भुगतान एग्रीगेटर्स को अनुमति न देना Mark as correct answer Optio…" at bounding box center [723, 500] width 496 height 1139
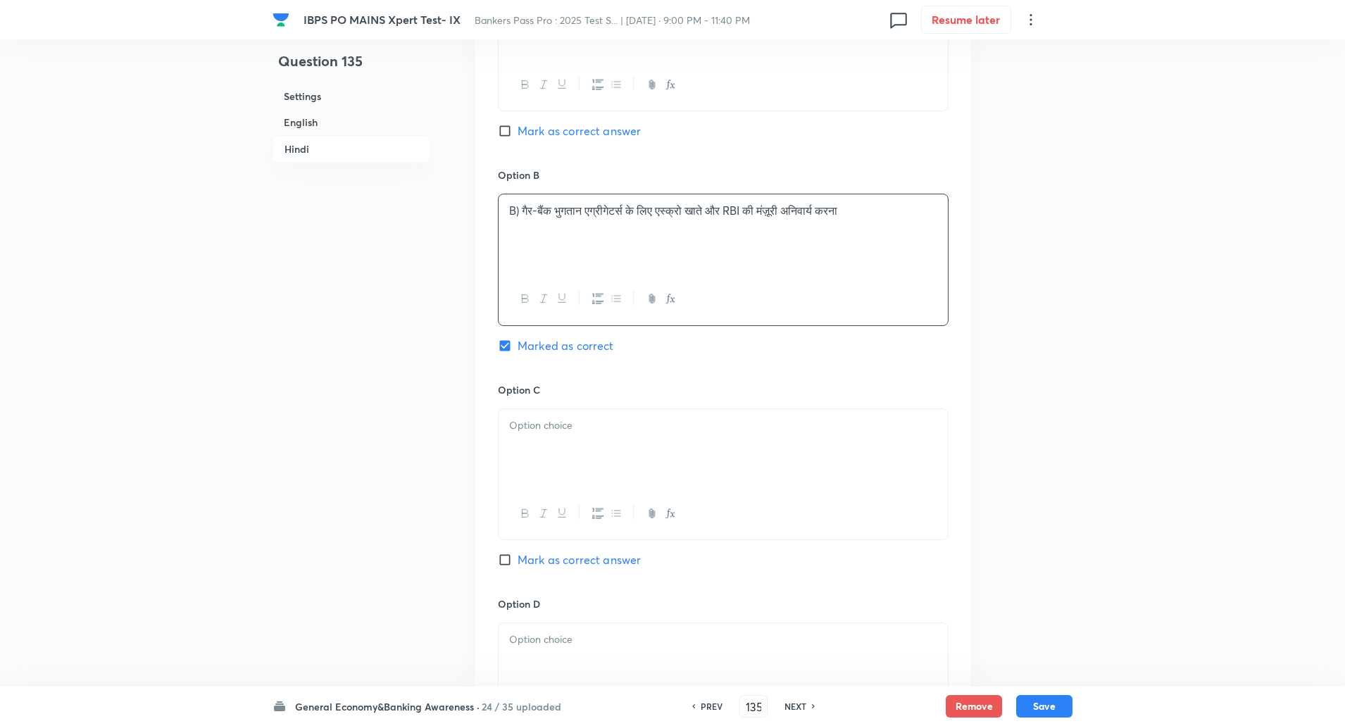
click at [520, 213] on p "B) गैर-बैंक भुगतान एग्रीगेटर्स के लिए एस्क्रो खाते और RBI की मंज़ूरी अनिवार्य क…" at bounding box center [723, 211] width 428 height 16
click at [566, 446] on div at bounding box center [723, 448] width 449 height 79
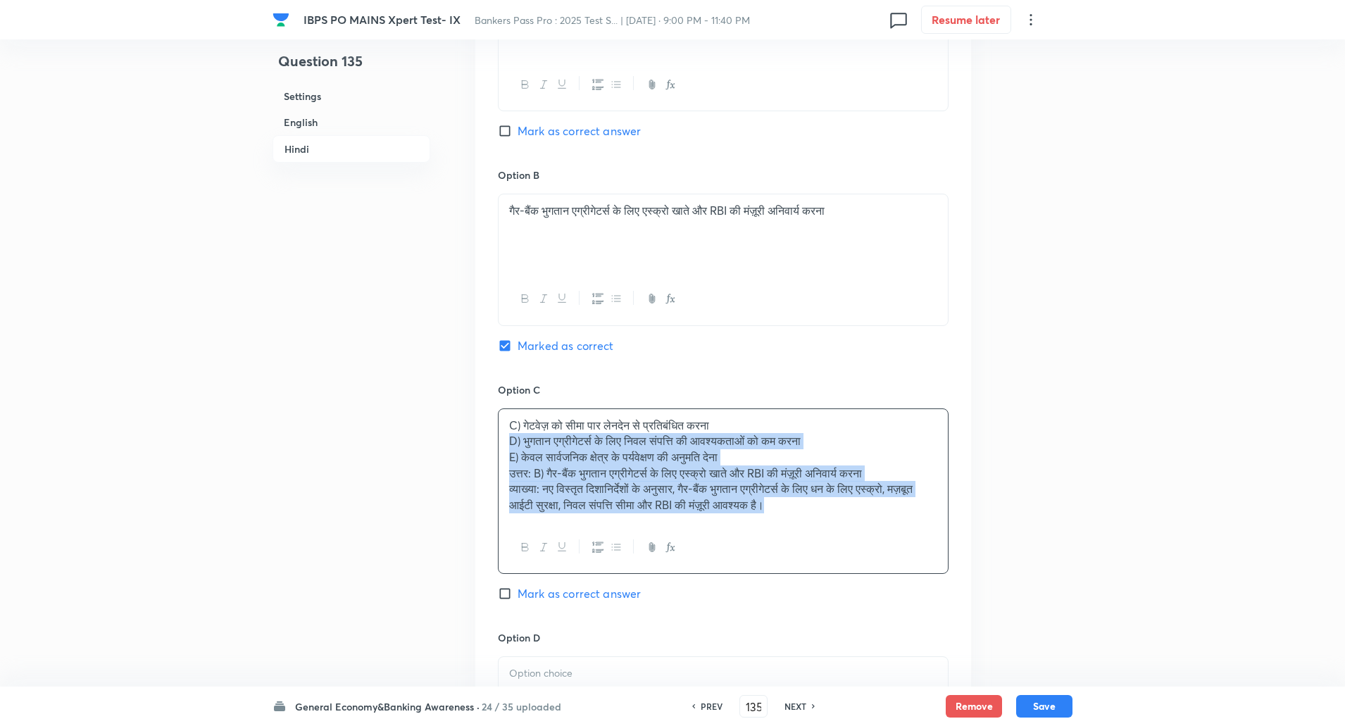
drag, startPoint x: 505, startPoint y: 439, endPoint x: 854, endPoint y: 641, distance: 403.0
click at [854, 641] on div "Option A घरेलू भुगतान एग्रीगेटर्स को अनुमति न देना Mark as correct answer Optio…" at bounding box center [723, 492] width 496 height 1123
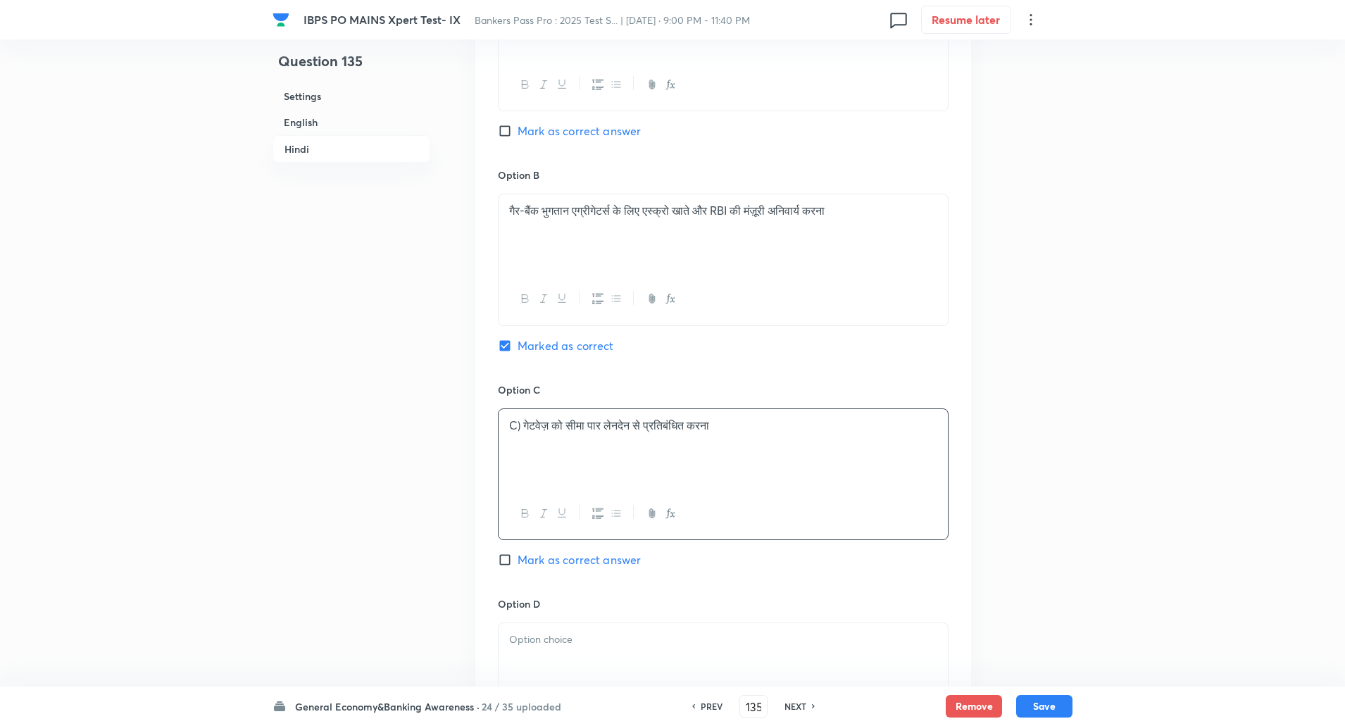
click at [519, 430] on p "C) गेटवेज़ को सीमा पार लेनदेन से प्रतिबंधित करना" at bounding box center [723, 426] width 428 height 16
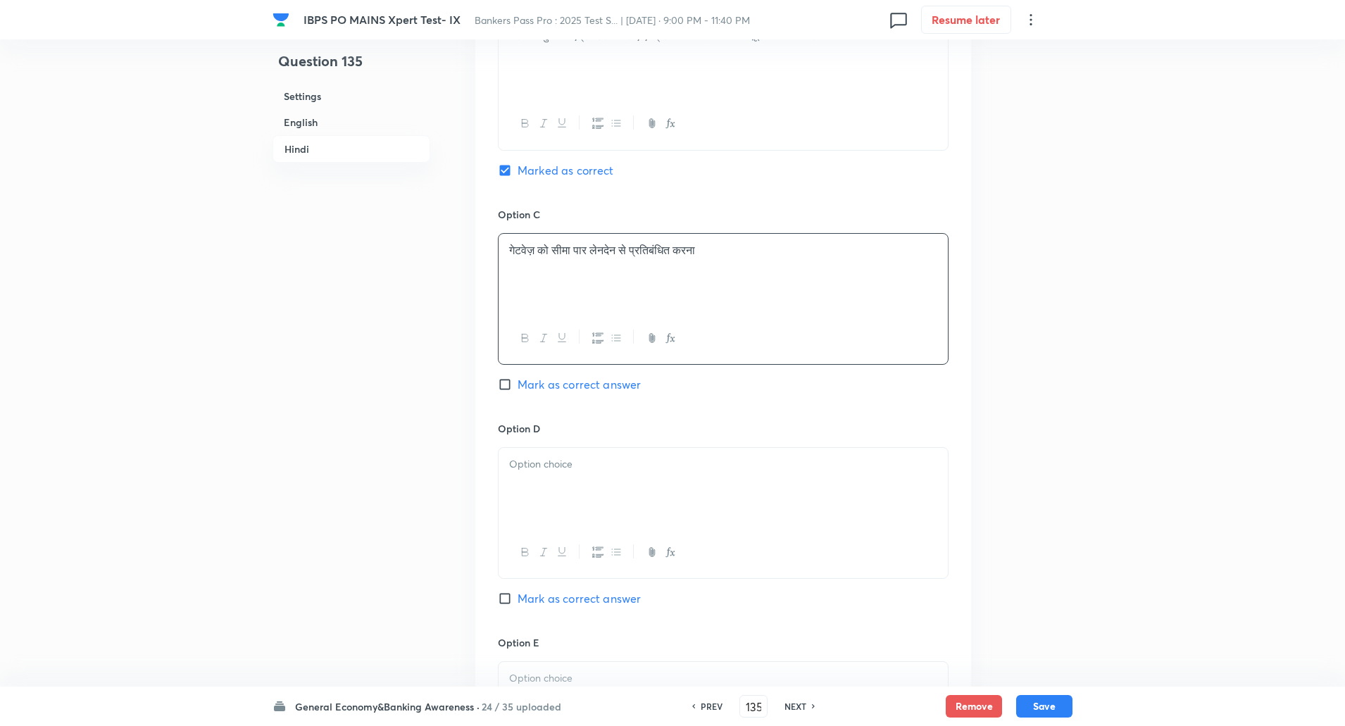
scroll to position [2589, 0]
click at [521, 468] on p at bounding box center [723, 462] width 428 height 16
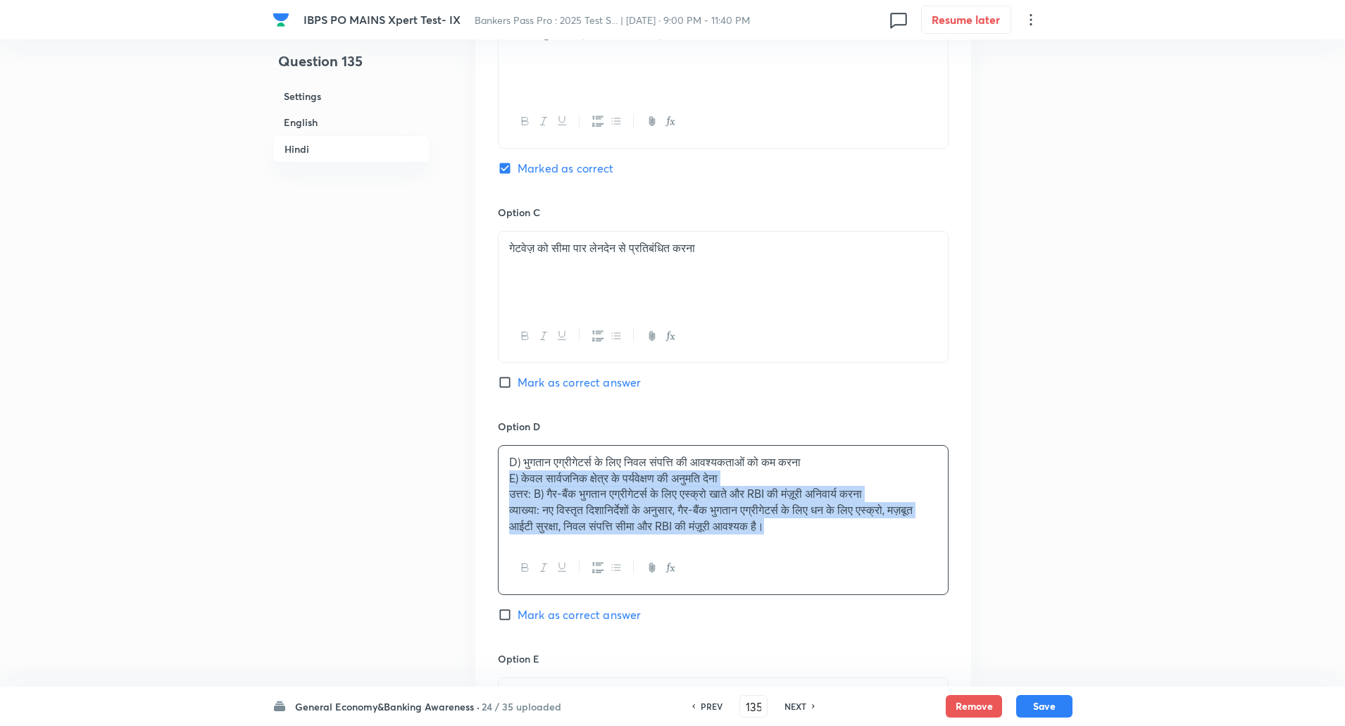
drag, startPoint x: 503, startPoint y: 475, endPoint x: 915, endPoint y: 671, distance: 456.5
click at [915, 671] on div "Option A घरेलू भुगतान एग्रीगेटर्स को अनुमति न देना Mark as correct answer Optio…" at bounding box center [723, 306] width 496 height 1107
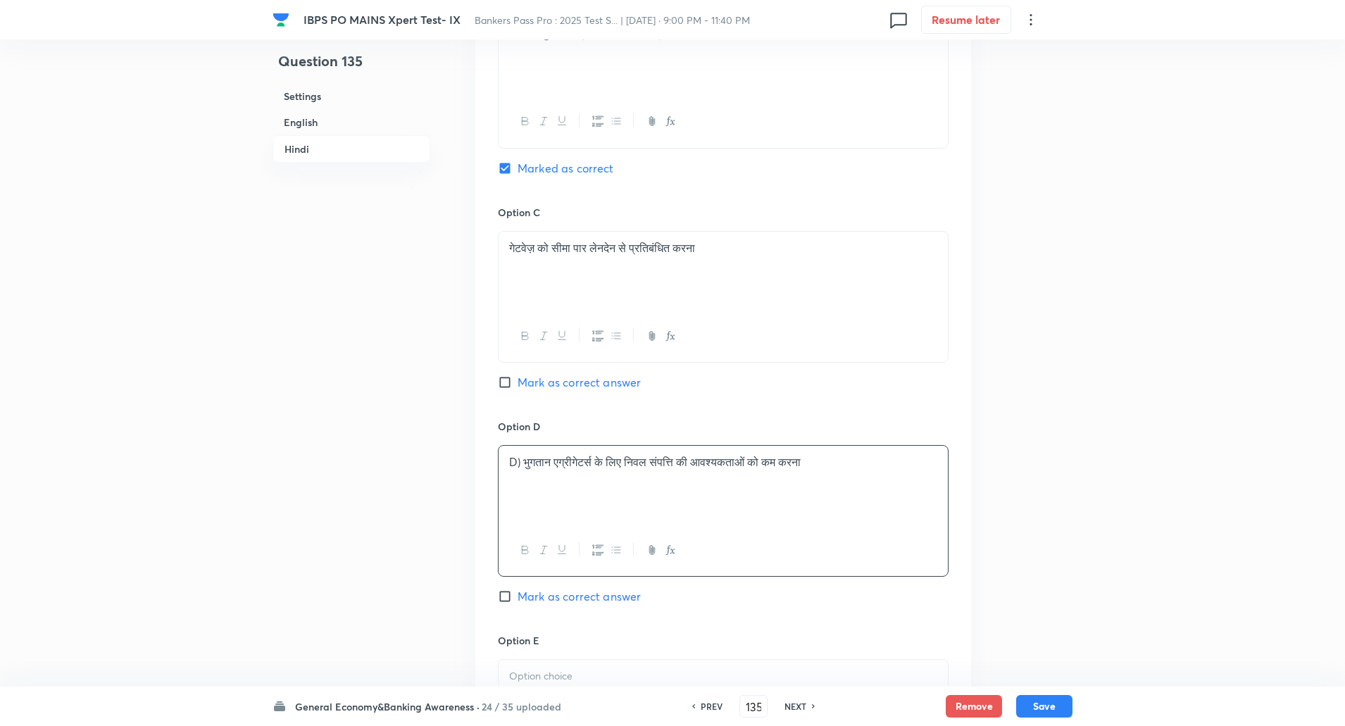
click at [524, 468] on p "D) भुगतान एग्रीगेटर्स के लिए निवल संपत्ति की आवश्यकताओं को कम करना" at bounding box center [723, 462] width 428 height 16
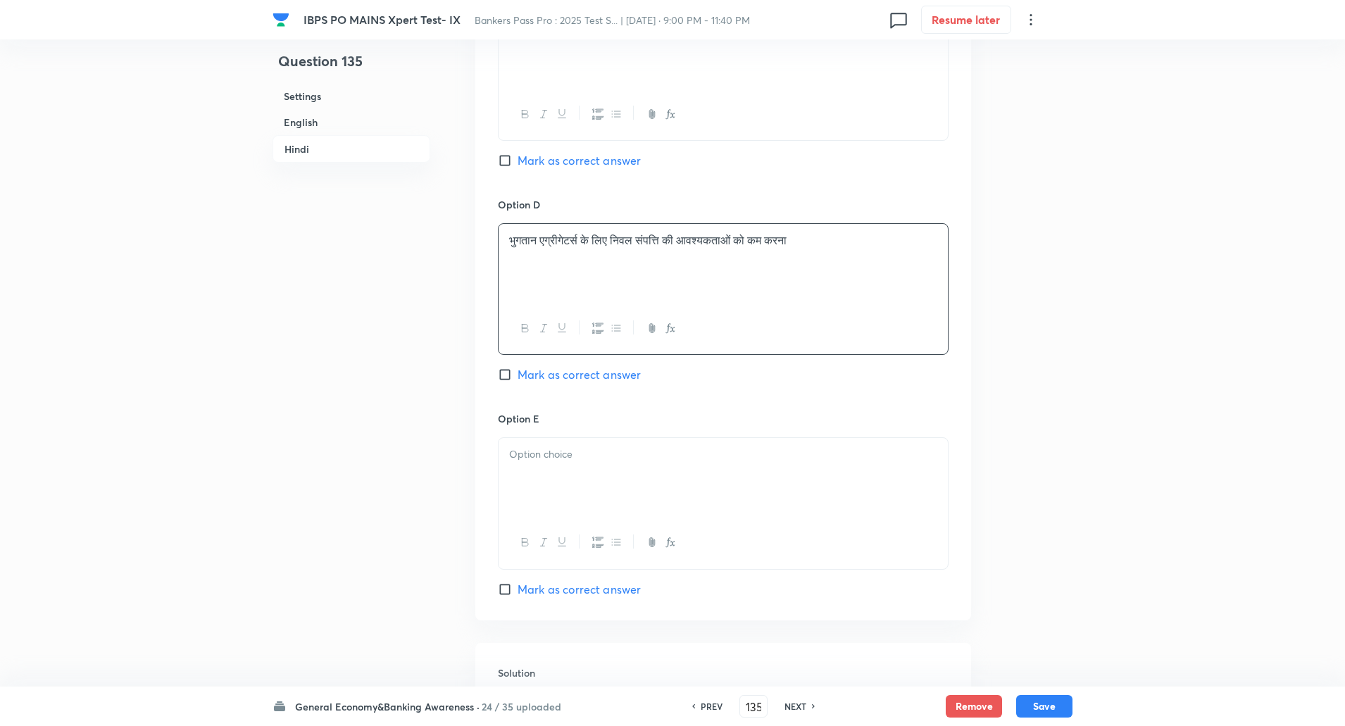
scroll to position [2811, 0]
click at [524, 468] on div at bounding box center [723, 476] width 449 height 79
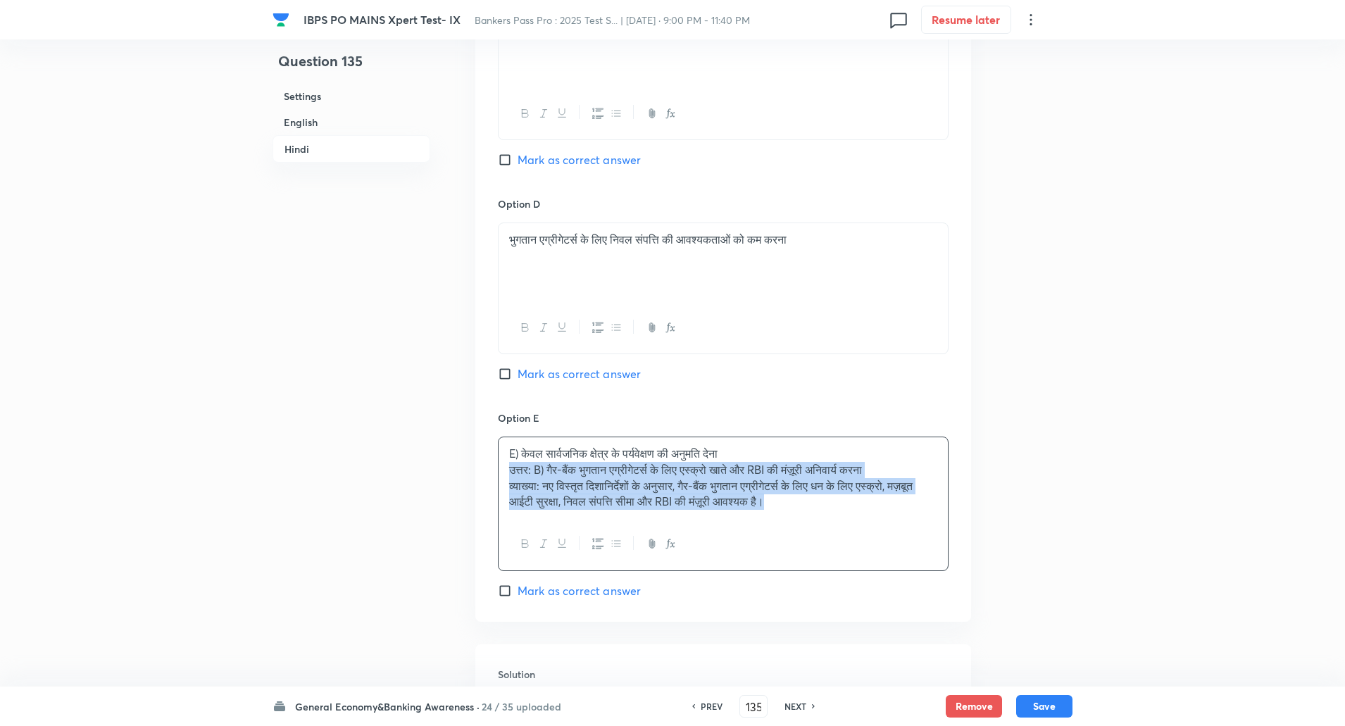
drag, startPoint x: 506, startPoint y: 468, endPoint x: 837, endPoint y: 564, distance: 344.6
click at [837, 564] on div "E) केवल सार्वजनिक क्षेत्र के पर्यवेक्षण की अनुमति देना उत्तर: B) गैर-बैंक भुगता…" at bounding box center [723, 504] width 451 height 134
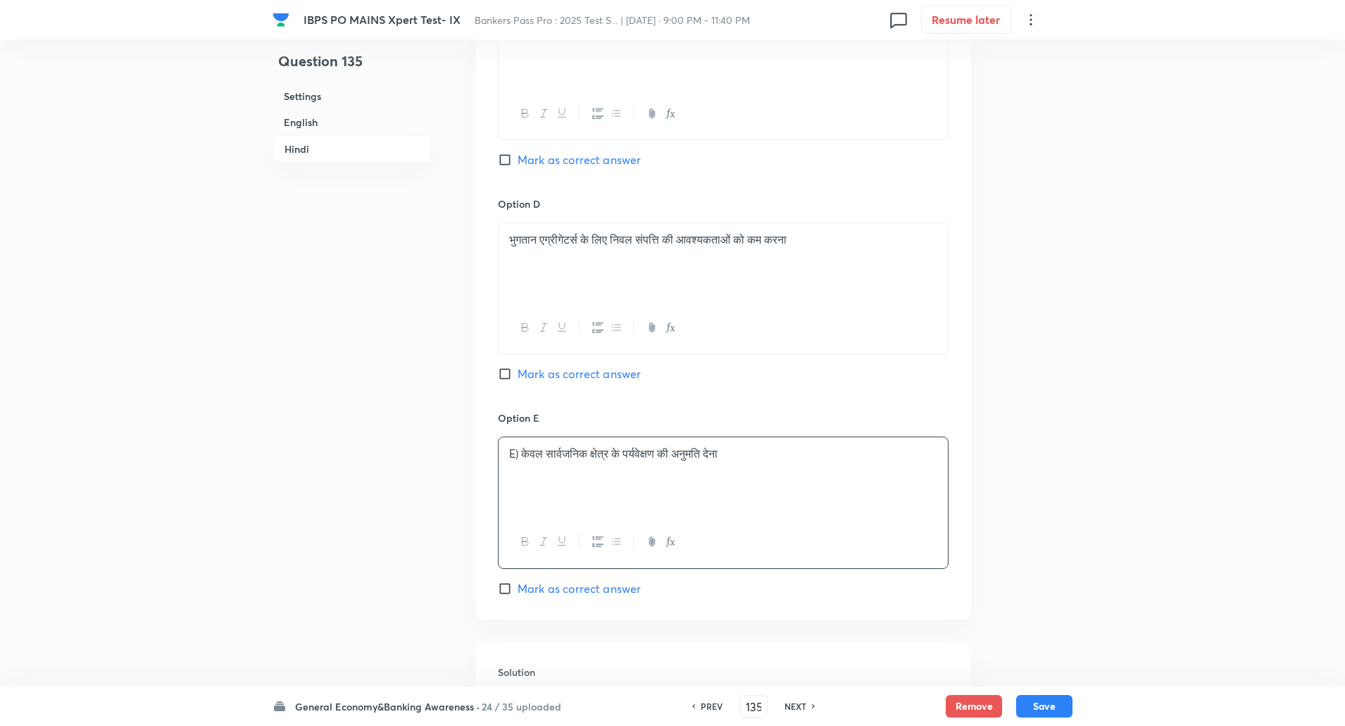
click at [521, 459] on p "E) केवल सार्वजनिक क्षेत्र के पर्यवेक्षण की अनुमति देना" at bounding box center [723, 454] width 428 height 16
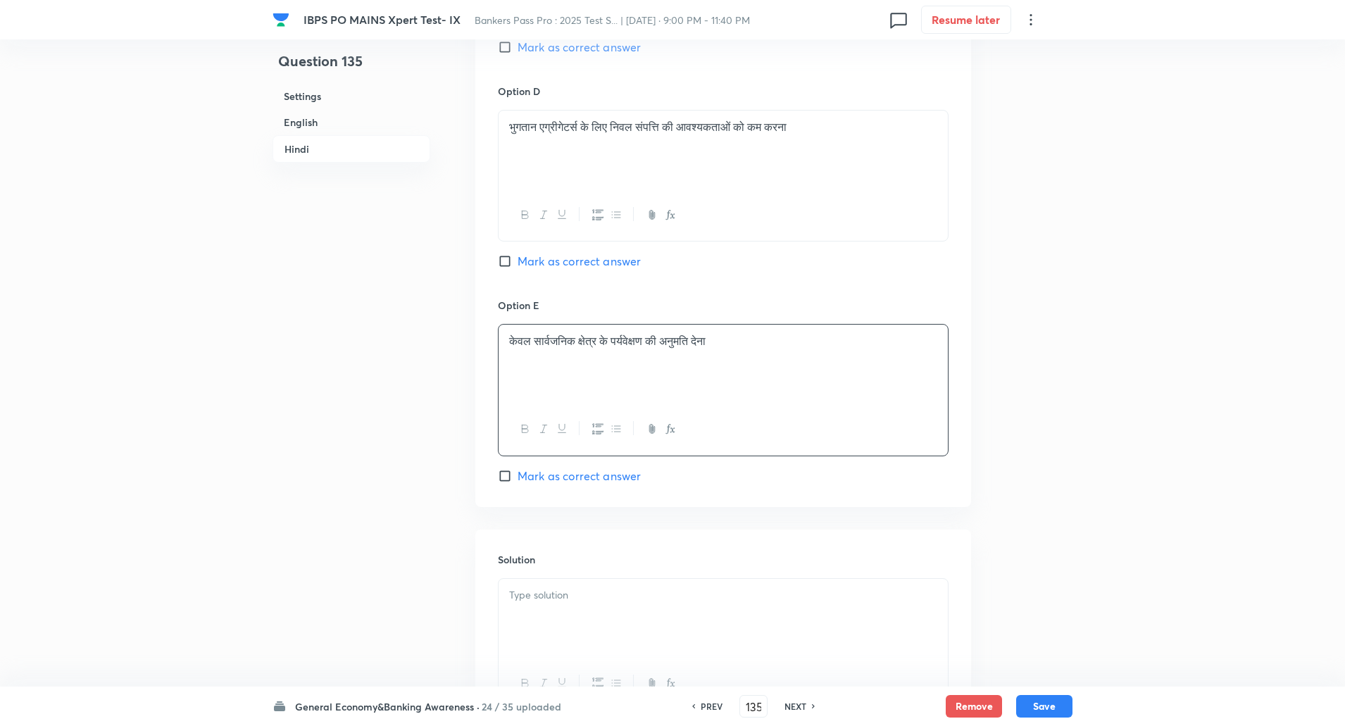
scroll to position [3054, 0]
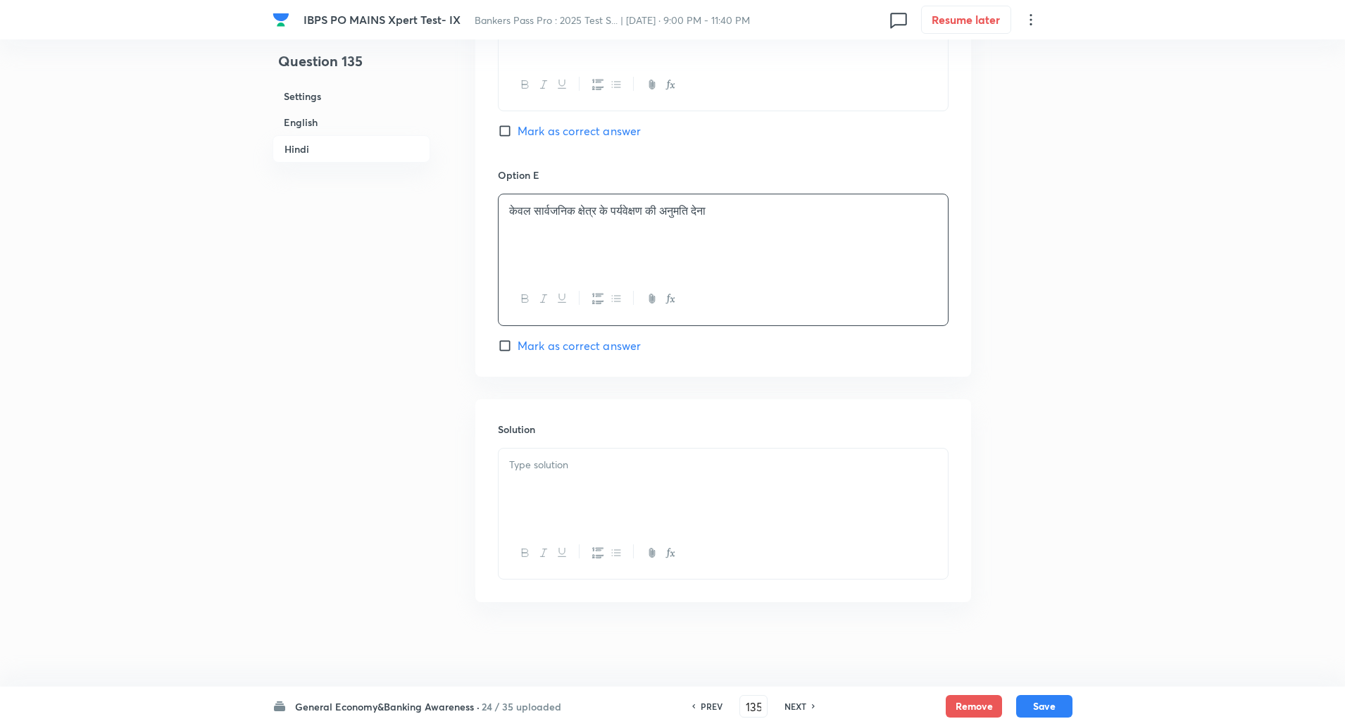
click at [521, 459] on p at bounding box center [723, 465] width 428 height 16
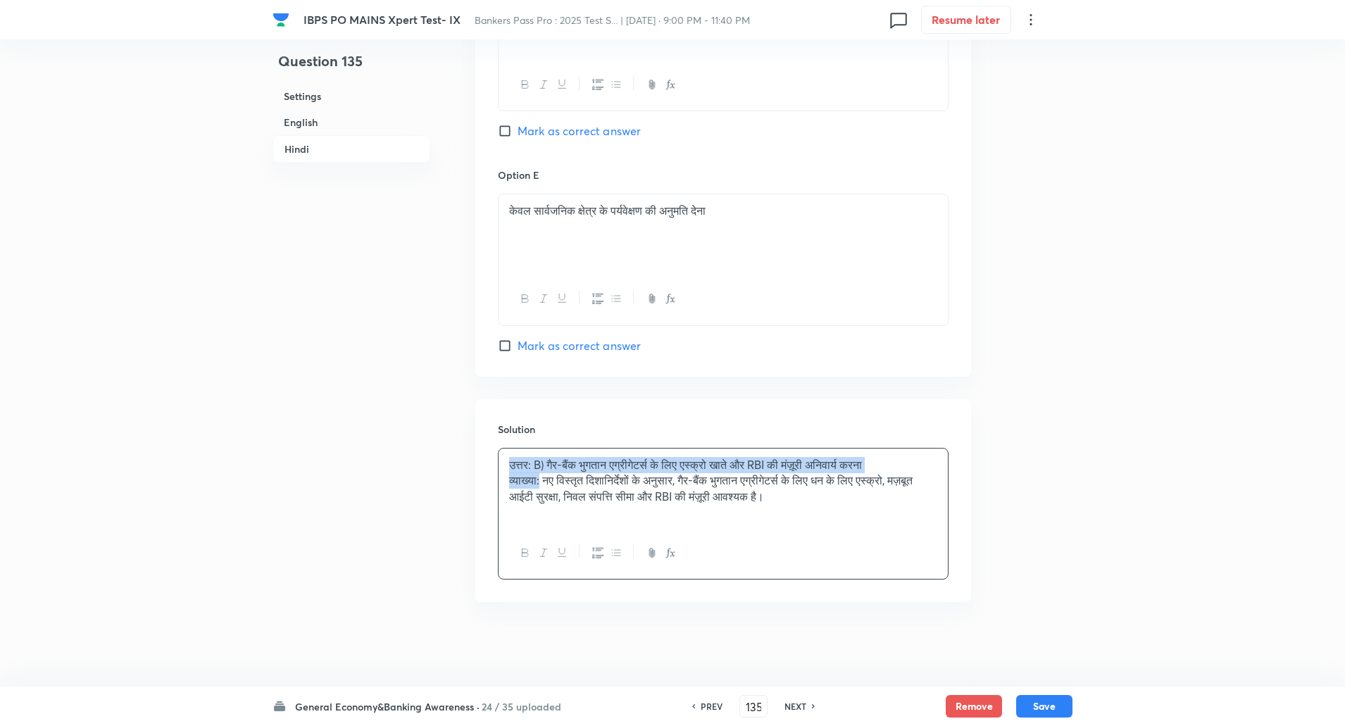
drag, startPoint x: 504, startPoint y: 463, endPoint x: 544, endPoint y: 482, distance: 43.8
click at [544, 482] on div "उत्तर: B) गैर-बैंक भुगतान एग्रीगेटर्स के लिए एस्क्रो खाते और RBI की मंज़ूरी अनि…" at bounding box center [723, 488] width 449 height 79
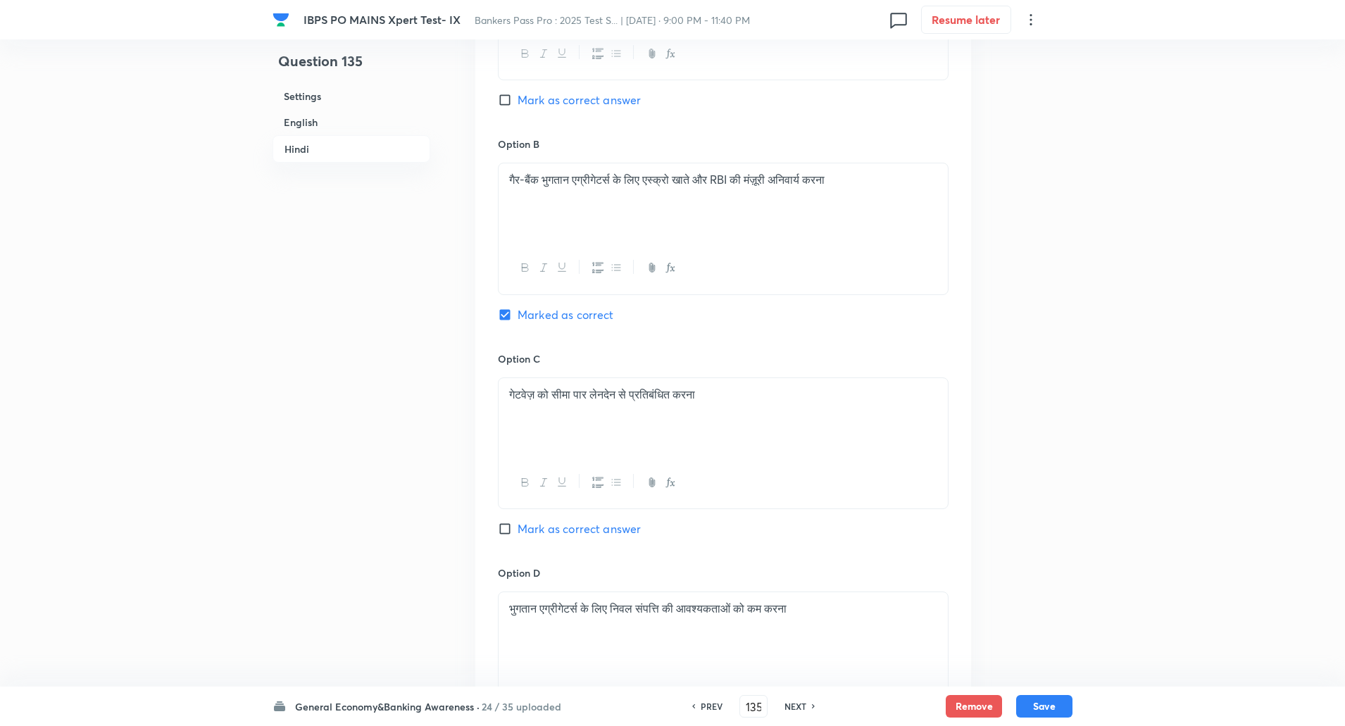
scroll to position [2439, 0]
click at [1044, 699] on button "Save" at bounding box center [1044, 705] width 56 height 23
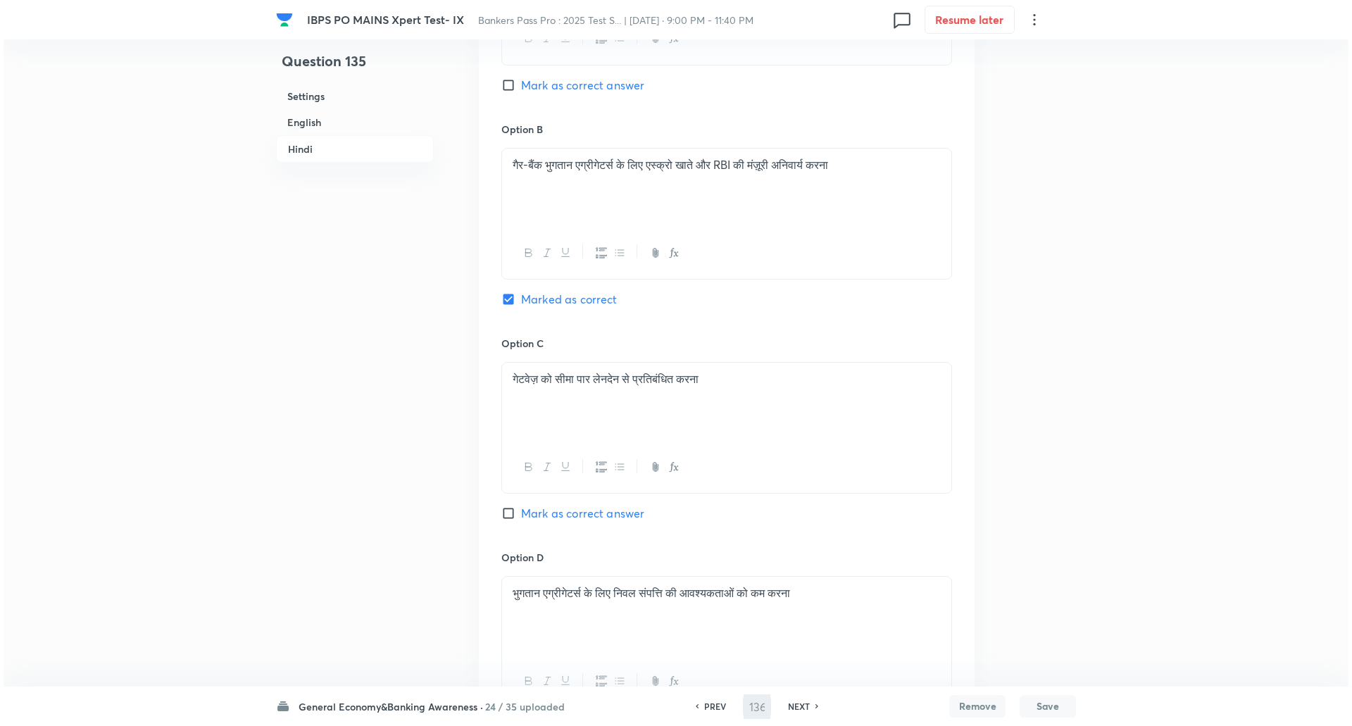
scroll to position [0, 0]
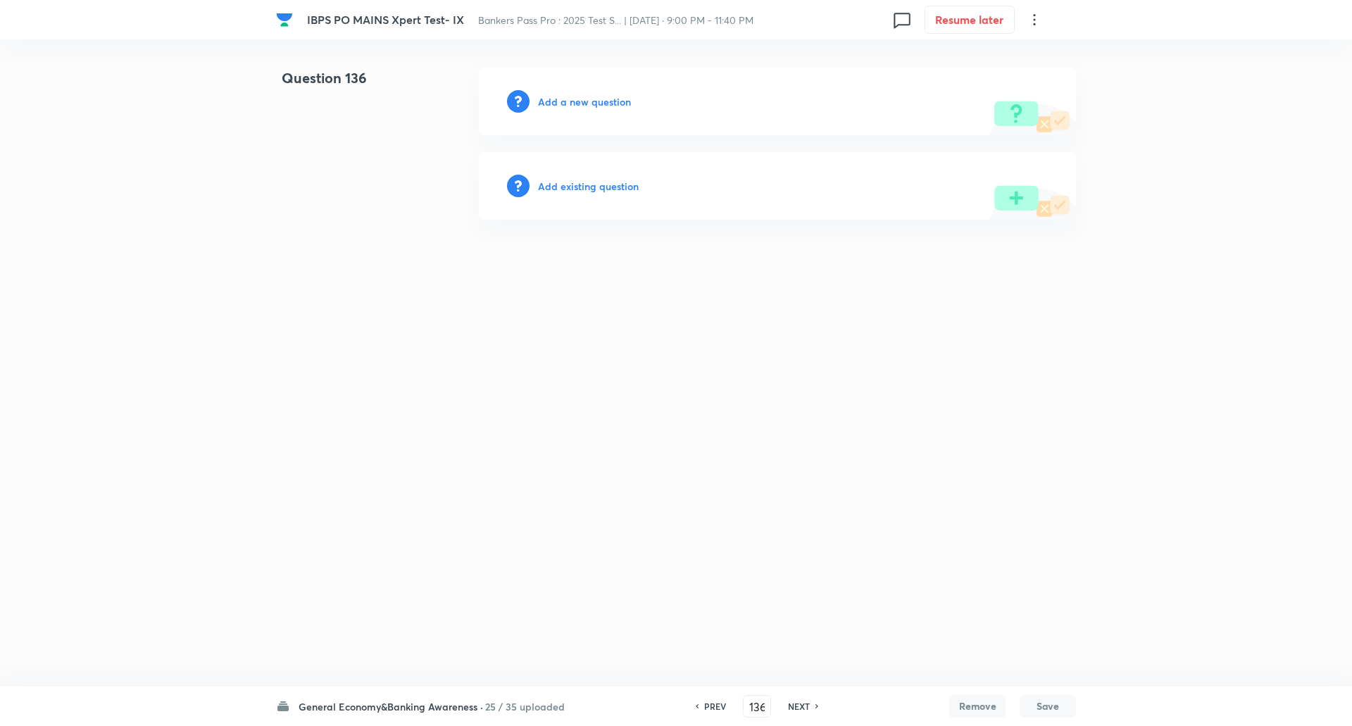
click at [554, 99] on h6 "Add a new question" at bounding box center [584, 101] width 93 height 15
click at [554, 99] on h6 "Choose a question type" at bounding box center [592, 101] width 108 height 15
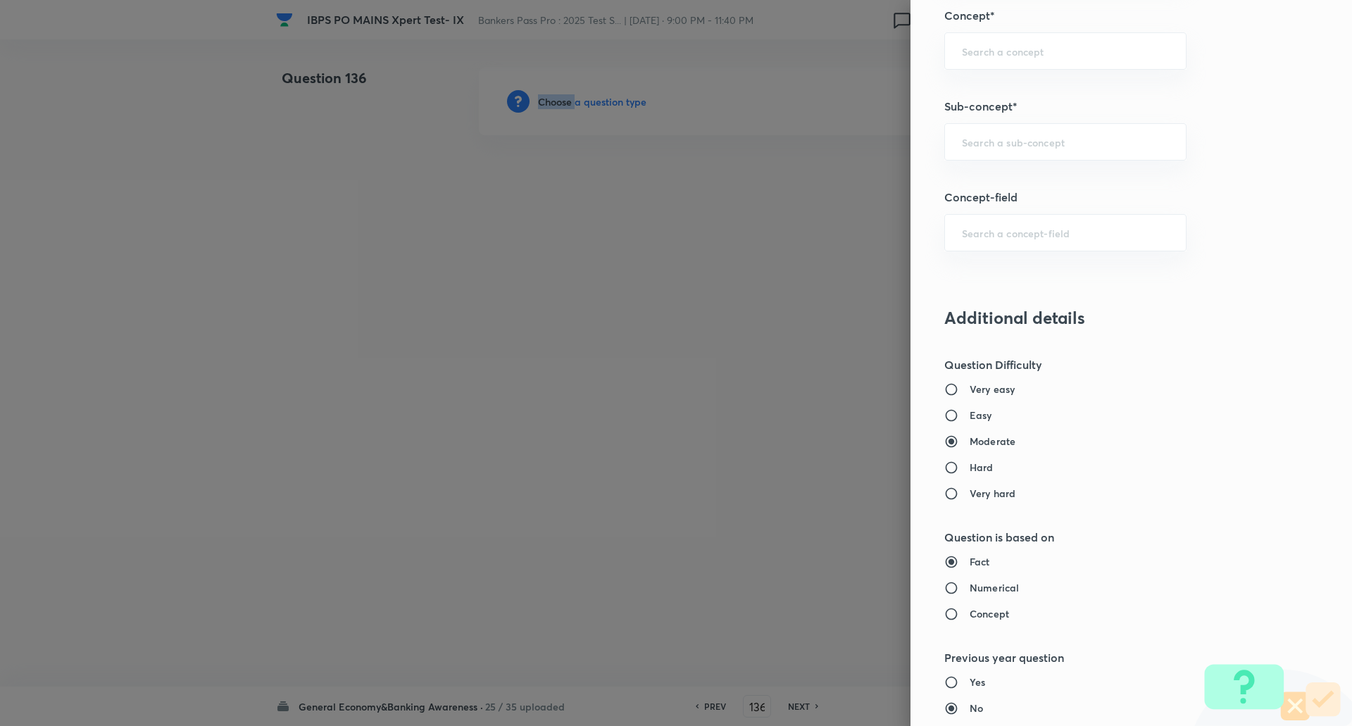
scroll to position [812, 0]
click at [1089, 144] on input "text" at bounding box center [1065, 141] width 207 height 13
click at [1088, 147] on input "text" at bounding box center [1065, 141] width 207 height 13
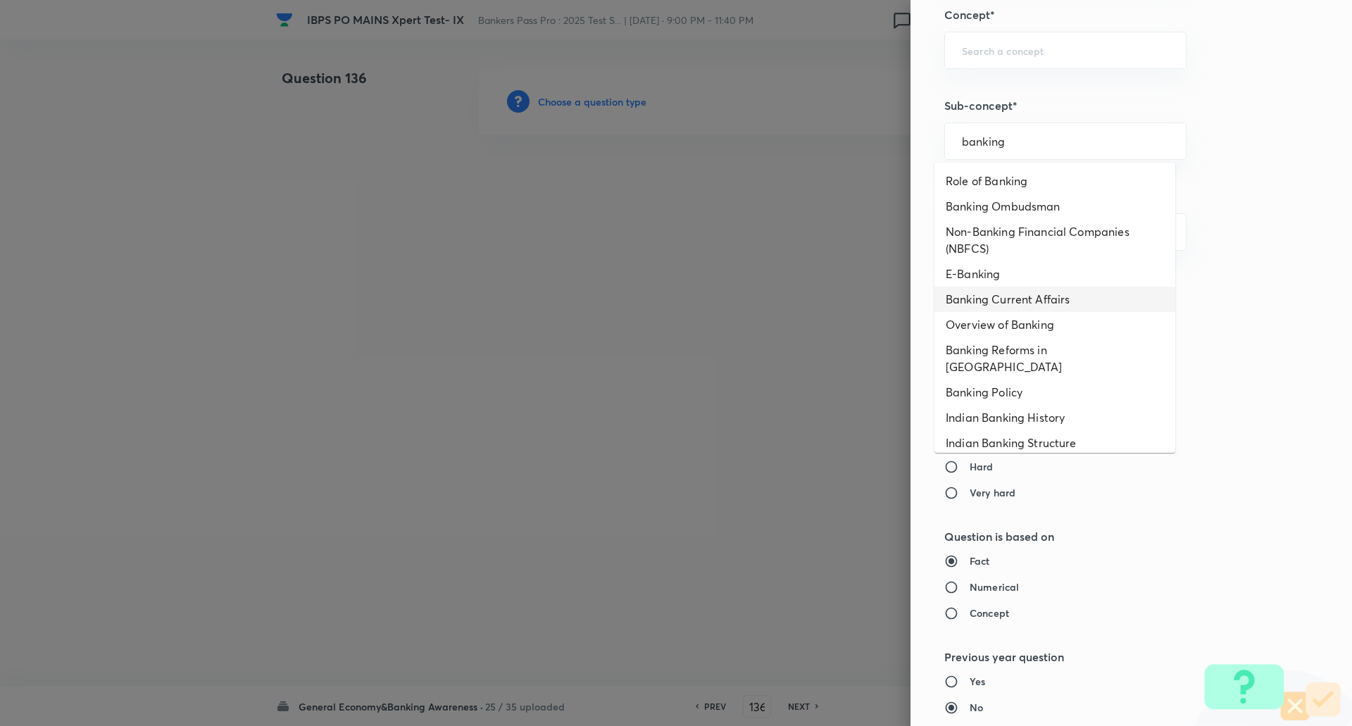
click at [1054, 294] on li "Banking Current Affairs" at bounding box center [1055, 299] width 241 height 25
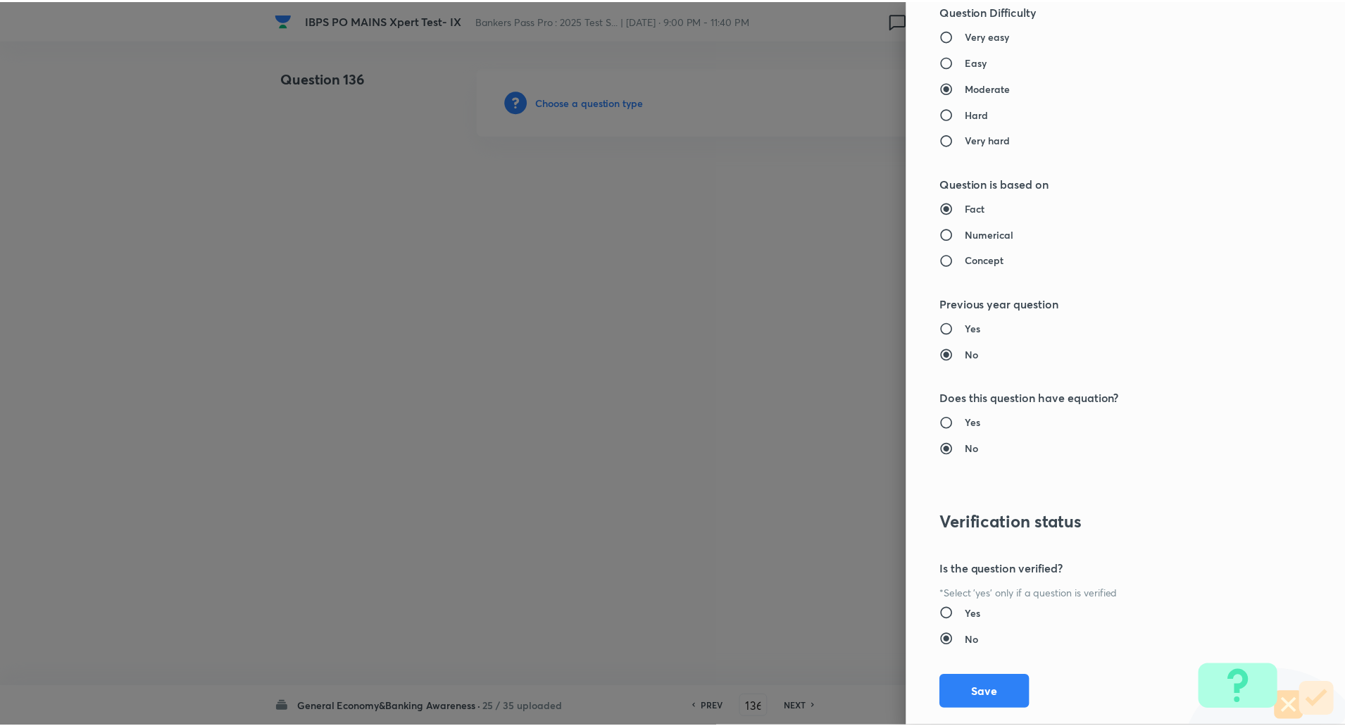
scroll to position [1194, 0]
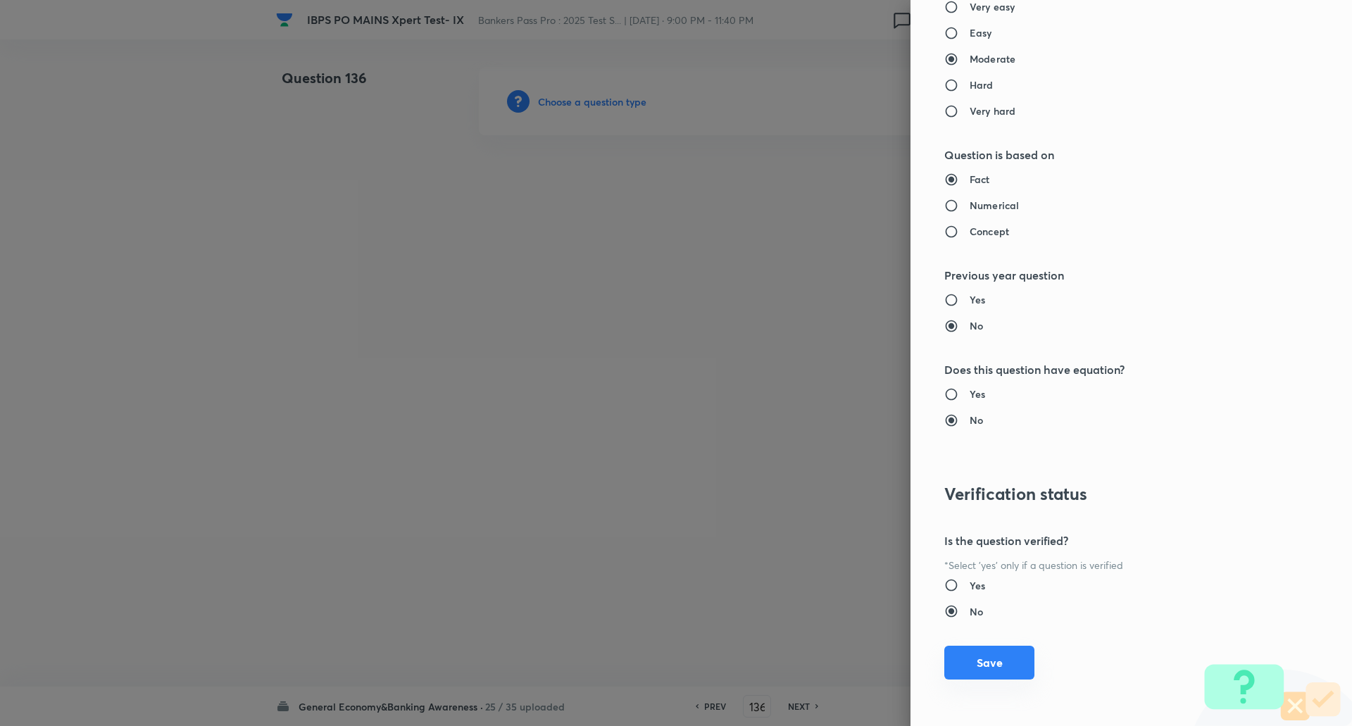
click at [985, 659] on button "Save" at bounding box center [990, 663] width 90 height 34
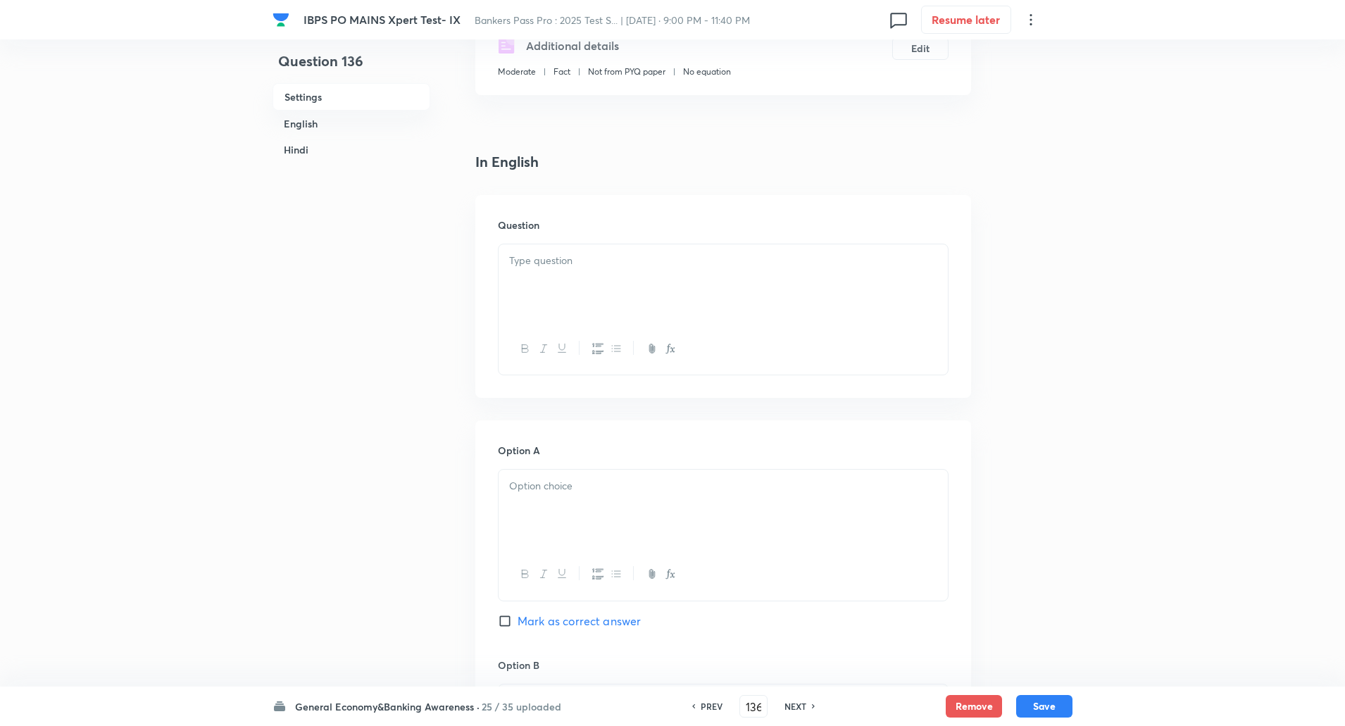
scroll to position [267, 0]
click at [888, 285] on div at bounding box center [723, 279] width 449 height 79
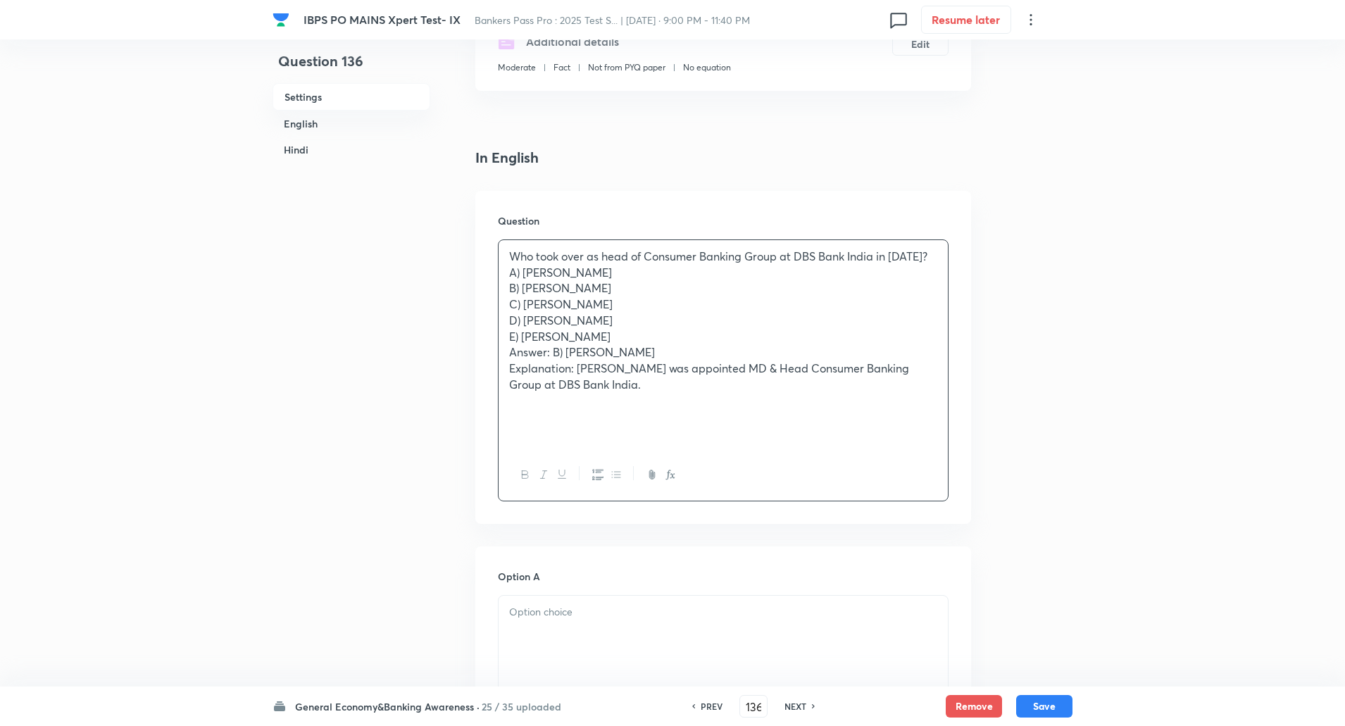
click at [927, 256] on p "Who took over as head of Consumer Banking Group at DBS Bank India in 2025?" at bounding box center [723, 257] width 428 height 16
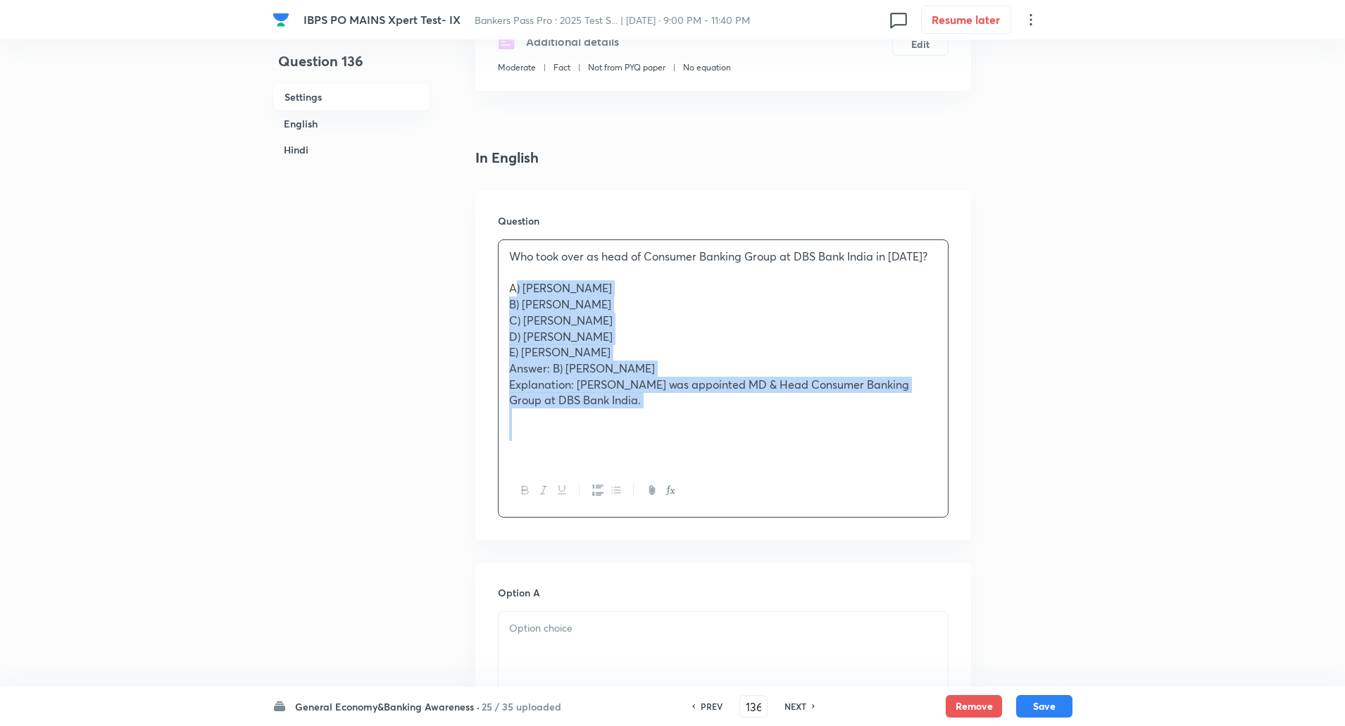
drag, startPoint x: 502, startPoint y: 294, endPoint x: 674, endPoint y: 430, distance: 219.7
click at [674, 430] on div "Who took over as head of Consumer Banking Group at DBS Bank India in 2025? A) S…" at bounding box center [723, 352] width 449 height 225
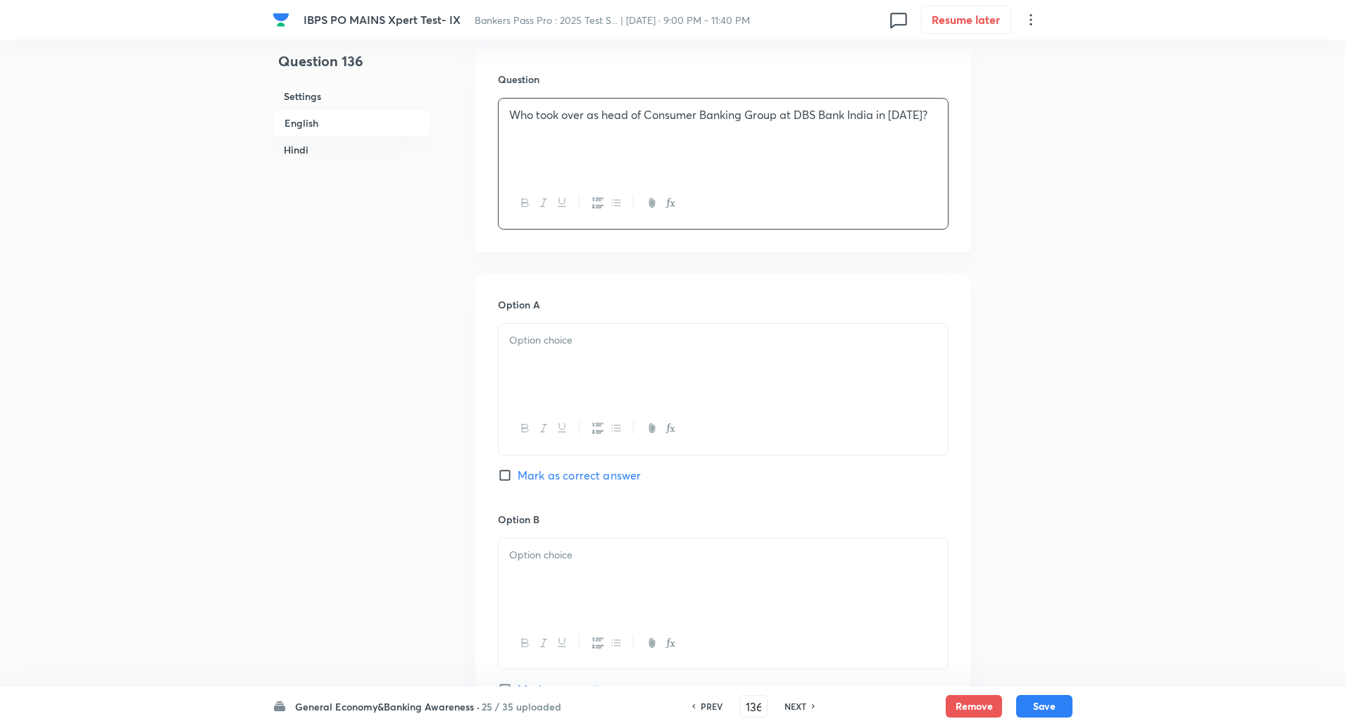
scroll to position [411, 0]
click at [692, 361] on div at bounding box center [723, 360] width 449 height 79
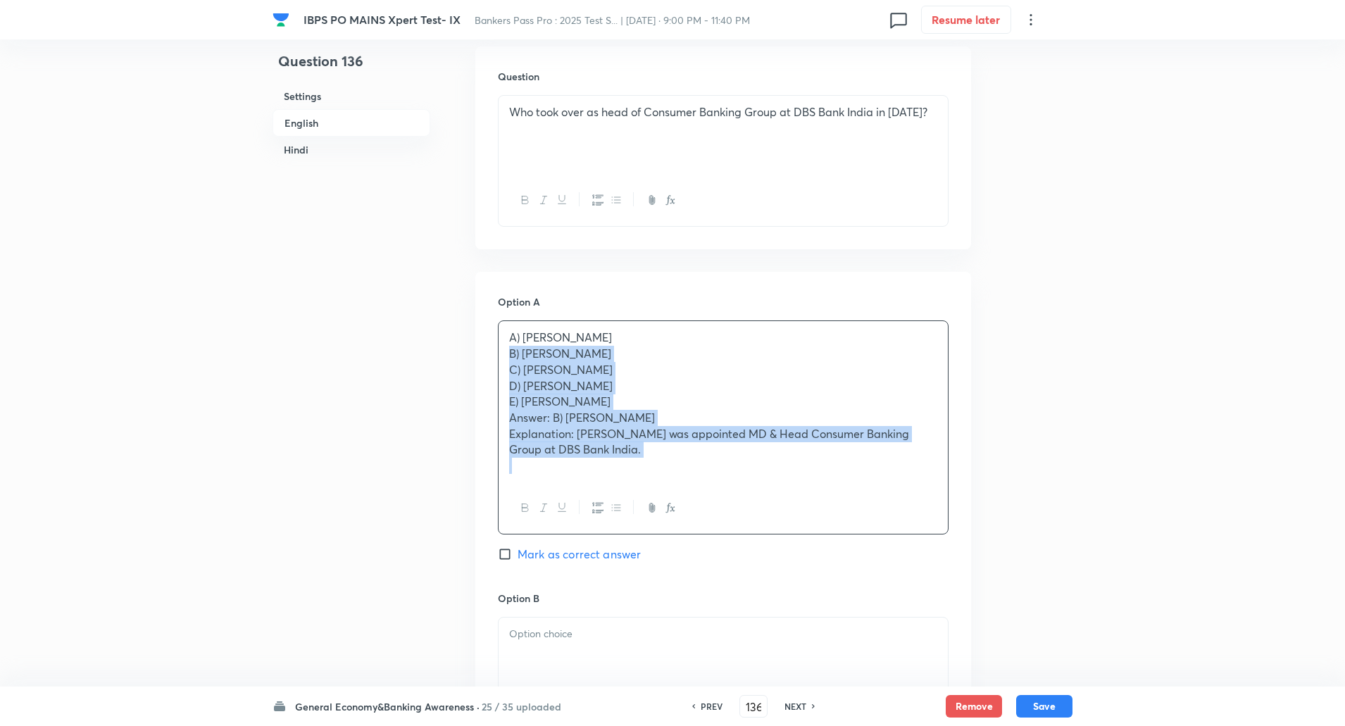
drag, startPoint x: 506, startPoint y: 352, endPoint x: 847, endPoint y: 571, distance: 405.8
click at [847, 571] on div "Option A A) Santanu Mitra B) Ambuj Chandna C) Neeraj Gambhir D) Srishti Sethi E…" at bounding box center [723, 442] width 451 height 297
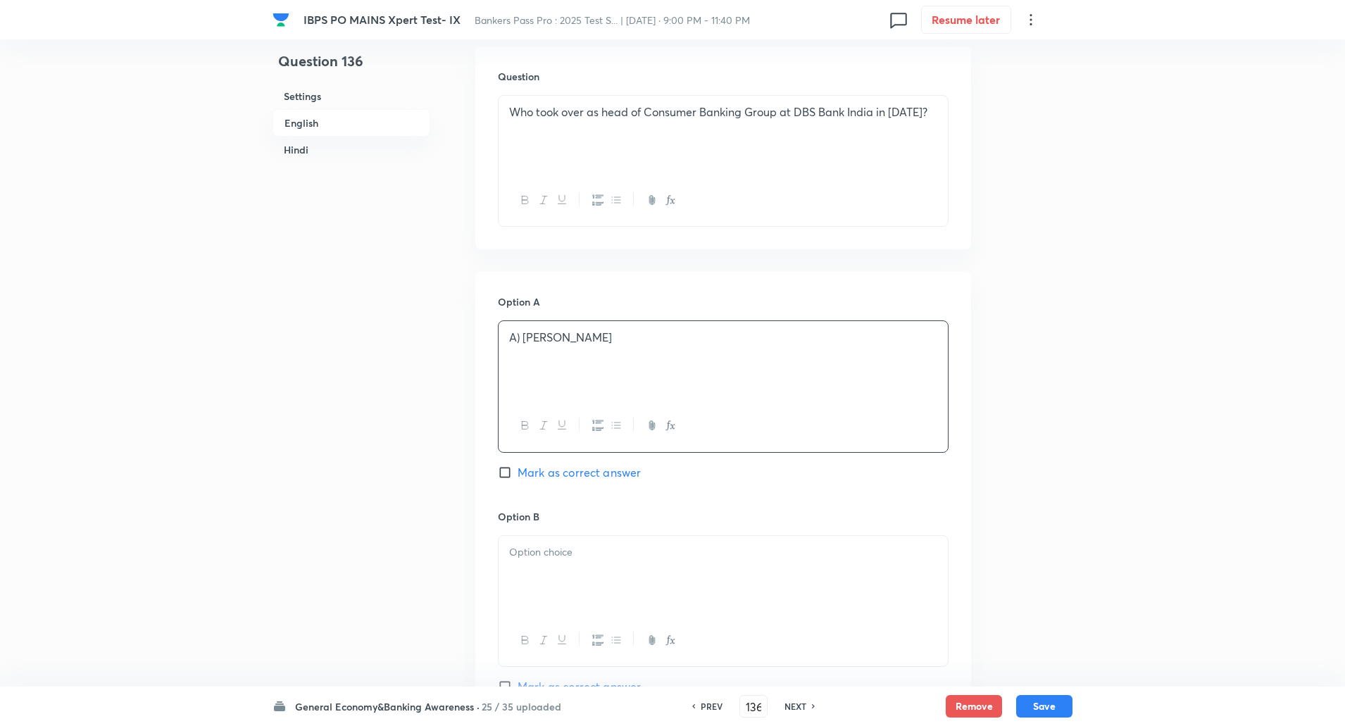
click at [519, 334] on p "A) Santanu Mitra" at bounding box center [723, 338] width 428 height 16
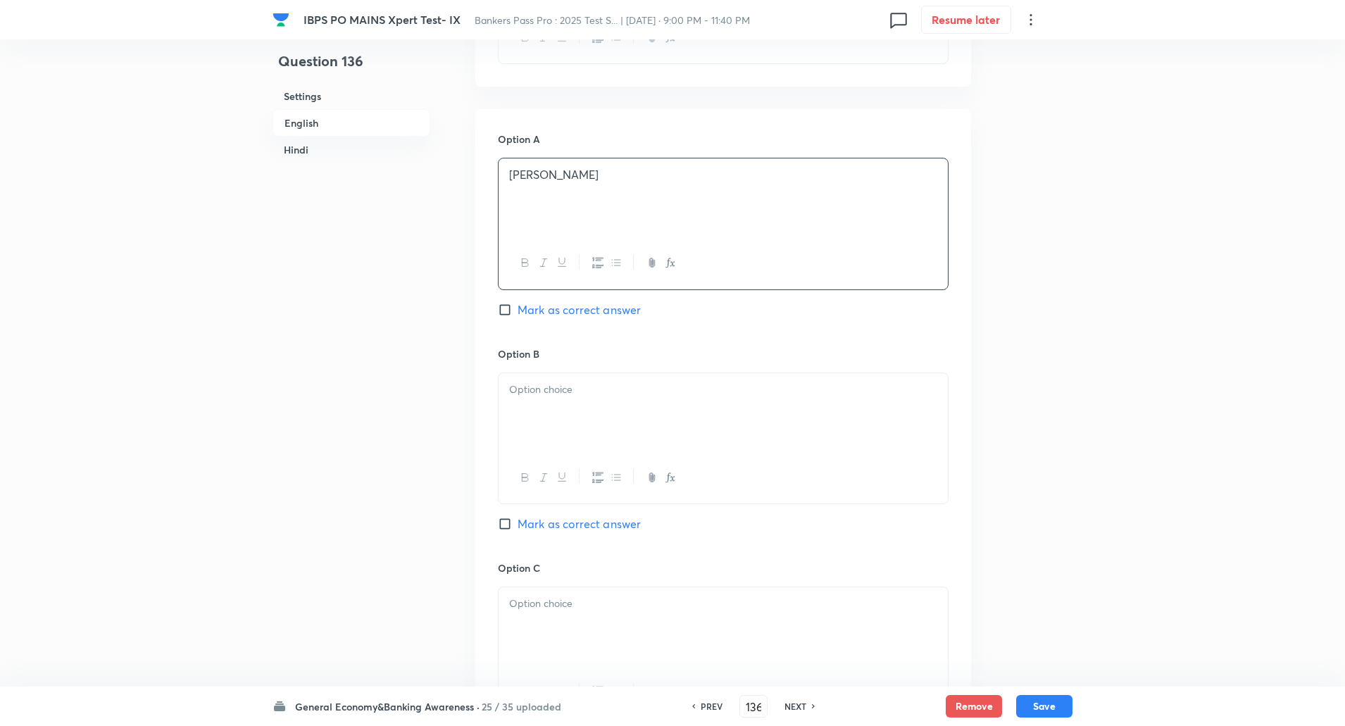
click at [518, 378] on div at bounding box center [723, 412] width 449 height 79
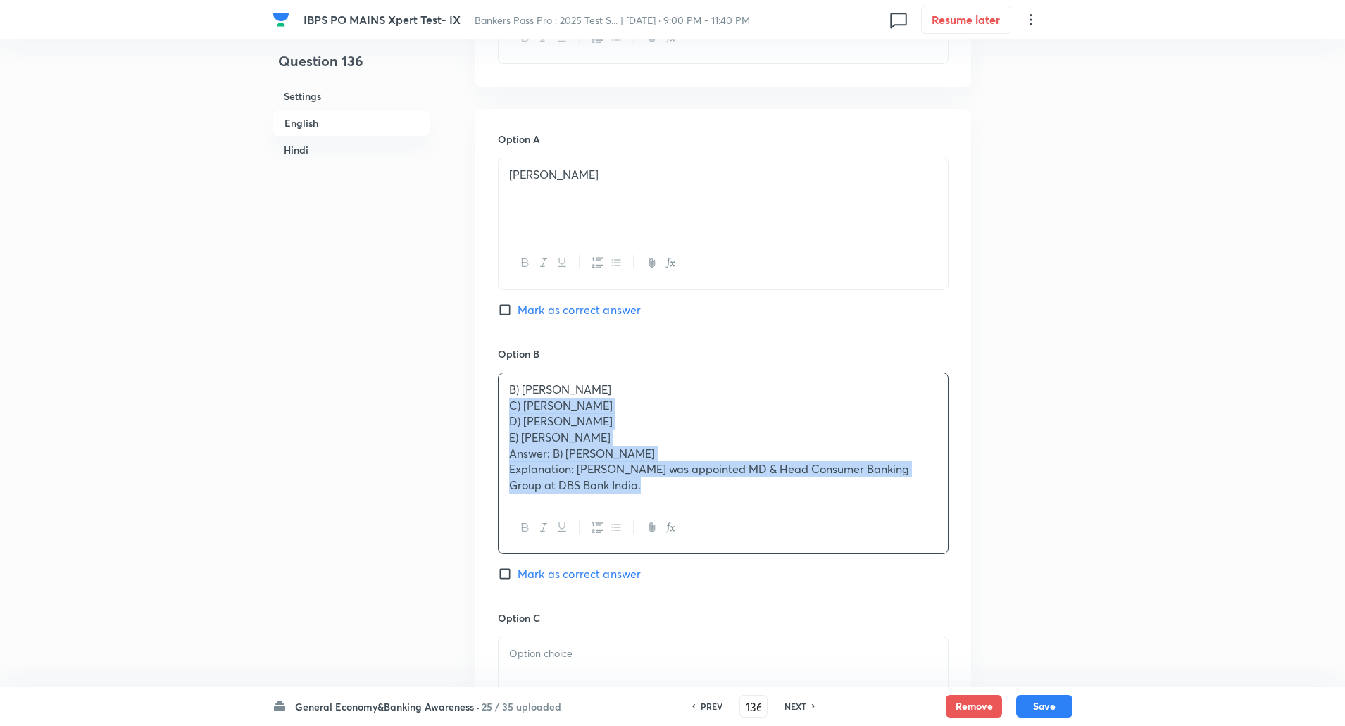
drag, startPoint x: 501, startPoint y: 401, endPoint x: 759, endPoint y: 585, distance: 316.2
click at [759, 585] on div "Option B B) Ambuj Chandna C) Neeraj Gambhir D) Srishti Sethi E) Rajiv Anand Ans…" at bounding box center [723, 479] width 451 height 264
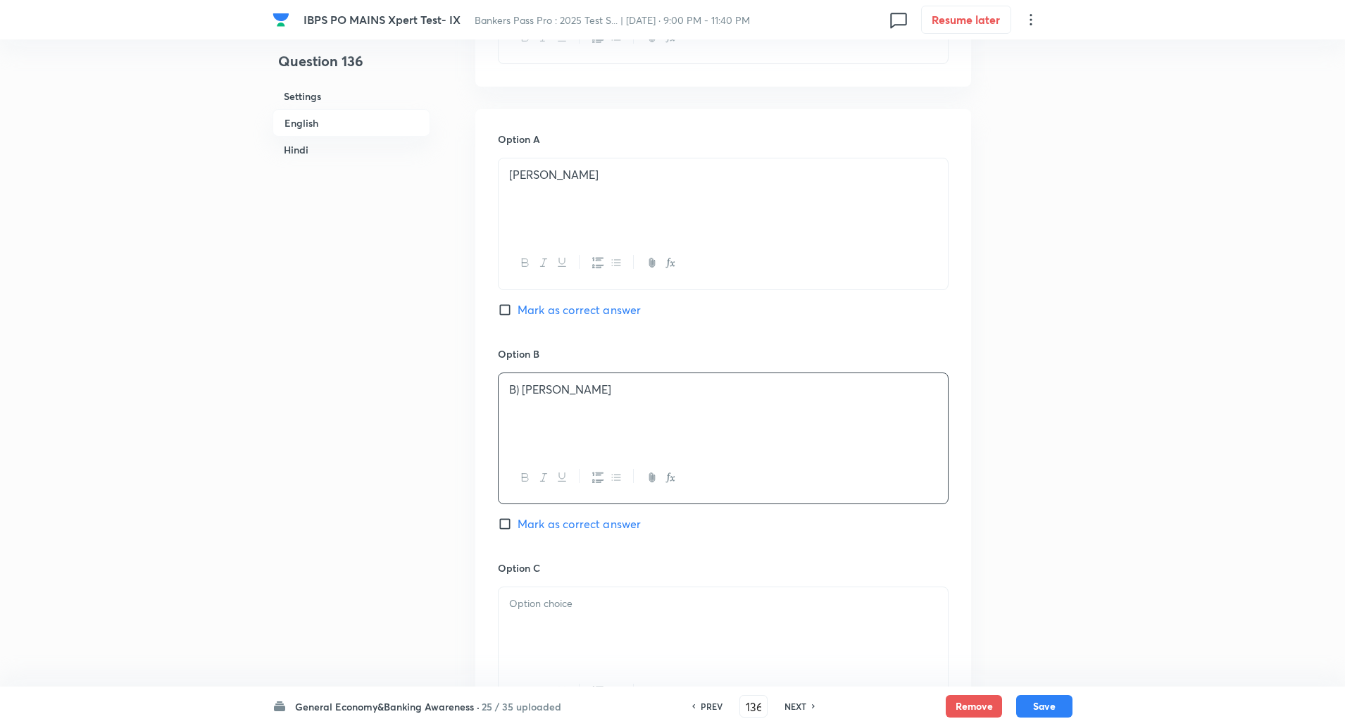
click at [523, 396] on p "B) Ambuj Chandna" at bounding box center [723, 390] width 428 height 16
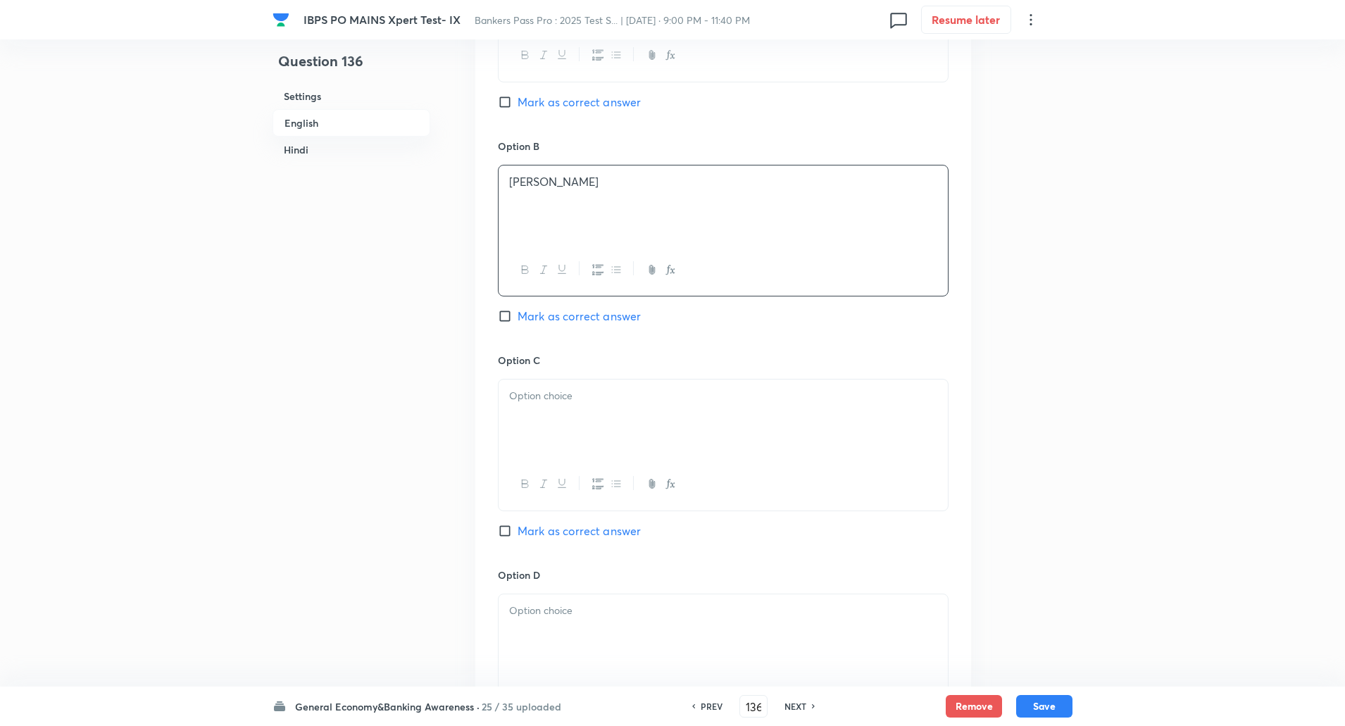
scroll to position [811, 0]
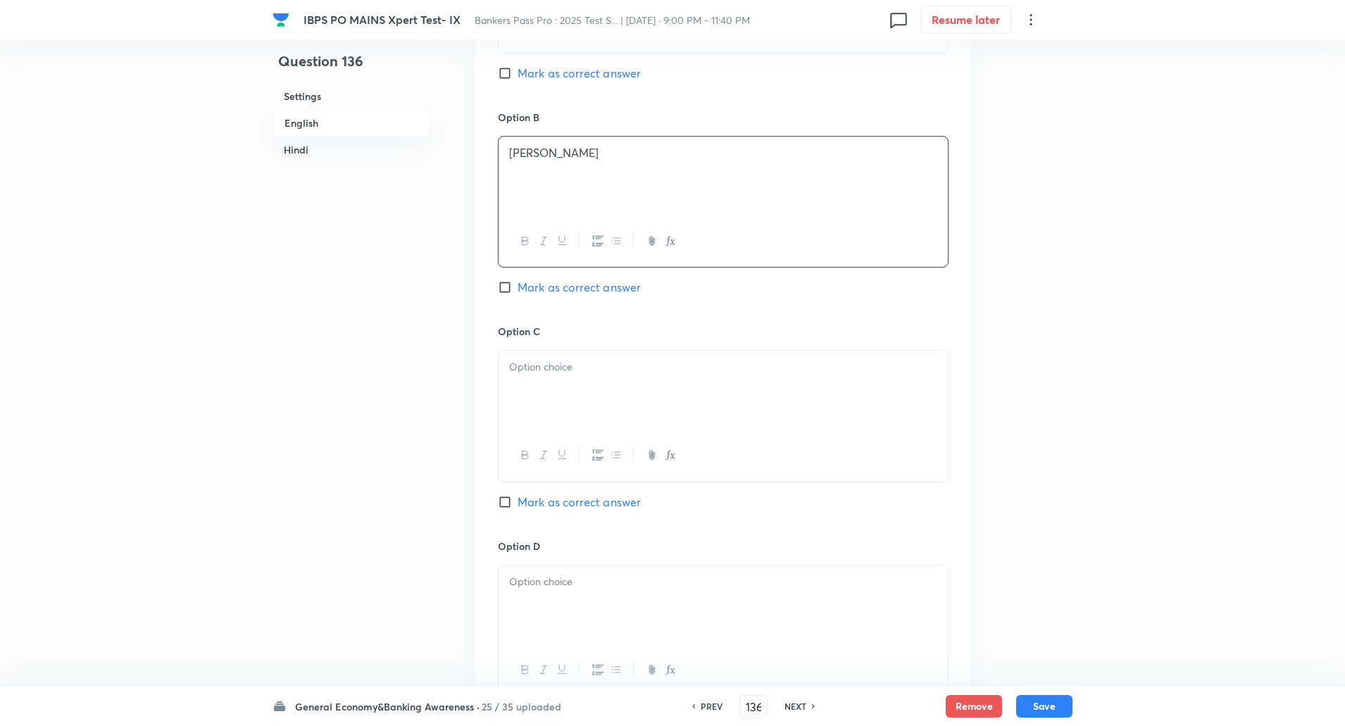
click at [687, 371] on p at bounding box center [723, 367] width 428 height 16
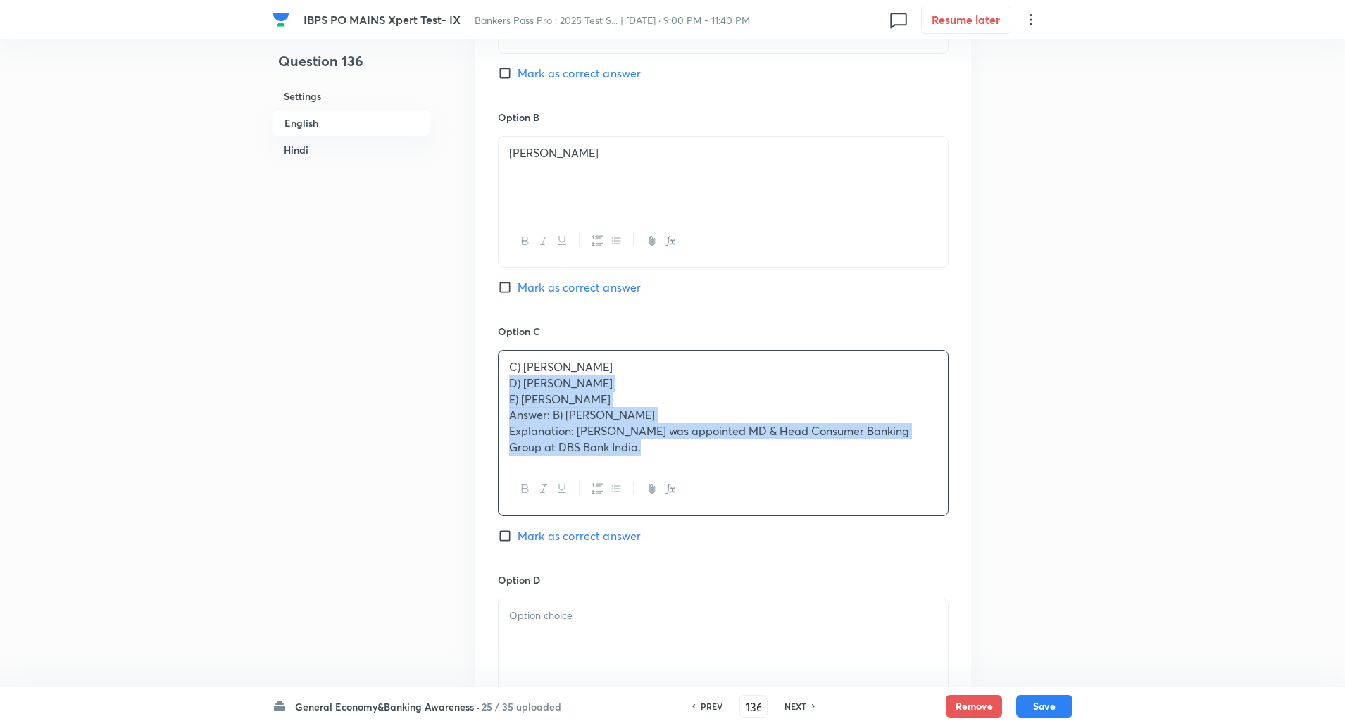
drag, startPoint x: 502, startPoint y: 385, endPoint x: 810, endPoint y: 564, distance: 357.0
click at [810, 564] on div "Option C C) Neeraj Gambhir D) Srishti Sethi E) Rajiv Anand Answer: B) Ambuj Cha…" at bounding box center [723, 448] width 451 height 249
click at [503, 288] on input "Mark as correct answer" at bounding box center [508, 287] width 20 height 14
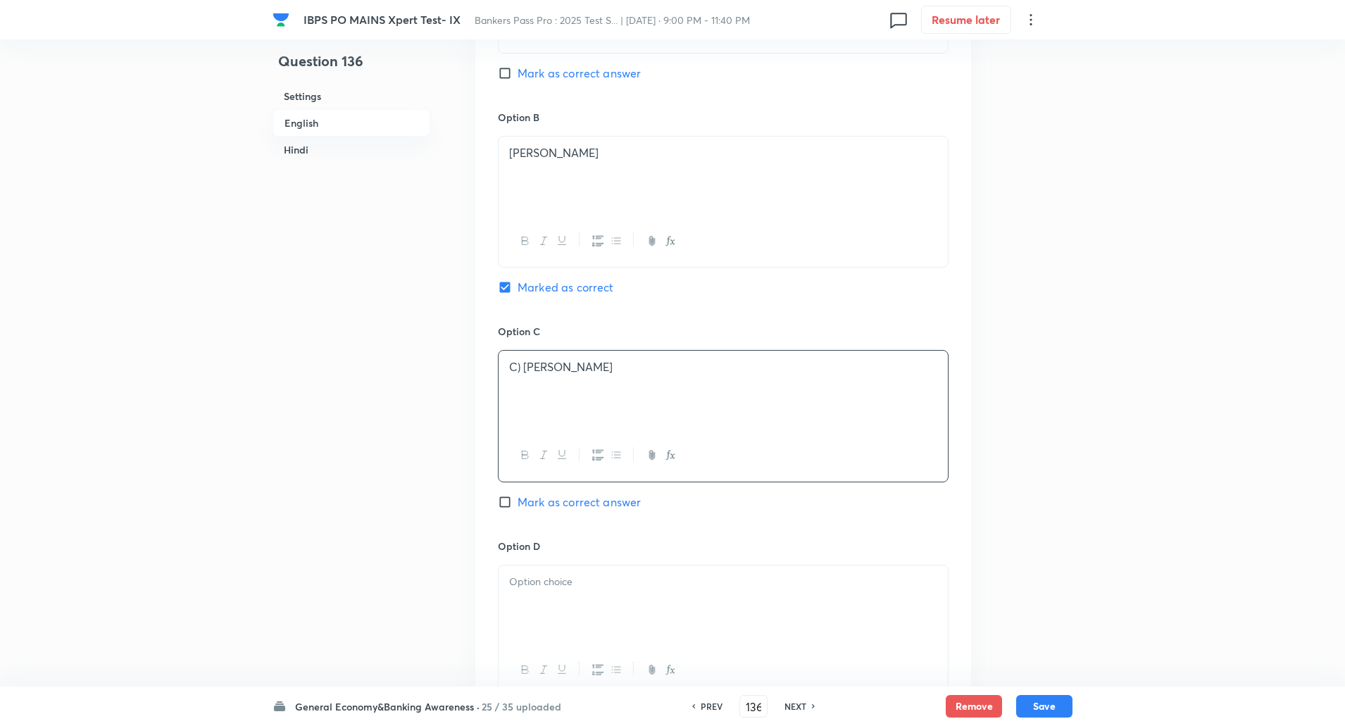
click at [519, 370] on p "C) Neeraj Gambhir" at bounding box center [723, 367] width 428 height 16
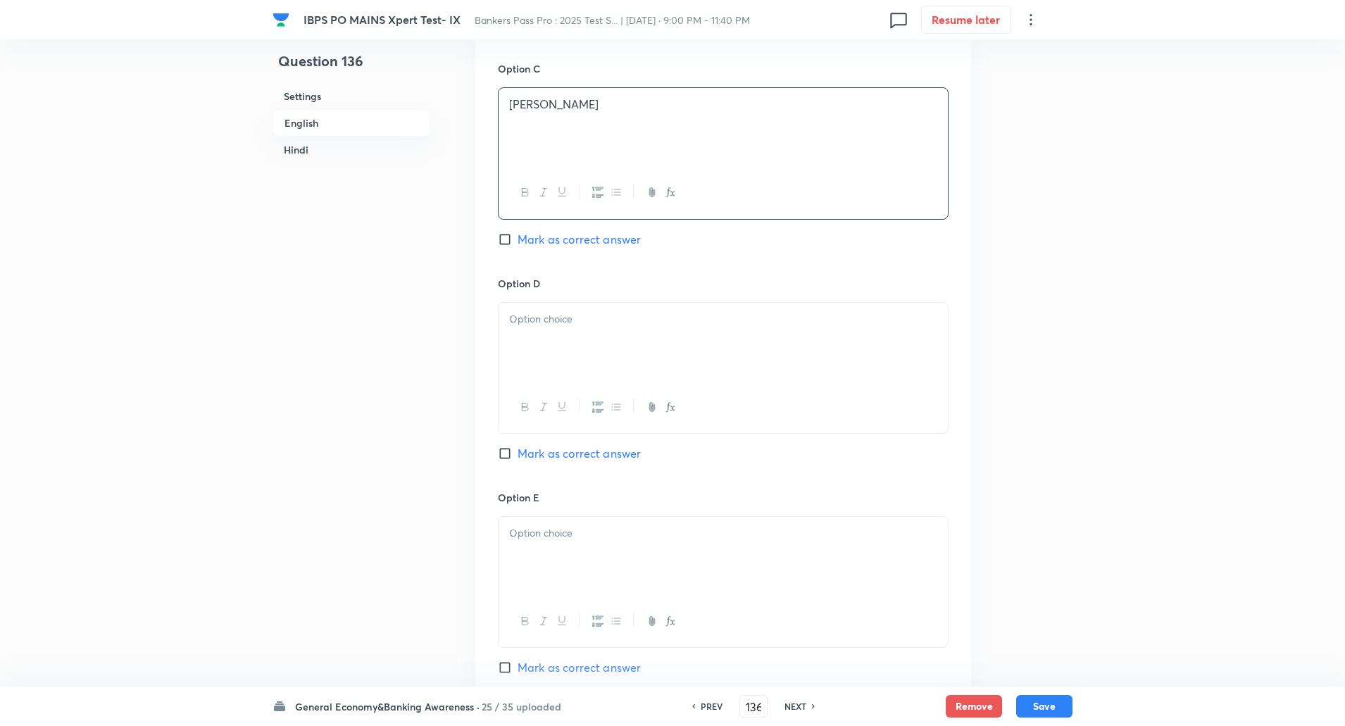
scroll to position [1075, 0]
click at [583, 336] on div at bounding box center [723, 340] width 449 height 79
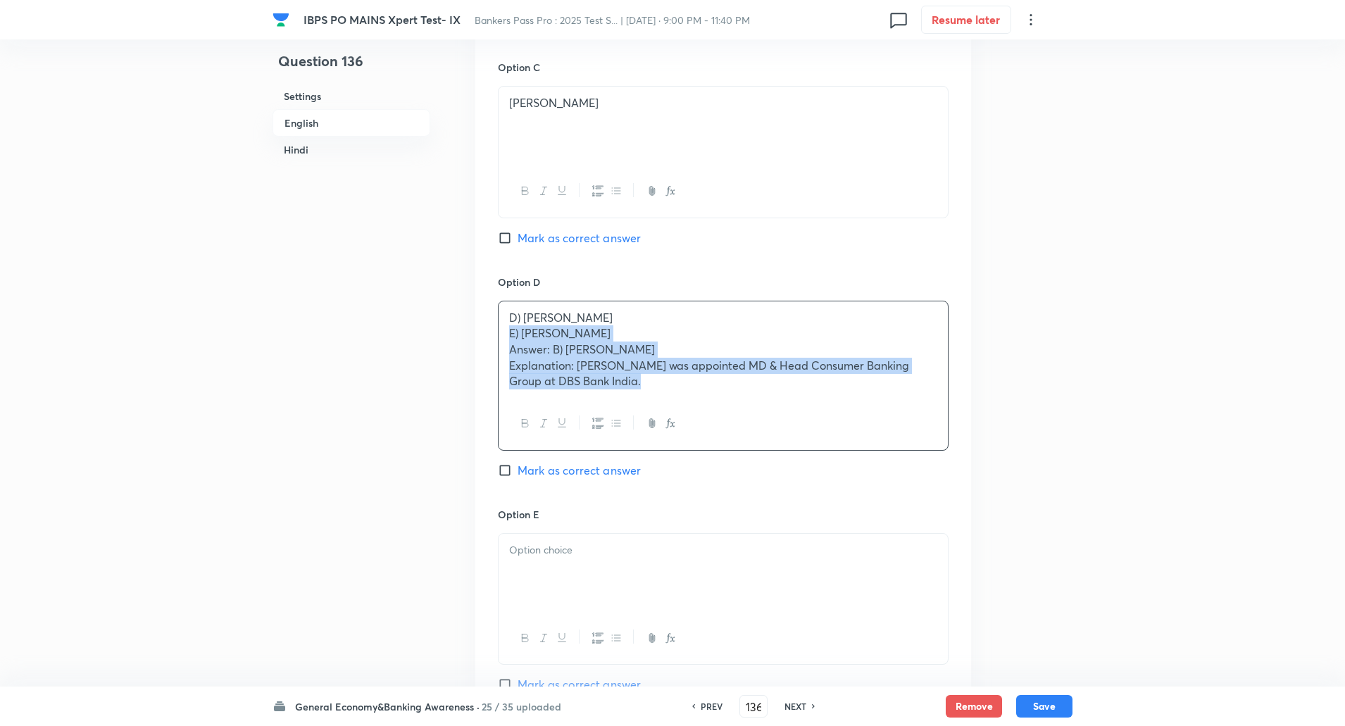
drag, startPoint x: 502, startPoint y: 333, endPoint x: 829, endPoint y: 540, distance: 386.5
click at [829, 540] on div "Option A Santanu Mitra Mark as correct answer Option B Ambuj Chandna Marked as …" at bounding box center [723, 161] width 496 height 1107
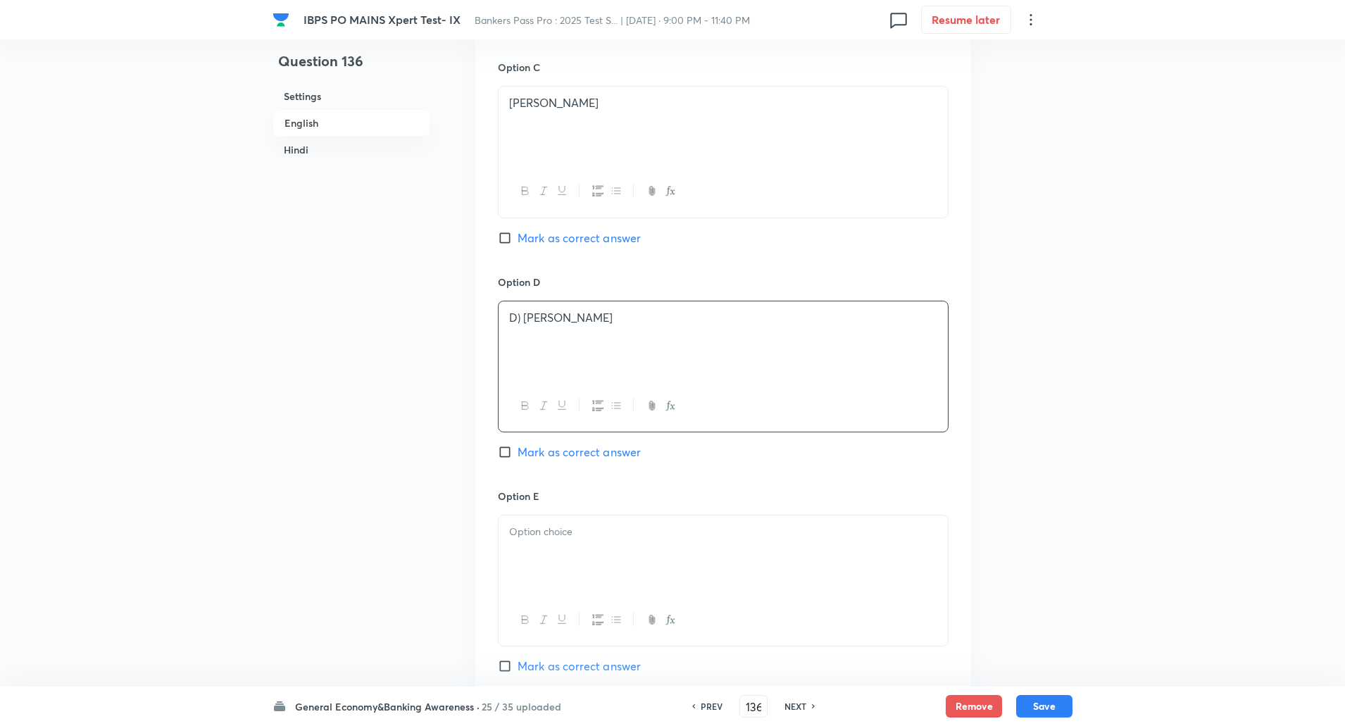
click at [522, 317] on p "D) Srishti Sethi" at bounding box center [723, 318] width 428 height 16
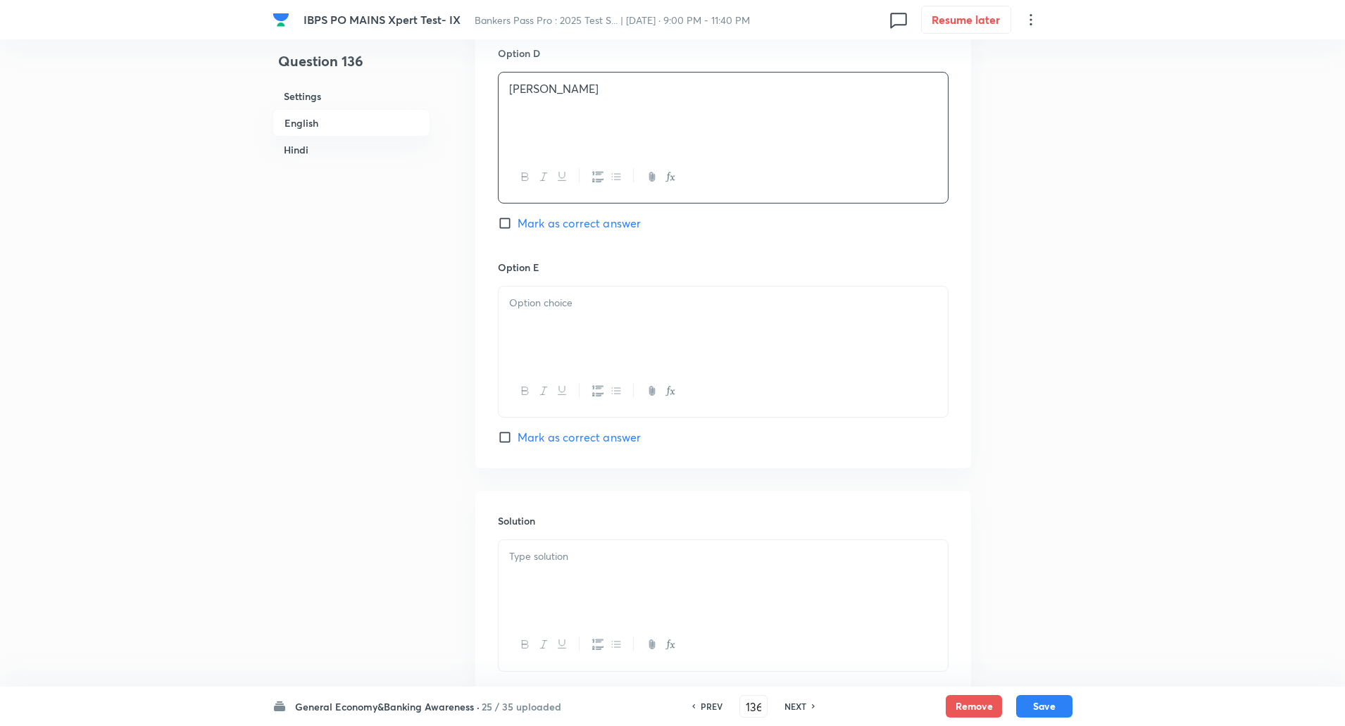
scroll to position [1311, 0]
click at [522, 317] on div at bounding box center [723, 319] width 449 height 79
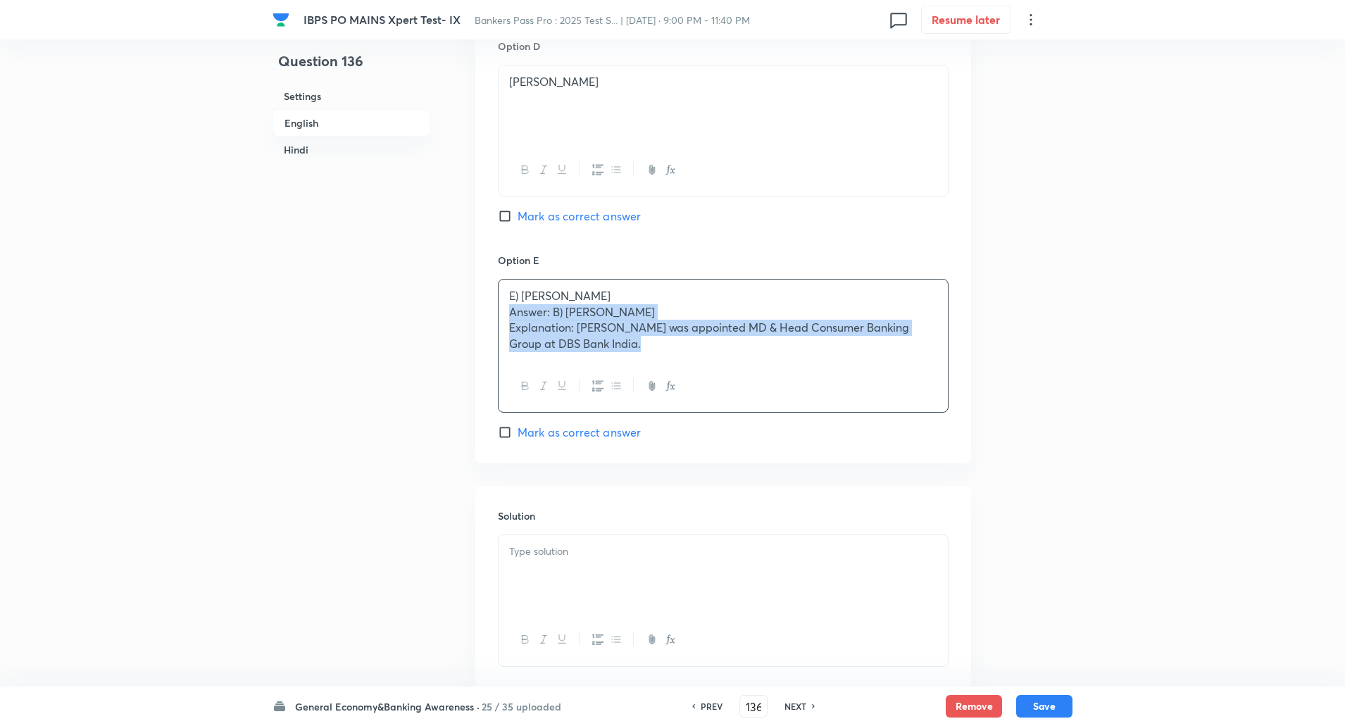
drag, startPoint x: 513, startPoint y: 310, endPoint x: 733, endPoint y: 404, distance: 239.2
click at [733, 404] on div "E) Rajiv Anand Answer: B) Ambuj Chandna Explanation: Ambuj Chandna was appointe…" at bounding box center [723, 346] width 451 height 134
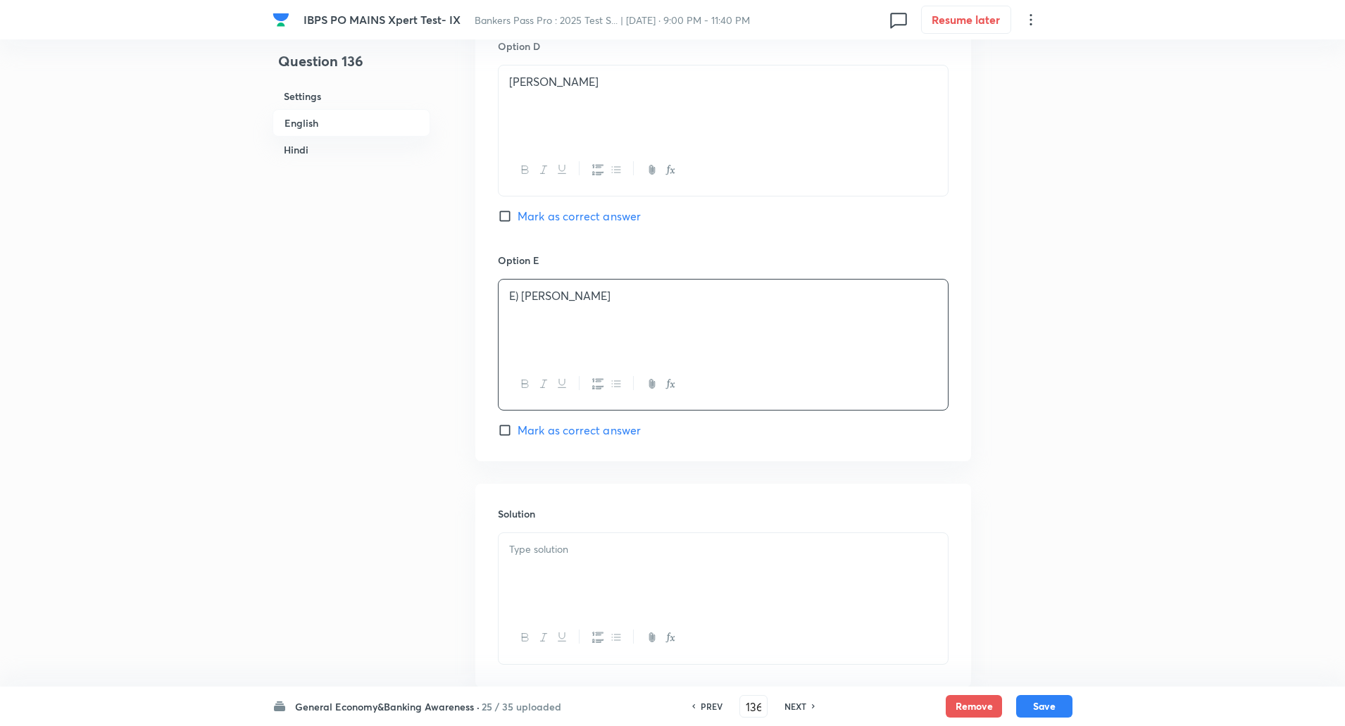
click at [518, 295] on p "E) Rajiv Anand" at bounding box center [723, 296] width 428 height 16
click at [523, 301] on p "E) Rajiv Anand" at bounding box center [723, 296] width 428 height 16
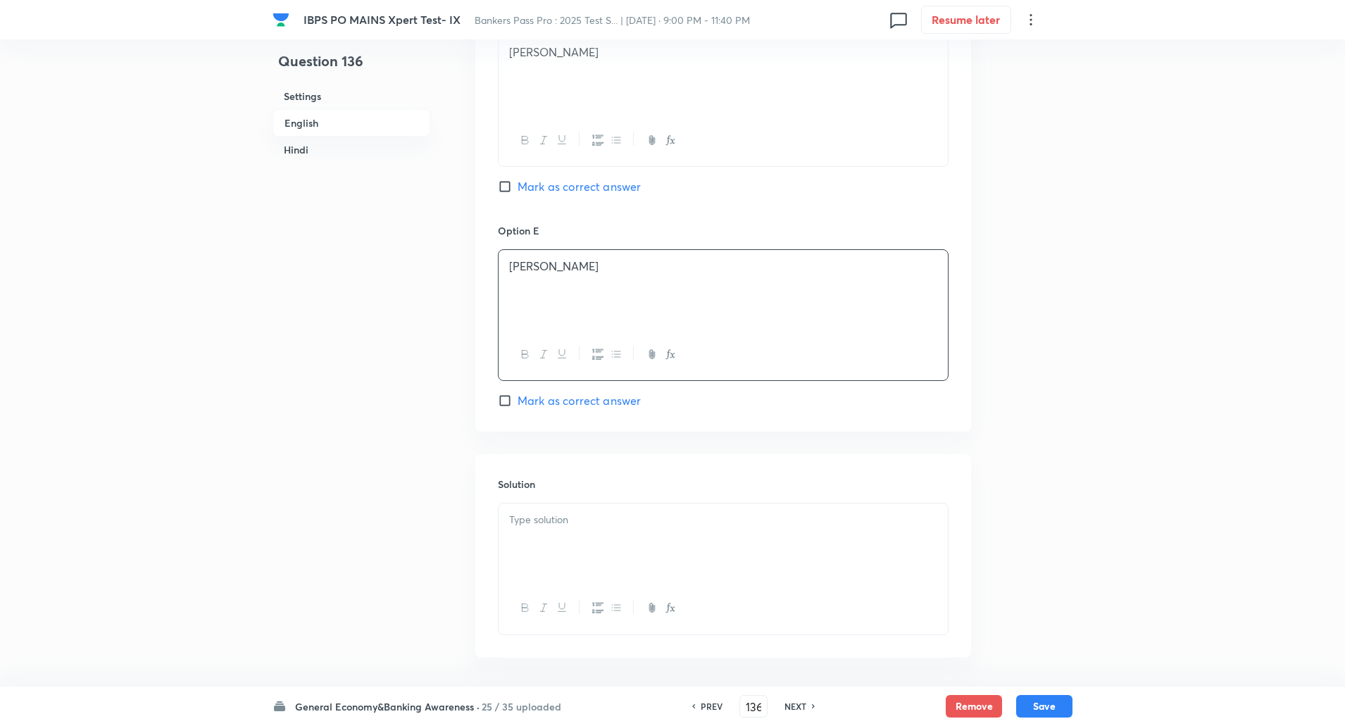
scroll to position [1533, 0]
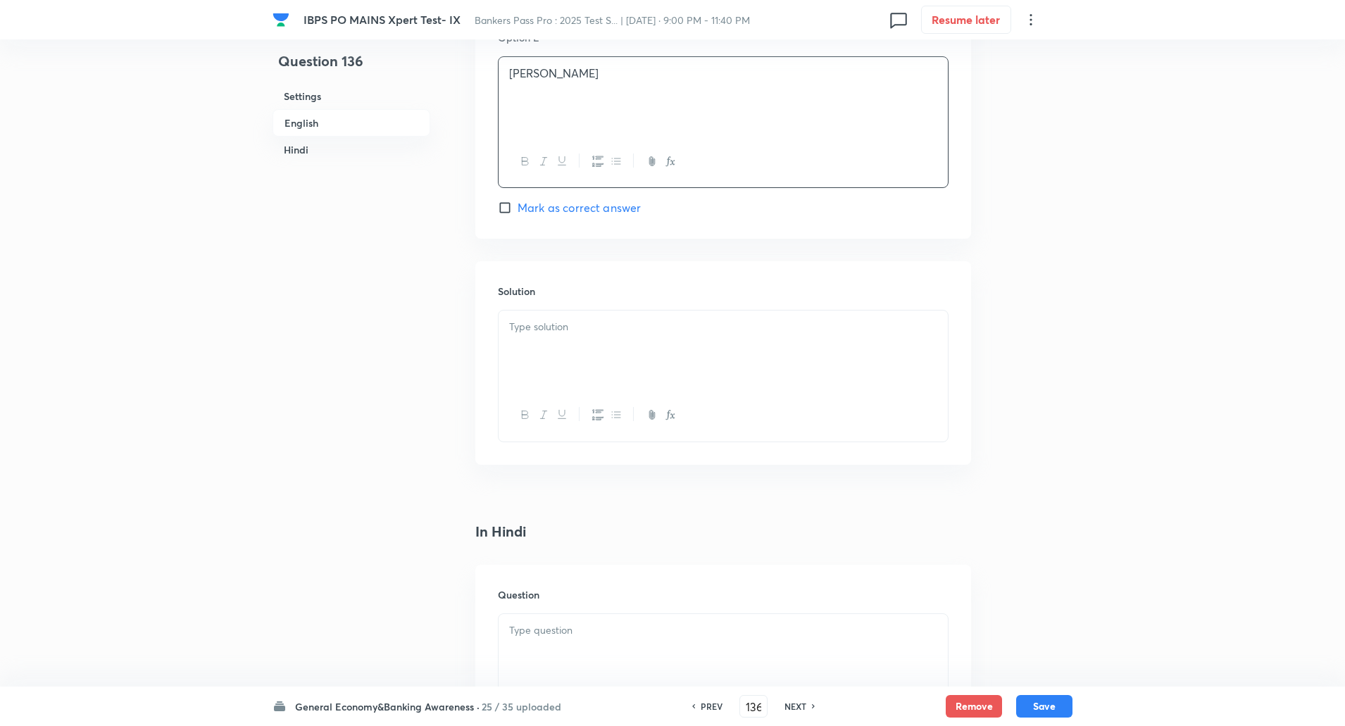
click at [523, 326] on p at bounding box center [723, 327] width 428 height 16
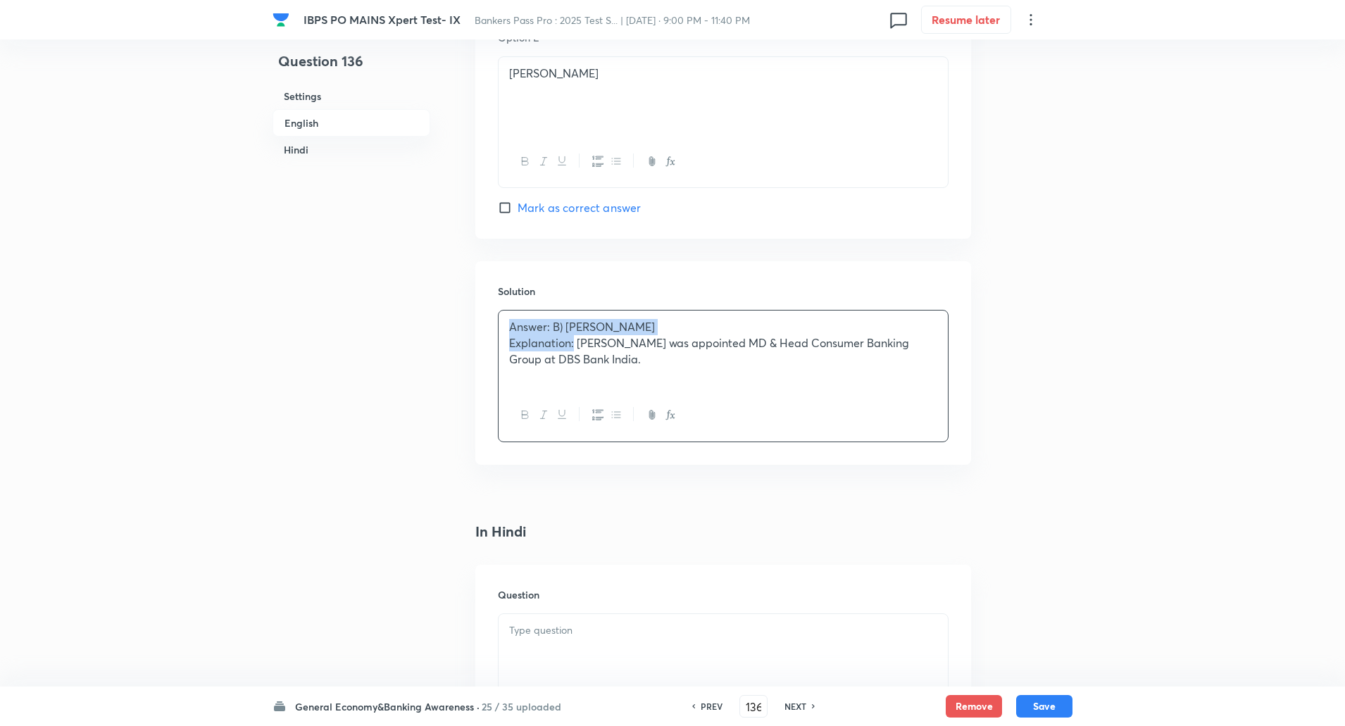
drag, startPoint x: 508, startPoint y: 333, endPoint x: 573, endPoint y: 342, distance: 66.1
click at [573, 342] on div "Answer: B) Ambuj Chandna Explanation: Ambuj Chandna was appointed MD & Head Con…" at bounding box center [723, 350] width 449 height 79
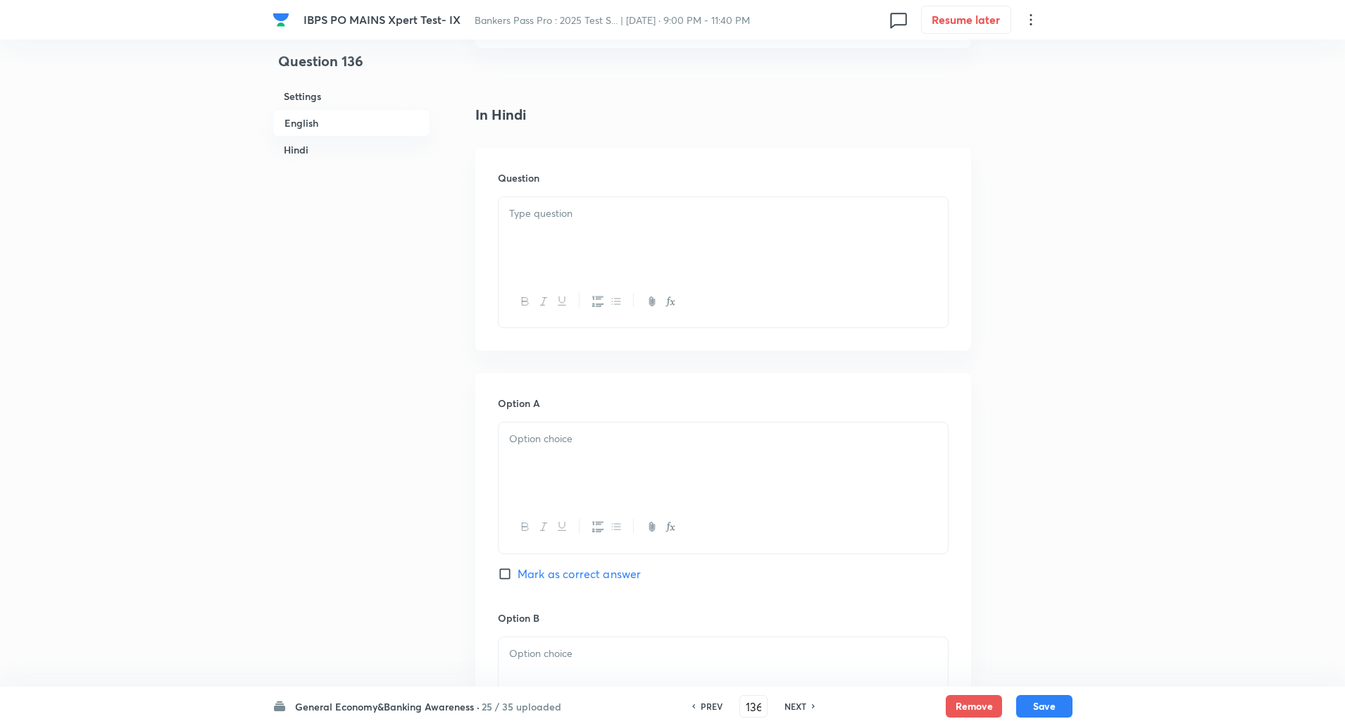
scroll to position [1951, 0]
click at [576, 216] on p at bounding box center [723, 213] width 428 height 16
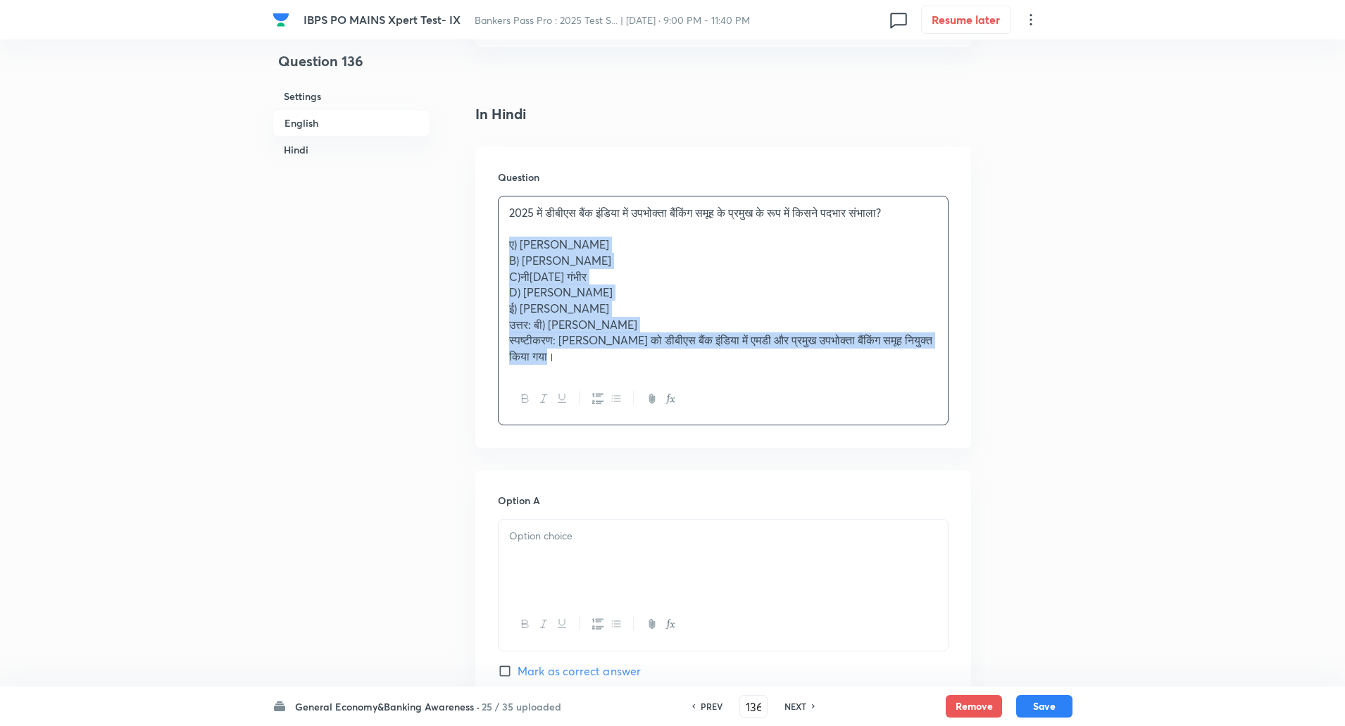
drag, startPoint x: 504, startPoint y: 244, endPoint x: 809, endPoint y: 503, distance: 399.3
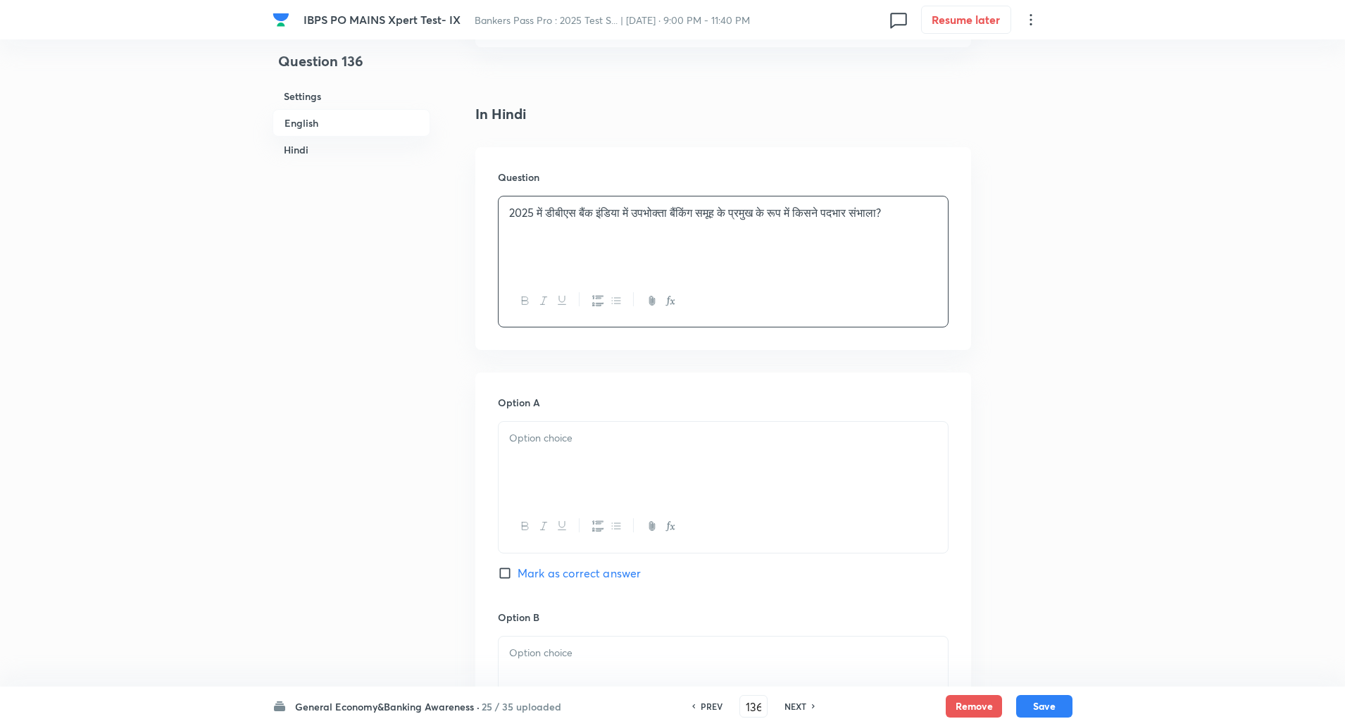
click at [804, 451] on div at bounding box center [723, 461] width 449 height 79
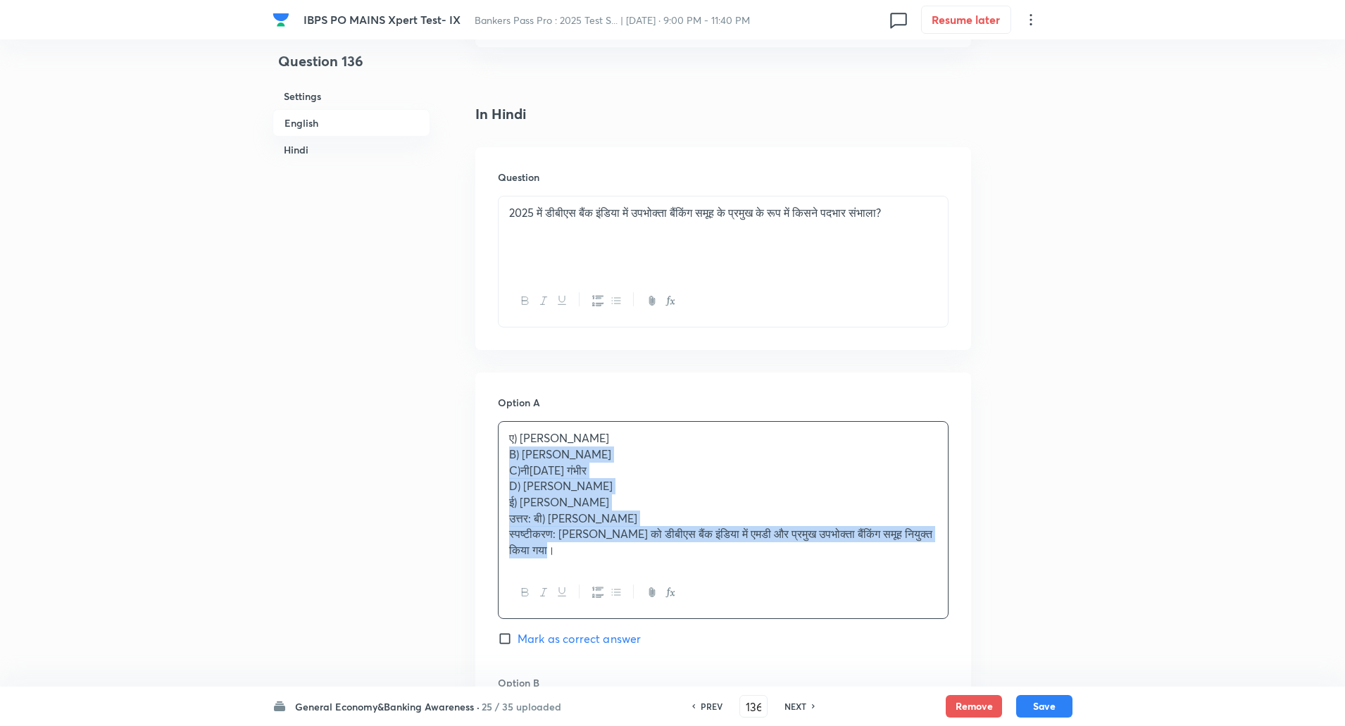
drag, startPoint x: 504, startPoint y: 459, endPoint x: 637, endPoint y: 585, distance: 183.4
click at [637, 585] on div "ए) शांतनु मित्र B) अंबुज चंदना C)नीरज गंभीर D) सृष्टि सेठी ई) राजीव आनंद उत्तर:…" at bounding box center [723, 520] width 451 height 198
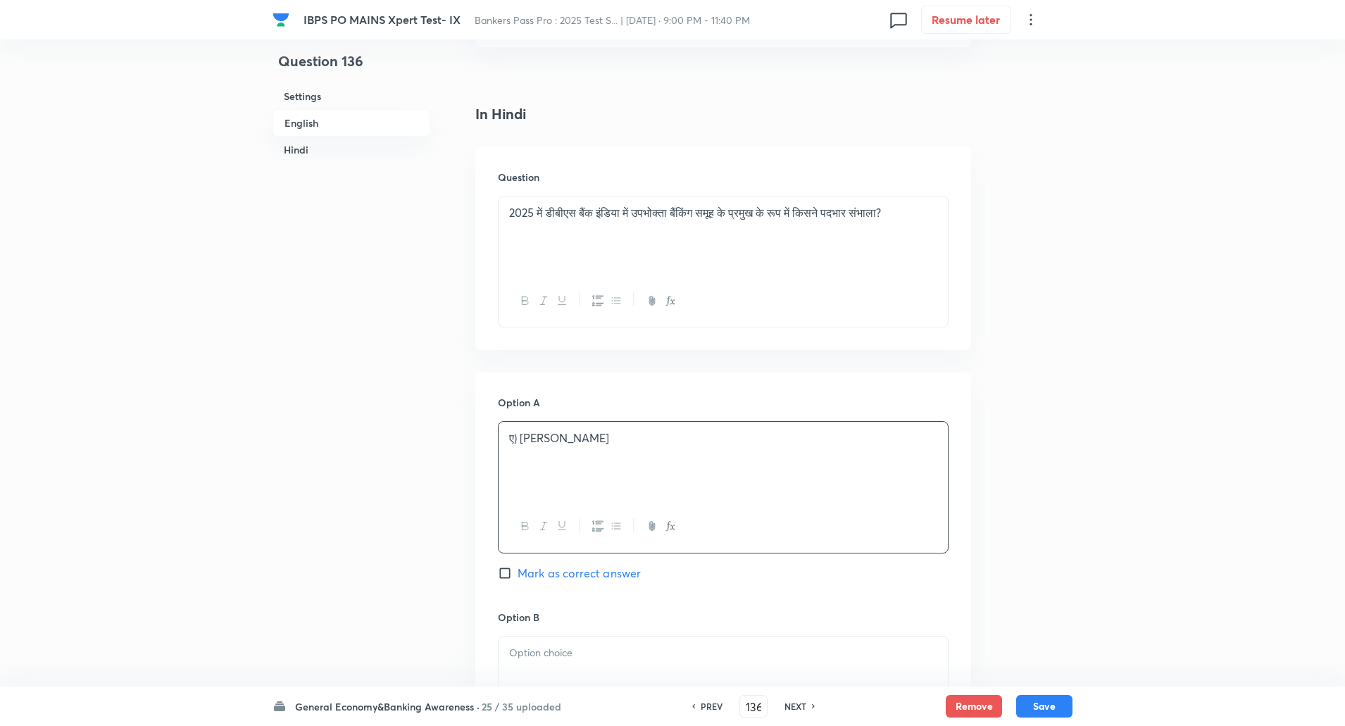
click at [523, 440] on p "ए) शांतनु मित्र" at bounding box center [723, 438] width 428 height 16
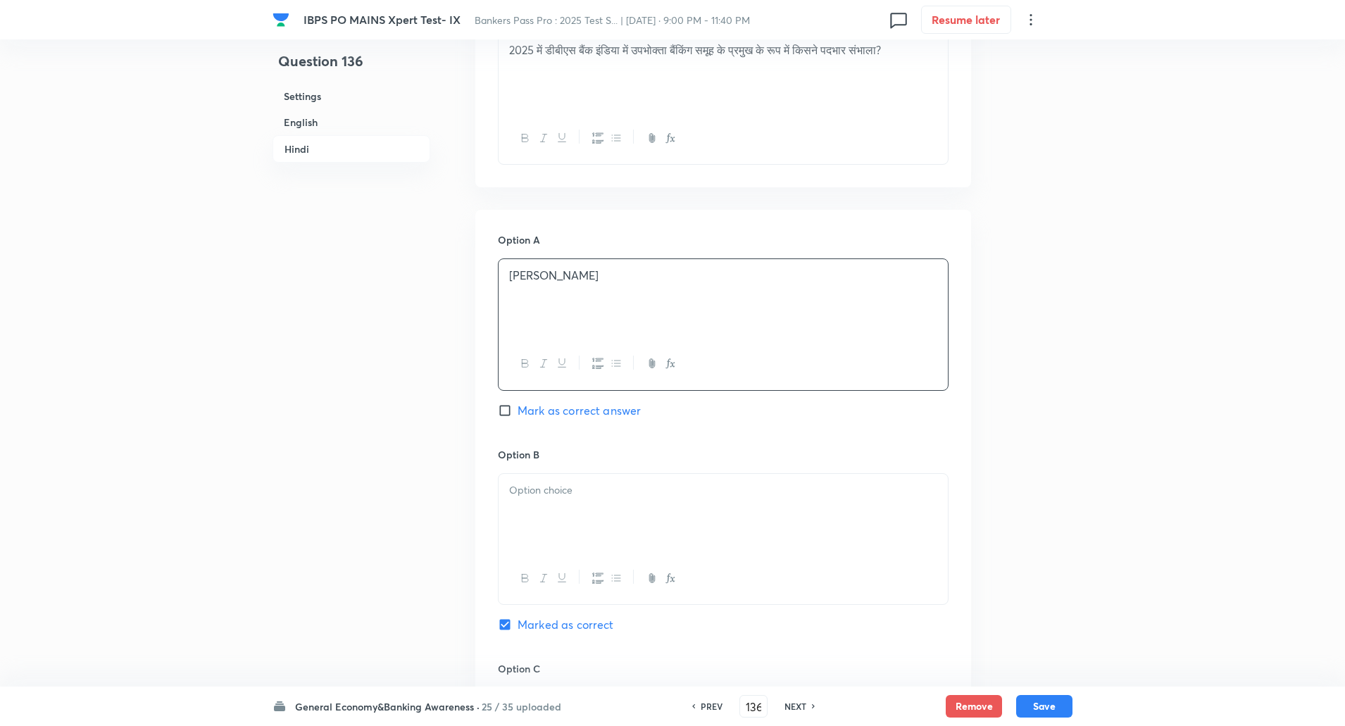
scroll to position [2121, 0]
click at [523, 485] on p at bounding box center [723, 483] width 428 height 16
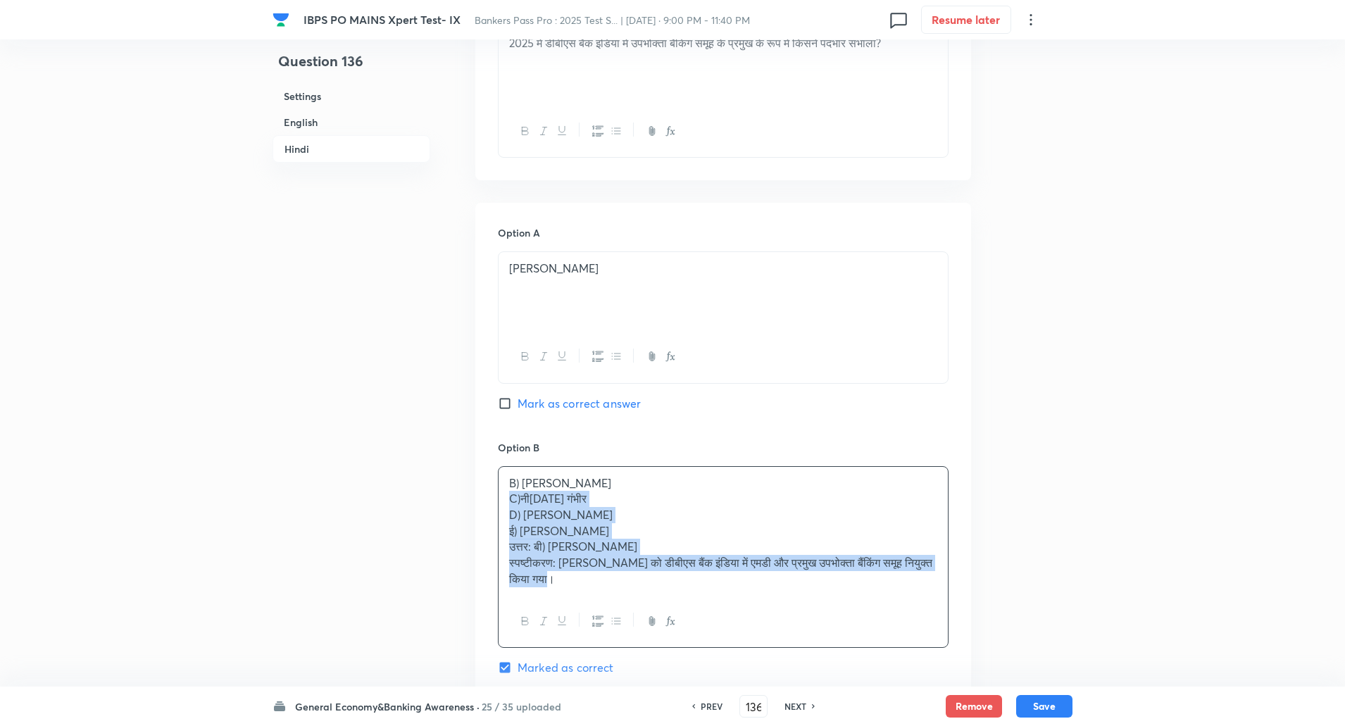
drag, startPoint x: 507, startPoint y: 501, endPoint x: 627, endPoint y: 658, distance: 197.5
click at [627, 658] on div "Option B B) अंबुज चंदना C)नीरज गंभीर D) सृष्टि सेठी ई) राजीव आनंद उत्तर: बी) अं…" at bounding box center [723, 572] width 451 height 264
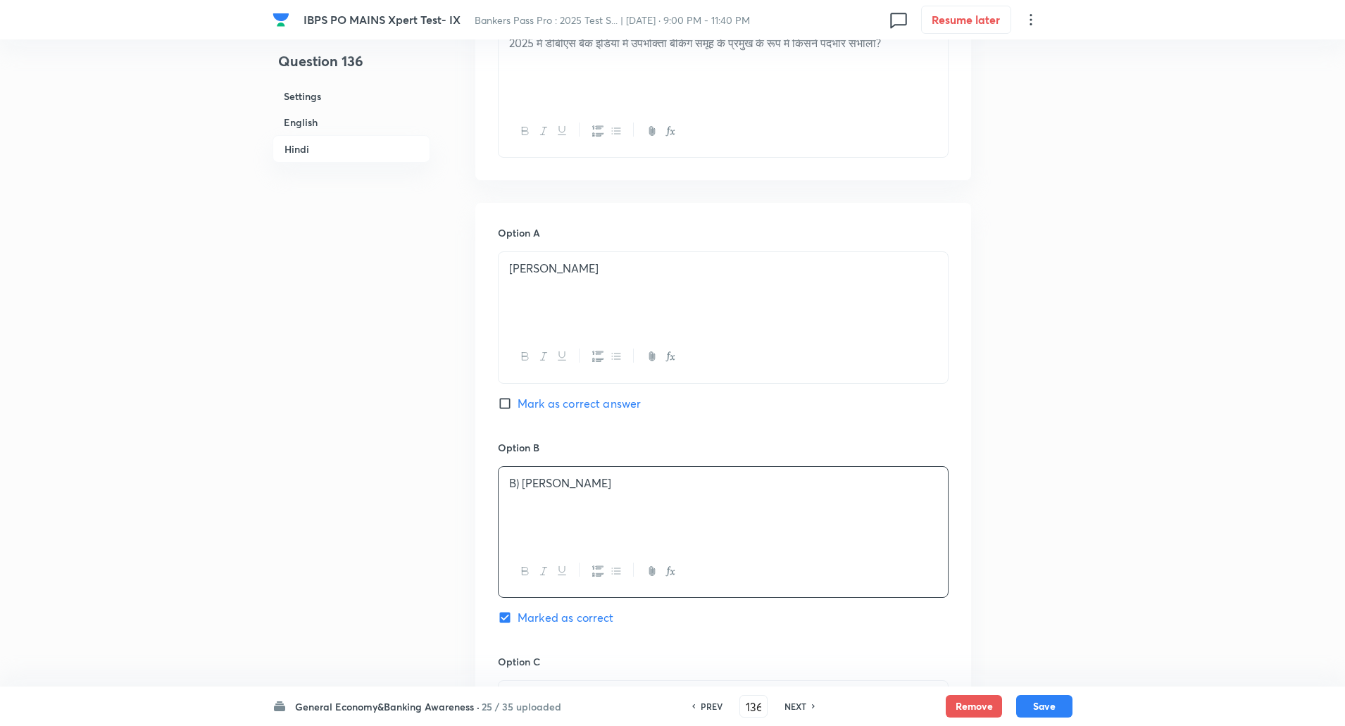
click at [522, 482] on p "B) अंबुज चंदना" at bounding box center [723, 483] width 428 height 16
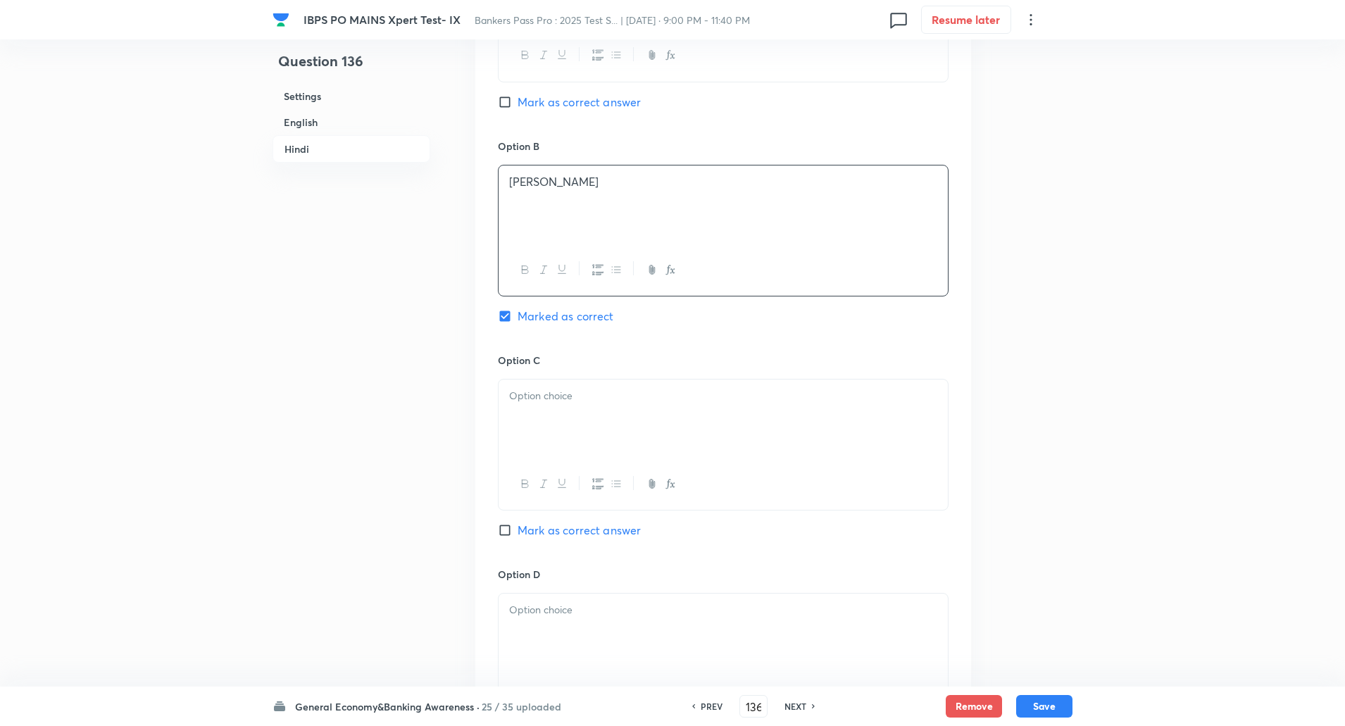
scroll to position [2423, 0]
click at [551, 390] on p at bounding box center [723, 395] width 428 height 16
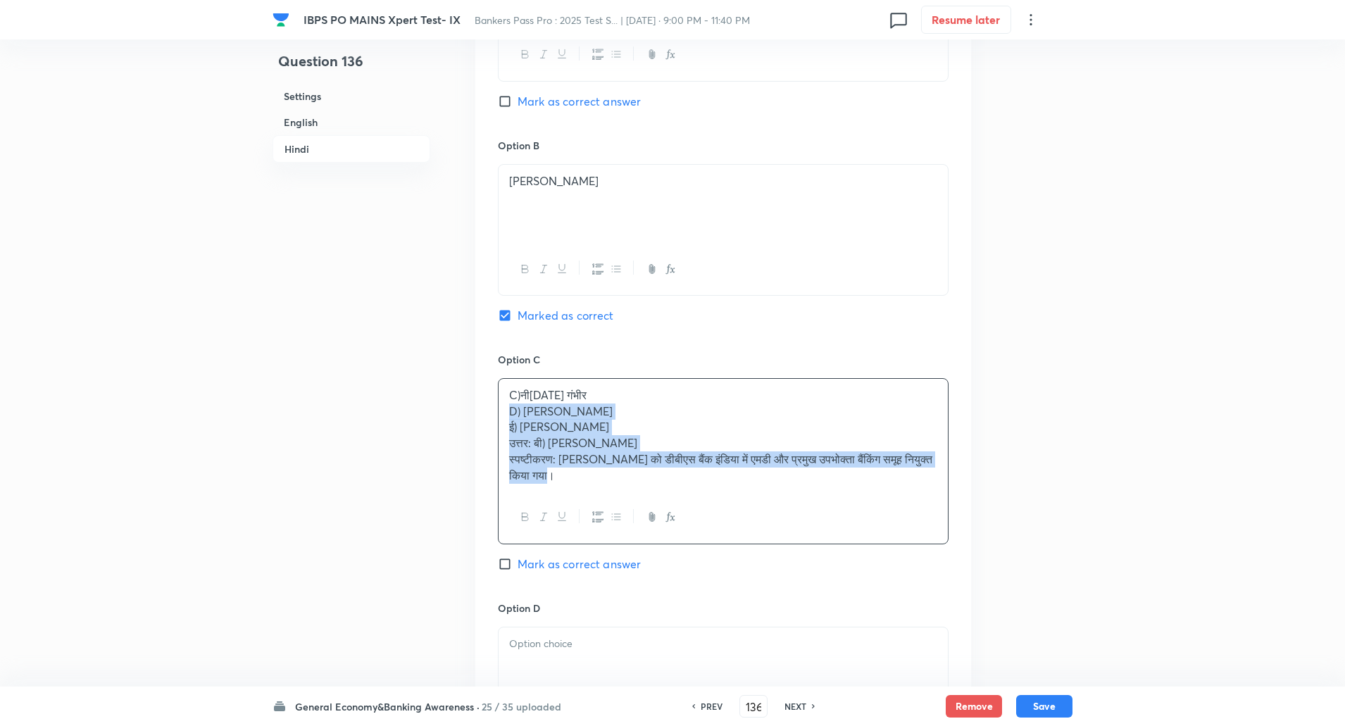
drag, startPoint x: 504, startPoint y: 410, endPoint x: 661, endPoint y: 564, distance: 219.2
click at [661, 564] on div "Option C C)नीरज गंभीर D) सृष्टि सेठी ई) राजीव आनंद उत्तर: बी) अंबुज चांदना स्पष…" at bounding box center [723, 476] width 451 height 249
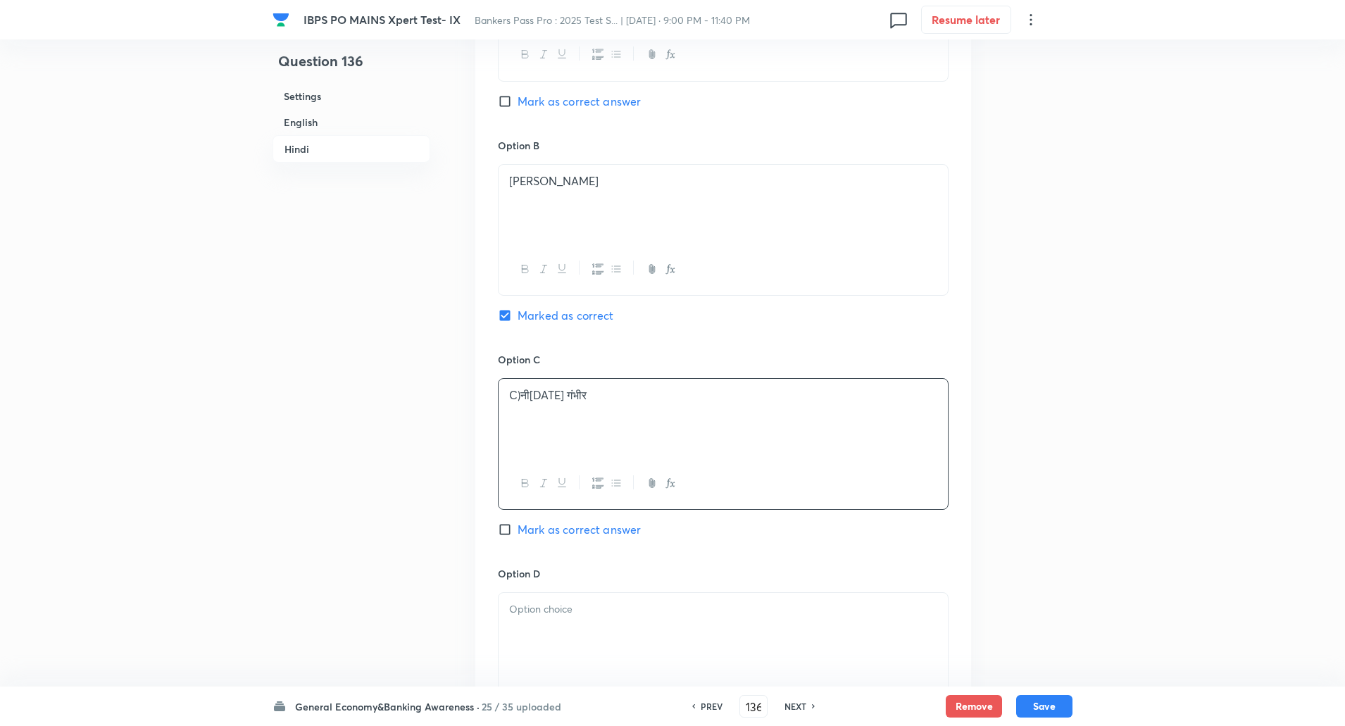
click at [523, 397] on p "C)नीरज गंभीर" at bounding box center [723, 395] width 428 height 16
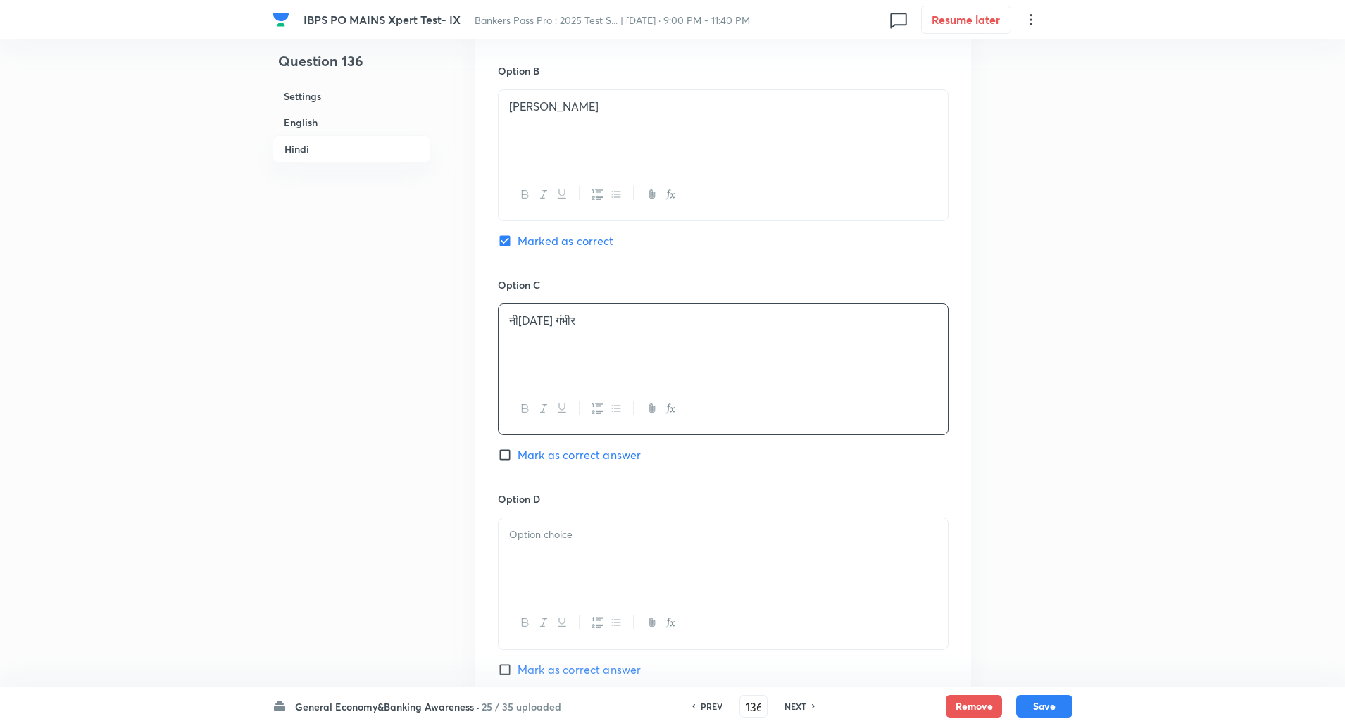
scroll to position [2594, 0]
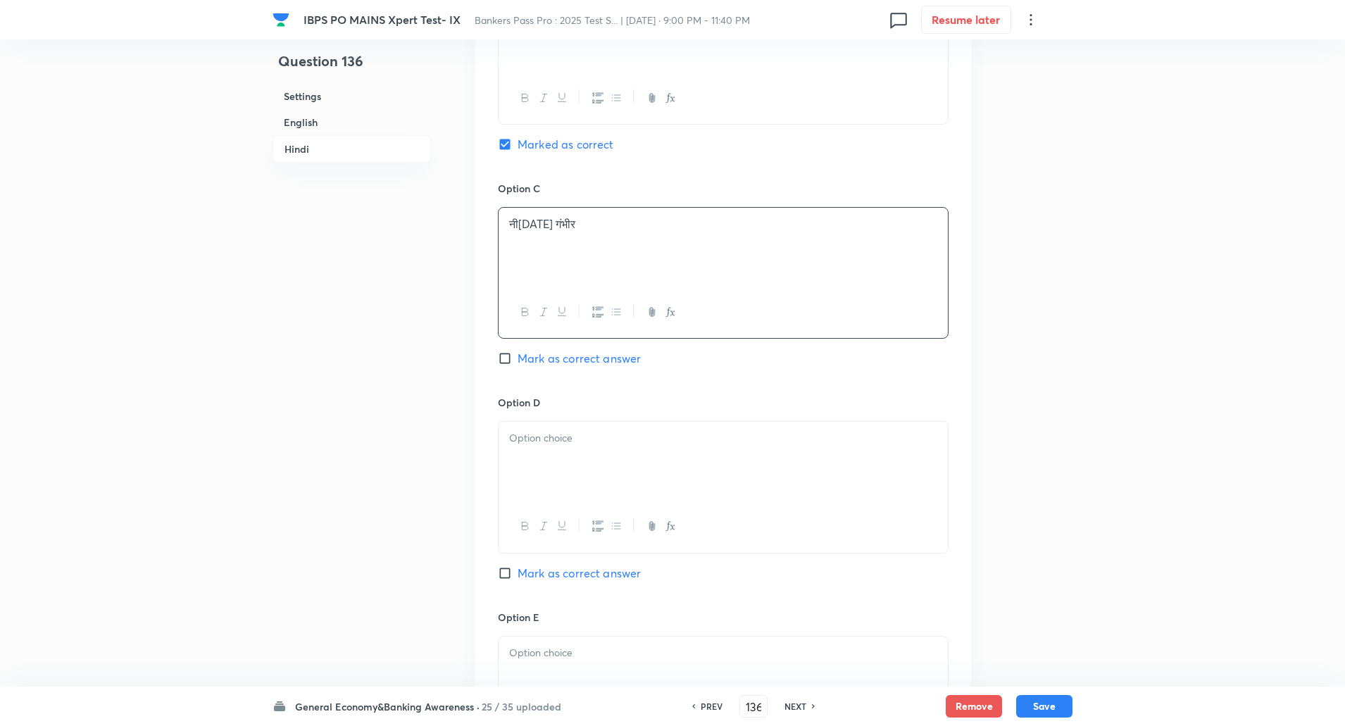
click at [521, 443] on p at bounding box center [723, 438] width 428 height 16
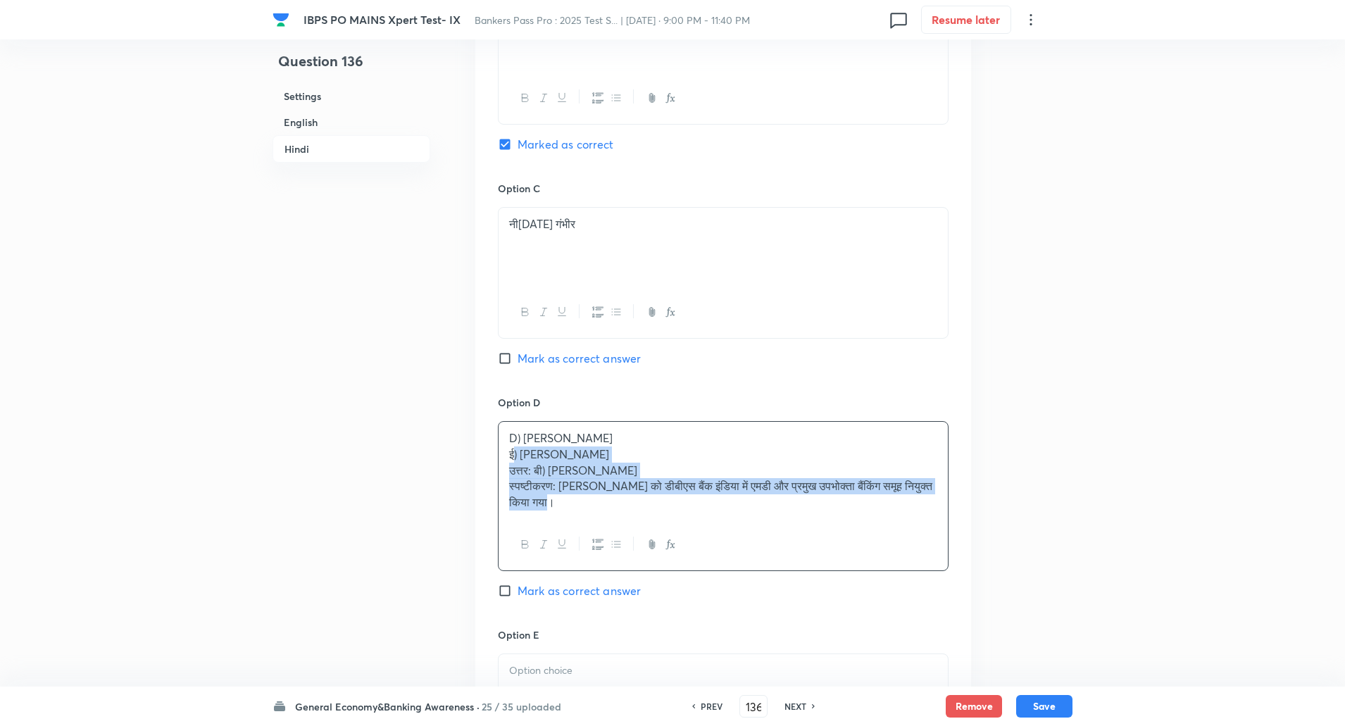
drag, startPoint x: 514, startPoint y: 460, endPoint x: 630, endPoint y: 567, distance: 157.5
click at [630, 567] on div "D) सृष्टि सेठी ई) राजीव आनंद उत्तर: बी) अंबुज चांदना स्पष्टीकरण: अंबुज चंदना को…" at bounding box center [723, 496] width 451 height 150
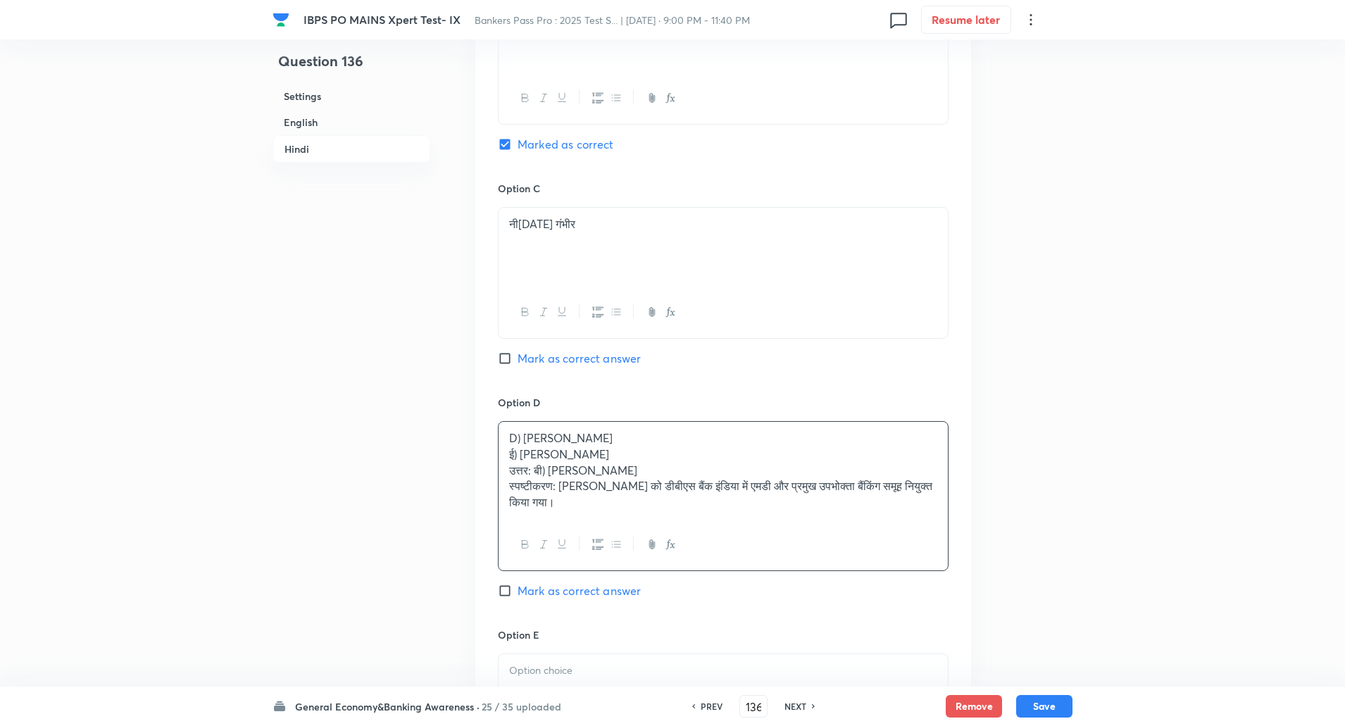
click at [505, 446] on div "D) सृष्टि सेठी ई) राजीव आनंद उत्तर: बी) अंबुज चांदना स्पष्टीकरण: अंबुज चंदना को…" at bounding box center [723, 470] width 449 height 97
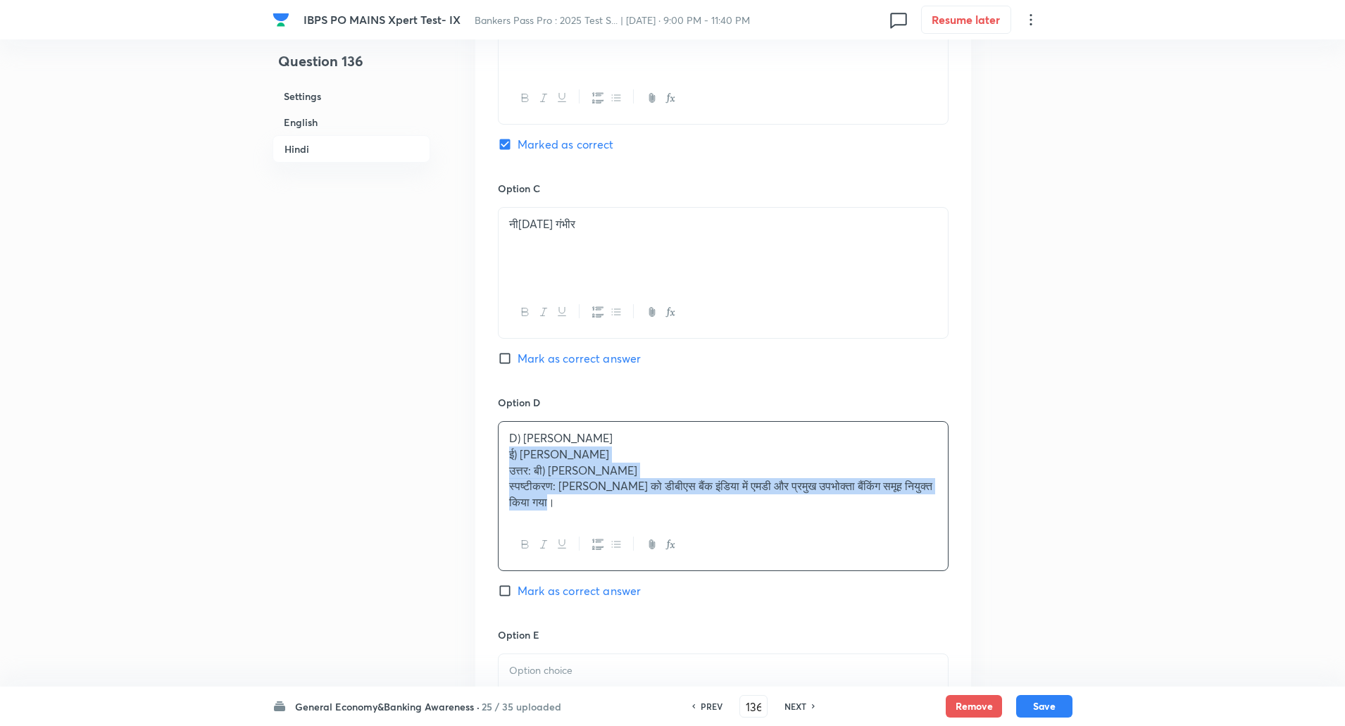
drag, startPoint x: 508, startPoint y: 452, endPoint x: 638, endPoint y: 592, distance: 191.4
click at [638, 592] on div "Option D D) सृष्टि सेठी ई) राजीव आनंद उत्तर: बी) अंबुज चांदना स्पष्टीकरण: अंबुज…" at bounding box center [723, 511] width 451 height 232
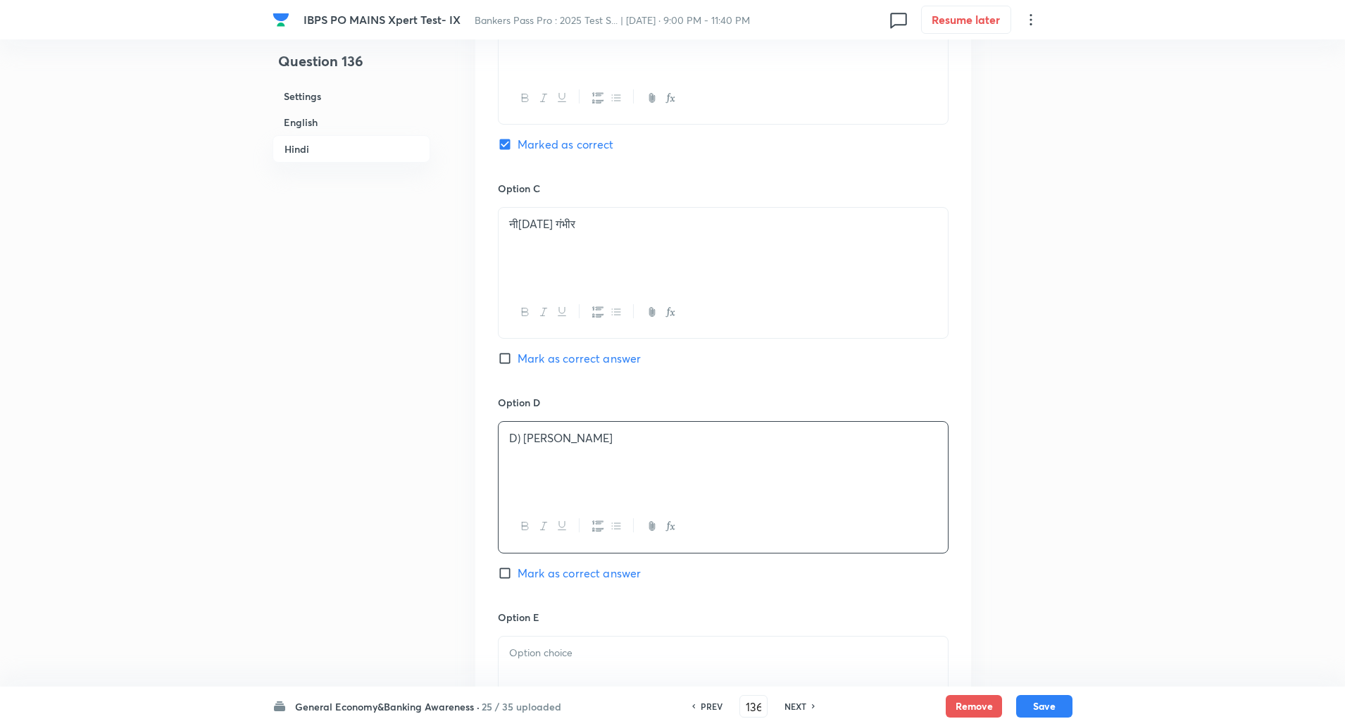
click at [521, 437] on p "D) सृष्टि सेठी" at bounding box center [723, 438] width 428 height 16
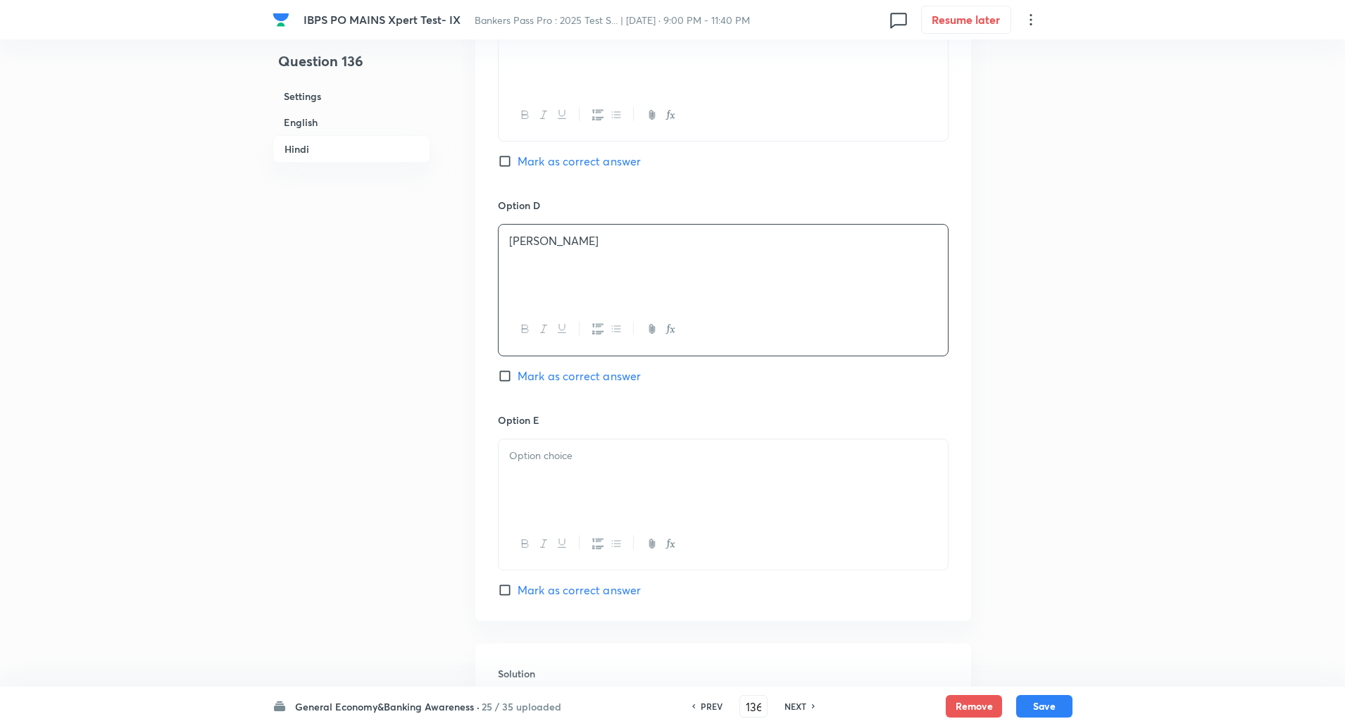
scroll to position [2794, 0]
click at [521, 466] on div at bounding box center [723, 476] width 449 height 79
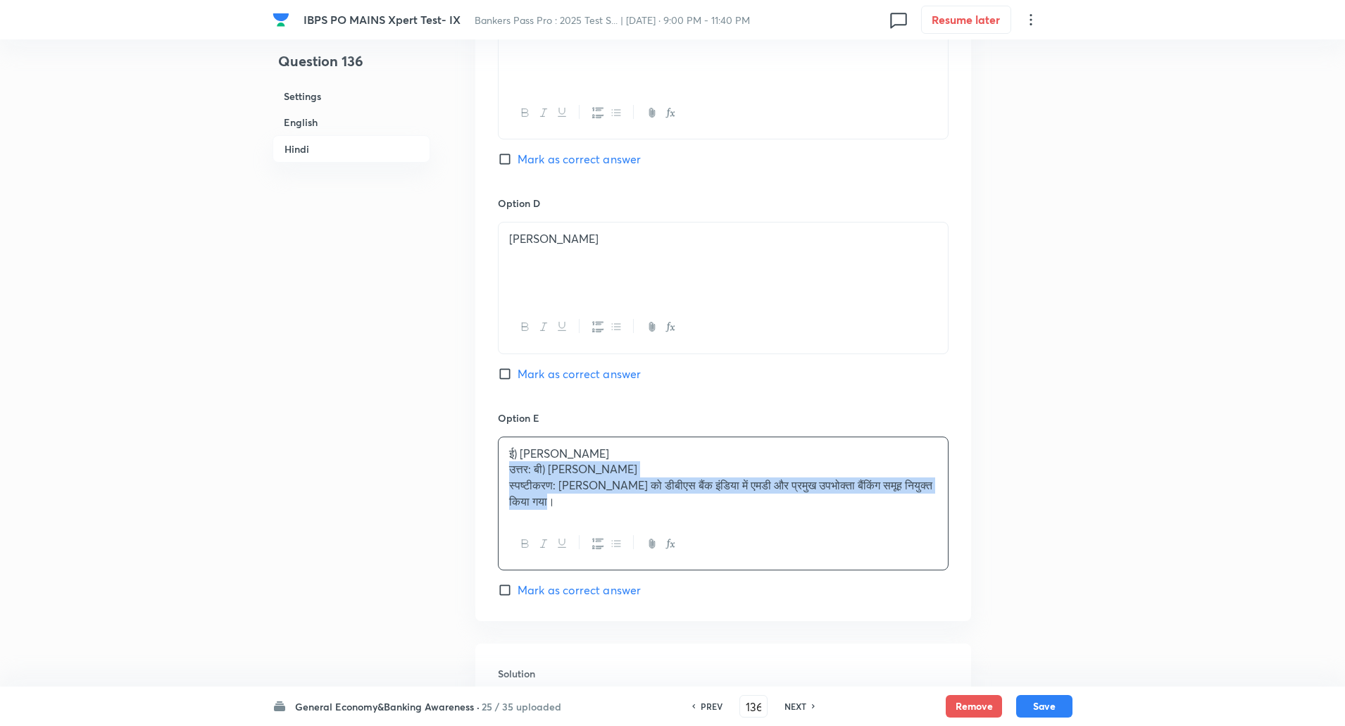
drag, startPoint x: 502, startPoint y: 470, endPoint x: 600, endPoint y: 555, distance: 130.3
click at [600, 555] on div "ई) राजीव आनंद उत्तर: बी) अंबुज चांदना स्पष्टीकरण: अंबुज चंदना को डीबीएस बैंक इं…" at bounding box center [723, 504] width 451 height 134
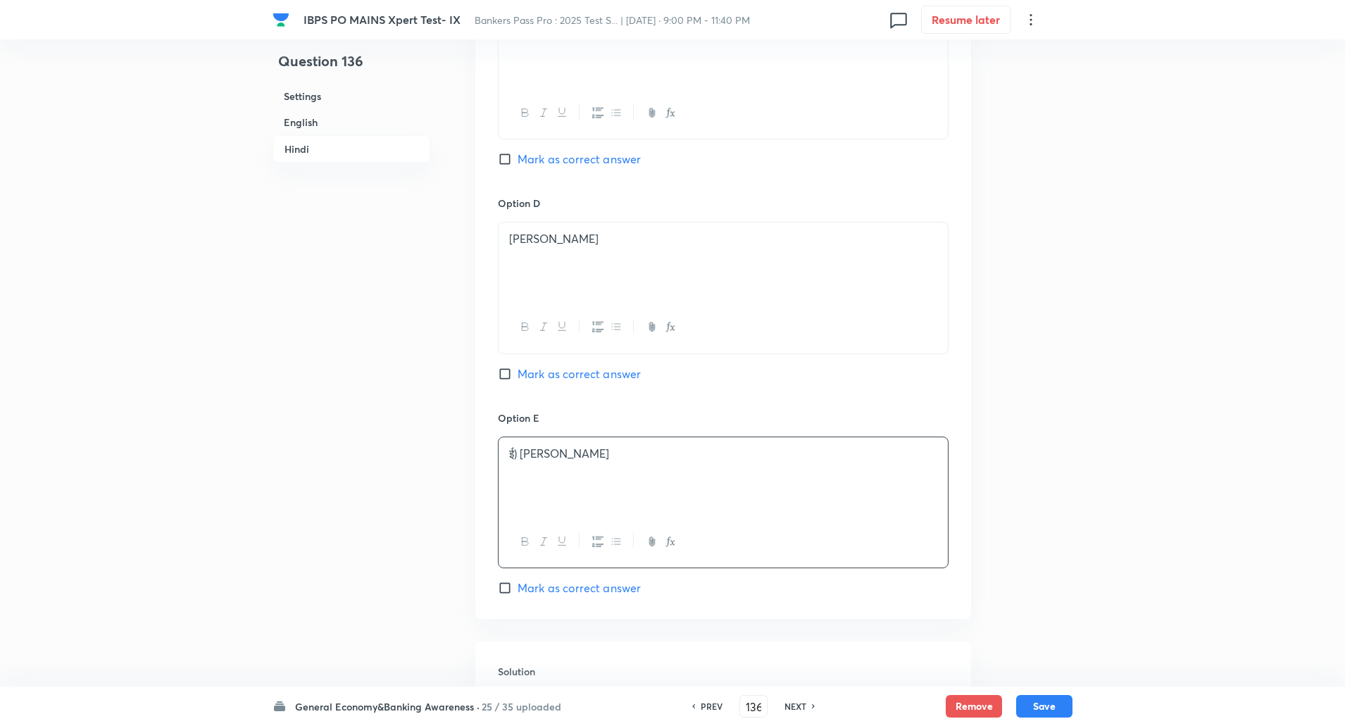
click at [523, 452] on p "ई) राजीव आनंद" at bounding box center [723, 454] width 428 height 16
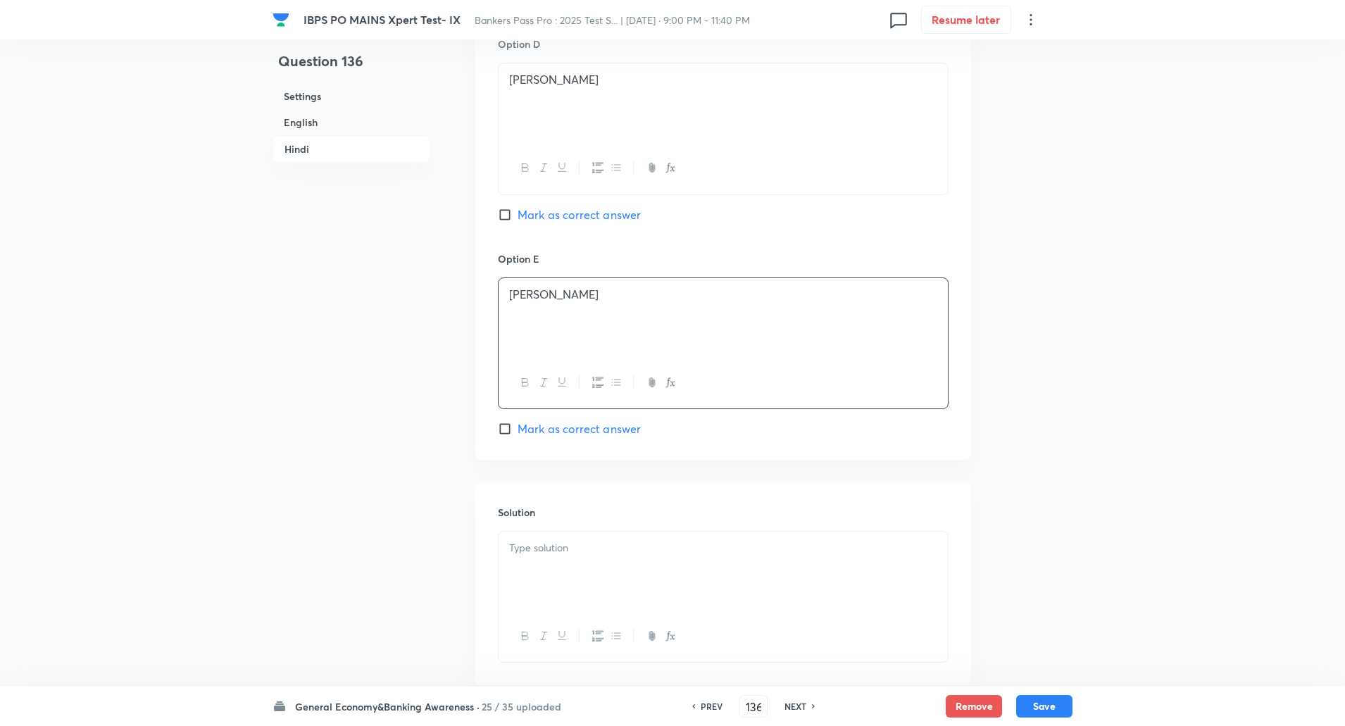
scroll to position [3036, 0]
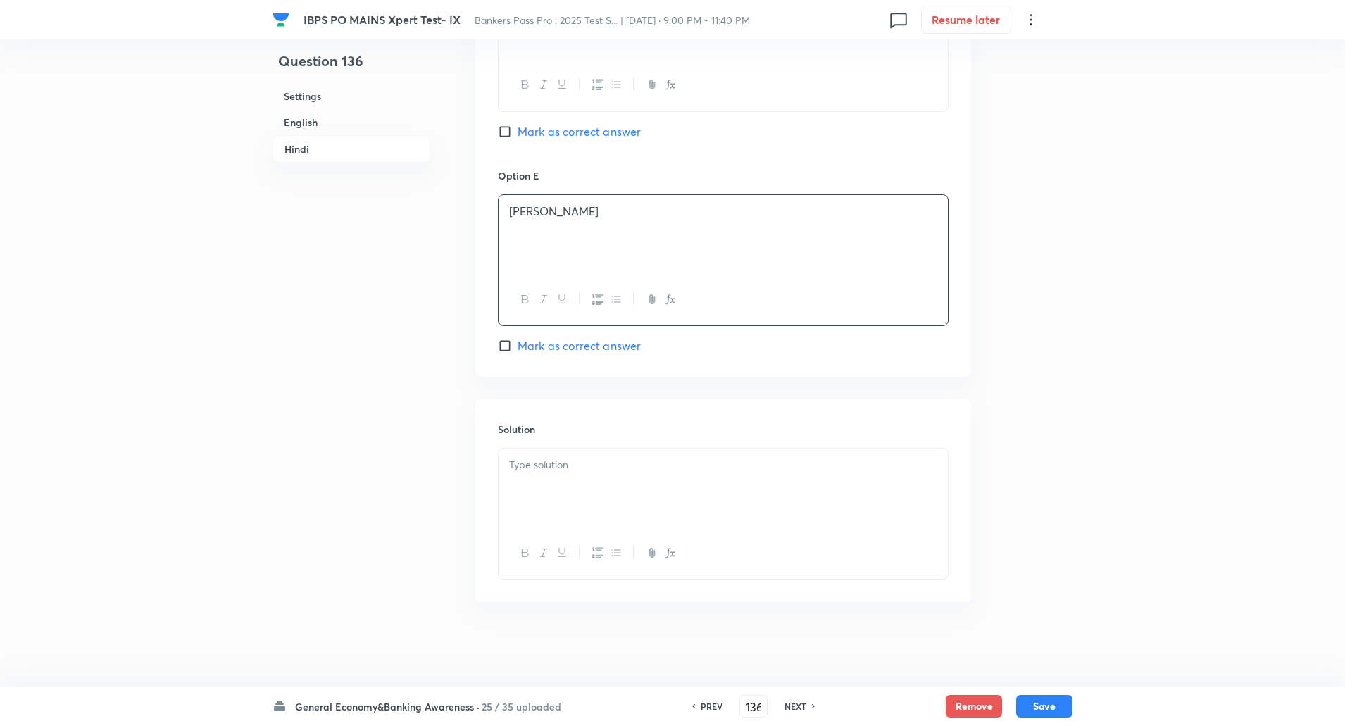
click at [523, 464] on p at bounding box center [723, 465] width 428 height 16
drag, startPoint x: 506, startPoint y: 462, endPoint x: 559, endPoint y: 485, distance: 58.4
click at [559, 485] on div "उत्तर: बी) अंबुज चांदना स्पष्टीकरण: अंबुज चंदना को डीबीएस बैंक इंडिया में एमडी …" at bounding box center [723, 488] width 449 height 79
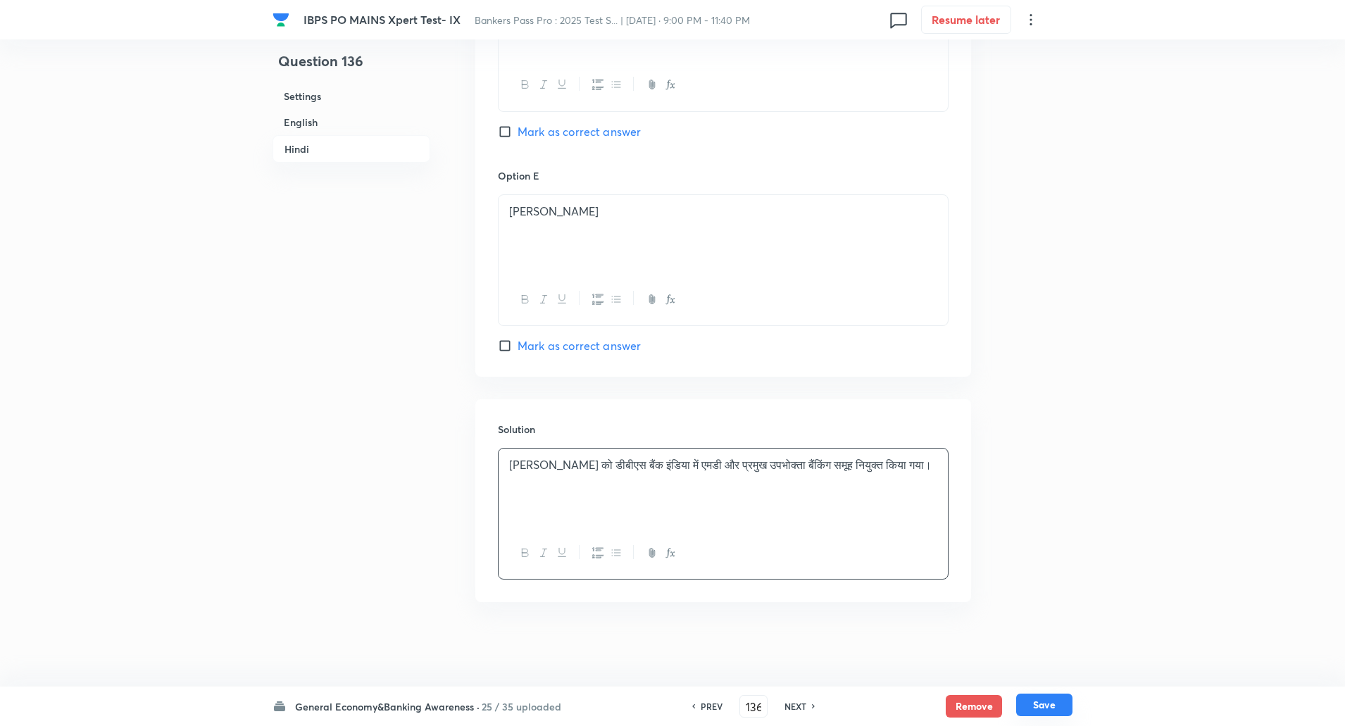
click at [1044, 702] on button "Save" at bounding box center [1044, 705] width 56 height 23
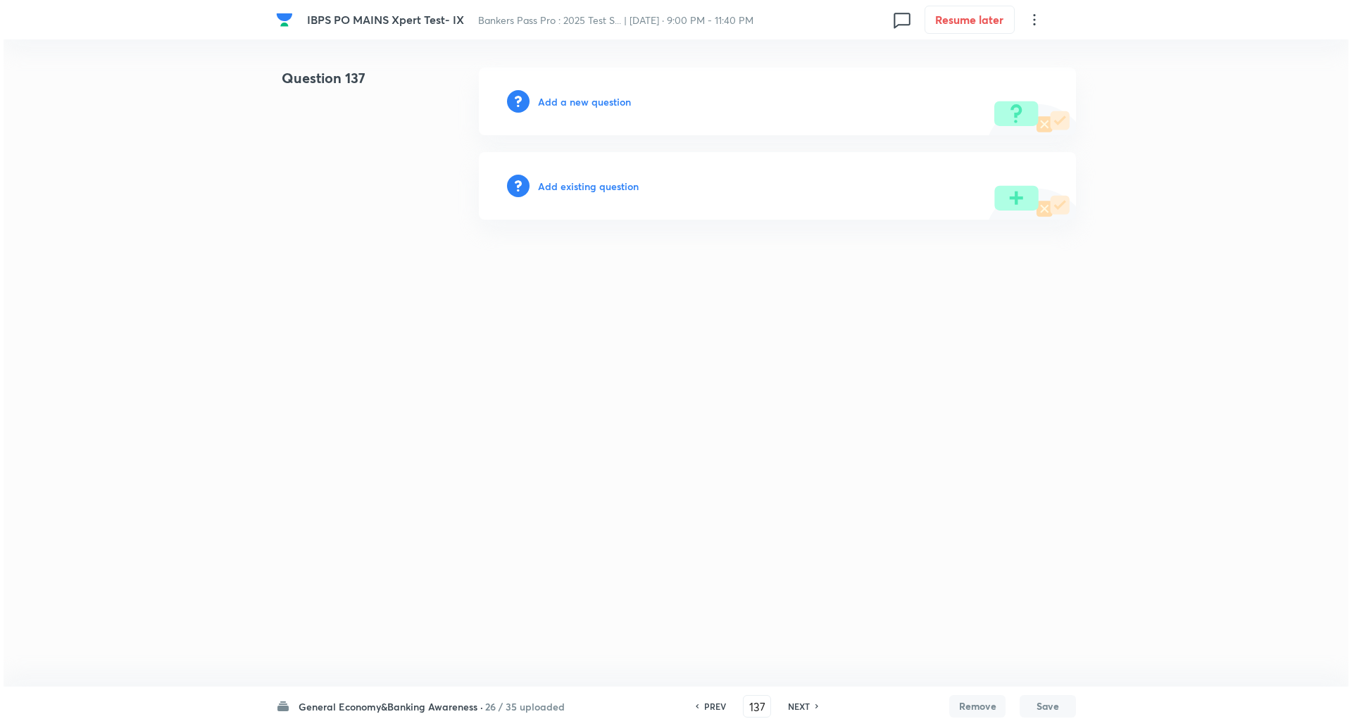
scroll to position [0, 0]
click at [566, 92] on div "Add a new question" at bounding box center [777, 102] width 597 height 68
drag, startPoint x: 566, startPoint y: 92, endPoint x: 567, endPoint y: 106, distance: 13.5
click at [567, 106] on div "Add a new question" at bounding box center [777, 102] width 597 height 68
click at [567, 106] on h6 "Add a new question" at bounding box center [584, 101] width 93 height 15
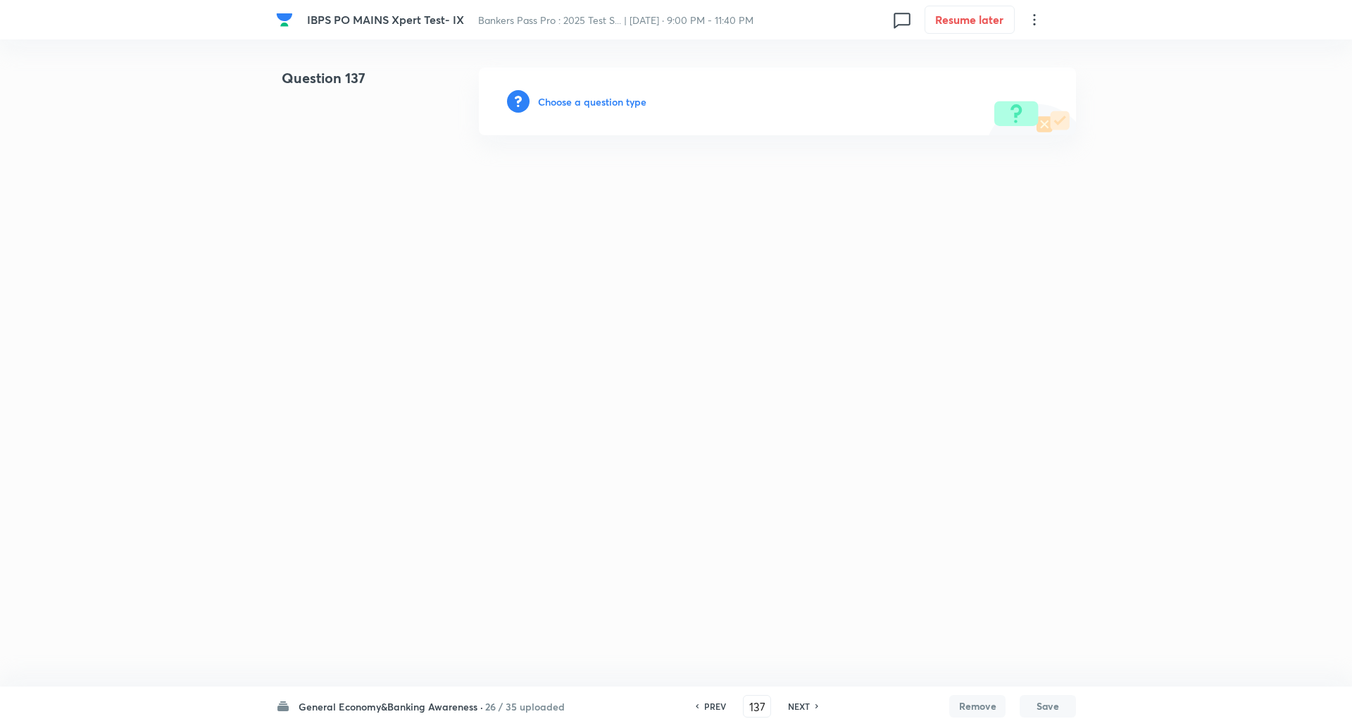
click at [567, 106] on h6 "Choose a question type" at bounding box center [592, 101] width 108 height 15
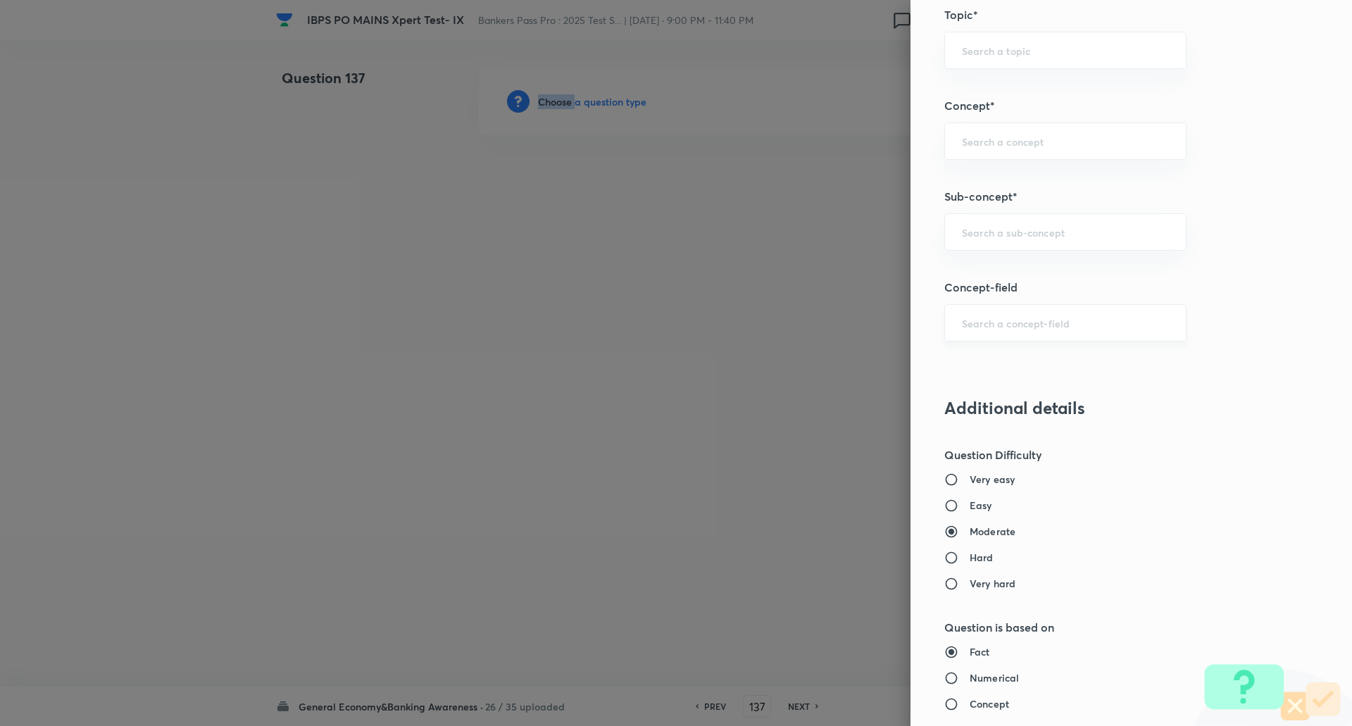
scroll to position [723, 0]
click at [1064, 236] on input "text" at bounding box center [1065, 230] width 207 height 13
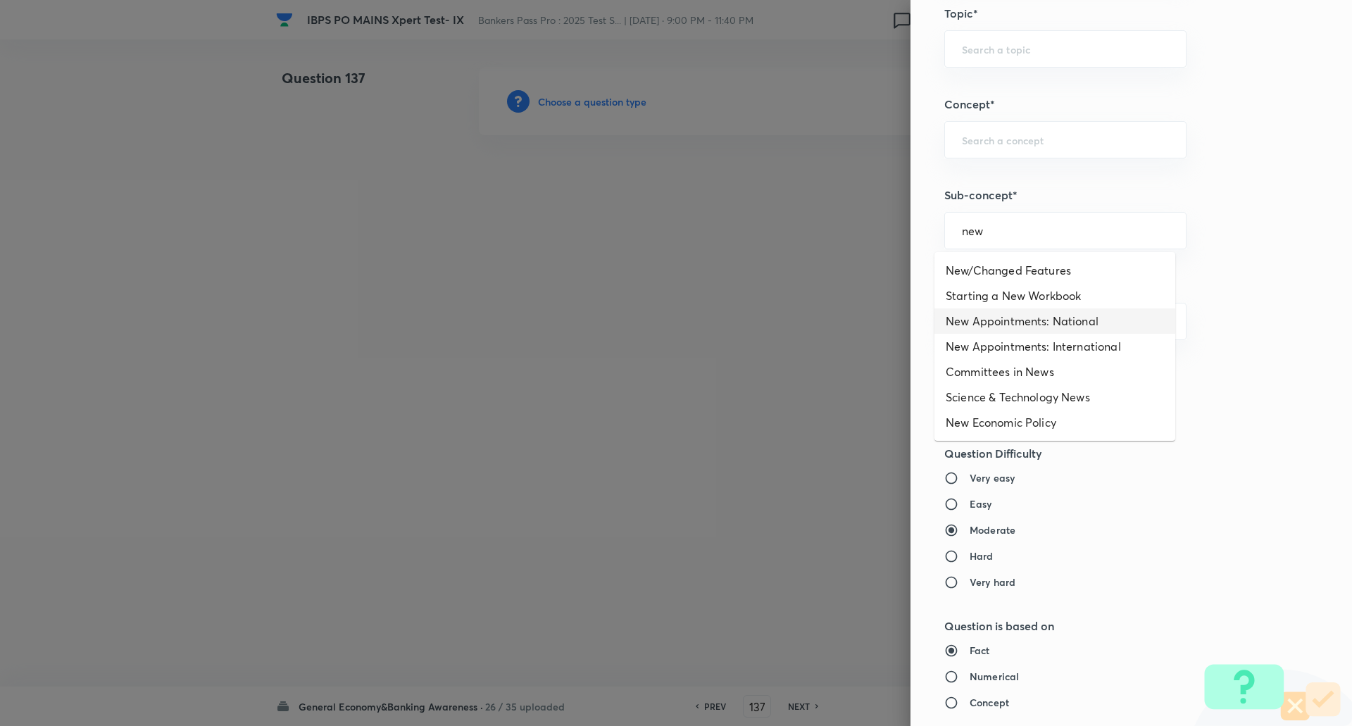
click at [1053, 318] on li "New Appointments: National" at bounding box center [1055, 321] width 241 height 25
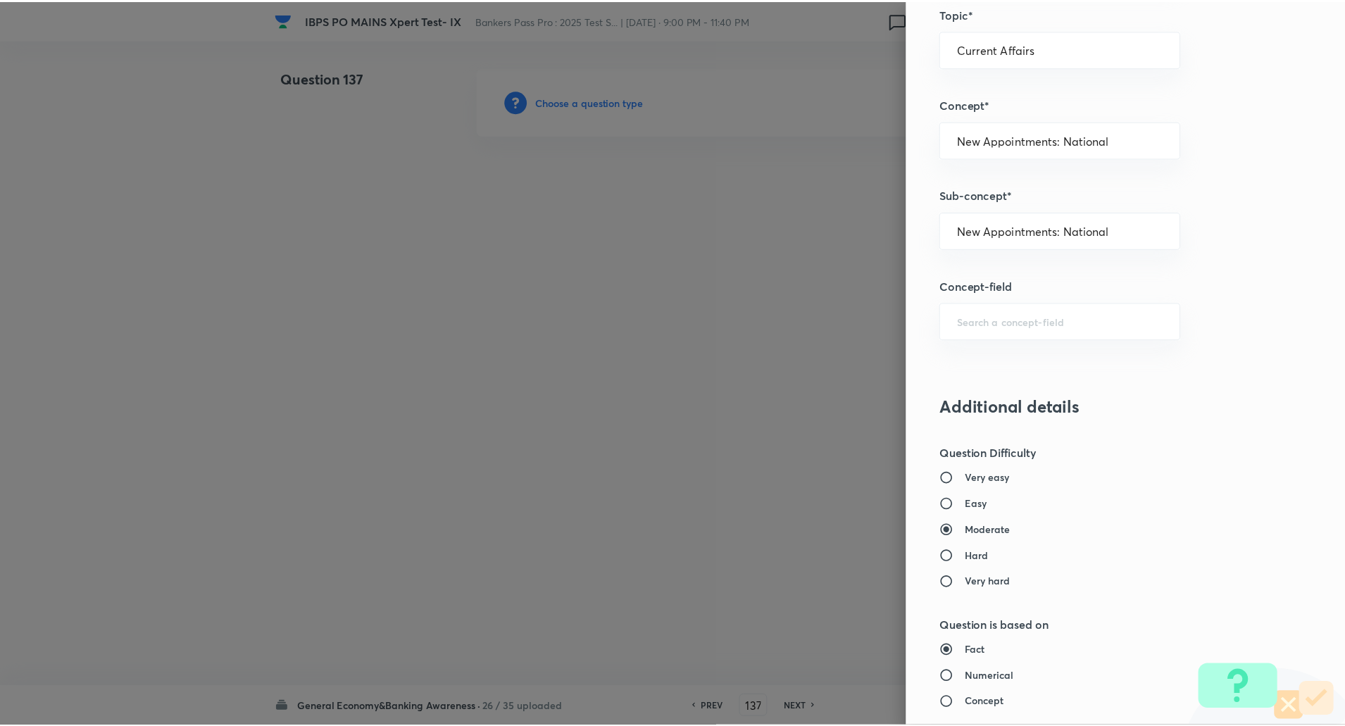
scroll to position [1194, 0]
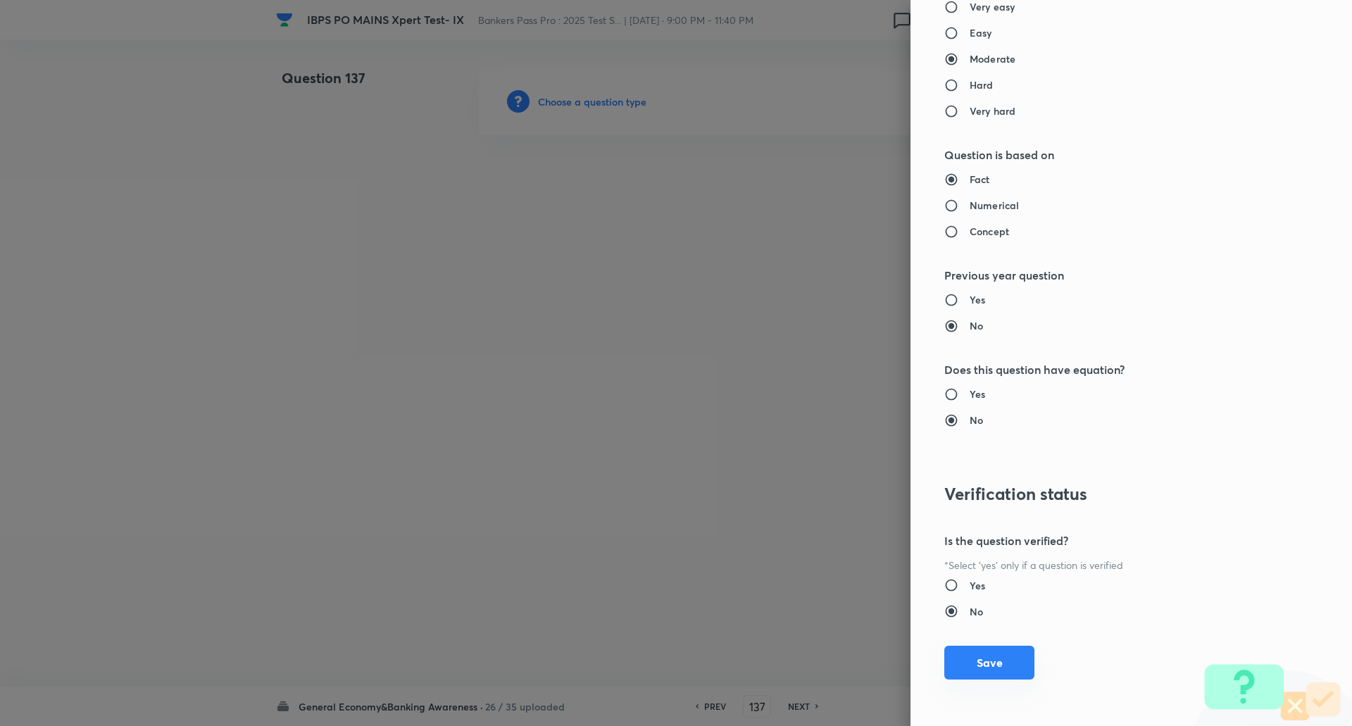
click at [1005, 668] on button "Save" at bounding box center [990, 663] width 90 height 34
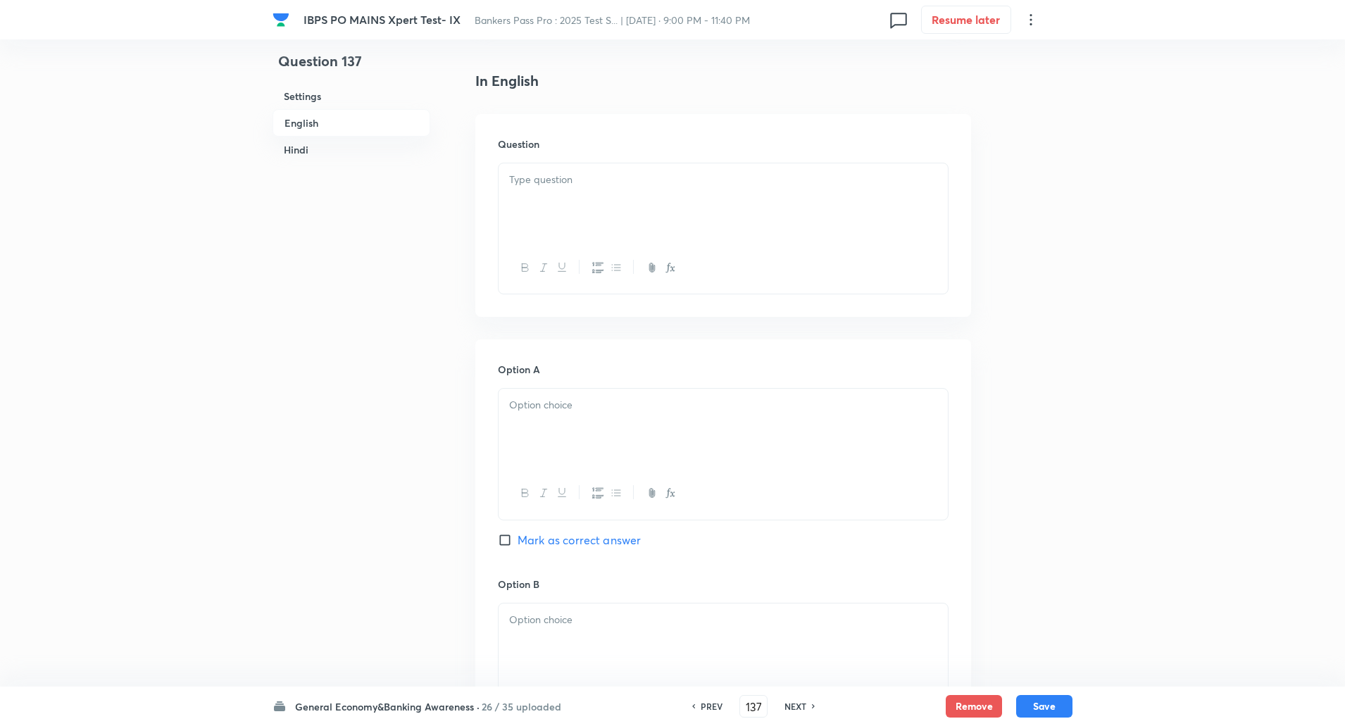
scroll to position [340, 0]
click at [943, 231] on div at bounding box center [723, 207] width 449 height 79
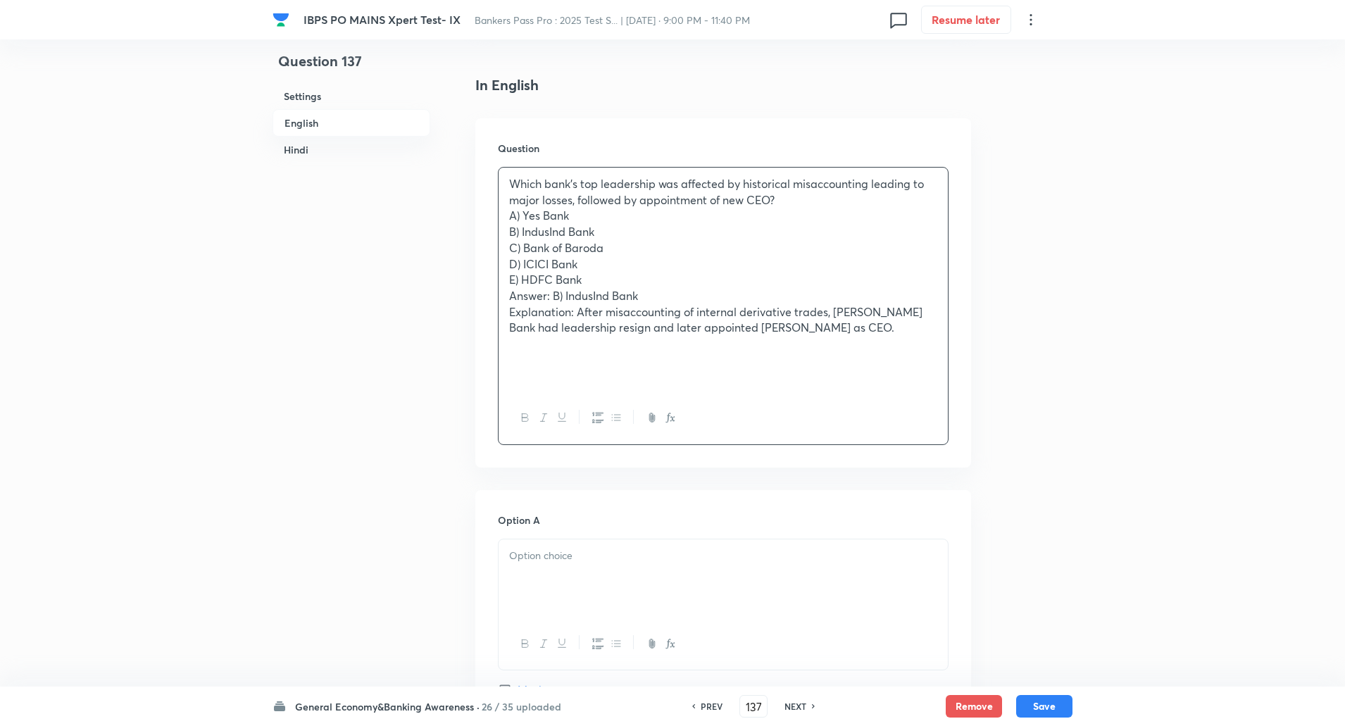
click at [873, 200] on p "Which bank’s top leadership was affected by historical misaccounting leading to…" at bounding box center [723, 192] width 428 height 32
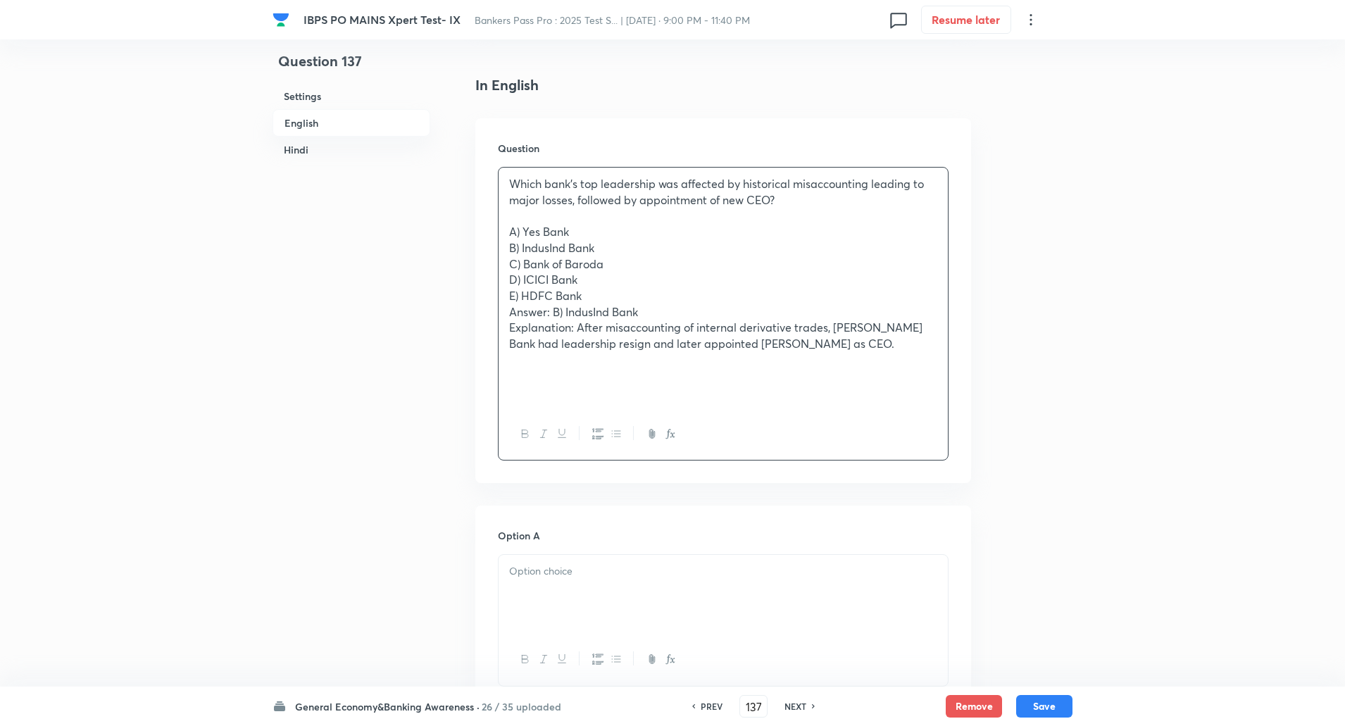
drag, startPoint x: 498, startPoint y: 233, endPoint x: 842, endPoint y: 390, distance: 377.9
click at [842, 390] on div "Which bank’s top leadership was affected by historical misaccounting leading to…" at bounding box center [723, 314] width 451 height 294
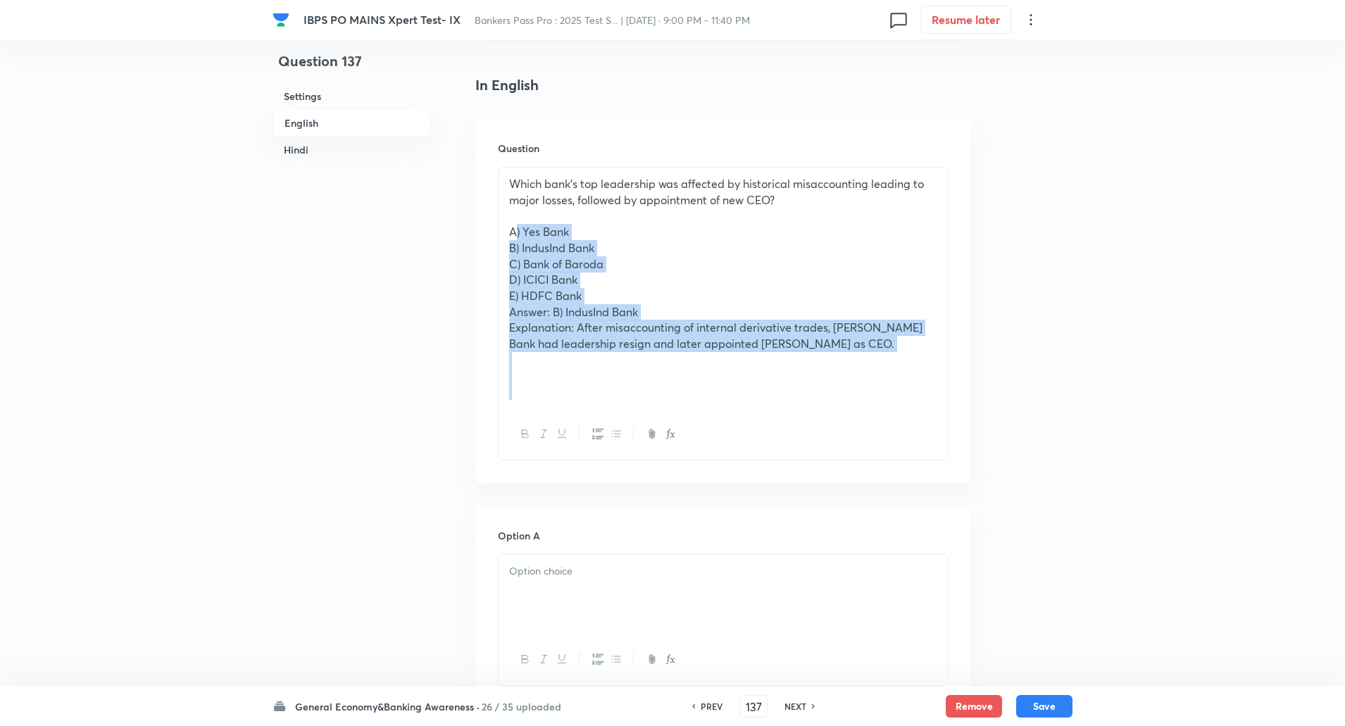
drag, startPoint x: 507, startPoint y: 230, endPoint x: 1002, endPoint y: 503, distance: 565.0
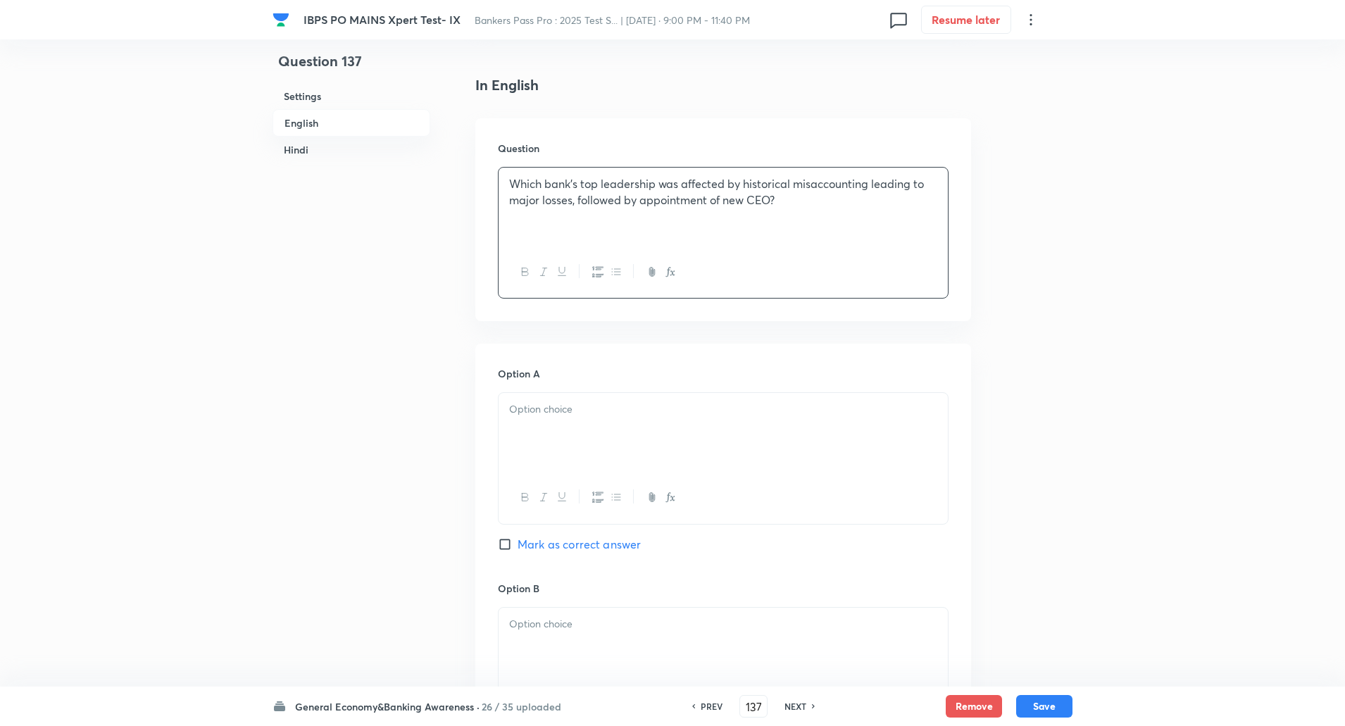
scroll to position [497, 0]
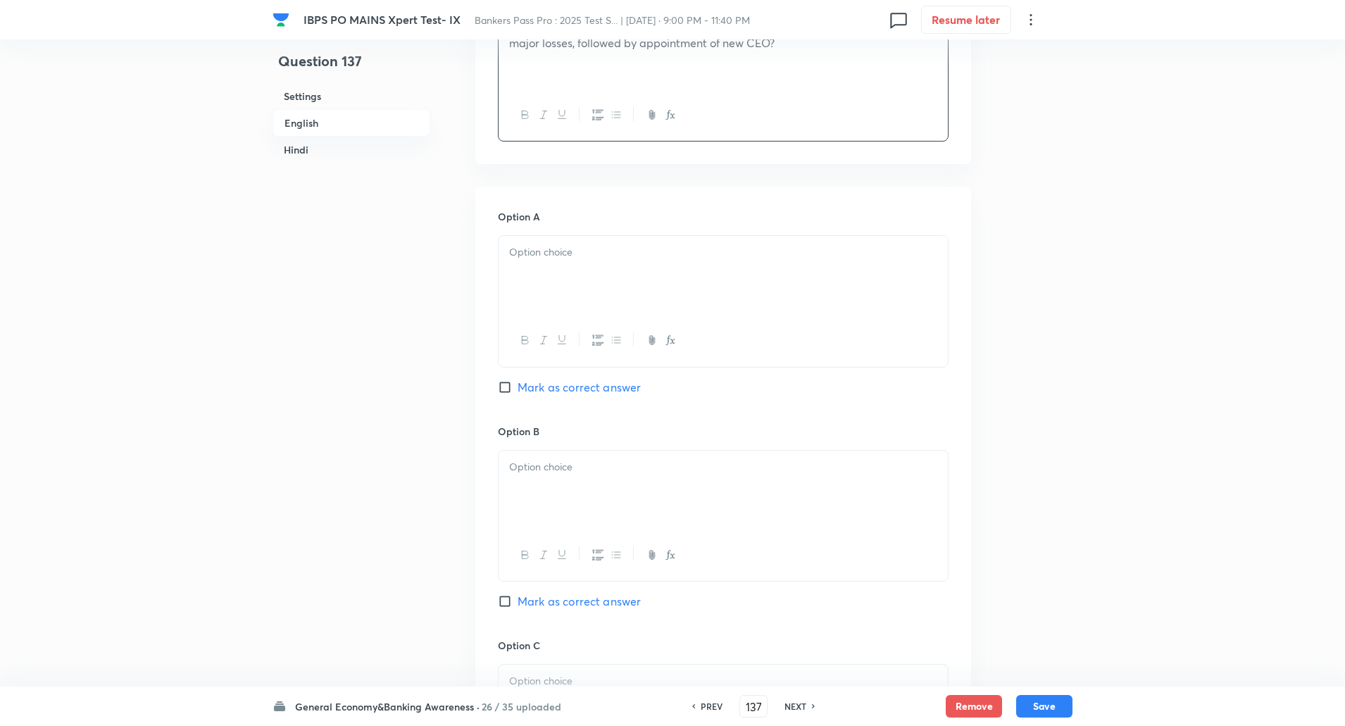
click at [925, 301] on div at bounding box center [723, 275] width 449 height 79
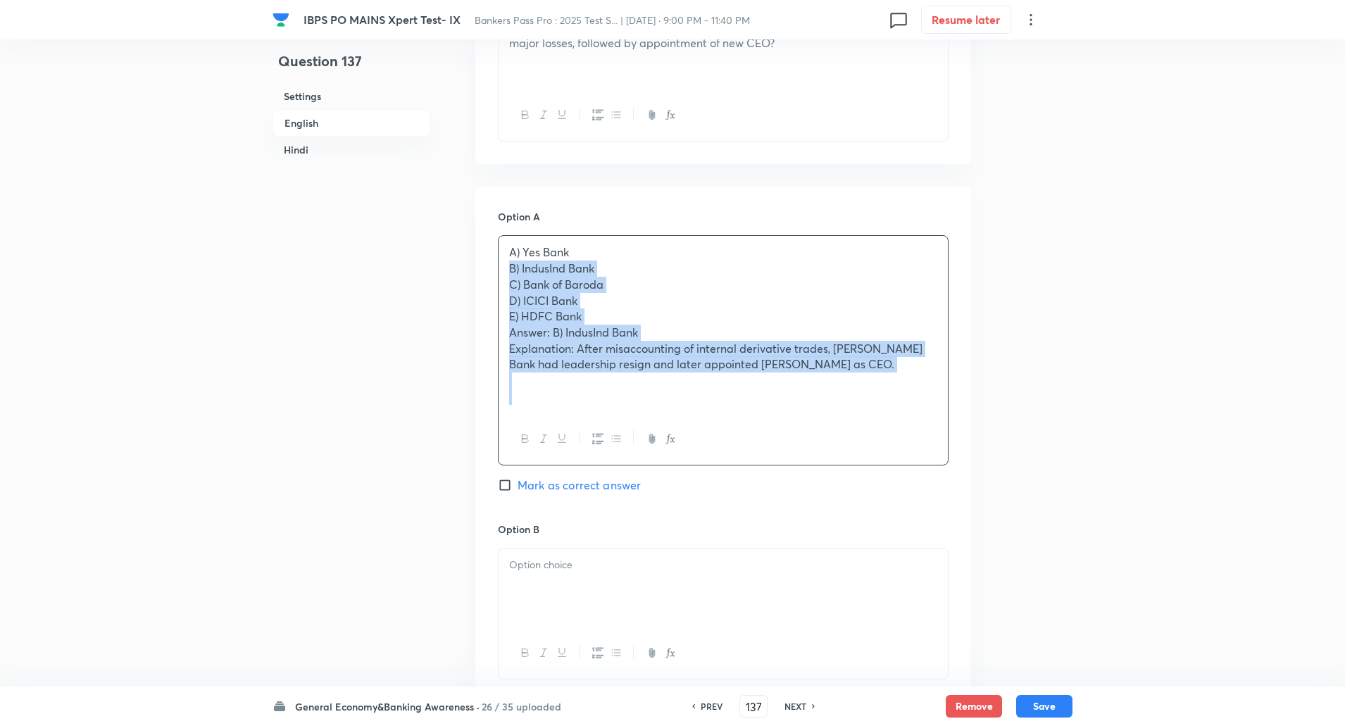
drag, startPoint x: 507, startPoint y: 272, endPoint x: 921, endPoint y: 462, distance: 455.8
click at [921, 462] on div "A) Yes Bank B) IndusInd Bank C) Bank of Baroda D) ICICI Bank E) HDFC Bank Answe…" at bounding box center [723, 350] width 451 height 230
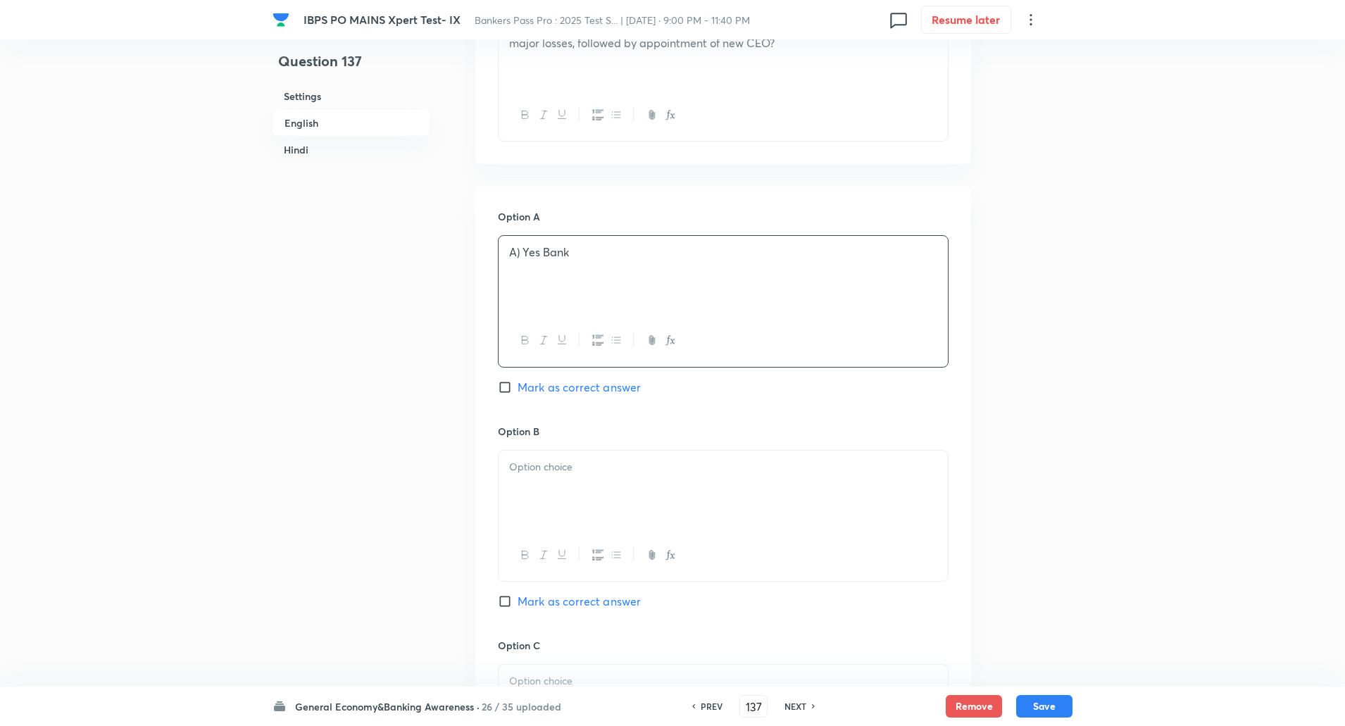
click at [522, 256] on p "A) Yes Bank" at bounding box center [723, 252] width 428 height 16
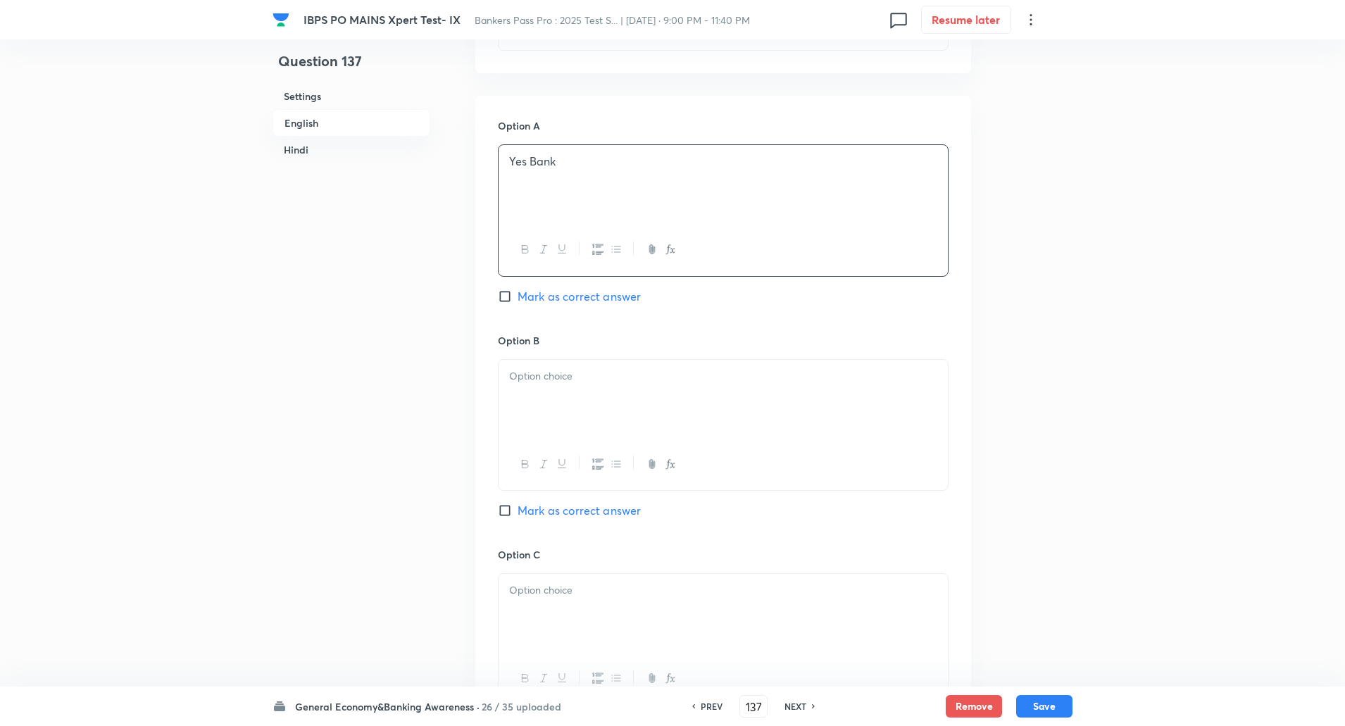
scroll to position [588, 0]
click at [548, 406] on div at bounding box center [723, 398] width 449 height 79
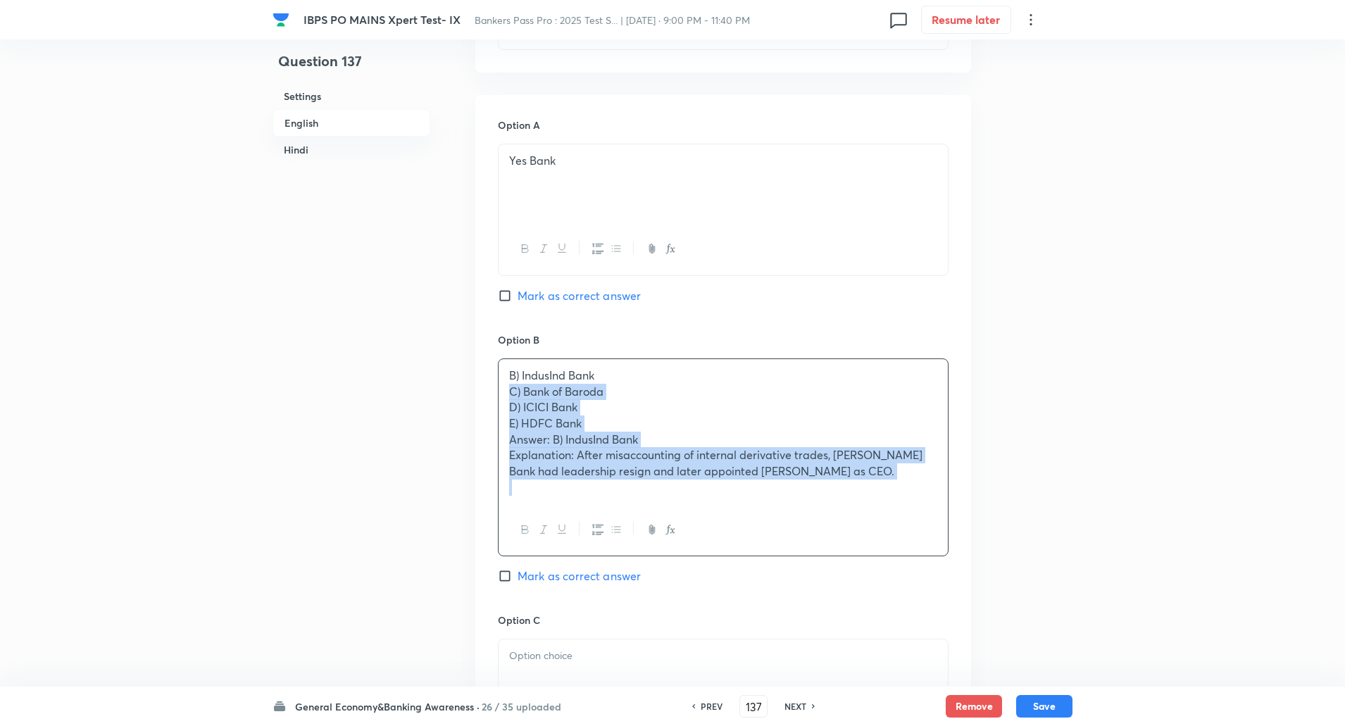
drag, startPoint x: 512, startPoint y: 396, endPoint x: 880, endPoint y: 535, distance: 393.7
click at [880, 535] on div "B) IndusInd Bank C) Bank of Baroda D) ICICI Bank E) HDFC Bank Answer: B) IndusI…" at bounding box center [723, 458] width 451 height 198
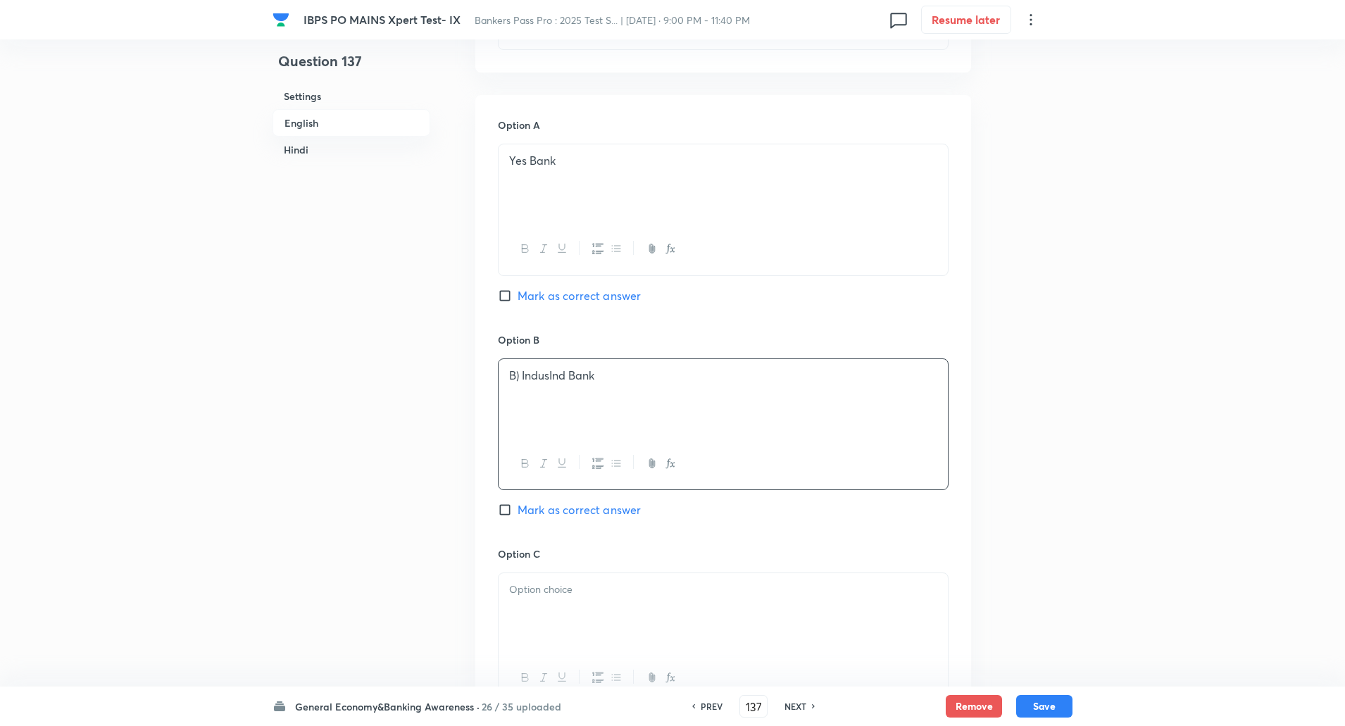
click at [520, 377] on p "B) IndusInd Bank" at bounding box center [723, 376] width 428 height 16
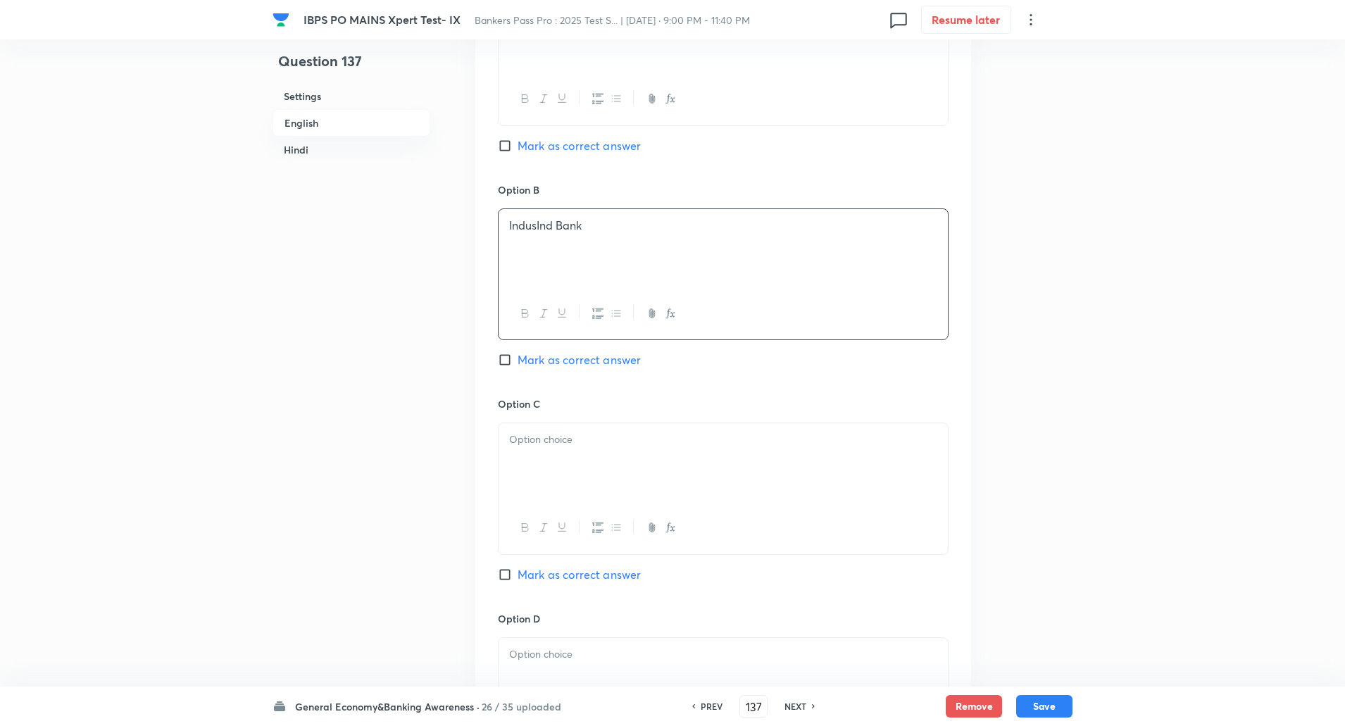
scroll to position [772, 0]
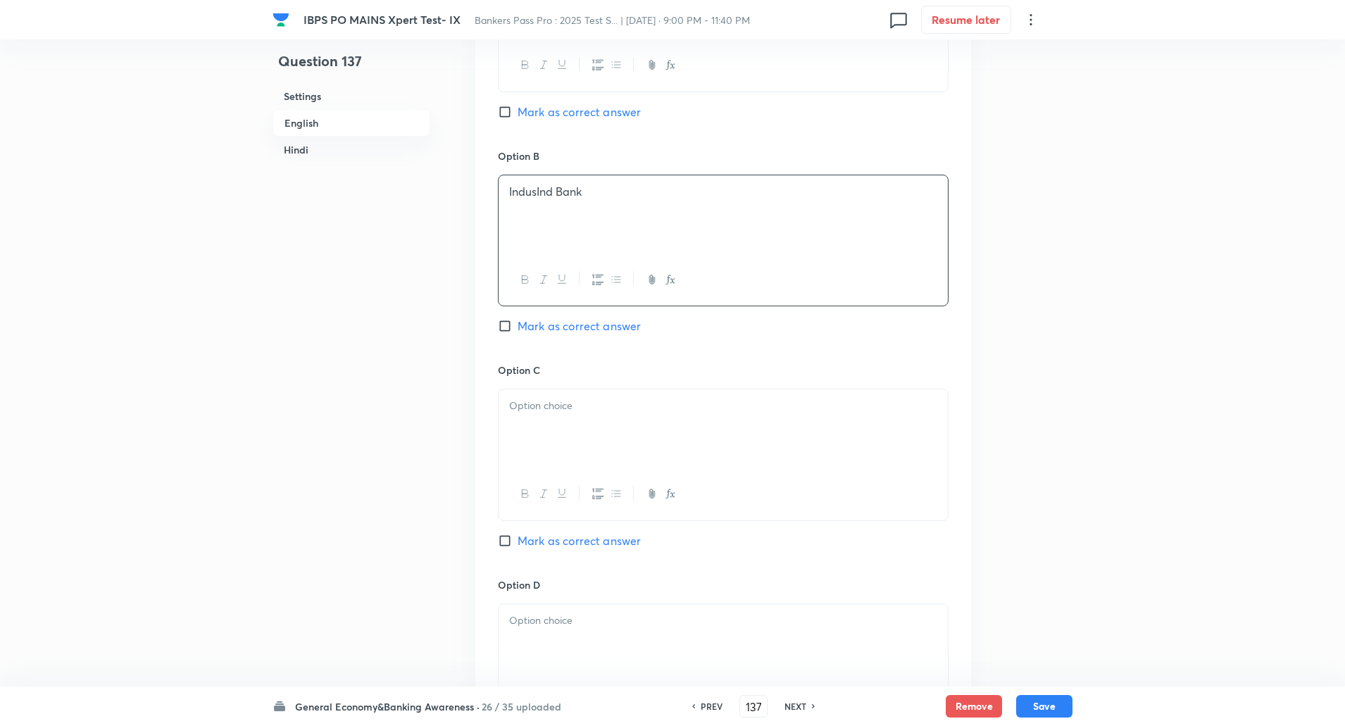
click at [523, 403] on p at bounding box center [723, 406] width 428 height 16
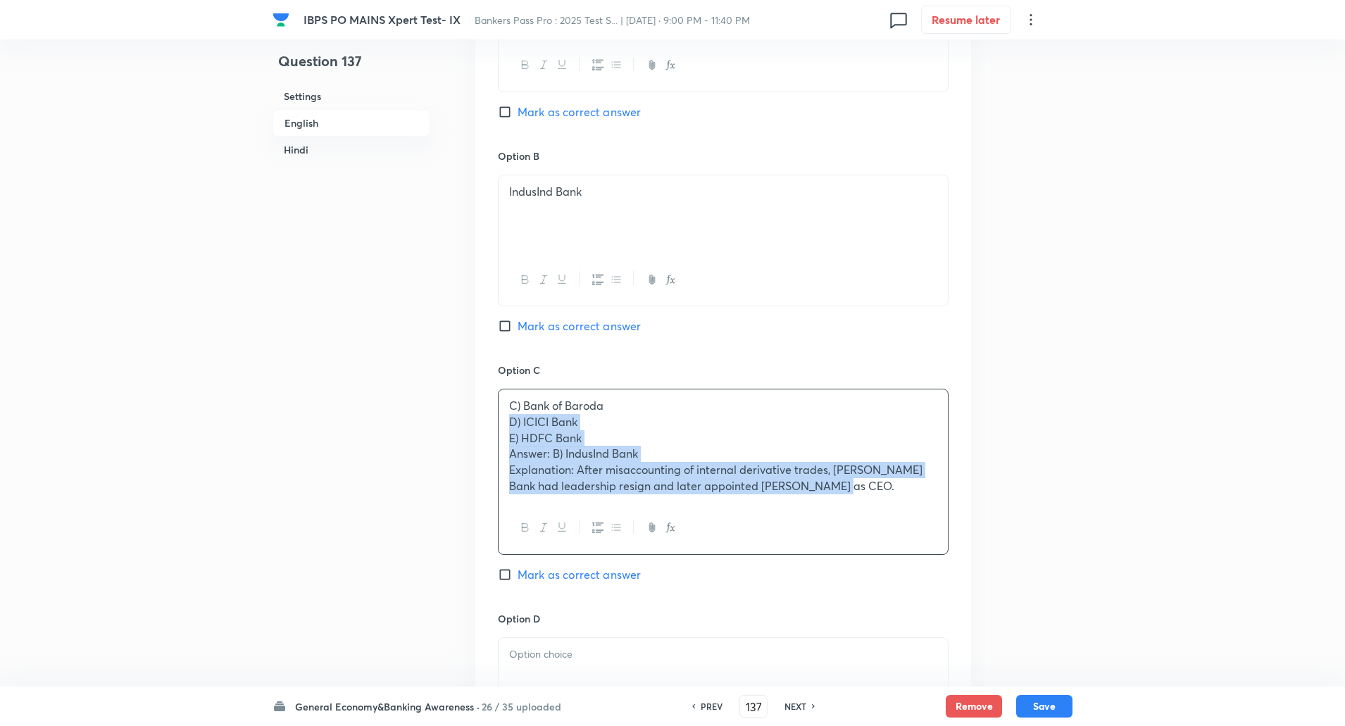
drag, startPoint x: 509, startPoint y: 418, endPoint x: 976, endPoint y: 691, distance: 540.7
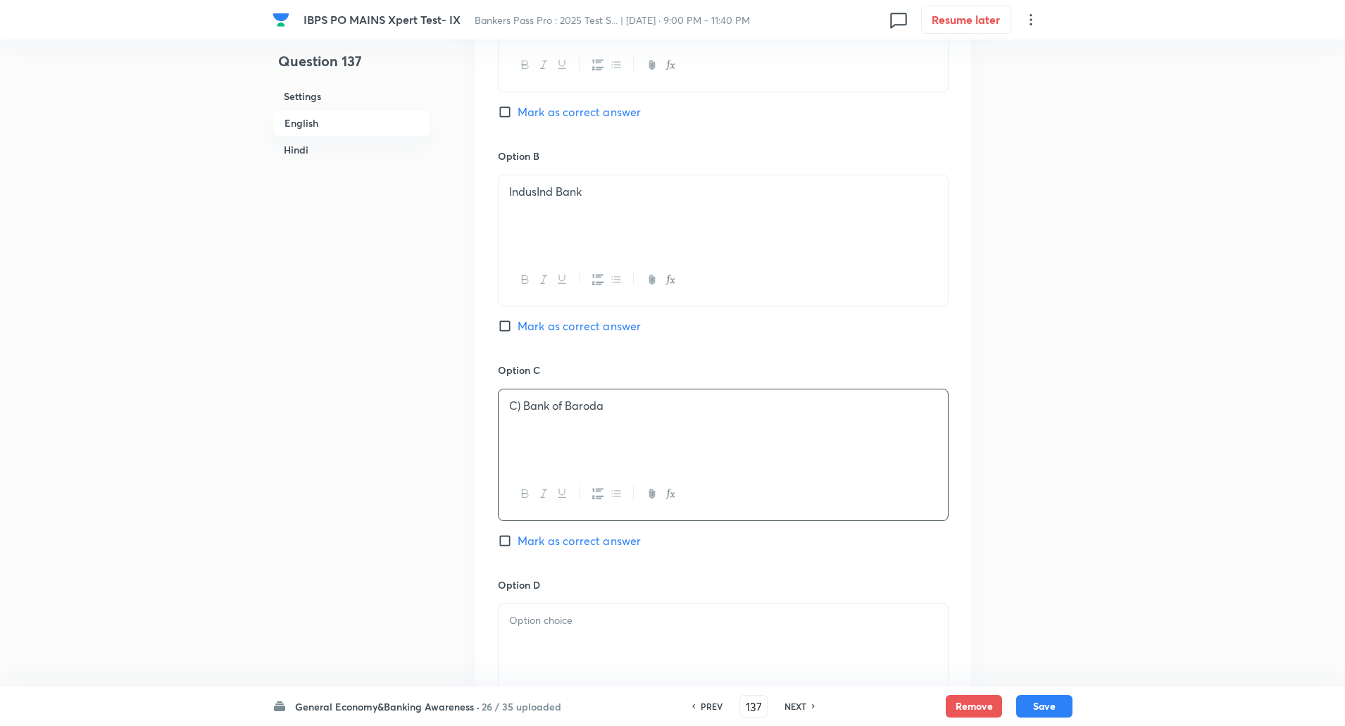
click at [522, 408] on p "C) Bank of Baroda" at bounding box center [723, 406] width 428 height 16
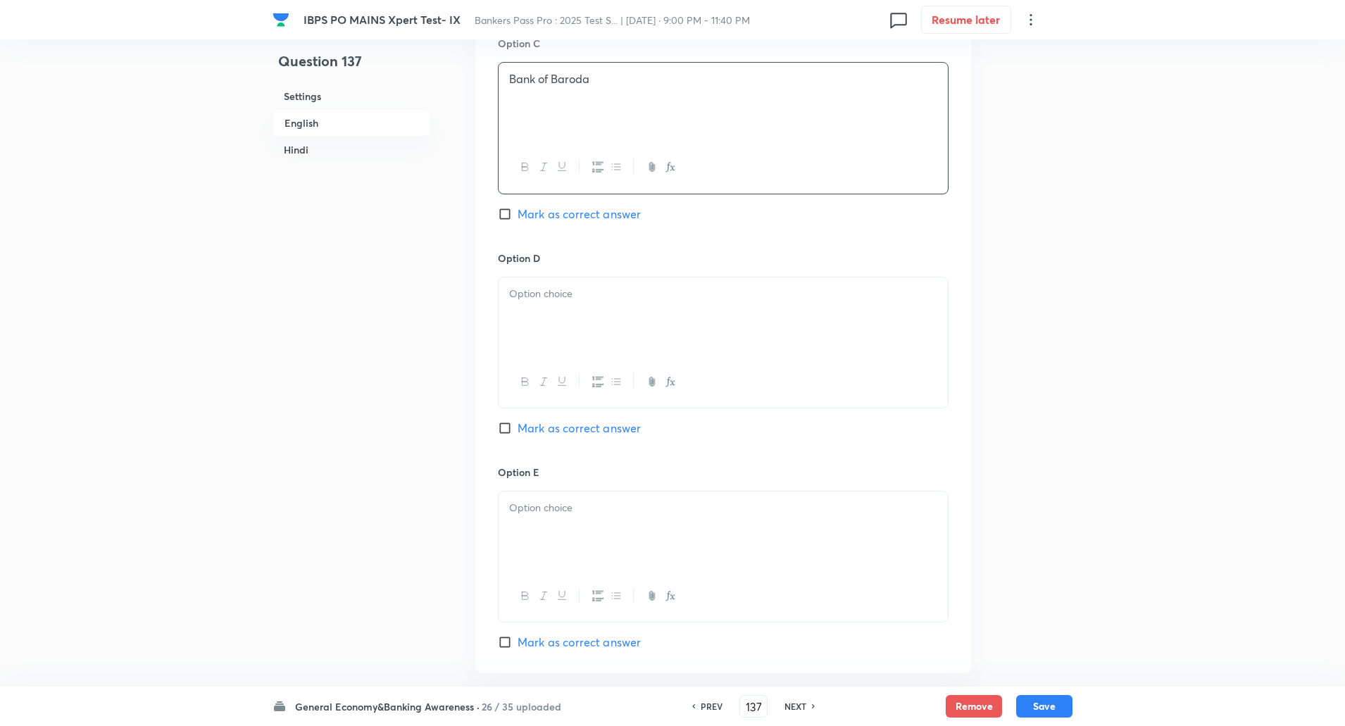
scroll to position [1109, 0]
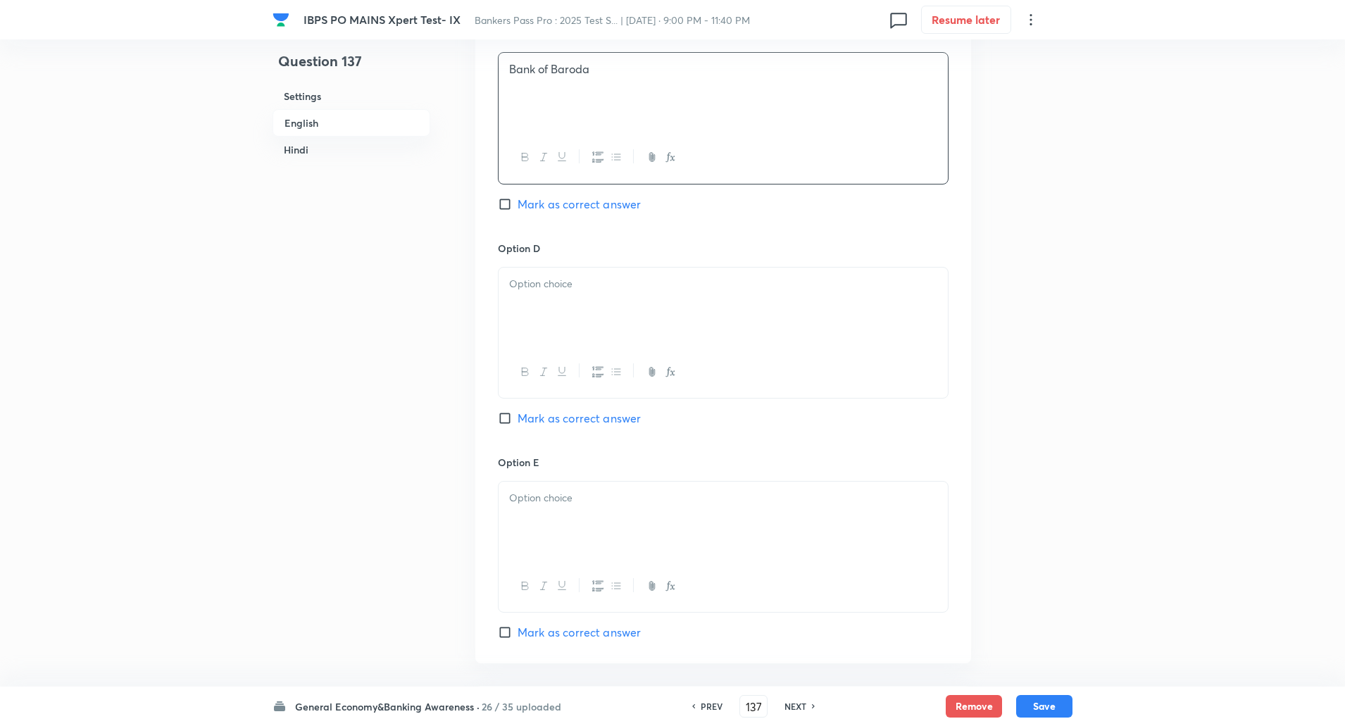
click at [572, 304] on div at bounding box center [723, 307] width 449 height 79
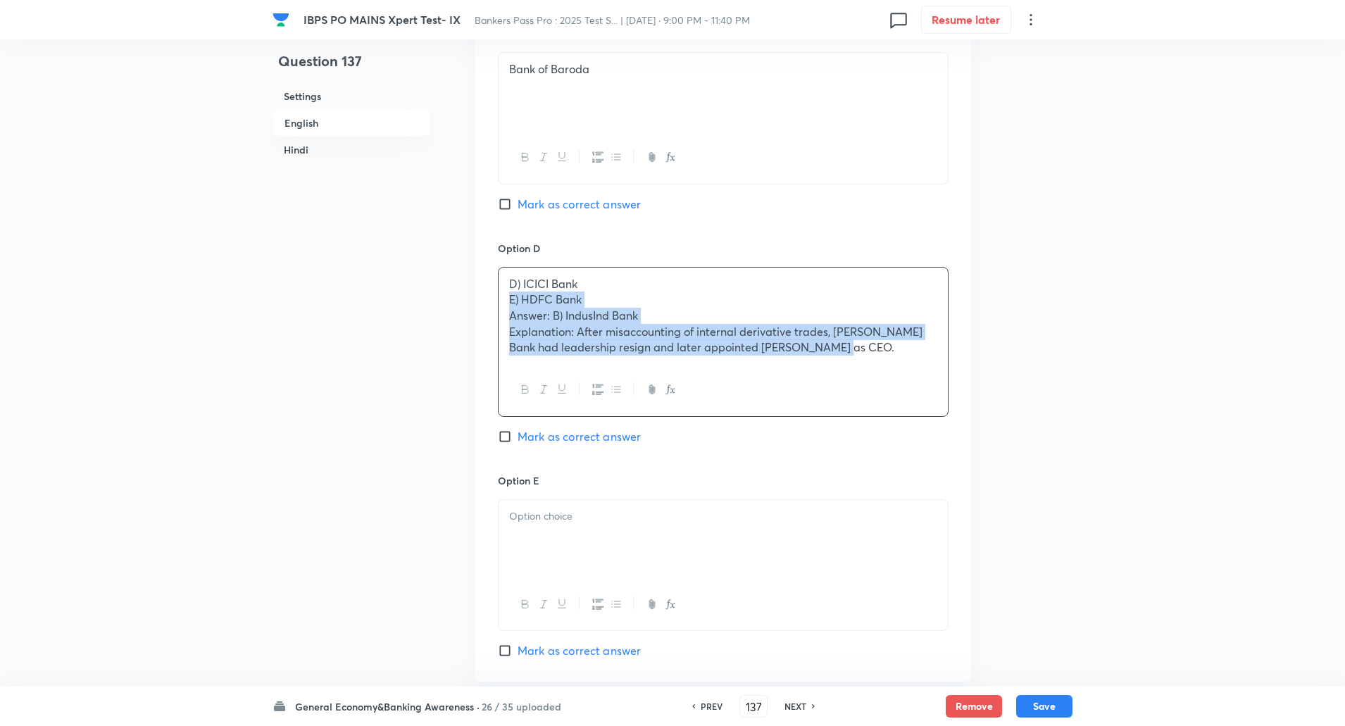
drag, startPoint x: 502, startPoint y: 300, endPoint x: 923, endPoint y: 535, distance: 483.1
click at [923, 535] on div "Option A Yes Bank Mark as correct answer Option B IndusInd Bank Mark as correct…" at bounding box center [723, 128] width 496 height 1107
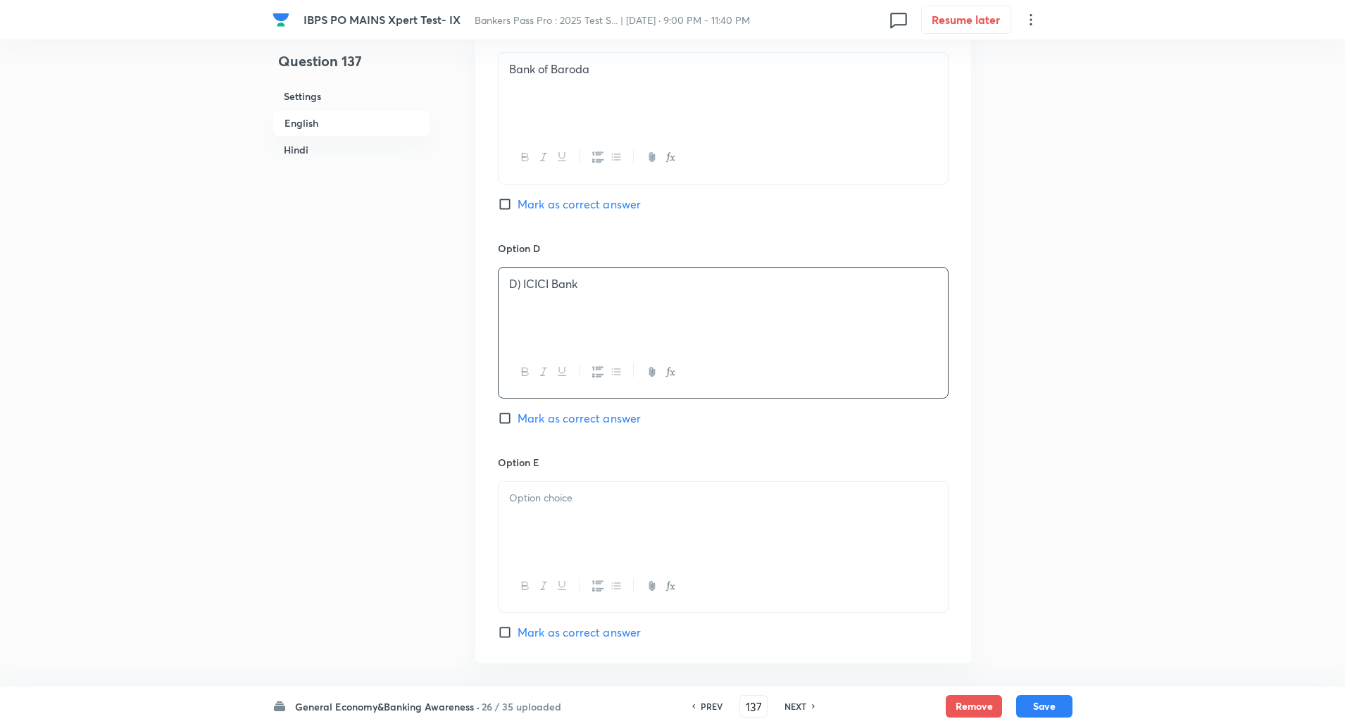
click at [522, 287] on p "D) ICICI Bank" at bounding box center [723, 284] width 428 height 16
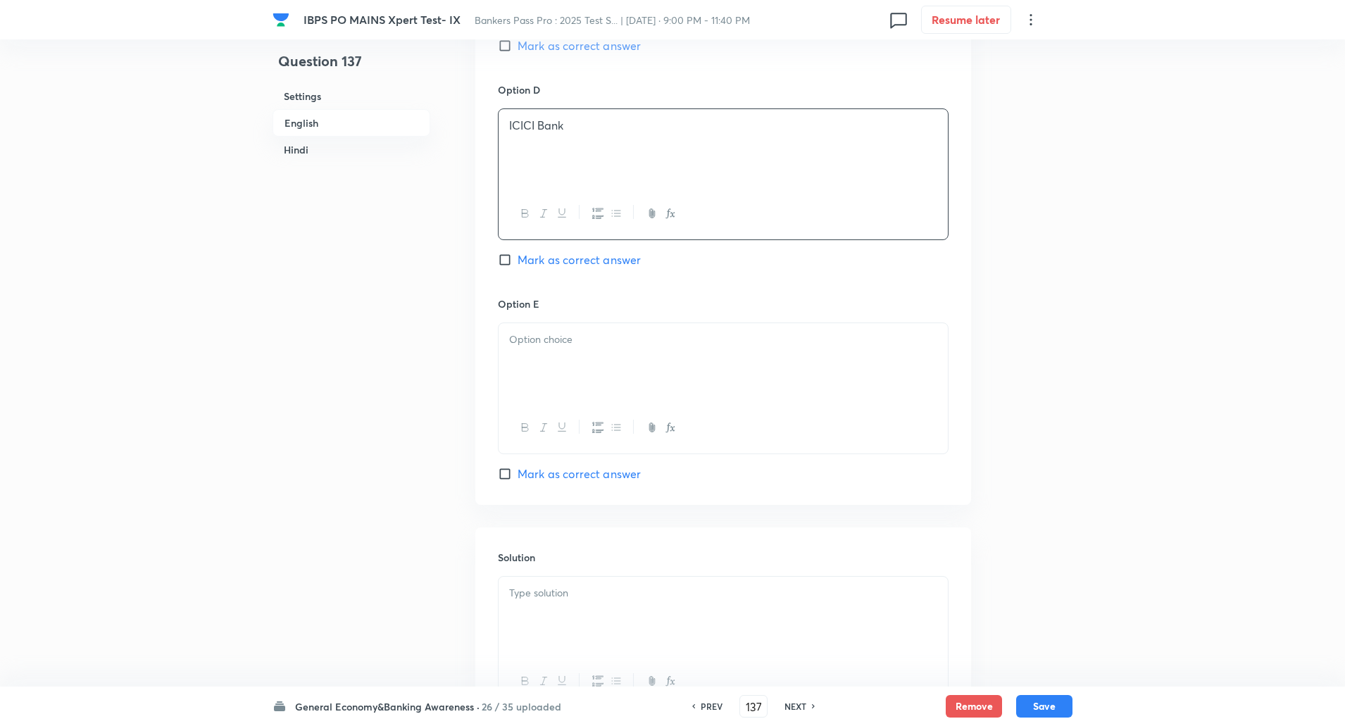
scroll to position [1271, 0]
click at [524, 352] on div at bounding box center [723, 358] width 449 height 79
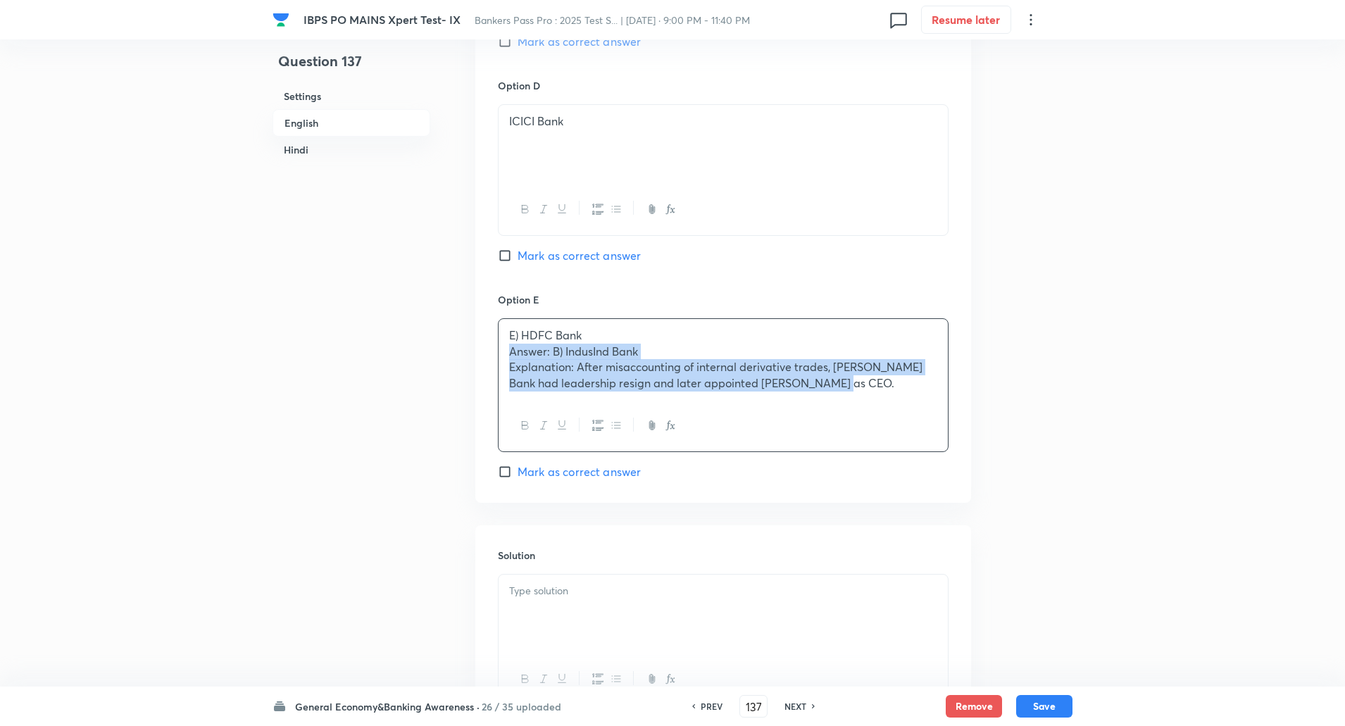
drag, startPoint x: 513, startPoint y: 351, endPoint x: 979, endPoint y: 527, distance: 498.2
click at [979, 527] on div "Question 137 Settings English Hindi Settings Type Single choice correct 5 optio…" at bounding box center [673, 610] width 800 height 3629
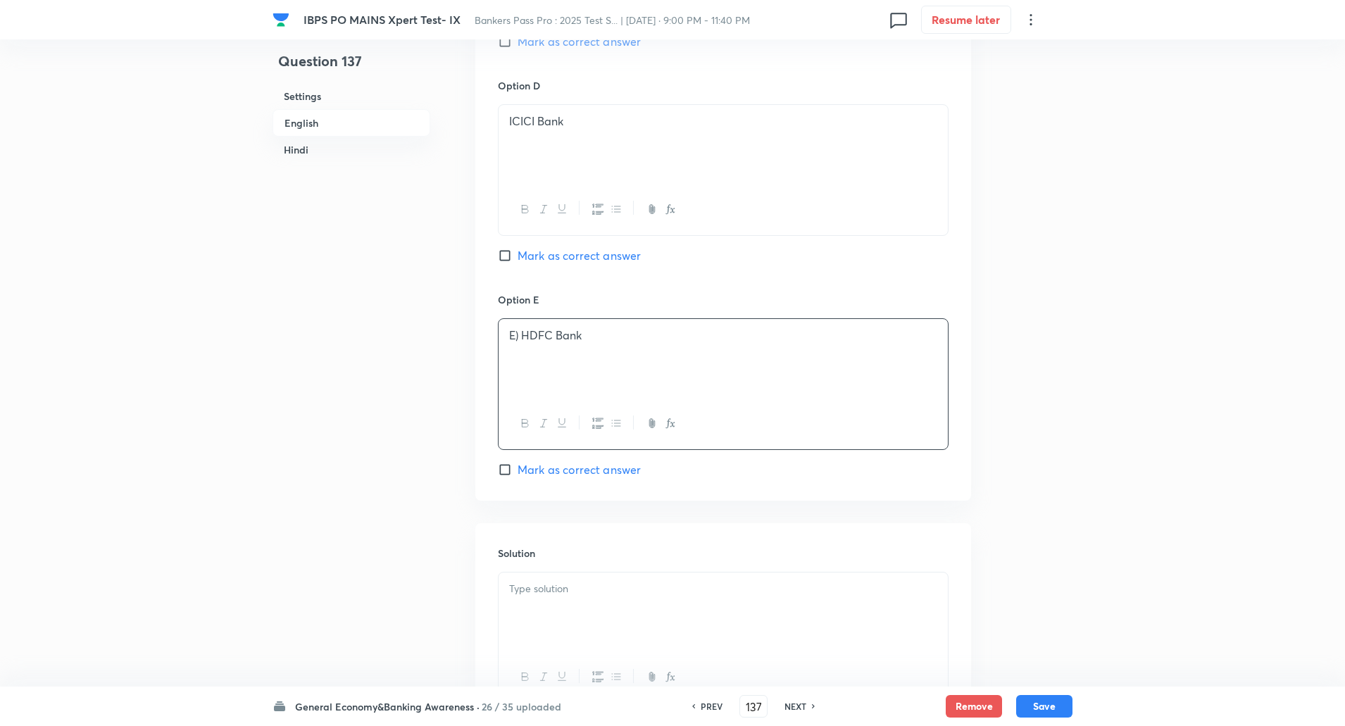
click at [519, 337] on p "E) HDFC Bank" at bounding box center [723, 336] width 428 height 16
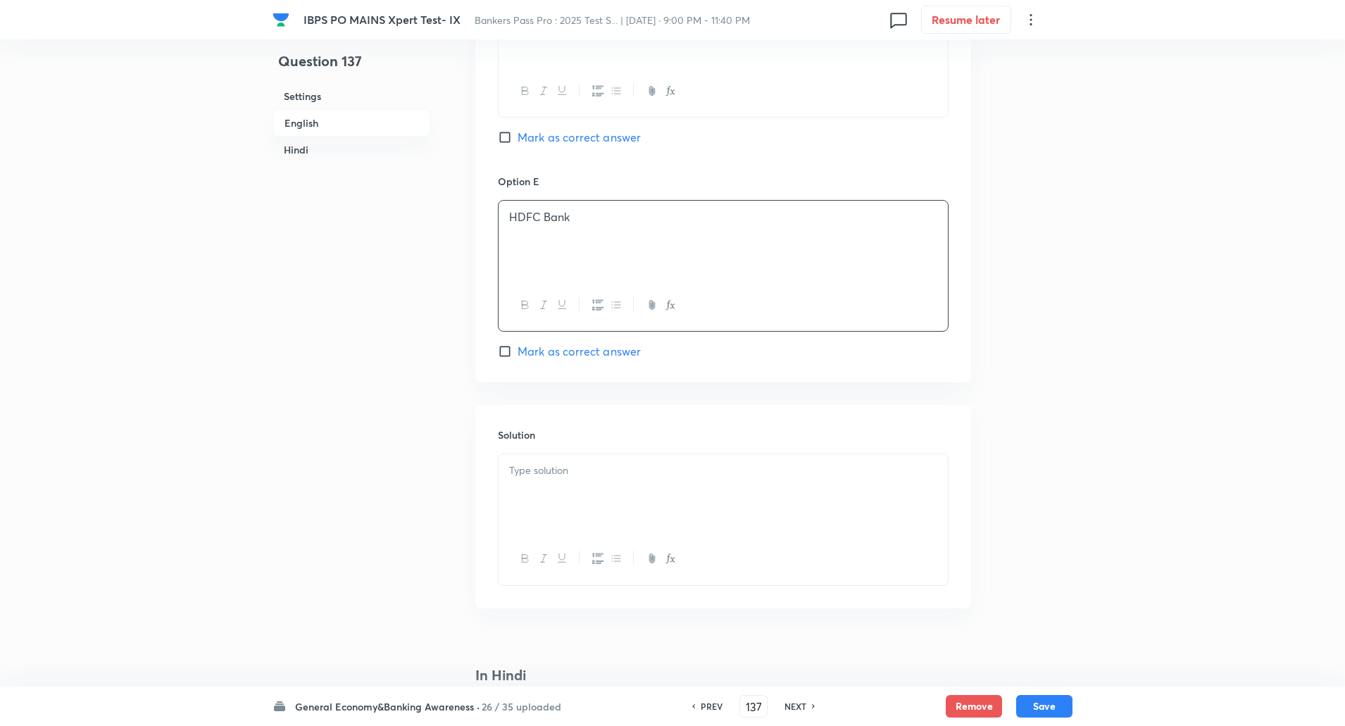
scroll to position [1394, 0]
click at [527, 483] on div at bounding box center [723, 489] width 449 height 79
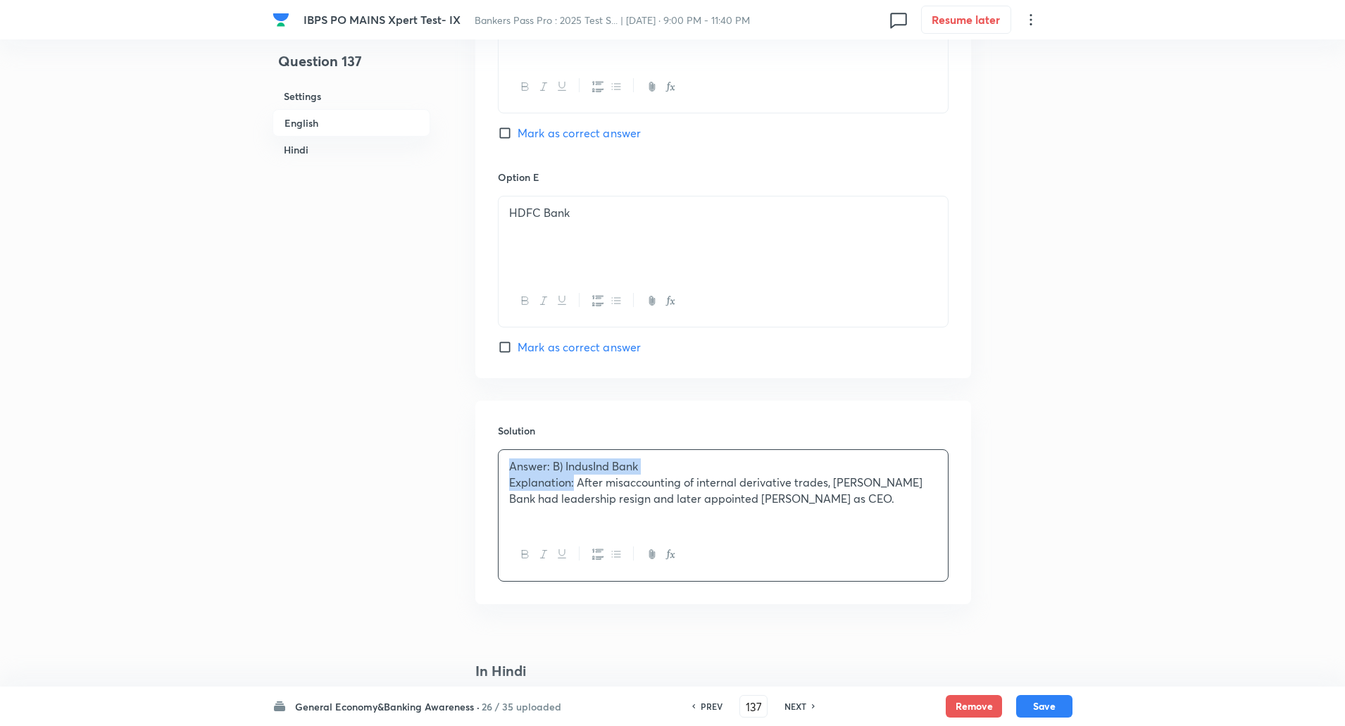
drag, startPoint x: 506, startPoint y: 469, endPoint x: 574, endPoint y: 487, distance: 70.1
click at [574, 487] on div "Answer: B) IndusInd Bank Explanation: After misaccounting of internal derivativ…" at bounding box center [723, 489] width 449 height 79
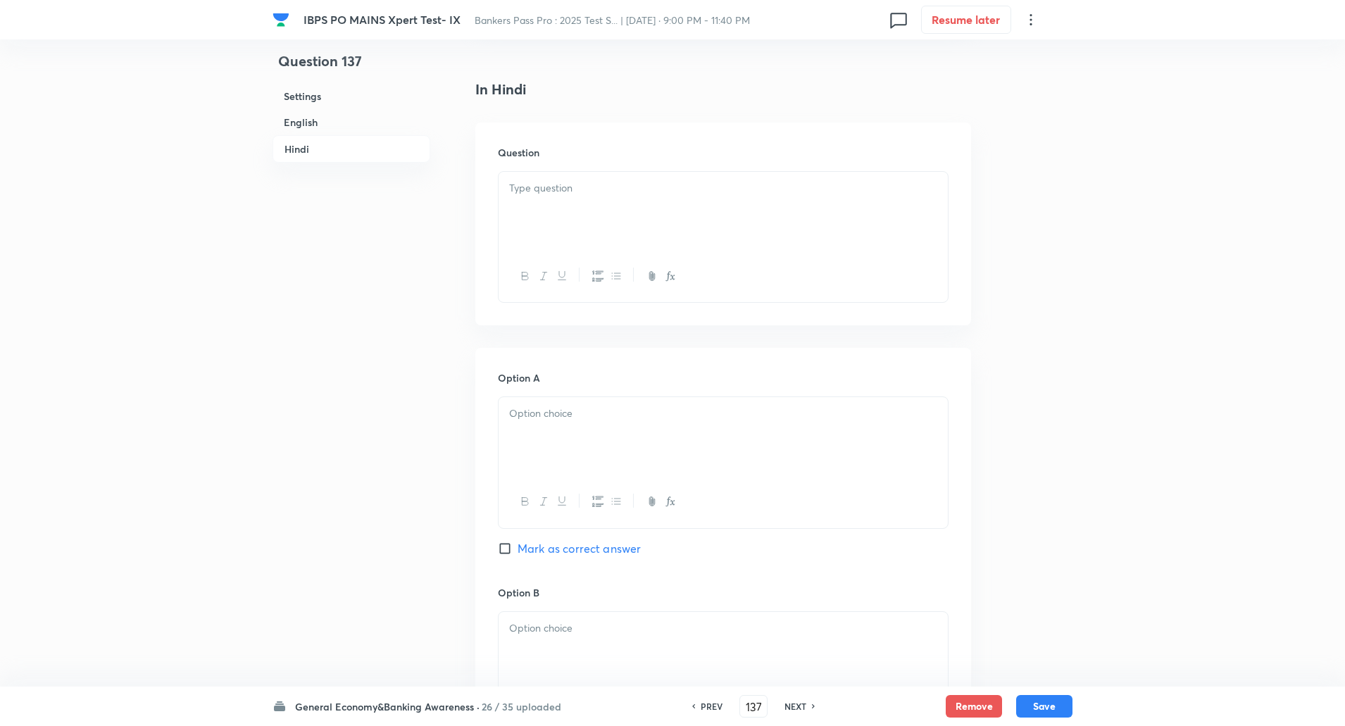
scroll to position [1977, 0]
click at [552, 222] on div at bounding box center [723, 209] width 449 height 79
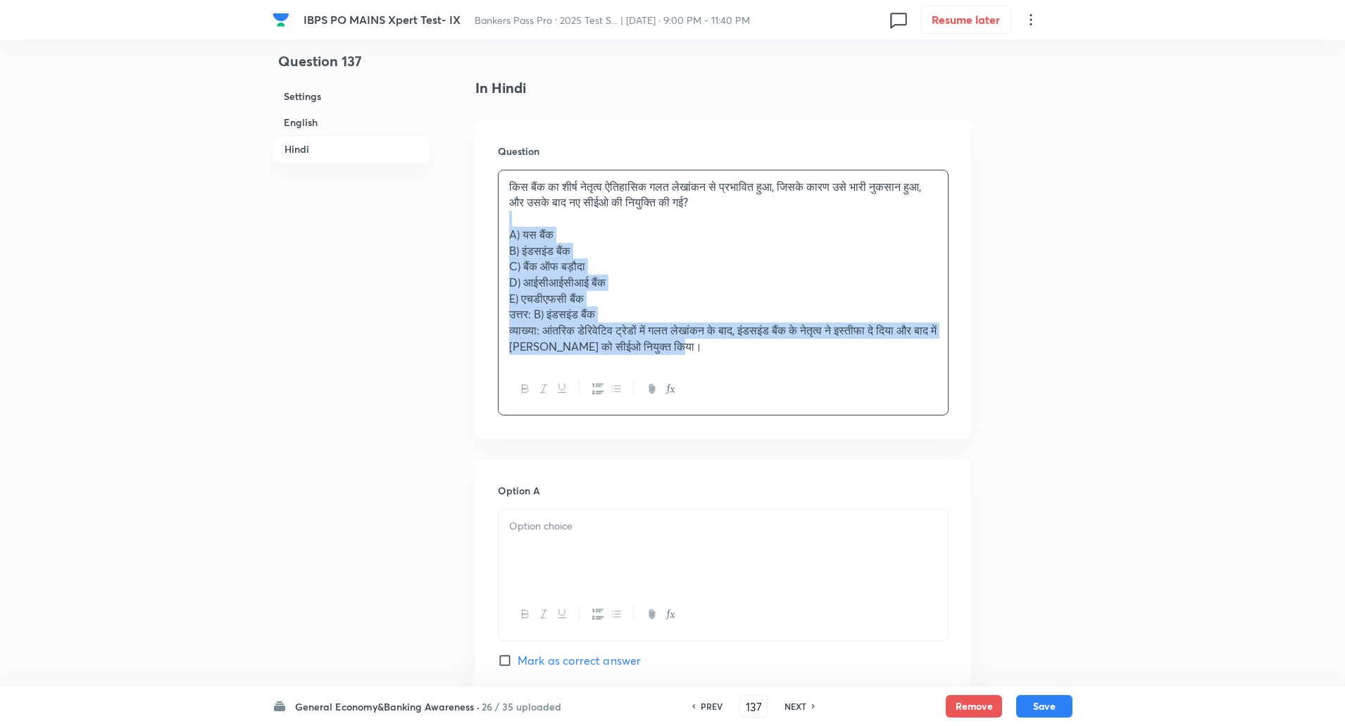
drag, startPoint x: 511, startPoint y: 223, endPoint x: 840, endPoint y: 444, distance: 396.4
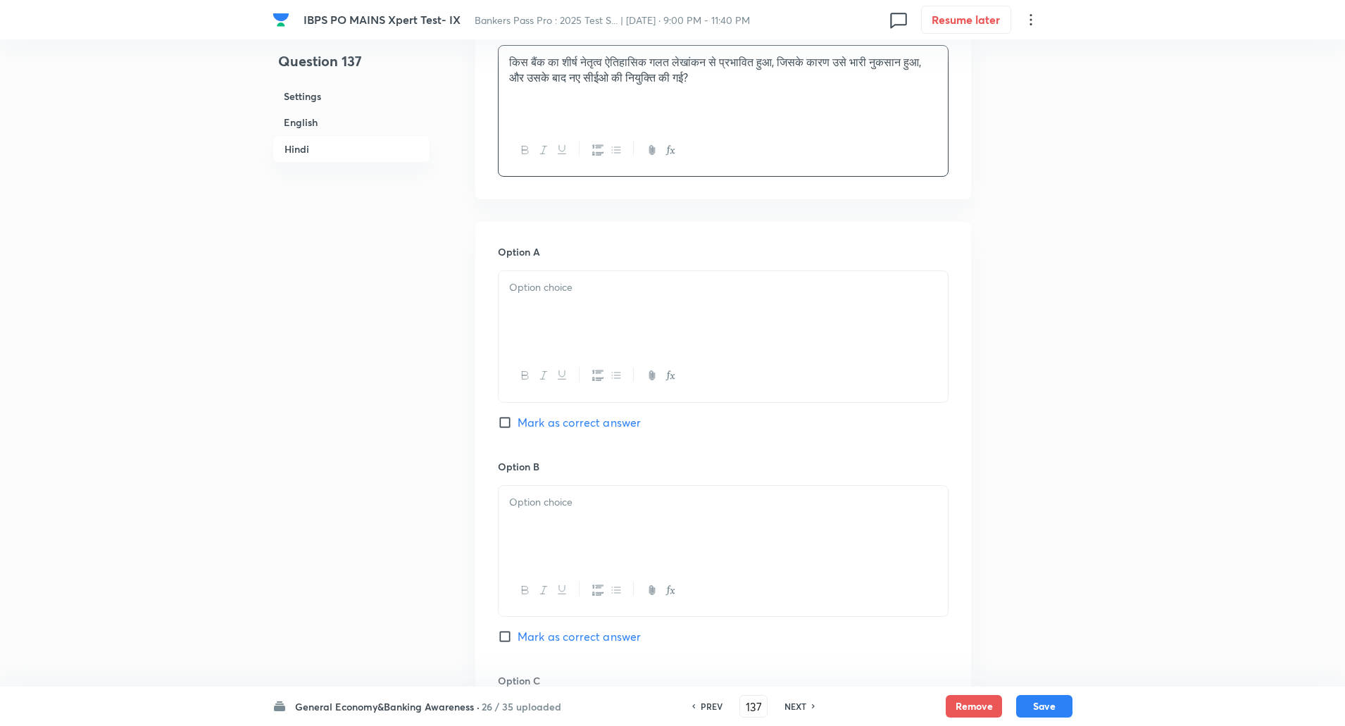
scroll to position [2111, 0]
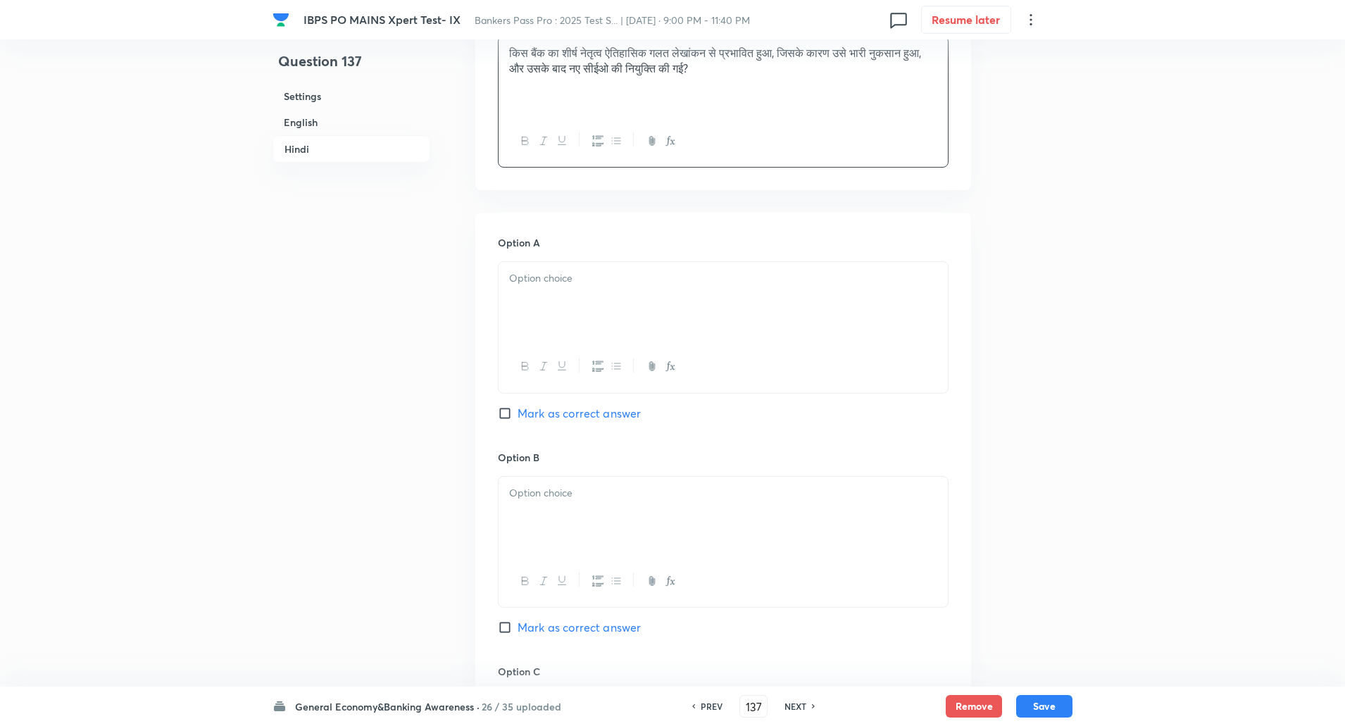
click at [842, 337] on div at bounding box center [723, 301] width 449 height 79
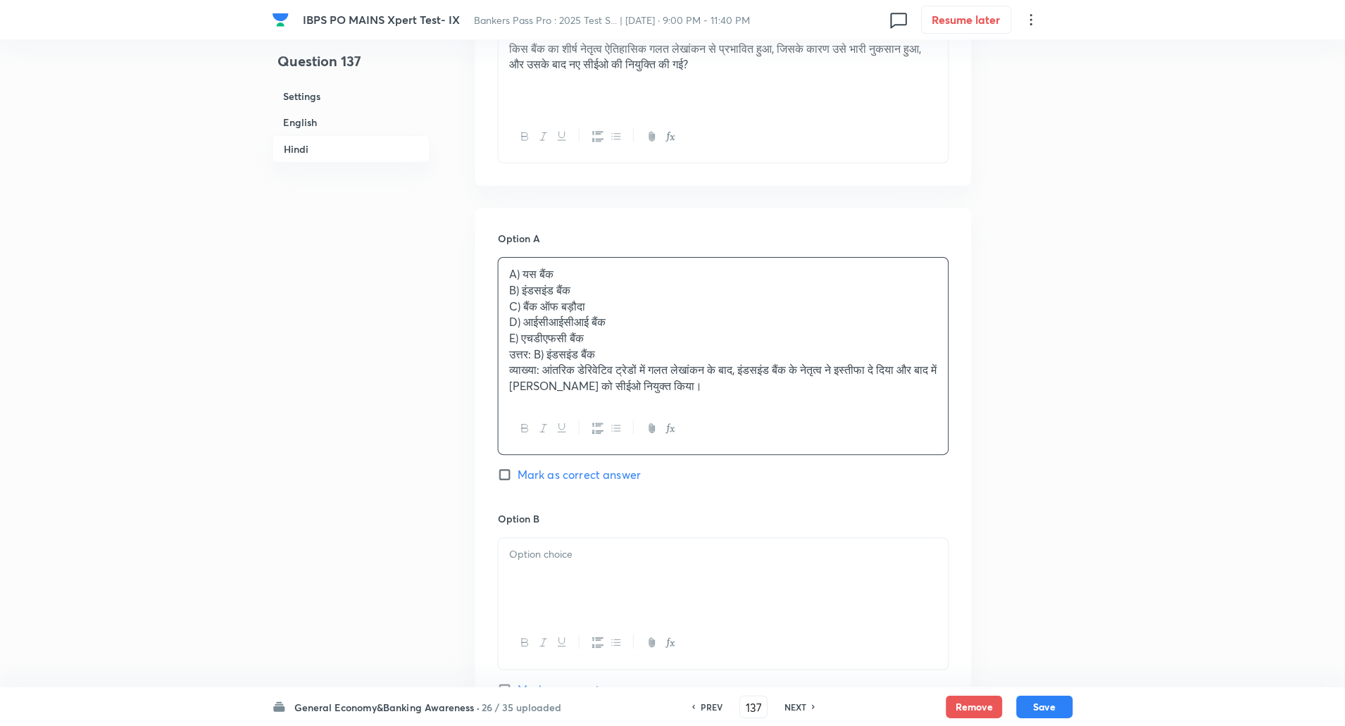
scroll to position [2115, 0]
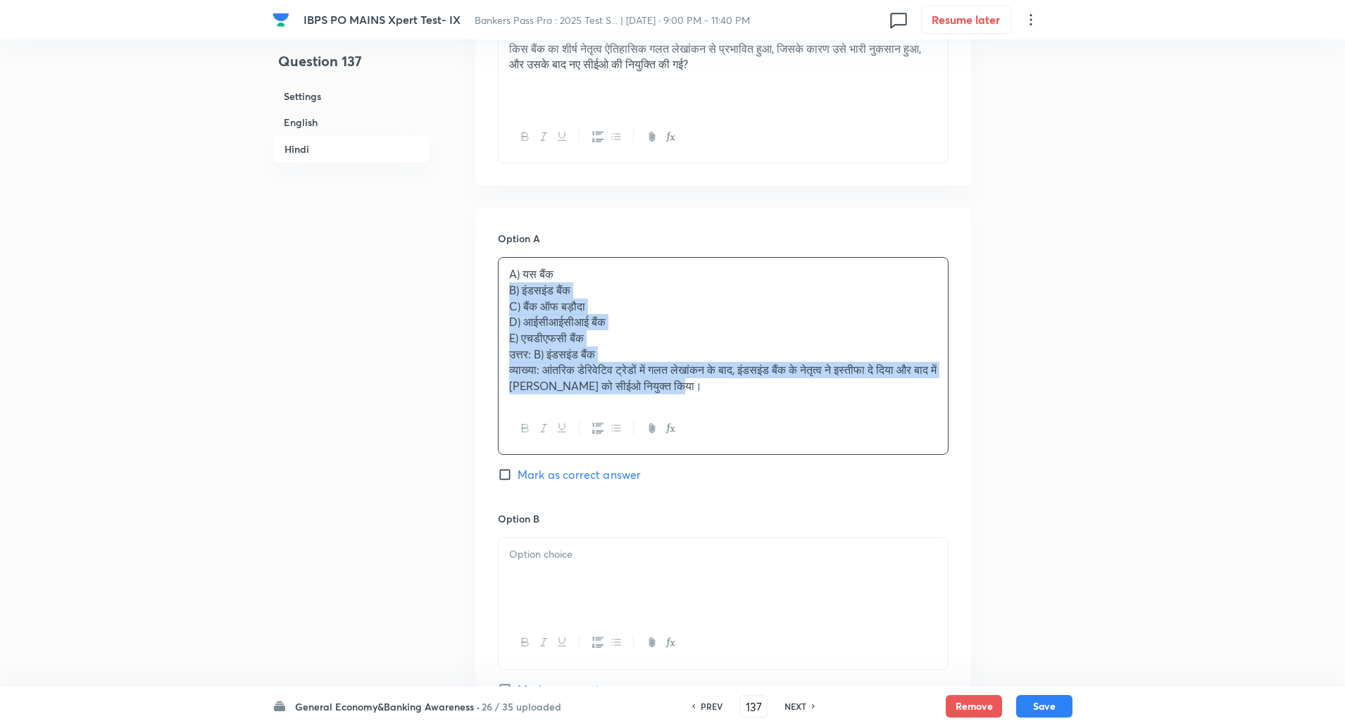
drag, startPoint x: 505, startPoint y: 287, endPoint x: 908, endPoint y: 504, distance: 457.6
click at [908, 504] on div "Option A A) यस बैंक B) इंडसइंड बैंक C) बैंक ऑफ बड़ौदा D) आईसीआईसीआई बैंक E) एचड…" at bounding box center [723, 371] width 451 height 280
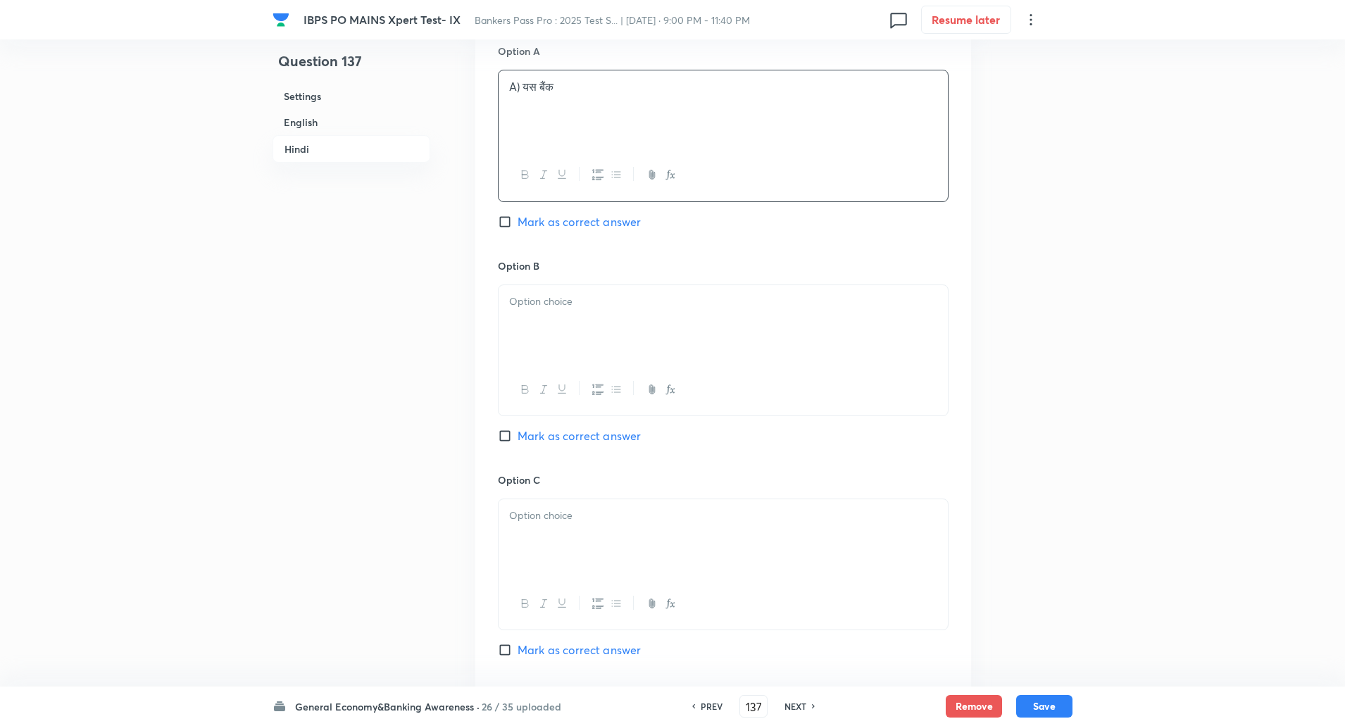
scroll to position [2319, 0]
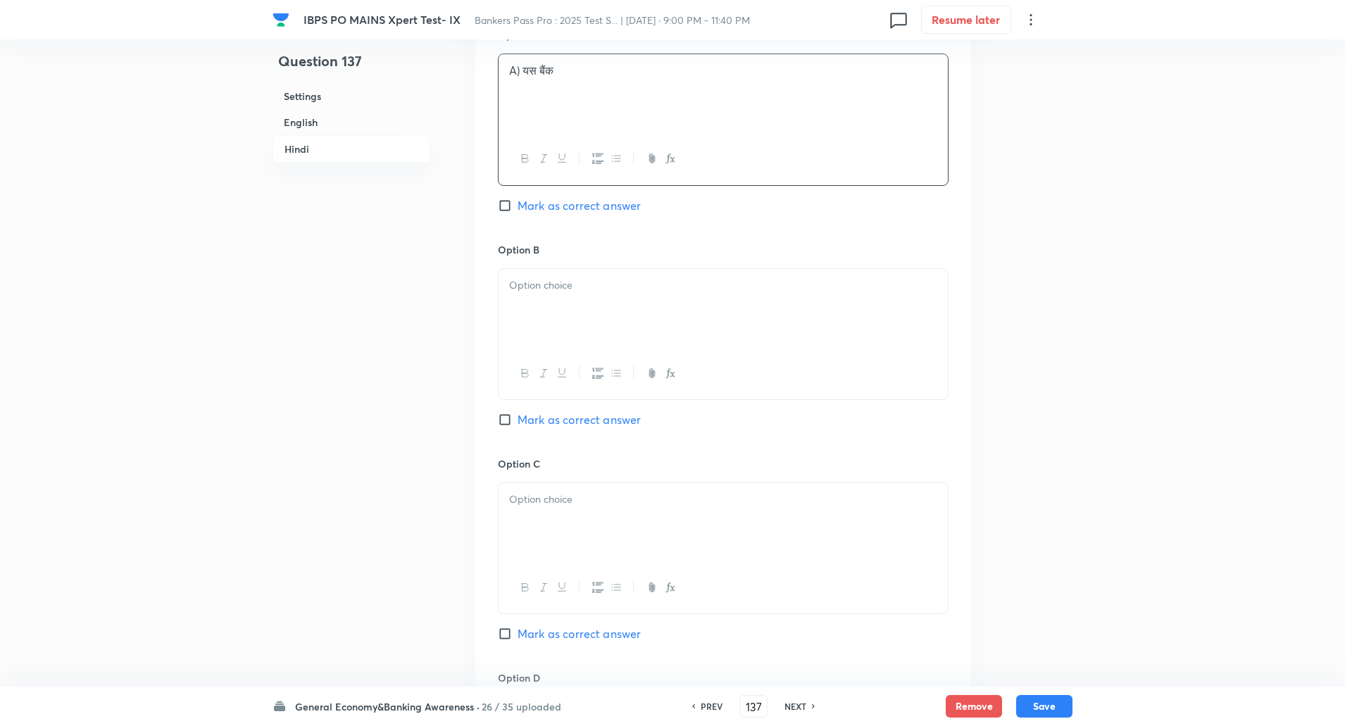
click at [823, 291] on p at bounding box center [723, 286] width 428 height 16
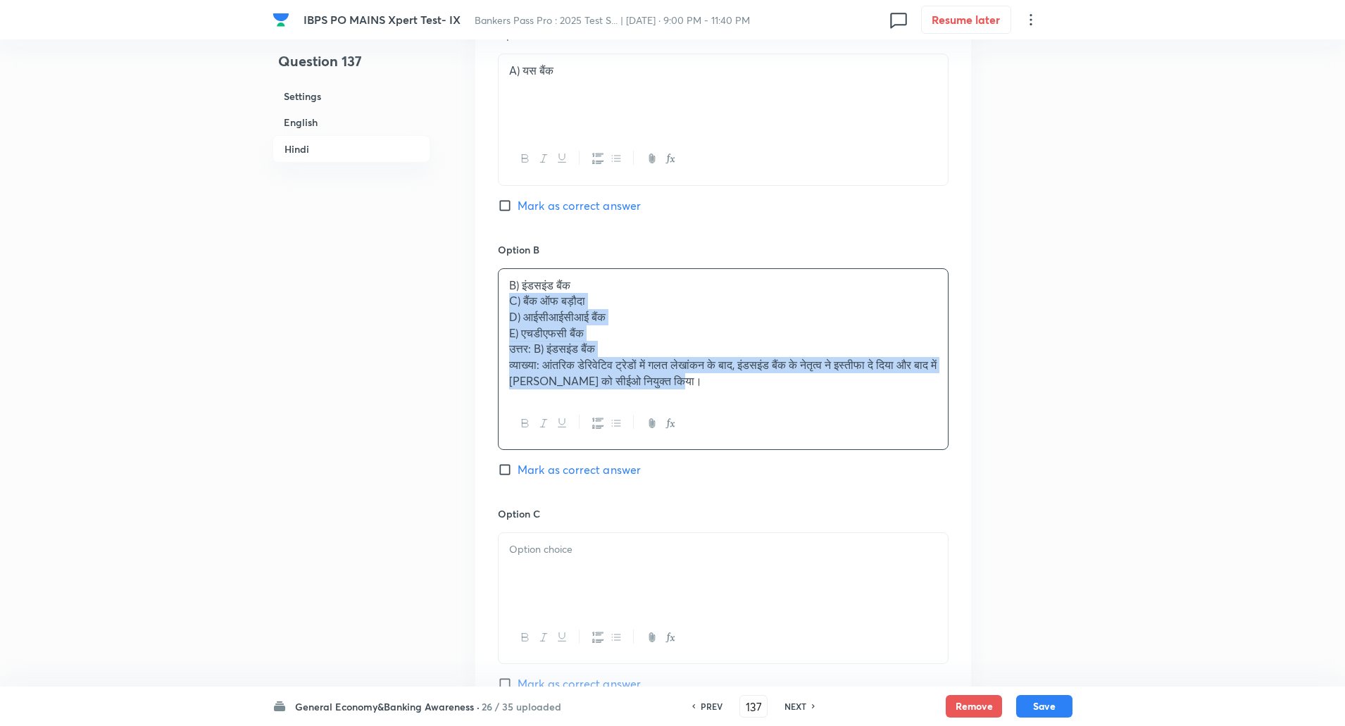
drag, startPoint x: 520, startPoint y: 306, endPoint x: 934, endPoint y: 543, distance: 477.4
click at [934, 543] on div "Option A A) यस बैंक Mark as correct answer Option B B) इंडसइंड बैंक C) बैंक ऑफ …" at bounding box center [723, 574] width 496 height 1139
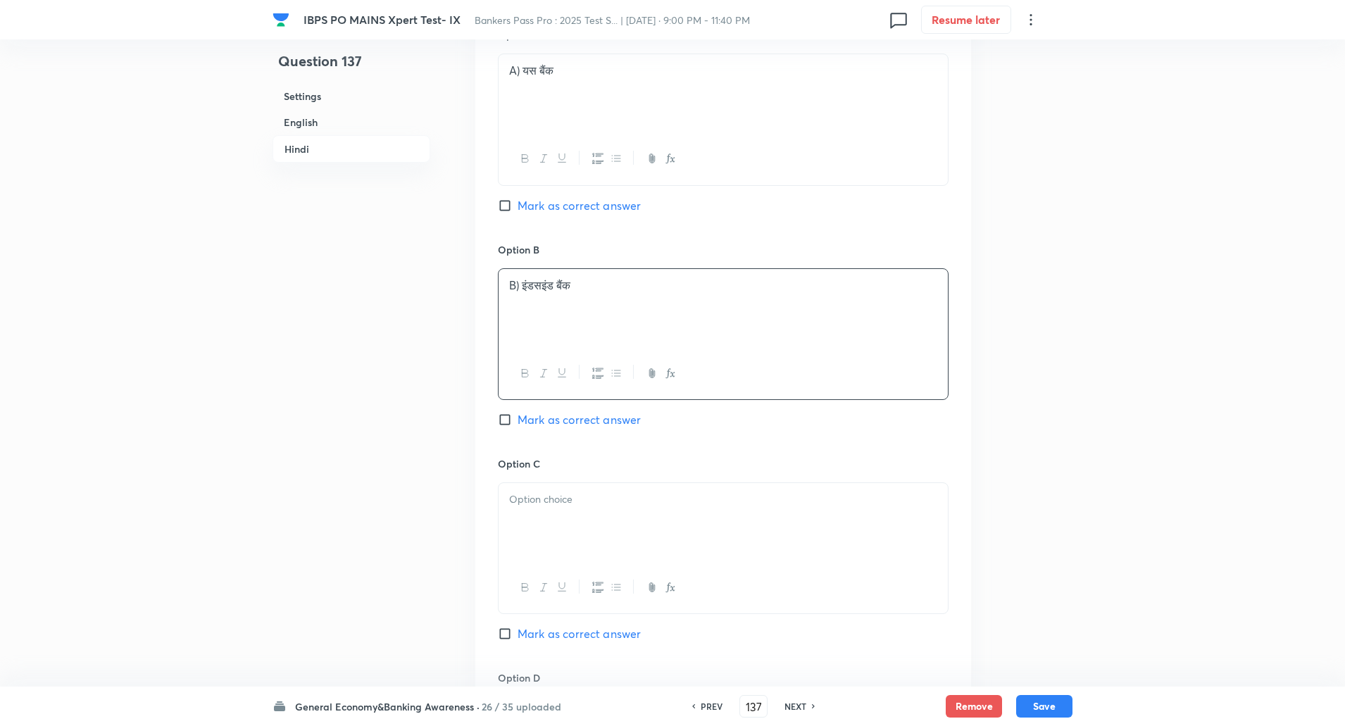
click at [525, 285] on p "B) इंडसइंड बैंक" at bounding box center [723, 286] width 428 height 16
click at [525, 67] on p "A) यस बैंक" at bounding box center [723, 71] width 428 height 16
click at [515, 492] on p at bounding box center [723, 500] width 428 height 16
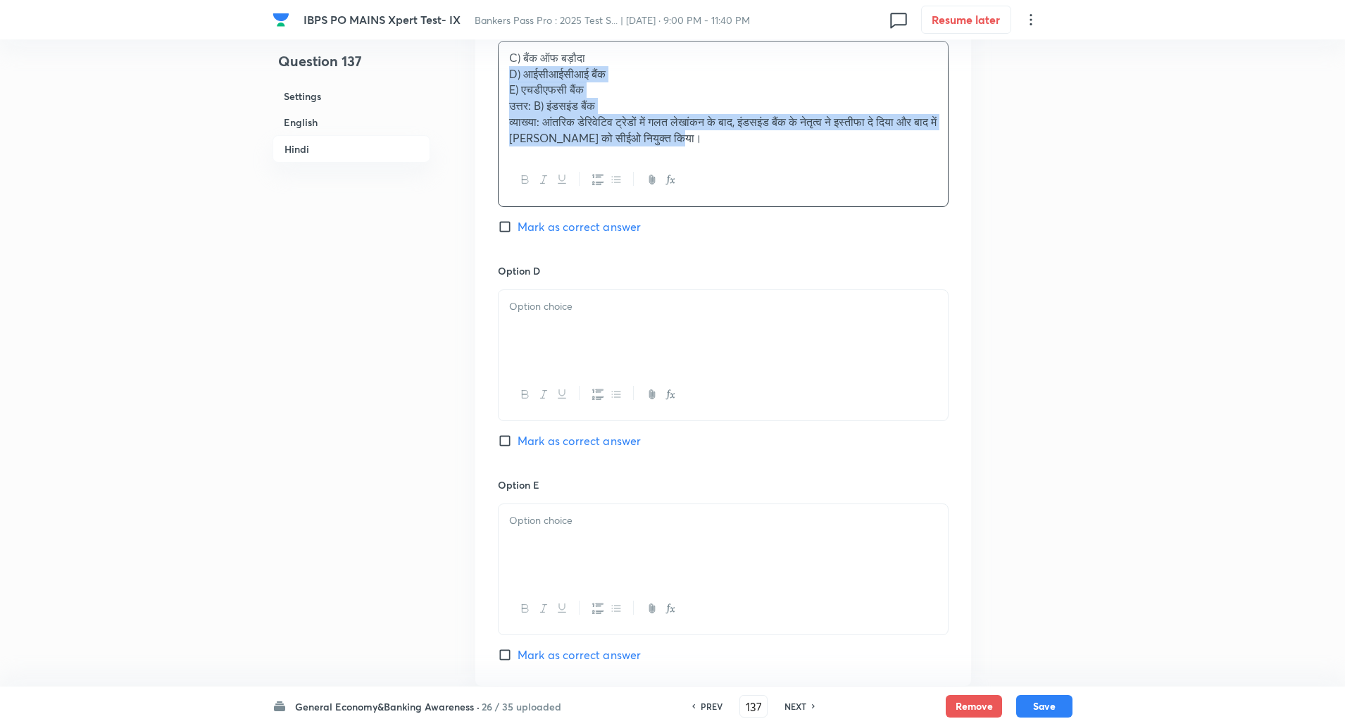
drag, startPoint x: 506, startPoint y: 519, endPoint x: 863, endPoint y: 753, distance: 426.3
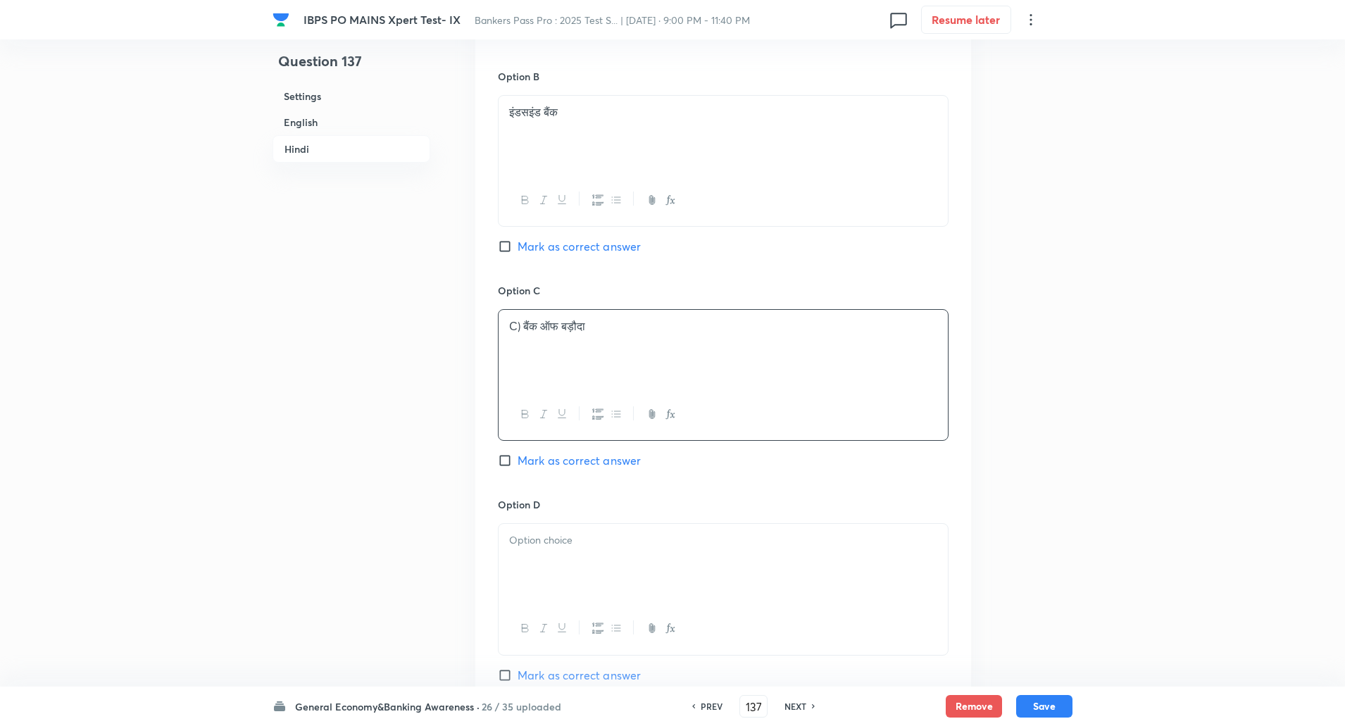
scroll to position [2491, 0]
click at [522, 325] on p "C) बैंक ऑफ बड़ौदा" at bounding box center [723, 328] width 428 height 16
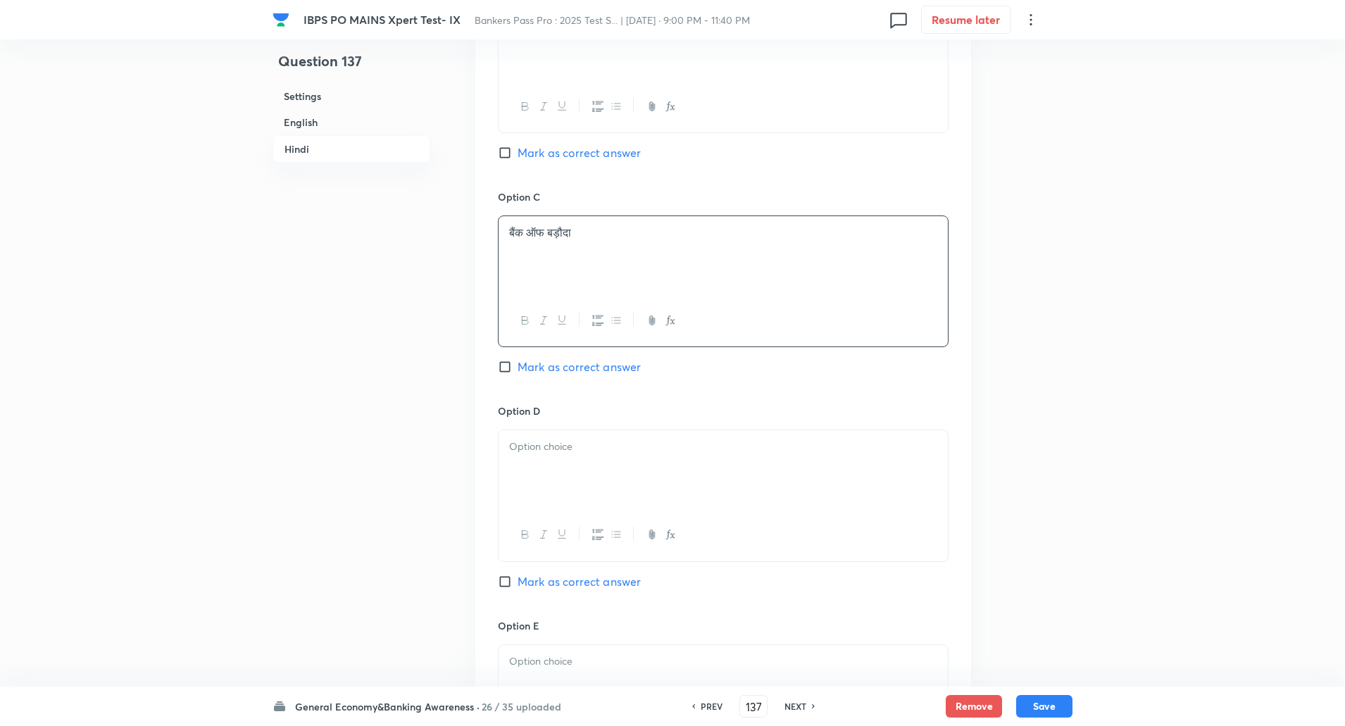
scroll to position [2593, 0]
click at [536, 445] on p at bounding box center [723, 440] width 428 height 16
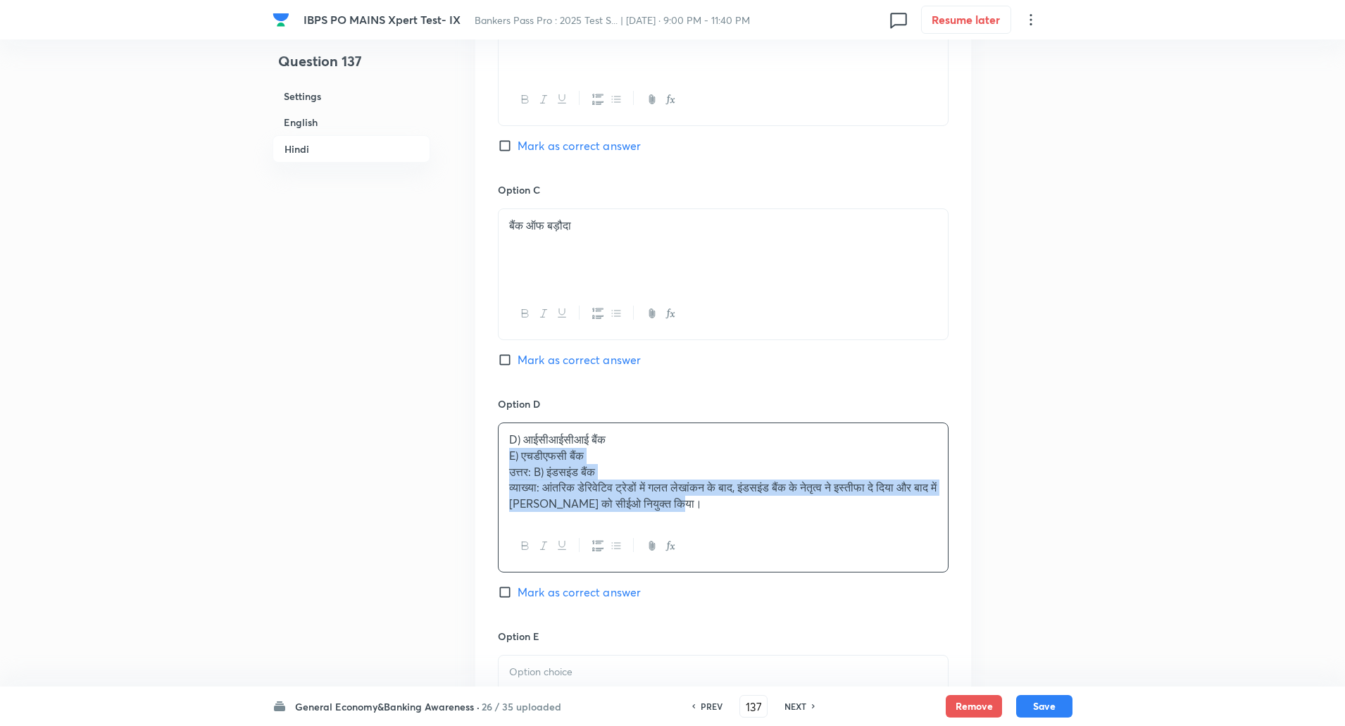
drag, startPoint x: 508, startPoint y: 453, endPoint x: 890, endPoint y: 651, distance: 430.7
click at [890, 651] on div "Option A यस बैंक Mark as correct answer Option B इंडसइंड बैंक Mark as correct a…" at bounding box center [723, 284] width 496 height 1107
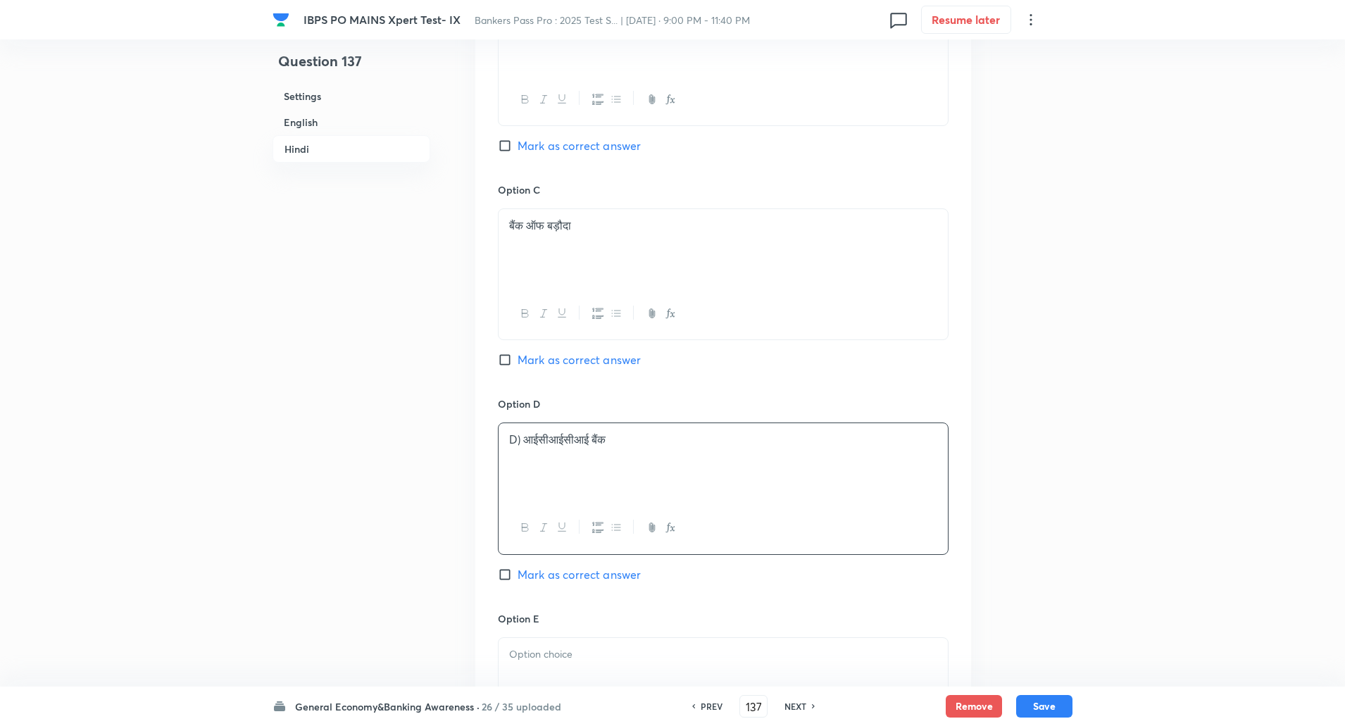
click at [522, 442] on p "D) आईसीआईसीआई बैंक" at bounding box center [723, 440] width 428 height 16
click at [598, 618] on h6 "Option E" at bounding box center [723, 618] width 451 height 15
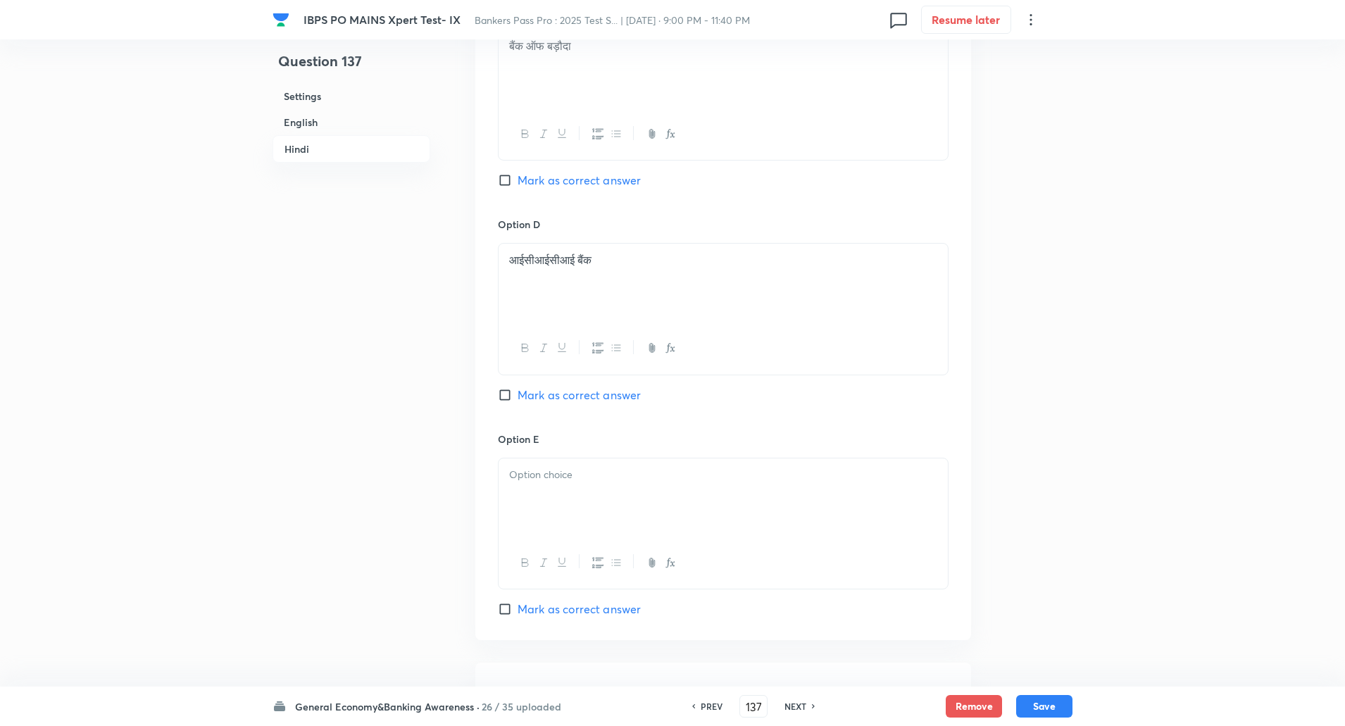
scroll to position [2773, 0]
click at [620, 518] on div at bounding box center [723, 497] width 449 height 79
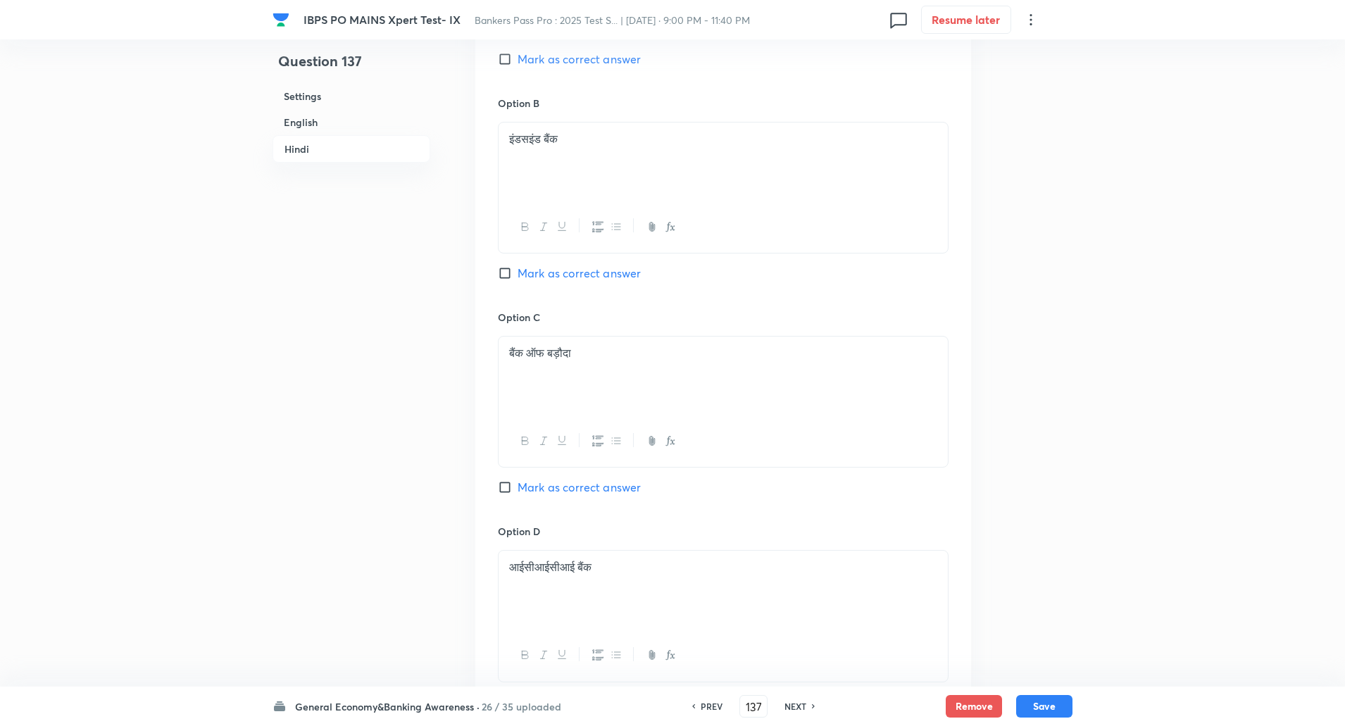
scroll to position [2399, 0]
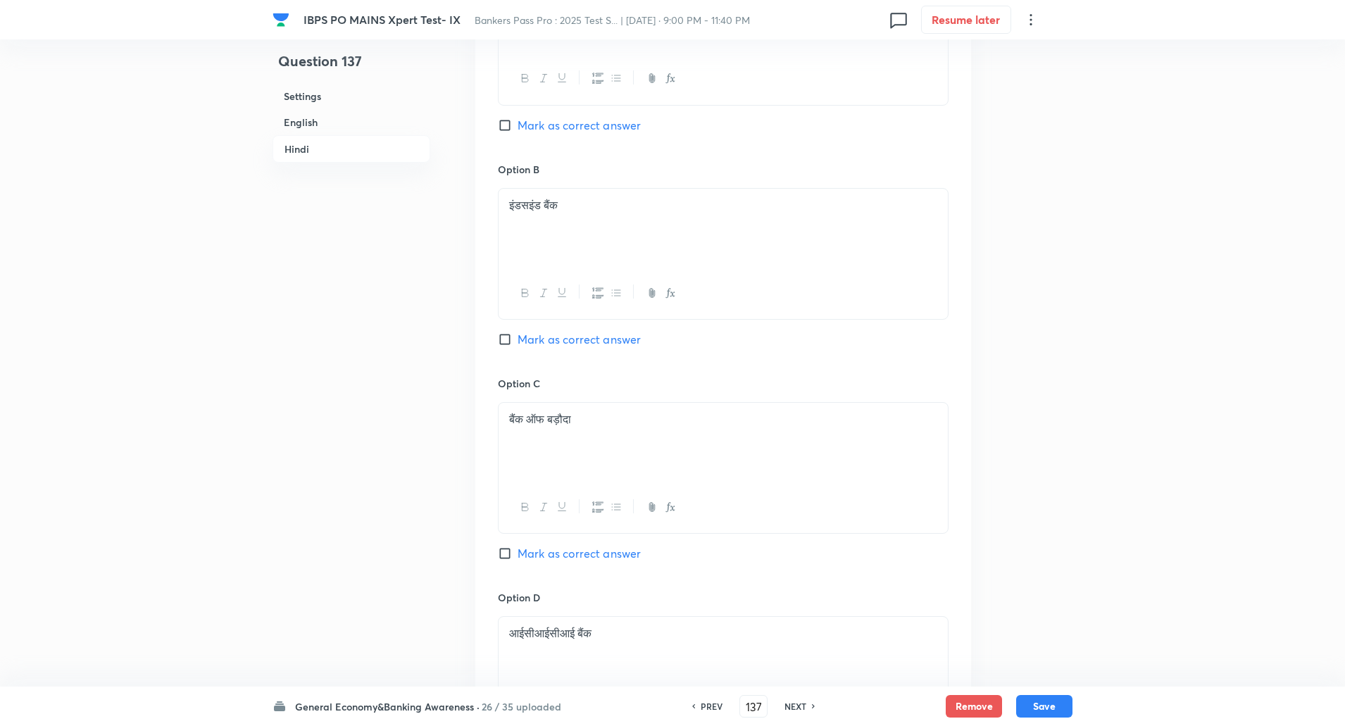
click at [504, 337] on input "Mark as correct answer" at bounding box center [508, 339] width 20 height 14
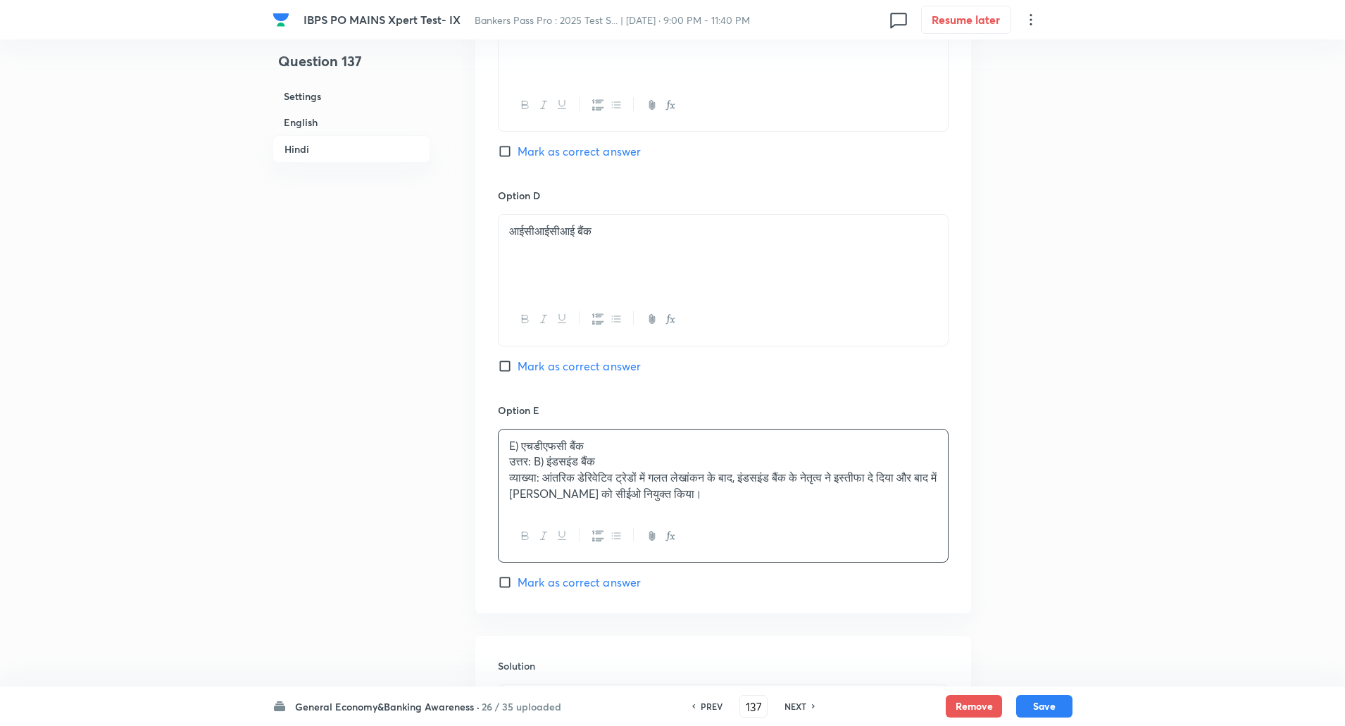
scroll to position [2802, 0]
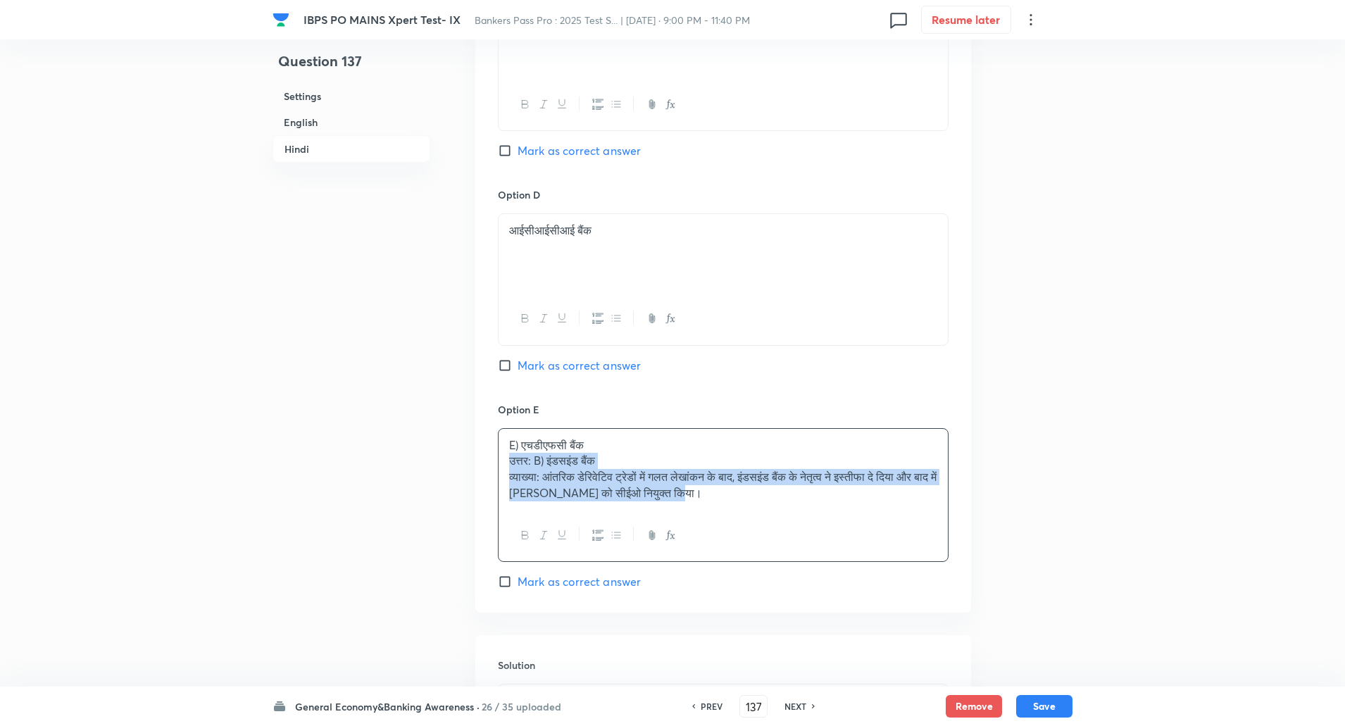
drag, startPoint x: 562, startPoint y: 485, endPoint x: 810, endPoint y: 597, distance: 272.1
click at [810, 597] on div "Option A यस बैंक Mark as correct answer Option B इंडसइंड बैंक Marked as correct…" at bounding box center [723, 67] width 496 height 1091
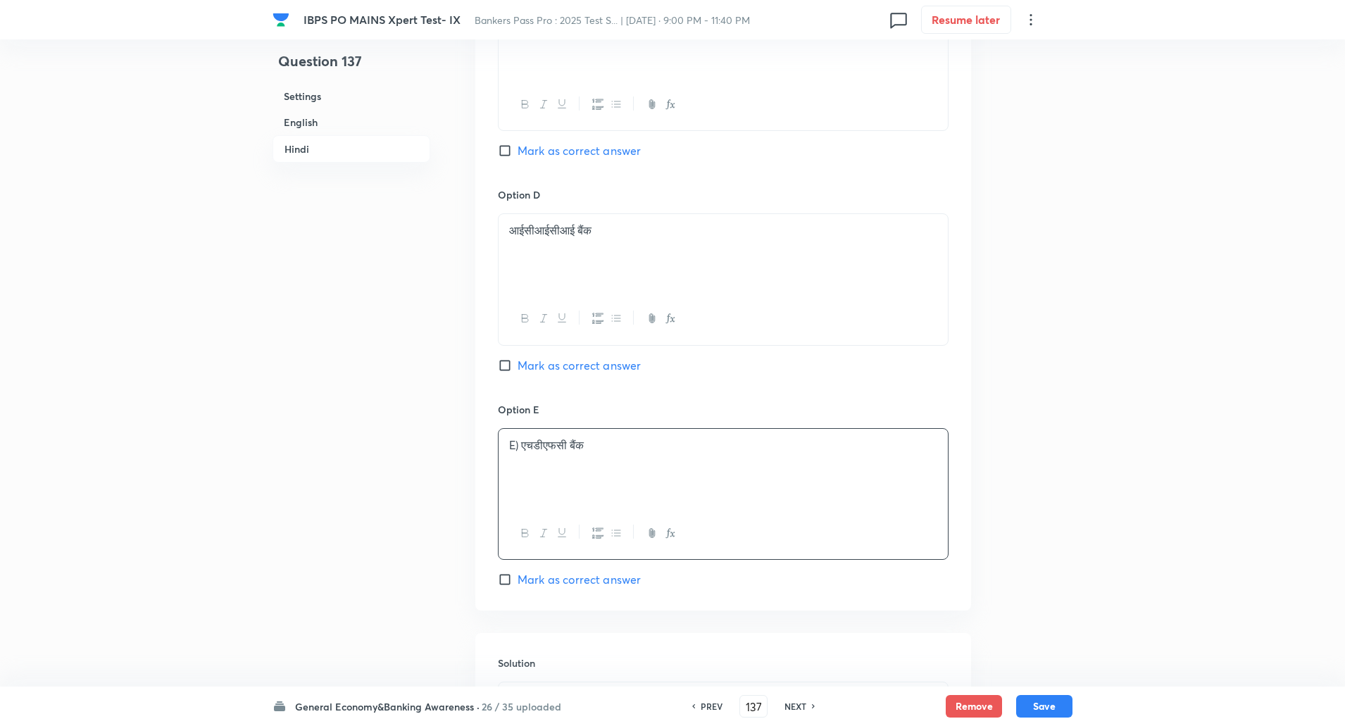
click at [522, 447] on p "E) एचडीएफसी बैंक" at bounding box center [723, 445] width 428 height 16
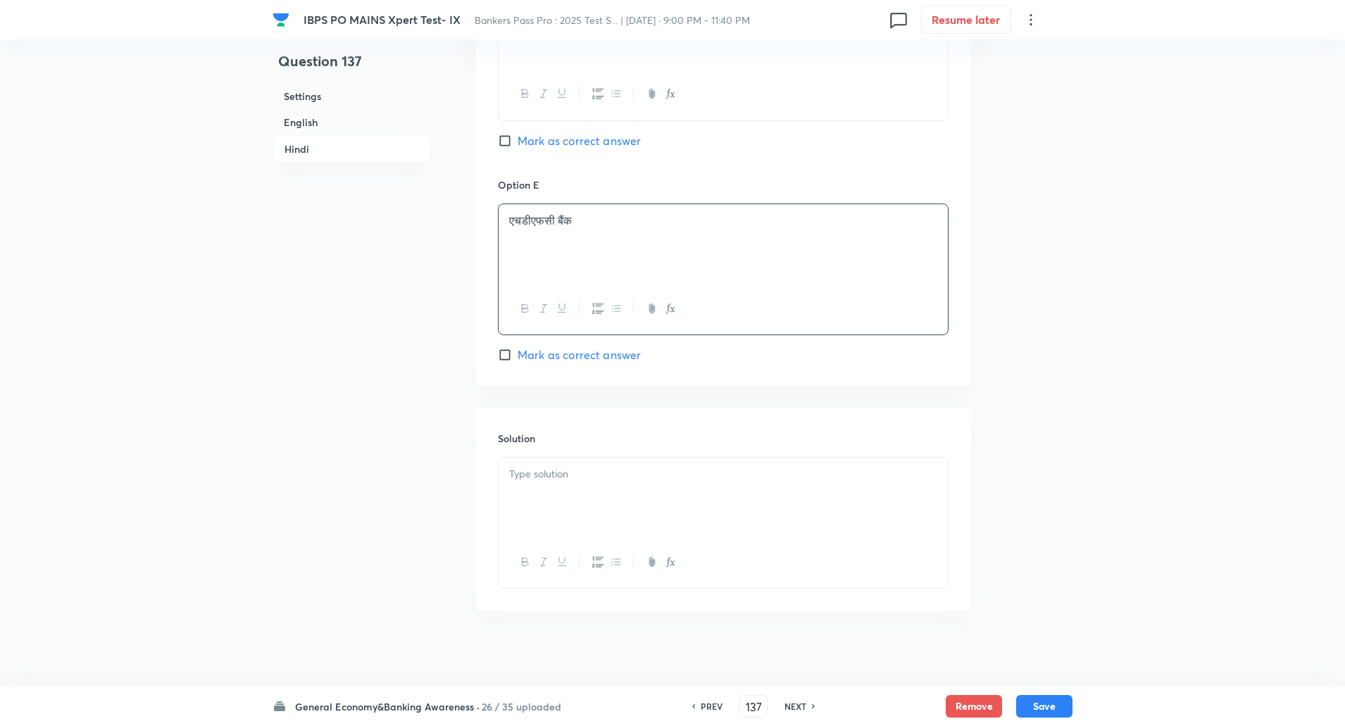
scroll to position [3027, 0]
click at [523, 458] on div at bounding box center [723, 496] width 449 height 79
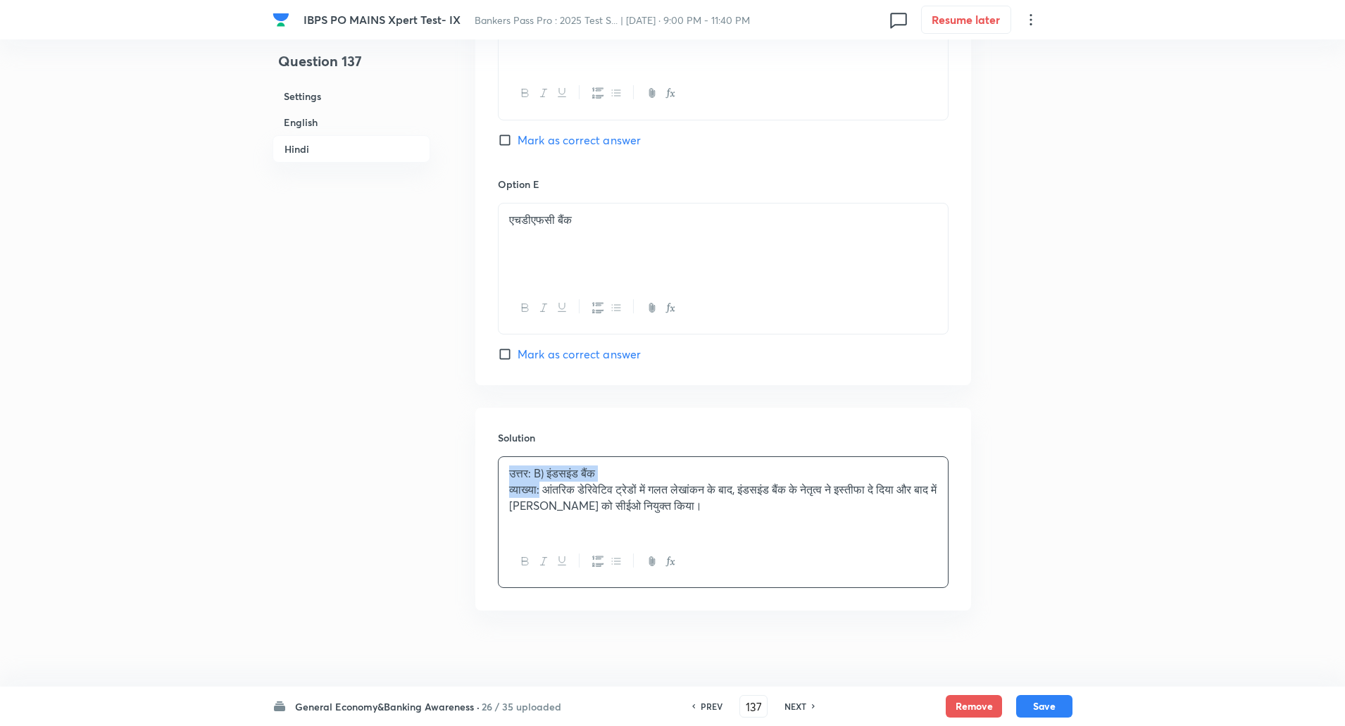
drag, startPoint x: 506, startPoint y: 477, endPoint x: 542, endPoint y: 493, distance: 39.4
click at [542, 493] on div "उत्तर: B) इंडसइंड बैंक व्याख्या: आंतरिक डेरिवेटिव ट्रेडों में गलत लेखांकन के बा…" at bounding box center [723, 496] width 449 height 79
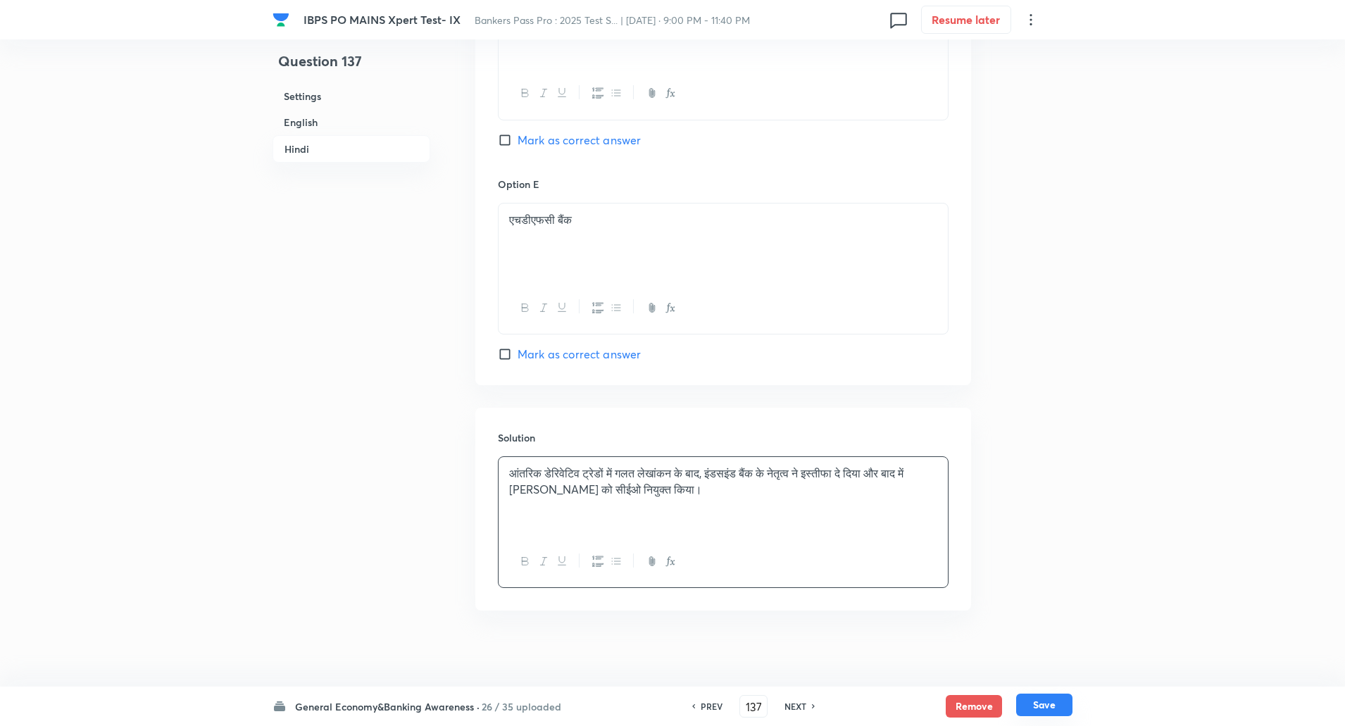
click at [1035, 706] on button "Save" at bounding box center [1044, 705] width 56 height 23
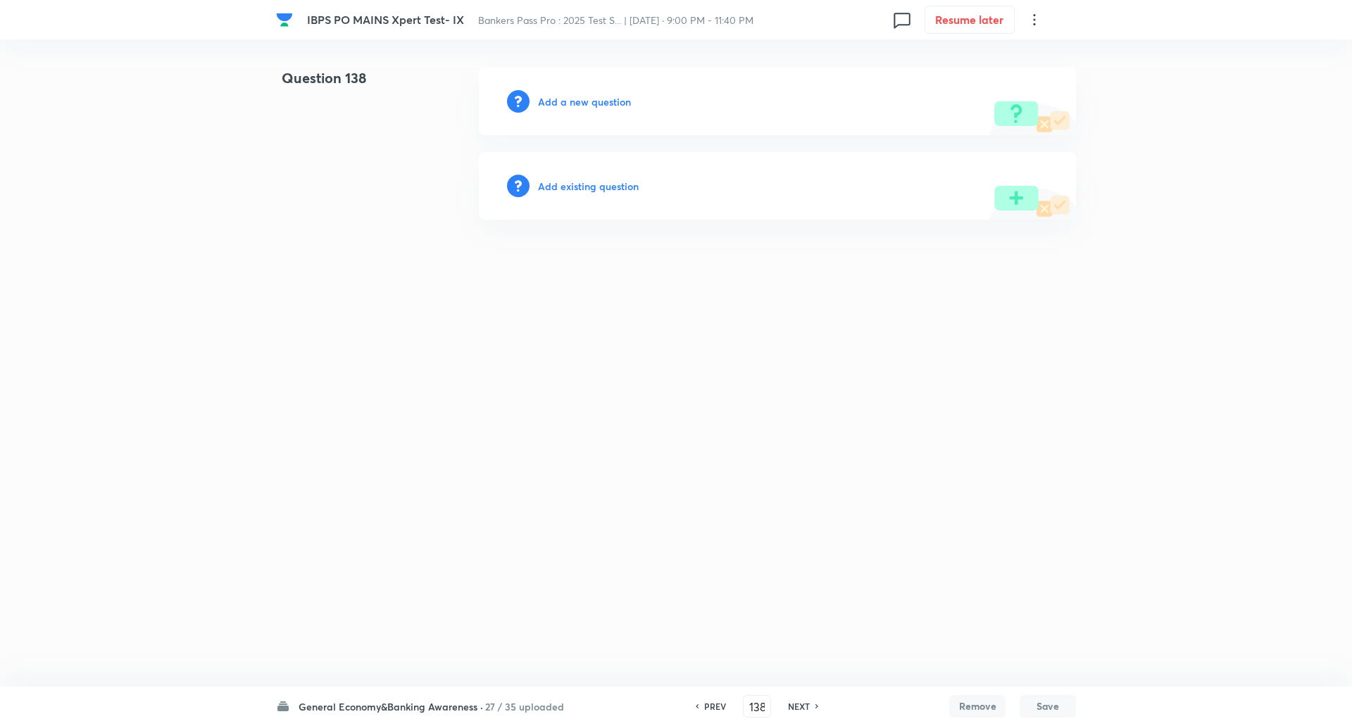
click at [566, 101] on h6 "Add a new question" at bounding box center [584, 101] width 93 height 15
click at [566, 101] on h6 "Choose a question type" at bounding box center [592, 101] width 108 height 15
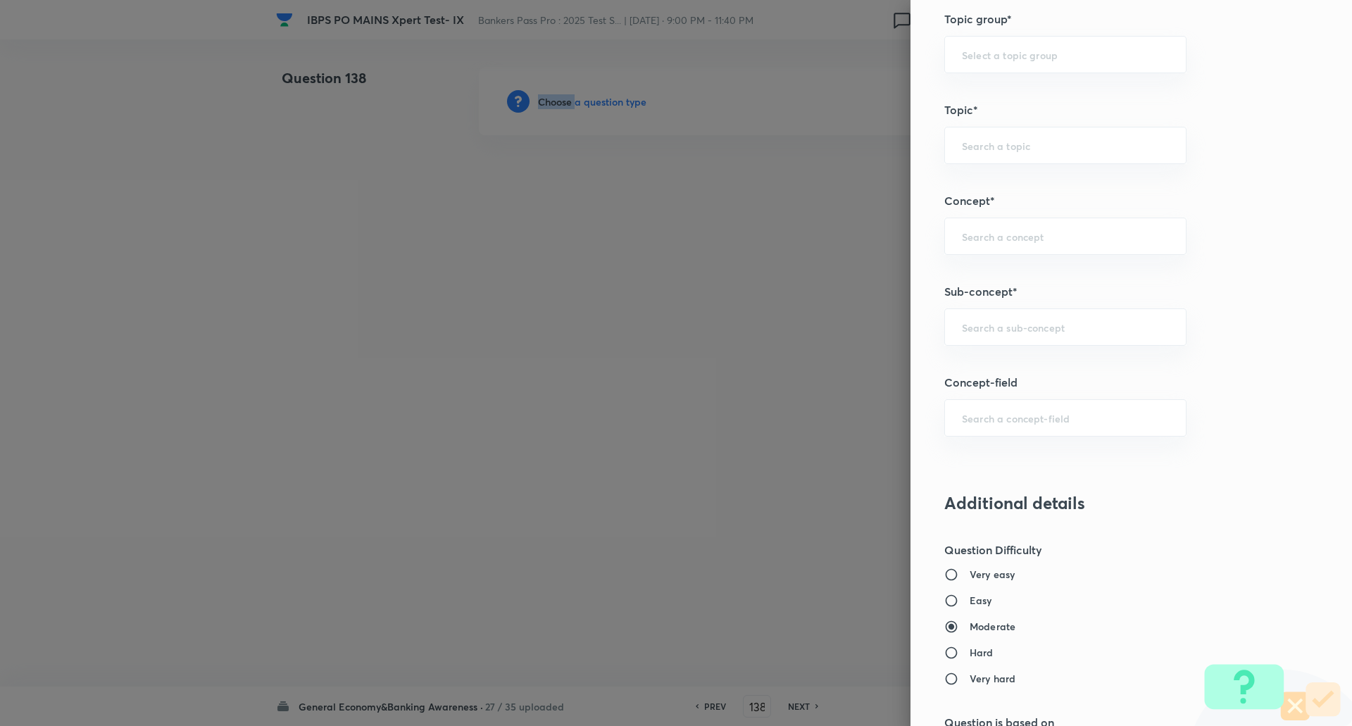
scroll to position [638, 0]
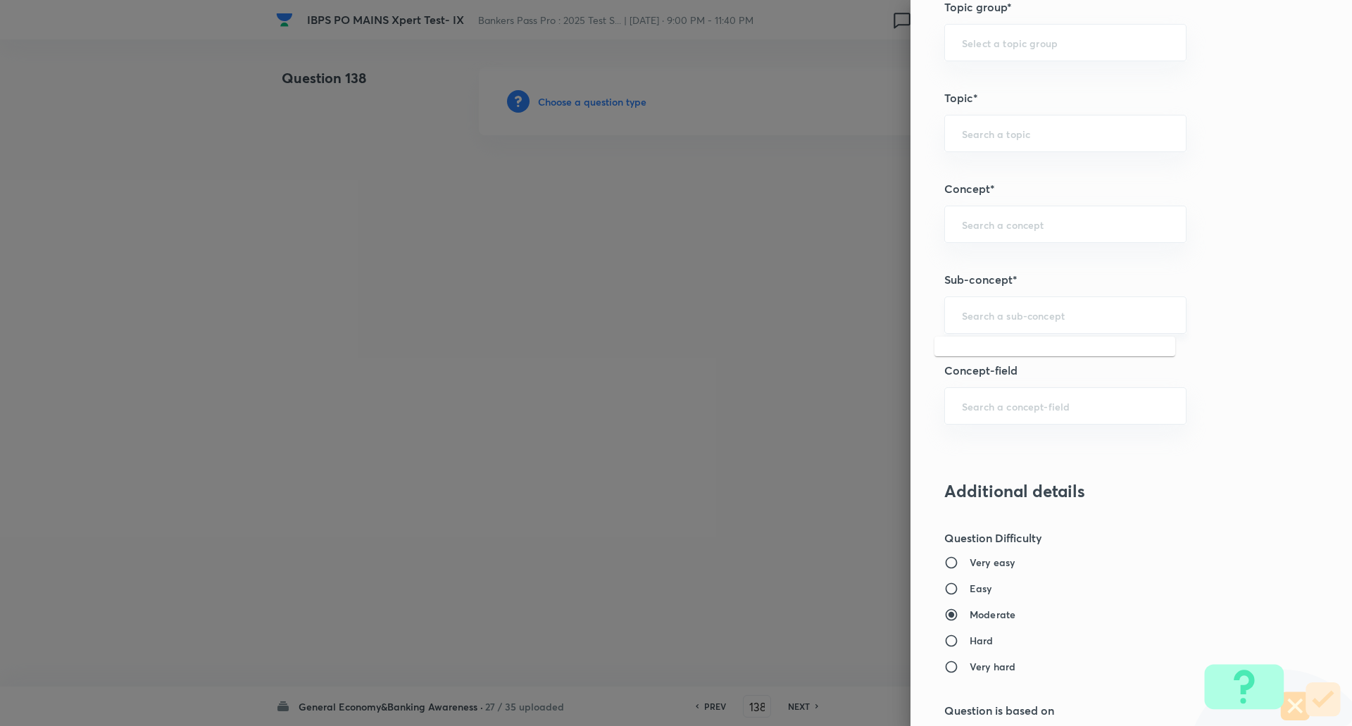
click at [1072, 313] on input "text" at bounding box center [1065, 315] width 207 height 13
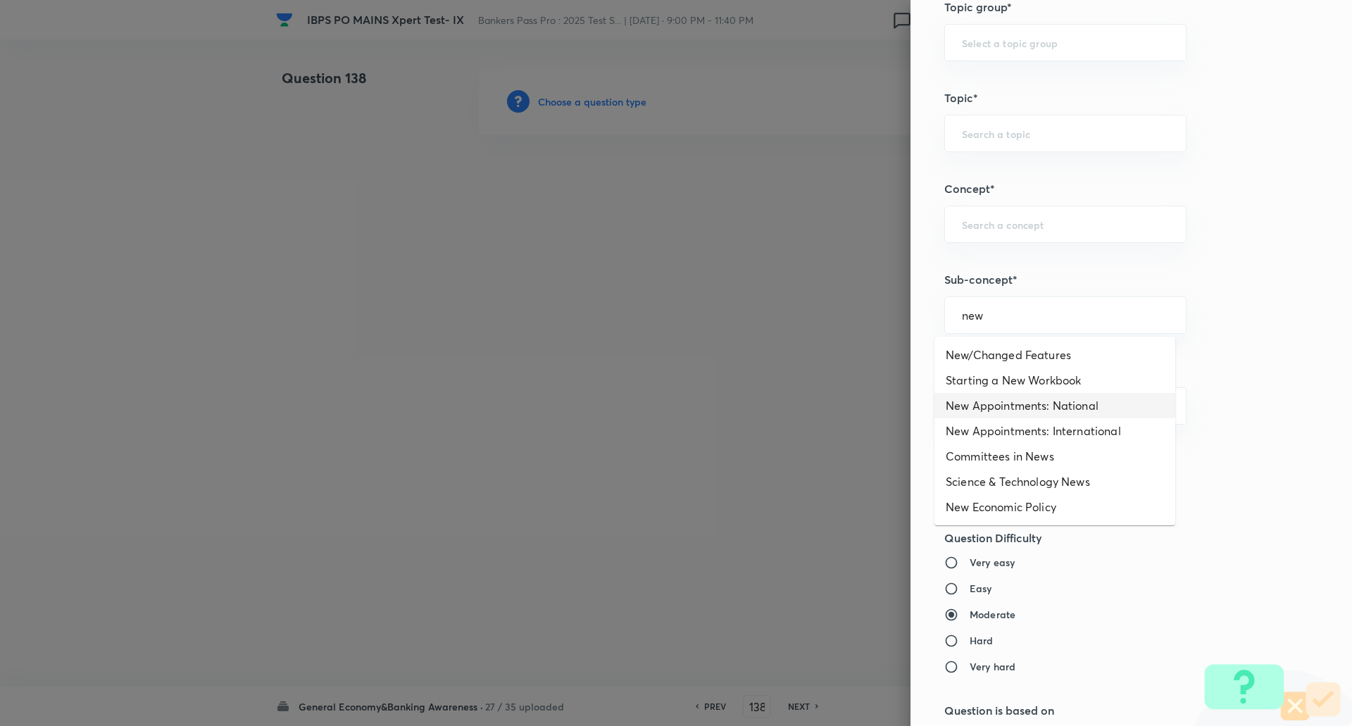
click at [1065, 407] on li "New Appointments: National" at bounding box center [1055, 405] width 241 height 25
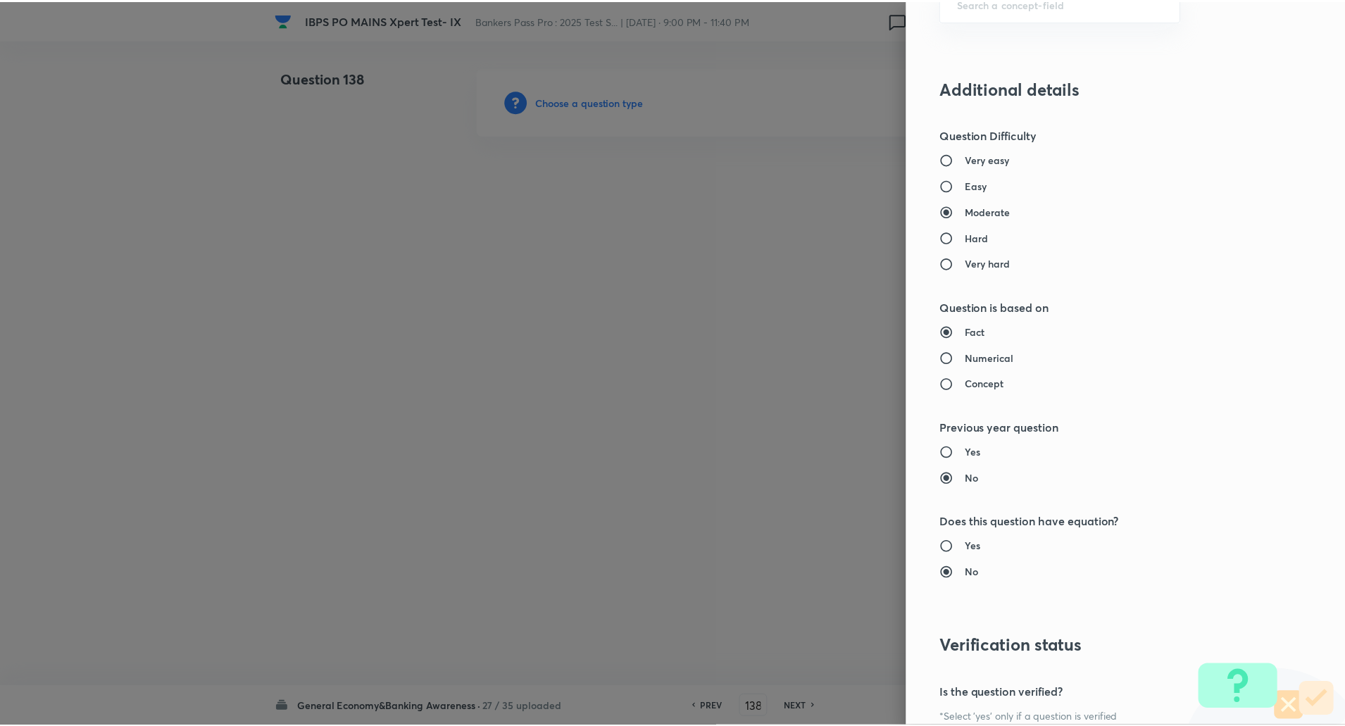
scroll to position [1194, 0]
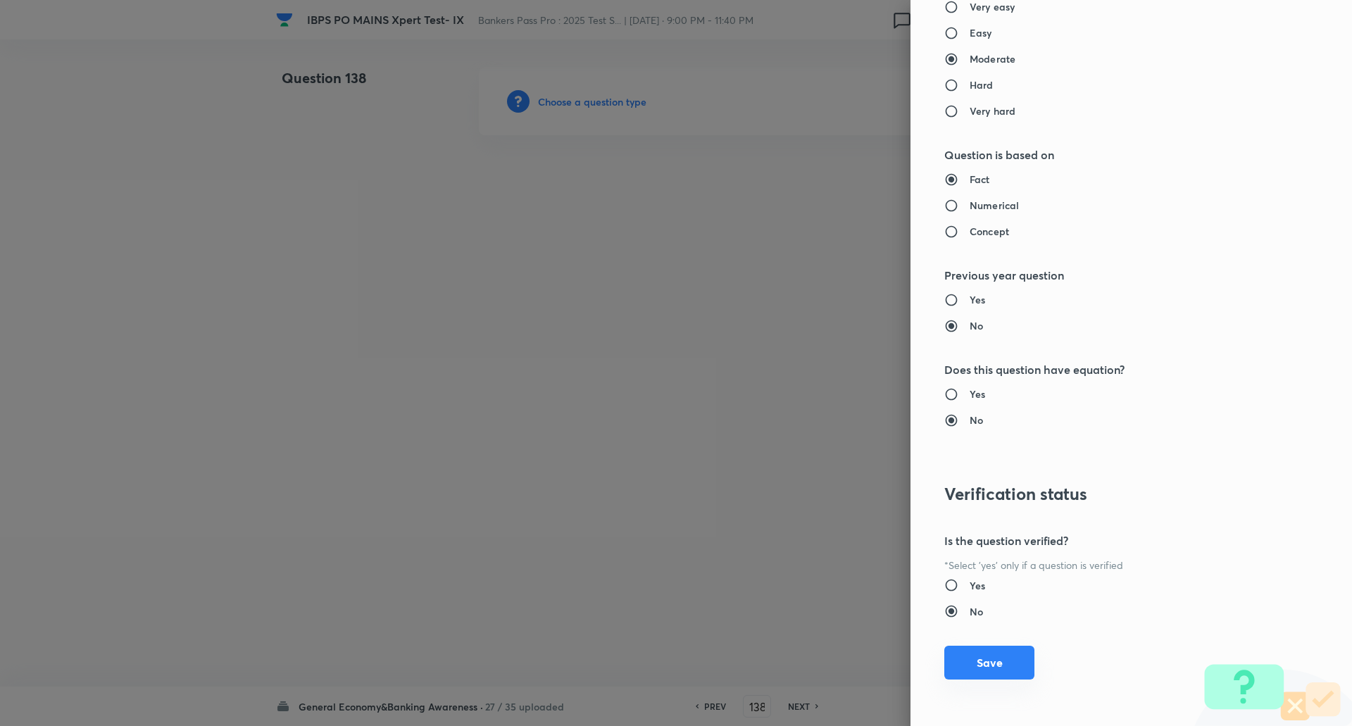
click at [995, 659] on button "Save" at bounding box center [990, 663] width 90 height 34
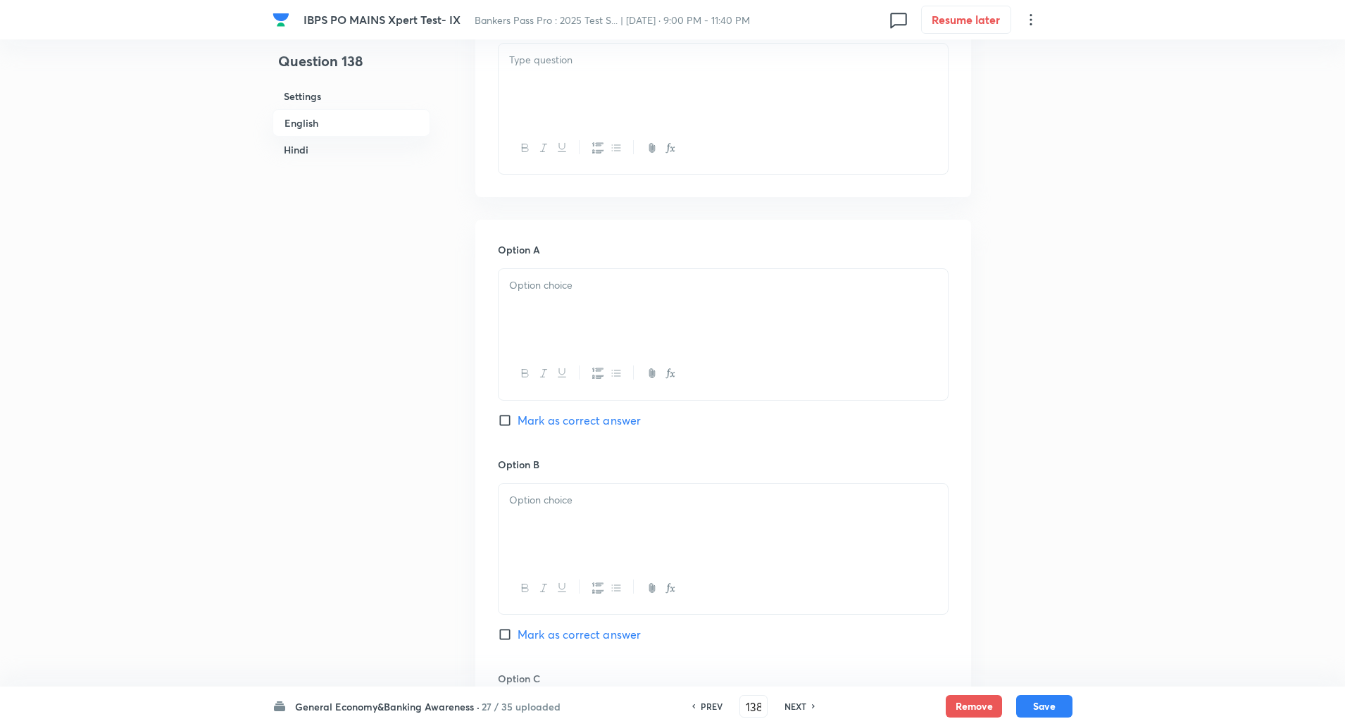
scroll to position [466, 0]
click at [814, 98] on div at bounding box center [723, 81] width 449 height 79
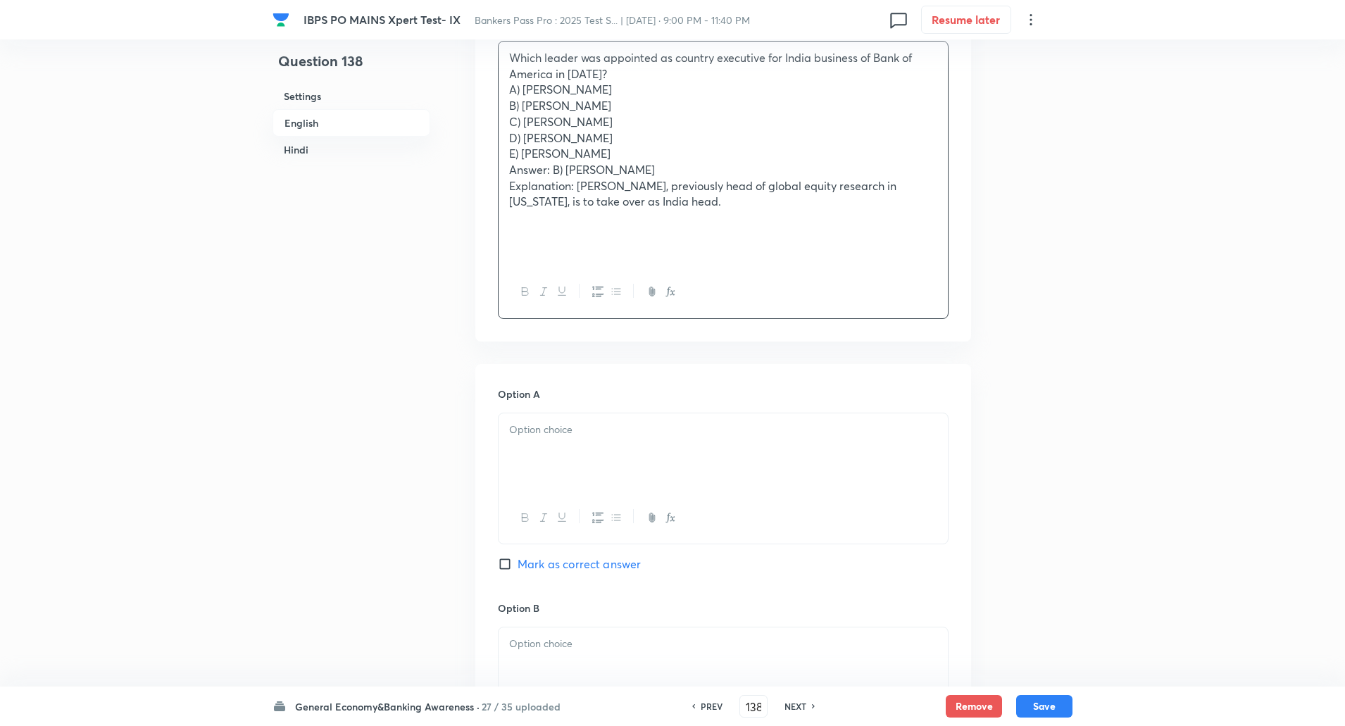
click at [628, 62] on p "Which leader was appointed as country executive for India business of Bank of A…" at bounding box center [723, 66] width 428 height 32
click at [608, 80] on p "Which leader was appointed as country executive for India business of Bank of A…" at bounding box center [723, 66] width 428 height 32
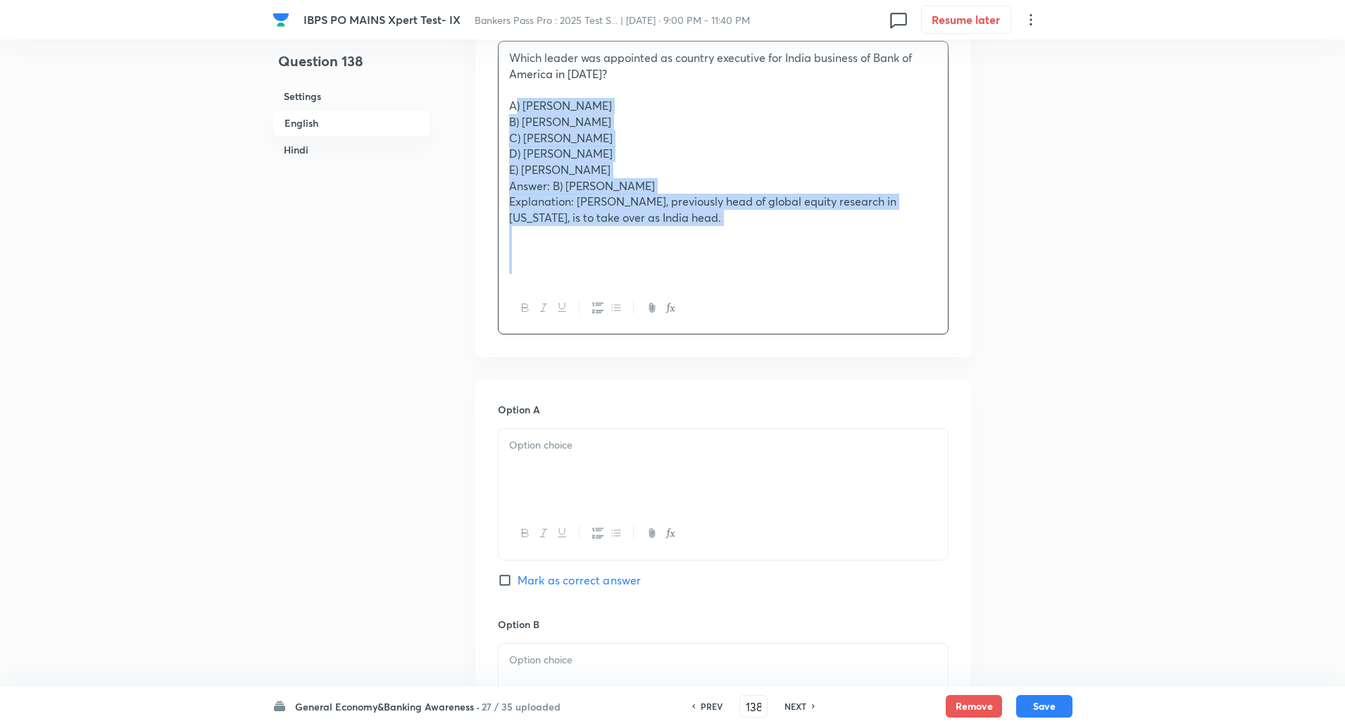
drag, startPoint x: 504, startPoint y: 99, endPoint x: 869, endPoint y: 387, distance: 464.5
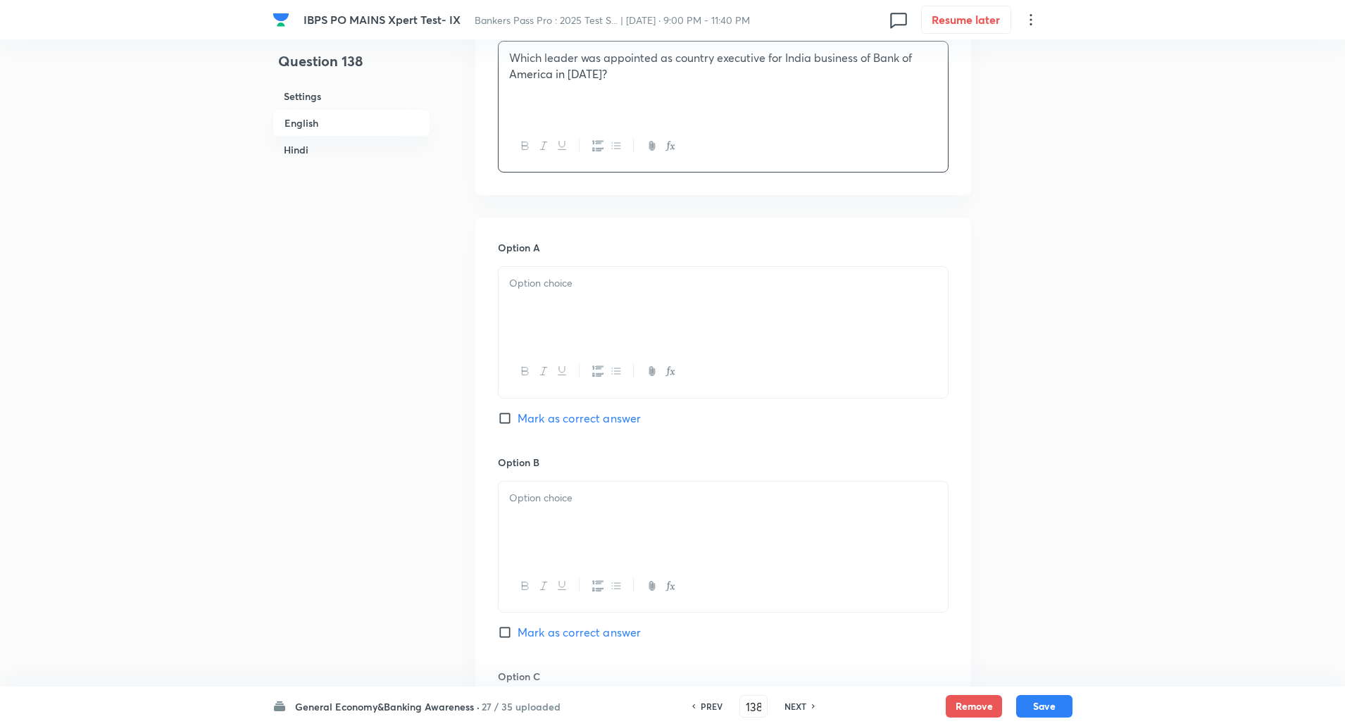
click at [741, 306] on div at bounding box center [723, 306] width 449 height 79
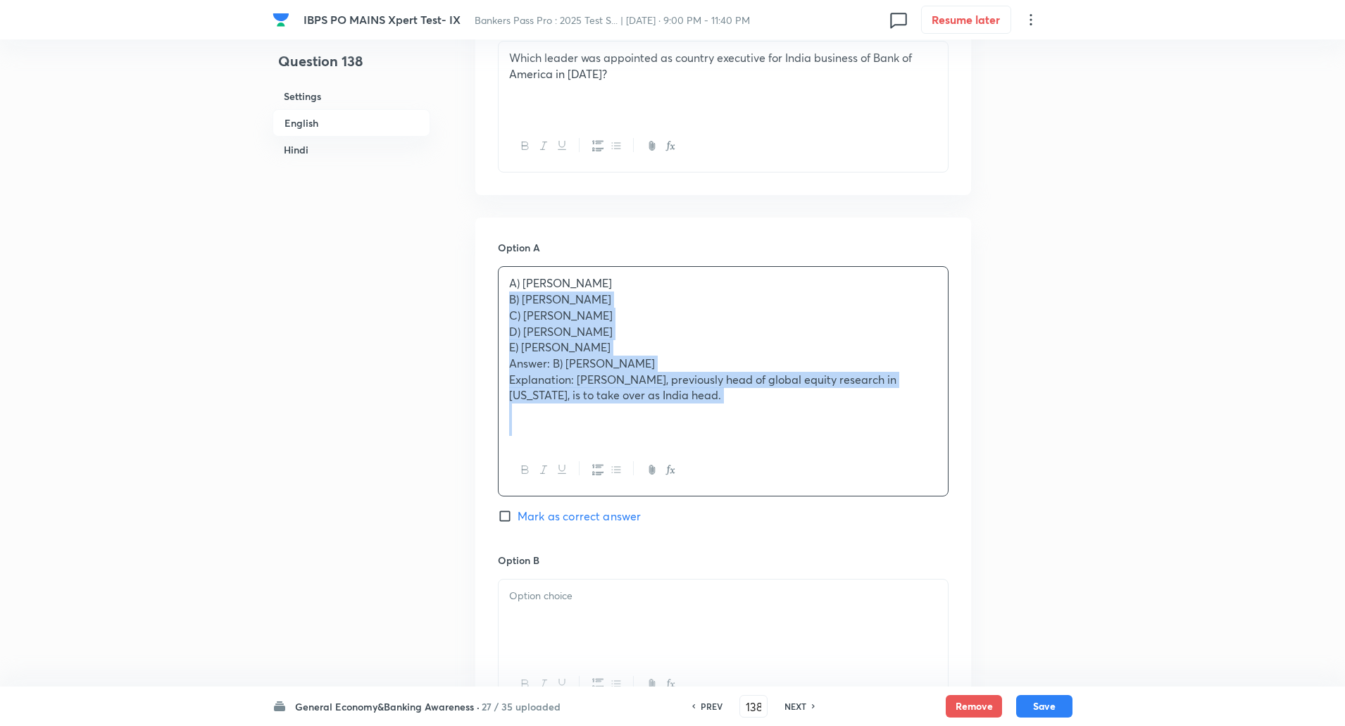
drag, startPoint x: 508, startPoint y: 299, endPoint x: 858, endPoint y: 595, distance: 458.8
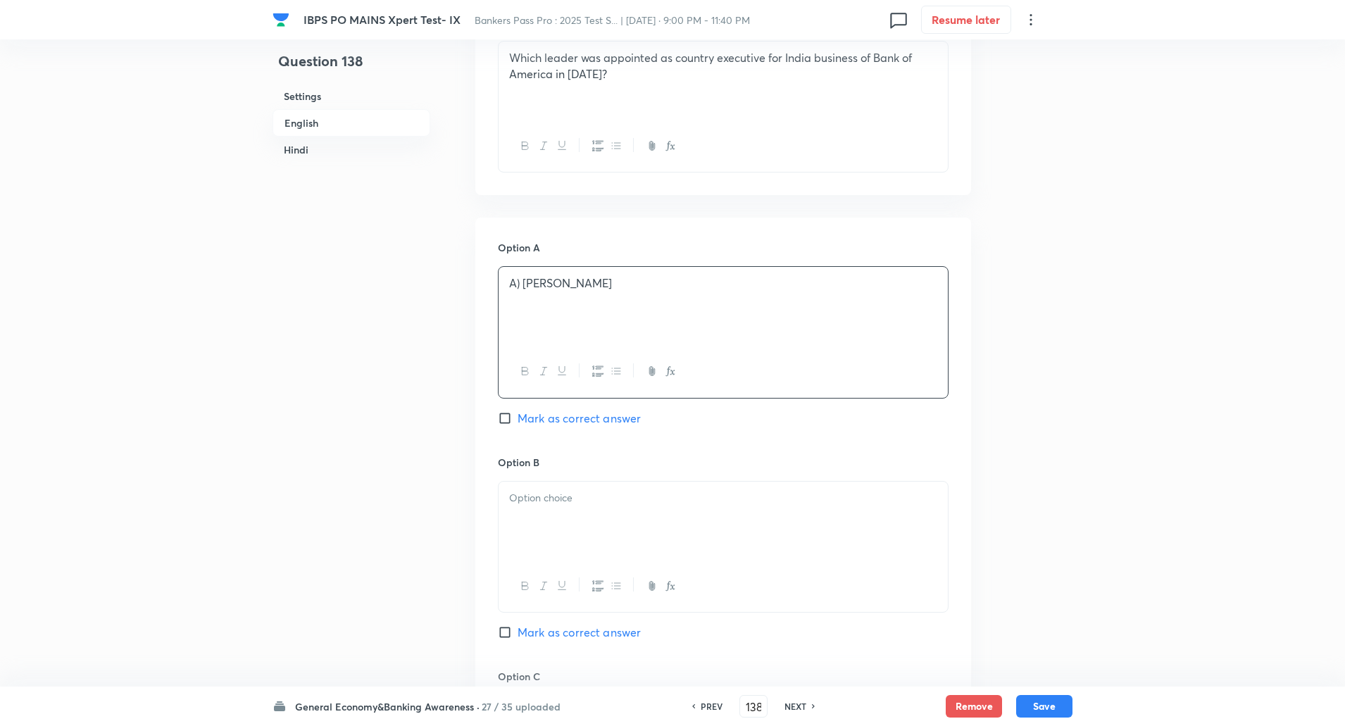
click at [525, 285] on p "A) Kaku Nakhate" at bounding box center [723, 283] width 428 height 16
click at [517, 506] on div at bounding box center [723, 521] width 449 height 79
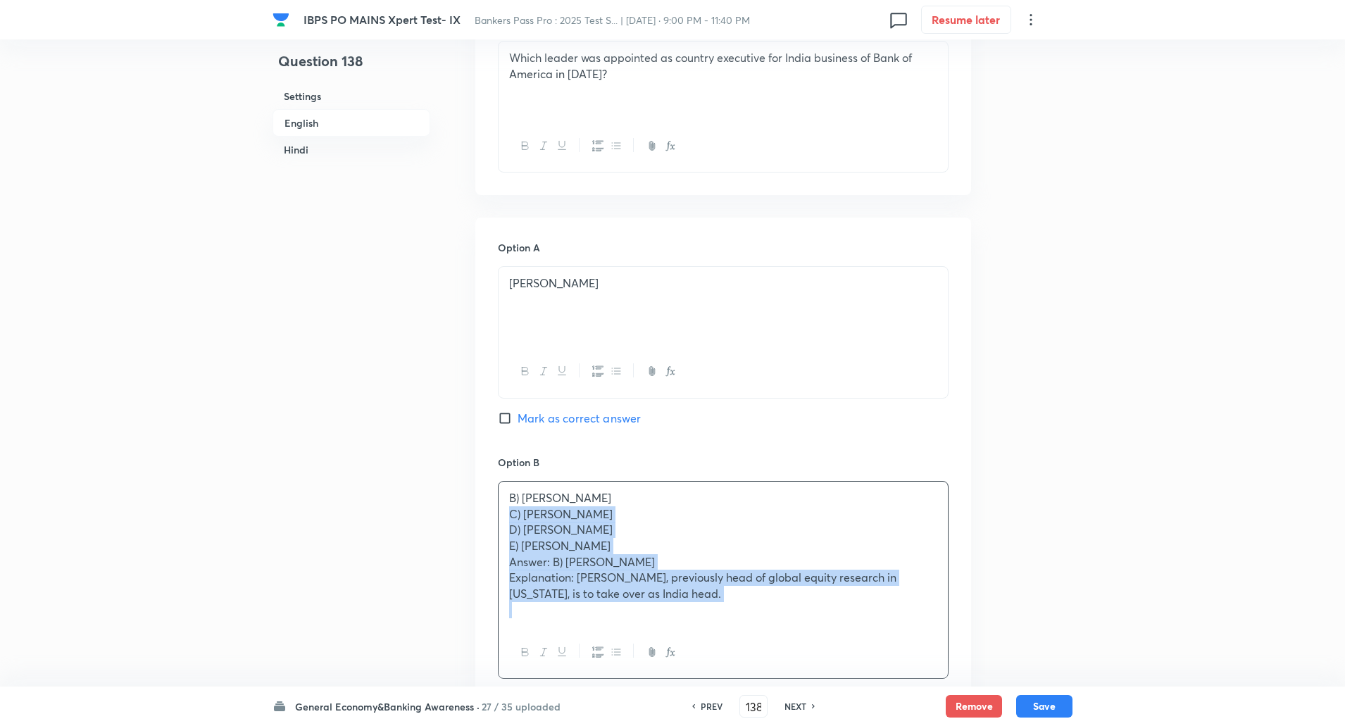
drag, startPoint x: 511, startPoint y: 515, endPoint x: 769, endPoint y: 665, distance: 298.9
click at [769, 665] on div "B) Vikram Sahu C) Rahul Shukla D) Poonam Gupta E) Neeraj Gambhir Answer: B) Vik…" at bounding box center [723, 580] width 451 height 198
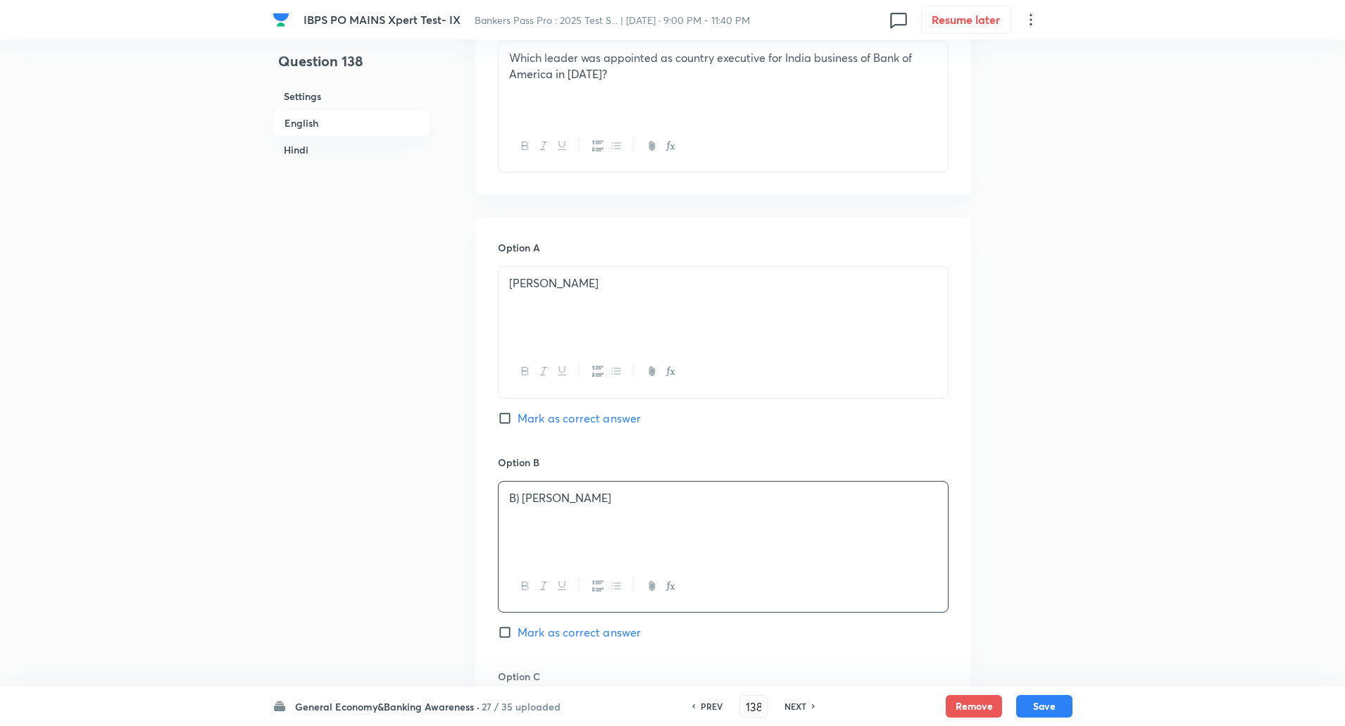
click at [525, 498] on p "B) Vikram Sahu" at bounding box center [723, 498] width 428 height 16
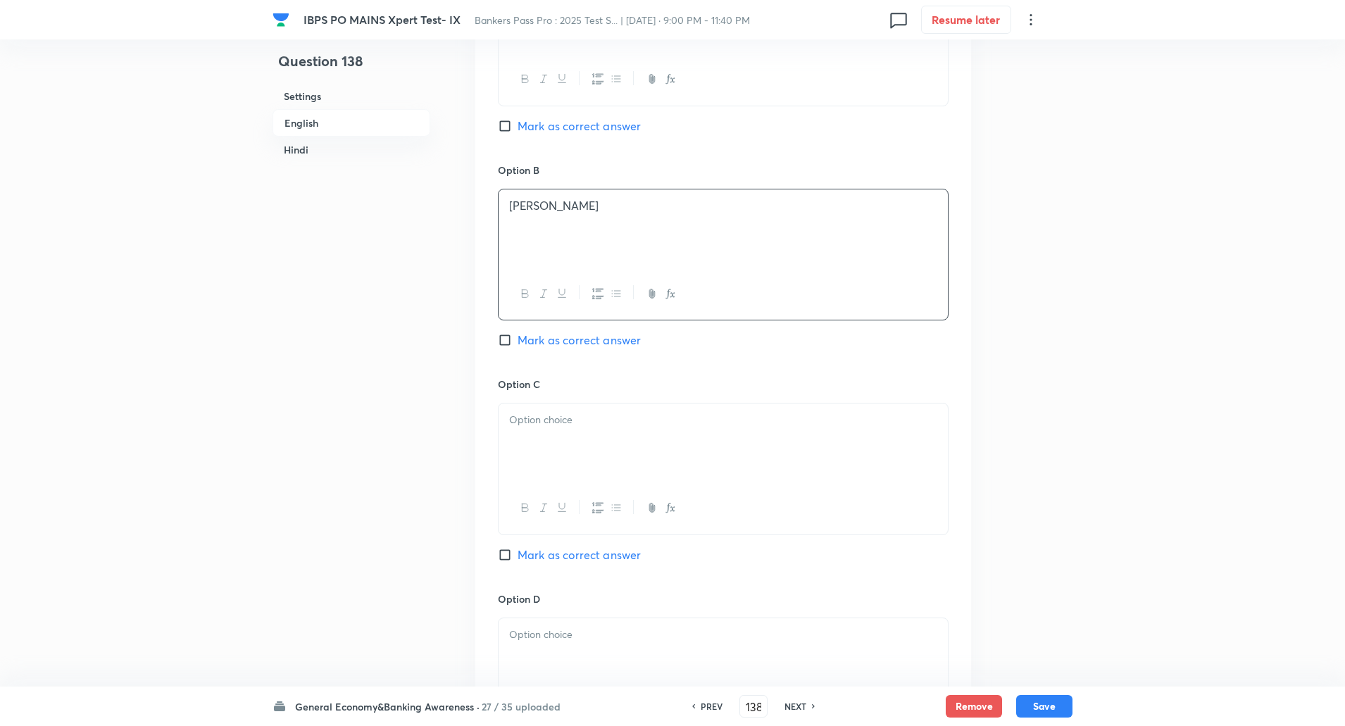
scroll to position [759, 0]
click at [556, 410] on div at bounding box center [723, 441] width 449 height 79
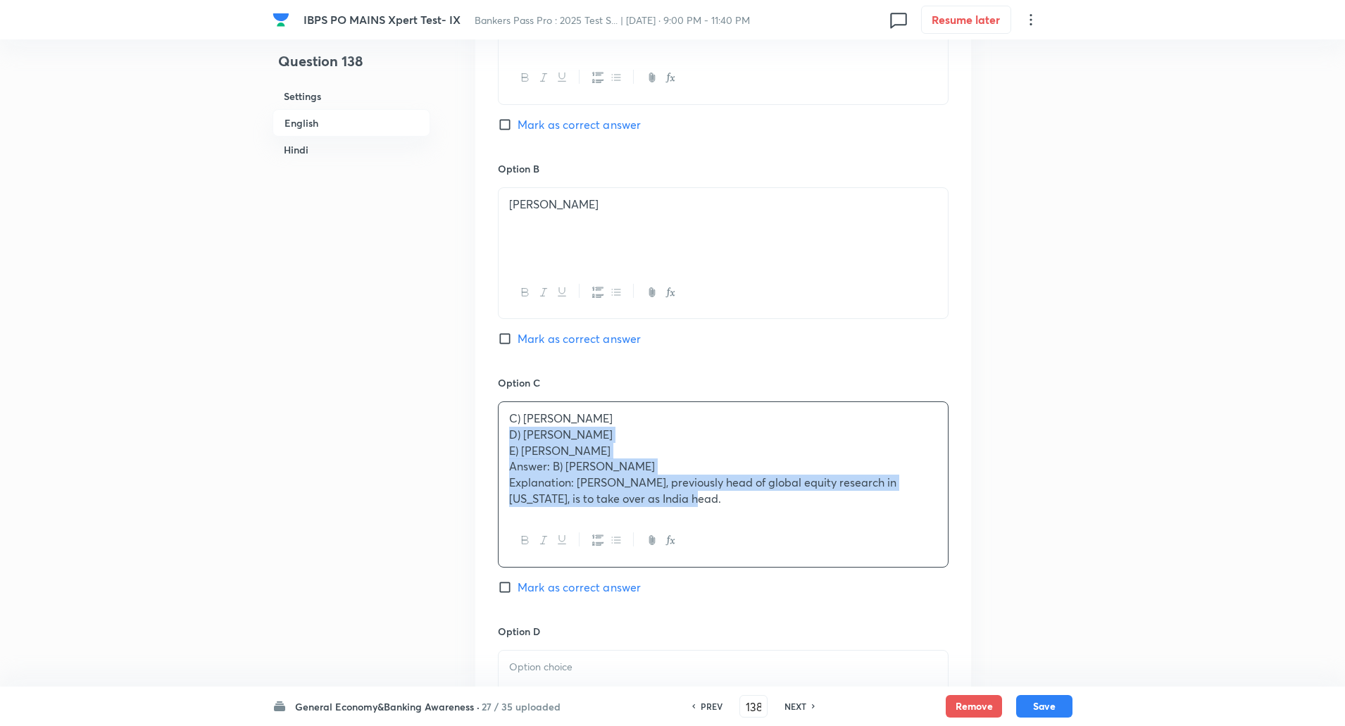
drag, startPoint x: 506, startPoint y: 433, endPoint x: 893, endPoint y: 678, distance: 458.1
click at [893, 678] on div "Option A Kaku Nakhate Mark as correct answer Option B Vikram Sahu Mark as corre…" at bounding box center [723, 485] width 496 height 1123
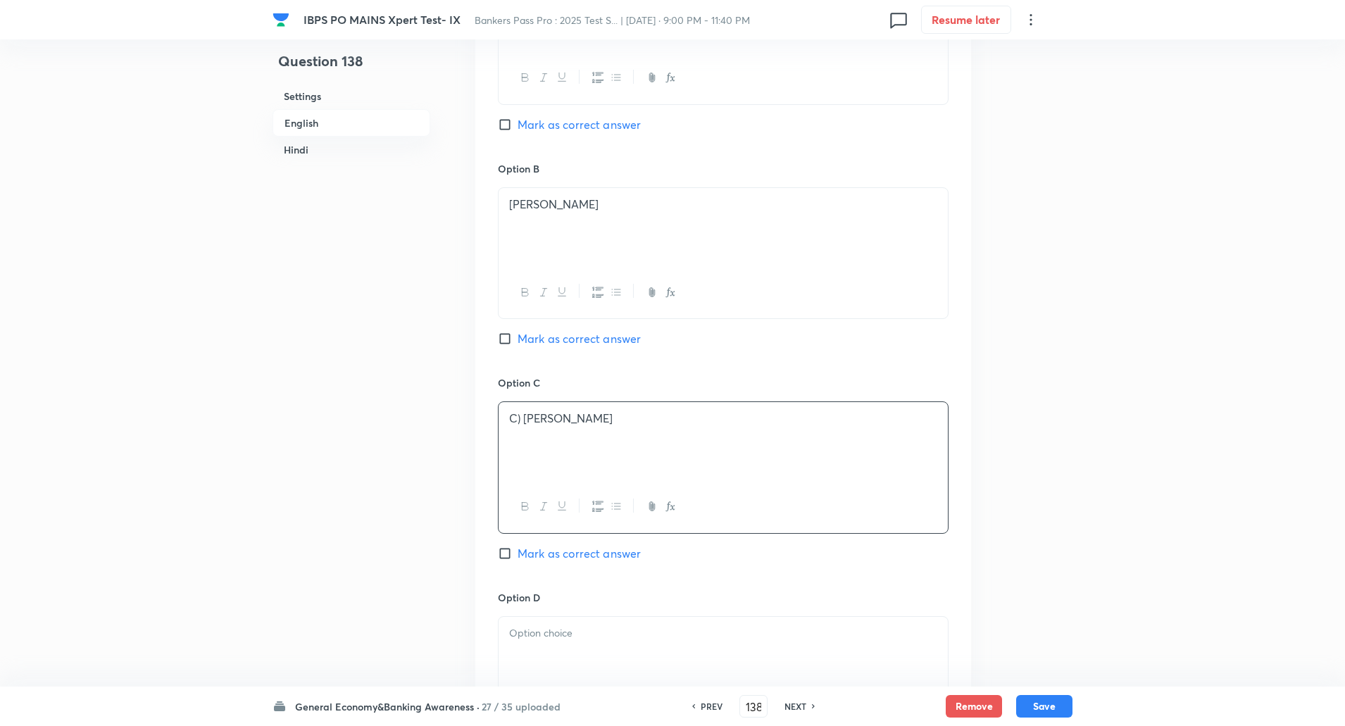
click at [523, 420] on p "C) Rahul Shukla" at bounding box center [723, 419] width 428 height 16
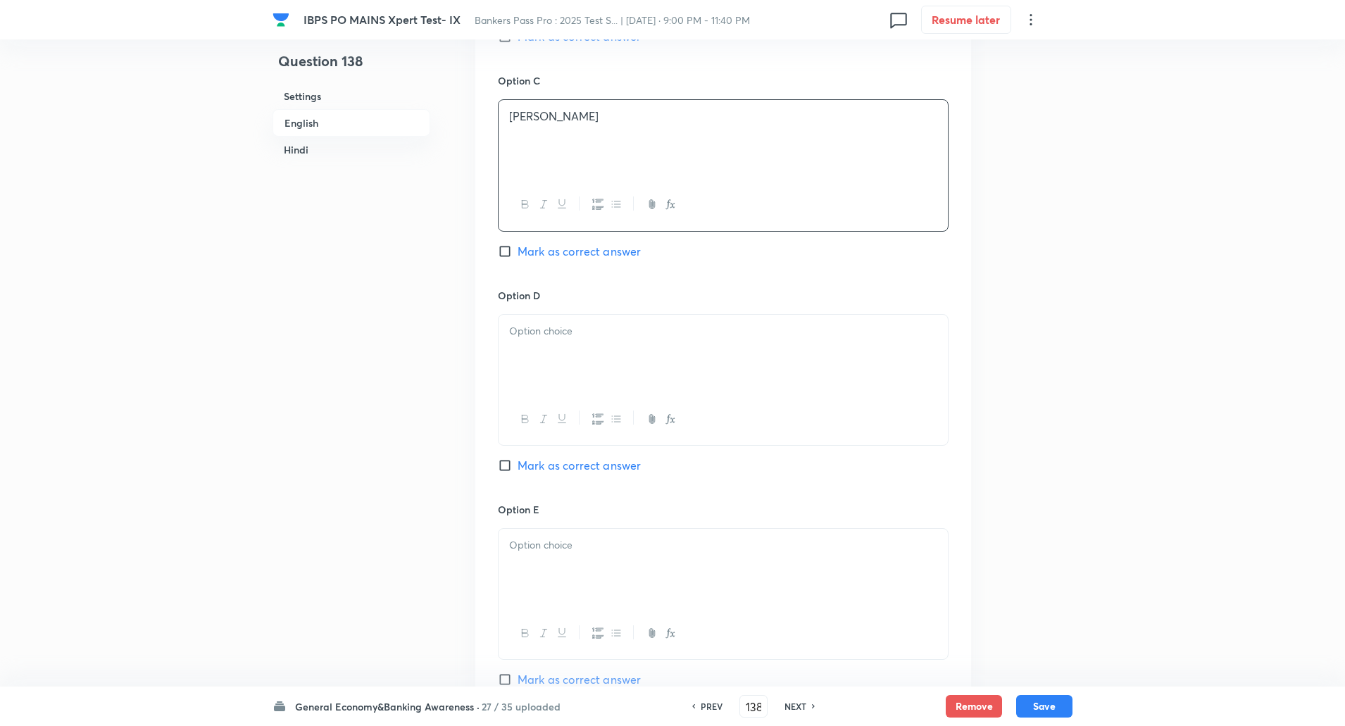
scroll to position [1062, 0]
click at [645, 338] on p at bounding box center [723, 331] width 428 height 16
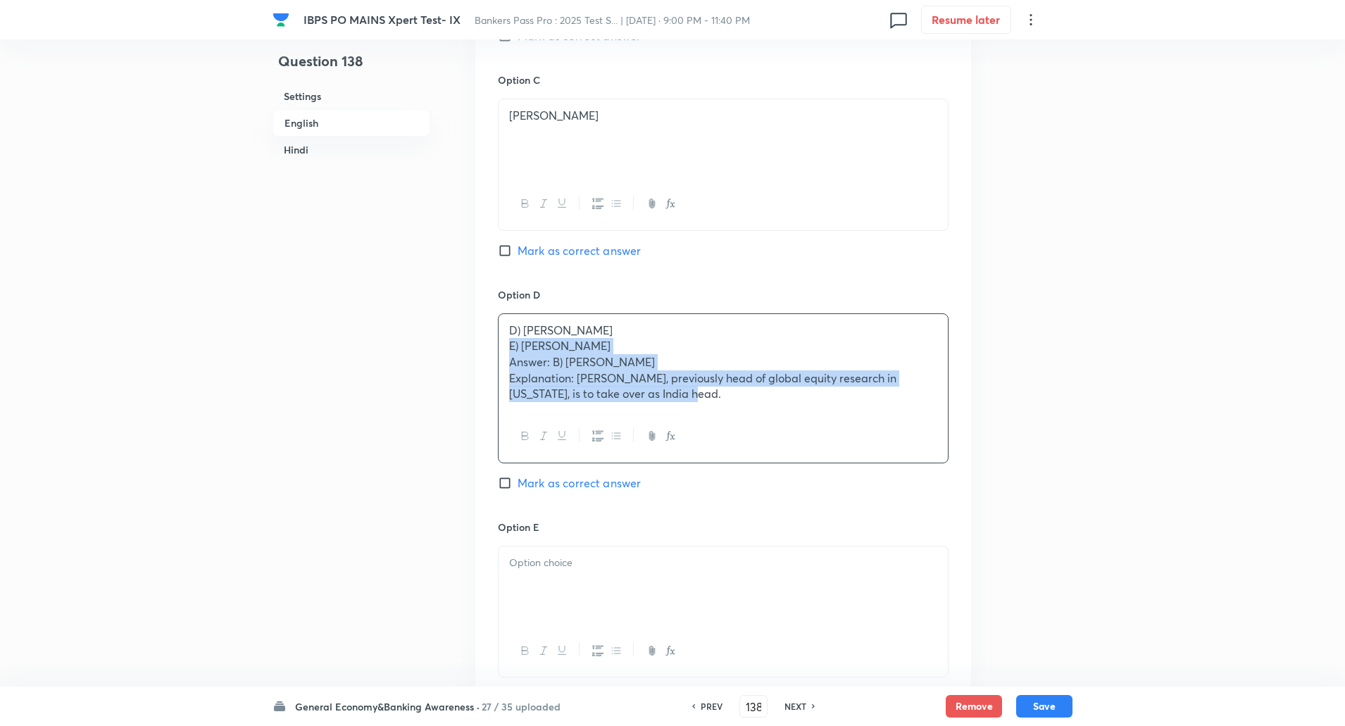
drag, startPoint x: 499, startPoint y: 342, endPoint x: 945, endPoint y: 568, distance: 499.9
click at [945, 568] on div "Option A Kaku Nakhate Mark as correct answer Option B Vikram Sahu Mark as corre…" at bounding box center [723, 174] width 496 height 1107
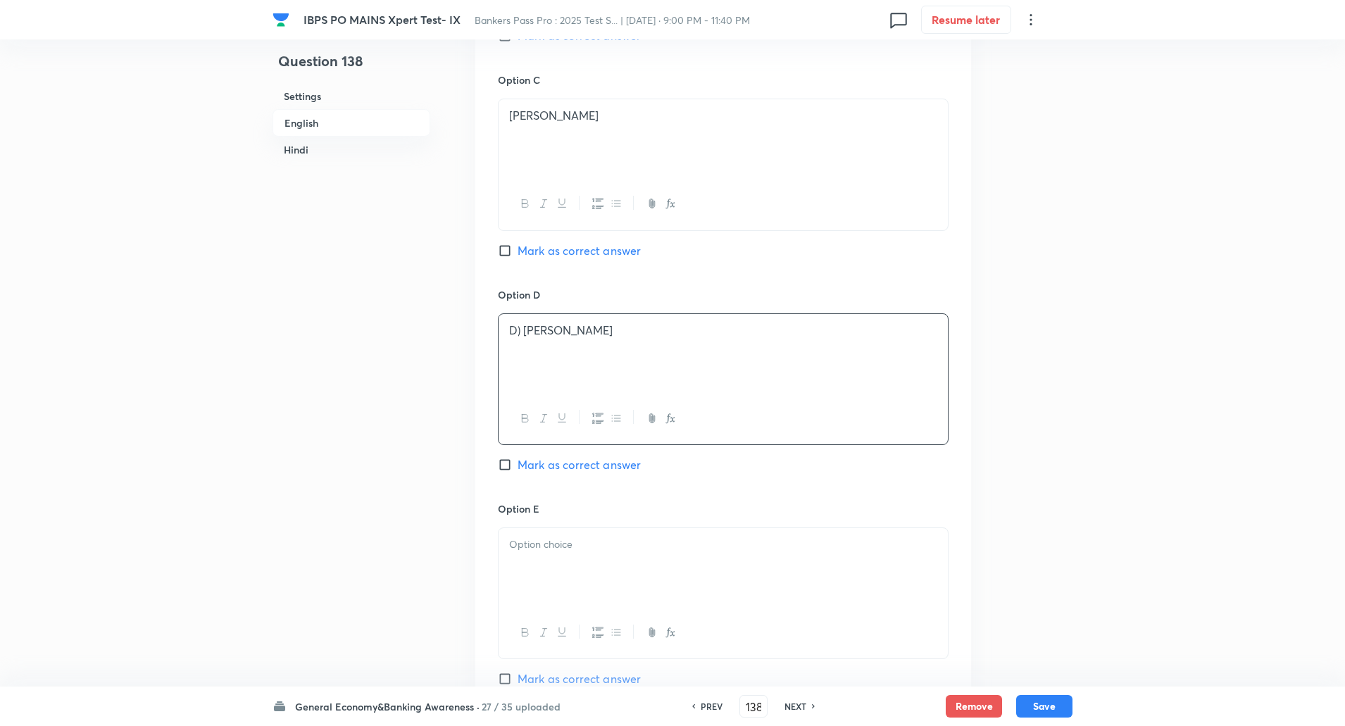
click at [522, 332] on p "D) Poonam Gupta" at bounding box center [723, 331] width 428 height 16
click at [553, 578] on div at bounding box center [723, 567] width 449 height 79
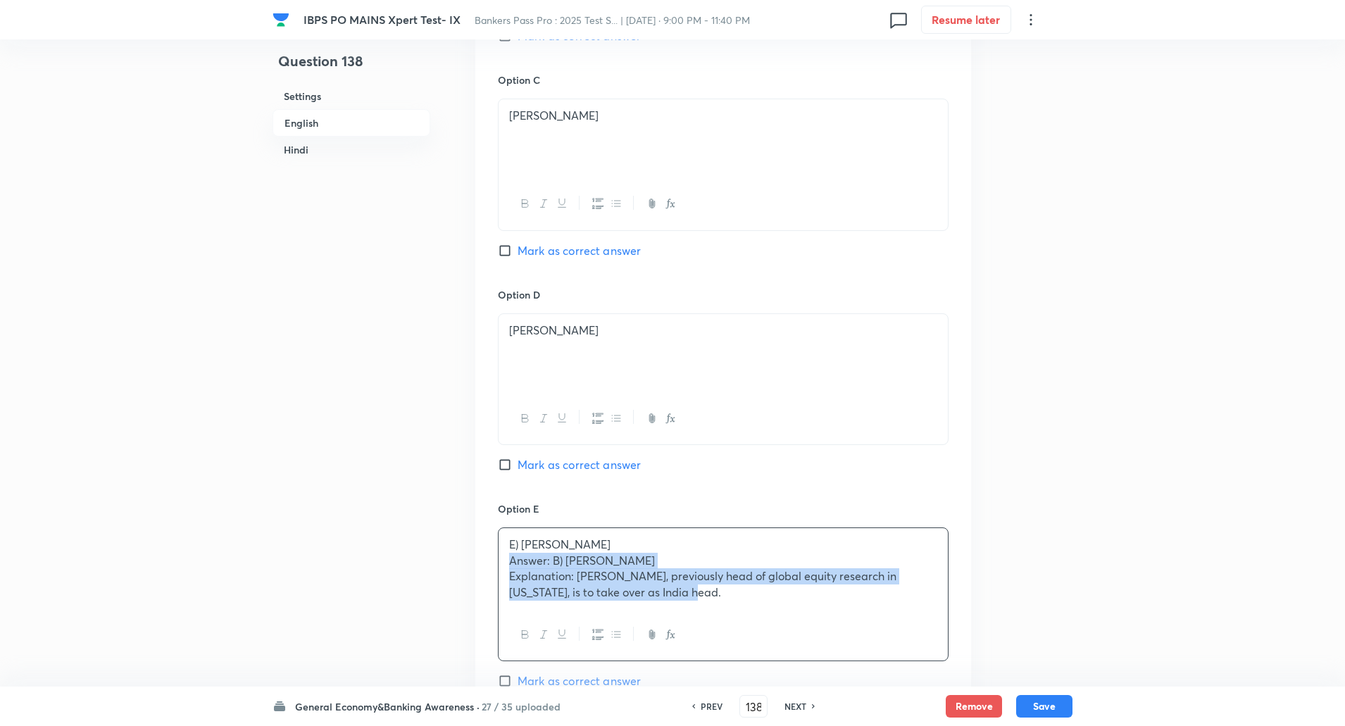
drag, startPoint x: 505, startPoint y: 564, endPoint x: 783, endPoint y: 711, distance: 315.1
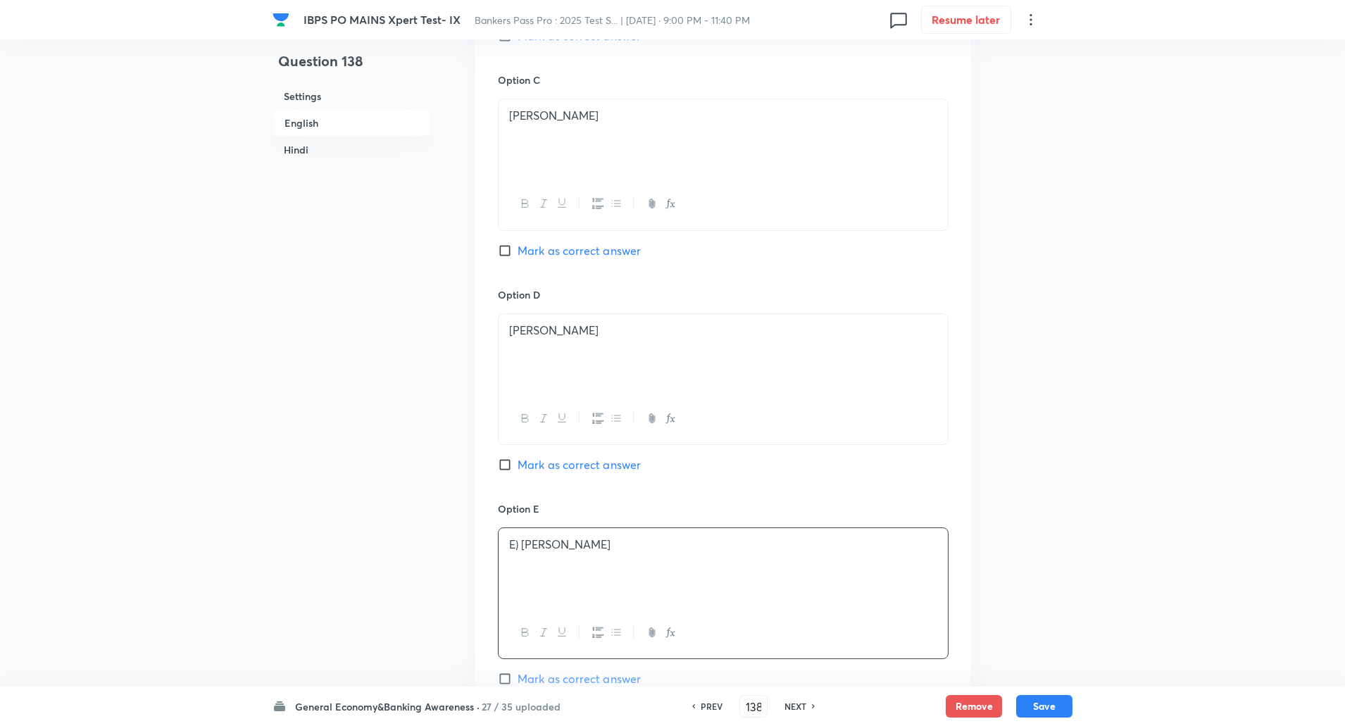
click at [522, 545] on p "E) Neeraj Gambhir" at bounding box center [723, 545] width 428 height 16
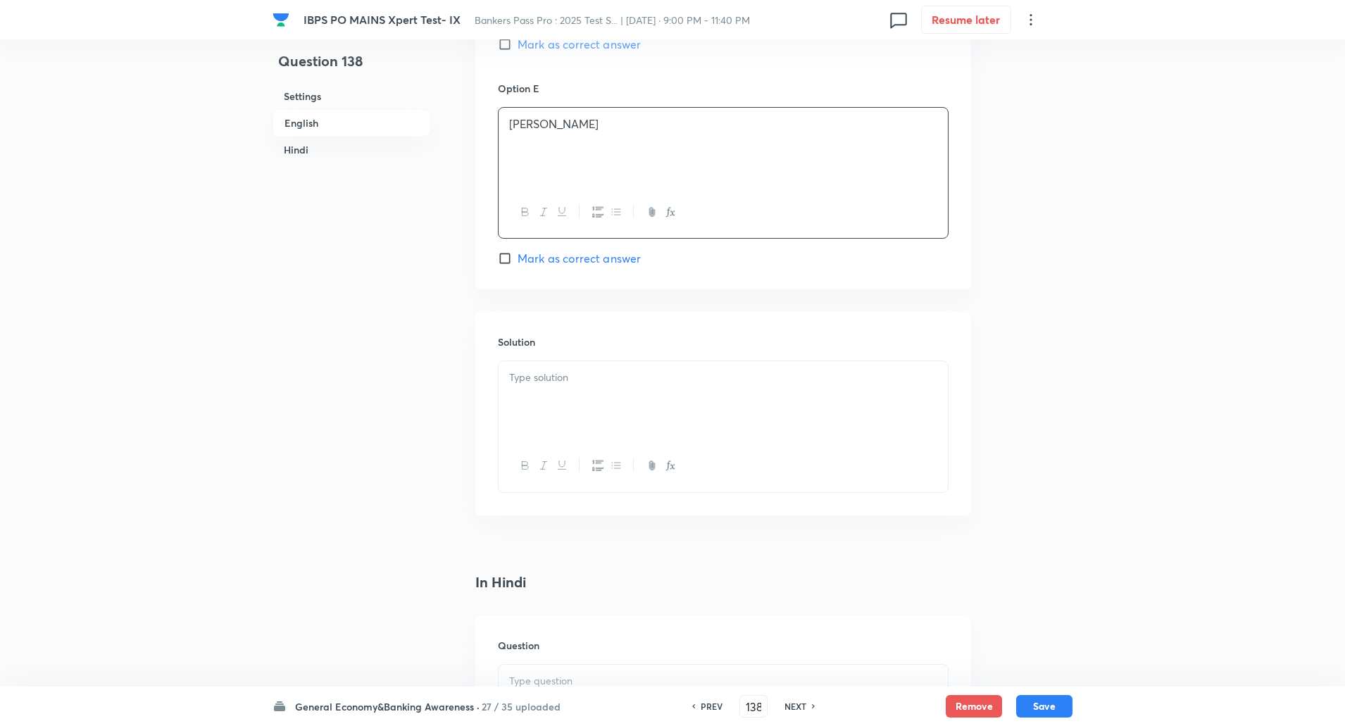
scroll to position [1486, 0]
drag, startPoint x: 597, startPoint y: 354, endPoint x: 597, endPoint y: 361, distance: 7.8
click at [597, 361] on div "Solution" at bounding box center [723, 410] width 496 height 203
click at [597, 361] on div at bounding box center [723, 397] width 449 height 79
click at [591, 371] on p at bounding box center [723, 374] width 428 height 16
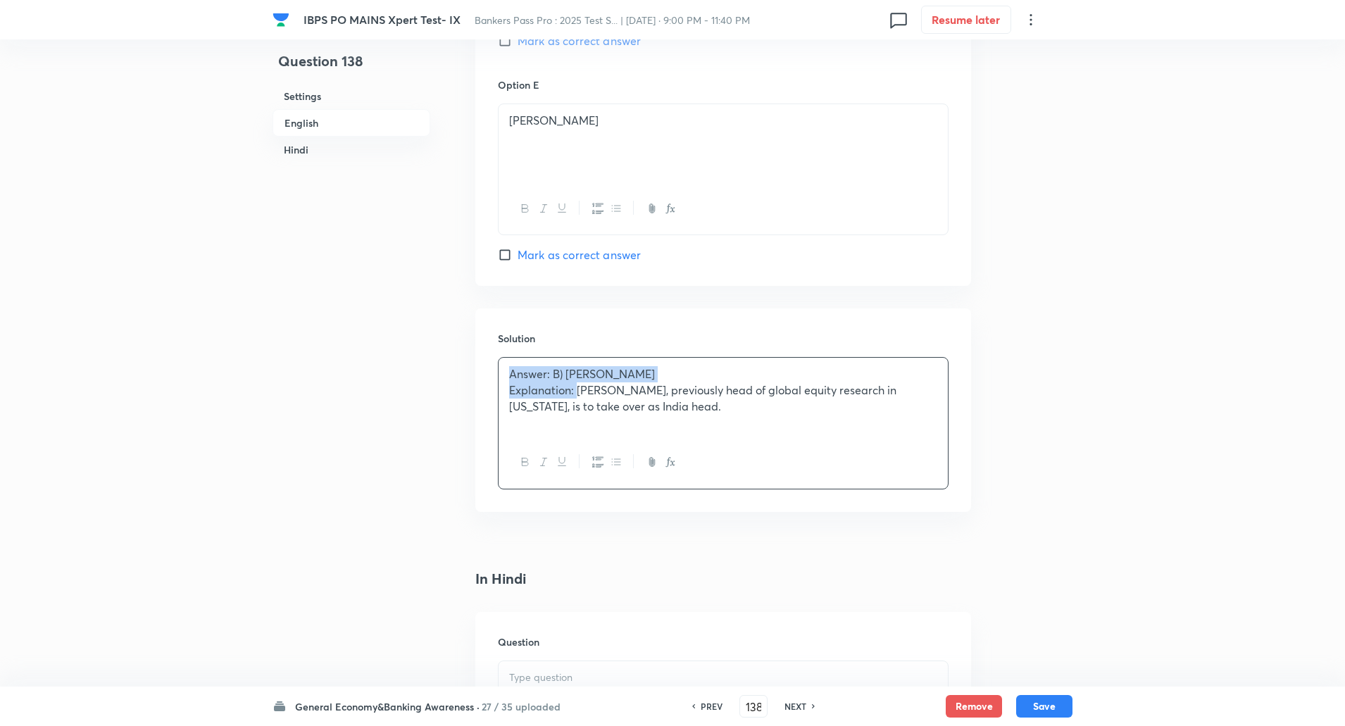
drag, startPoint x: 506, startPoint y: 373, endPoint x: 577, endPoint y: 394, distance: 73.3
click at [577, 394] on div "Answer: B) Vikram Sahu Explanation: Vikram Sahu, previously head of global equi…" at bounding box center [723, 397] width 449 height 79
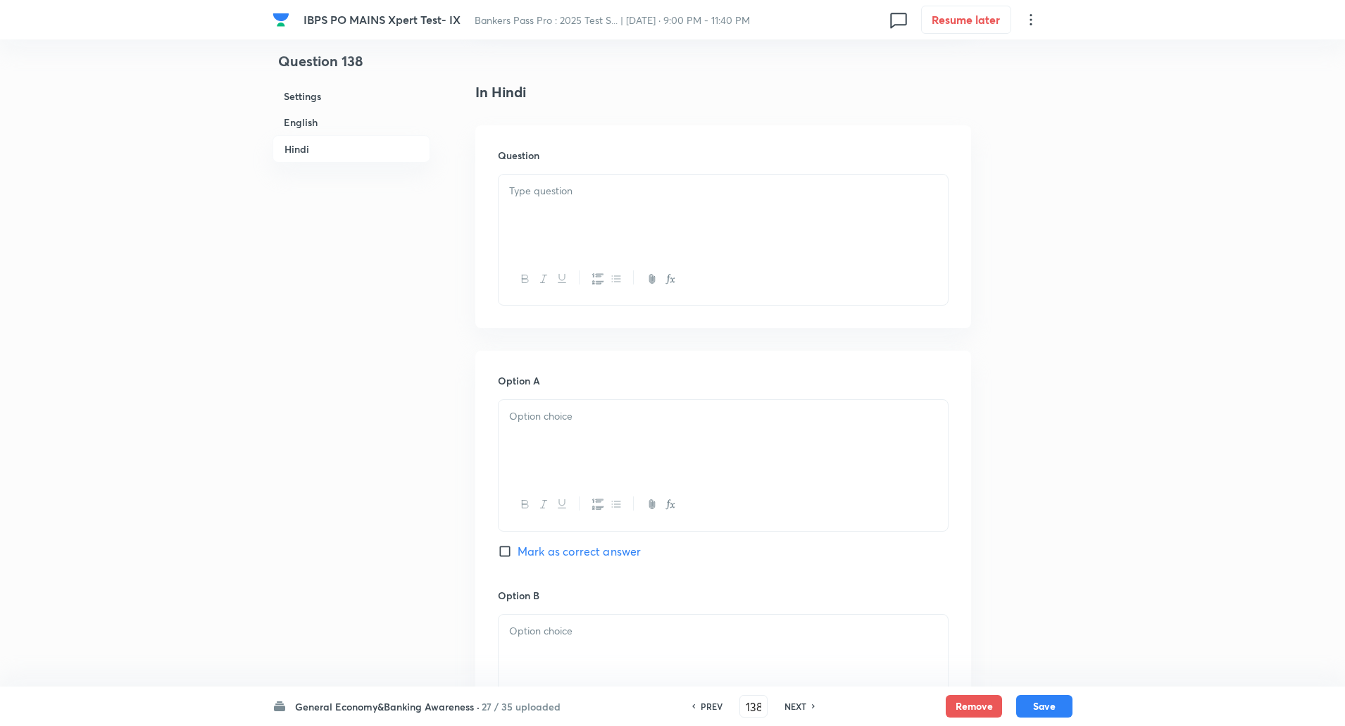
scroll to position [1974, 0]
click at [557, 204] on div at bounding box center [723, 212] width 449 height 79
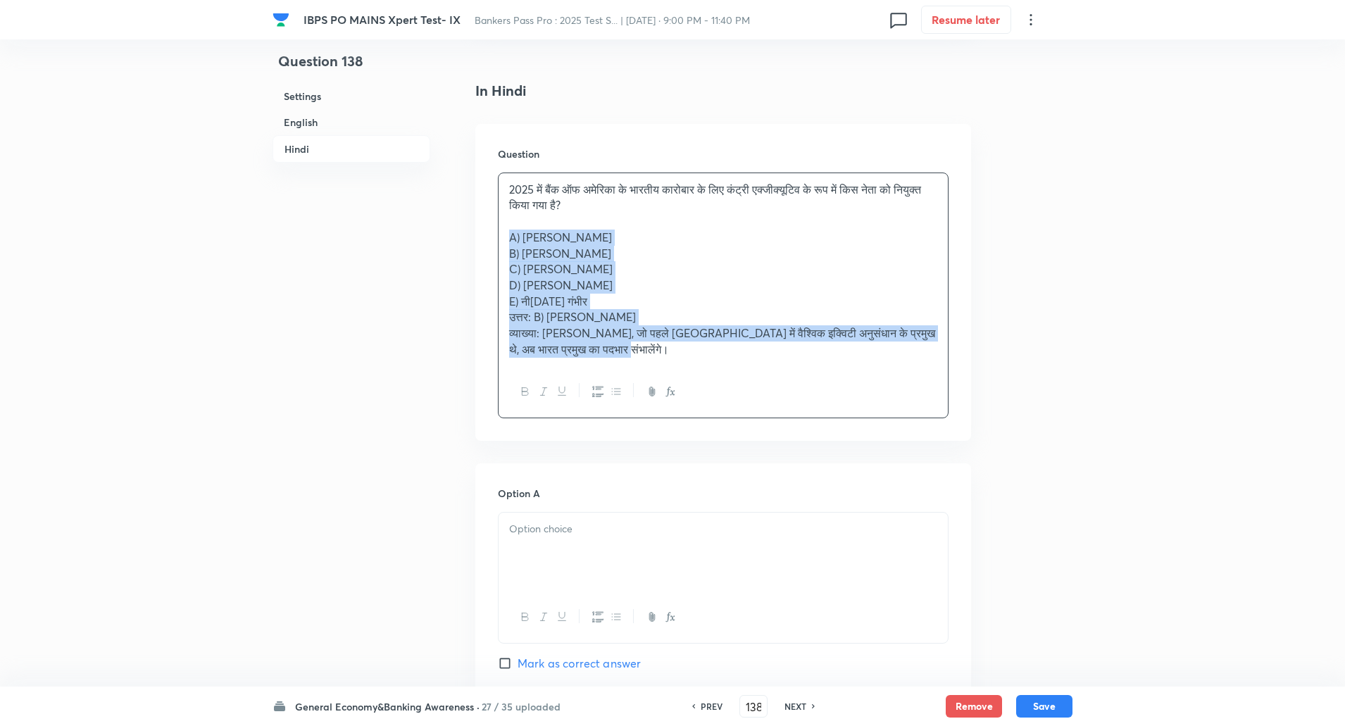
drag, startPoint x: 499, startPoint y: 235, endPoint x: 742, endPoint y: 475, distance: 342.2
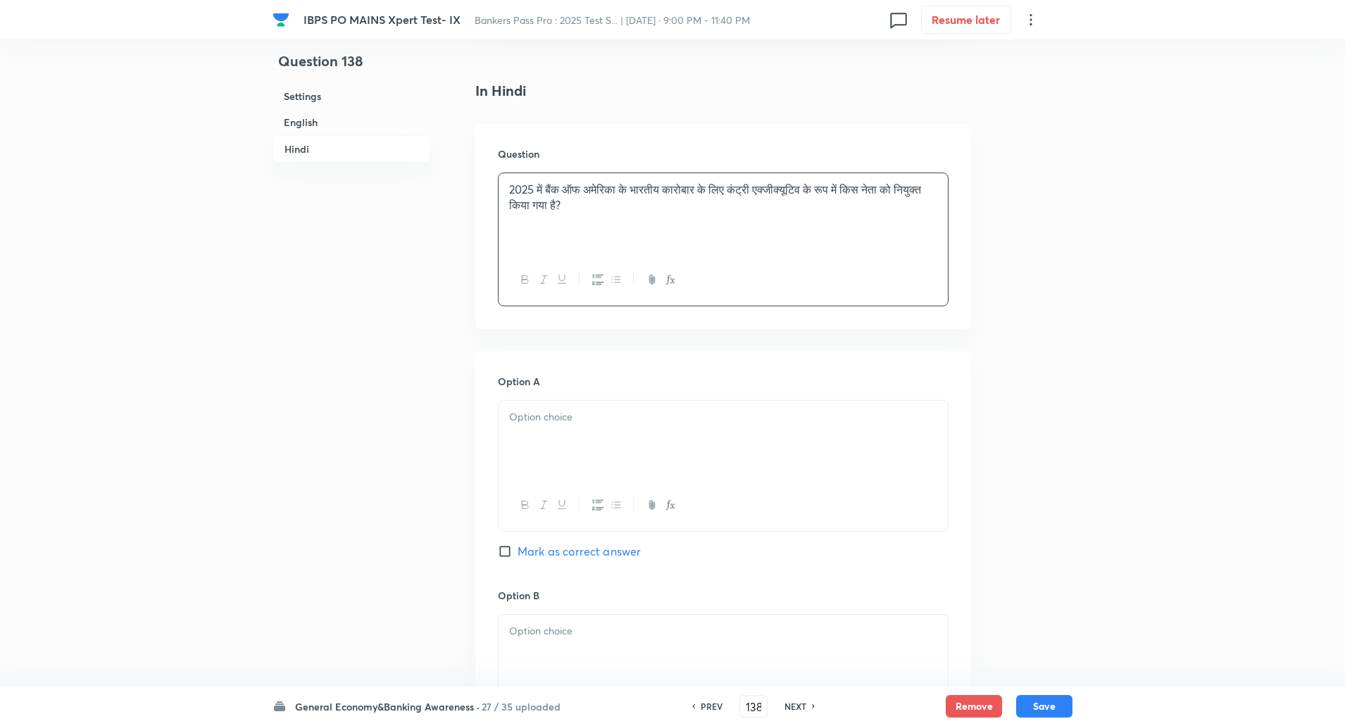
click at [743, 448] on div at bounding box center [723, 440] width 449 height 79
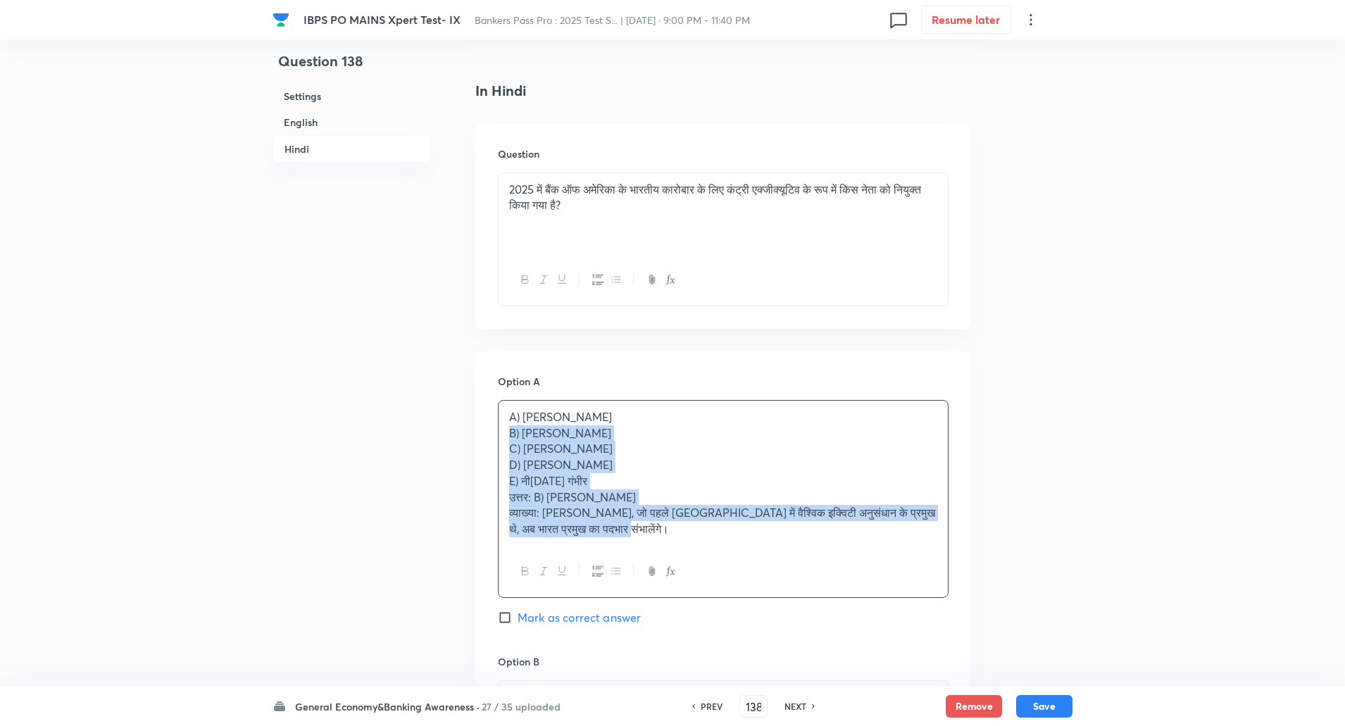
drag, startPoint x: 511, startPoint y: 431, endPoint x: 730, endPoint y: 575, distance: 263.0
click at [730, 575] on div "A) काकू नखाते B) विक्रम साहू C) राहुल शुक्ला D) पूनम गुप्ता E) नीरज गंभीर उत्तर…" at bounding box center [723, 499] width 451 height 198
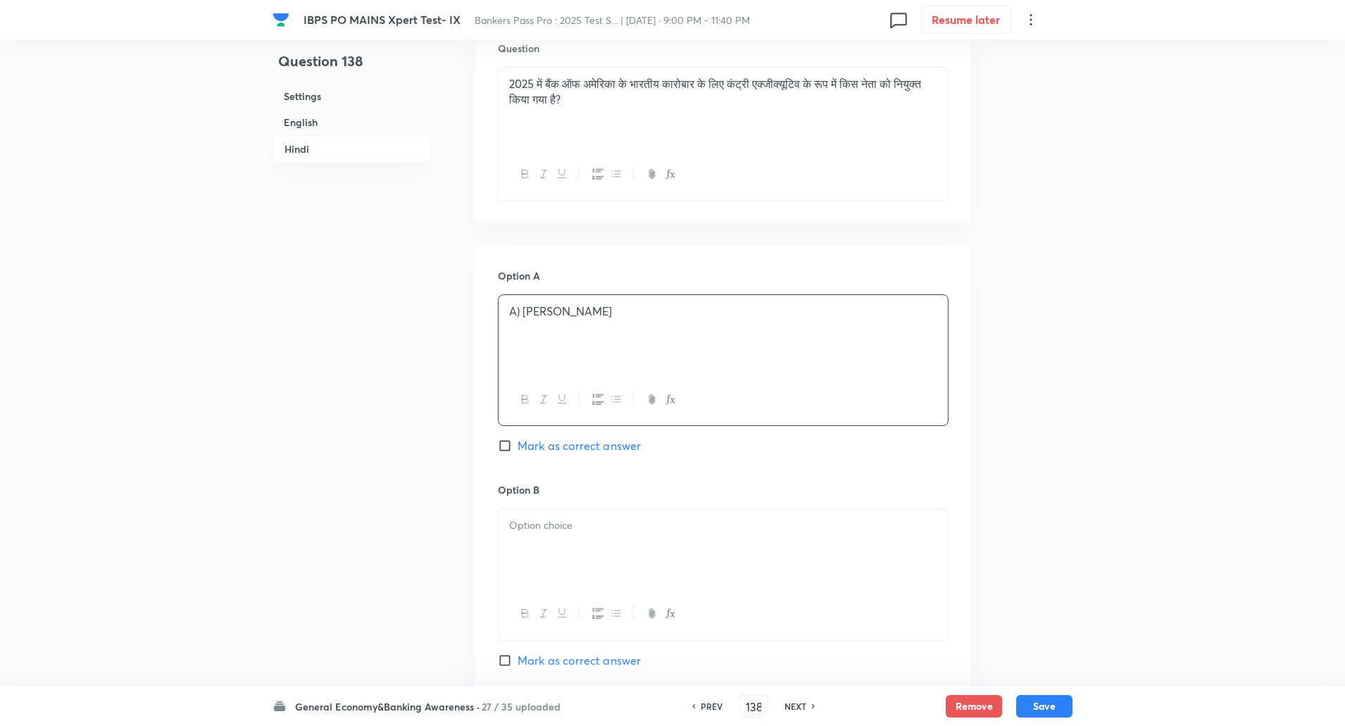
scroll to position [2081, 0]
click at [736, 564] on div at bounding box center [723, 548] width 449 height 79
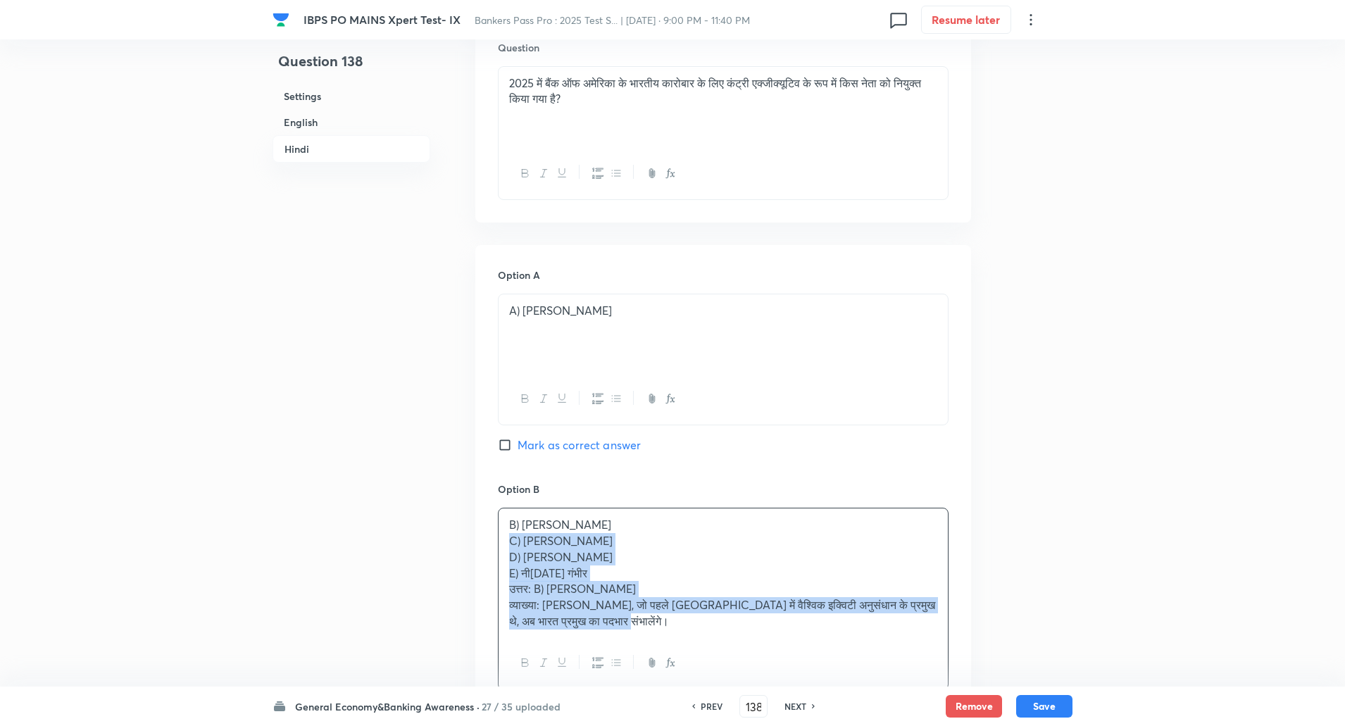
drag, startPoint x: 507, startPoint y: 542, endPoint x: 630, endPoint y: 647, distance: 161.9
click at [630, 647] on div "B) विक्रम साहू C) राहुल शुक्ला D) पूनम गुप्ता E) नीरज गंभीर उत्तर: B) विक्रम सा…" at bounding box center [723, 599] width 451 height 182
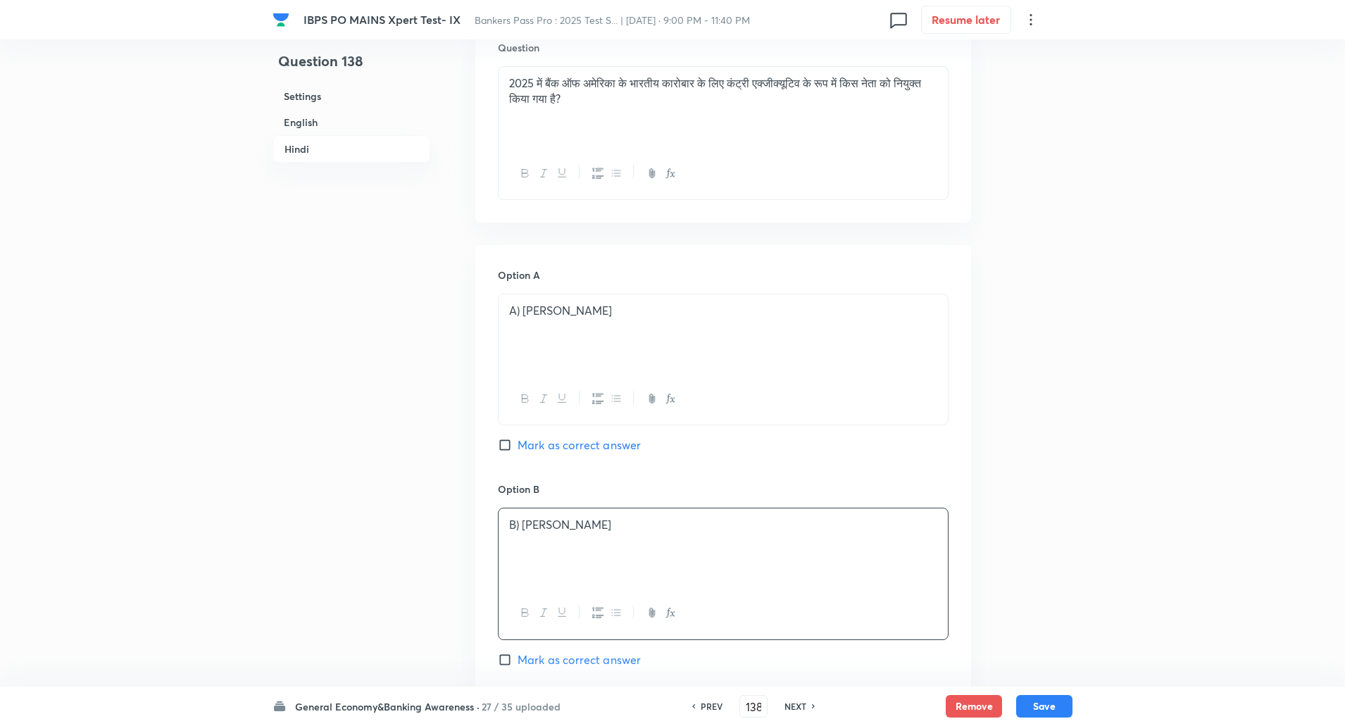
click at [502, 670] on div "Option B B) विक्रम साहू Mark as correct answer" at bounding box center [723, 589] width 451 height 214
click at [506, 654] on input "Mark as correct answer" at bounding box center [508, 660] width 20 height 14
click at [524, 524] on p "B) विक्रम साहू" at bounding box center [723, 525] width 428 height 16
click at [520, 313] on p "A) काकू नखाते" at bounding box center [723, 311] width 428 height 16
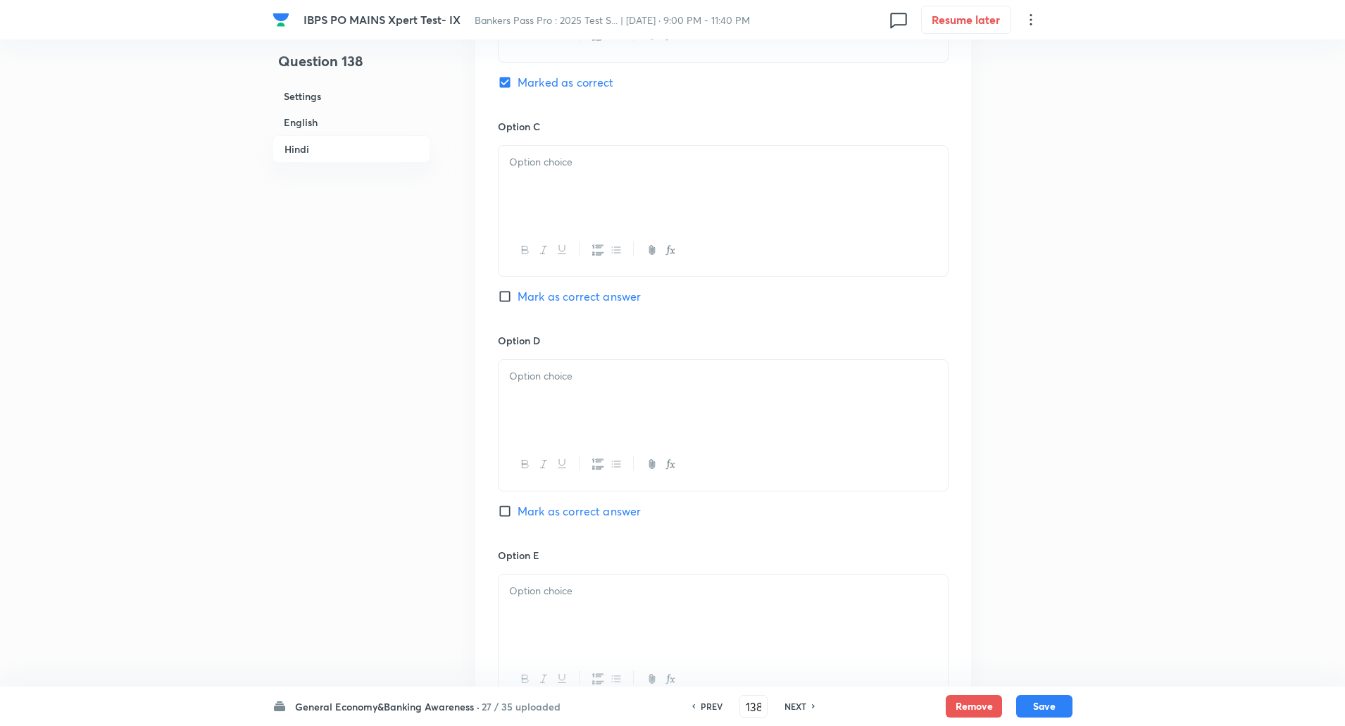
scroll to position [2660, 0]
click at [616, 149] on div at bounding box center [723, 183] width 449 height 79
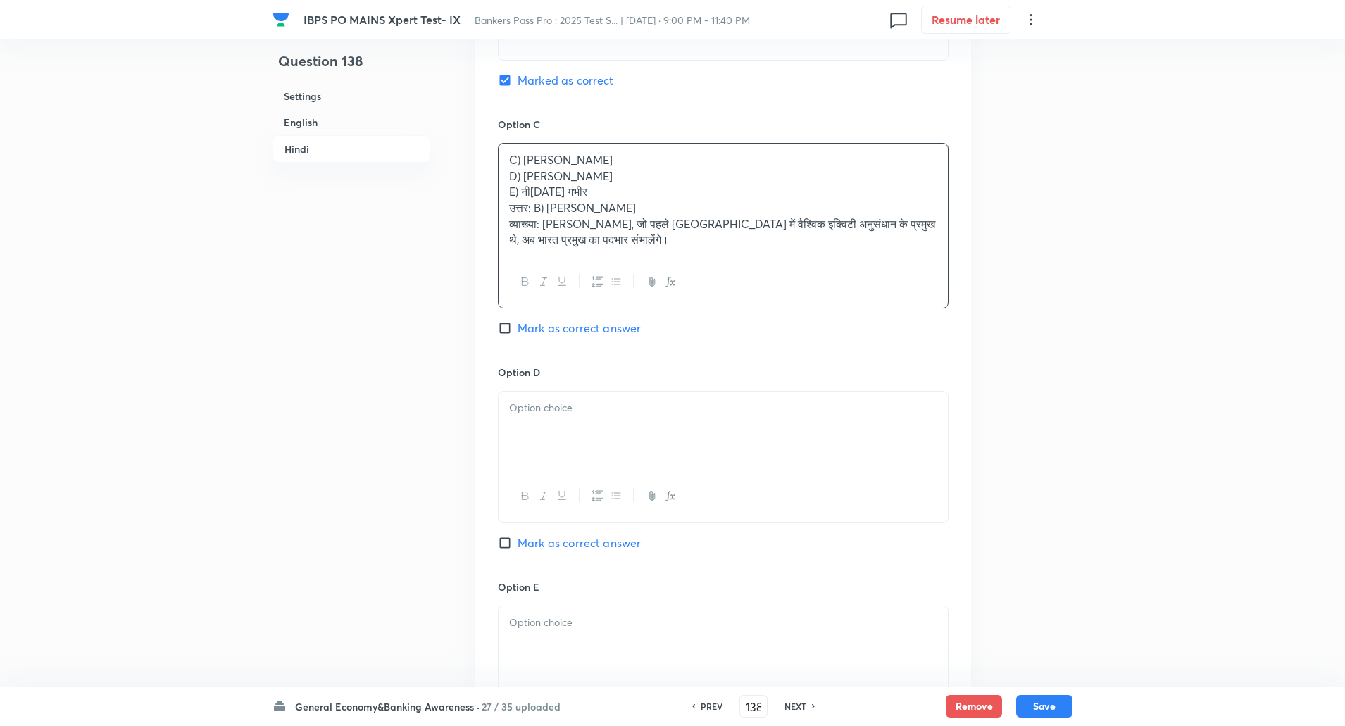
click at [498, 177] on div "C) राहुल शुक्ला D) पूनम गुप्ता E) नीरज गंभीर उत्तर: B) विक्रम साहू व्याख्या: वि…" at bounding box center [723, 226] width 451 height 166
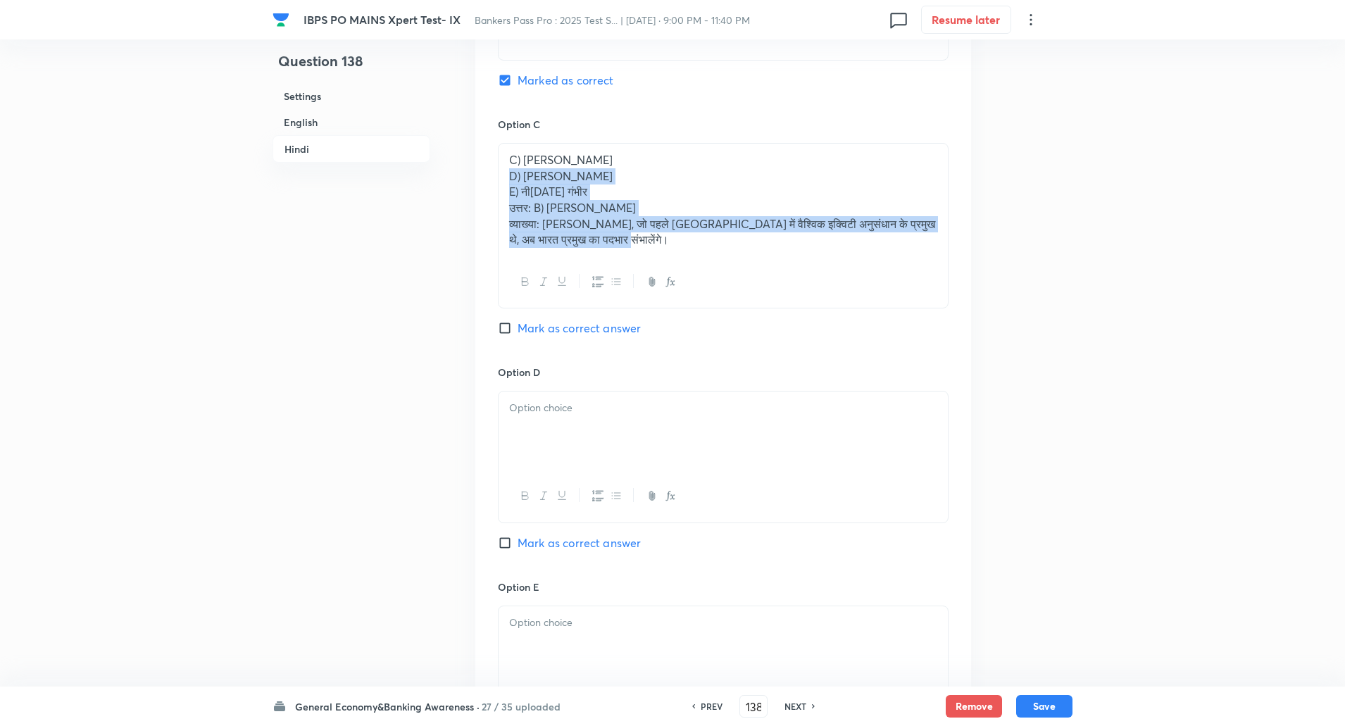
drag, startPoint x: 619, startPoint y: 263, endPoint x: 774, endPoint y: 438, distance: 234.0
click at [774, 438] on div "Option A काकू नखाते Mark as correct answer Option B विक्रम साहू Marked as corre…" at bounding box center [723, 226] width 496 height 1123
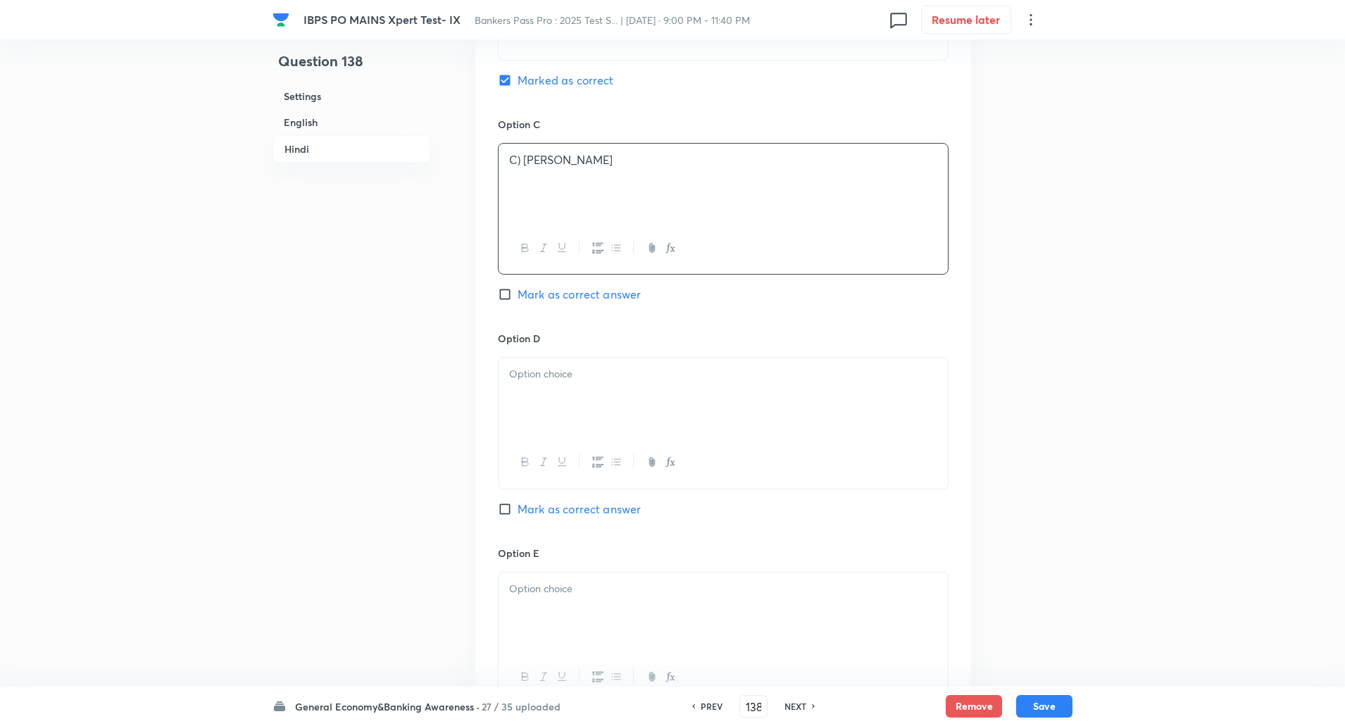
click at [524, 159] on p "C) राहुल शुक्ला" at bounding box center [723, 160] width 428 height 16
click at [549, 386] on div at bounding box center [723, 397] width 449 height 79
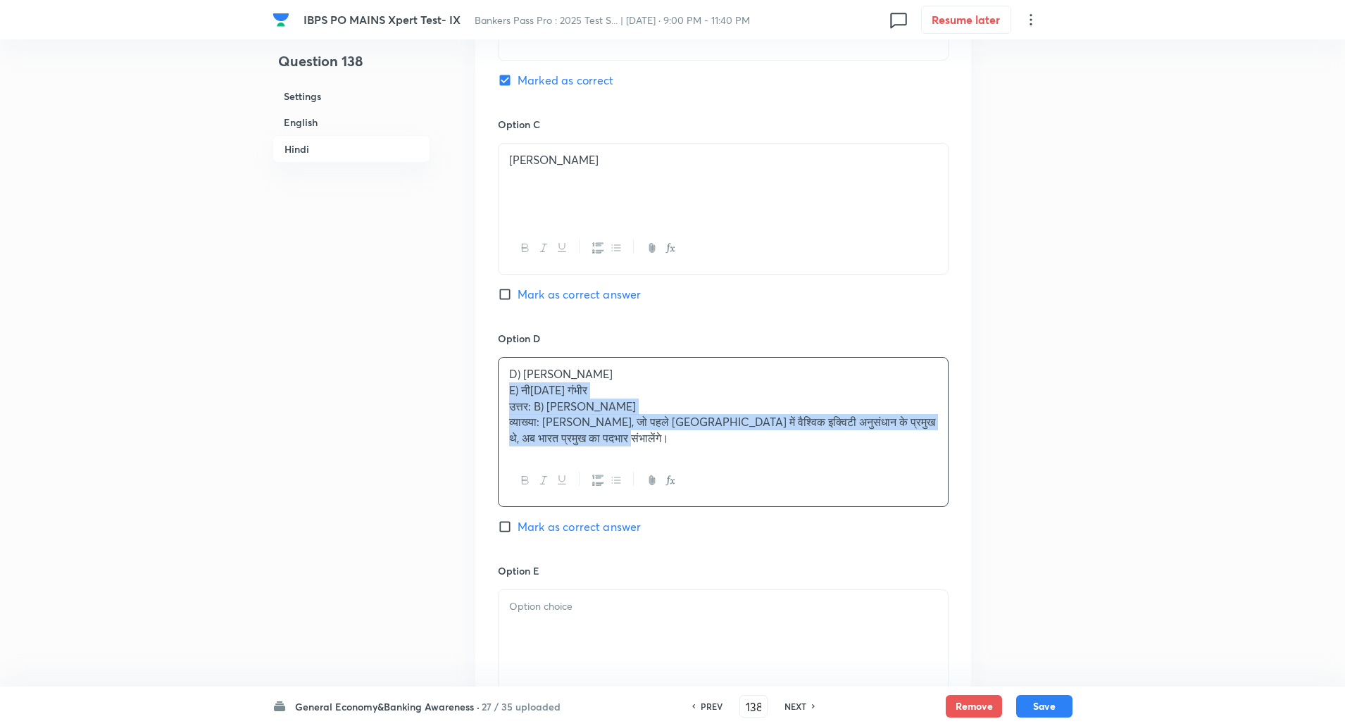
drag, startPoint x: 508, startPoint y: 390, endPoint x: 722, endPoint y: 592, distance: 294.0
click at [722, 592] on div "Option A काकू नखाते Mark as correct answer Option B विक्रम साहू Marked as corre…" at bounding box center [723, 218] width 496 height 1107
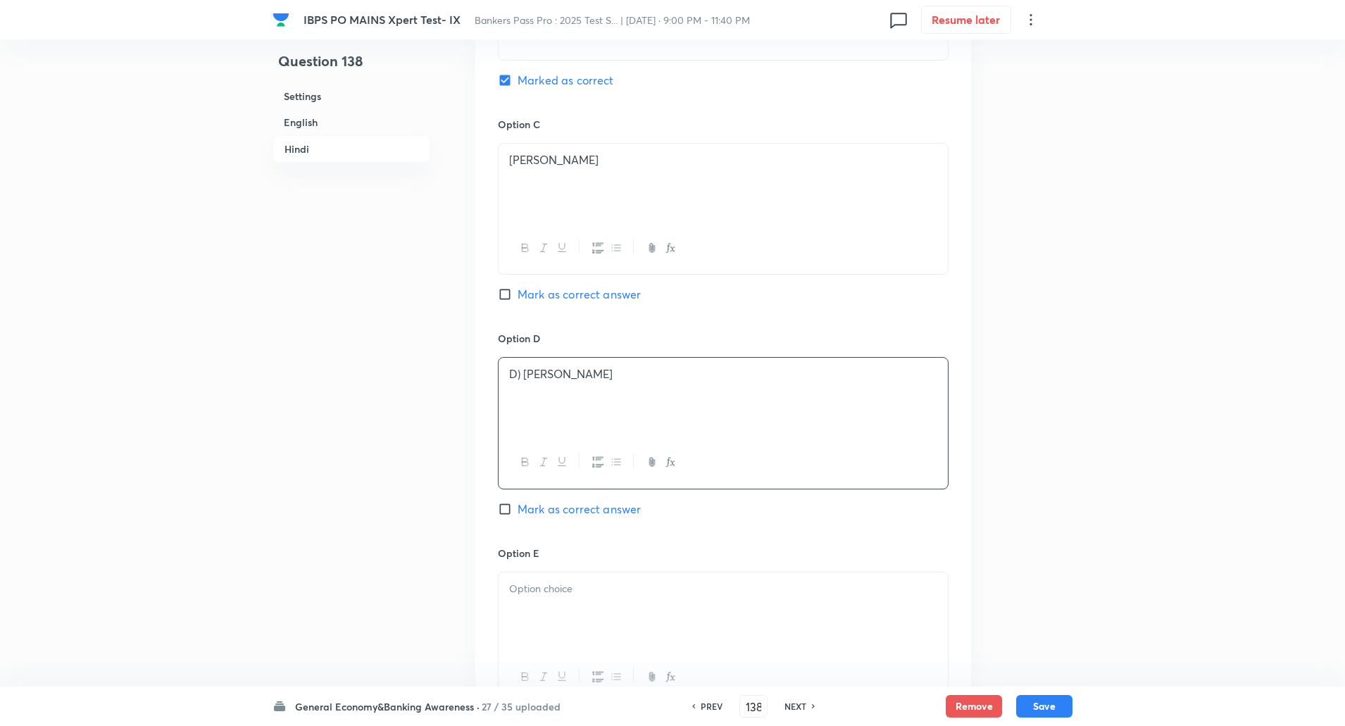
click at [522, 374] on p "D) पूनम गुप्ता" at bounding box center [723, 374] width 428 height 16
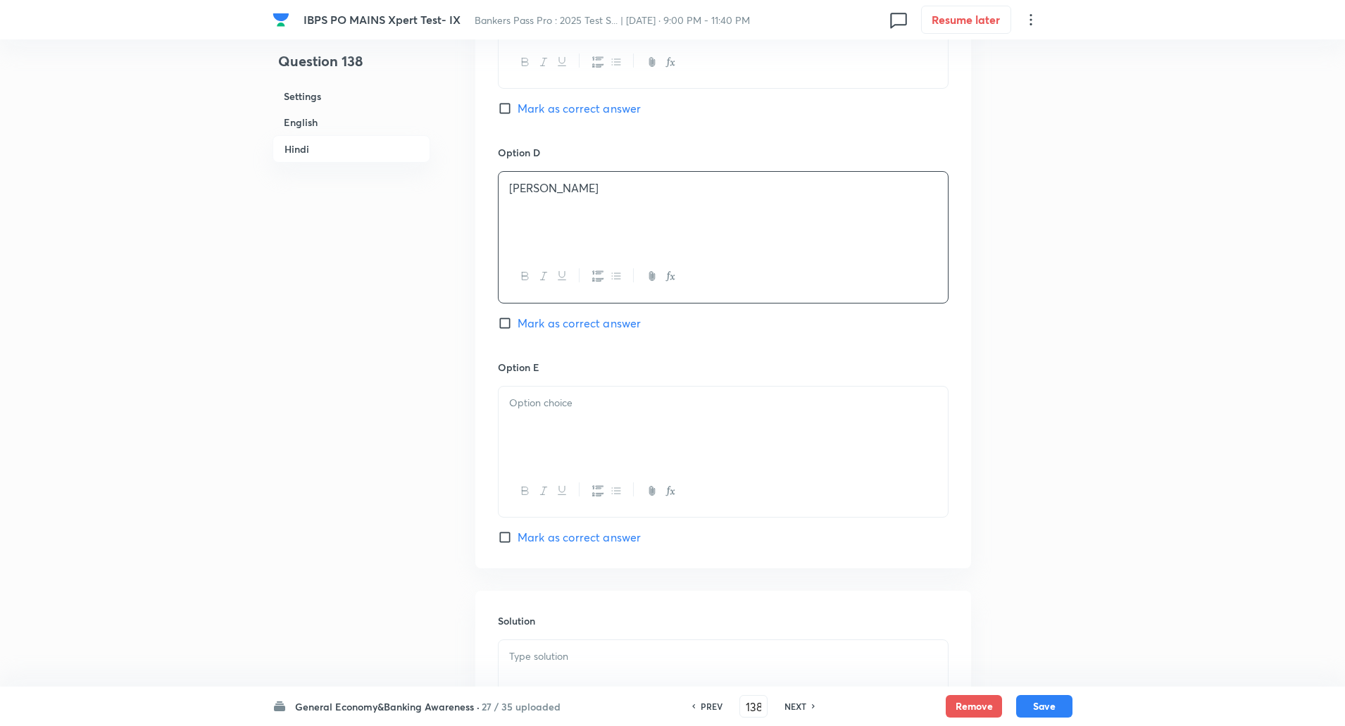
scroll to position [2920, 0]
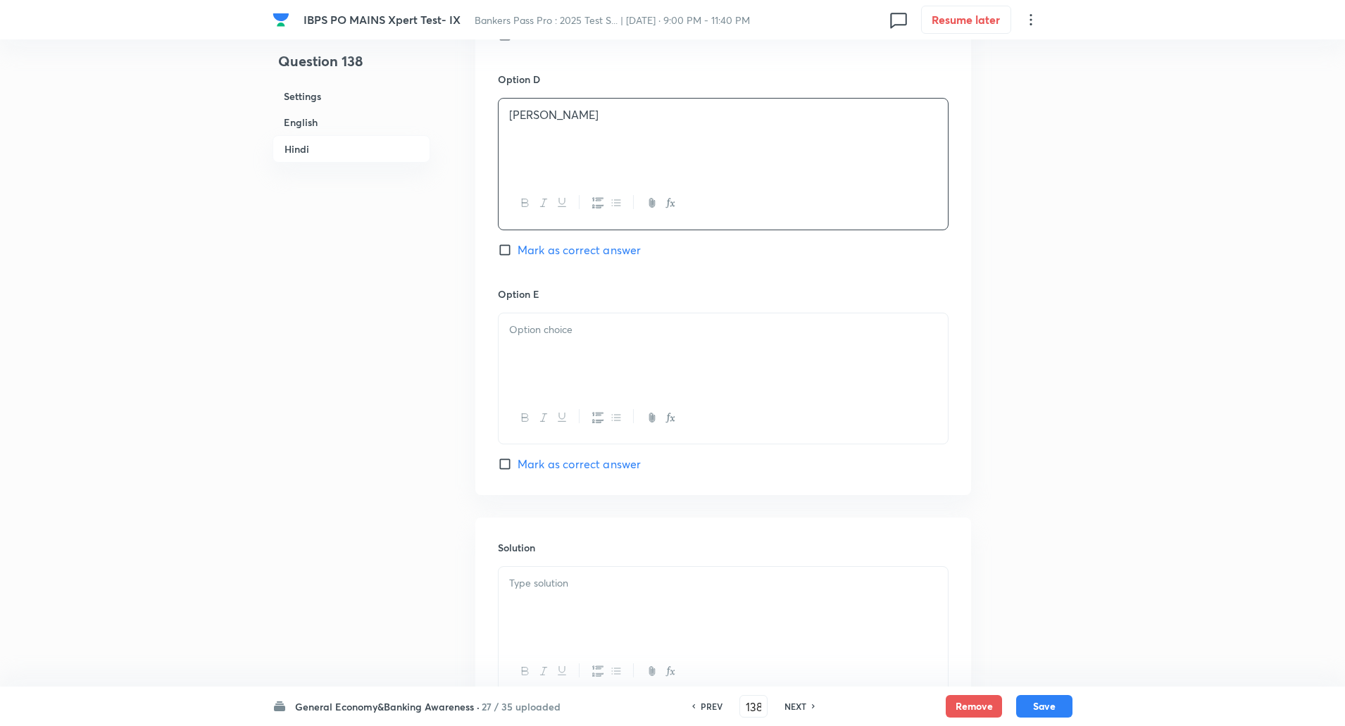
click at [537, 348] on div at bounding box center [723, 352] width 449 height 79
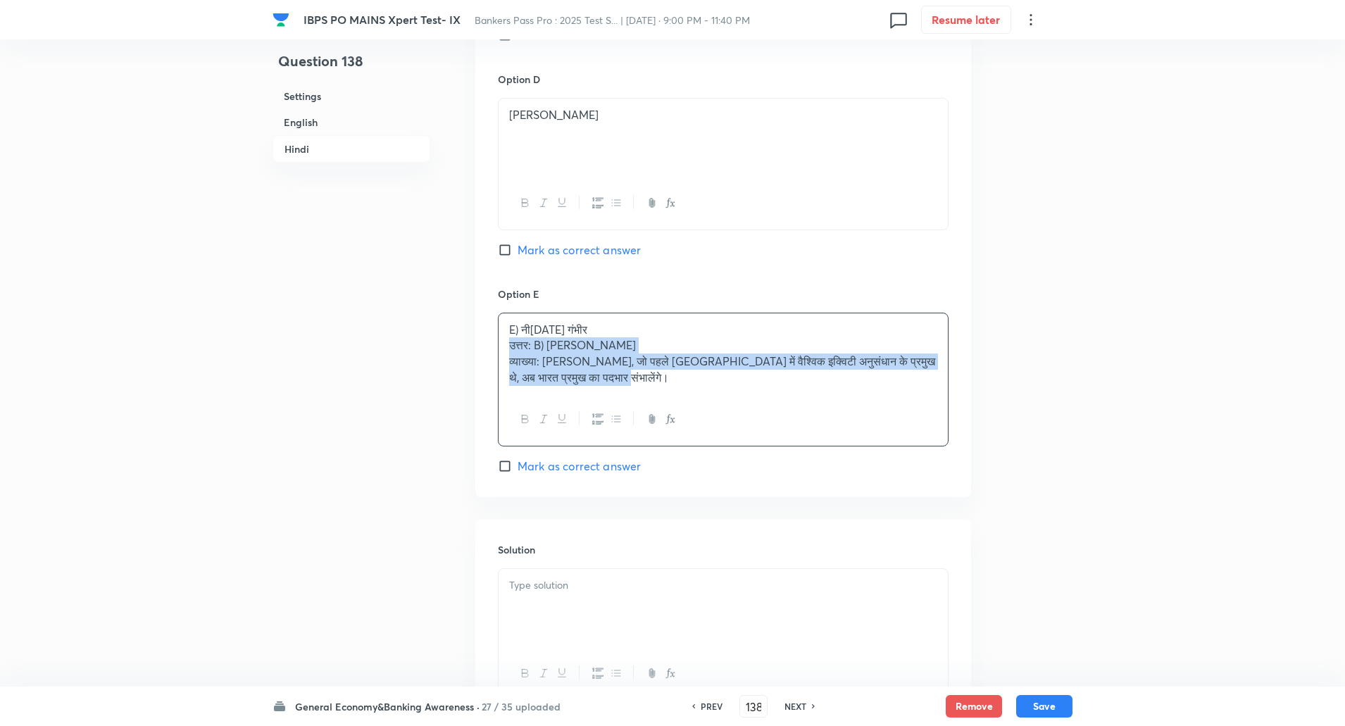
drag, startPoint x: 507, startPoint y: 345, endPoint x: 723, endPoint y: 533, distance: 286.1
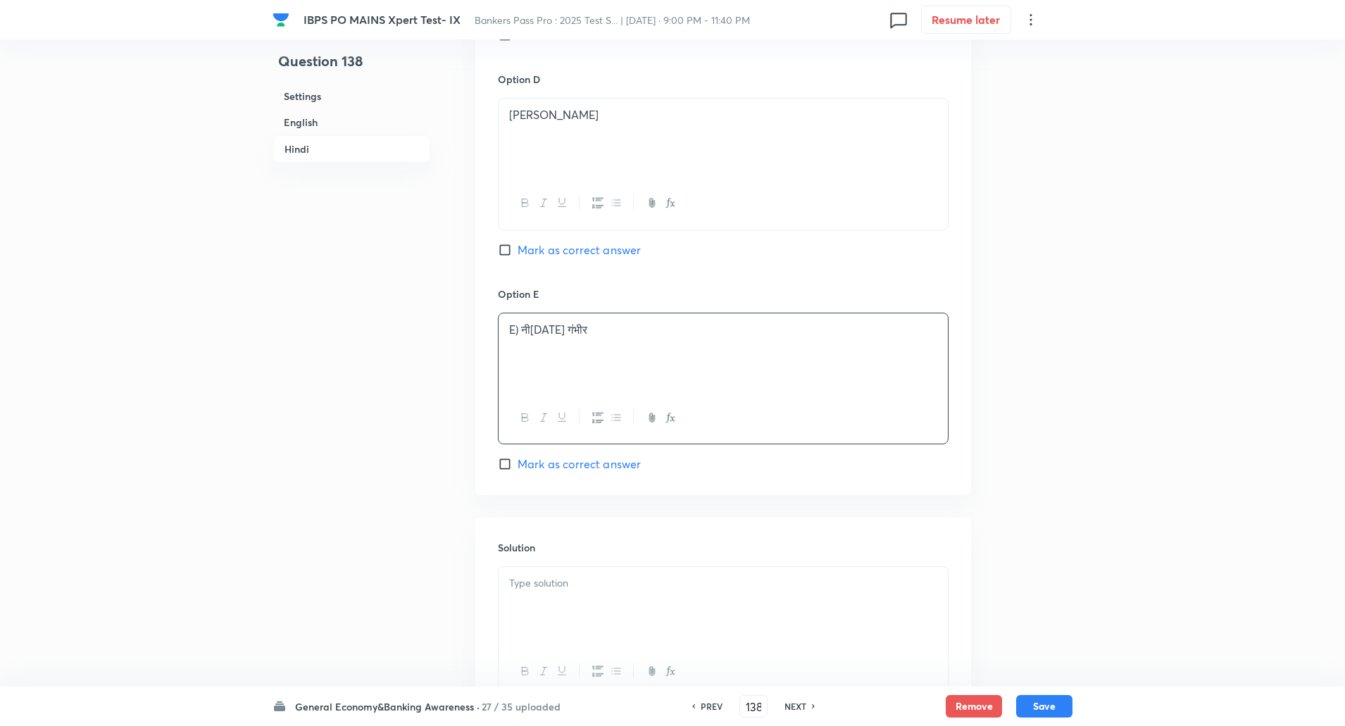
click at [518, 325] on p "E) नीरज गंभीर" at bounding box center [723, 330] width 428 height 16
click at [542, 581] on p at bounding box center [723, 583] width 428 height 16
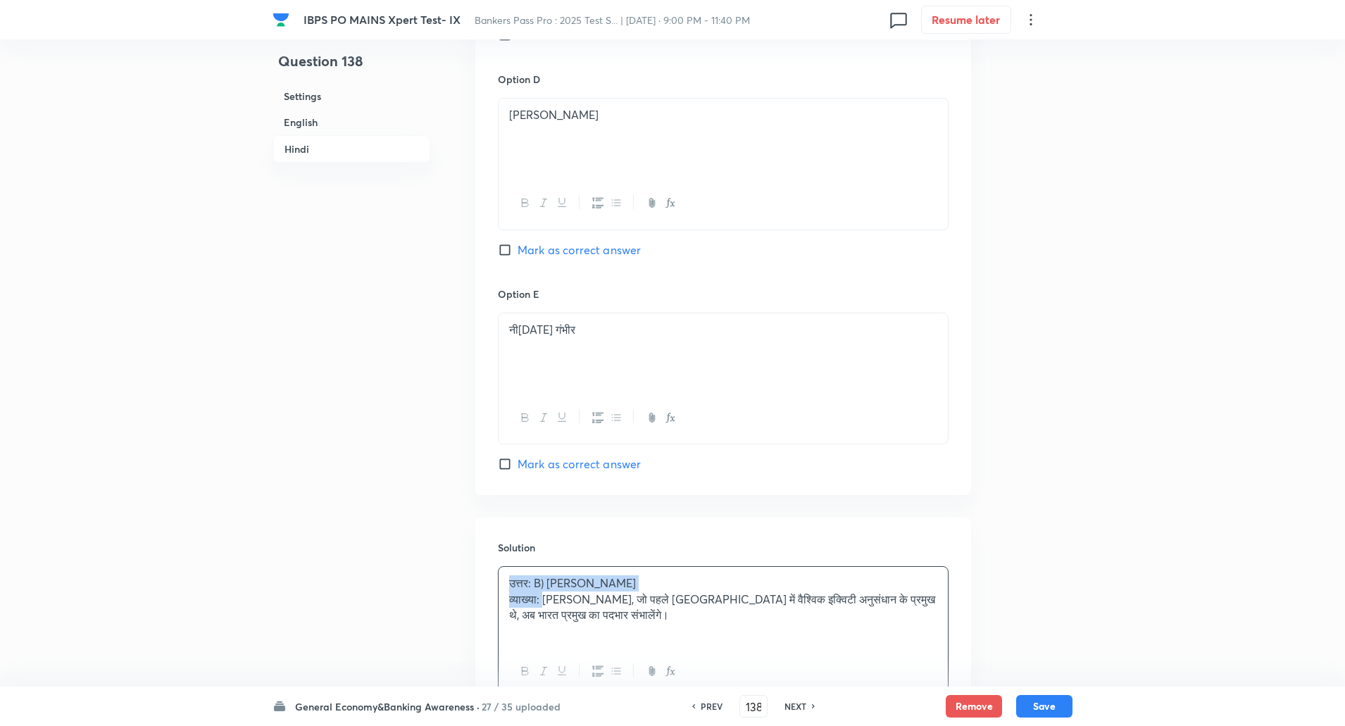
drag, startPoint x: 503, startPoint y: 581, endPoint x: 546, endPoint y: 597, distance: 45.7
click at [546, 597] on div "उत्तर: B) विक्रम साहू व्याख्या: विक्रम साहू, जो पहले न्यूयॉर्क में वैश्विक इक्व…" at bounding box center [723, 606] width 449 height 79
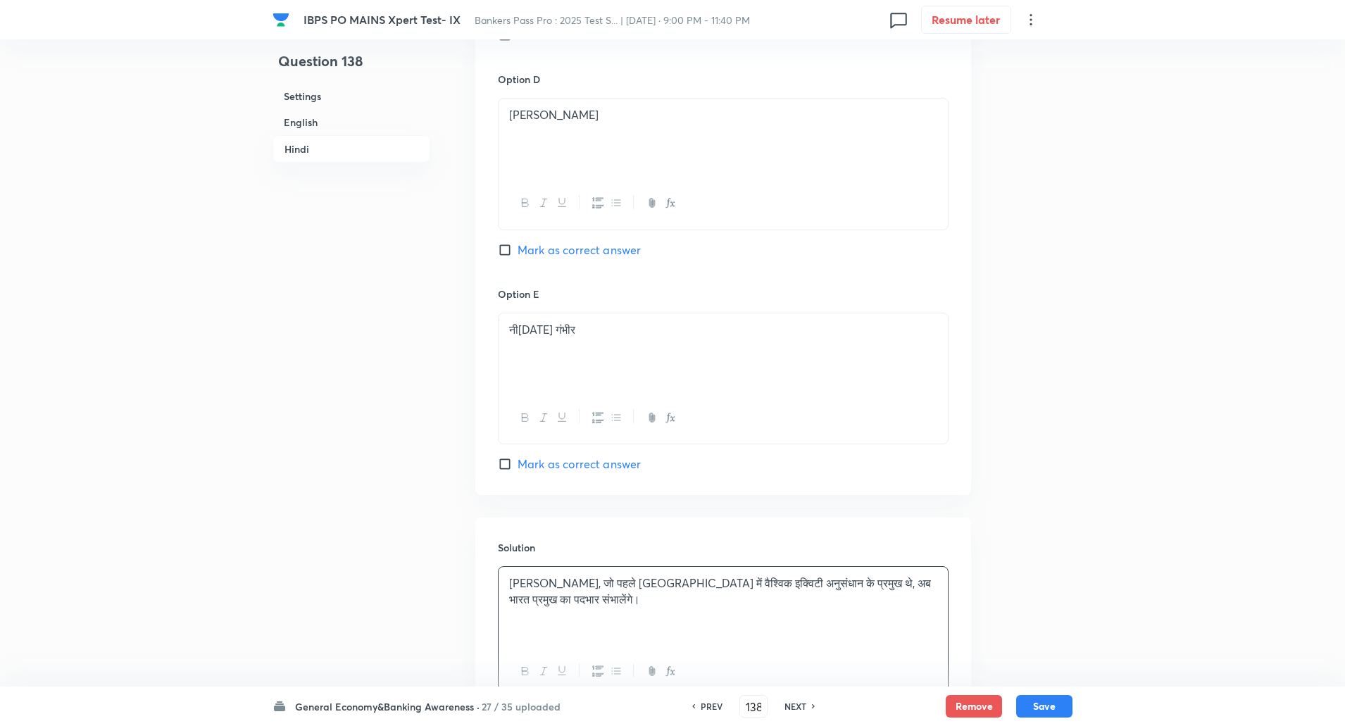
scroll to position [3038, 0]
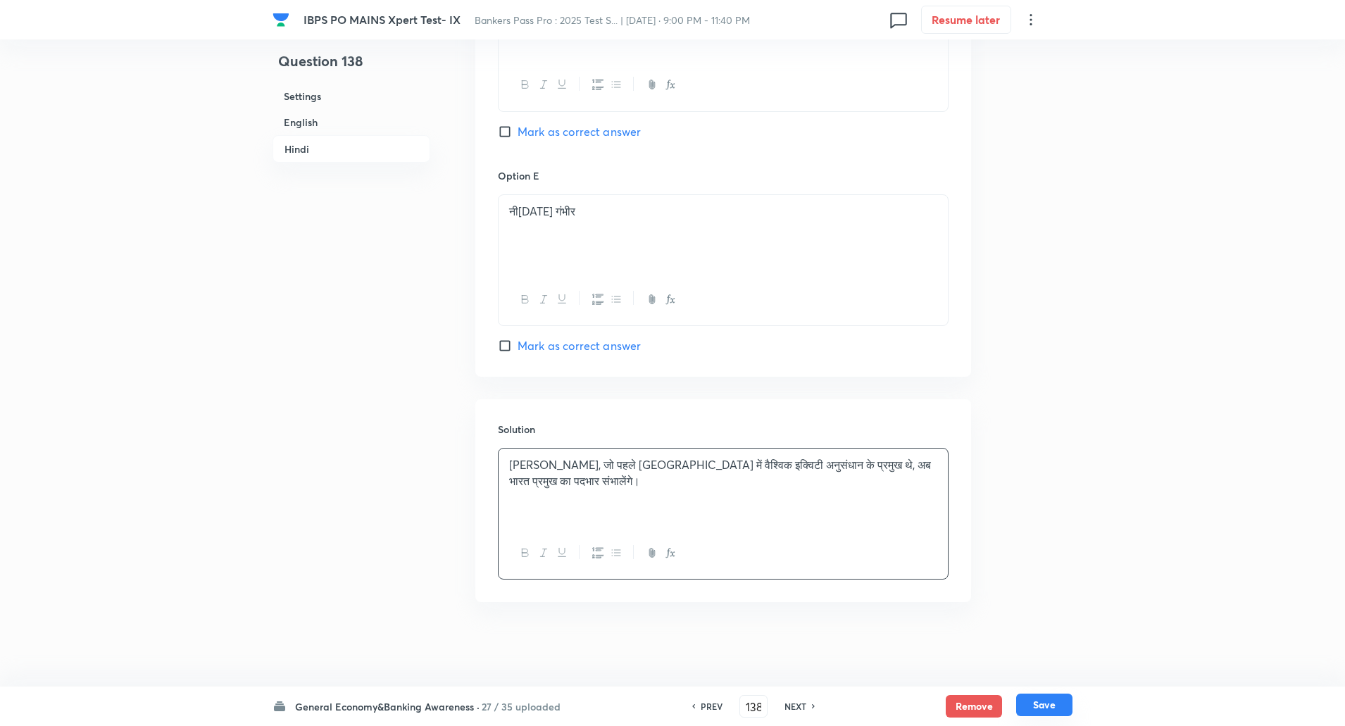
click at [1059, 705] on button "Save" at bounding box center [1044, 705] width 56 height 23
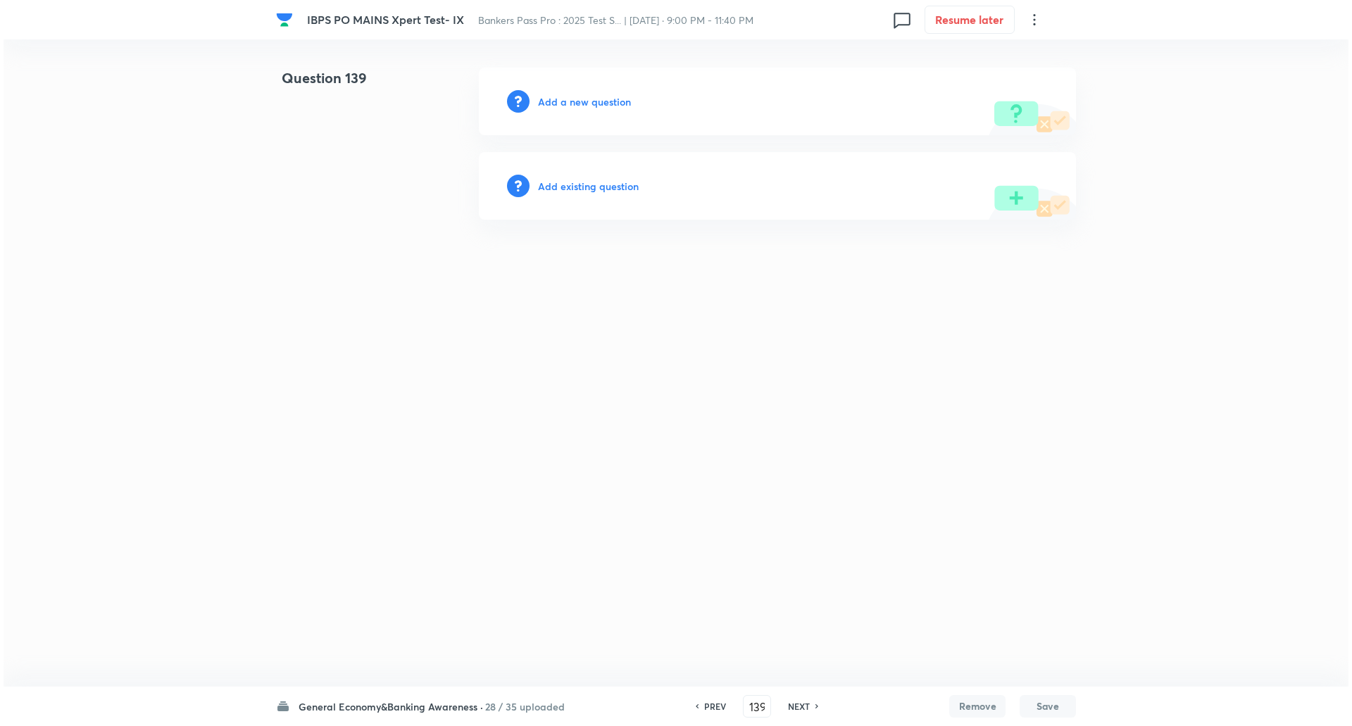
scroll to position [0, 0]
click at [587, 99] on h6 "Add a new question" at bounding box center [584, 101] width 93 height 15
click at [587, 99] on h6 "Choose a question type" at bounding box center [592, 101] width 108 height 15
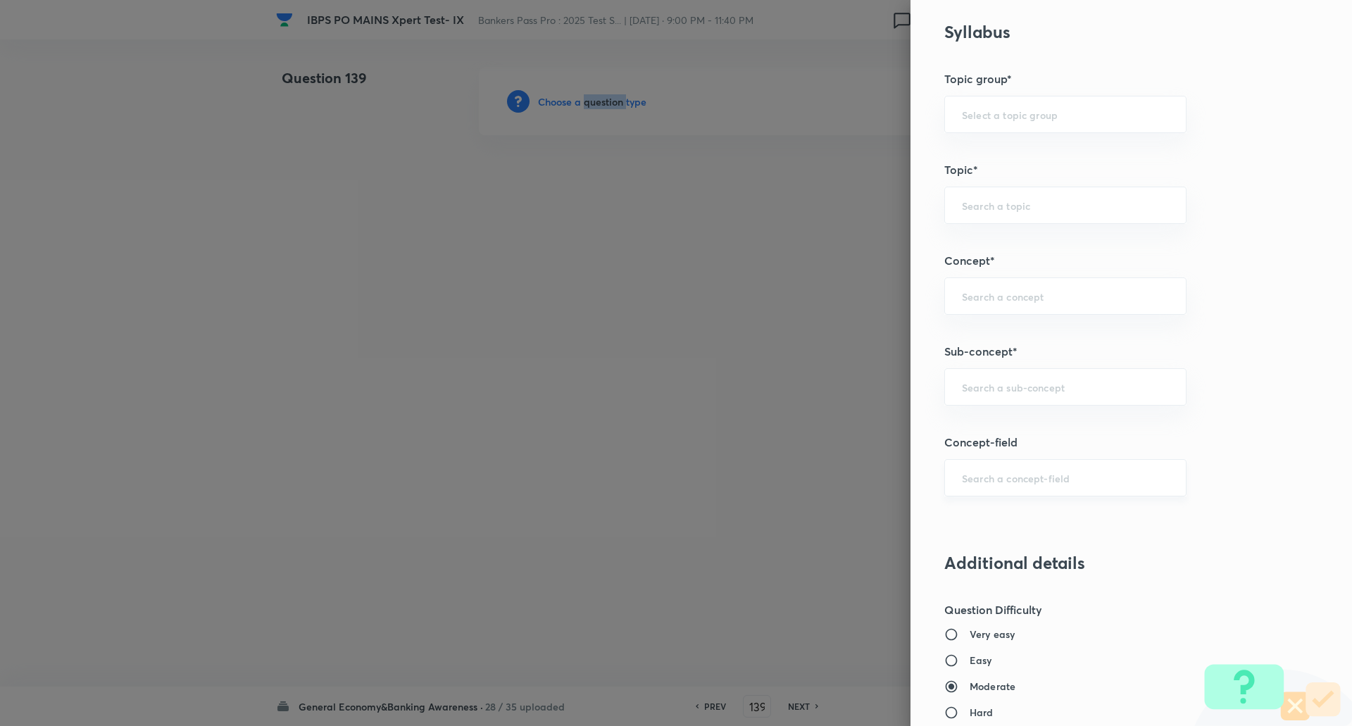
scroll to position [567, 0]
click at [1041, 393] on input "text" at bounding box center [1065, 386] width 207 height 13
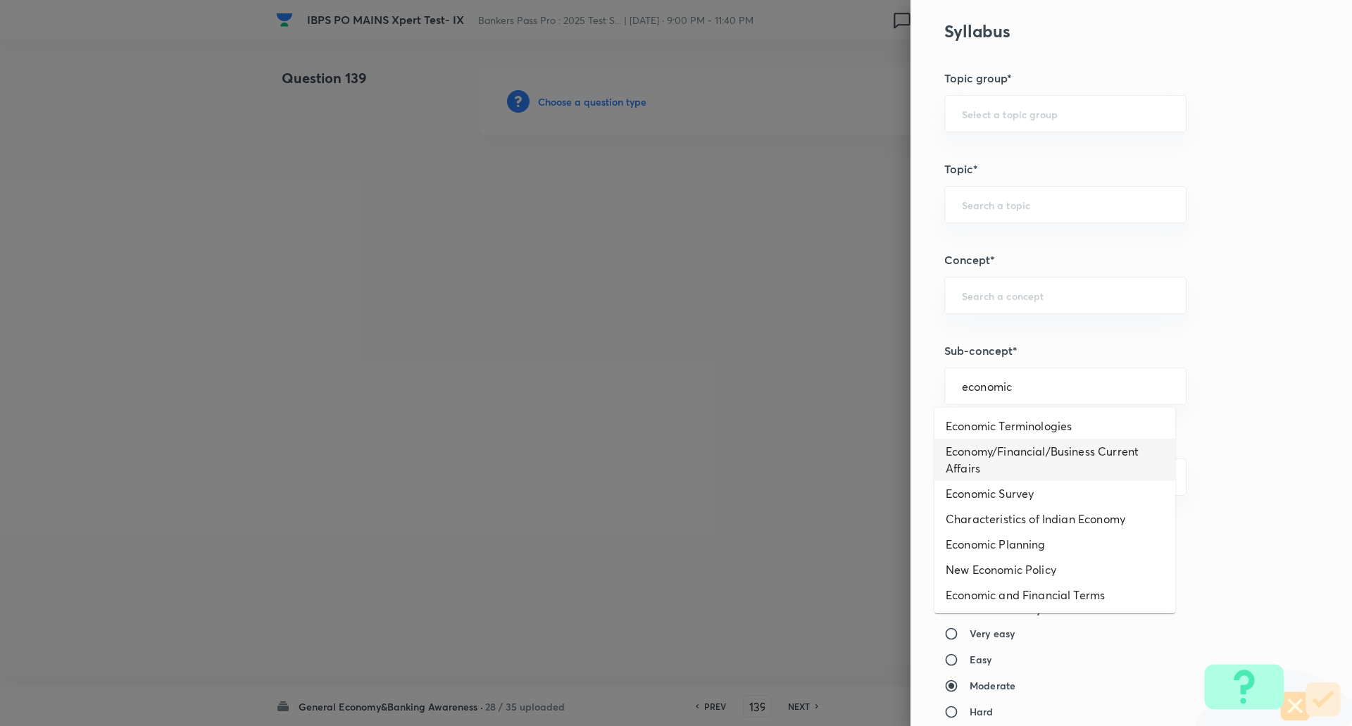
click at [1042, 454] on li "Economy/Financial/Business Current Affairs" at bounding box center [1055, 460] width 241 height 42
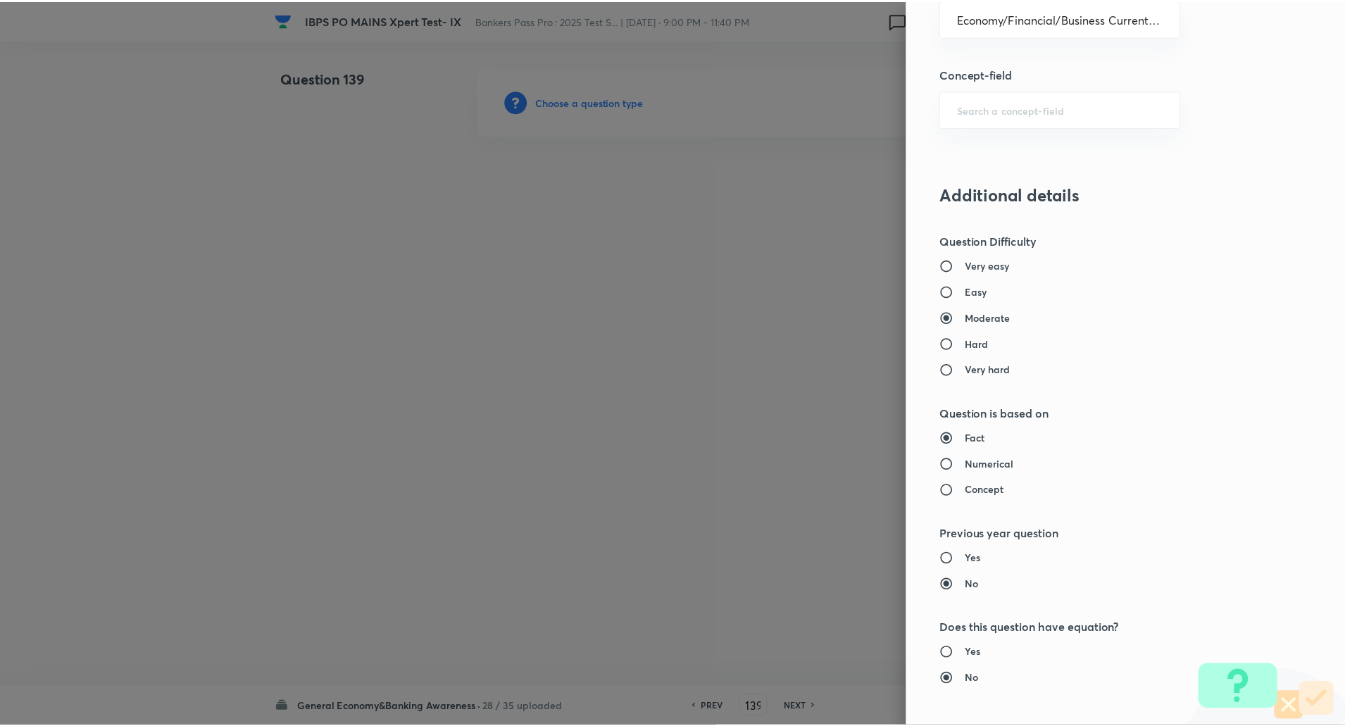
scroll to position [1194, 0]
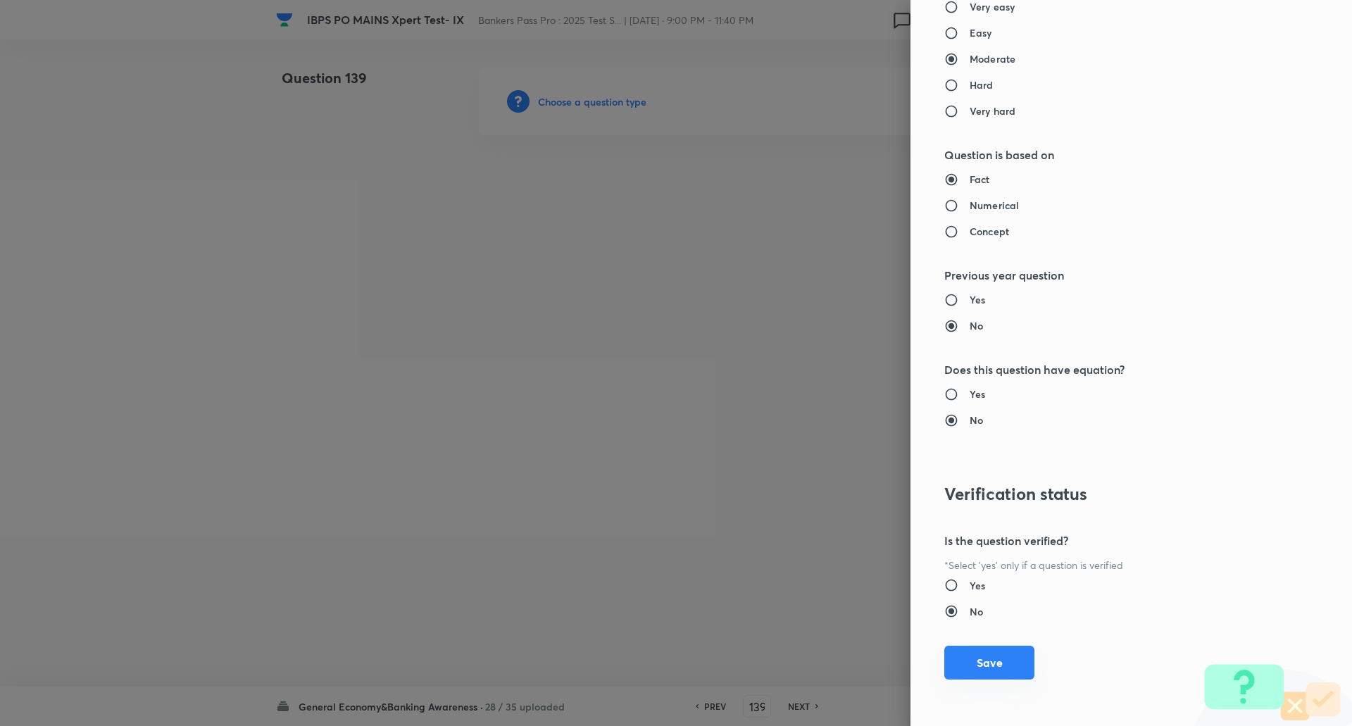
click at [987, 662] on button "Save" at bounding box center [990, 663] width 90 height 34
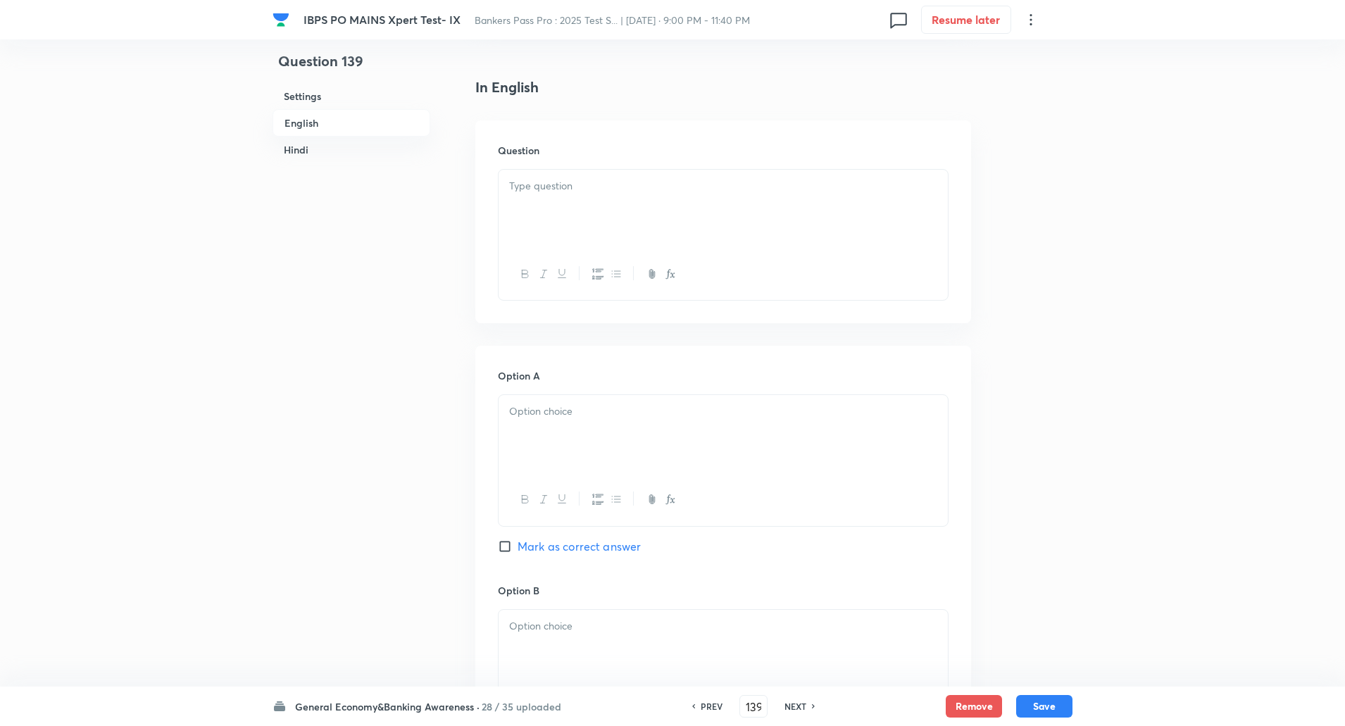
scroll to position [358, 0]
click at [861, 204] on div at bounding box center [723, 207] width 449 height 79
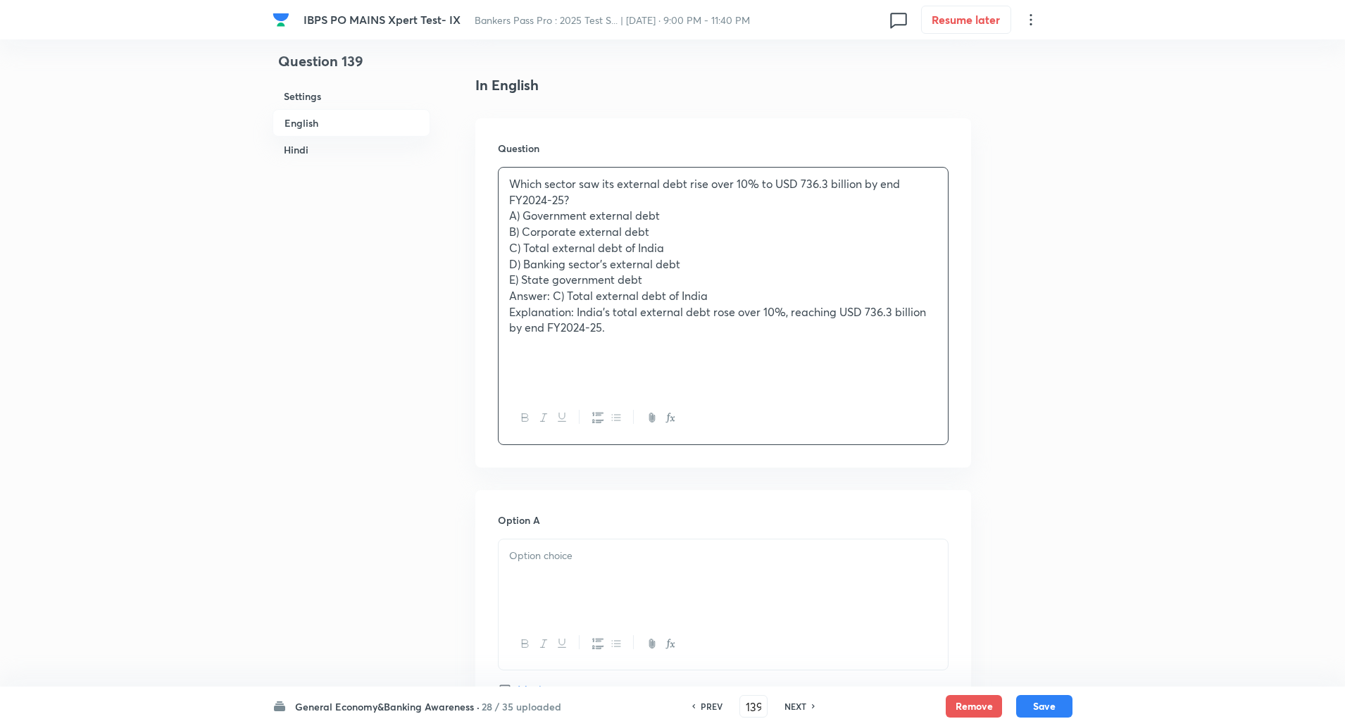
click at [645, 205] on p "Which sector saw its external debt rise over 10% to USD 736.3 billion by end FY…" at bounding box center [723, 192] width 428 height 32
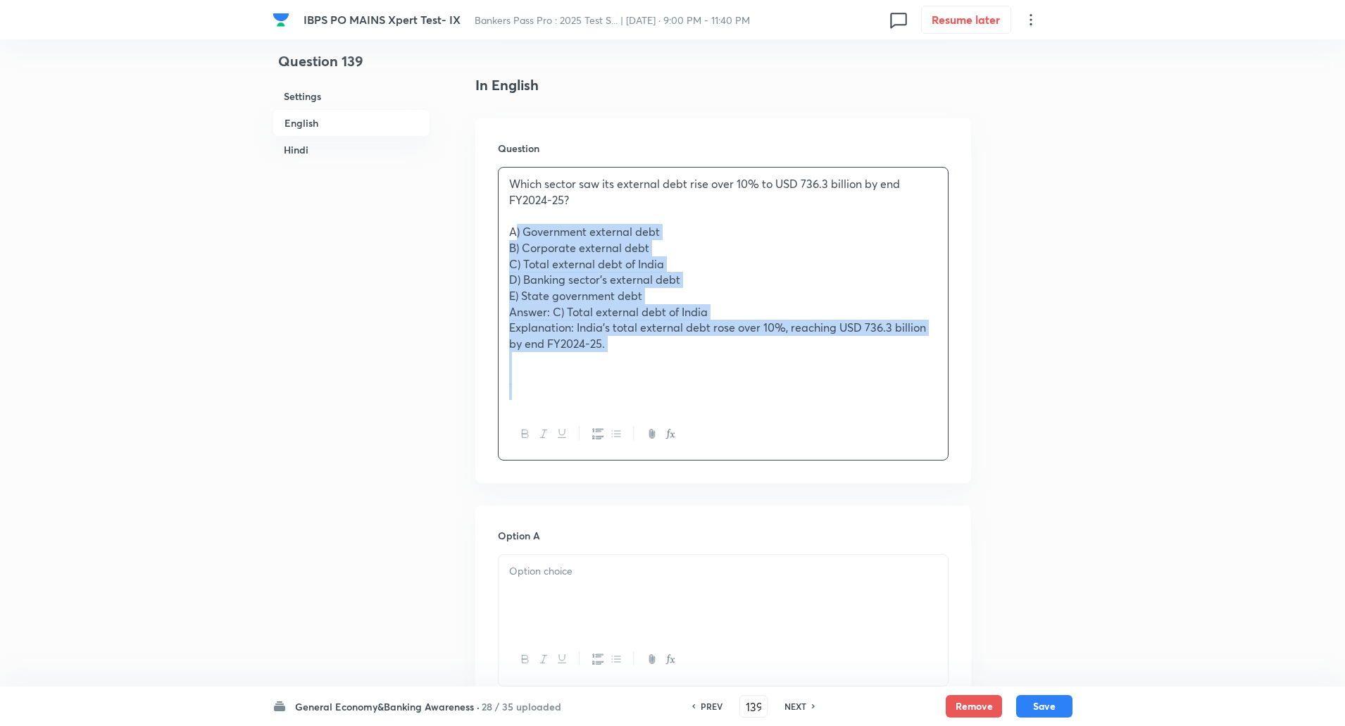
drag, startPoint x: 505, startPoint y: 228, endPoint x: 708, endPoint y: 523, distance: 358.1
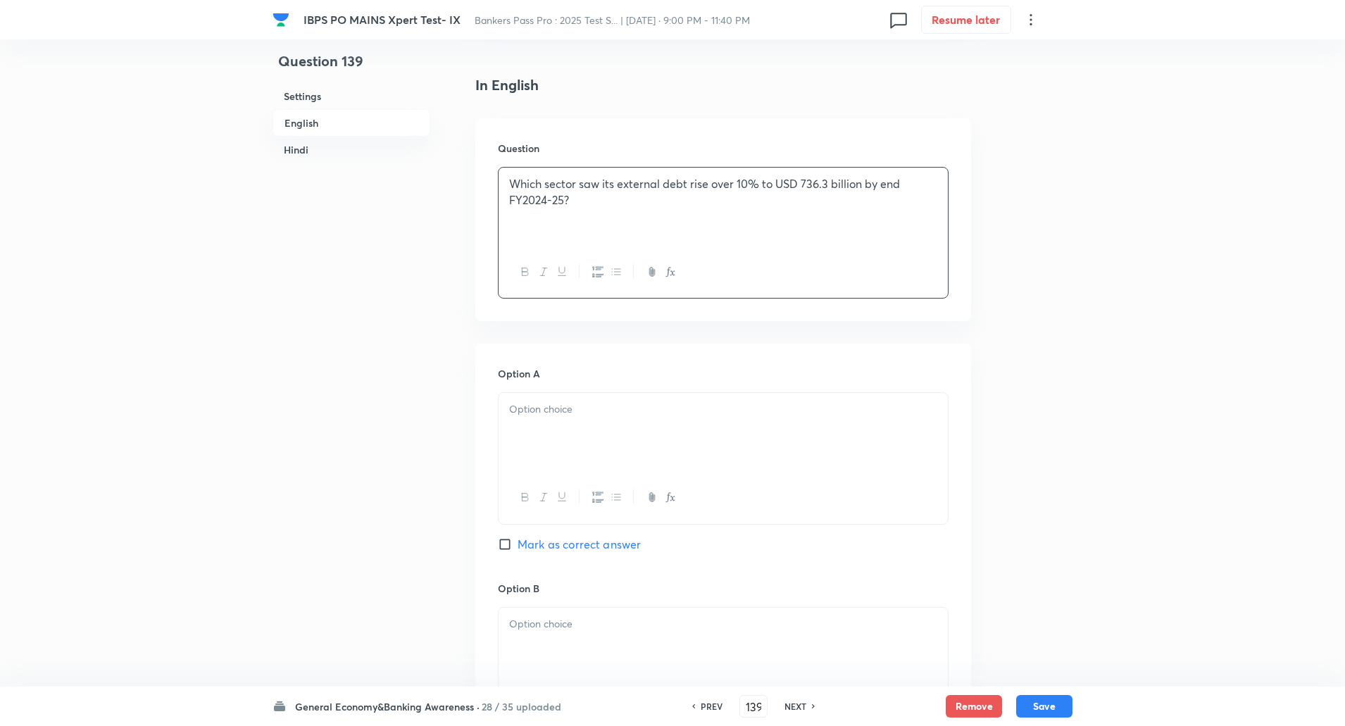
click at [687, 421] on div at bounding box center [723, 432] width 449 height 79
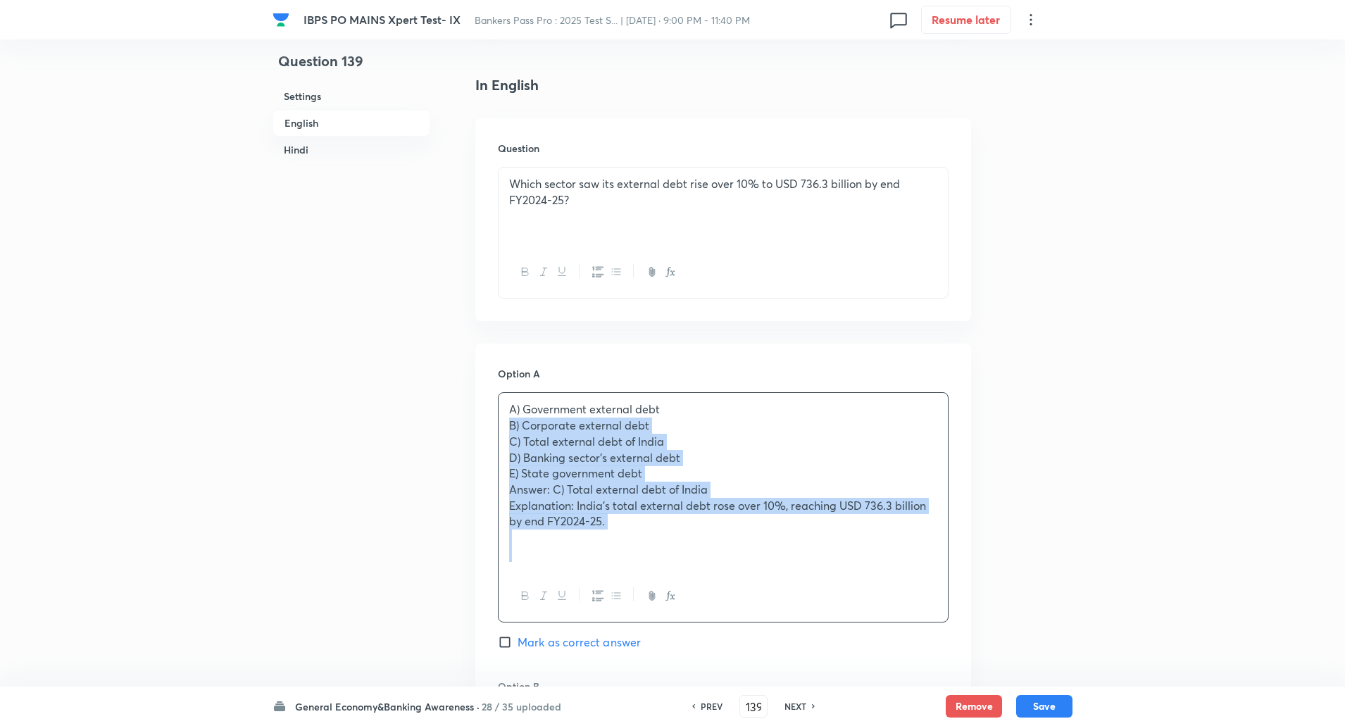
drag, startPoint x: 505, startPoint y: 425, endPoint x: 879, endPoint y: 726, distance: 479.5
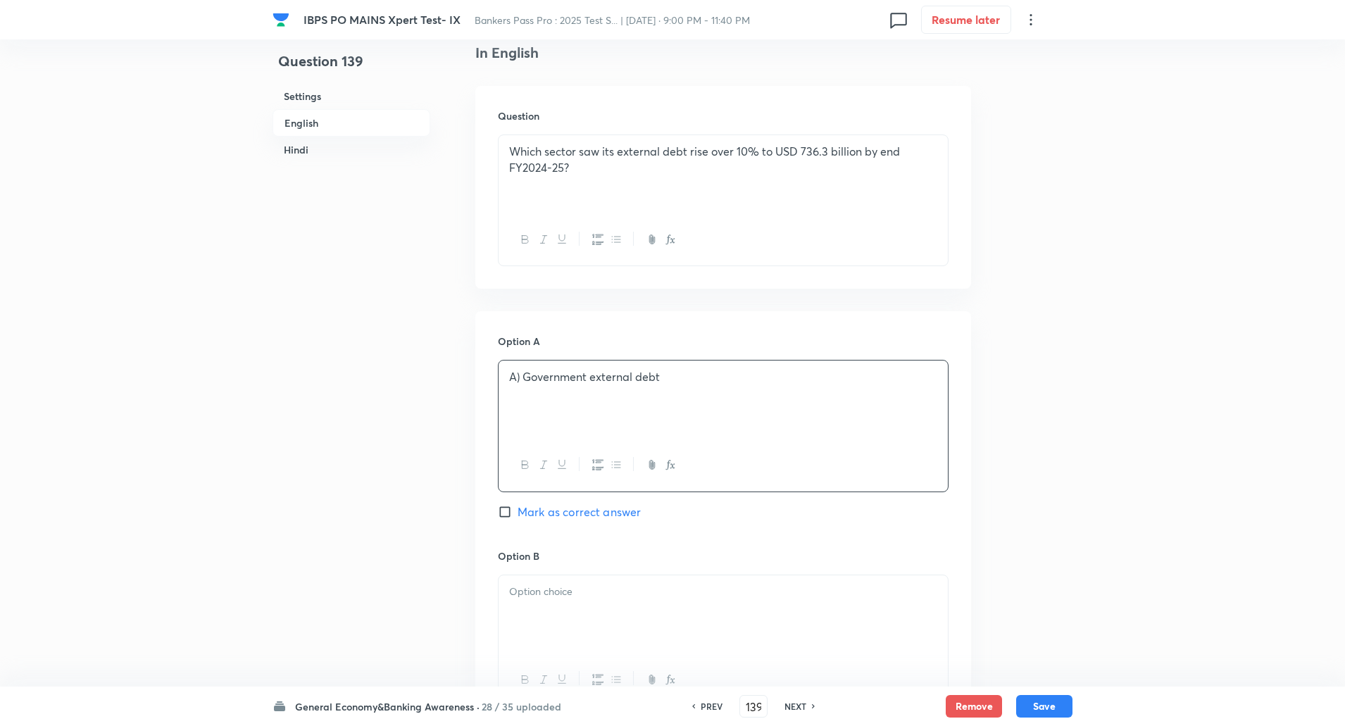
click at [523, 375] on p "A) Government external debt" at bounding box center [723, 377] width 428 height 16
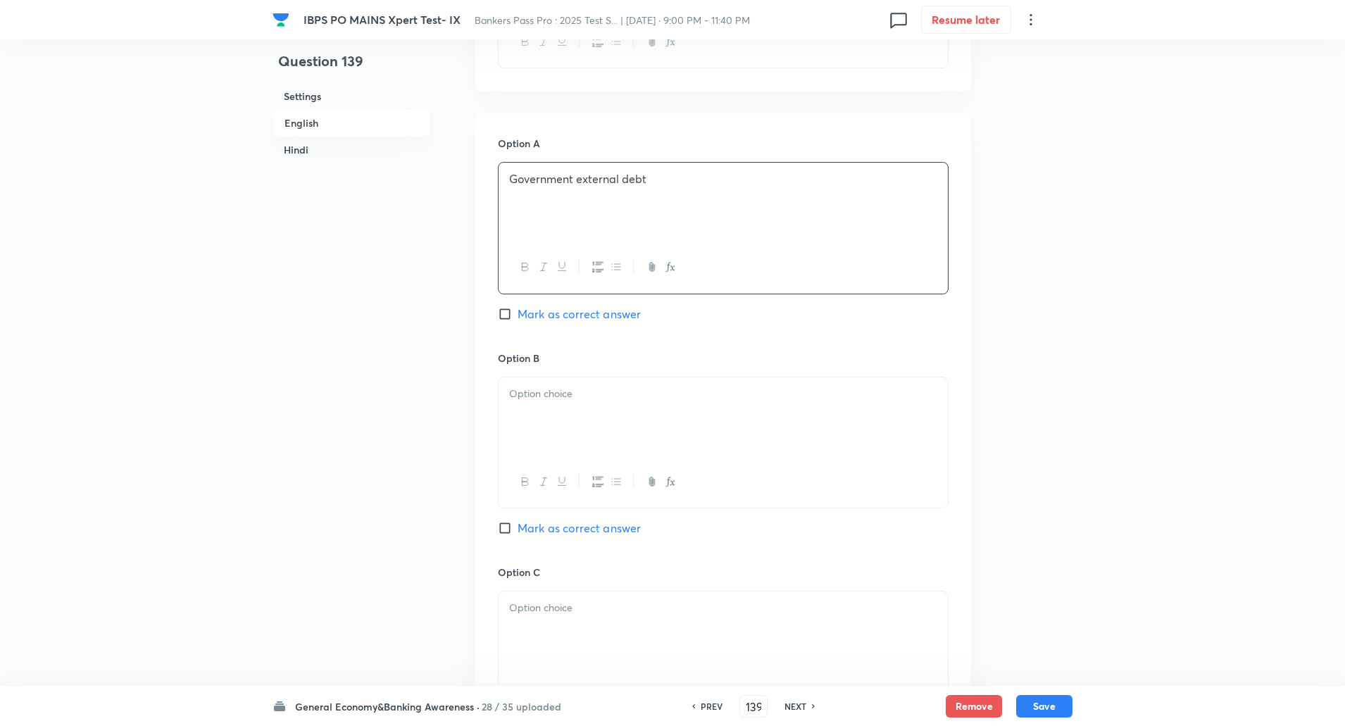
scroll to position [589, 0]
click at [523, 376] on div at bounding box center [723, 442] width 451 height 132
click at [521, 409] on div at bounding box center [723, 416] width 449 height 79
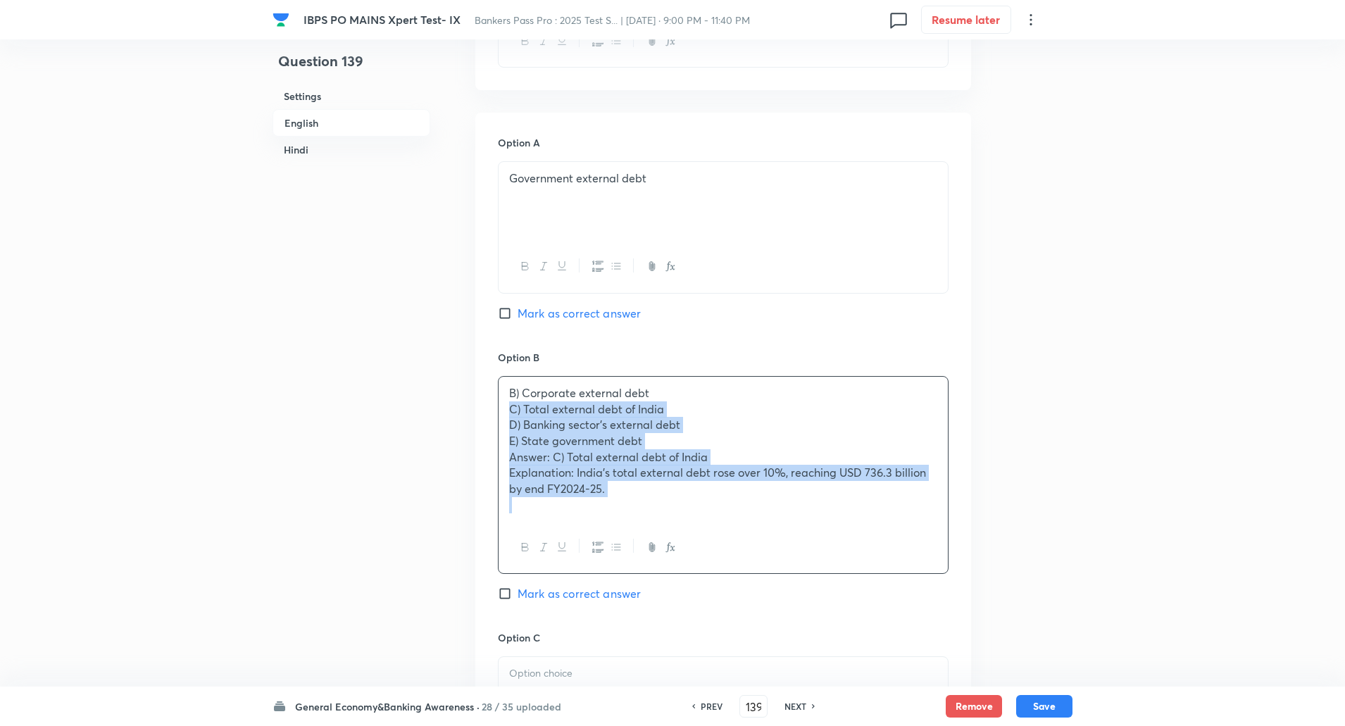
drag, startPoint x: 511, startPoint y: 411, endPoint x: 676, endPoint y: 511, distance: 192.6
click at [676, 511] on div "B) Corporate external debt C) Total external debt of India D) Banking sector’s …" at bounding box center [723, 449] width 449 height 145
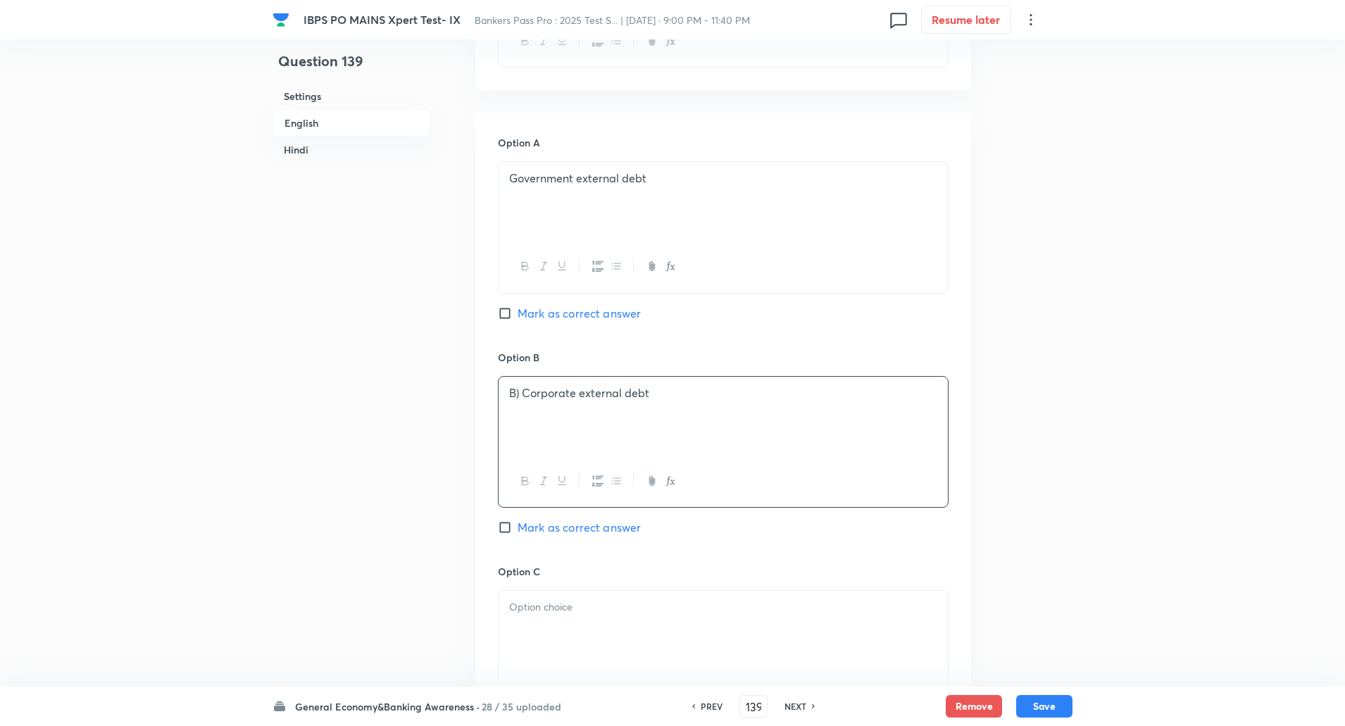
click at [520, 394] on p "B) Corporate external debt" at bounding box center [723, 393] width 428 height 16
click at [530, 598] on div at bounding box center [723, 630] width 449 height 79
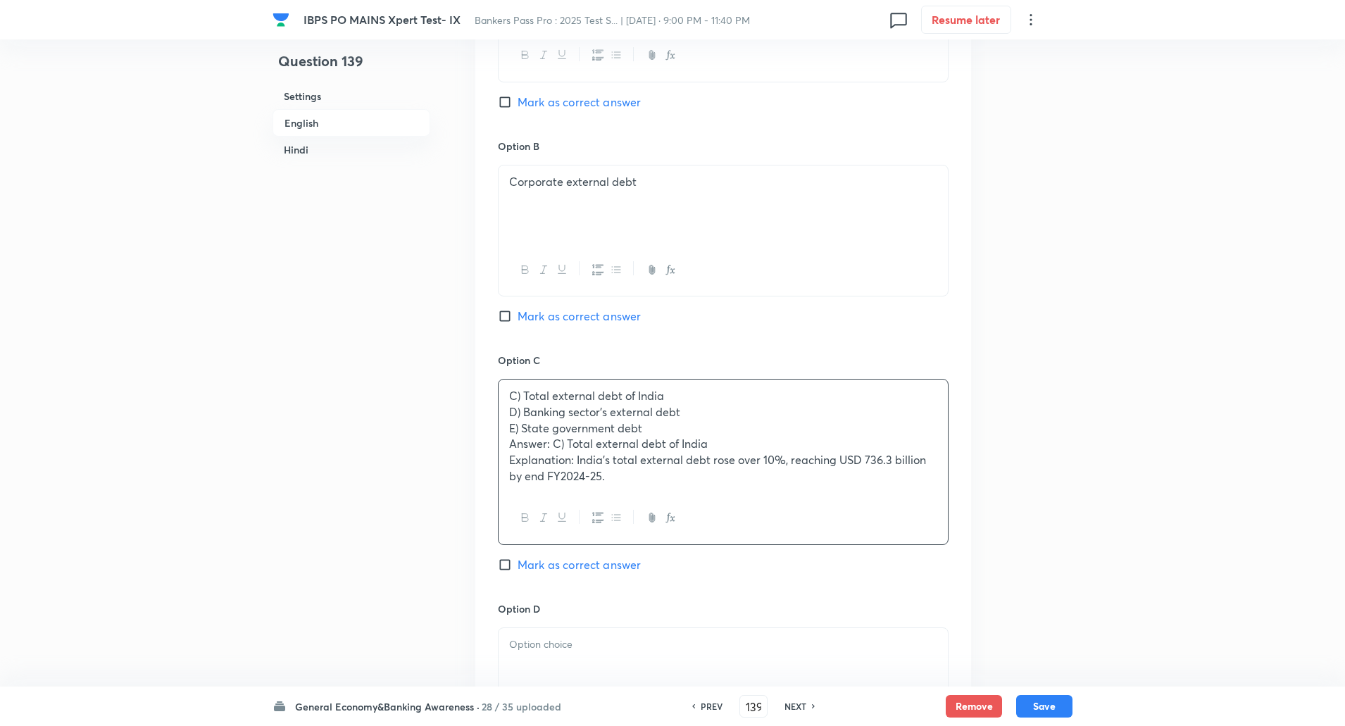
scroll to position [811, 0]
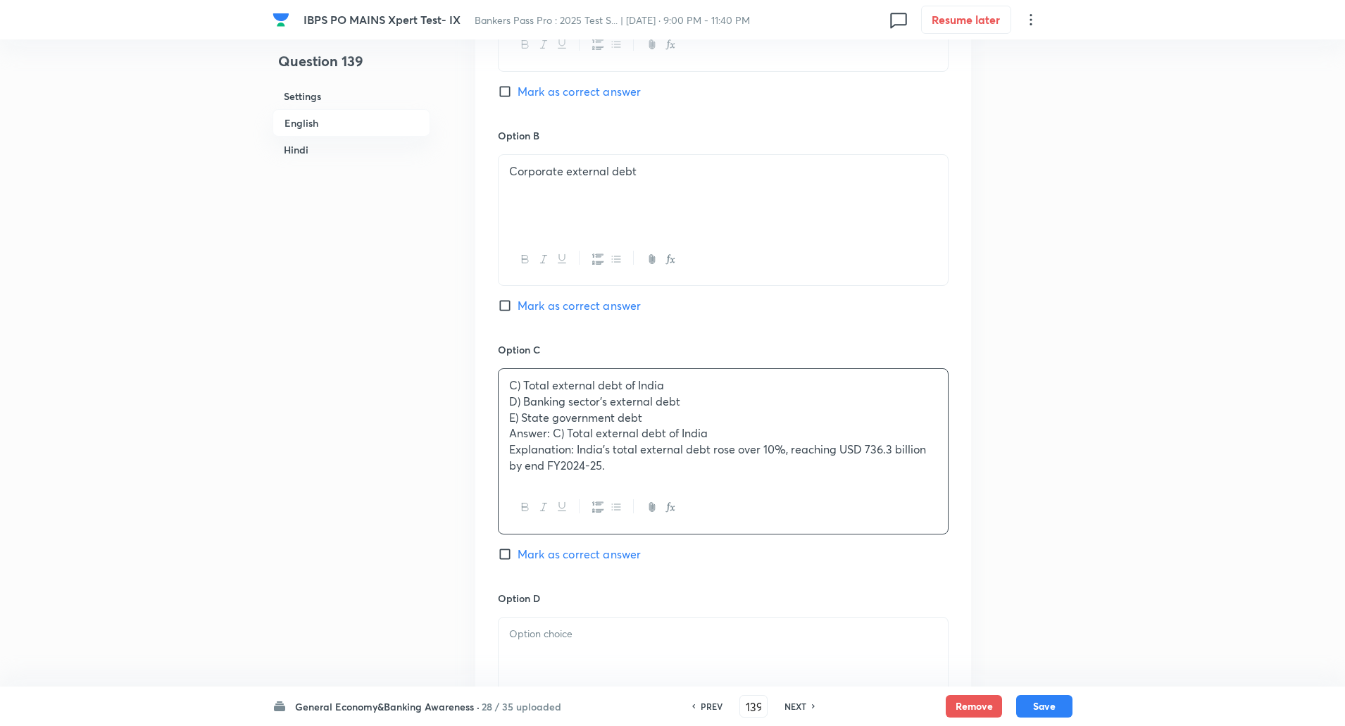
click at [507, 542] on div "Option C C) Total external debt of India D) Banking sector’s external debt E) S…" at bounding box center [723, 466] width 451 height 249
click at [506, 547] on input "Mark as correct answer" at bounding box center [508, 554] width 20 height 14
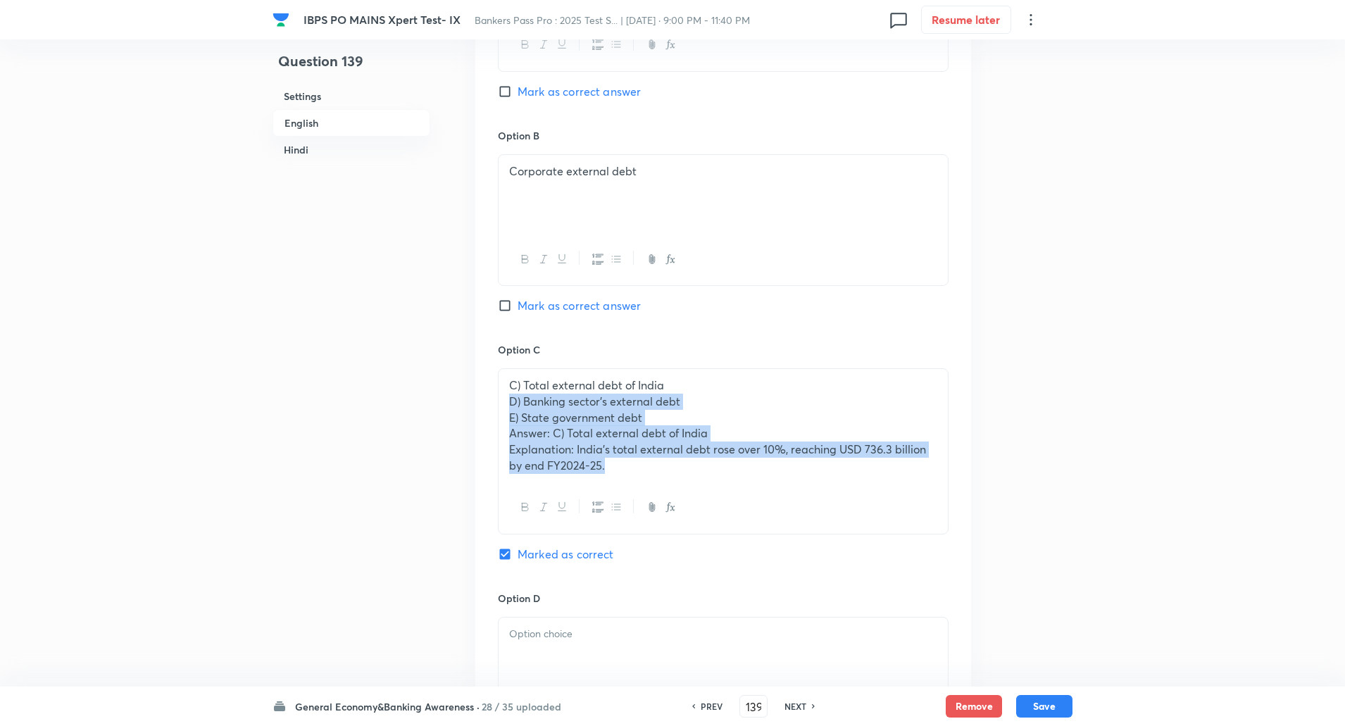
drag, startPoint x: 505, startPoint y: 397, endPoint x: 673, endPoint y: 513, distance: 204.6
click at [673, 513] on div "C) Total external debt of India D) Banking sector’s external debt E) State gove…" at bounding box center [723, 451] width 451 height 166
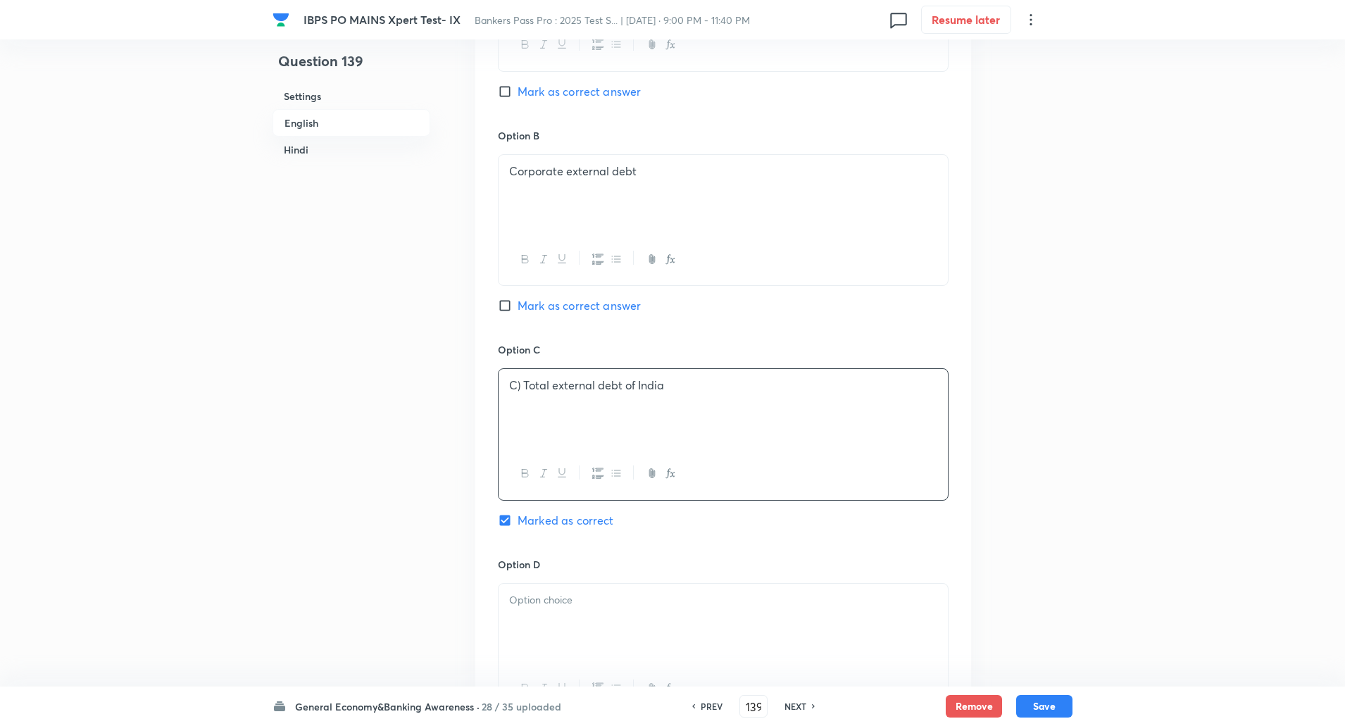
click at [524, 394] on p at bounding box center [723, 402] width 428 height 16
click at [524, 387] on p "C) Total external debt of India" at bounding box center [723, 386] width 428 height 16
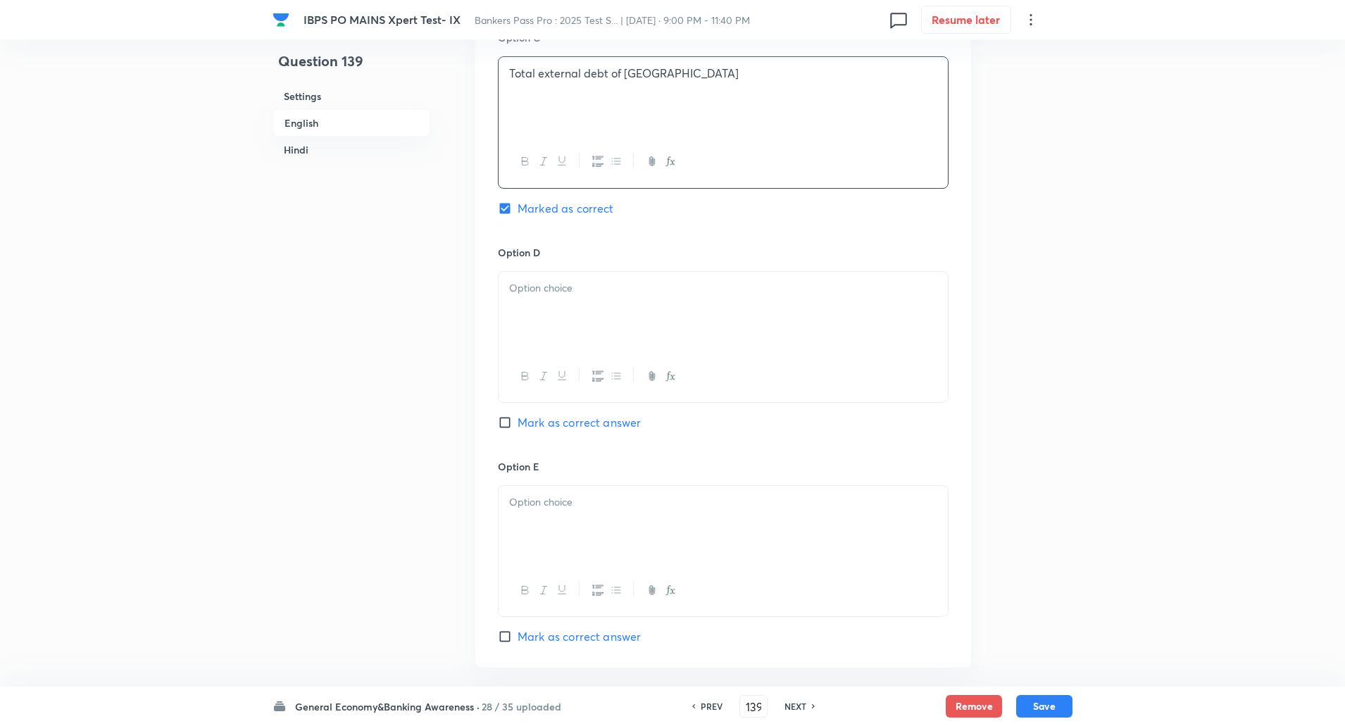
scroll to position [1124, 0]
click at [547, 319] on div at bounding box center [723, 309] width 449 height 79
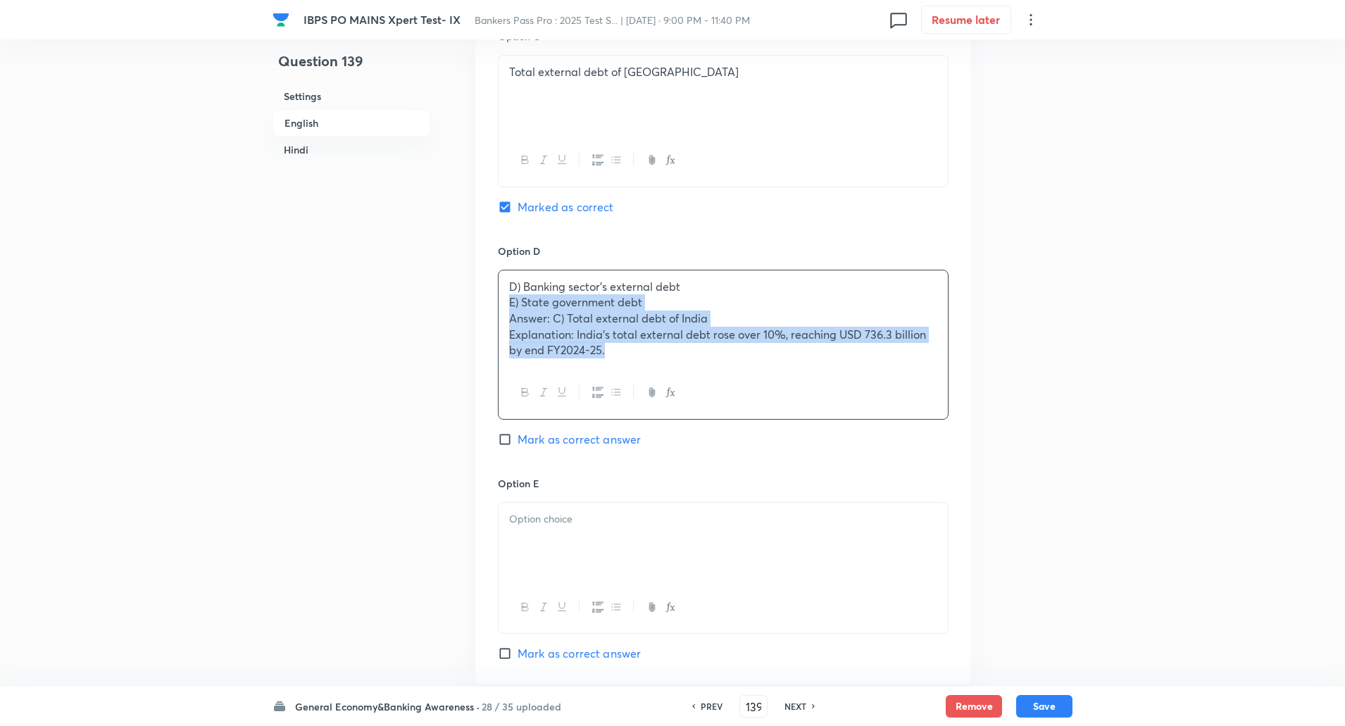
drag, startPoint x: 506, startPoint y: 302, endPoint x: 697, endPoint y: 452, distance: 241.8
click at [697, 452] on div "Option D D) Banking sector’s external debt E) State government debt Answer: C) …" at bounding box center [723, 360] width 451 height 232
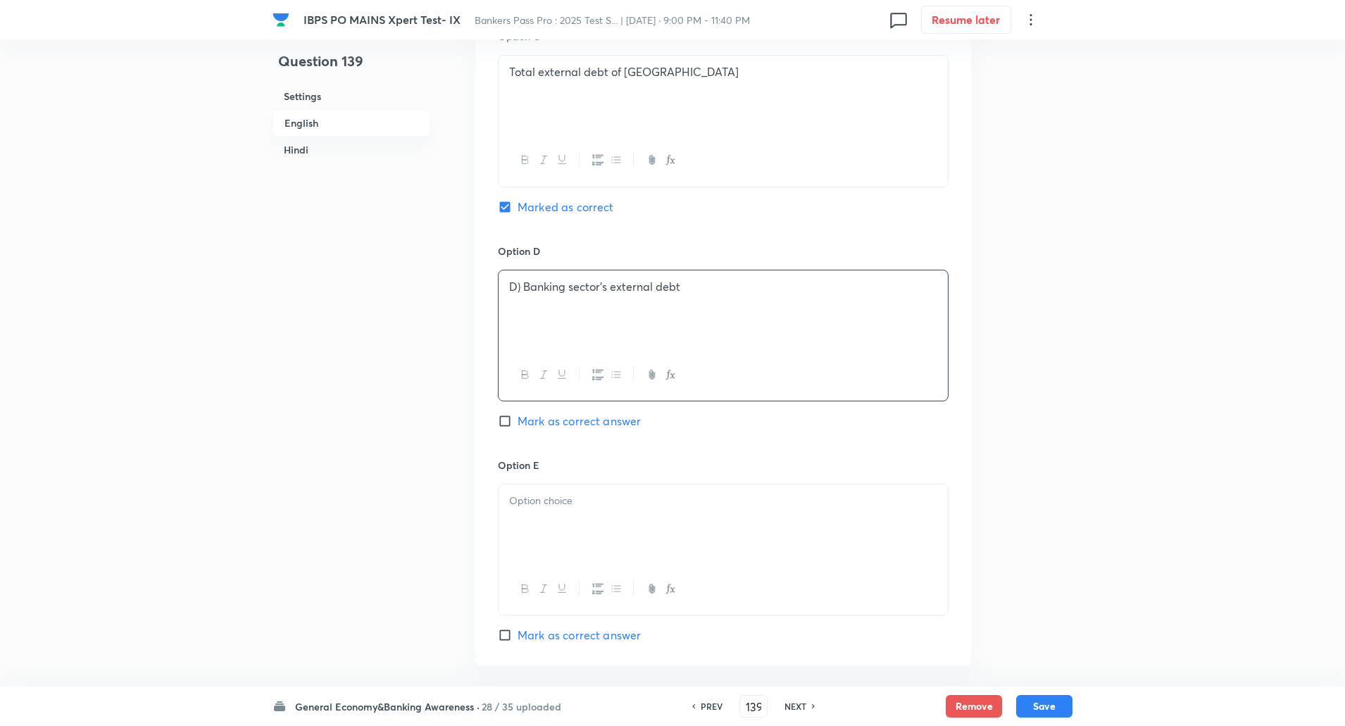
click at [523, 291] on p "D) Banking sector’s external debt" at bounding box center [723, 287] width 428 height 16
click at [526, 518] on div at bounding box center [723, 524] width 449 height 79
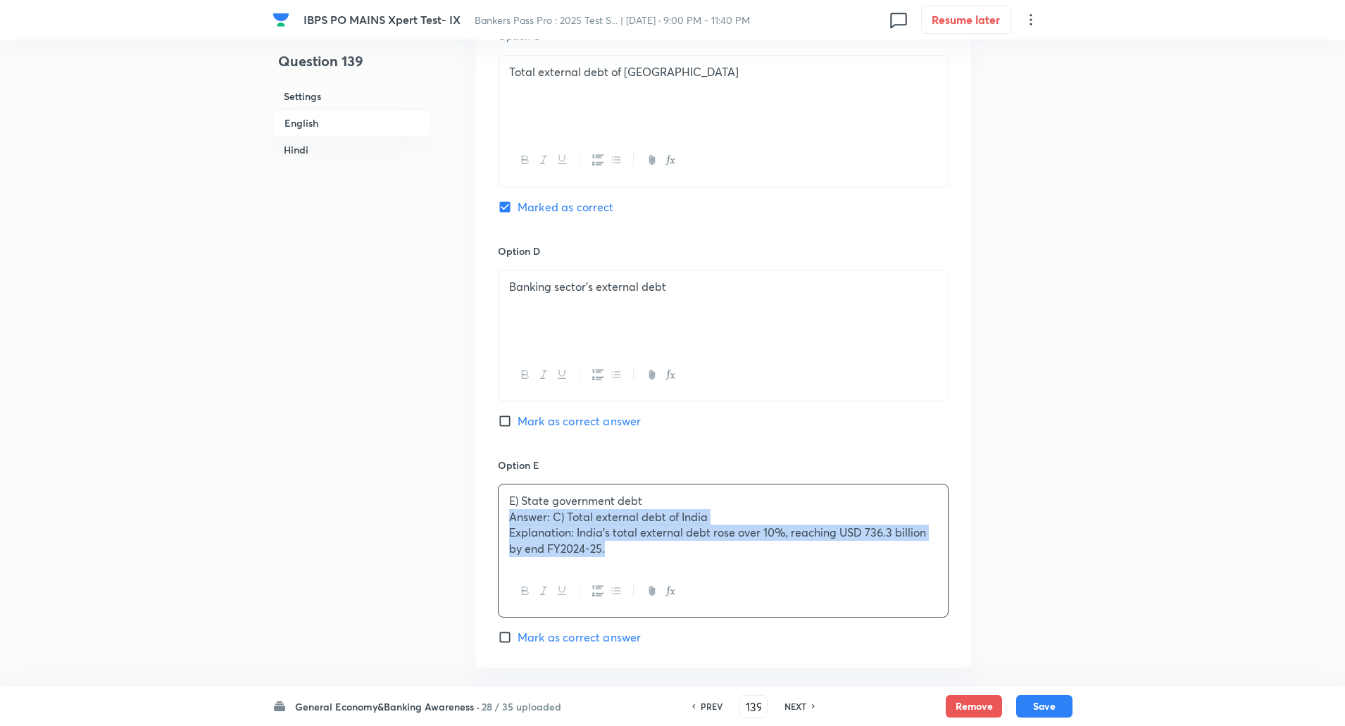
drag, startPoint x: 511, startPoint y: 518, endPoint x: 776, endPoint y: 669, distance: 304.1
click at [776, 669] on div "In English Question Which sector saw its external debt rise over 10% to USD 736…" at bounding box center [723, 101] width 496 height 1586
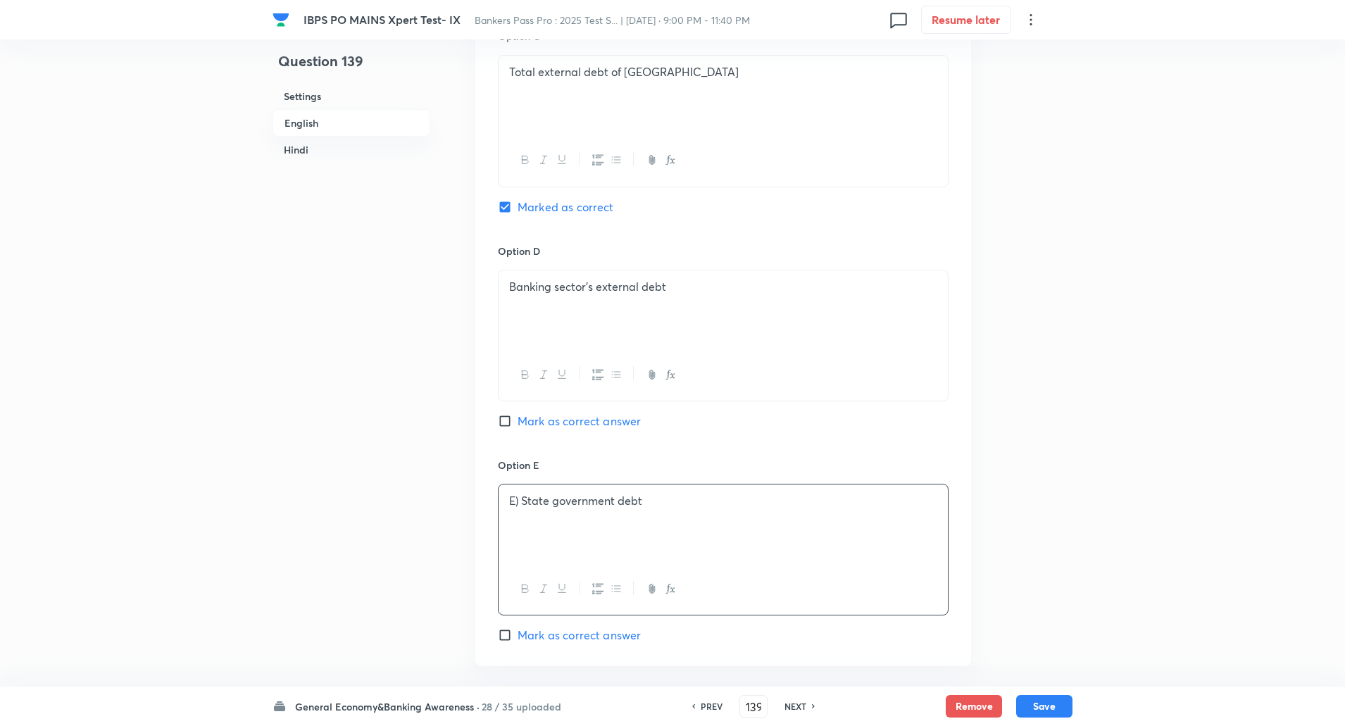
click at [525, 499] on p "E) State government debt" at bounding box center [723, 501] width 428 height 16
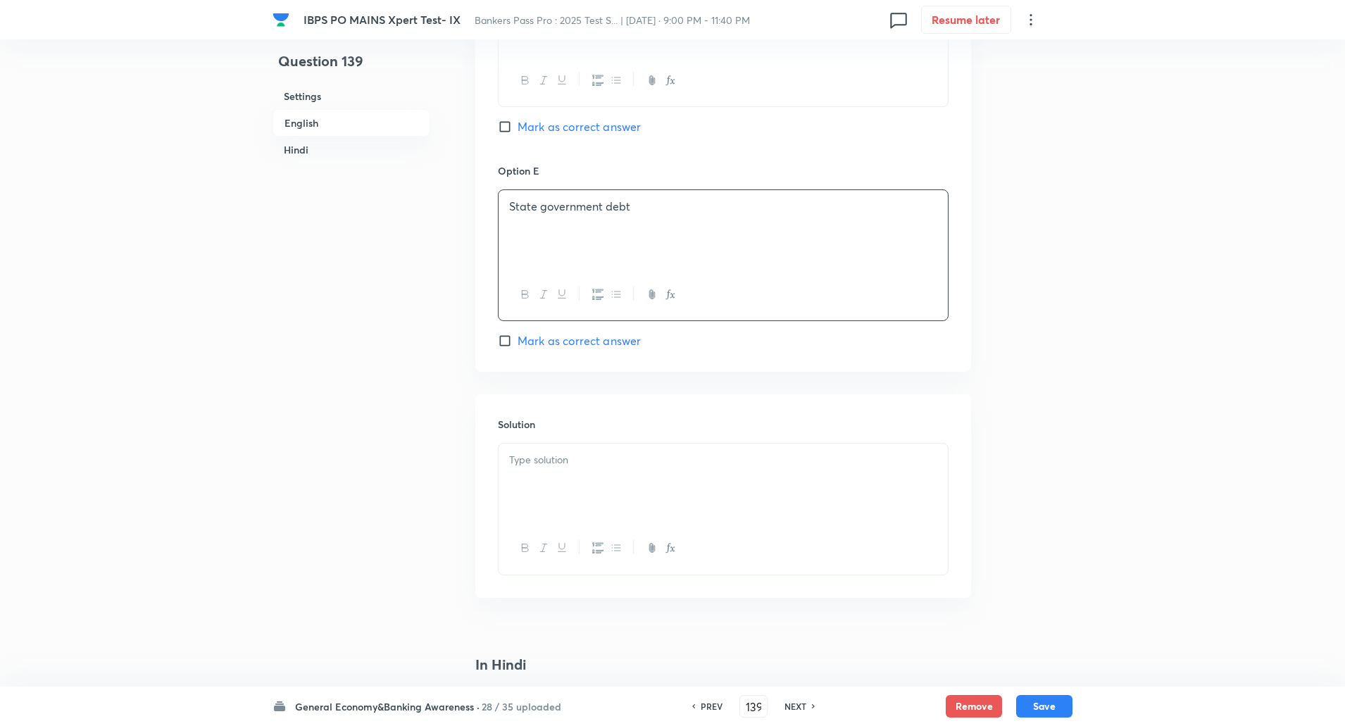
scroll to position [1419, 0]
click at [525, 499] on div at bounding box center [723, 482] width 449 height 79
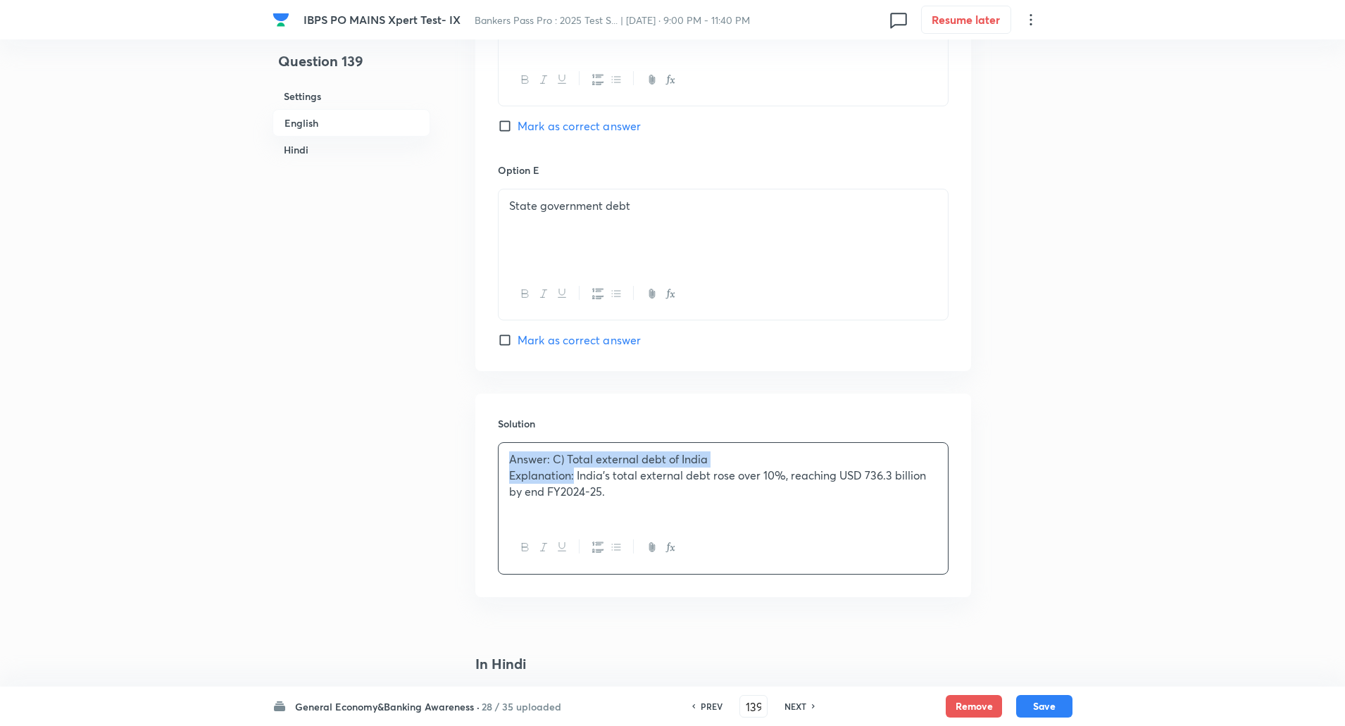
drag, startPoint x: 504, startPoint y: 457, endPoint x: 575, endPoint y: 479, distance: 73.7
click at [575, 479] on div "Answer: C) Total external debt of India Explanation: India’s total external deb…" at bounding box center [723, 482] width 449 height 79
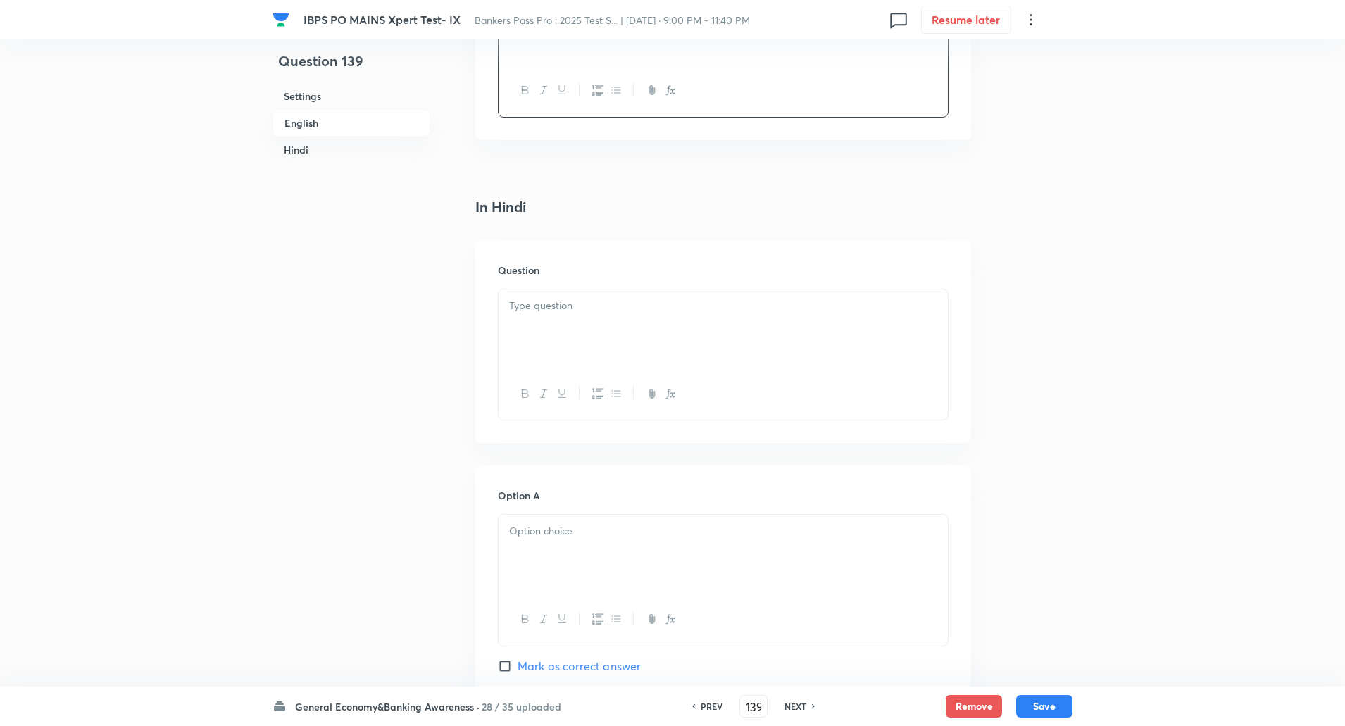
scroll to position [1972, 0]
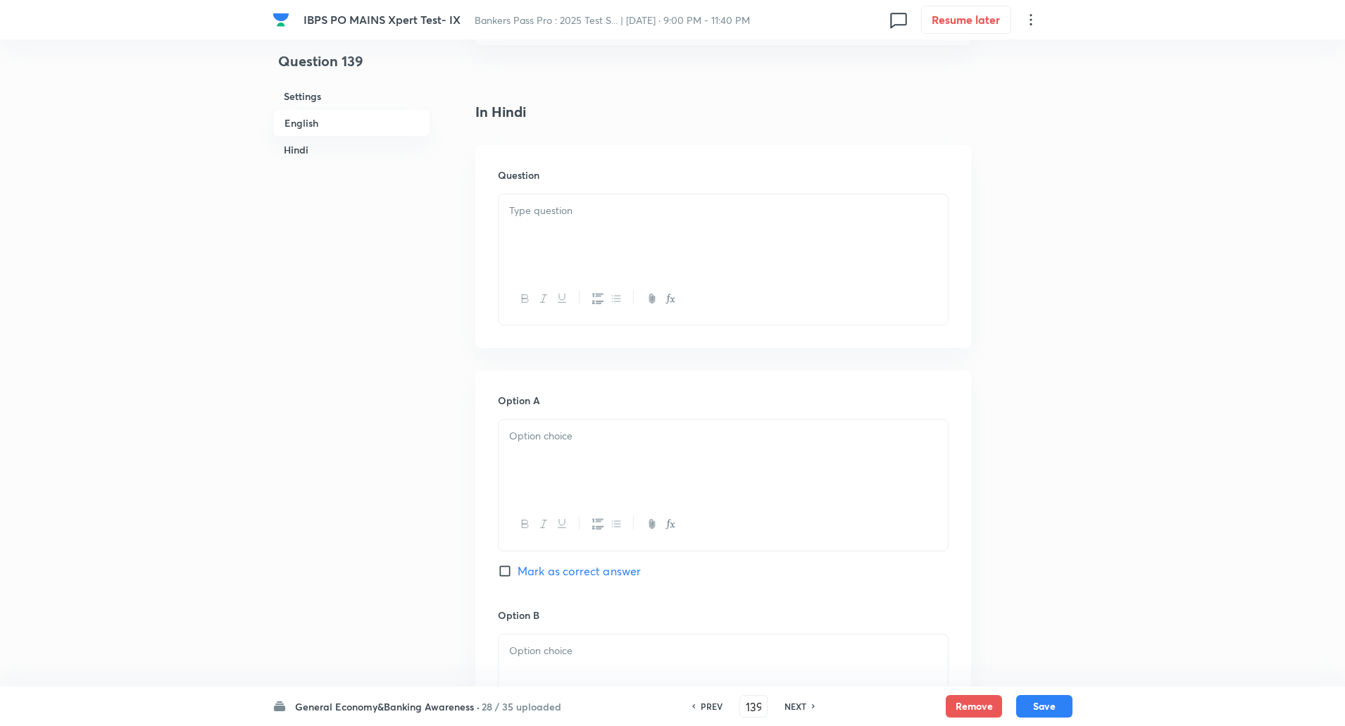
click at [624, 246] on div at bounding box center [723, 233] width 449 height 79
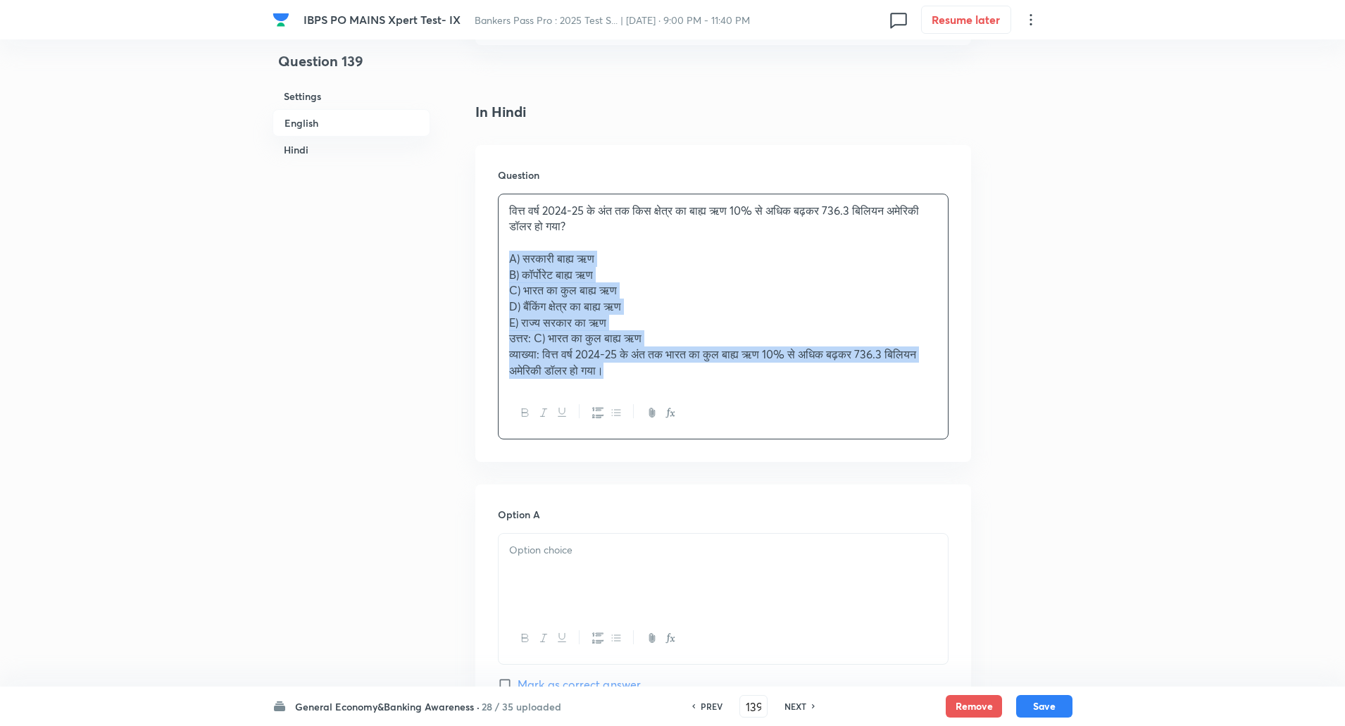
drag, startPoint x: 508, startPoint y: 257, endPoint x: 852, endPoint y: 541, distance: 445.8
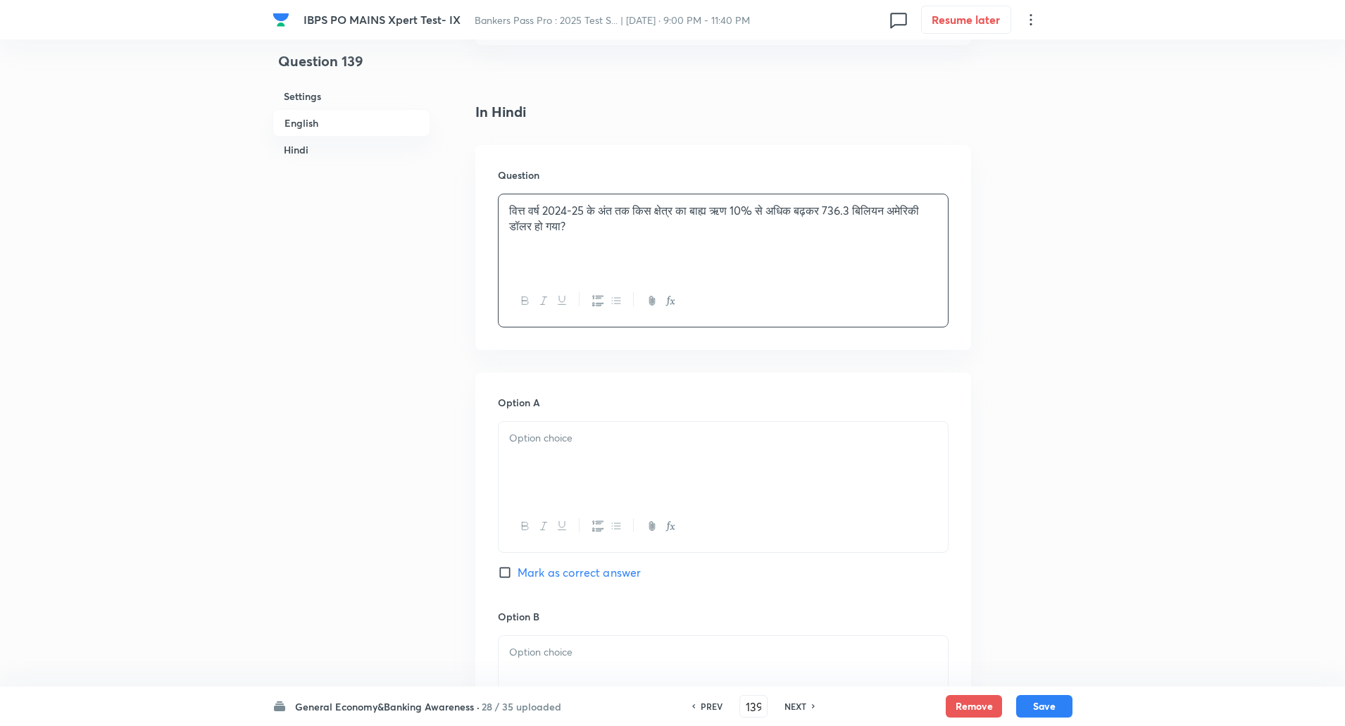
click at [837, 440] on p at bounding box center [723, 438] width 428 height 16
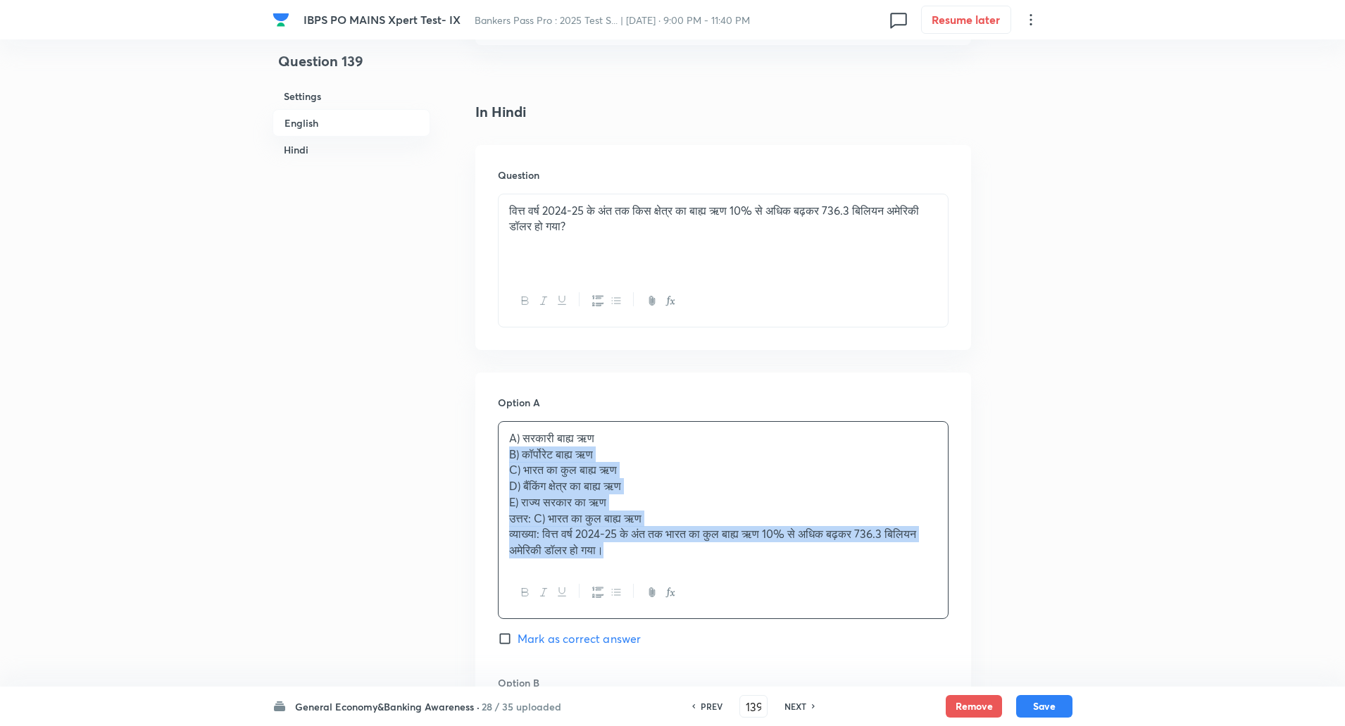
drag, startPoint x: 505, startPoint y: 456, endPoint x: 770, endPoint y: 697, distance: 358.0
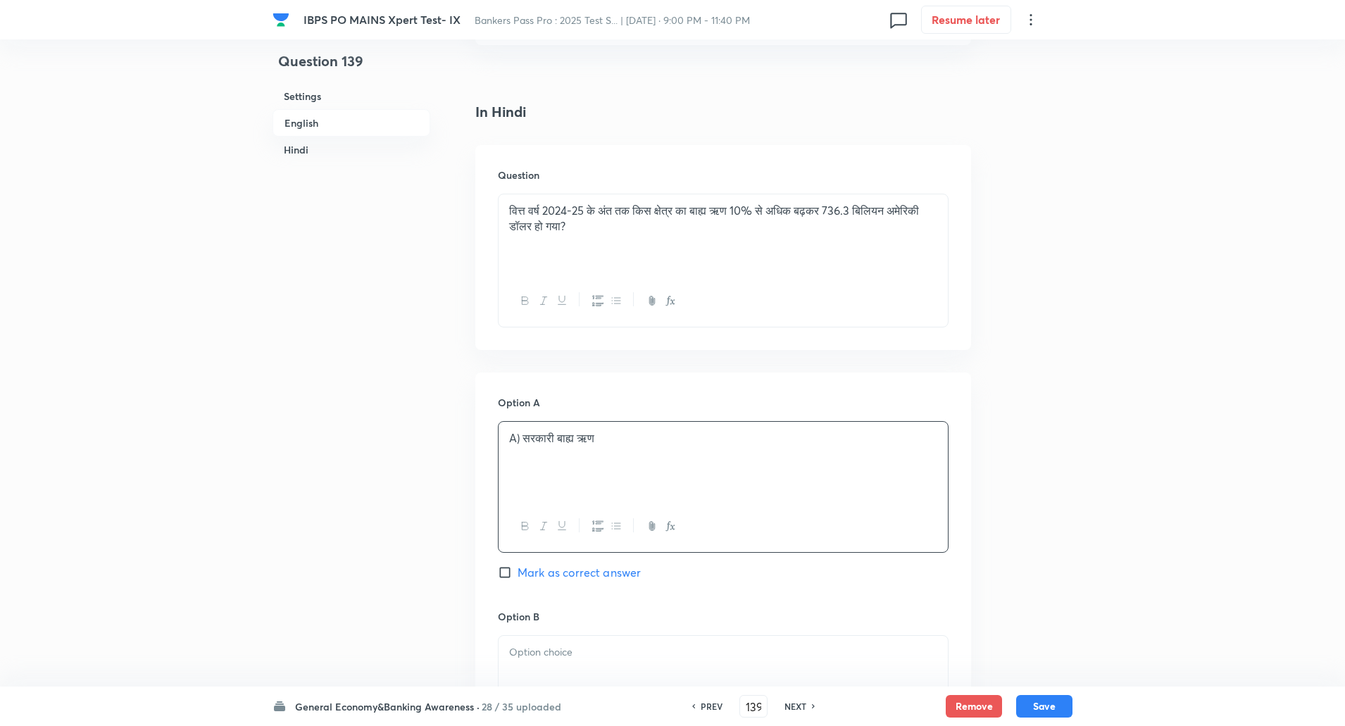
click at [525, 438] on p "A) सरकारी बाह्य ऋण" at bounding box center [723, 438] width 428 height 16
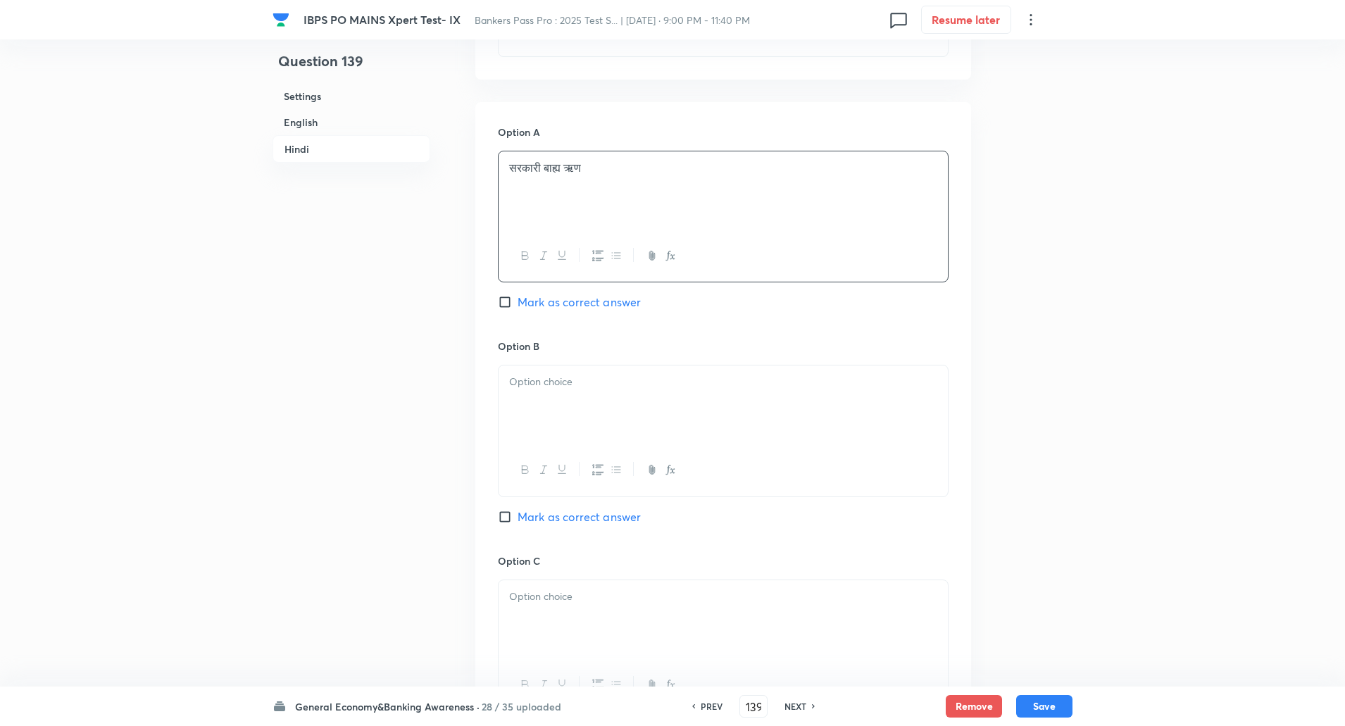
scroll to position [2256, 0]
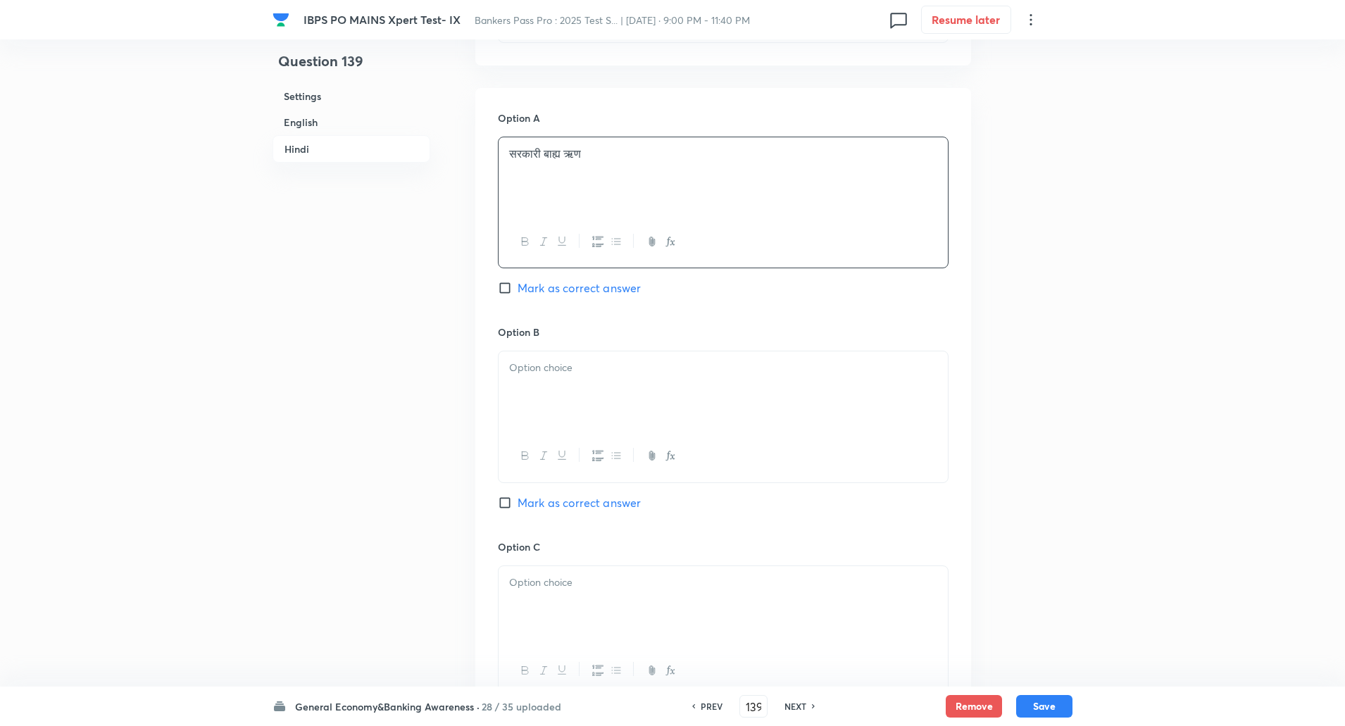
click at [542, 390] on div at bounding box center [723, 390] width 449 height 79
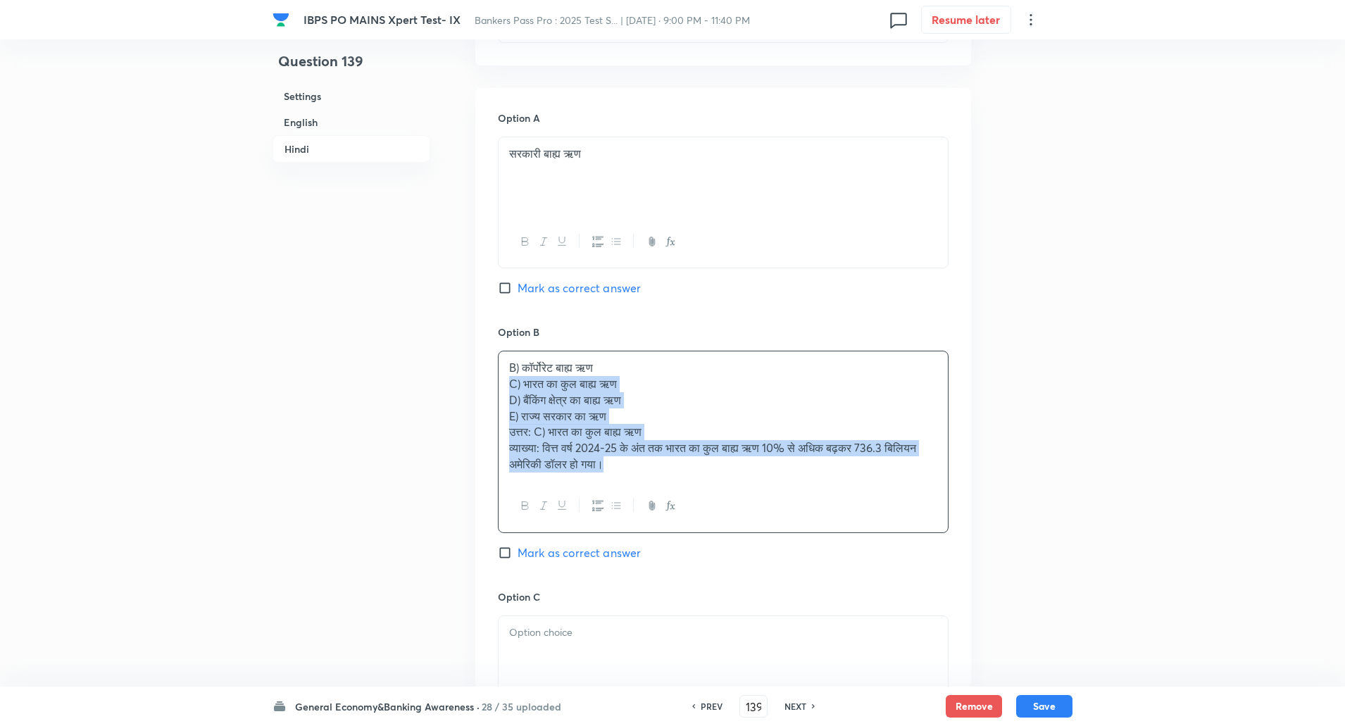
drag, startPoint x: 502, startPoint y: 385, endPoint x: 783, endPoint y: 610, distance: 359.8
click at [783, 610] on div "Option A सरकारी बाह्य ऋण Mark as correct answer Option B B) कॉर्पोरेट बाह्य ऋण …" at bounding box center [723, 657] width 496 height 1139
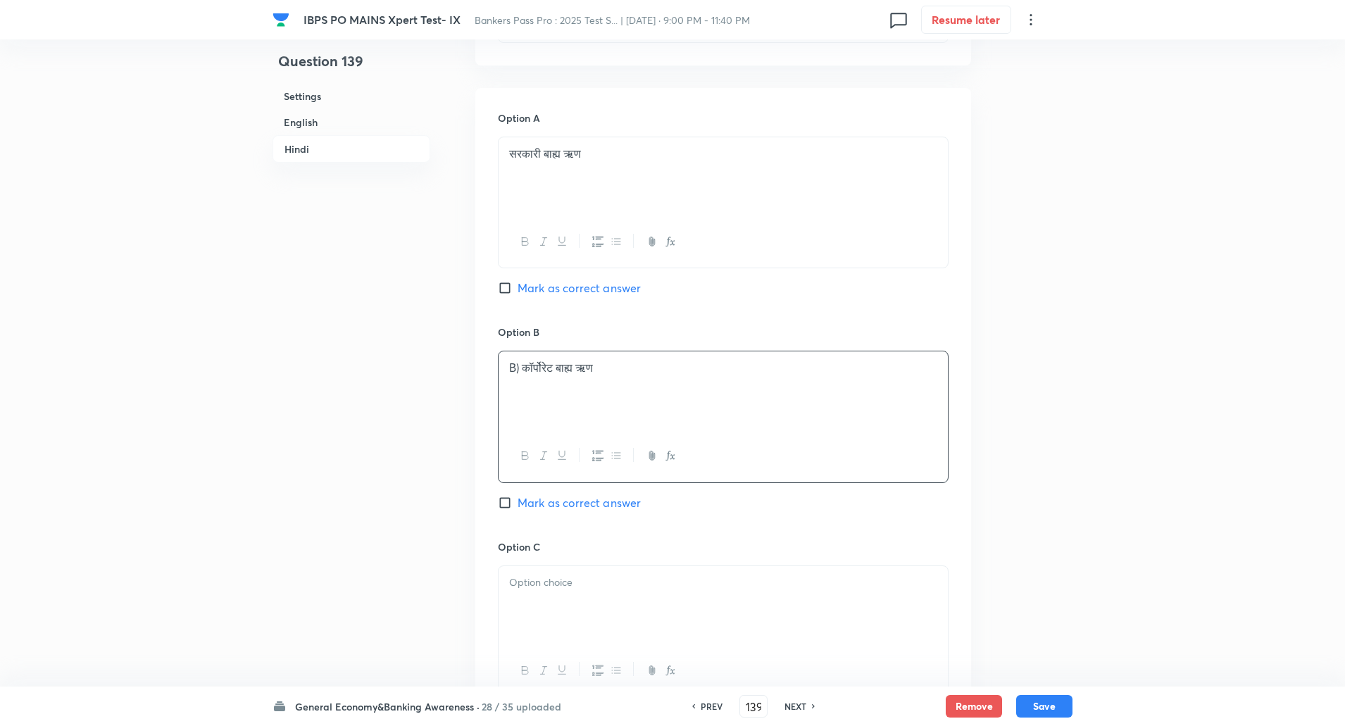
click at [521, 366] on p "B) कॉर्पोरेट बाह्य ऋण" at bounding box center [723, 368] width 428 height 16
click at [575, 595] on div at bounding box center [723, 605] width 449 height 79
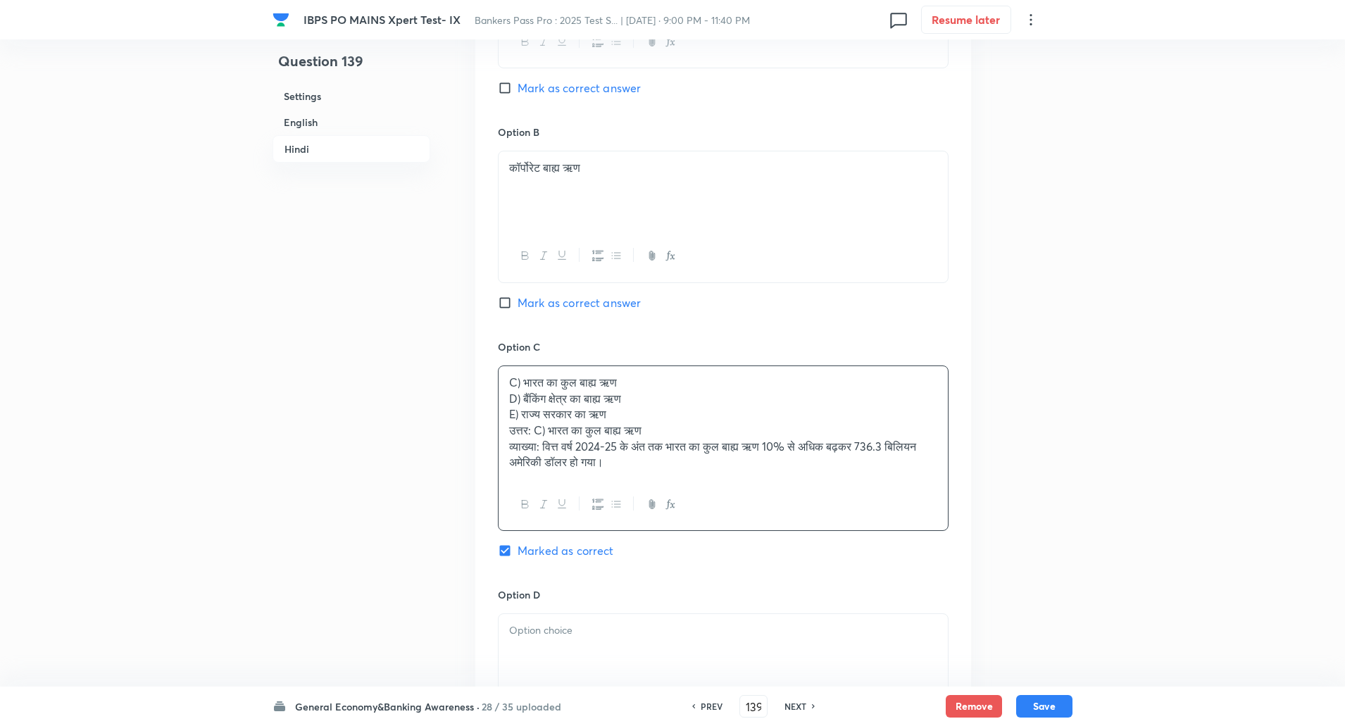
scroll to position [2457, 0]
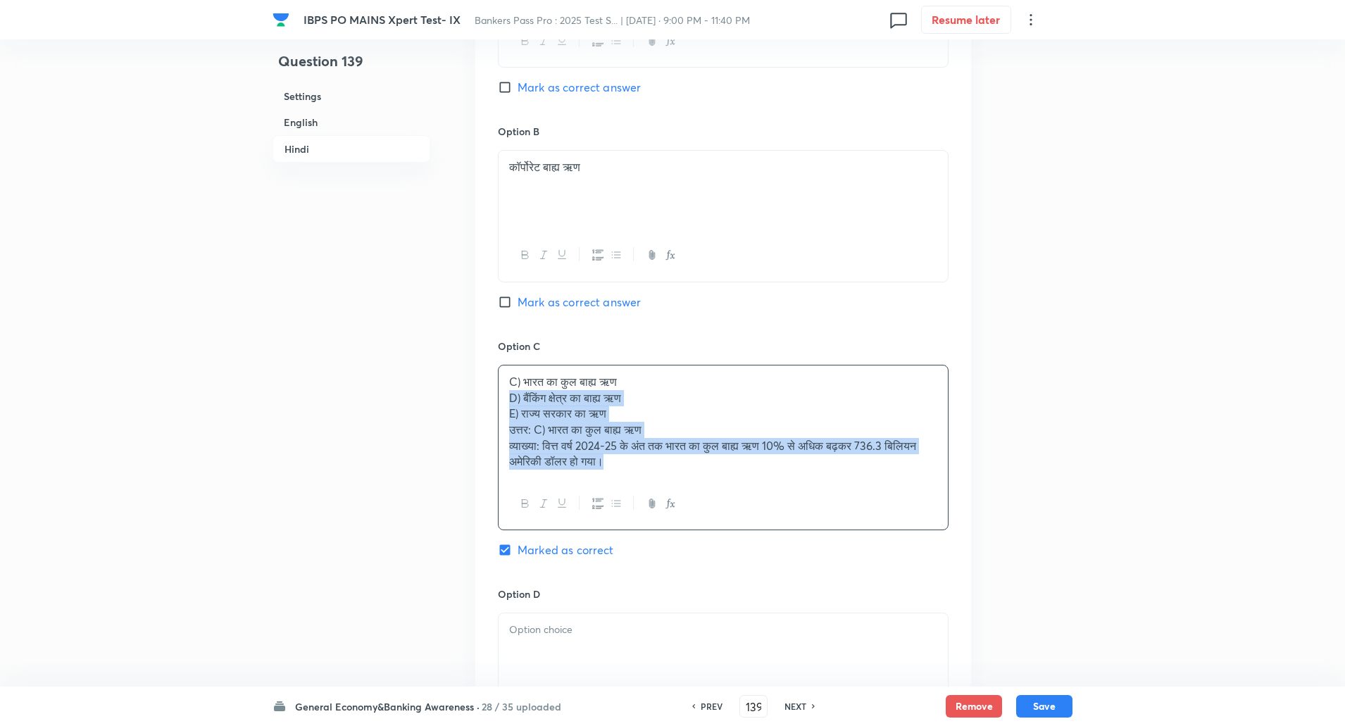
drag, startPoint x: 506, startPoint y: 398, endPoint x: 783, endPoint y: 623, distance: 356.5
click at [783, 623] on div "Option A सरकारी बाह्य ऋण Mark as correct answer Option B कॉर्पोरेट बाह्य ऋण Mar…" at bounding box center [723, 448] width 496 height 1123
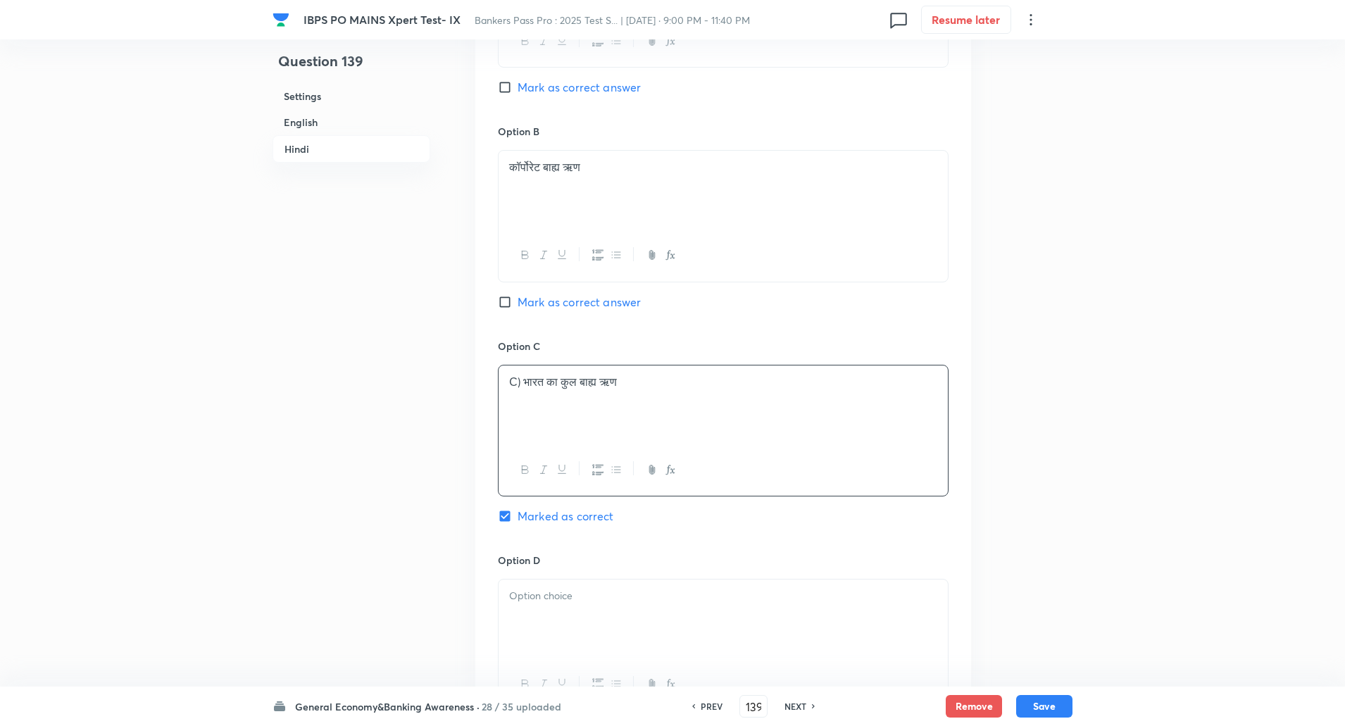
click at [522, 377] on p "C) भारत का कुल बाह्य ऋण" at bounding box center [723, 382] width 428 height 16
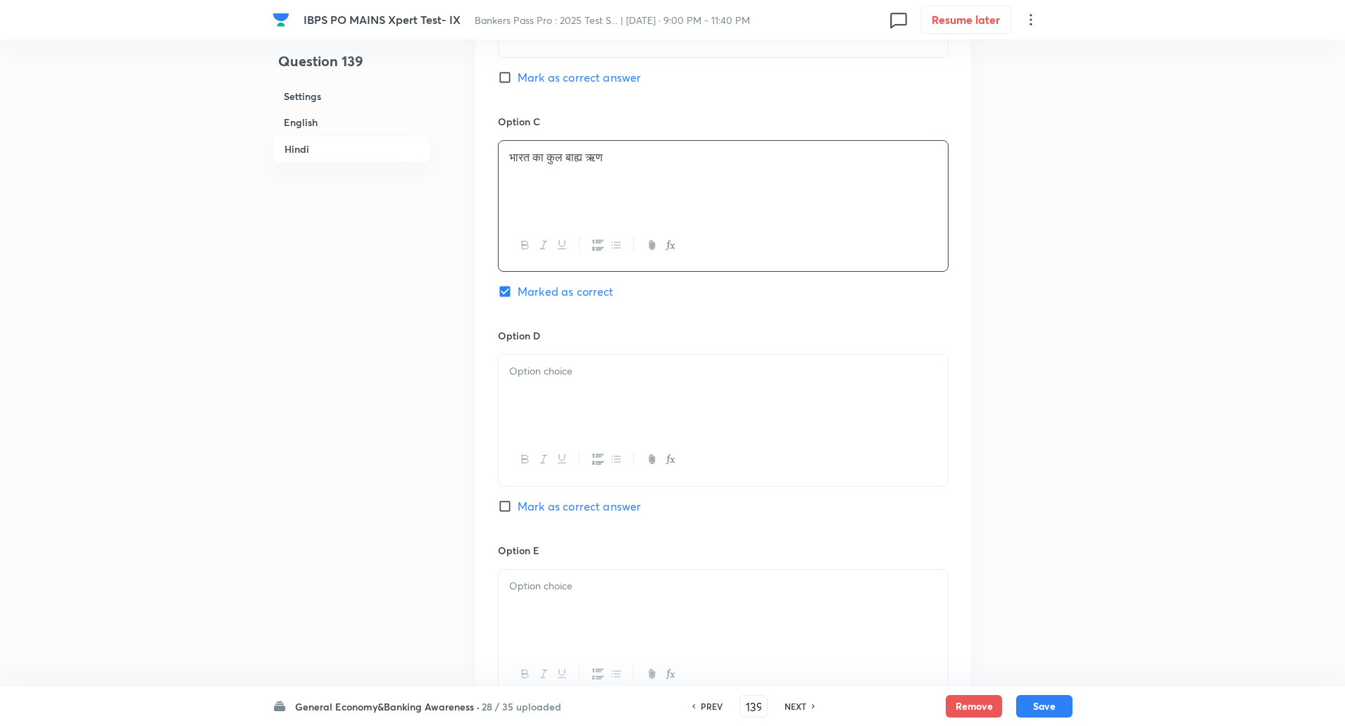
scroll to position [2743, 0]
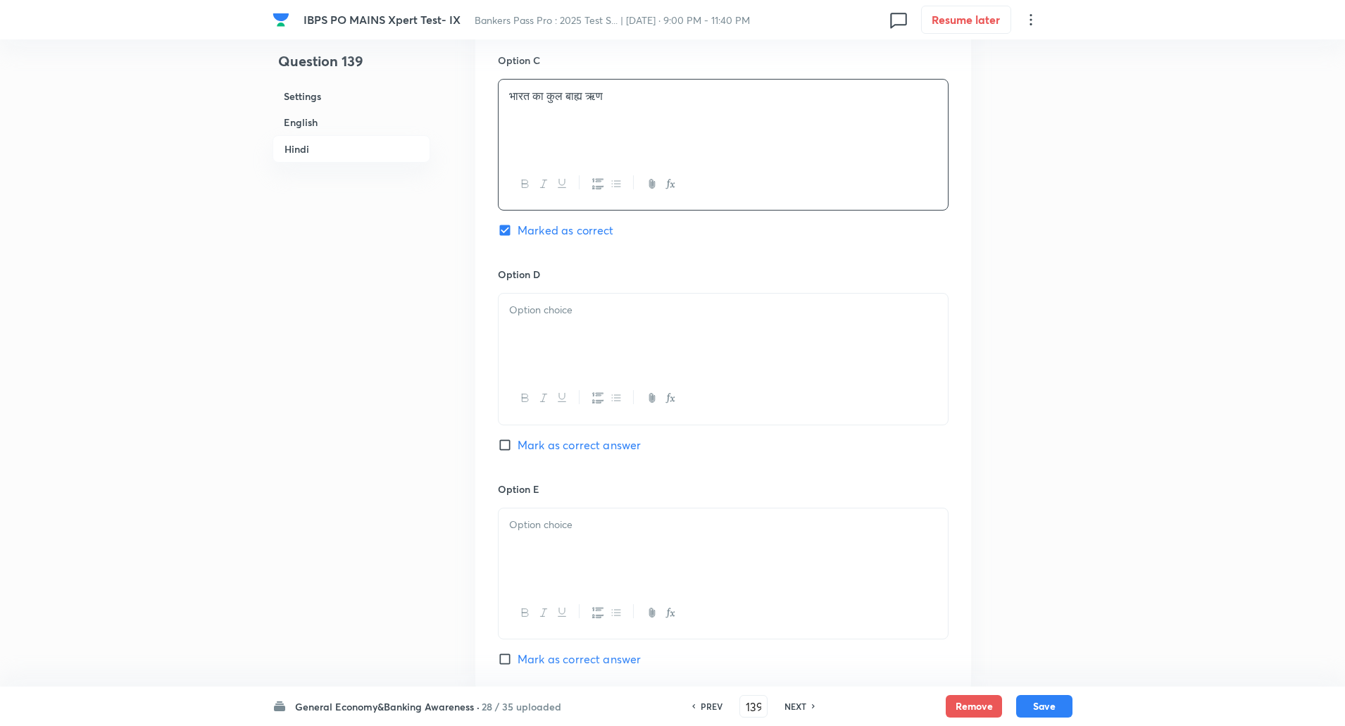
click at [544, 335] on div at bounding box center [723, 333] width 449 height 79
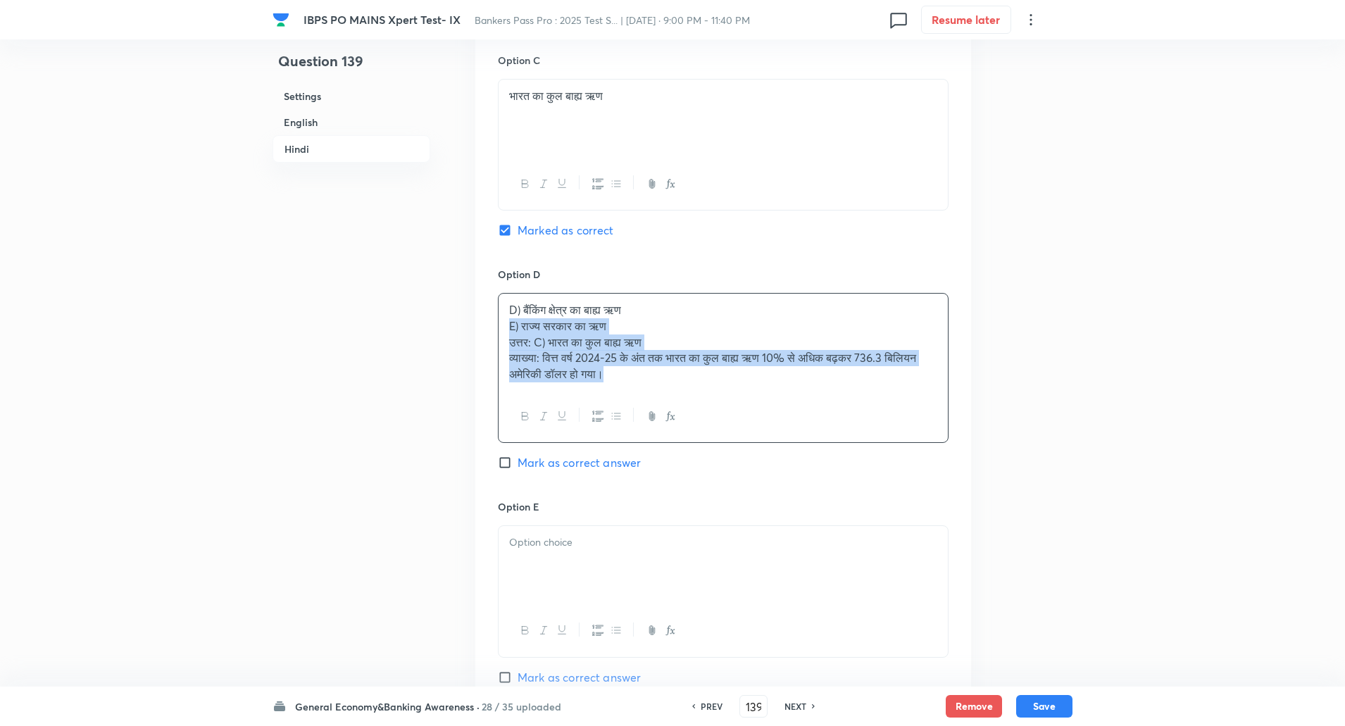
drag, startPoint x: 509, startPoint y: 325, endPoint x: 810, endPoint y: 548, distance: 375.2
click at [810, 548] on div "Option A सरकारी बाह्य ऋण Mark as correct answer Option B कॉर्पोरेट बाह्य ऋण Mar…" at bounding box center [723, 154] width 496 height 1107
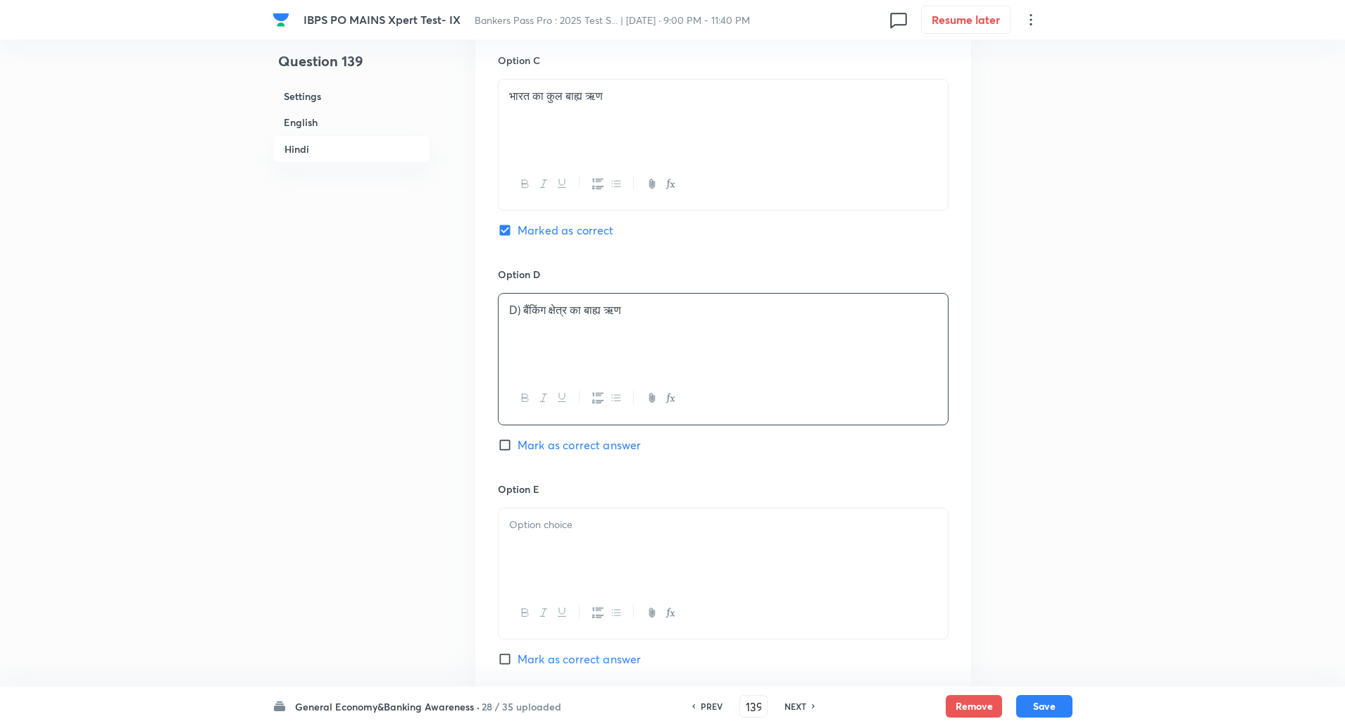
click at [526, 312] on p "D) बैंकिंग क्षेत्र का बाह्य ऋण" at bounding box center [723, 310] width 428 height 16
click at [572, 531] on p at bounding box center [723, 525] width 428 height 16
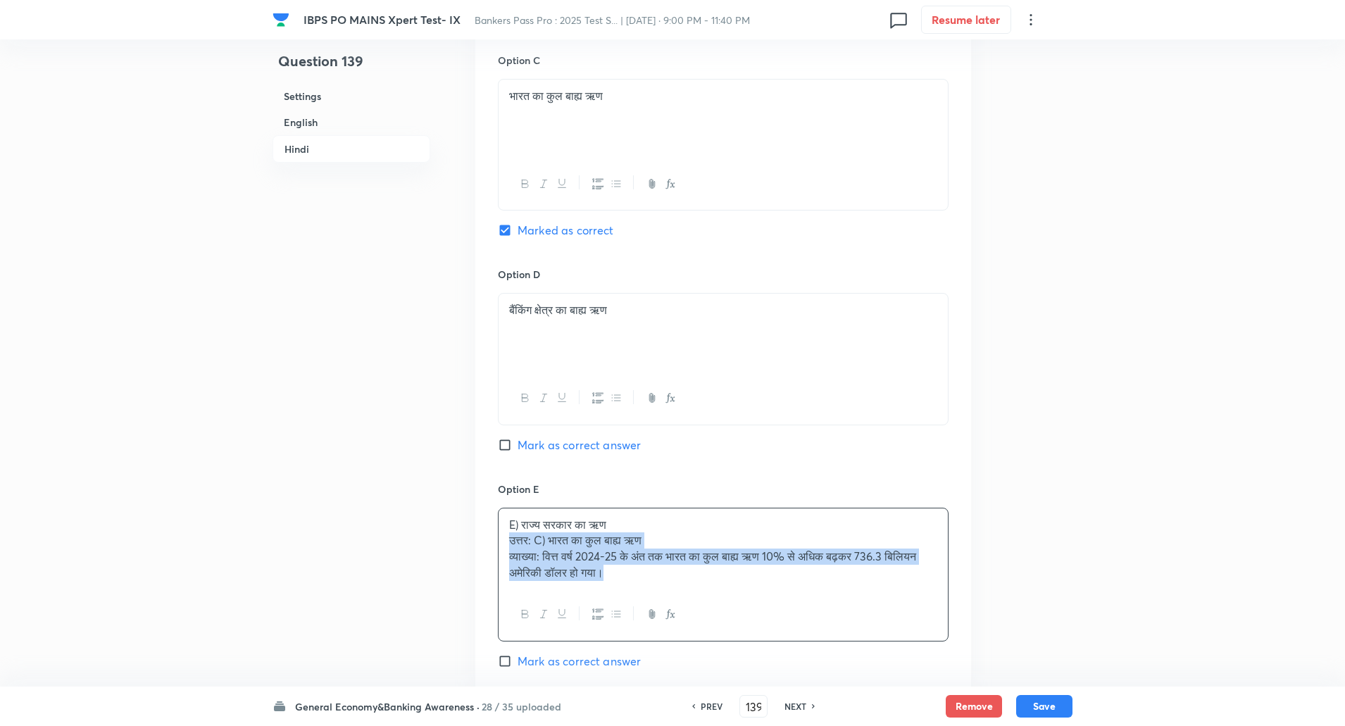
scroll to position [2785, 0]
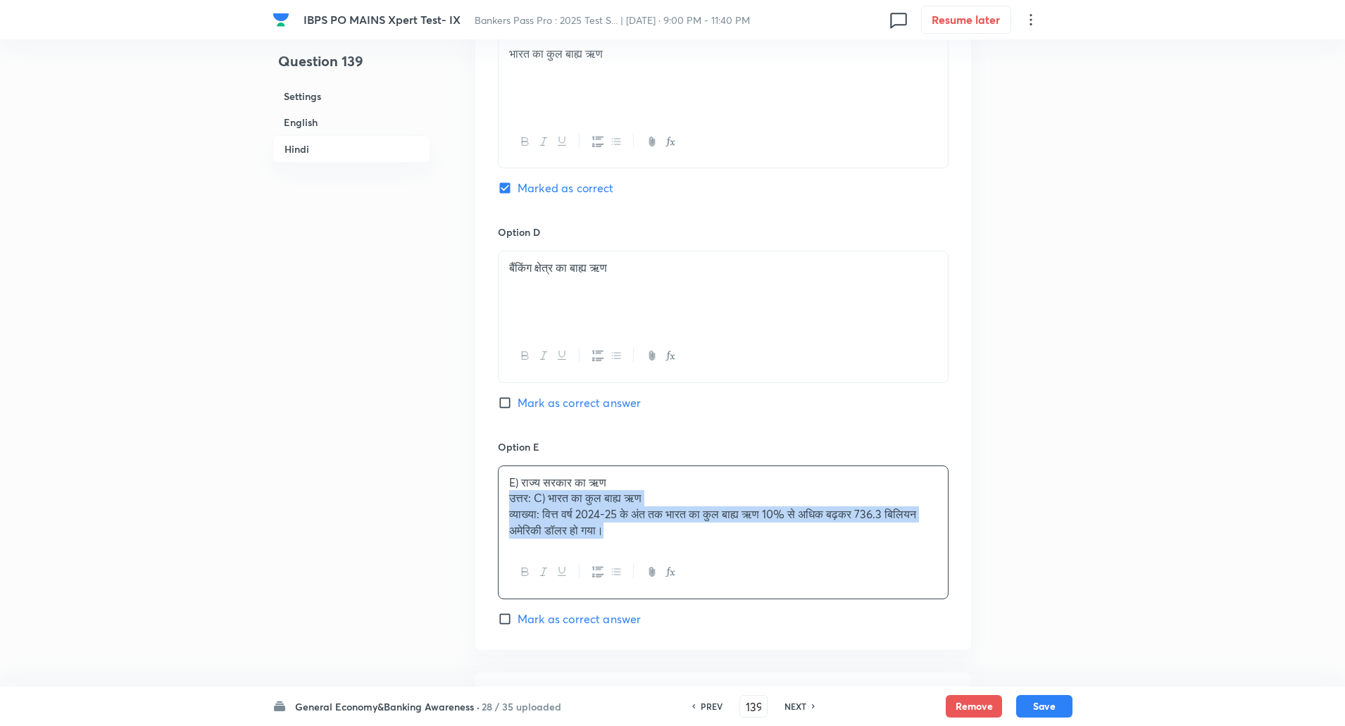
drag, startPoint x: 503, startPoint y: 540, endPoint x: 830, endPoint y: 718, distance: 372.9
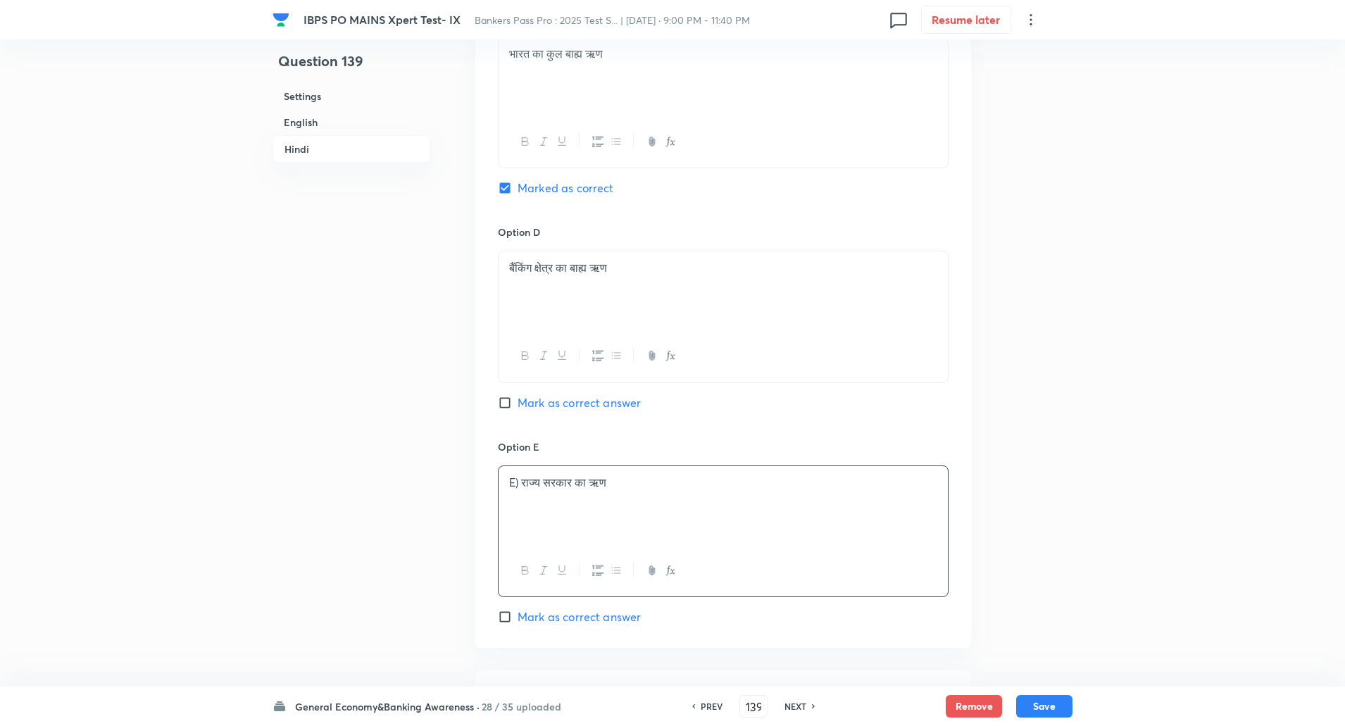
click at [522, 478] on p "E) राज्य सरकार का ऋण" at bounding box center [723, 483] width 428 height 16
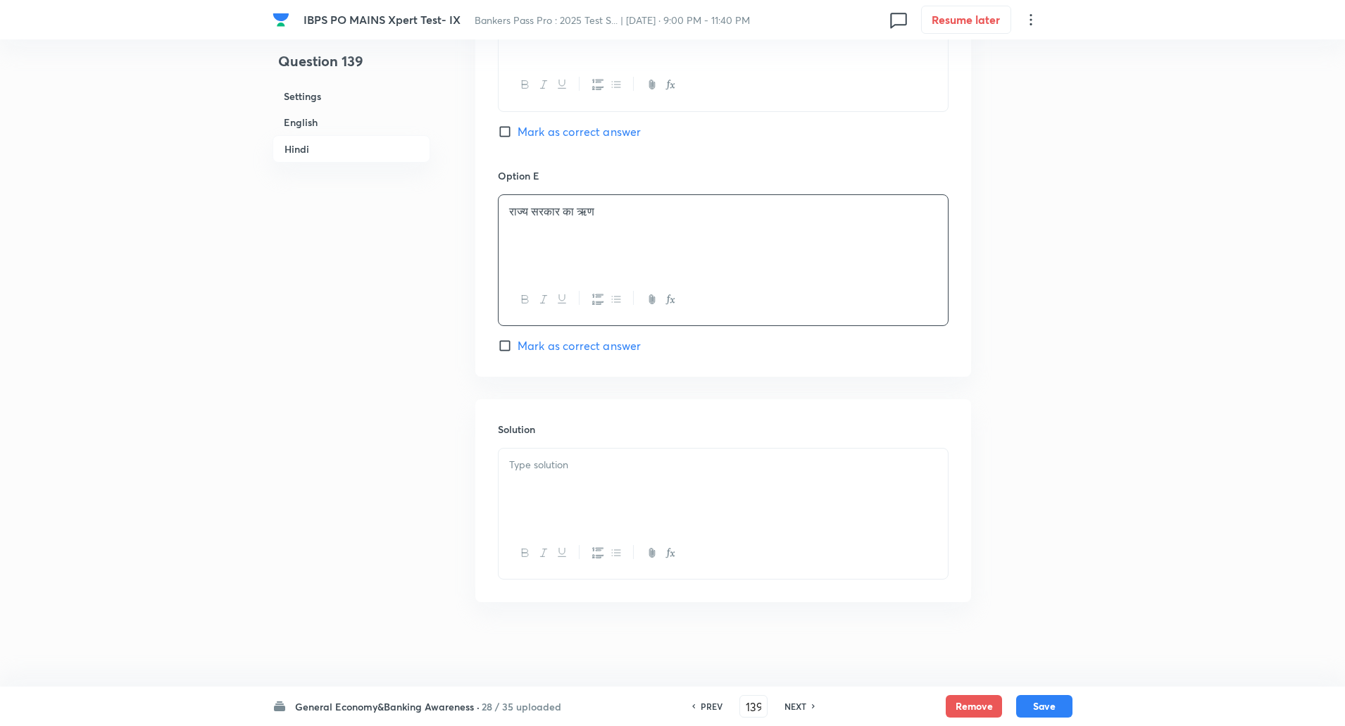
click at [522, 478] on div at bounding box center [723, 488] width 449 height 79
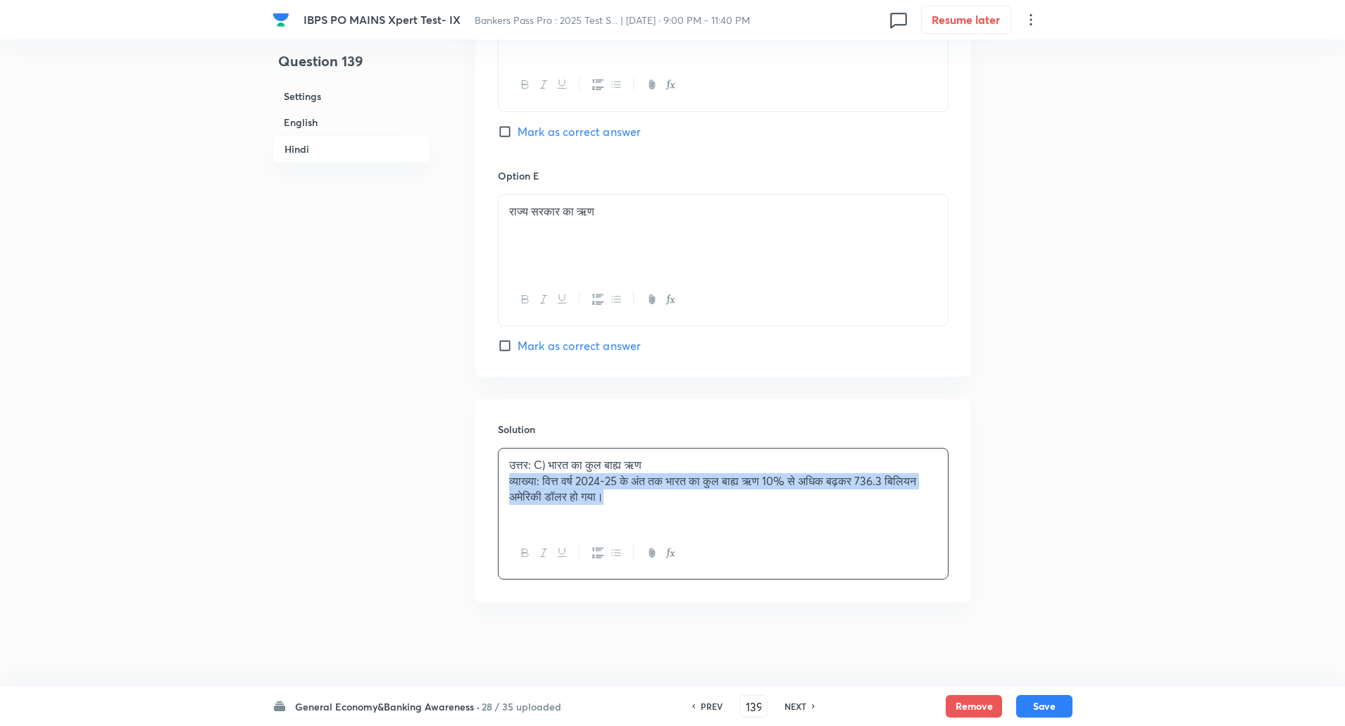
drag, startPoint x: 501, startPoint y: 478, endPoint x: 724, endPoint y: 587, distance: 248.6
click at [724, 587] on div "Solution उत्तर: C) भारत का कुल बाह्य ऋण व्याख्या: वित्त वर्ष 2024-25 के अंत तक …" at bounding box center [723, 500] width 496 height 203
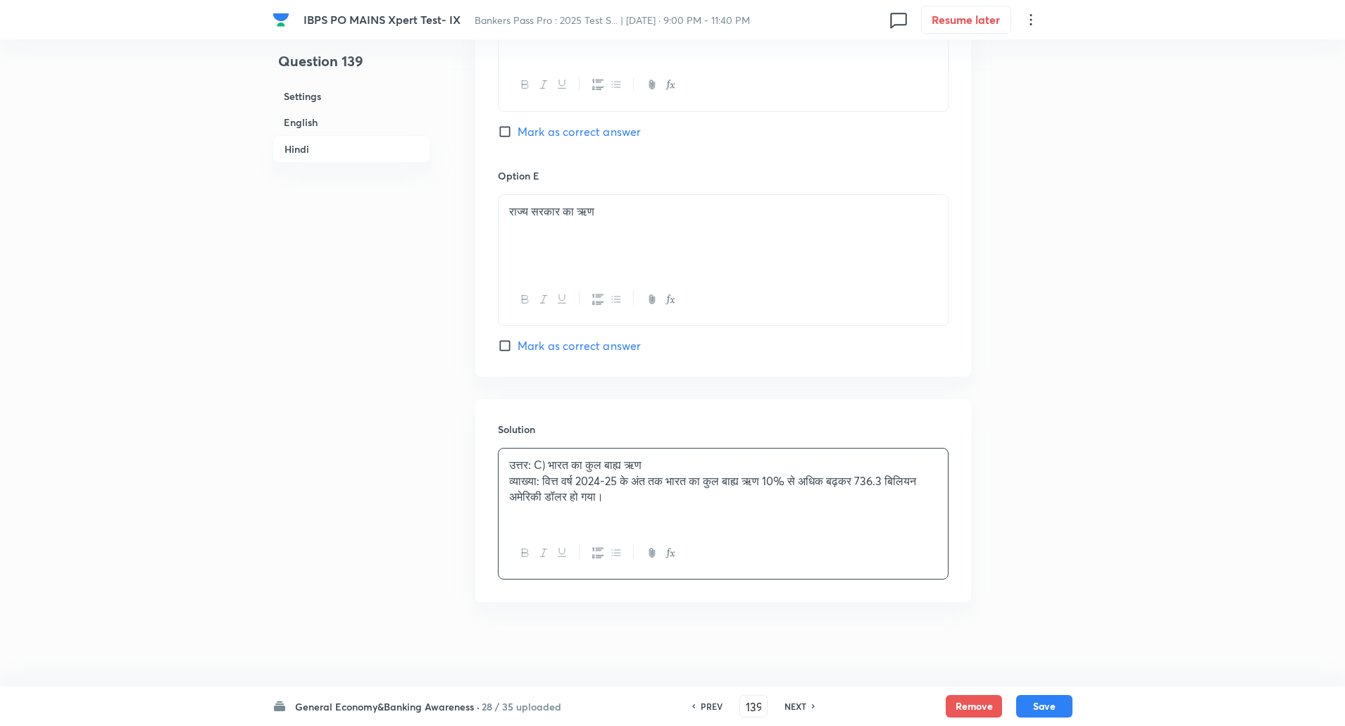
click at [721, 539] on div at bounding box center [723, 553] width 449 height 51
drag, startPoint x: 505, startPoint y: 461, endPoint x: 547, endPoint y: 483, distance: 47.9
click at [547, 483] on div "उत्तर: C) भारत का कुल बाह्य ऋण व्याख्या: वित्त वर्ष 2024-25 के अंत तक भारत का क…" at bounding box center [723, 488] width 449 height 79
click at [1024, 707] on button "Save" at bounding box center [1044, 705] width 56 height 23
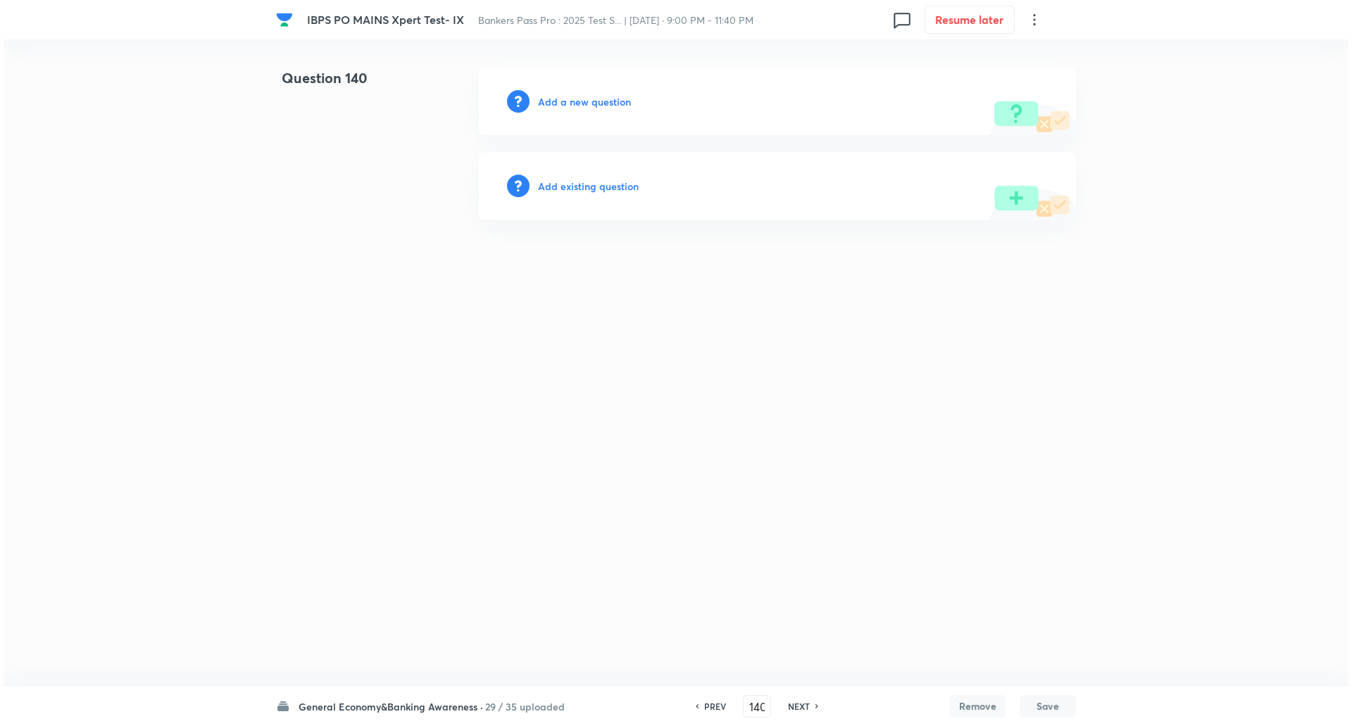
scroll to position [0, 0]
click at [597, 103] on h6 "Add a new question" at bounding box center [584, 101] width 93 height 15
click at [597, 103] on h6 "Choose a question type" at bounding box center [592, 101] width 108 height 15
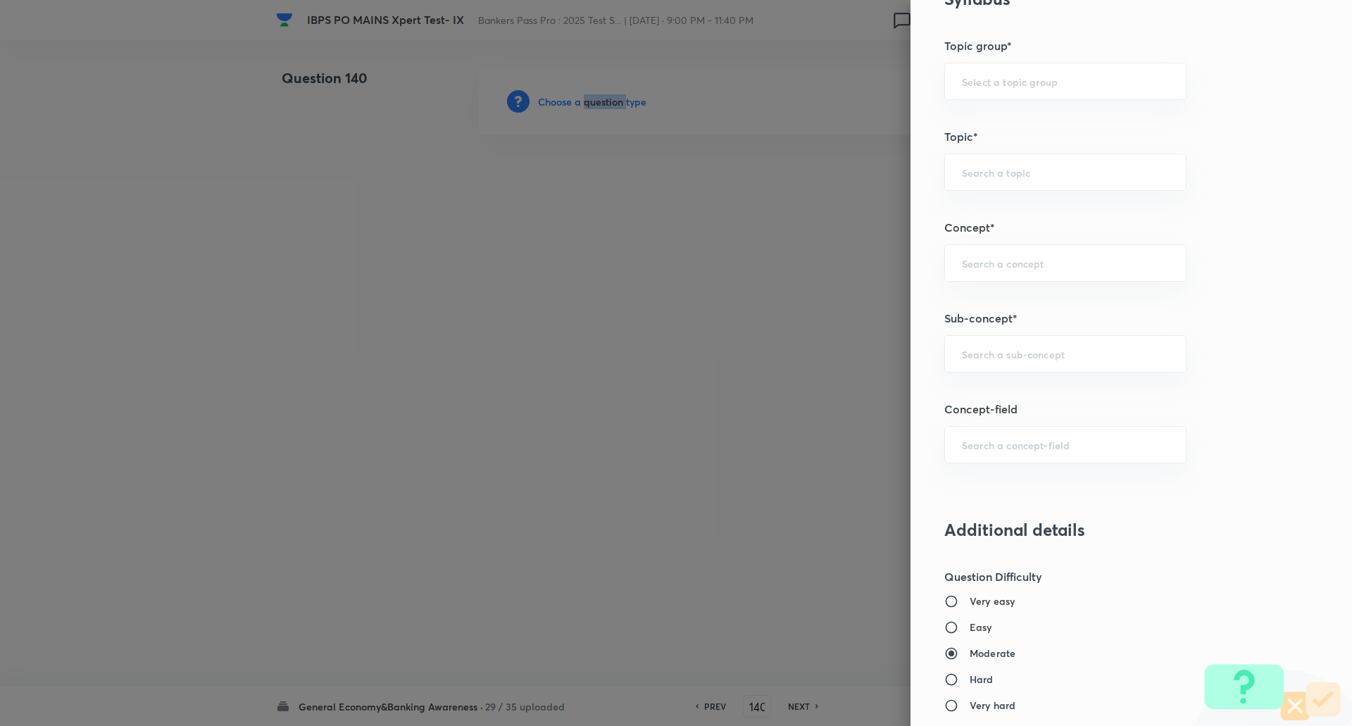
scroll to position [611, 0]
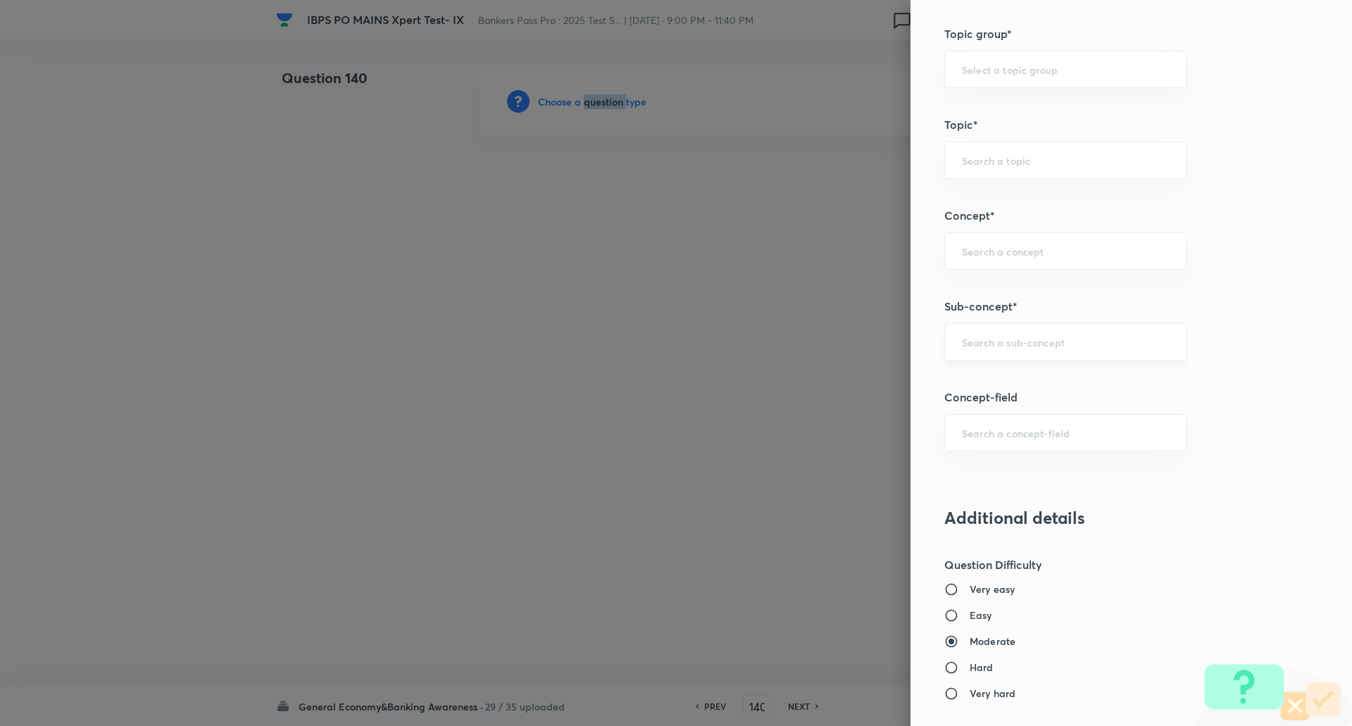
click at [1066, 325] on div "​" at bounding box center [1066, 341] width 242 height 37
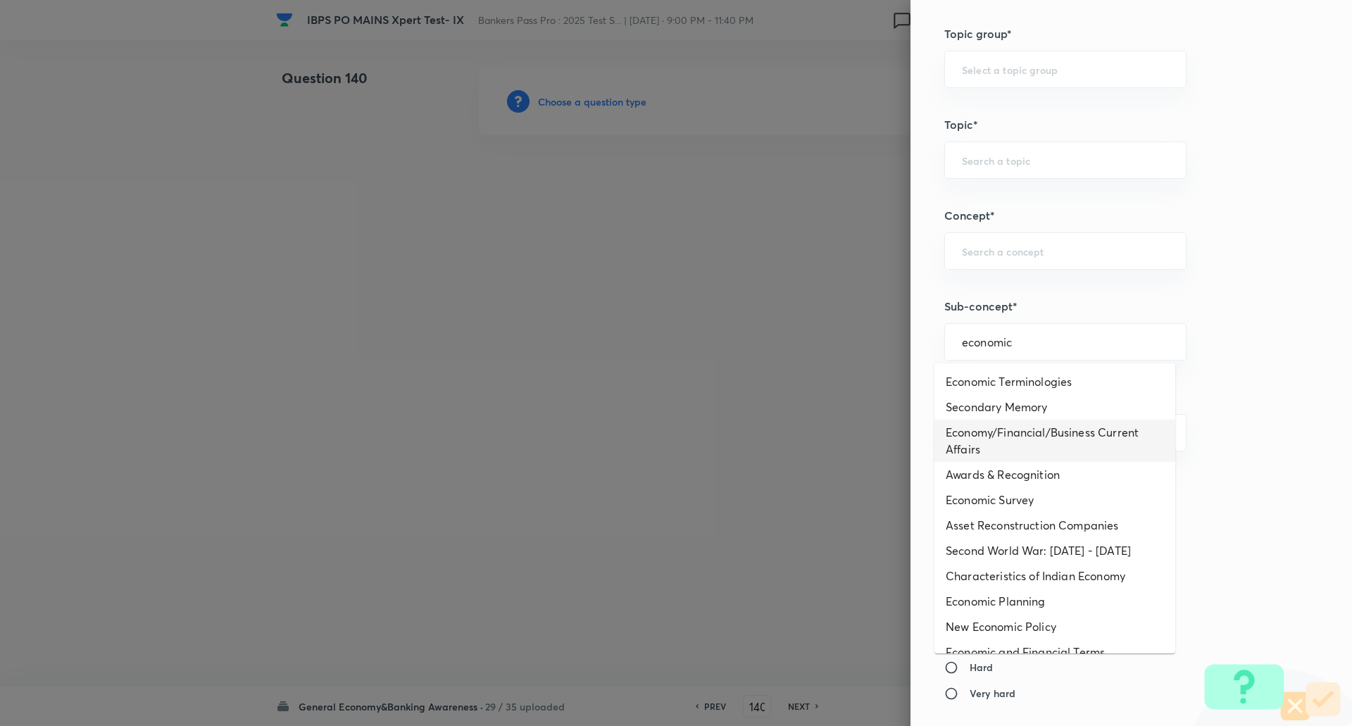
click at [1071, 432] on li "Economy/Financial/Business Current Affairs" at bounding box center [1055, 441] width 241 height 42
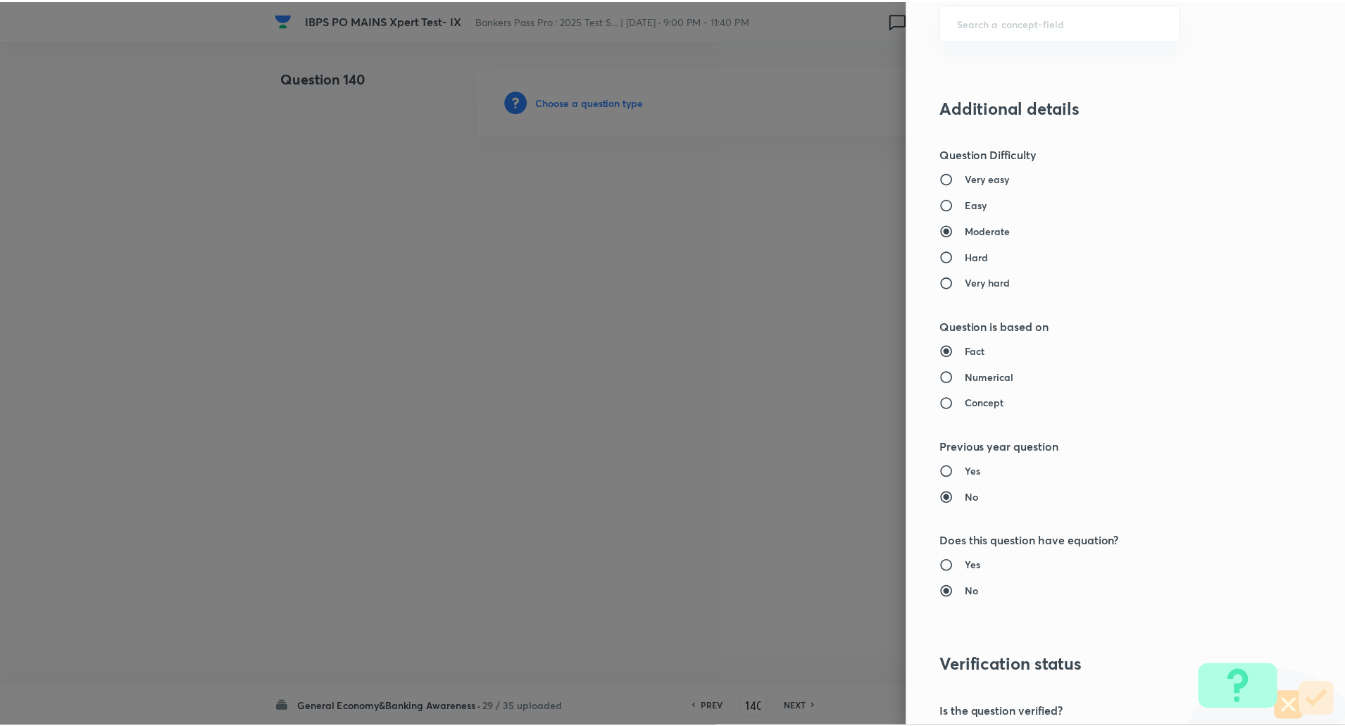
scroll to position [1194, 0]
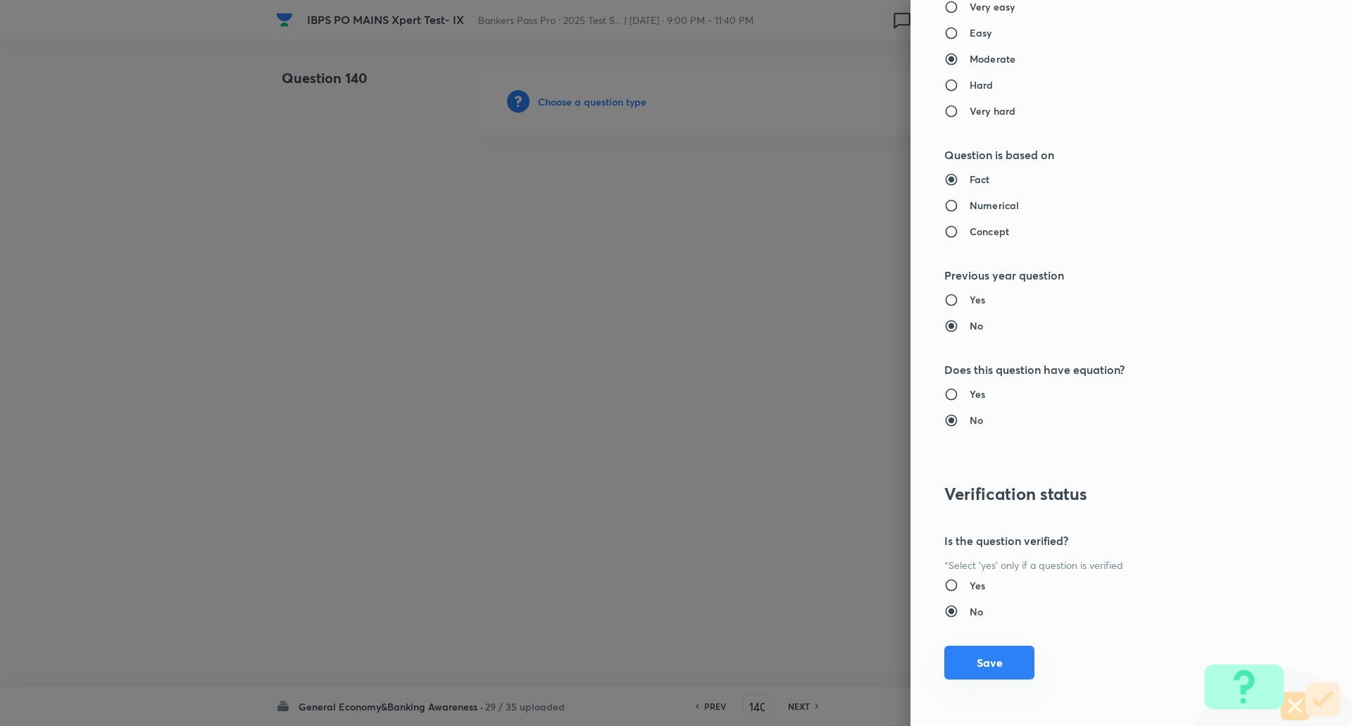
click at [966, 672] on button "Save" at bounding box center [990, 663] width 90 height 34
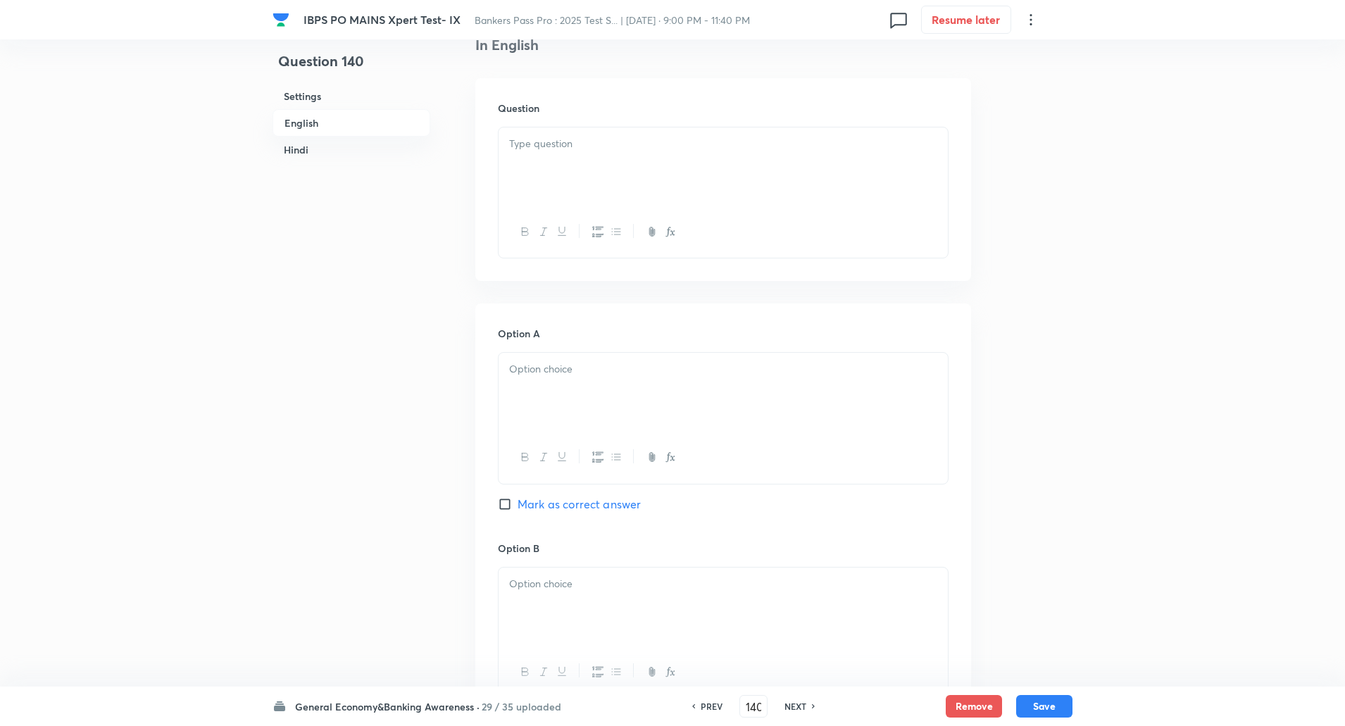
scroll to position [404, 0]
click at [843, 162] on div at bounding box center [723, 161] width 449 height 79
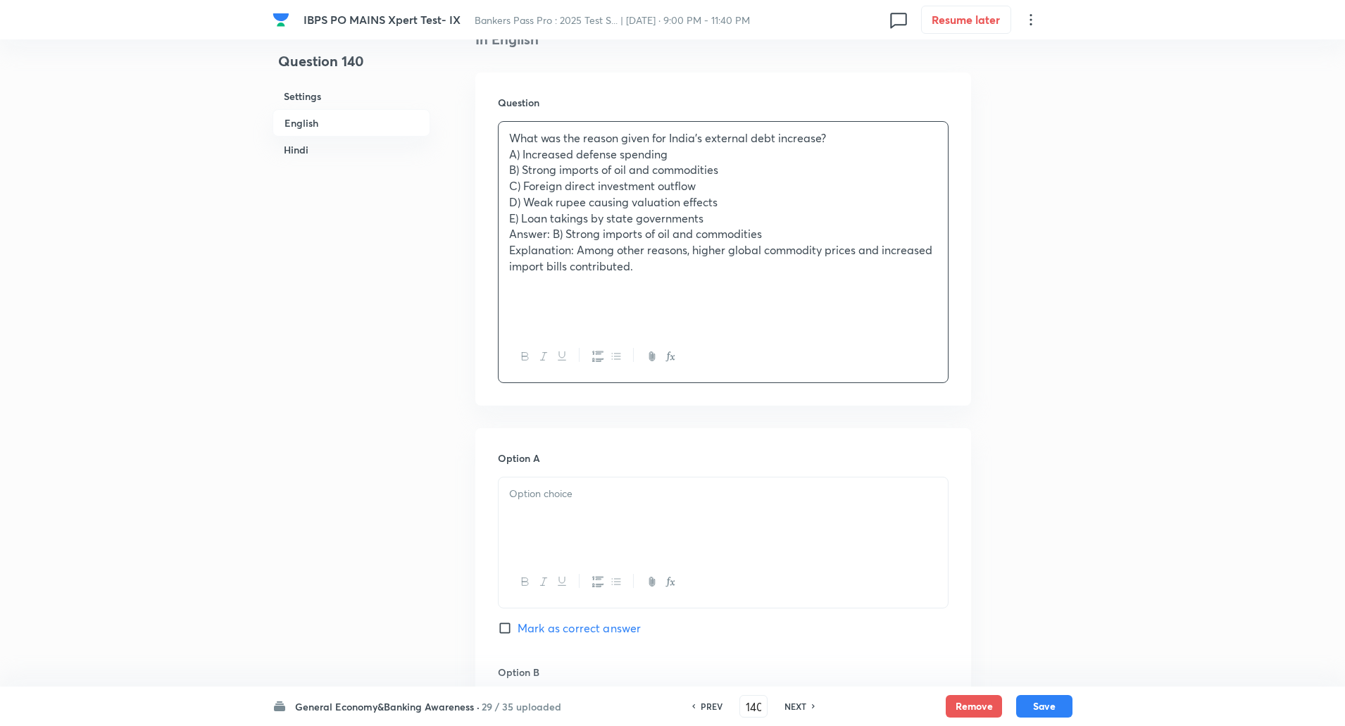
click at [851, 134] on p "What was the reason given for India’s external debt increase?" at bounding box center [723, 138] width 428 height 16
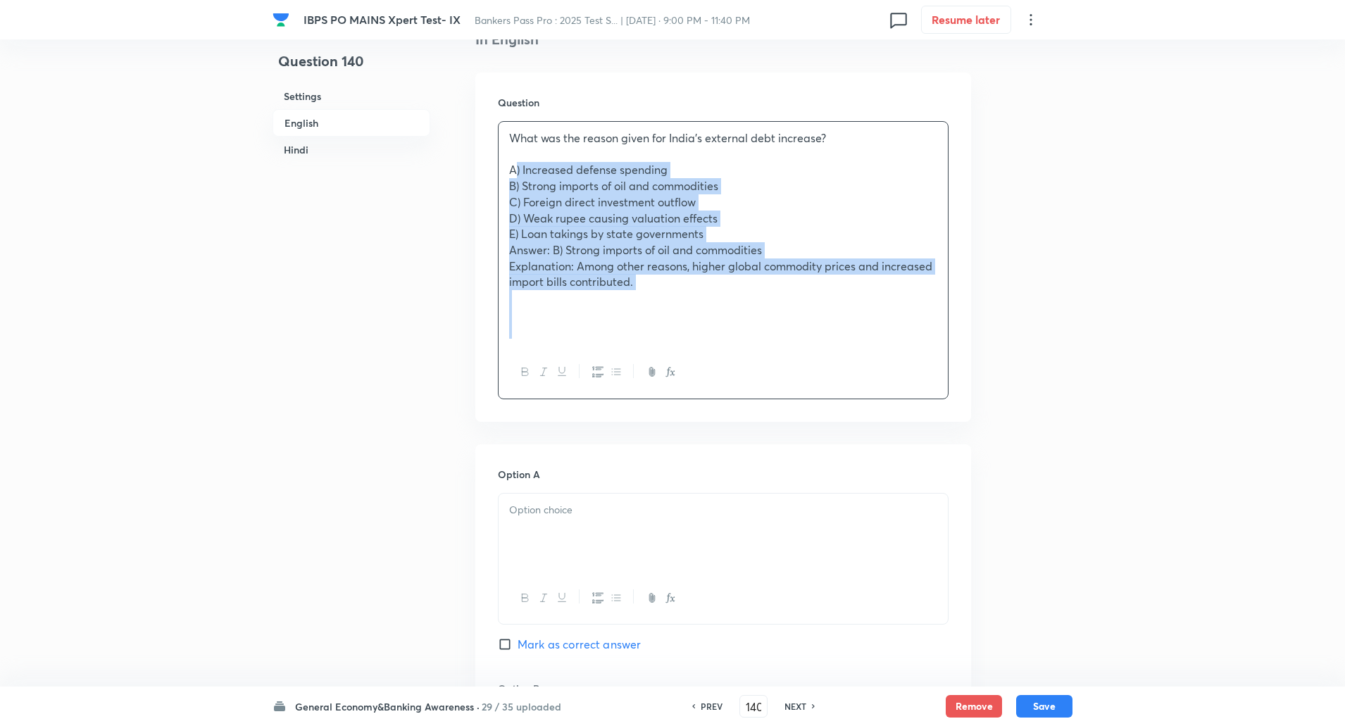
drag, startPoint x: 504, startPoint y: 170, endPoint x: 866, endPoint y: 529, distance: 510.5
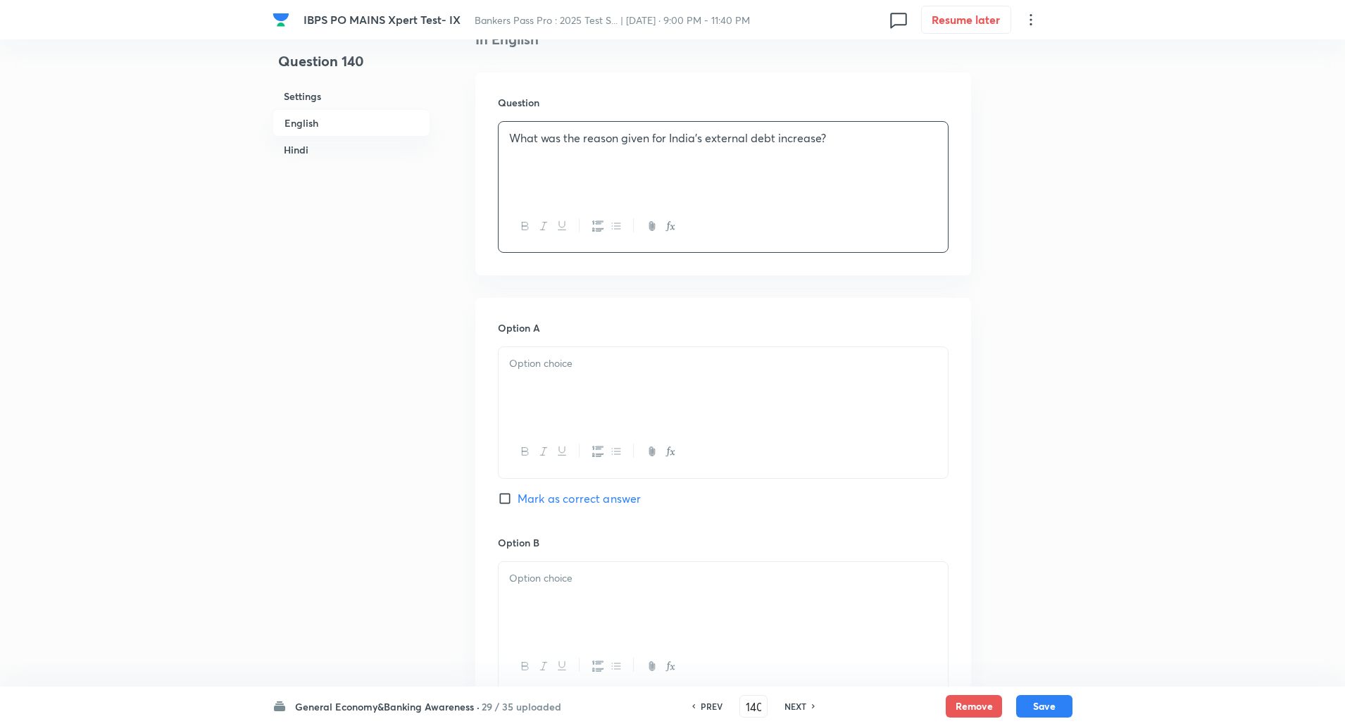
click at [726, 418] on div at bounding box center [723, 386] width 449 height 79
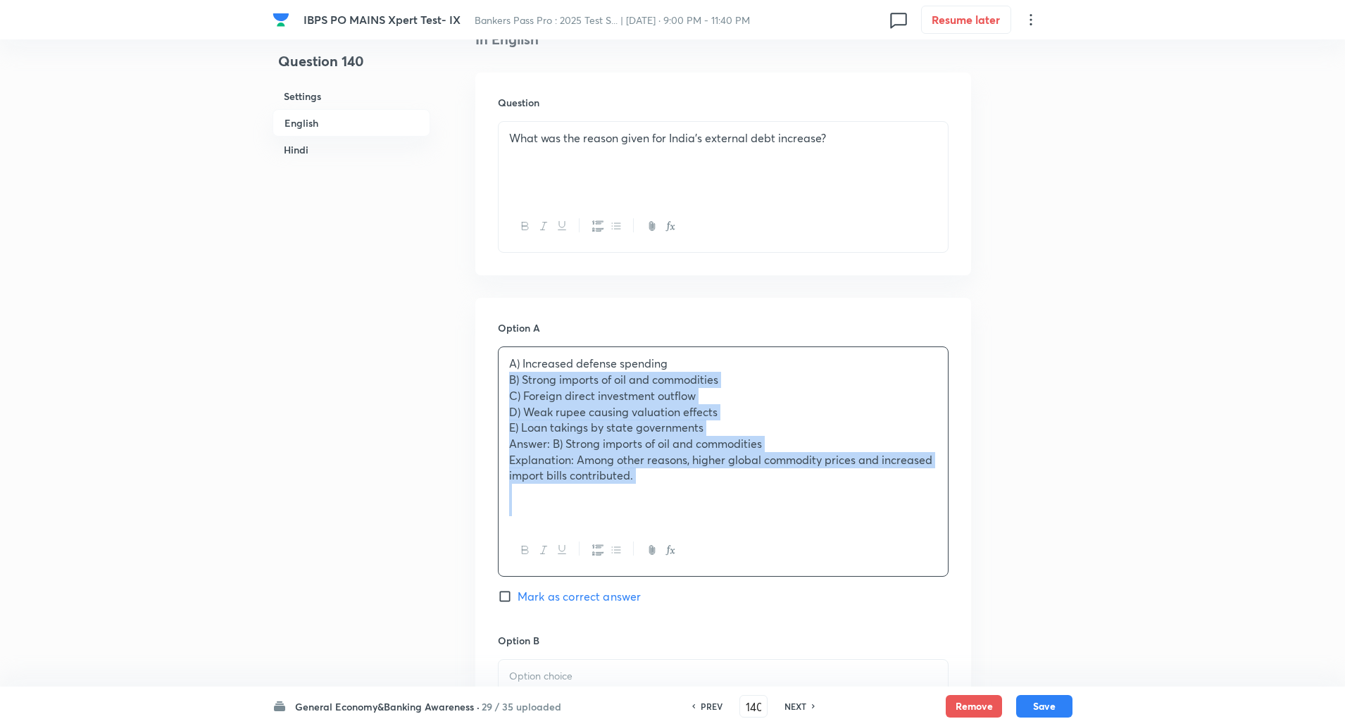
drag, startPoint x: 506, startPoint y: 382, endPoint x: 861, endPoint y: 640, distance: 438.7
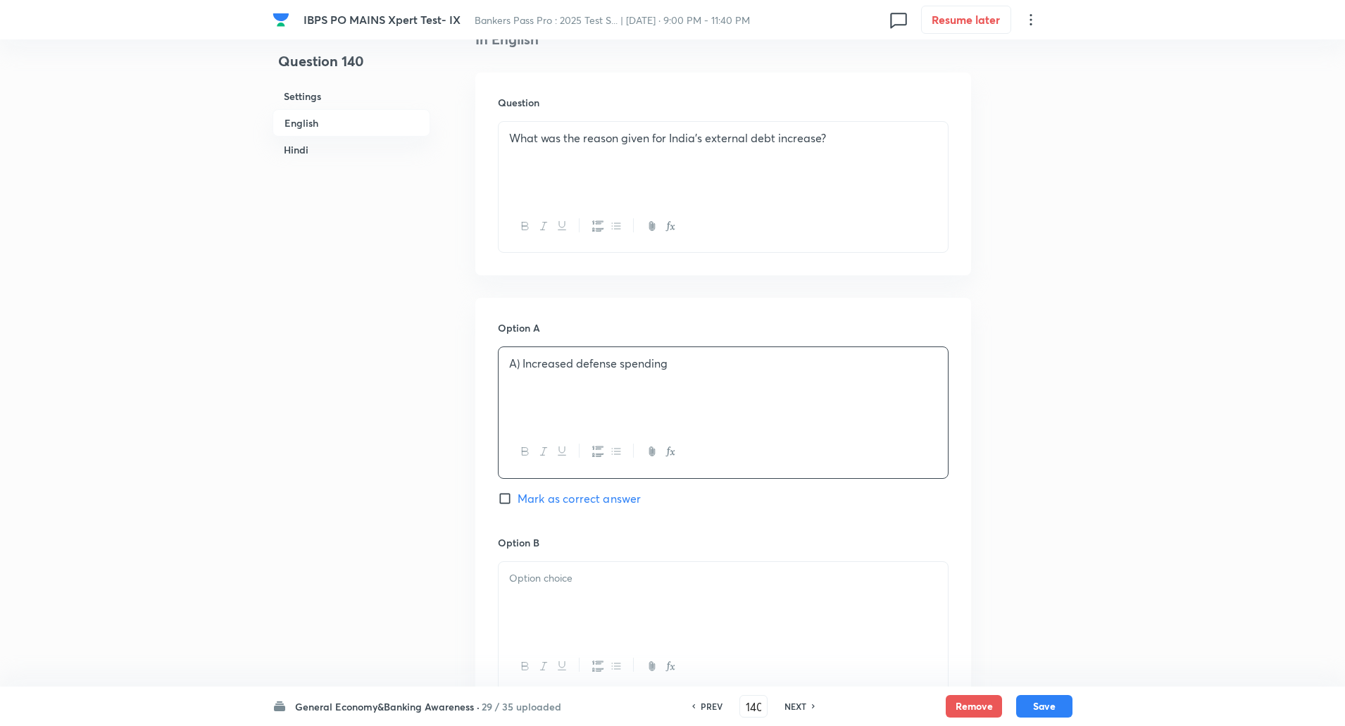
click at [617, 609] on div at bounding box center [723, 601] width 449 height 79
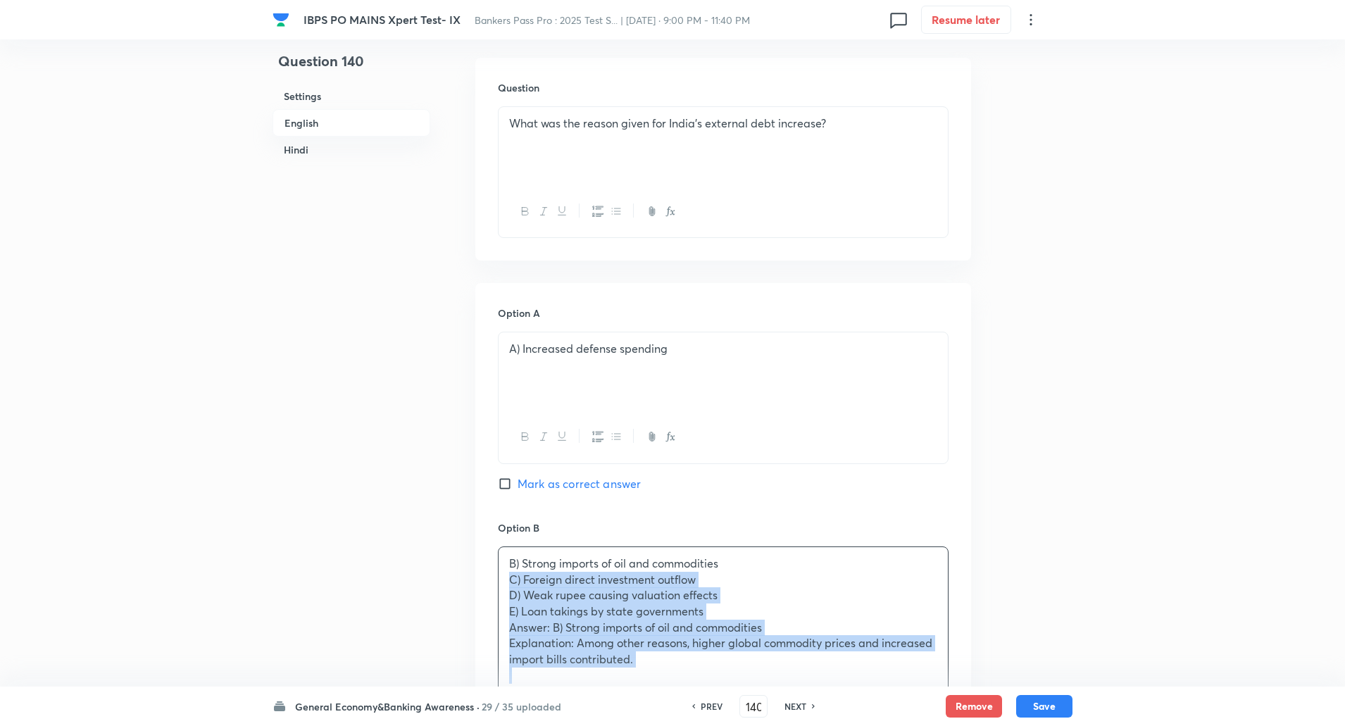
scroll to position [654, 0]
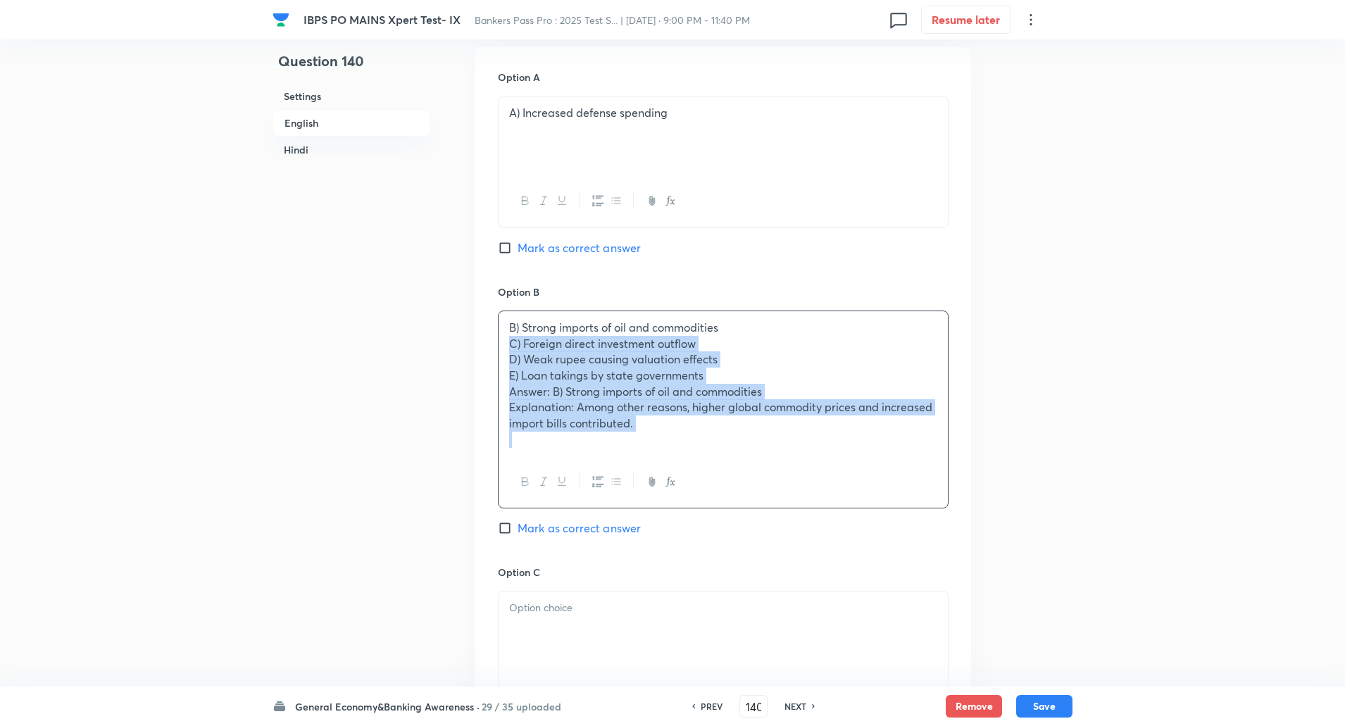
drag, startPoint x: 507, startPoint y: 595, endPoint x: 820, endPoint y: 759, distance: 353.5
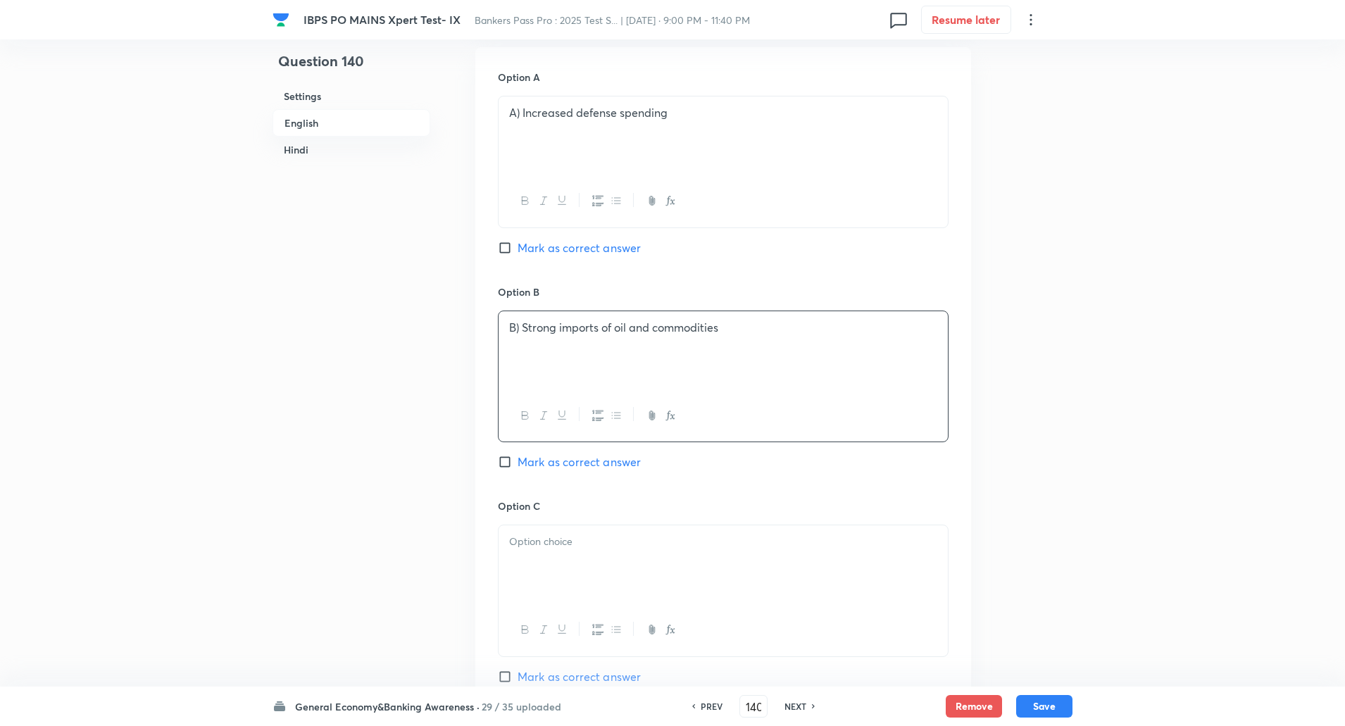
click at [521, 329] on p "B) Strong imports of oil and commodities" at bounding box center [723, 328] width 428 height 16
click at [522, 104] on div "A) Increased defense spending" at bounding box center [723, 136] width 449 height 79
click at [539, 540] on p at bounding box center [723, 542] width 428 height 16
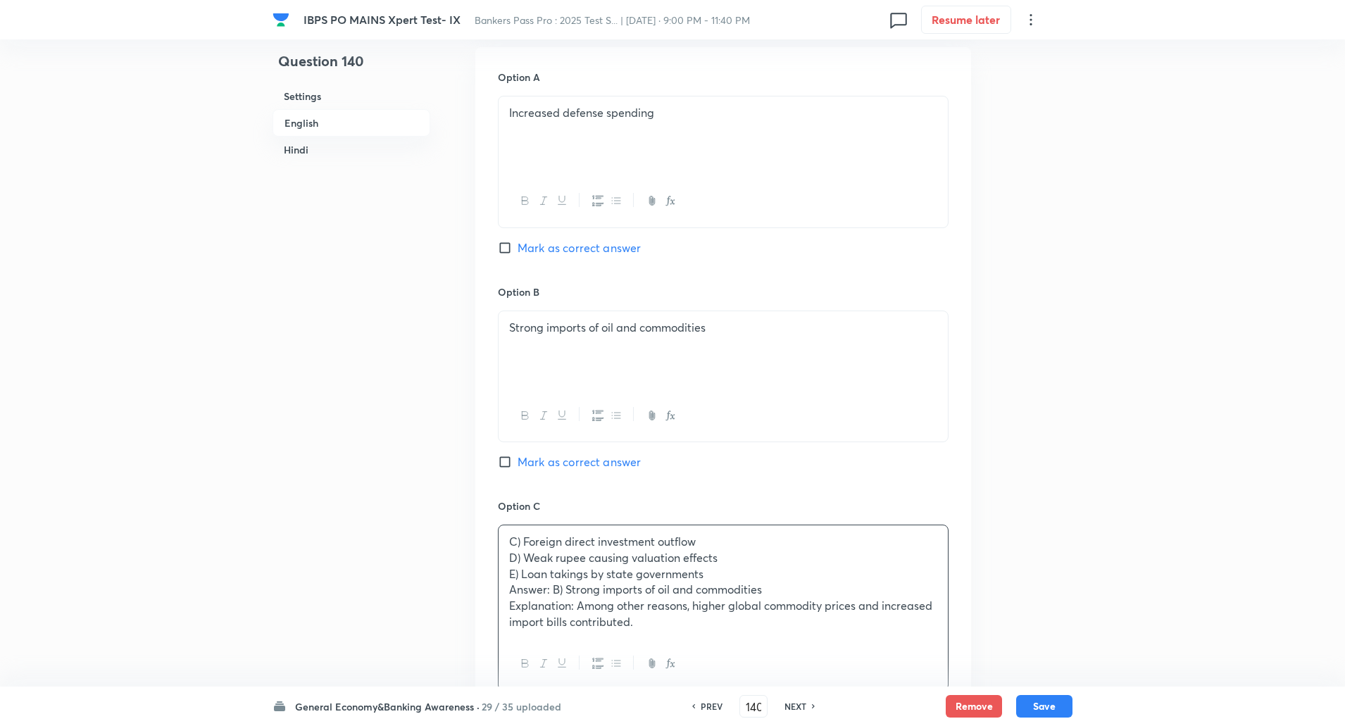
click at [504, 461] on input "Mark as correct answer" at bounding box center [508, 462] width 20 height 14
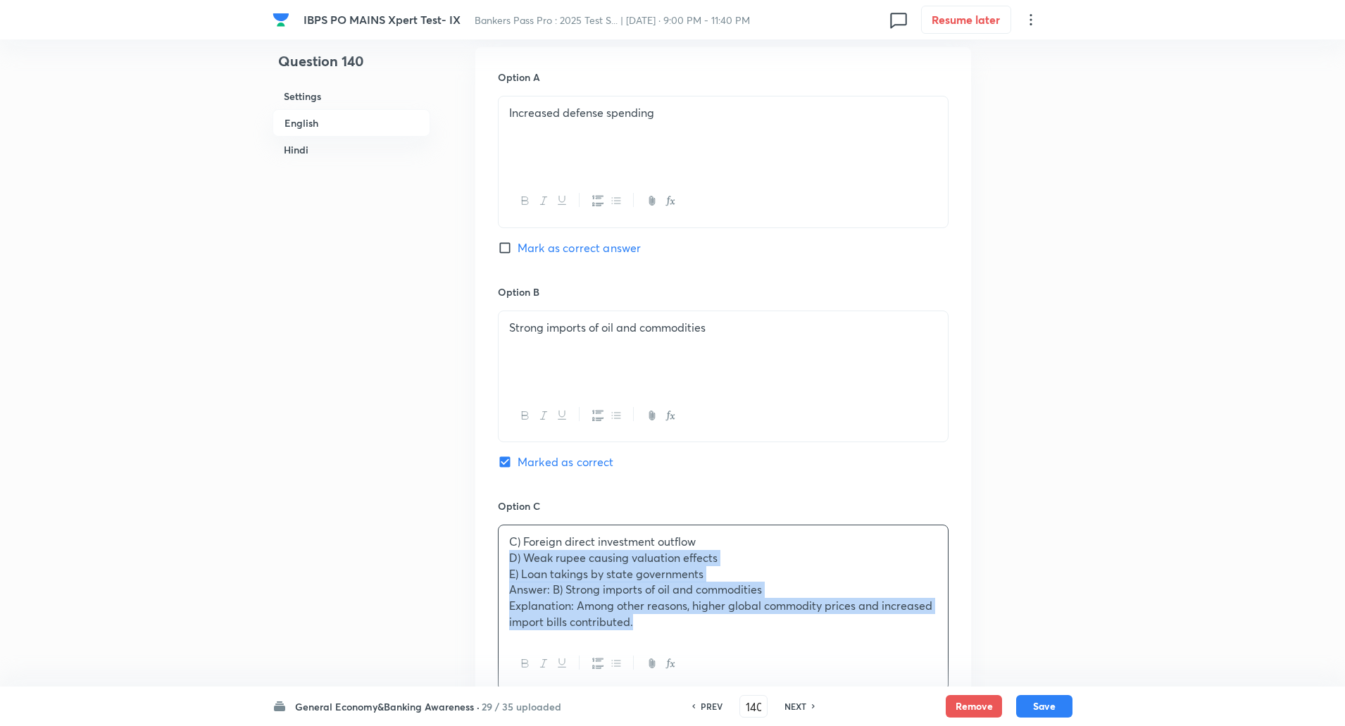
drag, startPoint x: 511, startPoint y: 560, endPoint x: 772, endPoint y: 672, distance: 283.7
click at [772, 672] on div "C) Foreign direct investment outflow D) Weak rupee causing valuation effects E)…" at bounding box center [723, 608] width 451 height 166
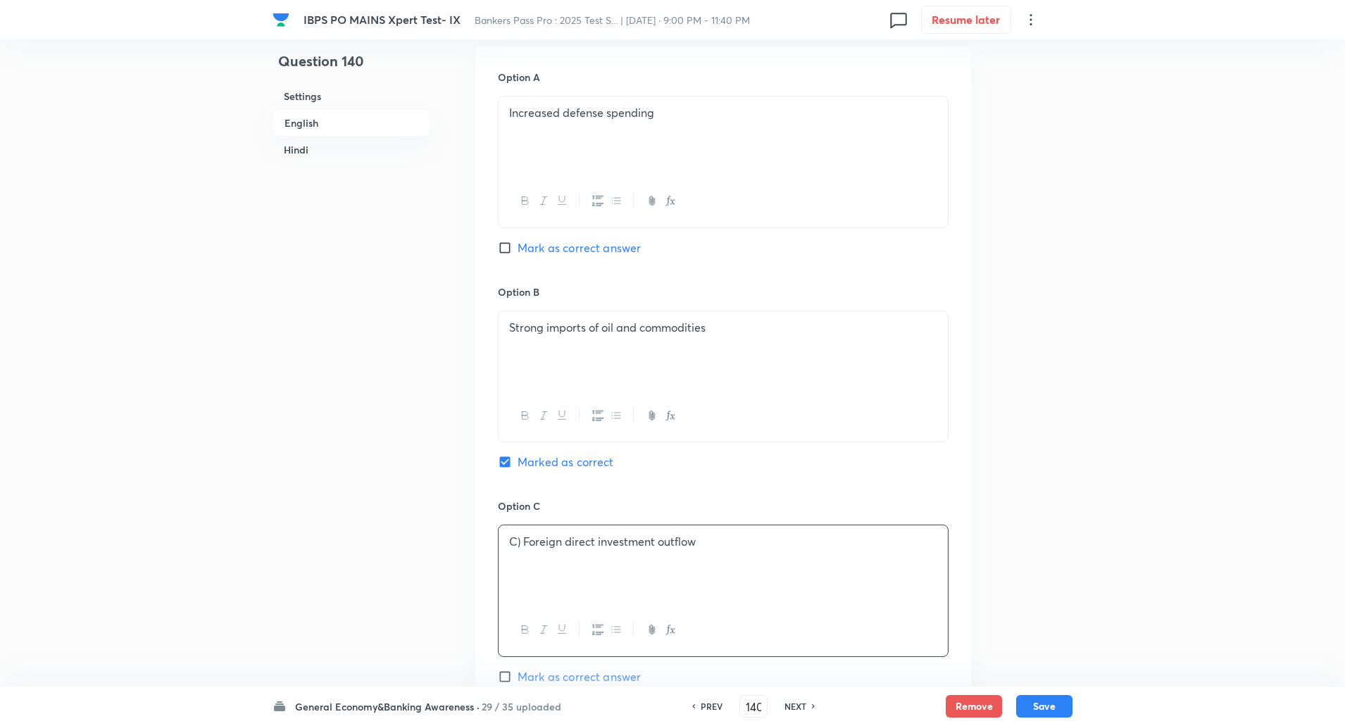
click at [522, 537] on p "C) Foreign direct investment outflow" at bounding box center [723, 542] width 428 height 16
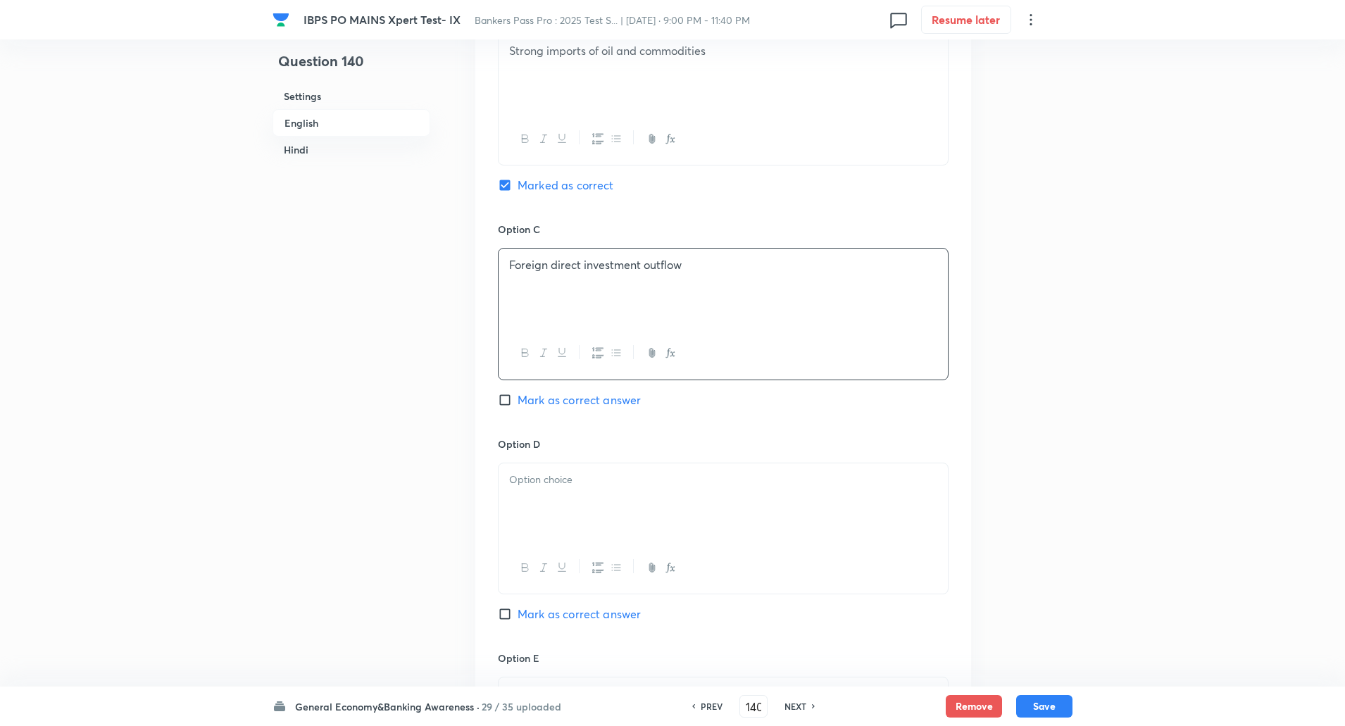
scroll to position [933, 0]
click at [533, 484] on p at bounding box center [723, 479] width 428 height 16
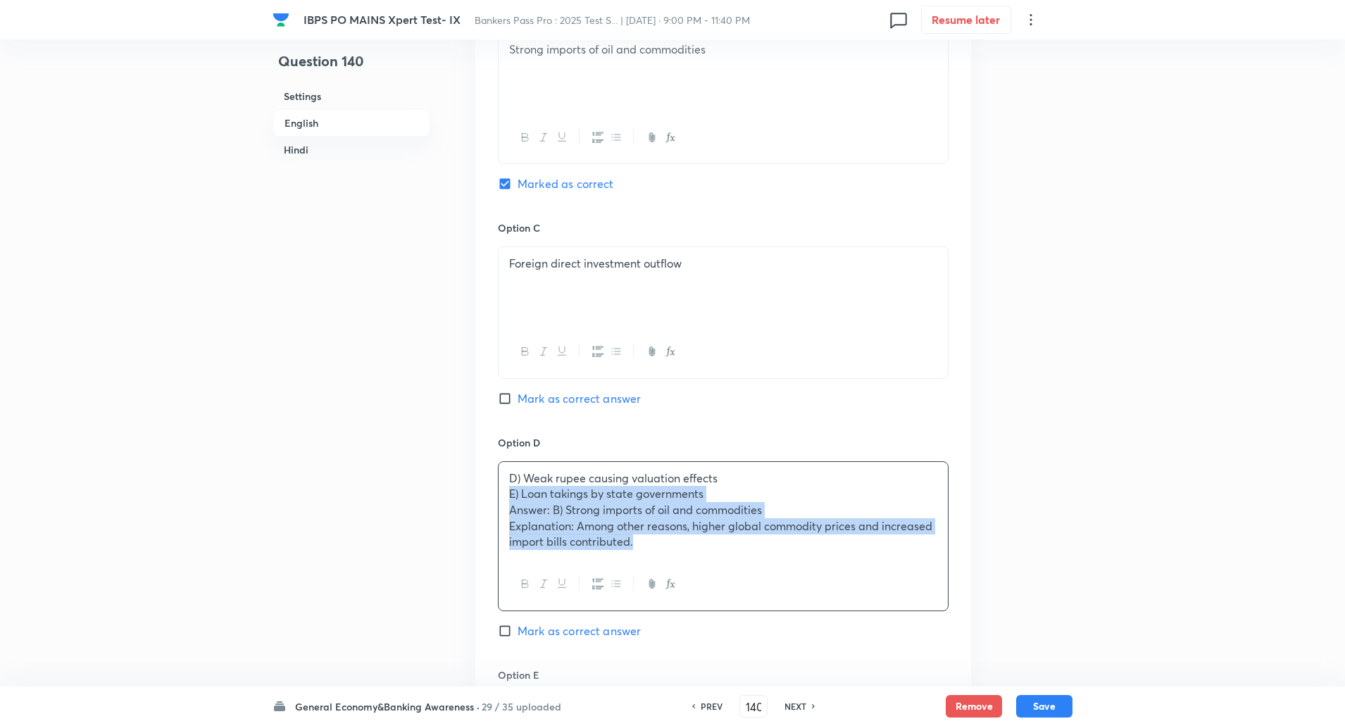
drag, startPoint x: 506, startPoint y: 491, endPoint x: 745, endPoint y: 671, distance: 298.7
click at [745, 671] on div "Option A Increased defense spending Mark as correct answer Option B Strong impo…" at bounding box center [723, 322] width 496 height 1107
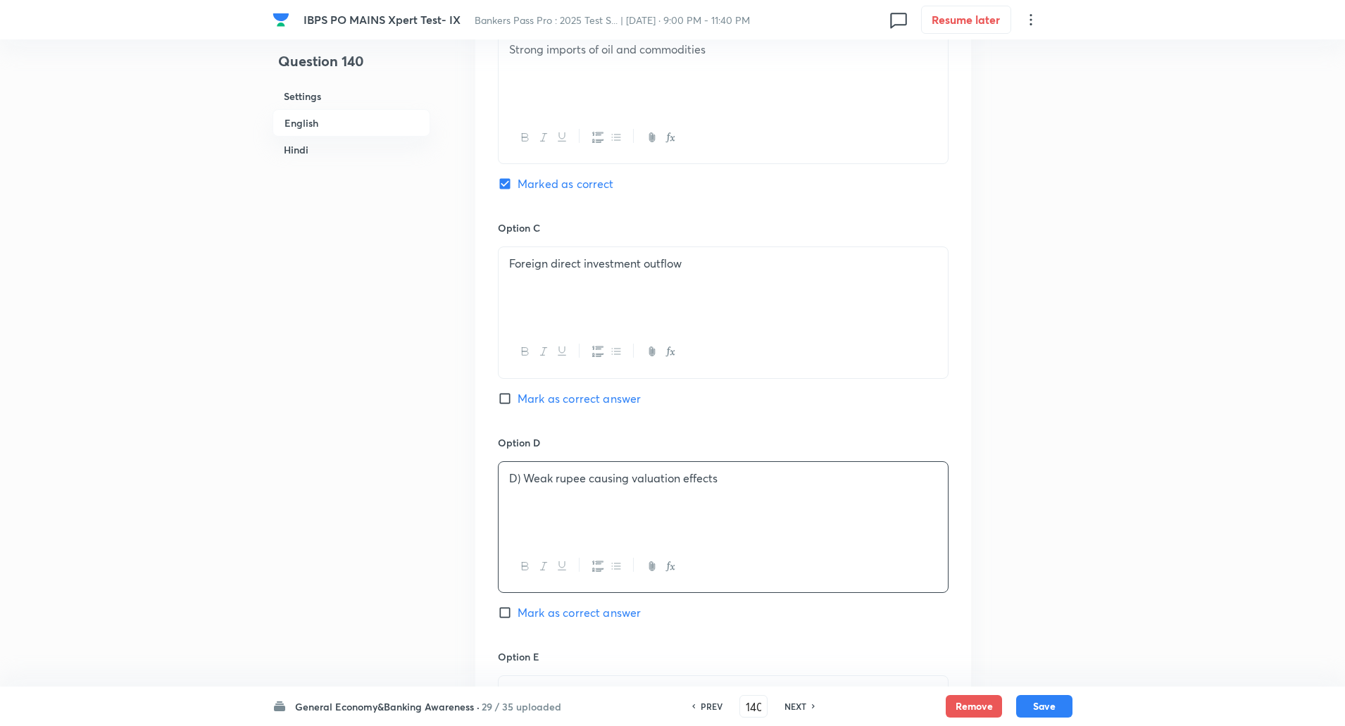
click at [520, 481] on p "D) Weak rupee causing valuation effects" at bounding box center [723, 479] width 428 height 16
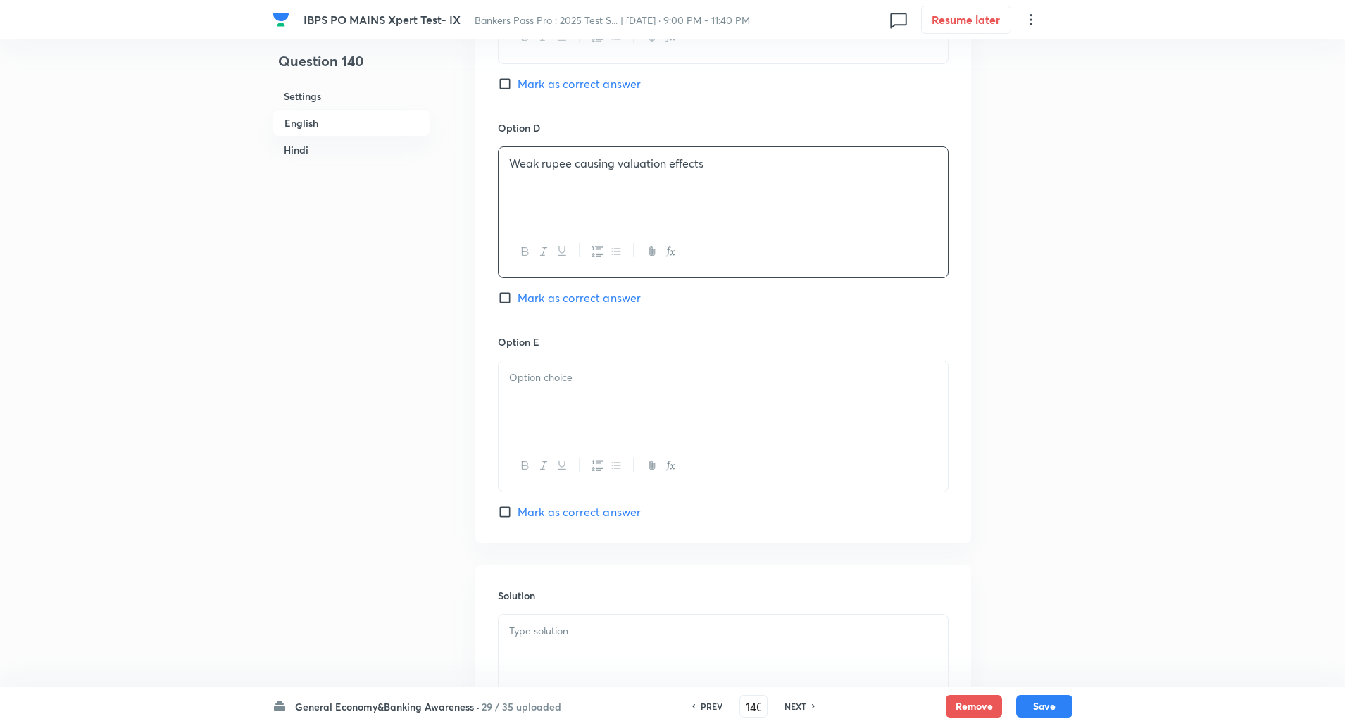
scroll to position [1248, 0]
click at [549, 422] on div at bounding box center [723, 400] width 449 height 79
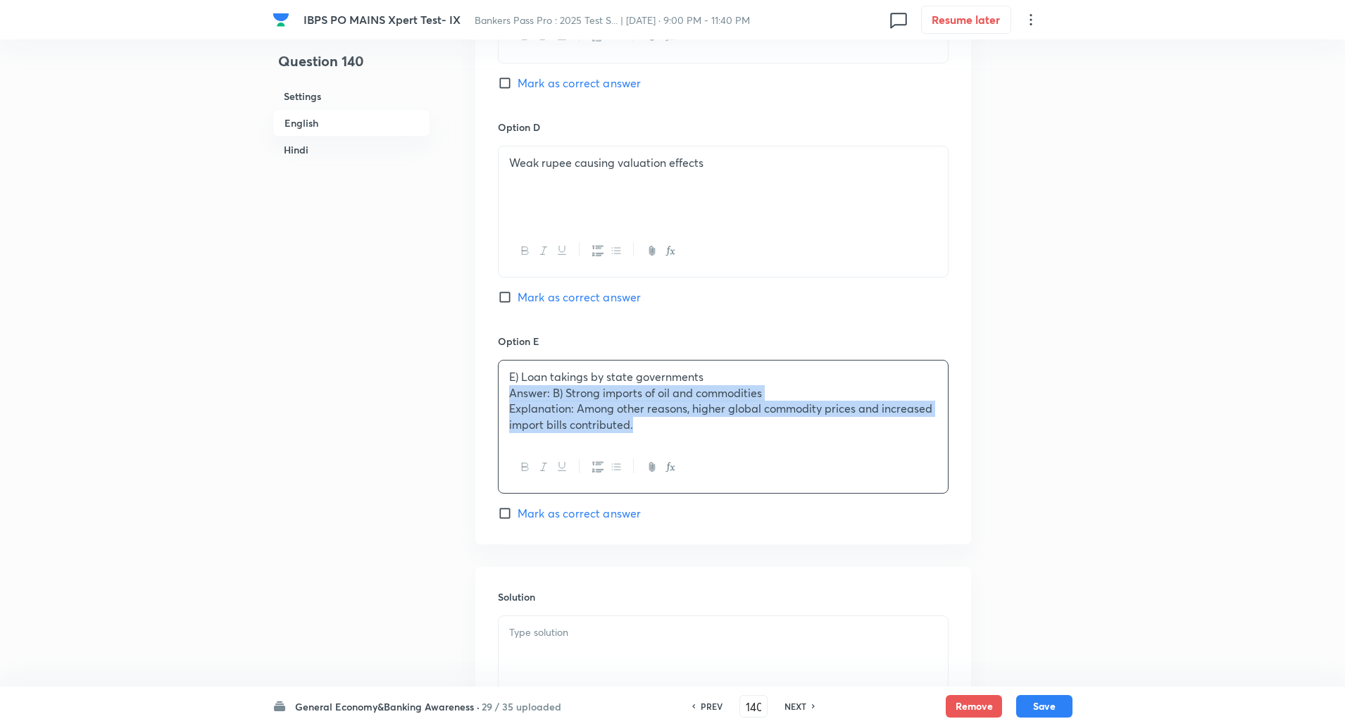
drag, startPoint x: 506, startPoint y: 393, endPoint x: 742, endPoint y: 542, distance: 278.7
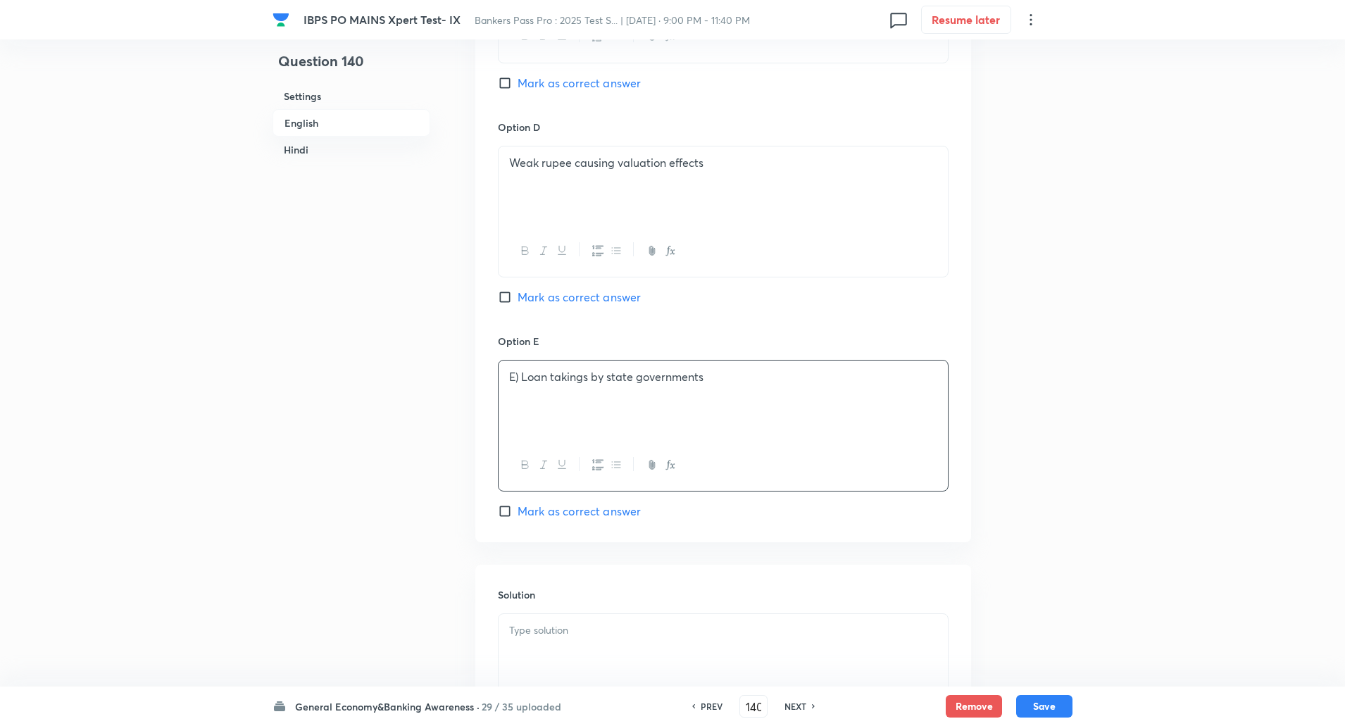
click at [517, 374] on p "E) Loan takings by state governments" at bounding box center [723, 377] width 428 height 16
click at [521, 378] on p "E) Loan takings by state governments" at bounding box center [723, 377] width 428 height 16
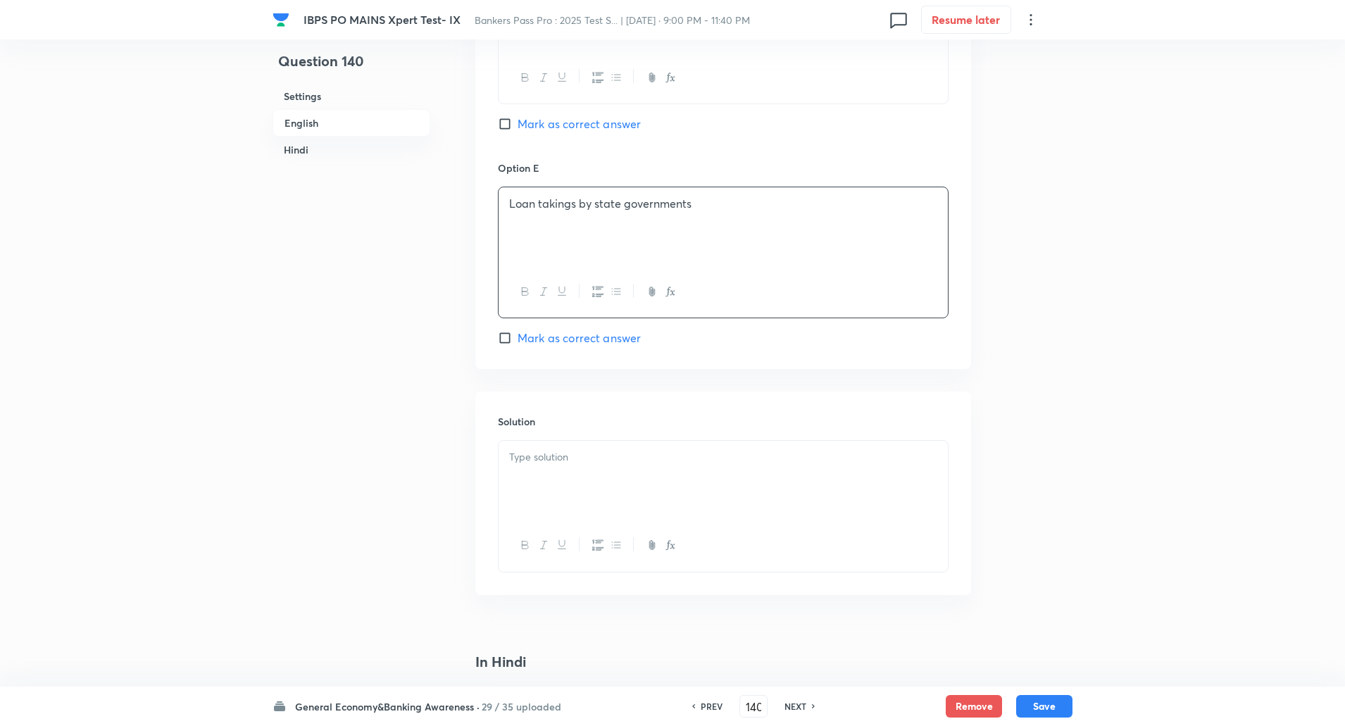
scroll to position [1424, 0]
click at [525, 459] on p at bounding box center [723, 455] width 428 height 16
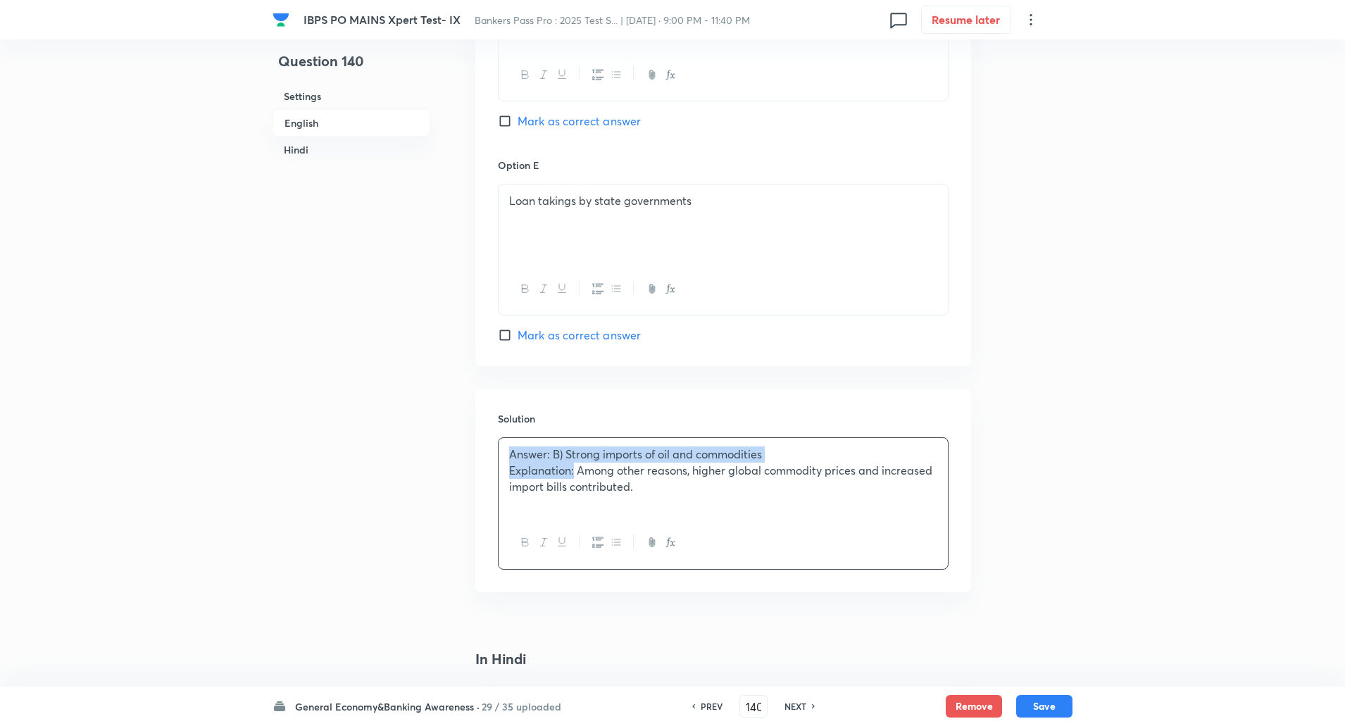
drag, startPoint x: 506, startPoint y: 447, endPoint x: 574, endPoint y: 471, distance: 72.6
click at [574, 471] on div "Answer: B) Strong imports of oil and commodities Explanation: Among other reaso…" at bounding box center [723, 477] width 449 height 79
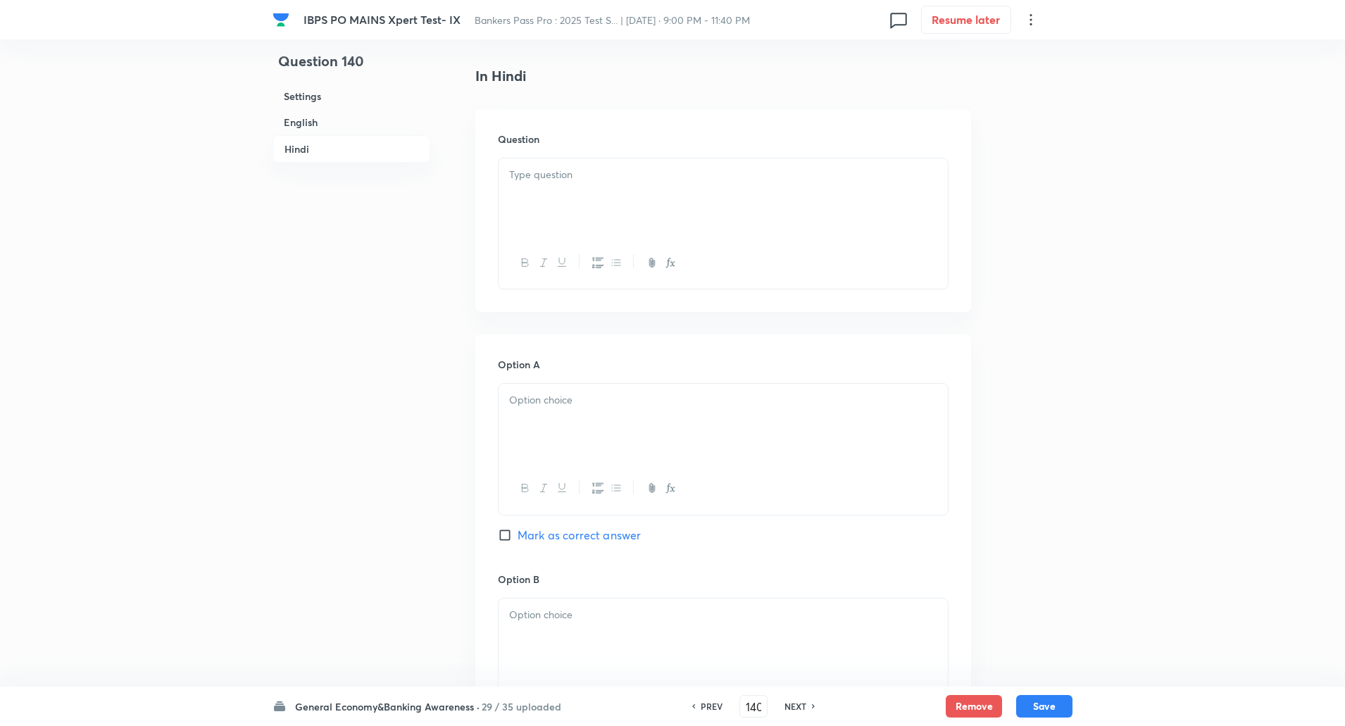
scroll to position [2008, 0]
click at [602, 159] on div at bounding box center [723, 197] width 449 height 79
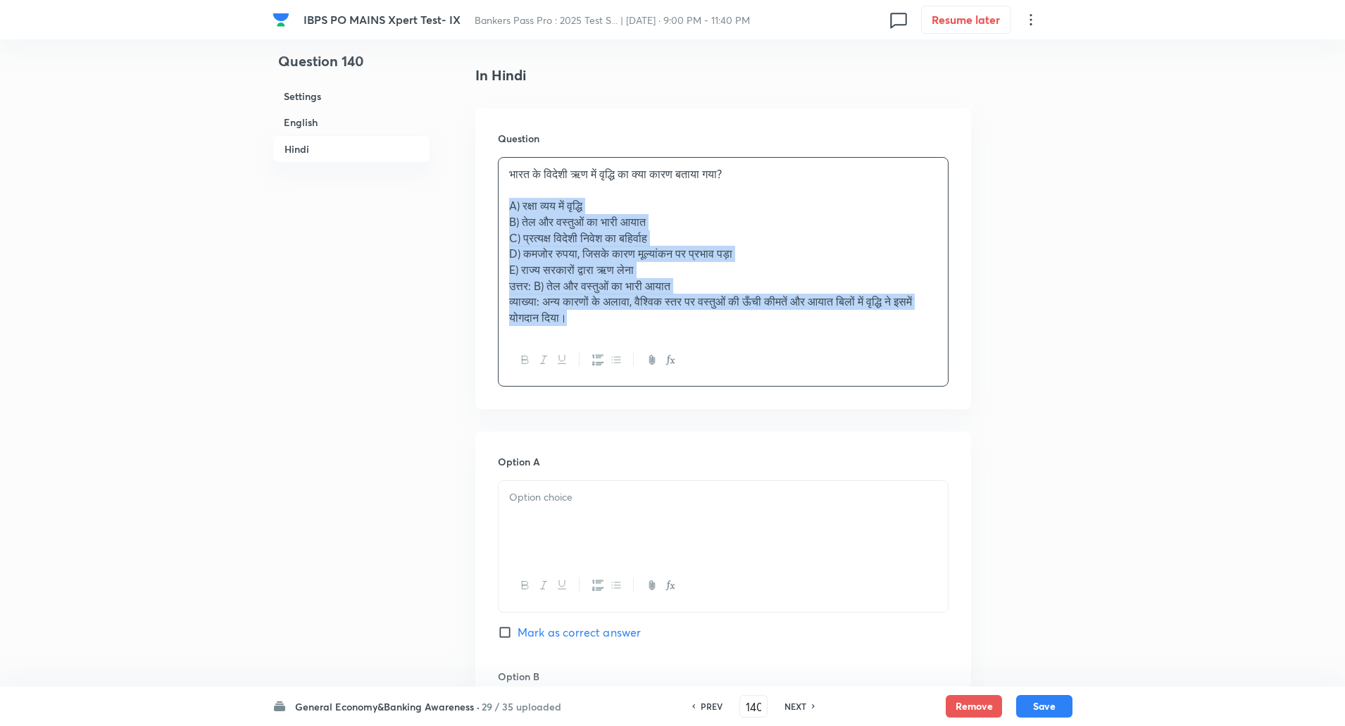
drag, startPoint x: 506, startPoint y: 201, endPoint x: 823, endPoint y: 466, distance: 414.1
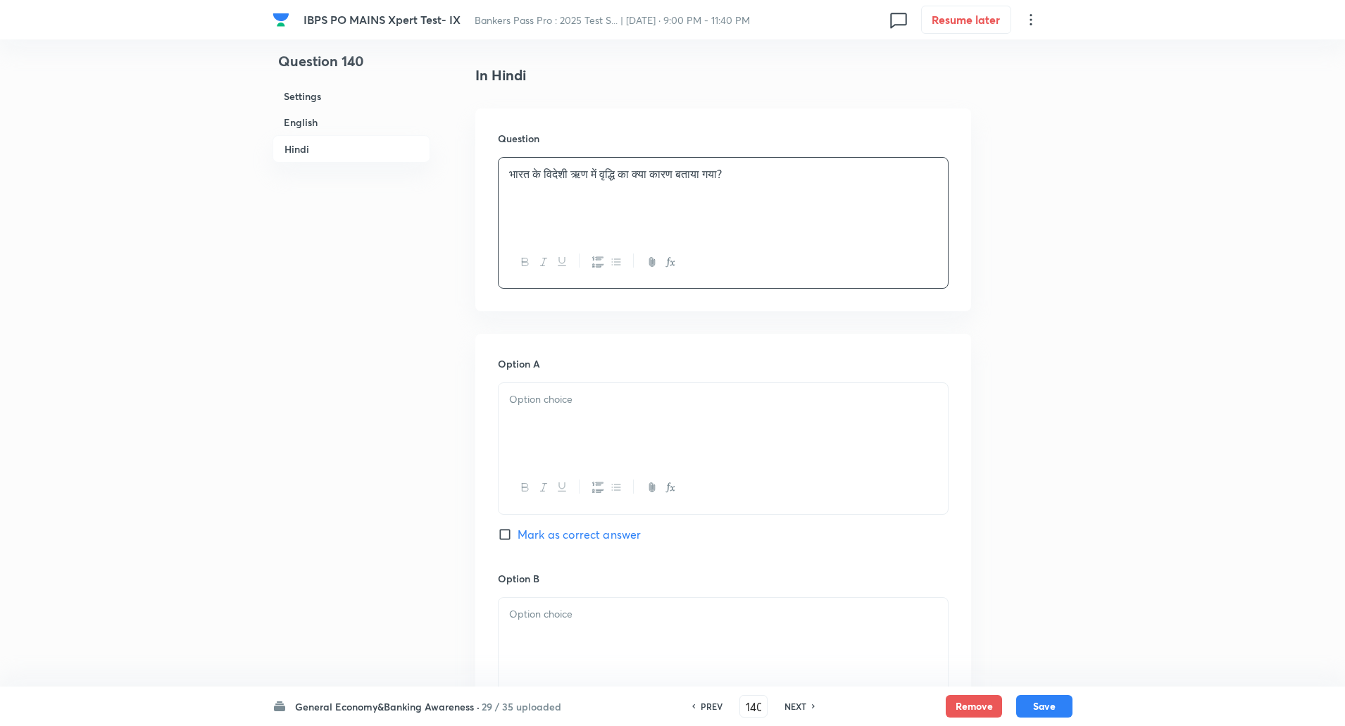
click at [800, 419] on div at bounding box center [723, 422] width 449 height 79
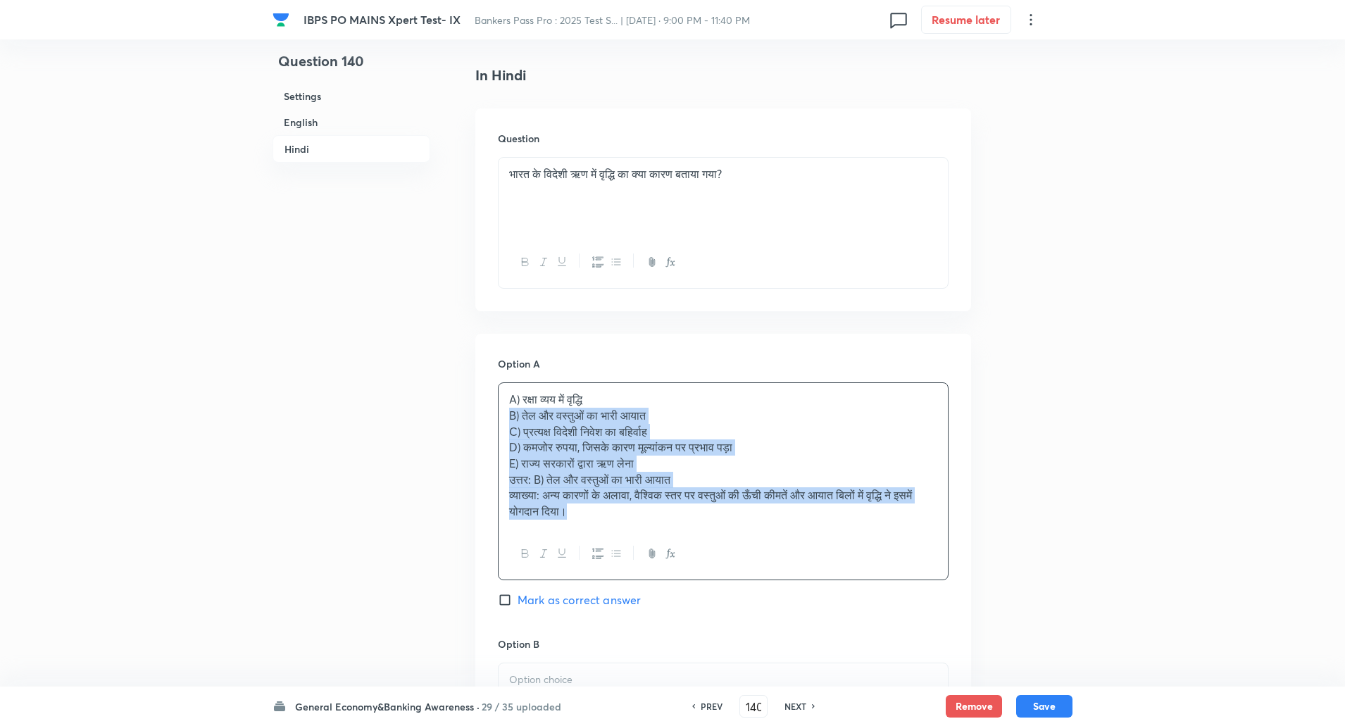
drag, startPoint x: 506, startPoint y: 417, endPoint x: 859, endPoint y: 628, distance: 411.0
click at [859, 628] on div "Option A A) रक्षा व्यय में वृद्धि B) तेल और वस्तुओं का भारी आयात C) प्रत्यक्ष व…" at bounding box center [723, 496] width 451 height 280
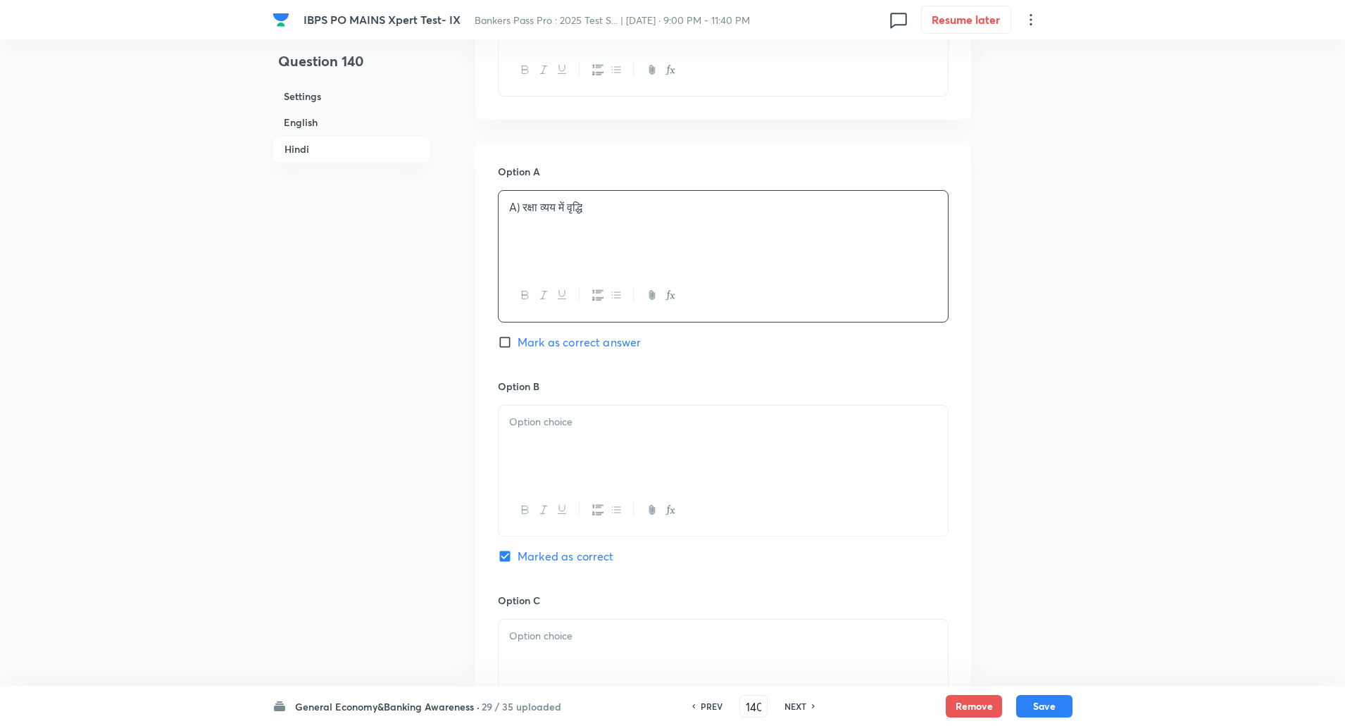
scroll to position [2248, 0]
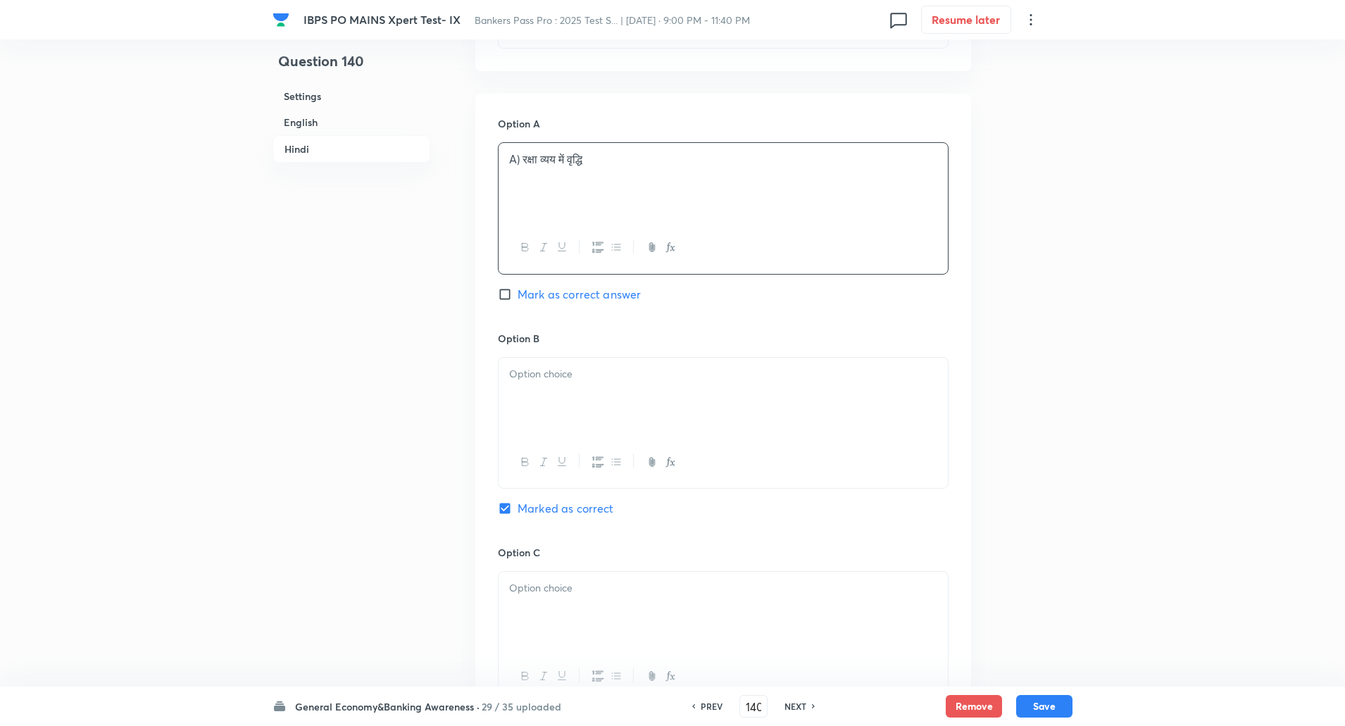
click at [587, 402] on div at bounding box center [723, 397] width 449 height 79
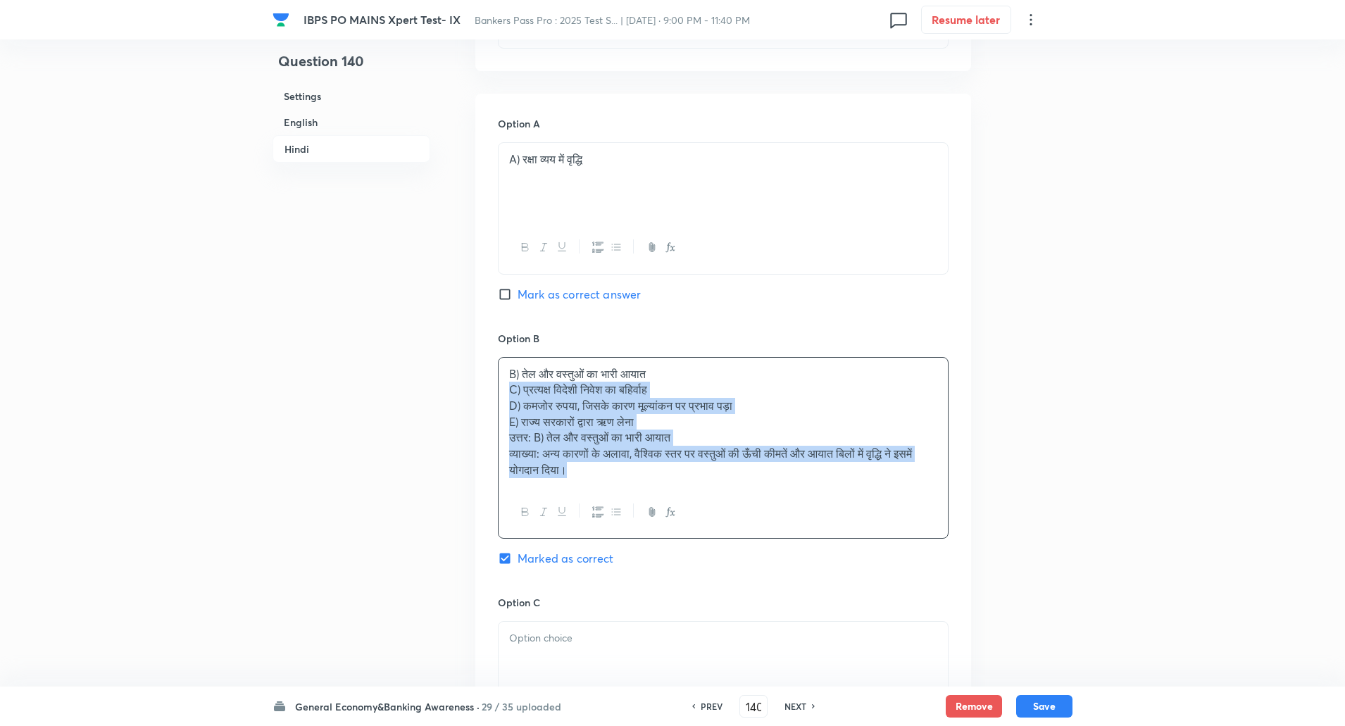
drag, startPoint x: 506, startPoint y: 387, endPoint x: 718, endPoint y: 558, distance: 273.0
click at [718, 558] on div "Option B B) तेल और वस्तुओं का भारी आयात C) प्रत्यक्ष विदेशी निवेश का बहिर्वाह D…" at bounding box center [723, 463] width 451 height 264
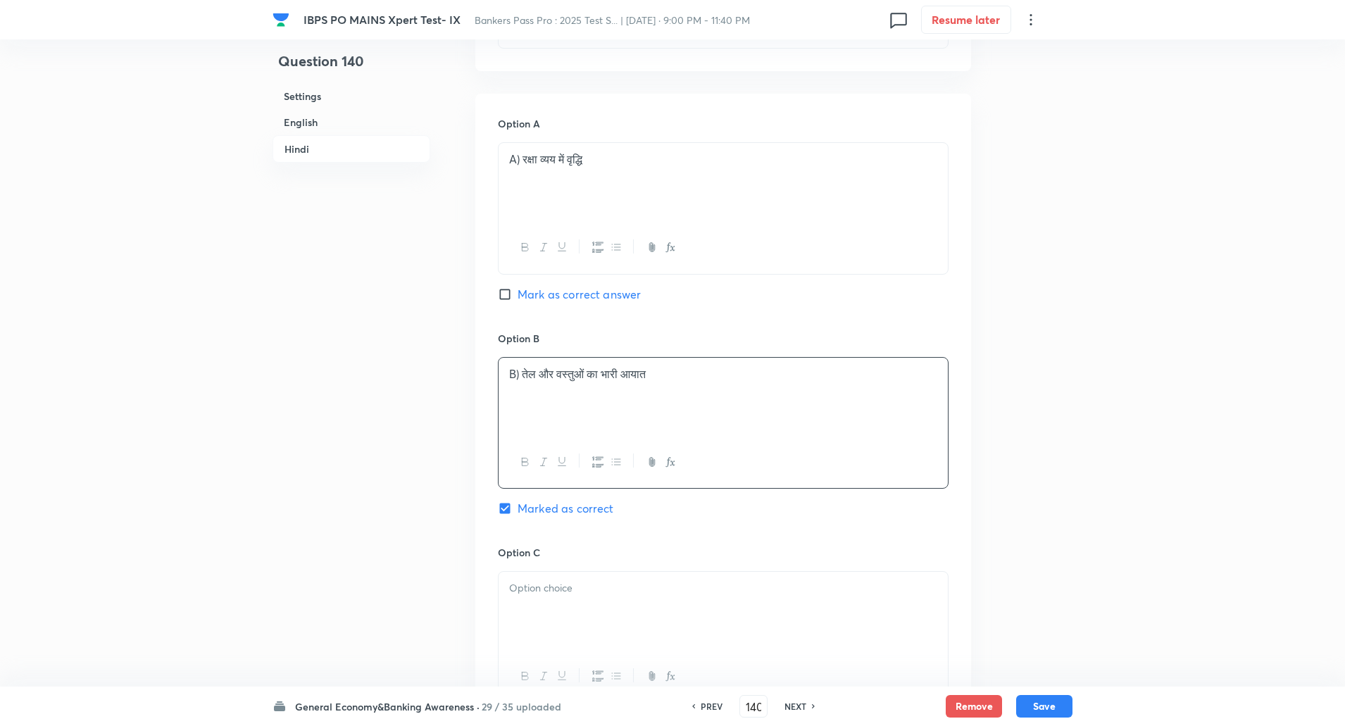
click at [608, 595] on p at bounding box center [723, 588] width 428 height 16
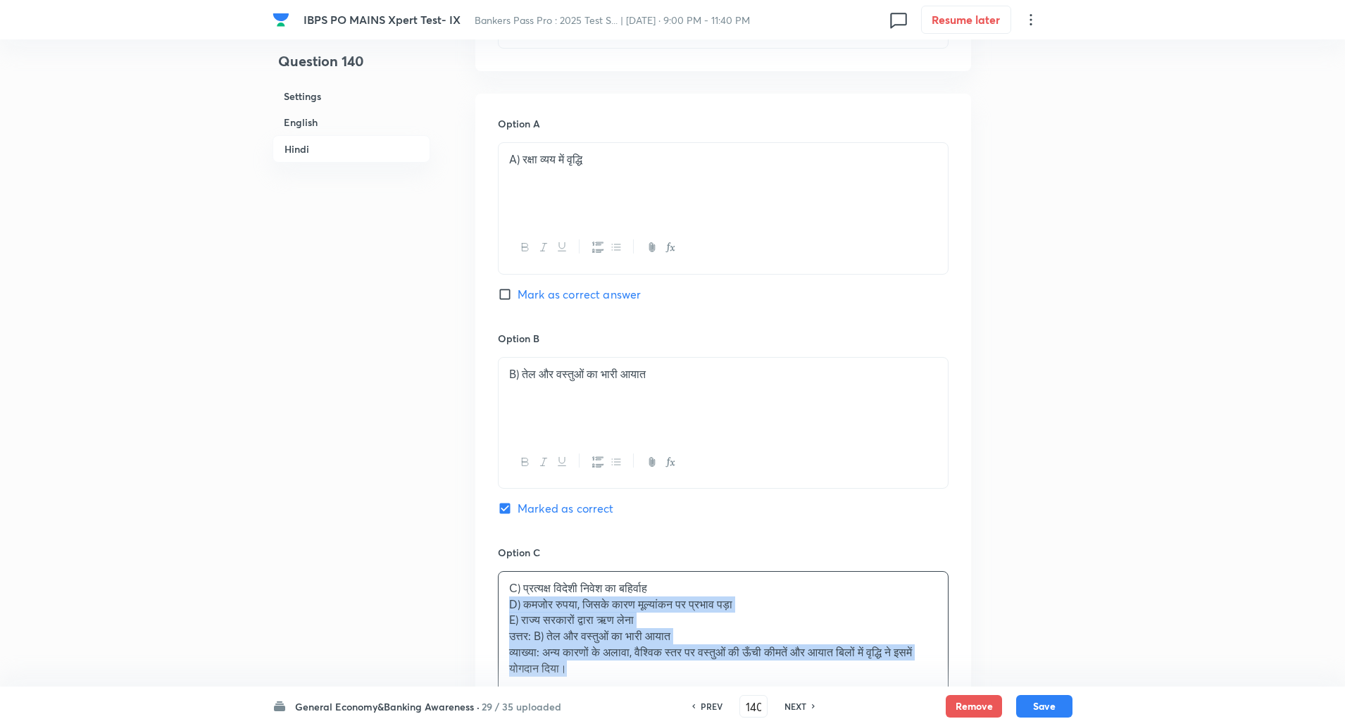
scroll to position [2537, 0]
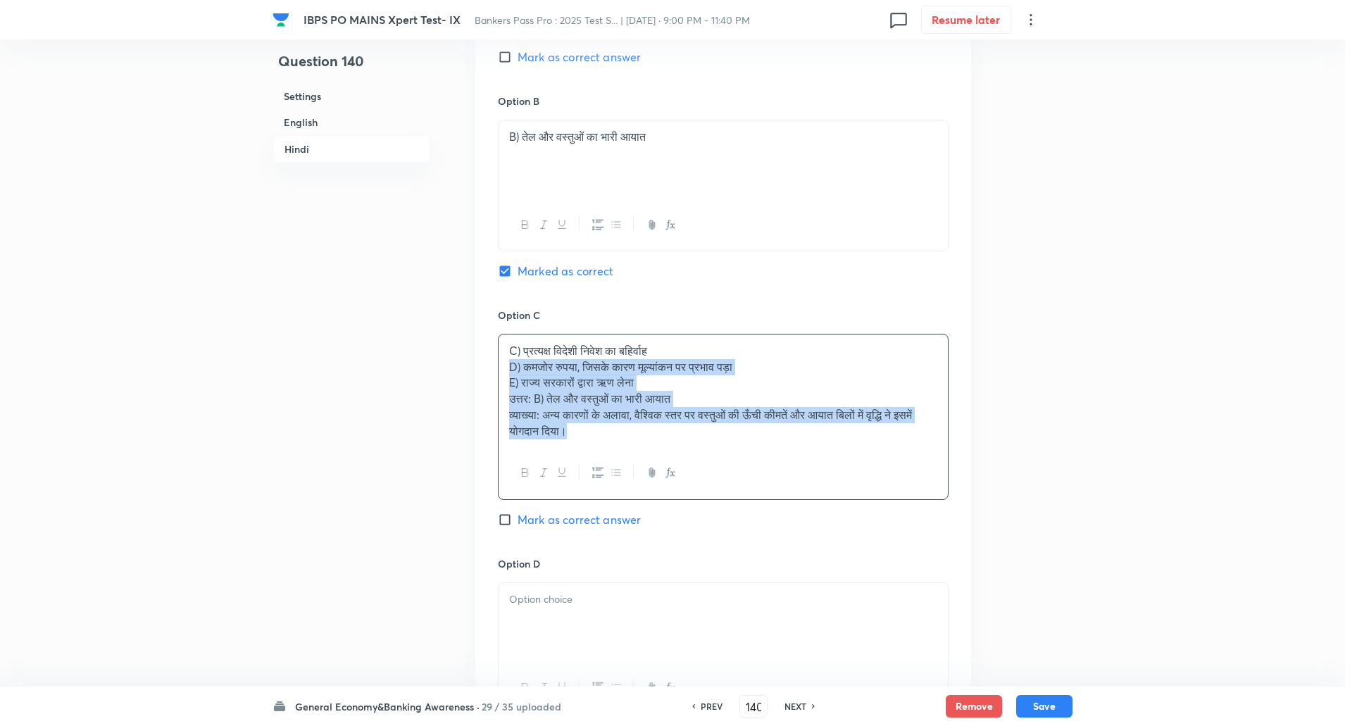
drag, startPoint x: 504, startPoint y: 604, endPoint x: 750, endPoint y: 759, distance: 291.6
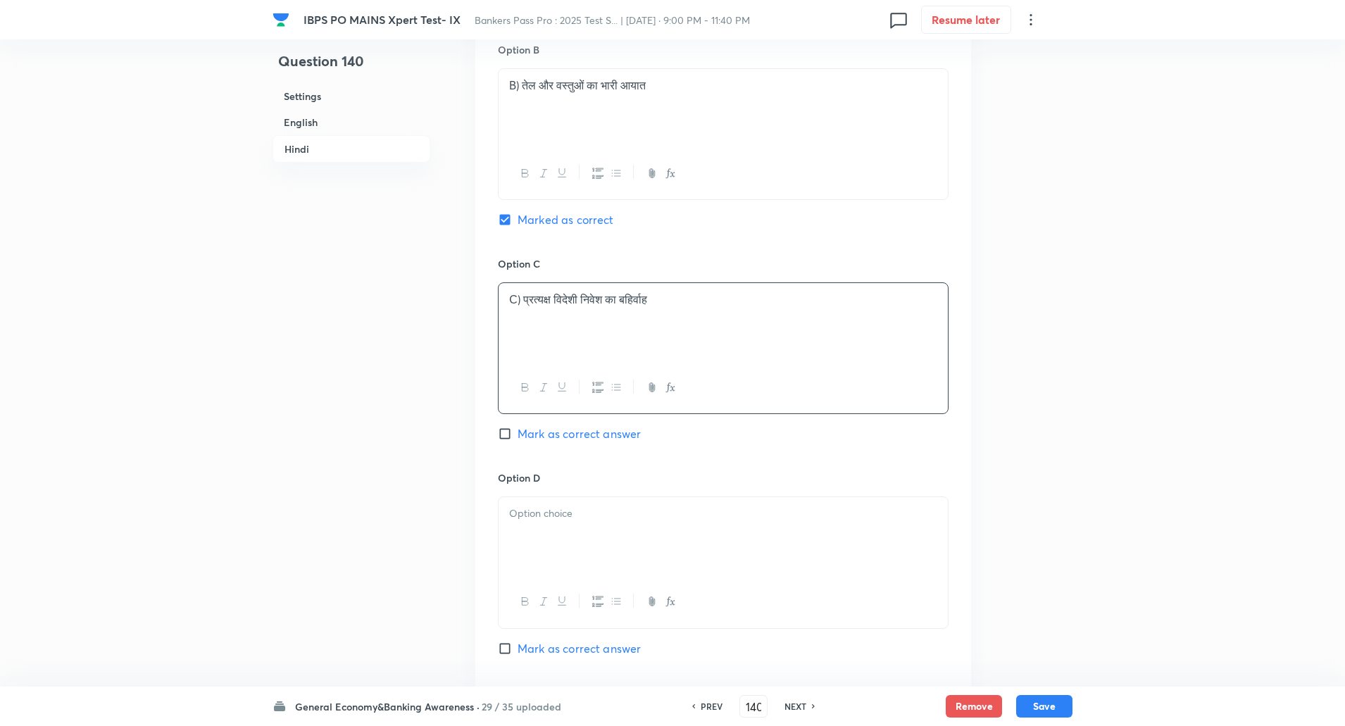
click at [529, 300] on p "C) प्रत्यक्ष विदेशी निवेश का बहिर्वाह" at bounding box center [723, 300] width 428 height 16
click at [520, 304] on p "C) प्रत्यक्ष विदेशी निवेश का बहिर्वाह" at bounding box center [723, 300] width 428 height 16
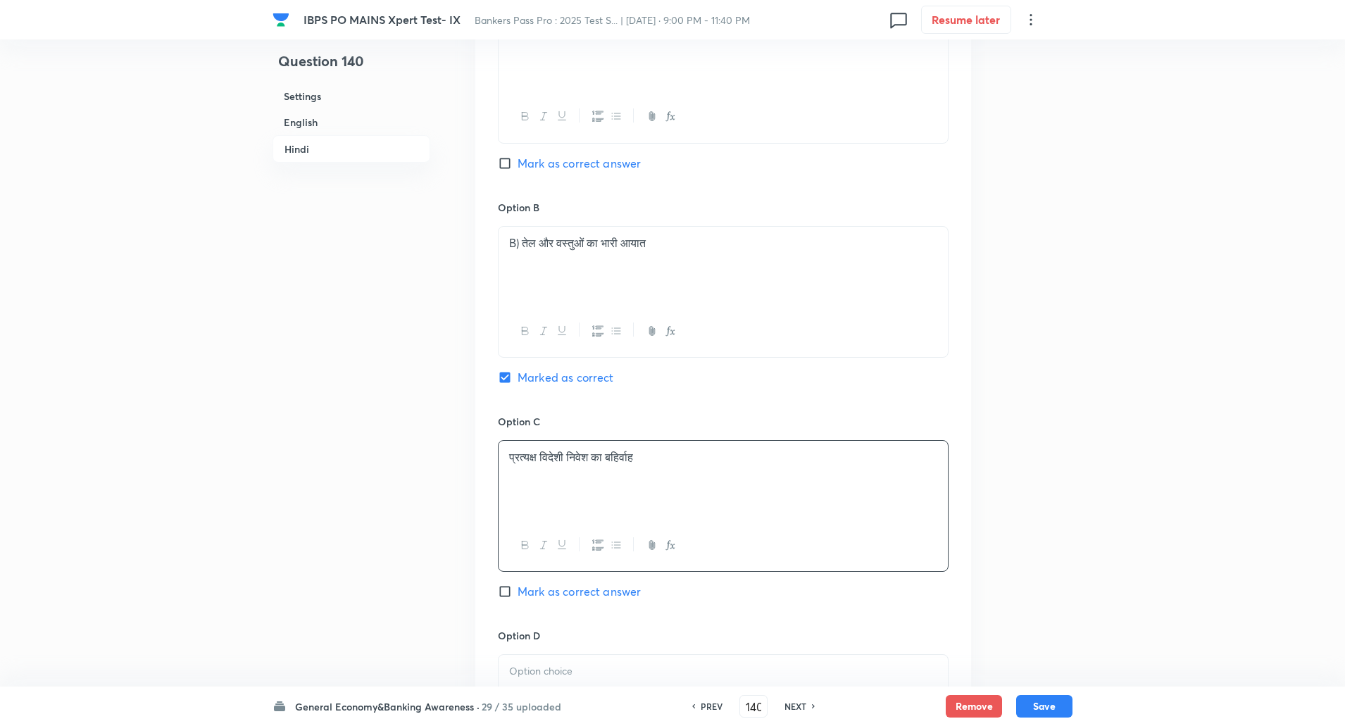
scroll to position [2373, 0]
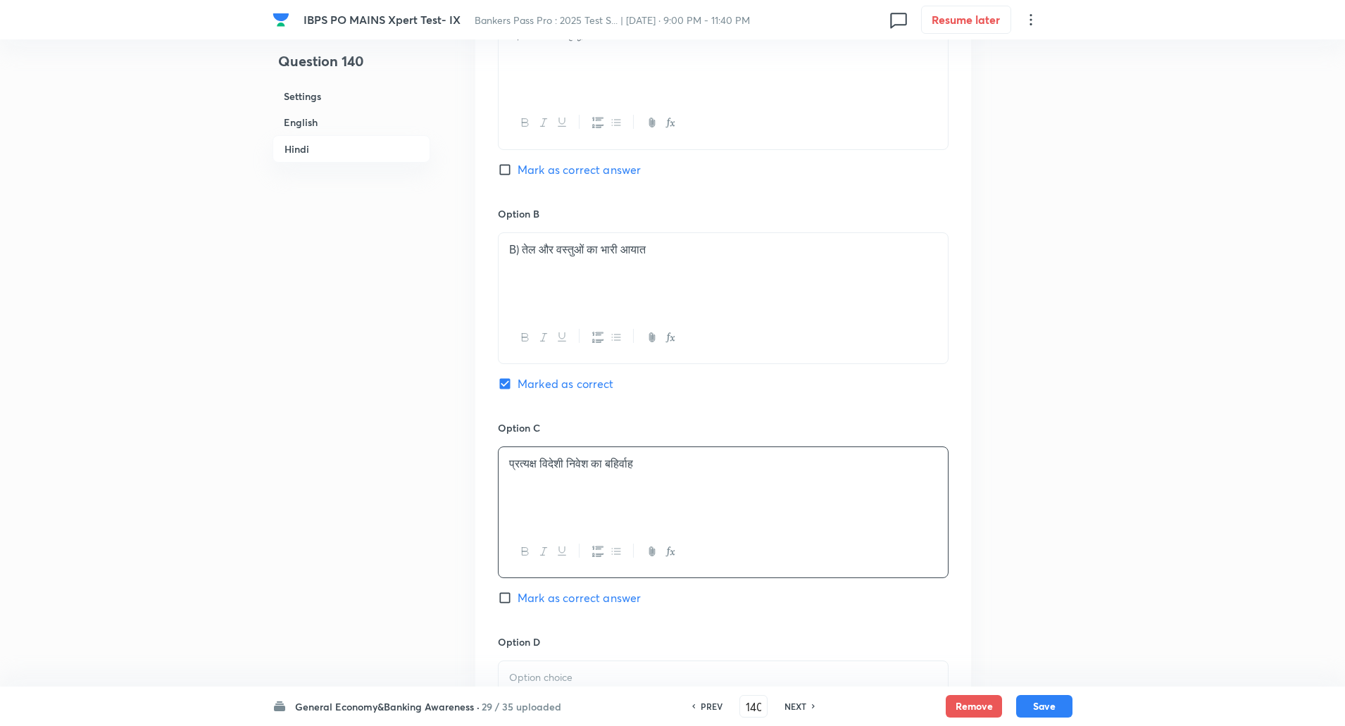
click at [523, 248] on p "B) तेल और वस्तुओं का भारी आयात" at bounding box center [723, 250] width 428 height 16
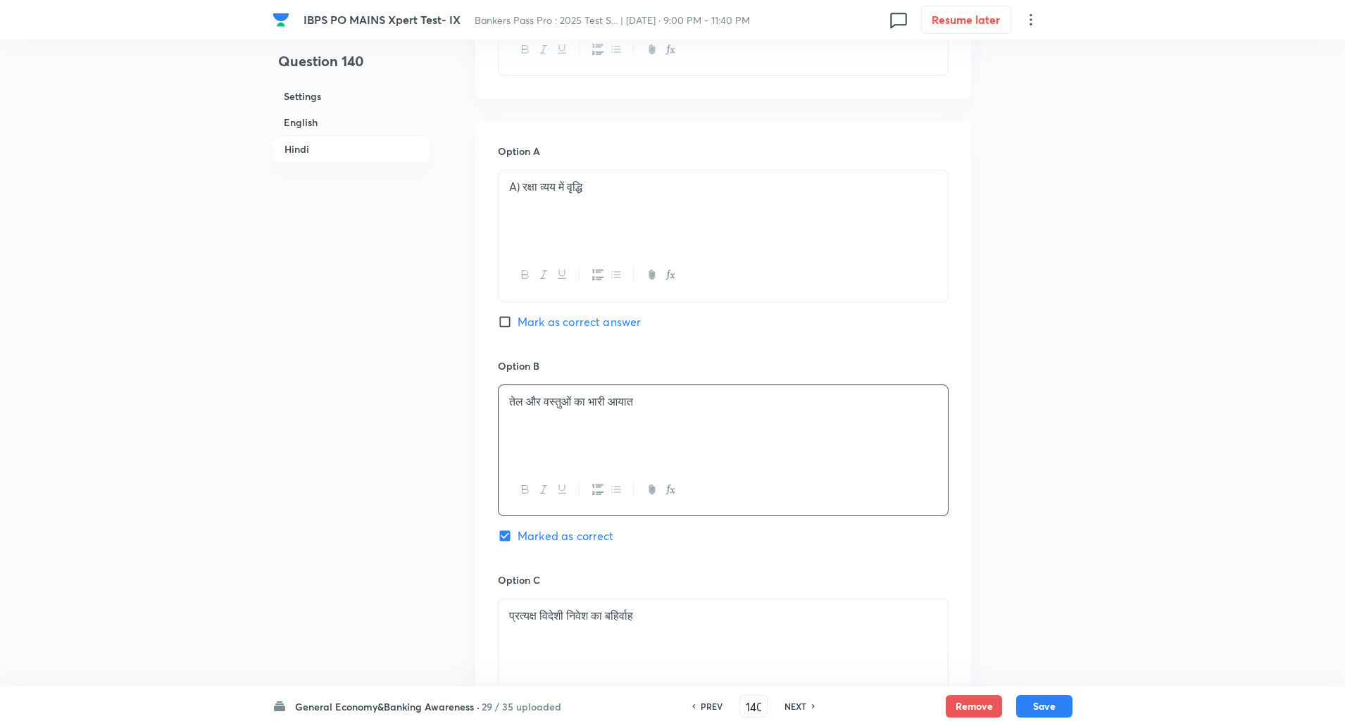
scroll to position [2220, 0]
click at [521, 194] on p "A) रक्षा व्यय में वृद्धि" at bounding box center [723, 188] width 428 height 16
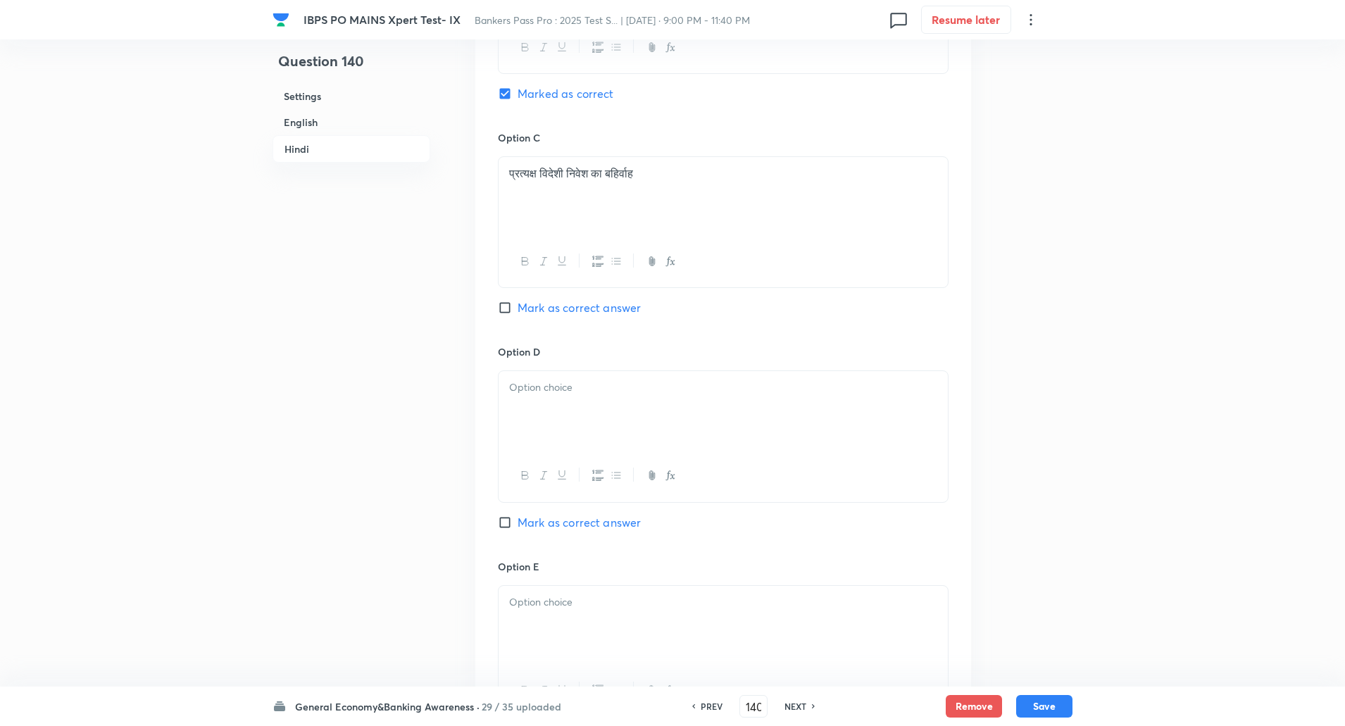
scroll to position [2664, 0]
click at [539, 429] on div at bounding box center [723, 410] width 449 height 79
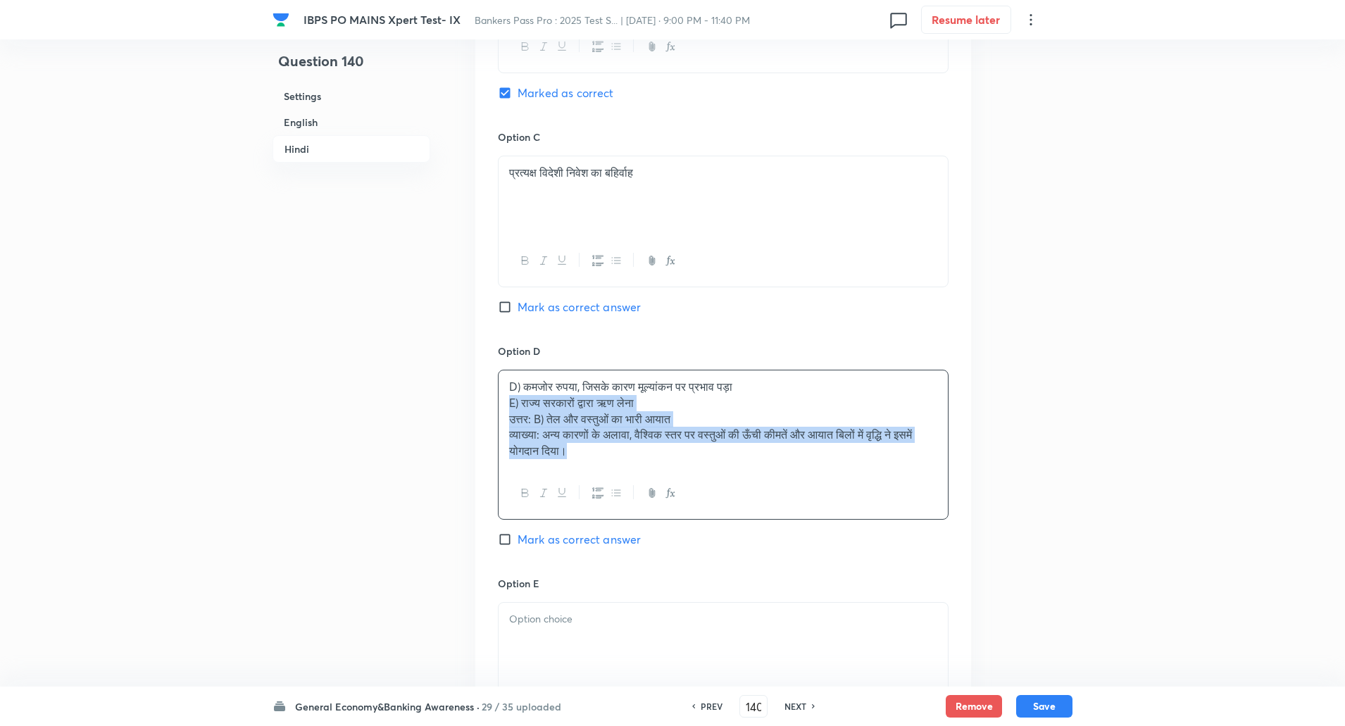
drag, startPoint x: 507, startPoint y: 402, endPoint x: 714, endPoint y: 597, distance: 284.0
click at [714, 597] on div "Option A रक्षा व्यय में वृद्धि Mark as correct answer Option B तेल और वस्तुओं क…" at bounding box center [723, 231] width 496 height 1107
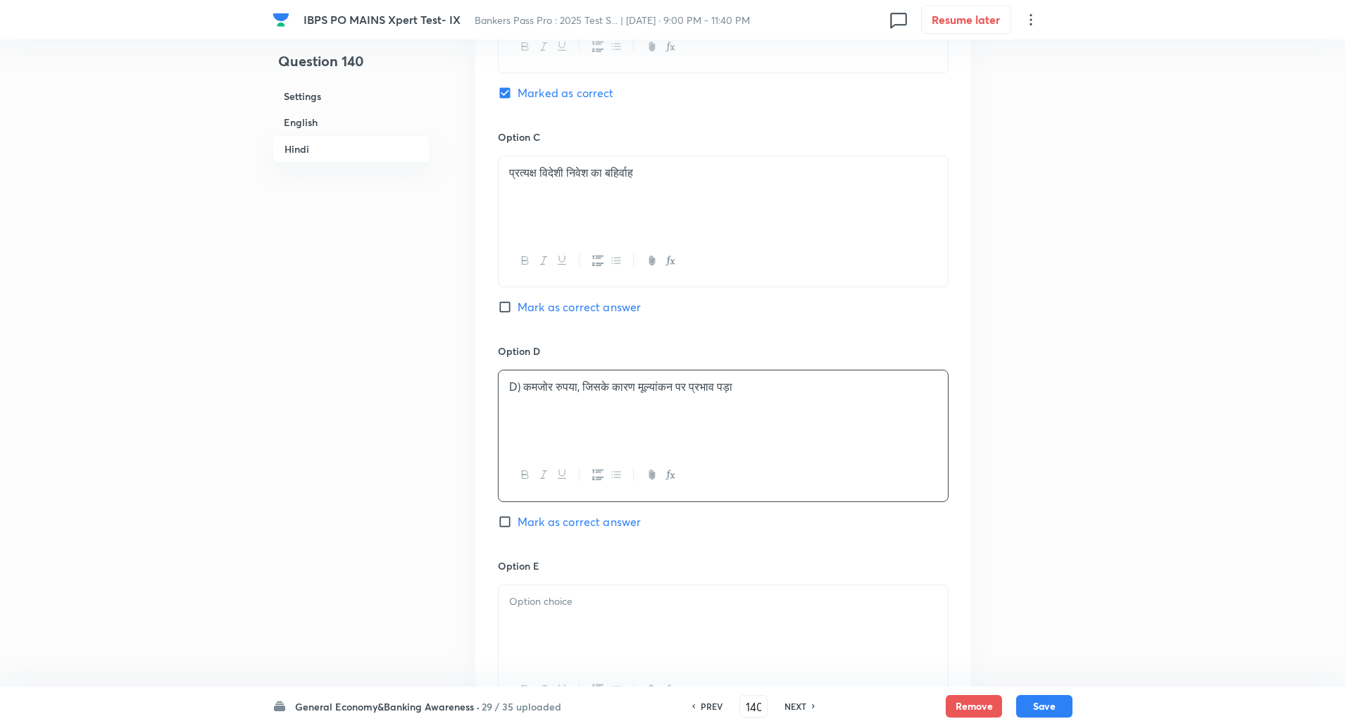
click at [525, 385] on p "D) कमजोर रुपया, जिसके कारण मूल्यांकन पर प्रभाव पड़ा" at bounding box center [723, 387] width 428 height 16
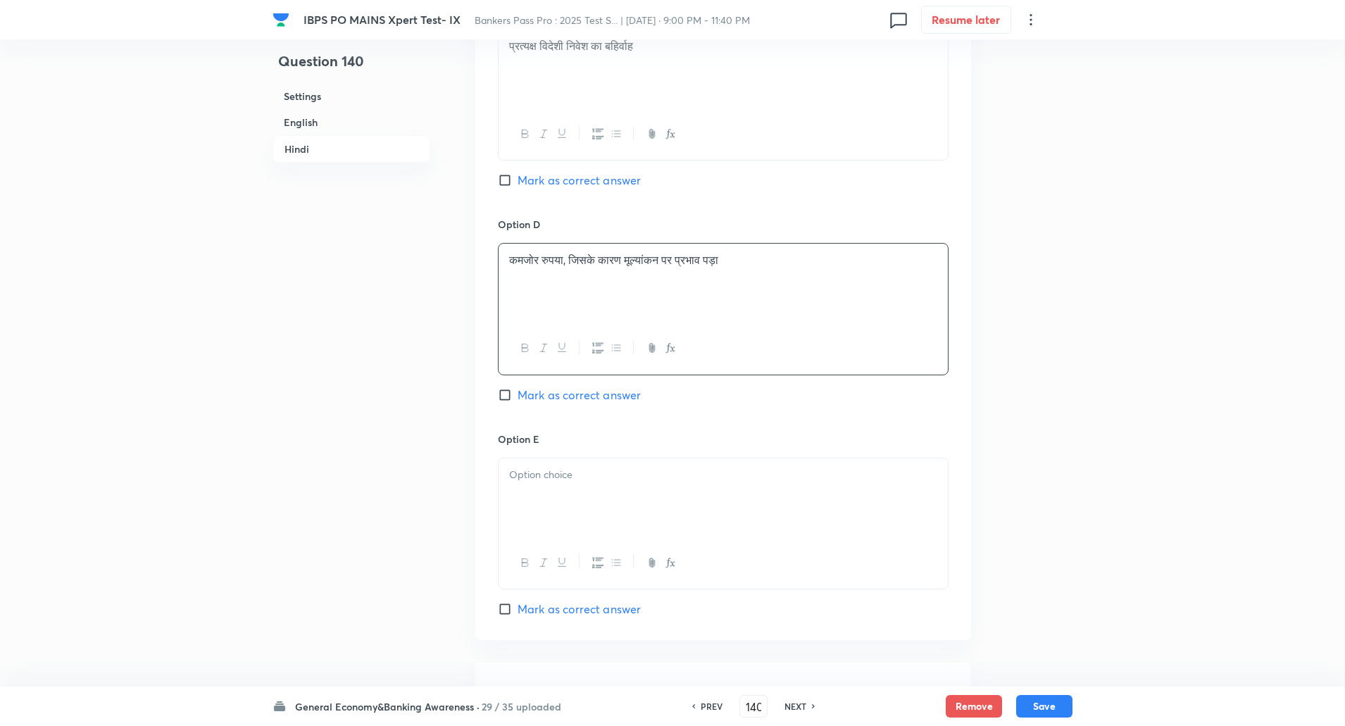
scroll to position [2824, 0]
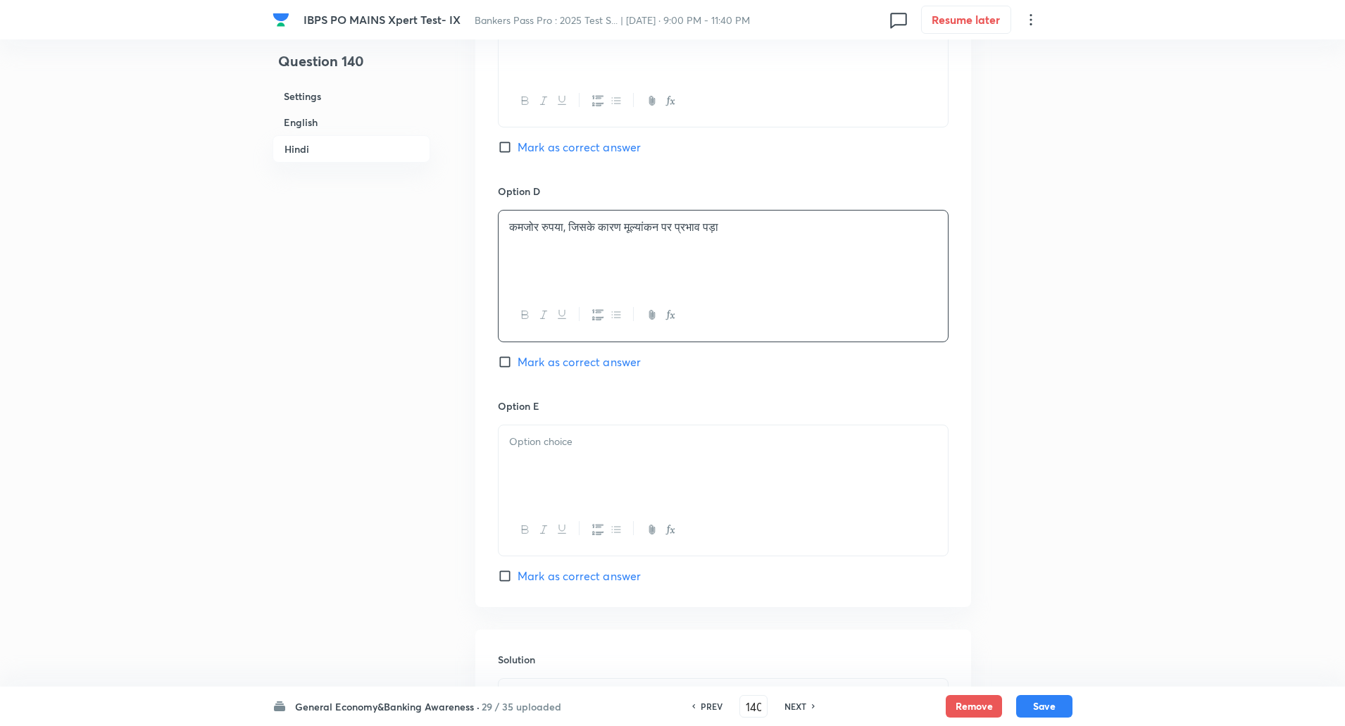
click at [533, 457] on div at bounding box center [723, 464] width 449 height 79
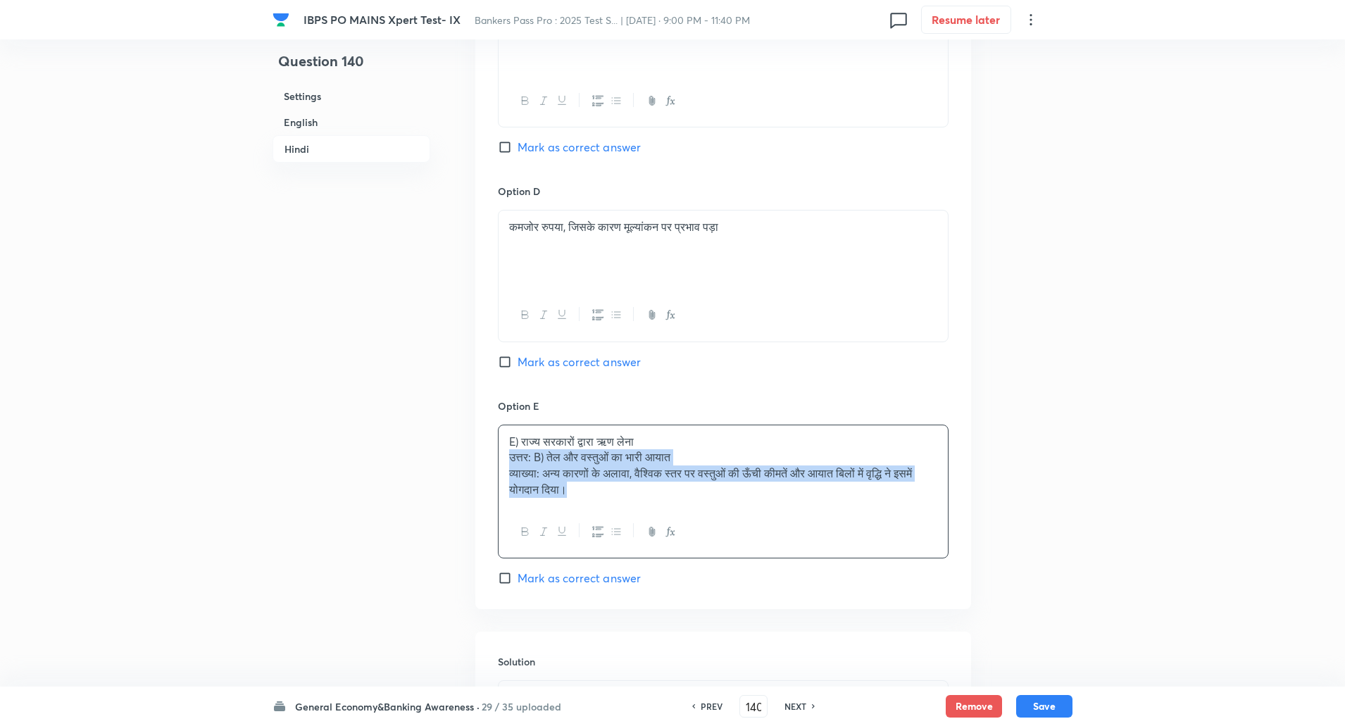
drag, startPoint x: 503, startPoint y: 453, endPoint x: 704, endPoint y: 578, distance: 236.3
click at [704, 578] on div "Option E E) राज्य सरकारों द्वारा ऋण लेना उत्तर: B) तेल और वस्तुओं का भारी आयात …" at bounding box center [723, 493] width 451 height 188
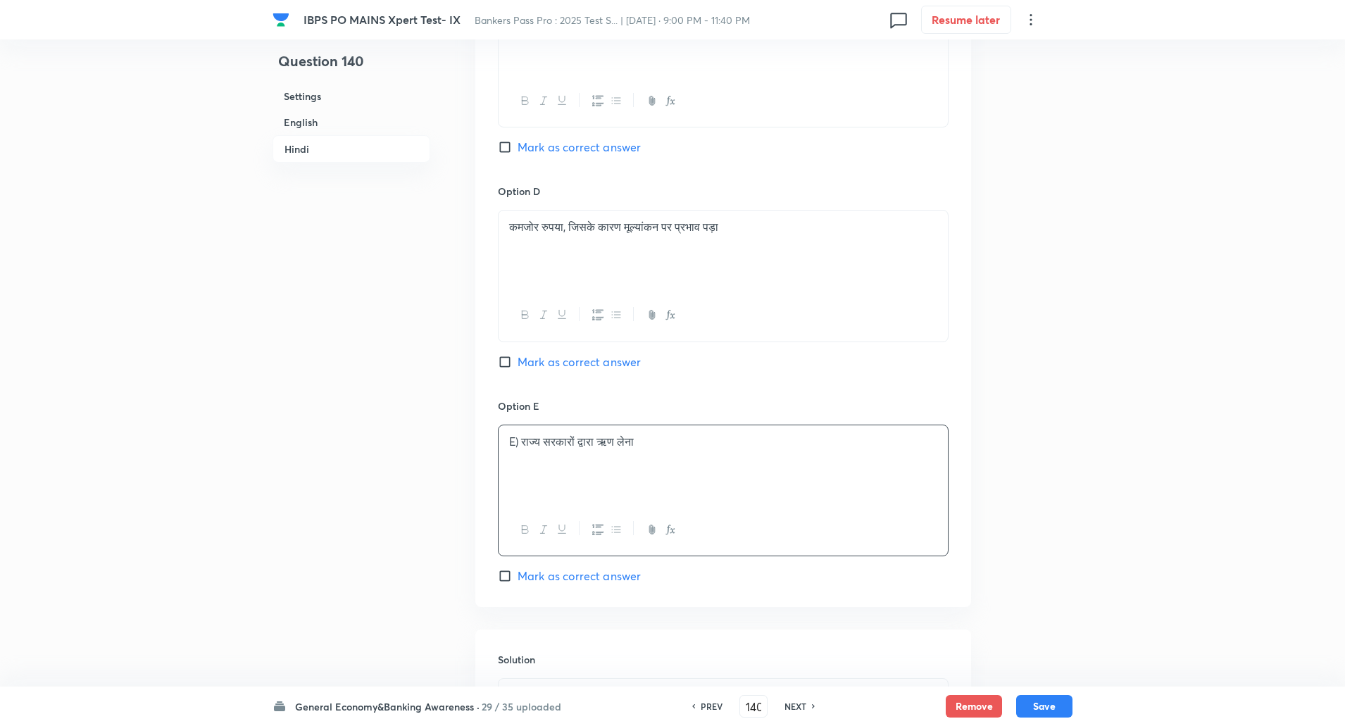
click at [524, 441] on p "E) राज्य सरकारों द्वारा ऋण लेना" at bounding box center [723, 442] width 428 height 16
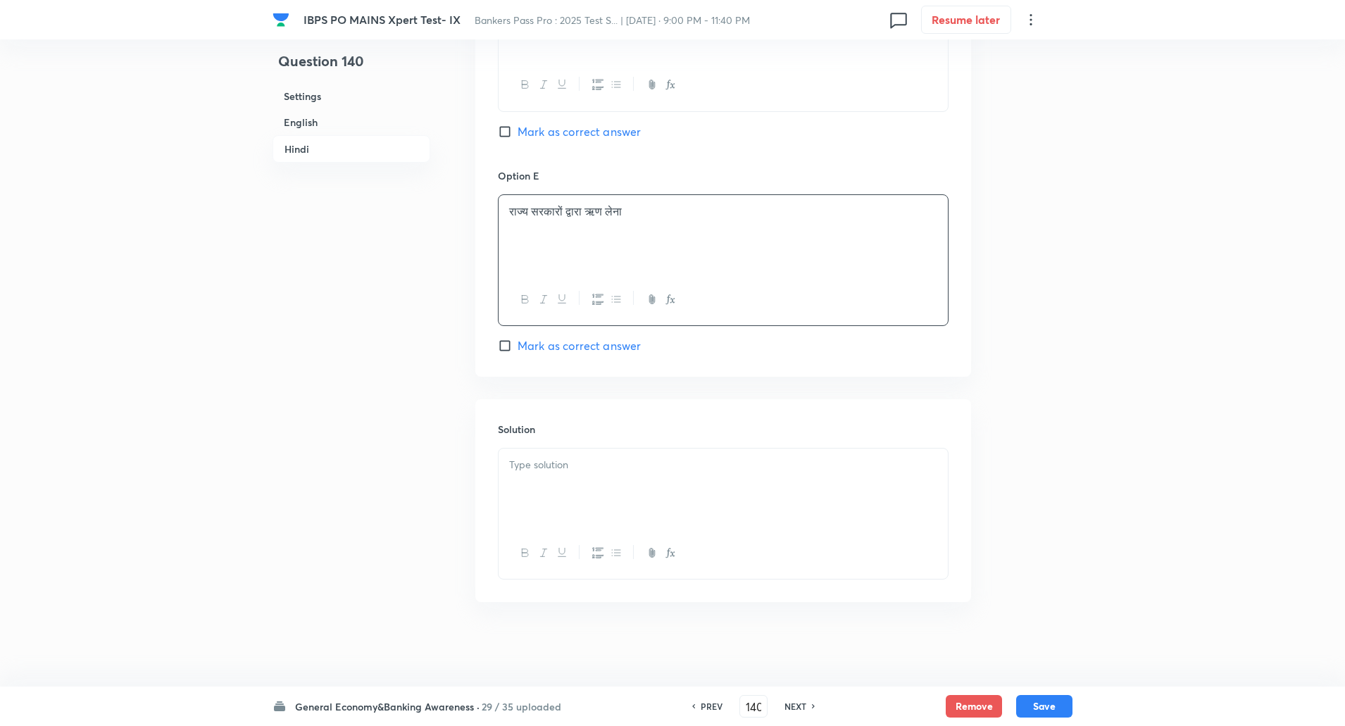
click at [527, 470] on p at bounding box center [723, 465] width 428 height 16
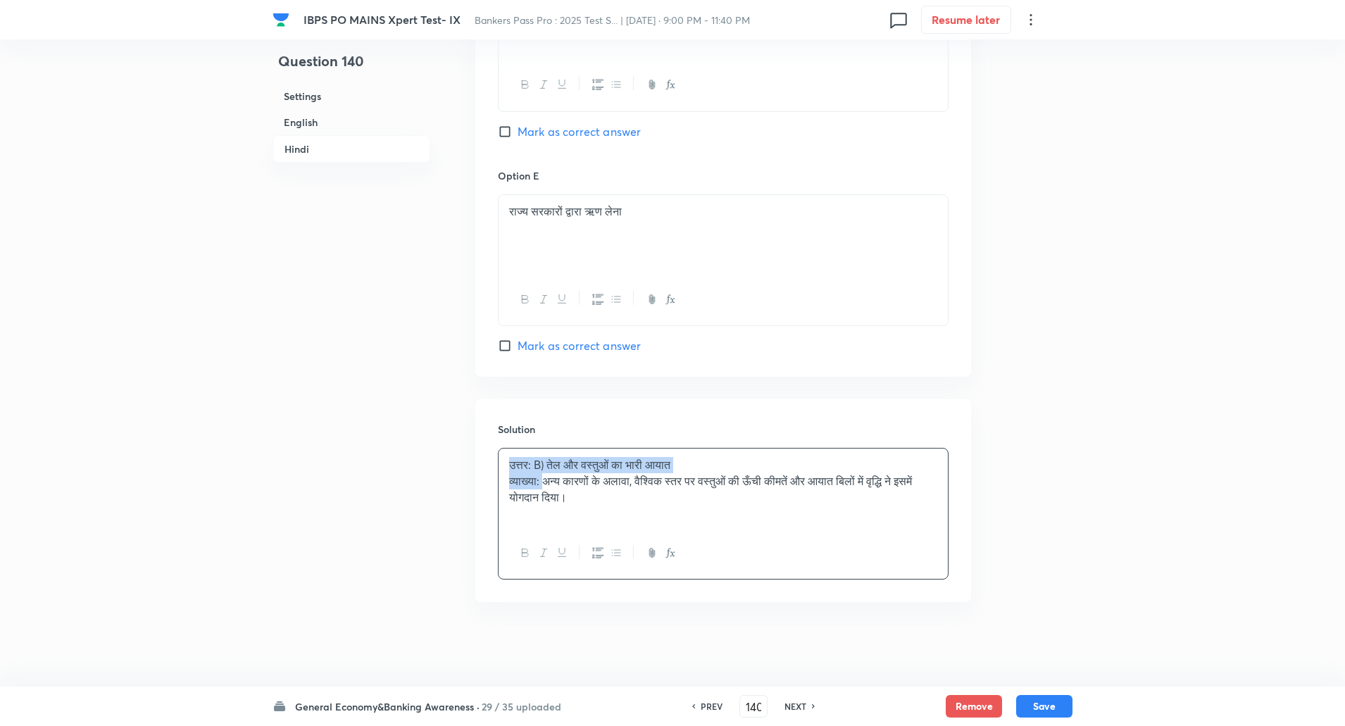
drag, startPoint x: 507, startPoint y: 465, endPoint x: 546, endPoint y: 483, distance: 42.9
click at [546, 483] on div "उत्तर: B) तेल और वस्तुओं का भारी आयात व्याख्या: अन्य कारणों के अलावा, वैश्विक स…" at bounding box center [723, 488] width 449 height 79
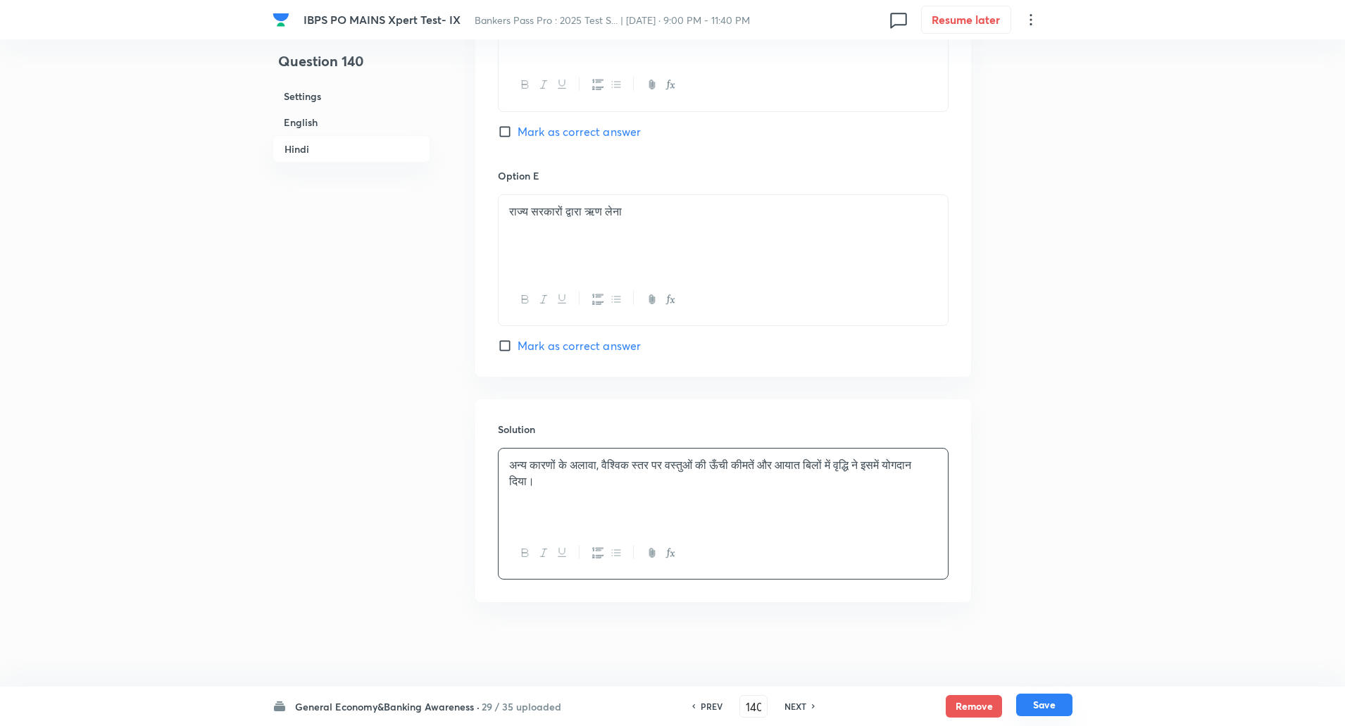
click at [1026, 707] on button "Save" at bounding box center [1044, 705] width 56 height 23
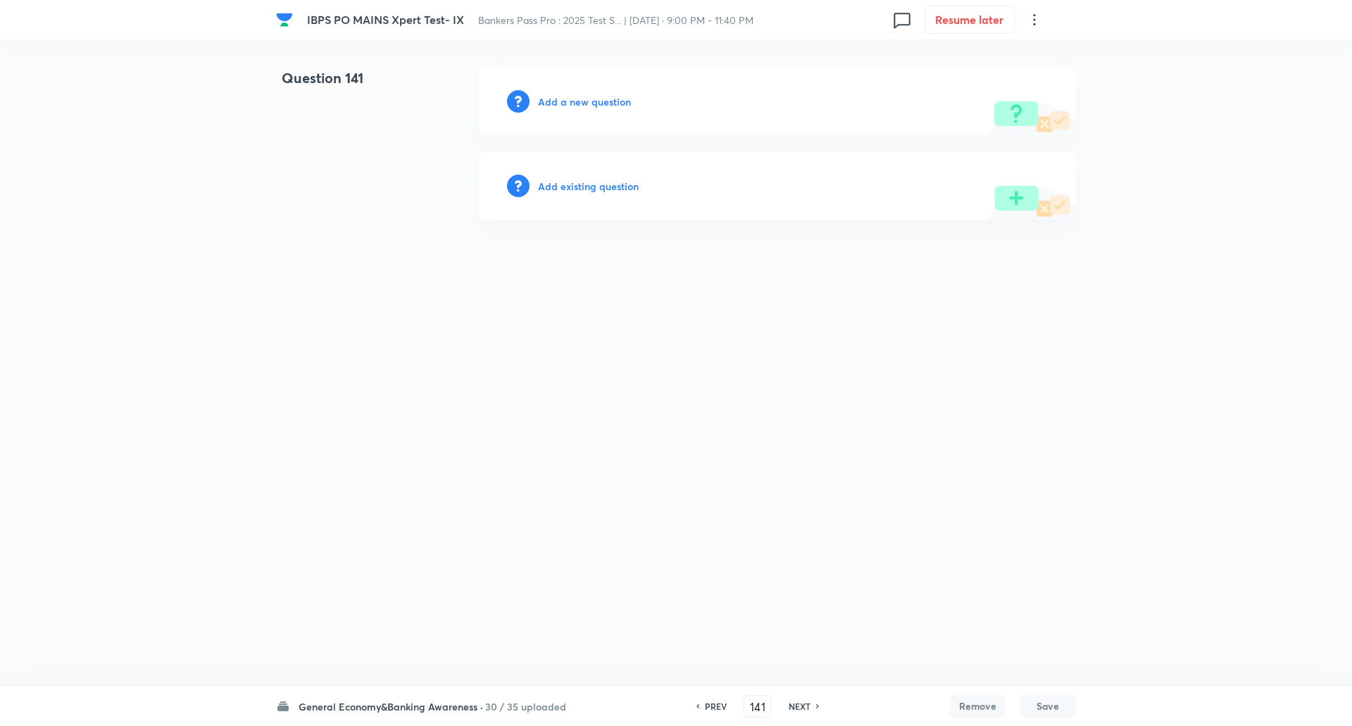
click at [559, 94] on h6 "Add a new question" at bounding box center [584, 101] width 93 height 15
click at [632, 107] on div "Choose a question type" at bounding box center [777, 102] width 597 height 68
click at [632, 107] on h6 "Choose a question type" at bounding box center [592, 101] width 108 height 15
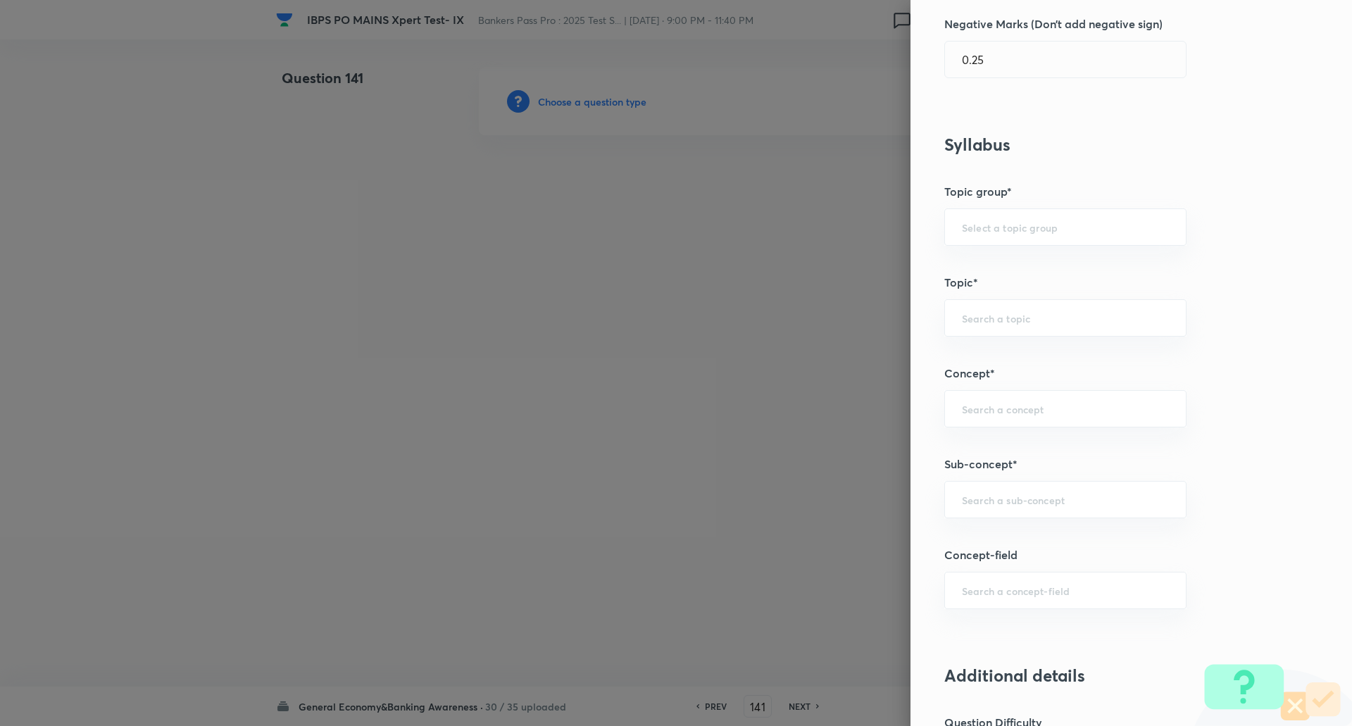
scroll to position [459, 0]
click at [1013, 489] on input "text" at bounding box center [1065, 493] width 207 height 13
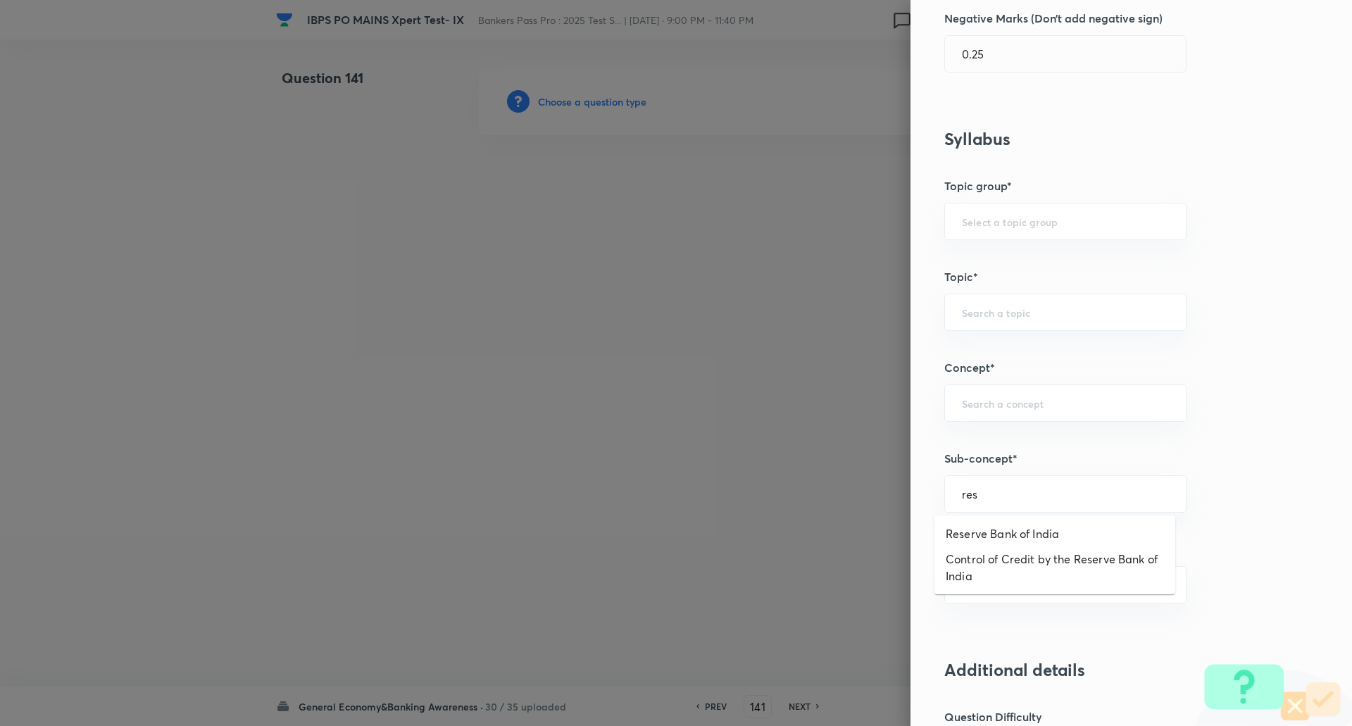
click at [1022, 533] on li "Reserve Bank of India" at bounding box center [1055, 533] width 241 height 25
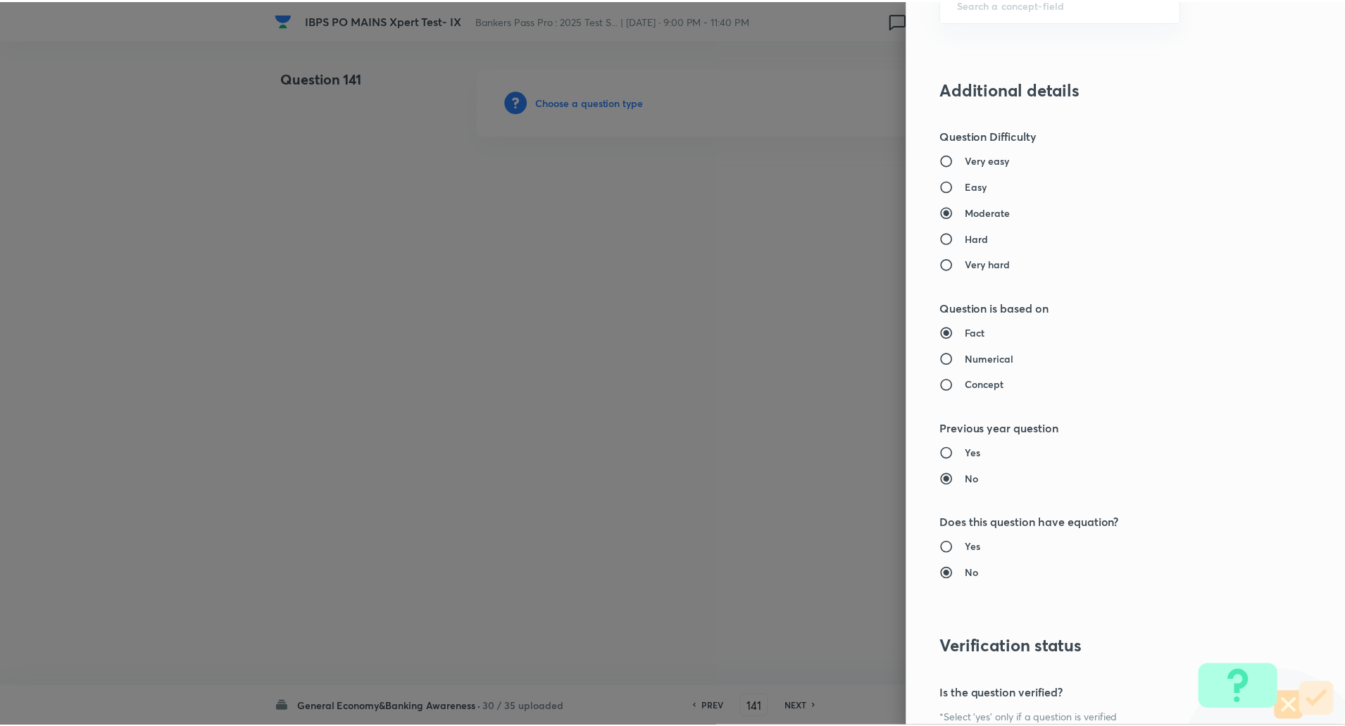
scroll to position [1194, 0]
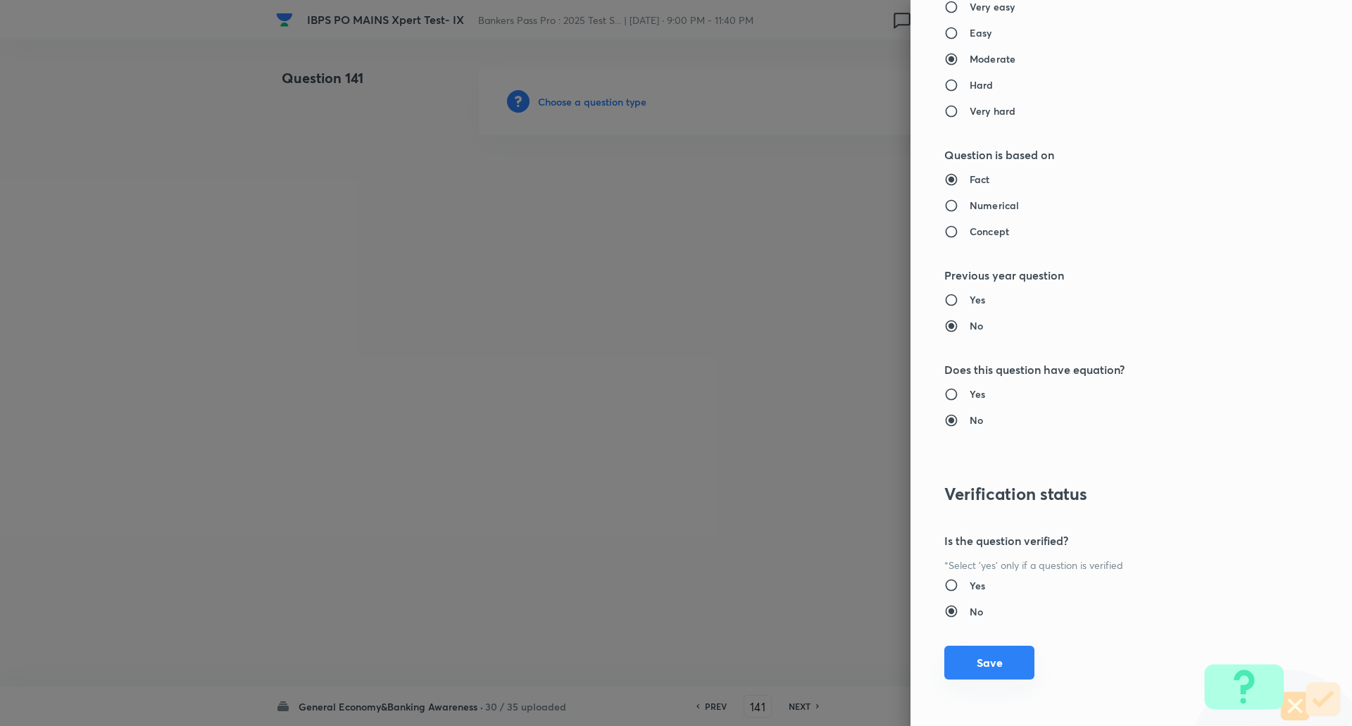
click at [997, 666] on button "Save" at bounding box center [990, 663] width 90 height 34
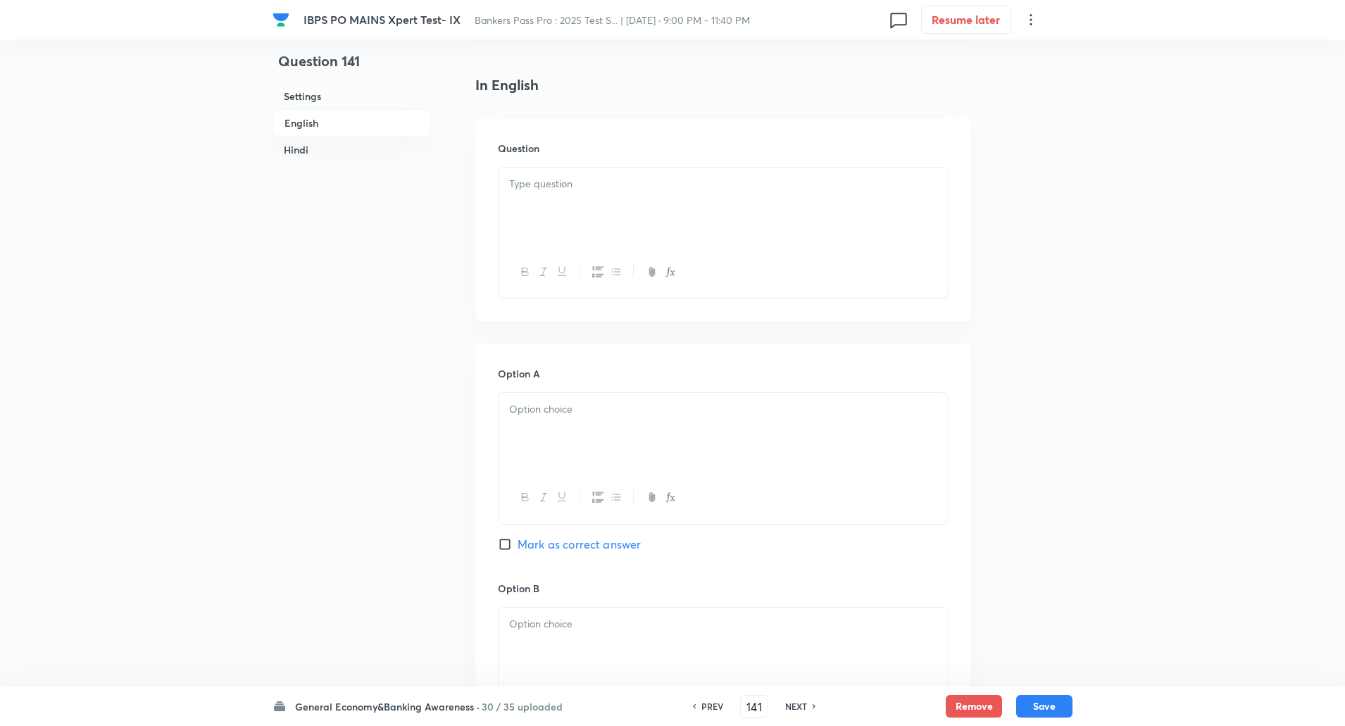
scroll to position [352, 0]
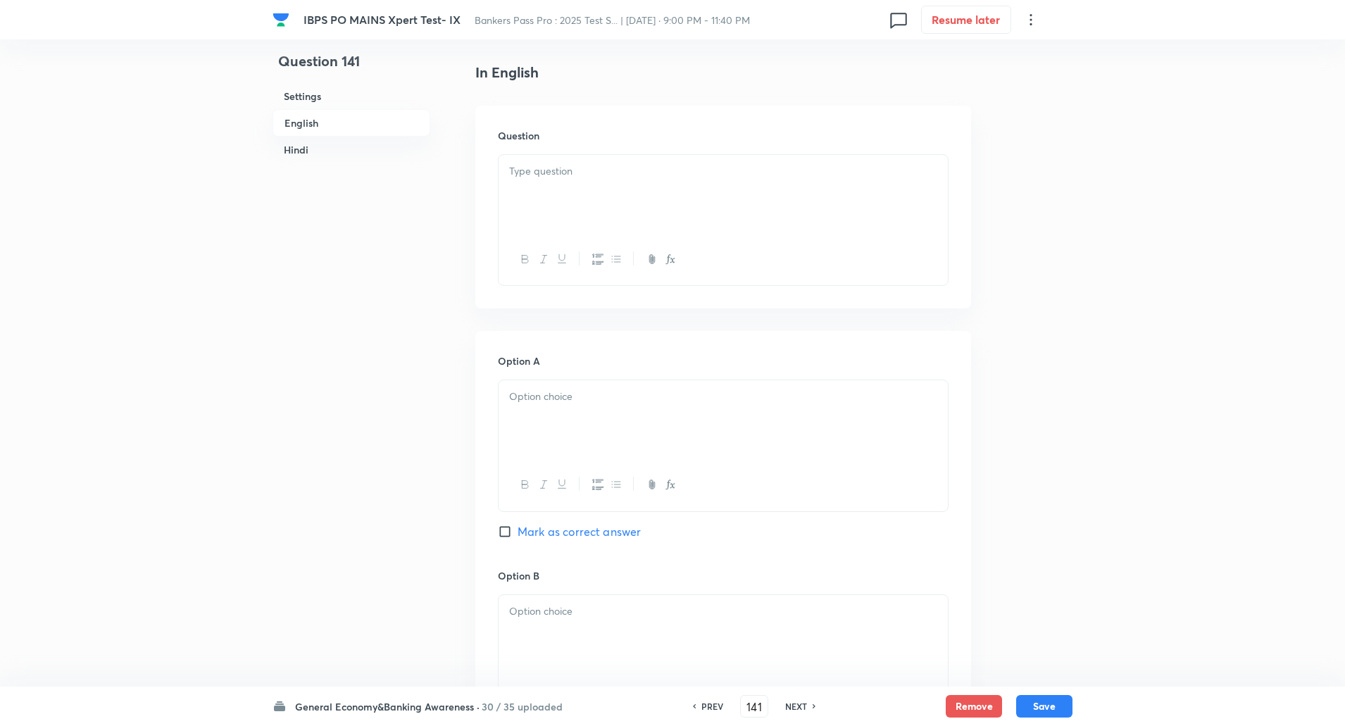
click at [717, 177] on p at bounding box center [723, 171] width 428 height 16
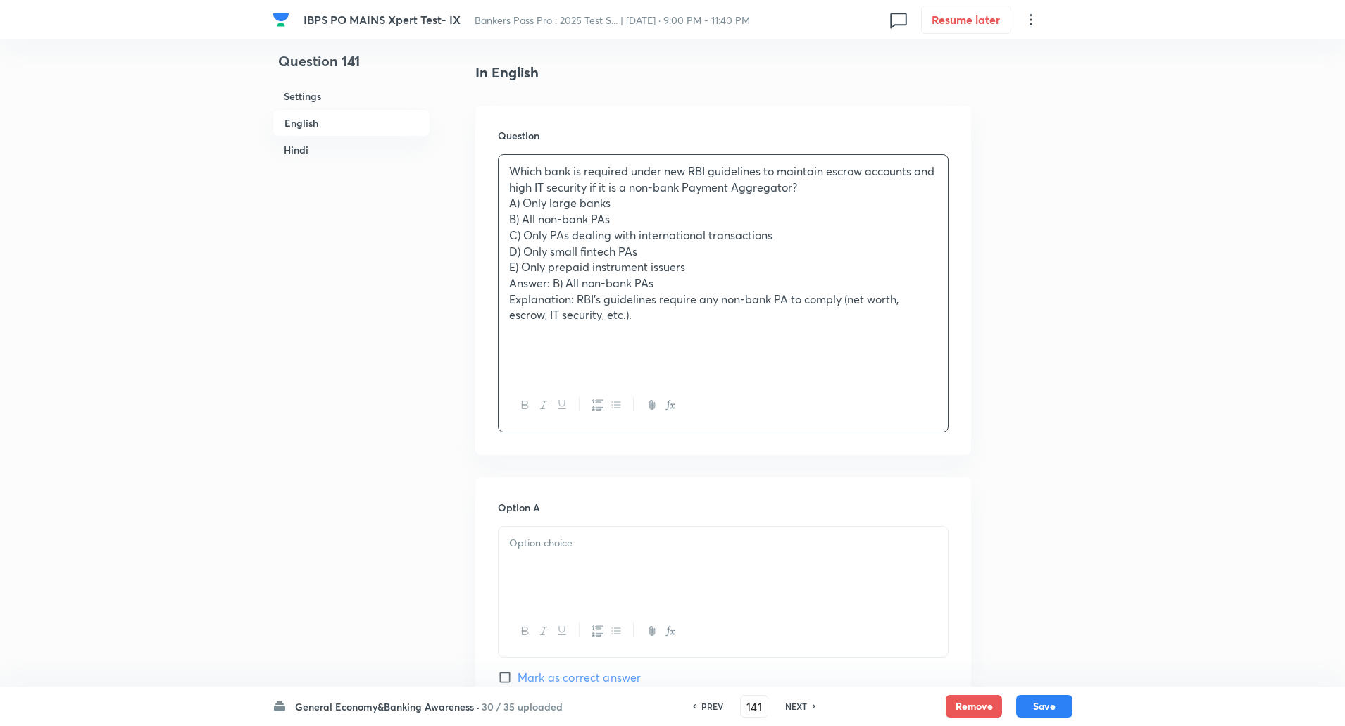
click at [806, 190] on p "Which bank is required under new RBI guidelines to maintain escrow accounts and…" at bounding box center [723, 179] width 428 height 32
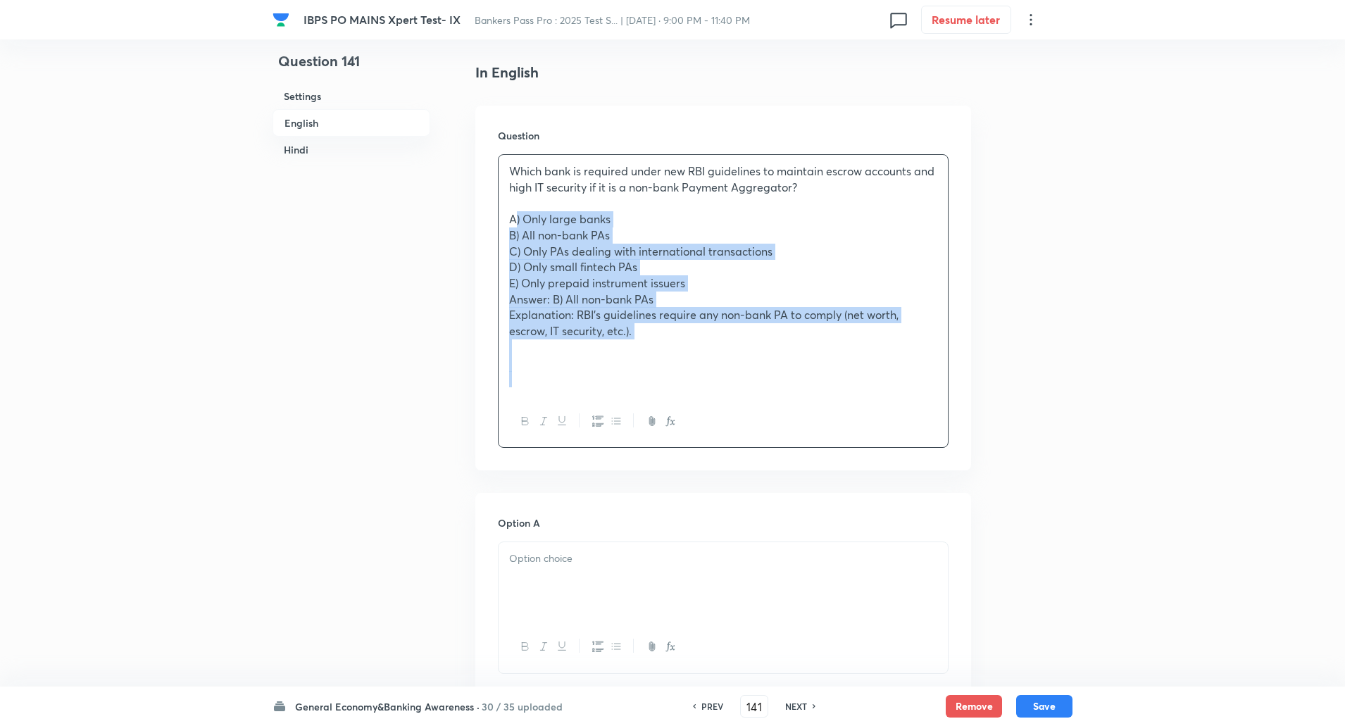
drag, startPoint x: 504, startPoint y: 223, endPoint x: 821, endPoint y: 506, distance: 426.0
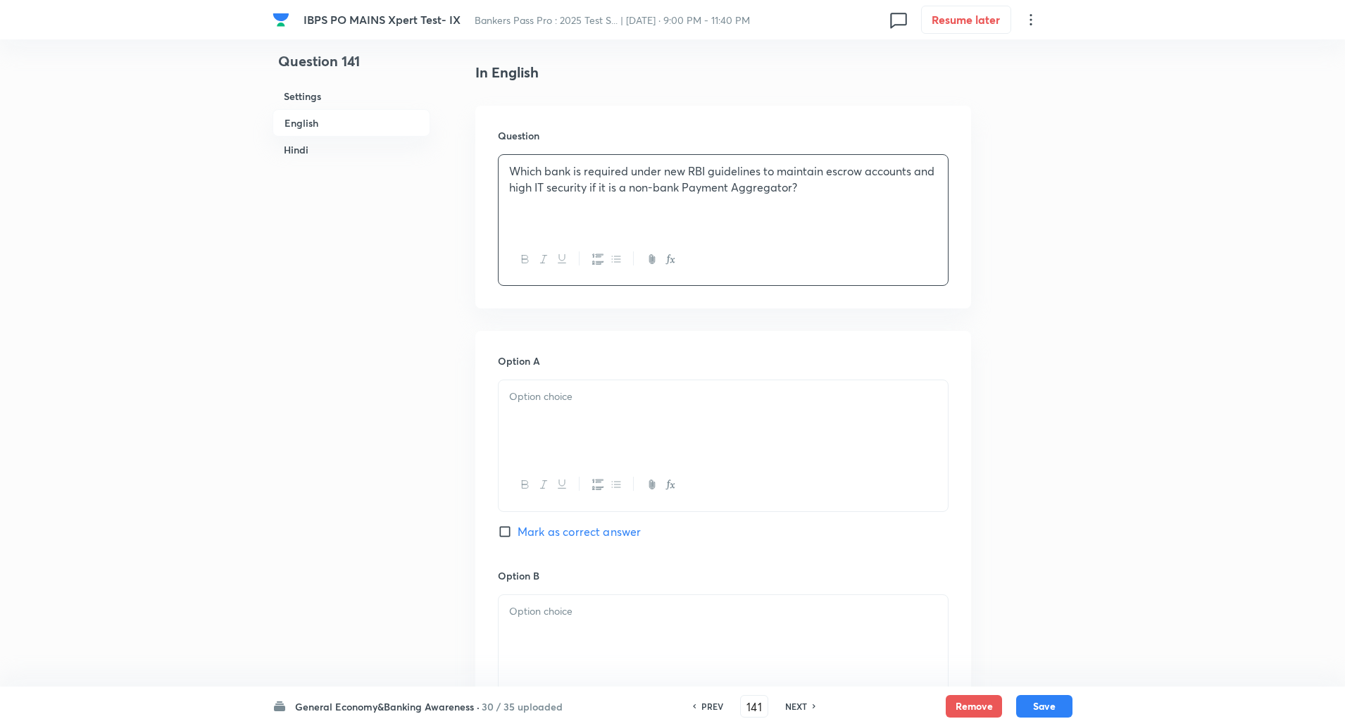
click at [827, 455] on div at bounding box center [723, 419] width 449 height 79
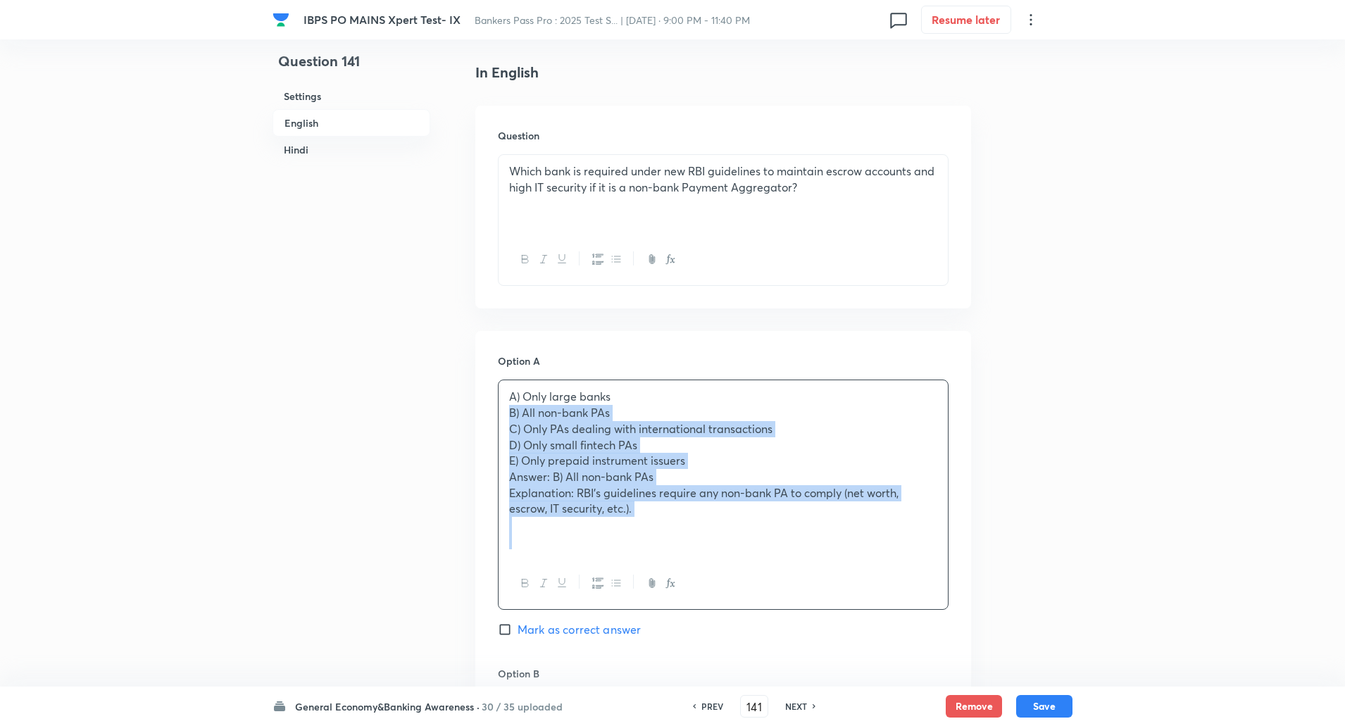
drag, startPoint x: 507, startPoint y: 416, endPoint x: 811, endPoint y: 618, distance: 365.3
click at [811, 618] on div "Option A A) Only large banks B) All non-bank PAs C) Only PAs dealing with inter…" at bounding box center [723, 510] width 451 height 313
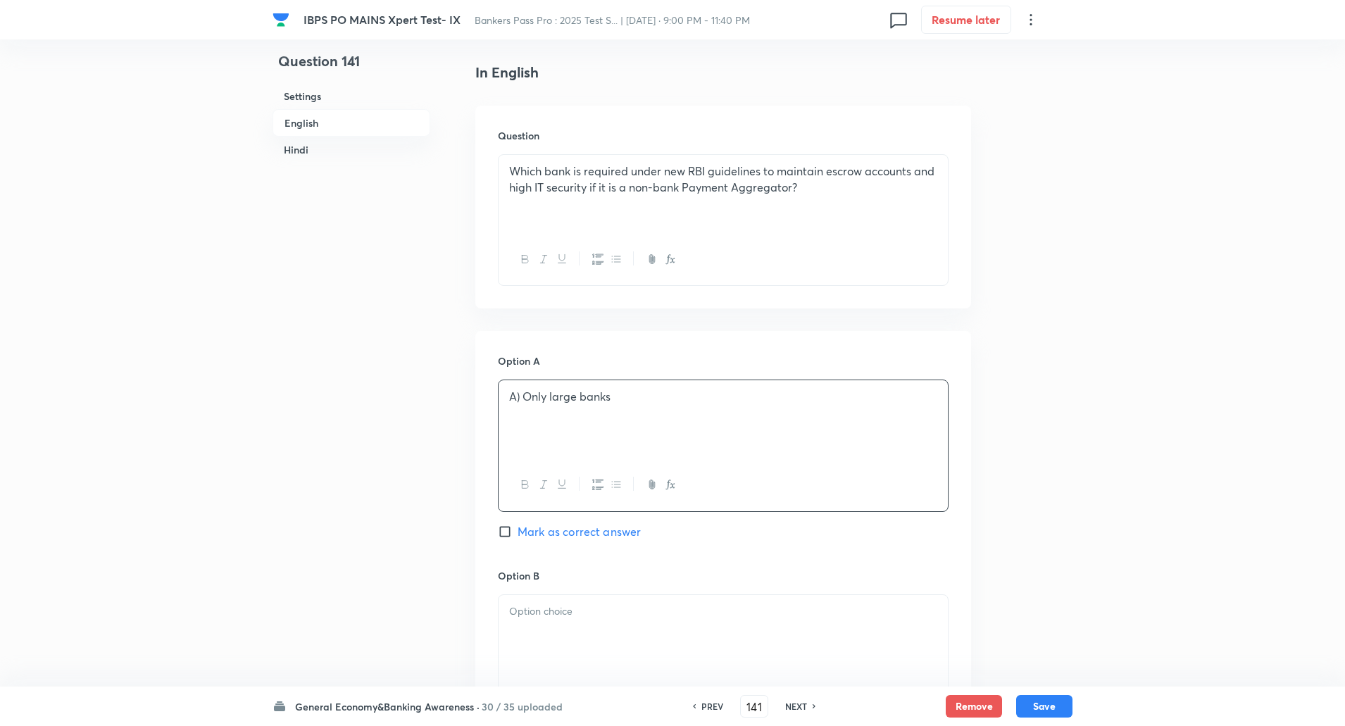
click at [524, 396] on p "A) Only large banks" at bounding box center [723, 397] width 428 height 16
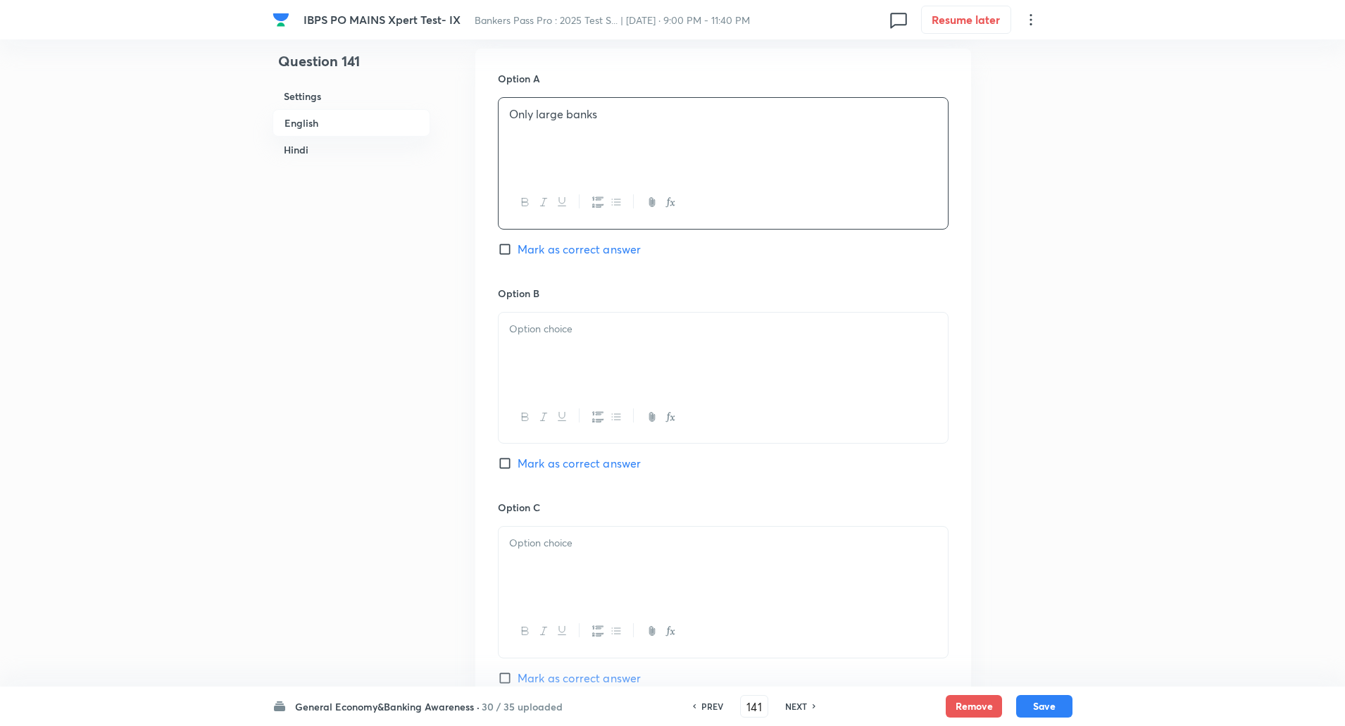
scroll to position [635, 0]
click at [558, 326] on p at bounding box center [723, 328] width 428 height 16
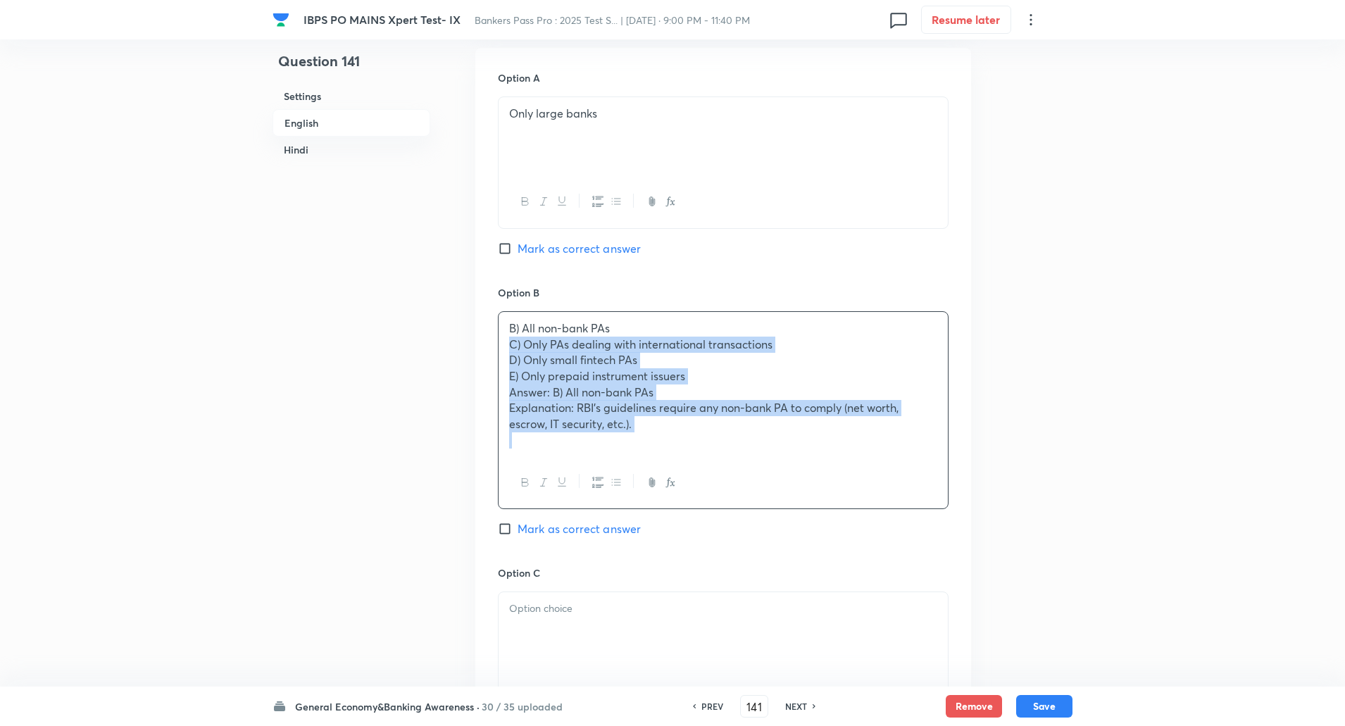
drag, startPoint x: 501, startPoint y: 347, endPoint x: 759, endPoint y: 511, distance: 306.0
click at [759, 511] on div "Option B B) All non-bank PAs C) Only PAs dealing with international transaction…" at bounding box center [723, 425] width 451 height 280
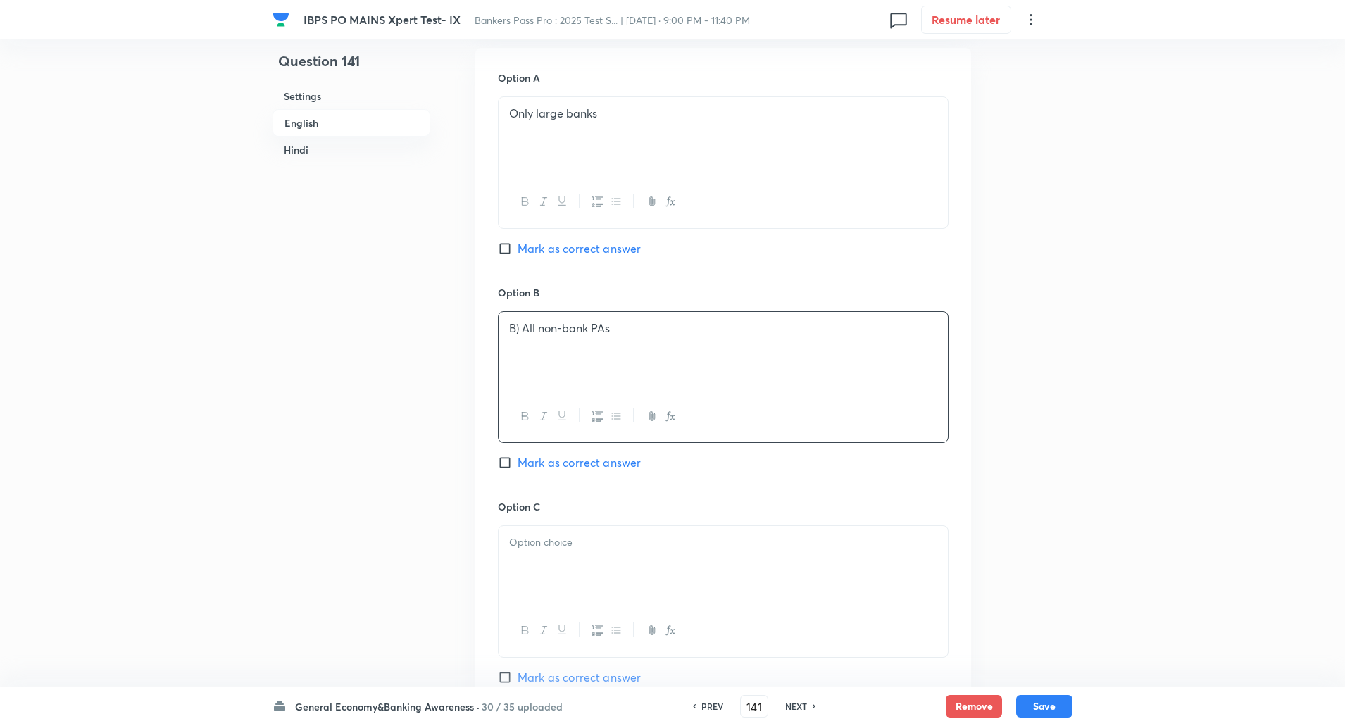
click at [521, 328] on p "B) All non-bank PAs" at bounding box center [723, 328] width 428 height 16
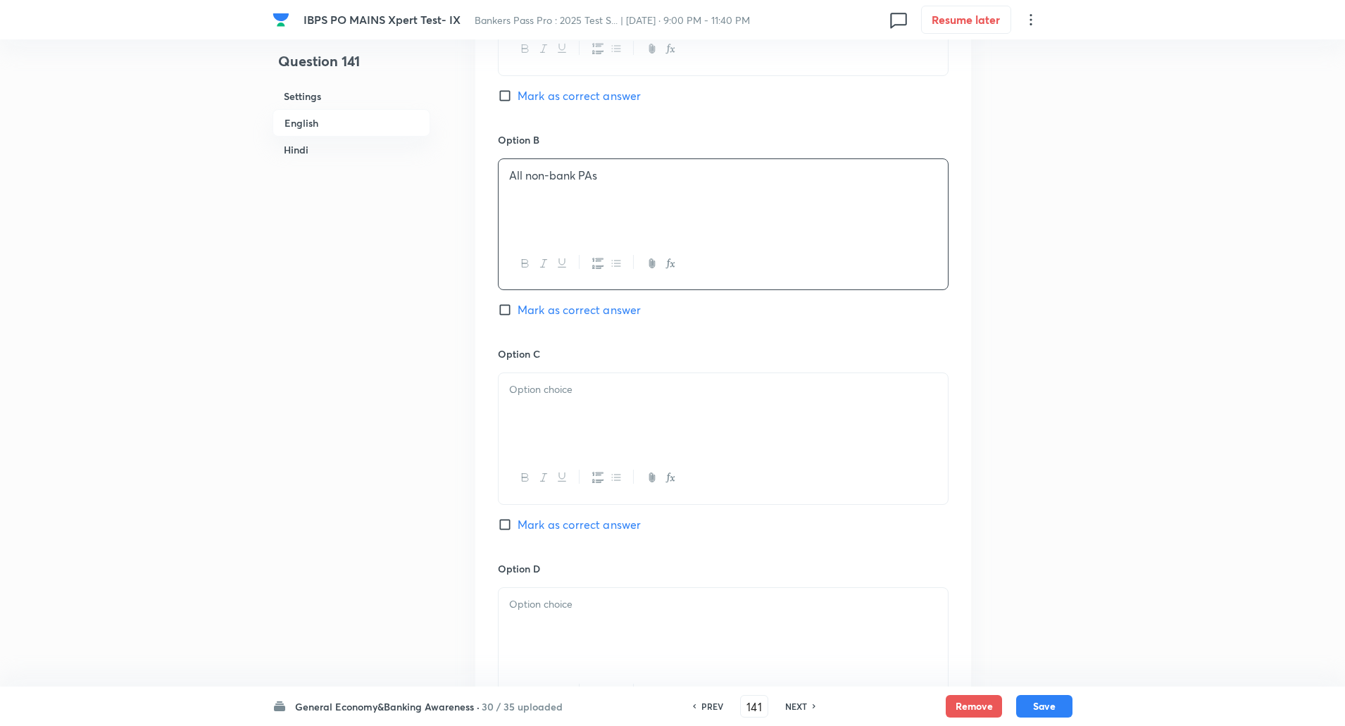
scroll to position [789, 0]
click at [525, 374] on div at bounding box center [723, 412] width 449 height 79
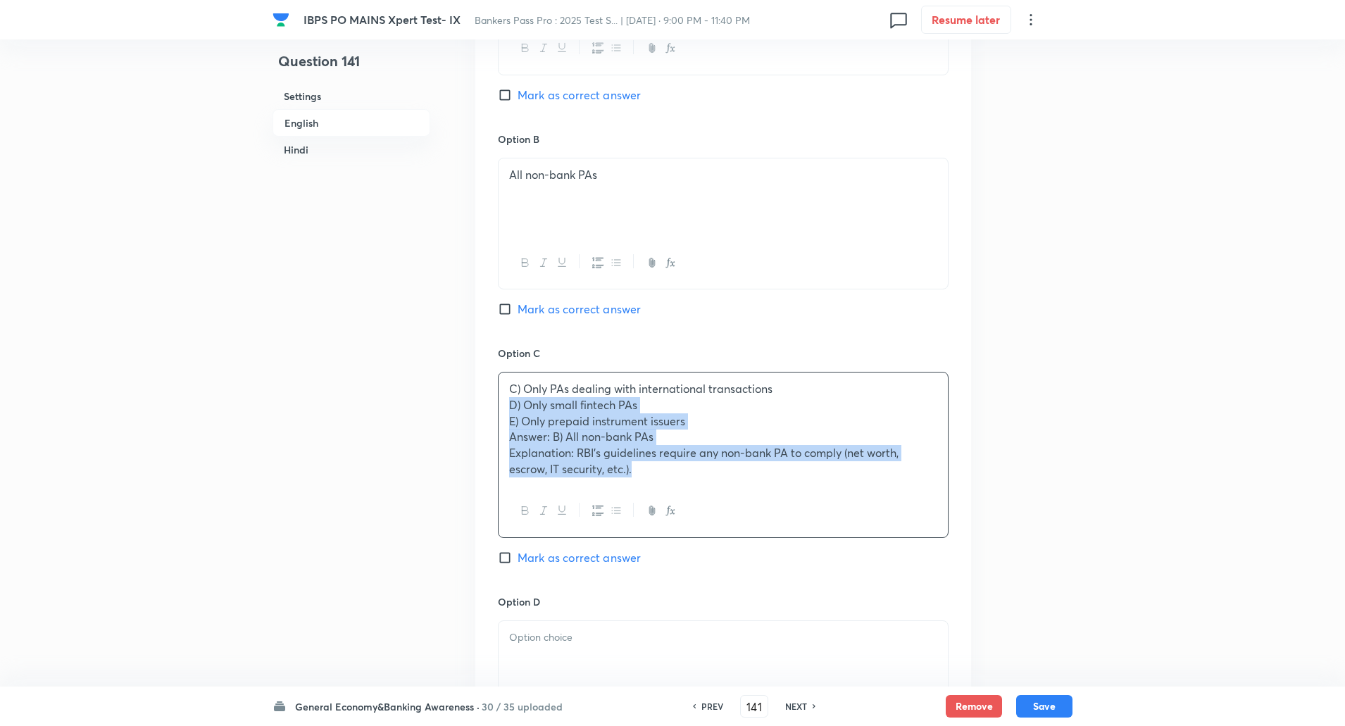
drag, startPoint x: 509, startPoint y: 404, endPoint x: 759, endPoint y: 568, distance: 299.7
click at [759, 568] on div "Option C C) Only PAs dealing with international transactions D) Only small fint…" at bounding box center [723, 470] width 451 height 249
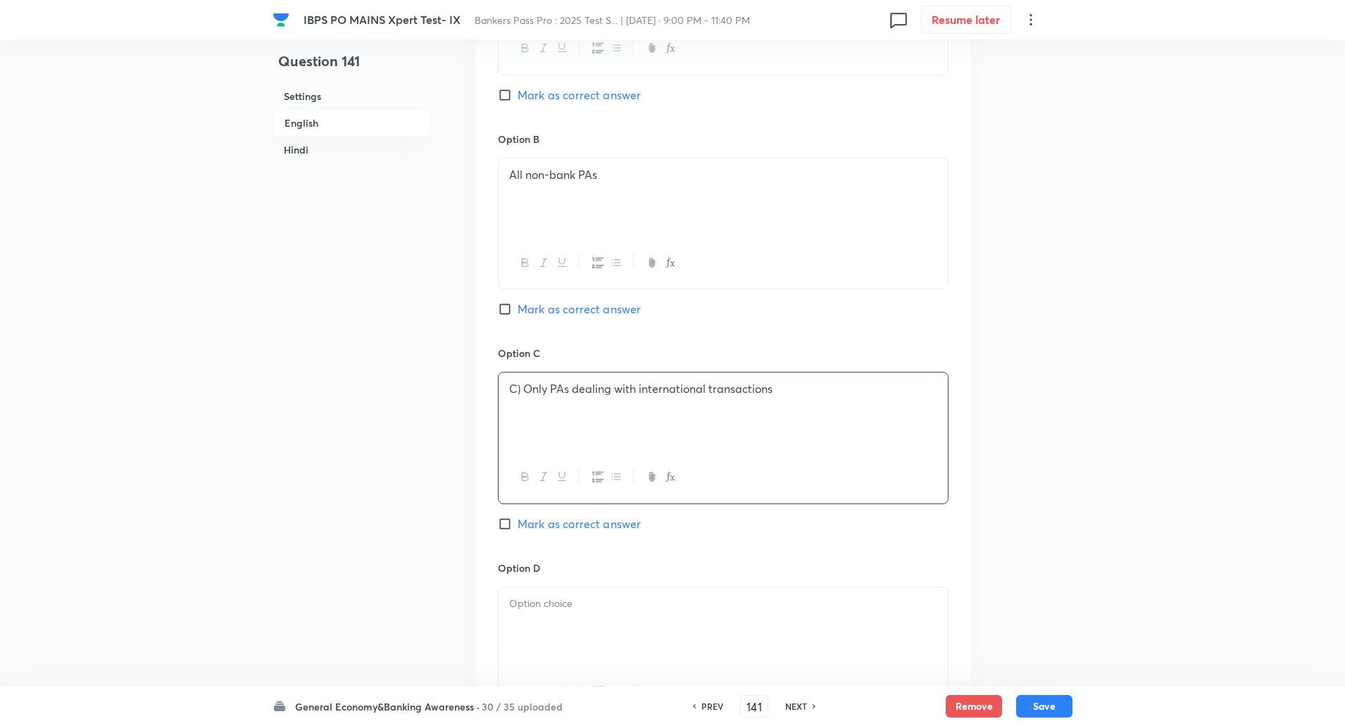
click at [522, 389] on p "C) Only PAs dealing with international transactions" at bounding box center [723, 389] width 428 height 16
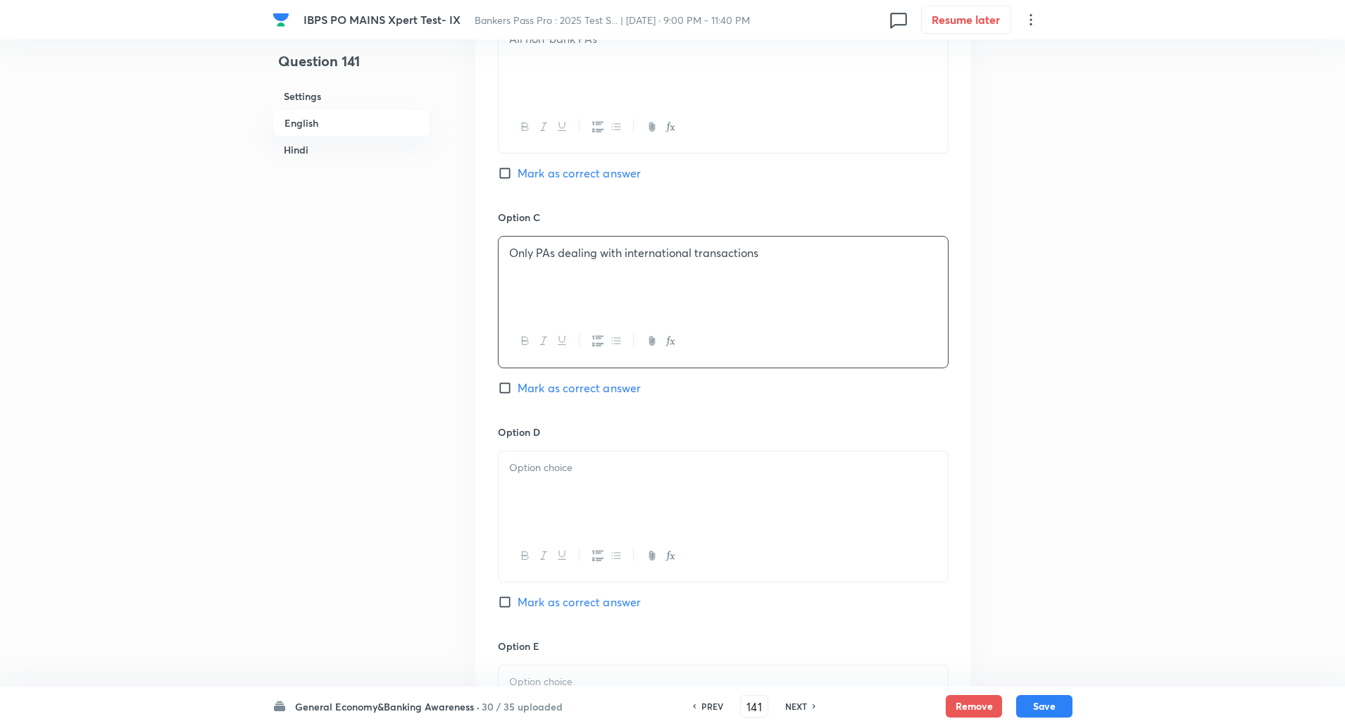
scroll to position [926, 0]
click at [532, 461] on p at bounding box center [723, 467] width 428 height 16
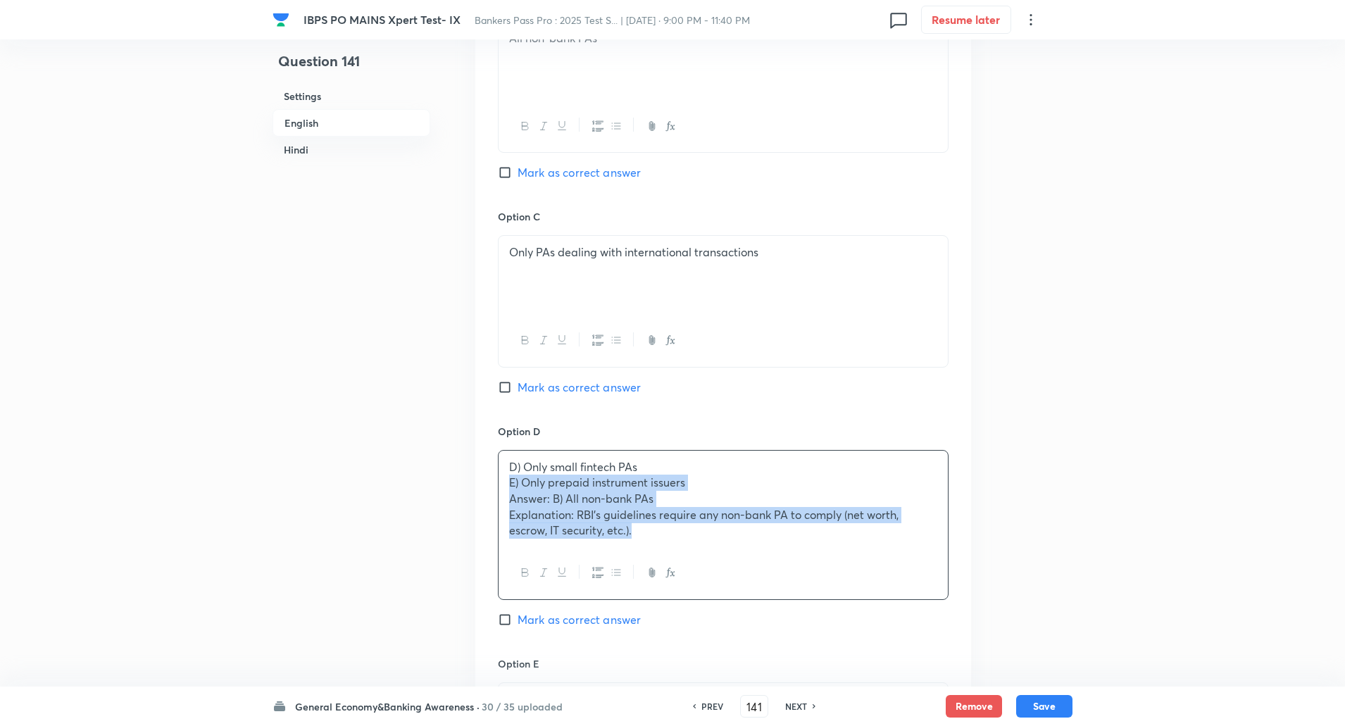
drag, startPoint x: 505, startPoint y: 483, endPoint x: 676, endPoint y: 596, distance: 204.7
click at [676, 596] on div "D) Only small fintech PAs E) Only prepaid instrument issuers Answer: B) All non…" at bounding box center [723, 525] width 451 height 150
click at [508, 168] on input "Mark as correct answer" at bounding box center [508, 173] width 20 height 14
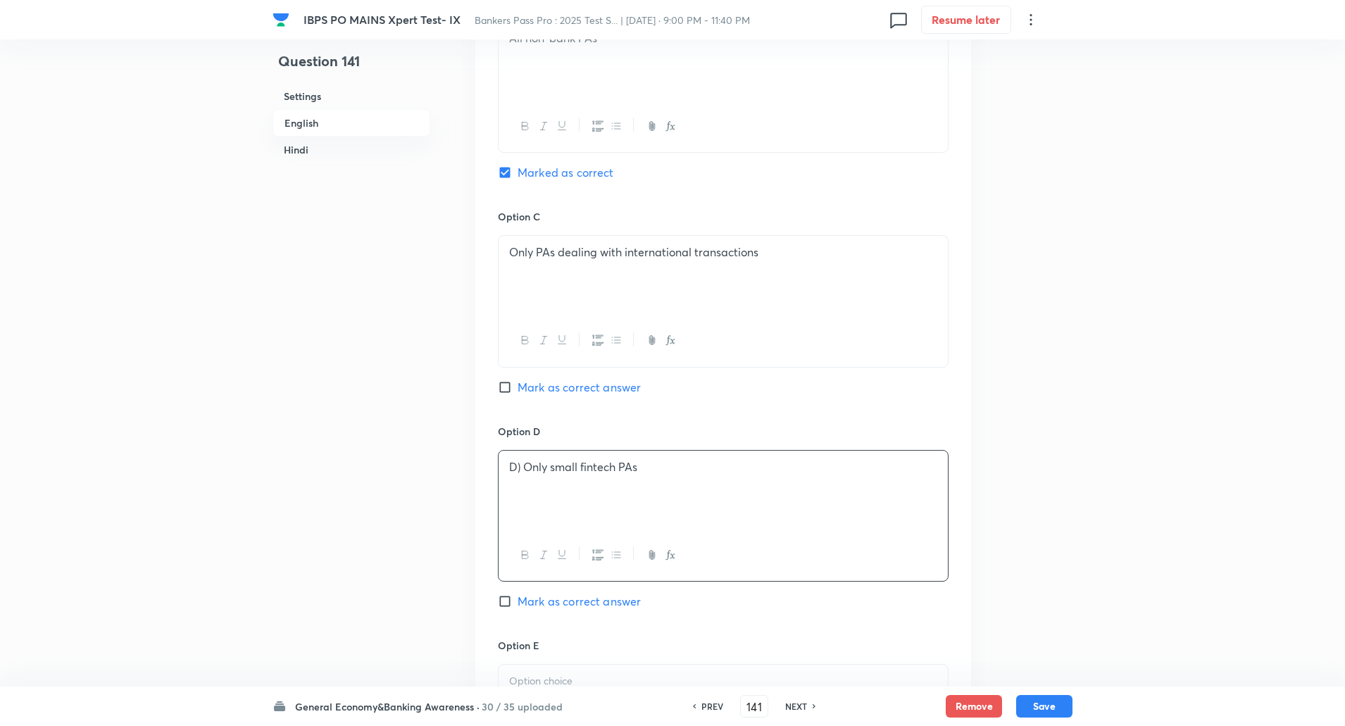
click at [522, 464] on p "D) Only small fintech PAs" at bounding box center [723, 467] width 428 height 16
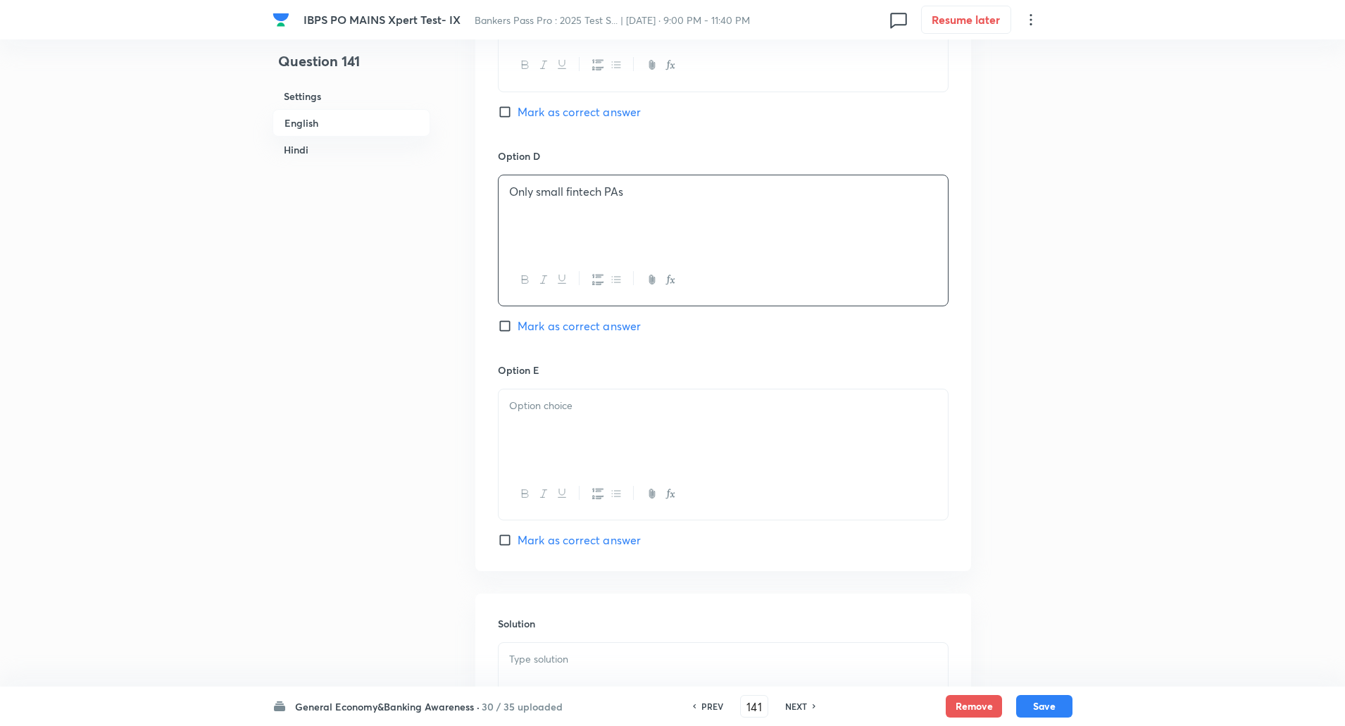
scroll to position [1202, 0]
click at [522, 464] on div at bounding box center [723, 428] width 449 height 79
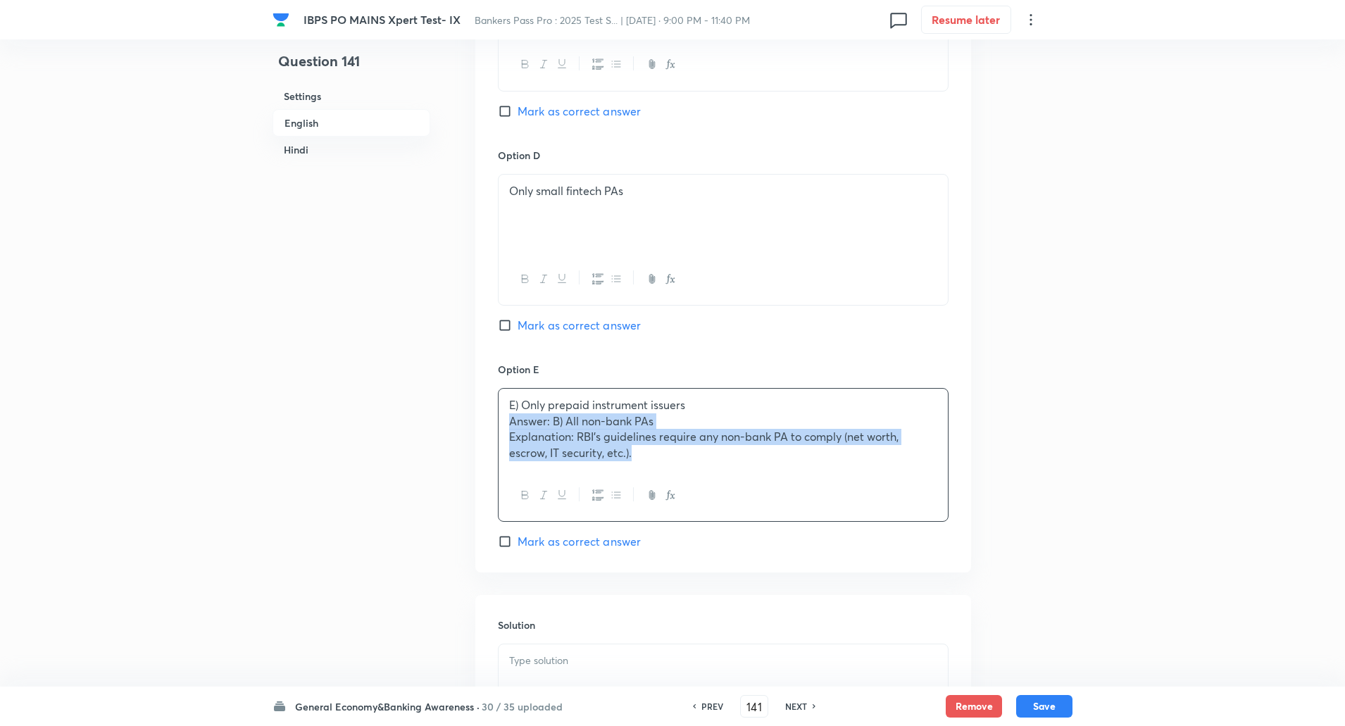
drag, startPoint x: 509, startPoint y: 413, endPoint x: 720, endPoint y: 516, distance: 234.4
click at [720, 516] on div "E) Only prepaid instrument issuers Answer: B) All non-bank PAs Explanation: RBI…" at bounding box center [723, 455] width 451 height 134
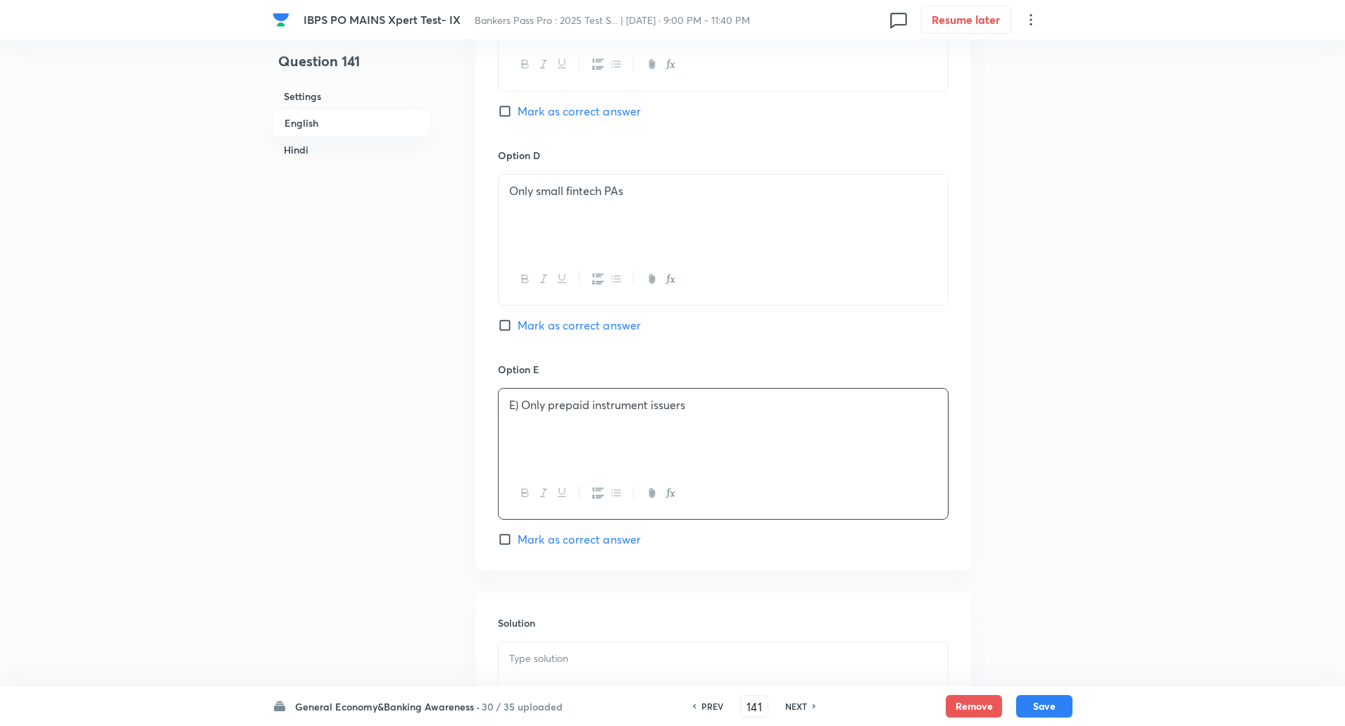
click at [526, 410] on p "E) Only prepaid instrument issuers" at bounding box center [723, 405] width 428 height 16
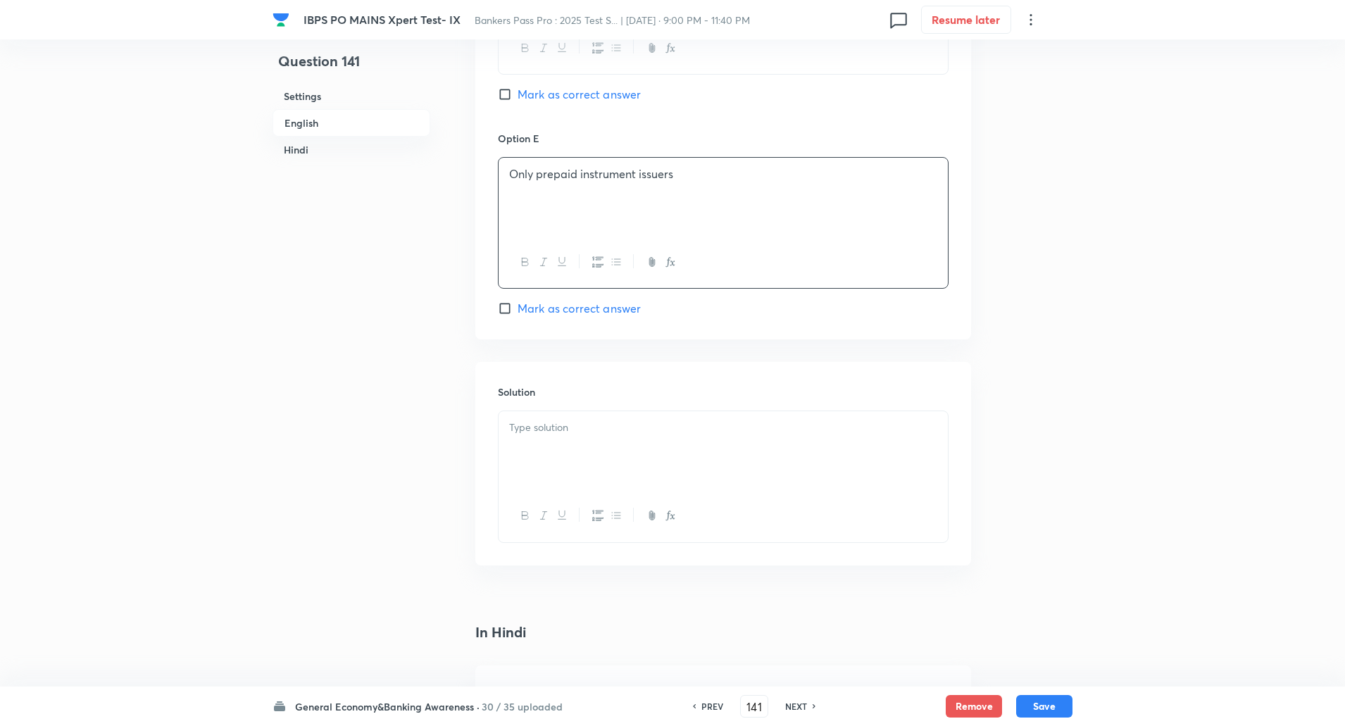
scroll to position [1443, 0]
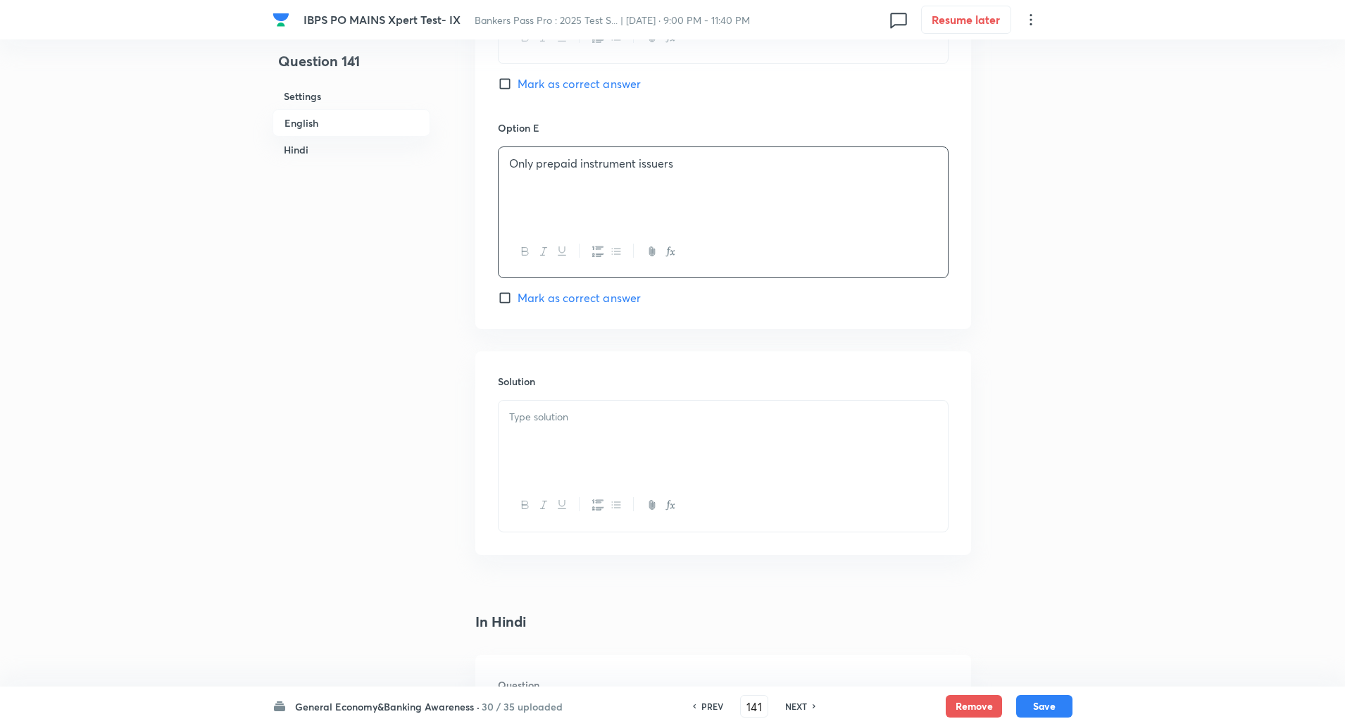
click at [526, 410] on p at bounding box center [723, 417] width 428 height 16
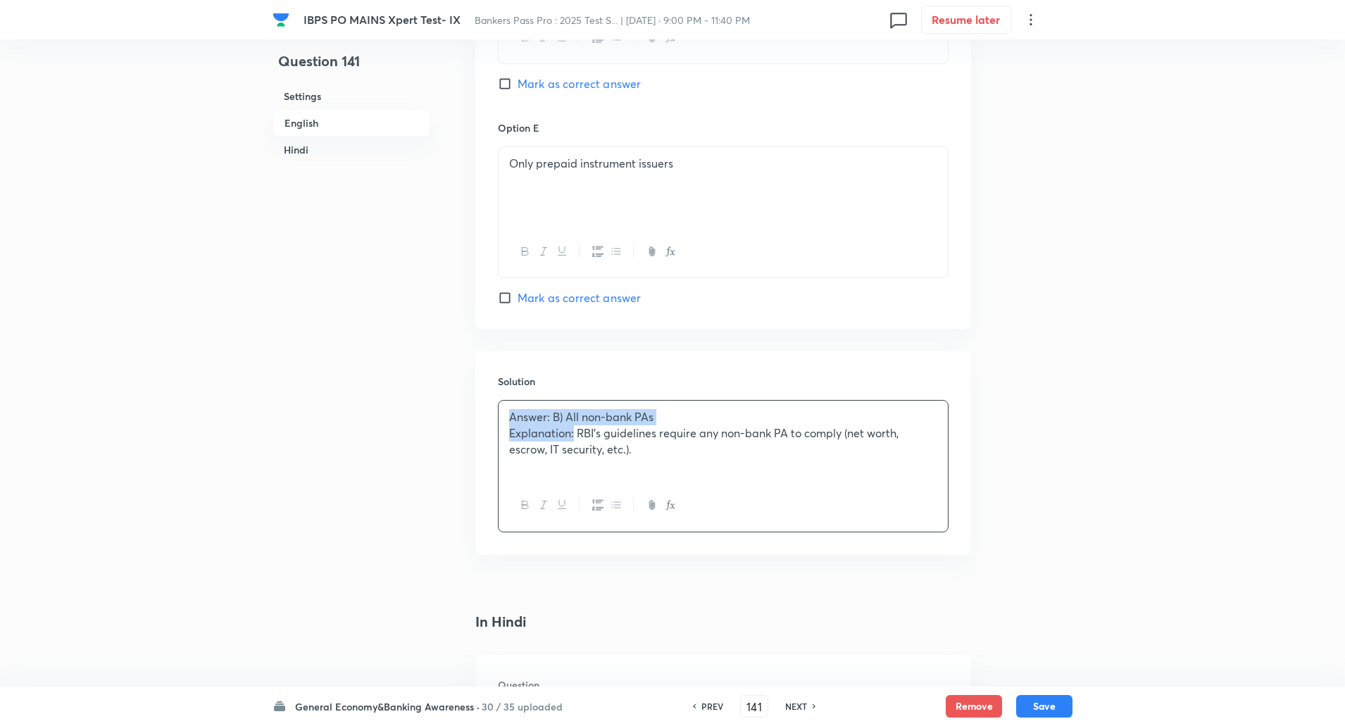
drag, startPoint x: 511, startPoint y: 415, endPoint x: 573, endPoint y: 440, distance: 66.7
click at [573, 440] on div "Answer: B) All non-bank PAs Explanation: RBI’s guidelines require any non-bank …" at bounding box center [723, 440] width 449 height 79
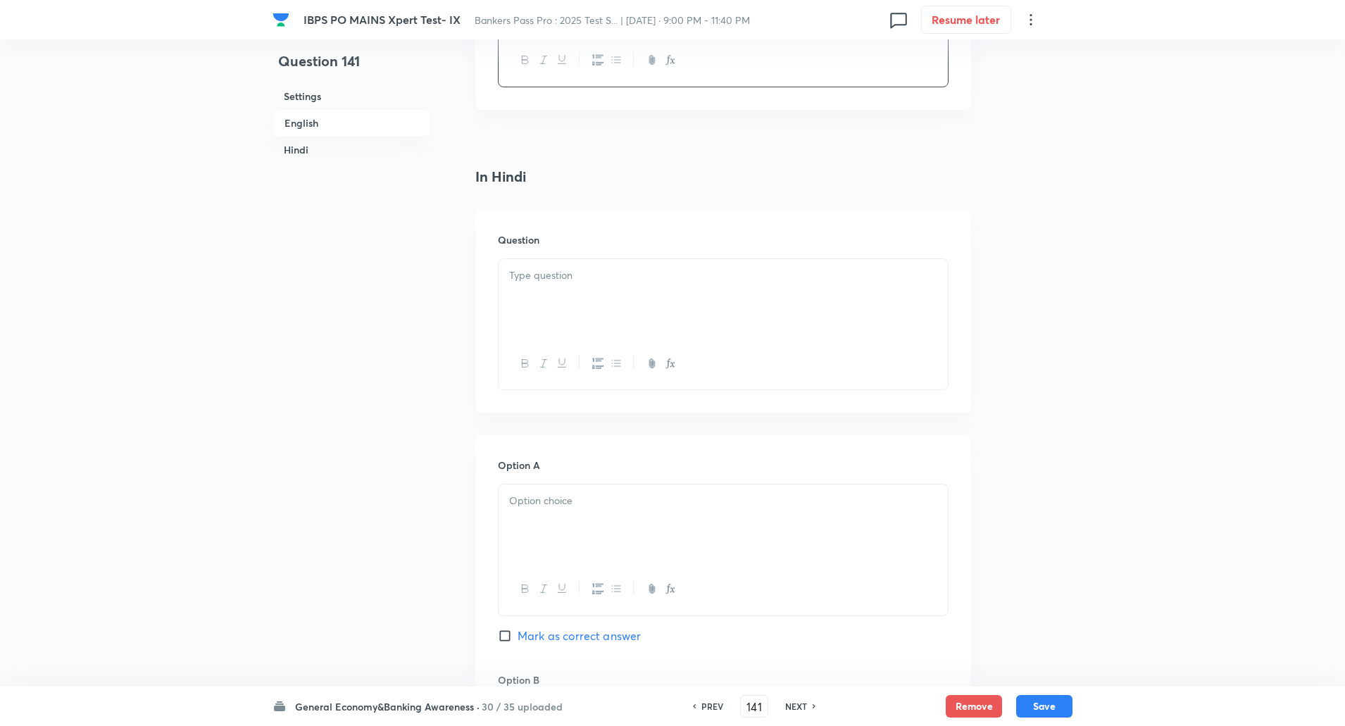
scroll to position [1888, 0]
click at [543, 273] on p at bounding box center [723, 276] width 428 height 16
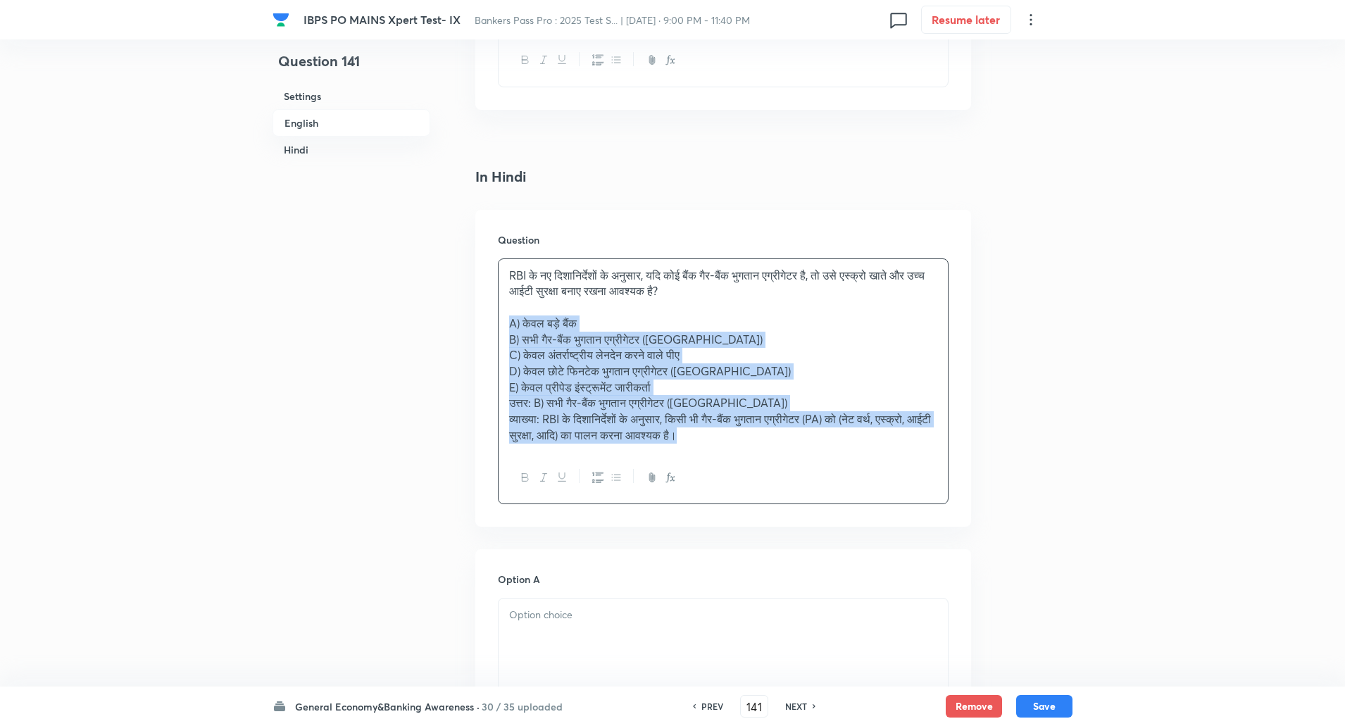
drag, startPoint x: 506, startPoint y: 317, endPoint x: 899, endPoint y: 548, distance: 455.9
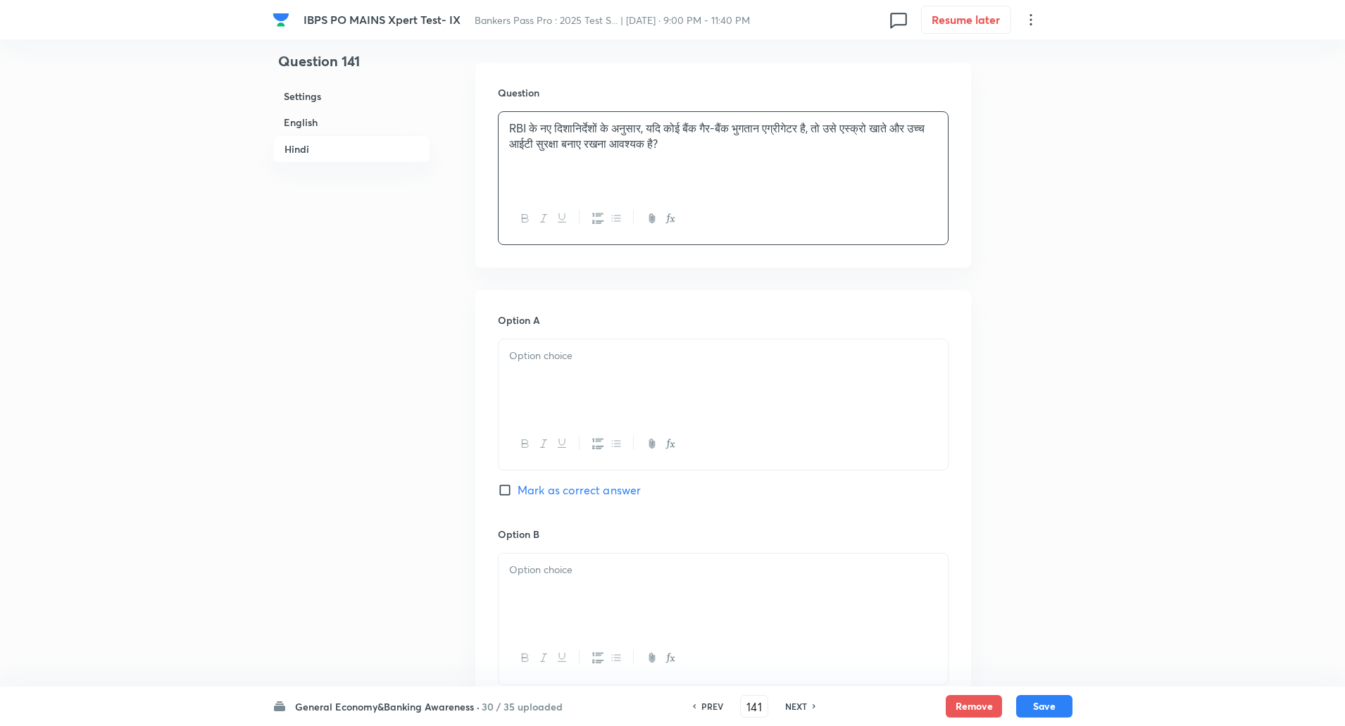
scroll to position [2127, 0]
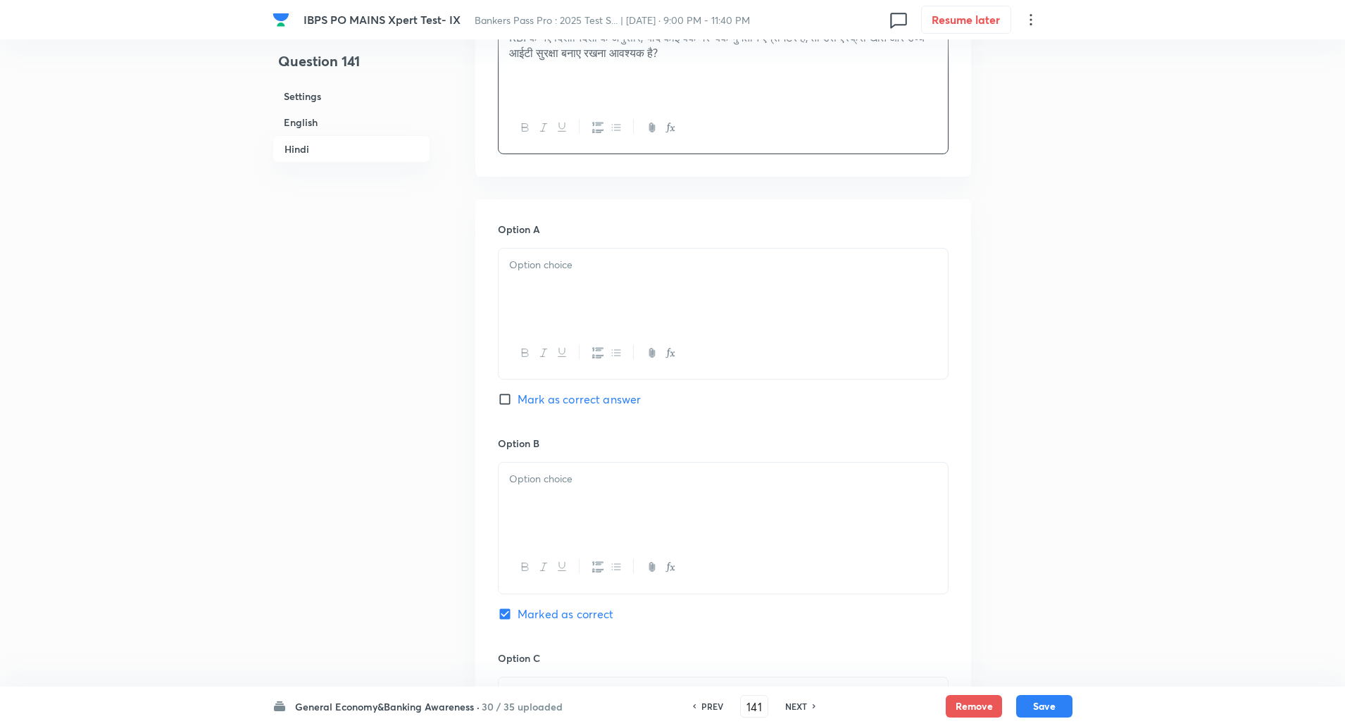
click at [878, 285] on div at bounding box center [723, 288] width 449 height 79
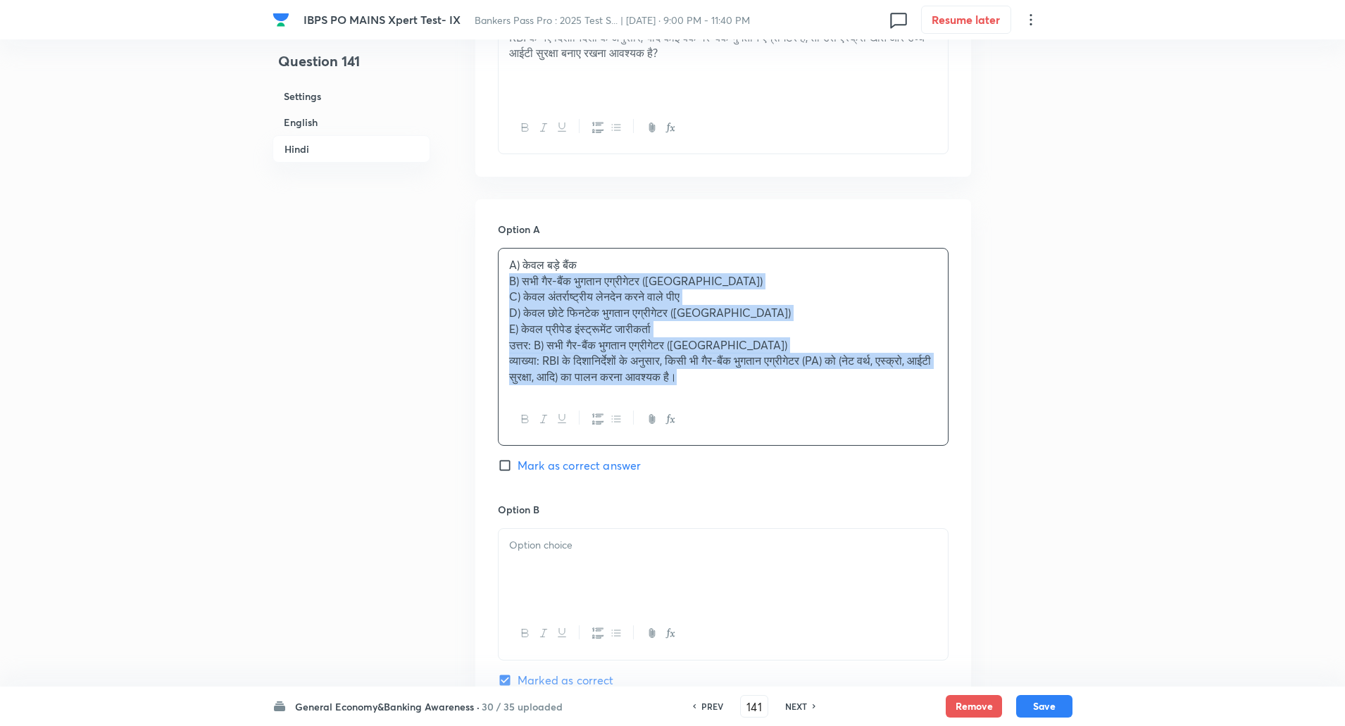
drag, startPoint x: 503, startPoint y: 283, endPoint x: 822, endPoint y: 478, distance: 373.6
click at [822, 478] on div "Option A A) केवल बड़े बैंक B) सभी गैर-बैंक भुगतान एग्रीगेटर (PA) C) केवल अंतर्र…" at bounding box center [723, 362] width 451 height 280
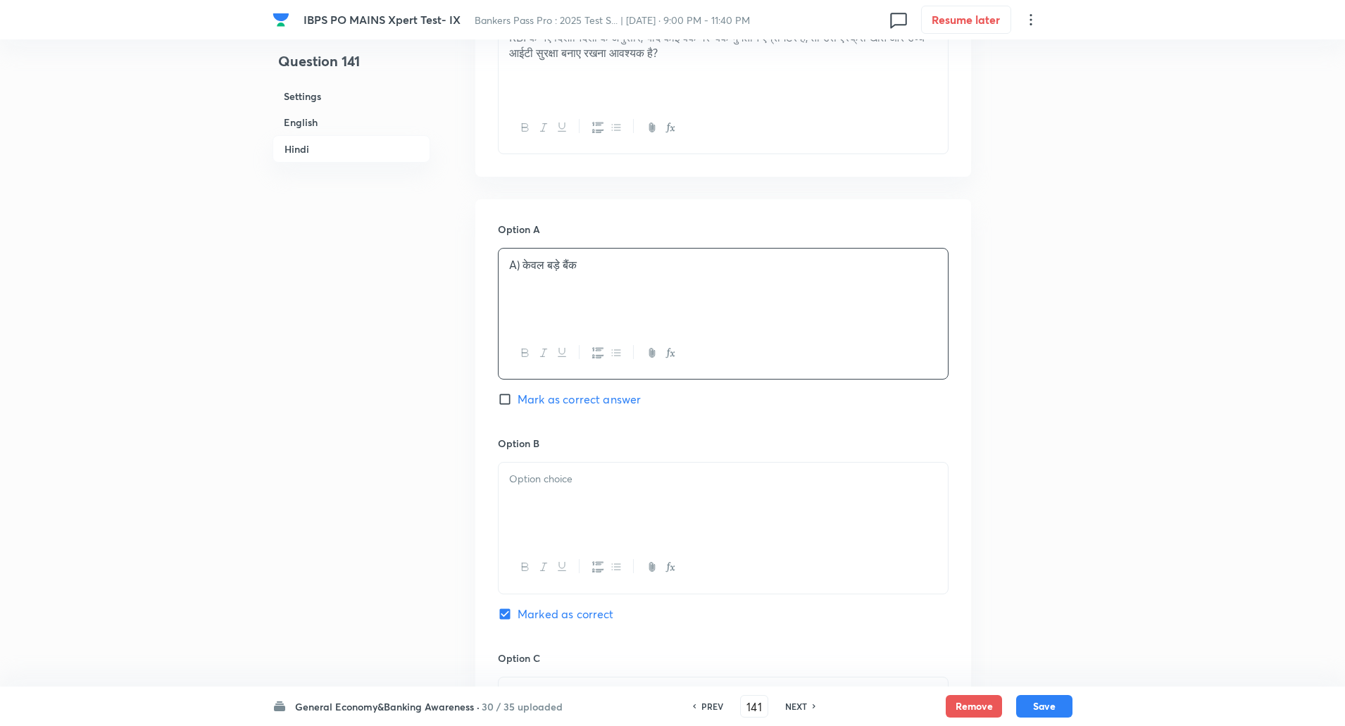
click at [519, 261] on p "A) केवल बड़े बैंक" at bounding box center [723, 265] width 428 height 16
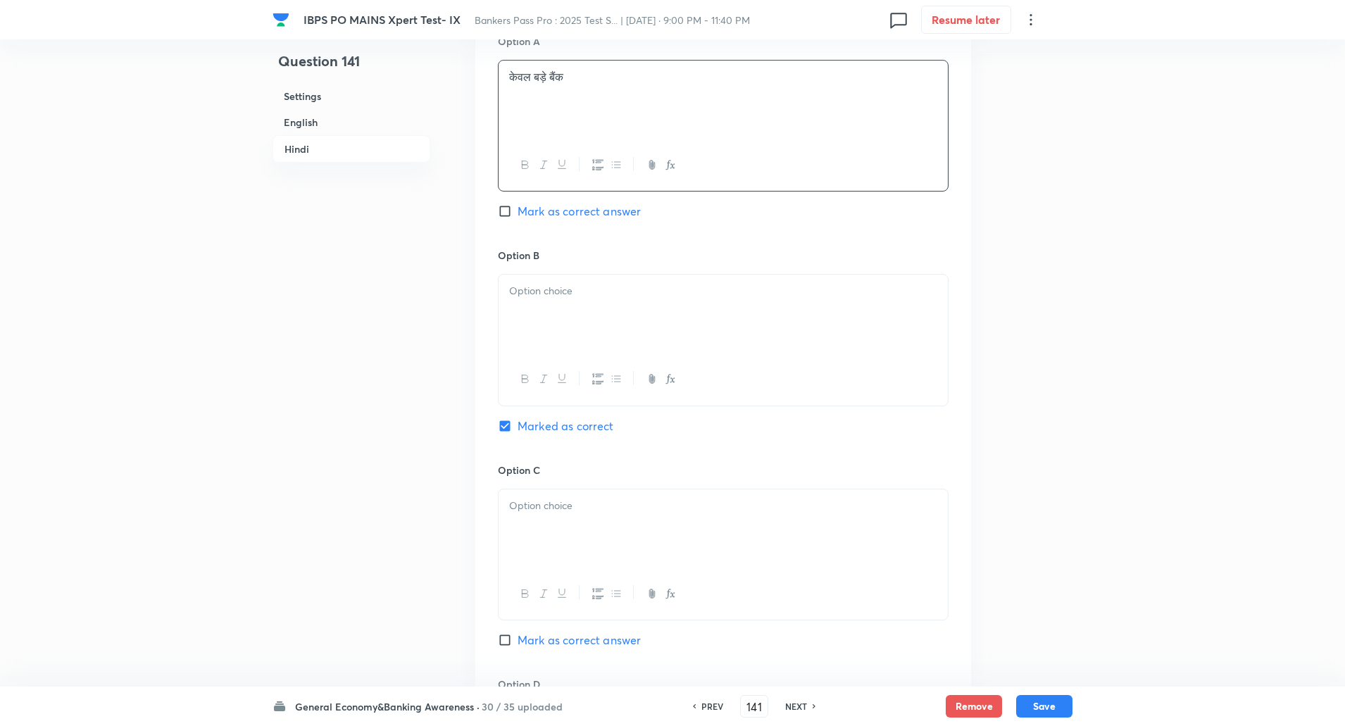
scroll to position [2320, 0]
click at [521, 290] on p at bounding box center [723, 286] width 428 height 16
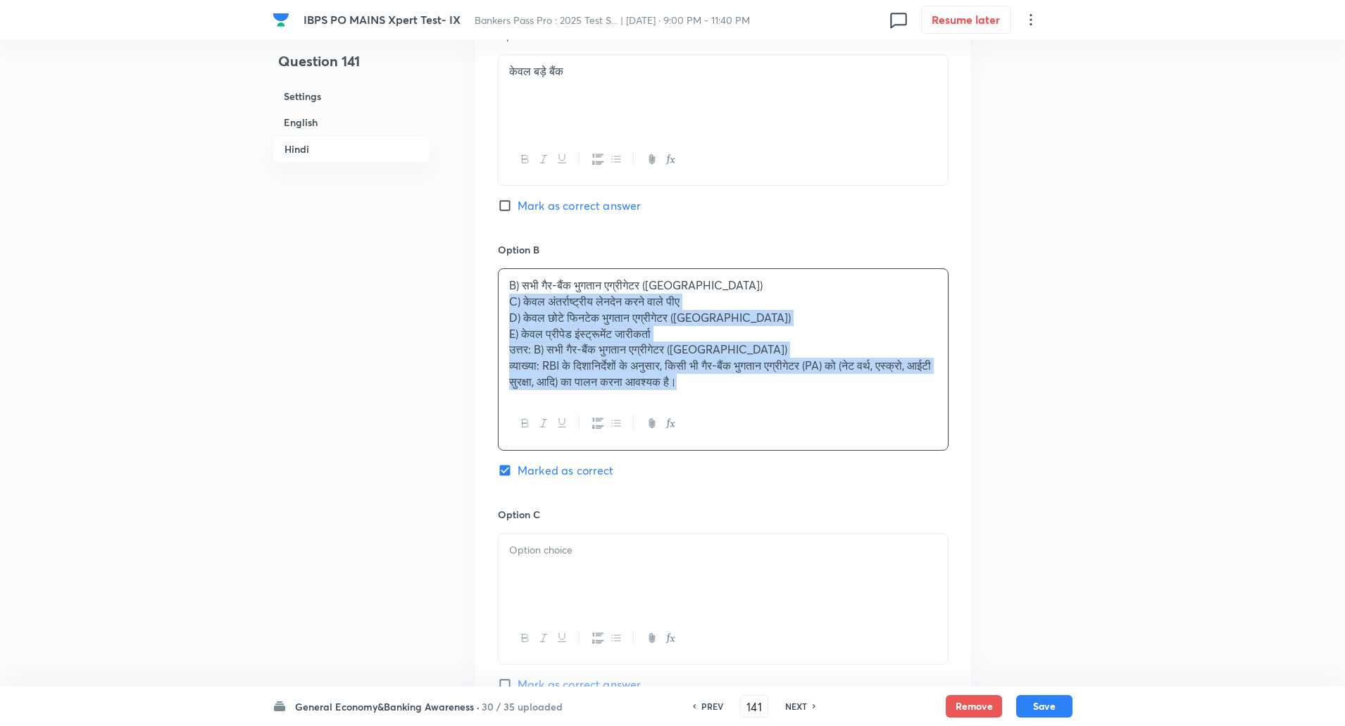
drag, startPoint x: 622, startPoint y: 362, endPoint x: 758, endPoint y: 434, distance: 153.8
click at [758, 434] on div "B) सभी गैर-बैंक भुगतान एग्रीगेटर (PA) C) केवल अंतर्राष्ट्रीय लेनदेन करने वाले प…" at bounding box center [723, 359] width 451 height 182
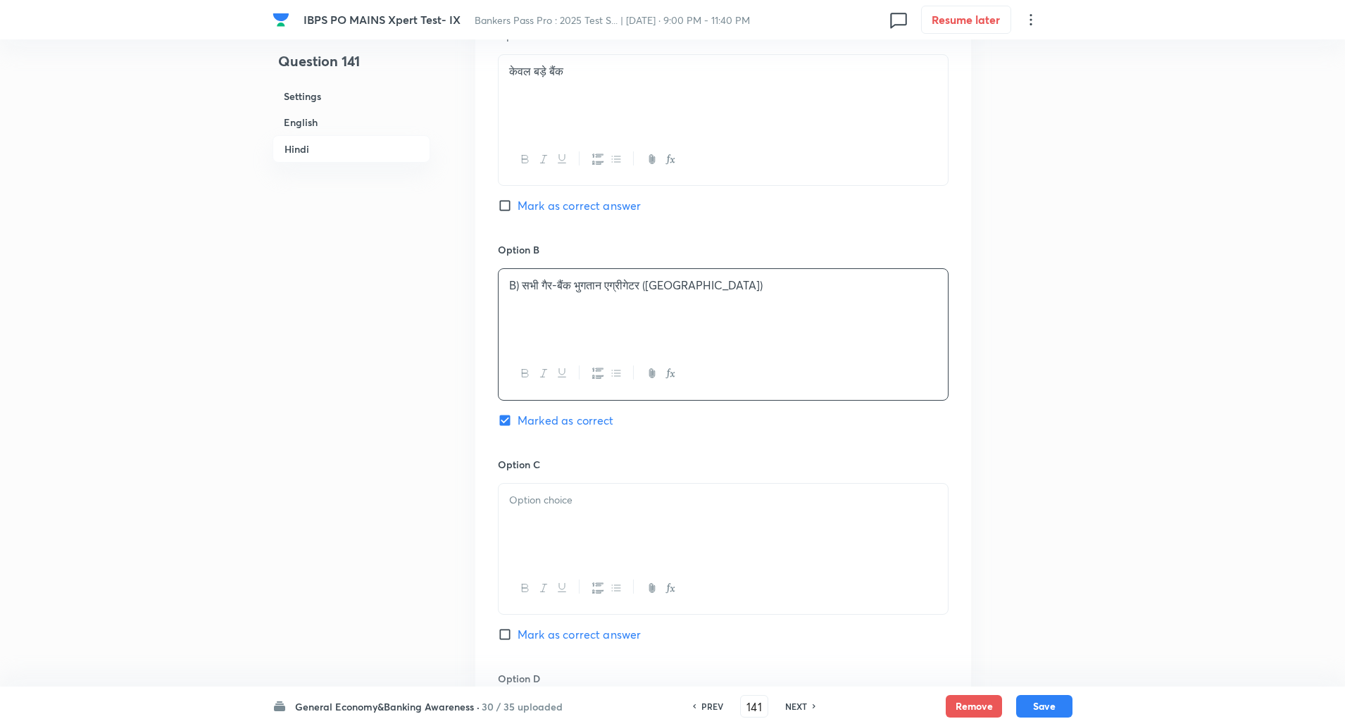
click at [521, 292] on p "B) सभी गैर-बैंक भुगतान एग्रीगेटर (PA)" at bounding box center [723, 286] width 428 height 16
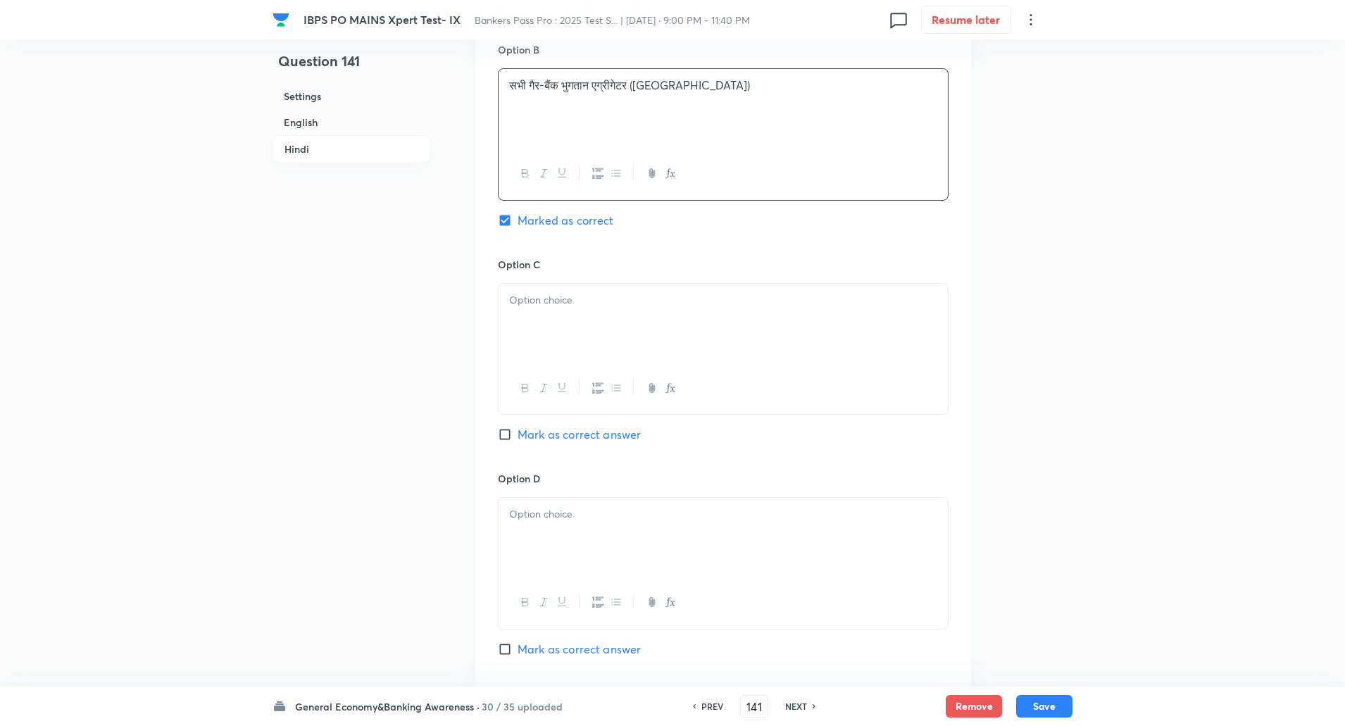
scroll to position [2521, 0]
click at [527, 327] on div at bounding box center [723, 322] width 449 height 79
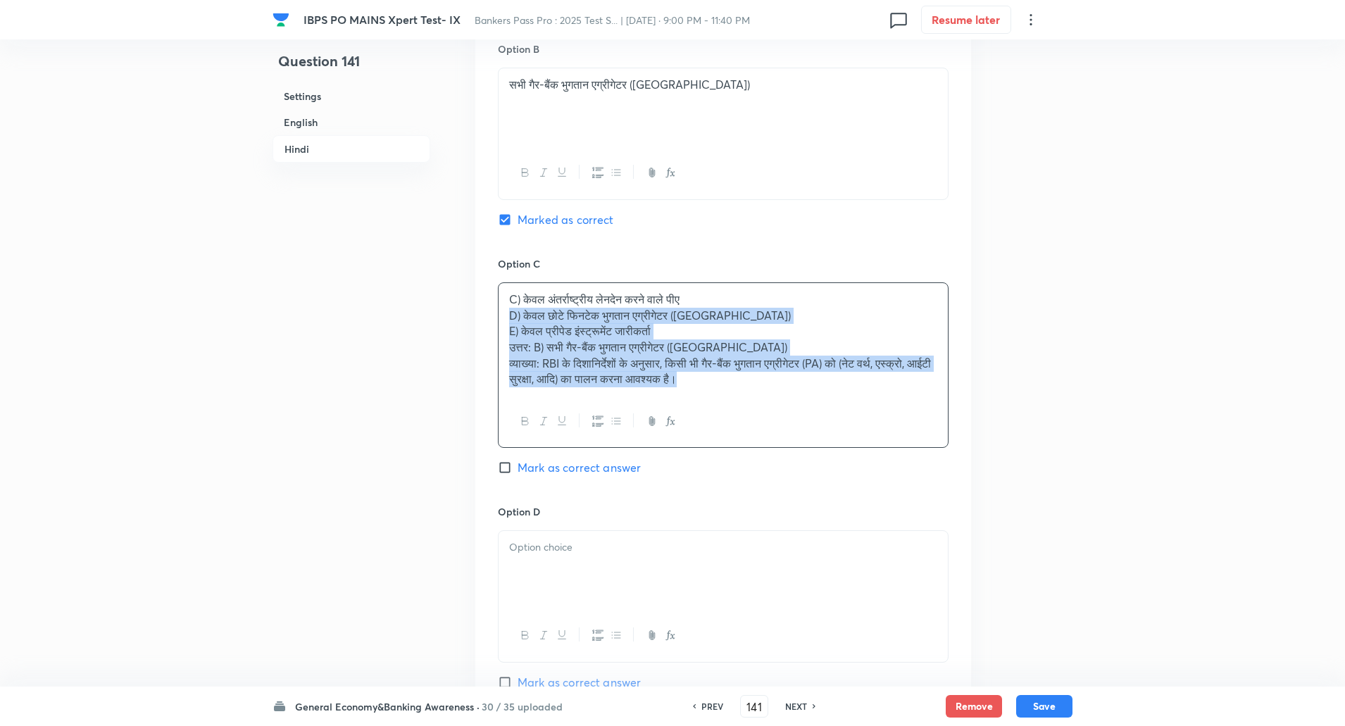
drag, startPoint x: 506, startPoint y: 318, endPoint x: 848, endPoint y: 452, distance: 366.9
click at [848, 452] on div "Option C C) केवल अंतर्राष्ट्रीय लेनदेन करने वाले पीए D) केवल छोटे फिनटेक भुगतान…" at bounding box center [723, 380] width 451 height 249
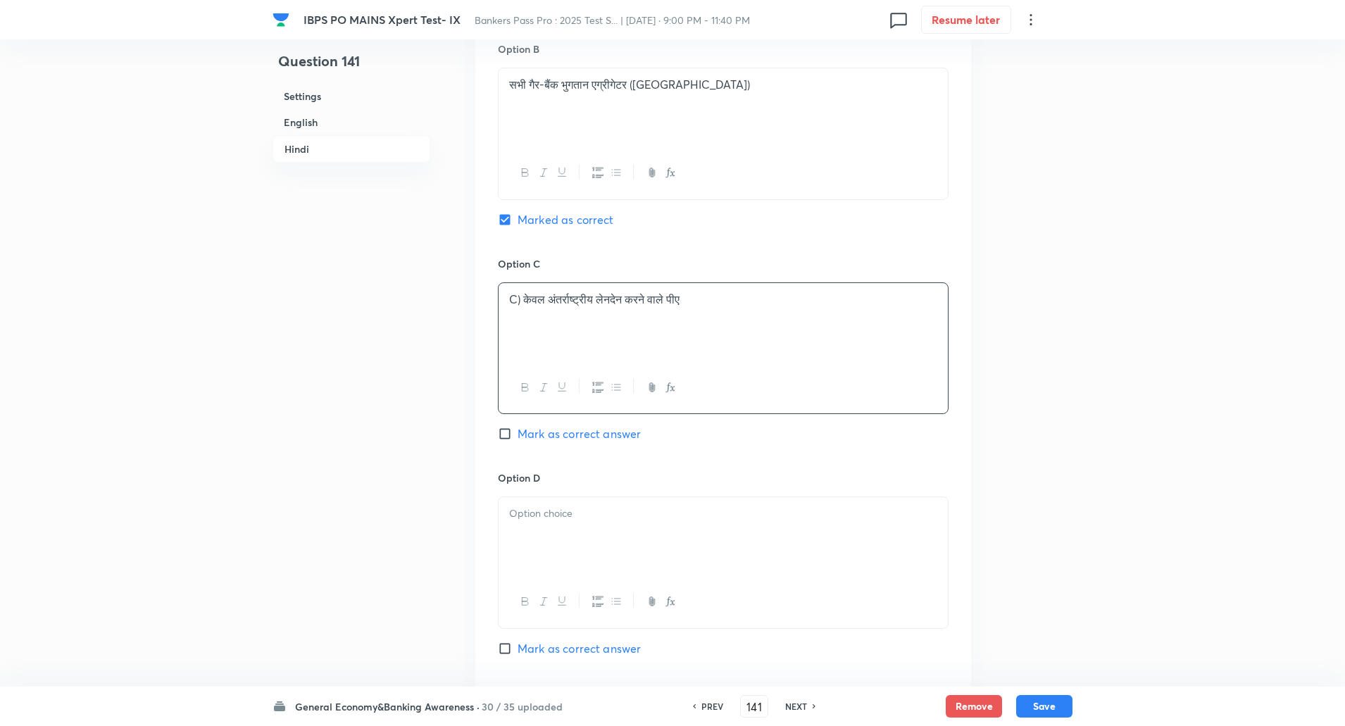
click at [523, 301] on p "C) केवल अंतर्राष्ट्रीय लेनदेन करने वाले पीए" at bounding box center [723, 300] width 428 height 16
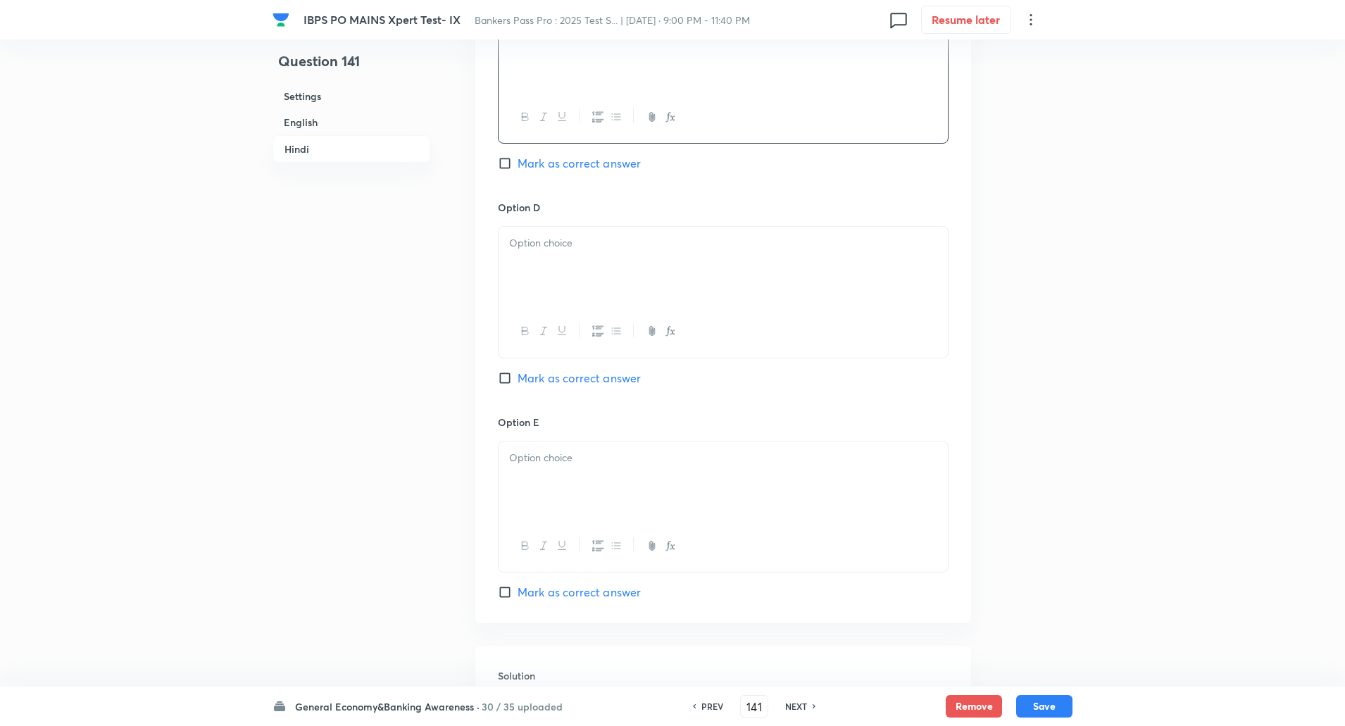
scroll to position [2792, 0]
click at [523, 301] on div at bounding box center [723, 265] width 449 height 79
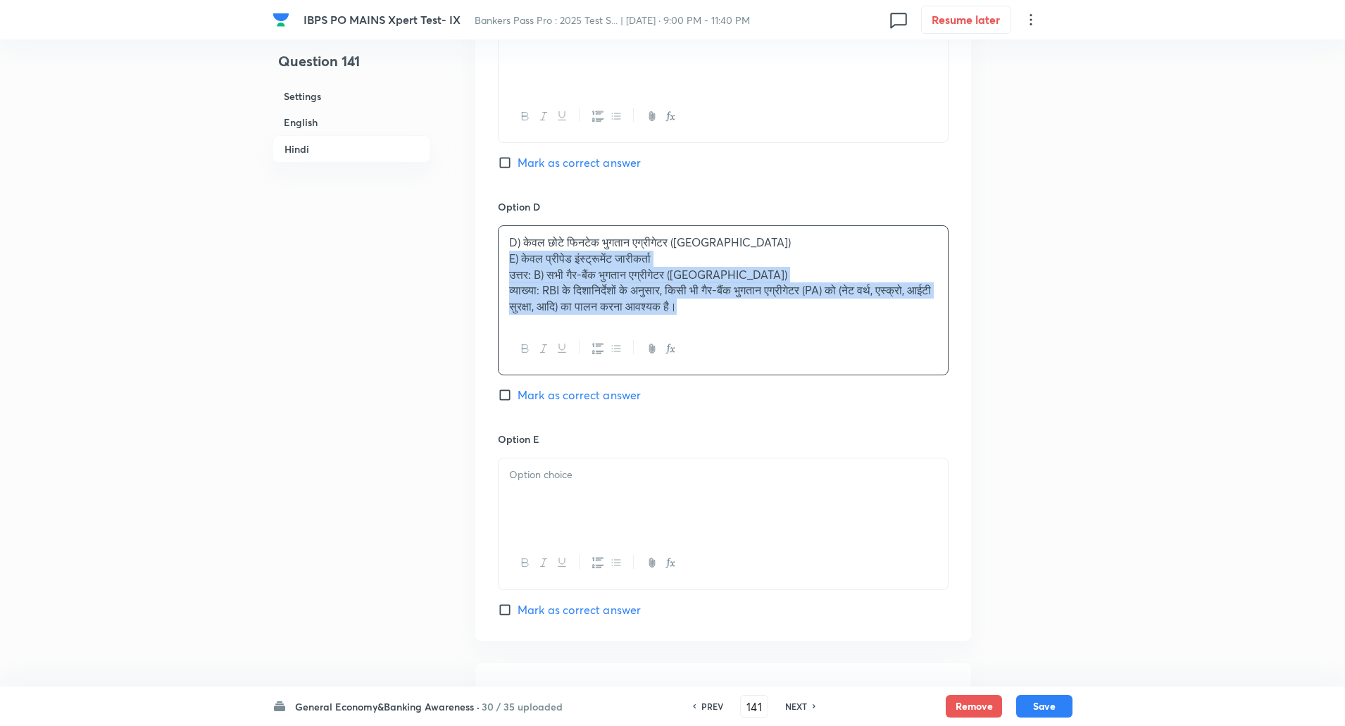
drag, startPoint x: 506, startPoint y: 259, endPoint x: 857, endPoint y: 377, distance: 369.3
click at [857, 377] on div "Option D D) केवल छोटे फिनटेक भुगतान एग्रीगेटर (PA) E) केवल प्रीपेड इंस्ट्रूमेंट…" at bounding box center [723, 315] width 451 height 232
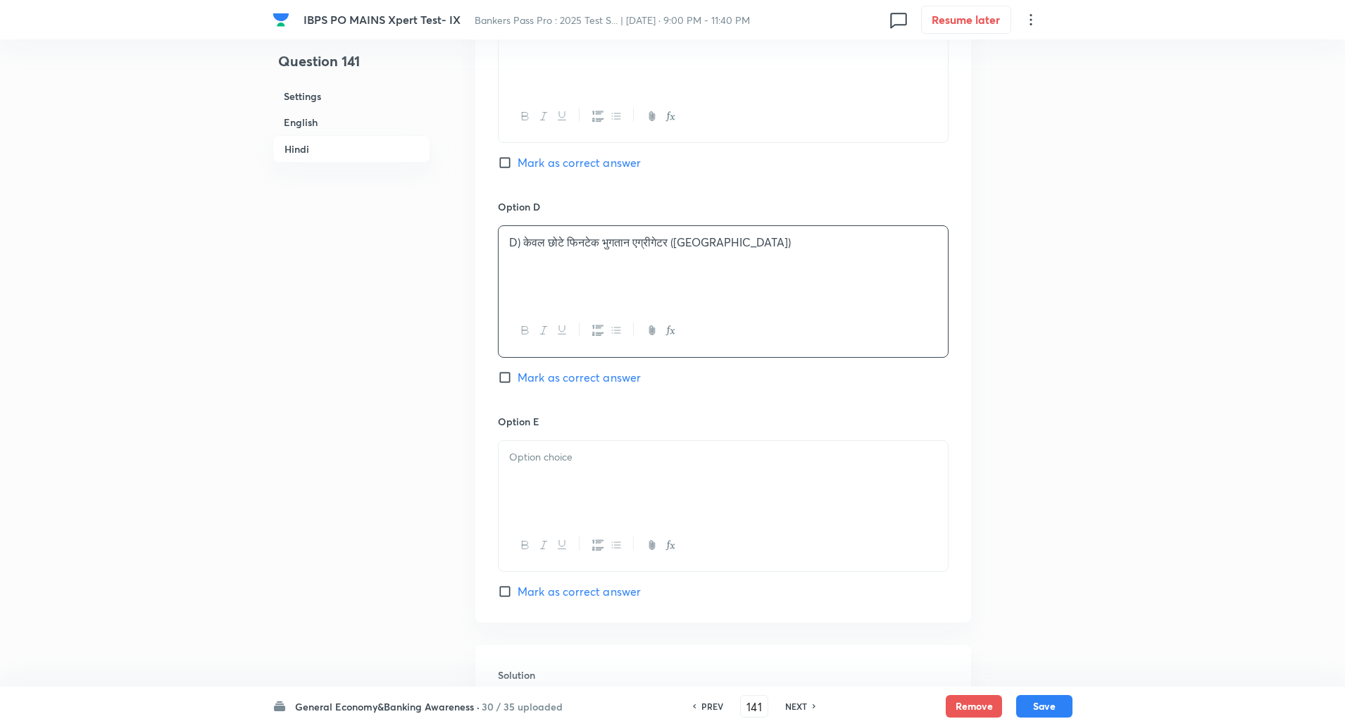
click at [521, 242] on p "D) केवल छोटे फिनटेक भुगतान एग्रीगेटर (PA)" at bounding box center [723, 243] width 428 height 16
click at [554, 471] on div at bounding box center [723, 480] width 449 height 79
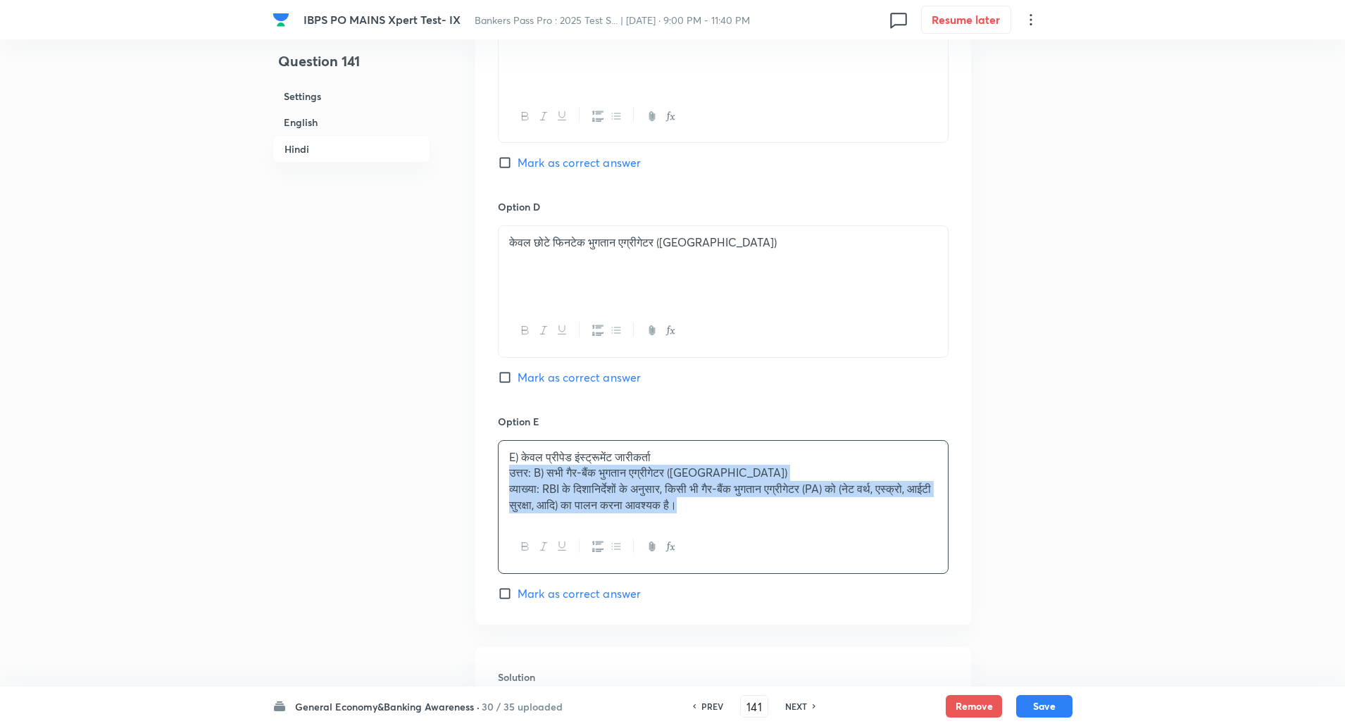
drag, startPoint x: 508, startPoint y: 468, endPoint x: 777, endPoint y: 532, distance: 276.4
click at [777, 532] on div "E) केवल प्रीपेड इंस्ट्रूमेंट जारीकर्ता उत्तर: B) सभी गैर-बैंक भुगतान एग्रीगेटर …" at bounding box center [723, 507] width 451 height 134
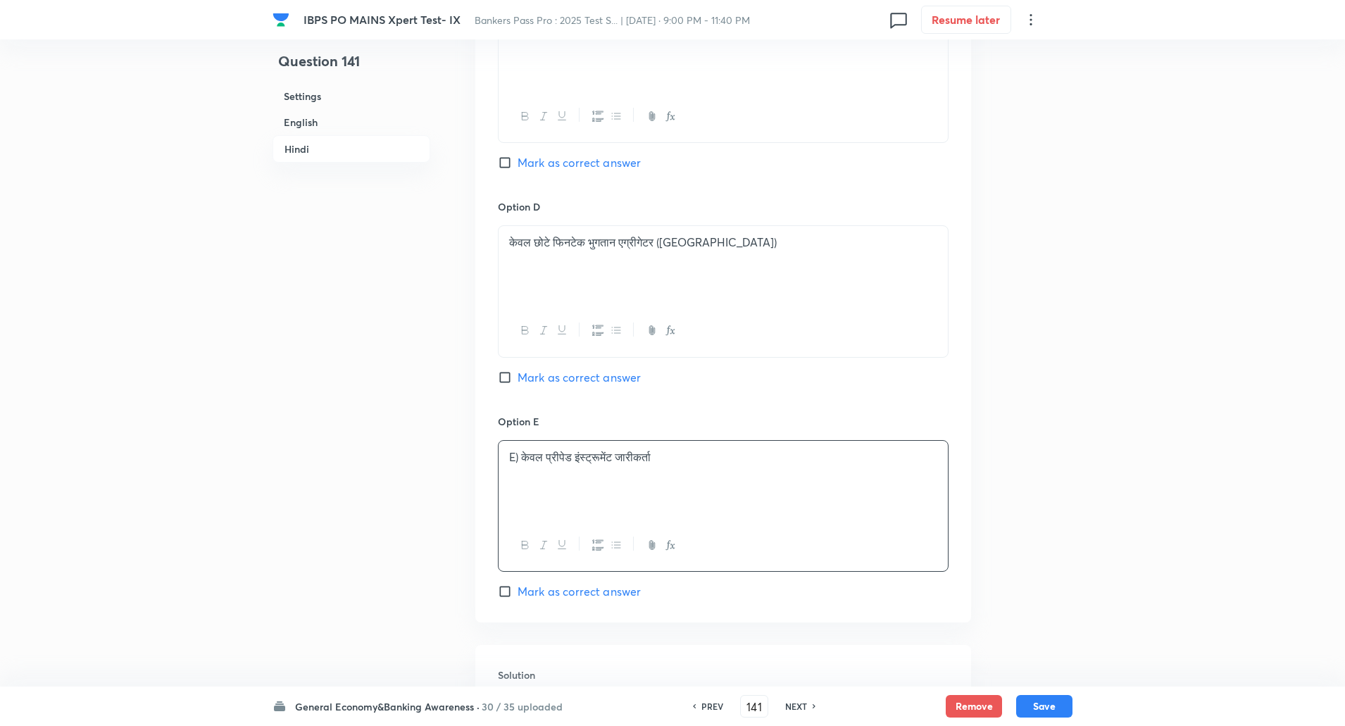
click at [521, 460] on p "E) केवल प्रीपेड इंस्ट्रूमेंट जारीकर्ता" at bounding box center [723, 457] width 428 height 16
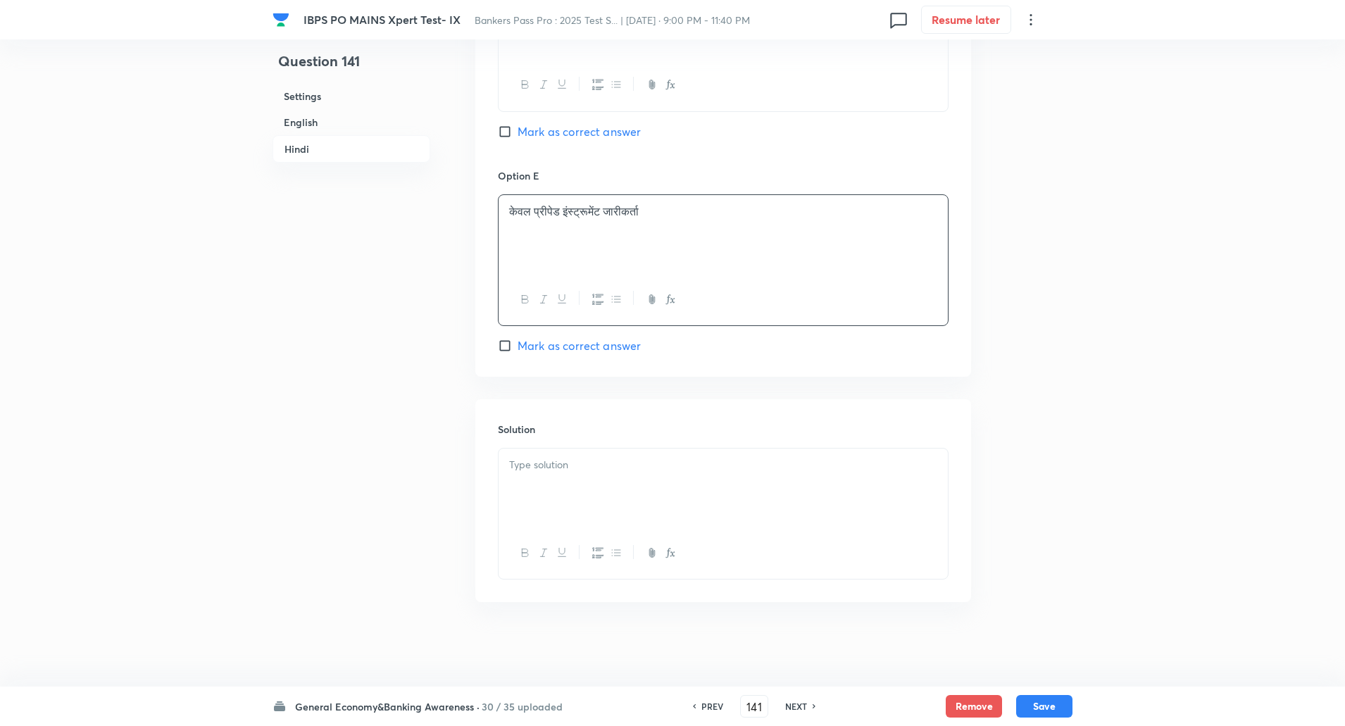
click at [521, 460] on p at bounding box center [723, 465] width 428 height 16
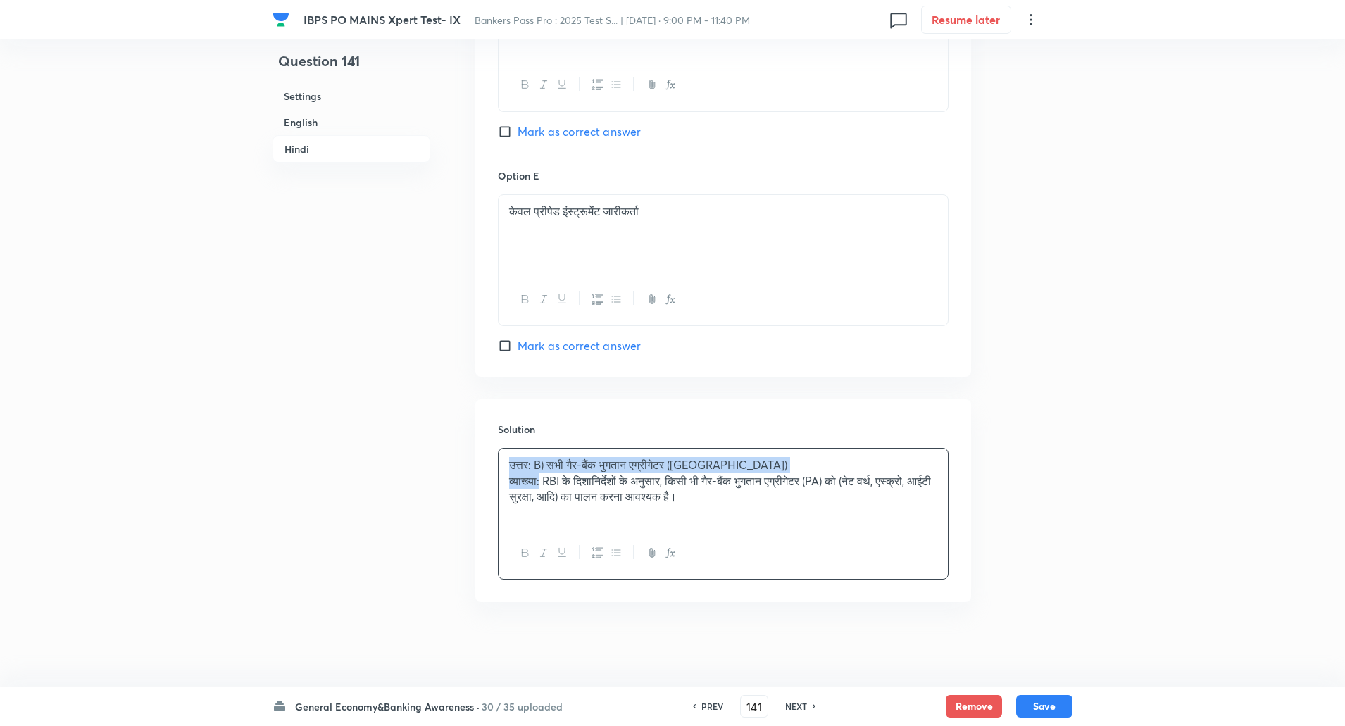
drag, startPoint x: 504, startPoint y: 463, endPoint x: 543, endPoint y: 483, distance: 43.5
click at [543, 483] on div "उत्तर: B) सभी गैर-बैंक भुगतान एग्रीगेटर (PA) व्याख्या: RBI के दिशानिर्देशों के …" at bounding box center [723, 488] width 449 height 79
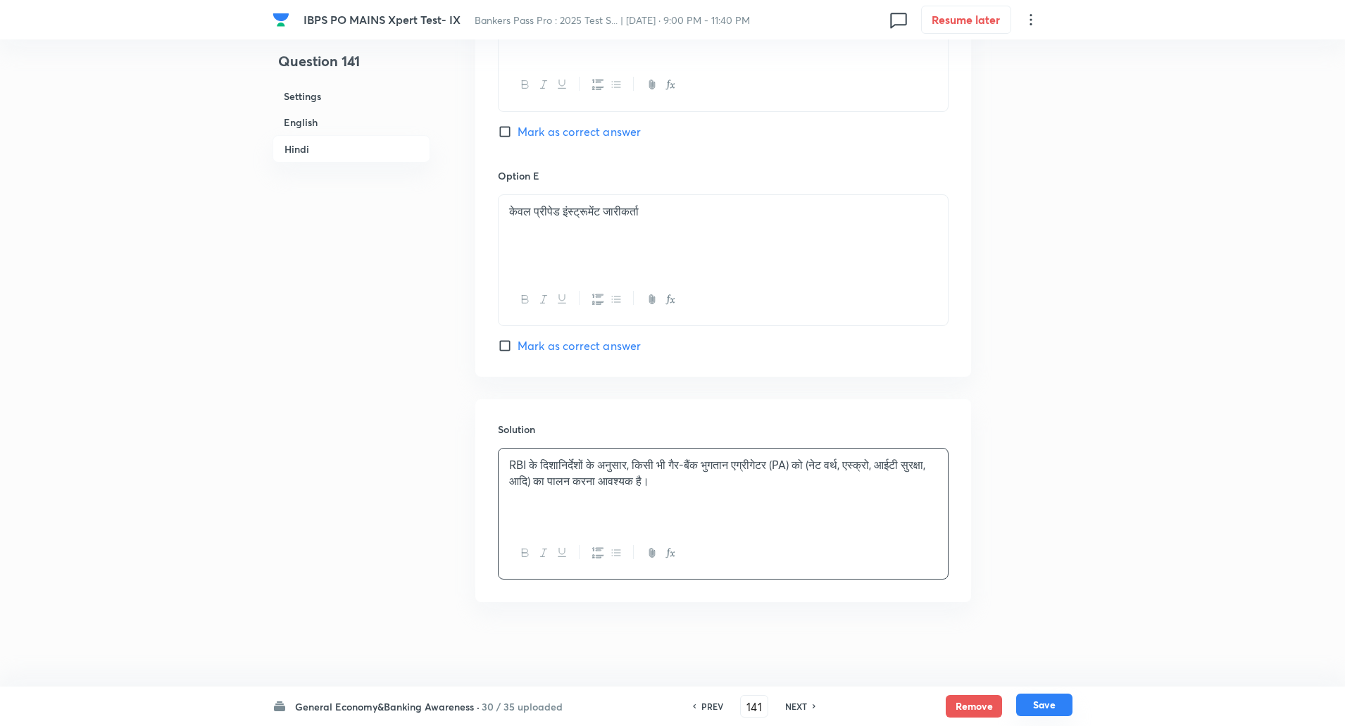
click at [1047, 706] on button "Save" at bounding box center [1044, 705] width 56 height 23
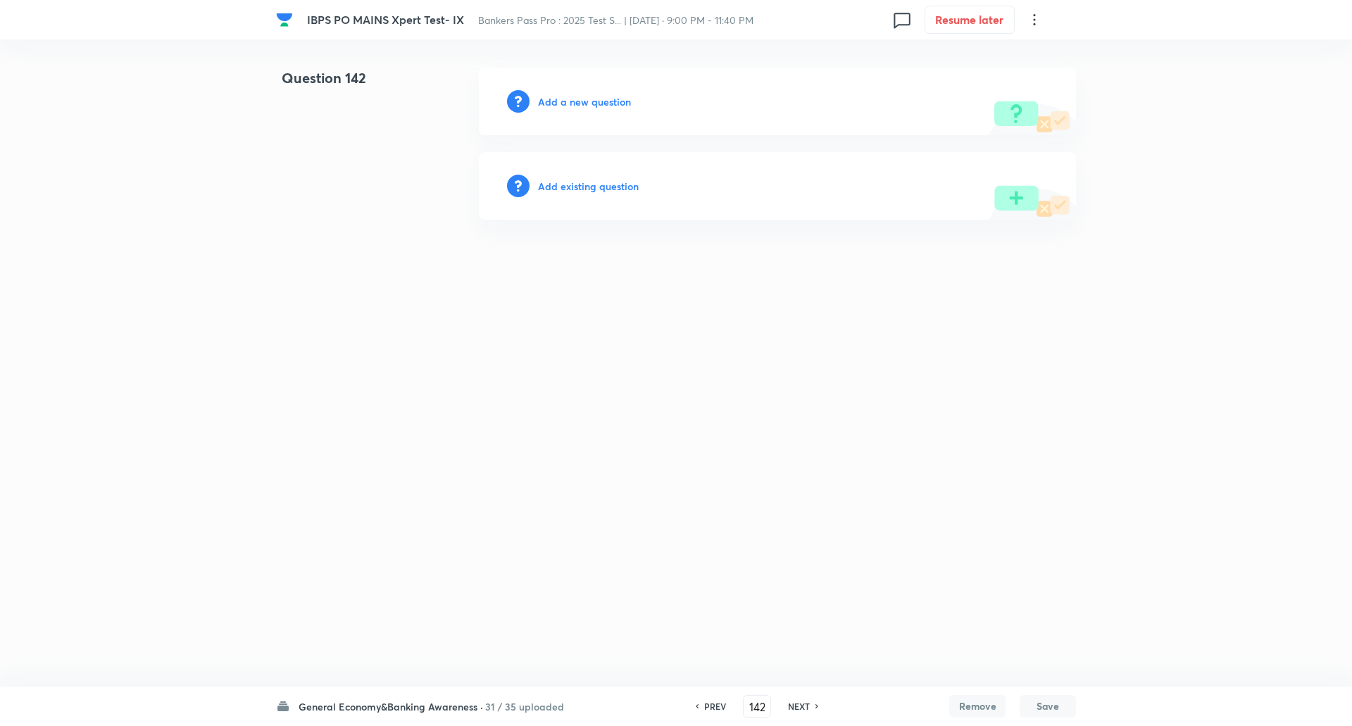
click at [595, 106] on h6 "Add a new question" at bounding box center [584, 101] width 93 height 15
click at [595, 106] on h6 "Choose a question type" at bounding box center [592, 101] width 108 height 15
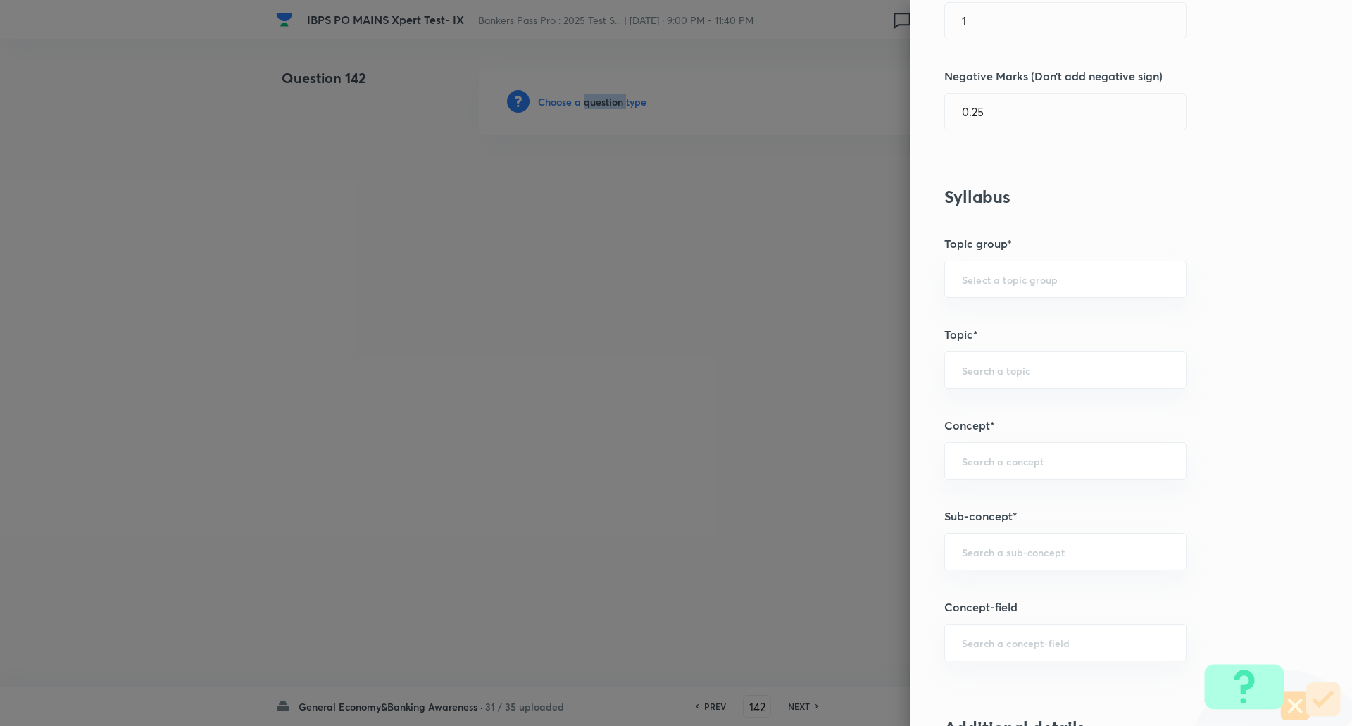
scroll to position [403, 0]
click at [1007, 552] on input "text" at bounding box center [1065, 550] width 207 height 13
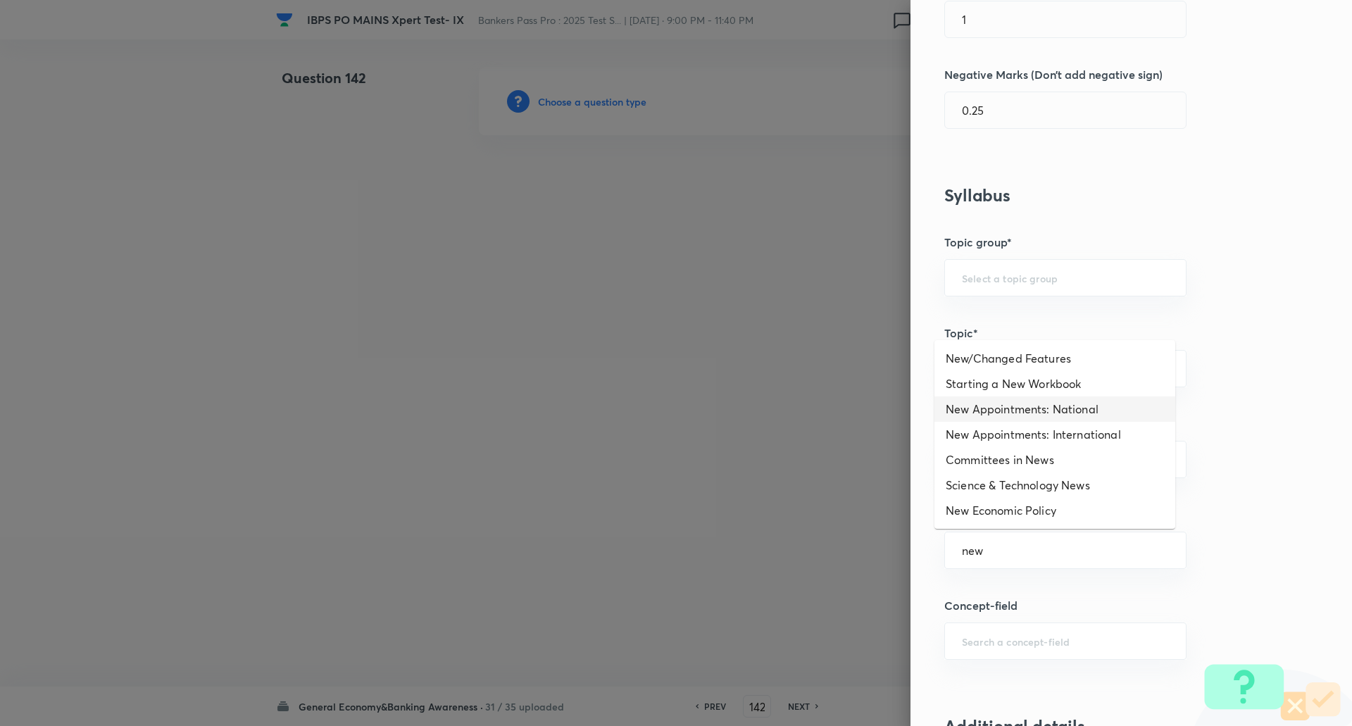
click at [1046, 406] on li "New Appointments: National" at bounding box center [1055, 409] width 241 height 25
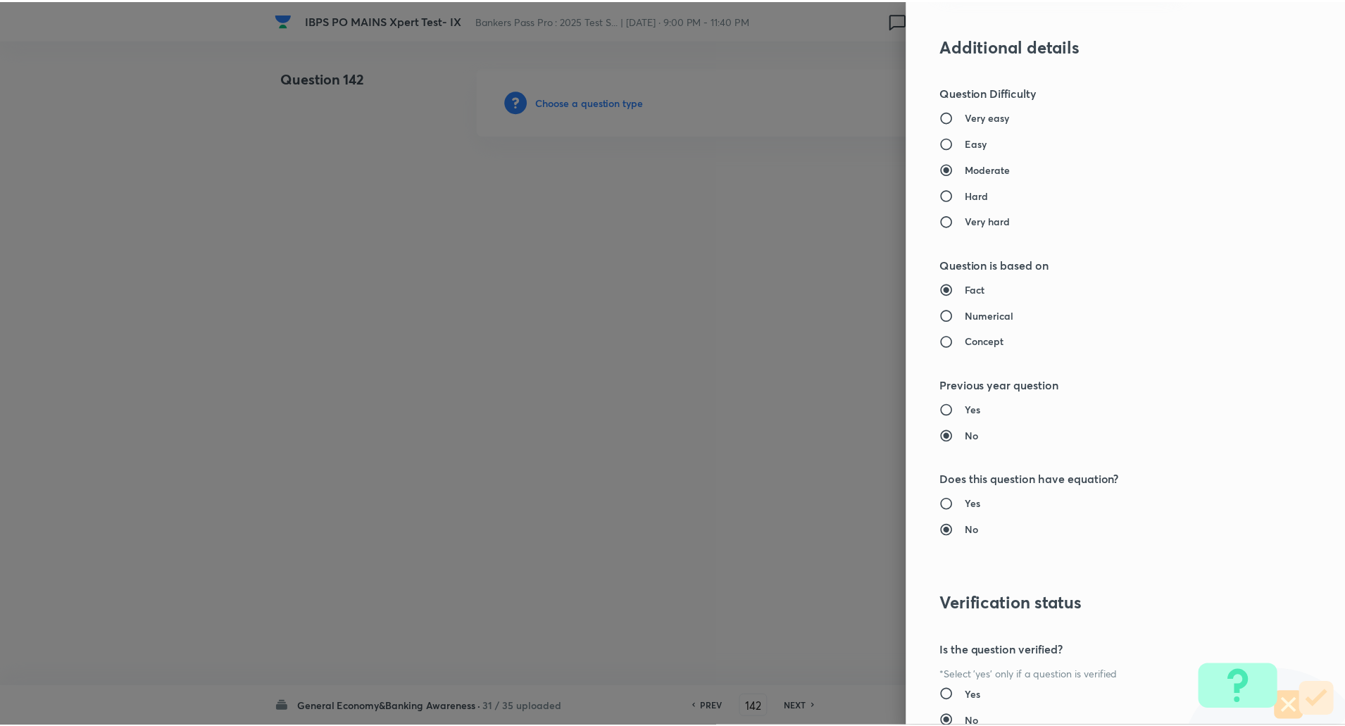
scroll to position [1194, 0]
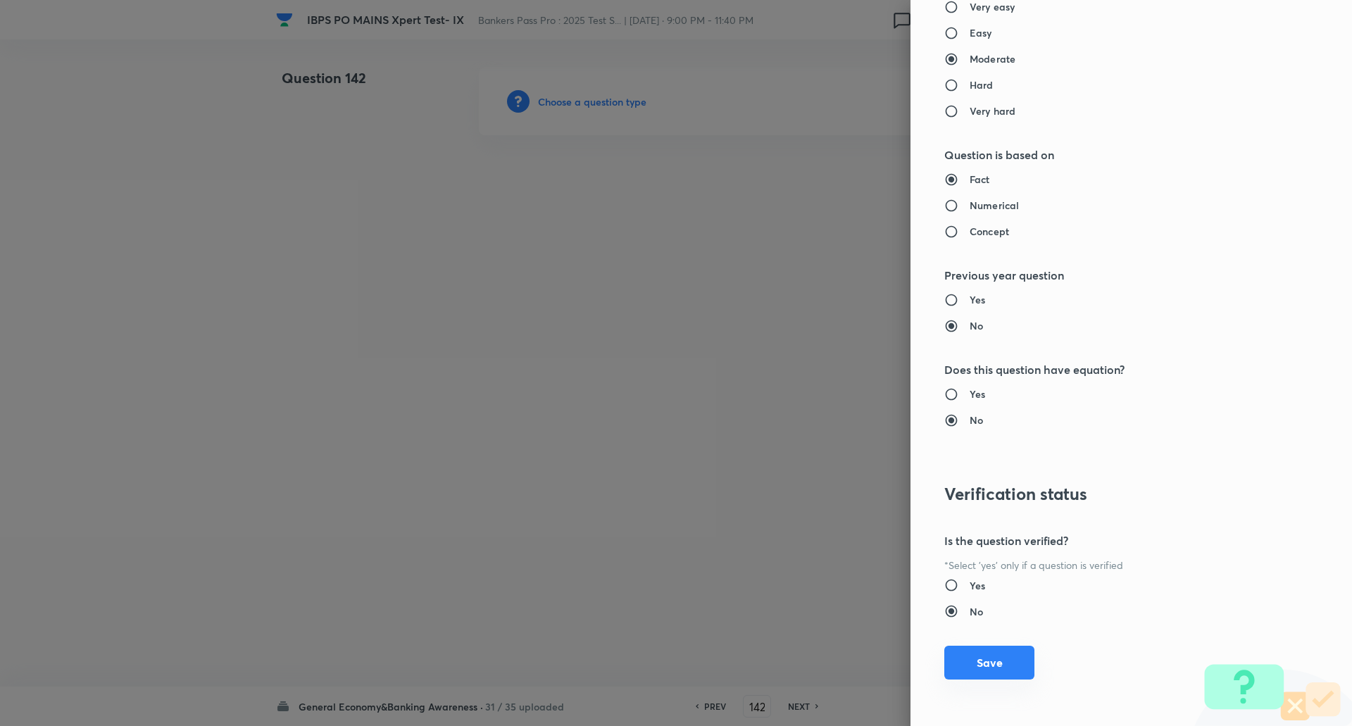
click at [986, 661] on button "Save" at bounding box center [990, 663] width 90 height 34
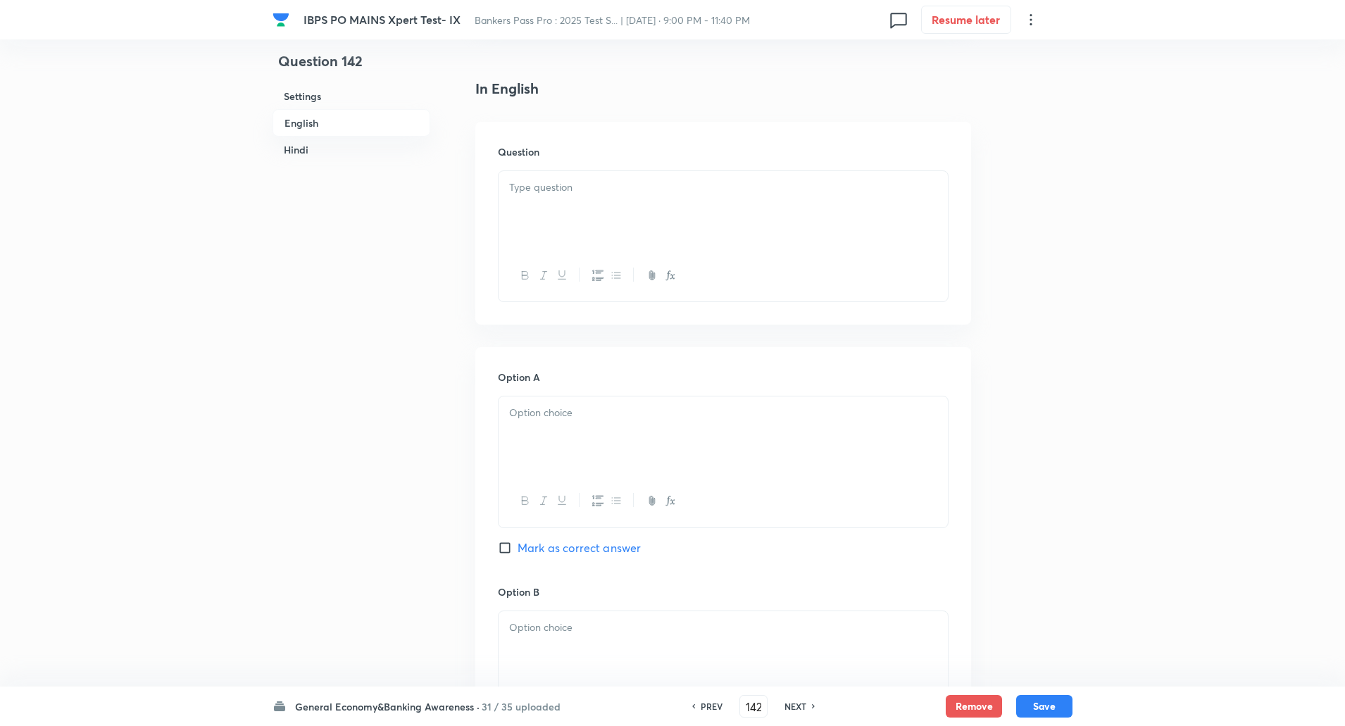
scroll to position [335, 0]
click at [835, 242] on div at bounding box center [723, 211] width 449 height 79
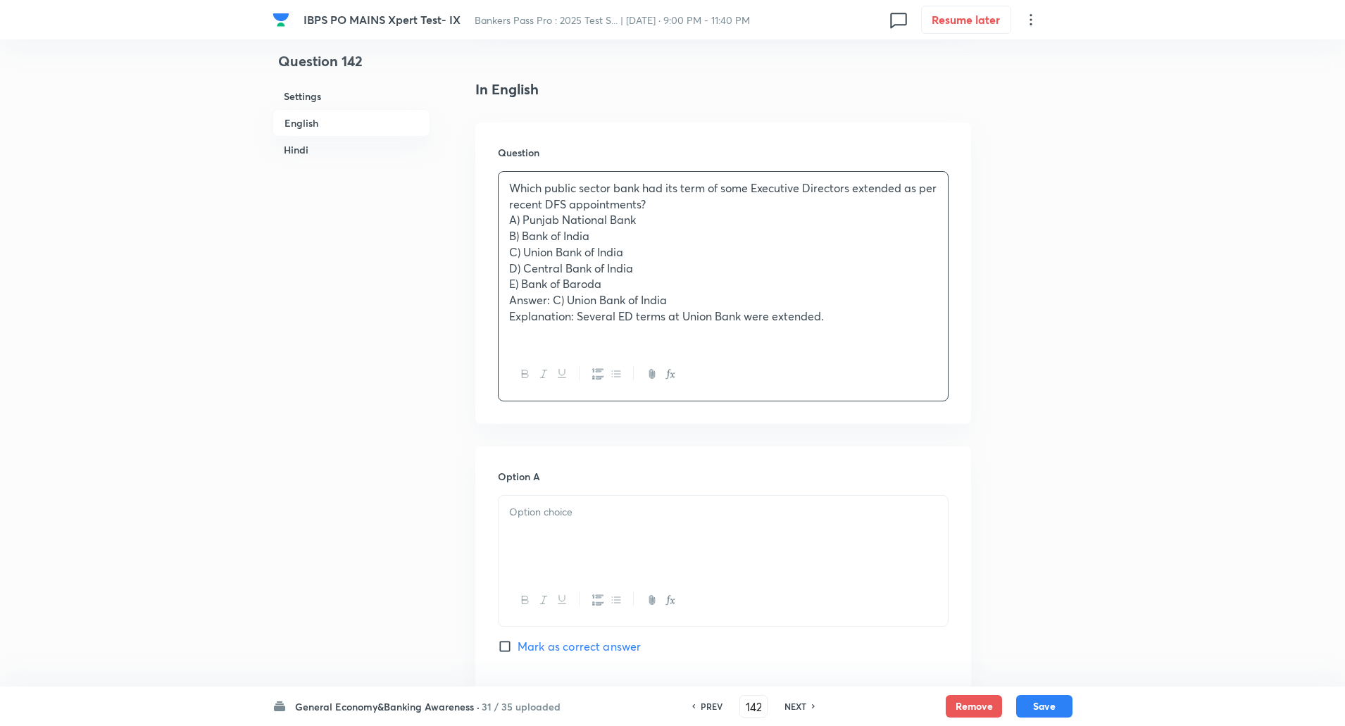
click at [678, 200] on p "Which public sector bank had its term of some Executive Directors extended as p…" at bounding box center [723, 196] width 428 height 32
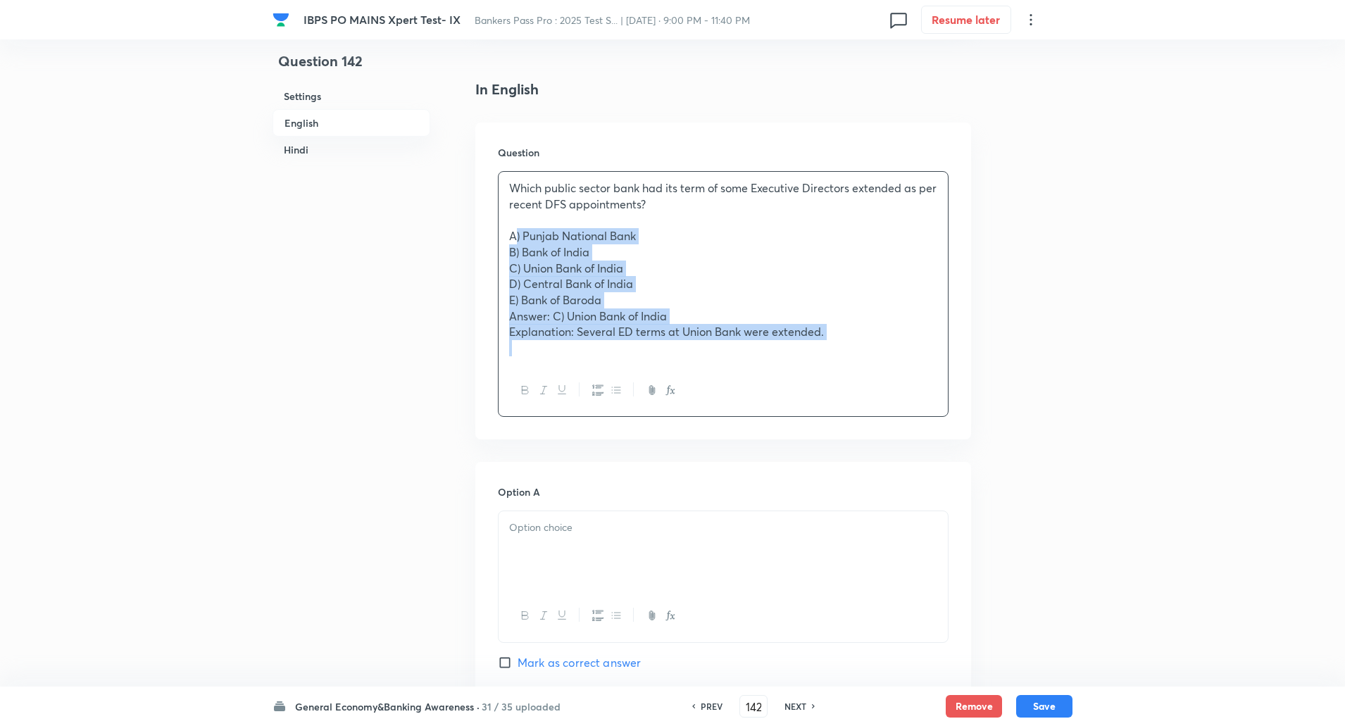
drag, startPoint x: 502, startPoint y: 237, endPoint x: 894, endPoint y: 524, distance: 485.4
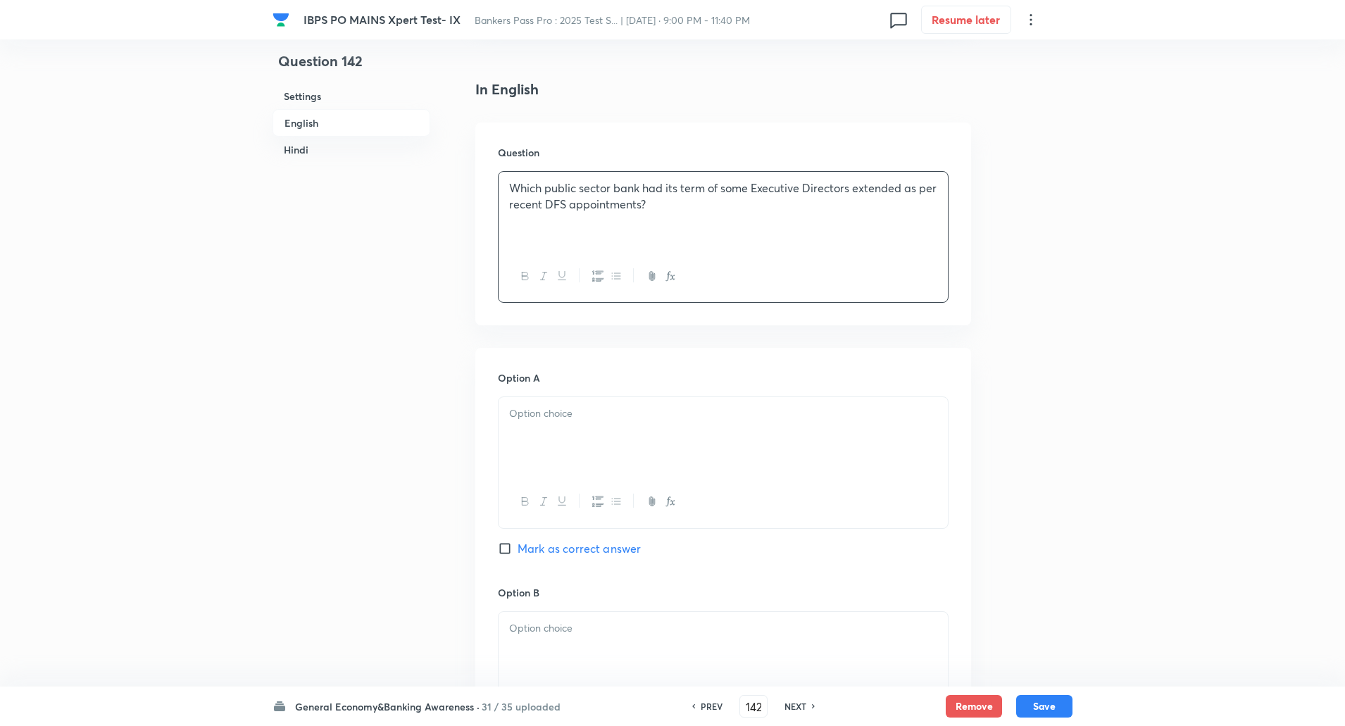
click at [857, 472] on div at bounding box center [723, 436] width 449 height 79
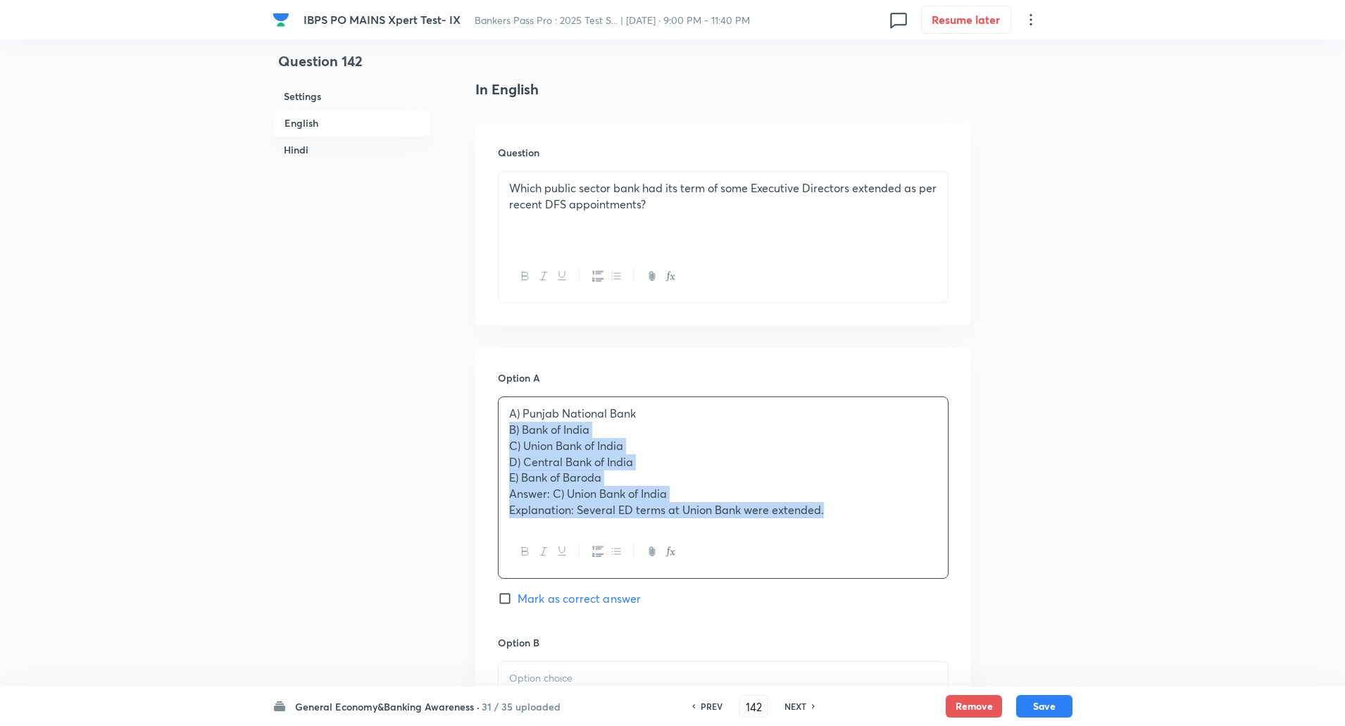
drag, startPoint x: 513, startPoint y: 428, endPoint x: 1137, endPoint y: 661, distance: 666.5
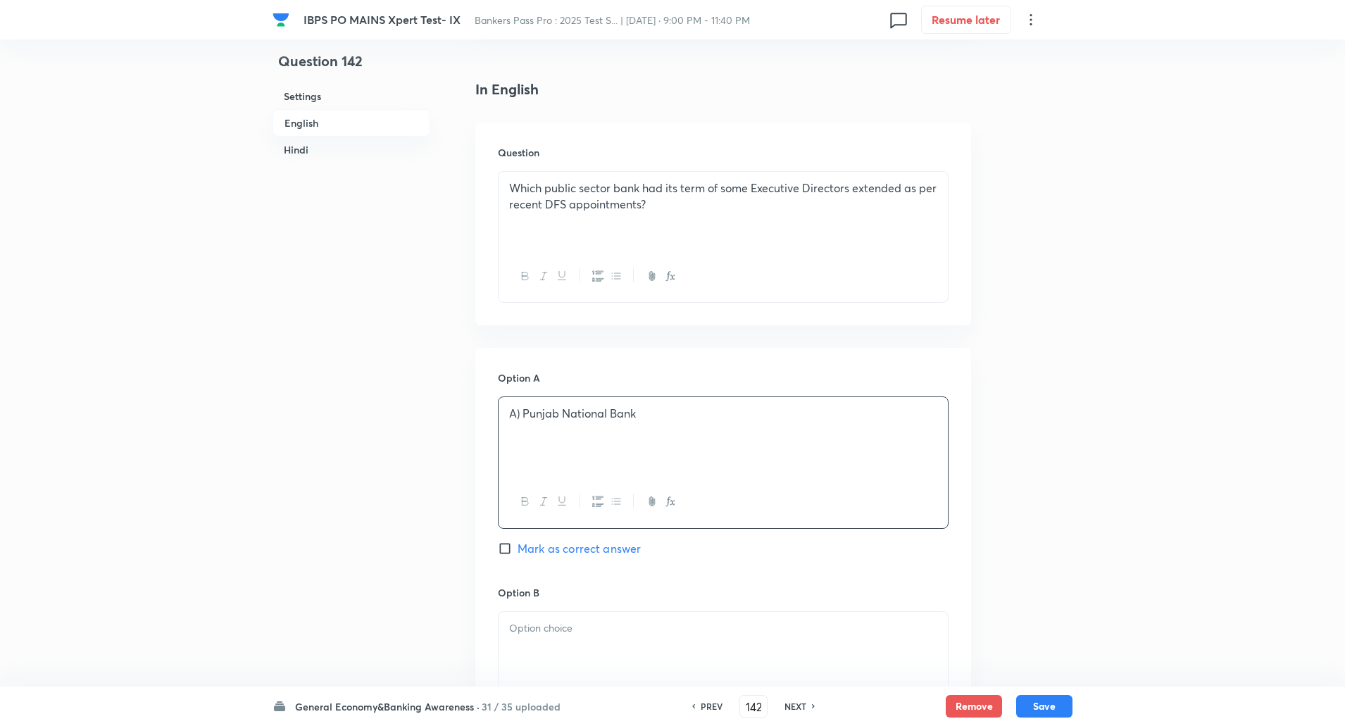
click at [525, 411] on p "A) Punjab National Bank" at bounding box center [723, 414] width 428 height 16
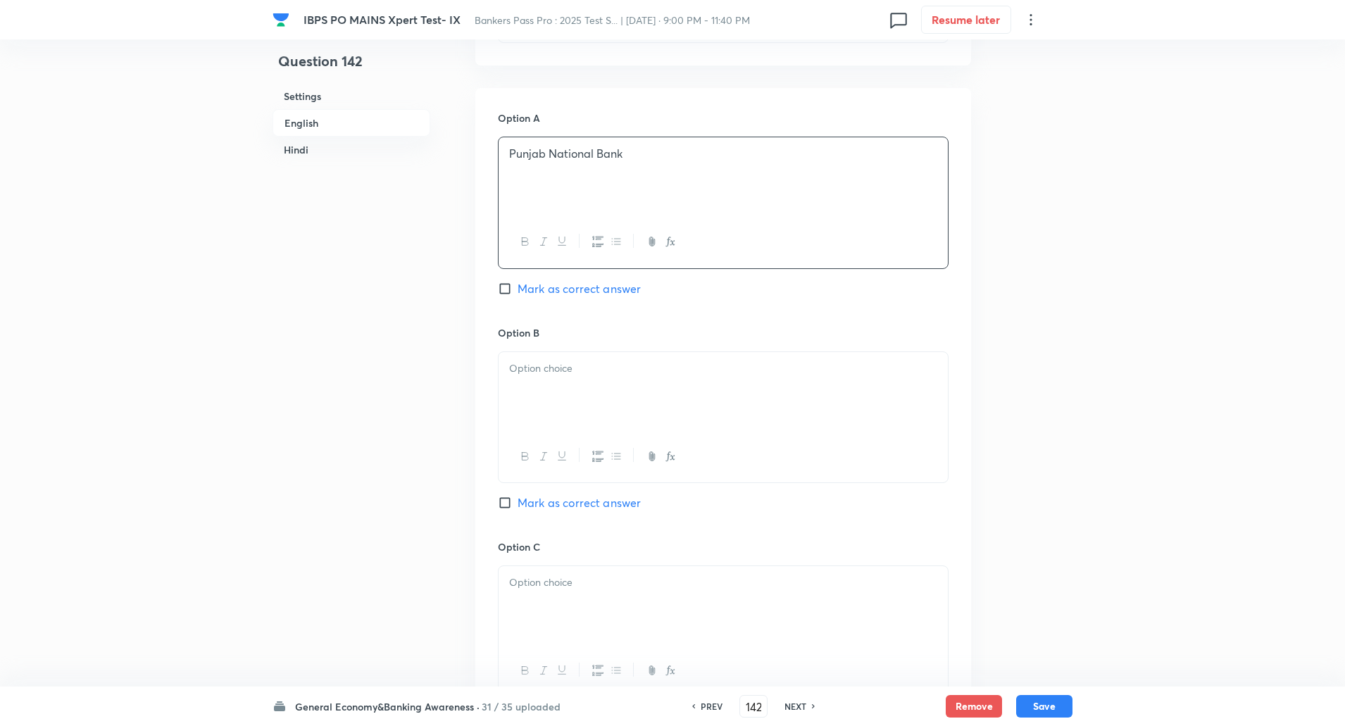
scroll to position [597, 0]
click at [525, 411] on div at bounding box center [723, 389] width 449 height 79
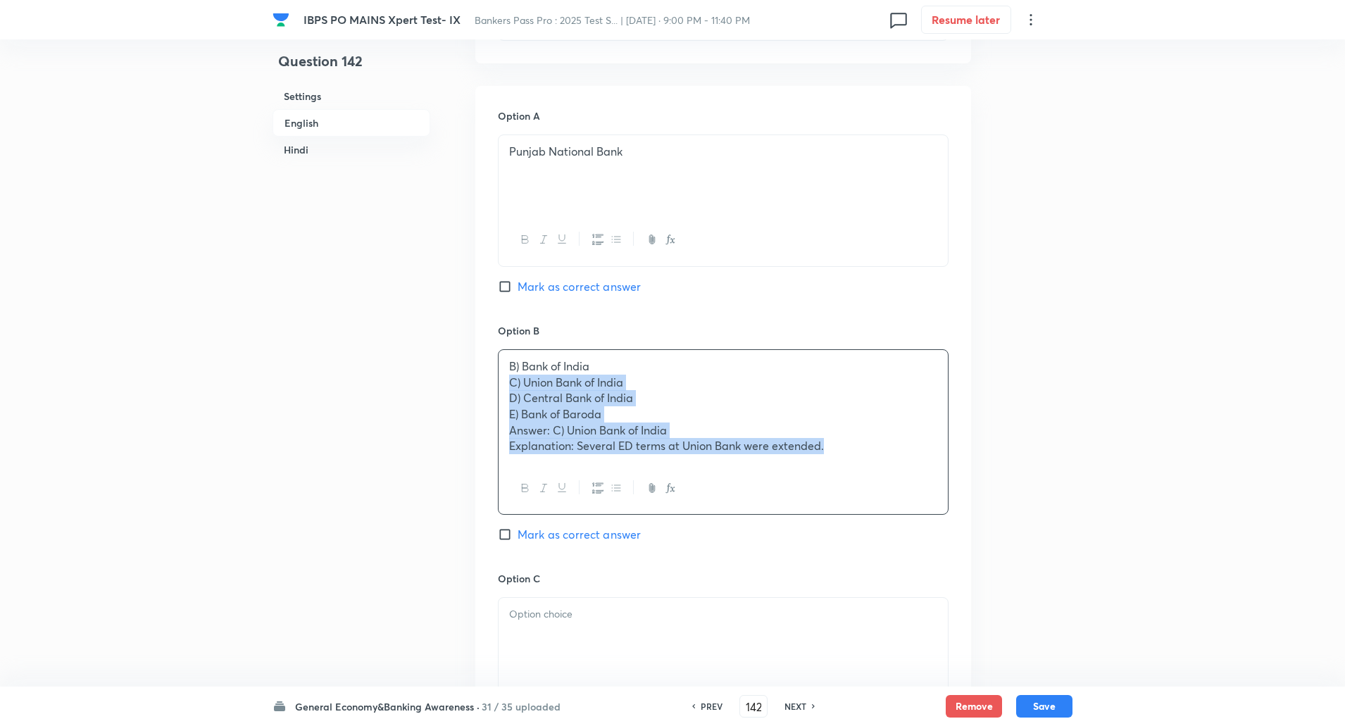
drag, startPoint x: 499, startPoint y: 377, endPoint x: 864, endPoint y: 444, distance: 371.0
click at [864, 444] on div "B) Bank of India C) Union Bank of India D) Central Bank of India E) Bank of Bar…" at bounding box center [723, 406] width 449 height 113
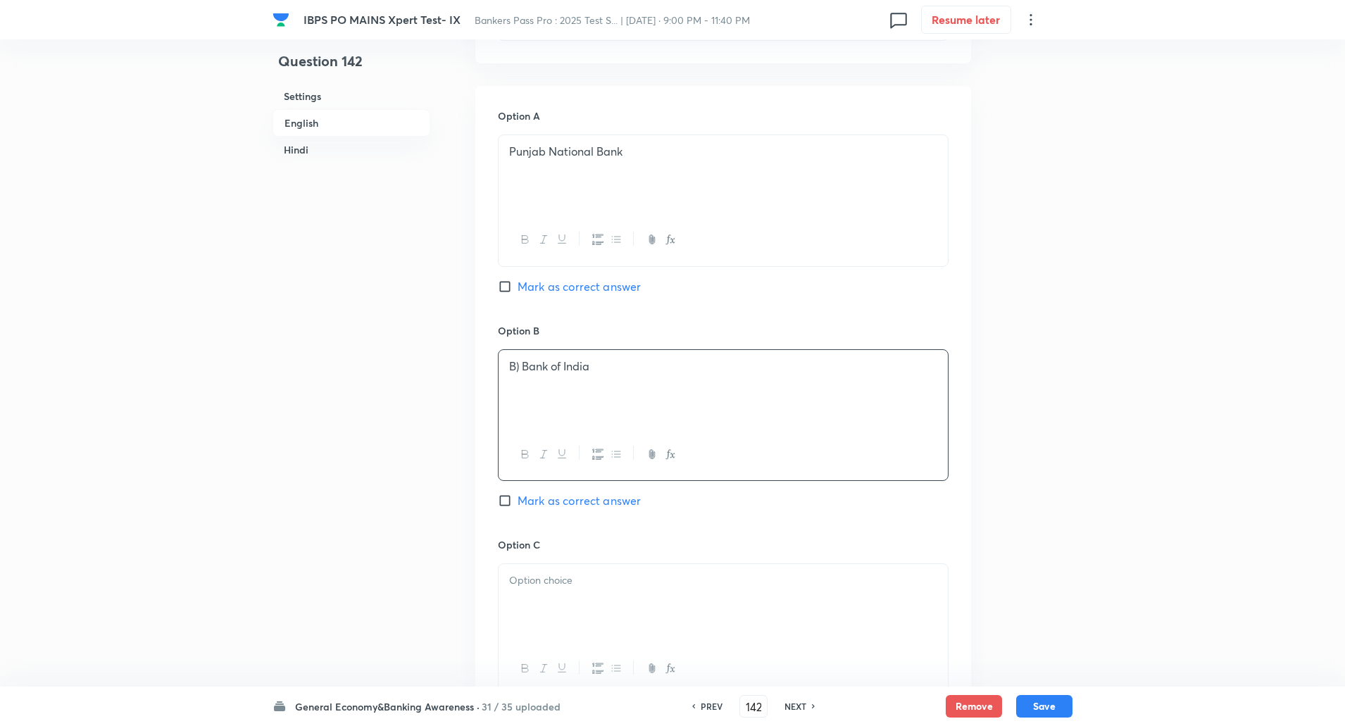
click at [519, 368] on p "B) Bank of India" at bounding box center [723, 367] width 428 height 16
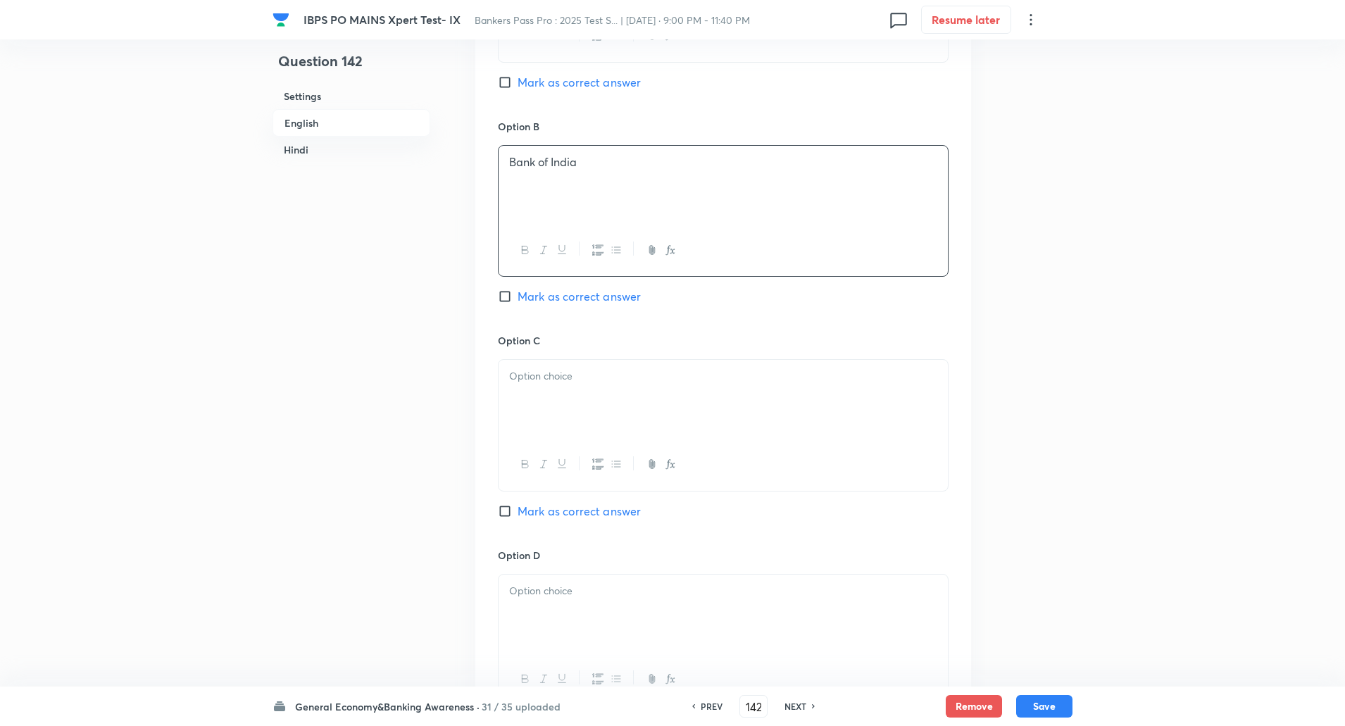
scroll to position [816, 0]
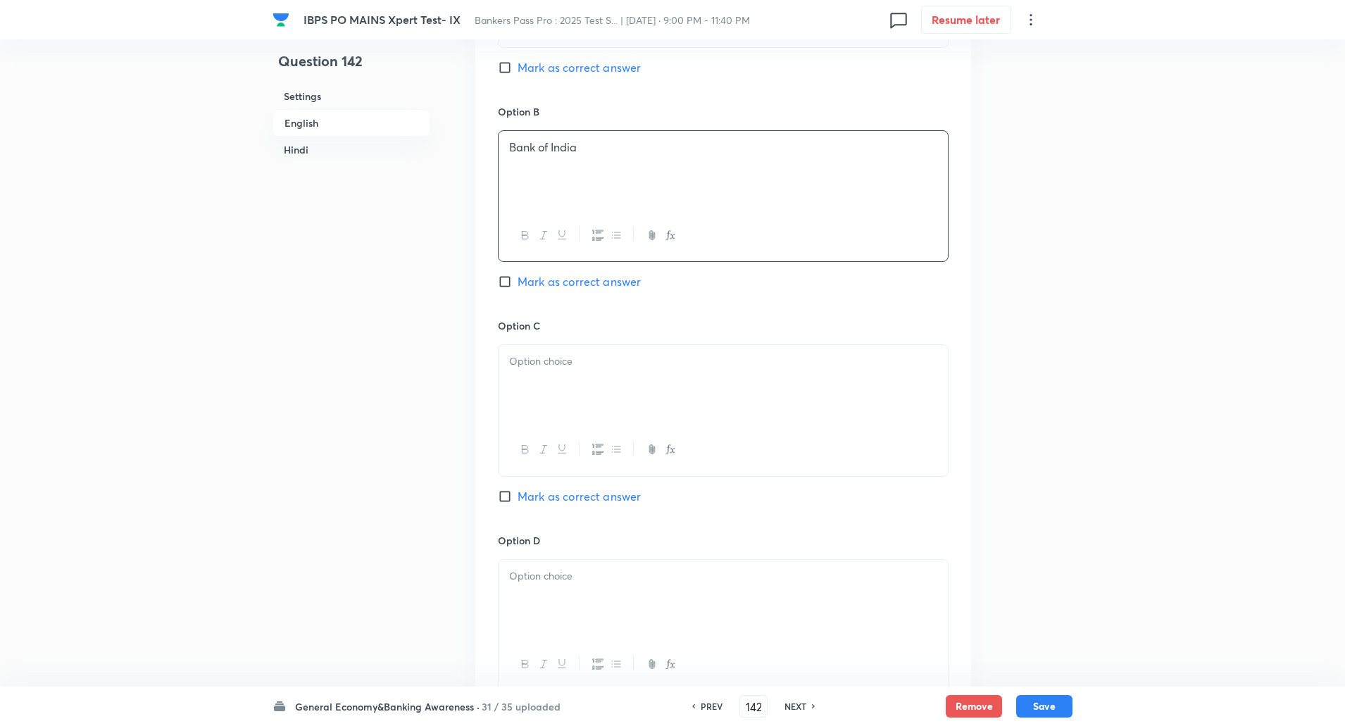
click at [519, 368] on p at bounding box center [723, 362] width 428 height 16
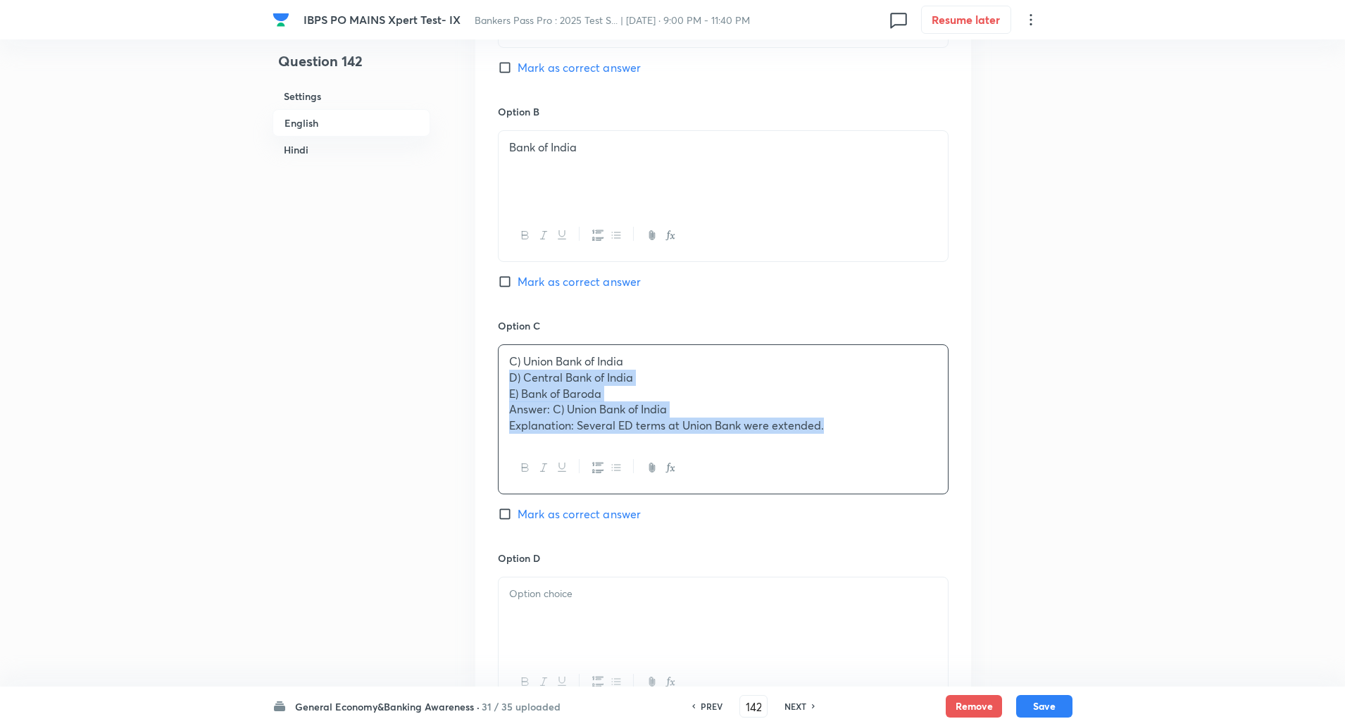
drag, startPoint x: 509, startPoint y: 380, endPoint x: 938, endPoint y: 494, distance: 444.8
click at [938, 494] on div "Option C C) Union Bank of India D) Central Bank of India E) Bank of Baroda Answ…" at bounding box center [723, 434] width 451 height 232
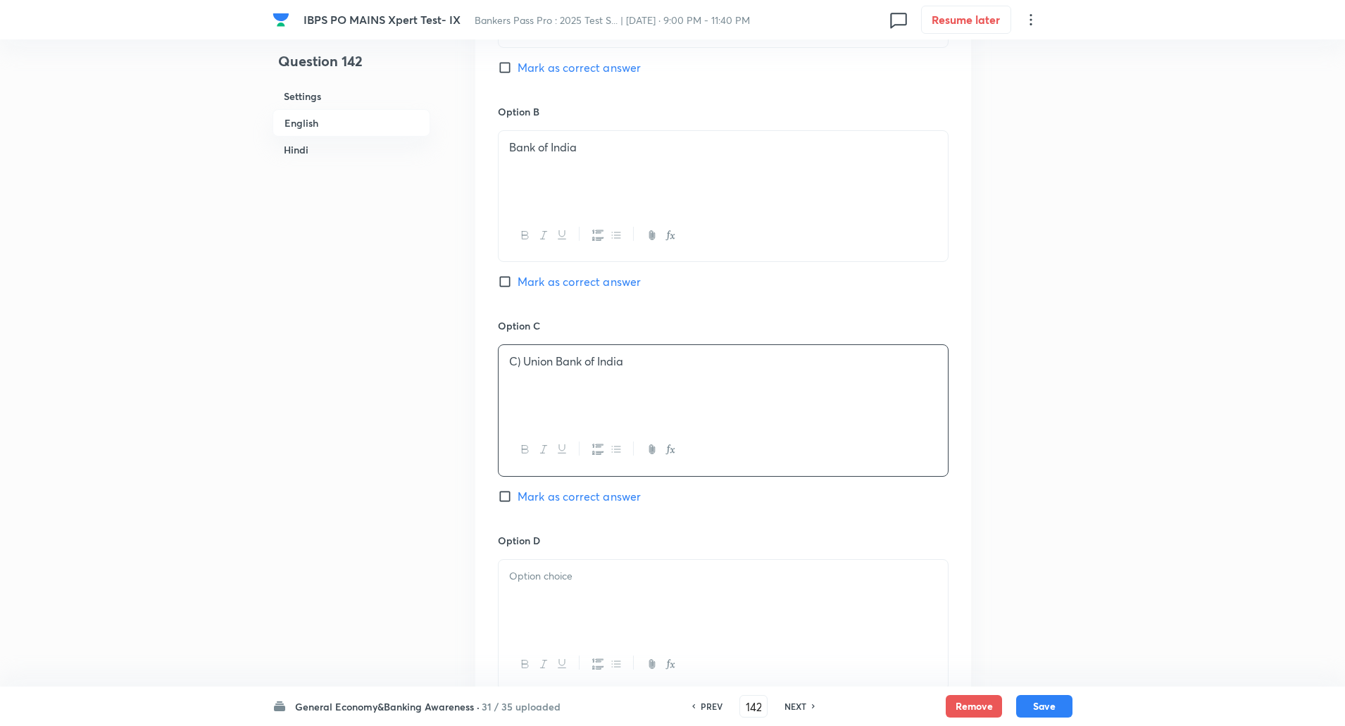
click at [521, 363] on p "C) Union Bank of India" at bounding box center [723, 362] width 428 height 16
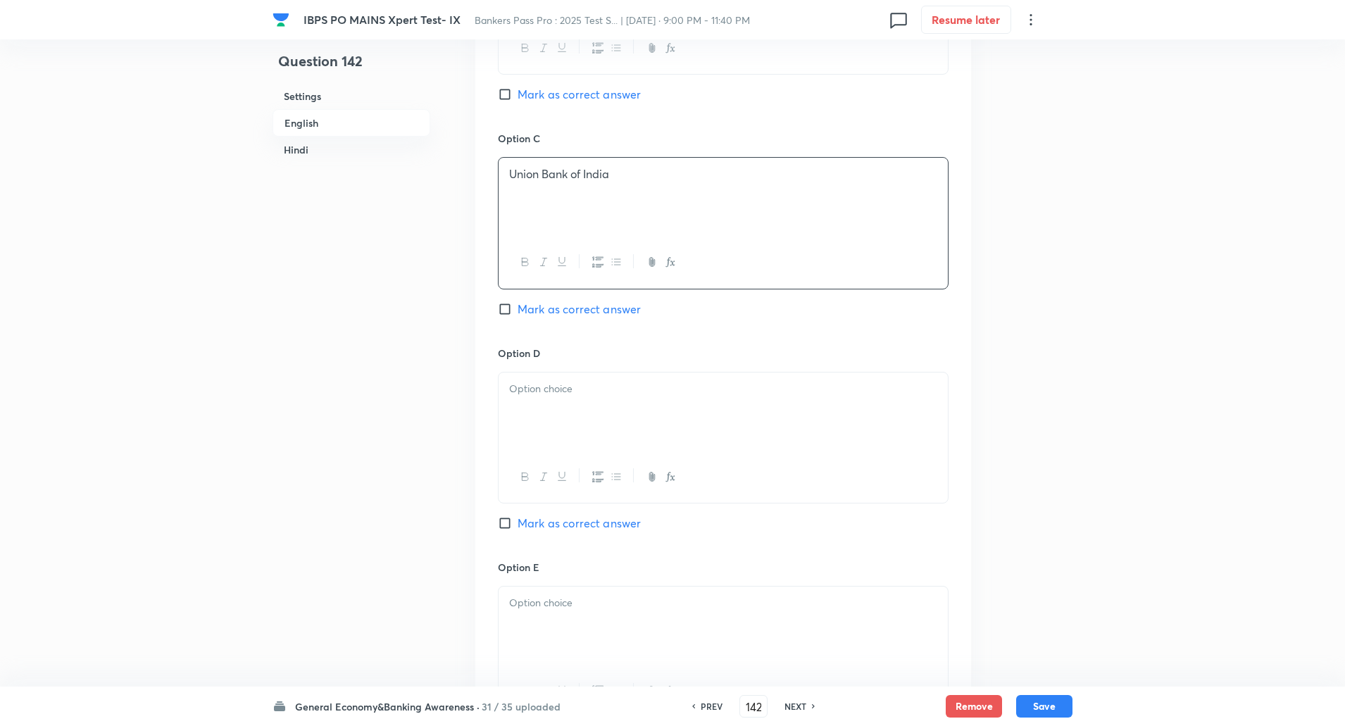
scroll to position [1015, 0]
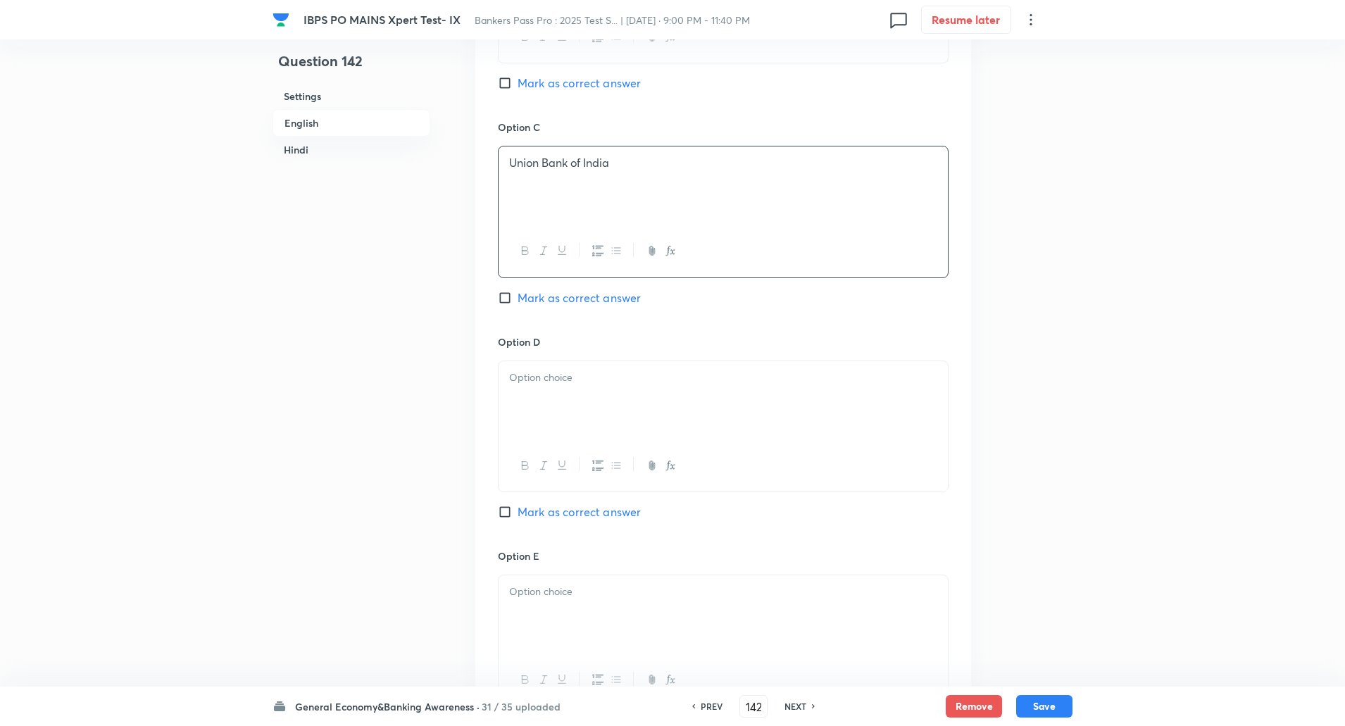
click at [521, 363] on div at bounding box center [723, 400] width 449 height 79
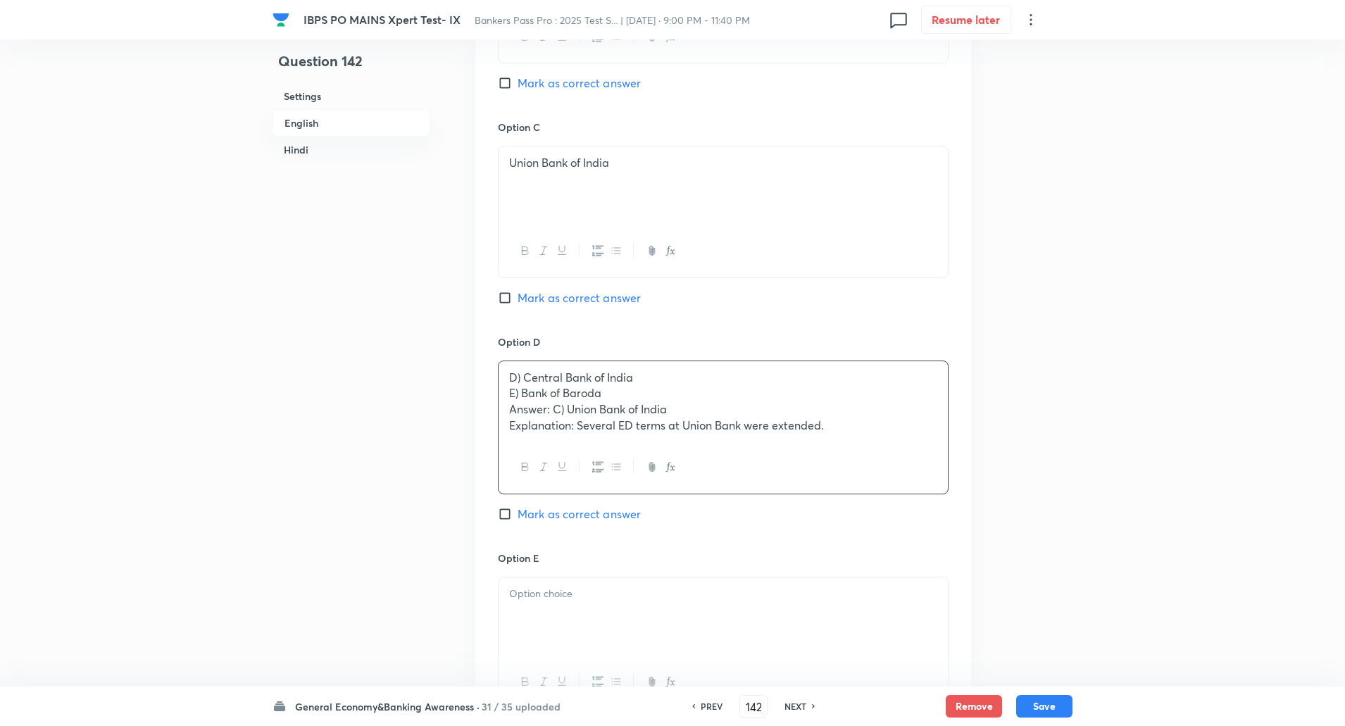
click at [505, 303] on input "Mark as correct answer" at bounding box center [508, 298] width 20 height 14
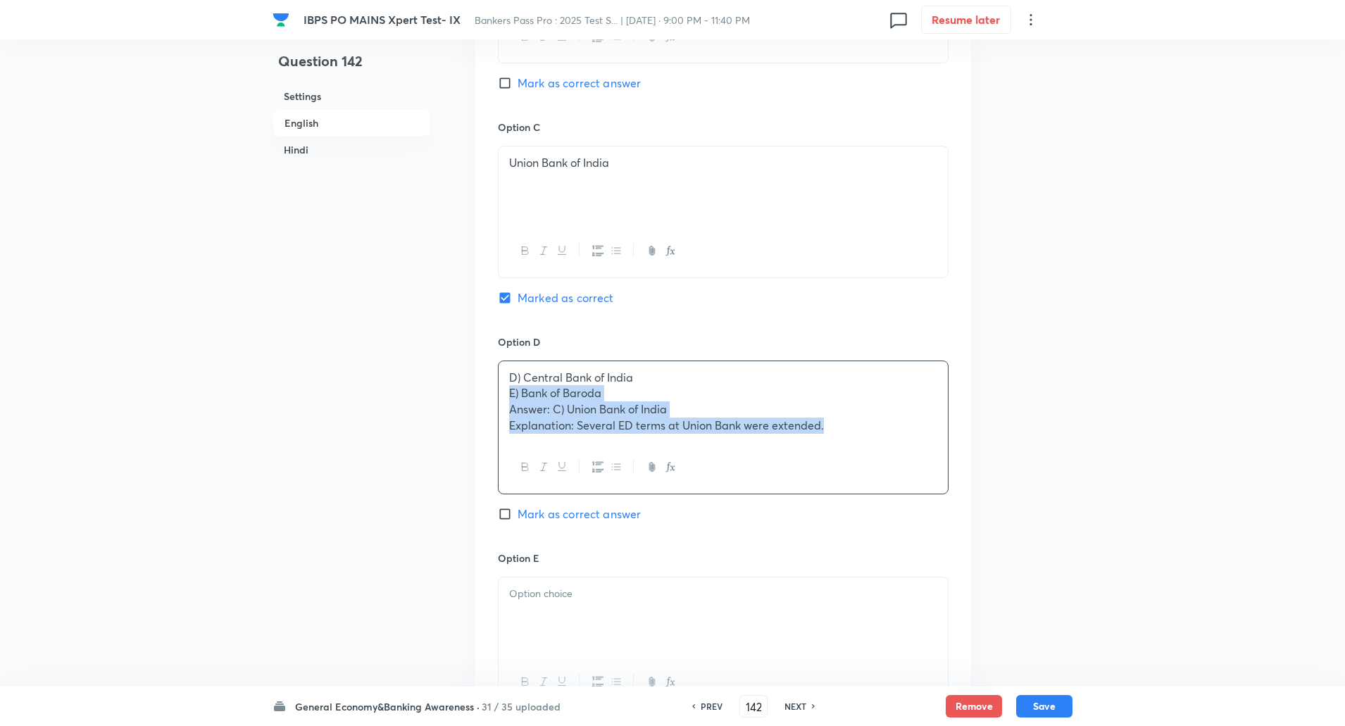
drag, startPoint x: 504, startPoint y: 397, endPoint x: 888, endPoint y: 496, distance: 396.4
click at [888, 496] on div "Option D D) Central Bank of India E) Bank of Baroda Answer: C) Union Bank of In…" at bounding box center [723, 443] width 451 height 216
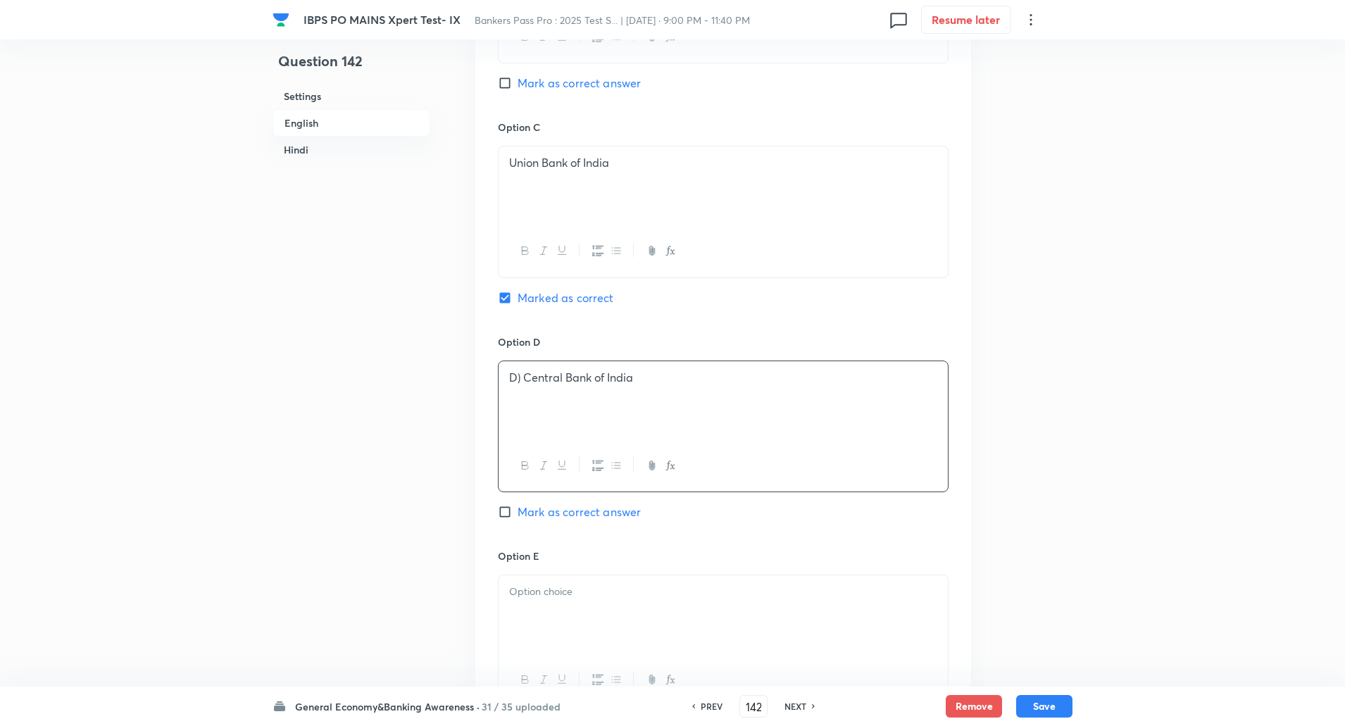
click at [521, 388] on p at bounding box center [723, 393] width 428 height 16
click at [520, 378] on p "D) Central Bank of India" at bounding box center [723, 378] width 428 height 16
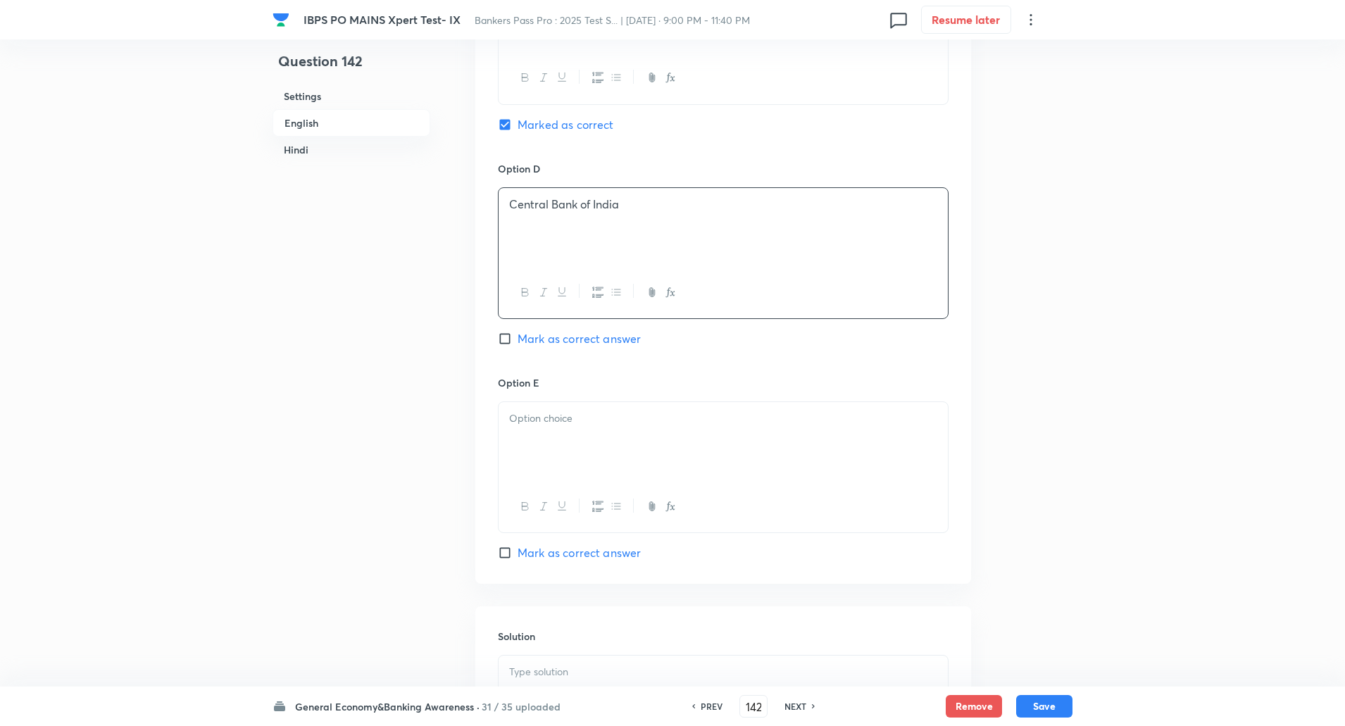
scroll to position [1209, 0]
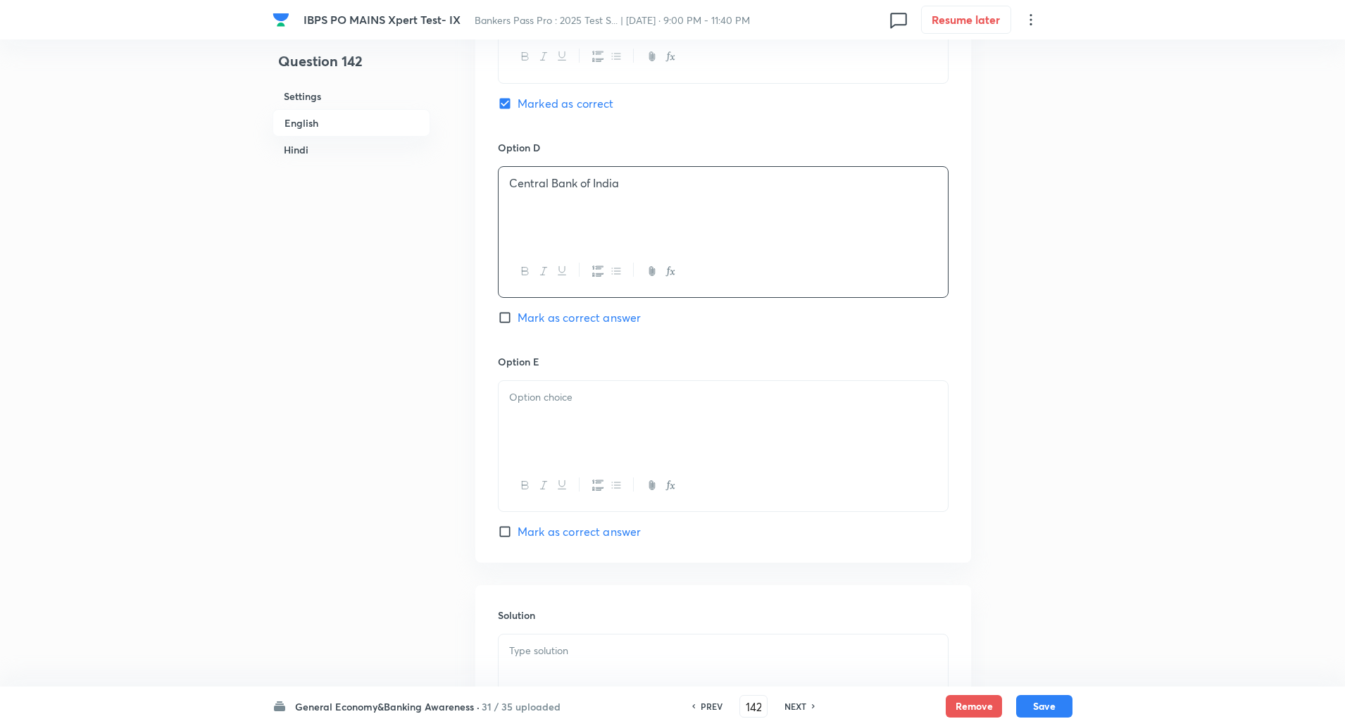
click at [521, 395] on p at bounding box center [723, 398] width 428 height 16
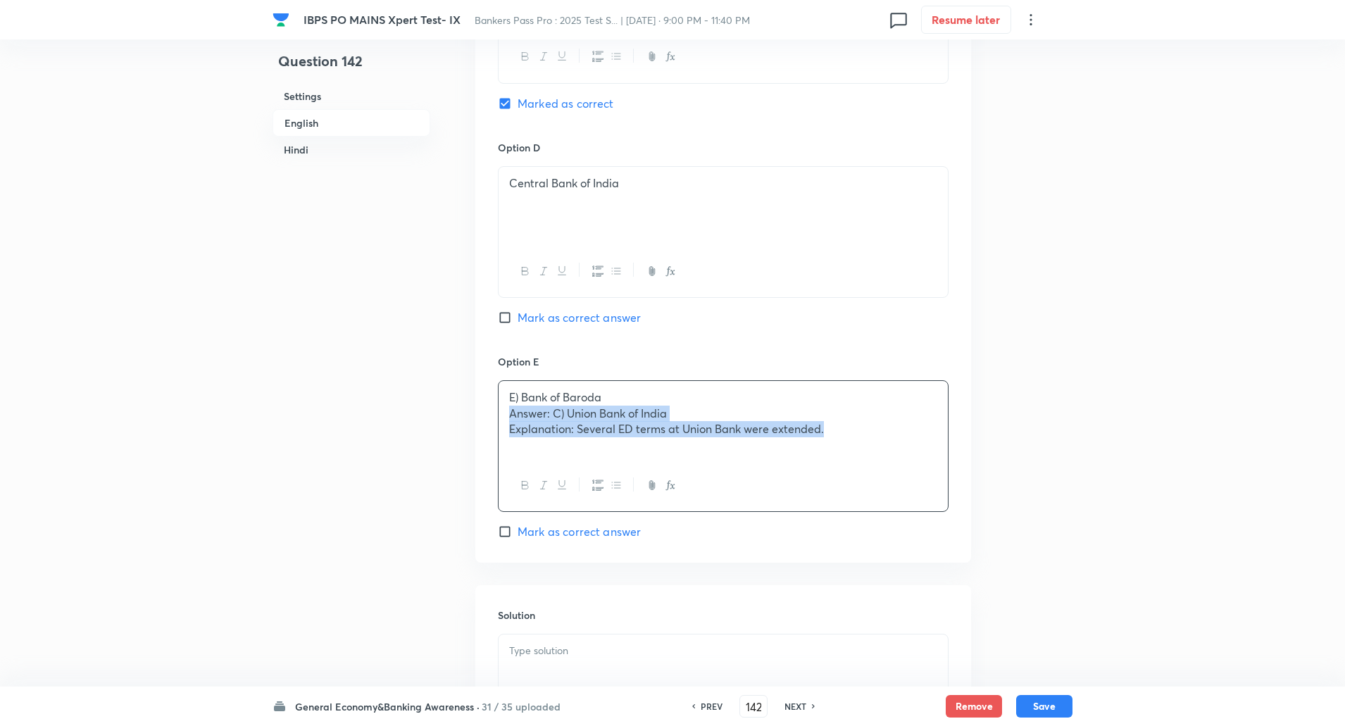
drag, startPoint x: 509, startPoint y: 409, endPoint x: 891, endPoint y: 468, distance: 386.9
click at [891, 468] on div "E) Bank of Baroda Answer: C) Union Bank of India Explanation: Several ED terms …" at bounding box center [723, 446] width 451 height 132
click at [520, 404] on p "E) Bank of Baroda" at bounding box center [723, 398] width 428 height 16
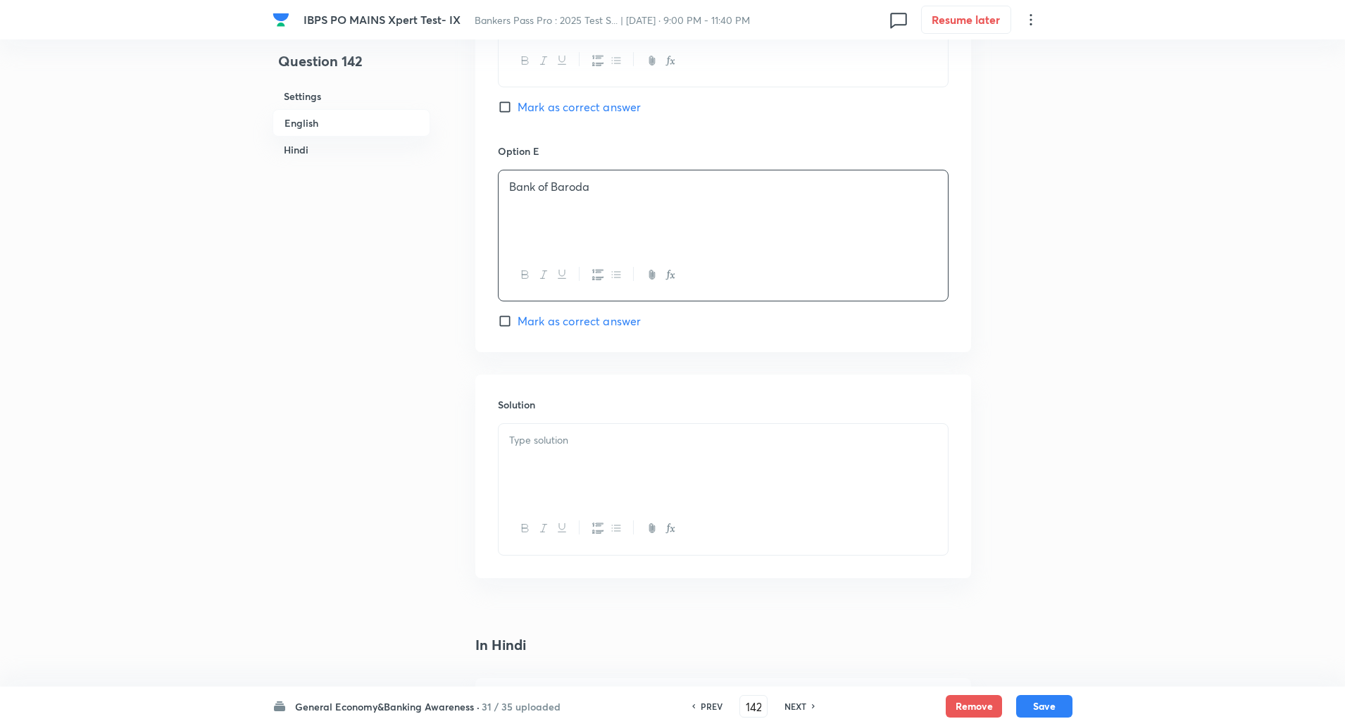
scroll to position [1421, 0]
click at [528, 452] on div at bounding box center [723, 462] width 449 height 79
drag, startPoint x: 509, startPoint y: 440, endPoint x: 575, endPoint y: 461, distance: 68.8
click at [575, 461] on div "Answer: C) Union Bank of India Explanation: Several ED terms at Union Bank were…" at bounding box center [723, 462] width 449 height 79
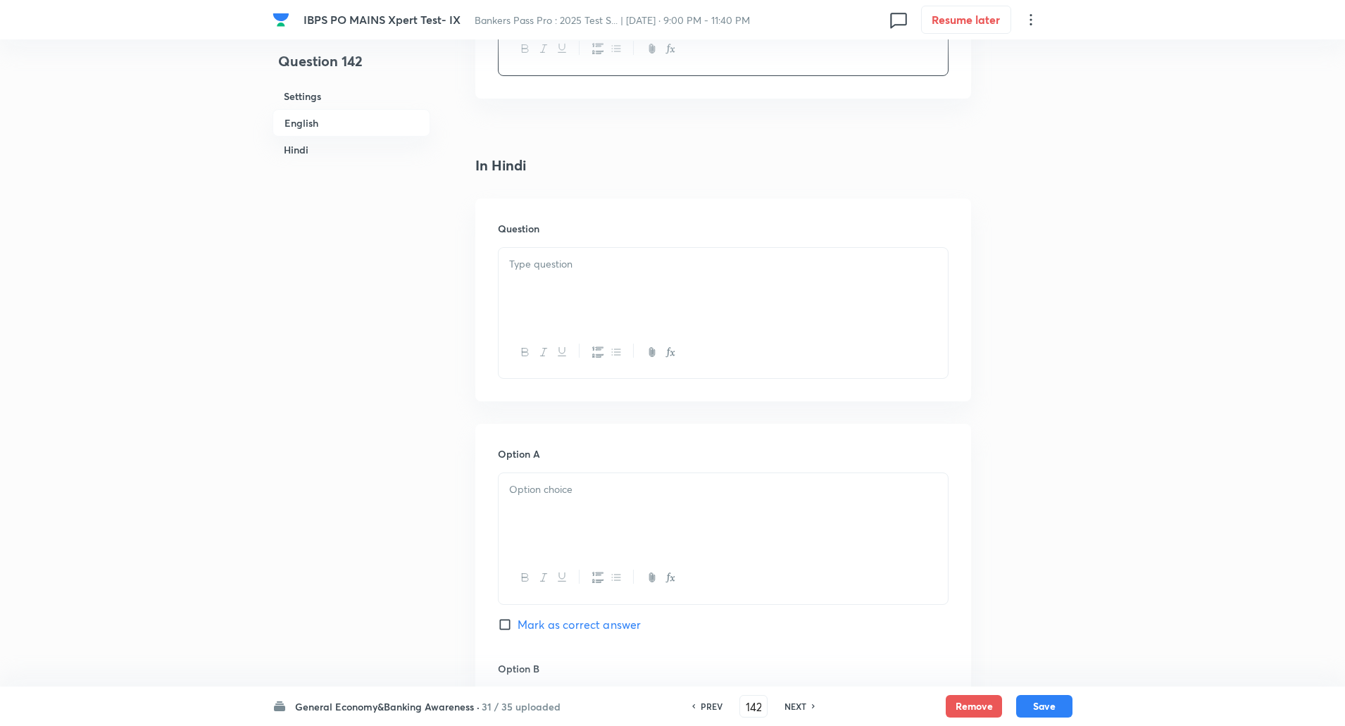
scroll to position [1900, 0]
click at [595, 305] on div at bounding box center [723, 286] width 449 height 79
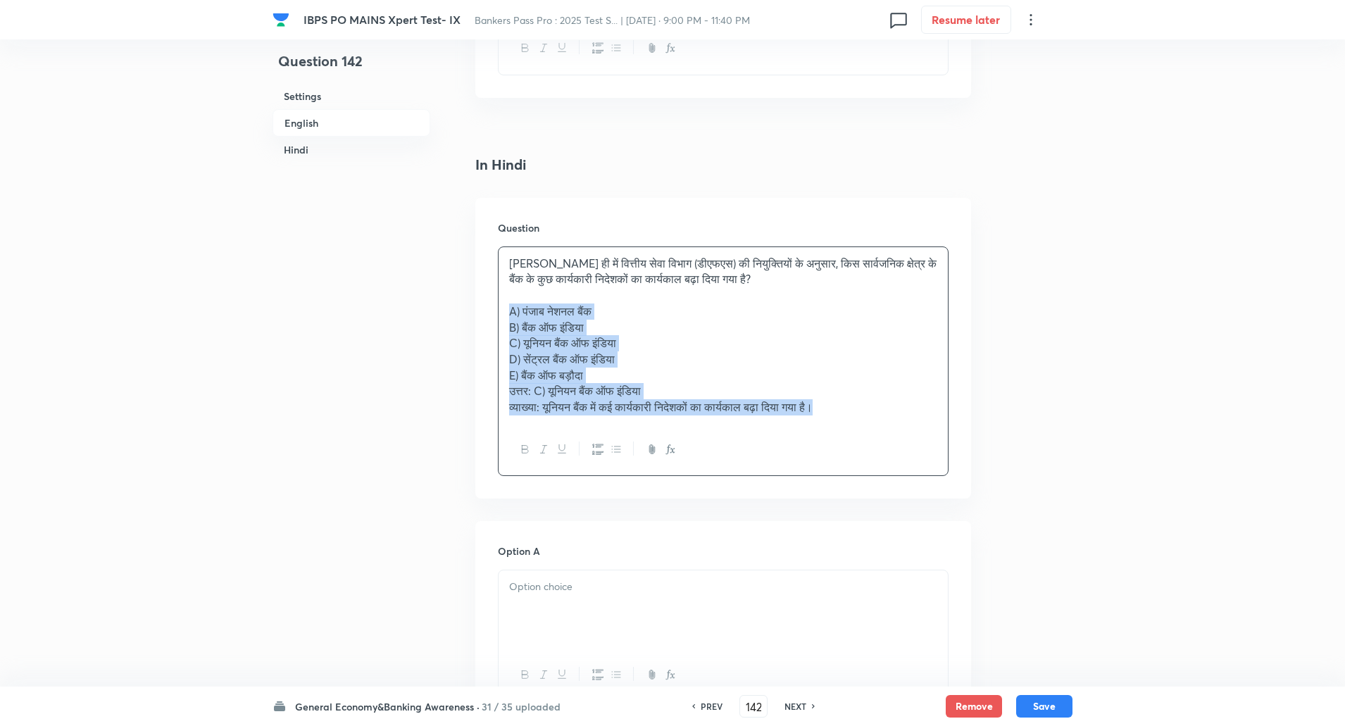
drag, startPoint x: 502, startPoint y: 312, endPoint x: 1035, endPoint y: 523, distance: 572.7
click at [1035, 523] on div "Question 142 Settings English Hindi Settings Type Single choice correct 5 optio…" at bounding box center [673, 29] width 800 height 3725
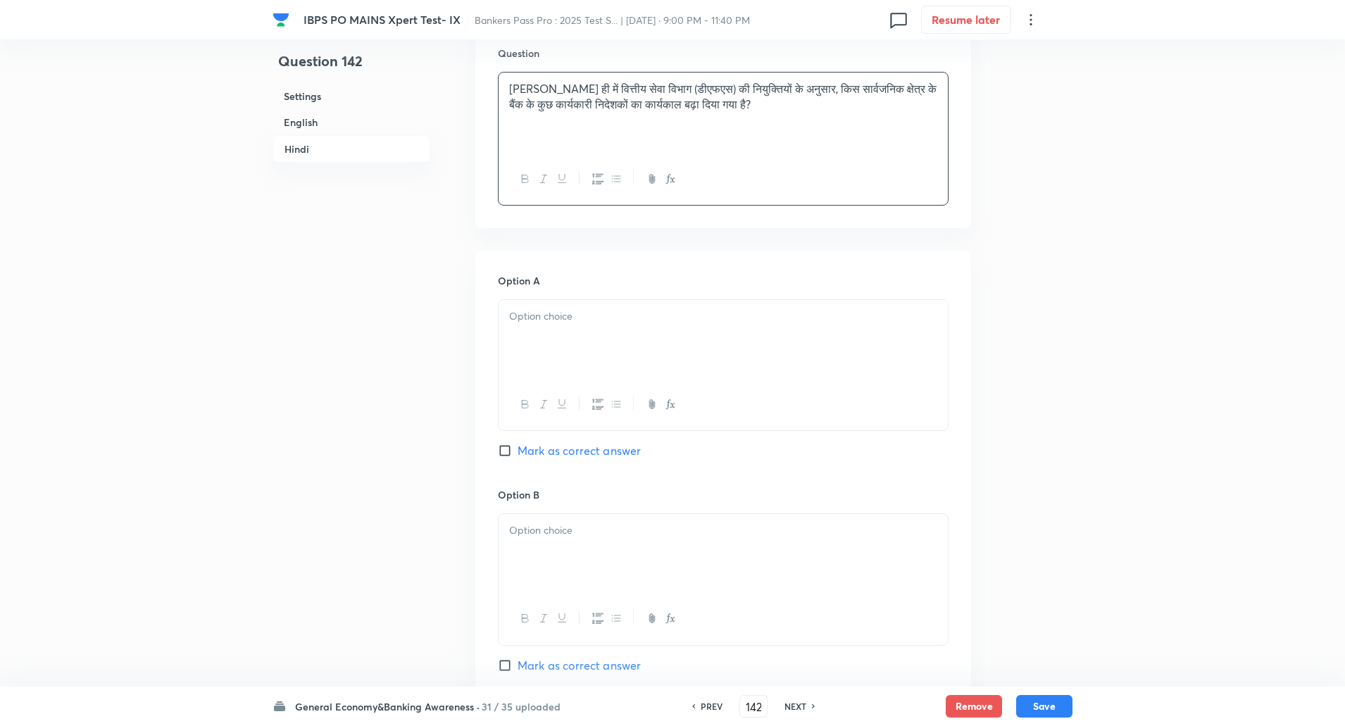
scroll to position [2087, 0]
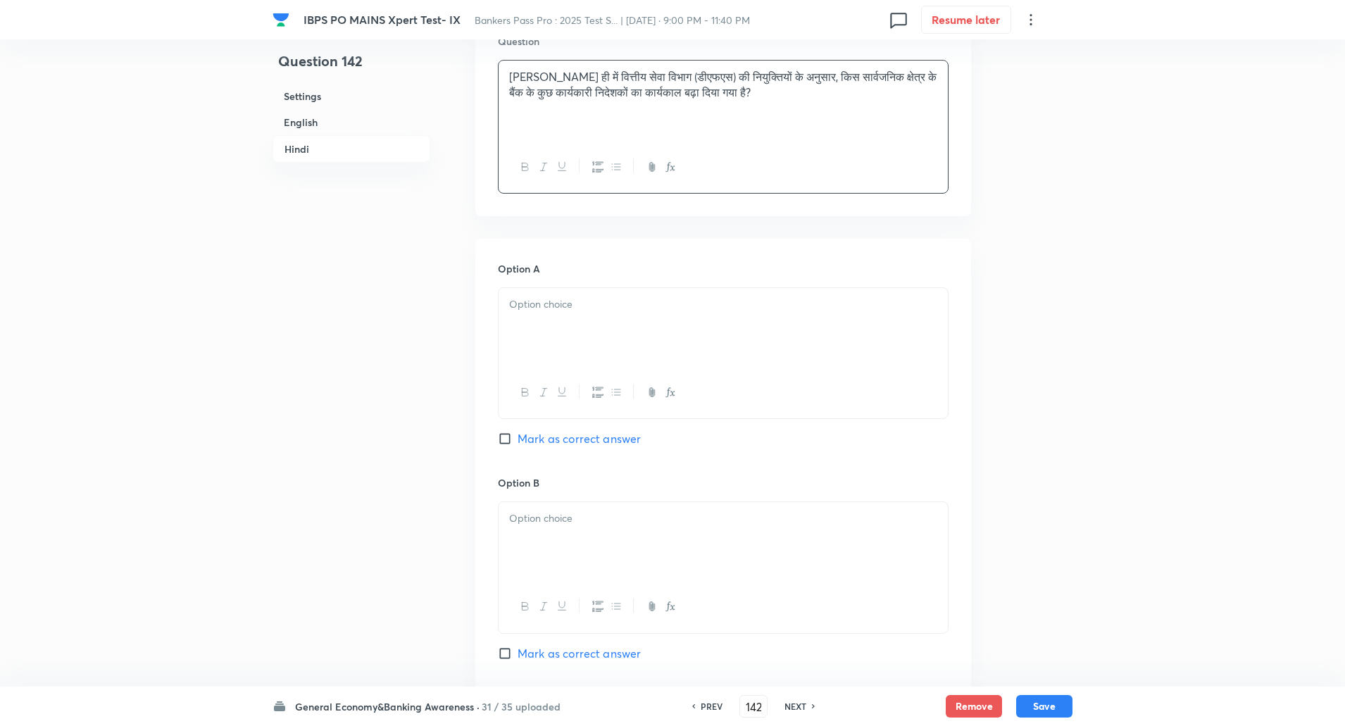
click at [903, 313] on div at bounding box center [723, 327] width 449 height 79
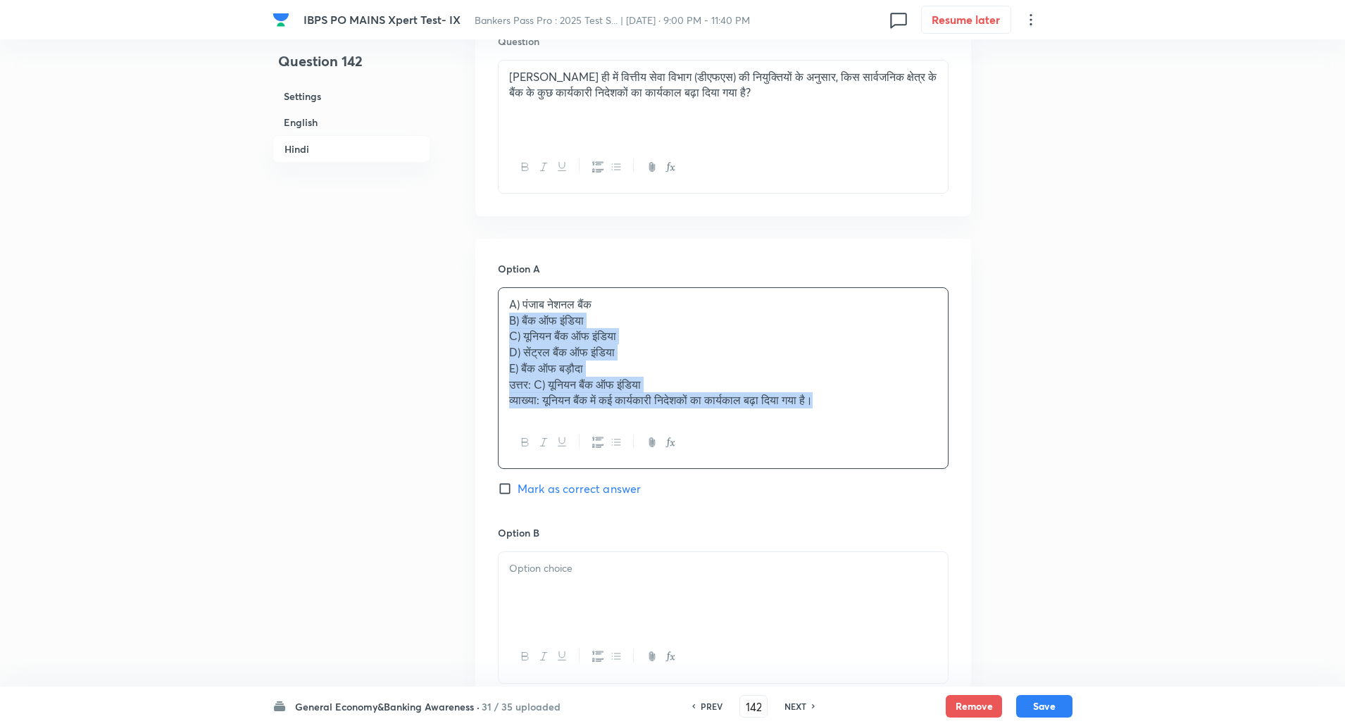
drag, startPoint x: 505, startPoint y: 320, endPoint x: 994, endPoint y: 625, distance: 576.2
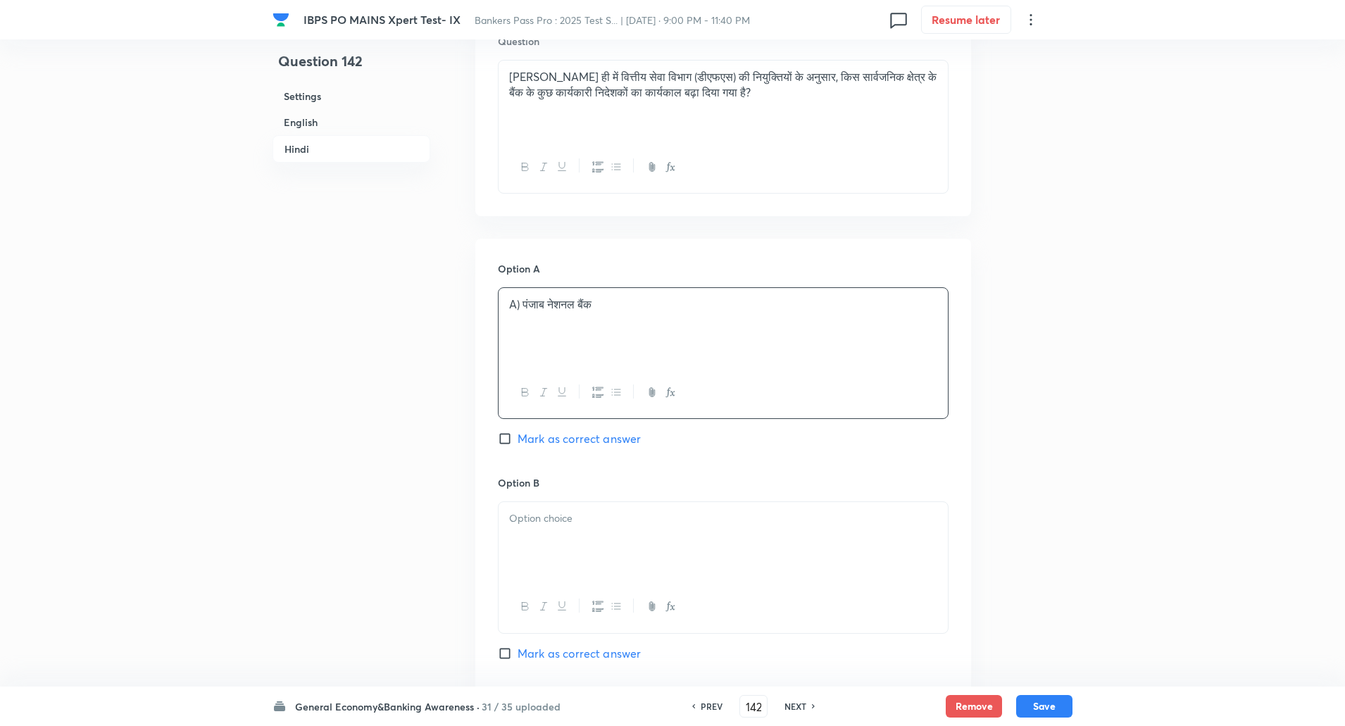
click at [527, 310] on p "A) पंजाब नेशनल बैंक" at bounding box center [723, 305] width 428 height 16
click at [523, 318] on p at bounding box center [723, 321] width 428 height 16
click at [521, 304] on p "A) पंजाब नेशनल बैंक" at bounding box center [723, 305] width 428 height 16
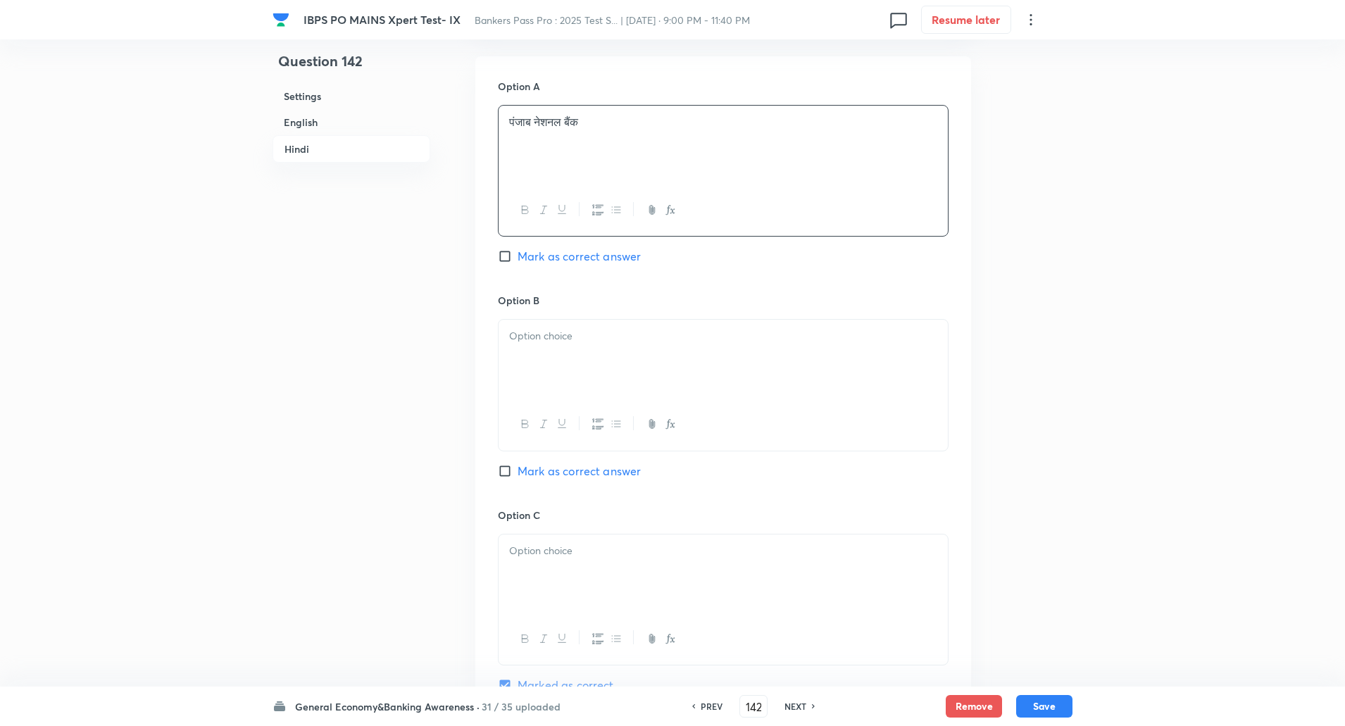
scroll to position [2273, 0]
click at [525, 342] on div at bounding box center [723, 355] width 449 height 79
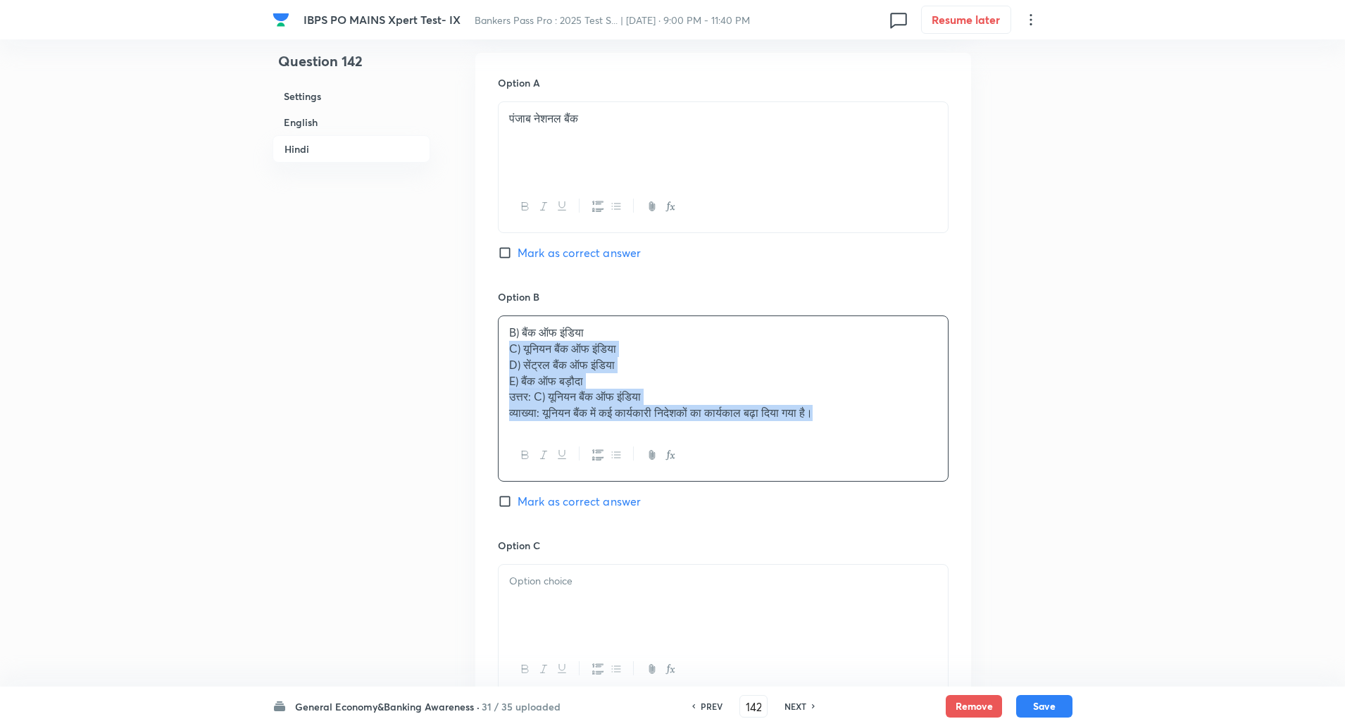
drag, startPoint x: 511, startPoint y: 348, endPoint x: 922, endPoint y: 532, distance: 450.6
click at [922, 532] on div "Option B B) बैंक ऑफ इंडिया C) यूनियन बैंक ऑफ इंडिया D) सेंट्रल बैंक ऑफ इंडिया E…" at bounding box center [723, 414] width 451 height 249
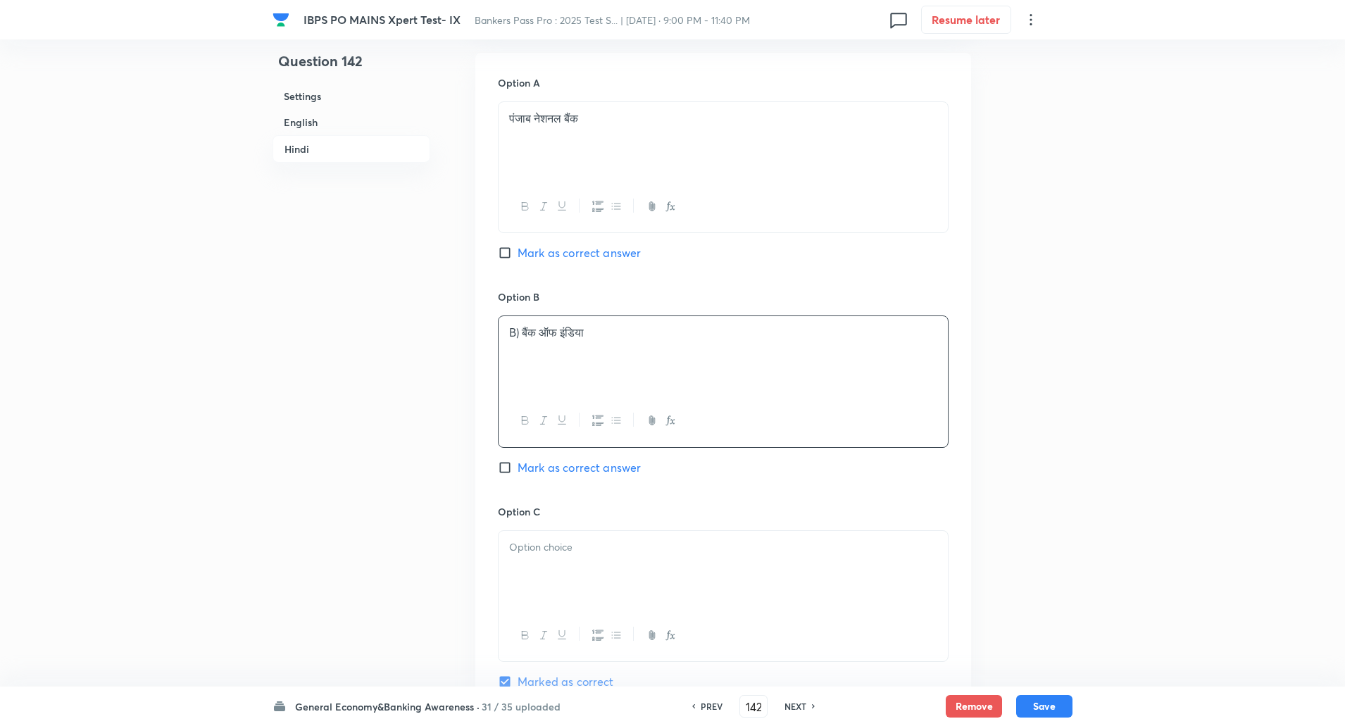
click at [521, 334] on p "B) बैंक ऑफ इंडिया" at bounding box center [723, 333] width 428 height 16
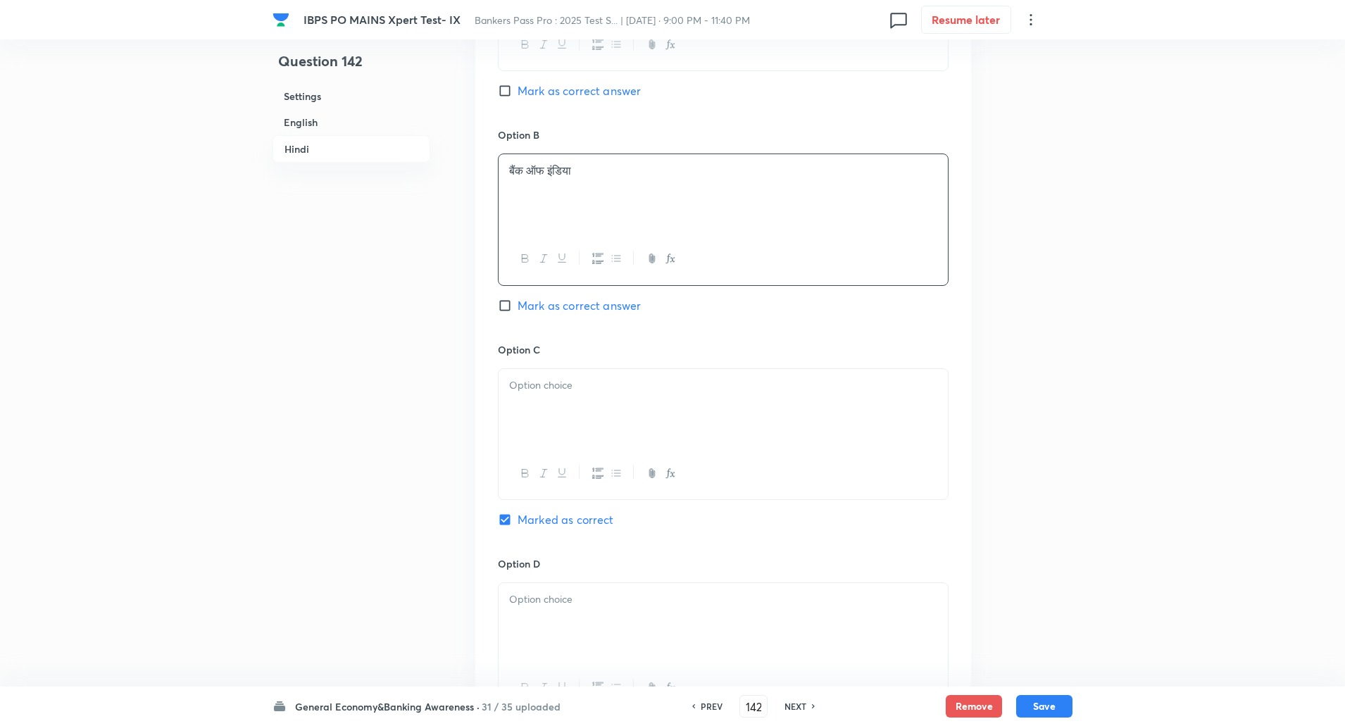
scroll to position [2510, 0]
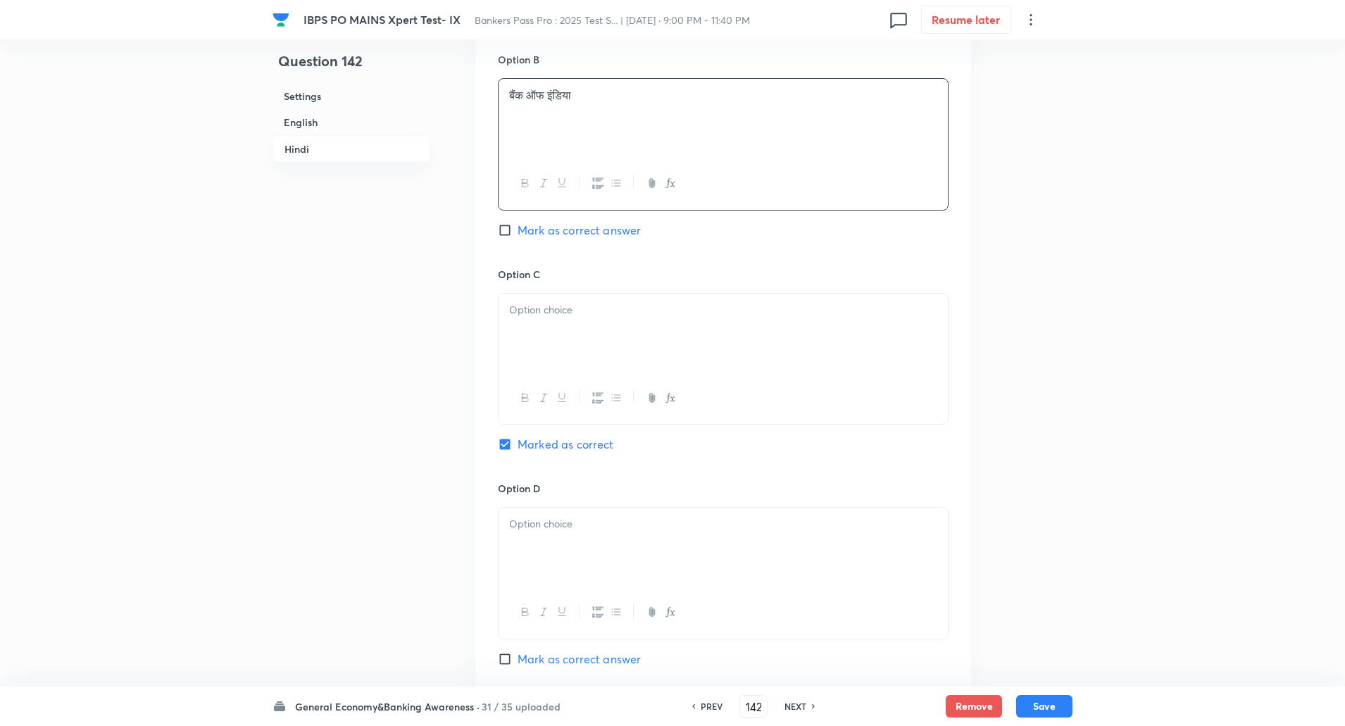
click at [521, 334] on div at bounding box center [723, 333] width 449 height 79
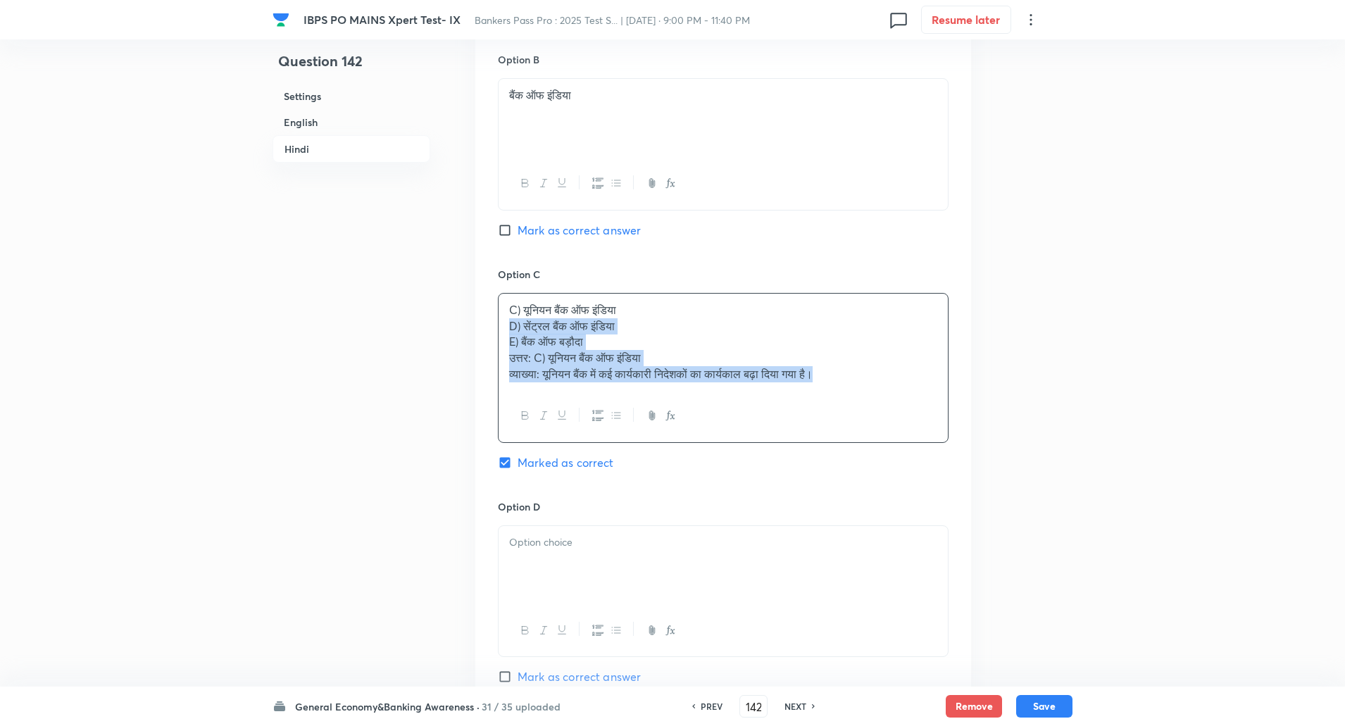
drag, startPoint x: 506, startPoint y: 322, endPoint x: 945, endPoint y: 430, distance: 451.9
click at [945, 430] on div "C) यूनियन बैंक ऑफ इंडिया D) सेंट्रल बैंक ऑफ इंडिया E) बैंक ऑफ बड़ौदा उत्तर: C) …" at bounding box center [723, 368] width 451 height 150
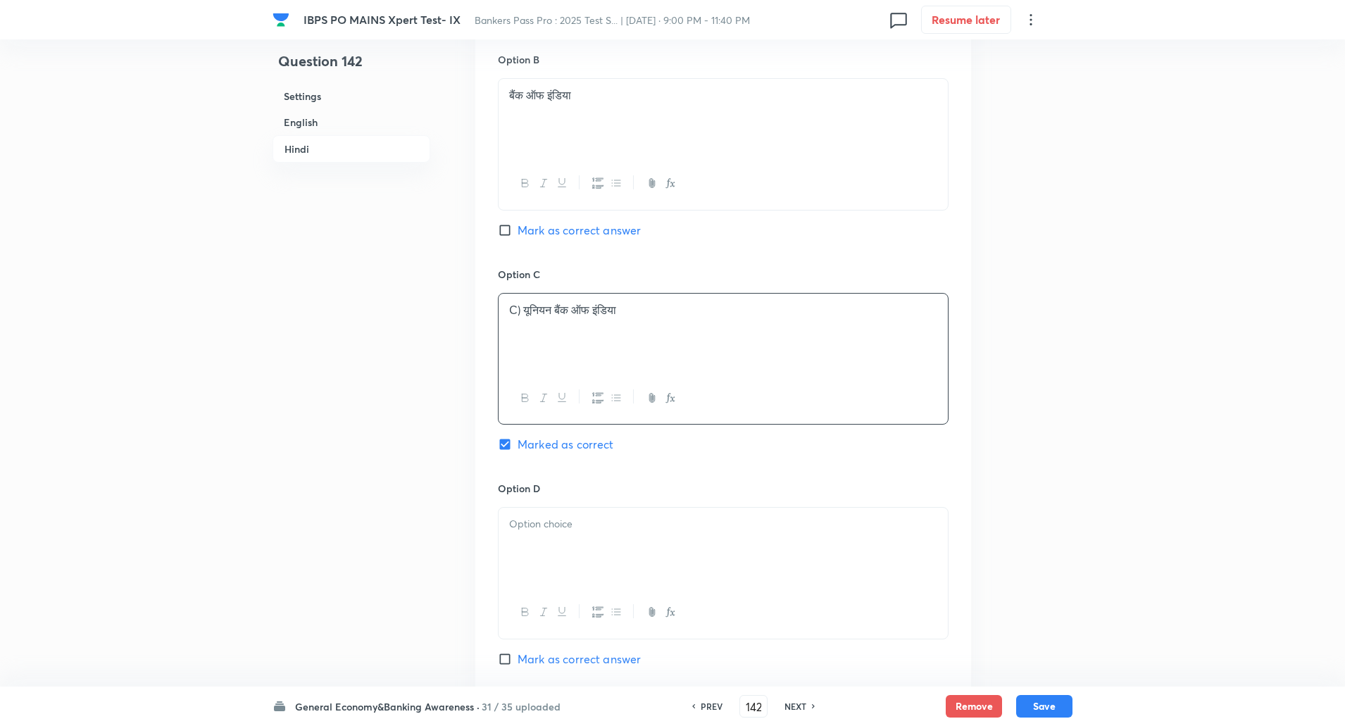
click at [521, 311] on p "C) यूनियन बैंक ऑफ इंडिया" at bounding box center [723, 310] width 428 height 16
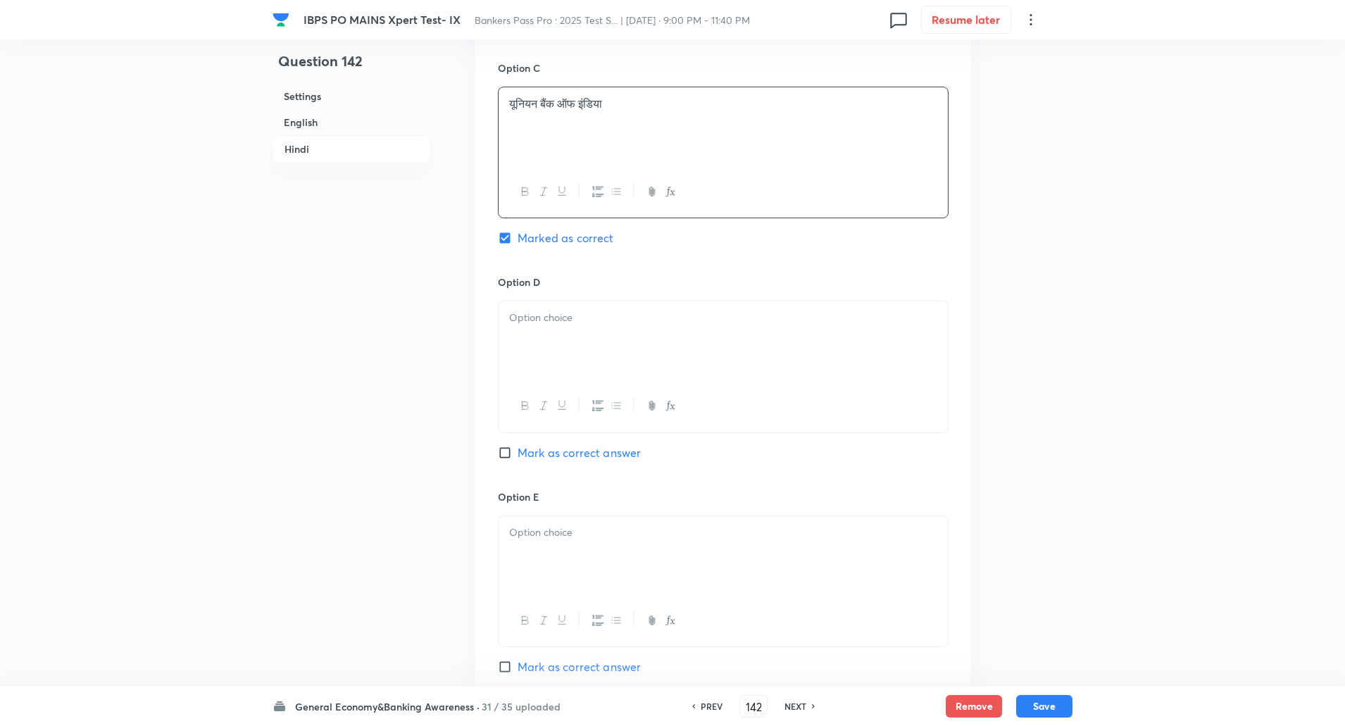
scroll to position [2725, 0]
click at [521, 316] on p at bounding box center [723, 310] width 428 height 16
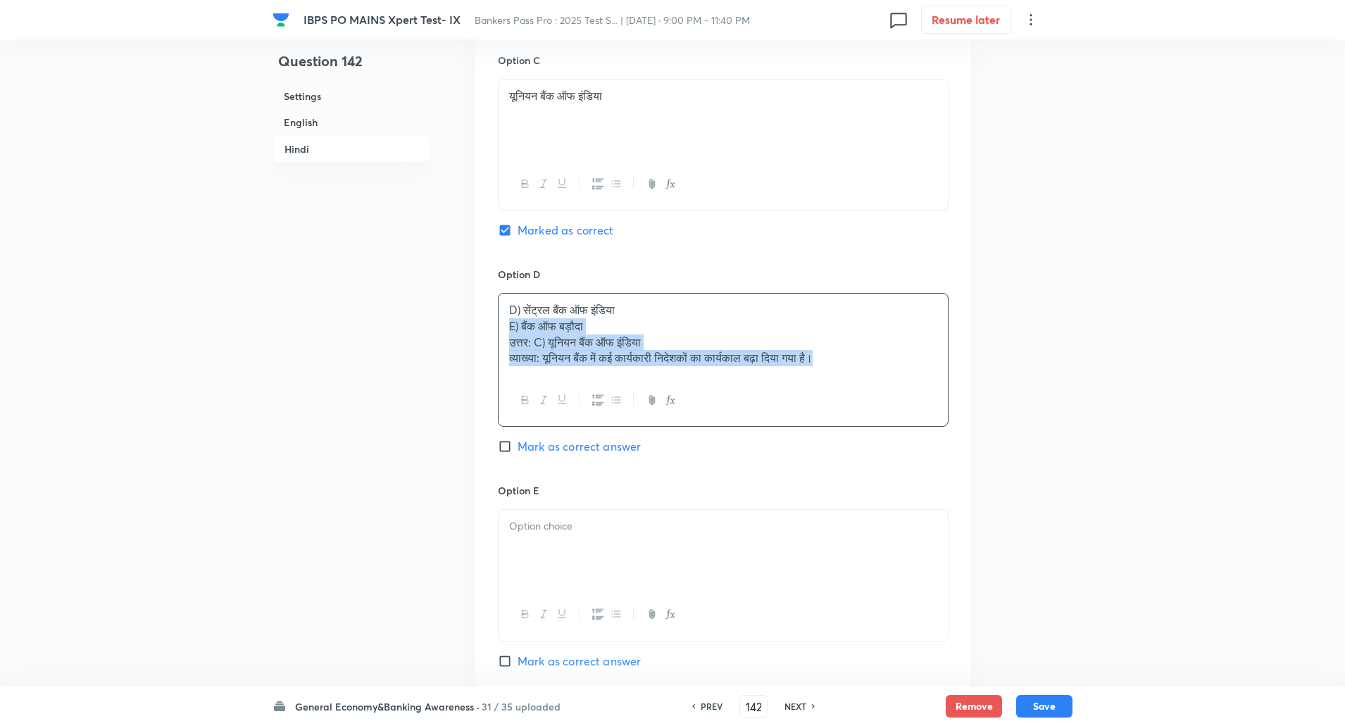
drag, startPoint x: 499, startPoint y: 322, endPoint x: 903, endPoint y: 359, distance: 405.3
click at [903, 359] on div "D) सेंट्रल बैंक ऑफ इंडिया E) बैंक ऑफ बड़ौदा उत्तर: C) यूनियन बैंक ऑफ इंडिया व्य…" at bounding box center [723, 334] width 449 height 81
click at [523, 310] on p "D) सेंट्रल बैंक ऑफ इंडिया" at bounding box center [723, 310] width 428 height 16
click at [544, 569] on div at bounding box center [723, 548] width 449 height 79
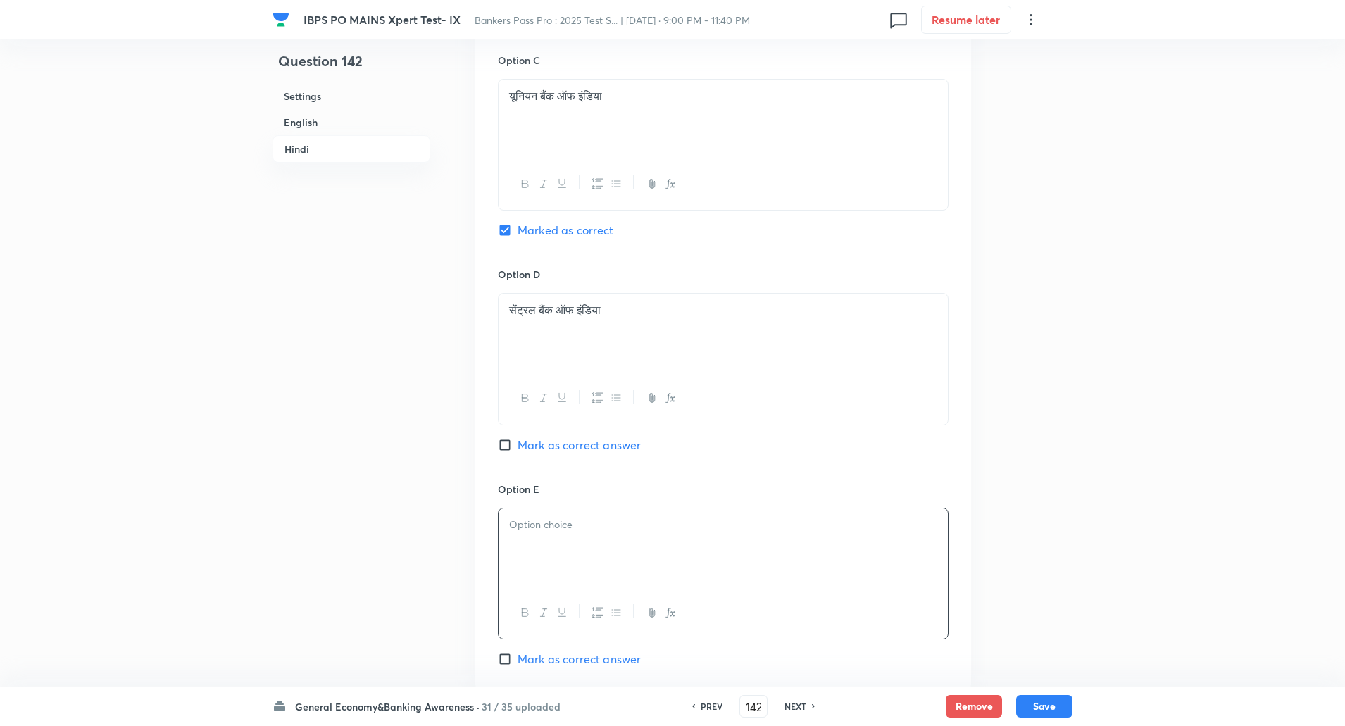
click at [544, 569] on div at bounding box center [723, 548] width 449 height 79
drag, startPoint x: 509, startPoint y: 539, endPoint x: 950, endPoint y: 623, distance: 449.0
click at [950, 623] on div "Option A पंजाब नेशनल बैंक Mark as correct answer Option B बैंक ऑफ इंडिया Mark a…" at bounding box center [723, 145] width 496 height 1089
click at [521, 530] on p "E) बैंक ऑफ बड़ौदा" at bounding box center [723, 525] width 428 height 16
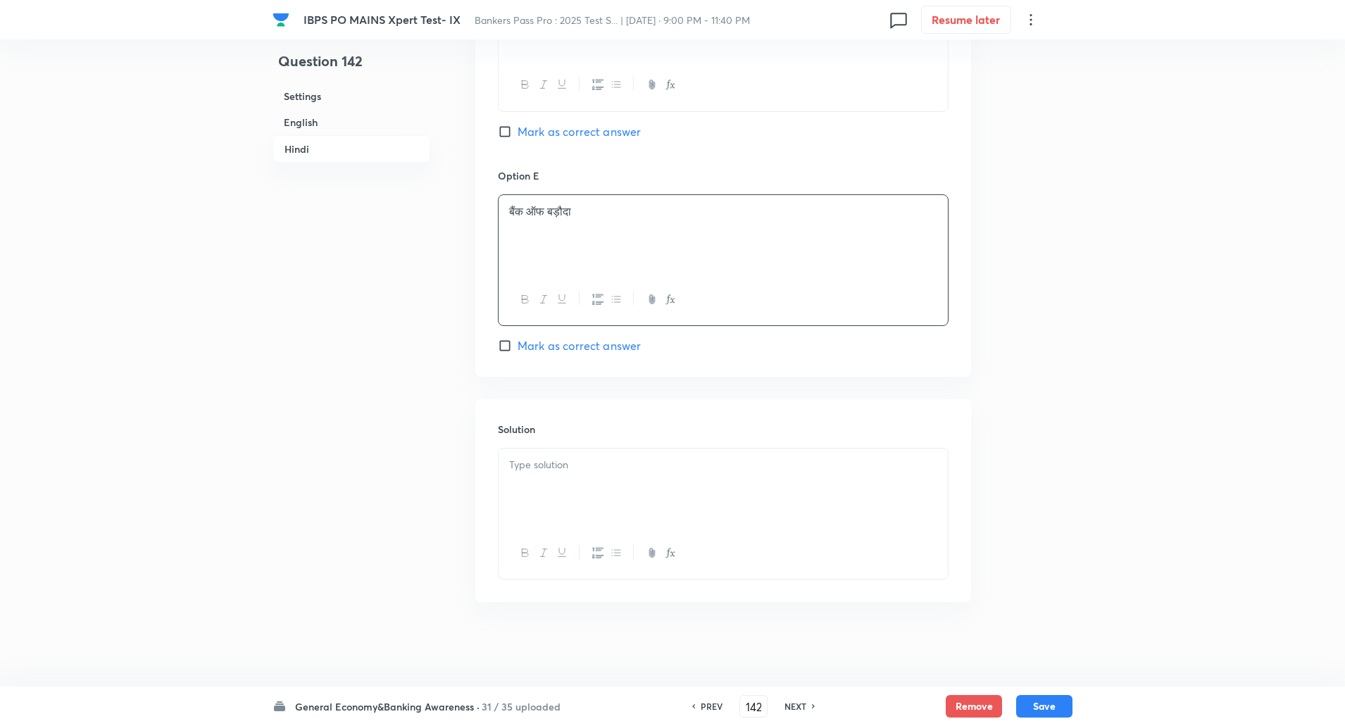
click at [538, 490] on div at bounding box center [723, 488] width 449 height 79
drag, startPoint x: 504, startPoint y: 461, endPoint x: 544, endPoint y: 485, distance: 45.8
click at [544, 485] on div "उत्तर: C) यूनियन बैंक ऑफ इंडिया व्याख्या: यूनियन बैंक में कई कार्यकारी निदेशकों…" at bounding box center [723, 488] width 449 height 79
click at [1048, 703] on button "Save" at bounding box center [1044, 705] width 56 height 23
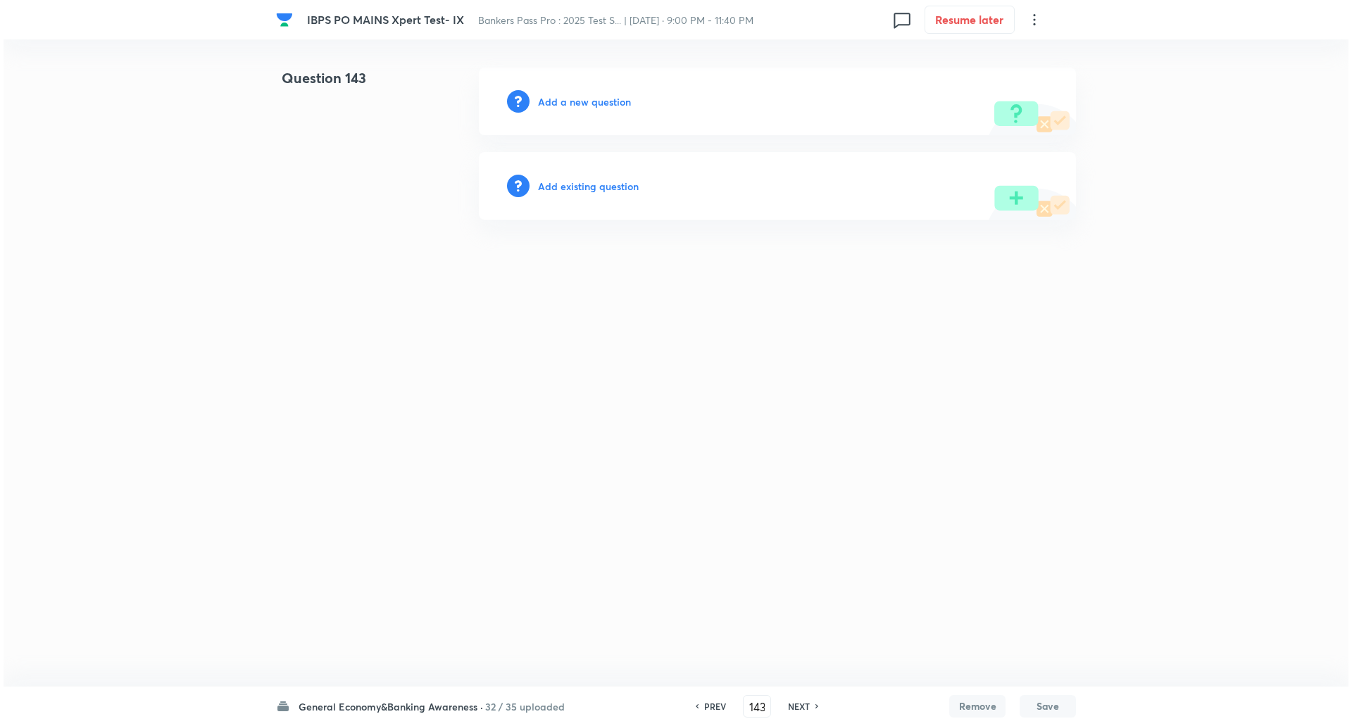
scroll to position [0, 0]
drag, startPoint x: 592, startPoint y: 91, endPoint x: 592, endPoint y: 101, distance: 10.6
click at [592, 101] on div "Add a new question" at bounding box center [777, 102] width 597 height 68
click at [592, 101] on h6 "Add a new question" at bounding box center [584, 101] width 93 height 15
click at [592, 101] on h6 "Choose a question type" at bounding box center [592, 101] width 108 height 15
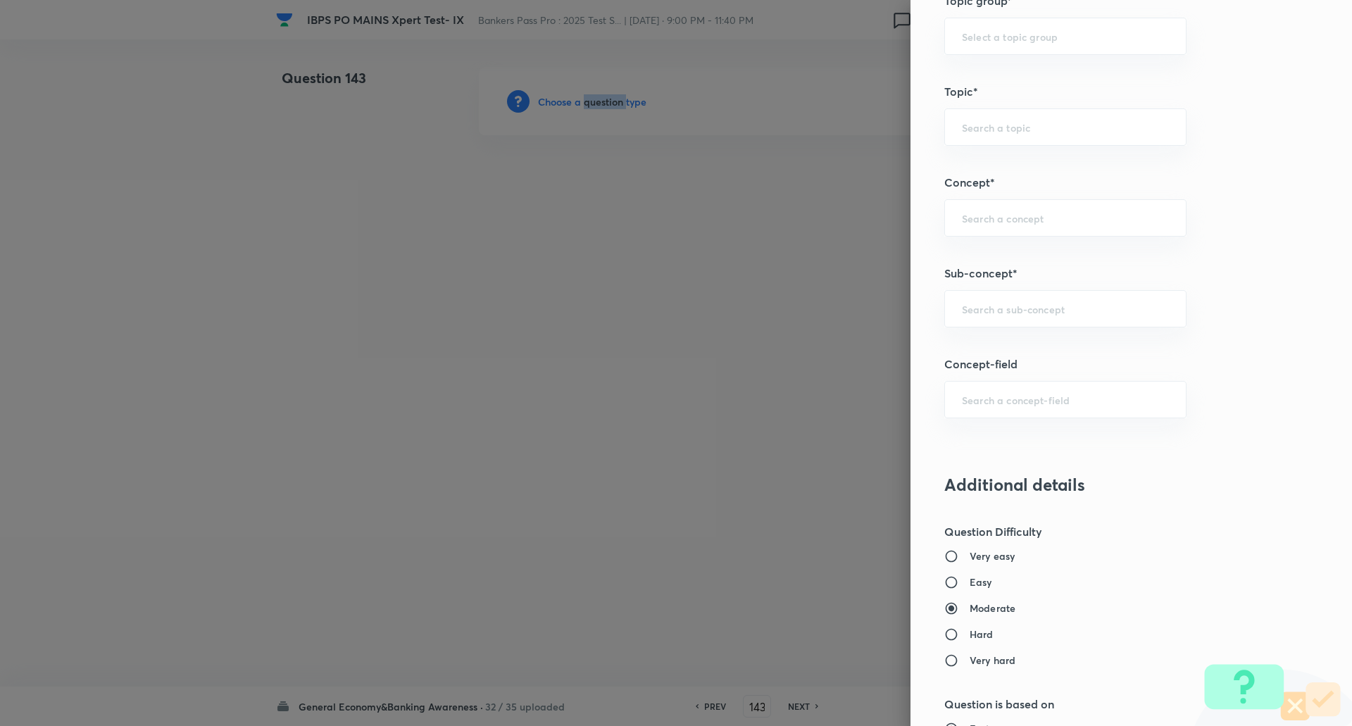
scroll to position [652, 0]
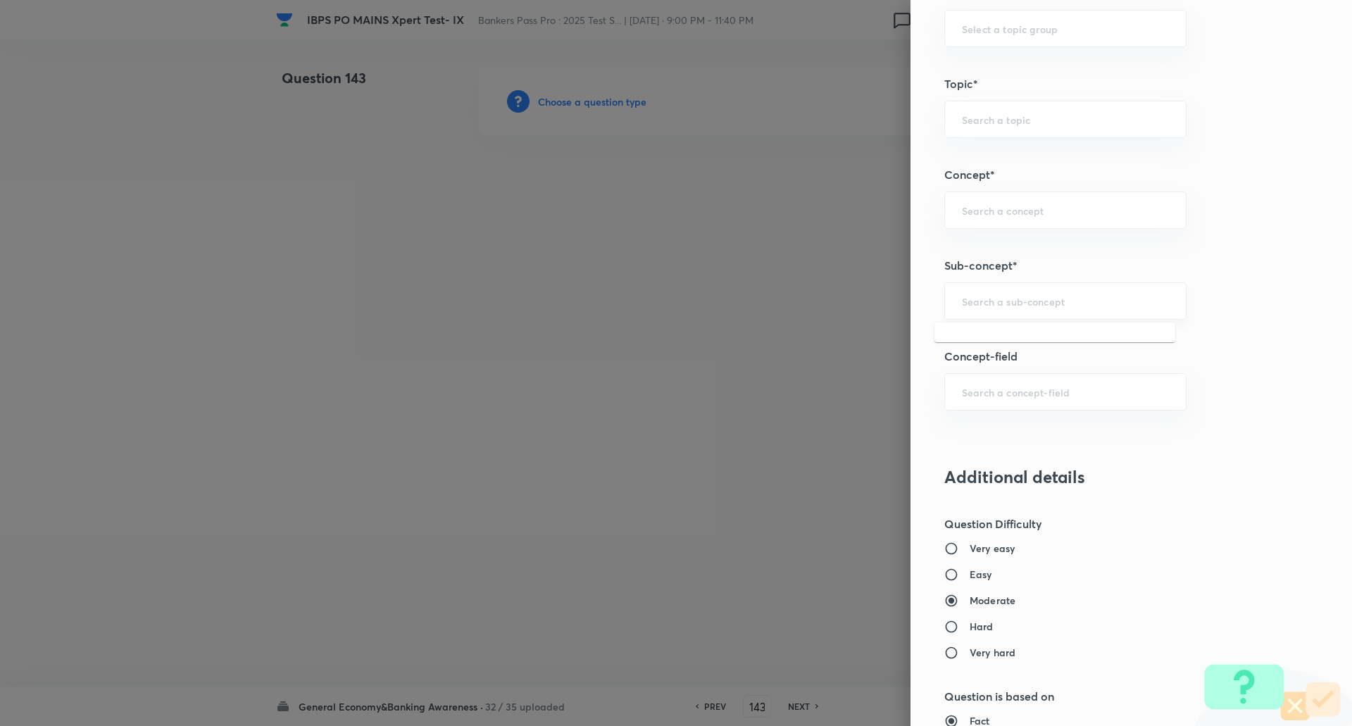
click at [1093, 305] on input "text" at bounding box center [1065, 300] width 207 height 13
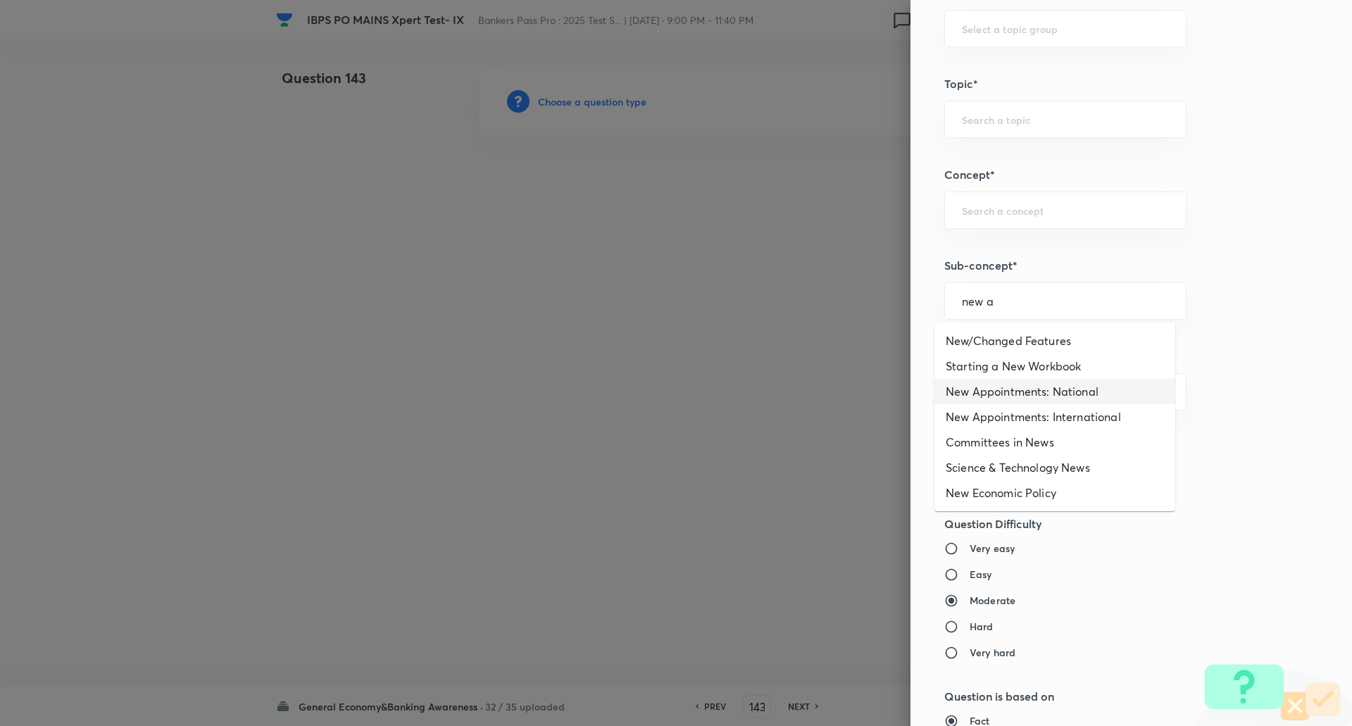
click at [1072, 394] on li "New Appointments: National" at bounding box center [1055, 391] width 241 height 25
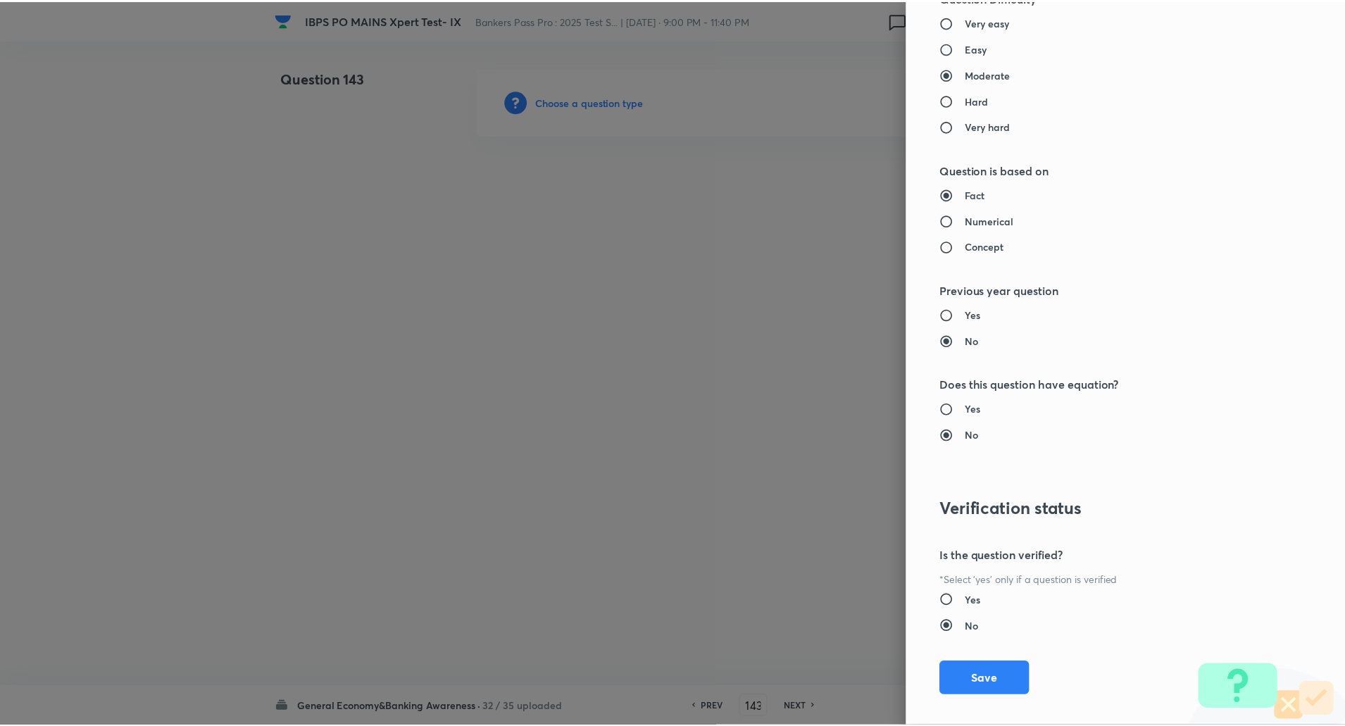
scroll to position [1194, 0]
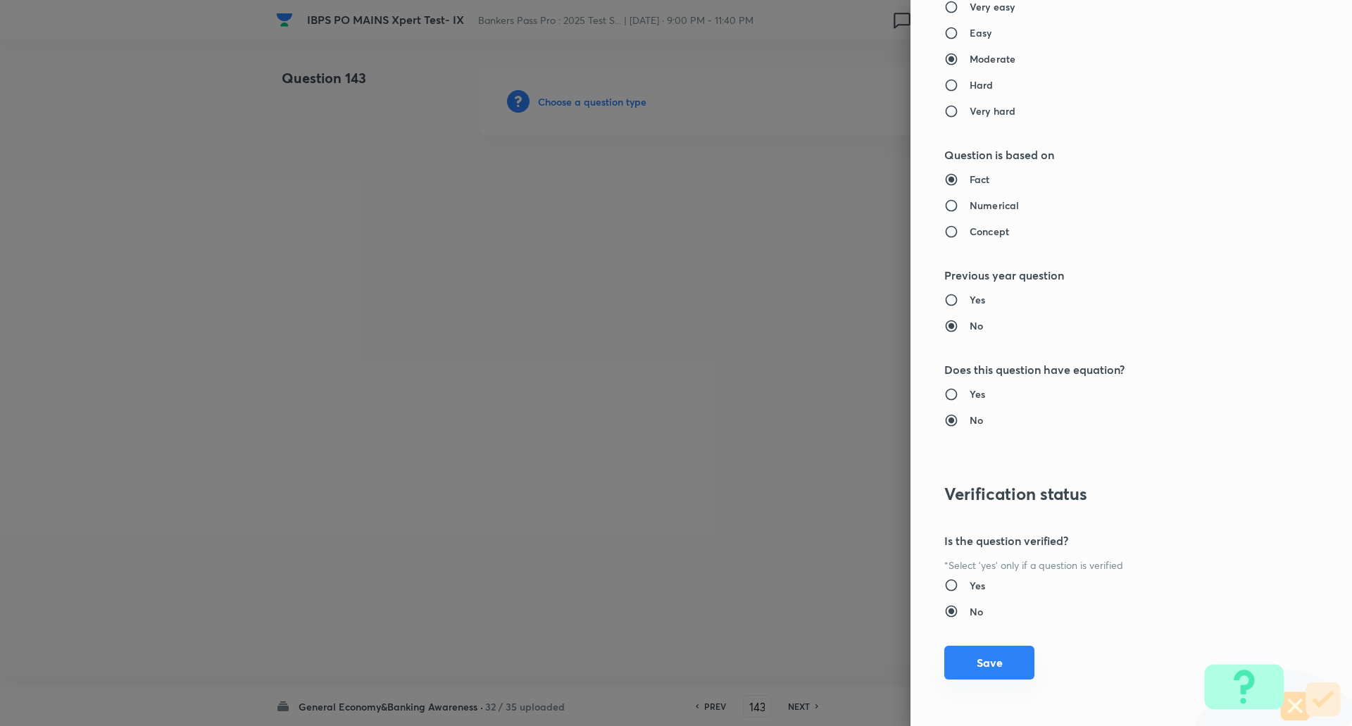
click at [975, 673] on button "Save" at bounding box center [990, 663] width 90 height 34
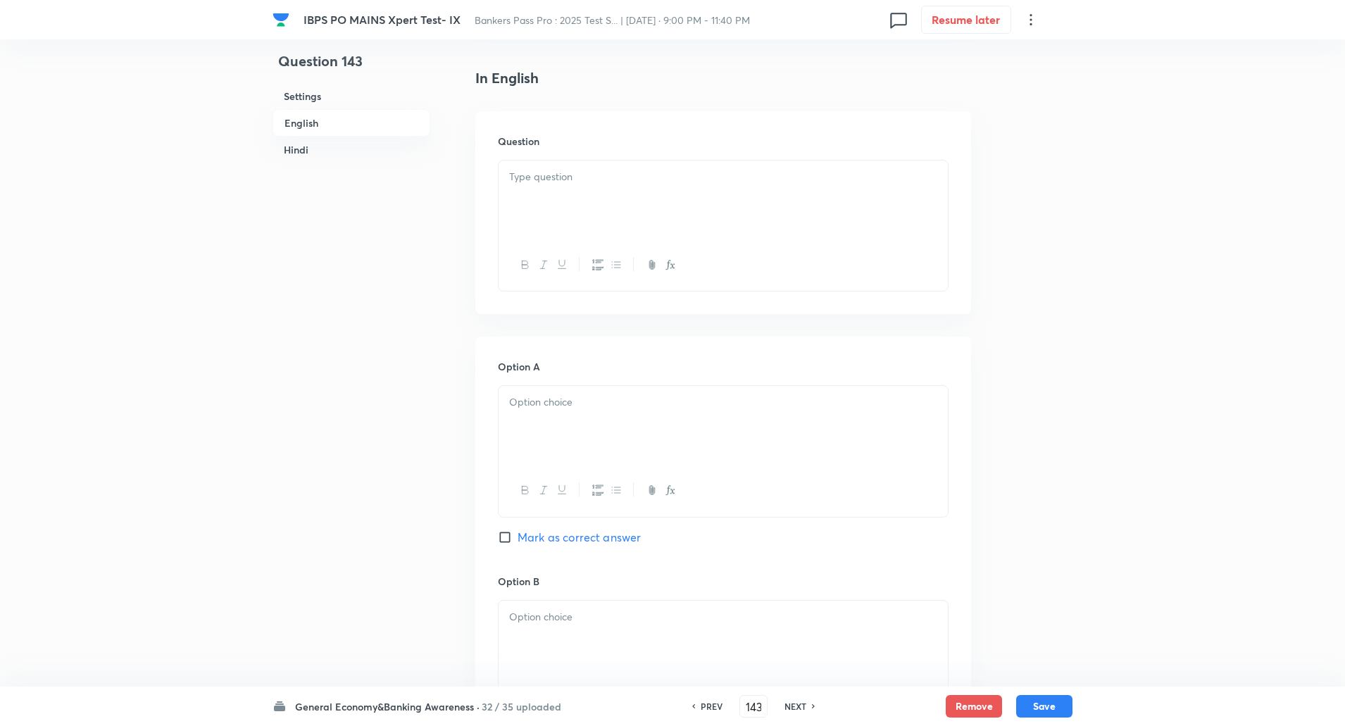
scroll to position [348, 0]
click at [849, 273] on div at bounding box center [723, 263] width 449 height 51
click at [849, 215] on div at bounding box center [723, 198] width 449 height 79
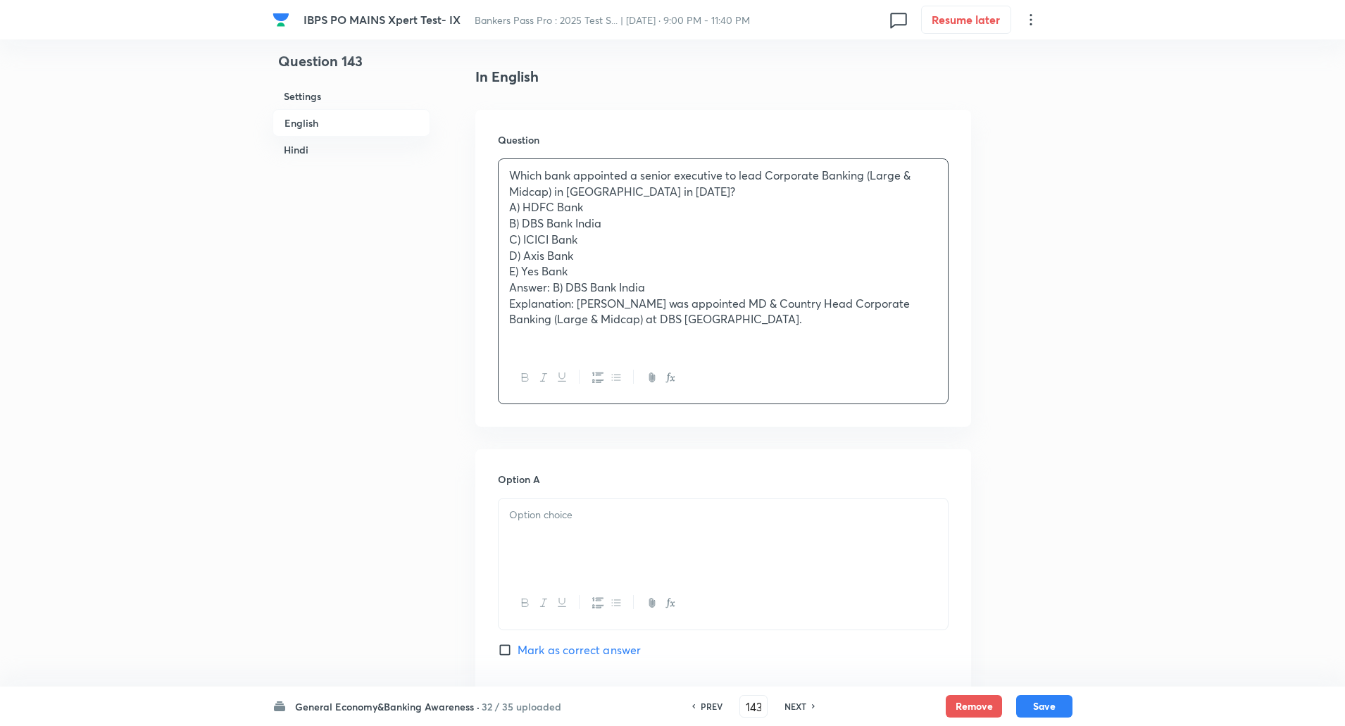
click at [705, 207] on p "A) HDFC Bank" at bounding box center [723, 207] width 428 height 16
click at [676, 194] on p "Which bank appointed a senior executive to lead Corporate Banking (Large & Midc…" at bounding box center [723, 184] width 428 height 32
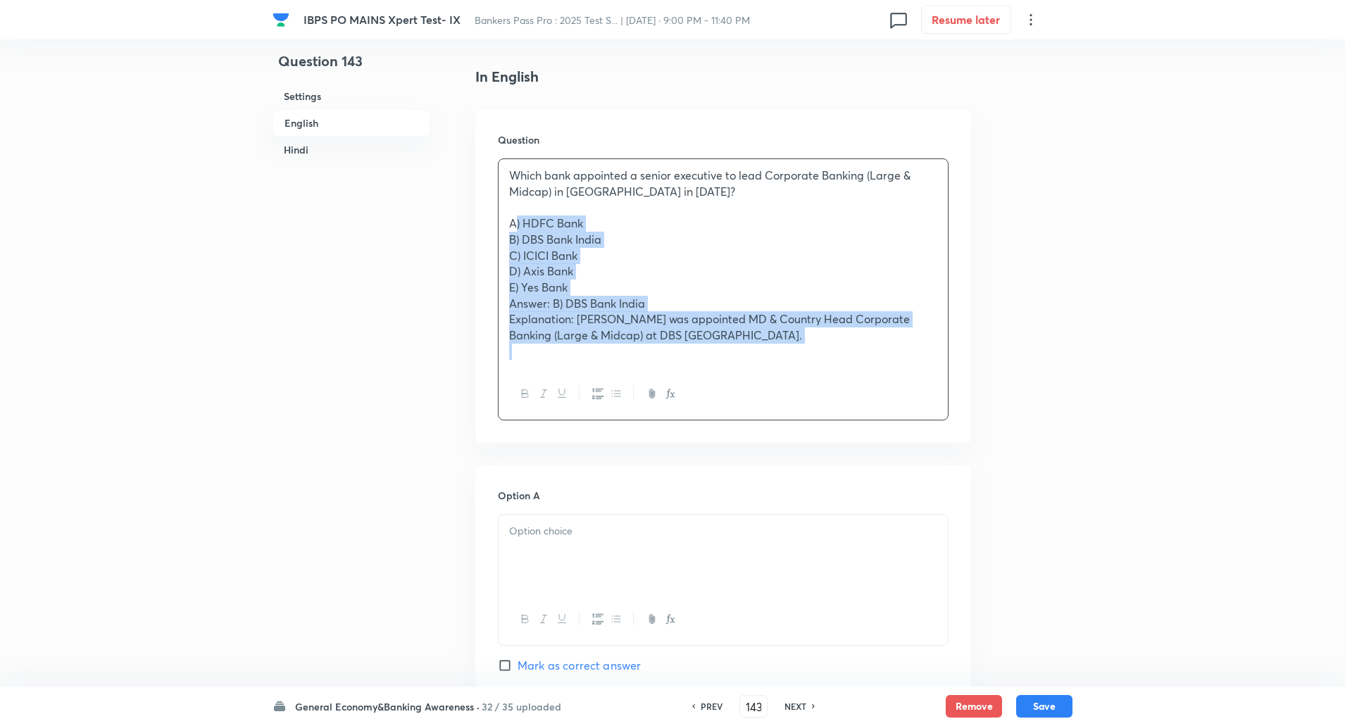
drag, startPoint x: 506, startPoint y: 223, endPoint x: 959, endPoint y: 651, distance: 623.3
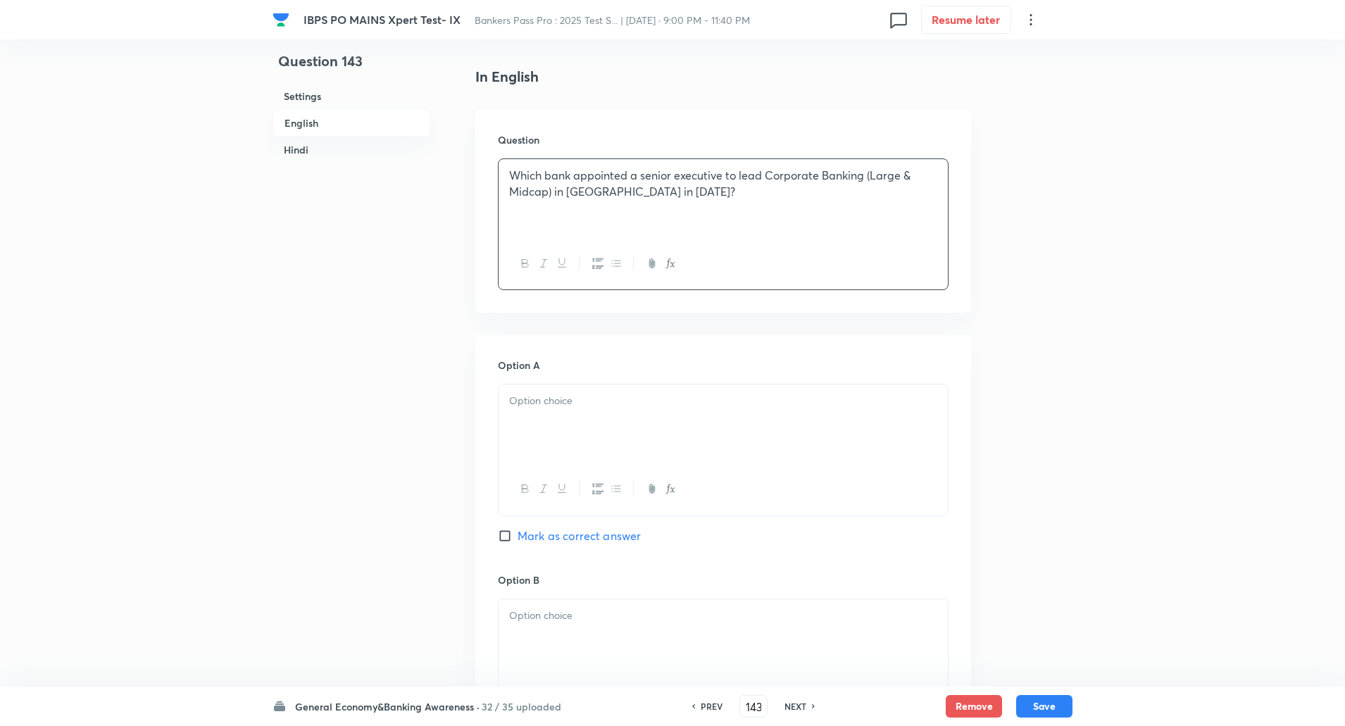
click at [847, 478] on div at bounding box center [723, 488] width 449 height 51
click at [877, 432] on div at bounding box center [723, 424] width 449 height 79
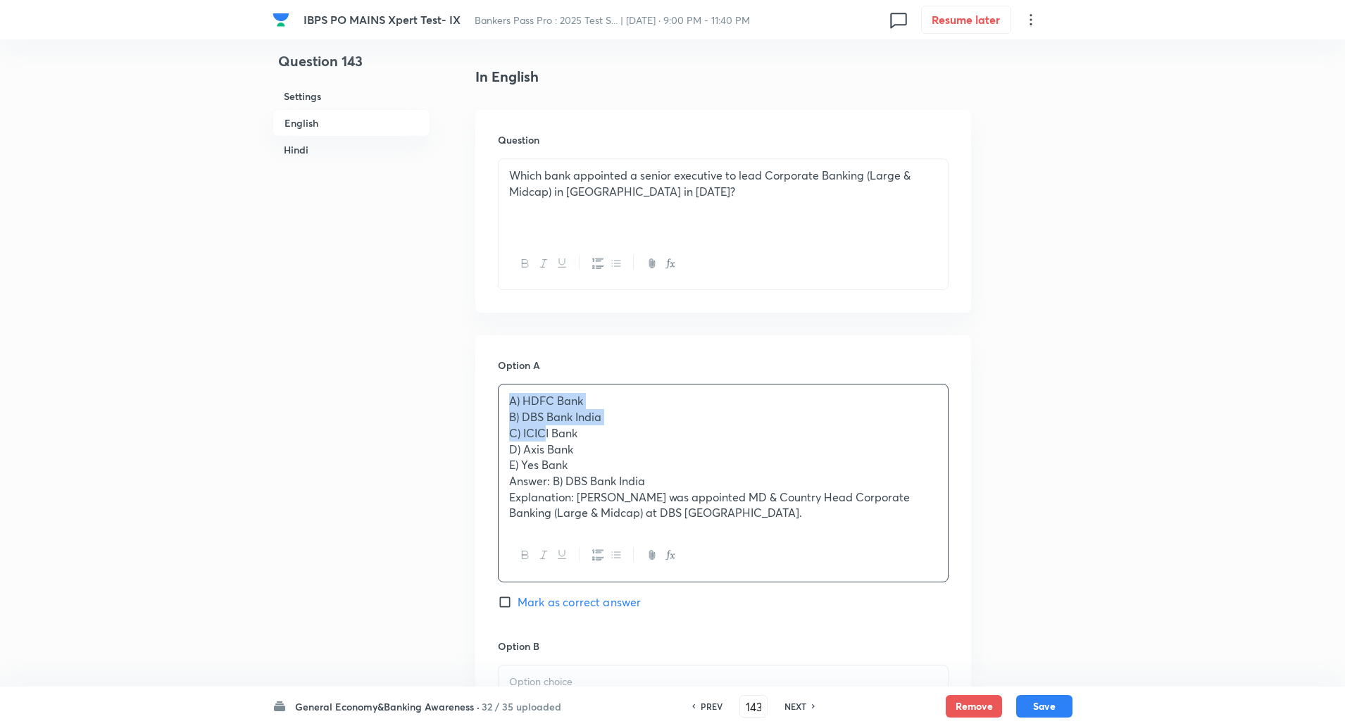
drag, startPoint x: 506, startPoint y: 409, endPoint x: 544, endPoint y: 430, distance: 43.2
click at [544, 430] on div "A) HDFC Bank B) DBS Bank India C) ICICI Bank D) Axis Bank E) Yes Bank Answer: B…" at bounding box center [723, 457] width 449 height 145
click at [580, 435] on p "C) ICICI Bank" at bounding box center [723, 433] width 428 height 16
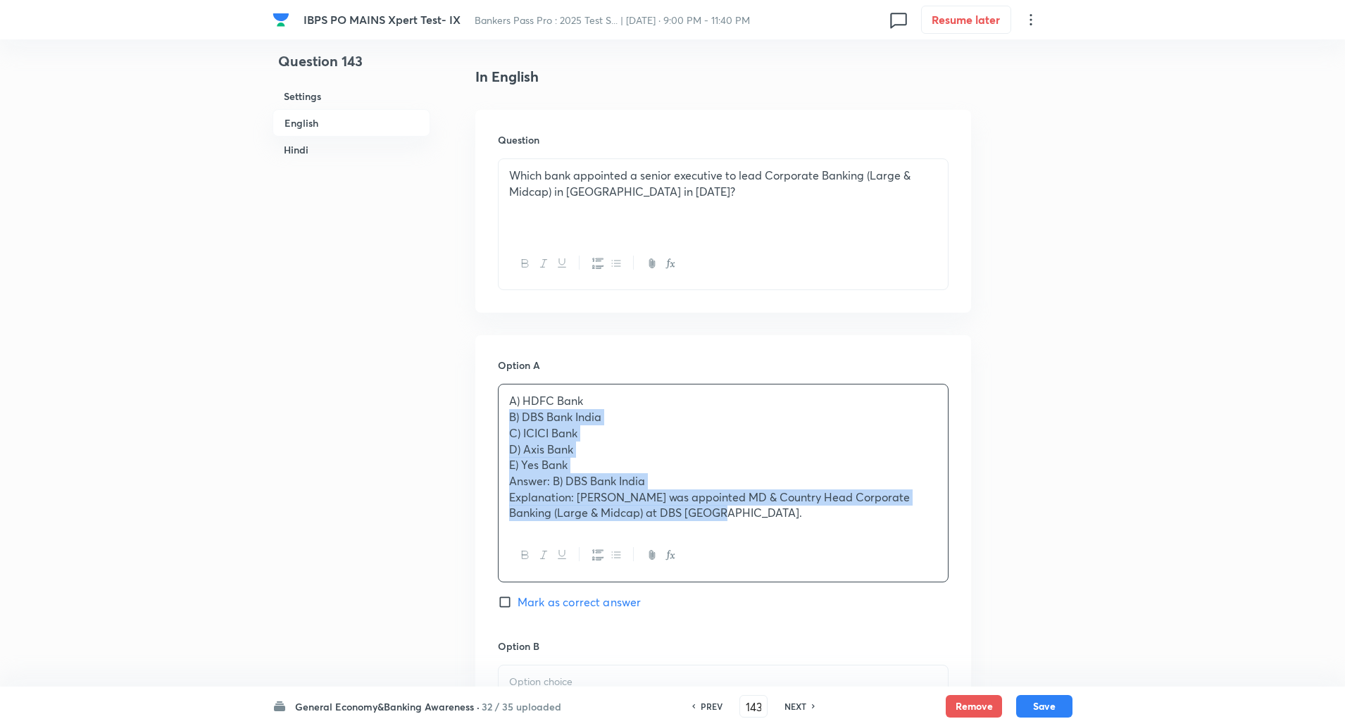
drag, startPoint x: 507, startPoint y: 411, endPoint x: 828, endPoint y: 579, distance: 362.6
click at [828, 579] on div "A) HDFC Bank B) DBS Bank India C) ICICI Bank D) Axis Bank E) Yes Bank Answer: B…" at bounding box center [723, 483] width 451 height 198
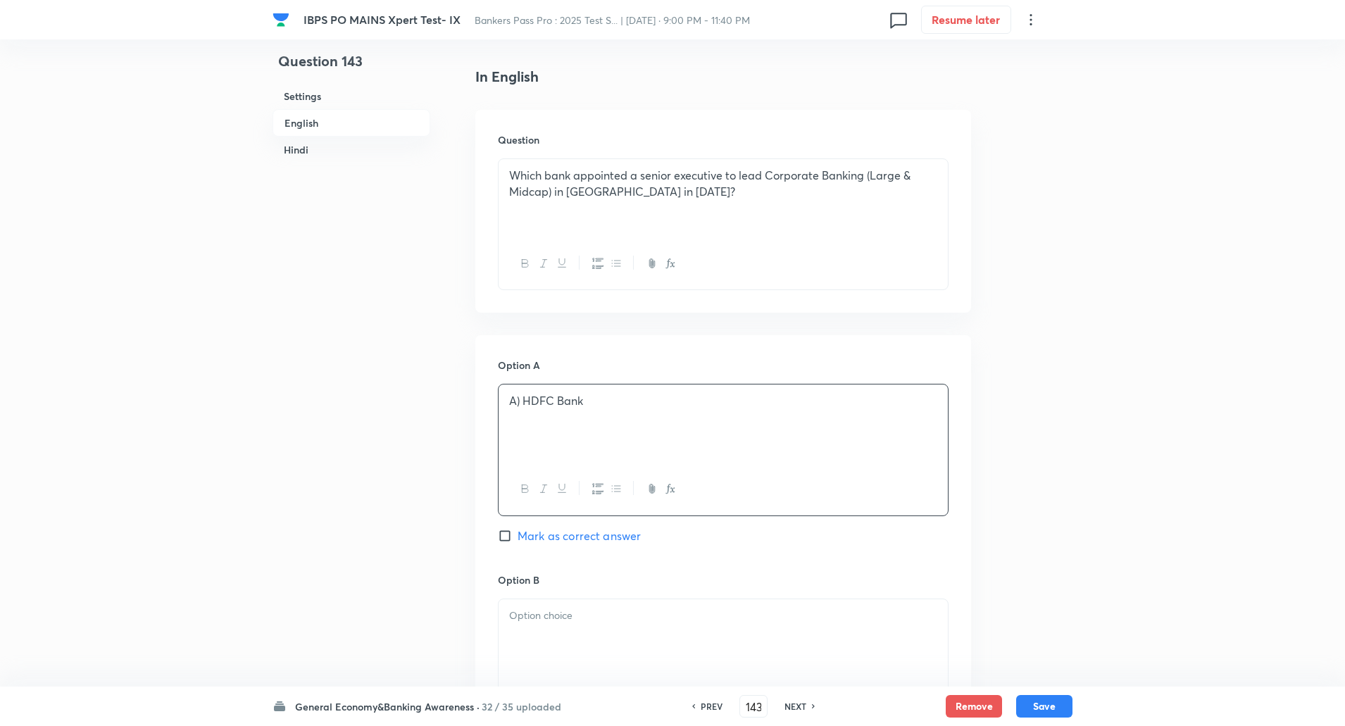
click at [525, 402] on p "A) HDFC Bank" at bounding box center [723, 401] width 428 height 16
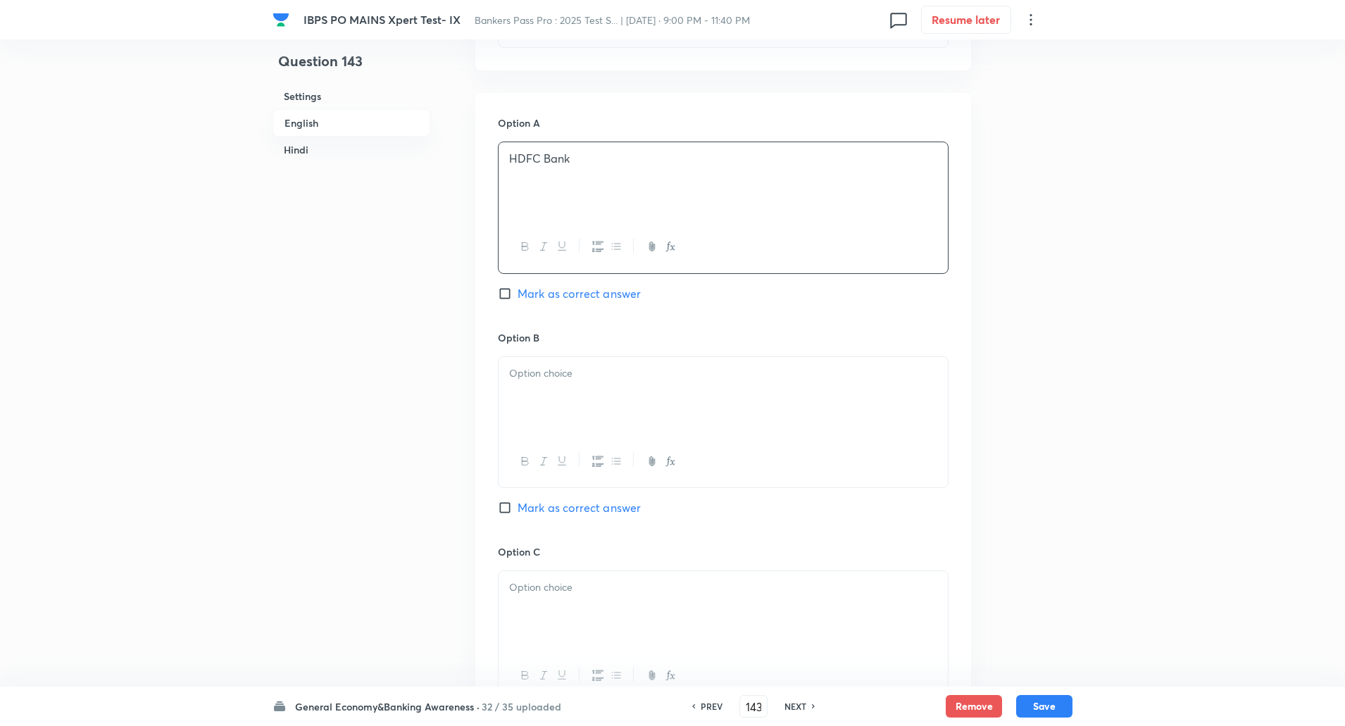
scroll to position [591, 0]
click at [525, 402] on div at bounding box center [723, 395] width 449 height 79
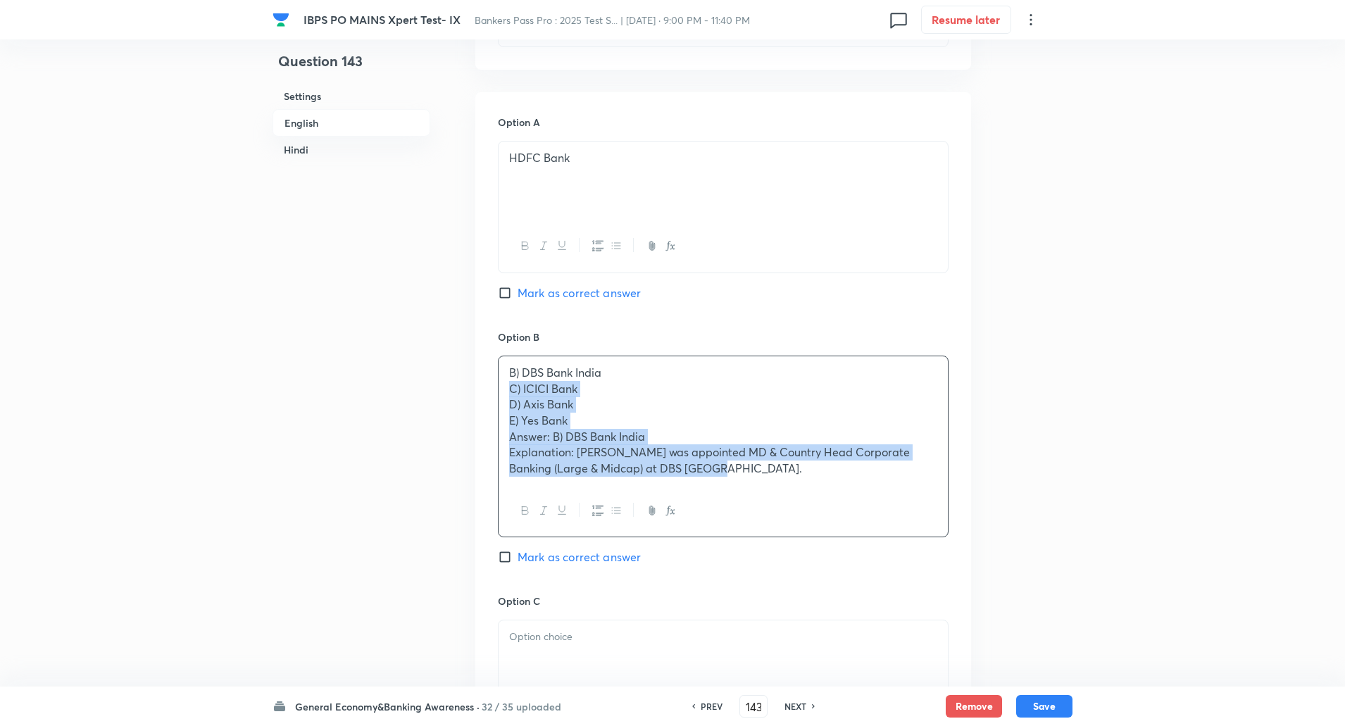
drag, startPoint x: 503, startPoint y: 385, endPoint x: 910, endPoint y: 547, distance: 438.2
click at [910, 547] on div "Option B B) DBS Bank India C) ICICI Bank D) Axis Bank E) Yes Bank Answer: B) DB…" at bounding box center [723, 462] width 451 height 264
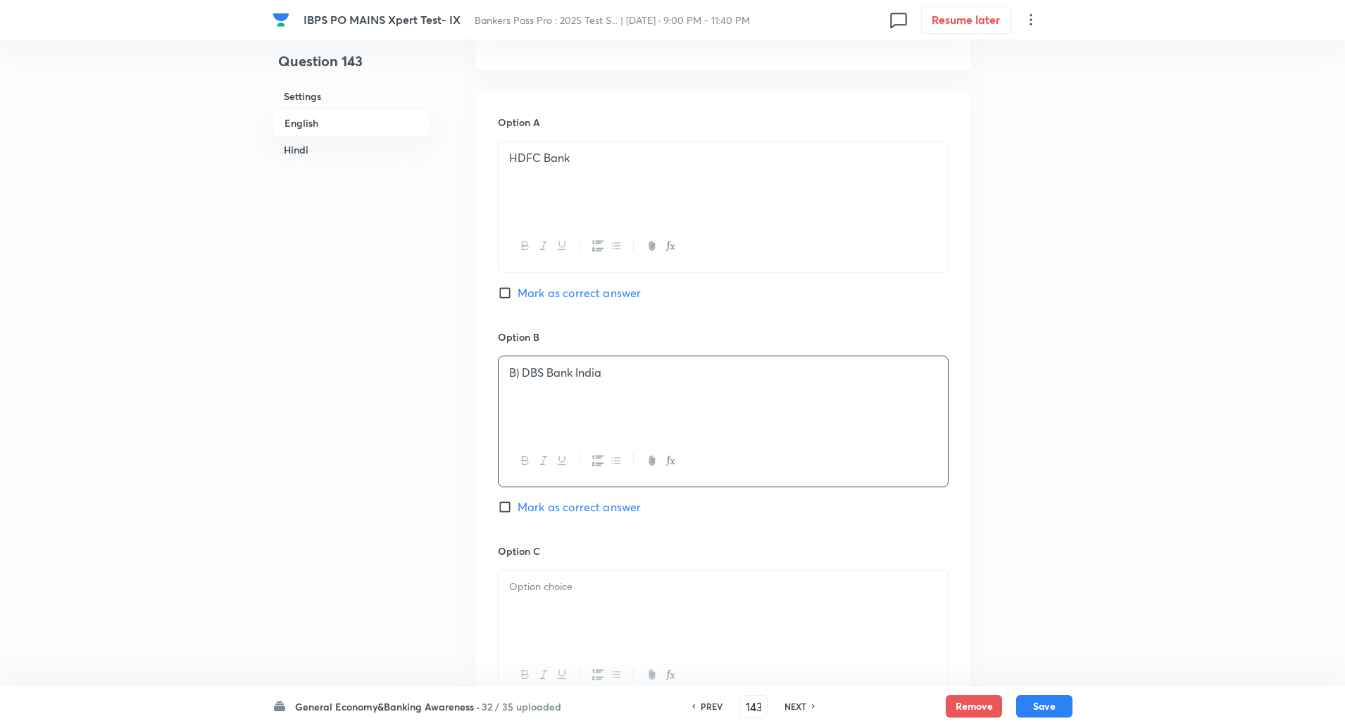
click at [521, 375] on p "B) DBS Bank India" at bounding box center [723, 373] width 428 height 16
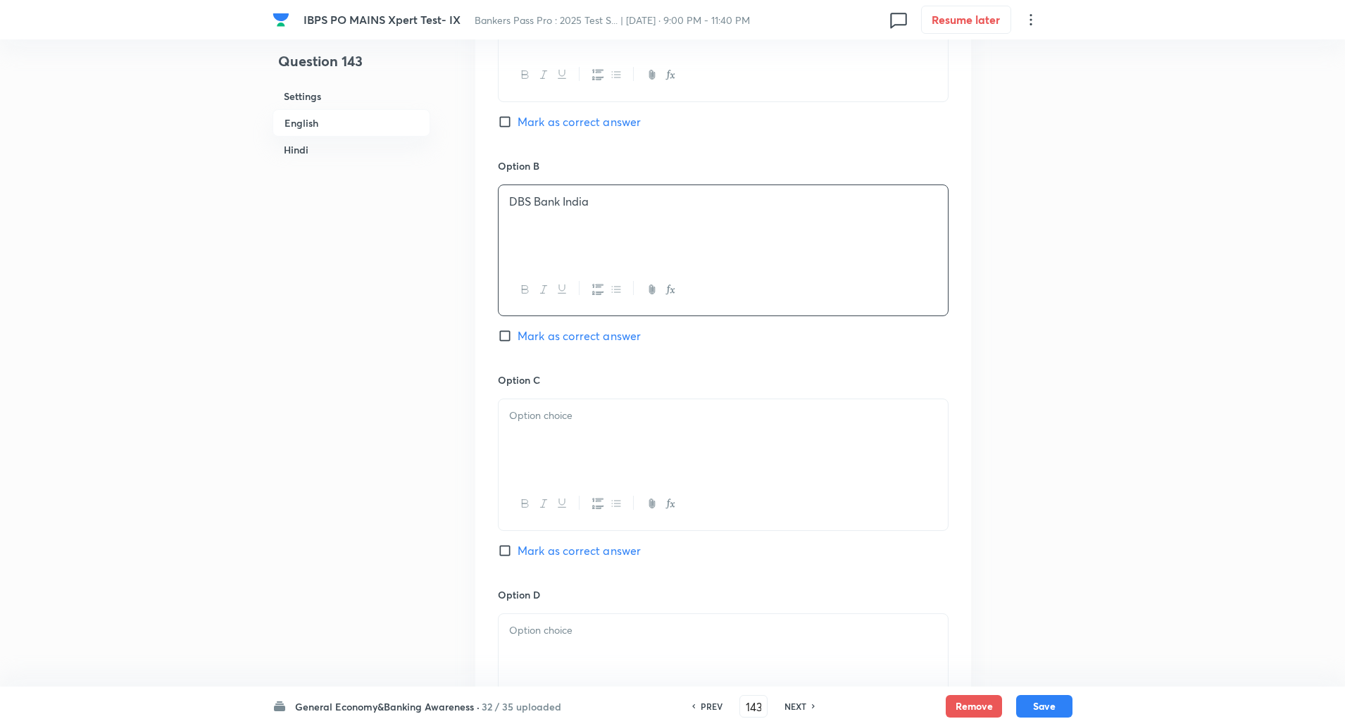
scroll to position [778, 0]
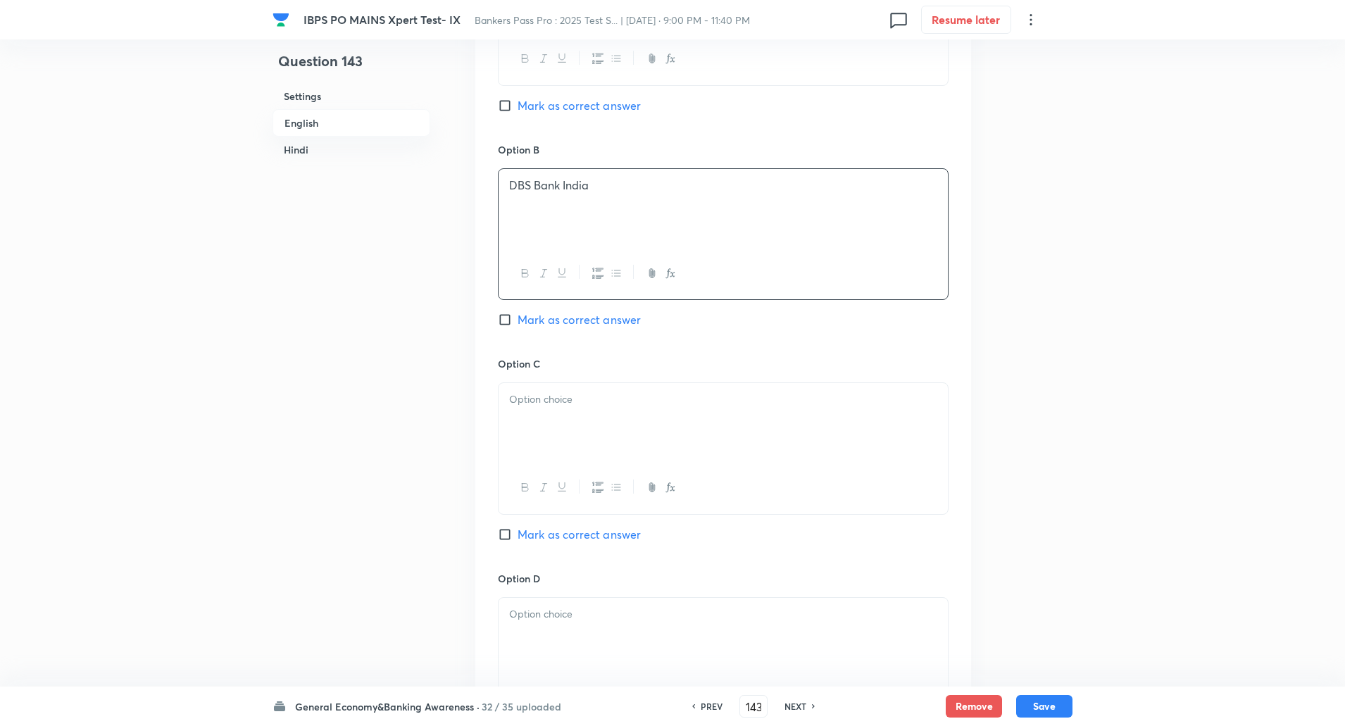
click at [523, 391] on div at bounding box center [723, 422] width 449 height 79
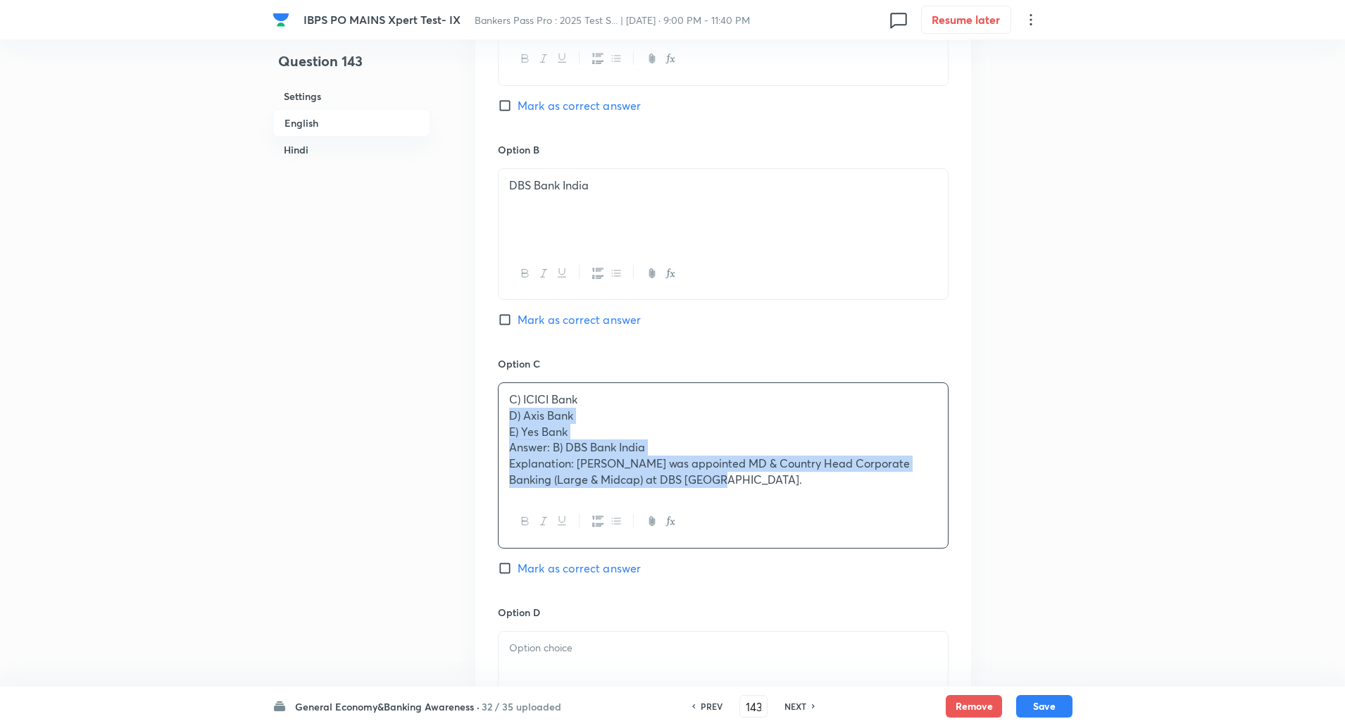
drag, startPoint x: 507, startPoint y: 418, endPoint x: 904, endPoint y: 649, distance: 459.0
click at [904, 649] on div "Option A HDFC Bank Mark as correct answer Option B DBS Bank India Mark as corre…" at bounding box center [723, 466] width 496 height 1123
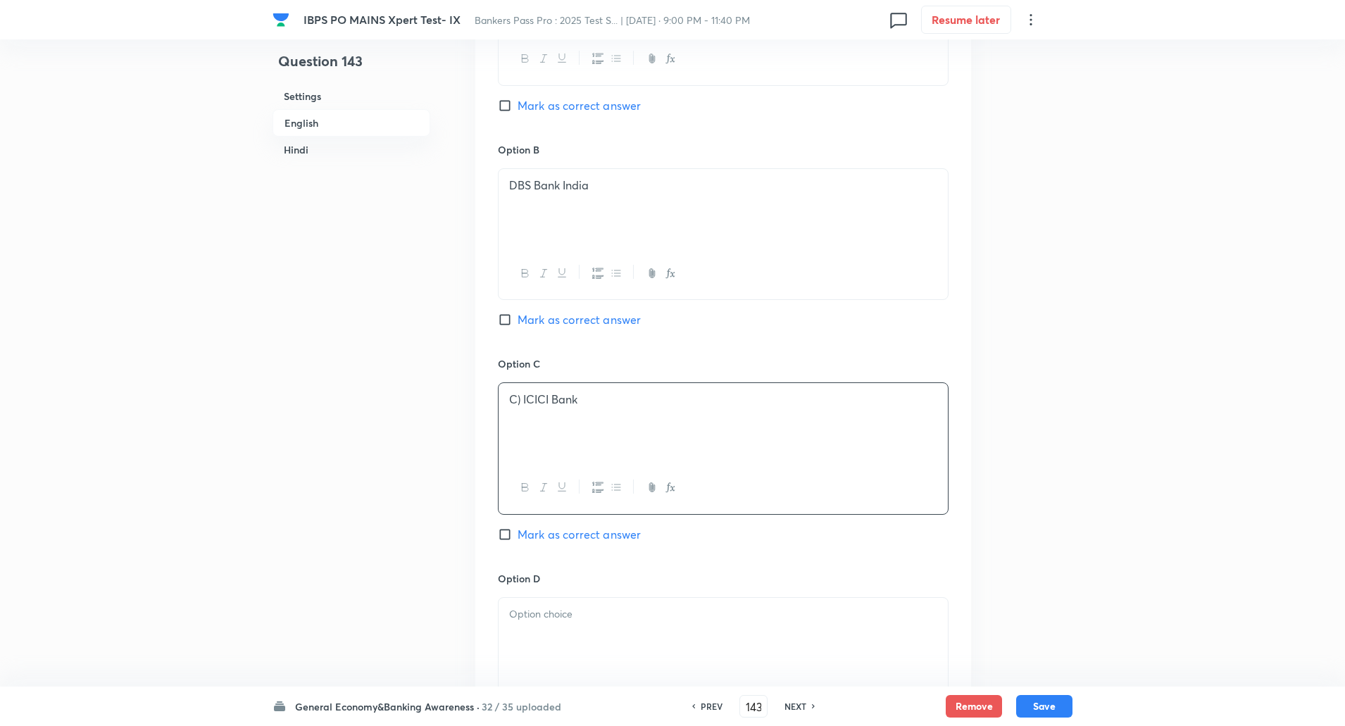
click at [519, 399] on p "C) ICICI Bank" at bounding box center [723, 400] width 428 height 16
click at [520, 404] on p "C) ICICI Bank" at bounding box center [723, 400] width 428 height 16
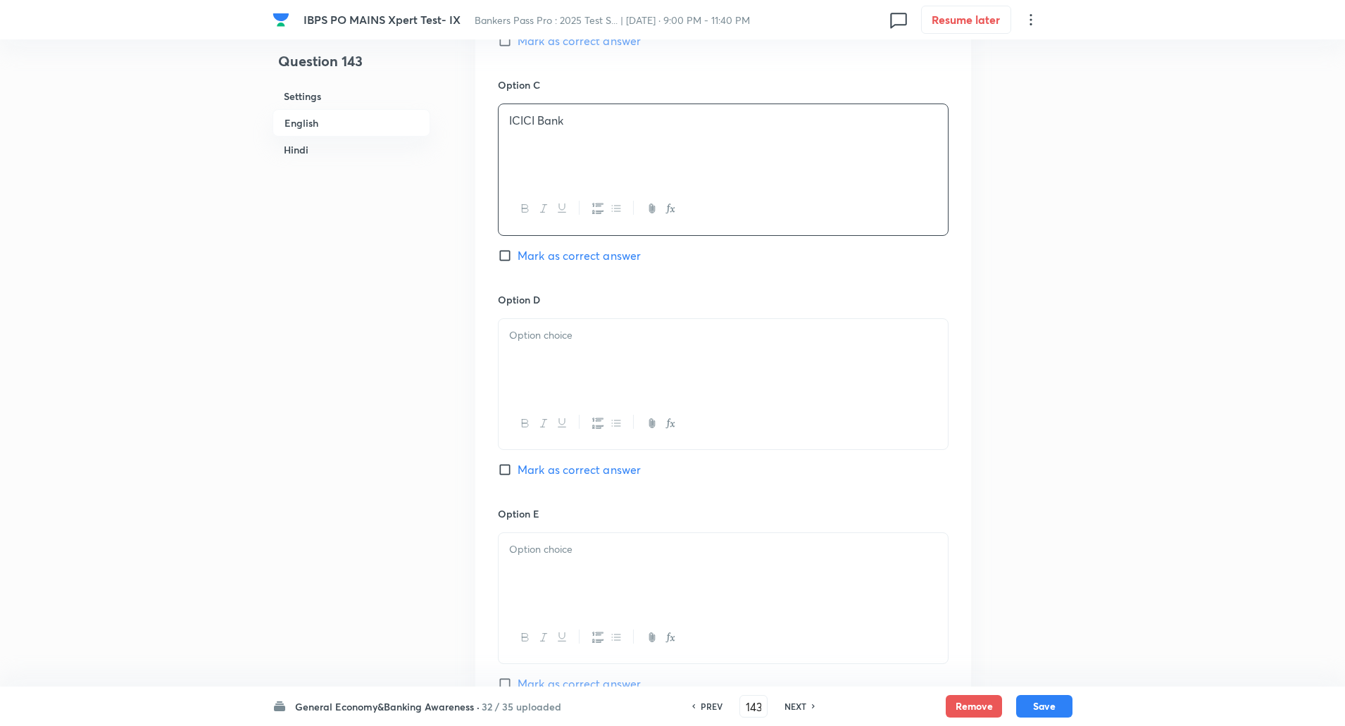
scroll to position [1060, 0]
click at [526, 329] on p at bounding box center [723, 333] width 428 height 16
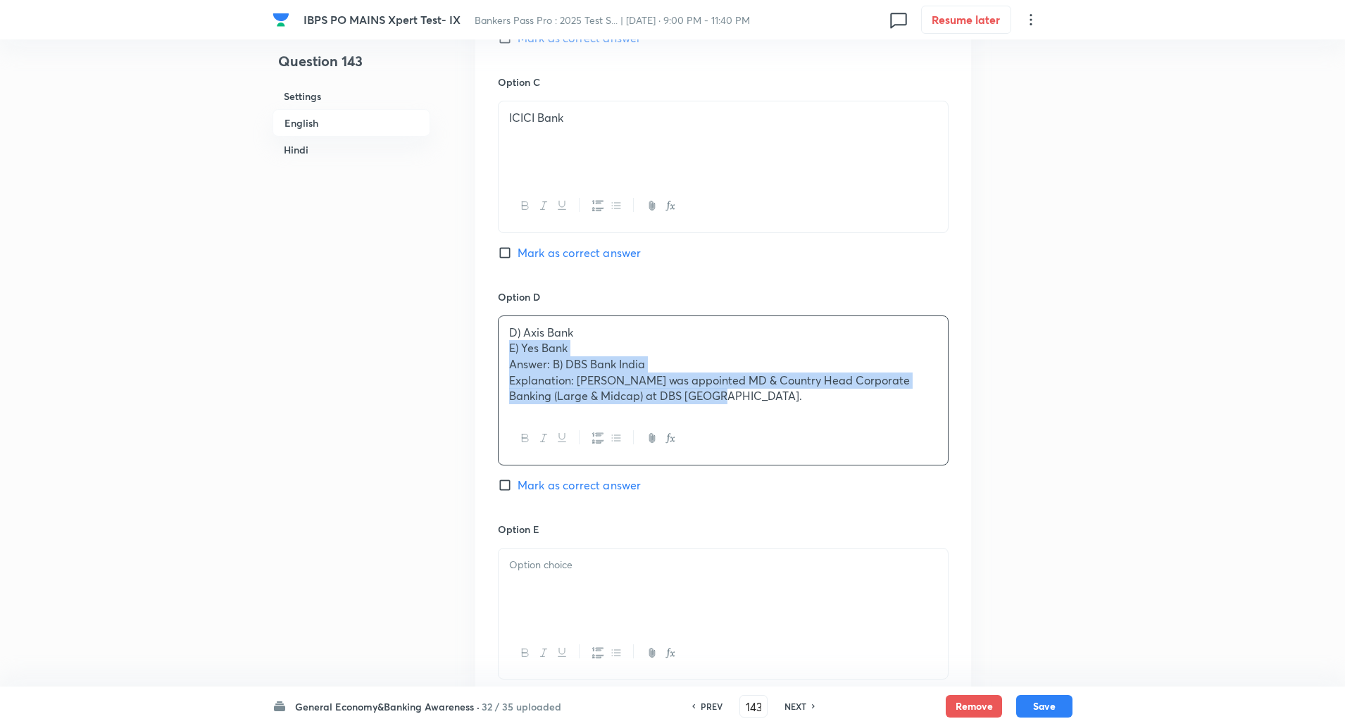
drag, startPoint x: 506, startPoint y: 349, endPoint x: 911, endPoint y: 556, distance: 454.3
click at [911, 556] on div "Option A HDFC Bank Mark as correct answer Option B DBS Bank India Mark as corre…" at bounding box center [723, 176] width 496 height 1107
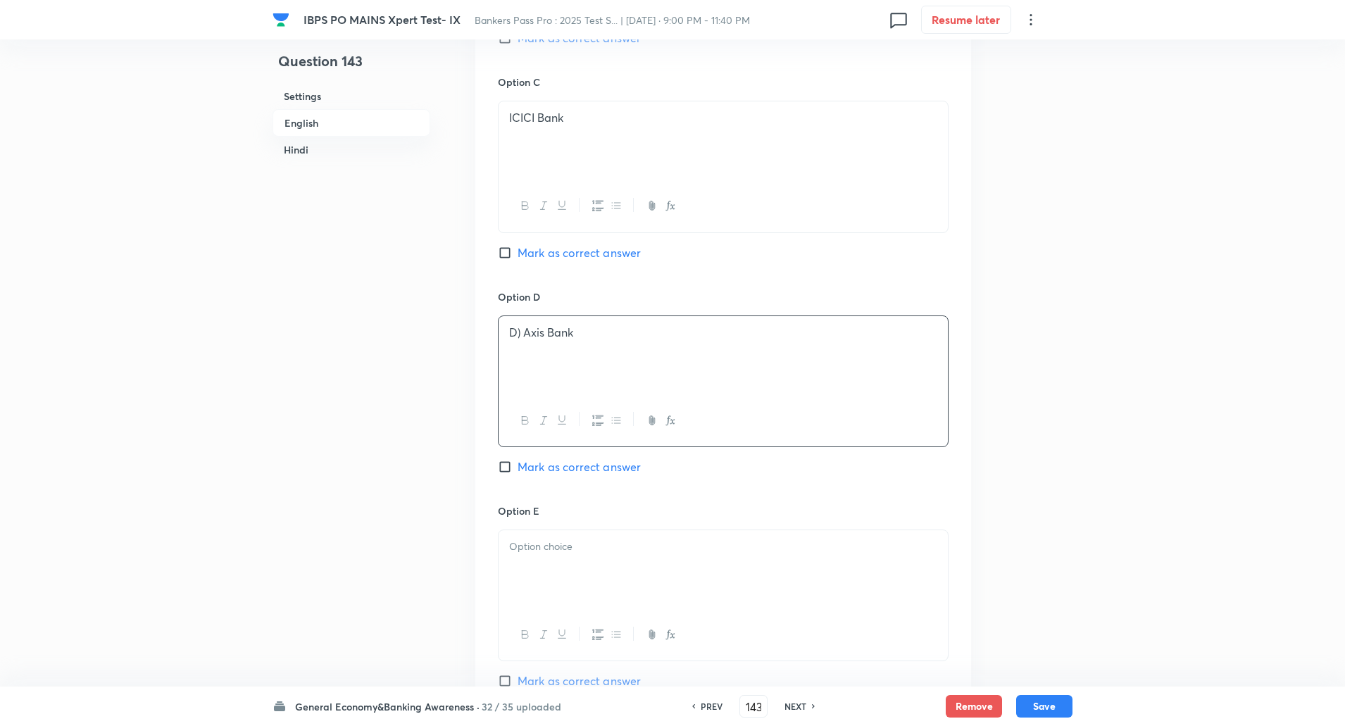
click at [524, 339] on p "D) Axis Bank" at bounding box center [723, 333] width 428 height 16
click at [552, 583] on div at bounding box center [723, 569] width 449 height 79
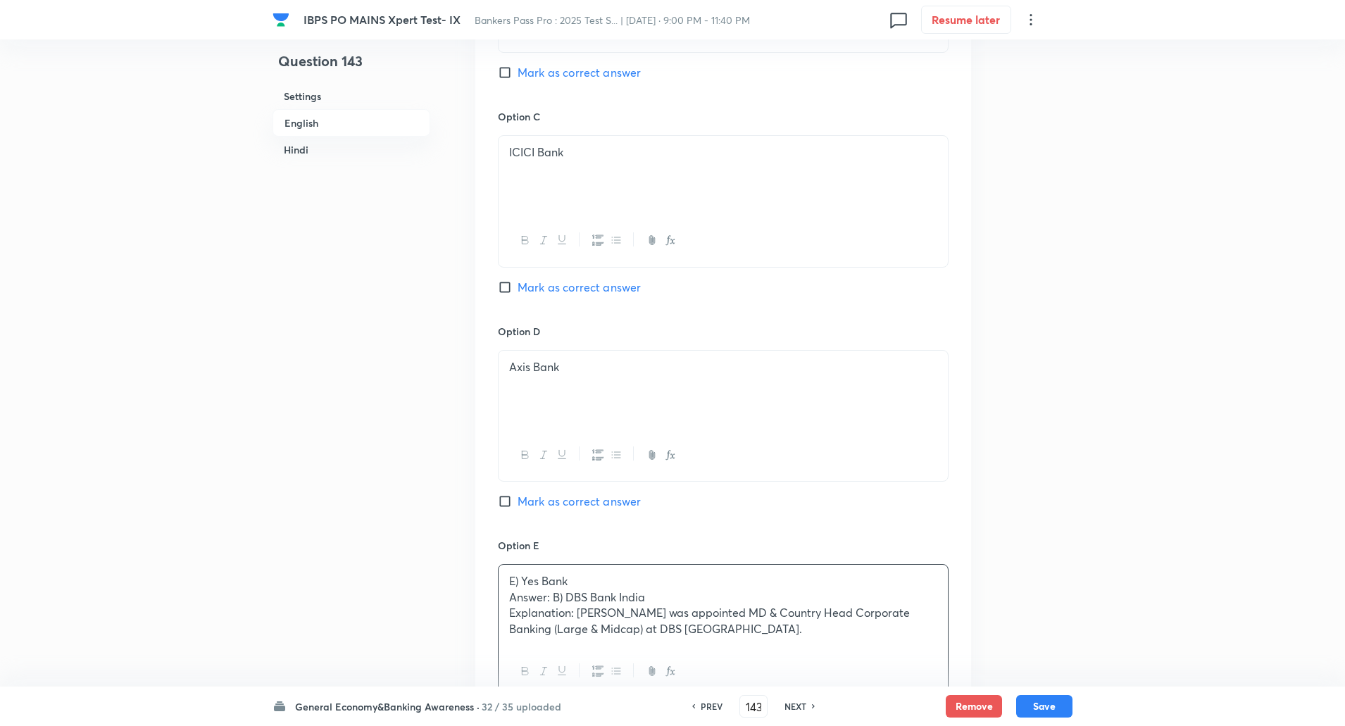
scroll to position [1020, 0]
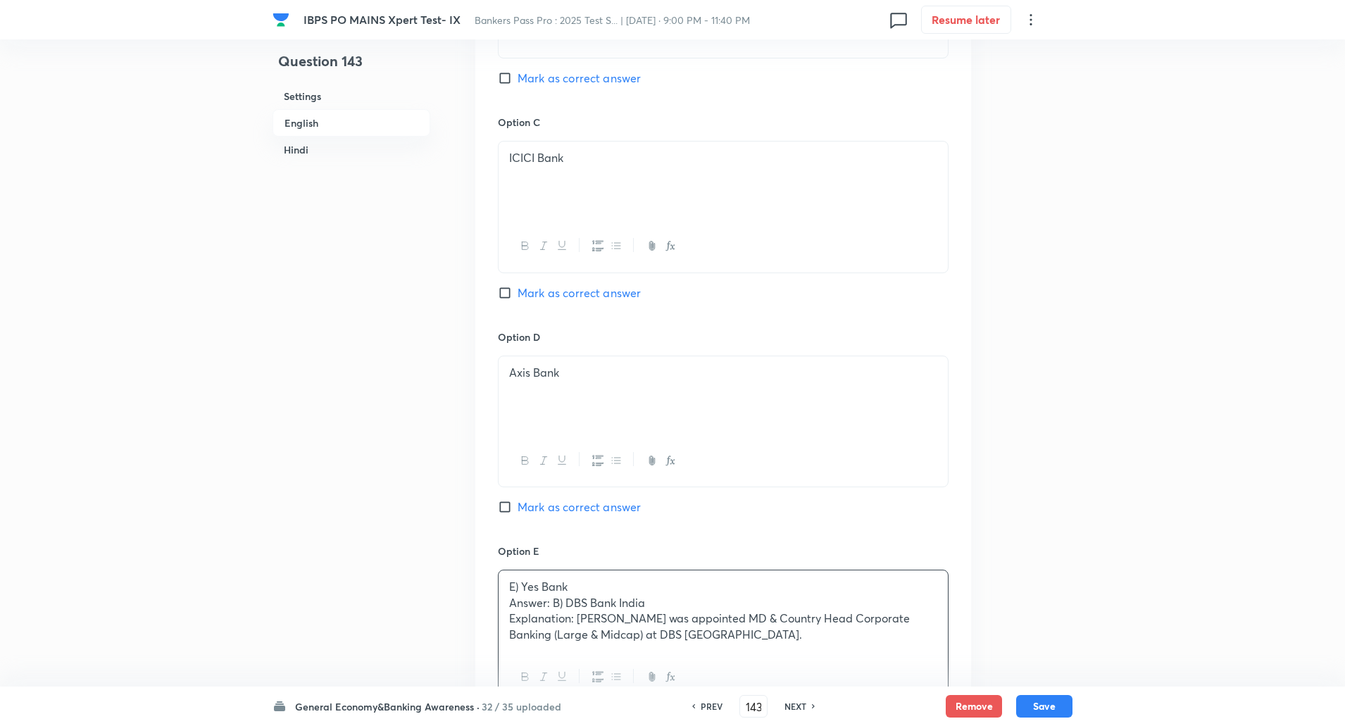
click at [502, 80] on input "Mark as correct answer" at bounding box center [508, 78] width 20 height 14
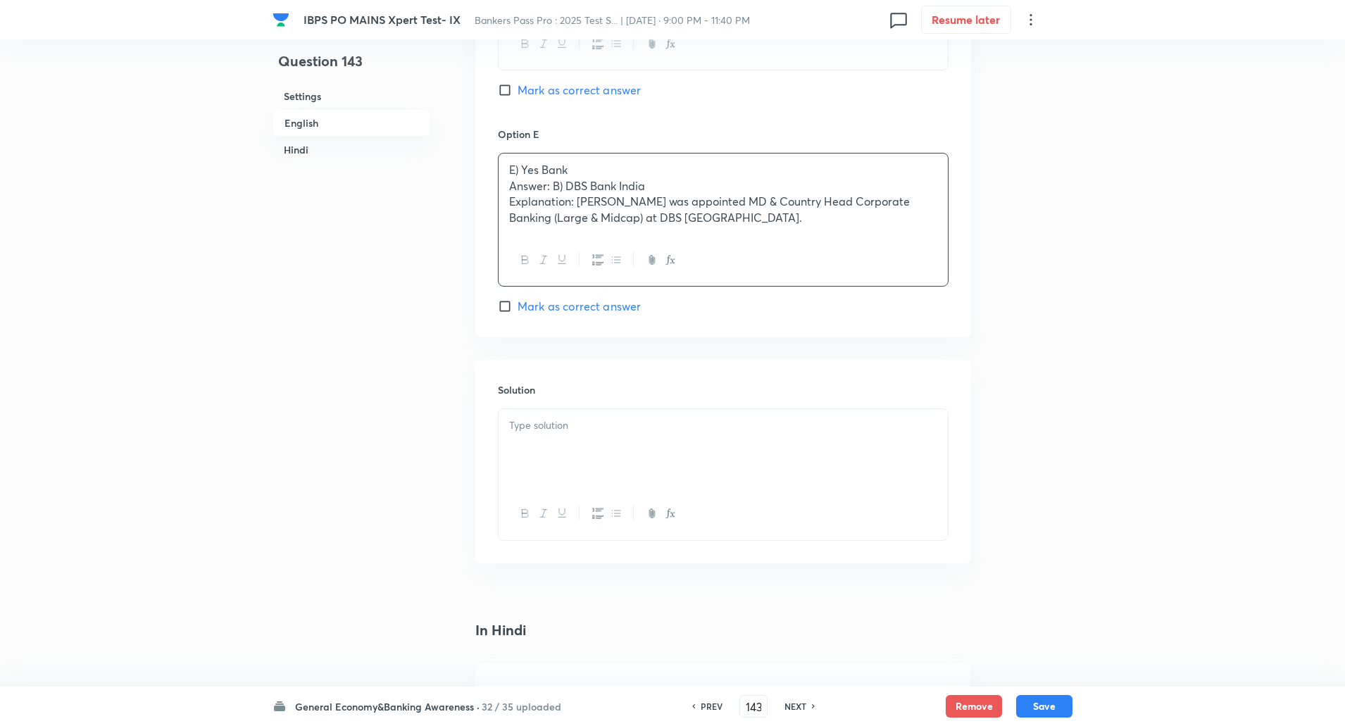
scroll to position [1438, 0]
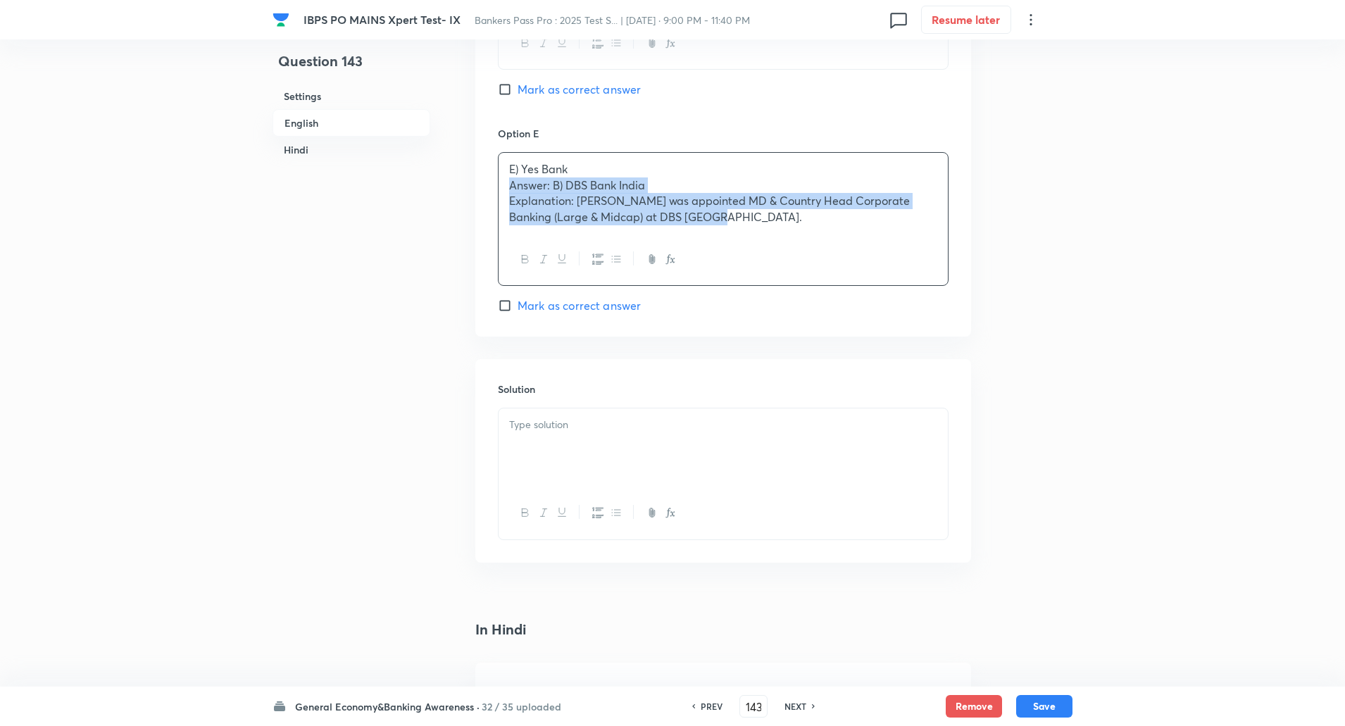
drag, startPoint x: 509, startPoint y: 185, endPoint x: 891, endPoint y: 313, distance: 402.5
click at [891, 313] on div "Option E E) Yes Bank Answer: B) DBS Bank India Explanation: Santanu Mitra was a…" at bounding box center [723, 220] width 451 height 188
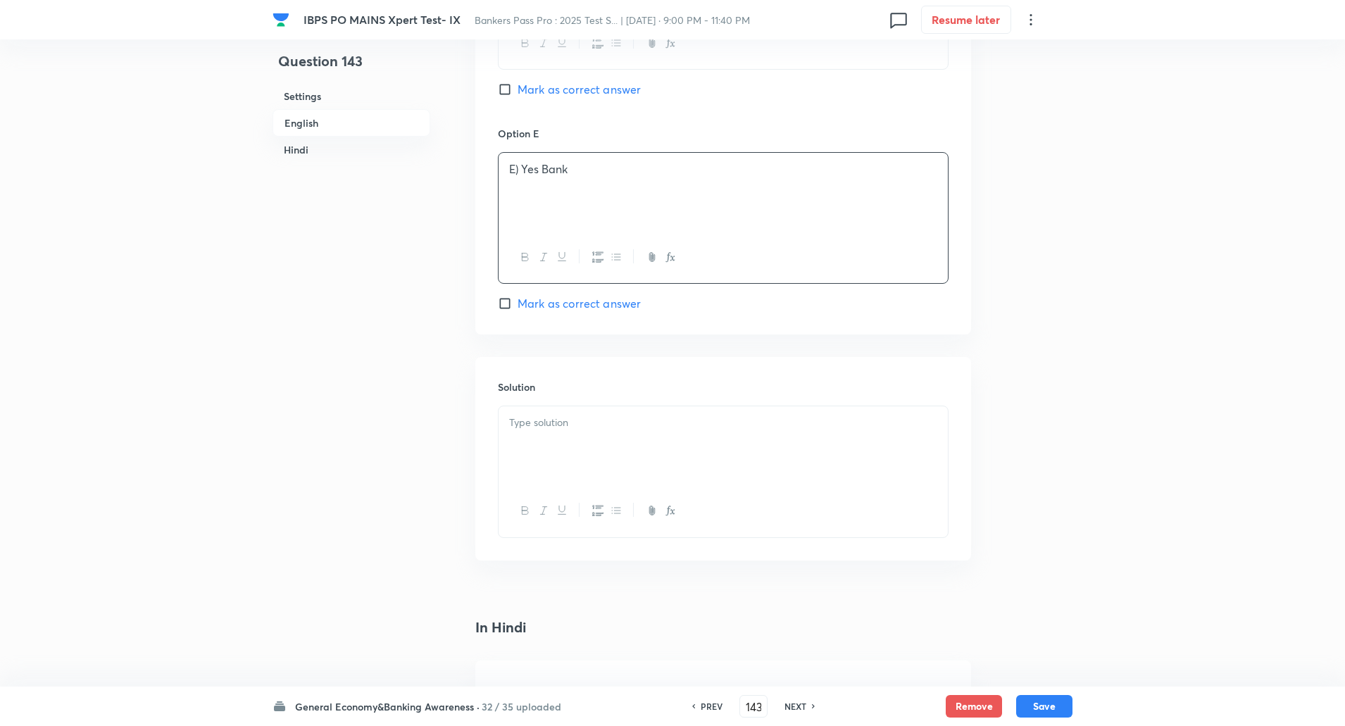
click at [520, 177] on p "E) Yes Bank" at bounding box center [723, 169] width 428 height 16
click at [615, 437] on div at bounding box center [723, 445] width 449 height 79
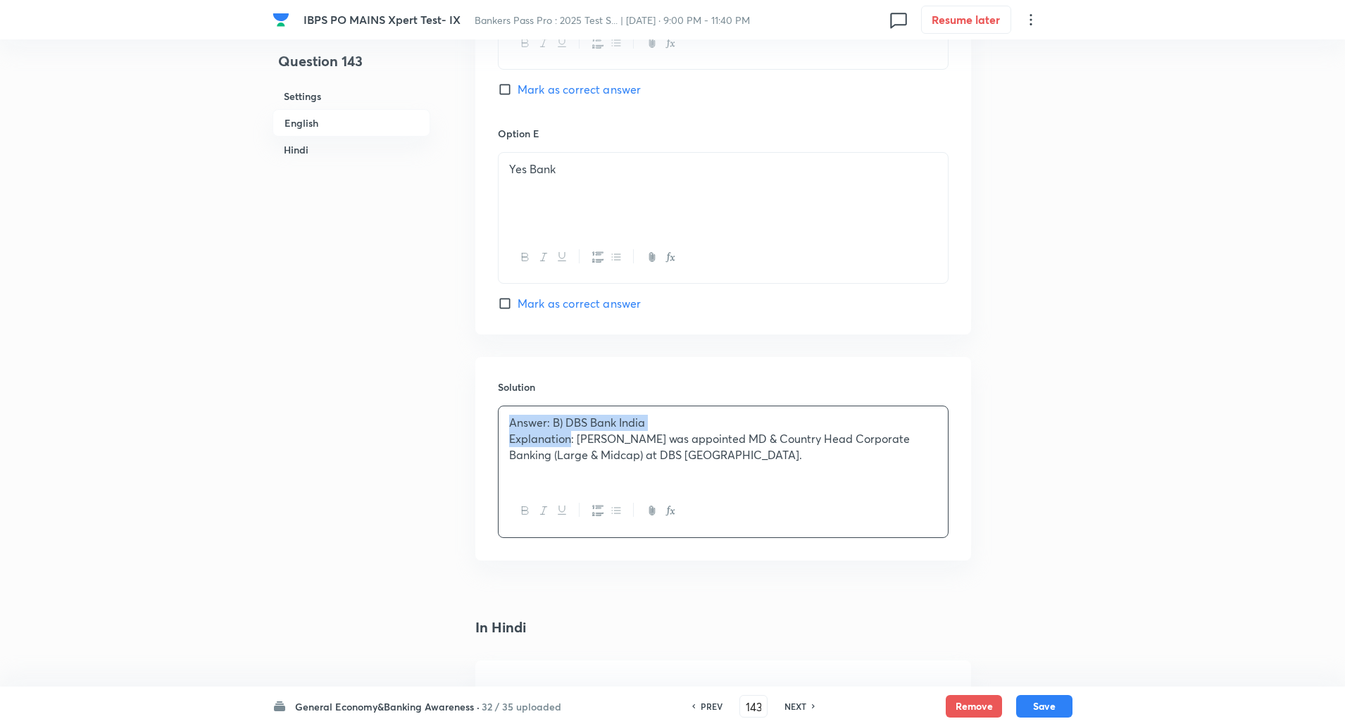
drag, startPoint x: 511, startPoint y: 422, endPoint x: 571, endPoint y: 438, distance: 62.7
click at [571, 438] on div "Answer: B) DBS Bank India Explanation: Santanu Mitra was appointed MD & Country…" at bounding box center [723, 445] width 449 height 79
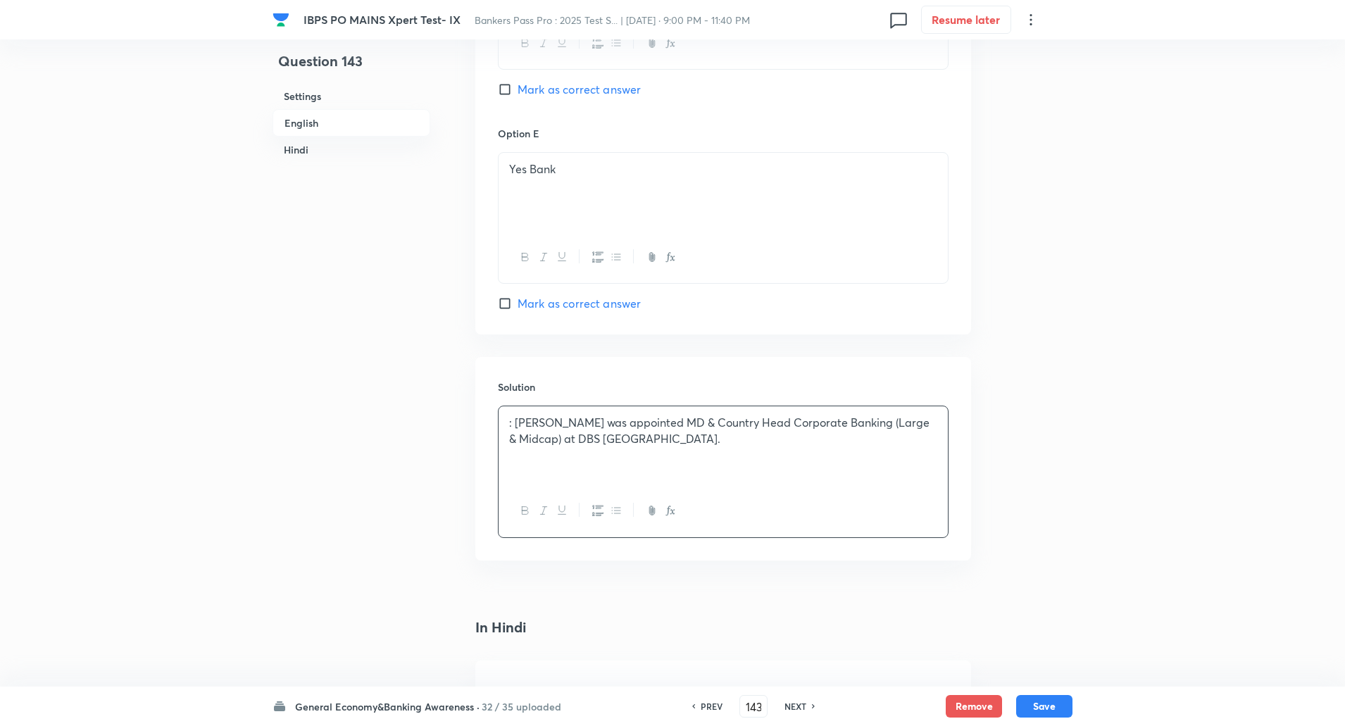
drag, startPoint x: 571, startPoint y: 438, endPoint x: 513, endPoint y: 418, distance: 61.3
click at [513, 418] on p ": Santanu Mitra was appointed MD & Country Head Corporate Banking (Large & Midc…" at bounding box center [723, 431] width 428 height 32
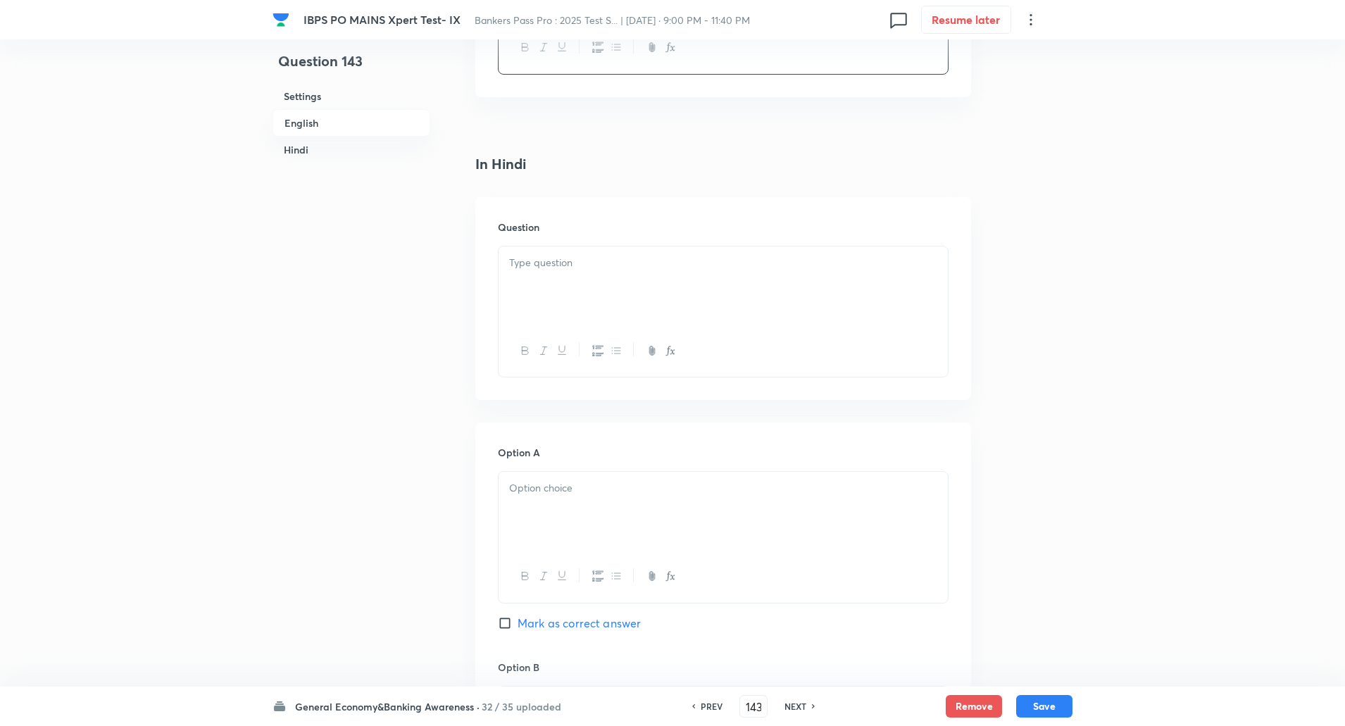
scroll to position [1988, 0]
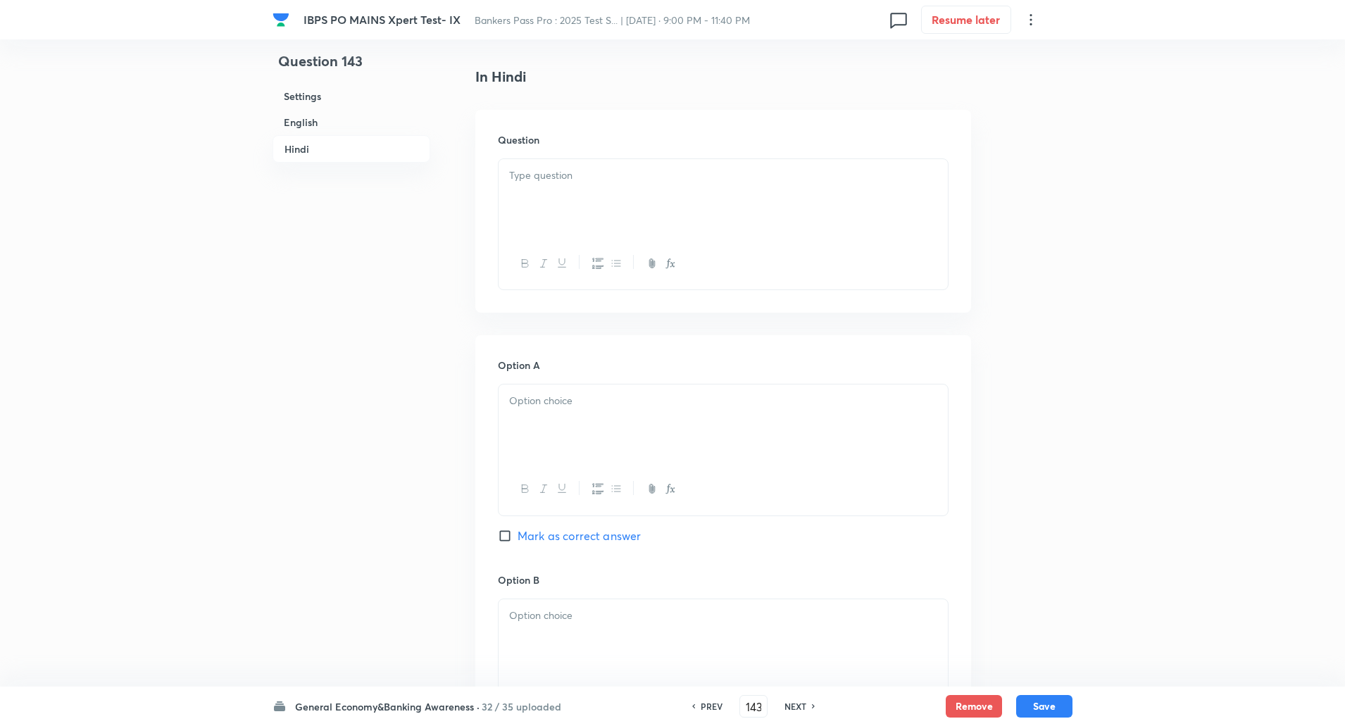
click at [580, 164] on div at bounding box center [723, 198] width 449 height 79
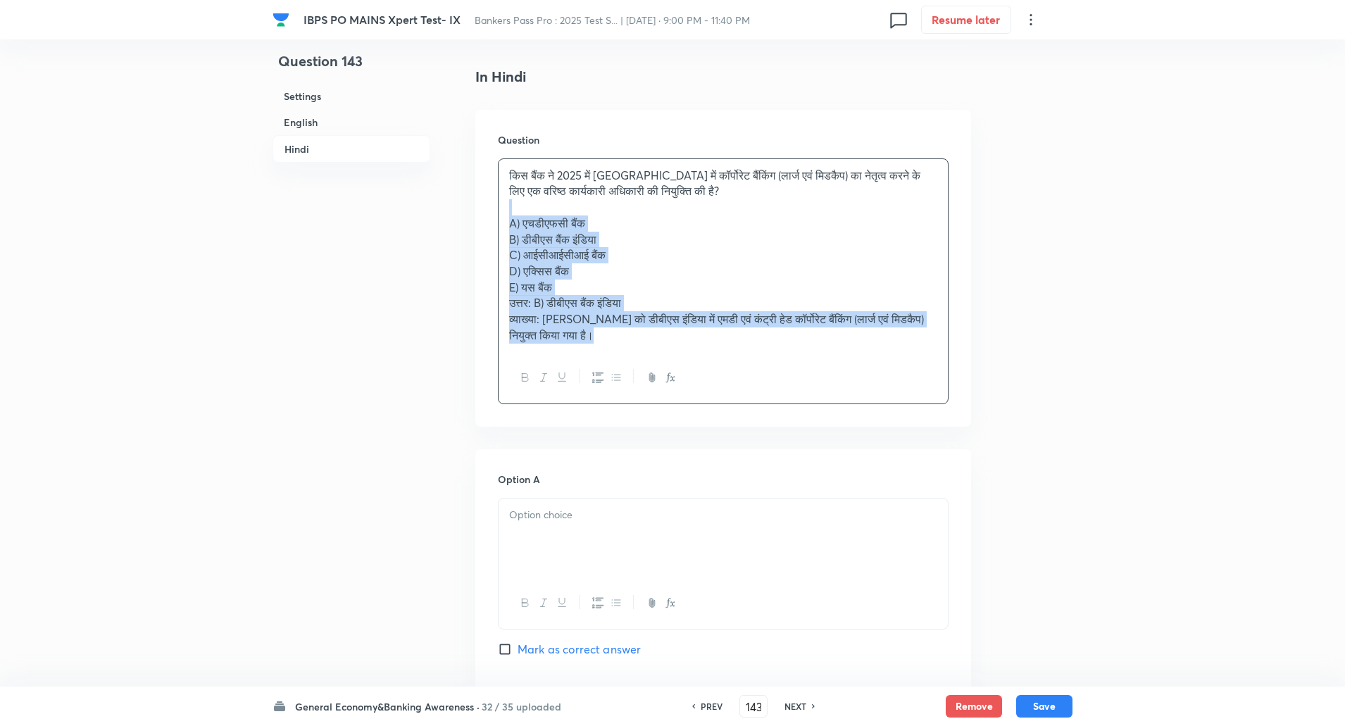
drag, startPoint x: 517, startPoint y: 209, endPoint x: 707, endPoint y: 380, distance: 255.9
click at [707, 380] on div "किस बैंक ने 2025 में भारत में कॉर्पोरेट बैंकिंग (लार्ज एवं मिडकैप) का नेतृत्व क…" at bounding box center [723, 281] width 451 height 246
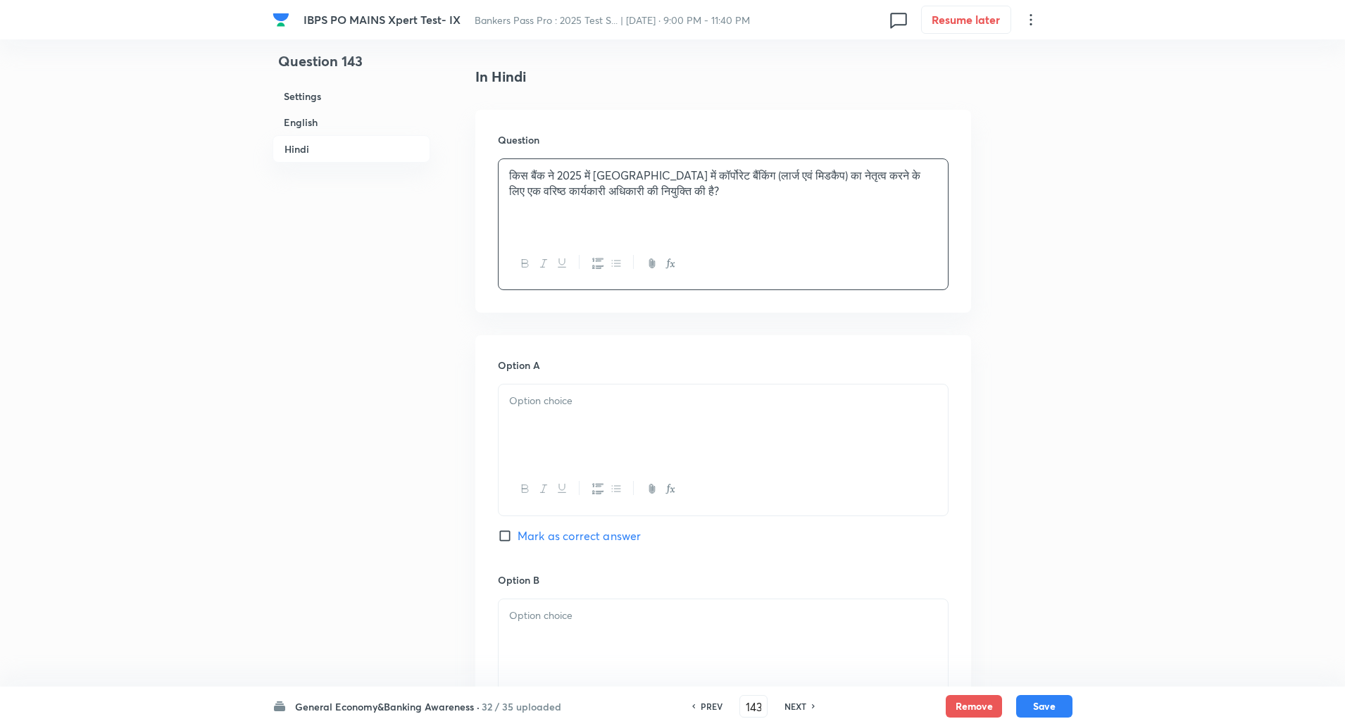
click at [616, 395] on p at bounding box center [723, 401] width 428 height 16
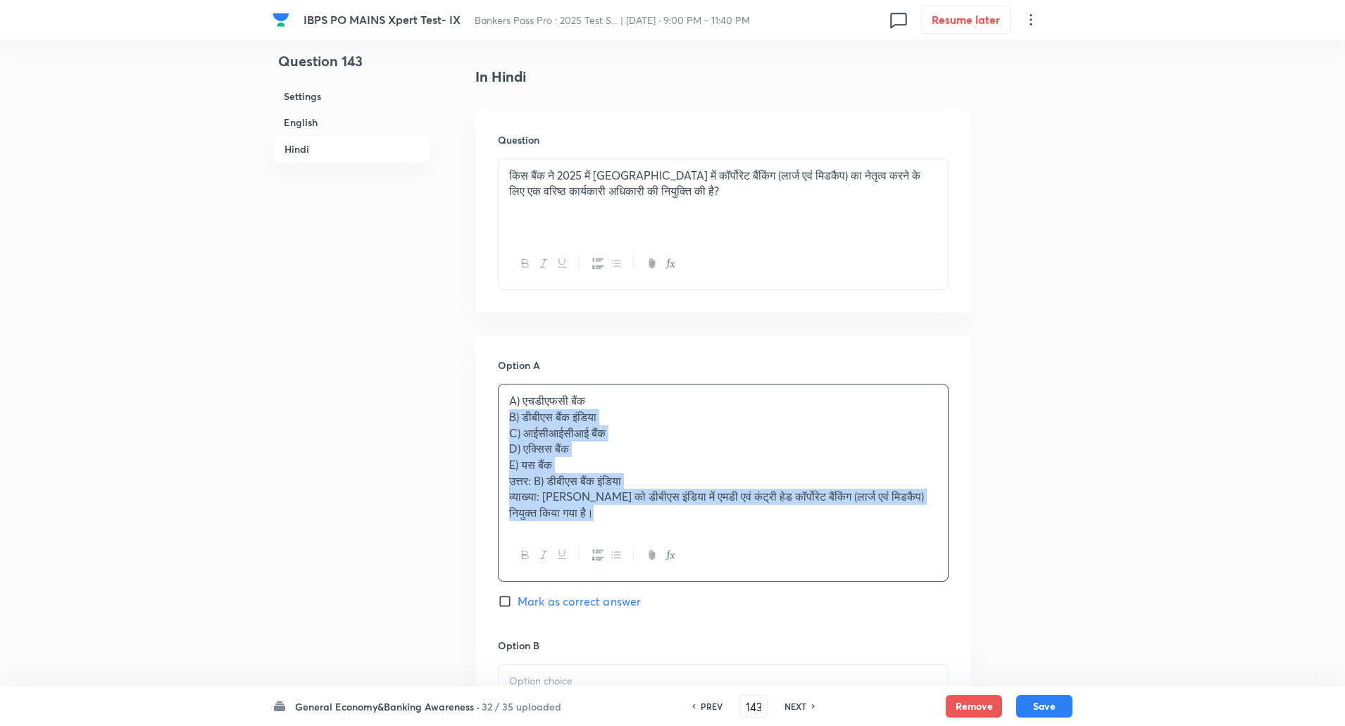
drag, startPoint x: 506, startPoint y: 418, endPoint x: 900, endPoint y: 731, distance: 502.8
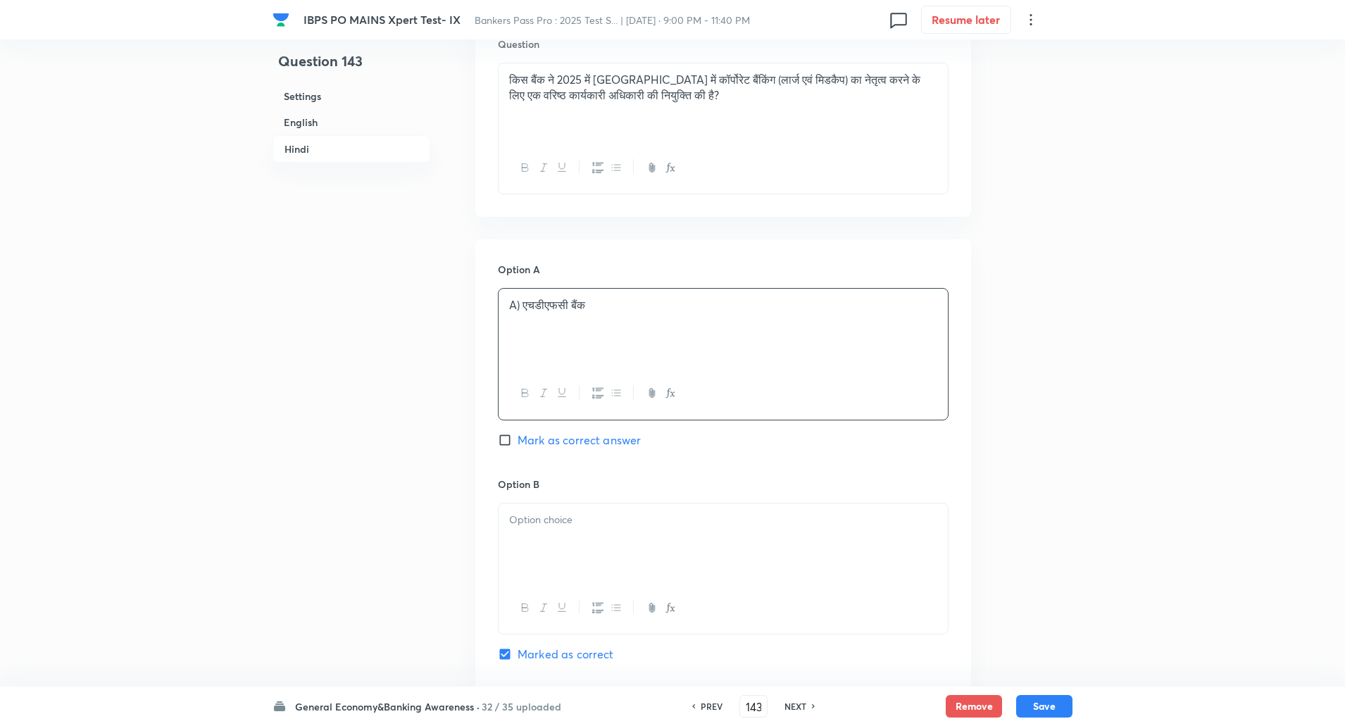
click at [529, 309] on p "A) एचडीएफसी बैंक" at bounding box center [723, 305] width 428 height 16
click at [520, 309] on p "A) एचडीएफसी बैंक" at bounding box center [723, 305] width 428 height 16
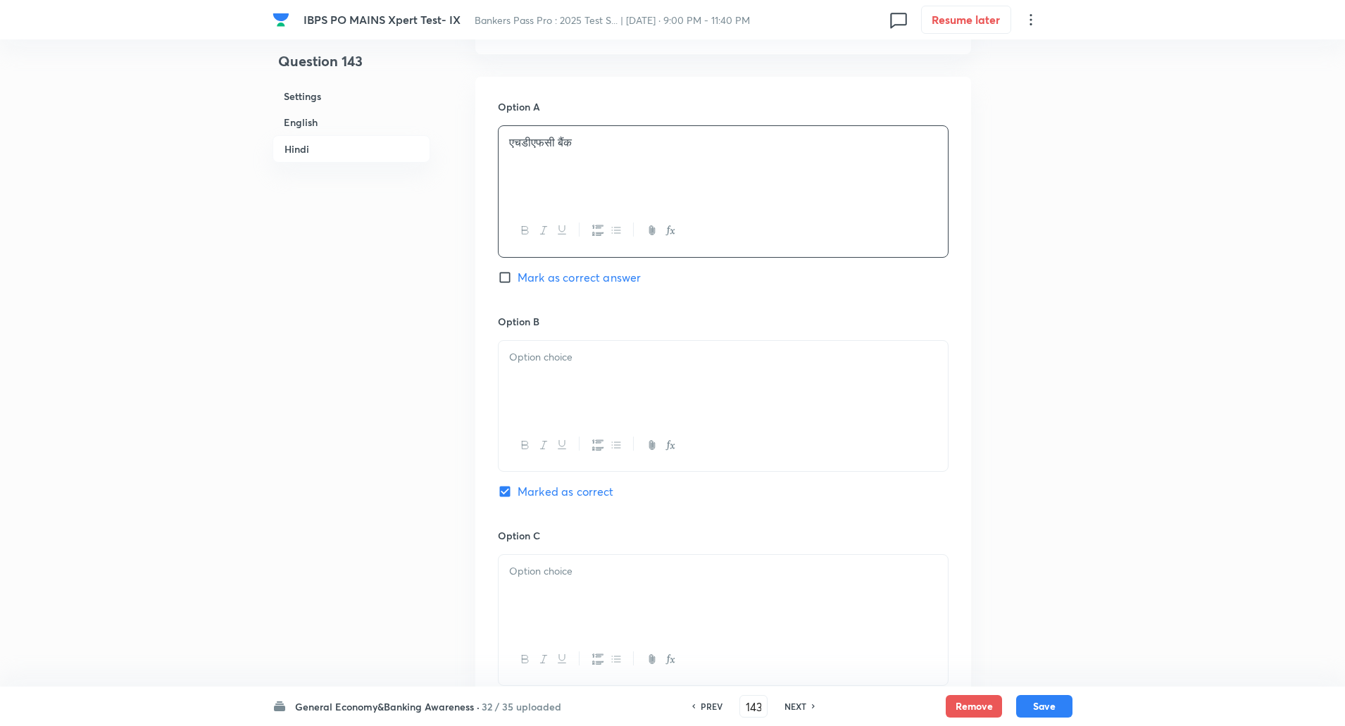
scroll to position [2279, 0]
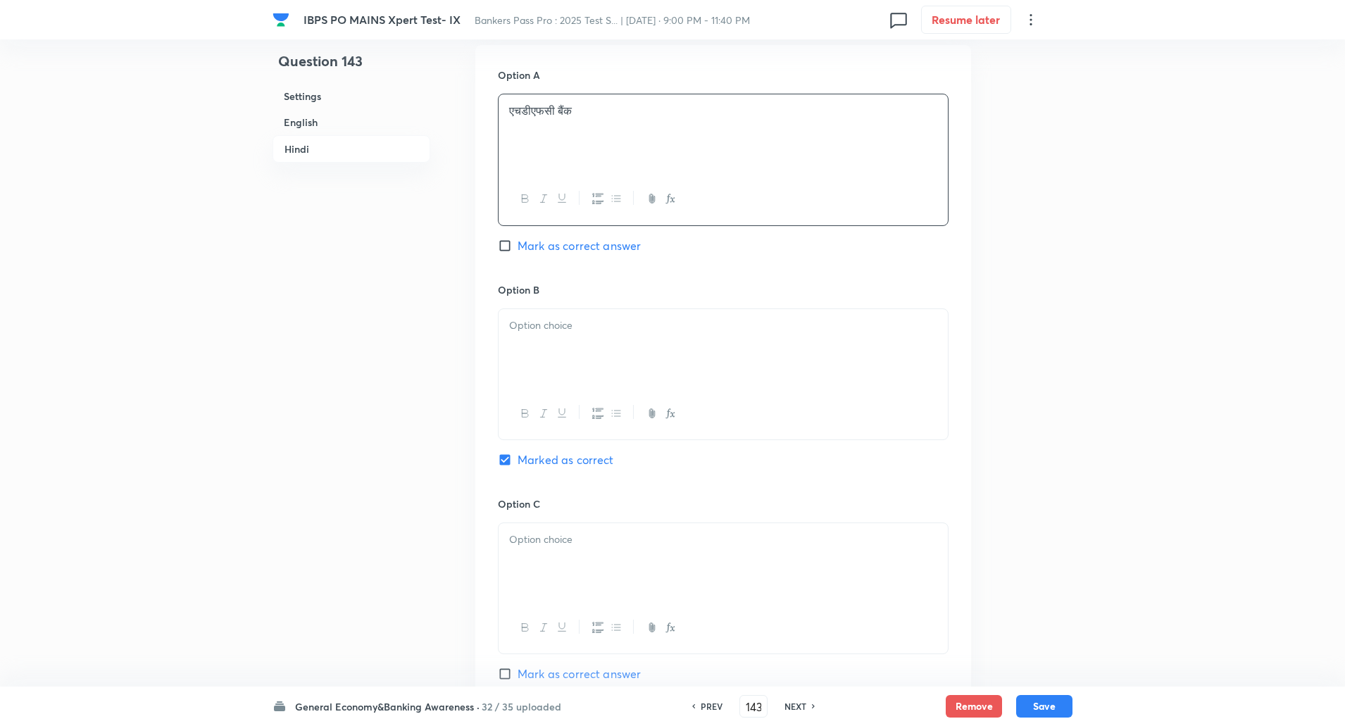
click at [520, 334] on div at bounding box center [723, 348] width 449 height 79
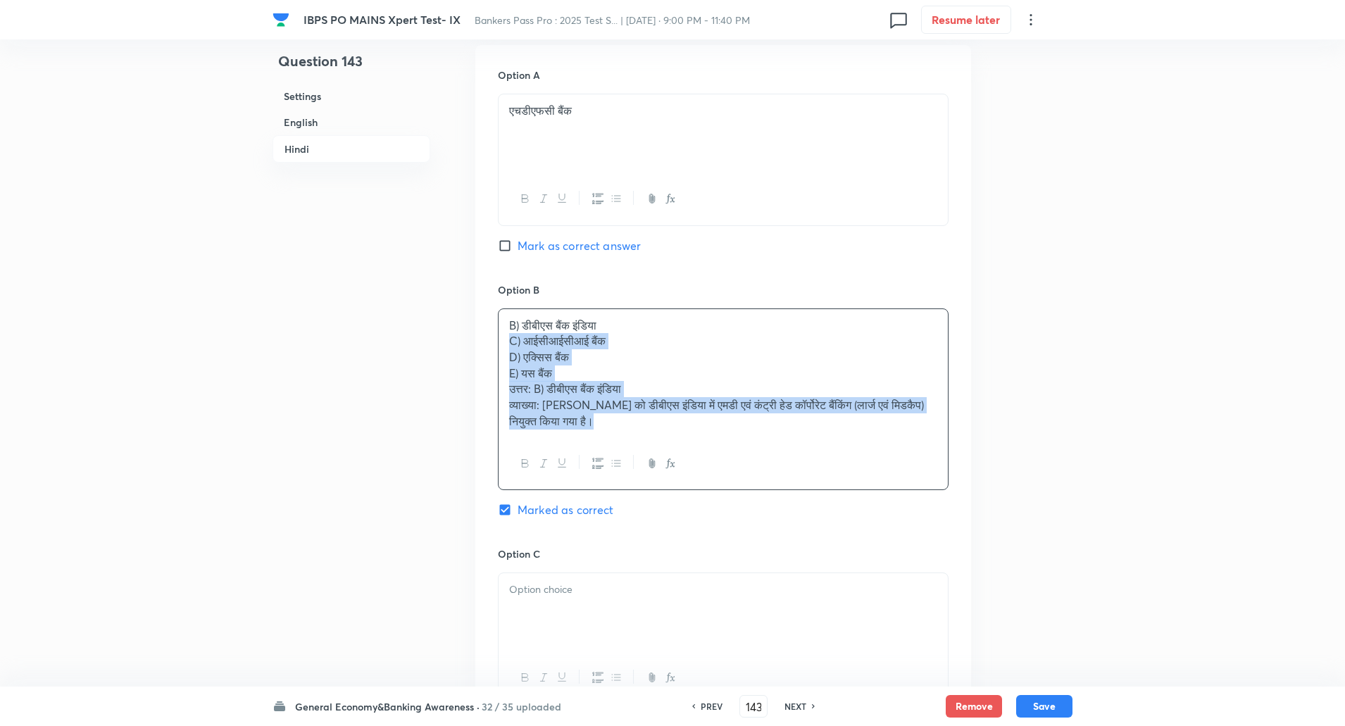
drag, startPoint x: 502, startPoint y: 342, endPoint x: 726, endPoint y: 550, distance: 305.5
click at [726, 550] on div "Option A एचडीएफसी बैंक Mark as correct answer Option B B) डीबीएस बैंक इंडिया C)…" at bounding box center [723, 614] width 496 height 1139
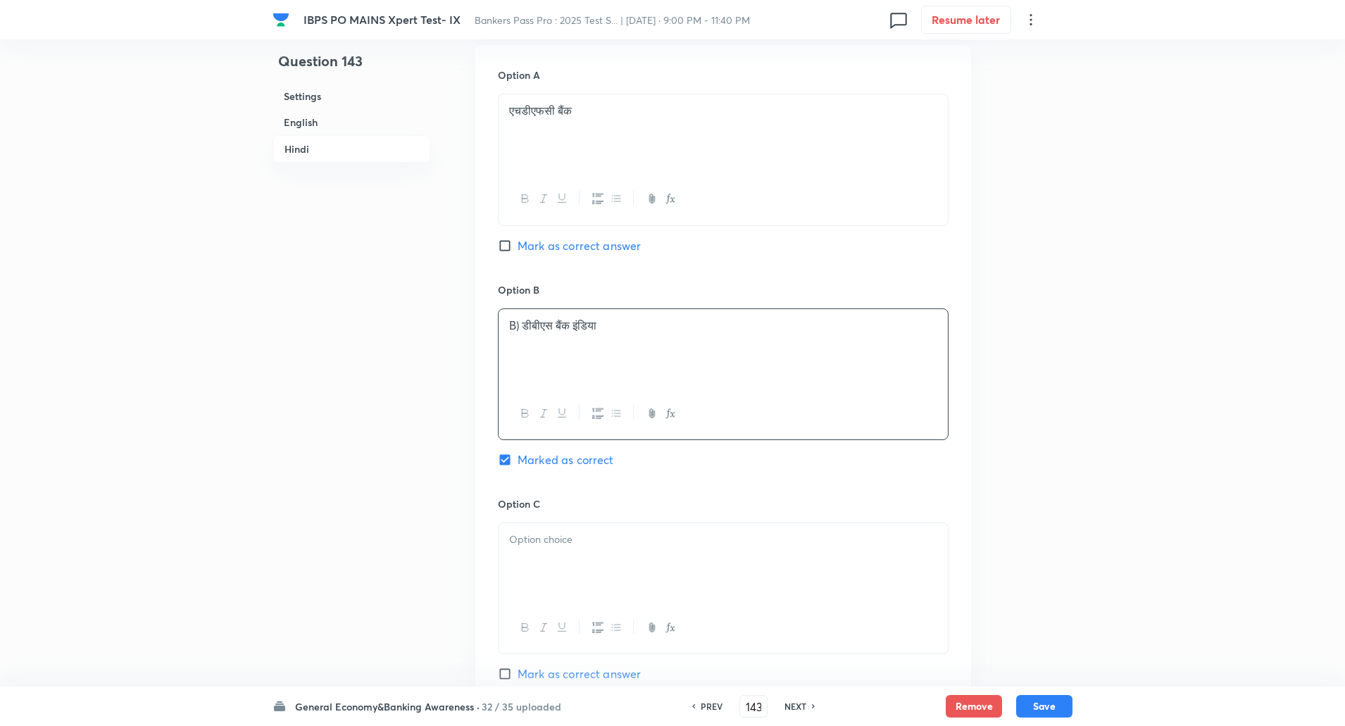
click at [524, 330] on p "B) डीबीएस बैंक इंडिया" at bounding box center [723, 326] width 428 height 16
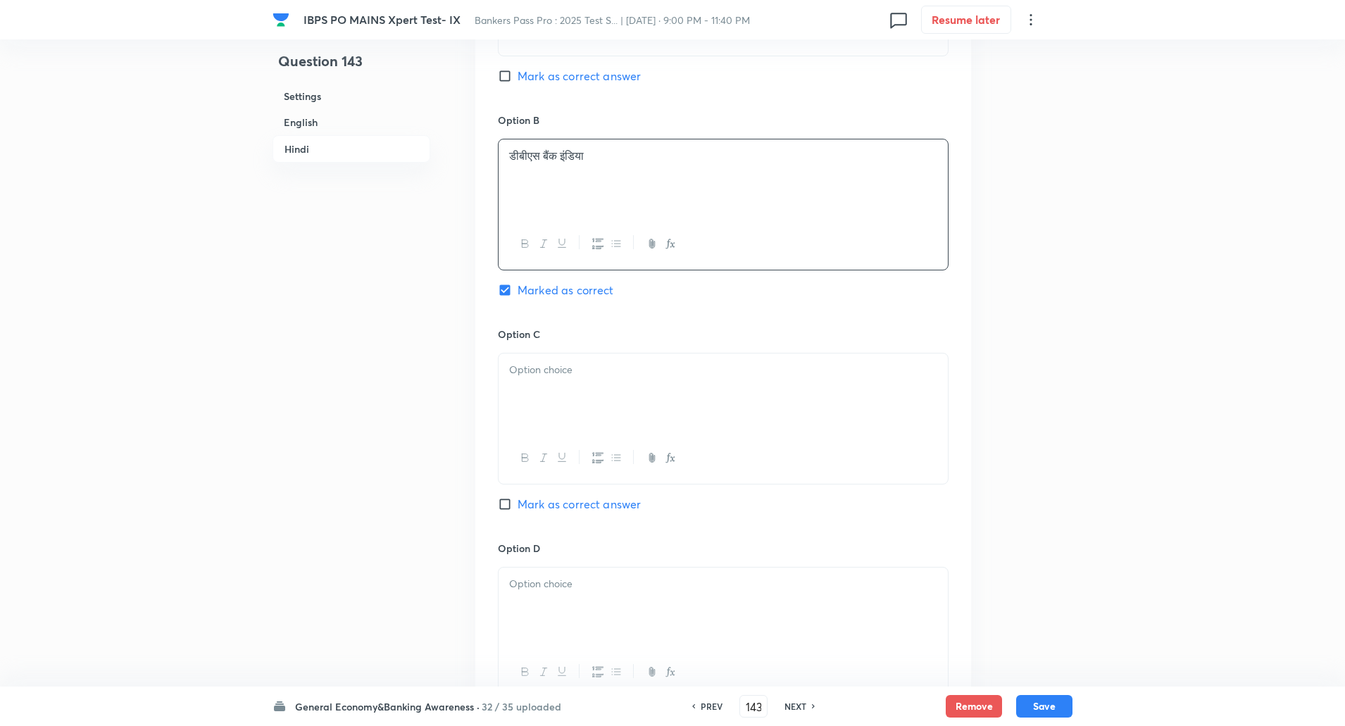
scroll to position [2449, 0]
click at [524, 392] on div at bounding box center [723, 392] width 449 height 79
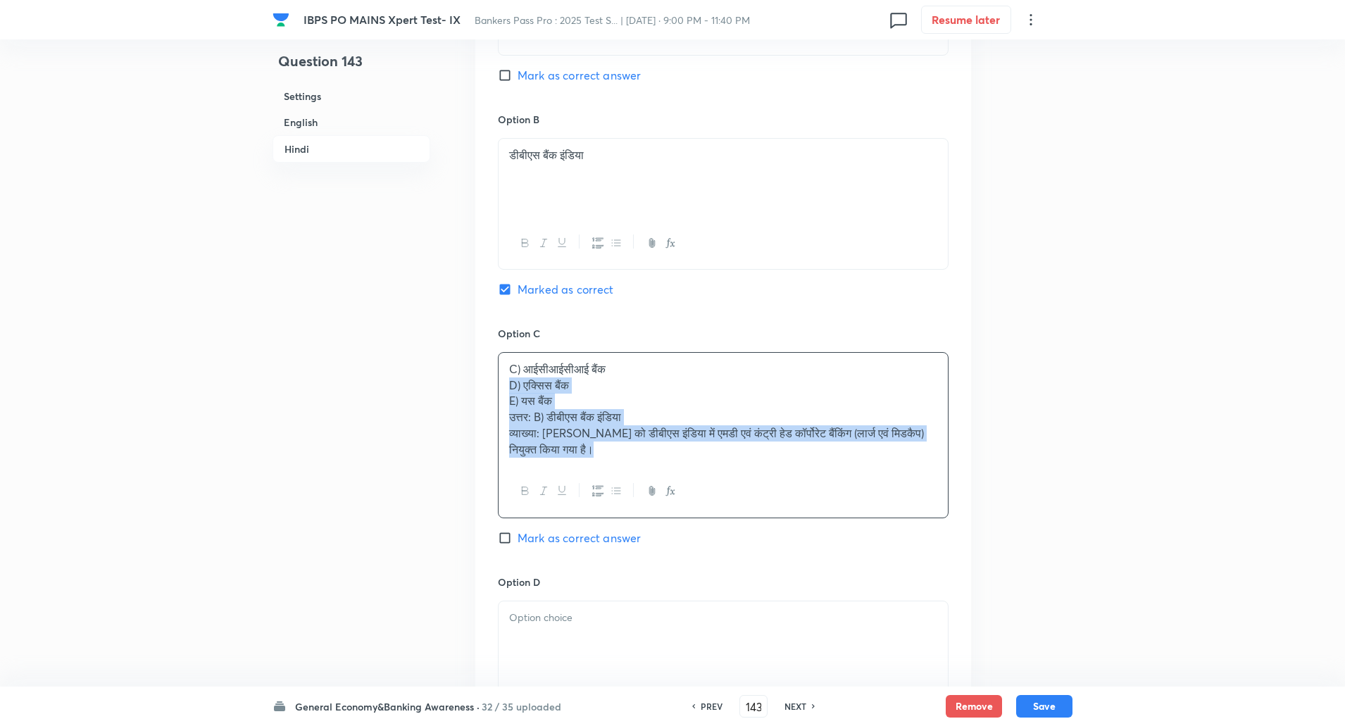
drag, startPoint x: 507, startPoint y: 387, endPoint x: 759, endPoint y: 585, distance: 320.1
click at [759, 585] on div "Option A एचडीएफसी बैंक Mark as correct answer Option B डीबीएस बैंक इंडिया Marke…" at bounding box center [723, 436] width 496 height 1123
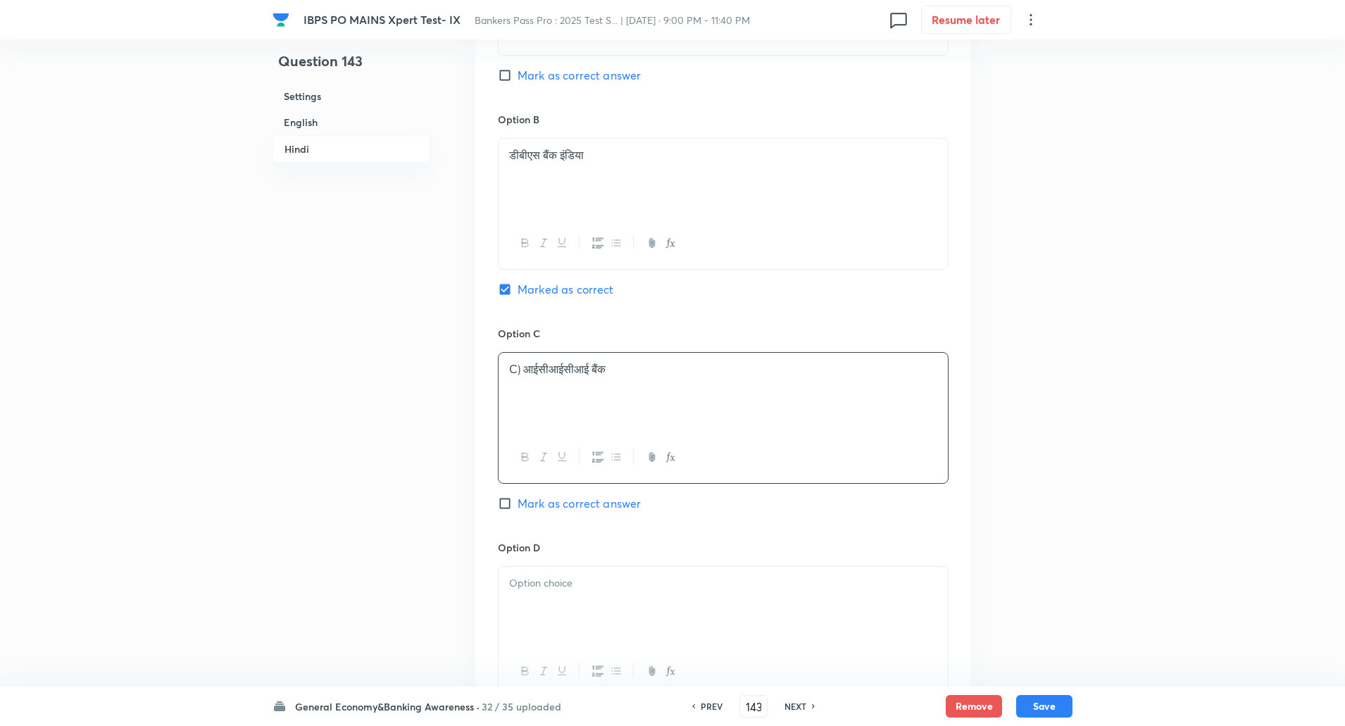
click at [522, 366] on p "C) आईसीआईसीआई बैंक" at bounding box center [723, 369] width 428 height 16
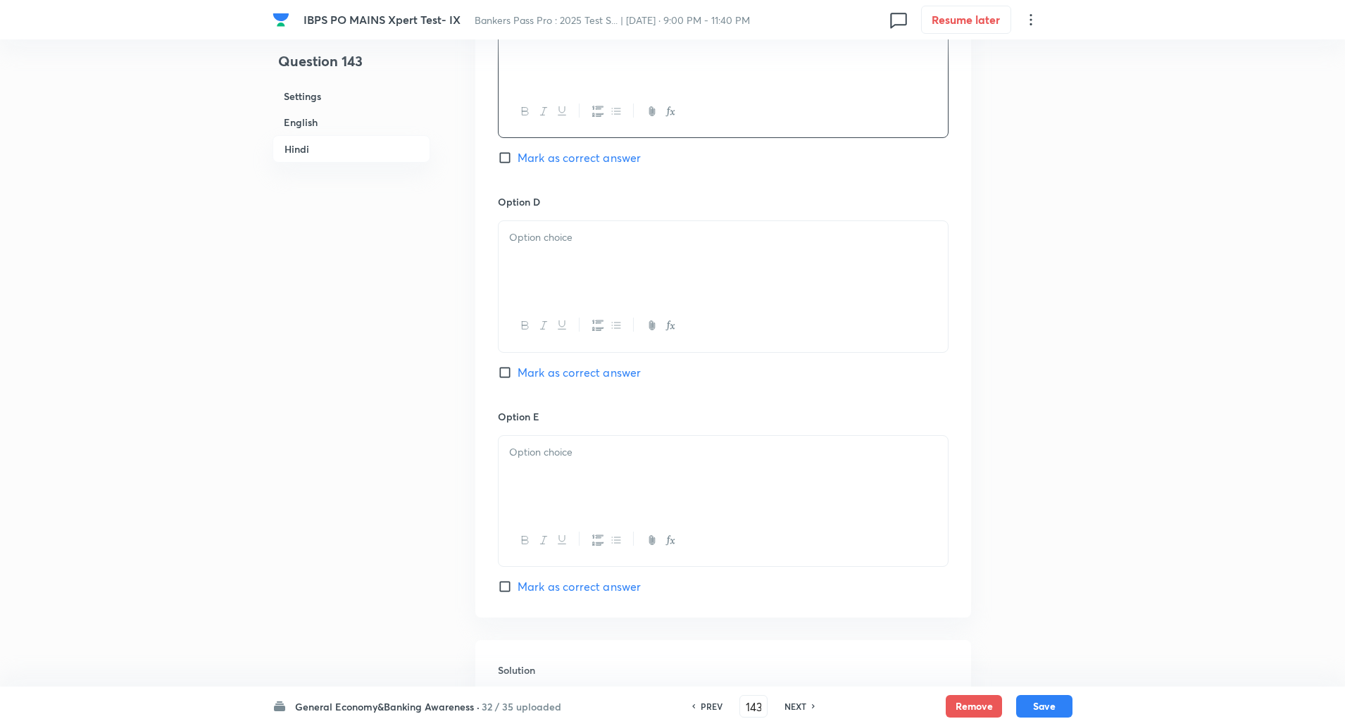
click at [553, 256] on div at bounding box center [723, 260] width 449 height 79
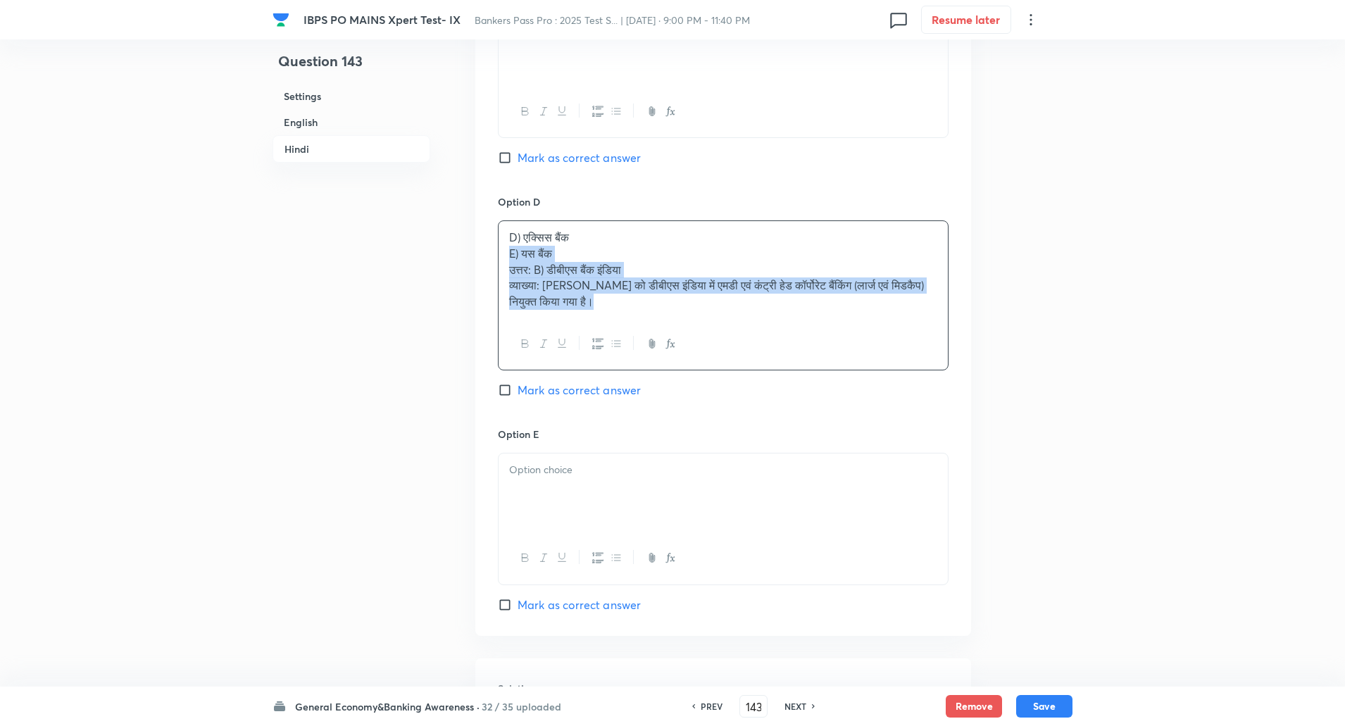
drag, startPoint x: 510, startPoint y: 256, endPoint x: 735, endPoint y: 442, distance: 292.2
click at [735, 442] on div "Option A एचडीएफसी बैंक Mark as correct answer Option B डीबीएस बैंक इंडिया Marke…" at bounding box center [723, 82] width 496 height 1107
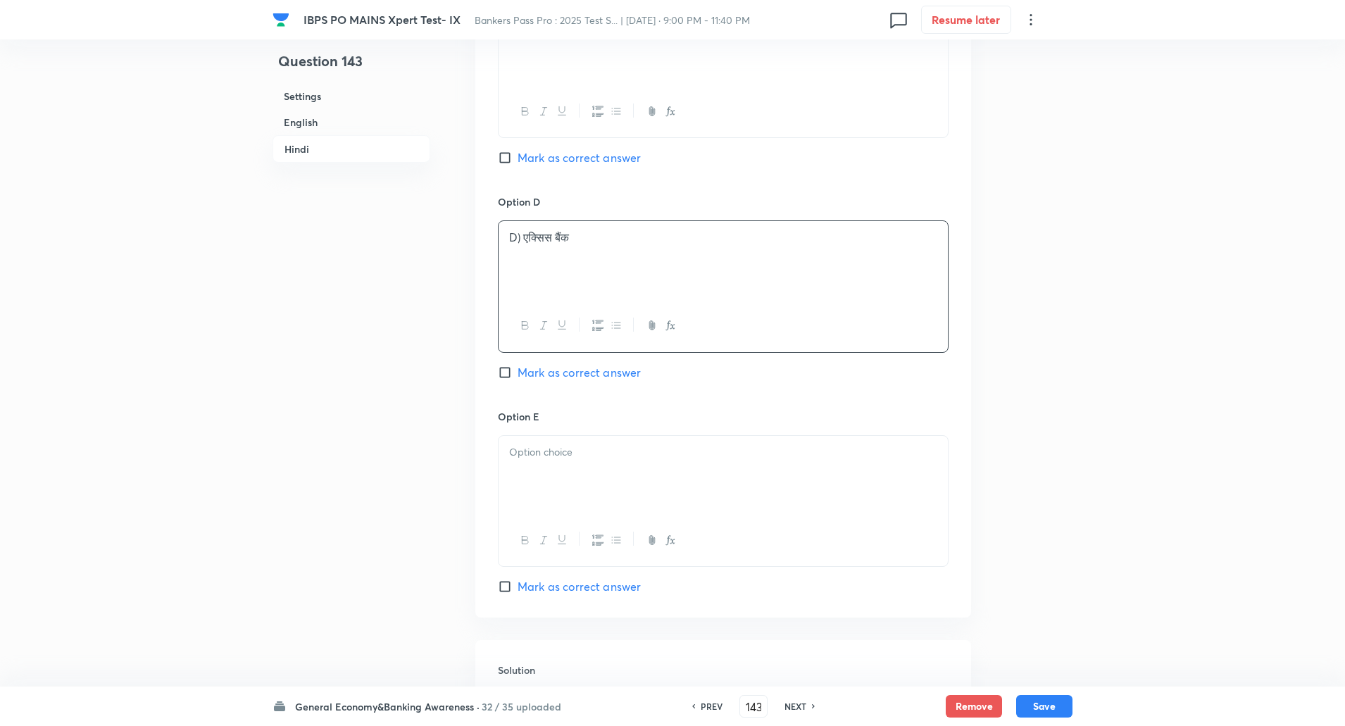
click at [521, 242] on p "D) एक्सिस बैंक" at bounding box center [723, 238] width 428 height 16
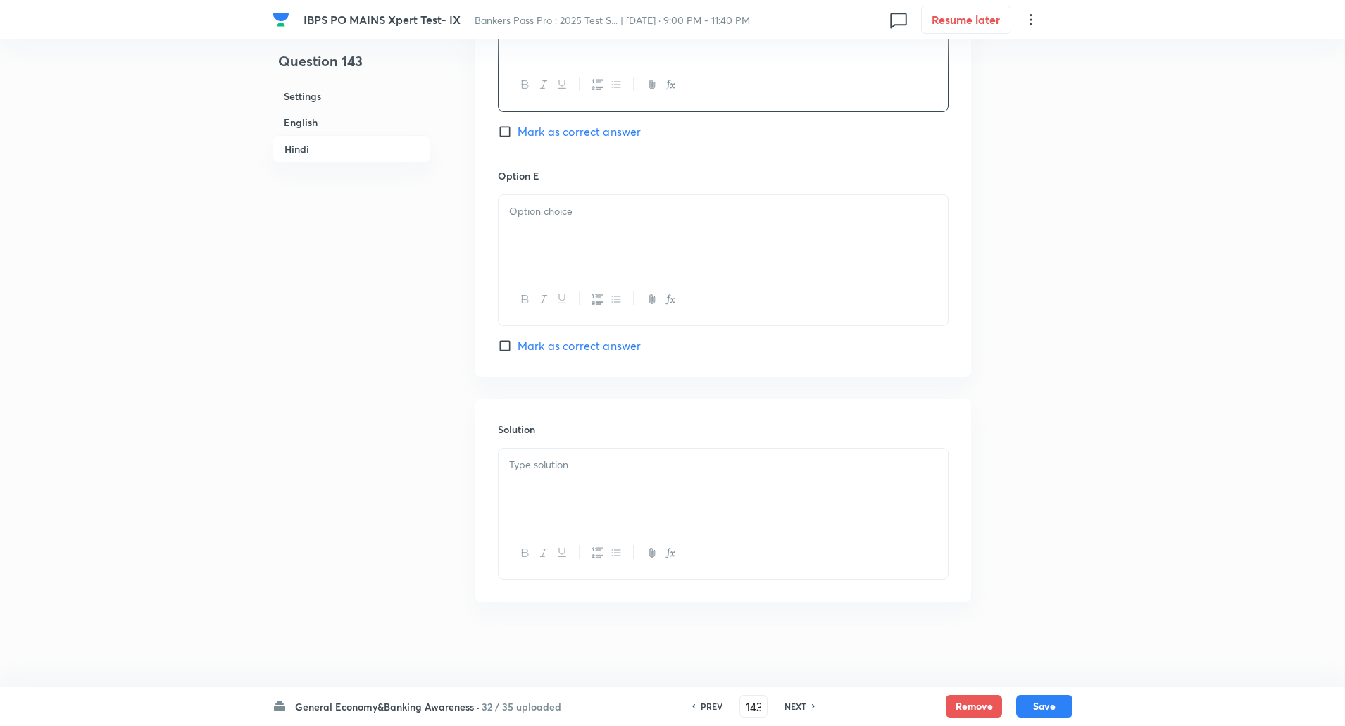
click at [528, 221] on div at bounding box center [723, 234] width 449 height 79
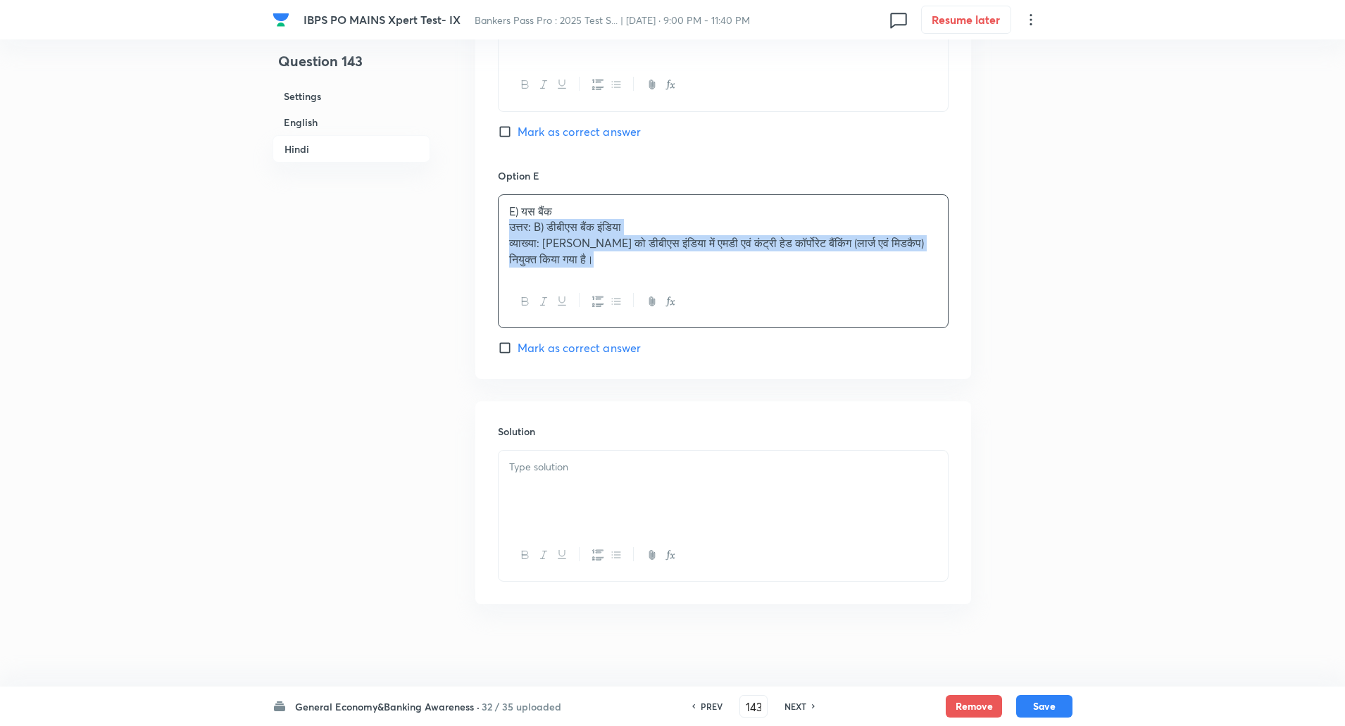
drag, startPoint x: 506, startPoint y: 228, endPoint x: 764, endPoint y: 400, distance: 310.2
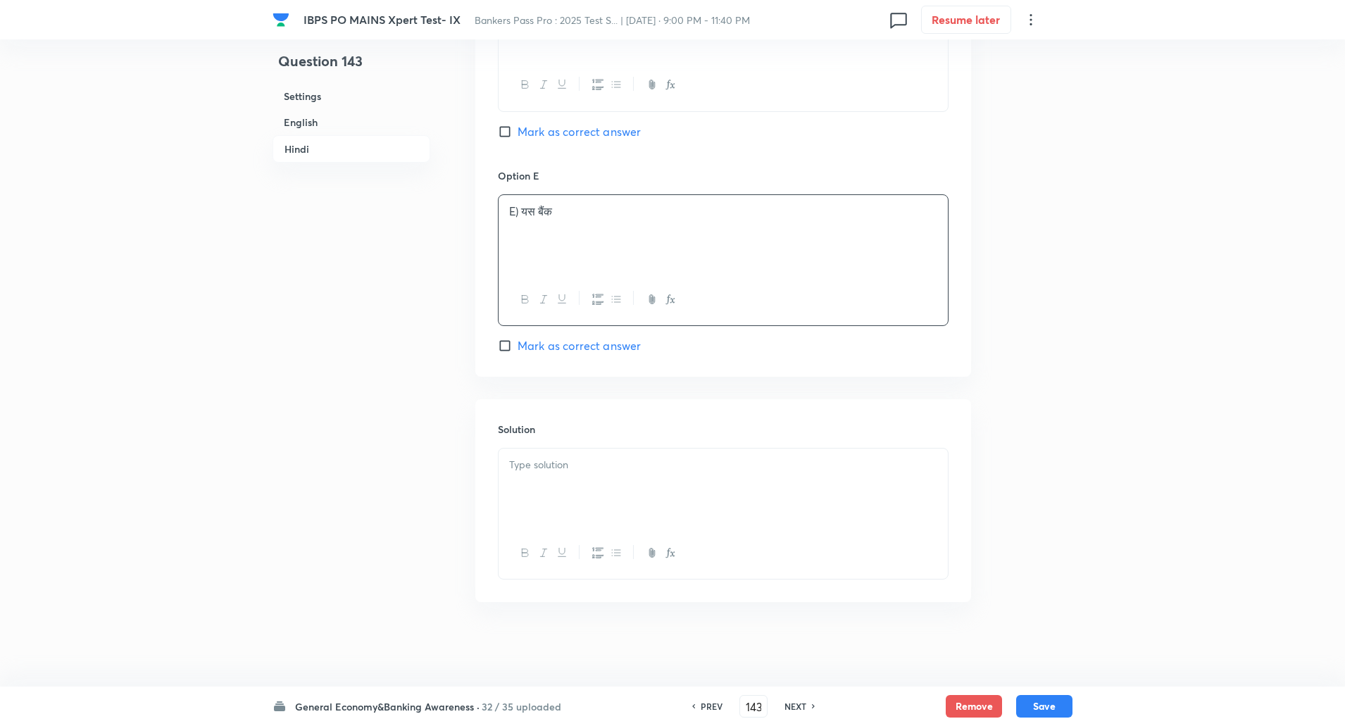
click at [521, 214] on p "E) यस बैंक" at bounding box center [723, 212] width 428 height 16
click at [530, 475] on div at bounding box center [723, 488] width 449 height 79
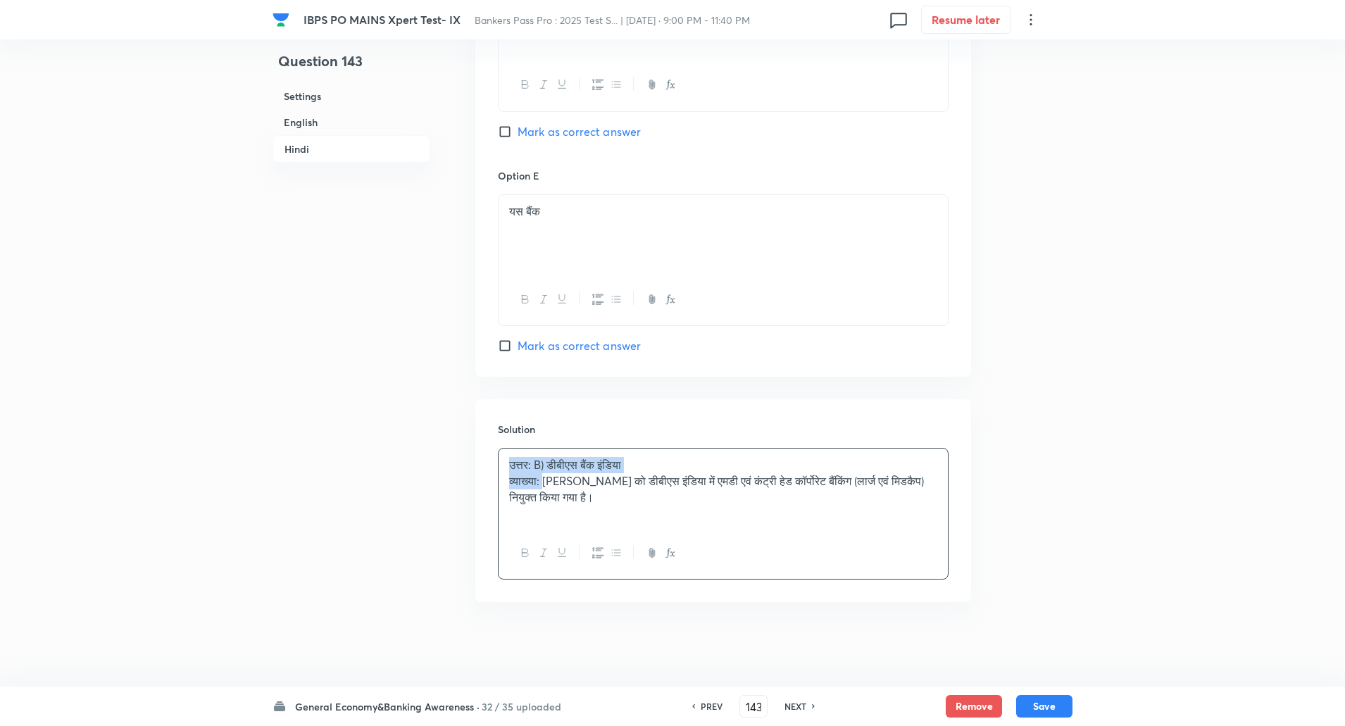
drag, startPoint x: 508, startPoint y: 463, endPoint x: 548, endPoint y: 484, distance: 45.0
click at [548, 484] on div "उत्तर: B) डीबीएस बैंक इंडिया व्याख्या: शांतनु मित्रा को डीबीएस इंडिया में एमडी …" at bounding box center [723, 488] width 449 height 79
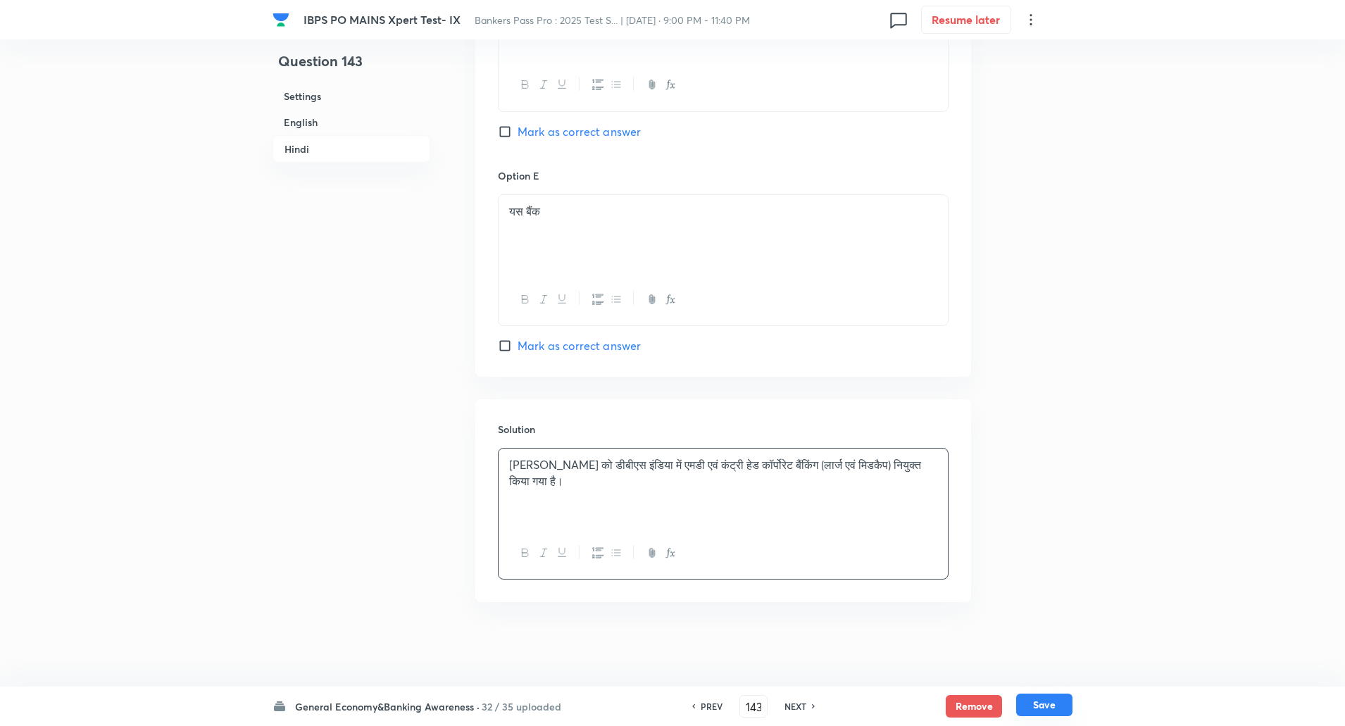
click at [1060, 711] on button "Save" at bounding box center [1044, 705] width 56 height 23
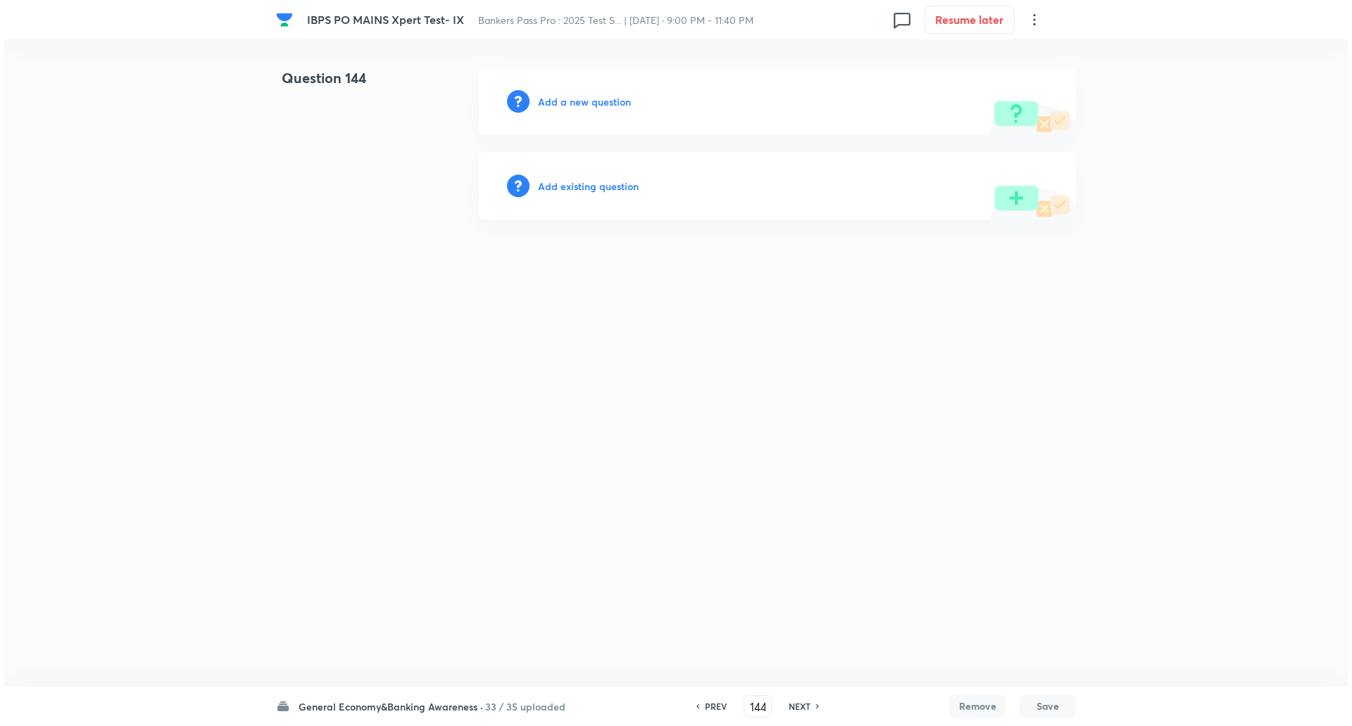
scroll to position [0, 0]
click at [595, 107] on h6 "Add a new question" at bounding box center [584, 101] width 93 height 15
click at [595, 107] on h6 "Choose a question type" at bounding box center [592, 101] width 108 height 15
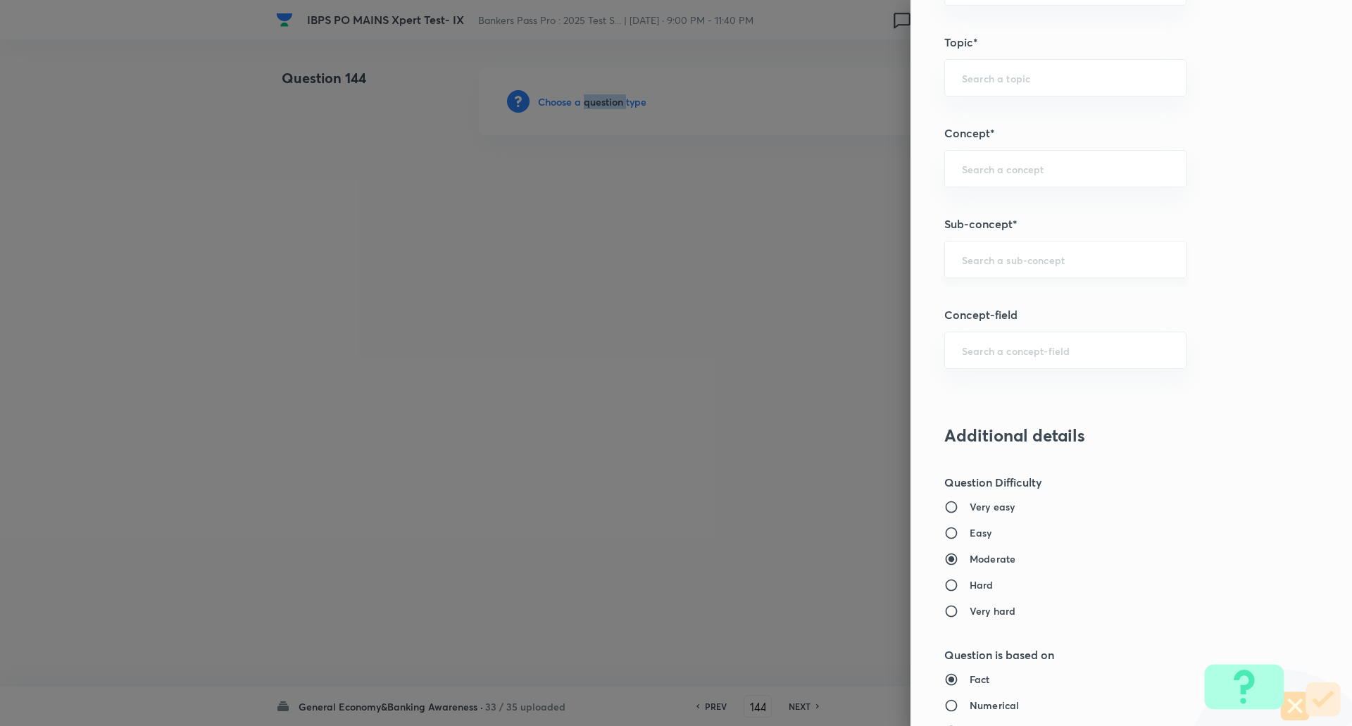
scroll to position [693, 0]
click at [1008, 271] on div "​" at bounding box center [1066, 260] width 242 height 37
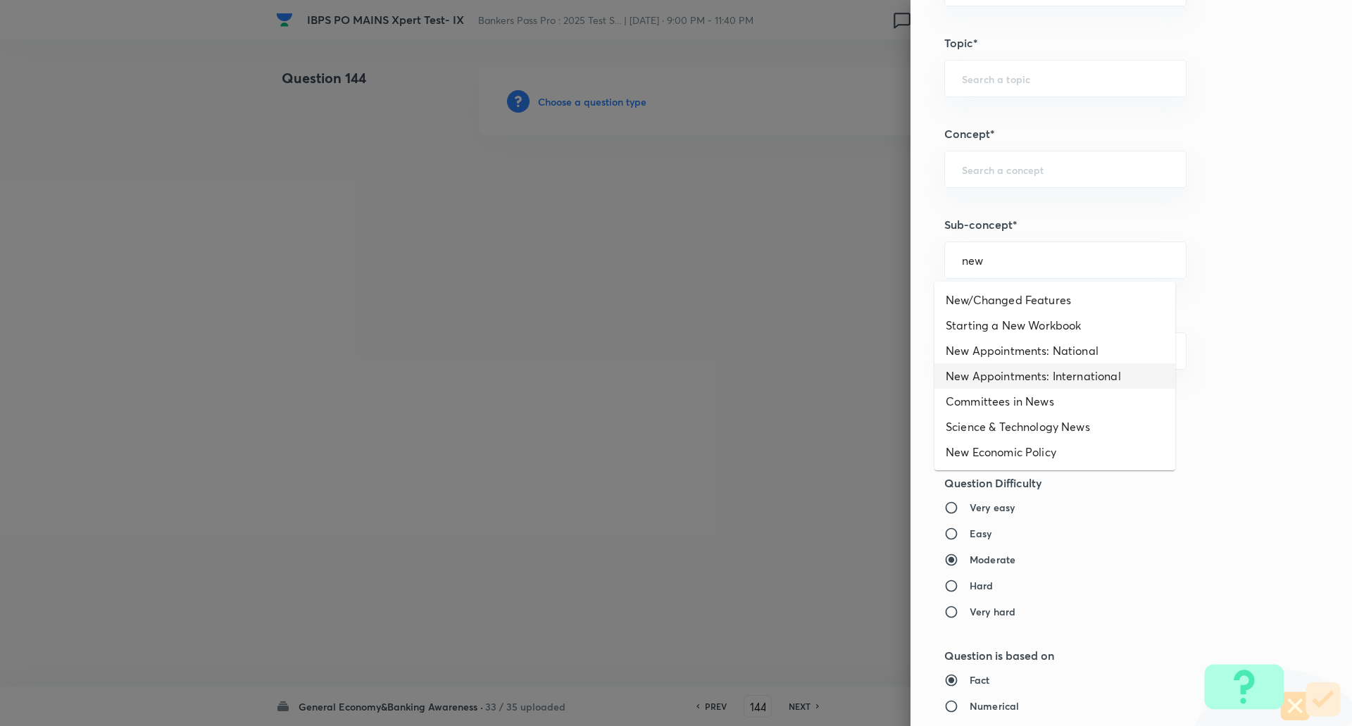
click at [1033, 384] on li "New Appointments: International" at bounding box center [1055, 375] width 241 height 25
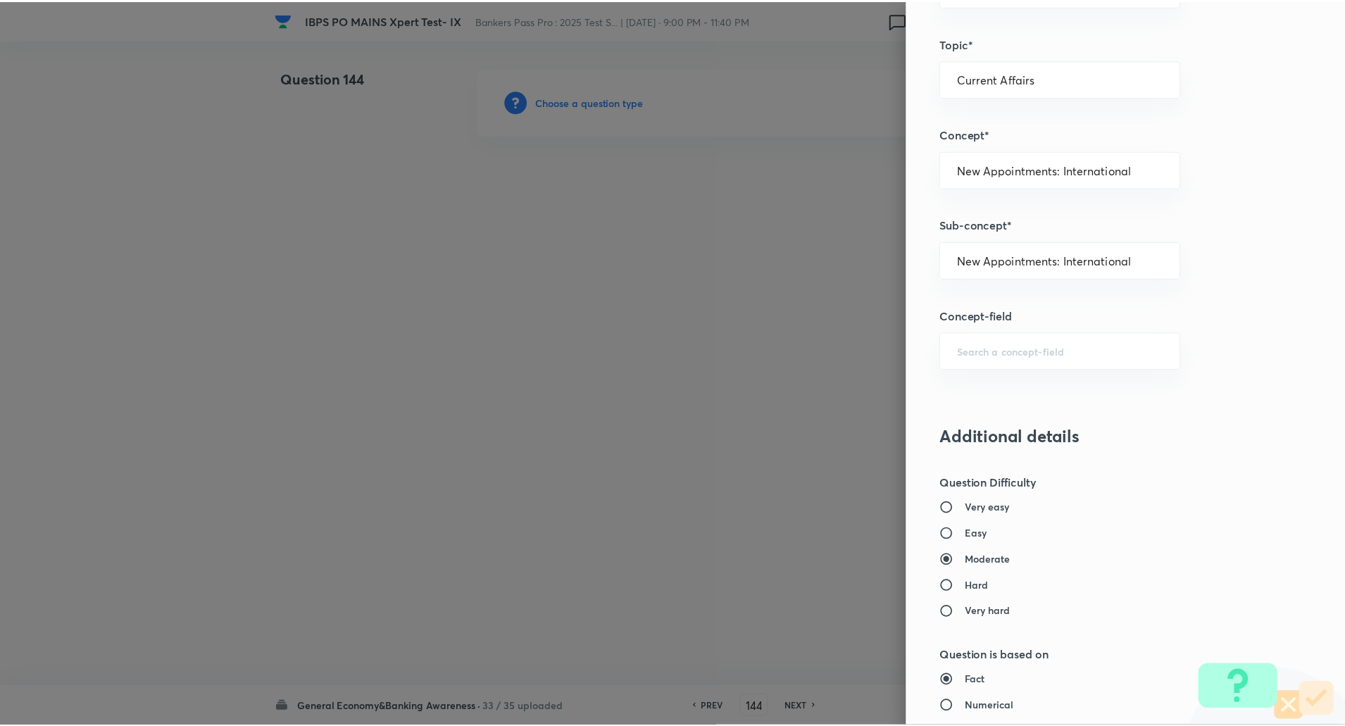
scroll to position [1194, 0]
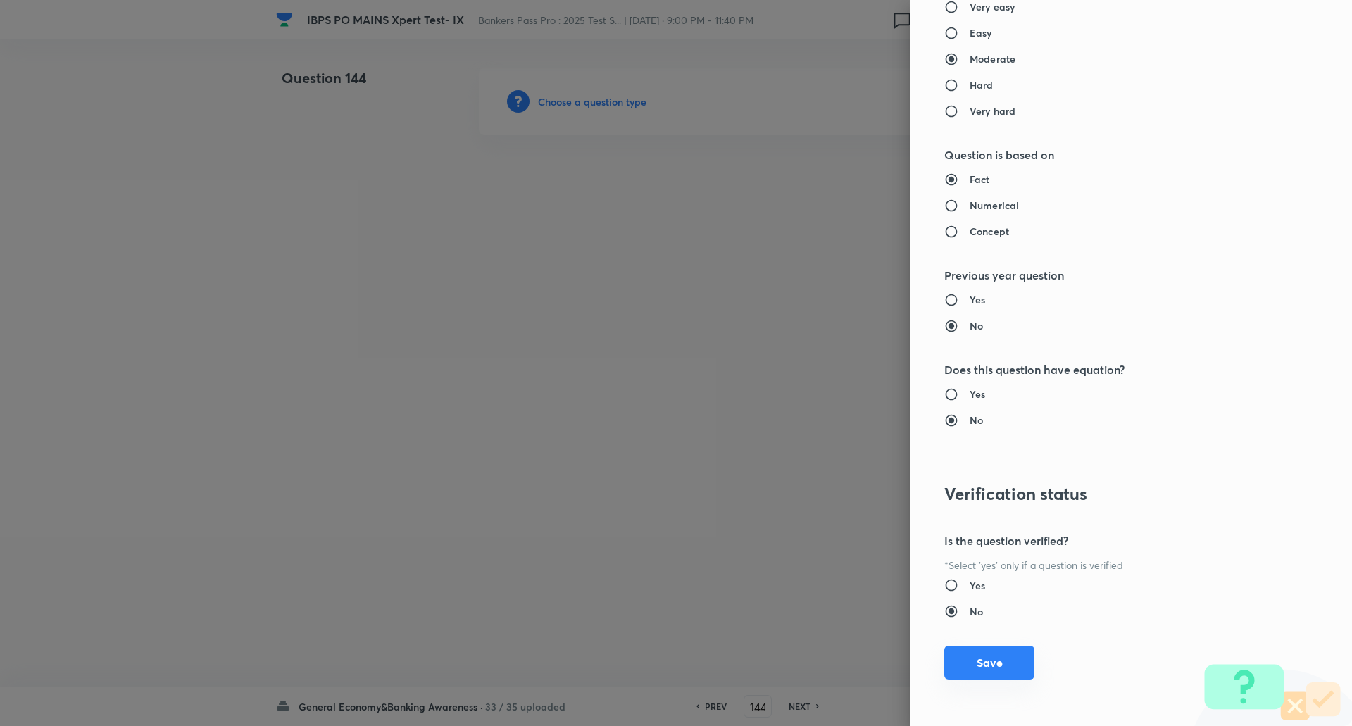
click at [980, 660] on button "Save" at bounding box center [990, 663] width 90 height 34
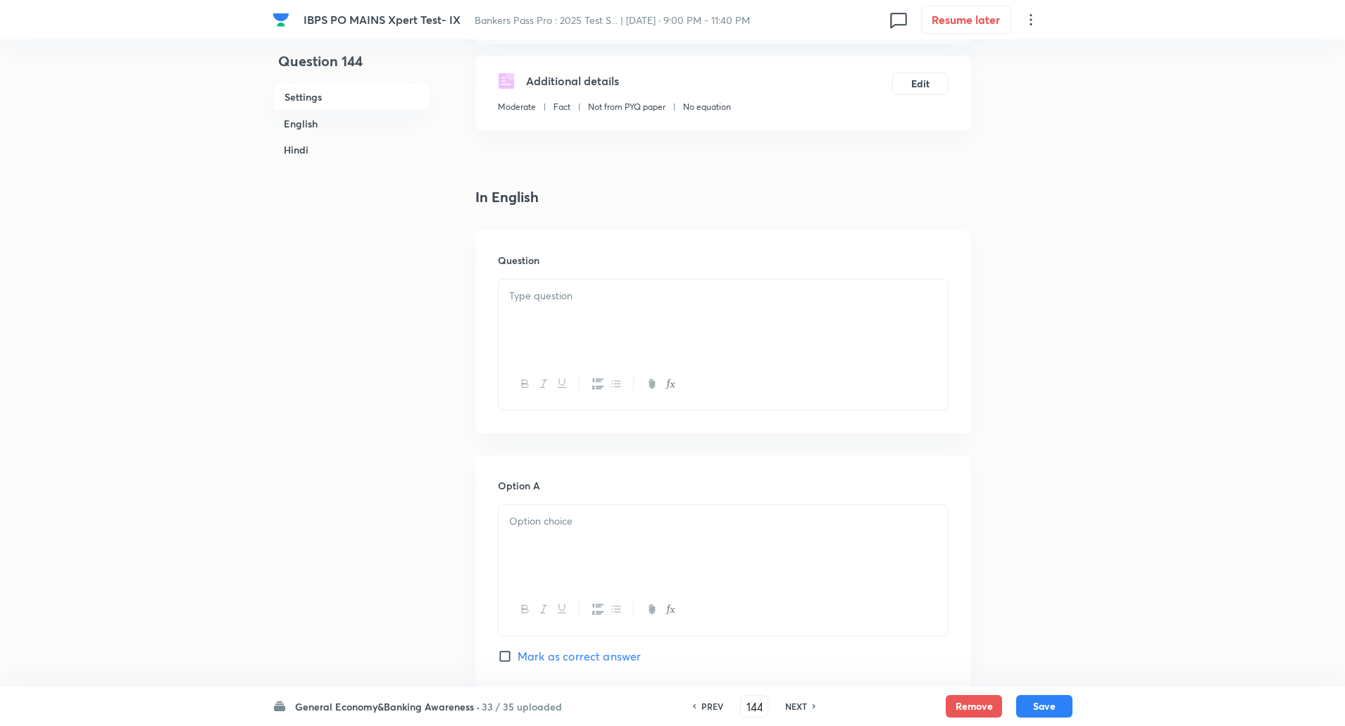
scroll to position [263, 0]
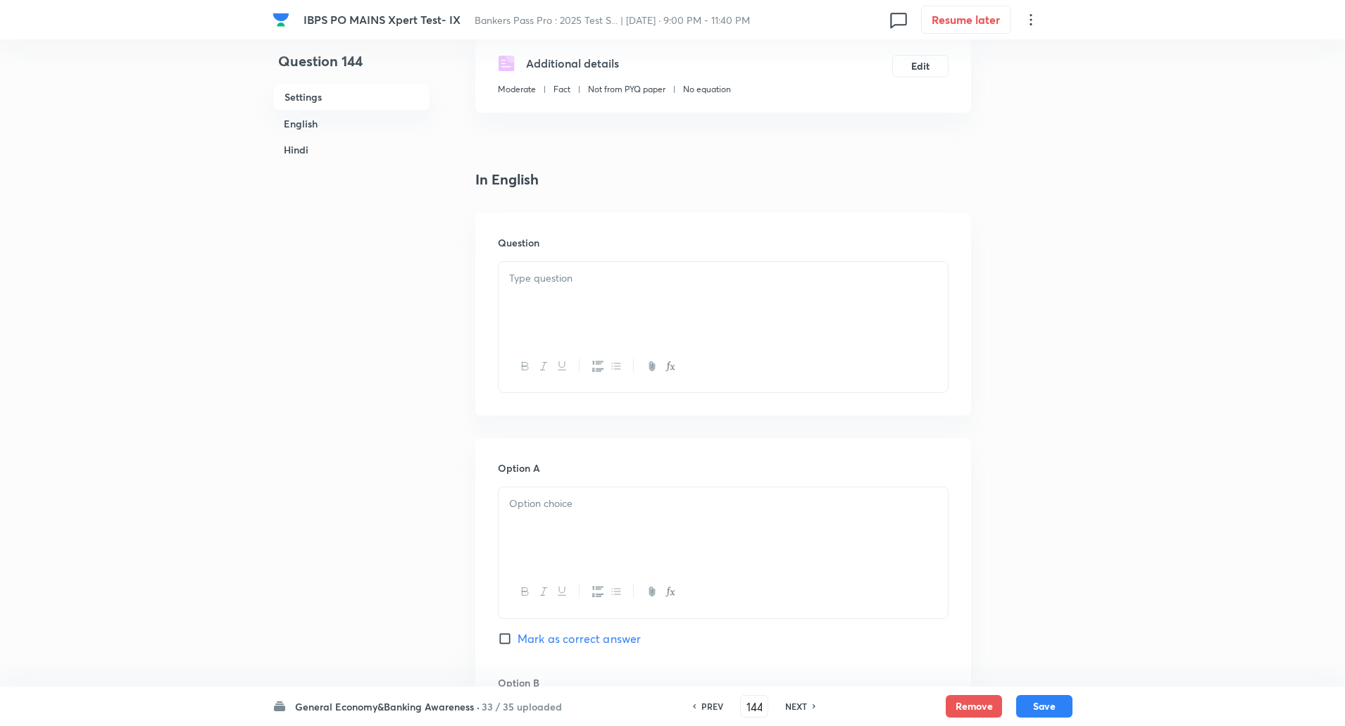
click at [947, 313] on div at bounding box center [723, 301] width 449 height 79
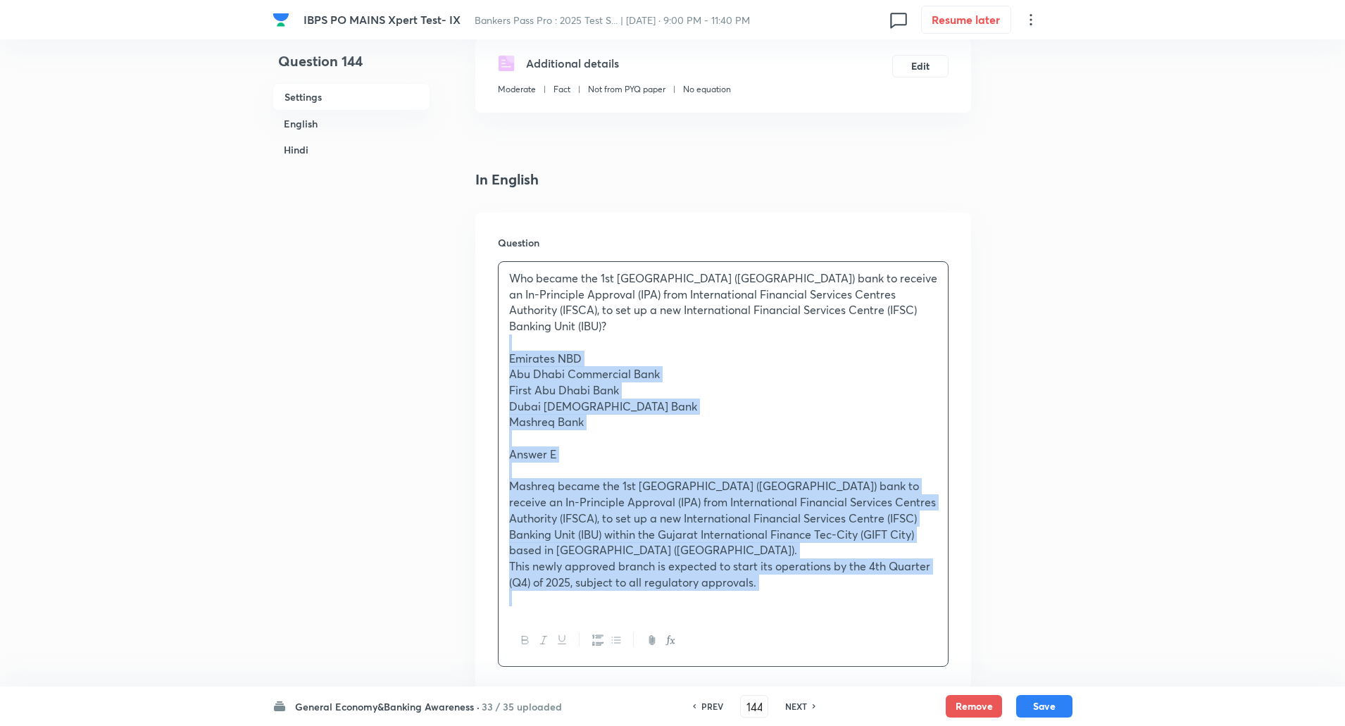
drag, startPoint x: 506, startPoint y: 334, endPoint x: 809, endPoint y: 592, distance: 398.2
click at [809, 592] on div "Who became the 1st United Arab Emirates (UAE) bank to receive an In-Principle A…" at bounding box center [723, 438] width 449 height 353
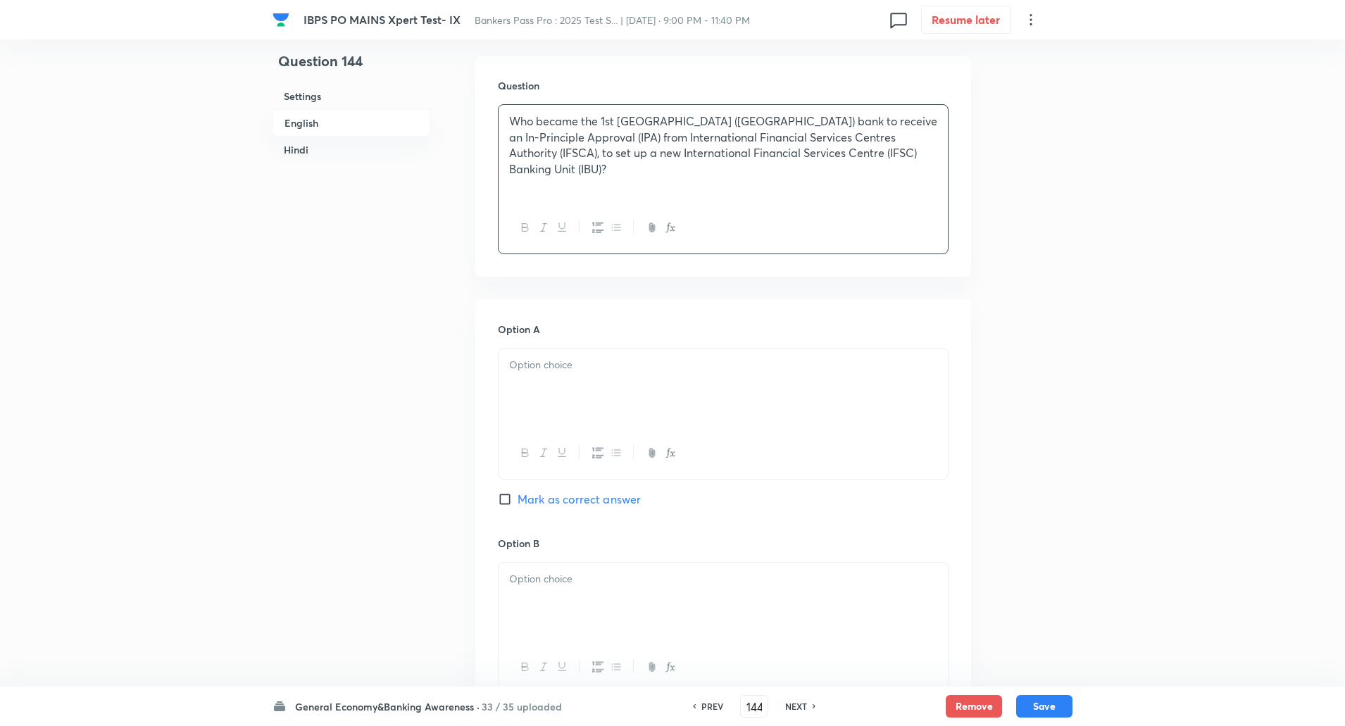
scroll to position [421, 0]
click at [831, 373] on div at bounding box center [723, 387] width 449 height 79
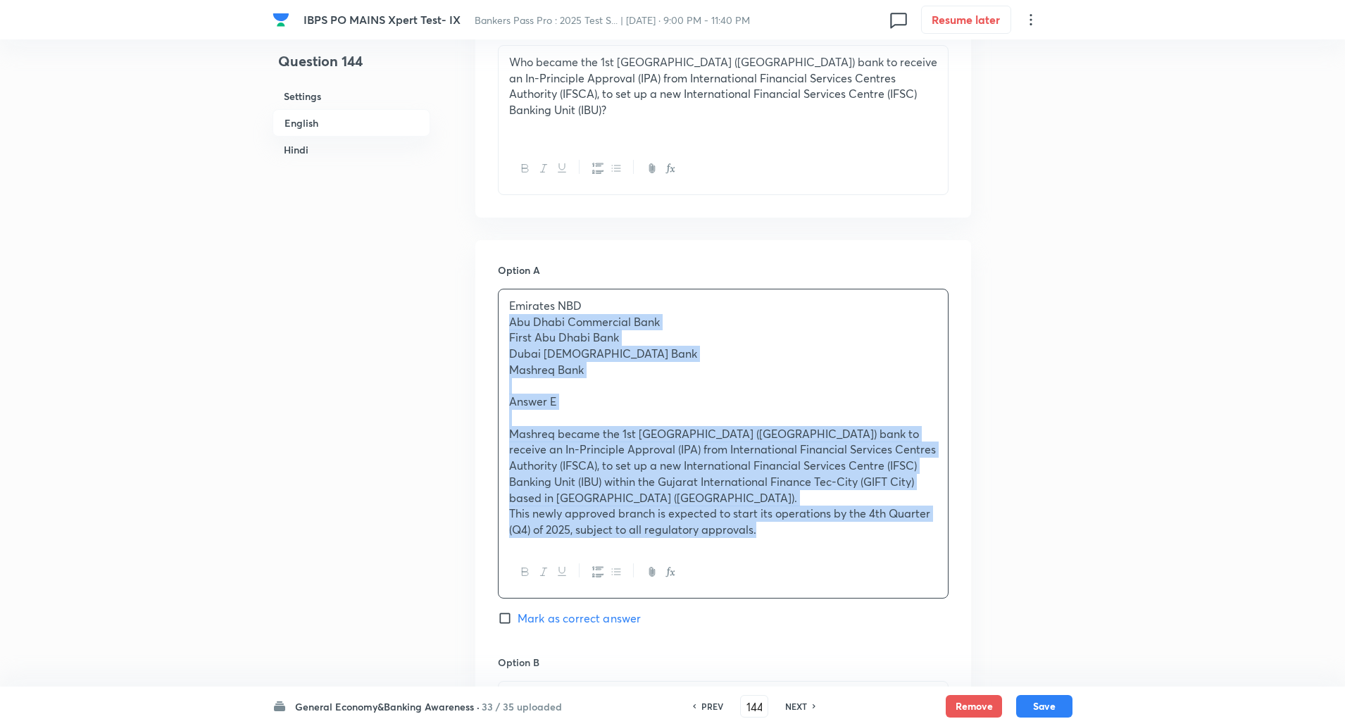
drag, startPoint x: 505, startPoint y: 361, endPoint x: 855, endPoint y: 722, distance: 502.6
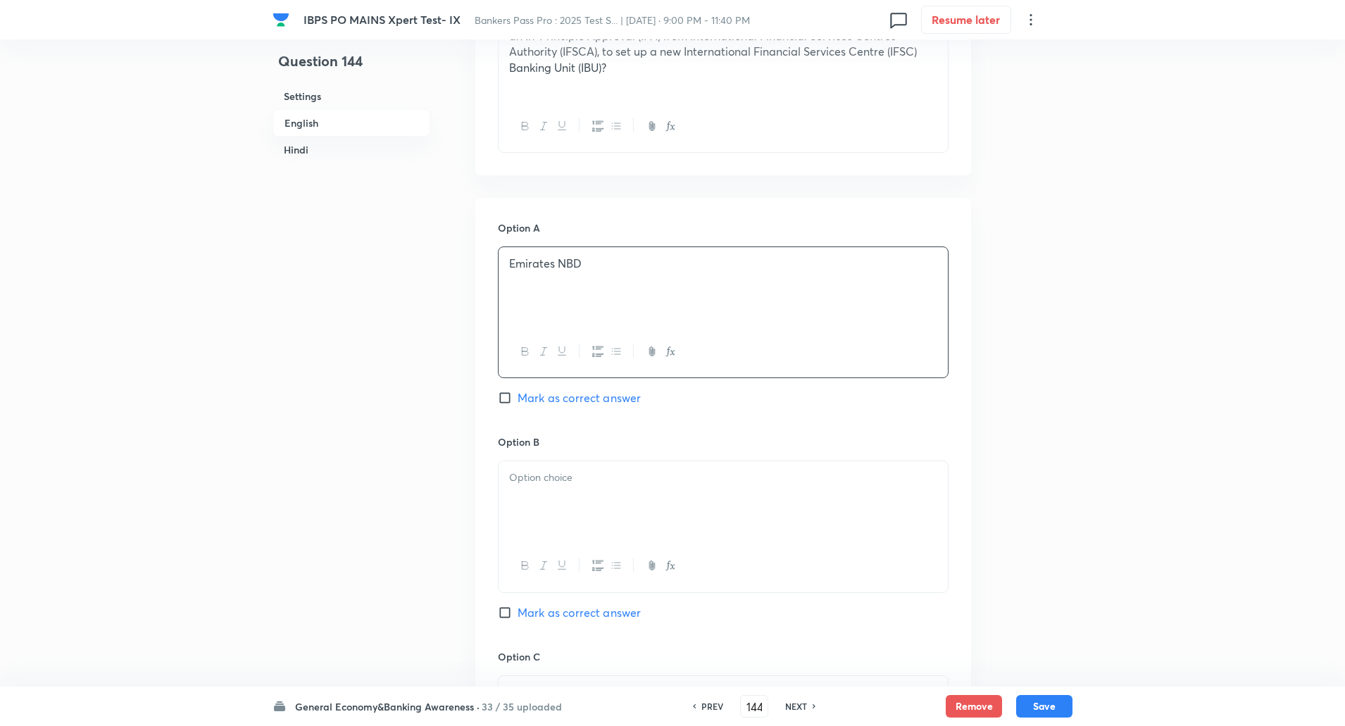
click at [628, 489] on div at bounding box center [723, 500] width 449 height 79
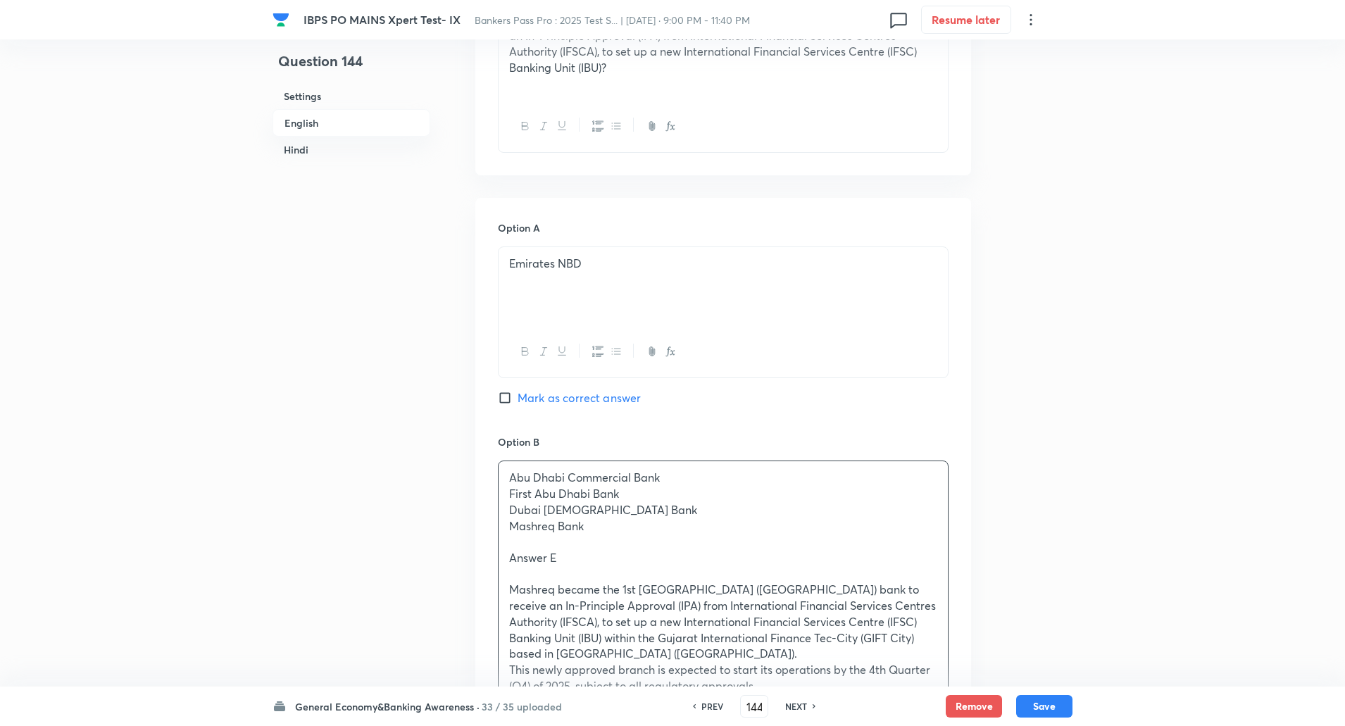
click at [498, 478] on div "Abu Dhabi Commercial Bank First Abu Dhabi Bank Dubai Islamic Bank Mashreq Bank …" at bounding box center [723, 608] width 451 height 294
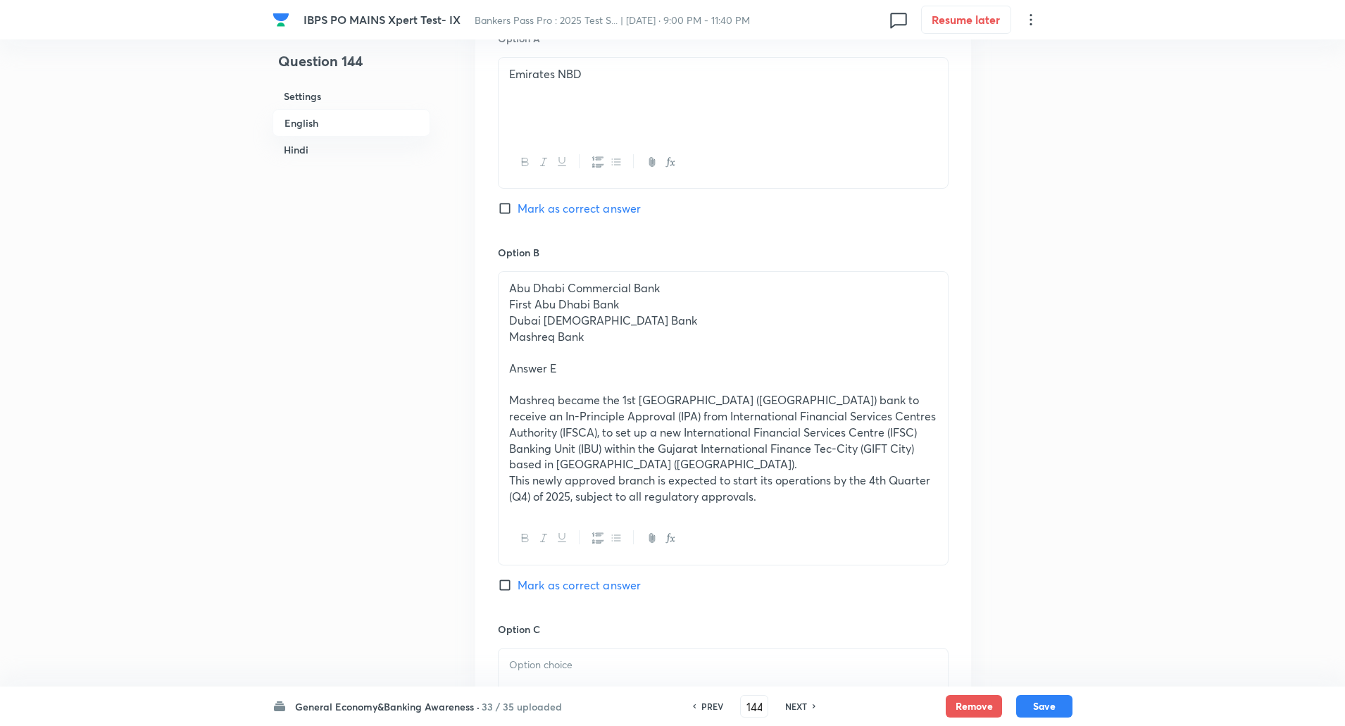
scroll to position [712, 0]
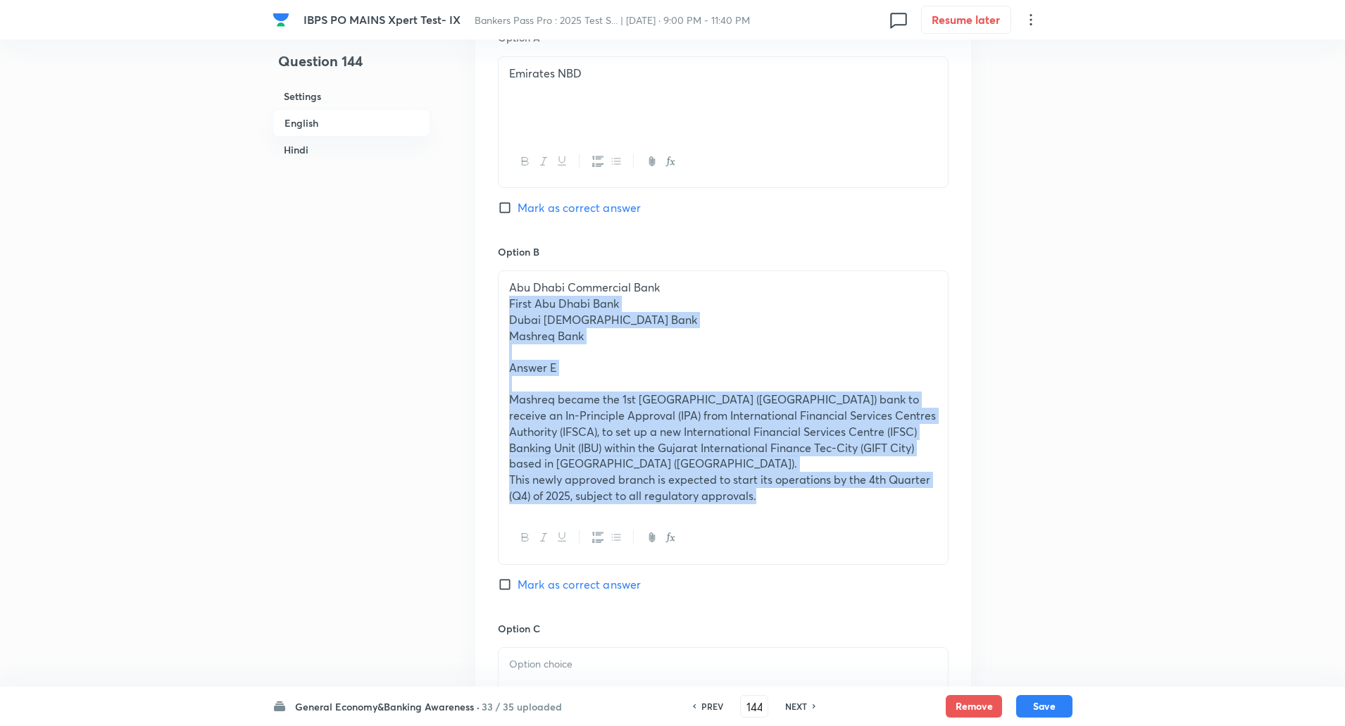
drag, startPoint x: 509, startPoint y: 290, endPoint x: 789, endPoint y: 580, distance: 403.0
click at [789, 580] on div "Option B Abu Dhabi Commercial Bank First Abu Dhabi Bank Dubai Islamic Bank Mash…" at bounding box center [723, 432] width 451 height 376
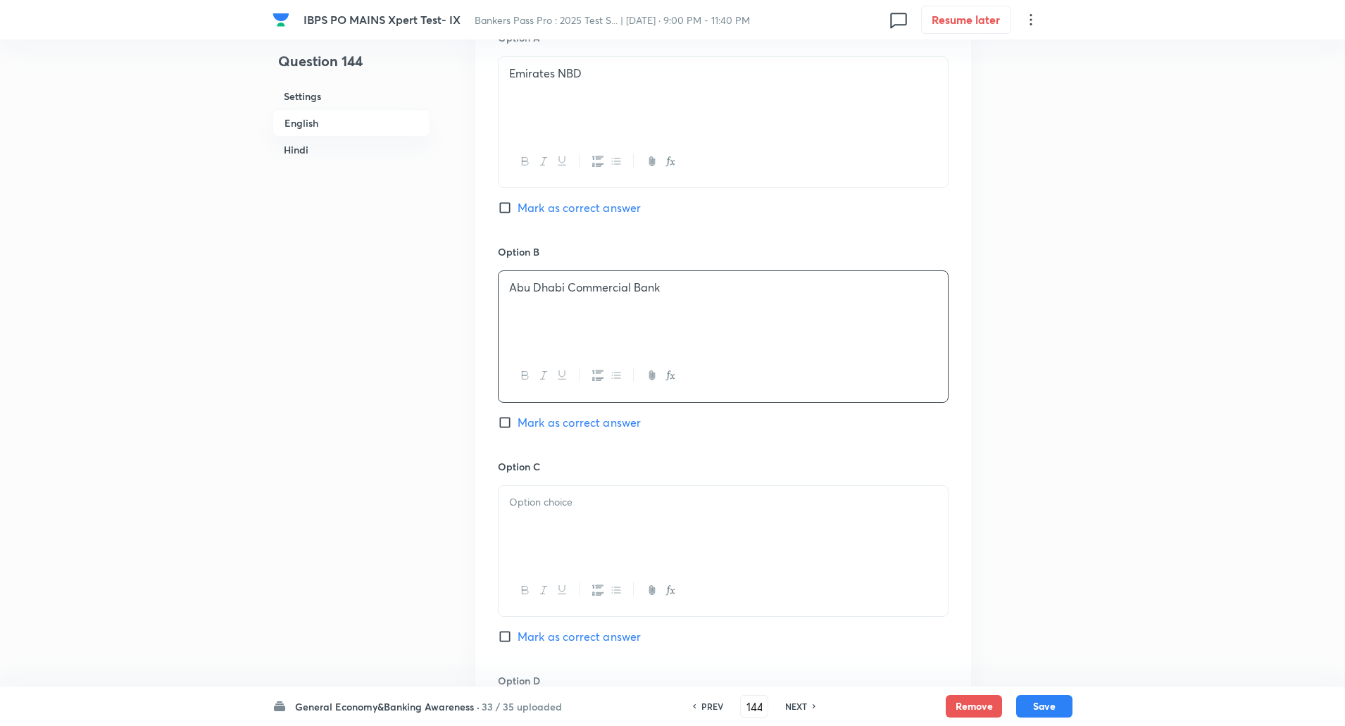
click at [672, 508] on div at bounding box center [723, 525] width 449 height 79
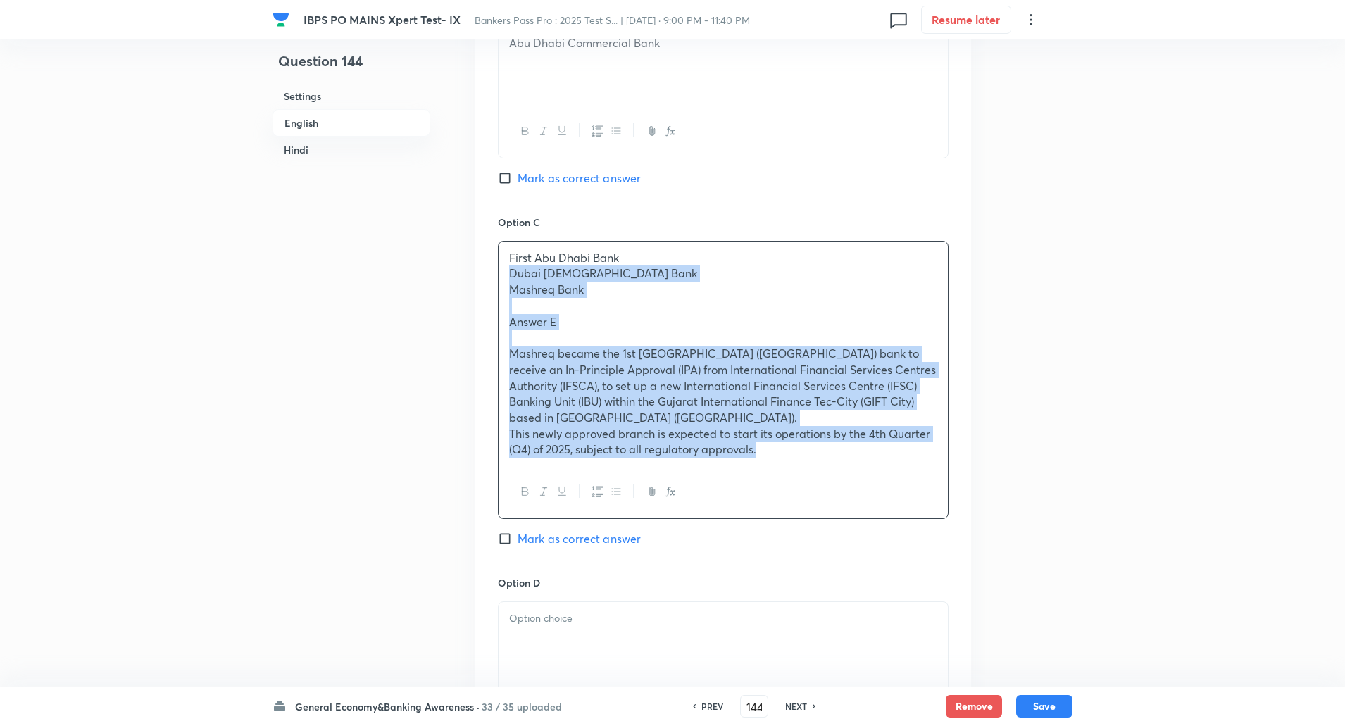
scroll to position [1148, 0]
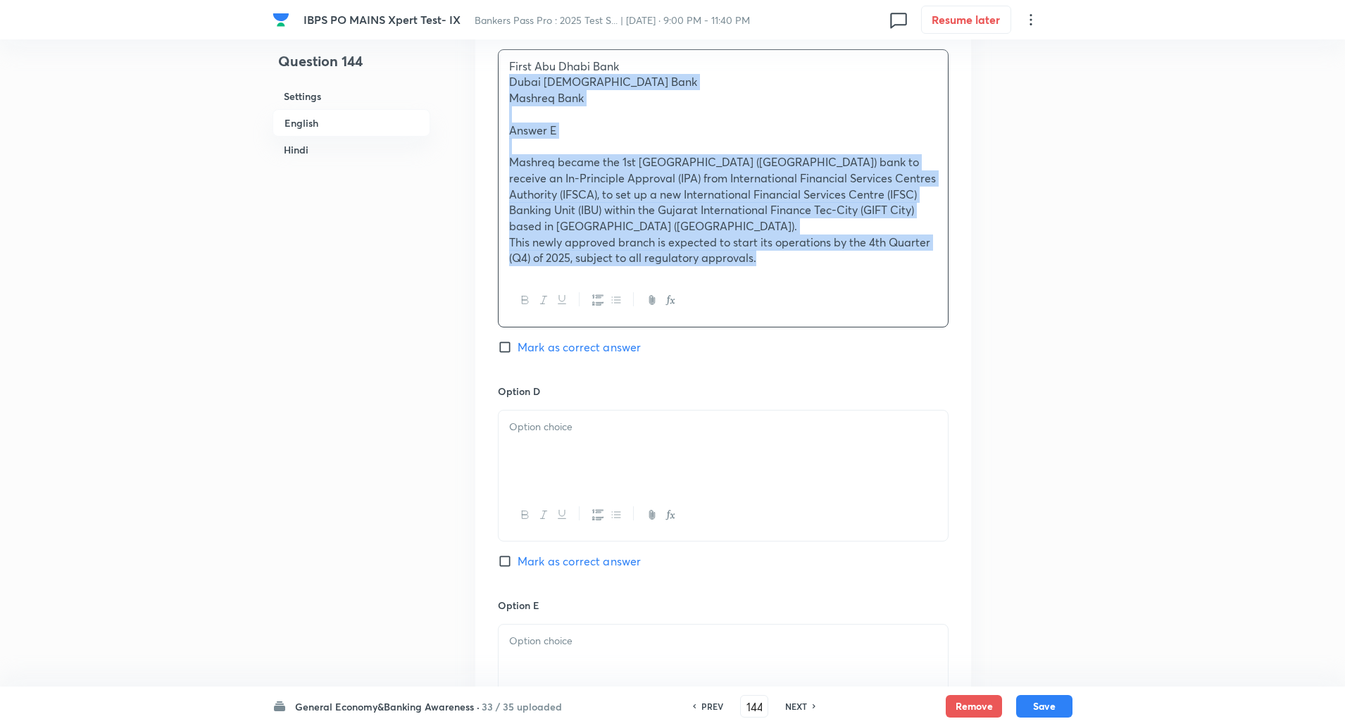
drag, startPoint x: 506, startPoint y: 503, endPoint x: 876, endPoint y: 759, distance: 450.6
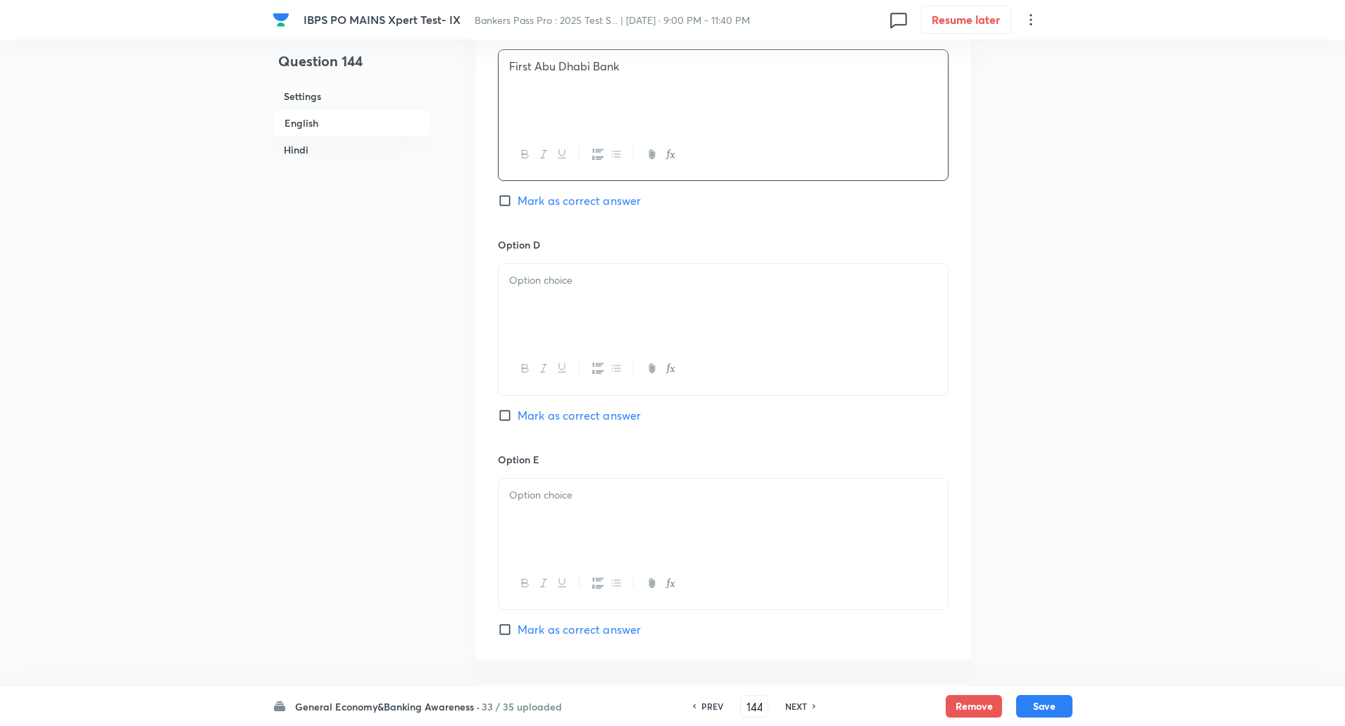
scroll to position [1189, 0]
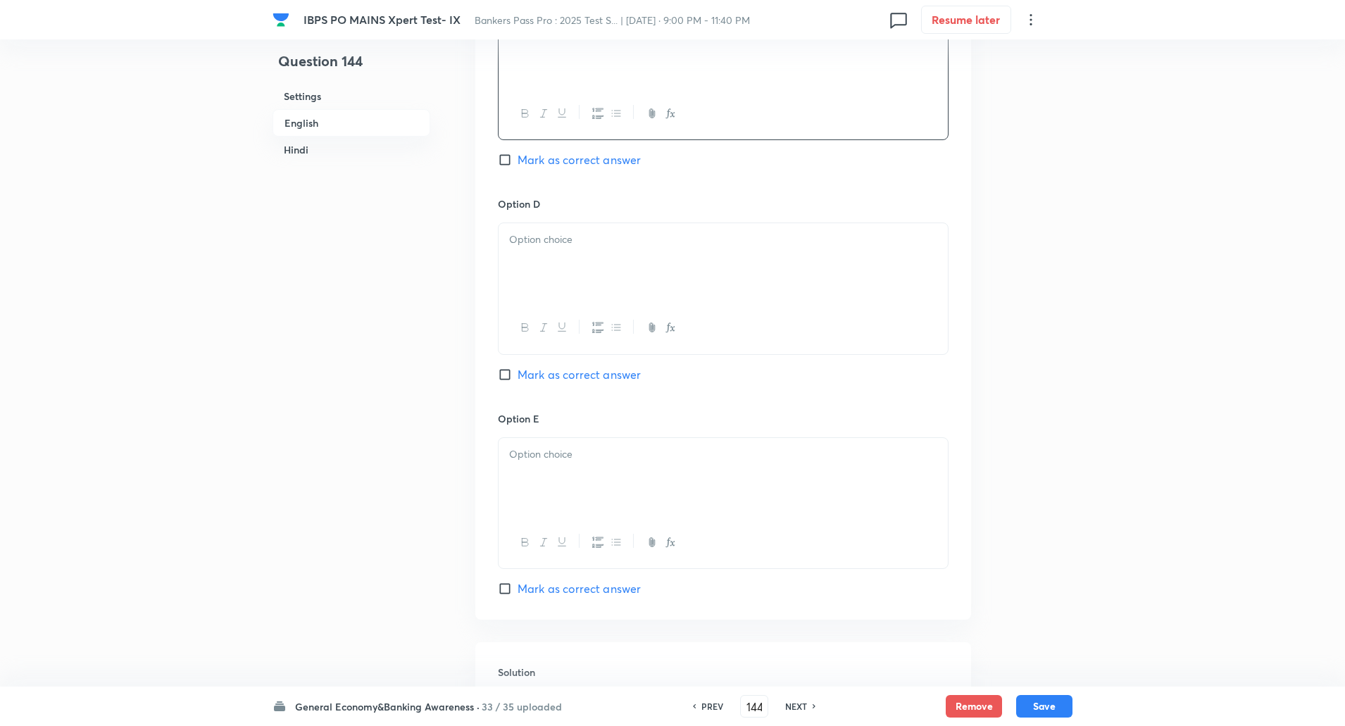
click at [842, 239] on div at bounding box center [723, 262] width 449 height 79
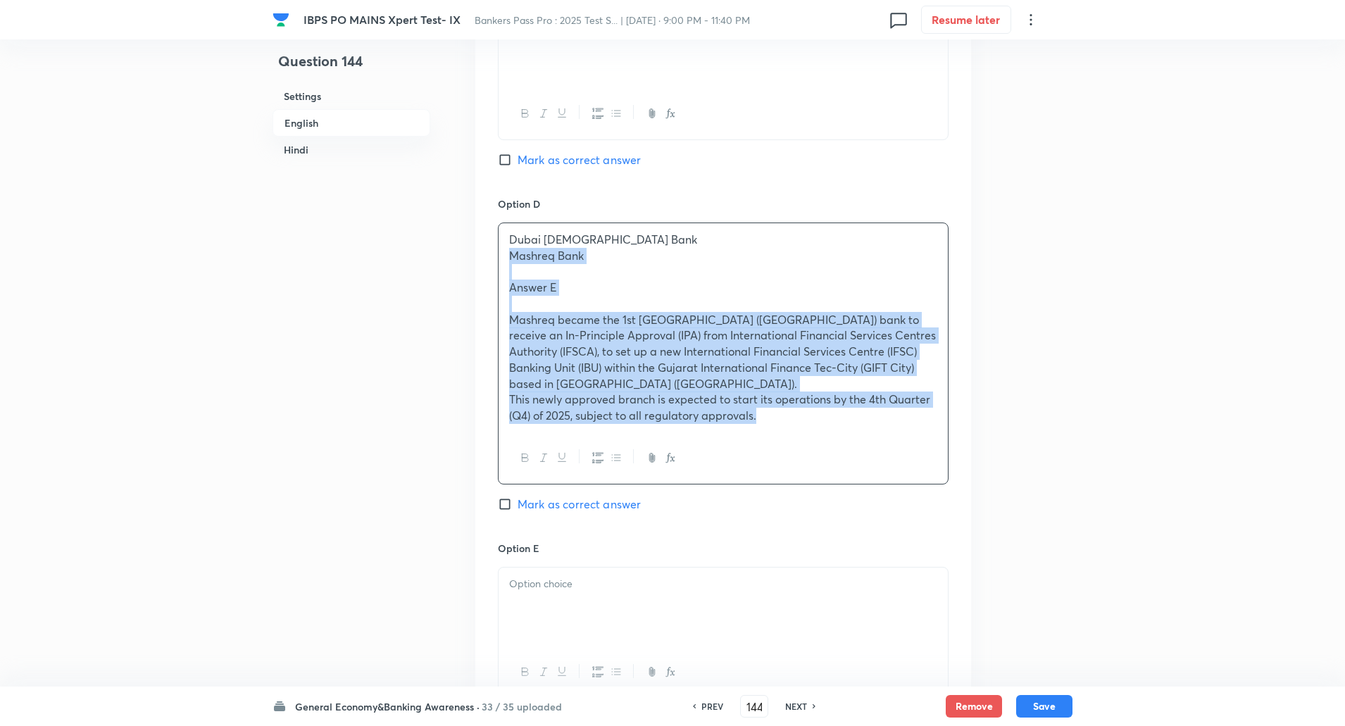
drag, startPoint x: 501, startPoint y: 236, endPoint x: 935, endPoint y: 567, distance: 545.8
click at [935, 567] on div "Option A Emirates NBD Mark as correct answer Option B Abu Dhabi Commercial Bank…" at bounding box center [723, 140] width 496 height 1219
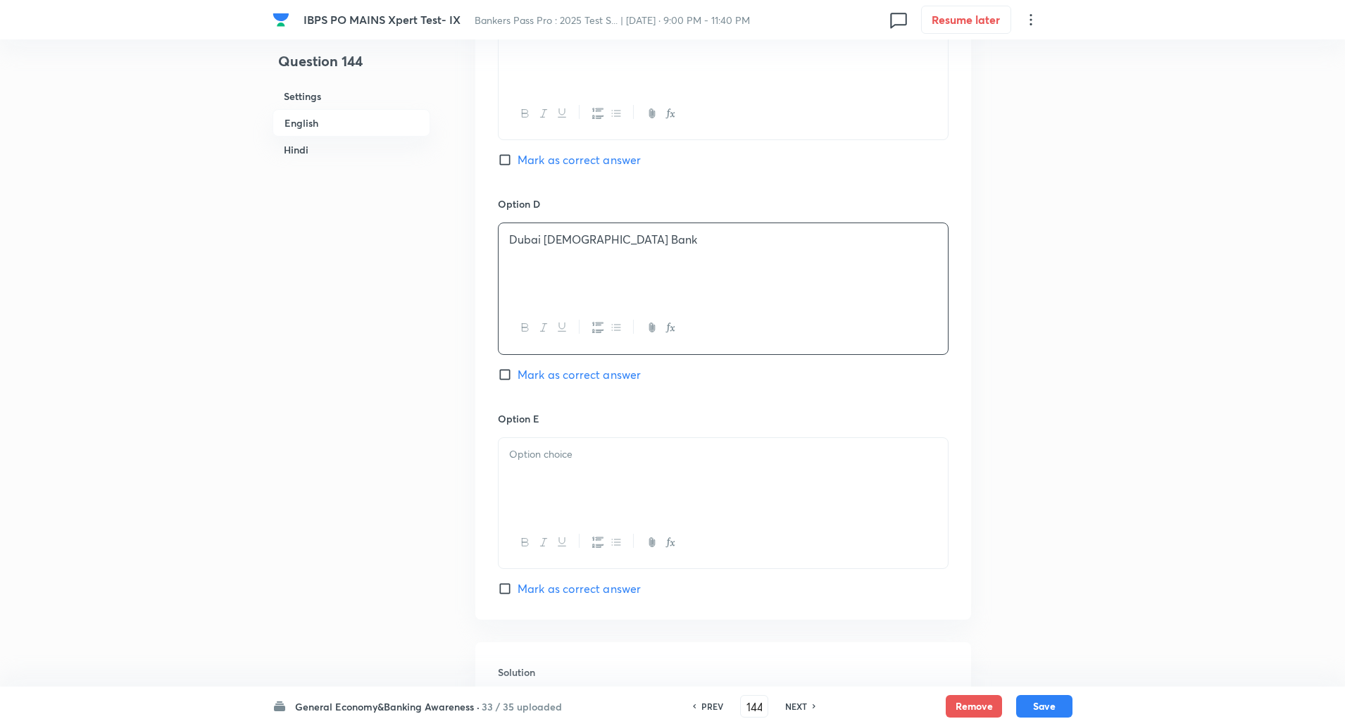
click at [797, 454] on div at bounding box center [723, 477] width 449 height 79
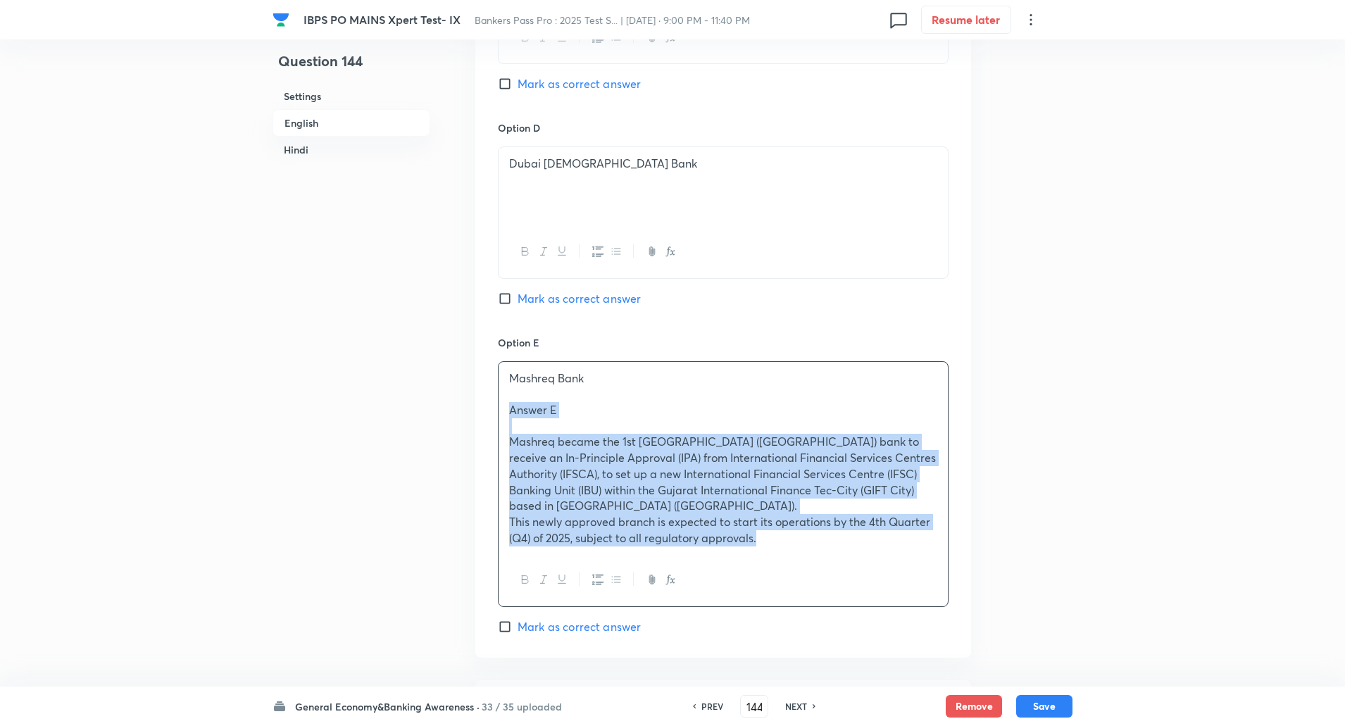
drag, startPoint x: 505, startPoint y: 469, endPoint x: 840, endPoint y: 726, distance: 422.5
click at [840, 726] on html "IBPS PO MAINS Xpert Test- IX Bankers Pass Pro : 2025 Test S... | Oct 7, 2025 · …" at bounding box center [672, 691] width 1345 height 3913
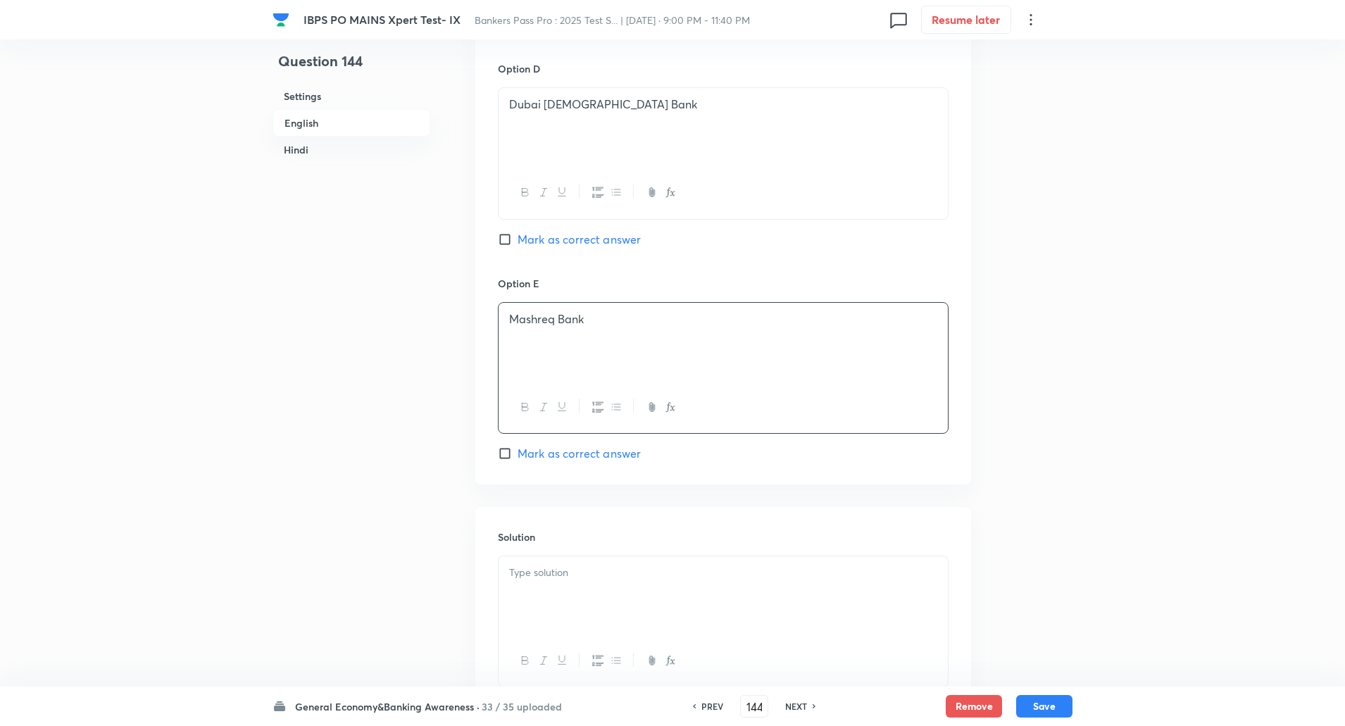
drag, startPoint x: 591, startPoint y: 537, endPoint x: 588, endPoint y: 556, distance: 19.9
click at [588, 556] on div "Solution" at bounding box center [723, 608] width 496 height 203
click at [588, 565] on p at bounding box center [723, 573] width 428 height 16
click at [504, 313] on div "Mashreq Bank" at bounding box center [723, 342] width 449 height 79
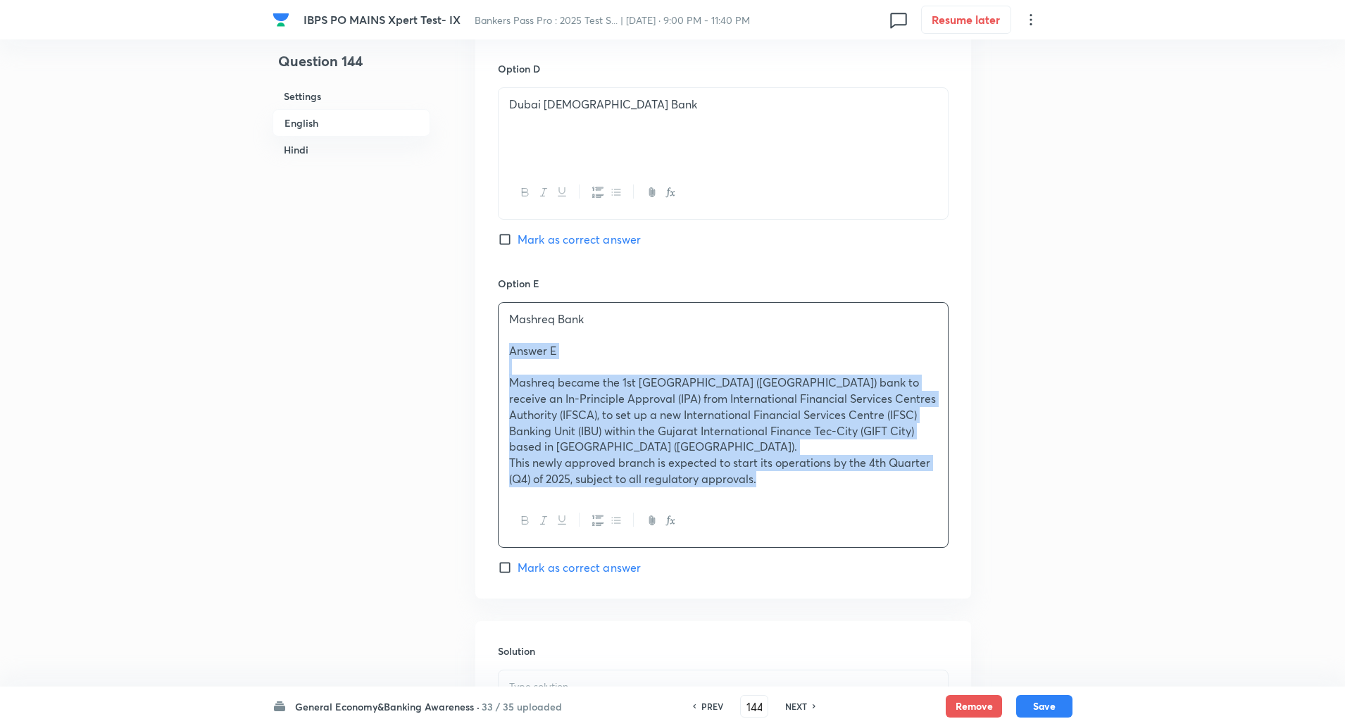
drag, startPoint x: 511, startPoint y: 329, endPoint x: 777, endPoint y: 543, distance: 341.1
click at [777, 543] on div "Option E Mashreq Bank Answer E Mashreq became the 1st United Arab Emirates (UAE…" at bounding box center [723, 426] width 451 height 300
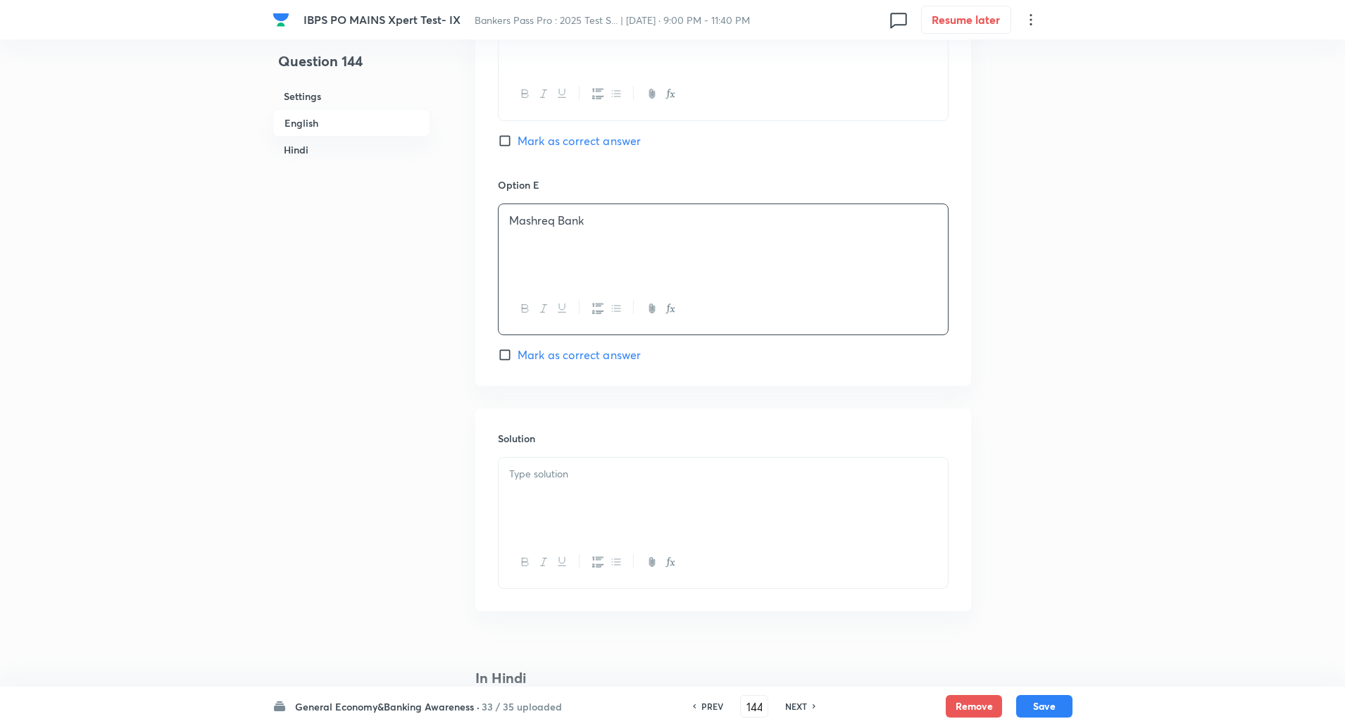
scroll to position [1426, 0]
click at [790, 464] on div at bounding box center [723, 494] width 449 height 79
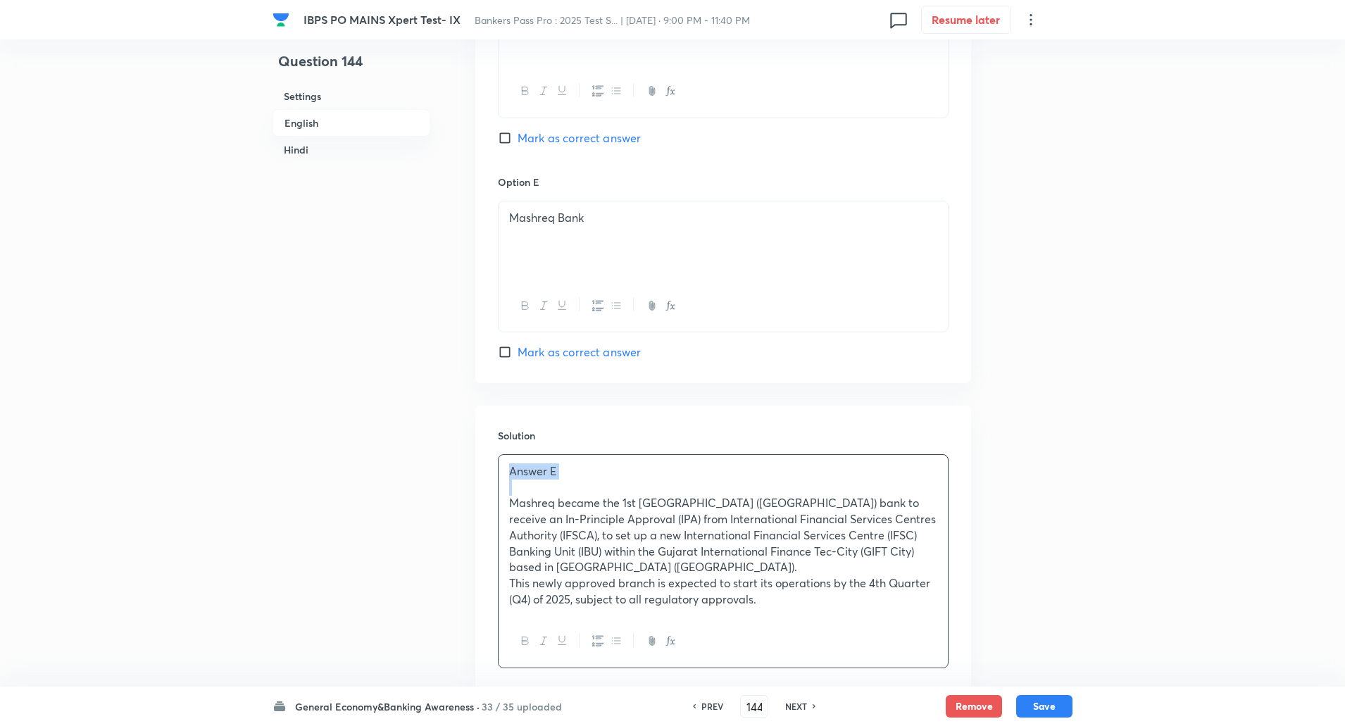
drag, startPoint x: 512, startPoint y: 456, endPoint x: 578, endPoint y: 463, distance: 65.8
click at [578, 463] on div "Answer E Mashreq became the 1st United Arab Emirates (UAE) bank to receive an I…" at bounding box center [723, 535] width 449 height 161
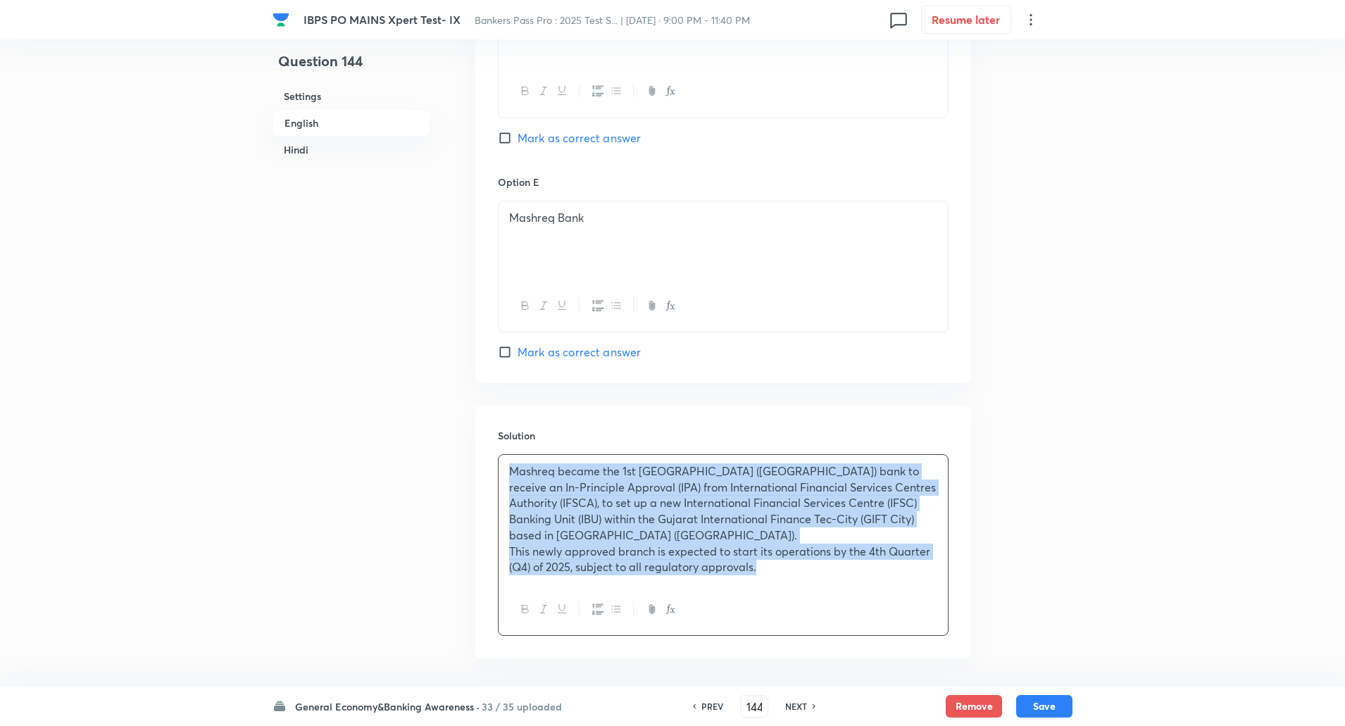
drag, startPoint x: 506, startPoint y: 447, endPoint x: 819, endPoint y: 651, distance: 373.8
click at [819, 651] on div "Settings Type Single choice correct 5 options + 1 mark - 0.25 marks Edit Concep…" at bounding box center [723, 470] width 496 height 3657
click at [624, 601] on button "button" at bounding box center [615, 610] width 18 height 18
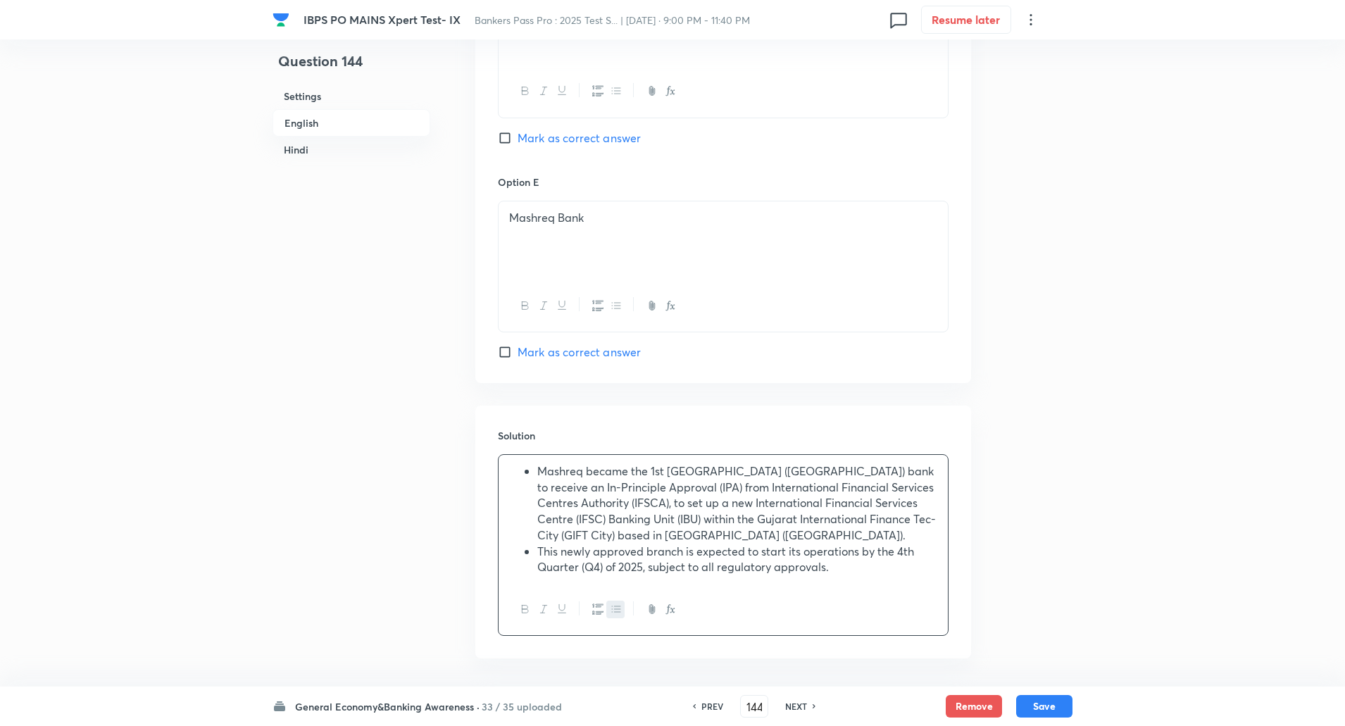
scroll to position [1489, 0]
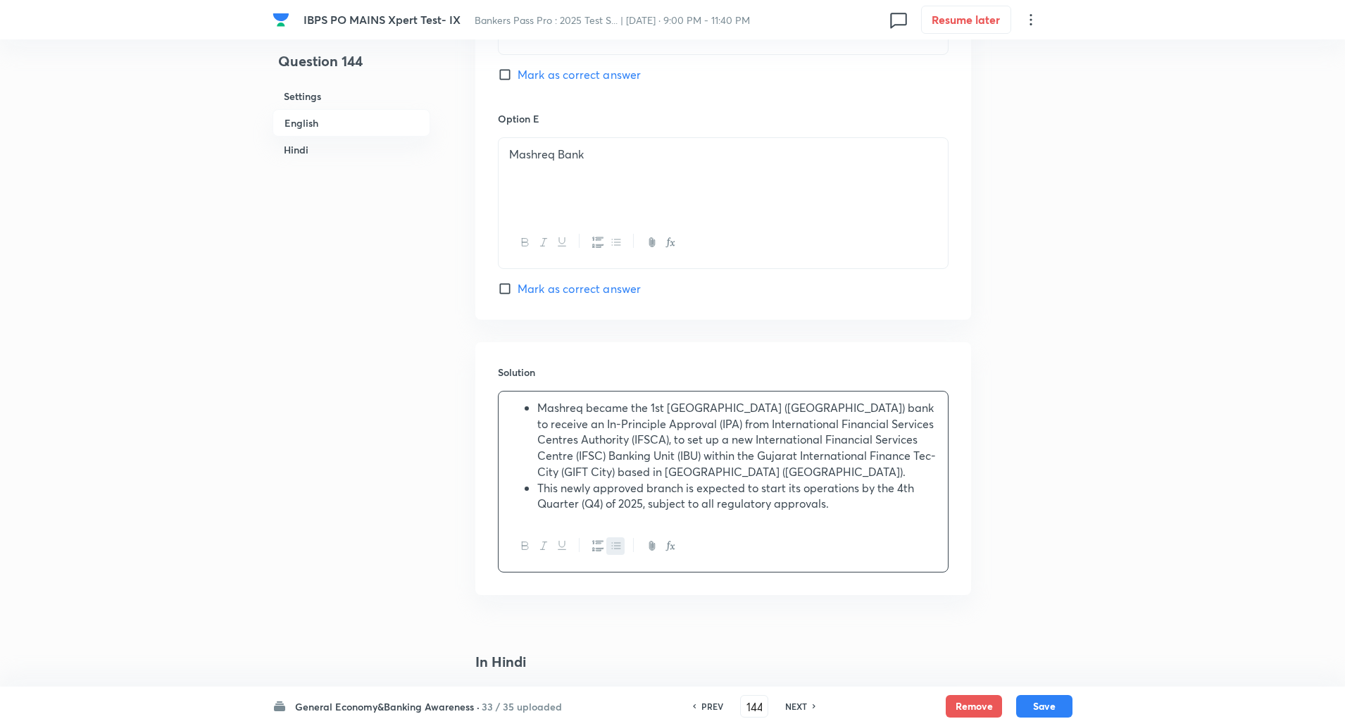
click at [873, 541] on div at bounding box center [723, 546] width 449 height 51
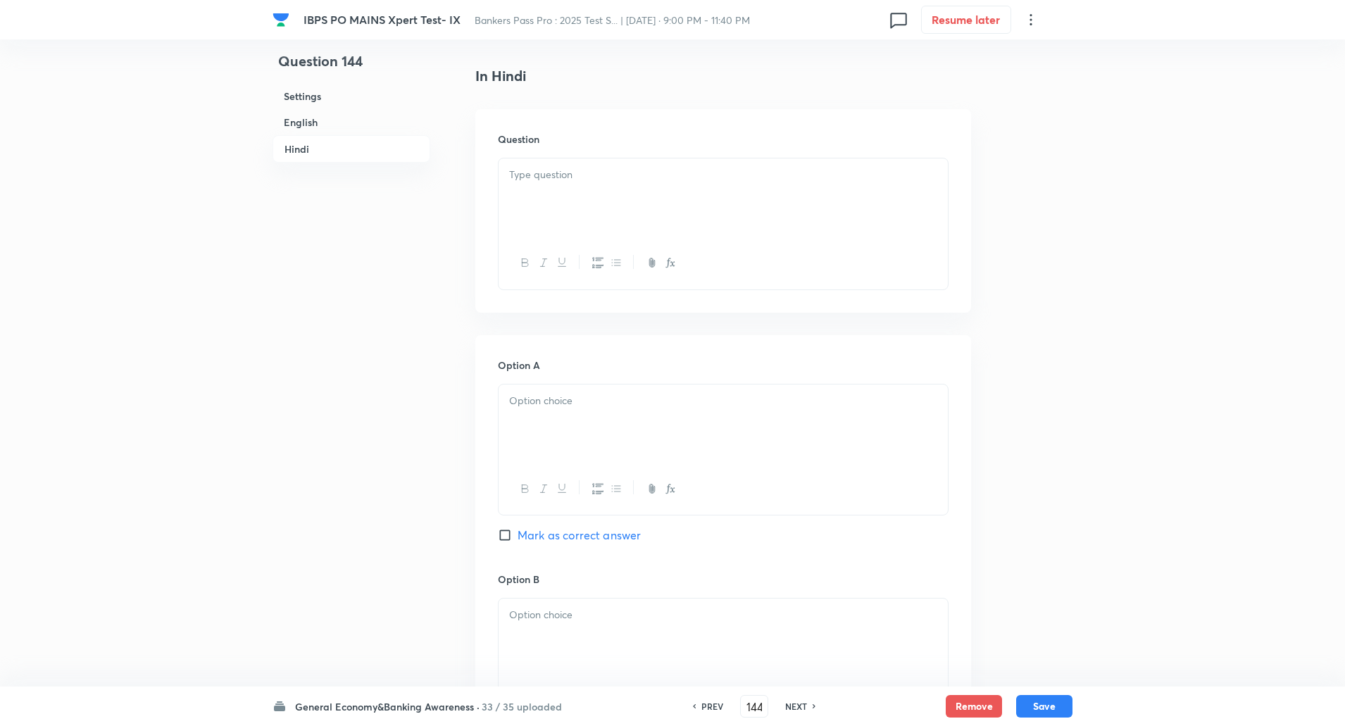
scroll to position [2074, 0]
click at [550, 168] on p at bounding box center [723, 176] width 428 height 16
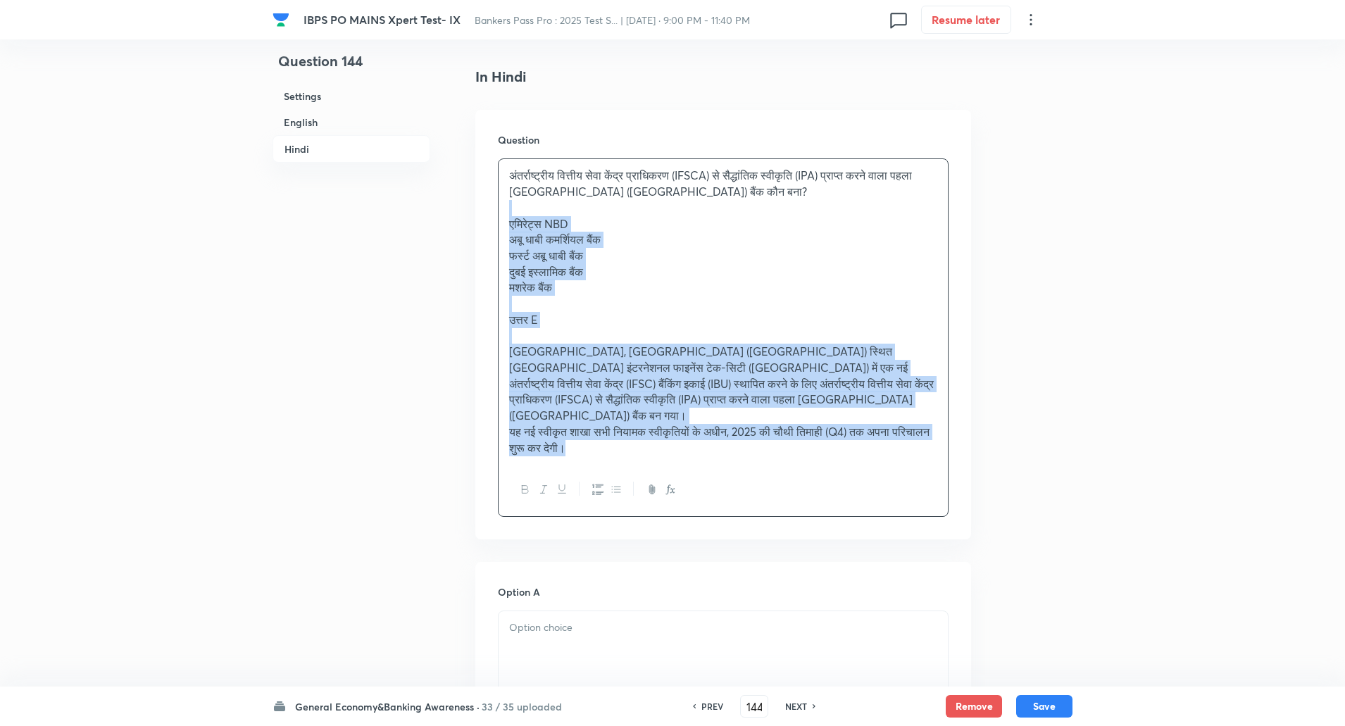
drag, startPoint x: 508, startPoint y: 185, endPoint x: 805, endPoint y: 512, distance: 441.8
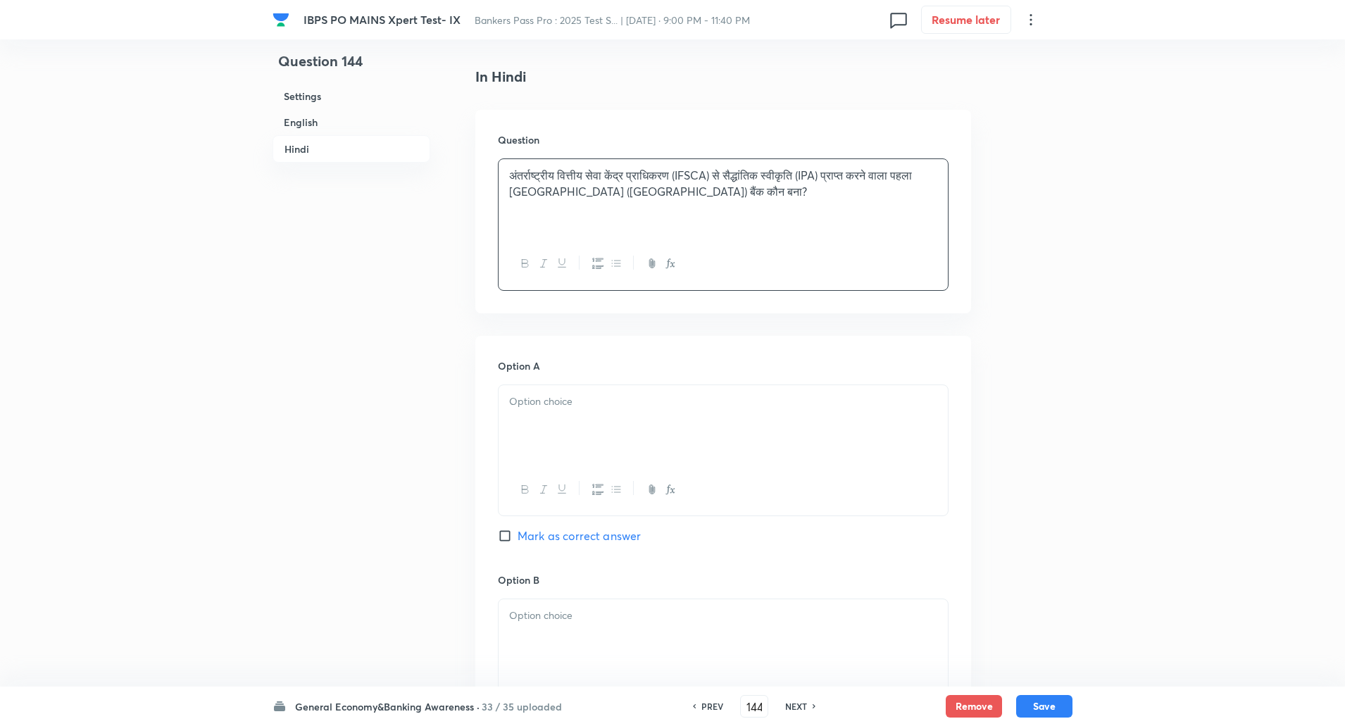
click at [775, 402] on div at bounding box center [723, 424] width 449 height 79
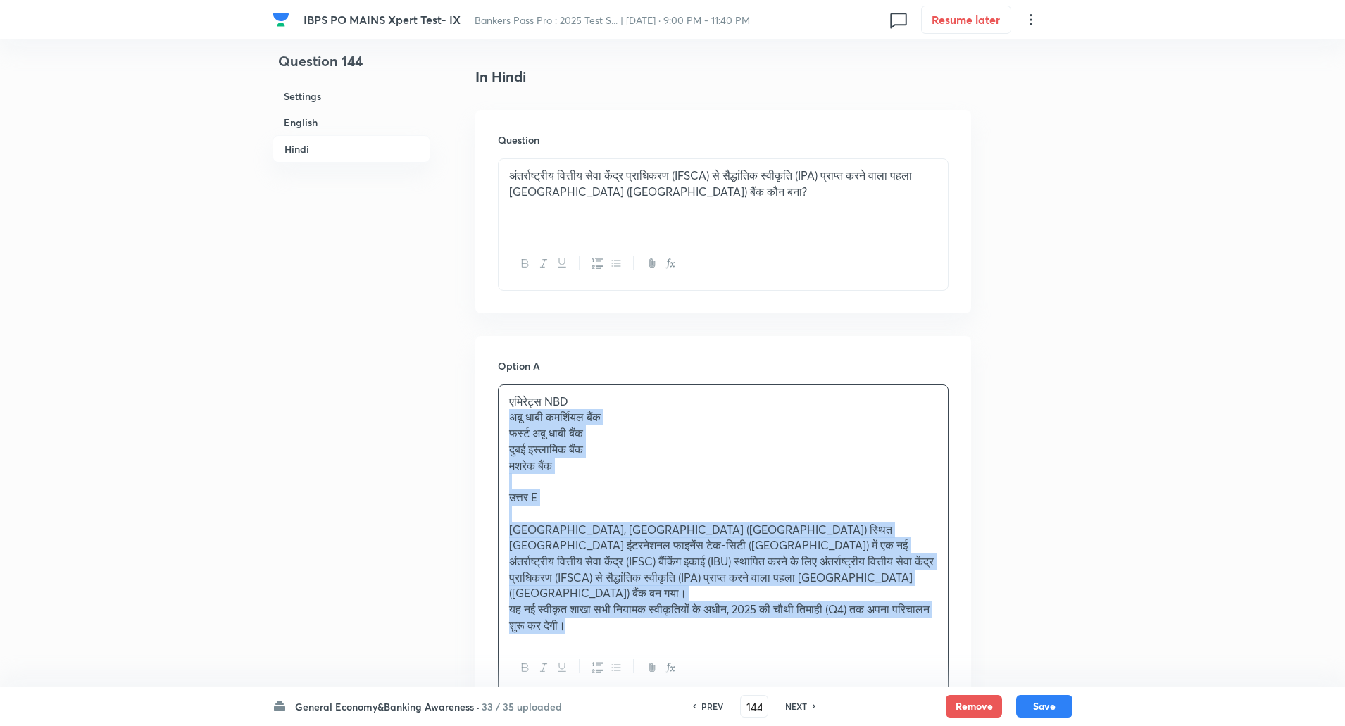
drag, startPoint x: 504, startPoint y: 401, endPoint x: 706, endPoint y: 643, distance: 314.6
click at [706, 643] on div "एमिरेट्स NBD अबू धाबी कमर्शियल बैंक फर्स्ट अबू धाबी बैंक दुबई इस्लामिक बैंक मशर…" at bounding box center [723, 540] width 451 height 310
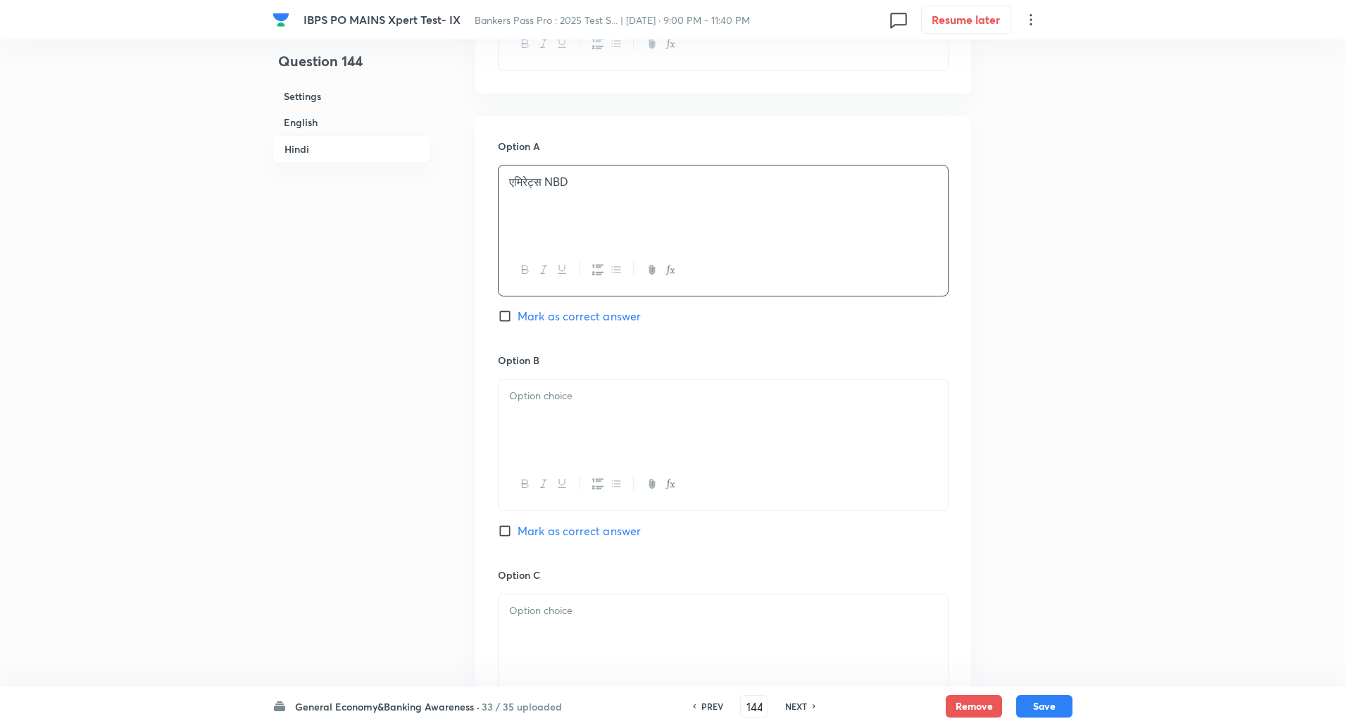
scroll to position [2310, 0]
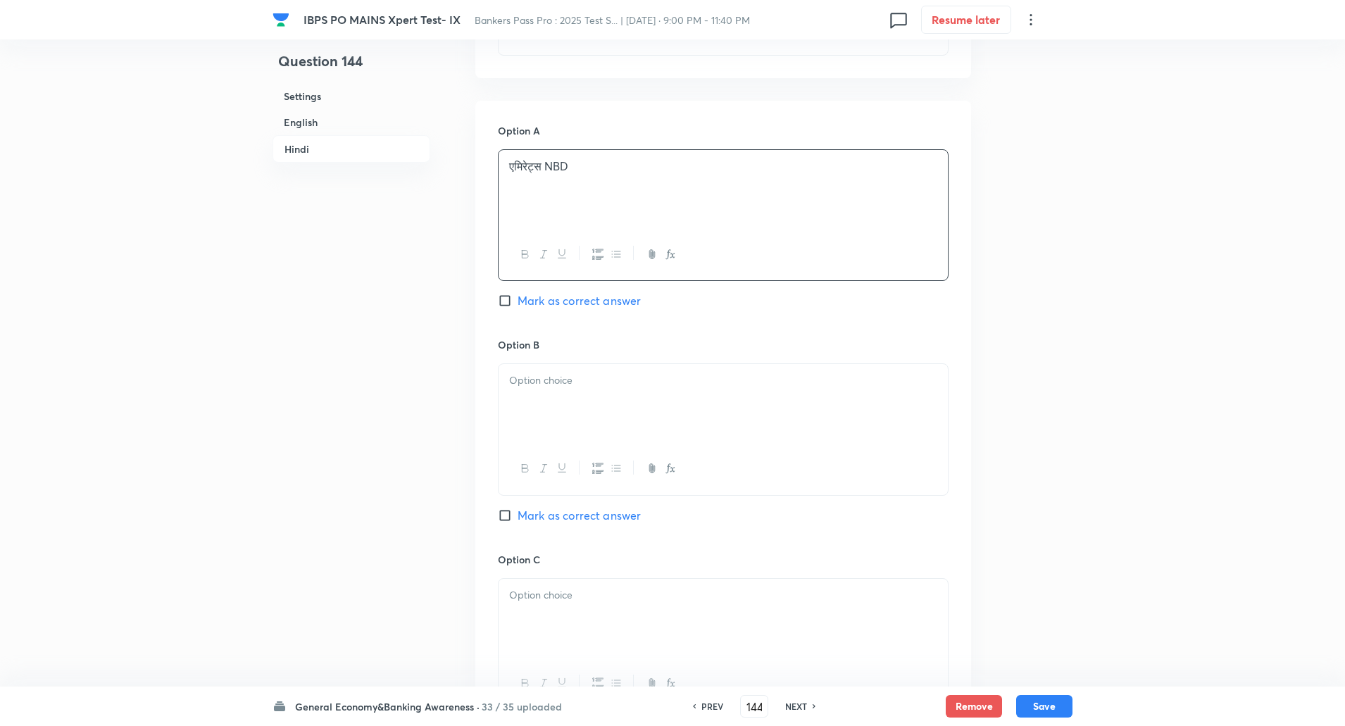
click at [736, 397] on div at bounding box center [723, 403] width 449 height 79
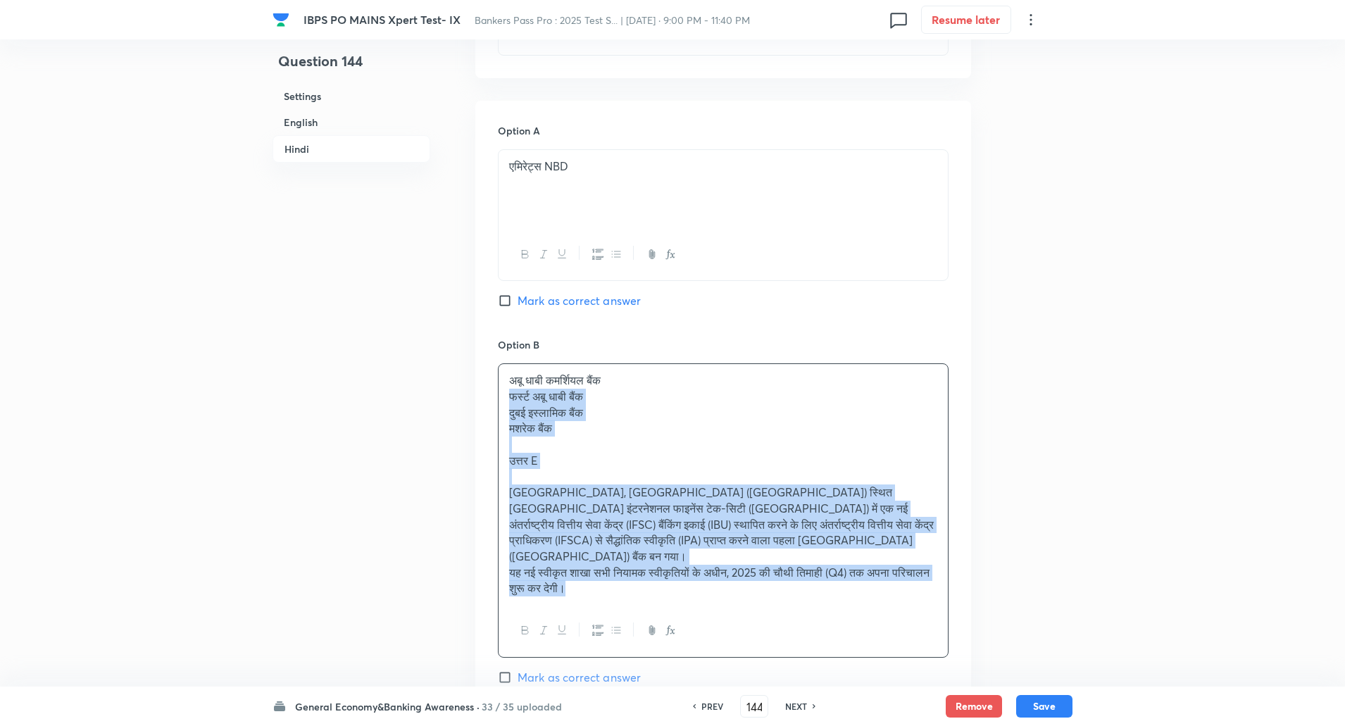
drag, startPoint x: 507, startPoint y: 377, endPoint x: 791, endPoint y: 600, distance: 361.2
click at [791, 600] on div "अबू धाबी कमर्शियल बैंक फर्स्ट अबू धाबी बैंक दुबई इस्लामिक बैंक मशरेक बैंक उत्तर…" at bounding box center [723, 510] width 451 height 294
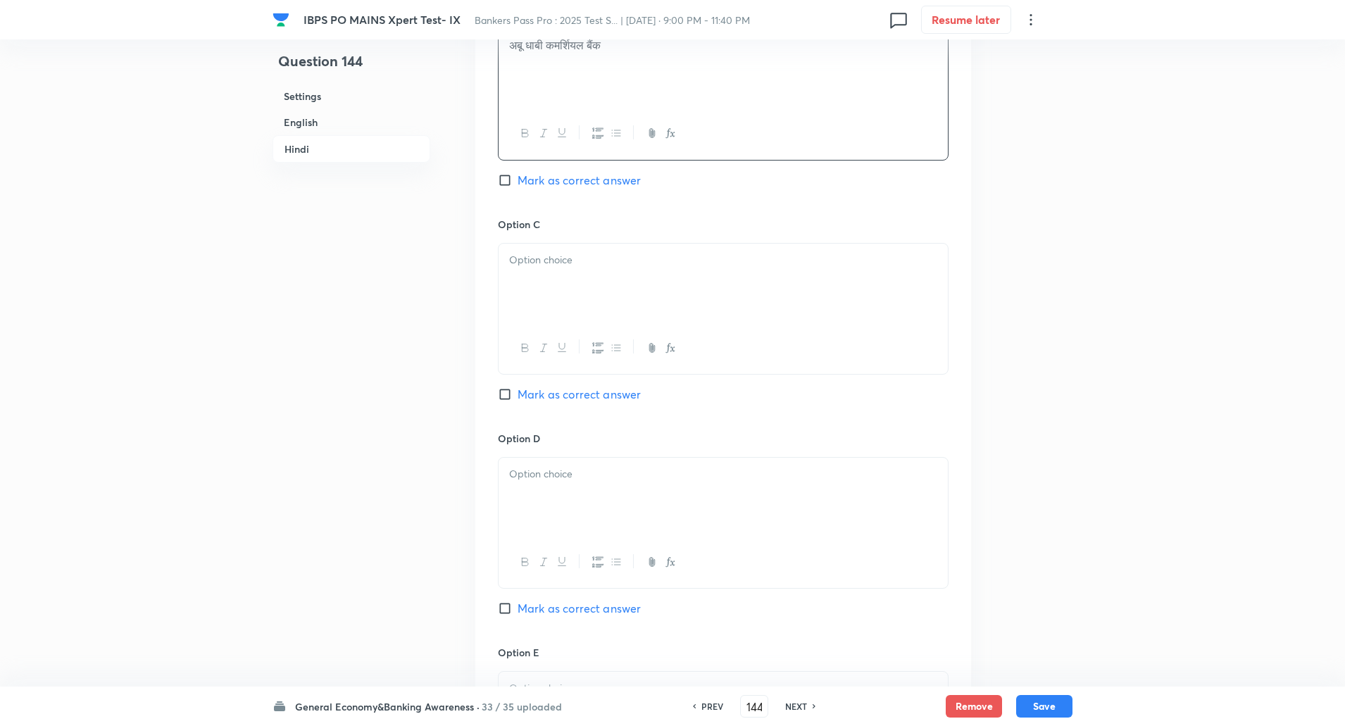
scroll to position [2648, 0]
click at [823, 300] on div at bounding box center [723, 279] width 449 height 79
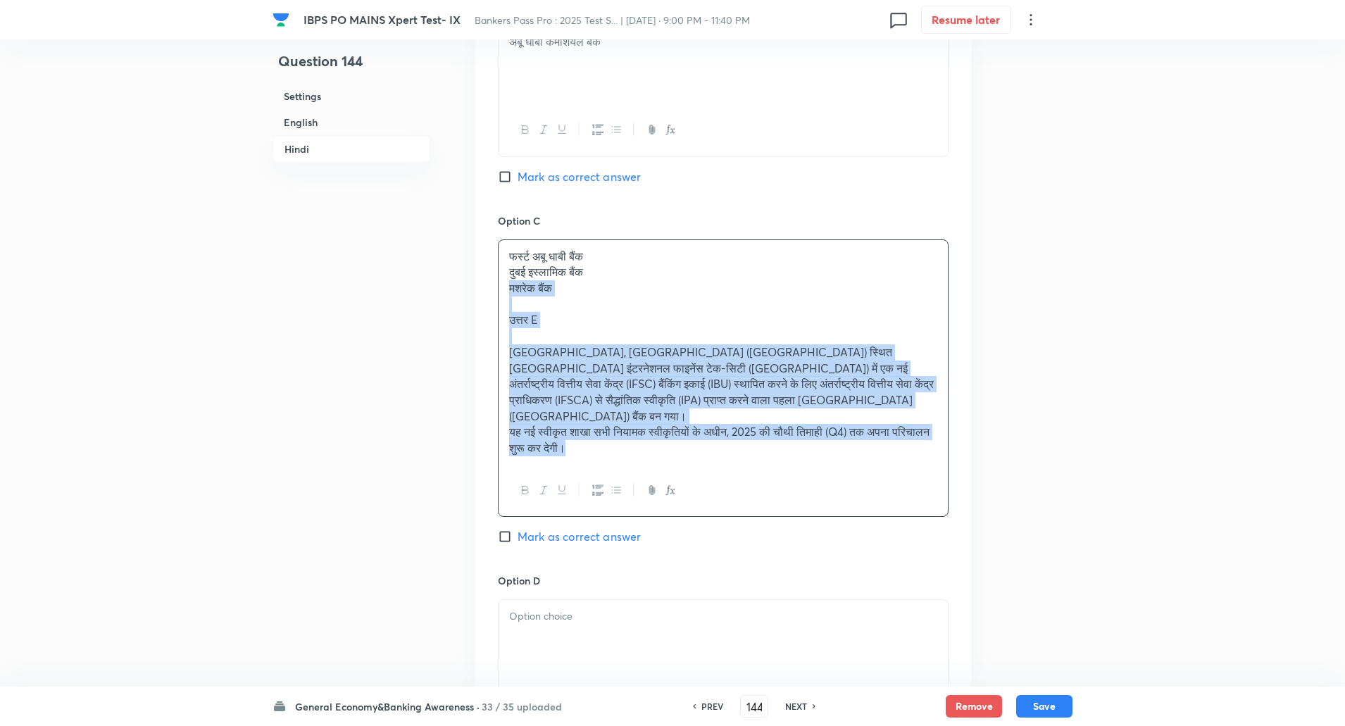
drag, startPoint x: 505, startPoint y: 266, endPoint x: 652, endPoint y: 463, distance: 245.7
click at [659, 471] on div "फर्स्ट अबू धाबी बैंक दुबई इस्लामिक बैंक मशरेक बैंक उत्तर E मशरेक, गांधीनगर (गुज…" at bounding box center [723, 378] width 451 height 278
drag, startPoint x: 508, startPoint y: 251, endPoint x: 680, endPoint y: 490, distance: 294.6
click at [680, 490] on div "Option C फर्स्ट अबू धाबी बैंक दुबई इस्लामिक बैंक मशरेक बैंक उत्तर E मशरेक, गांध…" at bounding box center [723, 393] width 451 height 361
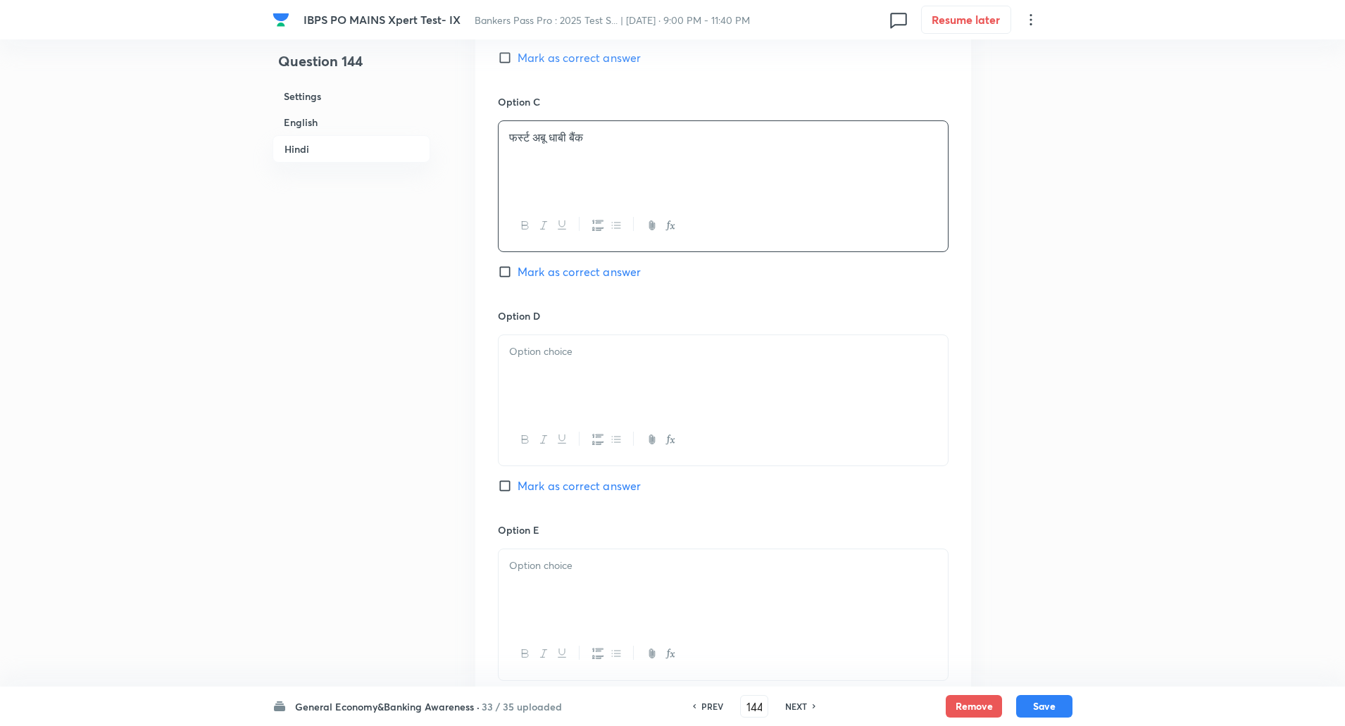
scroll to position [2768, 0]
click at [698, 369] on div at bounding box center [723, 374] width 449 height 79
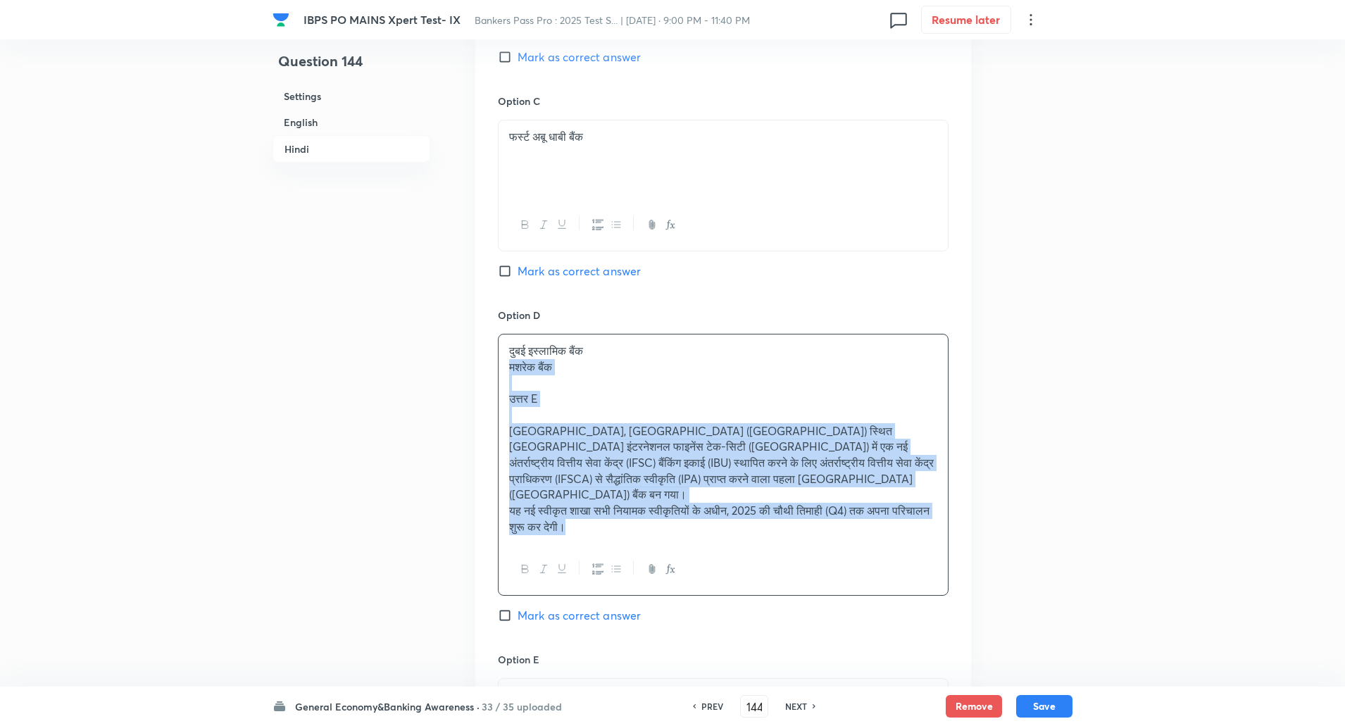
drag, startPoint x: 512, startPoint y: 351, endPoint x: 880, endPoint y: 654, distance: 476.9
click at [880, 654] on div "Option A एमिरेट्स NBD Mark as correct answer Option B अबू धाबी कमर्शियल बैंक Ma…" at bounding box center [723, 251] width 496 height 1219
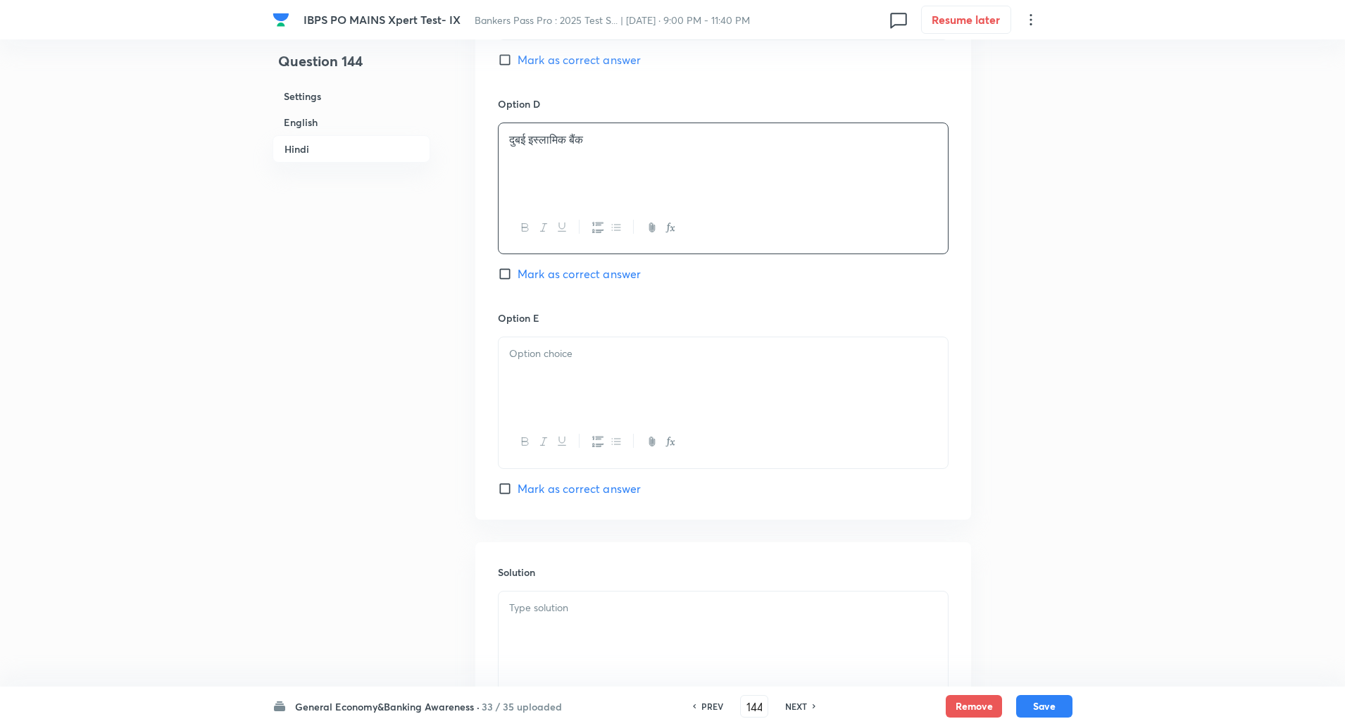
scroll to position [3027, 0]
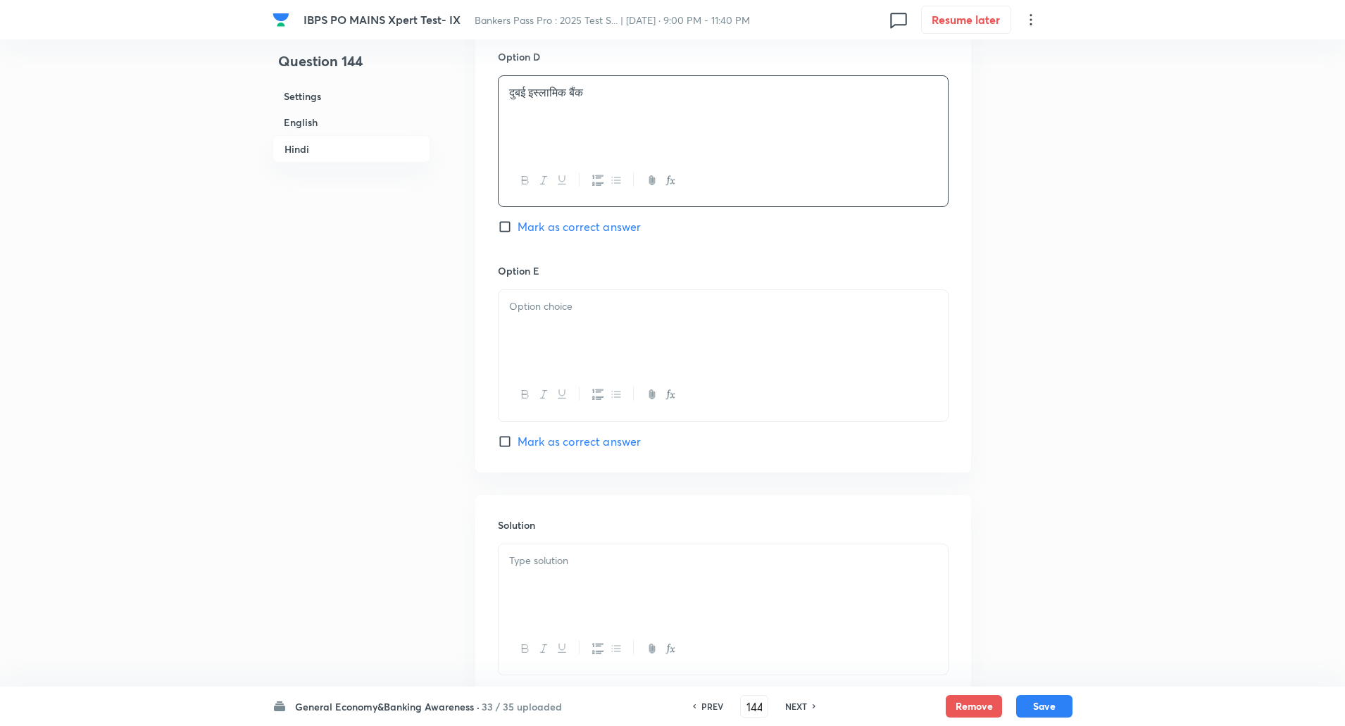
click at [876, 337] on div at bounding box center [723, 329] width 449 height 79
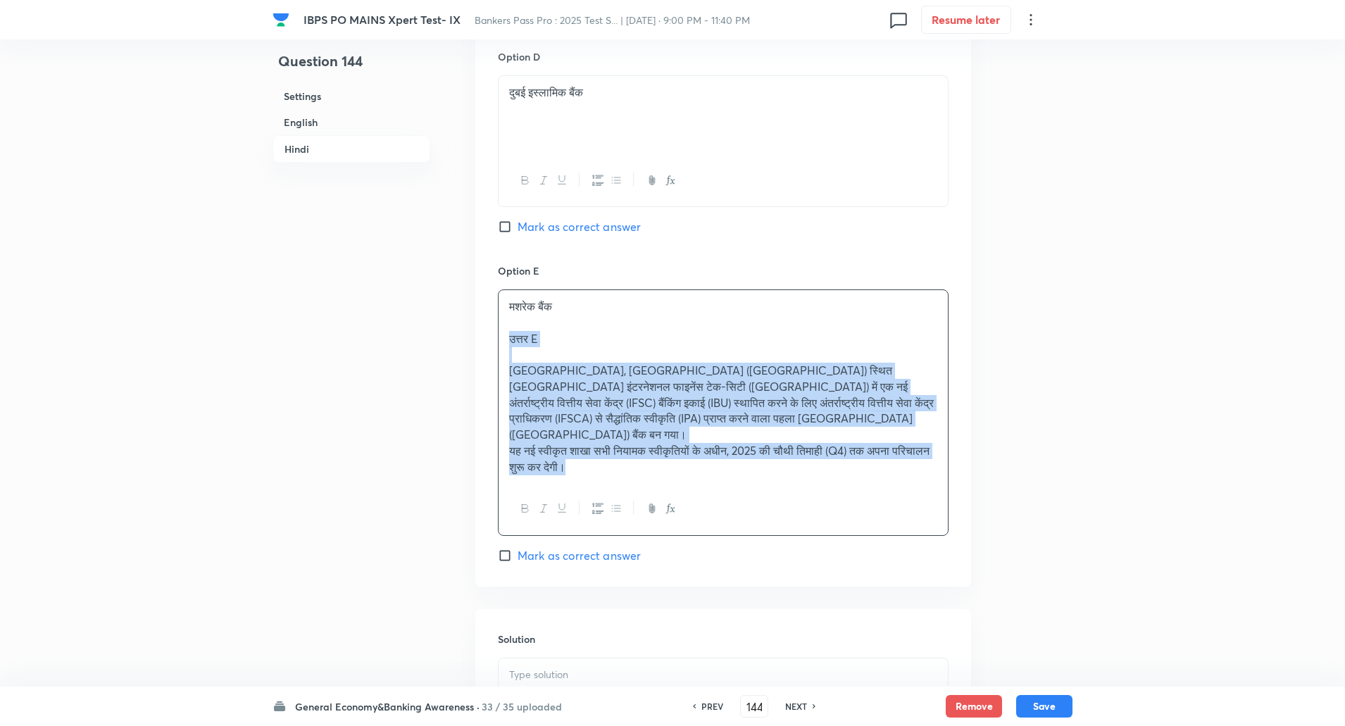
drag, startPoint x: 502, startPoint y: 324, endPoint x: 826, endPoint y: 552, distance: 395.9
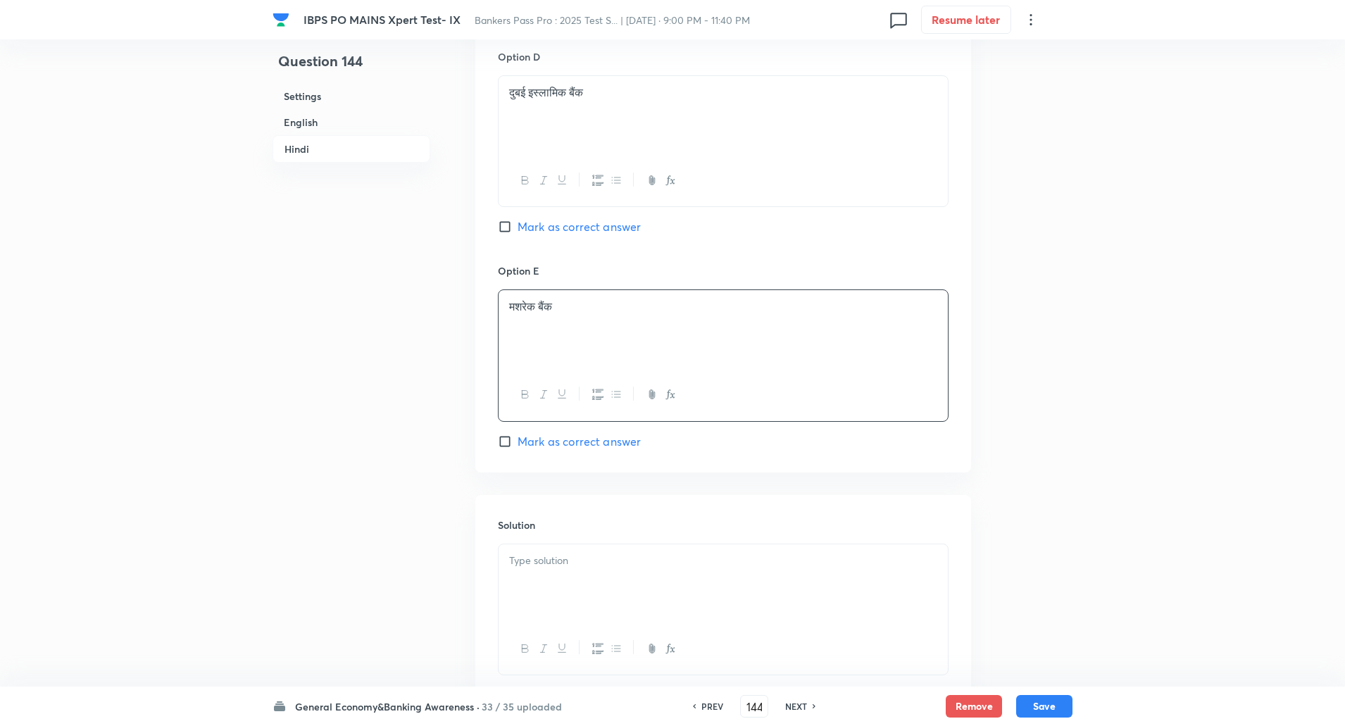
scroll to position [3106, 0]
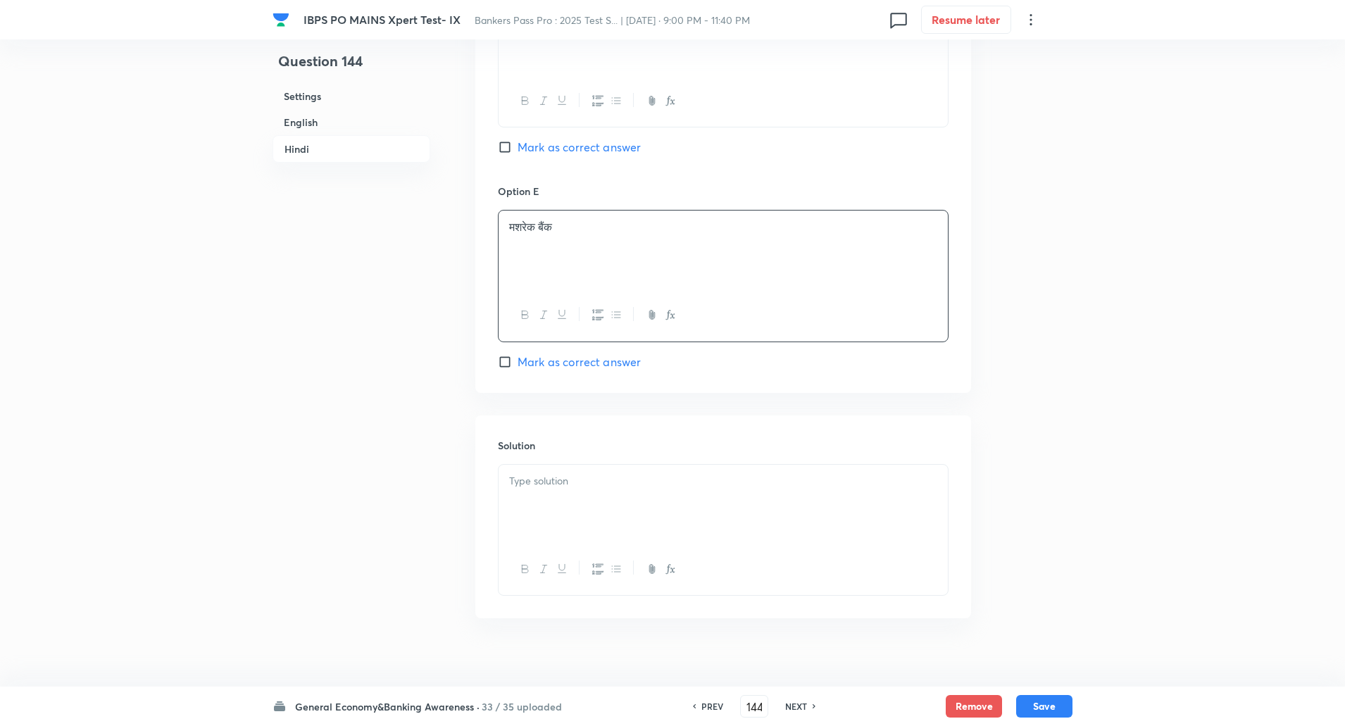
click at [818, 478] on div at bounding box center [723, 504] width 449 height 79
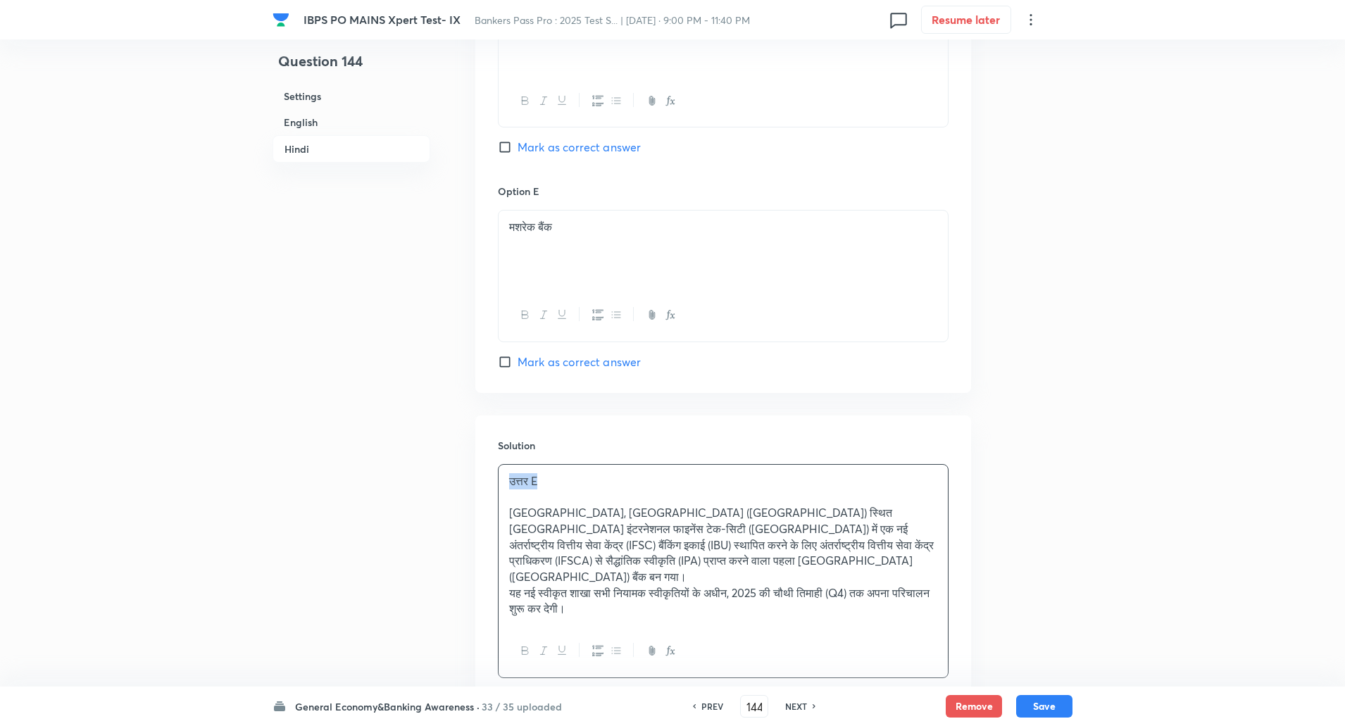
drag, startPoint x: 500, startPoint y: 465, endPoint x: 543, endPoint y: 468, distance: 43.1
click at [543, 468] on div "उत्तर E मशरेक, गांधीनगर (गुजरात) स्थित गुजरात इंटरनेशनल फाइनेंस टेक-सिटी (GIFT …" at bounding box center [723, 545] width 449 height 161
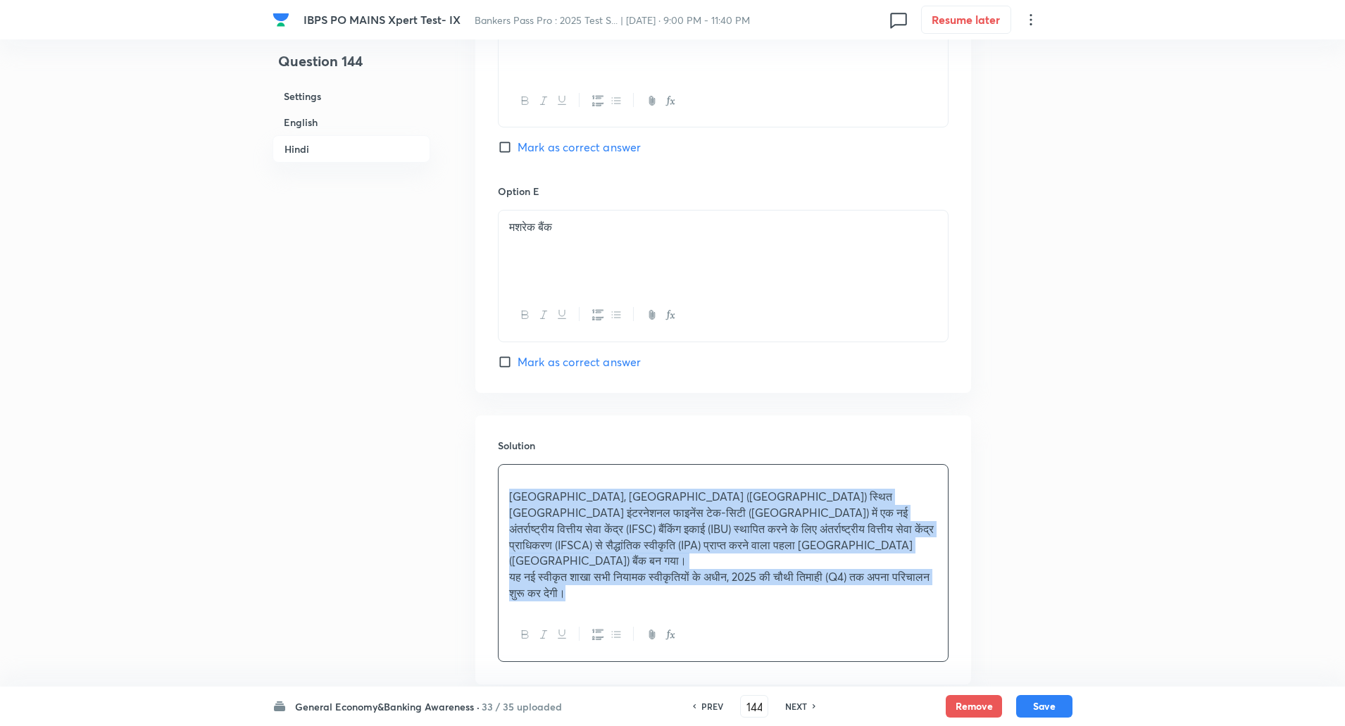
drag, startPoint x: 503, startPoint y: 478, endPoint x: 738, endPoint y: 690, distance: 316.7
click at [619, 632] on icon "button" at bounding box center [616, 635] width 8 height 6
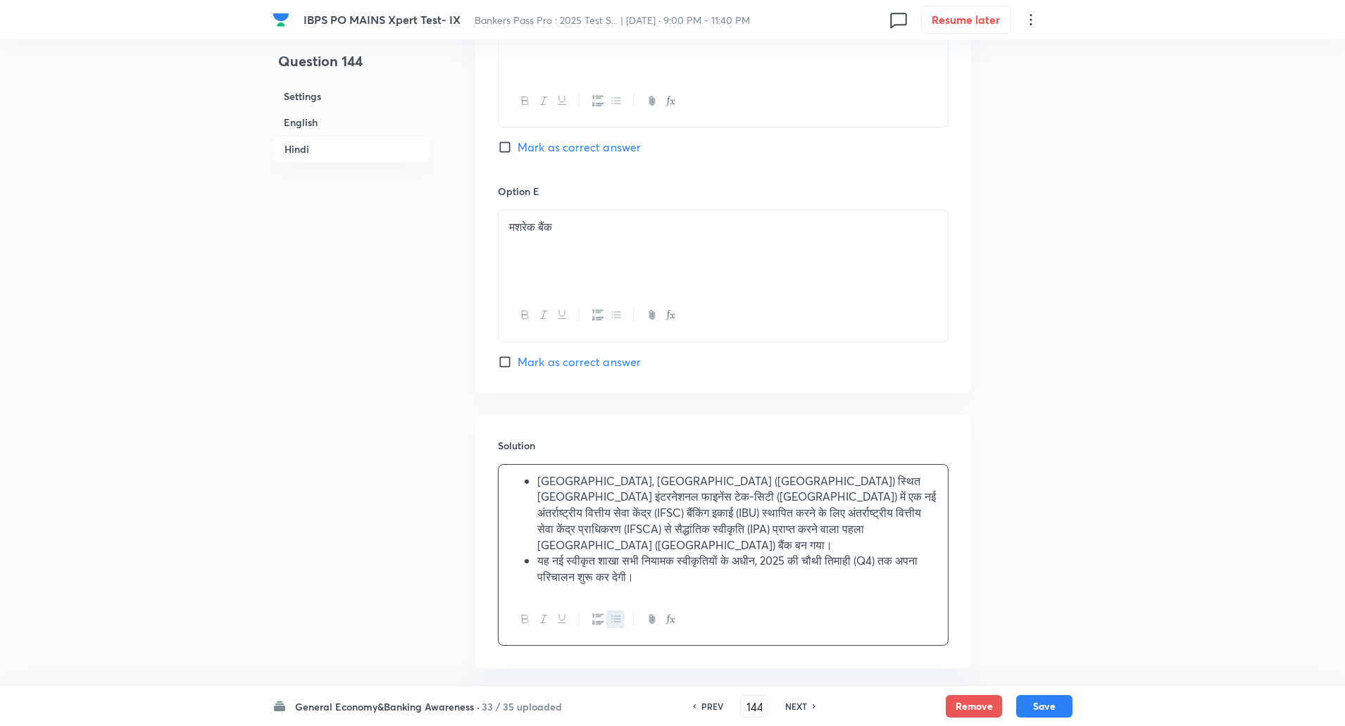
click at [1043, 706] on button "Save" at bounding box center [1044, 705] width 56 height 23
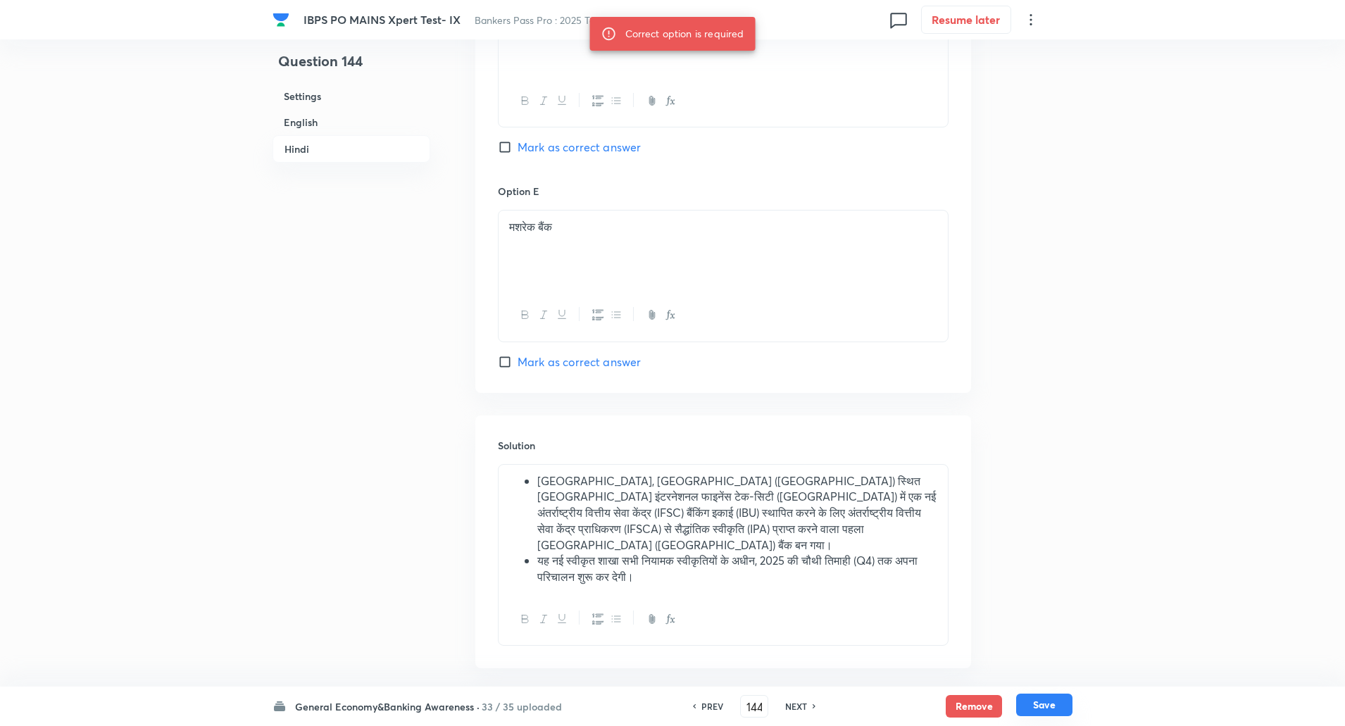
scroll to position [3141, 0]
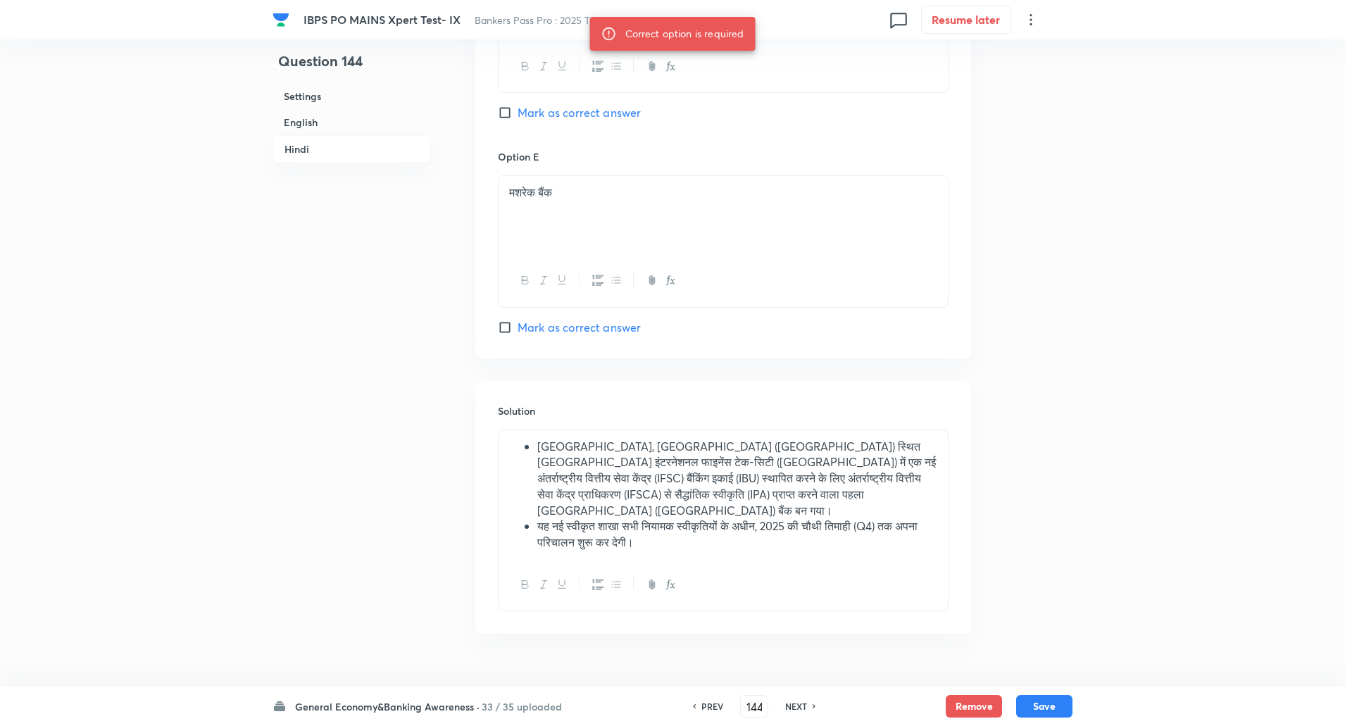
click at [508, 320] on input "Mark as correct answer" at bounding box center [508, 327] width 20 height 14
click at [1044, 696] on button "Save" at bounding box center [1044, 705] width 56 height 23
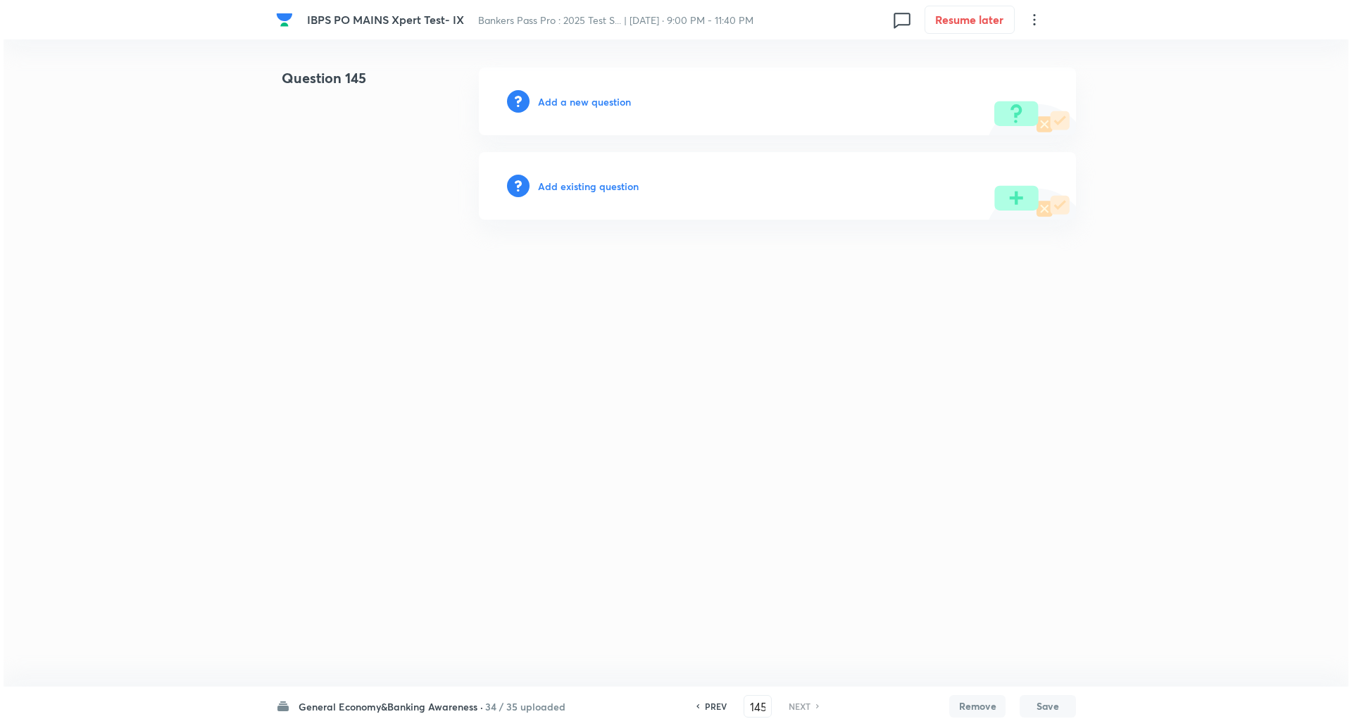
scroll to position [0, 0]
click at [595, 103] on h6 "Add a new question" at bounding box center [584, 101] width 93 height 15
click at [595, 103] on h6 "Choose a question type" at bounding box center [592, 101] width 108 height 15
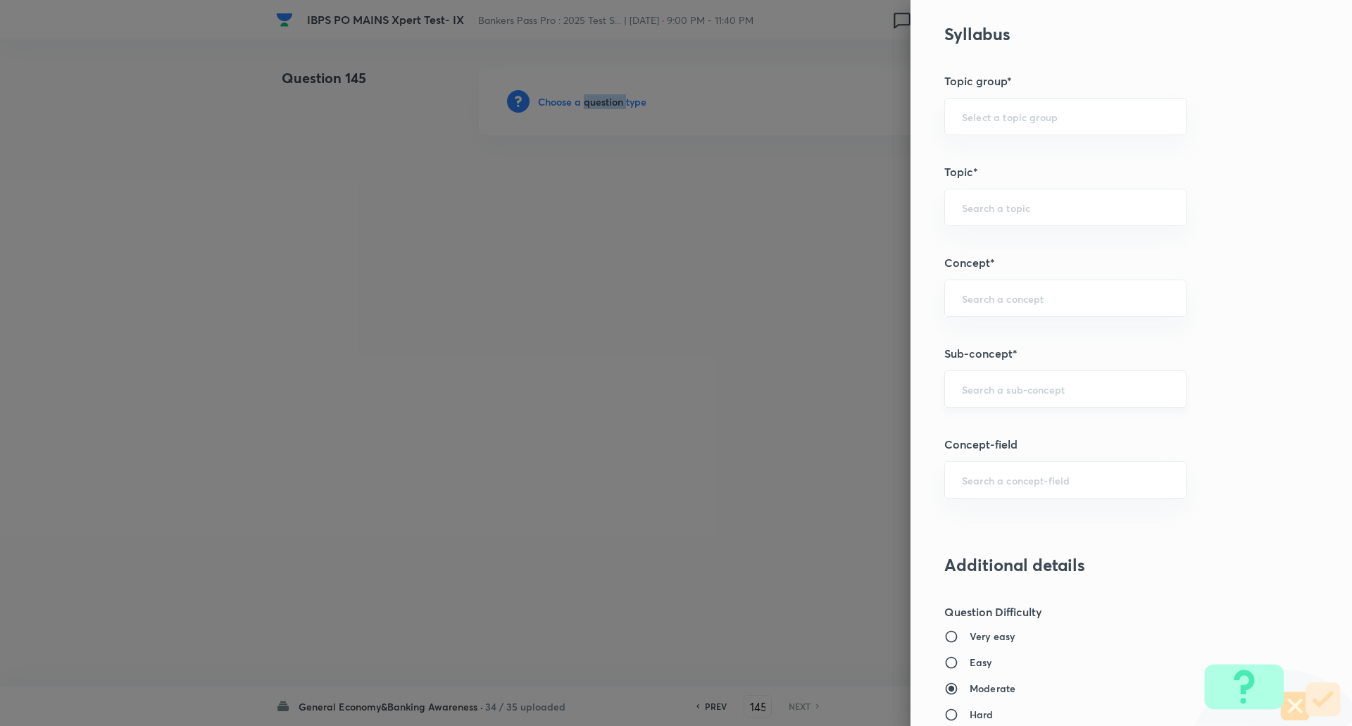
scroll to position [571, 0]
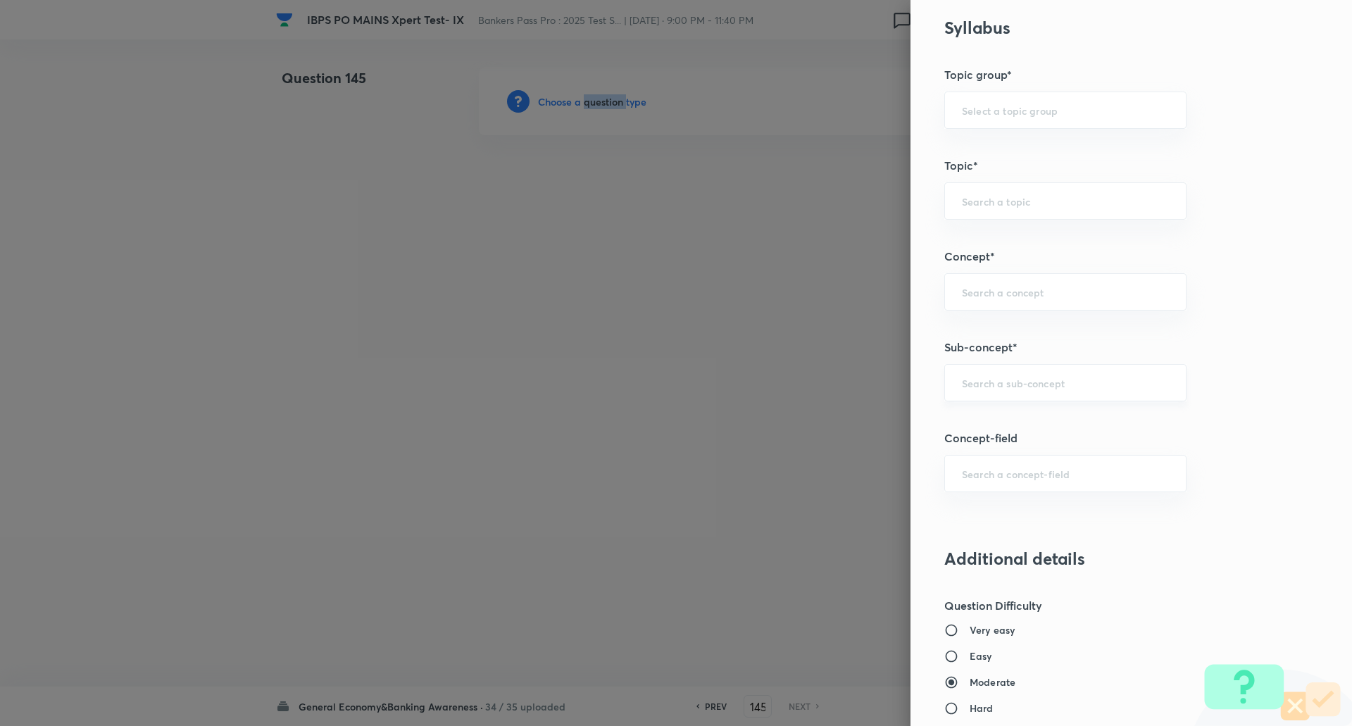
click at [1061, 373] on div "​" at bounding box center [1066, 382] width 242 height 37
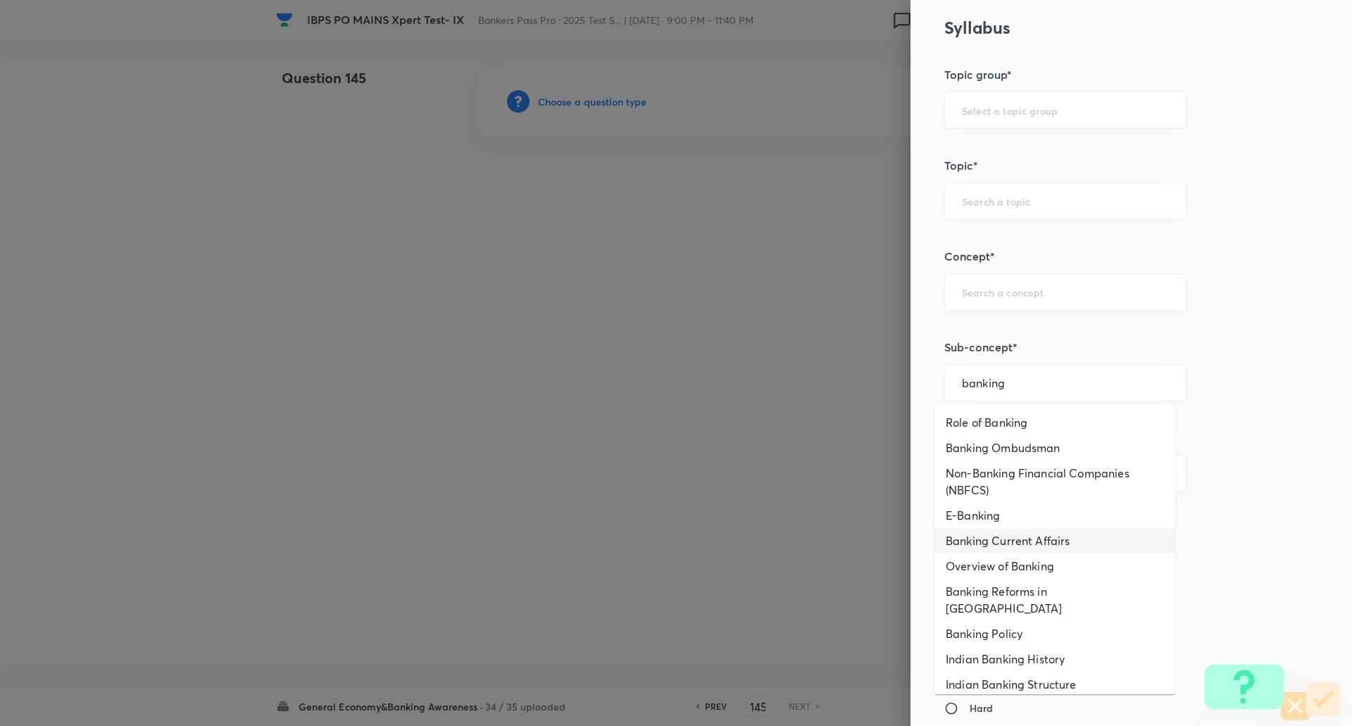
click at [1073, 540] on li "Banking Current Affairs" at bounding box center [1055, 540] width 241 height 25
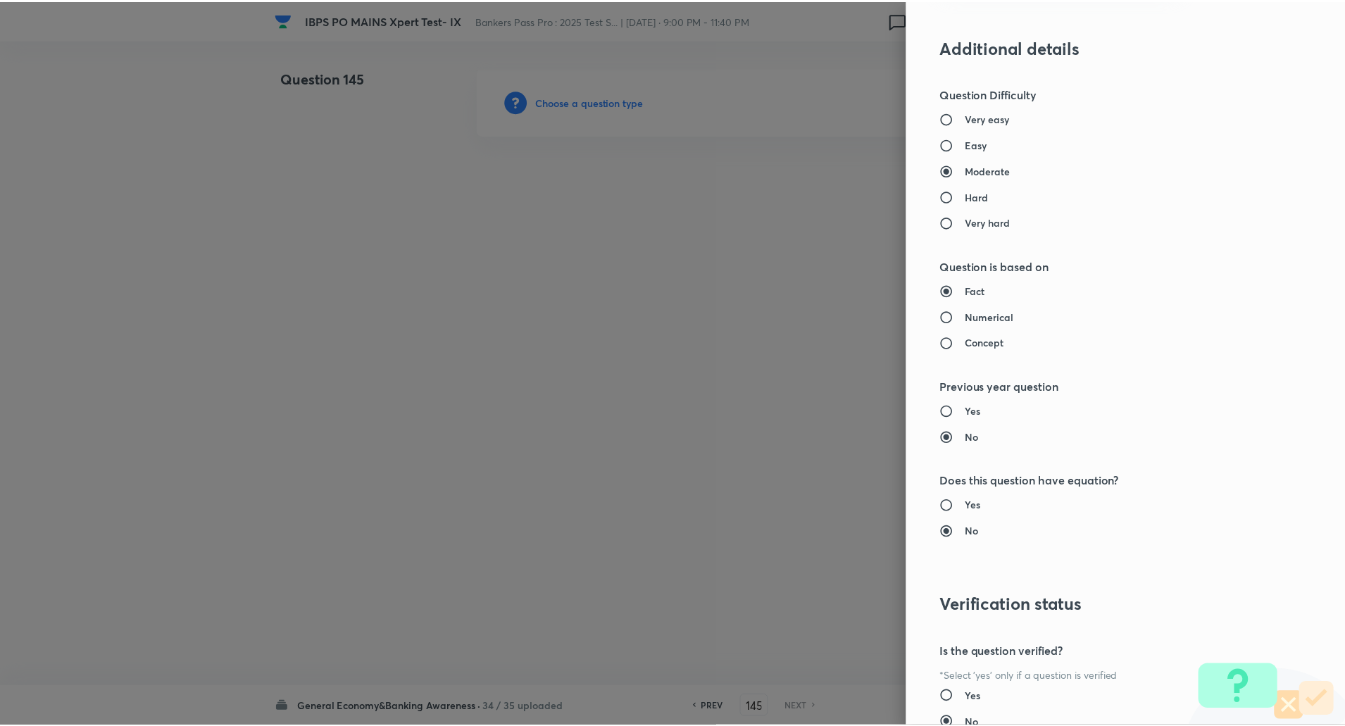
scroll to position [1194, 0]
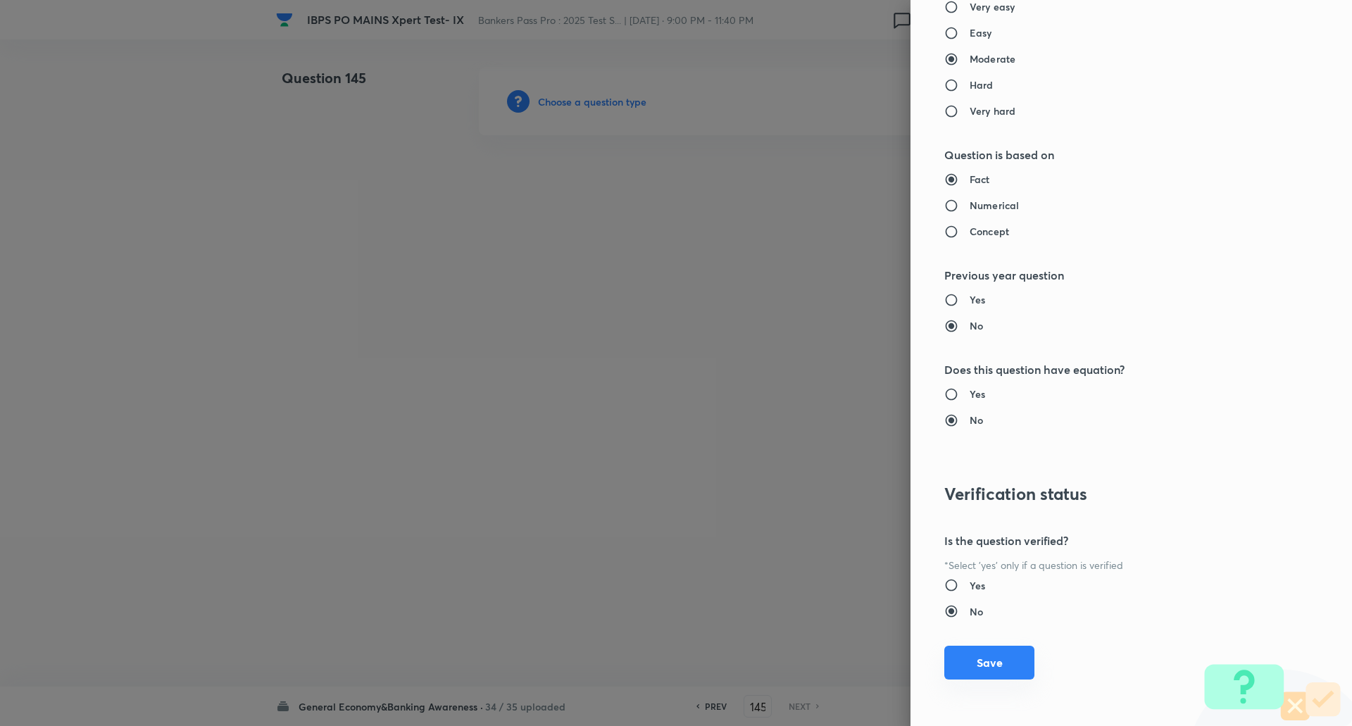
click at [1003, 666] on button "Save" at bounding box center [990, 663] width 90 height 34
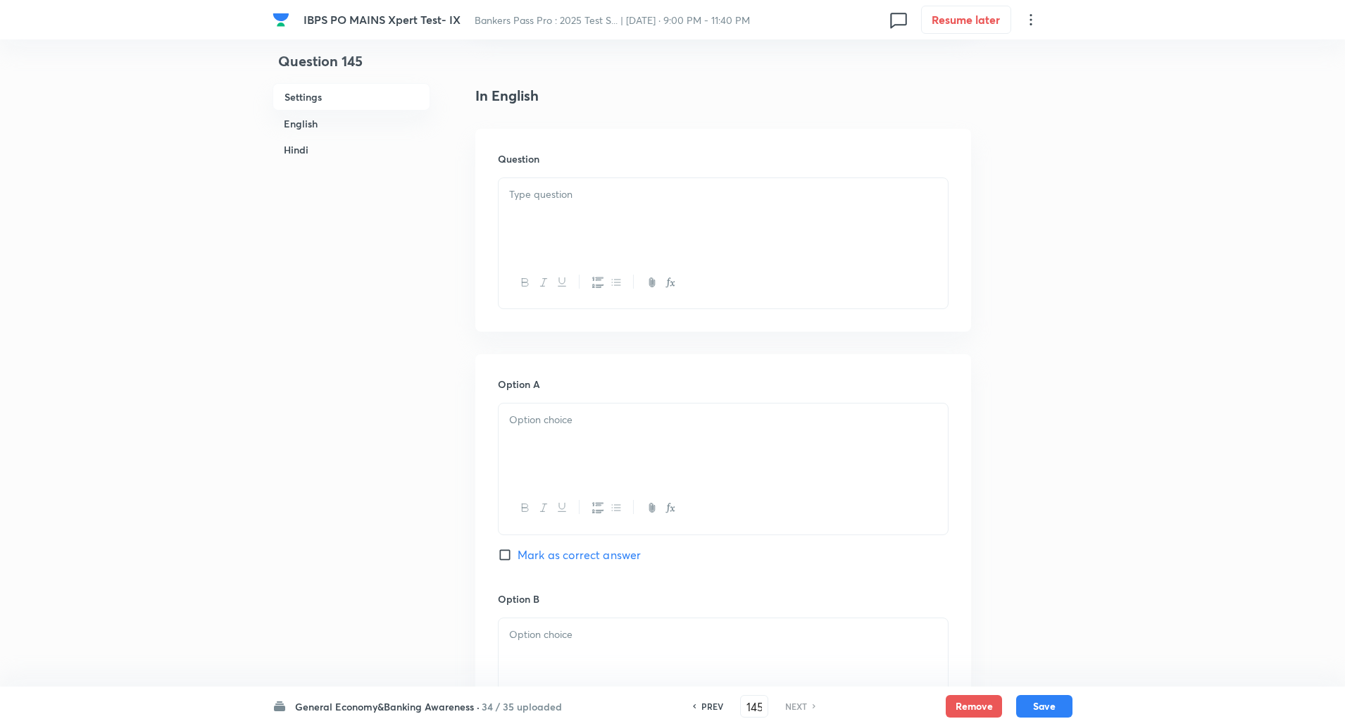
scroll to position [330, 0]
click at [853, 286] on div at bounding box center [723, 281] width 449 height 51
click at [846, 187] on p at bounding box center [723, 194] width 428 height 16
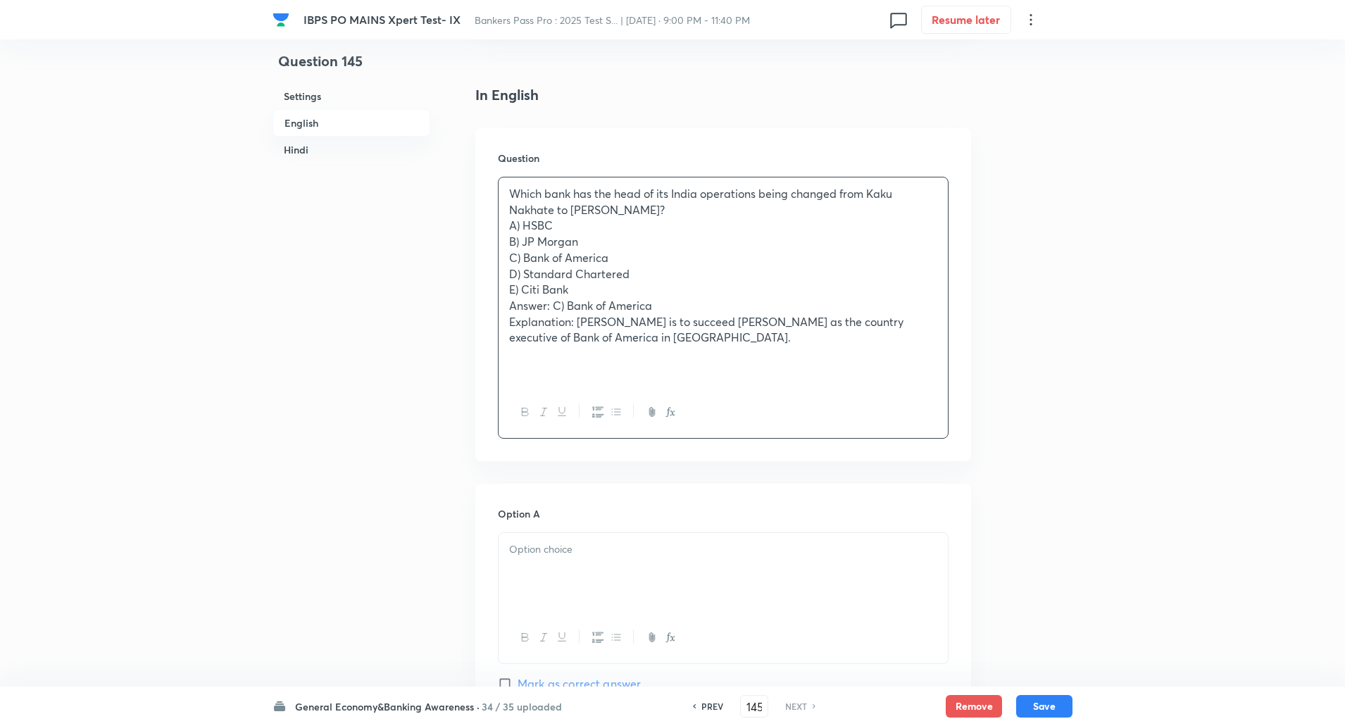
click at [657, 216] on p "Which bank has the head of its India operations being changed from Kaku Nakhate…" at bounding box center [723, 202] width 428 height 32
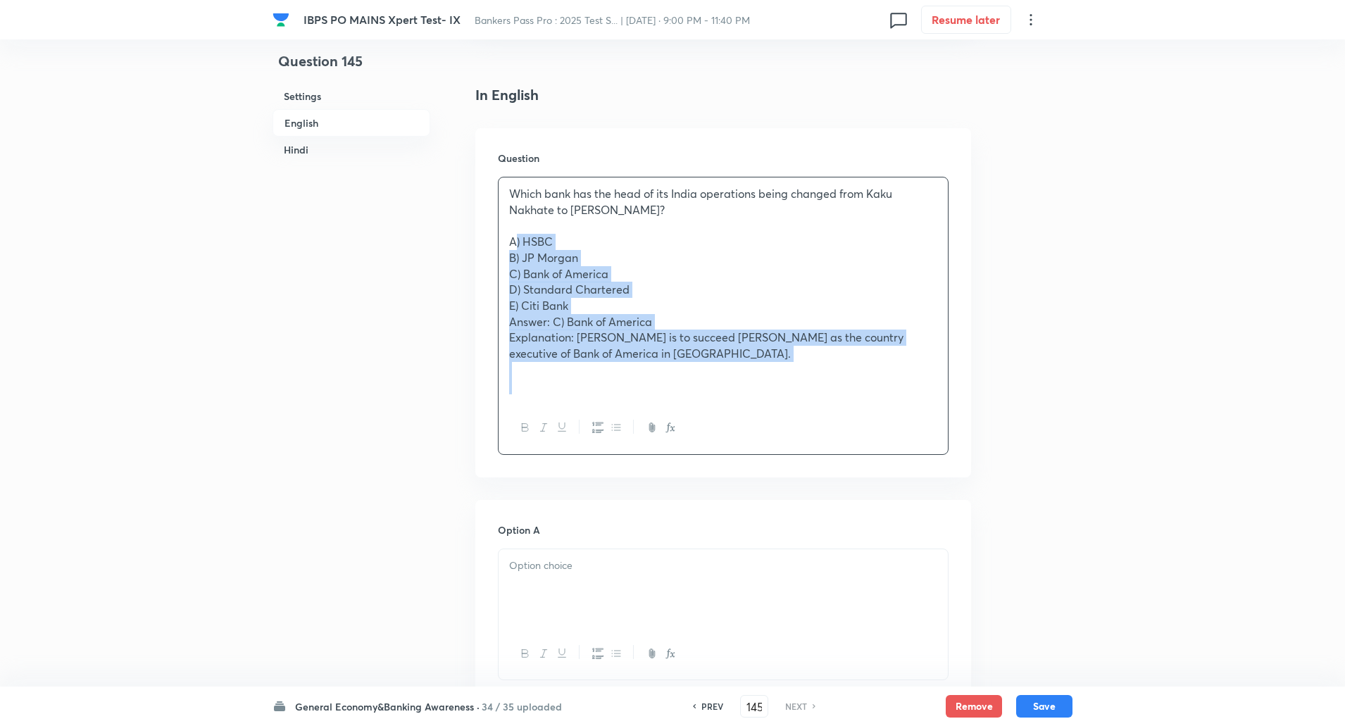
drag, startPoint x: 511, startPoint y: 241, endPoint x: 838, endPoint y: 609, distance: 492.0
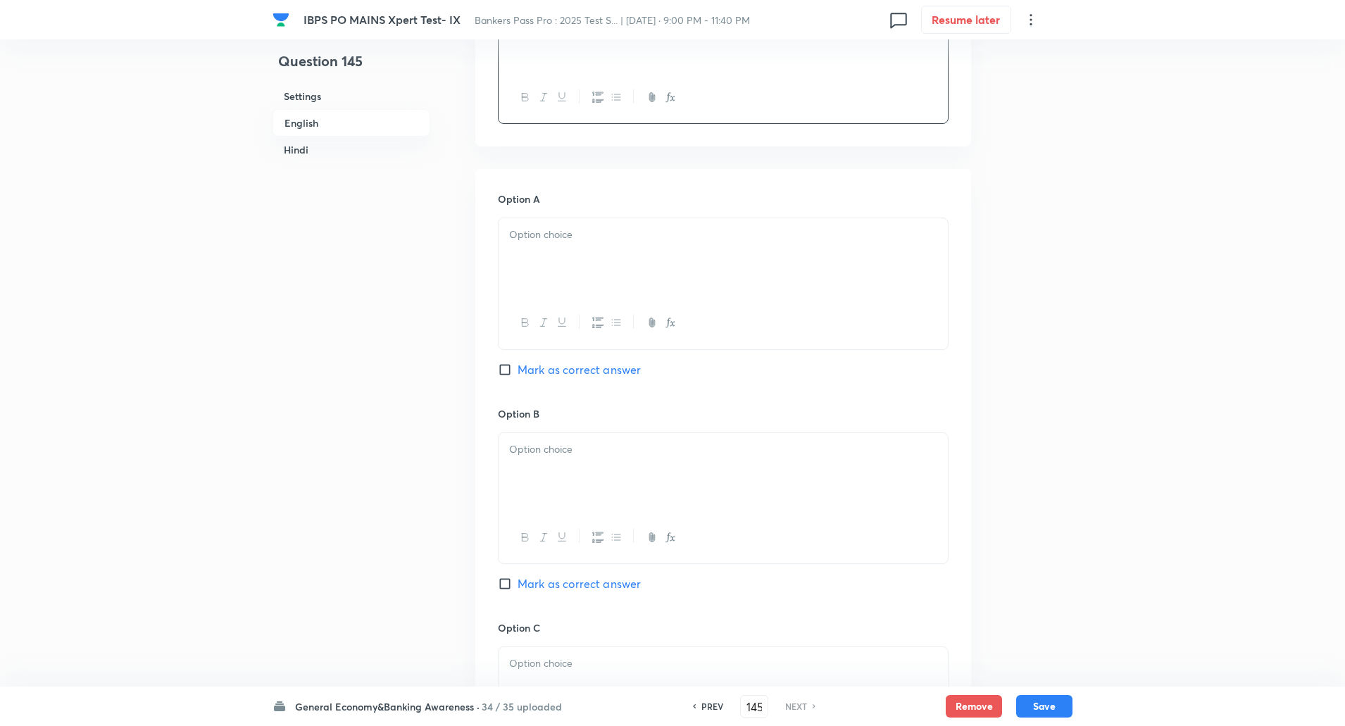
scroll to position [515, 0]
click at [858, 301] on div at bounding box center [723, 322] width 449 height 51
click at [765, 232] on p at bounding box center [723, 234] width 428 height 16
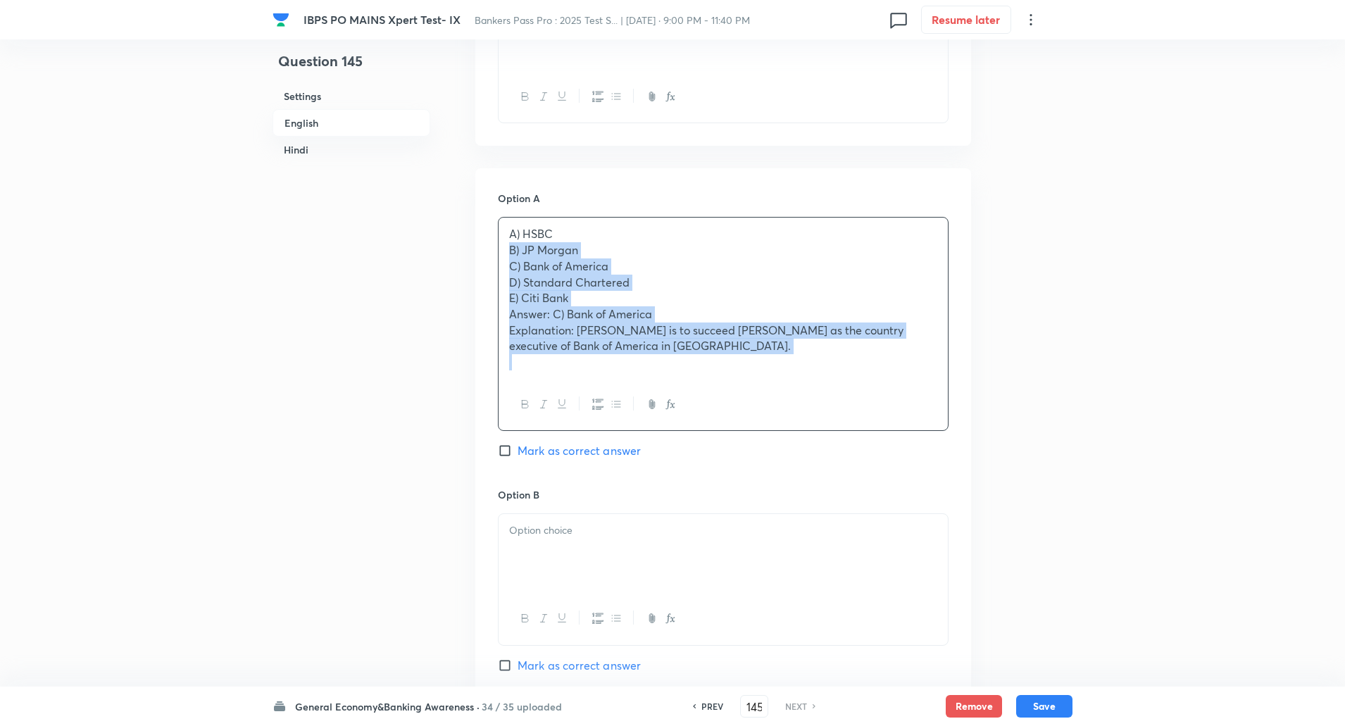
drag, startPoint x: 499, startPoint y: 248, endPoint x: 849, endPoint y: 530, distance: 449.4
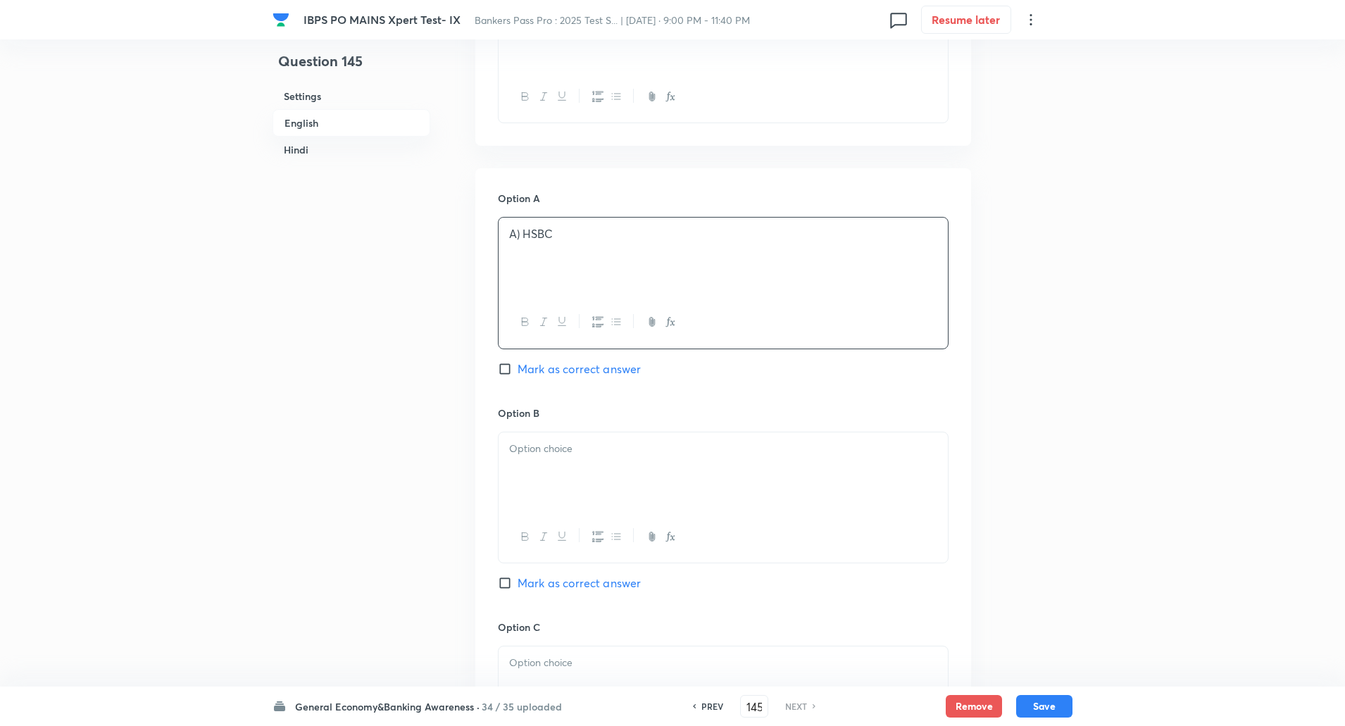
click at [748, 494] on div at bounding box center [723, 471] width 449 height 79
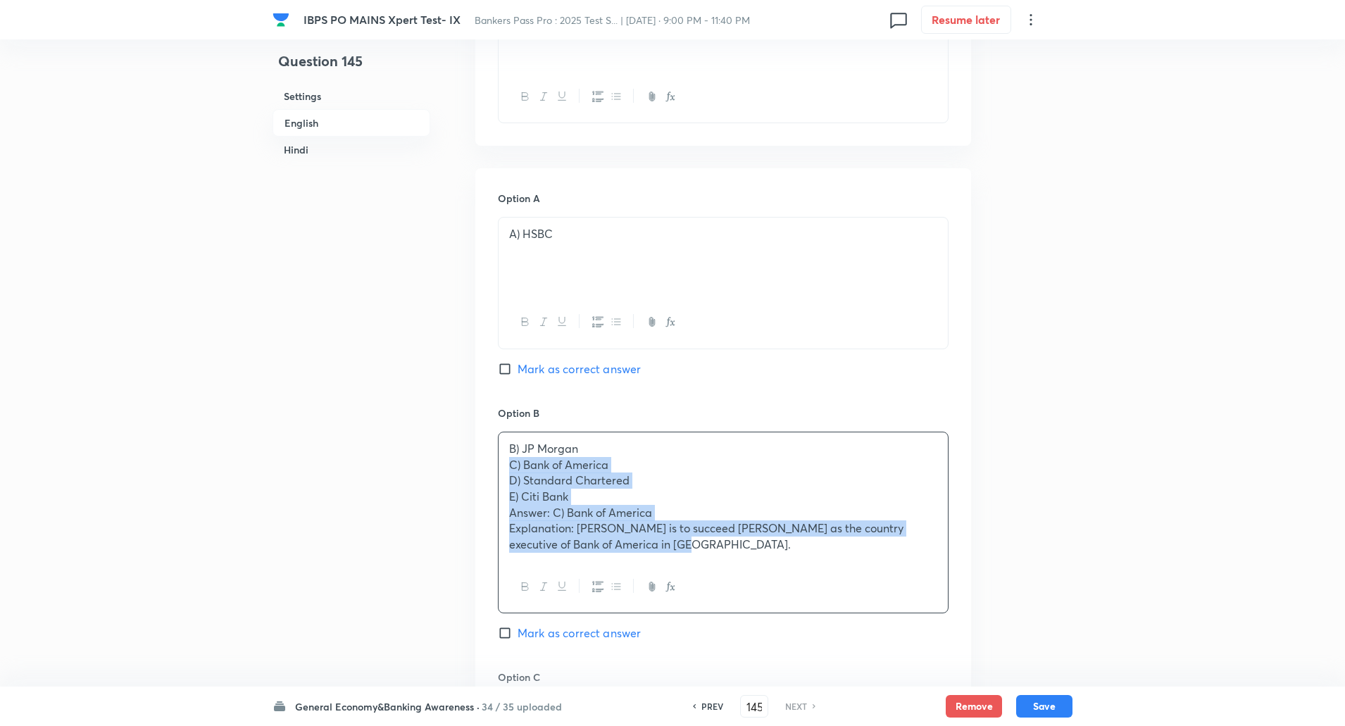
drag, startPoint x: 510, startPoint y: 468, endPoint x: 770, endPoint y: 652, distance: 318.4
click at [770, 652] on div "Option B B) JP Morgan C) Bank of America D) Standard Chartered E) Citi Bank Ans…" at bounding box center [723, 538] width 451 height 264
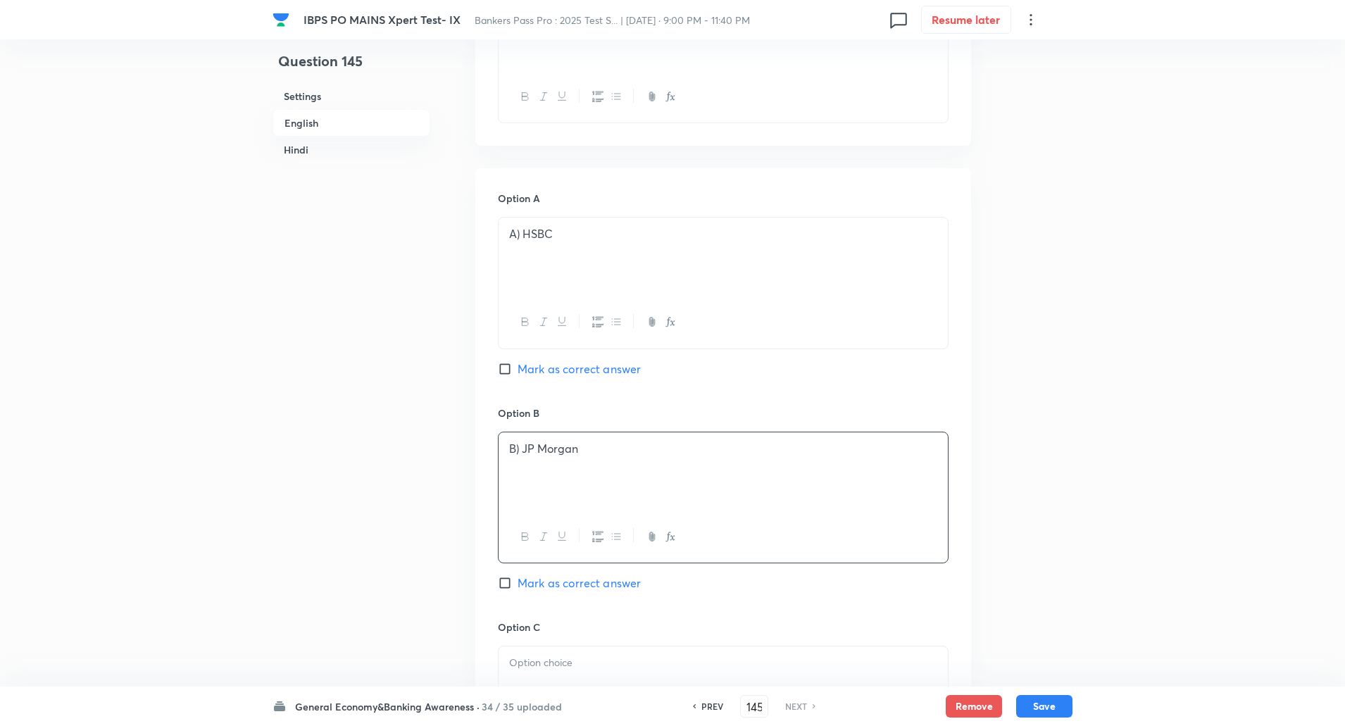
click at [735, 652] on div at bounding box center [723, 686] width 449 height 79
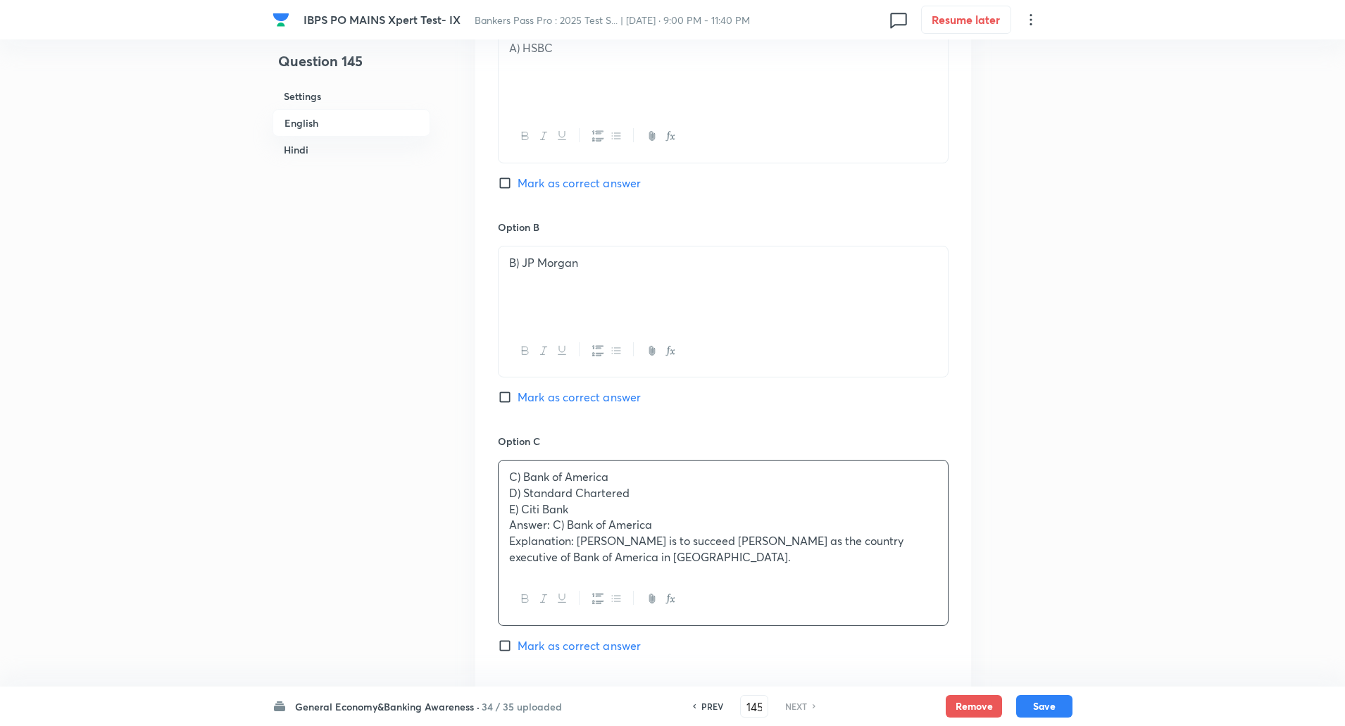
scroll to position [702, 0]
click at [510, 645] on input "Mark as correct answer" at bounding box center [508, 644] width 20 height 14
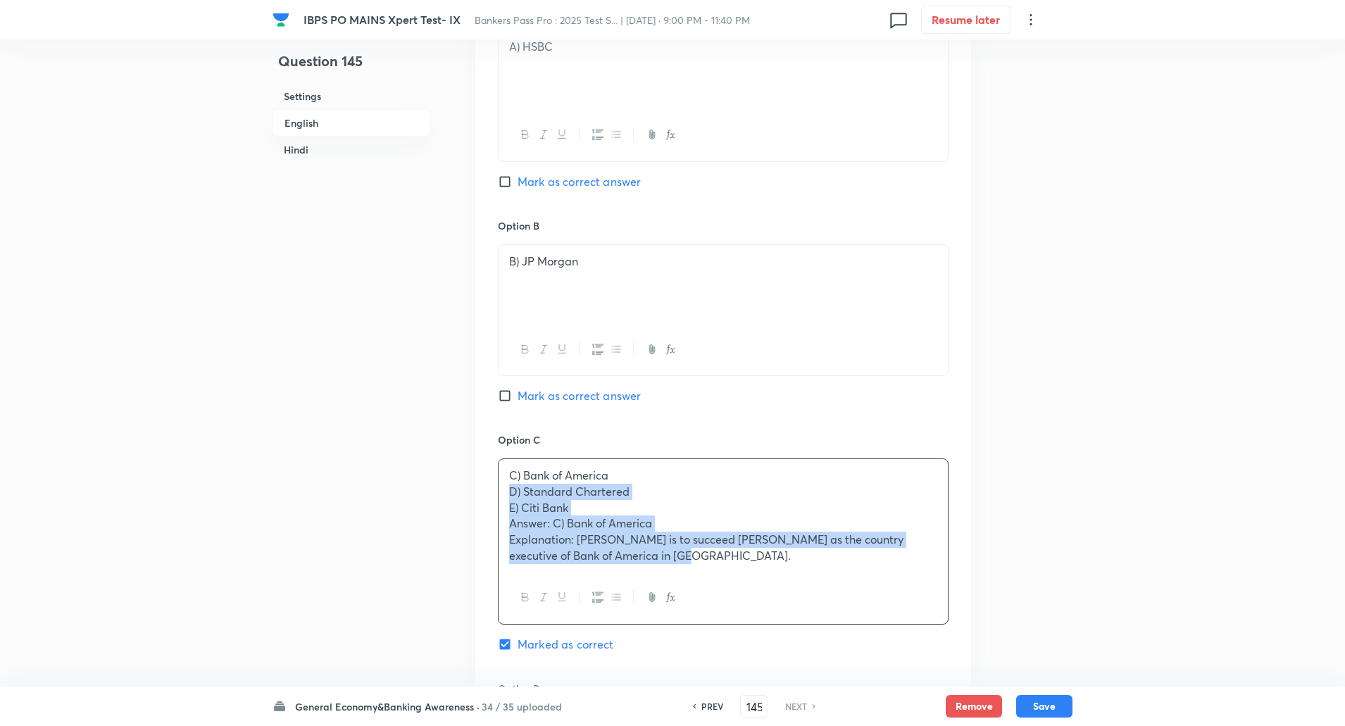
drag, startPoint x: 505, startPoint y: 496, endPoint x: 769, endPoint y: 651, distance: 306.2
click at [769, 651] on div "Option C C) Bank of America D) Standard Chartered E) Citi Bank Answer: C) Bank …" at bounding box center [723, 556] width 451 height 249
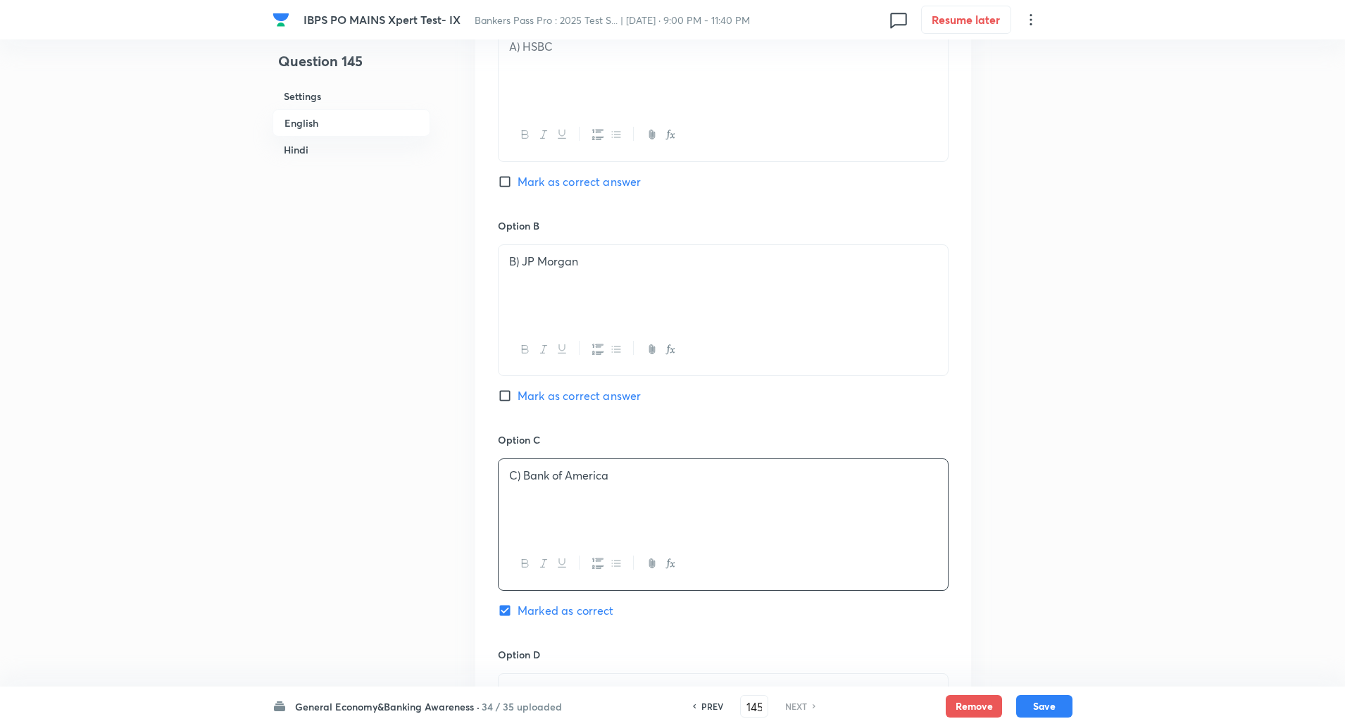
click at [520, 476] on p "C) Bank of America" at bounding box center [723, 476] width 428 height 16
click at [518, 260] on p "B) JP Morgan" at bounding box center [723, 262] width 428 height 16
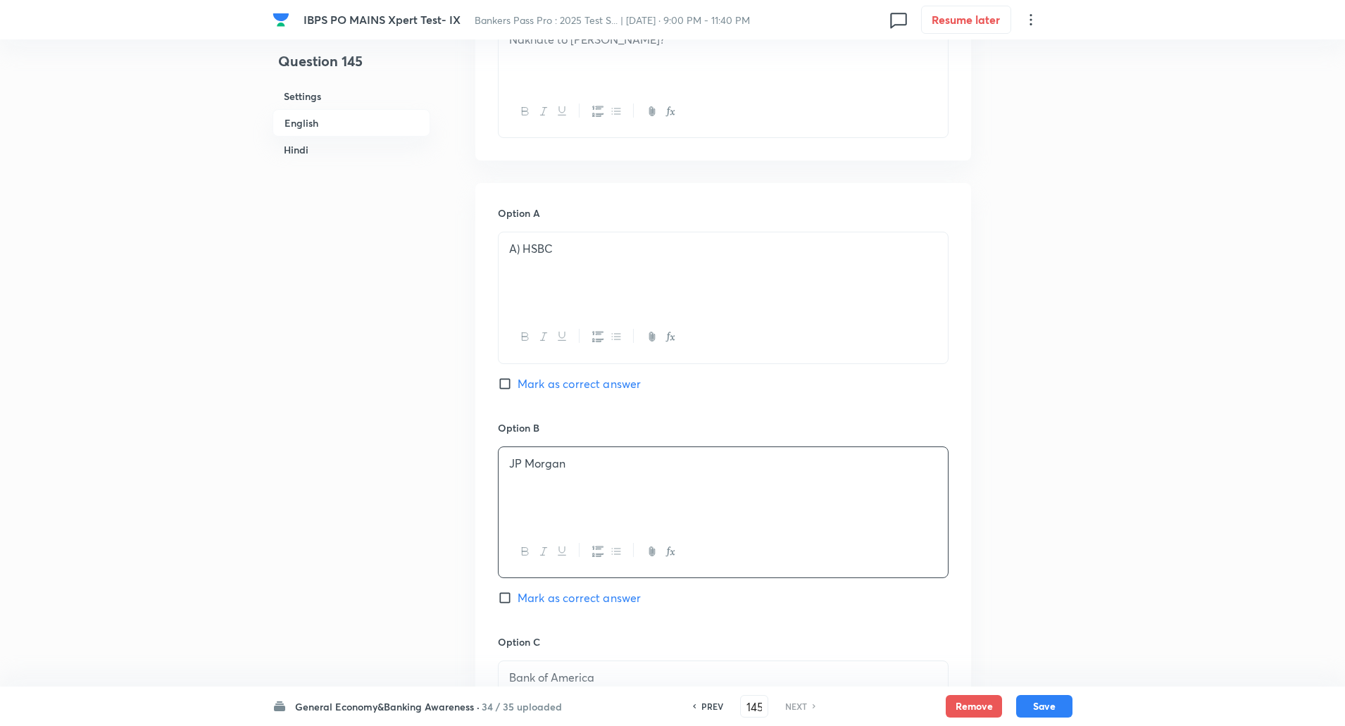
scroll to position [499, 0]
click at [523, 254] on p "A) HSBC" at bounding box center [723, 250] width 428 height 16
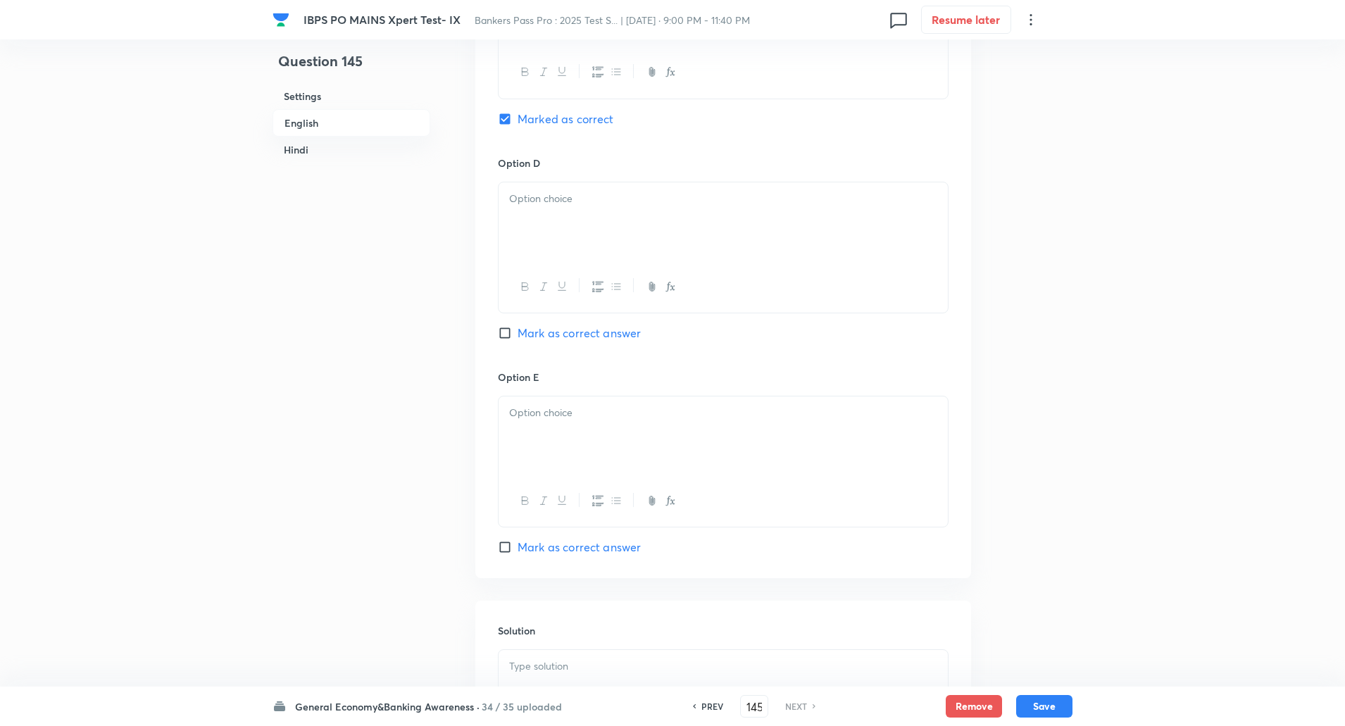
scroll to position [1195, 0]
click at [559, 199] on p at bounding box center [723, 198] width 428 height 16
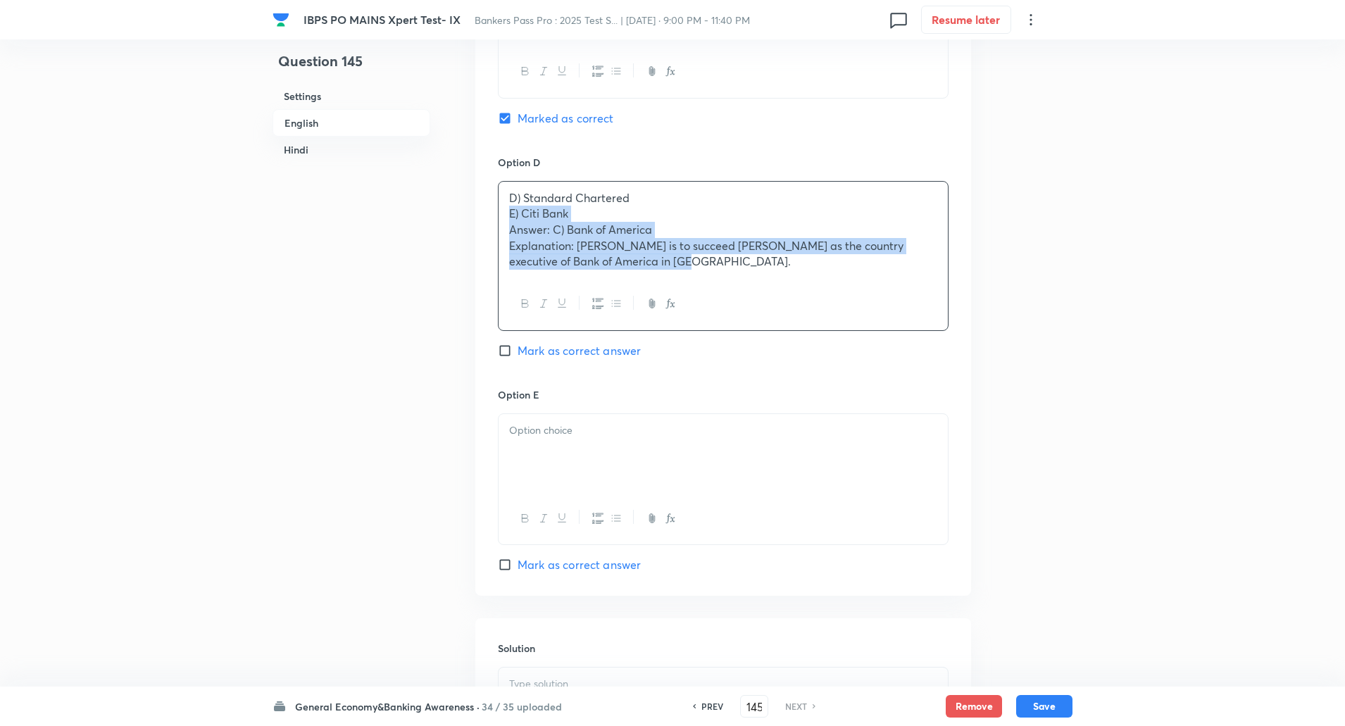
drag, startPoint x: 505, startPoint y: 211, endPoint x: 792, endPoint y: 362, distance: 323.9
click at [792, 362] on div "Option D D) Standard Chartered E) Citi Bank Answer: C) Bank of America Explanat…" at bounding box center [723, 271] width 451 height 232
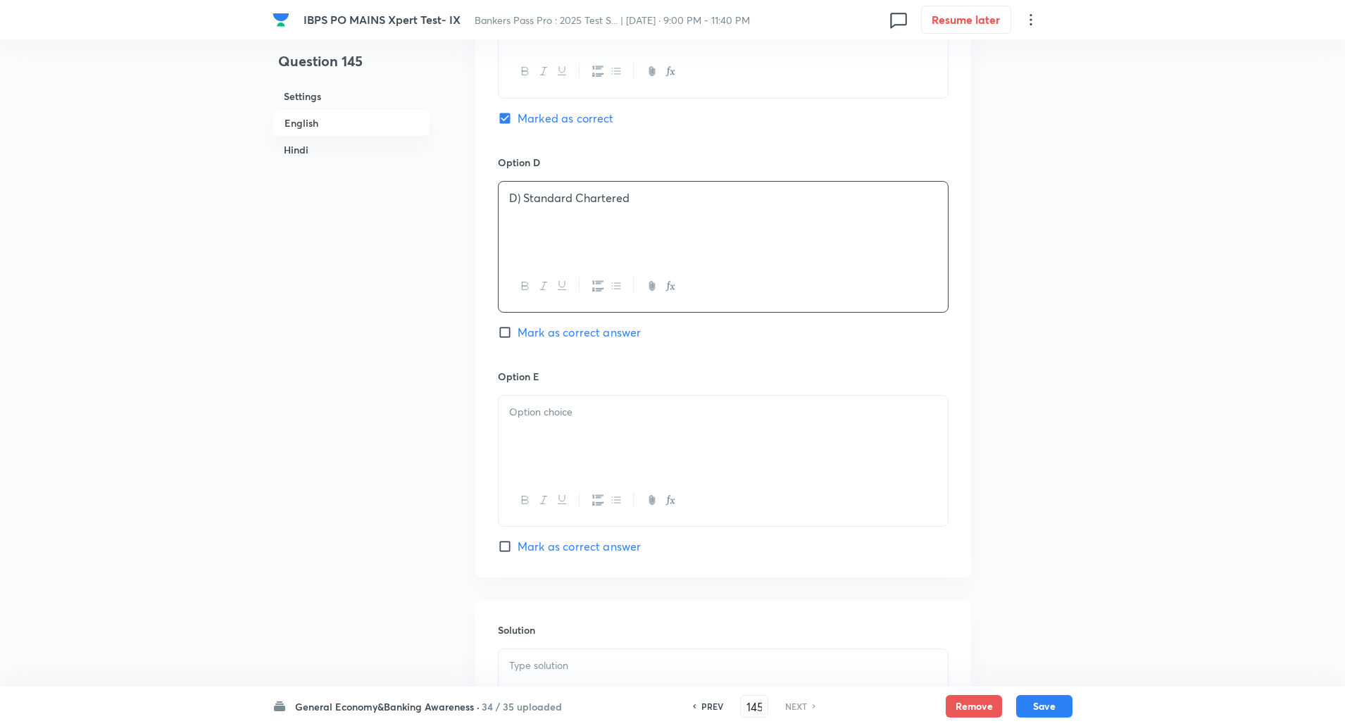
click at [526, 193] on p "D) Standard Chartered" at bounding box center [723, 198] width 428 height 16
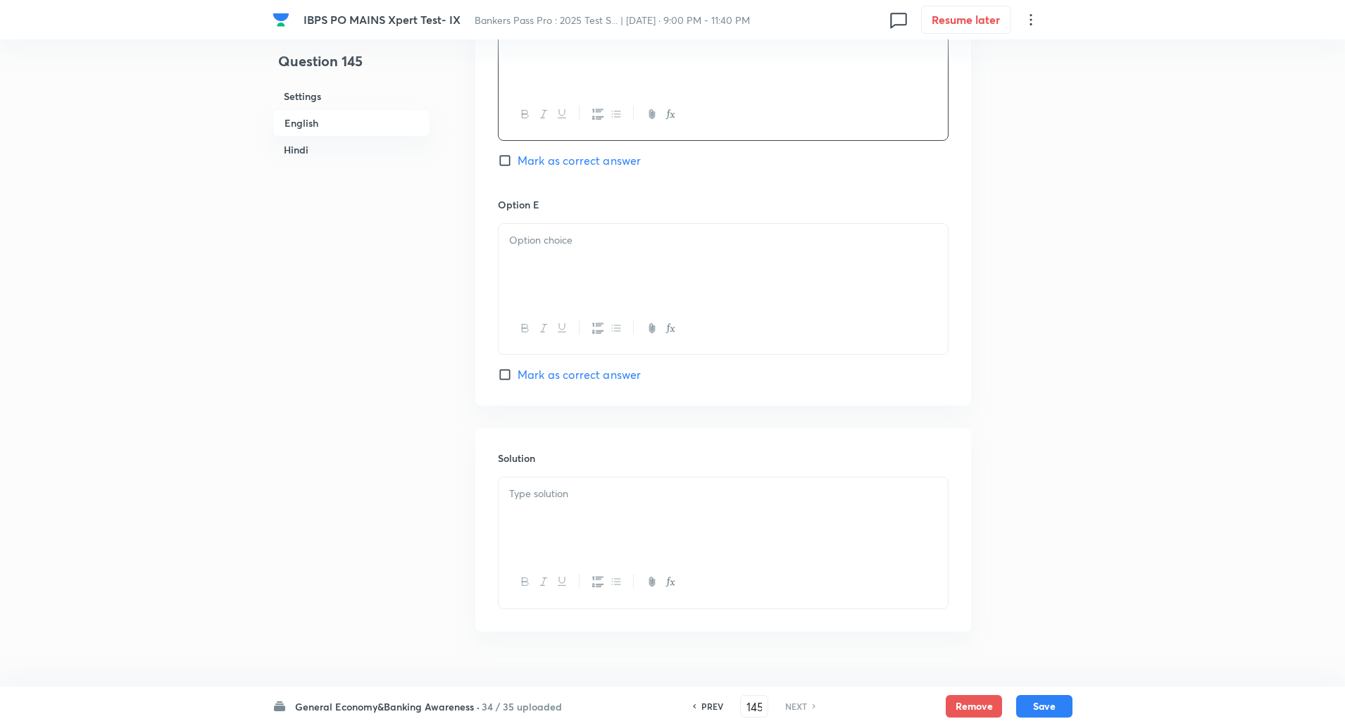
scroll to position [1373, 0]
click at [530, 244] on div at bounding box center [723, 257] width 449 height 79
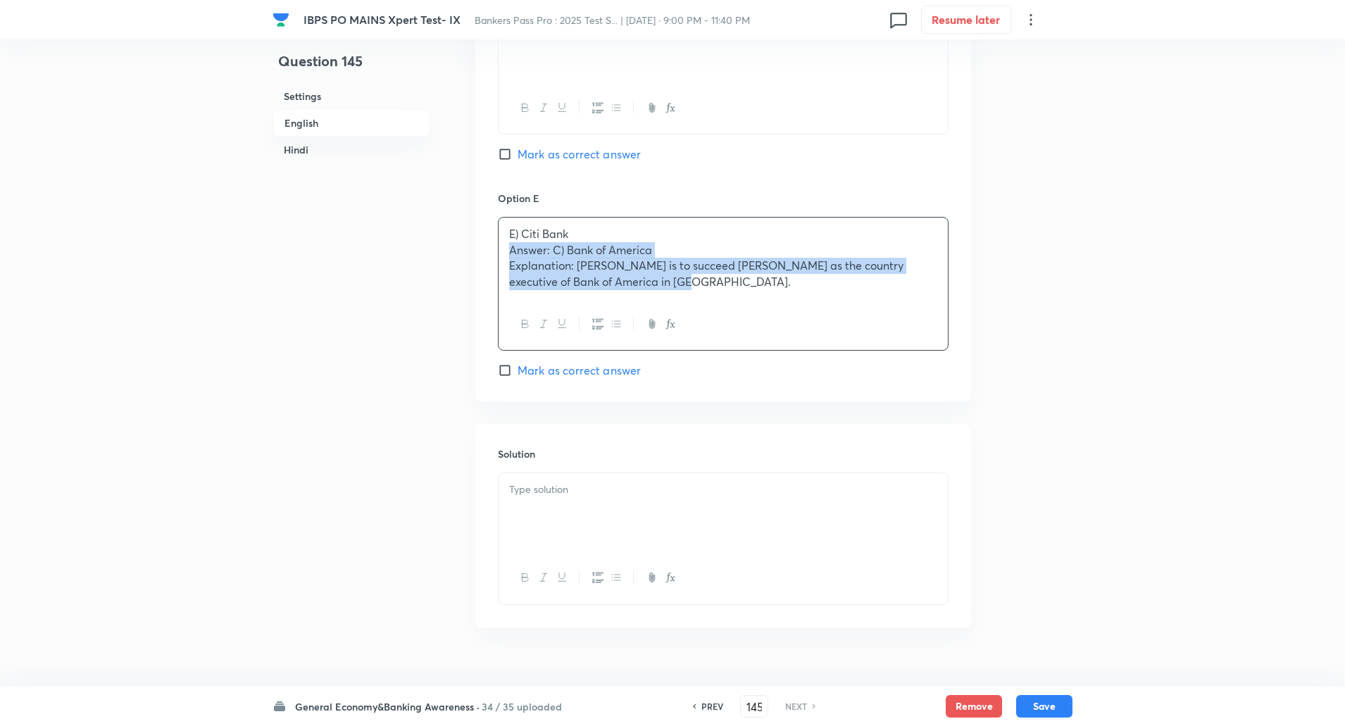
drag, startPoint x: 506, startPoint y: 251, endPoint x: 800, endPoint y: 407, distance: 332.8
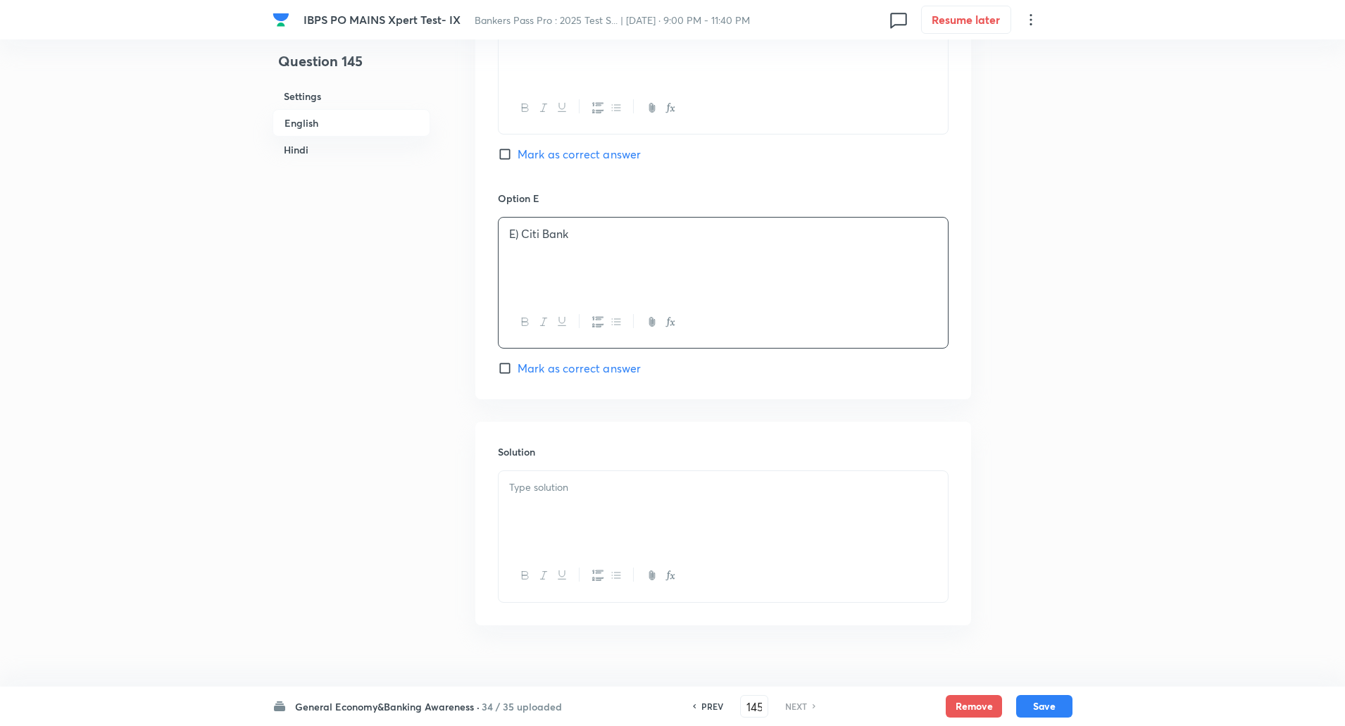
click at [521, 237] on p "E) Citi Bank" at bounding box center [723, 234] width 428 height 16
click at [523, 498] on div at bounding box center [723, 510] width 449 height 79
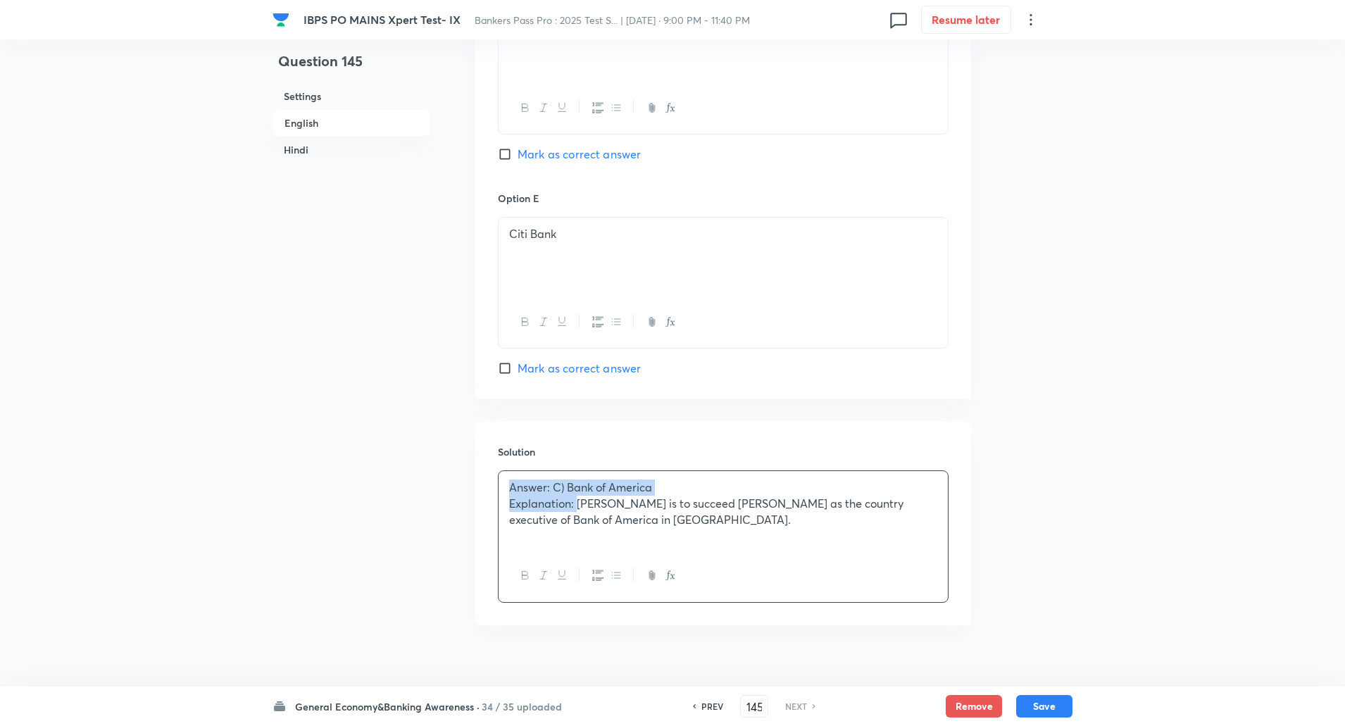
drag, startPoint x: 510, startPoint y: 483, endPoint x: 576, endPoint y: 507, distance: 70.7
click at [576, 507] on div "Answer: C) Bank of America Explanation: Vikram Sahu is to succeed Kaku Nakhate …" at bounding box center [723, 510] width 449 height 79
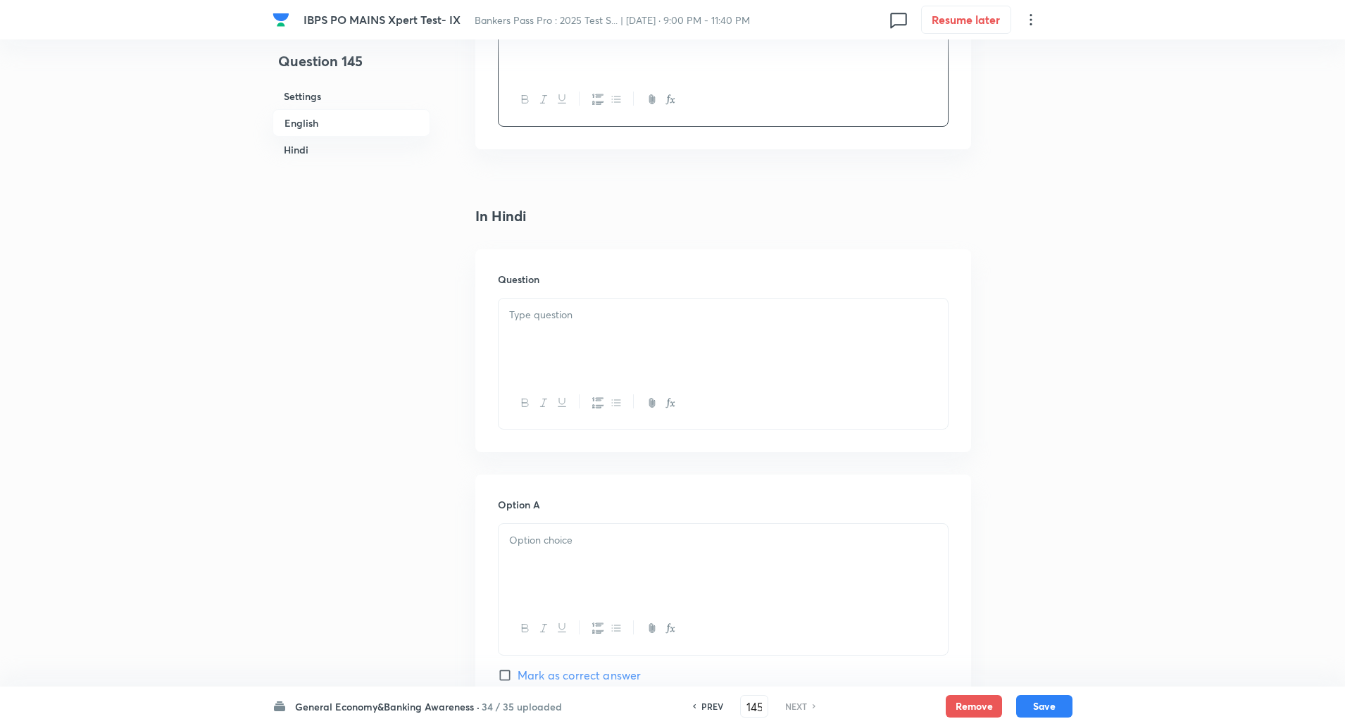
scroll to position [1850, 0]
click at [538, 310] on p at bounding box center [723, 314] width 428 height 16
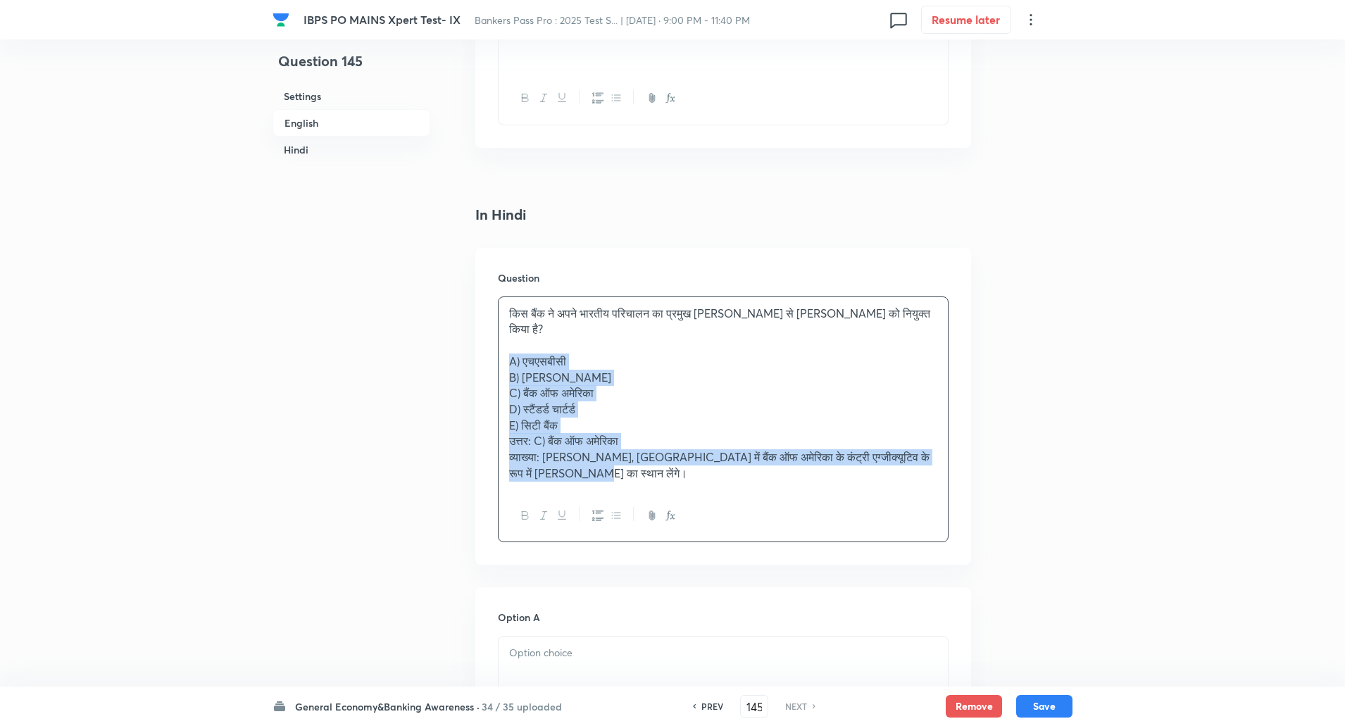
drag, startPoint x: 509, startPoint y: 343, endPoint x: 802, endPoint y: 673, distance: 441.1
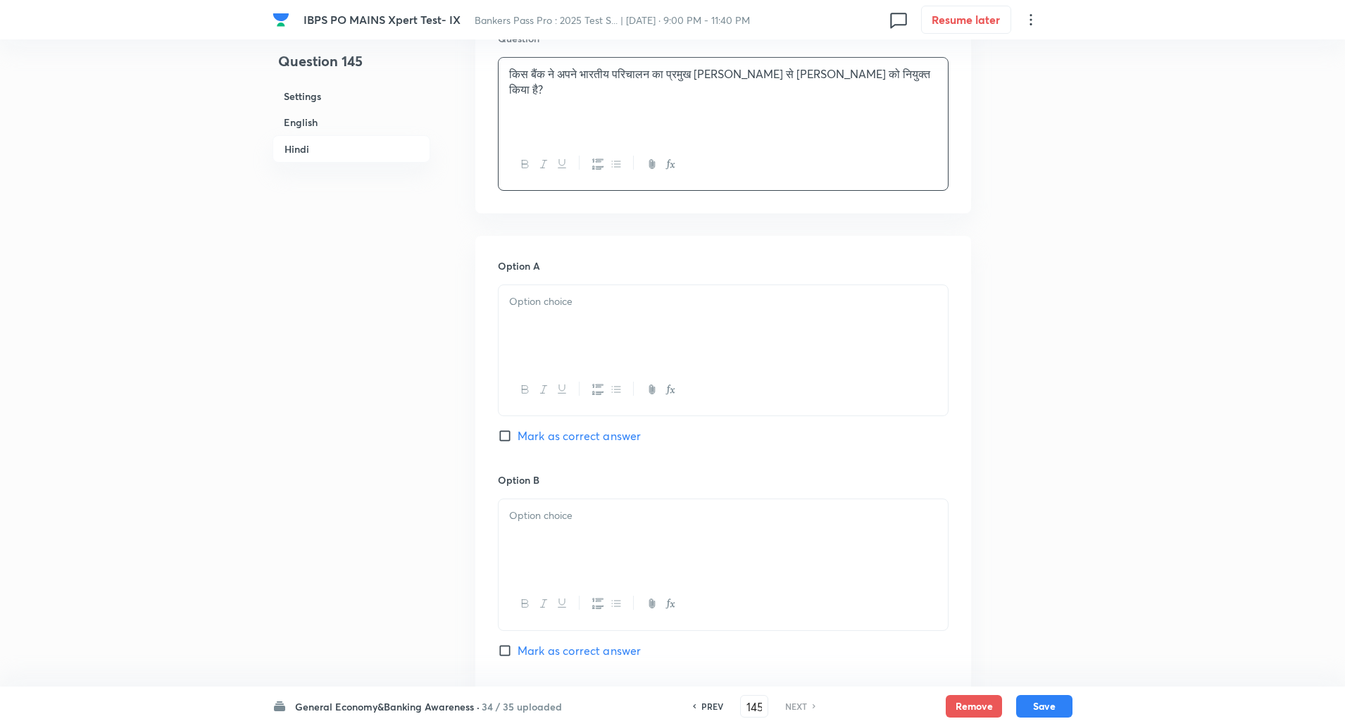
scroll to position [2100, 0]
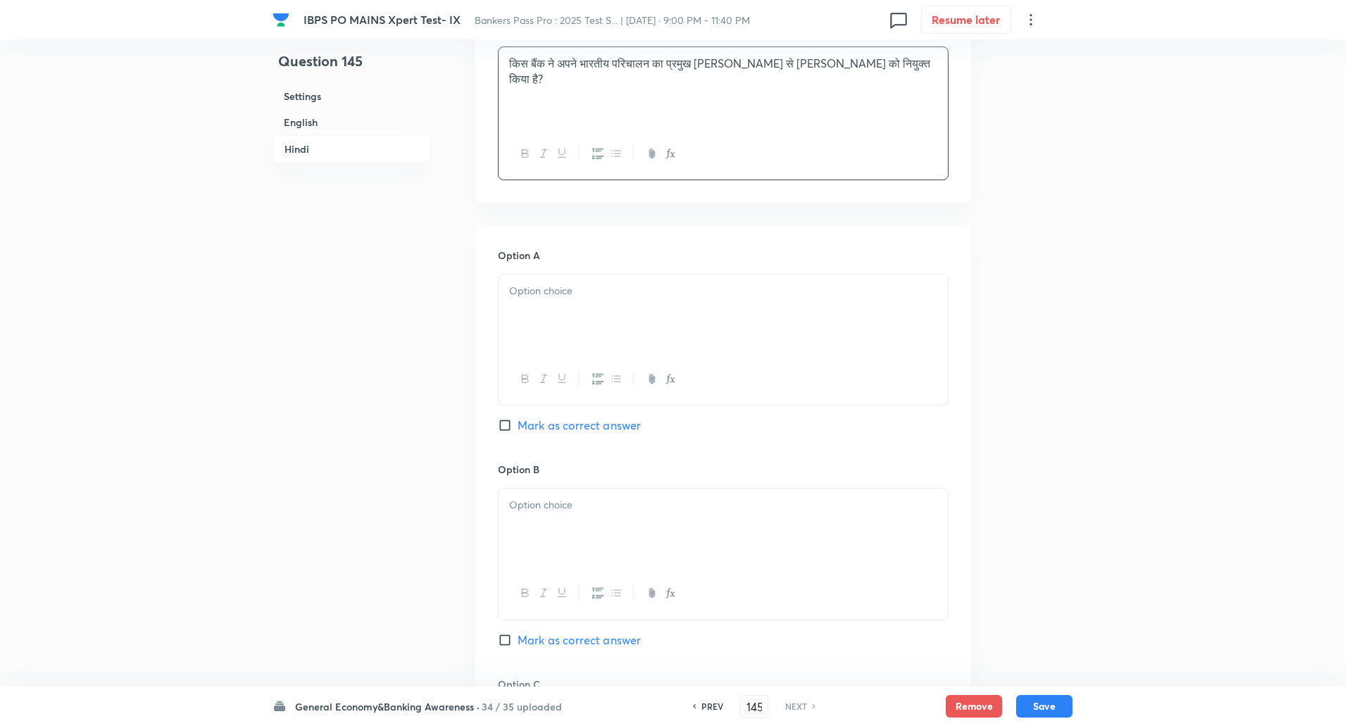
click at [892, 304] on div at bounding box center [723, 314] width 449 height 79
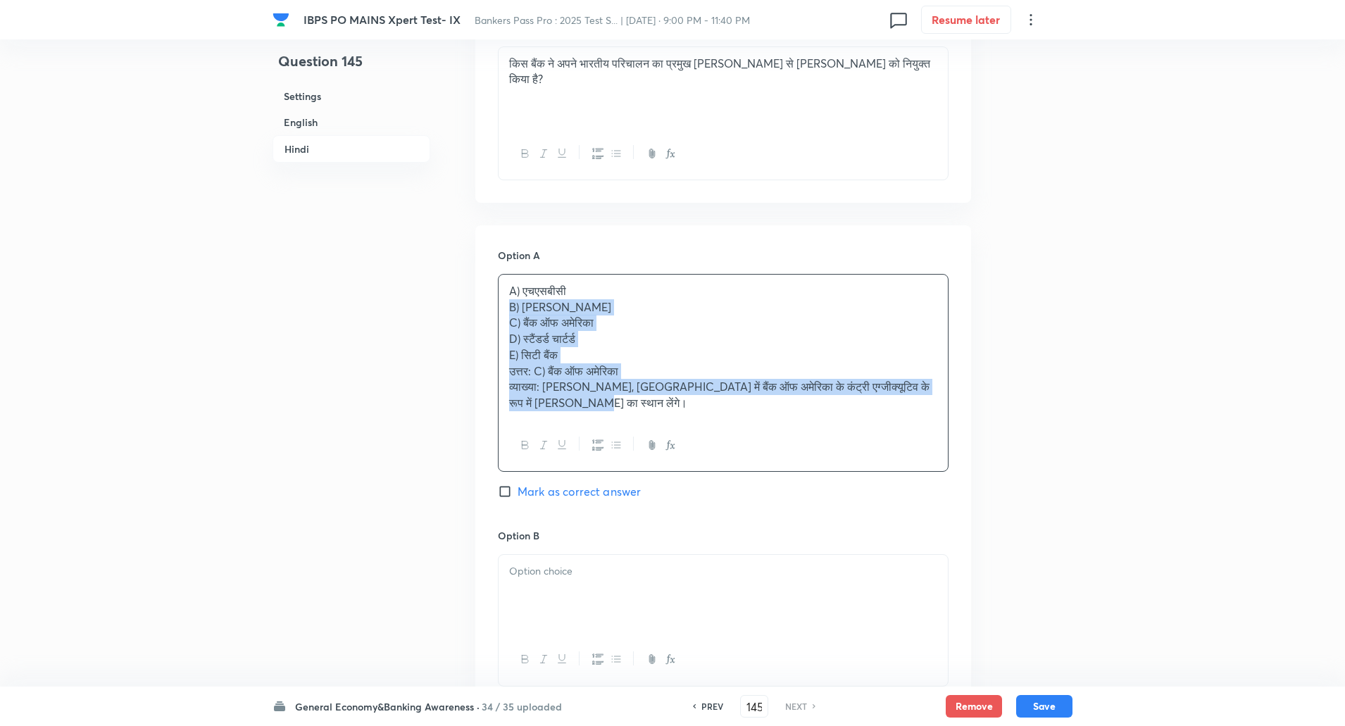
drag, startPoint x: 509, startPoint y: 302, endPoint x: 690, endPoint y: 503, distance: 270.3
click at [690, 503] on div "Option A A) एचएसबीसी B) जेपी मॉर्गन C) बैंक ऑफ अमेरिका D) स्टैंडर्ड चार्टर्ड E)…" at bounding box center [723, 388] width 451 height 280
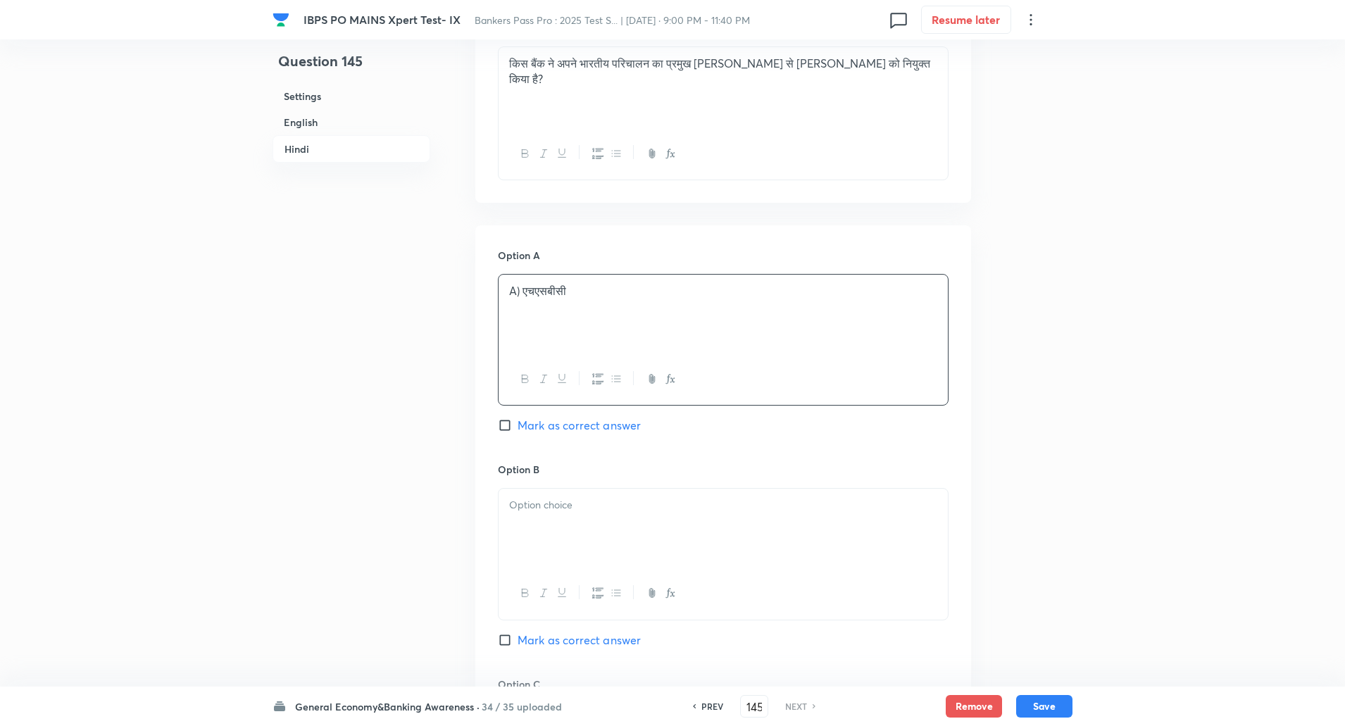
click at [525, 289] on p "A) एचएसबीसी" at bounding box center [723, 291] width 428 height 16
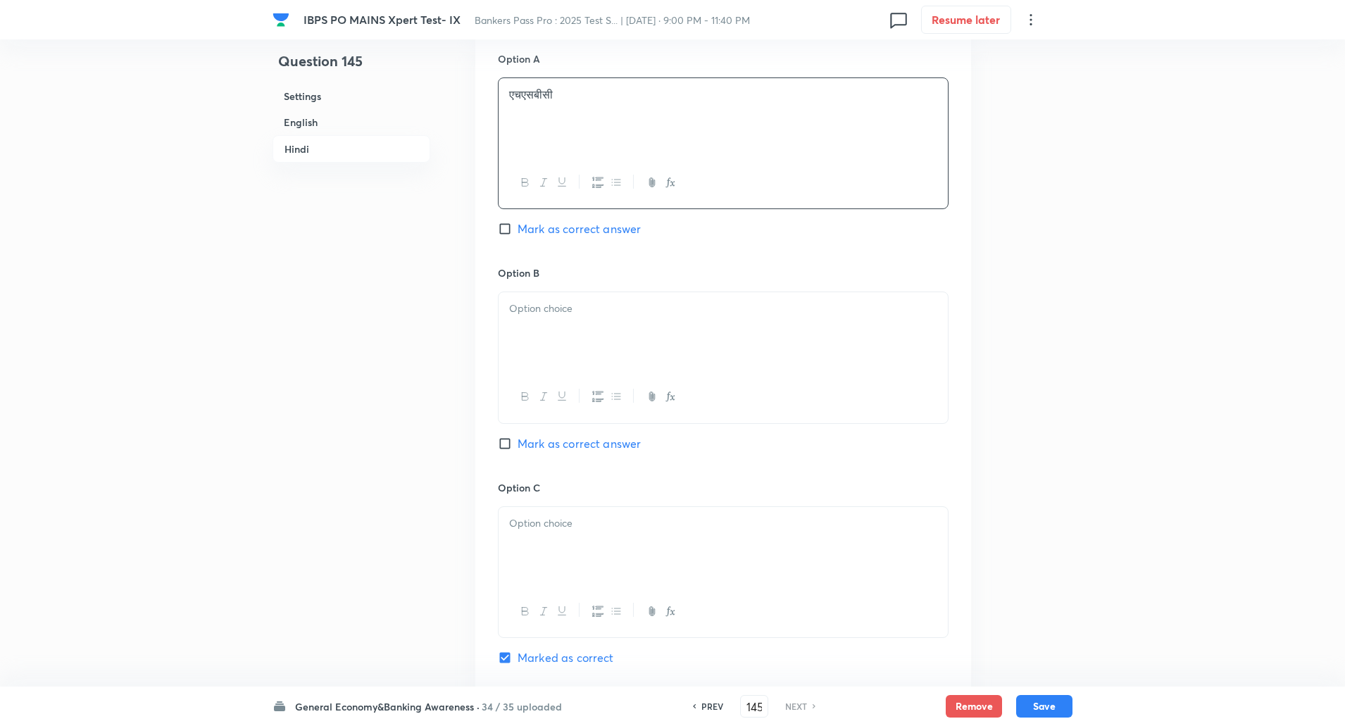
scroll to position [2298, 0]
click at [605, 349] on div at bounding box center [723, 331] width 449 height 79
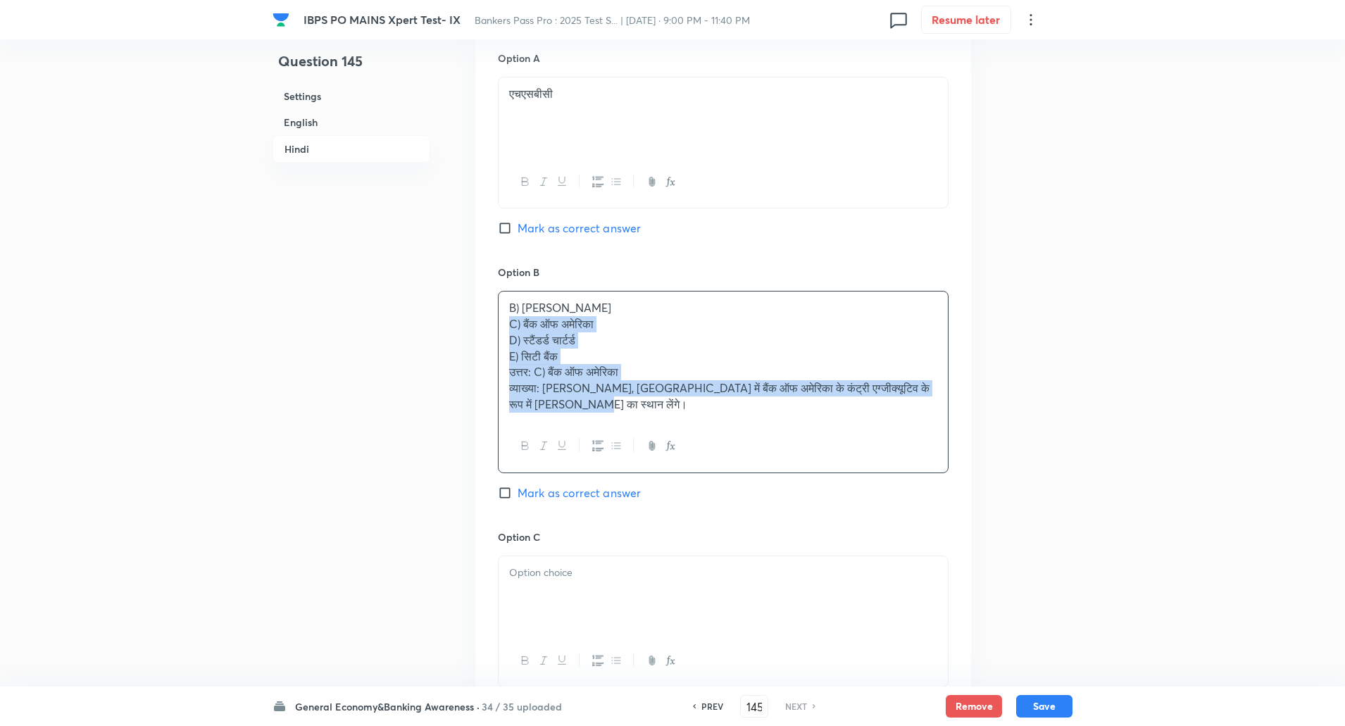
drag, startPoint x: 509, startPoint y: 323, endPoint x: 709, endPoint y: 543, distance: 297.7
click at [709, 543] on div "Option A एचएसबीसी Mark as correct answer Option B B) जेपी मॉर्गन C) बैंक ऑफ अमे…" at bounding box center [723, 597] width 496 height 1139
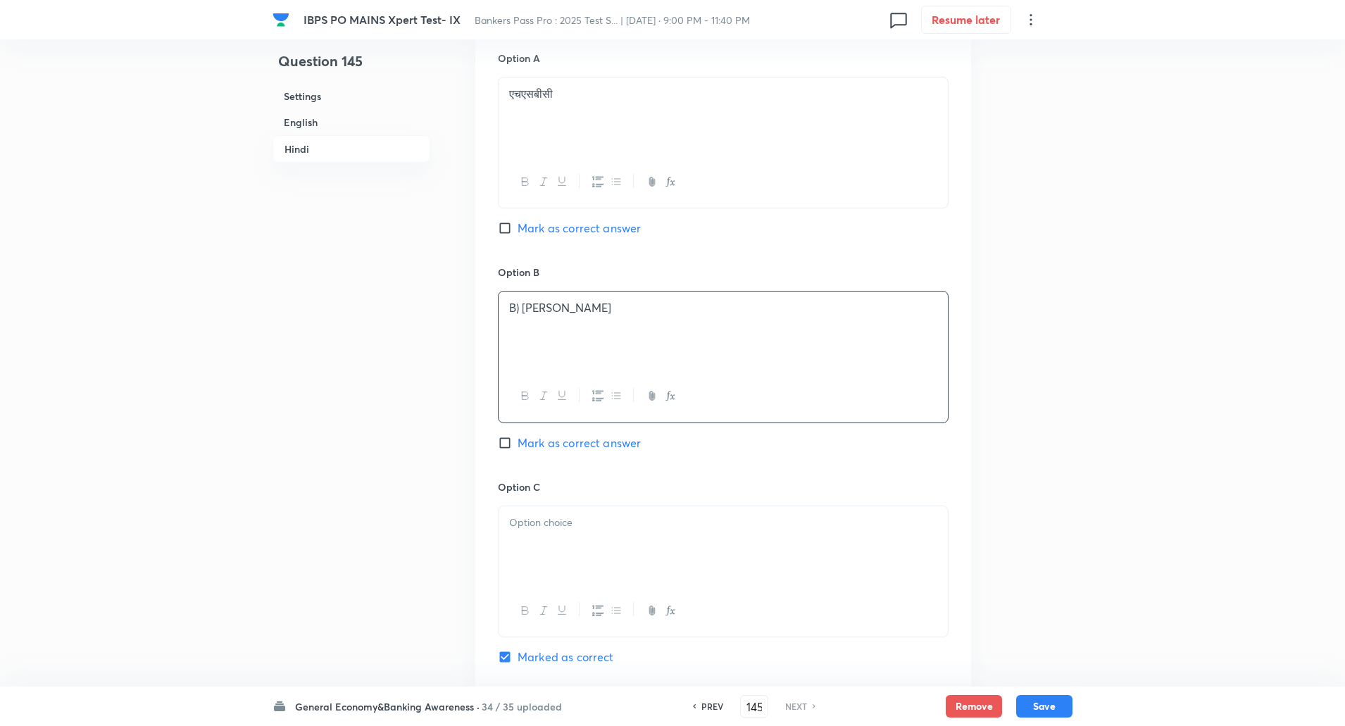
click at [521, 311] on p "B) जेपी मॉर्गन" at bounding box center [723, 308] width 428 height 16
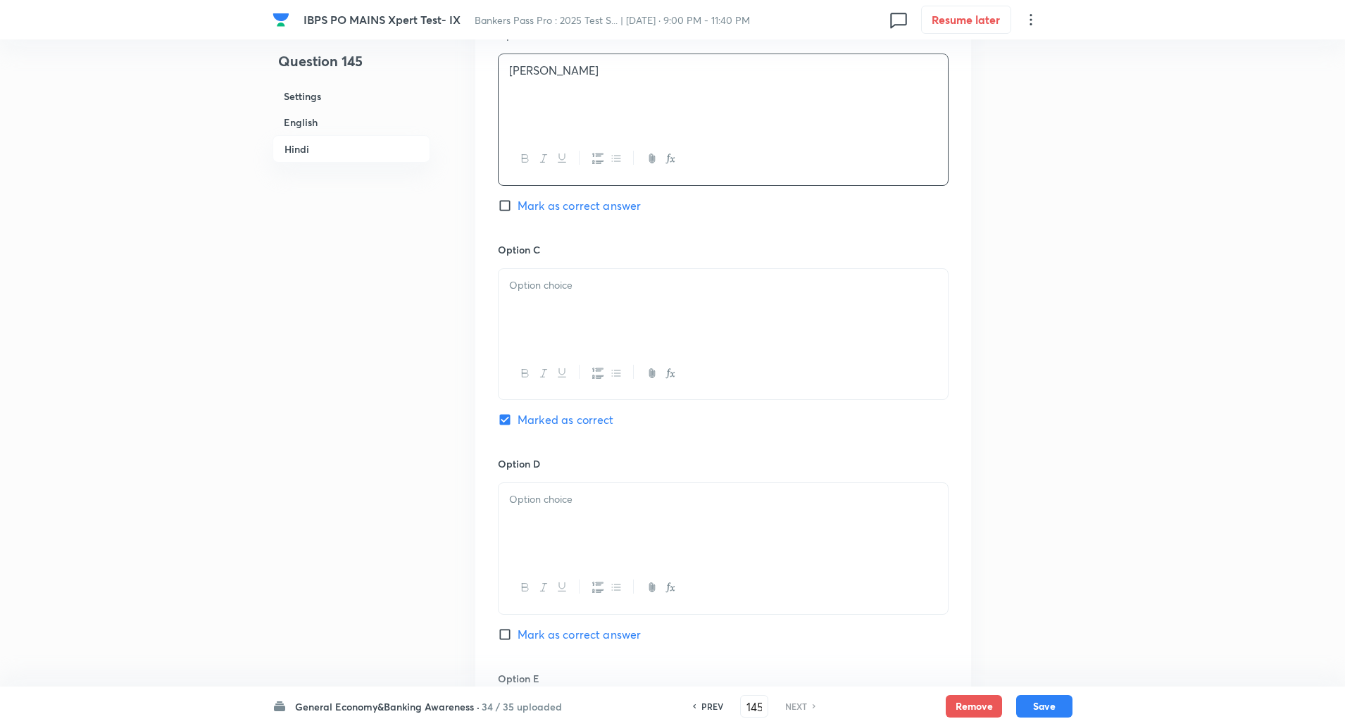
click at [521, 311] on div at bounding box center [723, 308] width 449 height 79
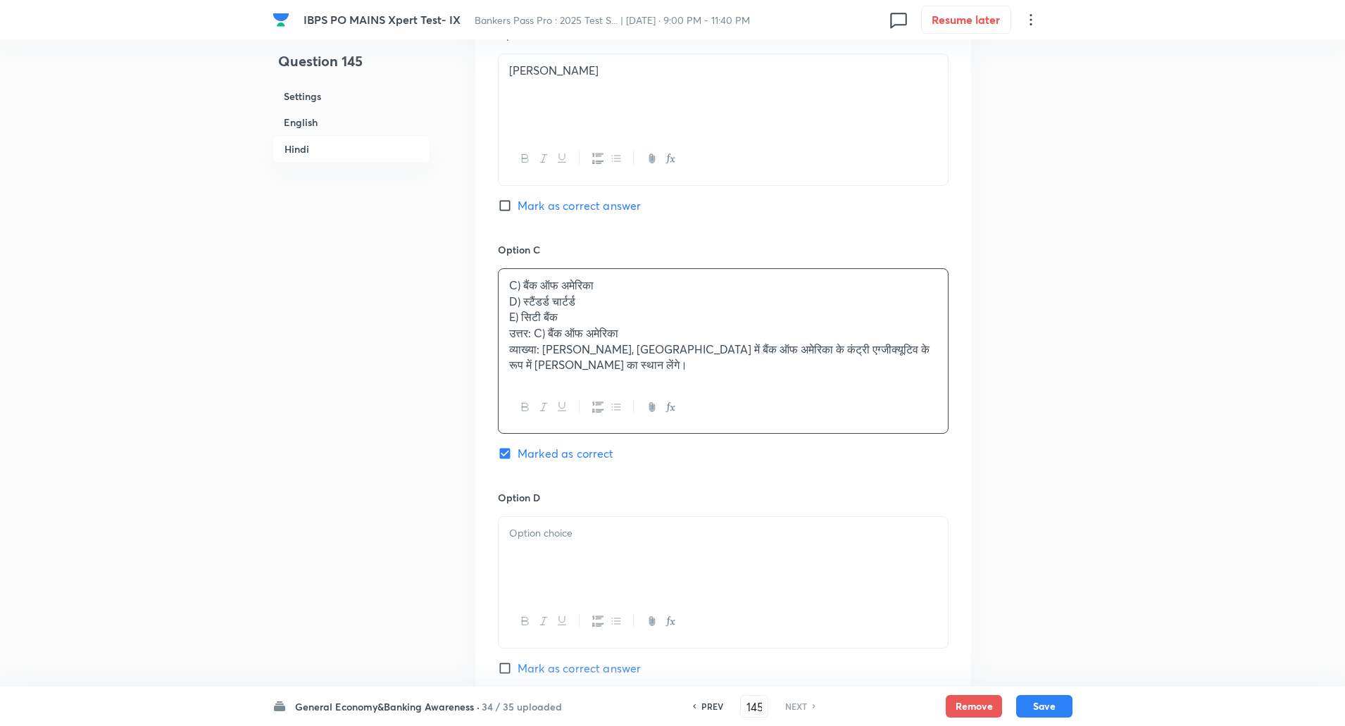
click at [495, 299] on div "Option A एचएसबीसी Mark as correct answer Option B जेपी मॉर्गन Mark as correct a…" at bounding box center [723, 352] width 496 height 1123
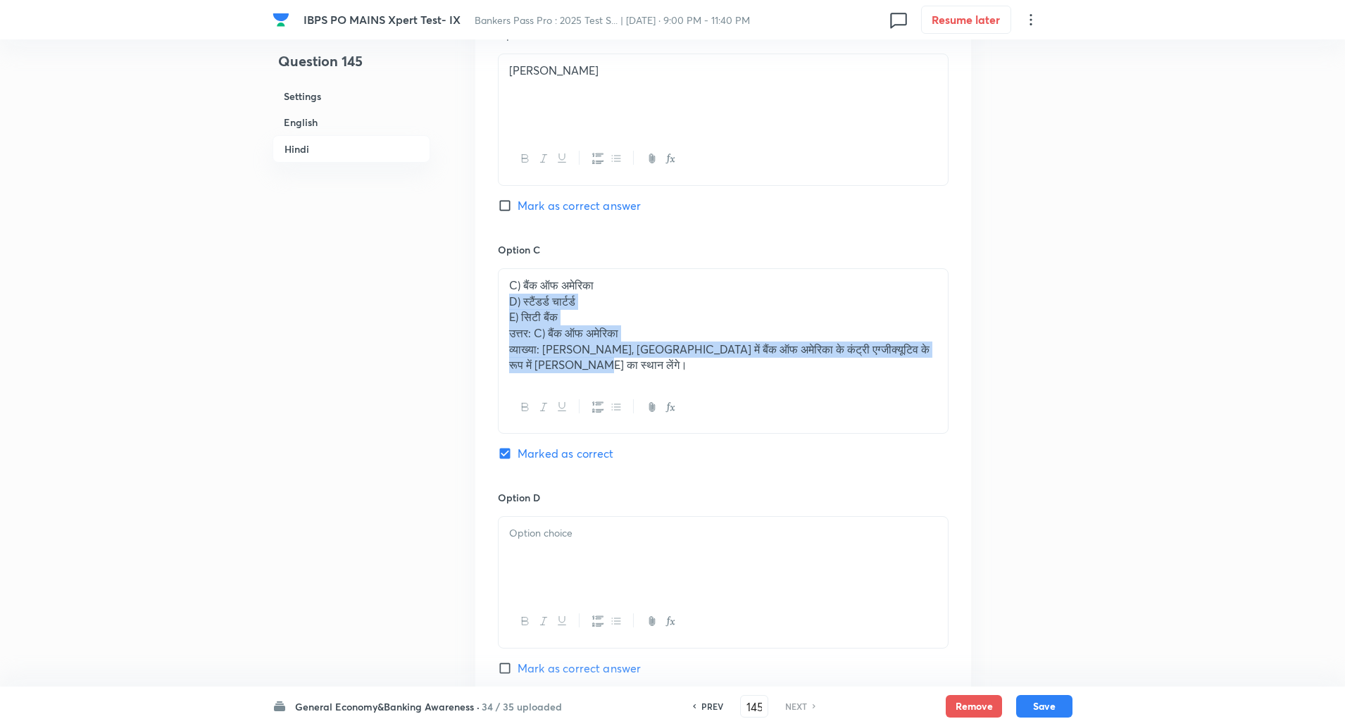
drag, startPoint x: 502, startPoint y: 298, endPoint x: 641, endPoint y: 446, distance: 203.3
click at [641, 446] on div "Option C C) बैंक ऑफ अमेरिका D) स्टैंडर्ड चार्टर्ड E) सिटी बैंक उत्तर: C) बैंक ऑ…" at bounding box center [723, 366] width 451 height 249
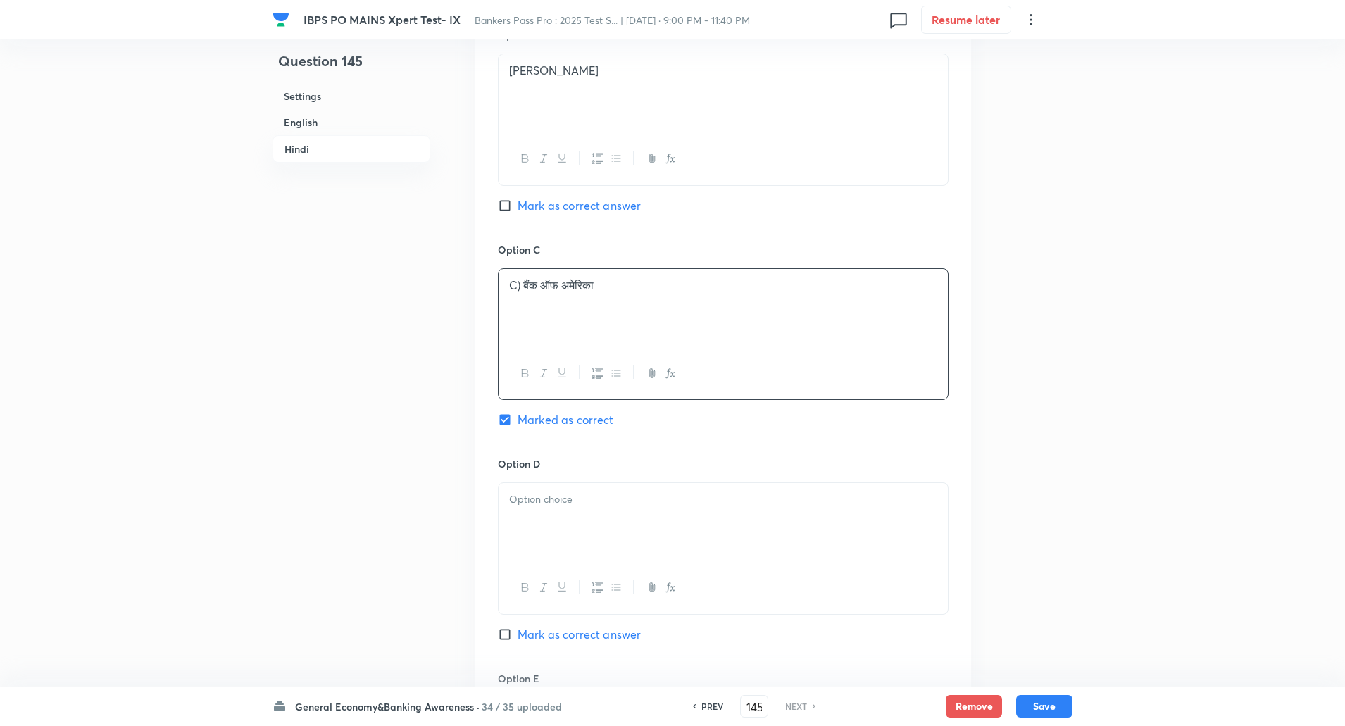
click at [522, 287] on p "C) बैंक ऑफ अमेरिका" at bounding box center [723, 286] width 428 height 16
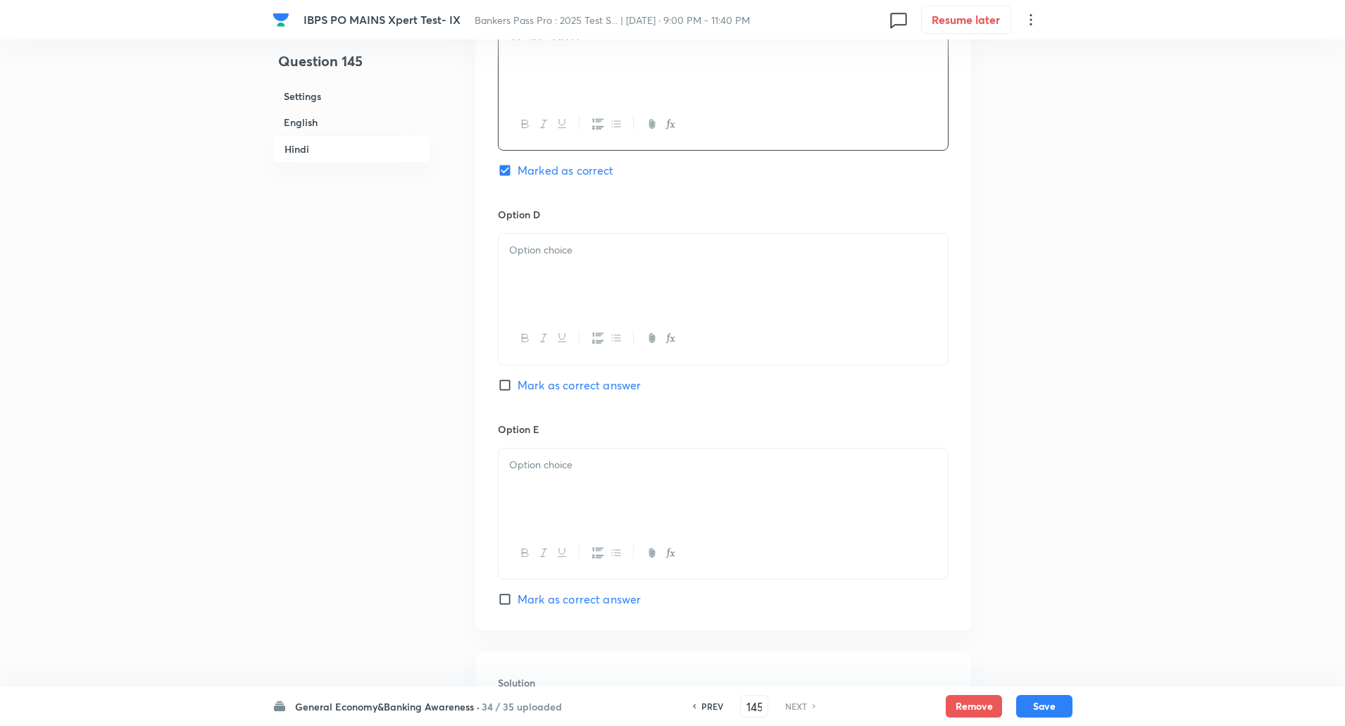
scroll to position [2786, 0]
click at [522, 287] on div at bounding box center [723, 271] width 449 height 79
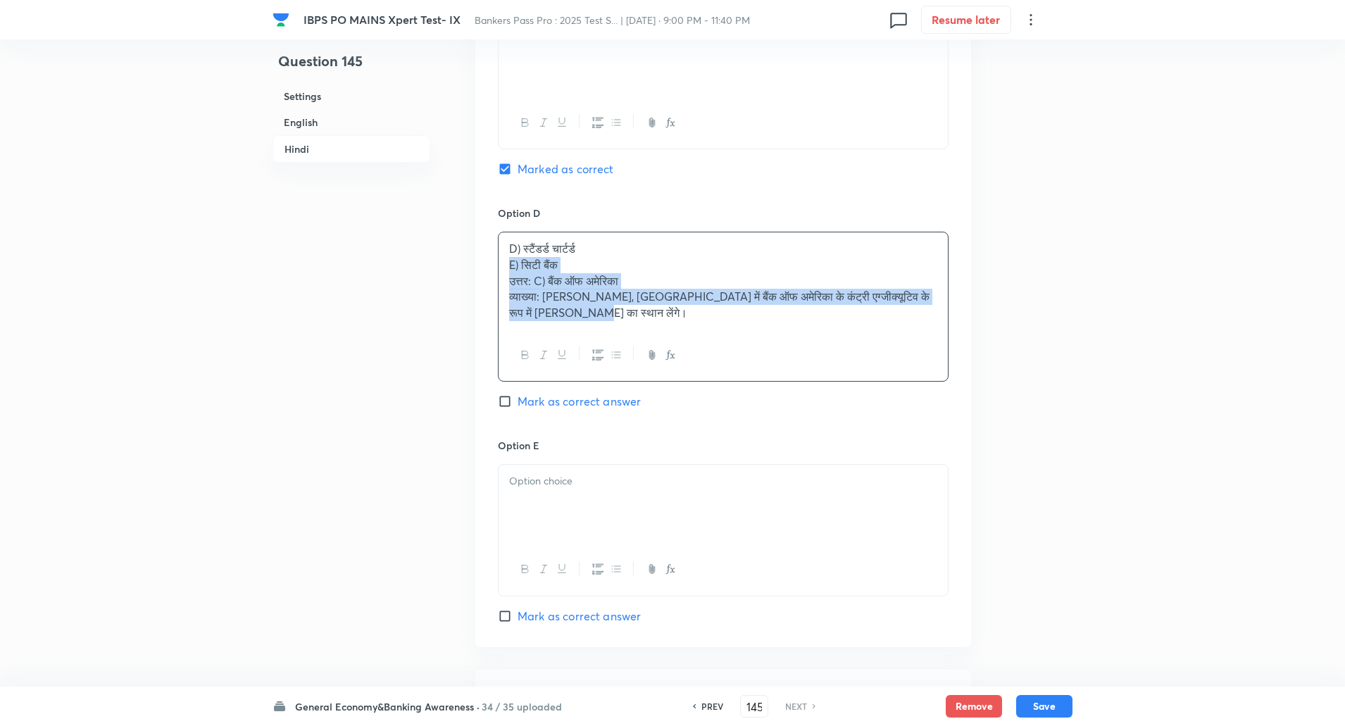
drag, startPoint x: 505, startPoint y: 261, endPoint x: 690, endPoint y: 454, distance: 268.0
click at [690, 454] on div "Option A एचएसबीसी Mark as correct answer Option B जेपी मॉर्गन Mark as correct a…" at bounding box center [723, 93] width 496 height 1107
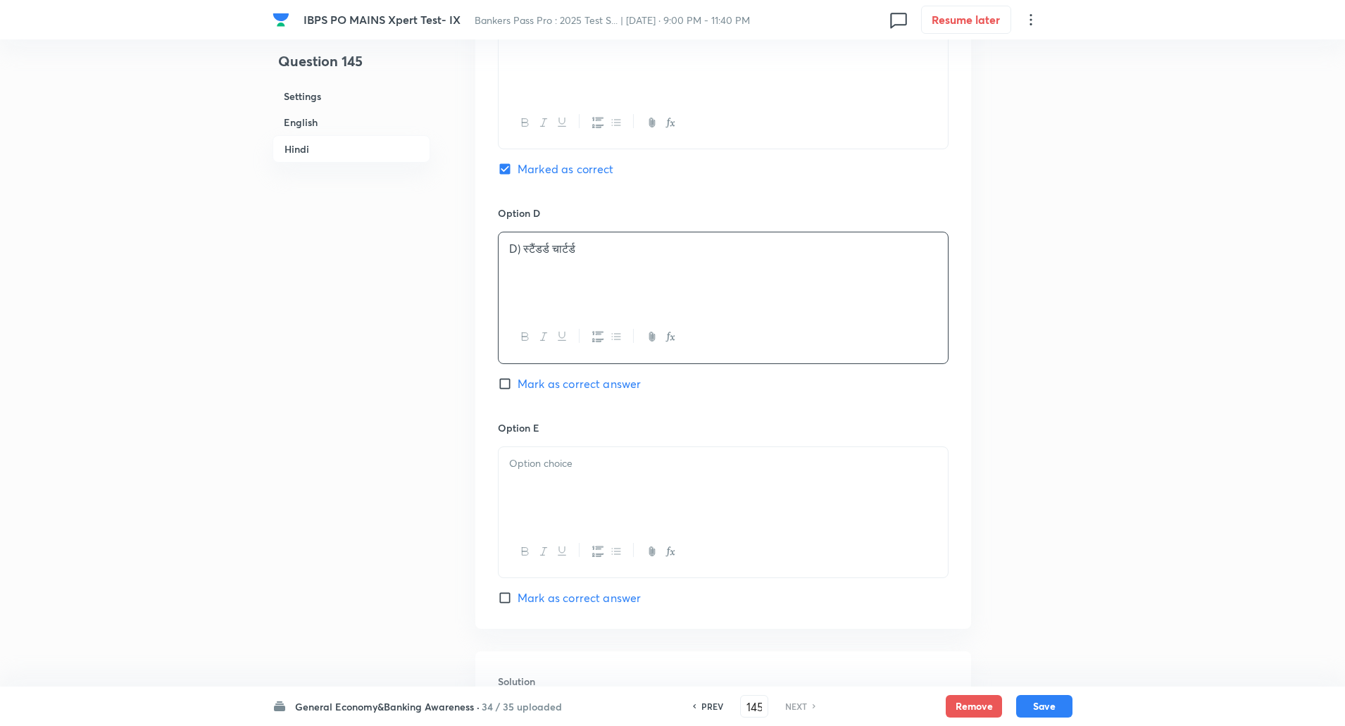
click at [523, 251] on p "D) स्टैंडर्ड चार्टर्ड" at bounding box center [723, 249] width 428 height 16
click at [523, 251] on p "स्टैंडर्ड चार्टर्ड" at bounding box center [723, 249] width 428 height 16
click at [600, 463] on p at bounding box center [723, 464] width 428 height 16
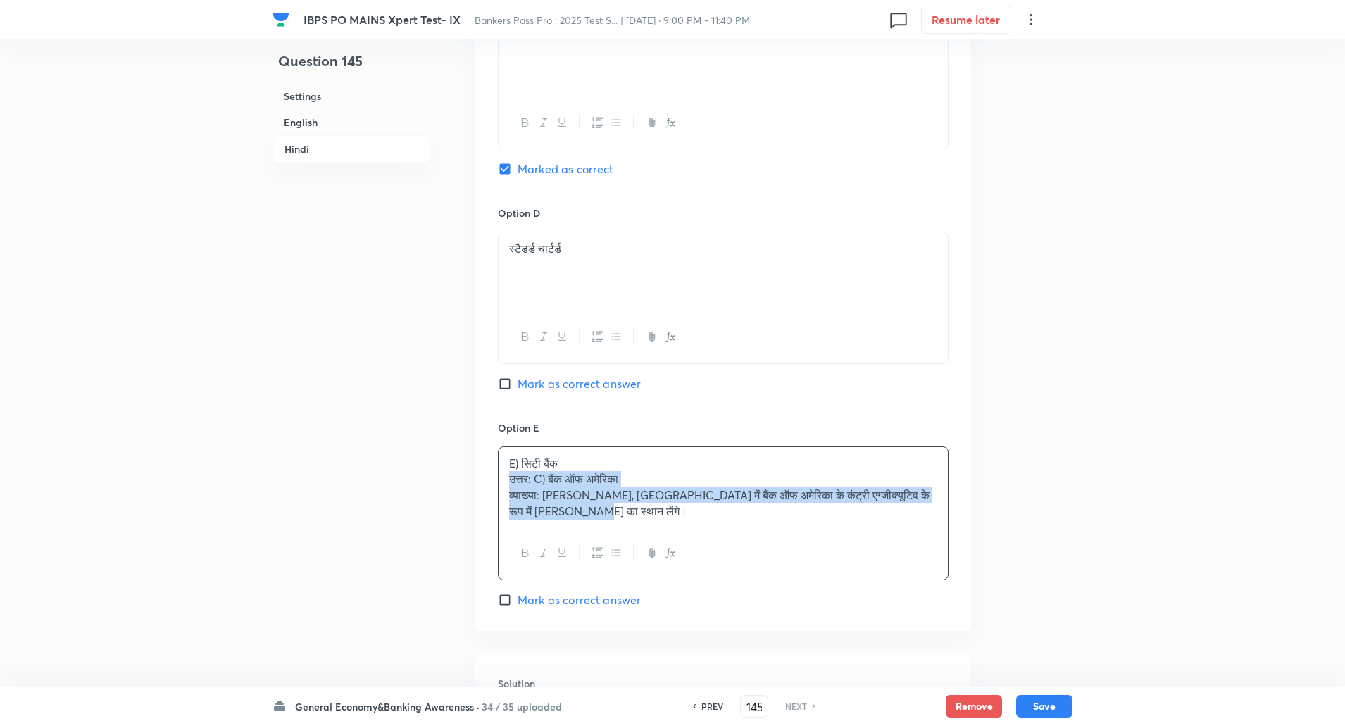
drag, startPoint x: 508, startPoint y: 477, endPoint x: 730, endPoint y: 601, distance: 254.8
click at [730, 601] on div "Option E E) सिटी बैंक उत्तर: C) बैंक ऑफ अमेरिका व्याख्या: विक्रम साहू, भारत में…" at bounding box center [723, 515] width 451 height 188
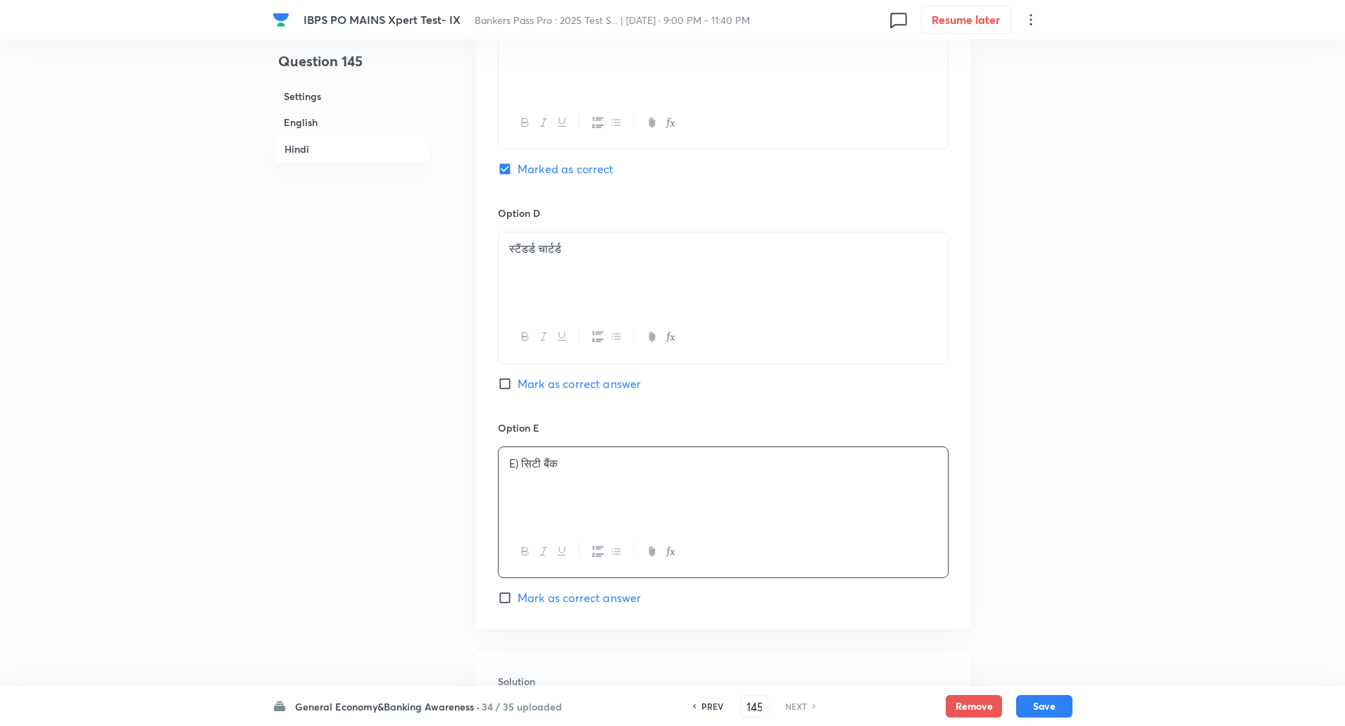
click at [524, 463] on p "E) सिटी बैंक" at bounding box center [723, 464] width 428 height 16
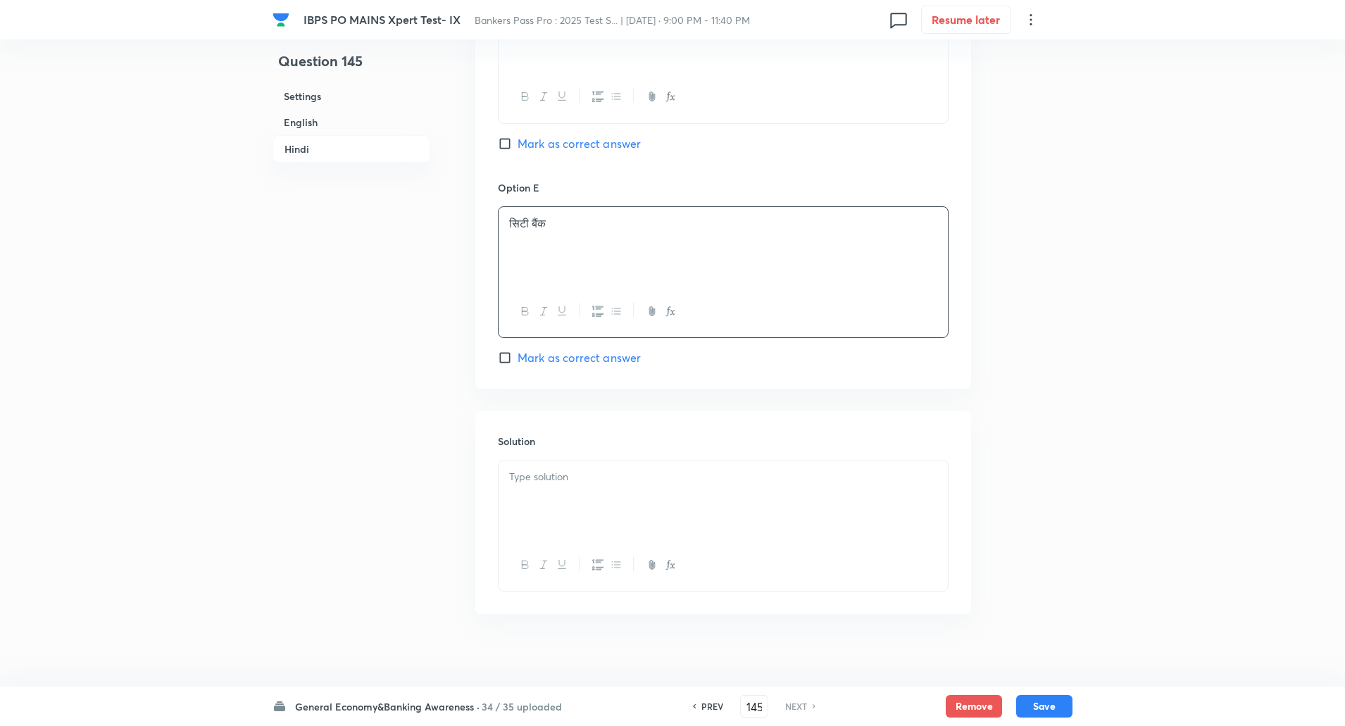
scroll to position [3036, 0]
click at [524, 472] on p at bounding box center [723, 467] width 428 height 16
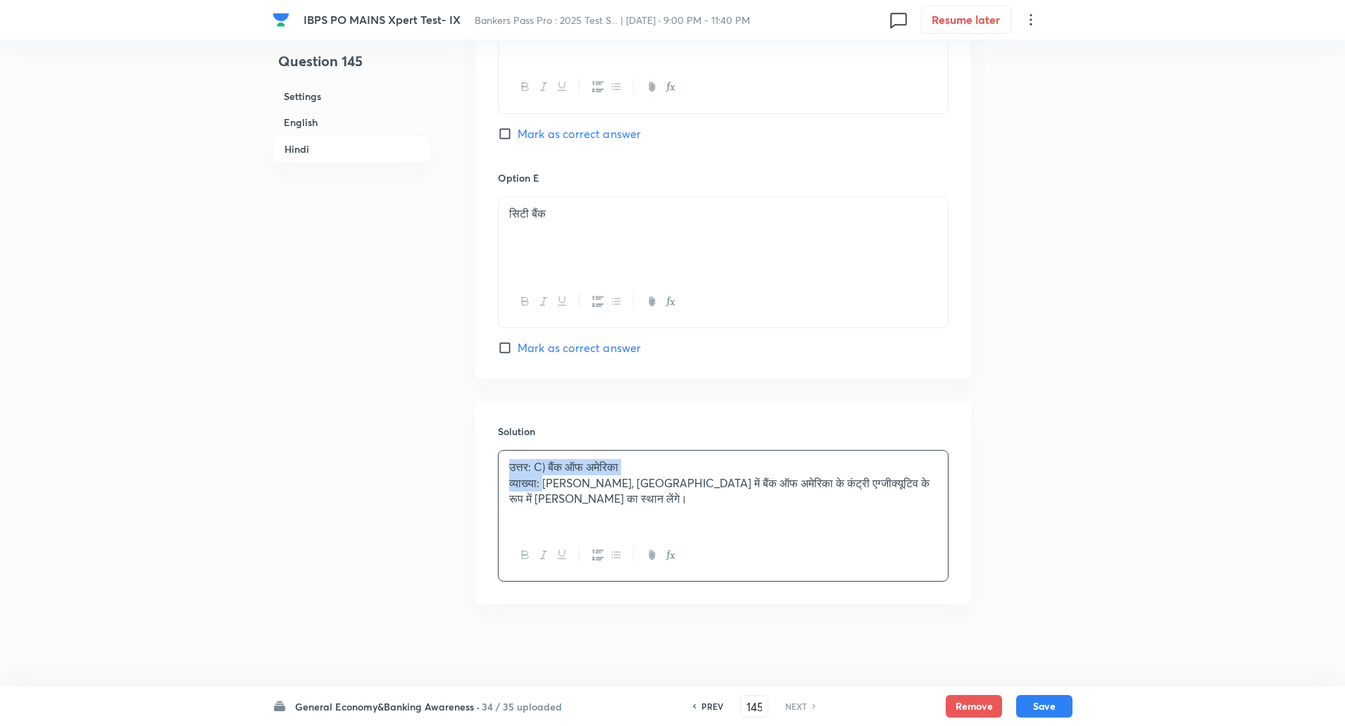
drag, startPoint x: 508, startPoint y: 468, endPoint x: 547, endPoint y: 486, distance: 42.9
click at [547, 486] on div "उत्तर: C) बैंक ऑफ अमेरिका व्याख्या: विक्रम साहू, भारत में बैंक ऑफ अमेरिका के कं…" at bounding box center [723, 490] width 449 height 79
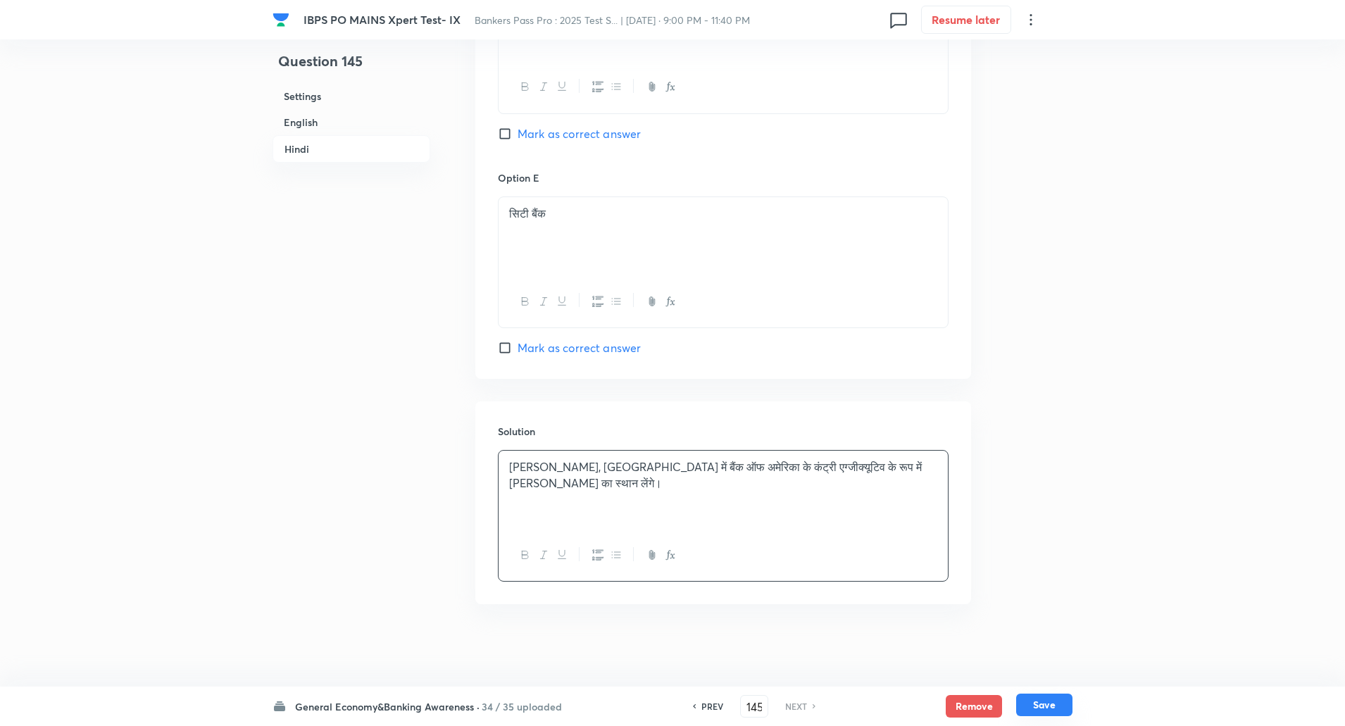
click at [1060, 701] on button "Save" at bounding box center [1044, 705] width 56 height 23
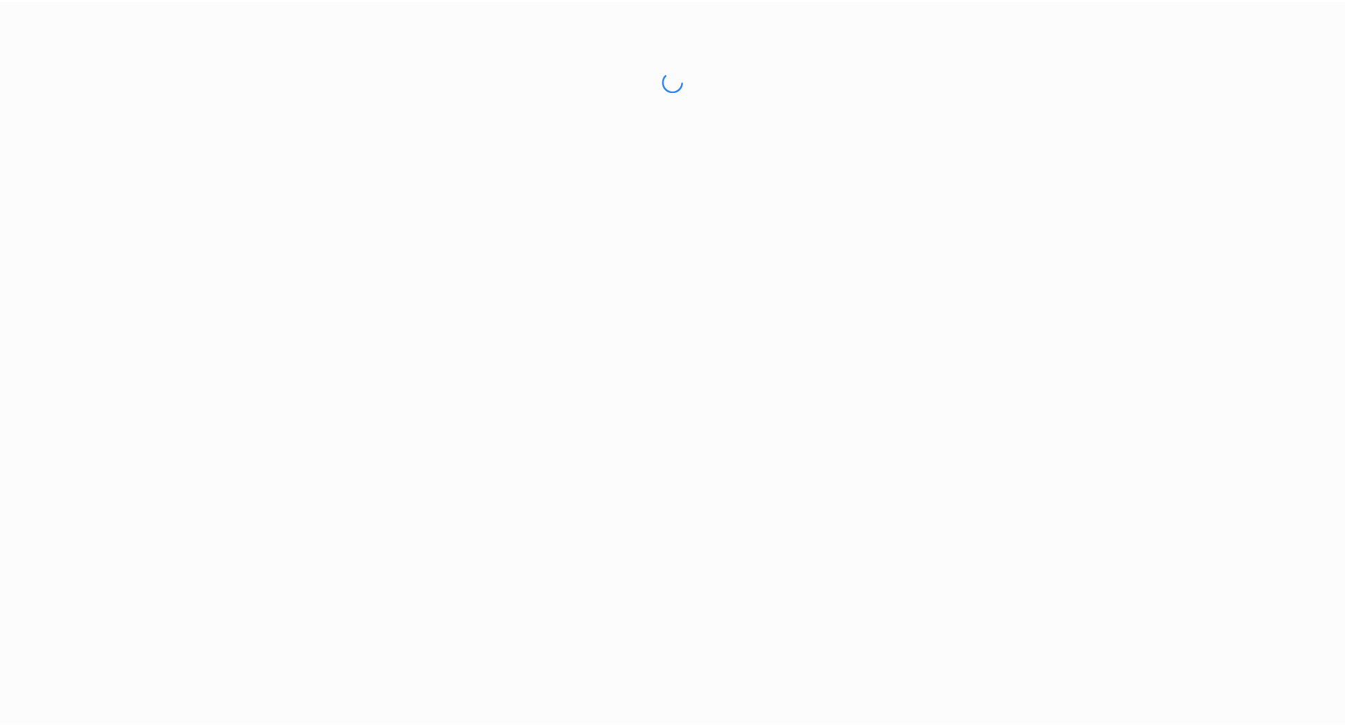
scroll to position [3036, 0]
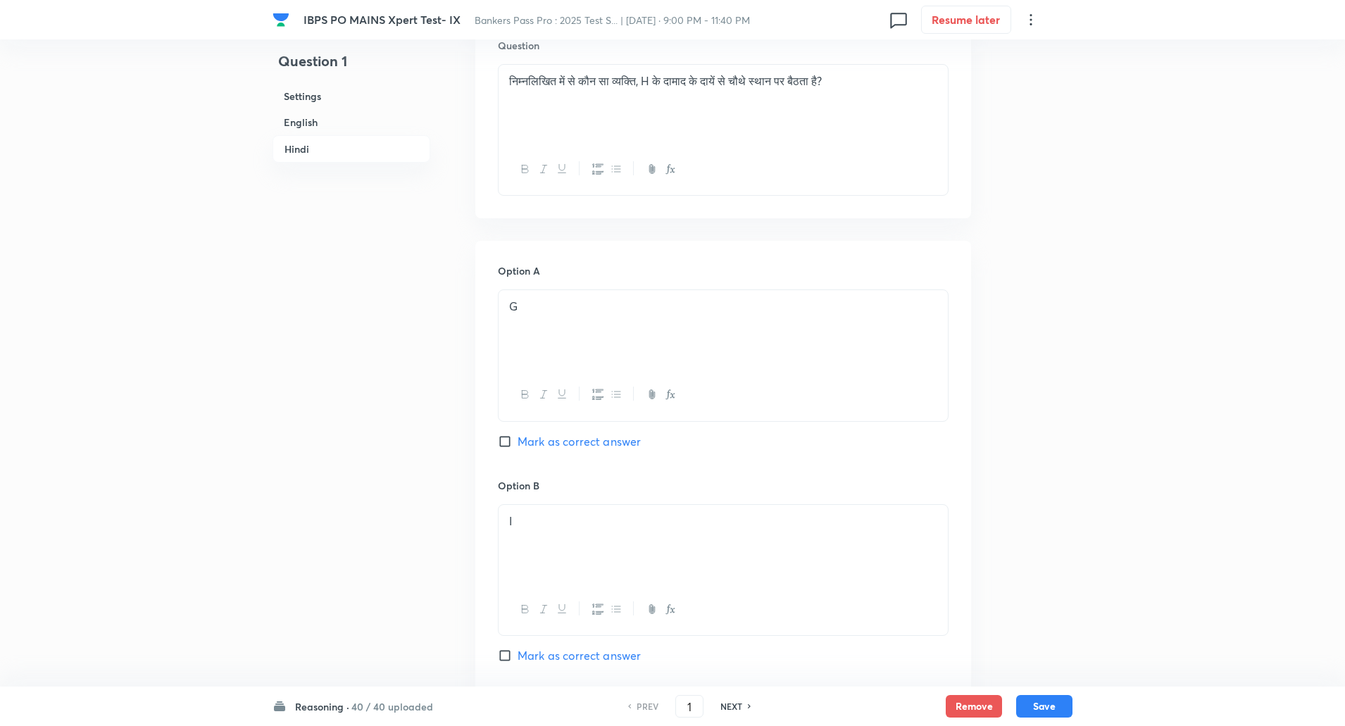
click at [323, 713] on h6 "Reasoning ·" at bounding box center [322, 706] width 54 height 15
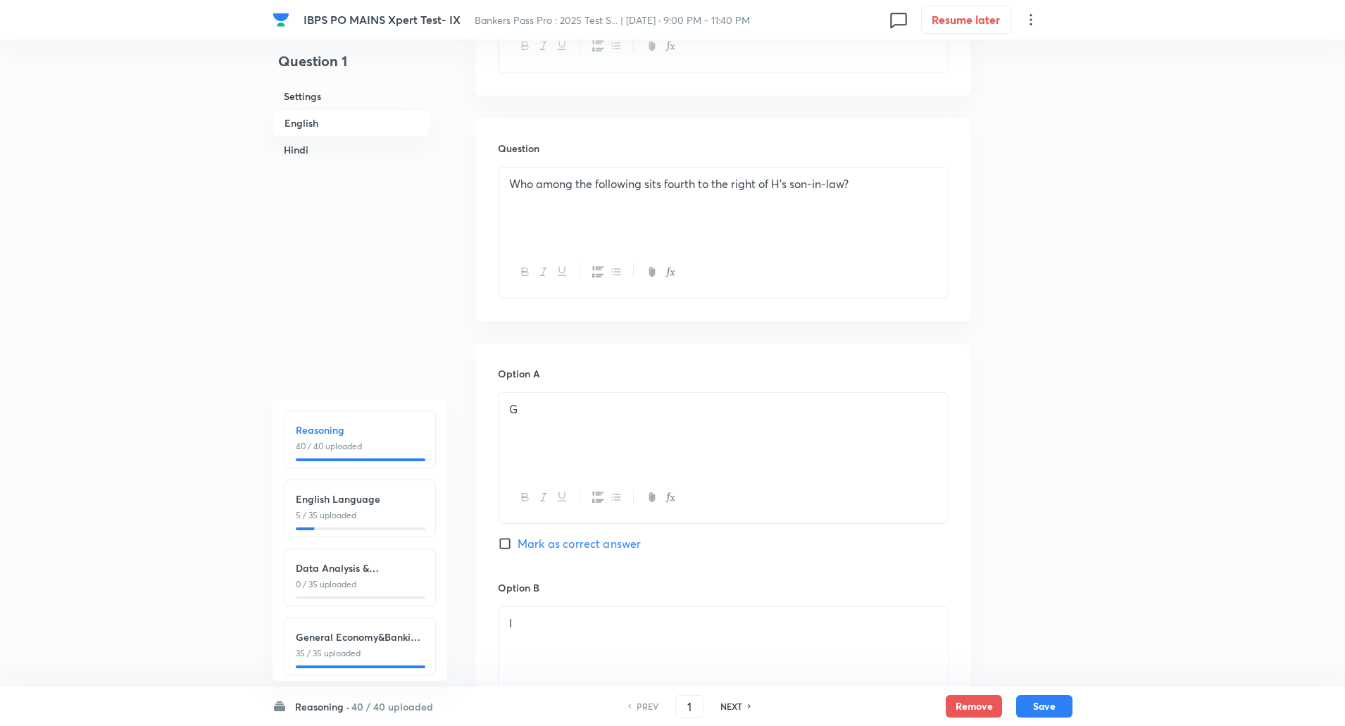
scroll to position [0, 0]
